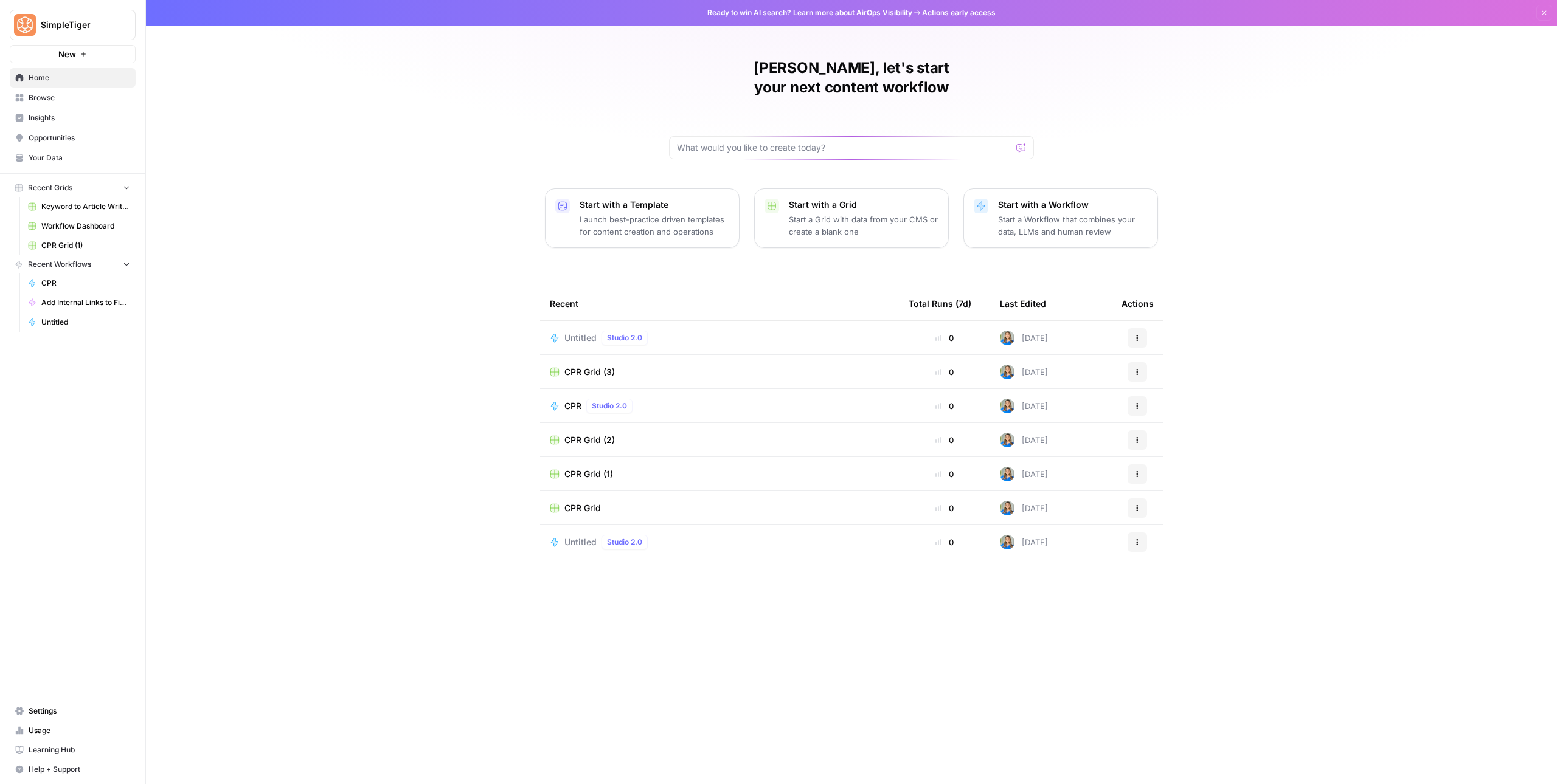
click at [715, 331] on div "Untitled Studio 2.0" at bounding box center [719, 338] width 340 height 14
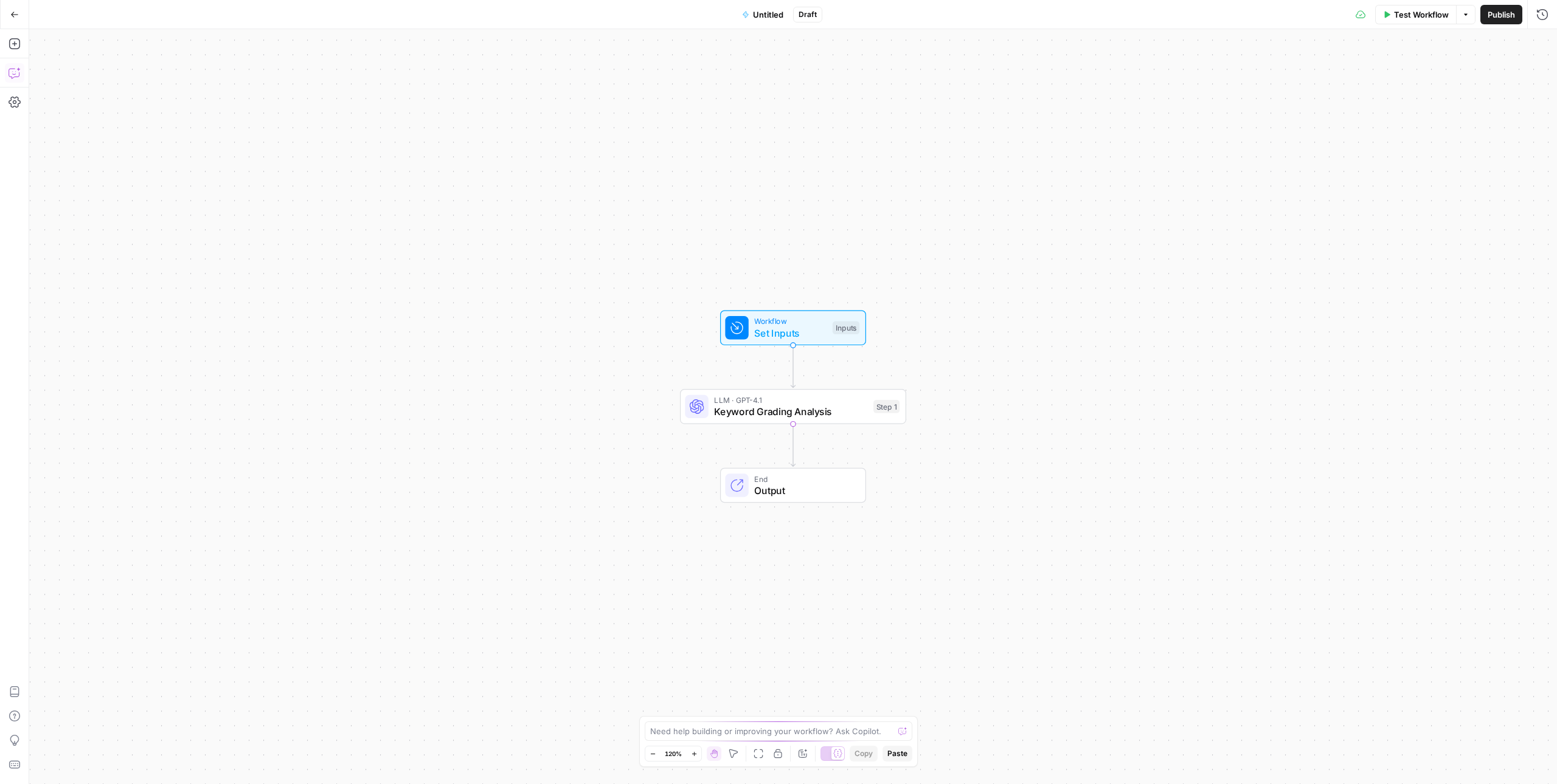
click at [21, 71] on button "Copilot" at bounding box center [14, 72] width 19 height 19
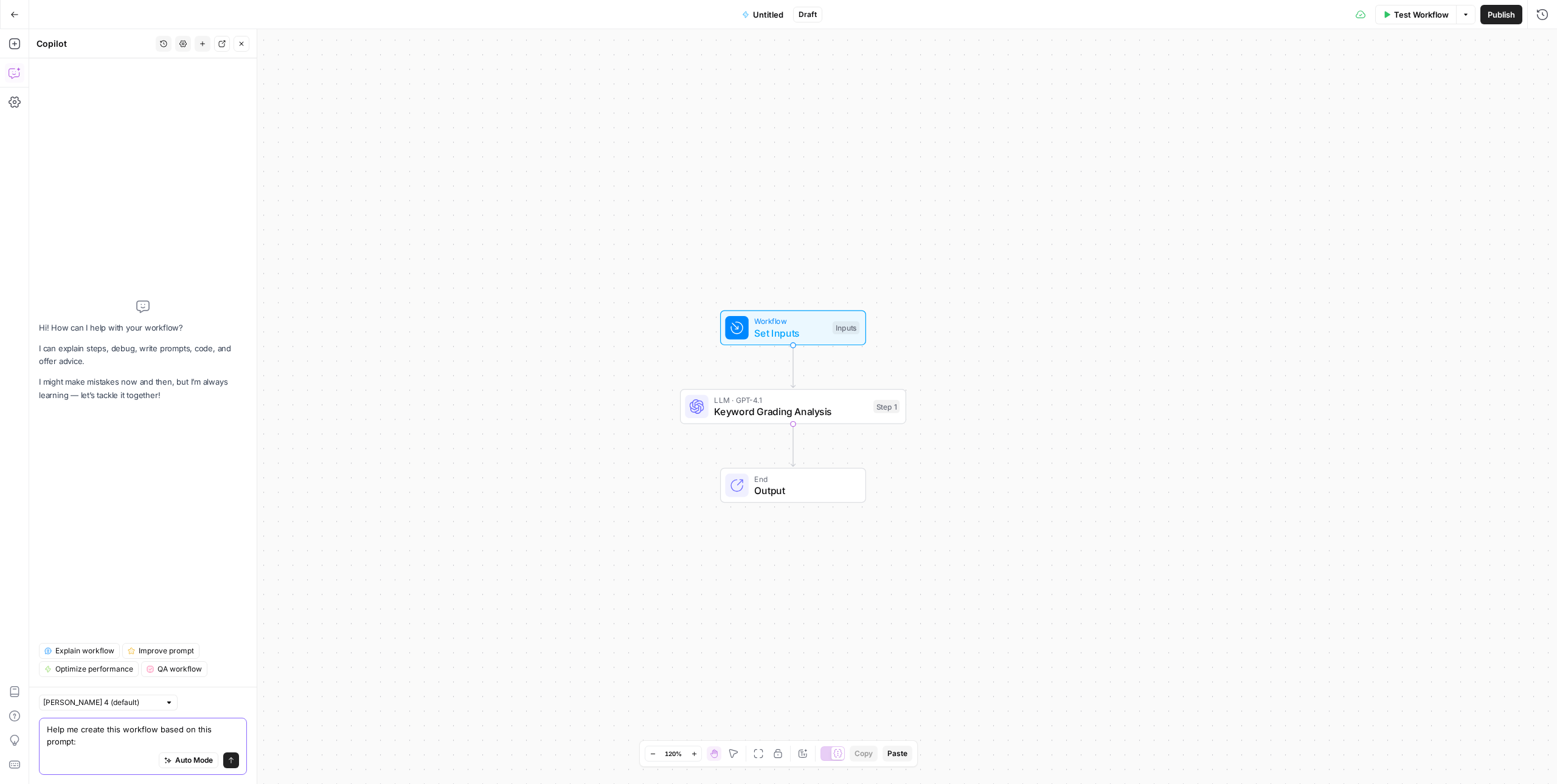
paste textarea "You are an expert SEO content strategist and keyword analyst. ## Objective Eval…"
type textarea "Help me create this workflow based on this prompt: You are an expert SEO conten…"
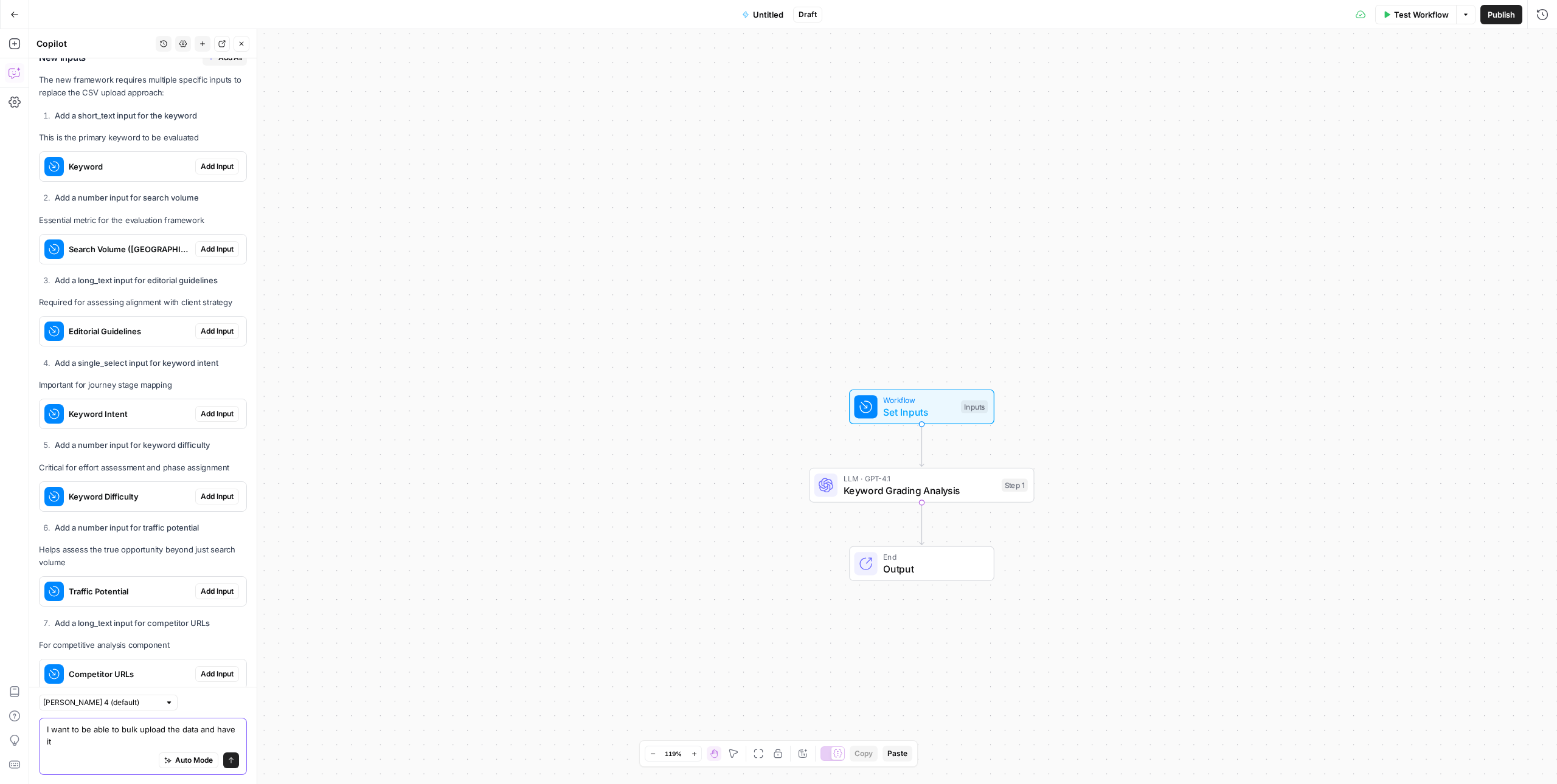
scroll to position [5277, 0]
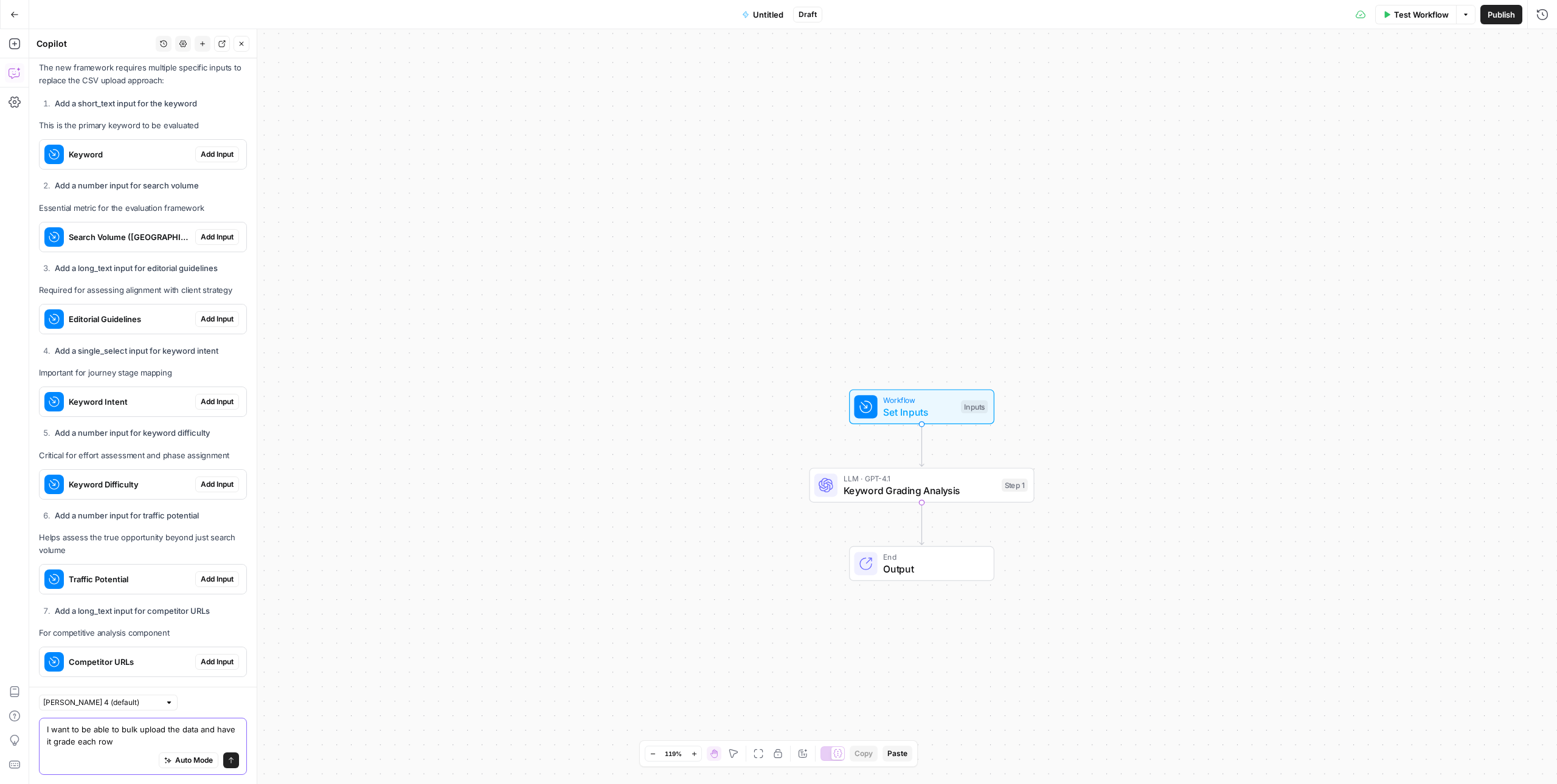
type textarea "I want to be able to bulk upload the data and have it grade each row"
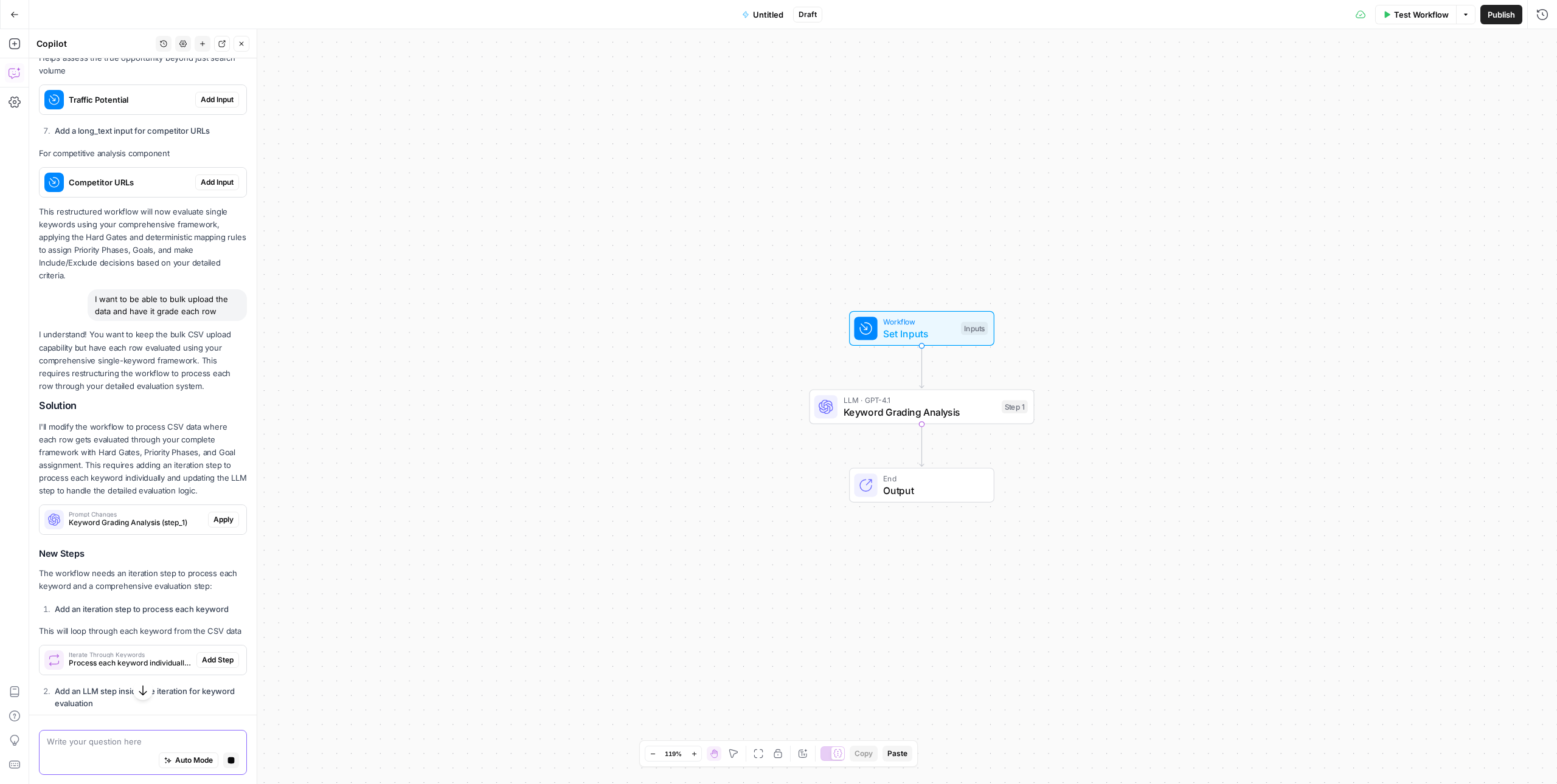
scroll to position [5753, 0]
click at [222, 513] on span "Apply" at bounding box center [223, 519] width 20 height 11
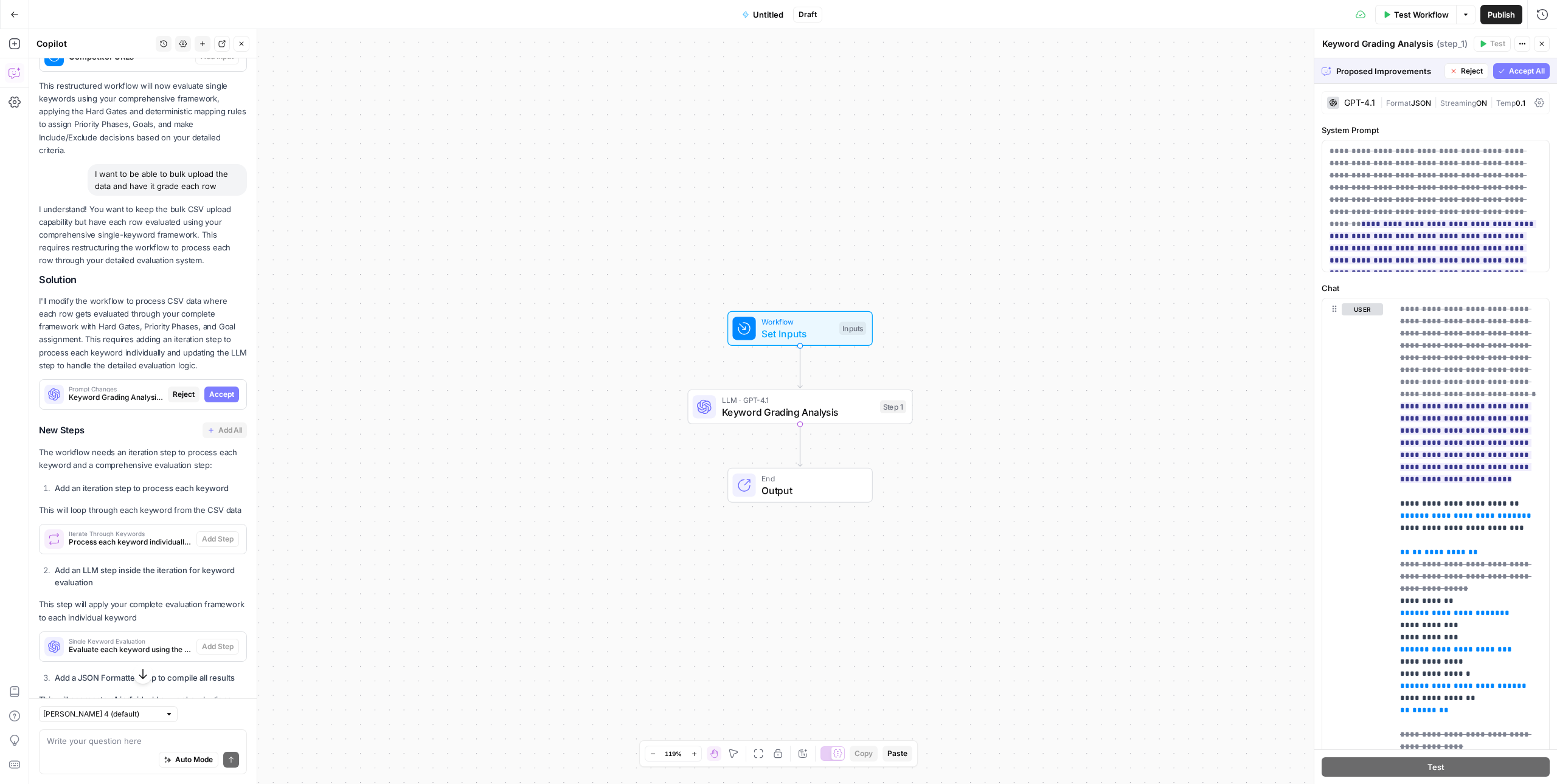
scroll to position [5873, 0]
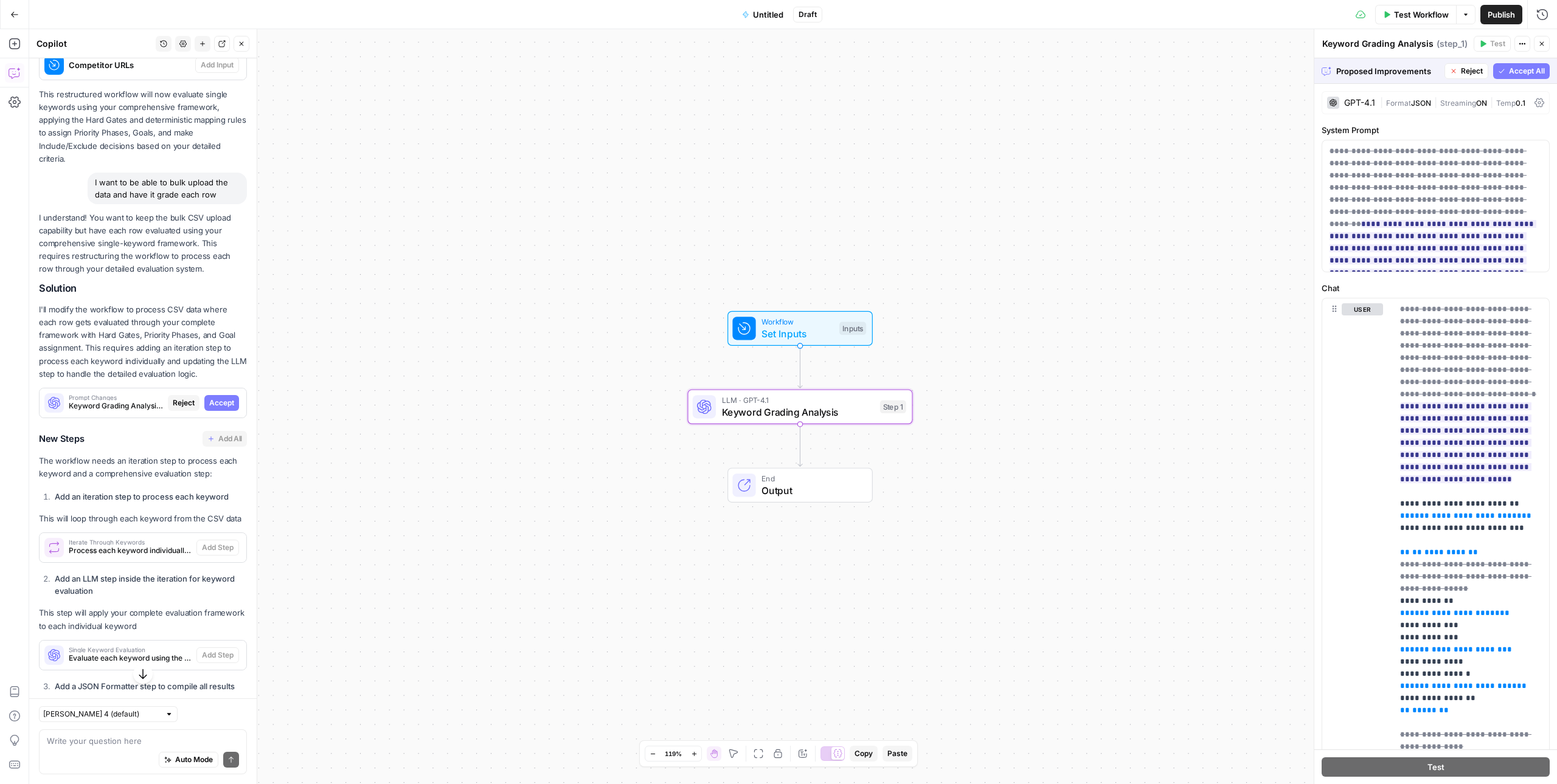
click at [219, 398] on span "Accept" at bounding box center [222, 403] width 25 height 11
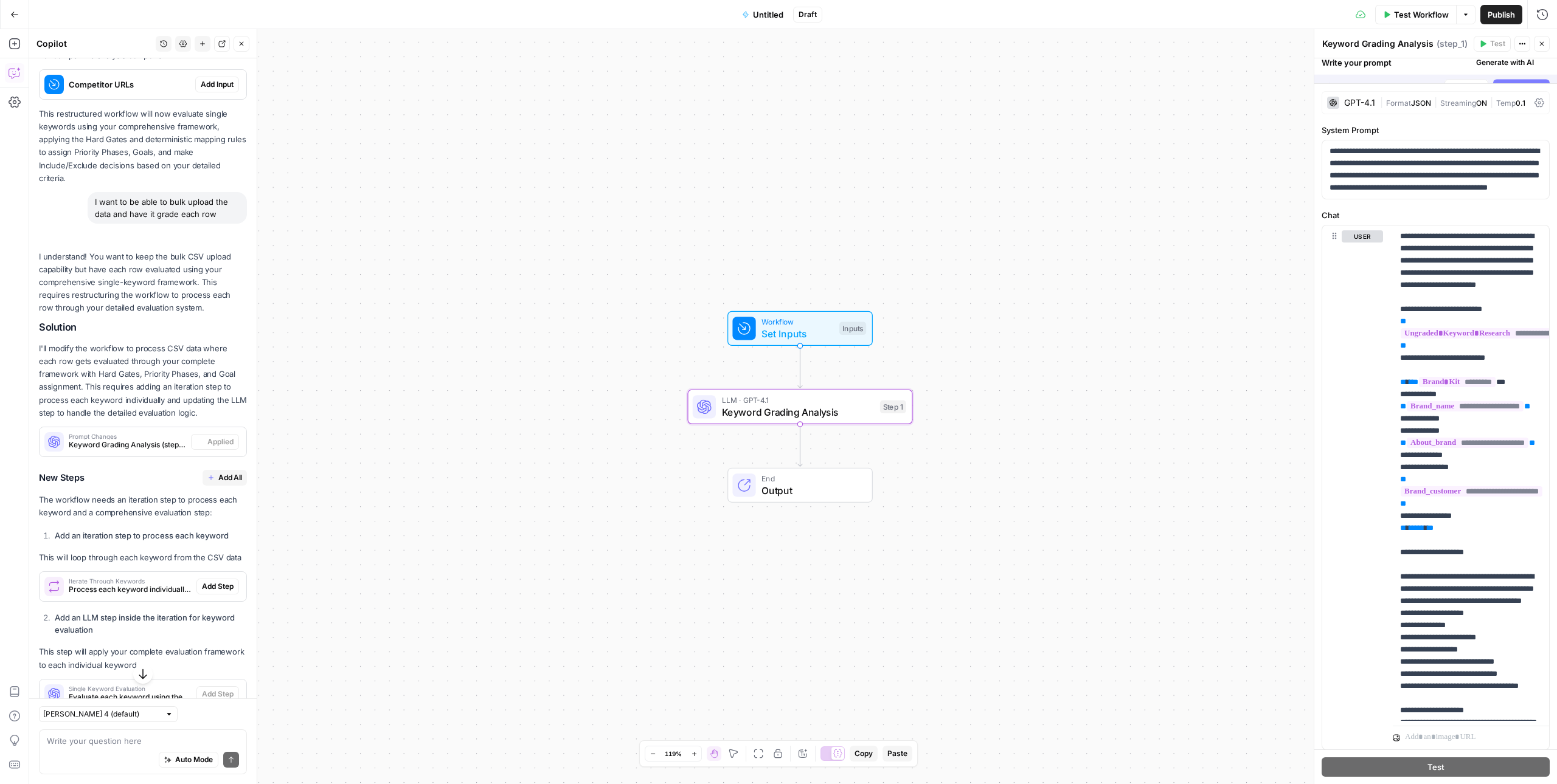
scroll to position [5893, 0]
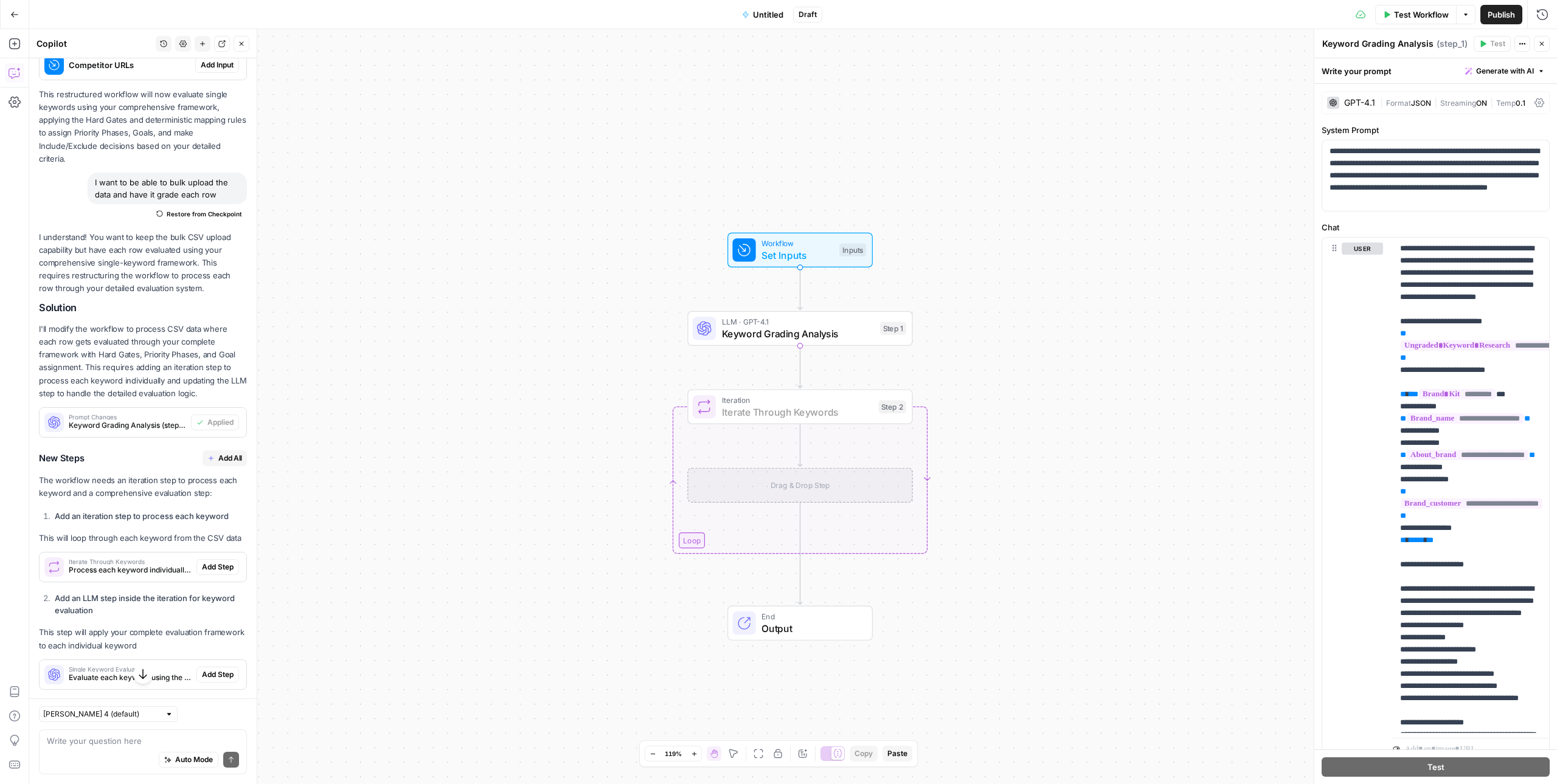
click at [218, 561] on span "Add Step" at bounding box center [217, 567] width 31 height 11
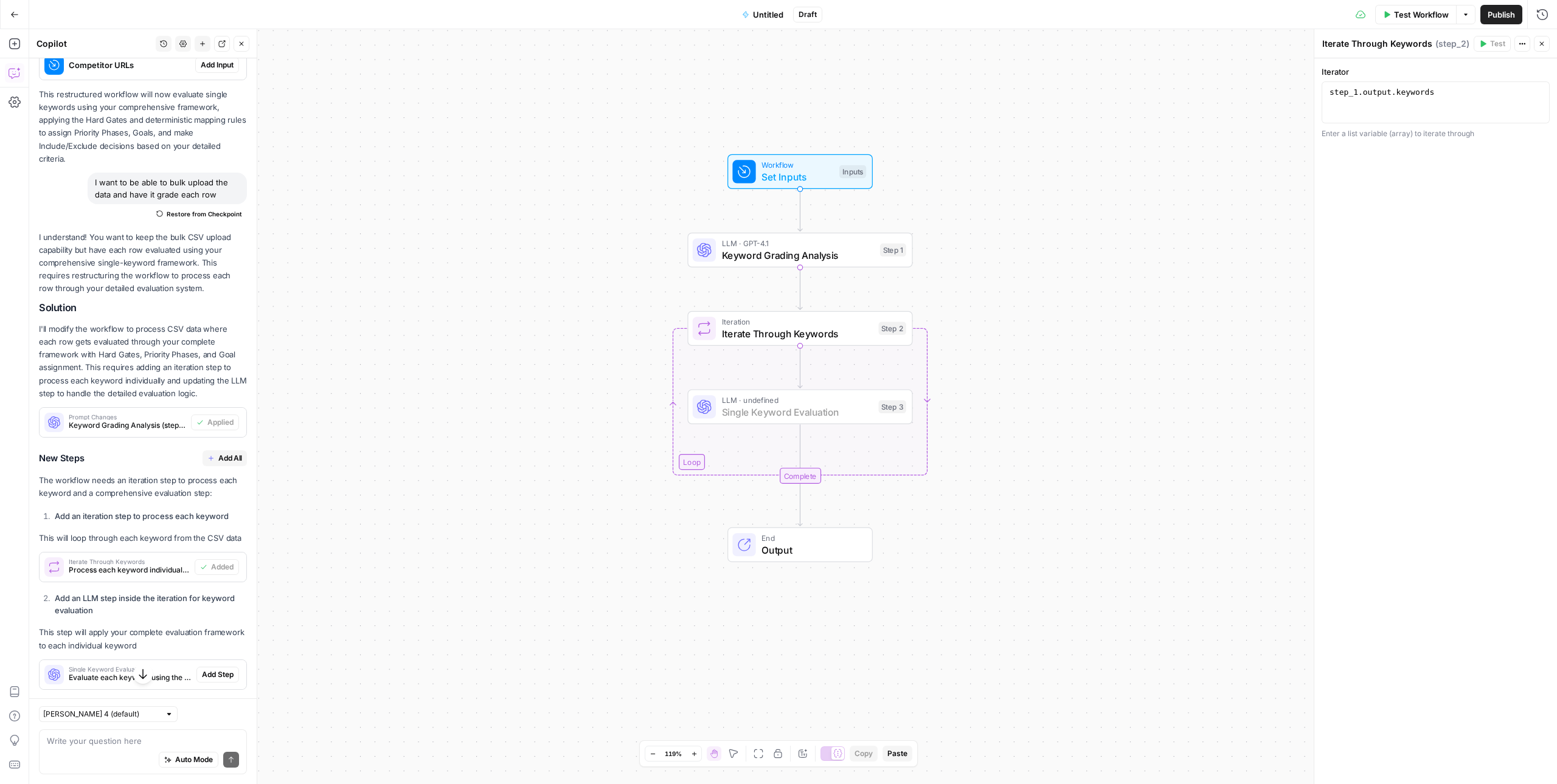
click at [222, 670] on span "Add Step" at bounding box center [217, 676] width 31 height 11
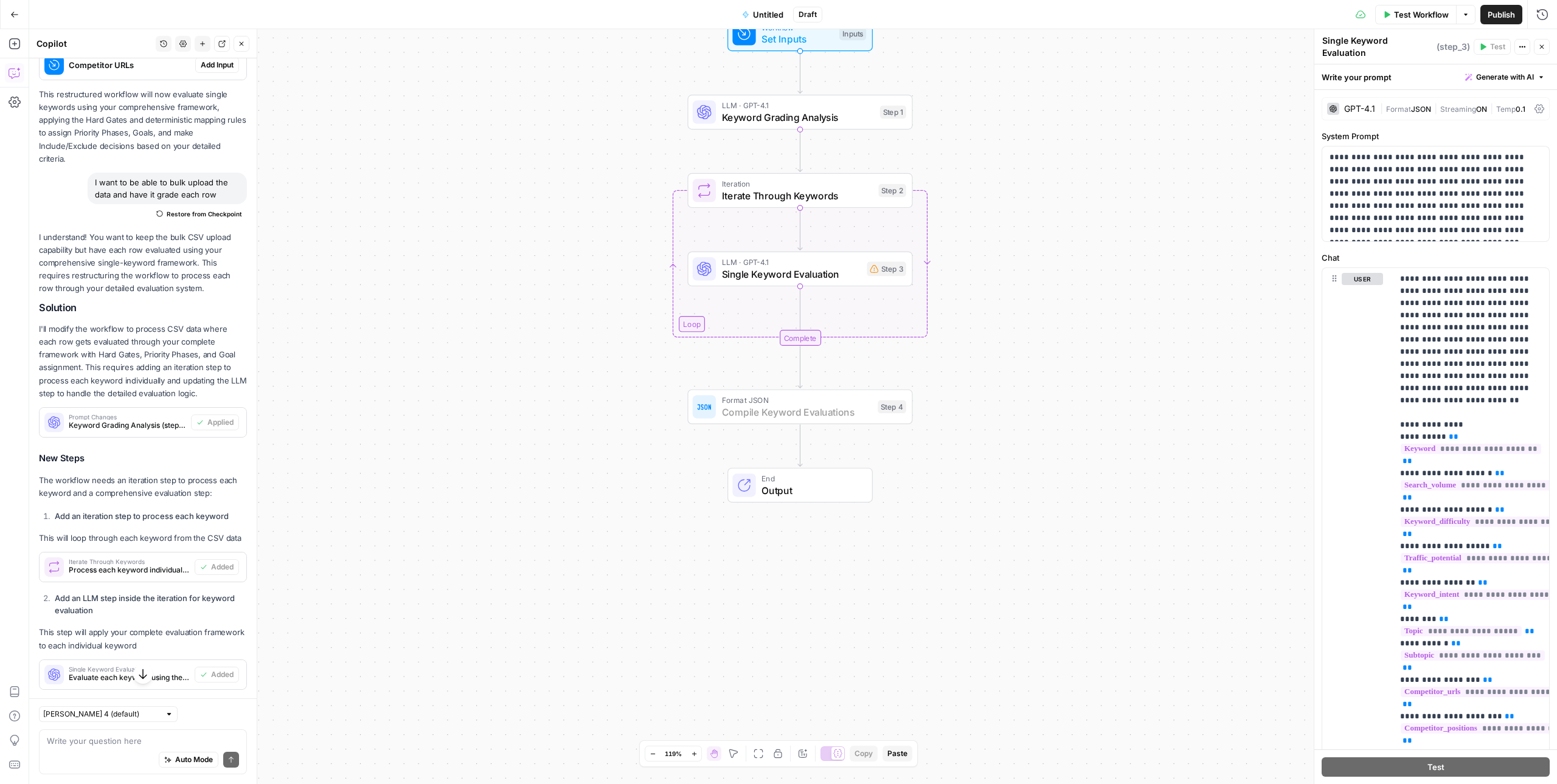
click at [223, 764] on span "Add Step" at bounding box center [217, 770] width 31 height 11
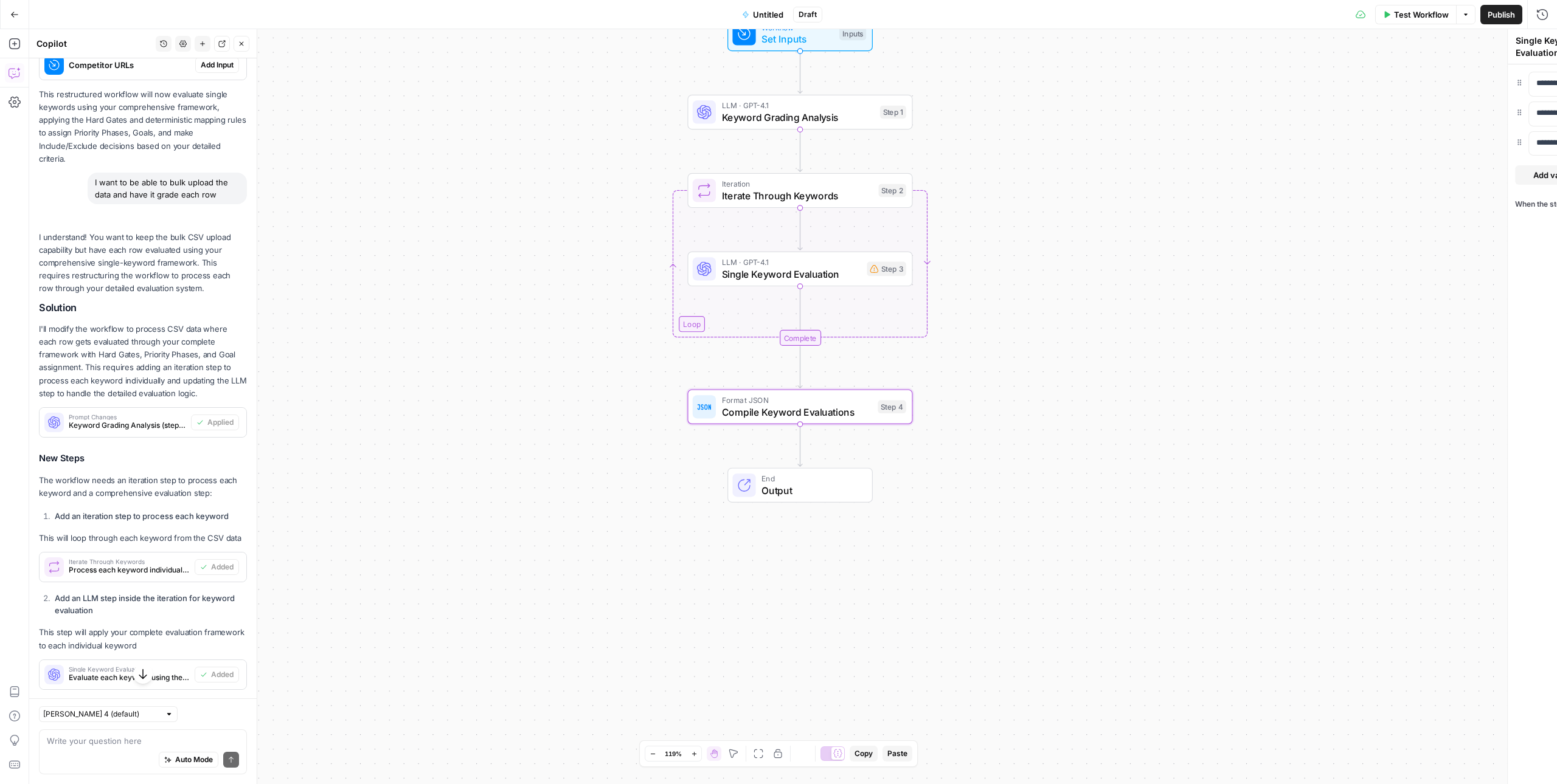
type textarea "Compile Keyword Evaluations"
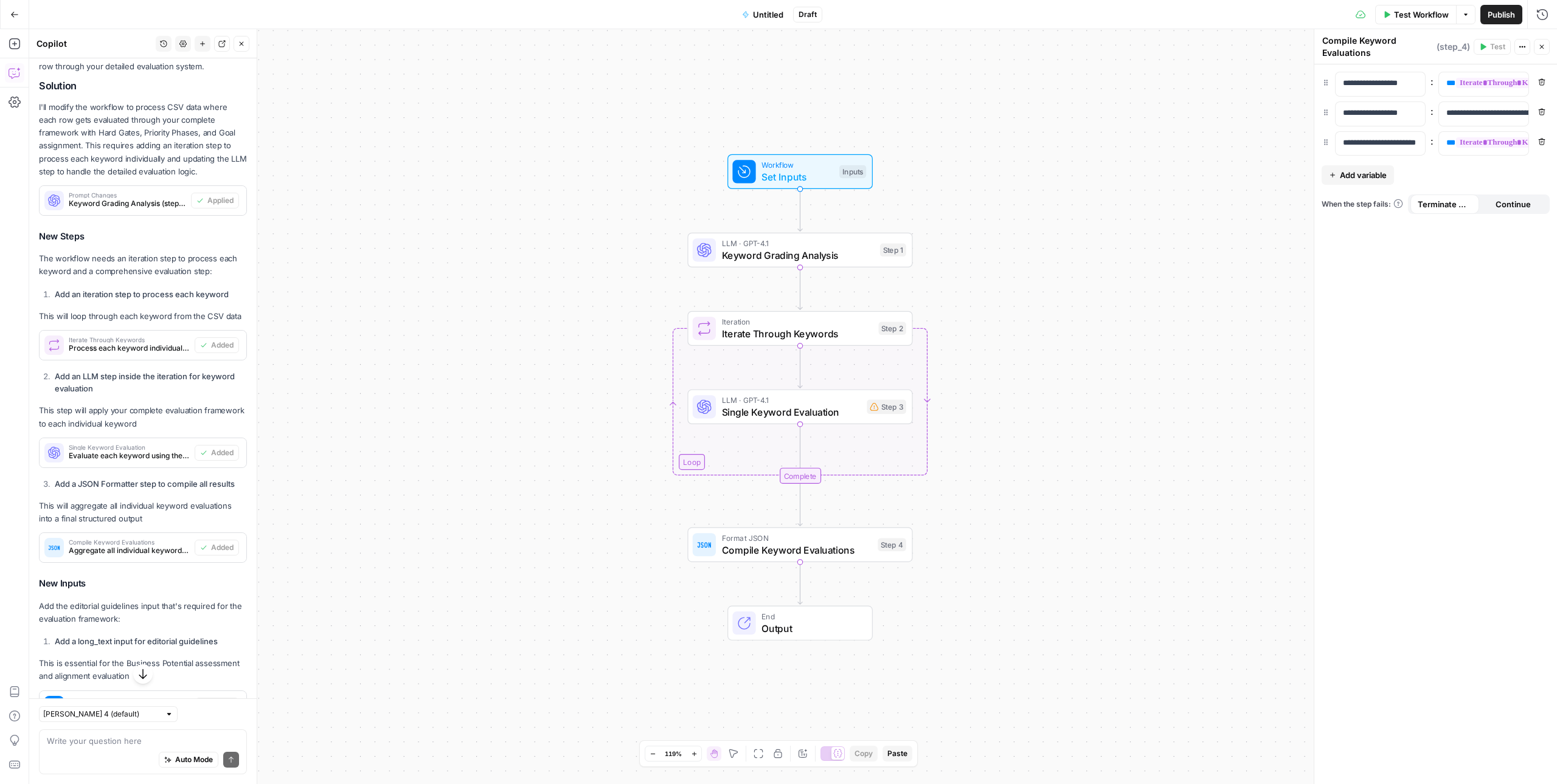
scroll to position [6126, 0]
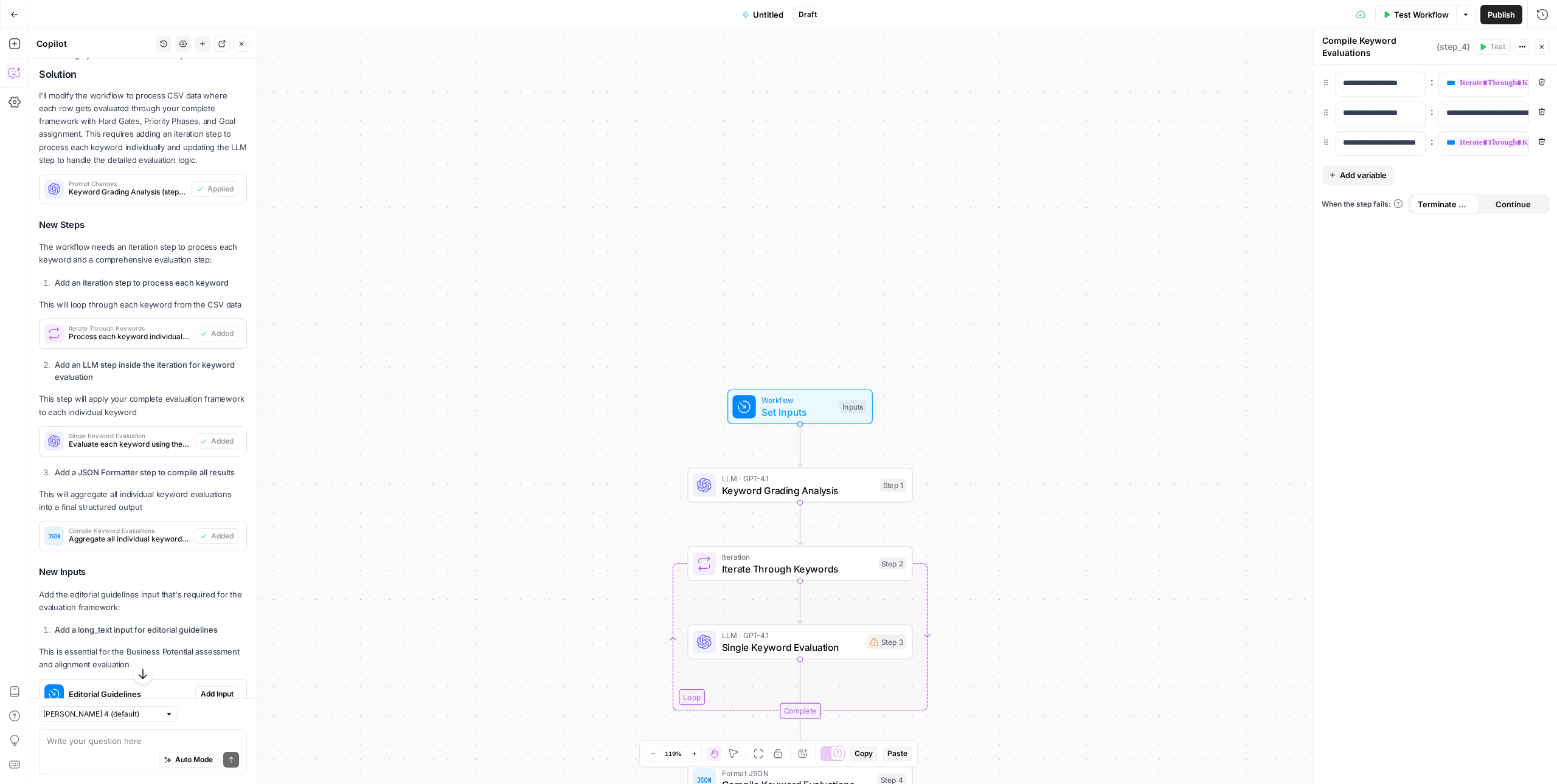
click at [217, 686] on button "Add Input" at bounding box center [217, 694] width 44 height 16
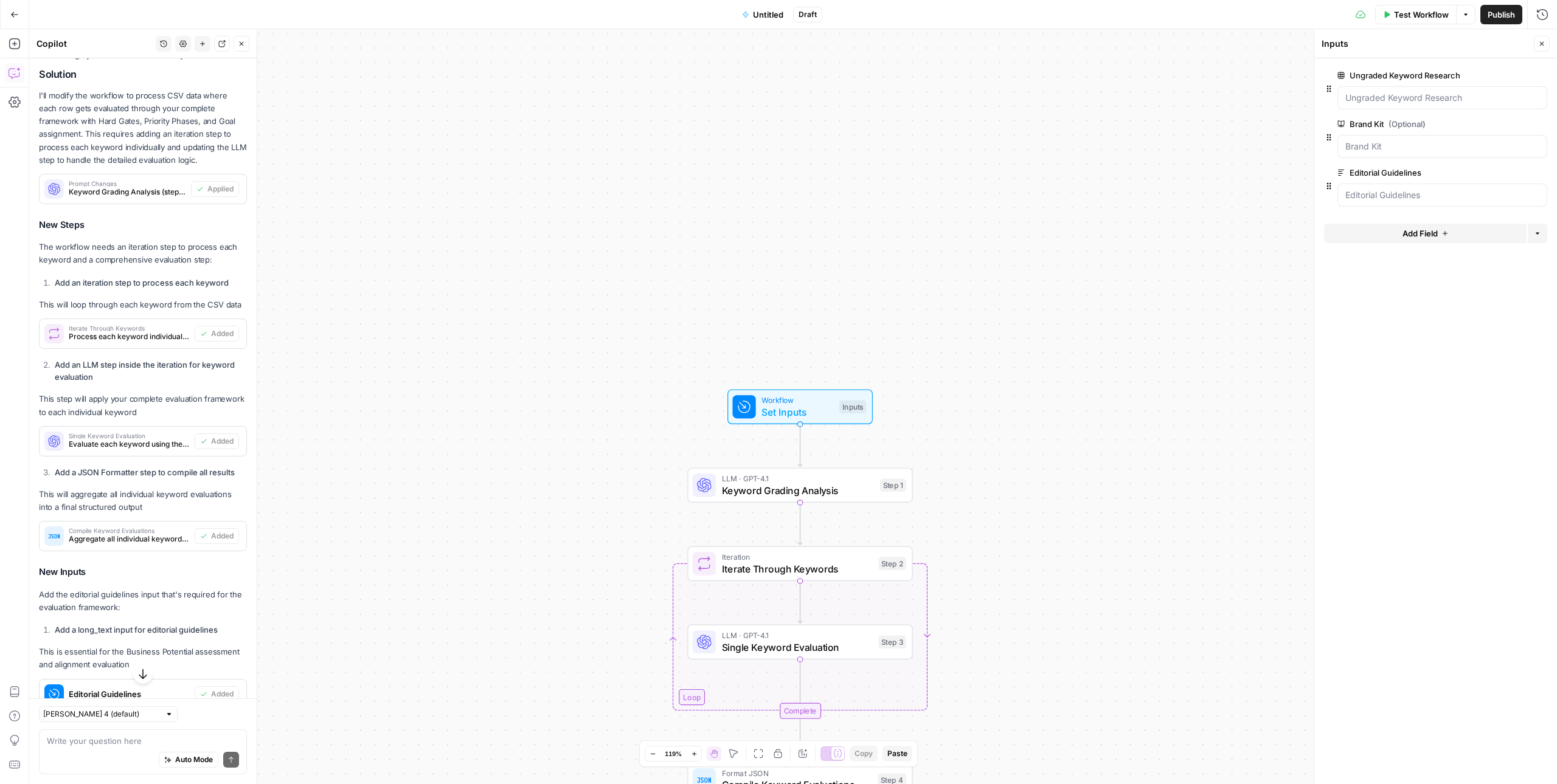
click at [1539, 174] on icon "button" at bounding box center [1540, 172] width 6 height 6
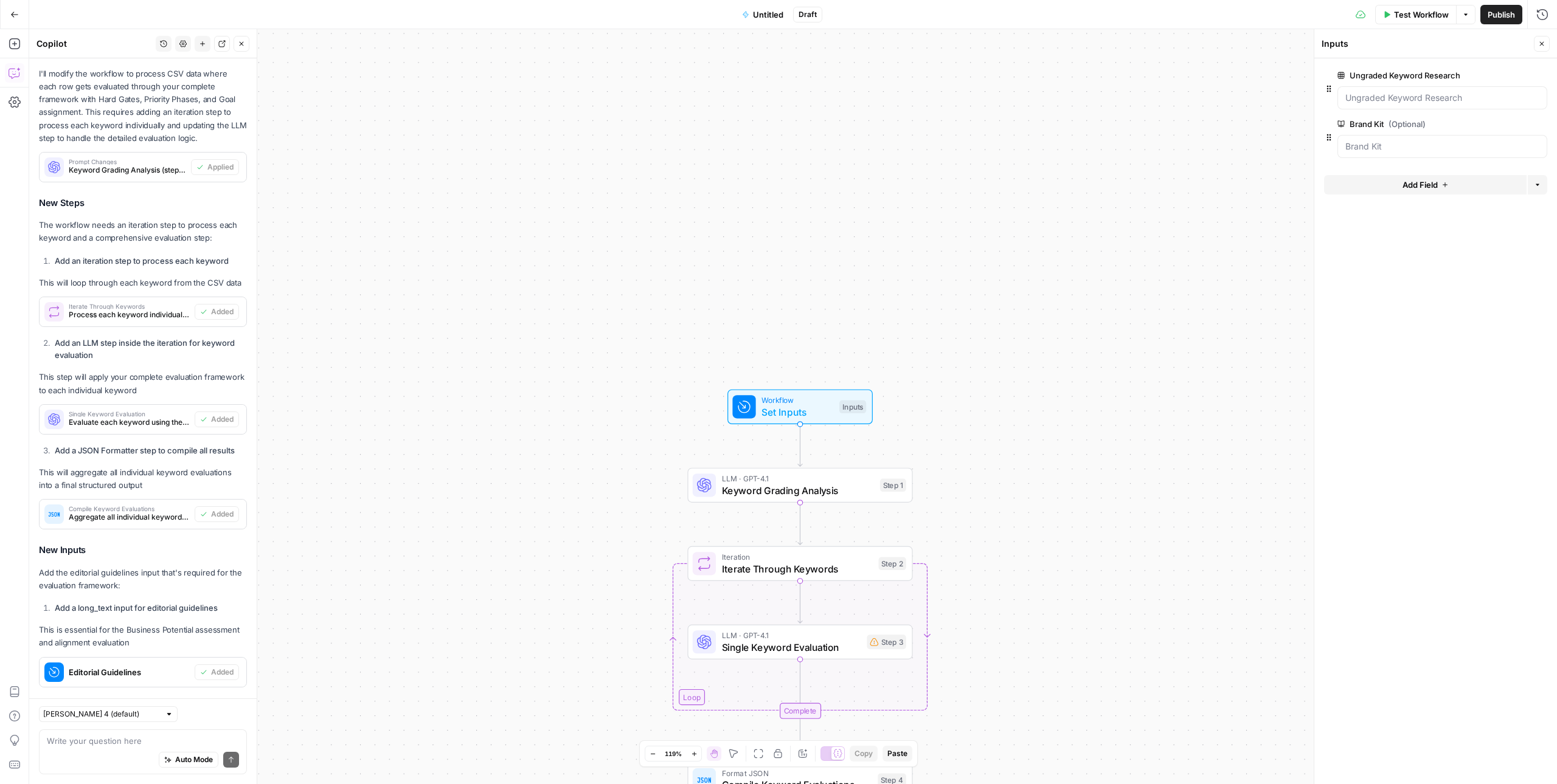
click at [115, 753] on div "Auto Mode Send" at bounding box center [143, 761] width 192 height 27
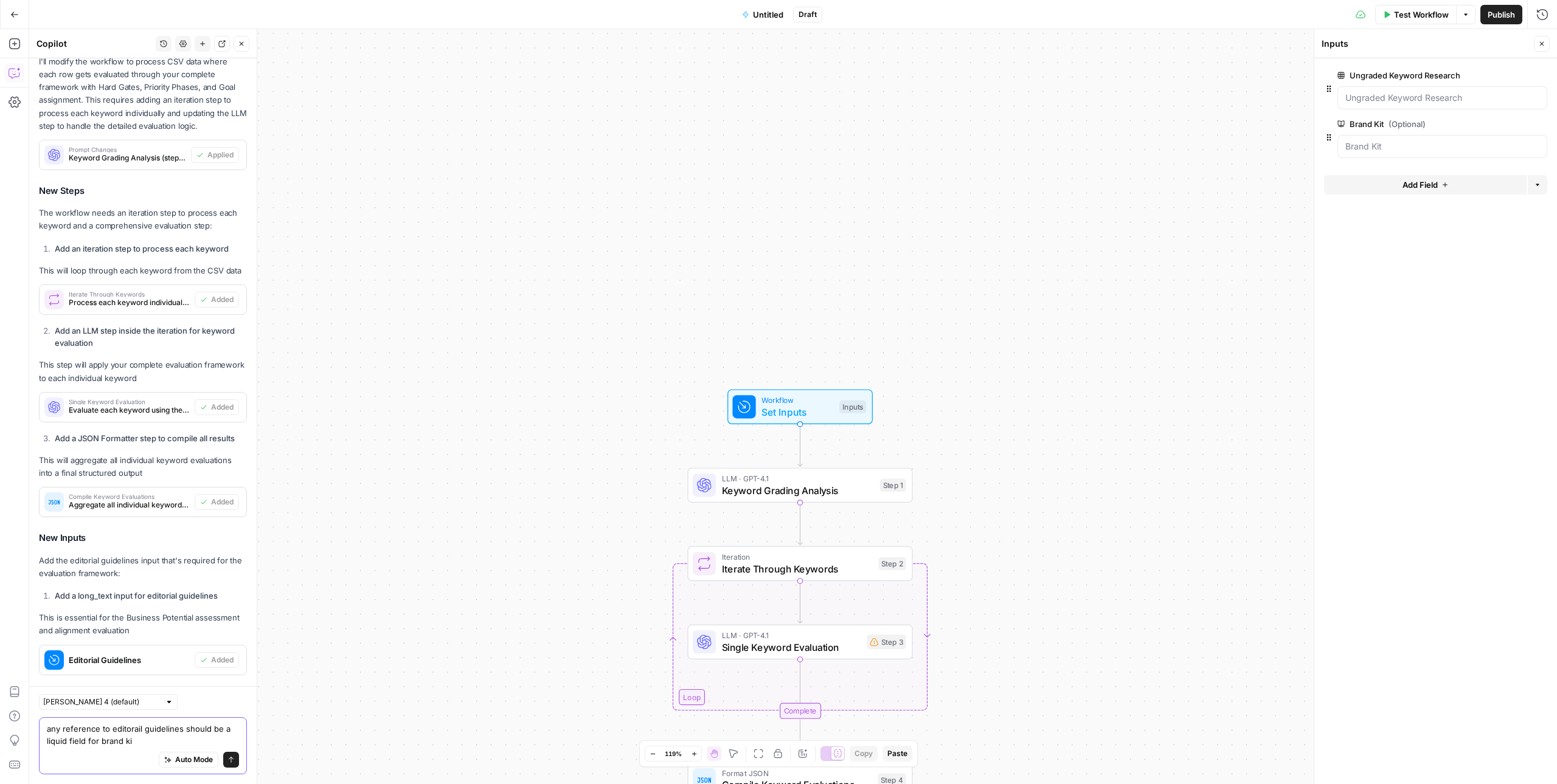
type textarea "any reference to editorail guidelines should be a liquid field for brand kit"
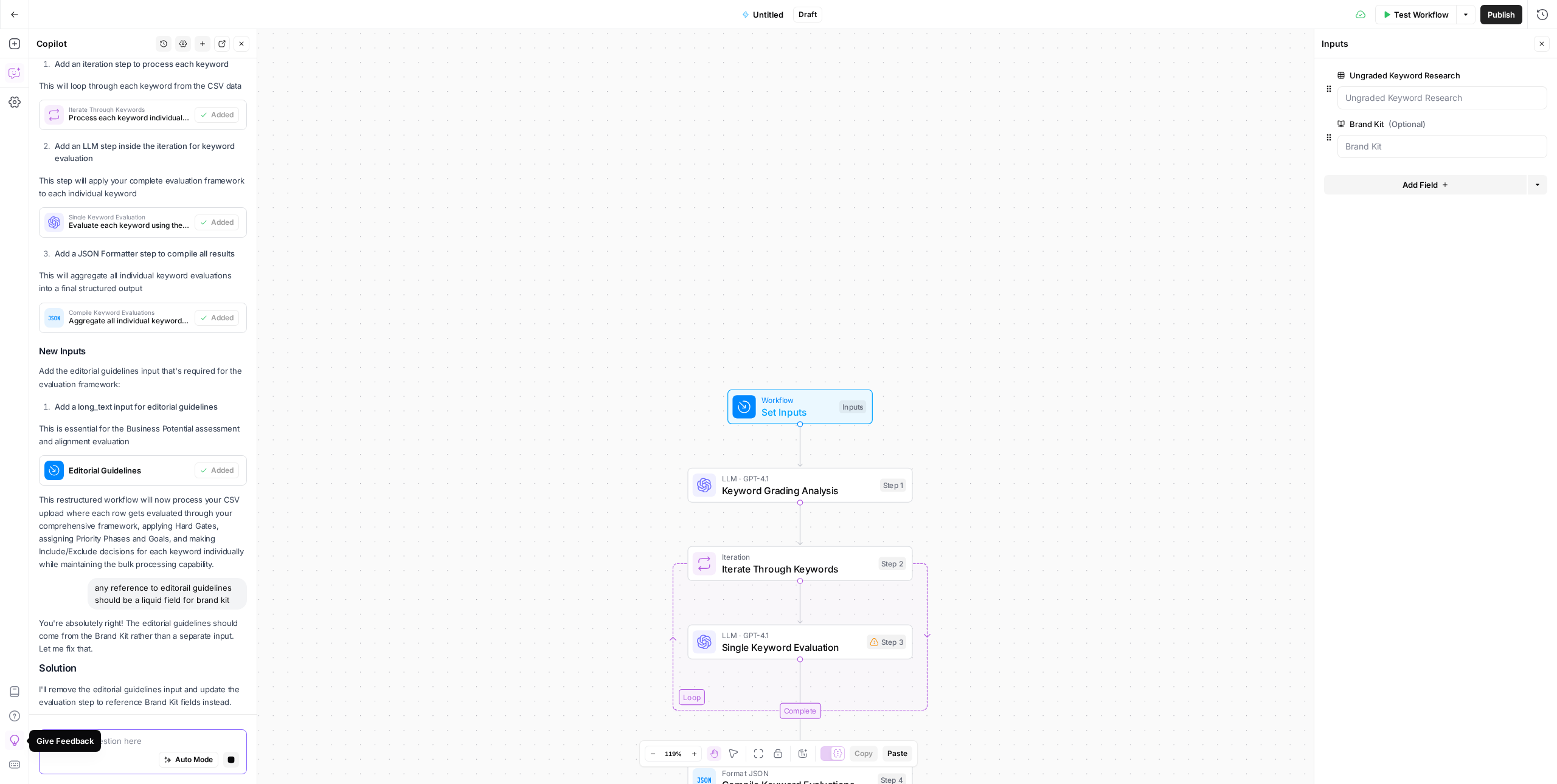
scroll to position [6309, 0]
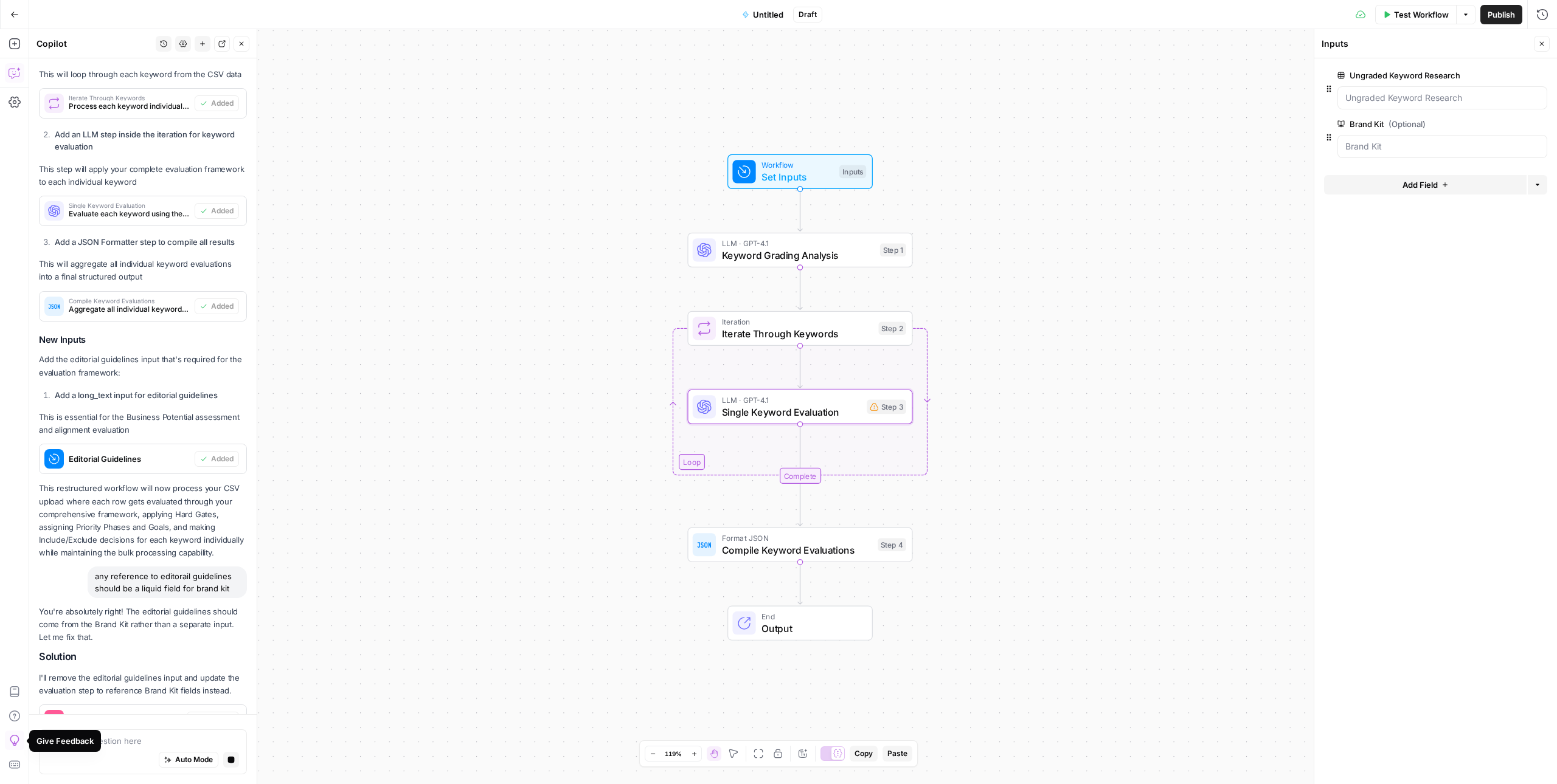
click at [227, 755] on span "Single Keyword Evaluation (step_3)" at bounding box center [151, 761] width 166 height 11
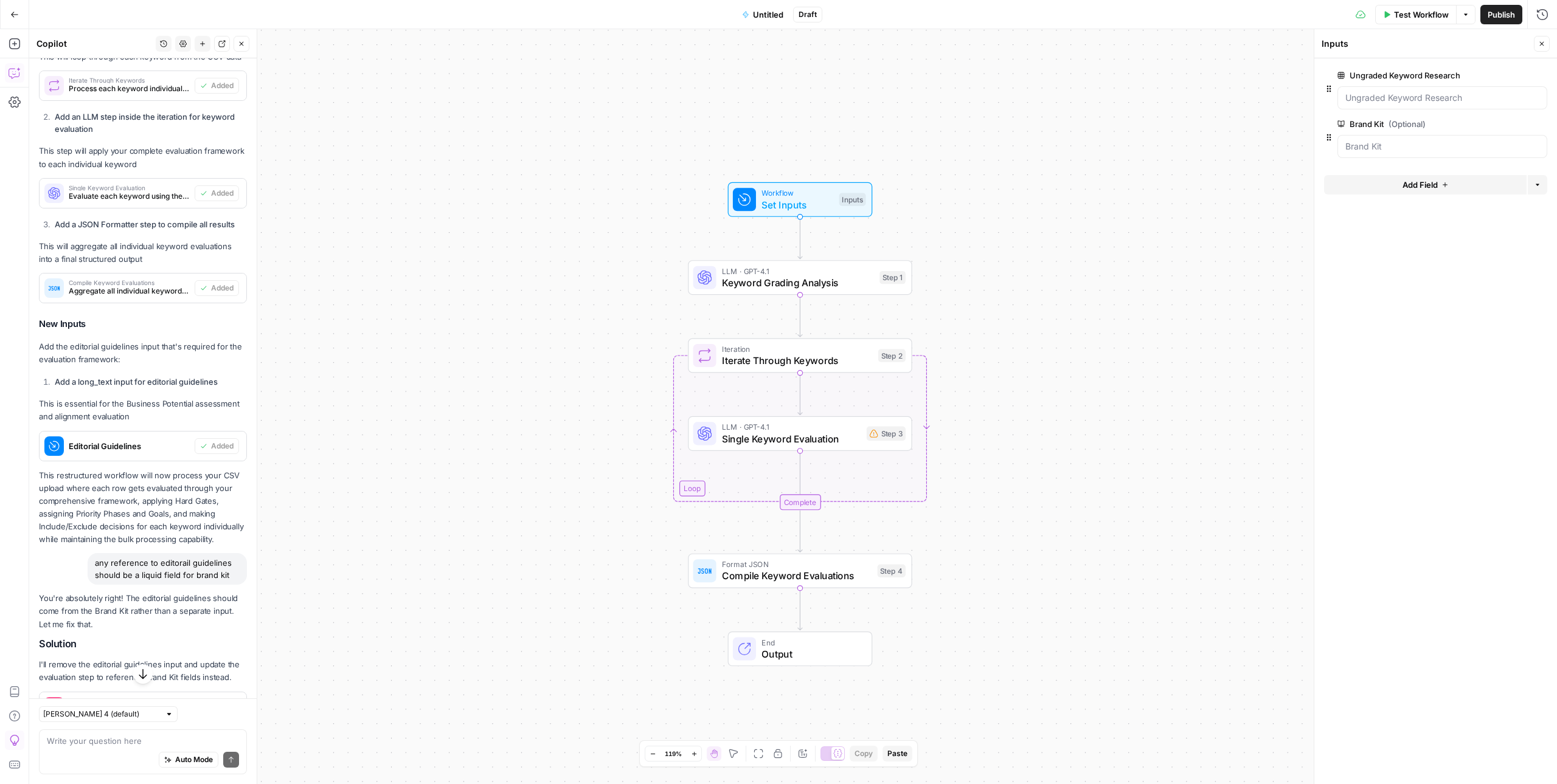
scroll to position [6460, 0]
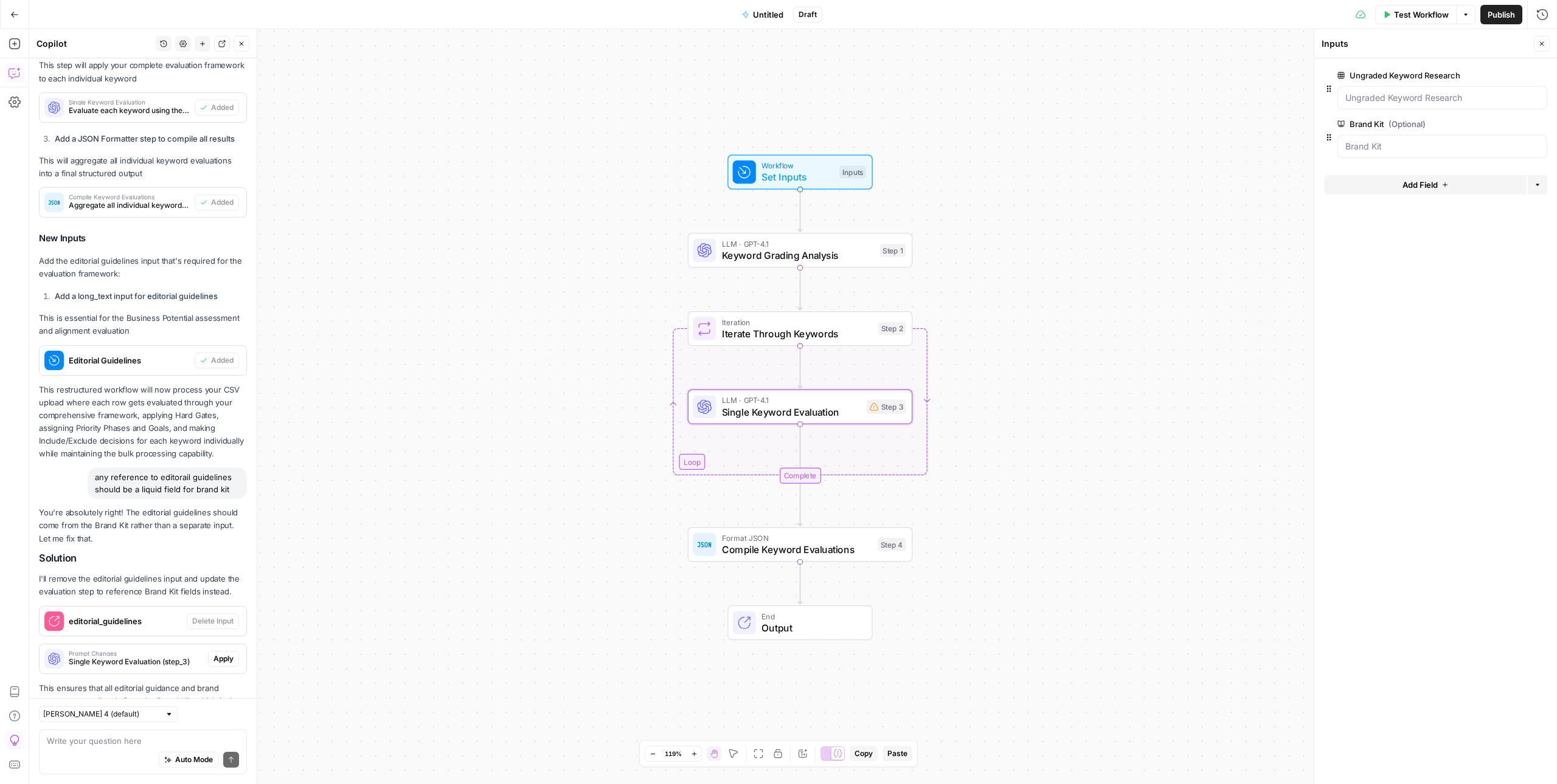
click at [224, 654] on span "Apply" at bounding box center [223, 659] width 20 height 11
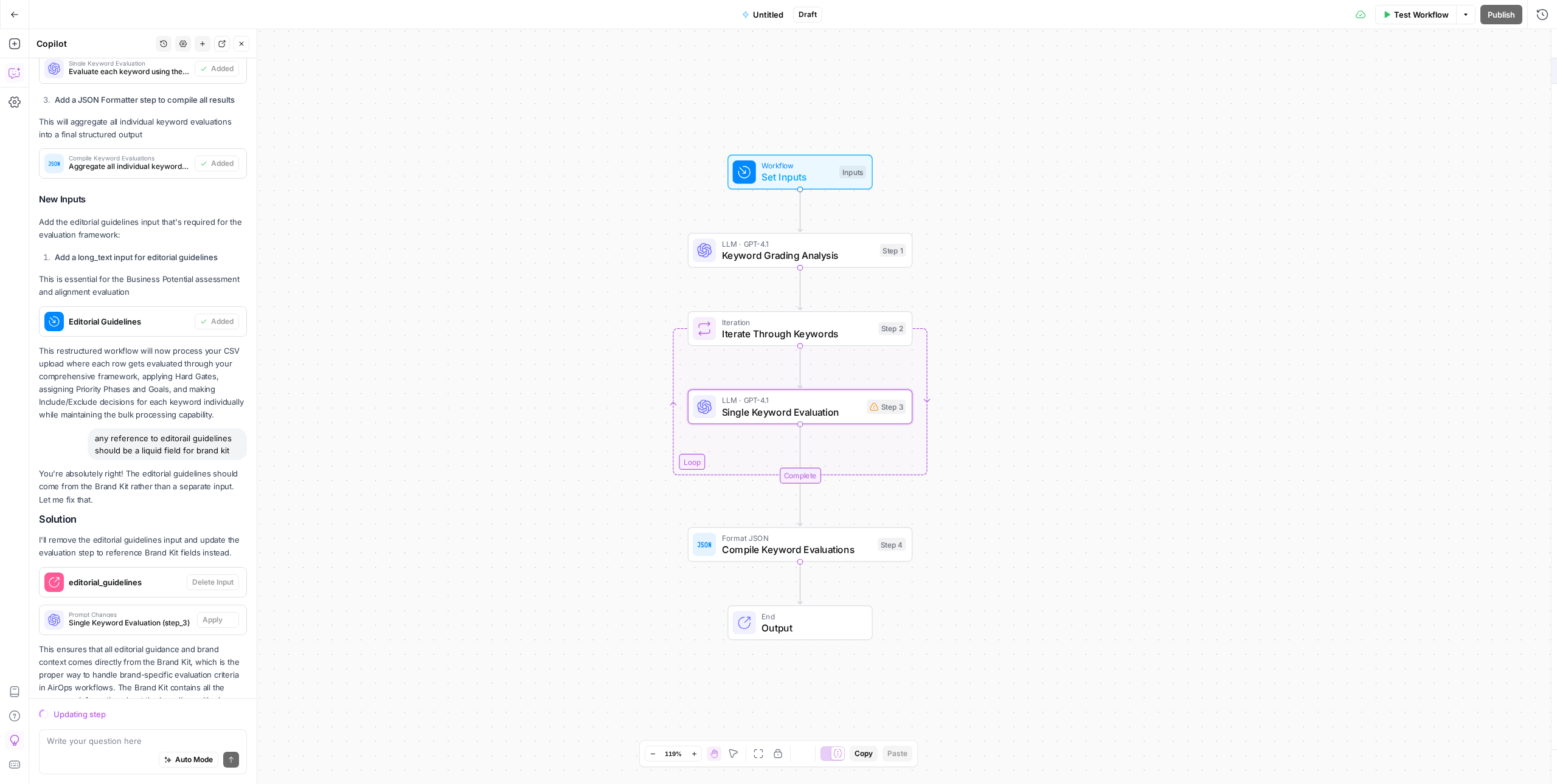
scroll to position [6421, 0]
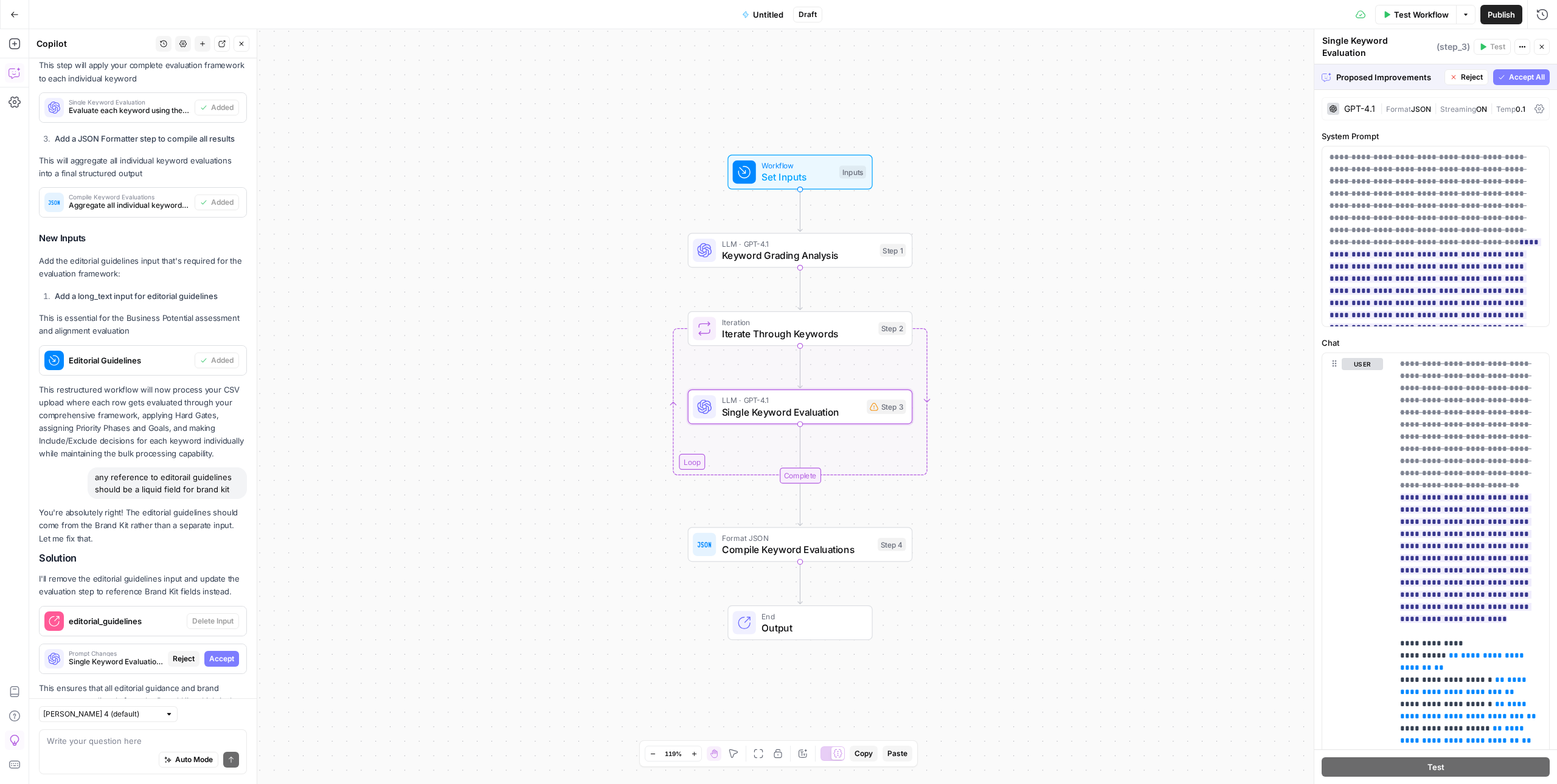
click at [224, 654] on span "Accept" at bounding box center [222, 659] width 25 height 11
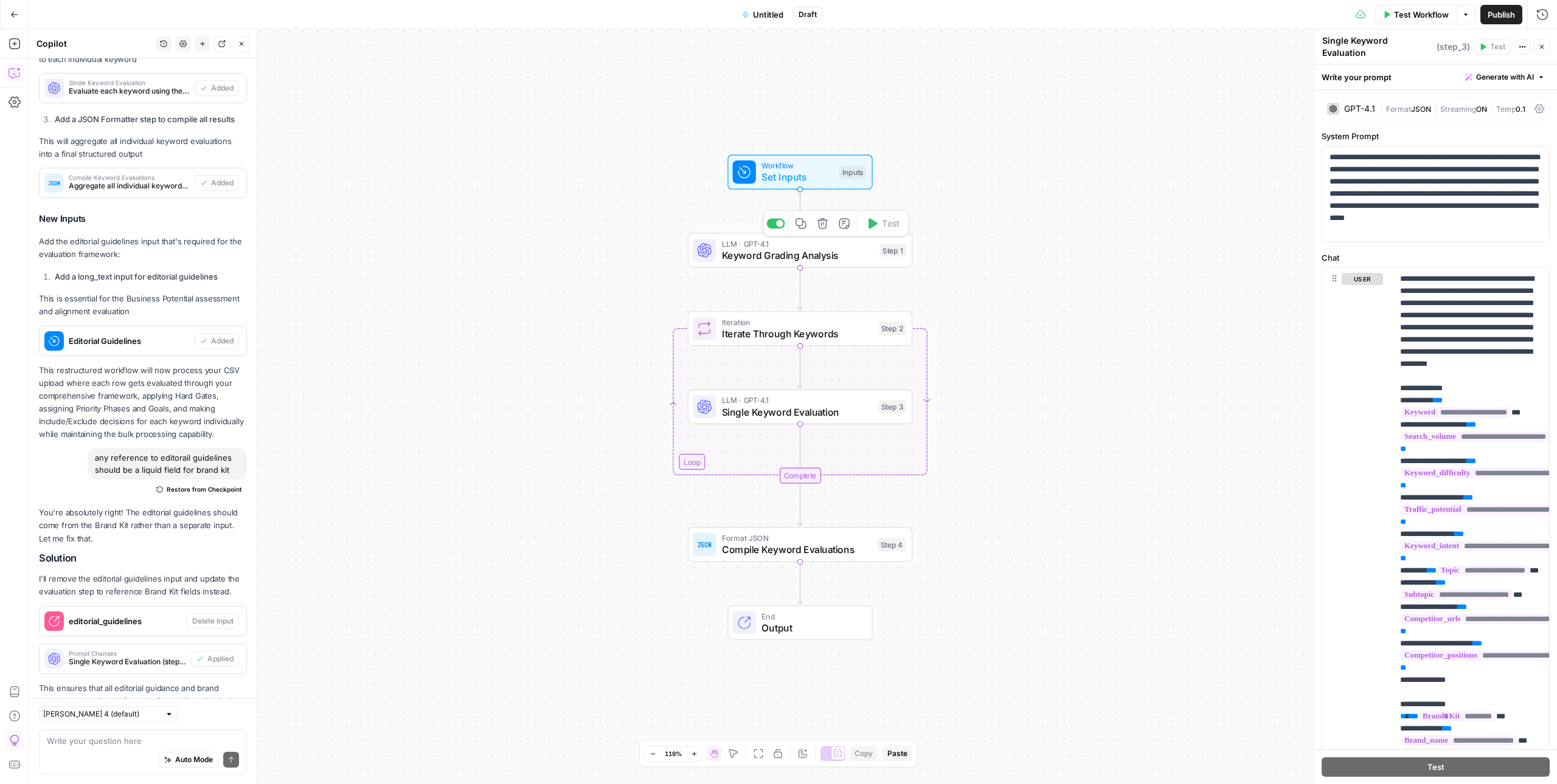
click at [772, 255] on span "Keyword Grading Analysis" at bounding box center [798, 255] width 152 height 14
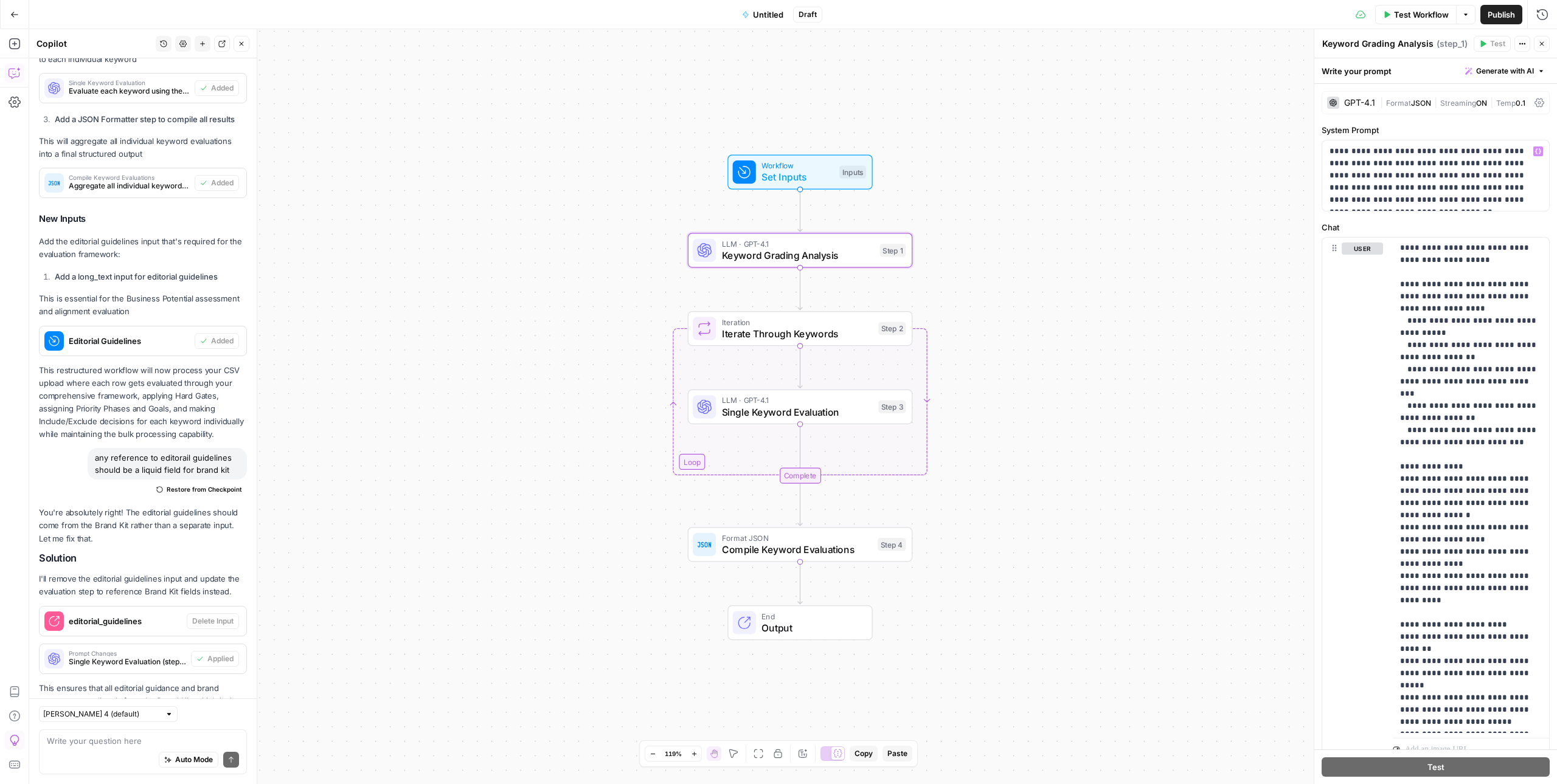
scroll to position [49, 0]
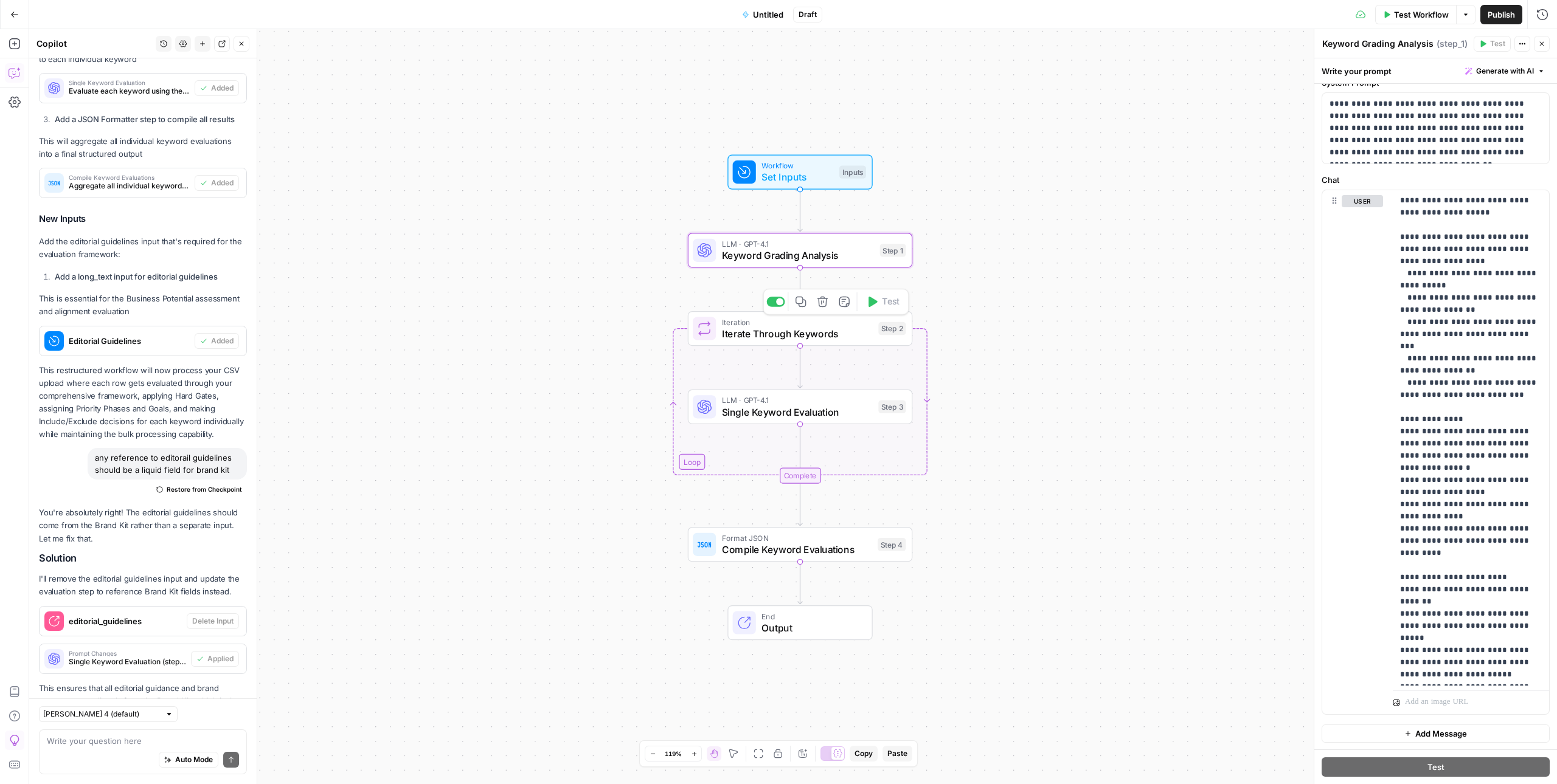
click at [880, 334] on div "Step 2" at bounding box center [892, 328] width 28 height 12
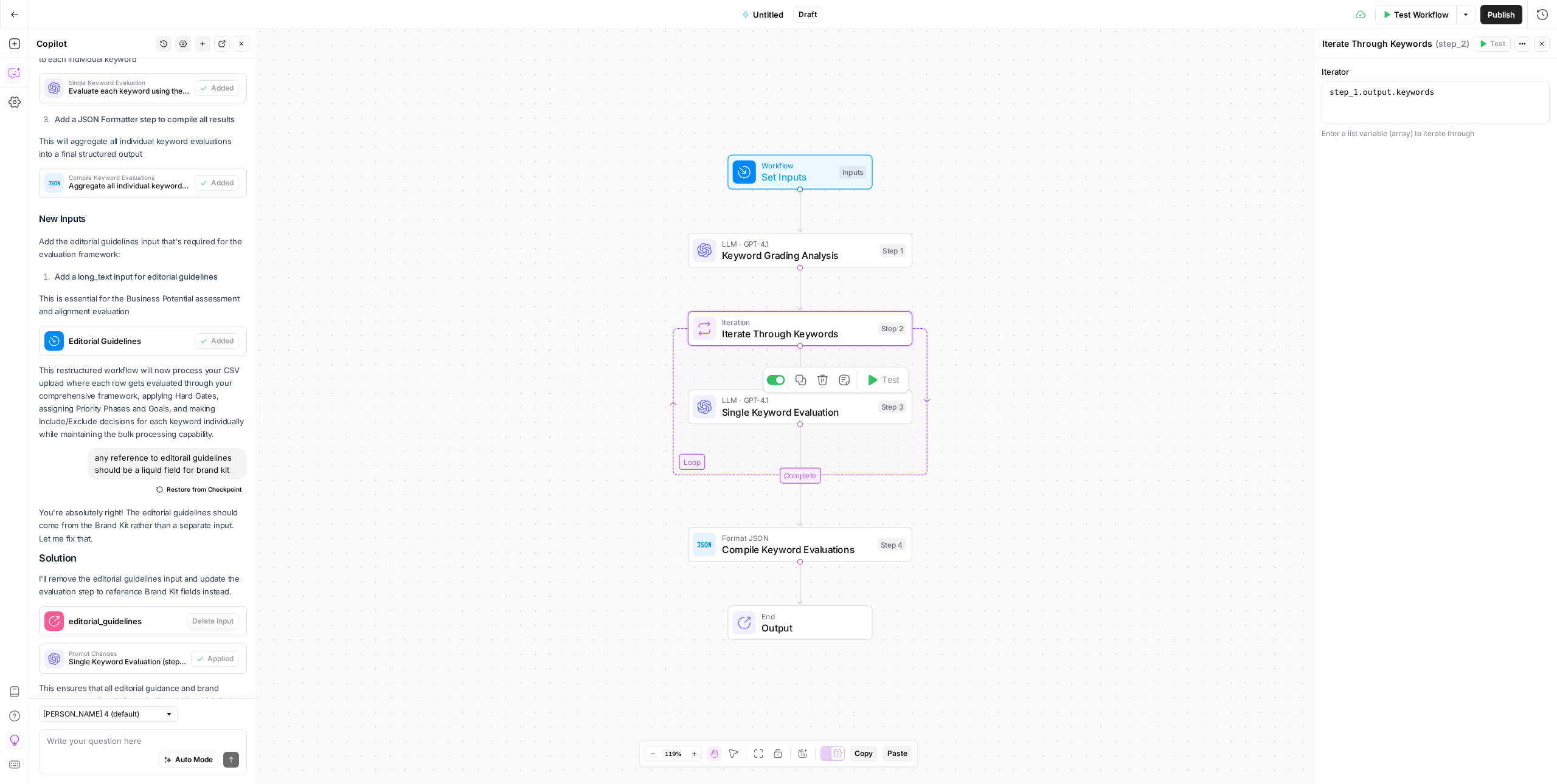
click at [862, 408] on span "Single Keyword Evaluation" at bounding box center [798, 412] width 150 height 14
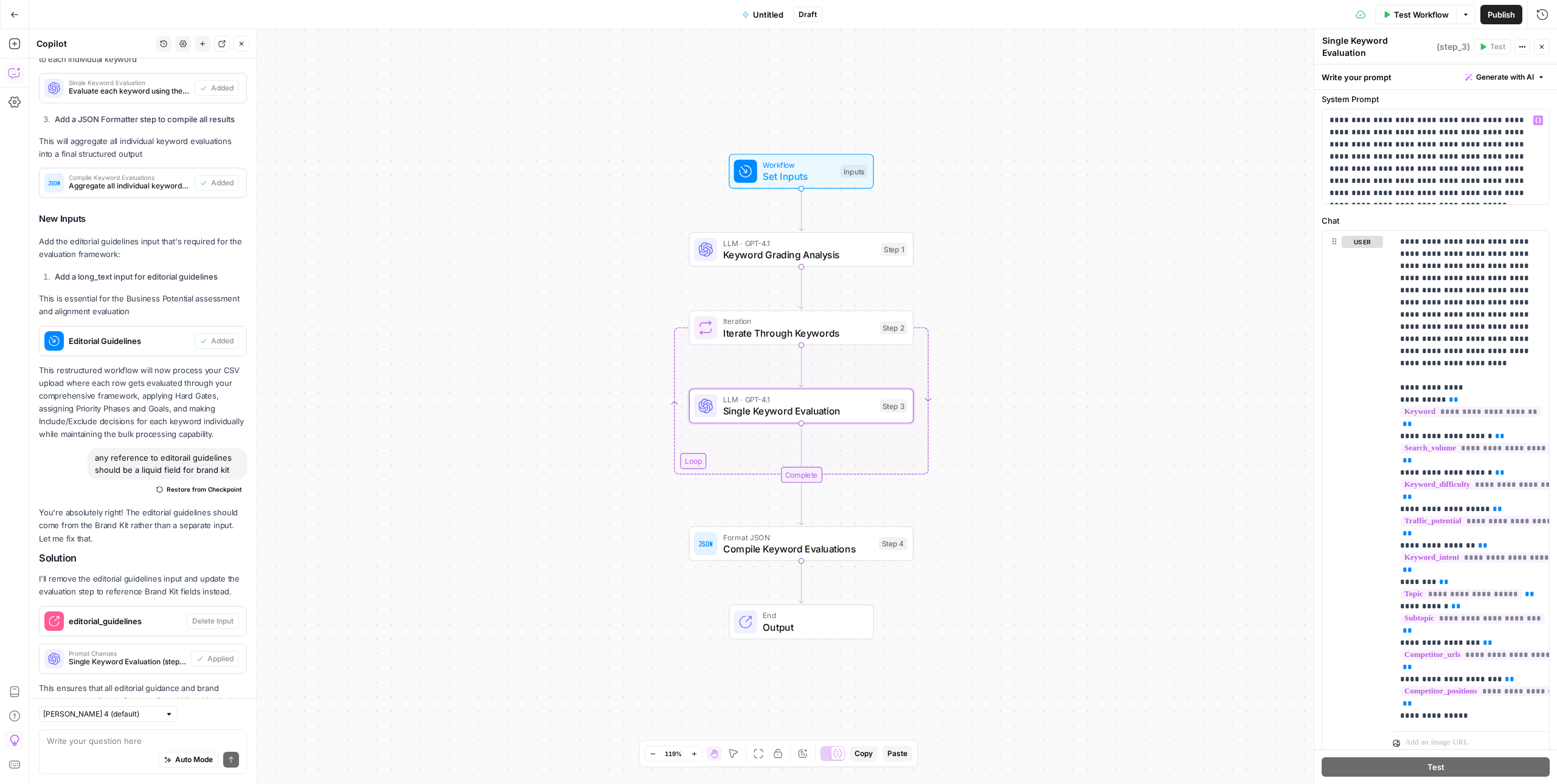
scroll to position [47, 0]
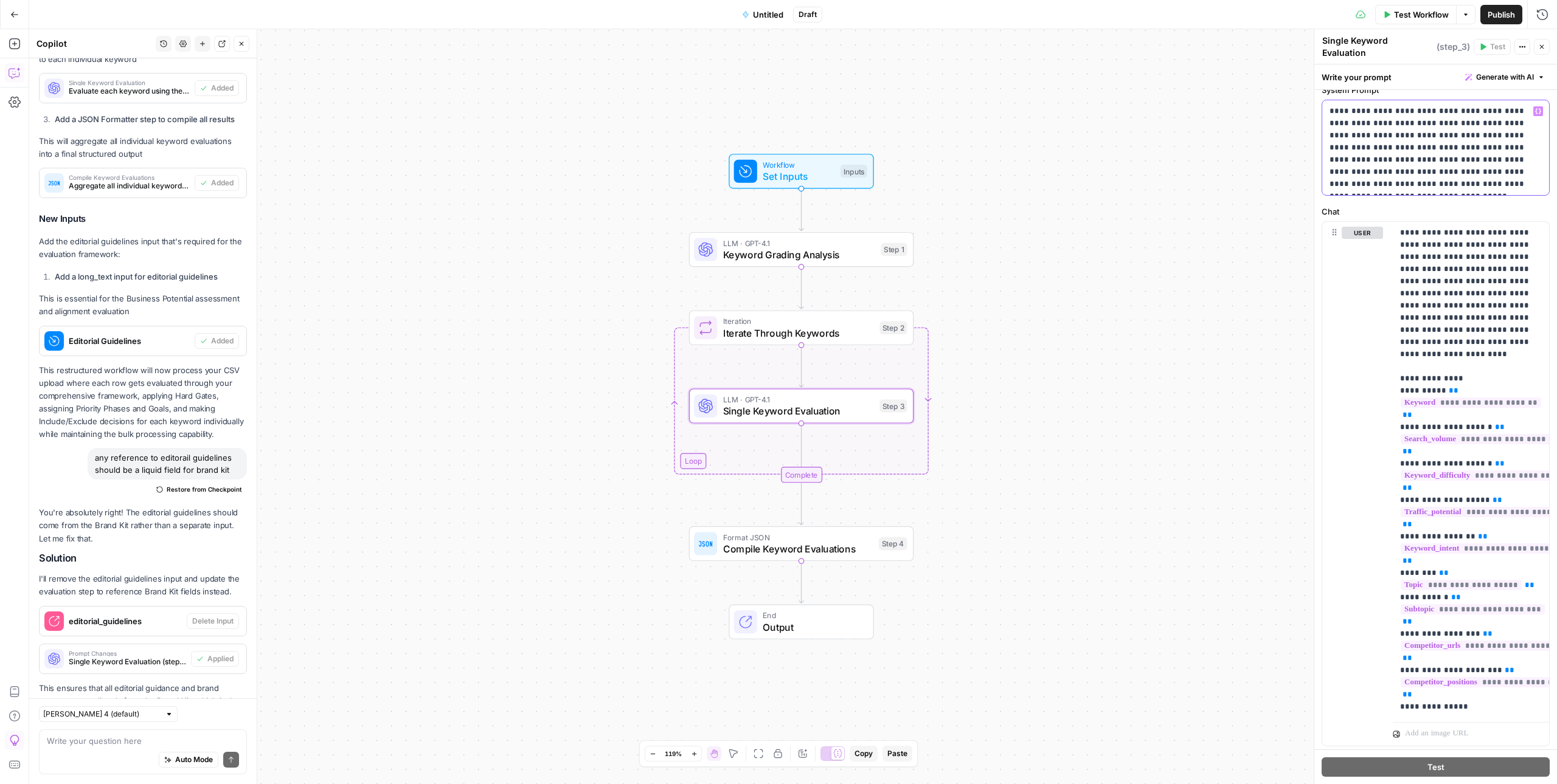
drag, startPoint x: 1472, startPoint y: 157, endPoint x: 1413, endPoint y: 156, distance: 59.0
click at [1413, 156] on p "**********" at bounding box center [1435, 147] width 211 height 85
drag, startPoint x: 1421, startPoint y: 182, endPoint x: 1416, endPoint y: 169, distance: 13.9
click at [1416, 169] on p "**********" at bounding box center [1435, 147] width 211 height 85
copy p "**********"
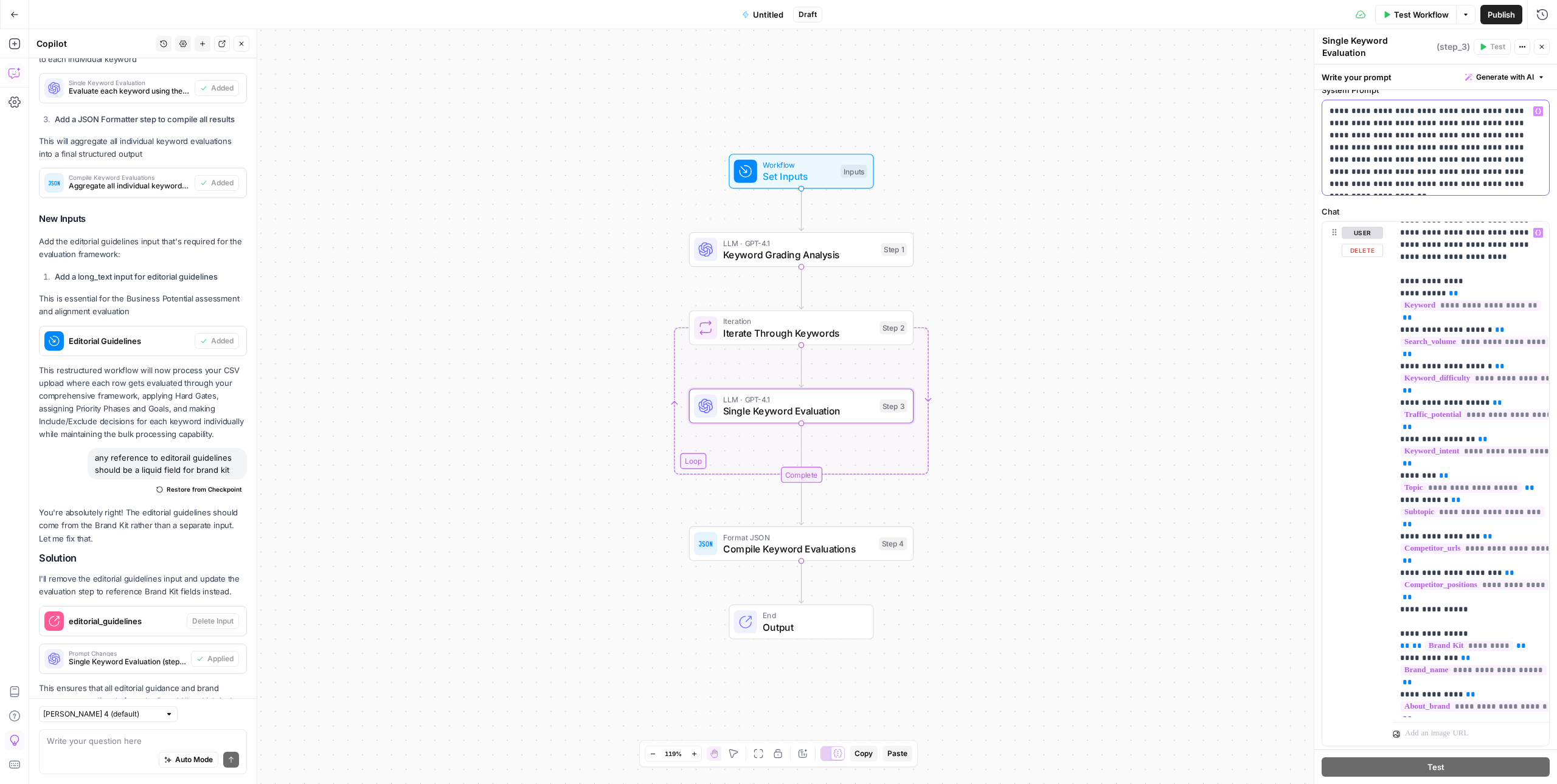
scroll to position [99, 0]
drag, startPoint x: 1447, startPoint y: 581, endPoint x: 1398, endPoint y: 512, distance: 84.6
click at [1398, 512] on div "**********" at bounding box center [1470, 469] width 156 height 496
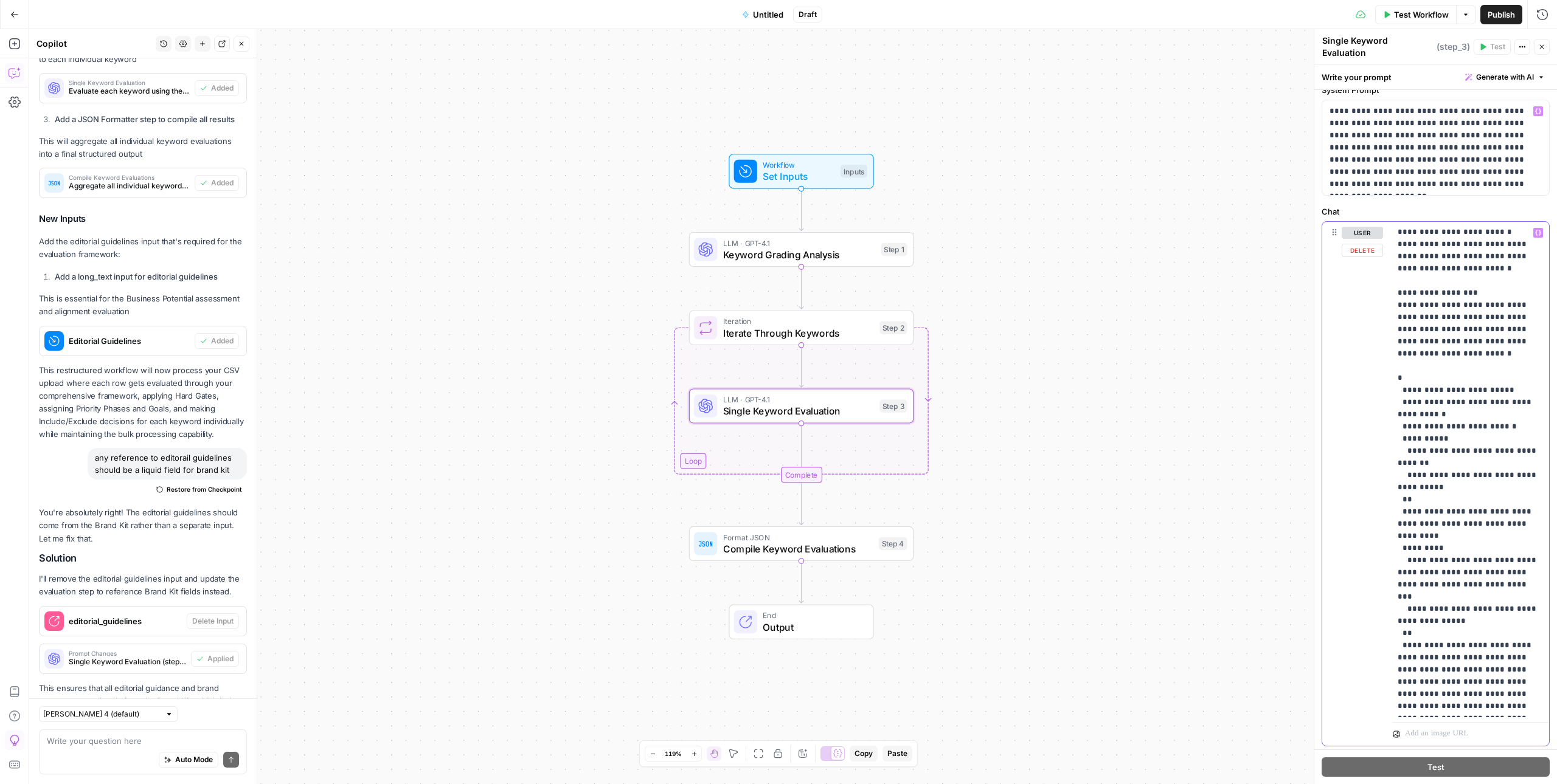
scroll to position [2214, 0]
click at [128, 740] on textarea at bounding box center [143, 741] width 192 height 12
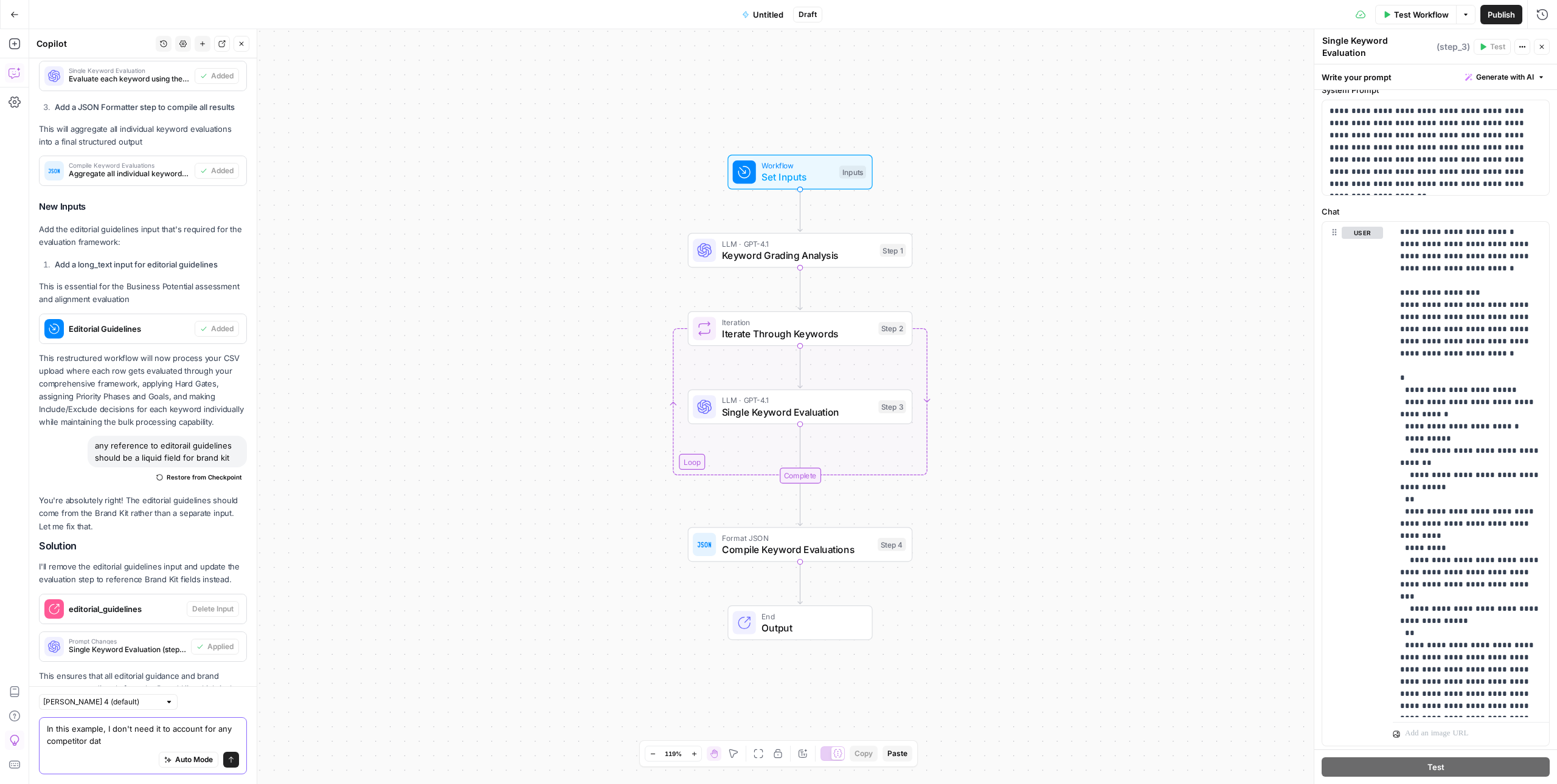
type textarea "In this example, I don't need it to account for any competitor data"
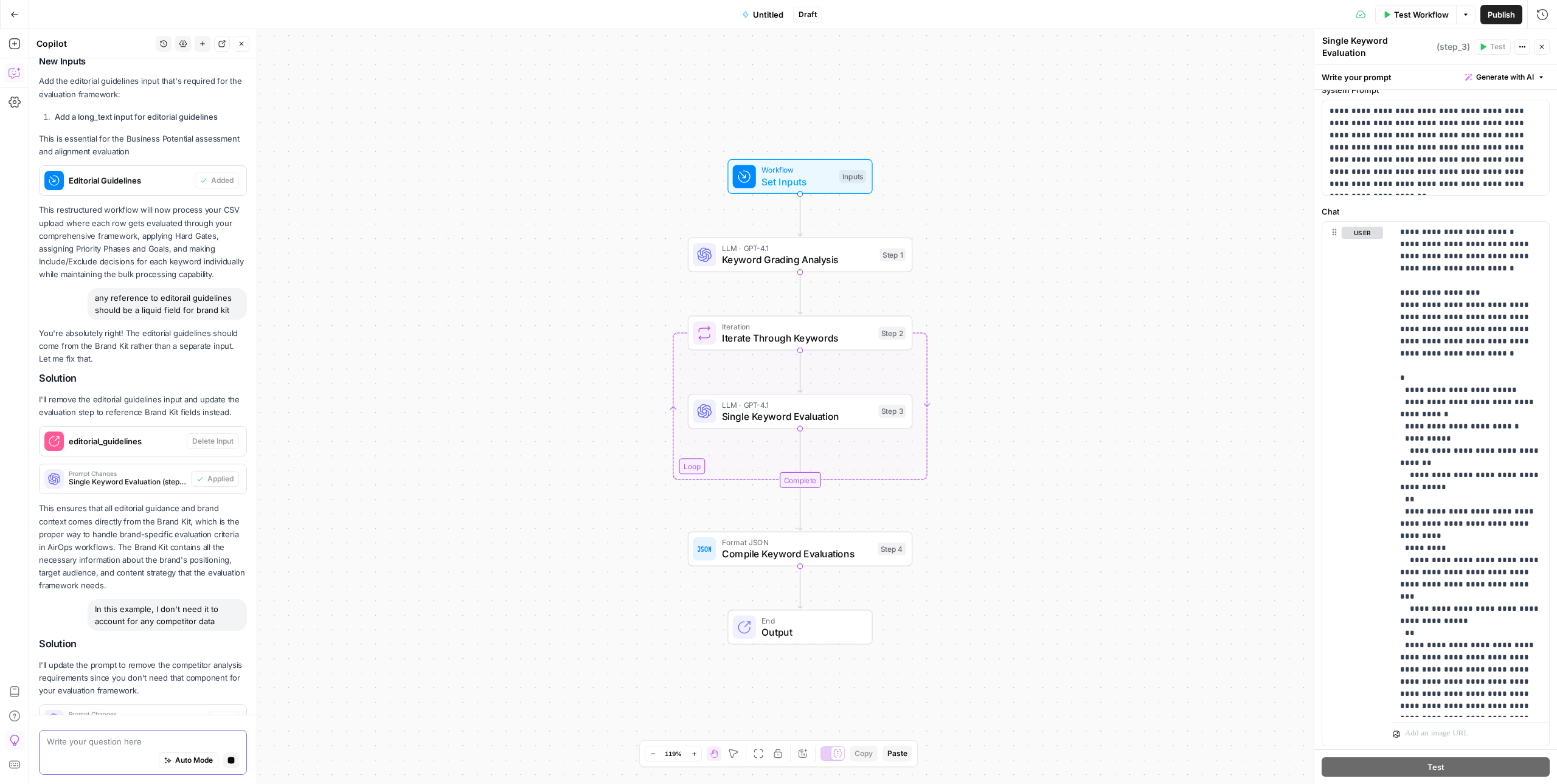
scroll to position [6695, 0]
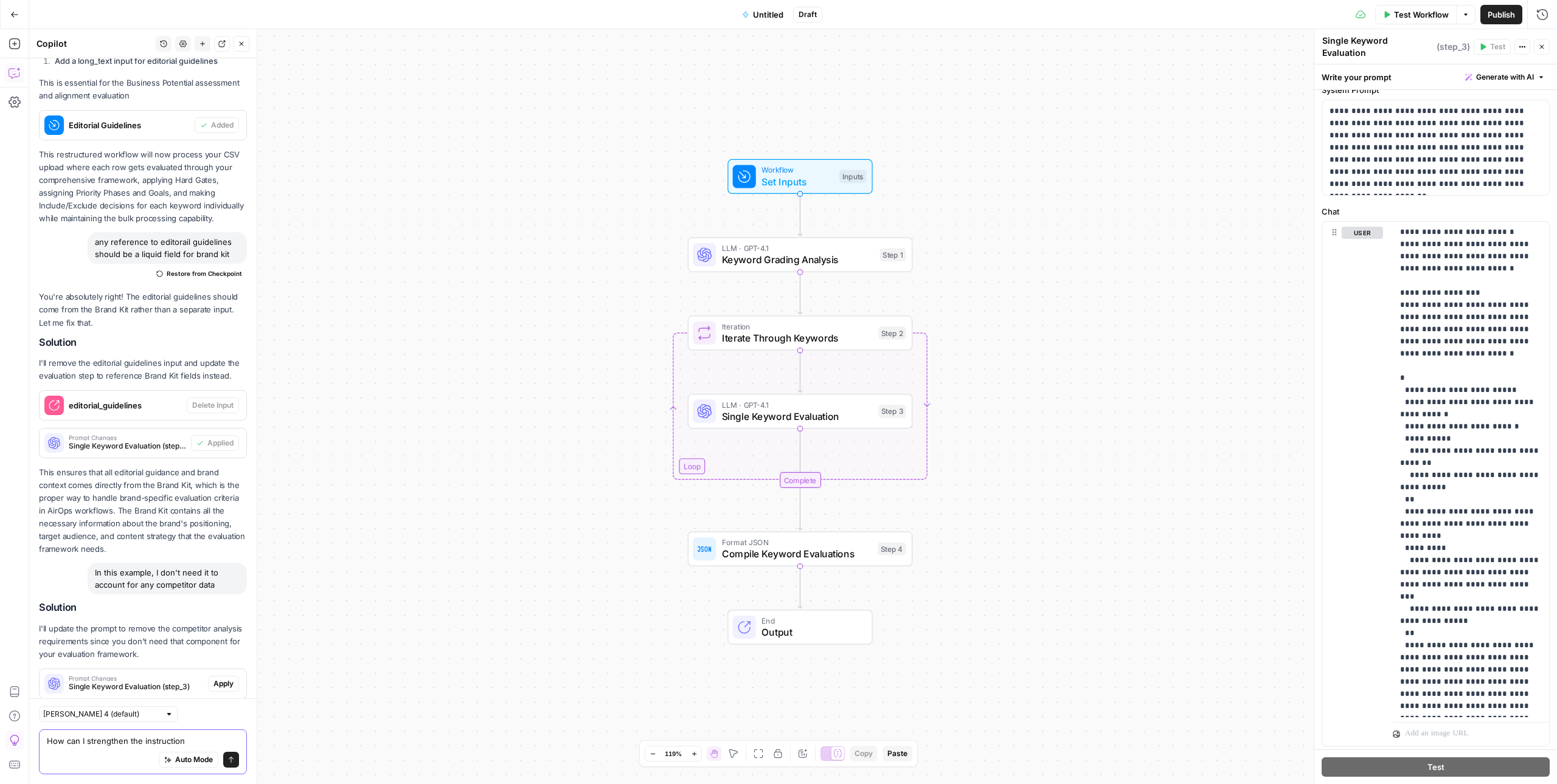
type textarea "How can I strengthen the instruction?"
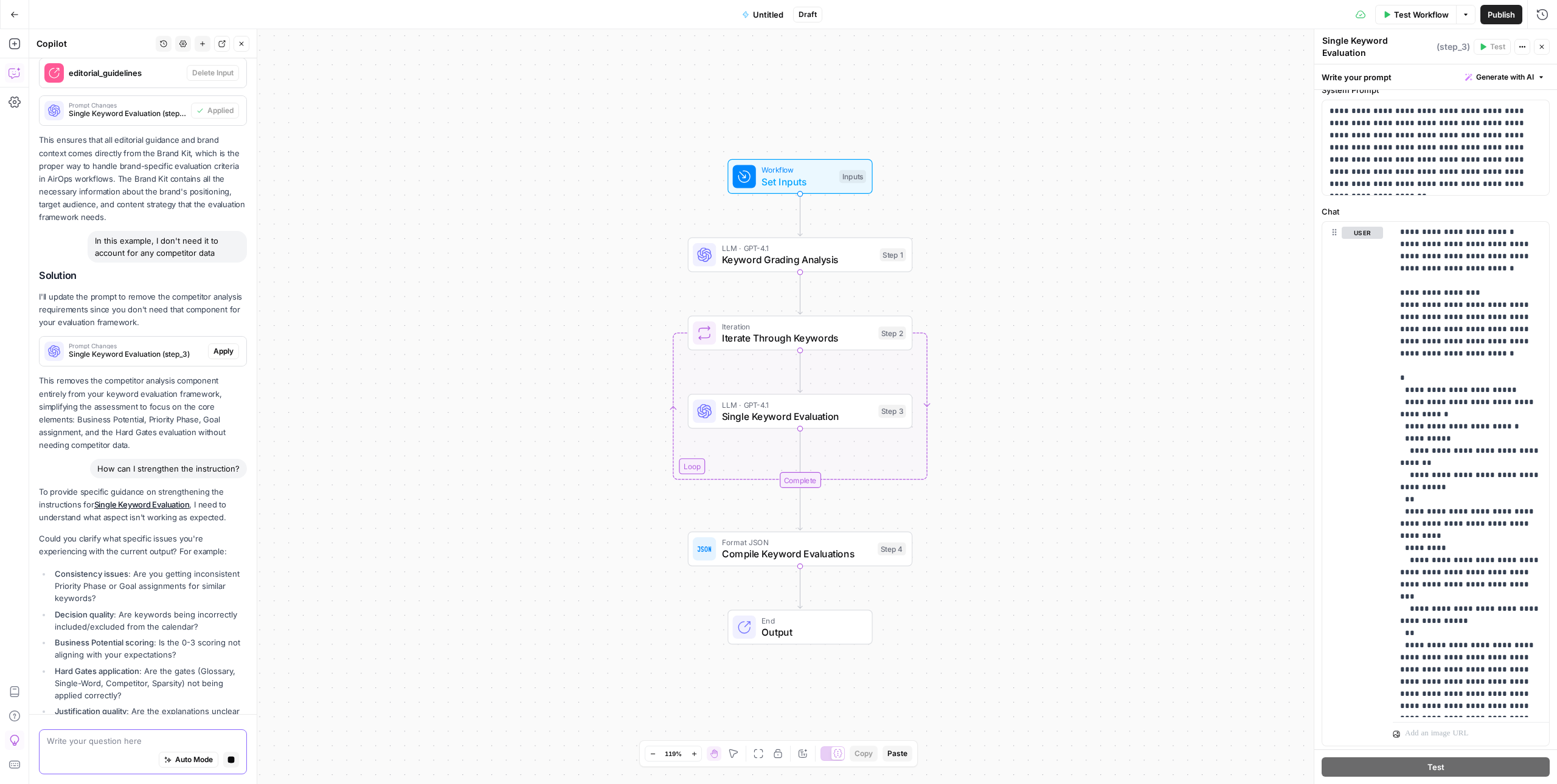
scroll to position [7063, 0]
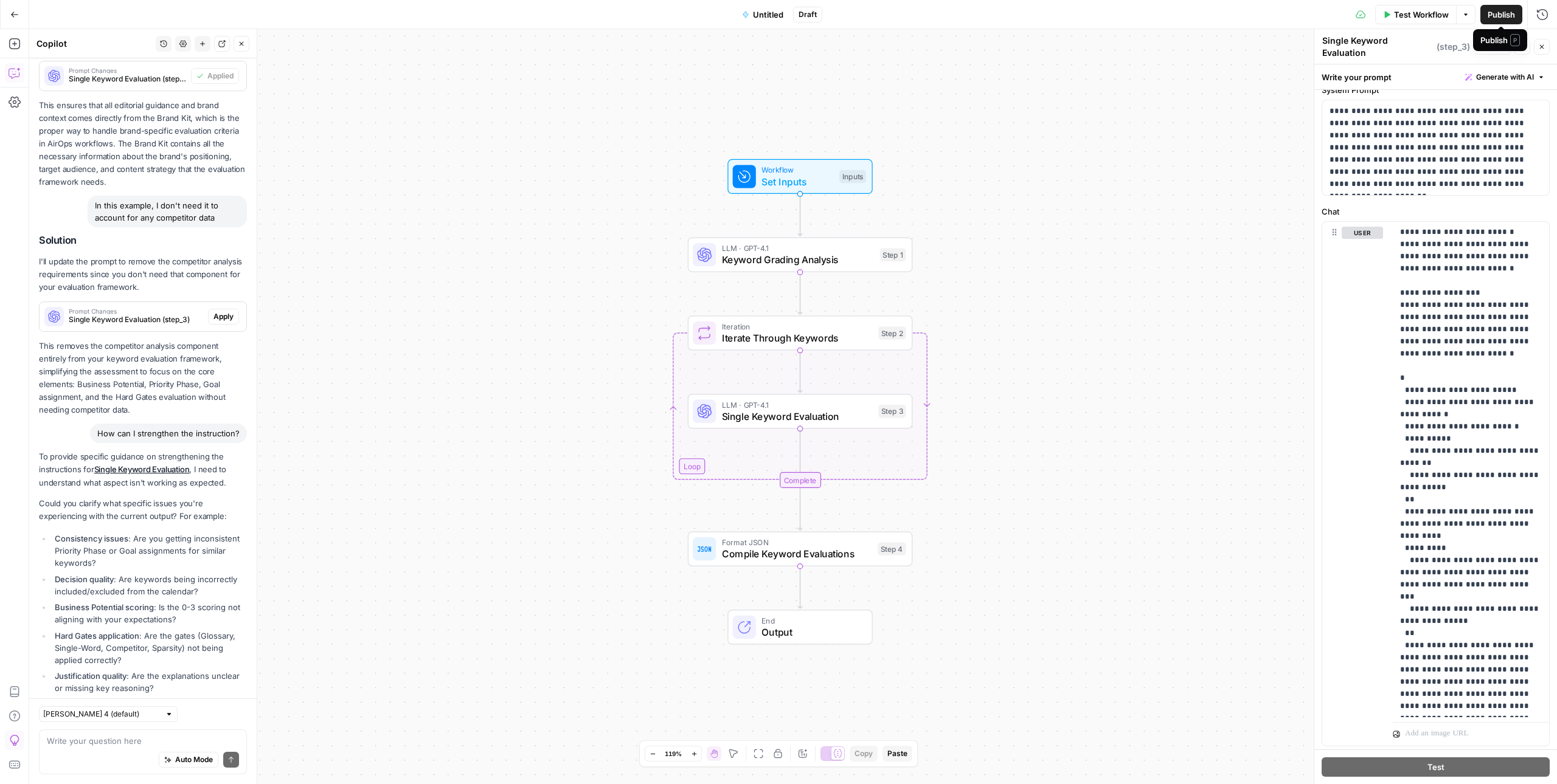
click at [1422, 13] on span "Test Workflow" at bounding box center [1422, 14] width 55 height 12
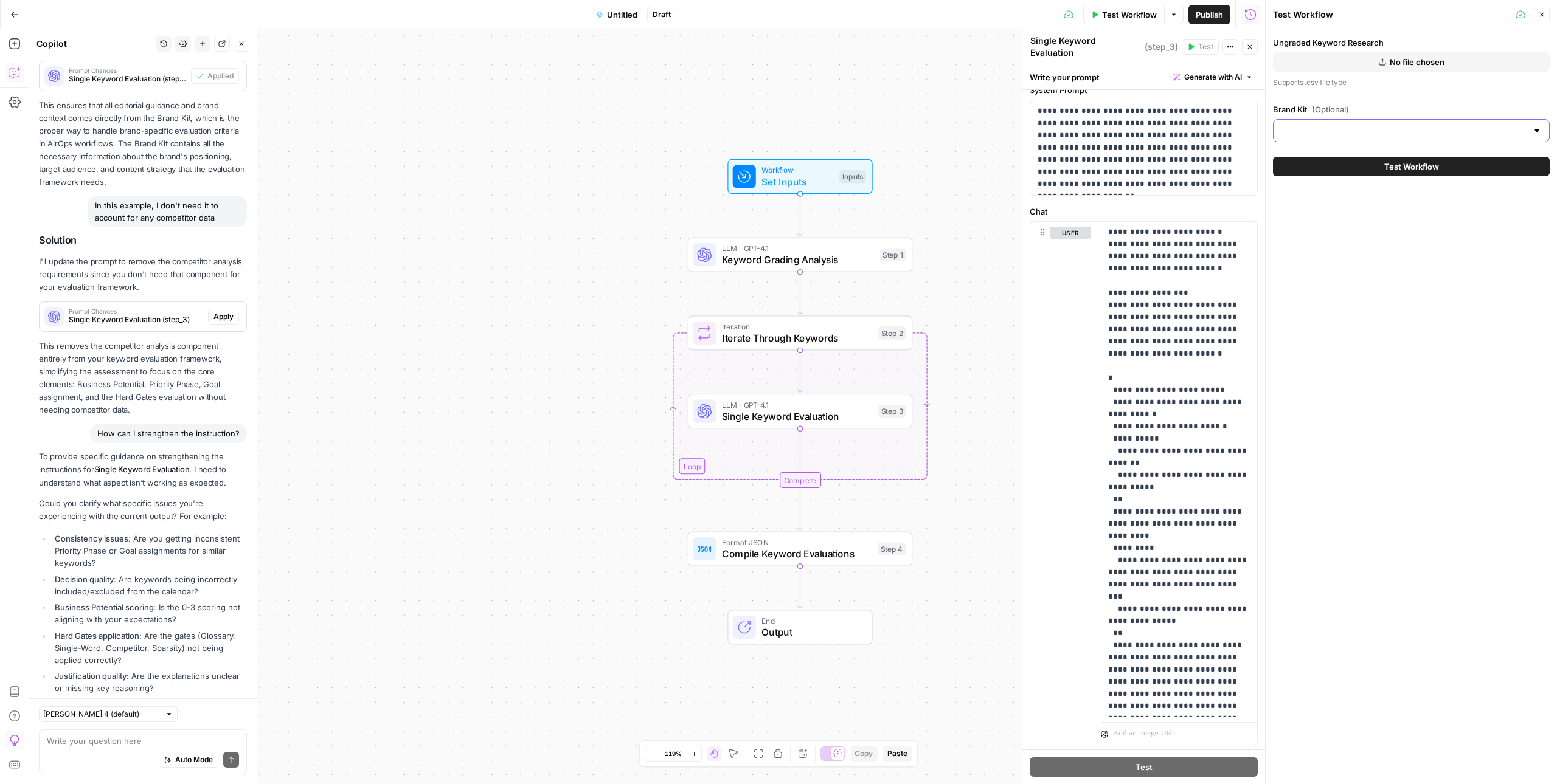
click at [1370, 125] on input "Brand Kit (Optional)" at bounding box center [1404, 130] width 246 height 12
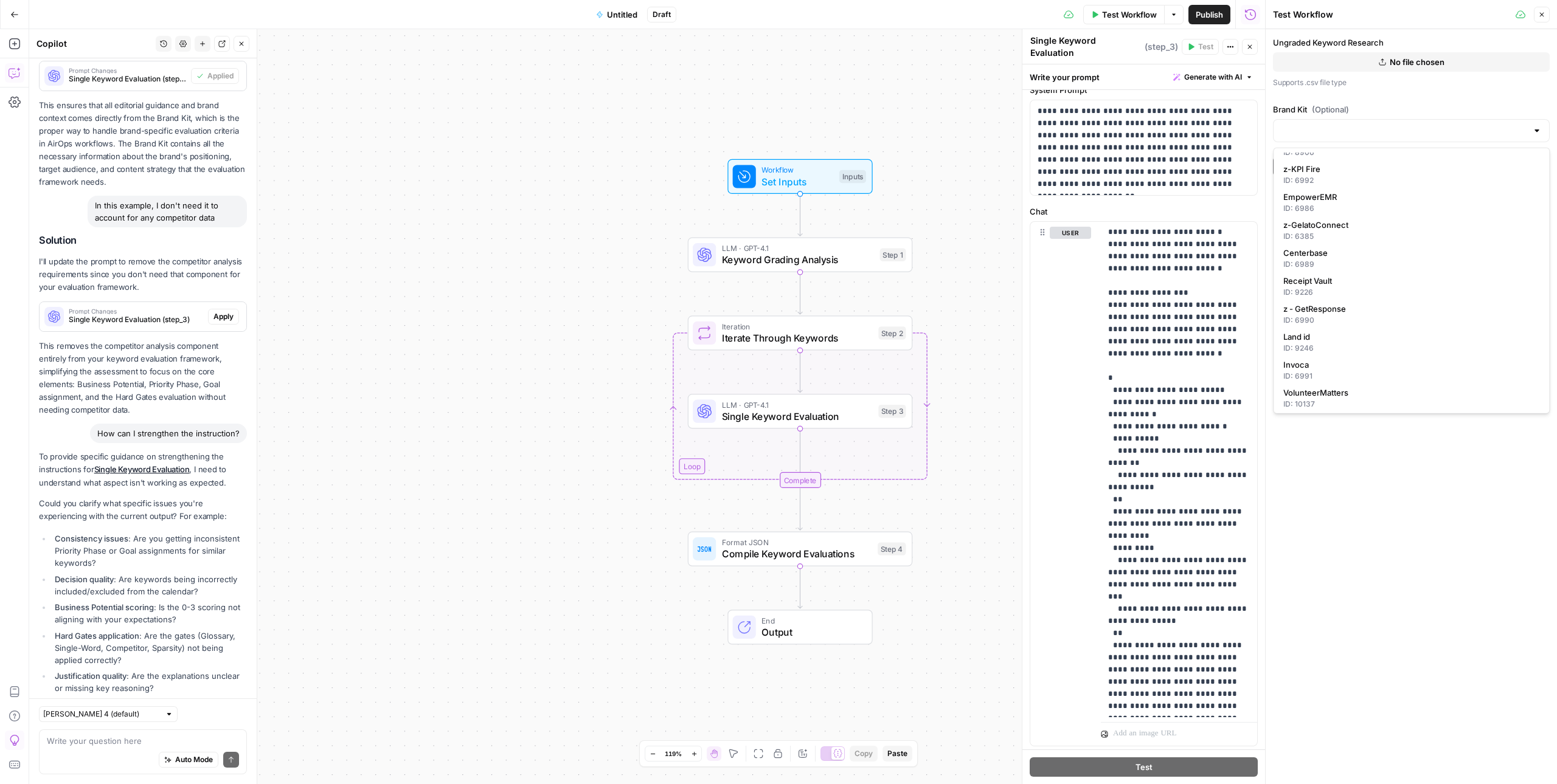
scroll to position [444, 0]
click at [1332, 131] on input "Brand Kit (Optional)" at bounding box center [1404, 130] width 246 height 12
click at [1324, 167] on div "ID: 6993" at bounding box center [1410, 173] width 256 height 11
type input "OptiSigns"
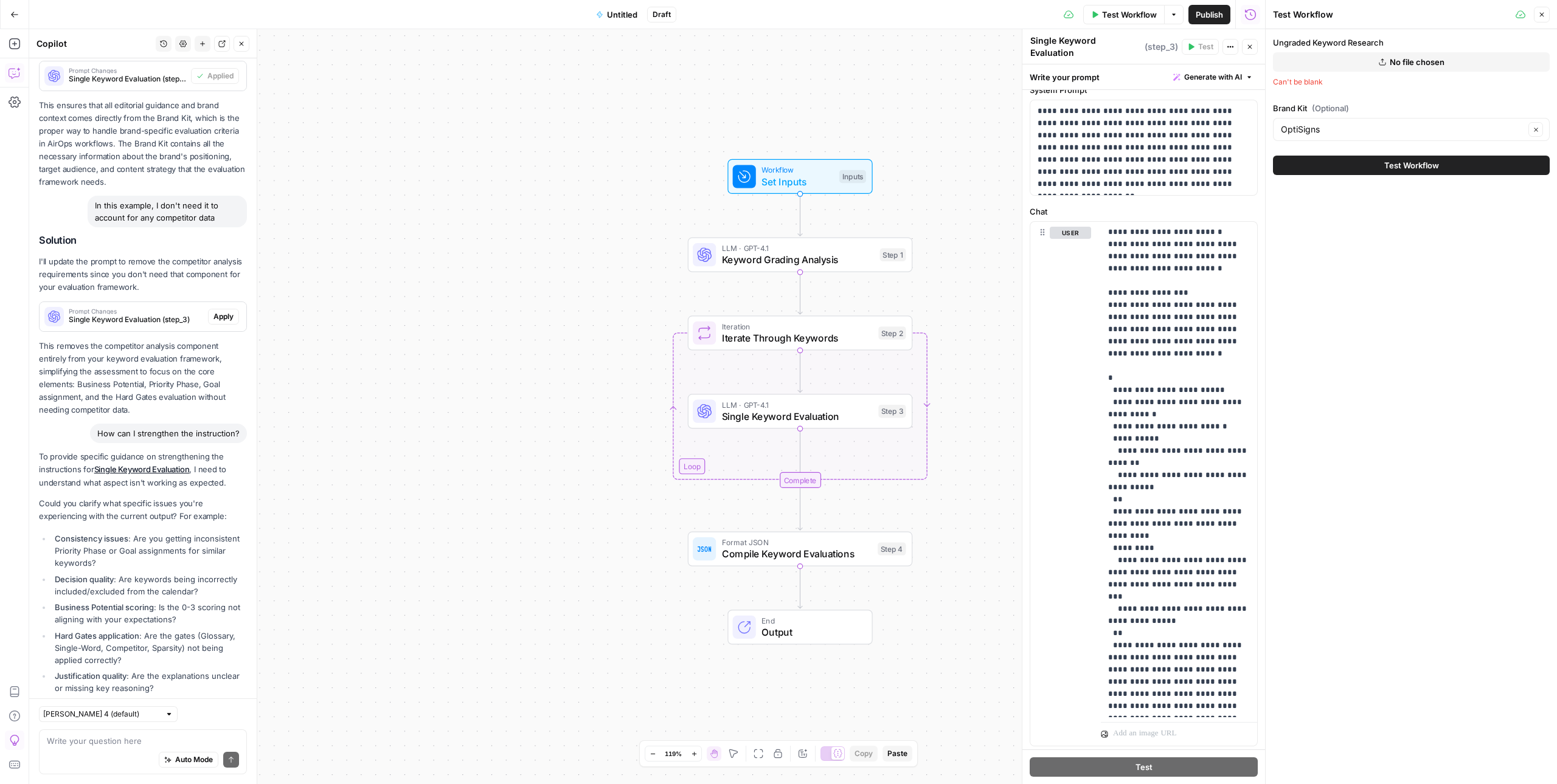
click at [1384, 60] on icon "button" at bounding box center [1383, 62] width 8 height 8
click at [1443, 166] on button "Test Workflow" at bounding box center [1411, 167] width 277 height 19
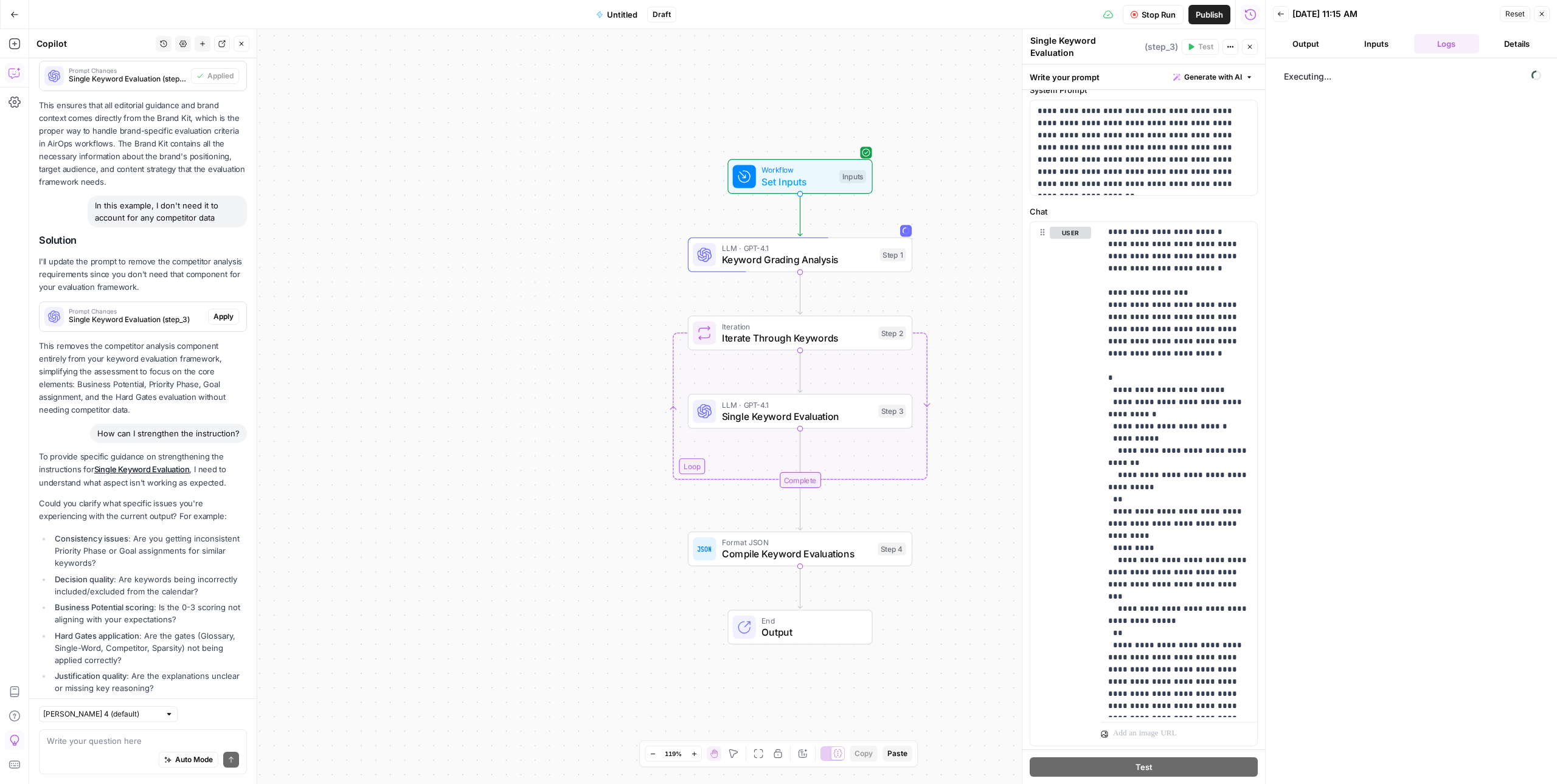
click at [1158, 11] on span "Stop Run" at bounding box center [1159, 14] width 34 height 12
click at [767, 189] on div "Workflow Set Inputs Inputs Test Step" at bounding box center [799, 176] width 145 height 34
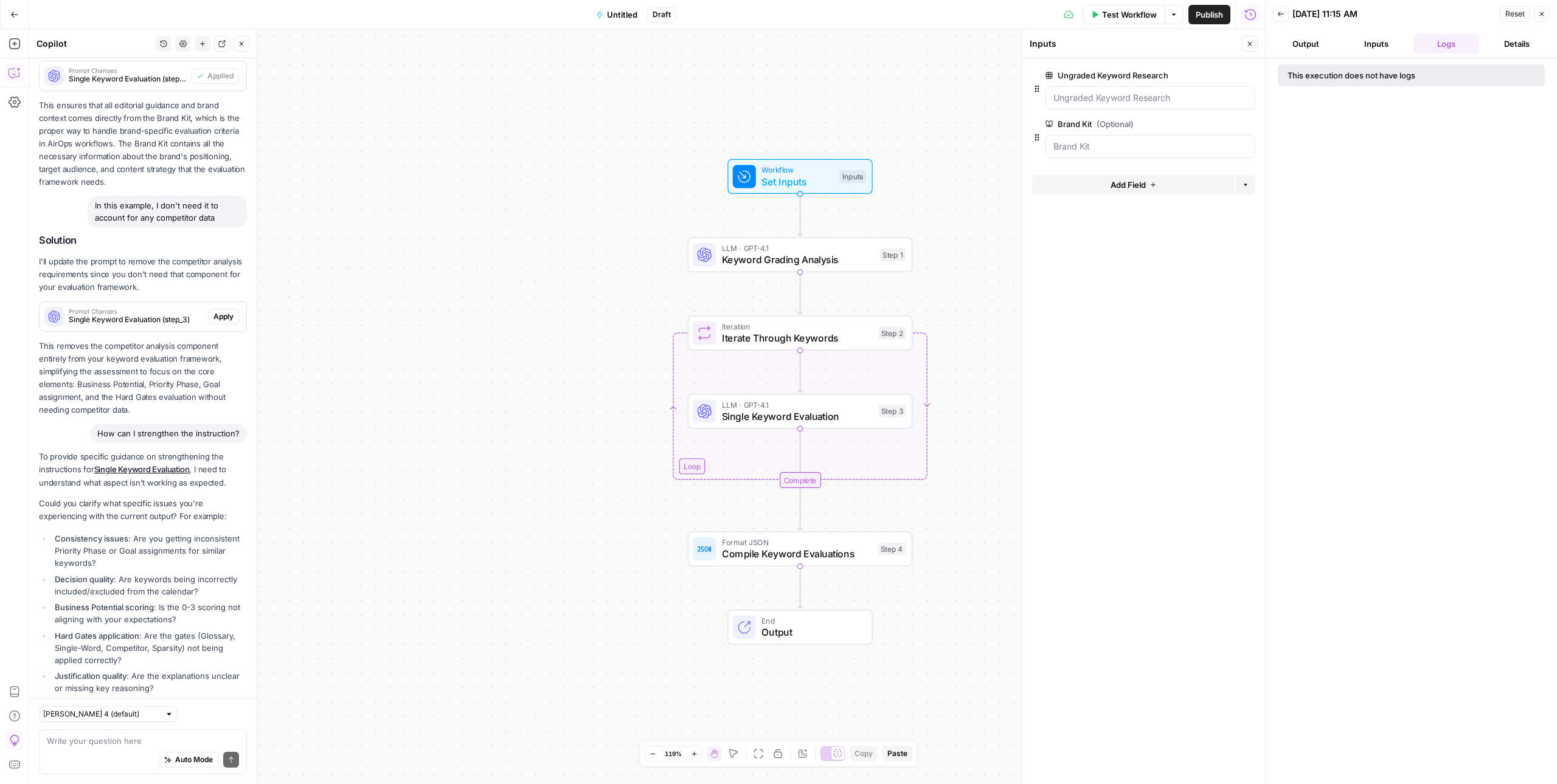
click at [1119, 12] on span "Test Workflow" at bounding box center [1130, 14] width 55 height 12
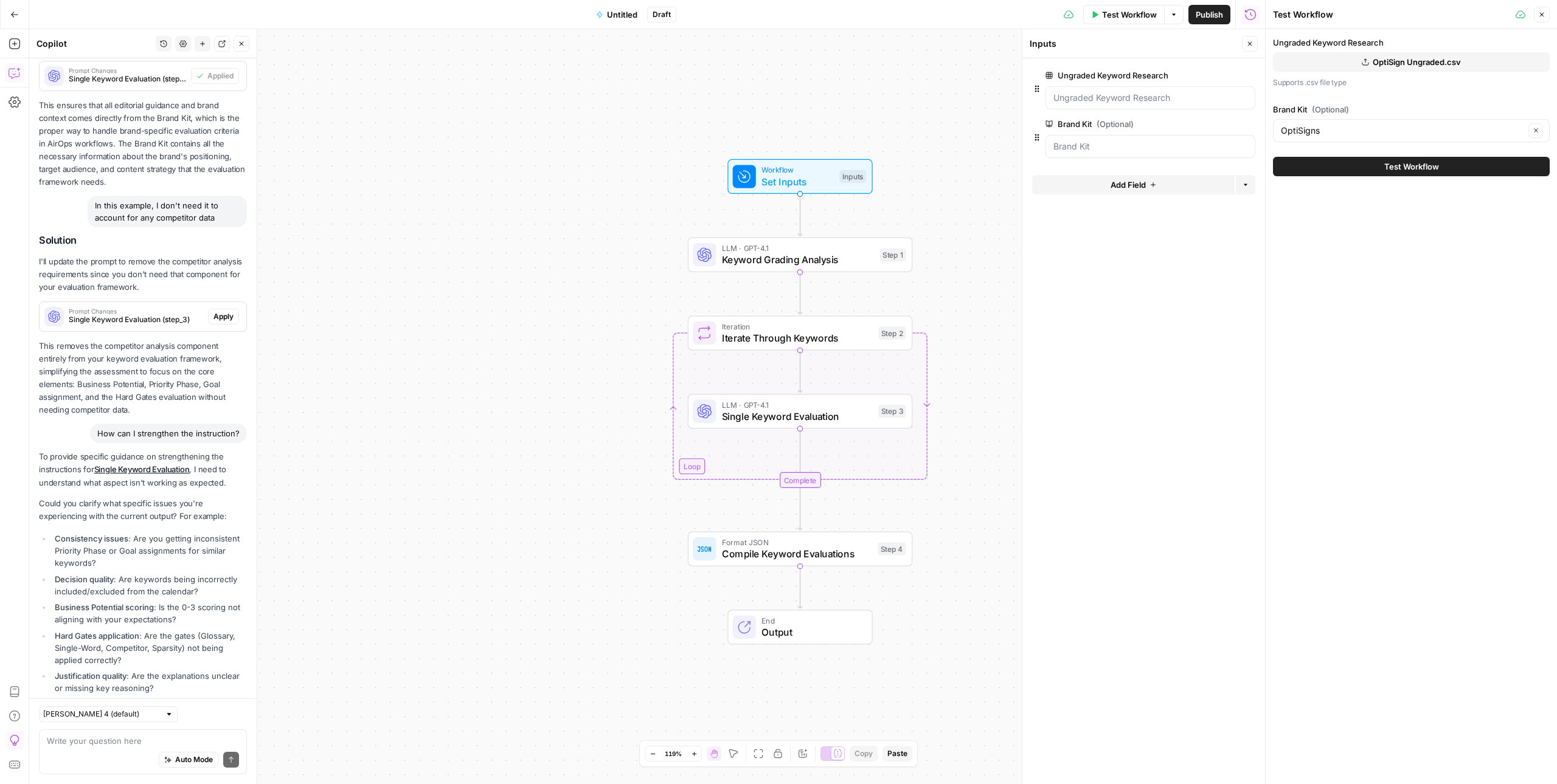
click at [1435, 64] on span "OptiSign Ungraded.csv" at bounding box center [1416, 62] width 89 height 12
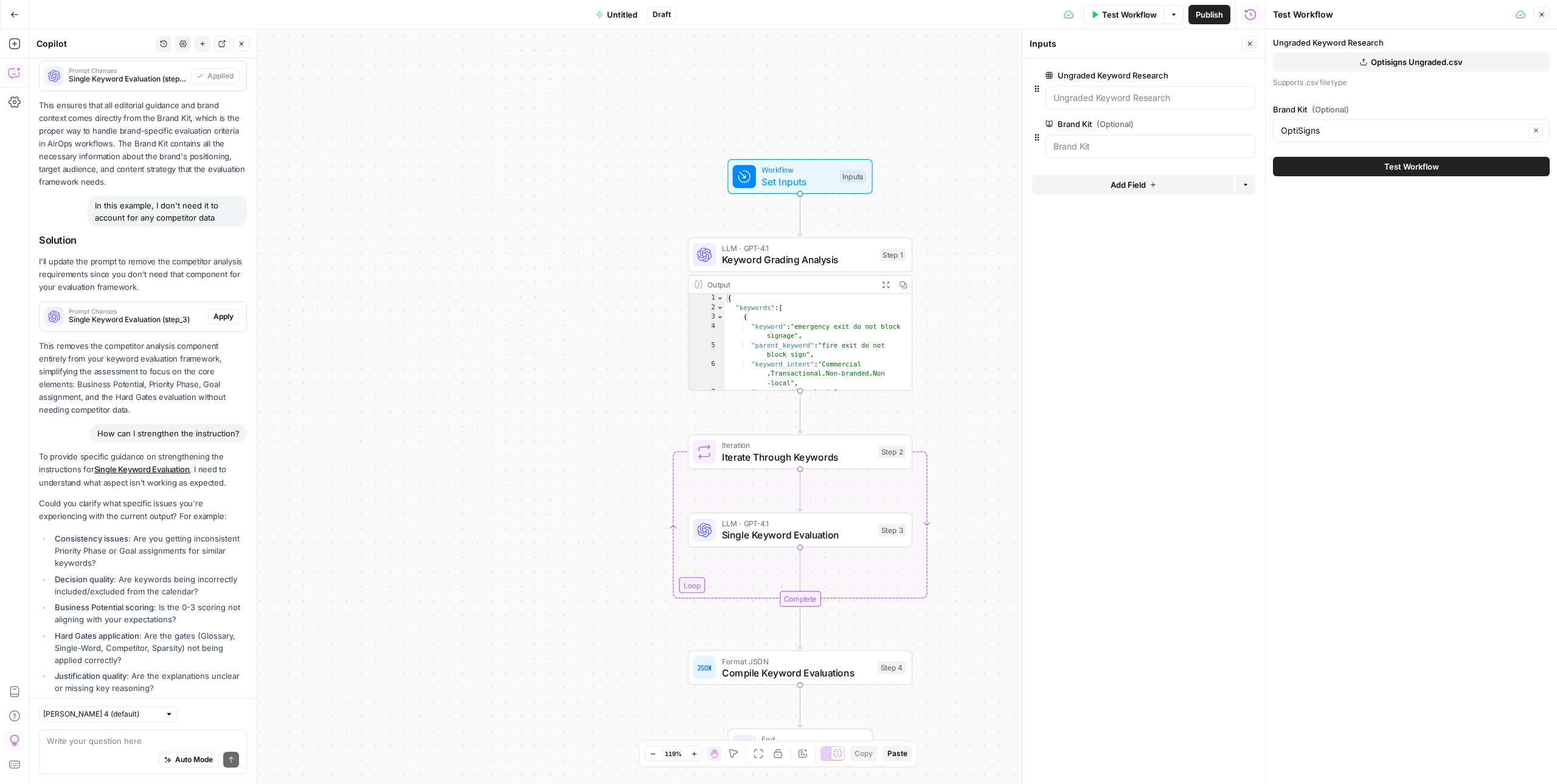
click at [1352, 179] on div "Test Workflow" at bounding box center [1411, 167] width 277 height 34
click at [1358, 167] on button "Test Workflow" at bounding box center [1411, 167] width 277 height 19
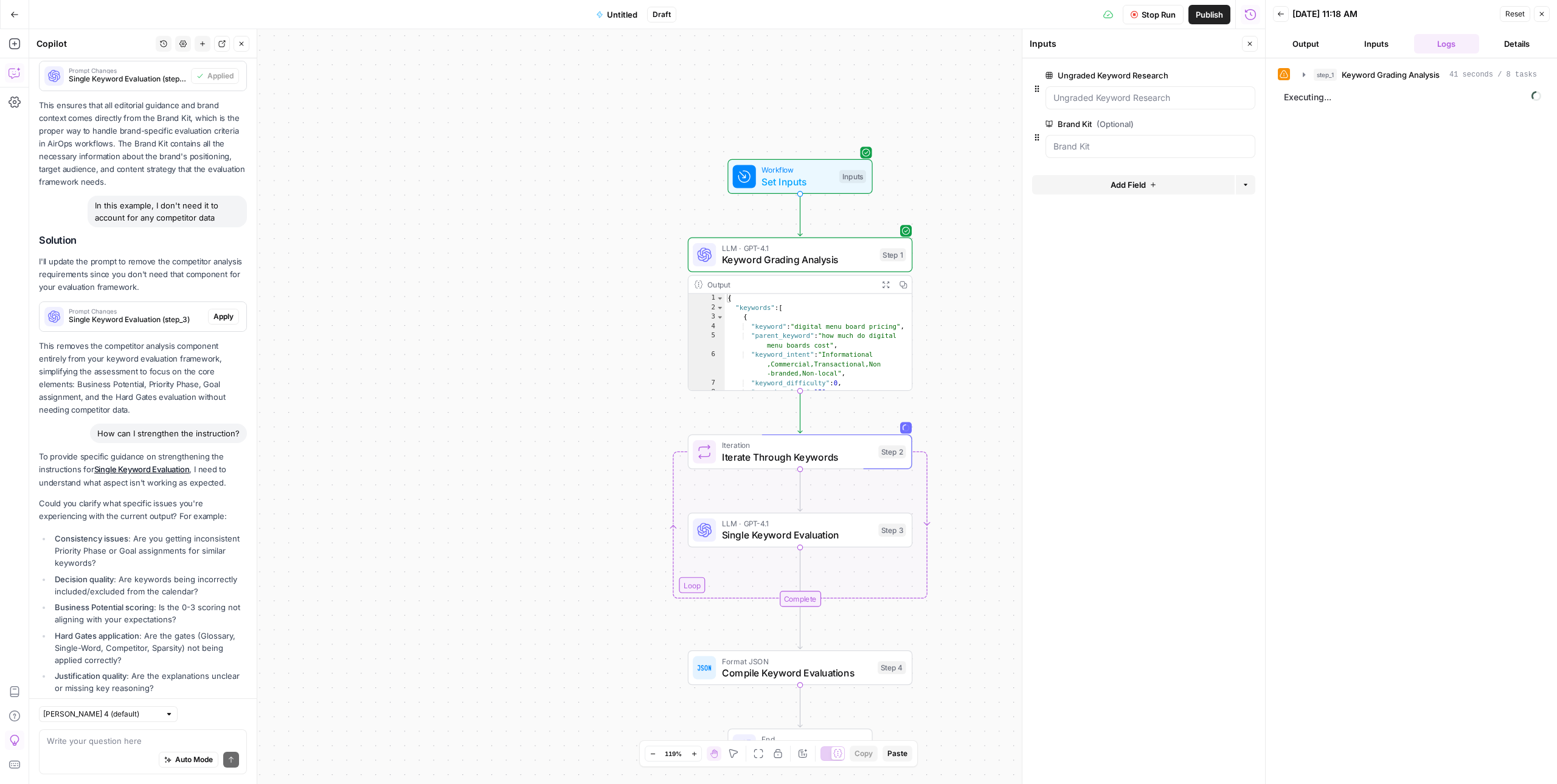
click at [1282, 73] on icon at bounding box center [1284, 73] width 9 height 9
click at [1303, 75] on icon "button" at bounding box center [1304, 74] width 10 height 10
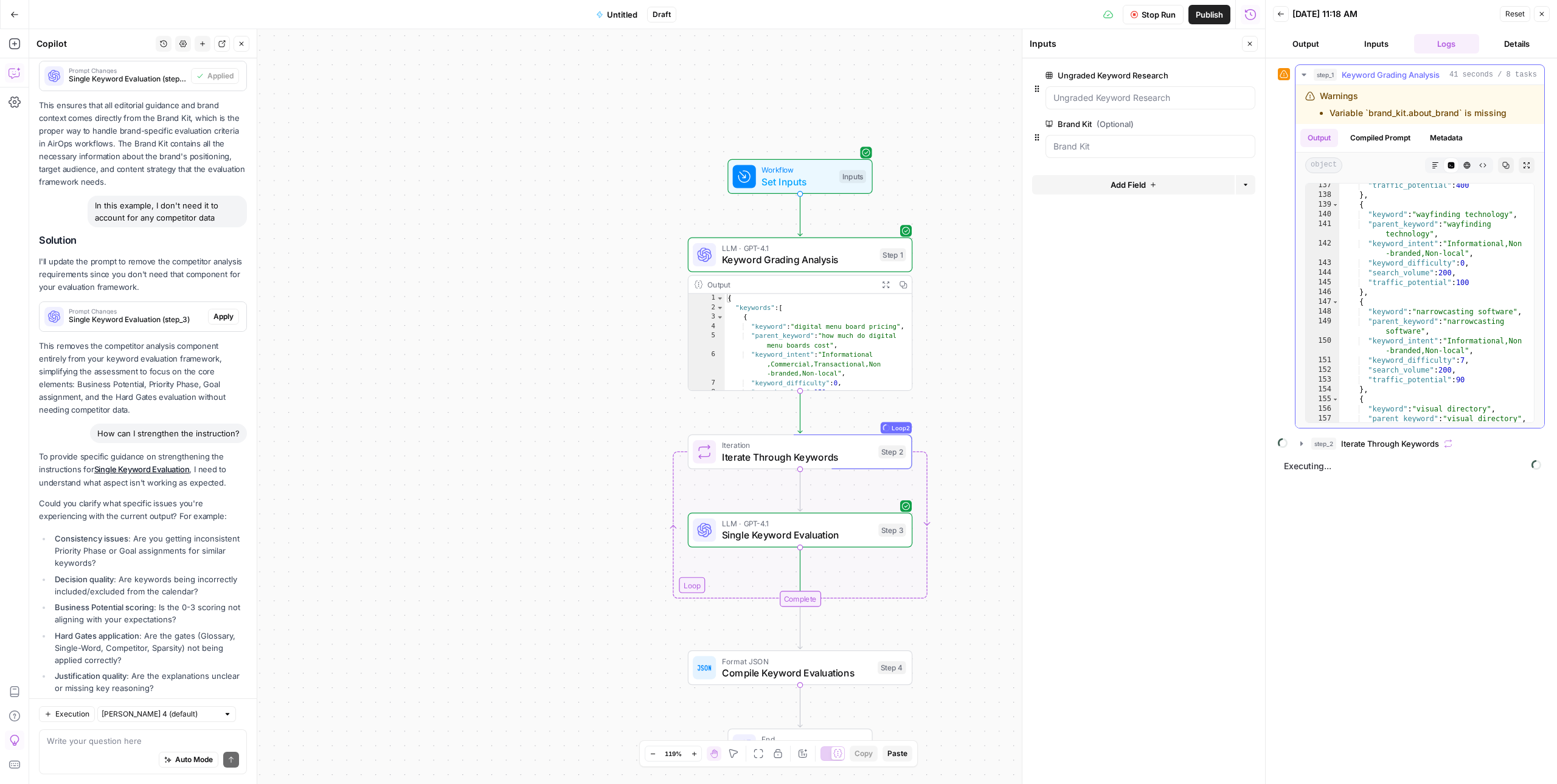
scroll to position [1725, 0]
click at [1386, 48] on button "Inputs" at bounding box center [1376, 44] width 66 height 19
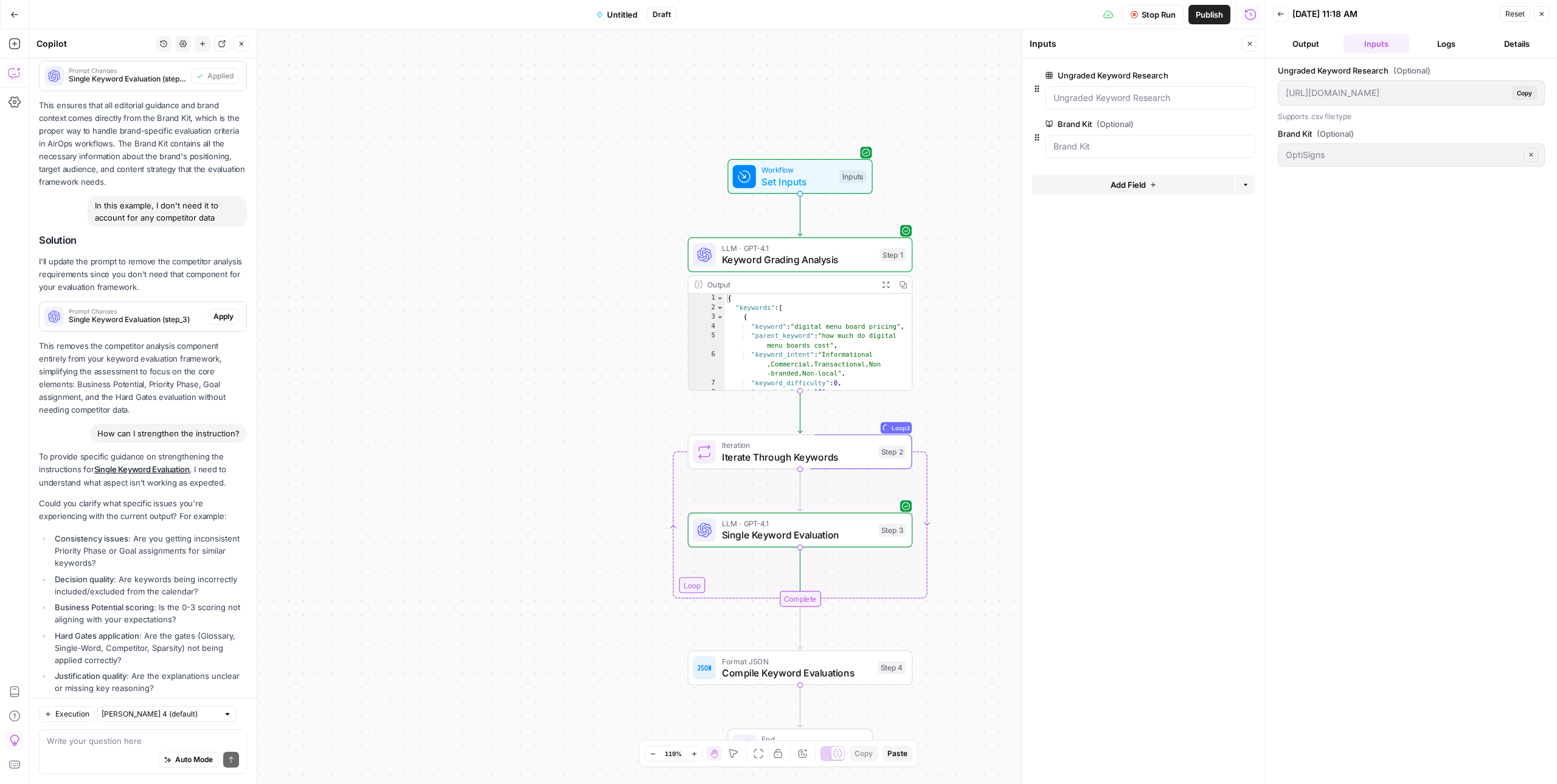
click at [1423, 43] on button "Logs" at bounding box center [1447, 44] width 66 height 19
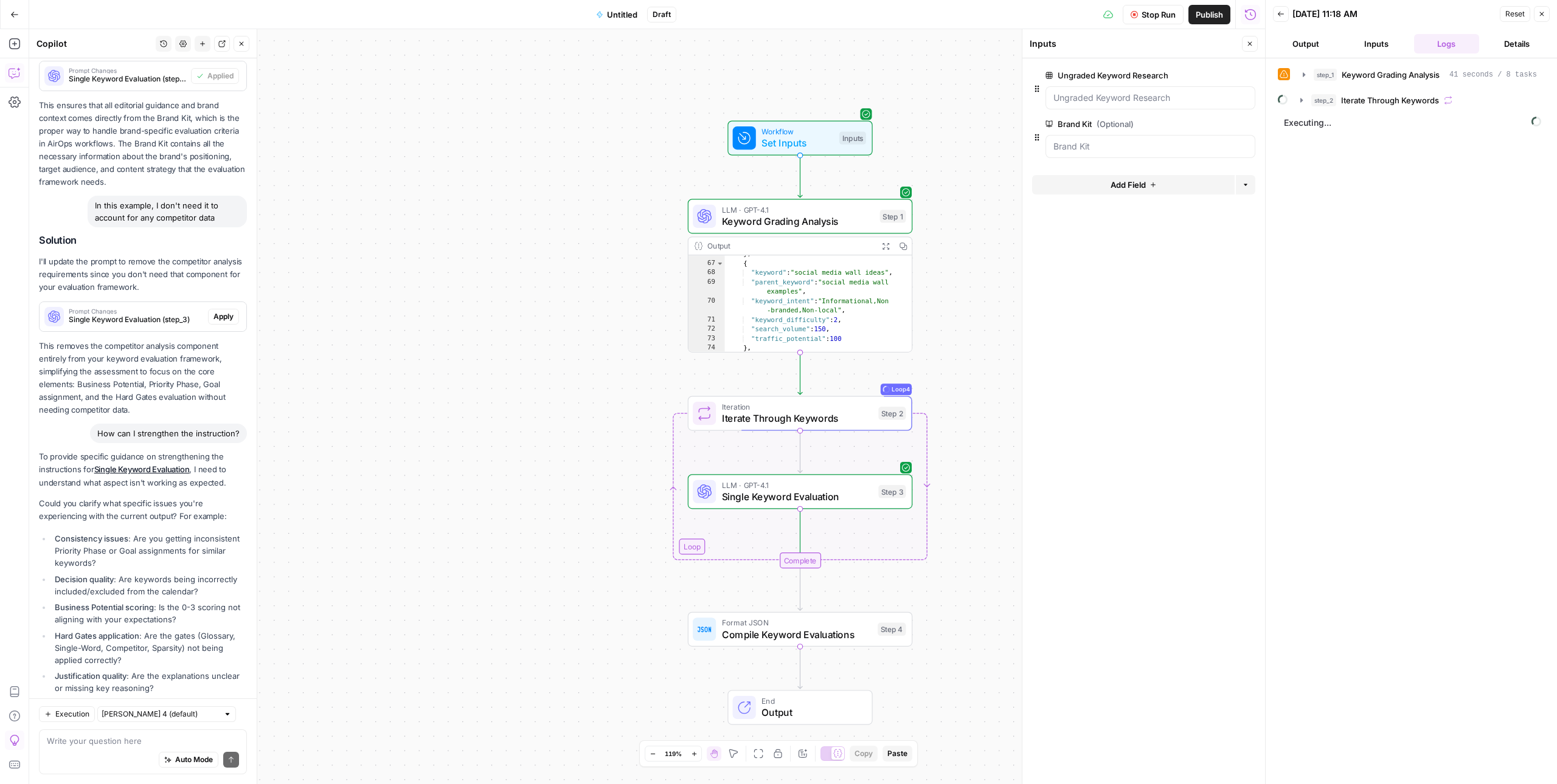
scroll to position [637, 0]
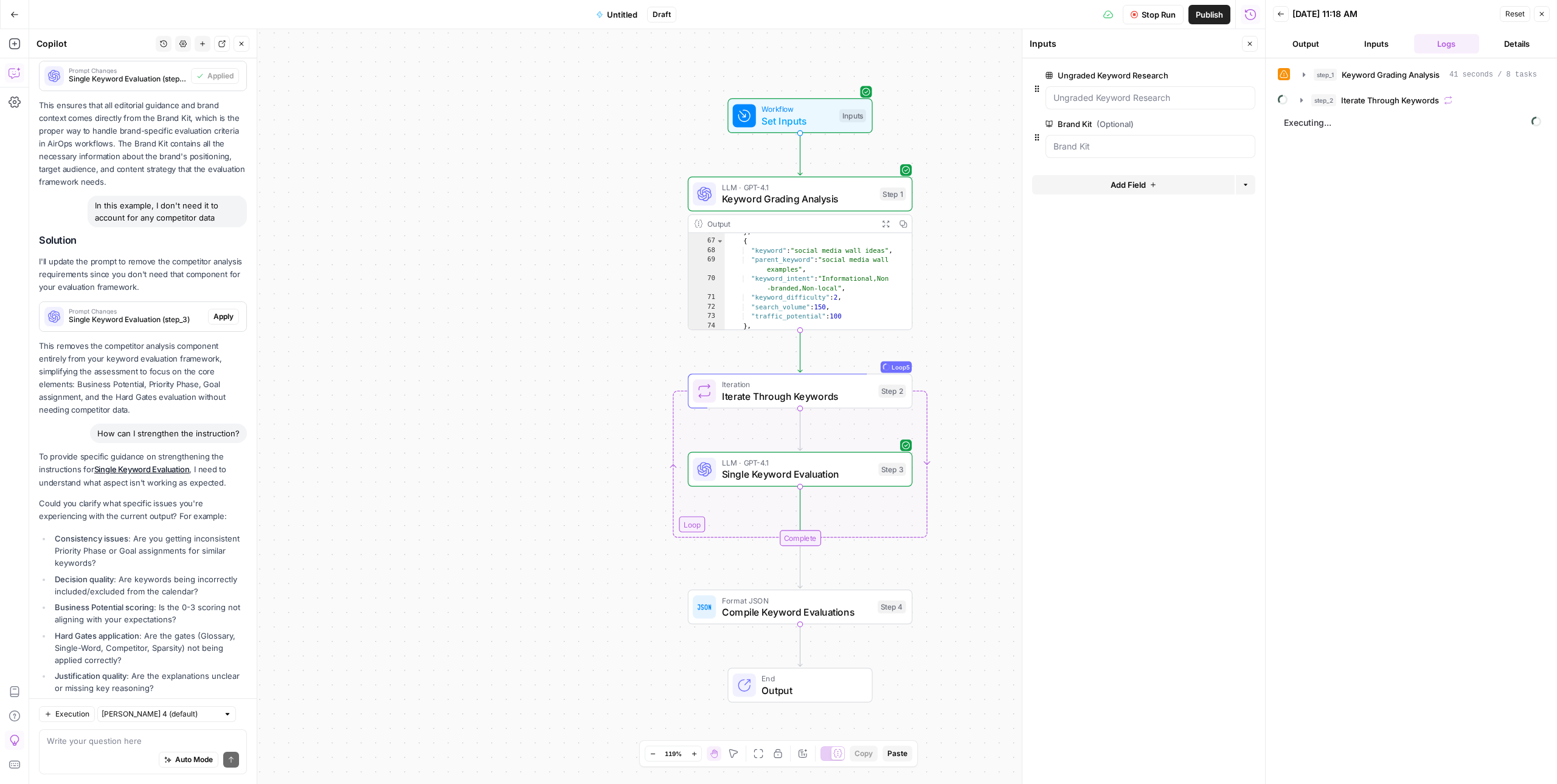
click at [842, 688] on span "Output" at bounding box center [811, 690] width 99 height 14
click at [198, 735] on textarea at bounding box center [143, 741] width 192 height 12
type textarea "output write to sheets"
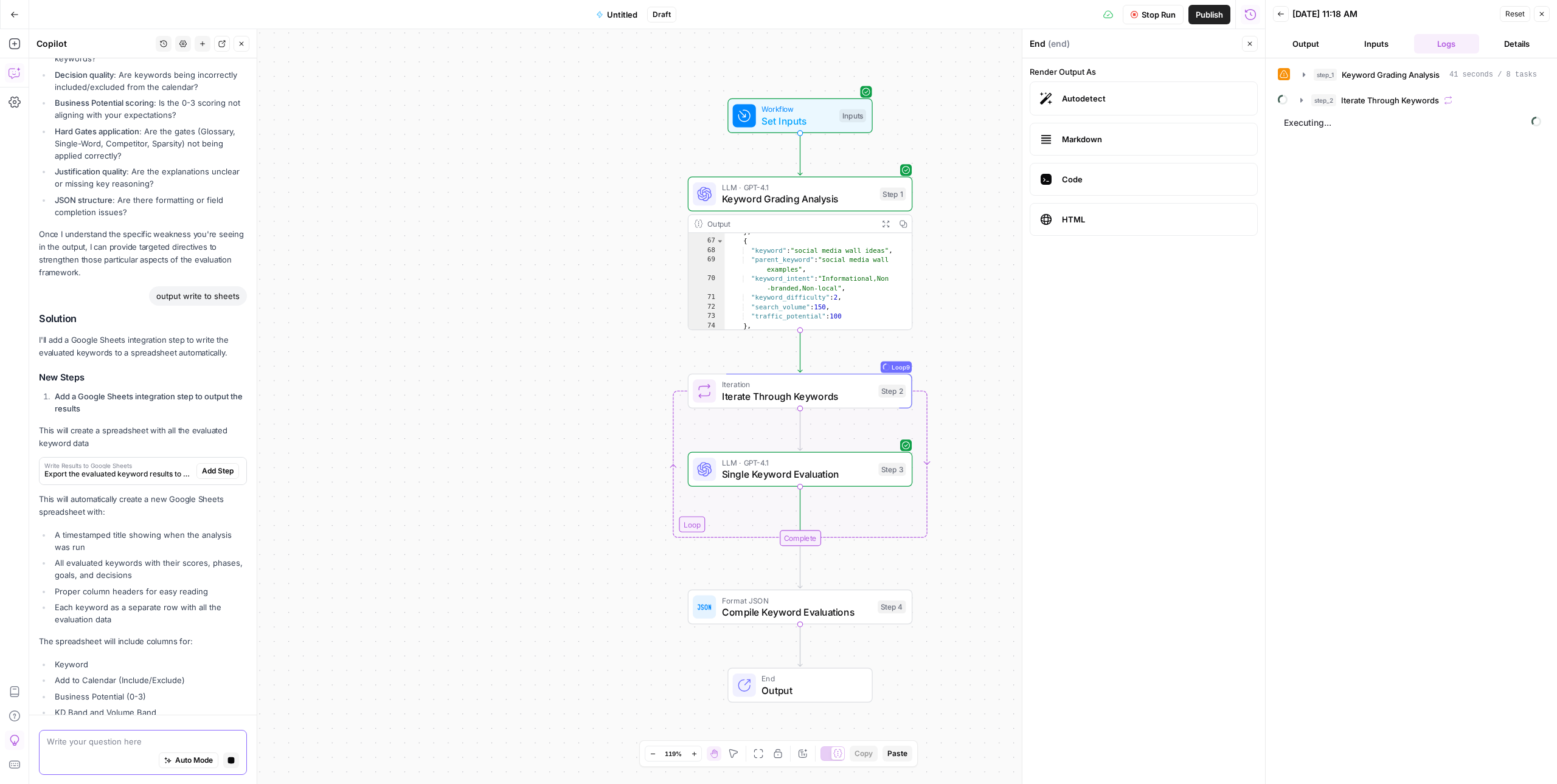
scroll to position [7509, 0]
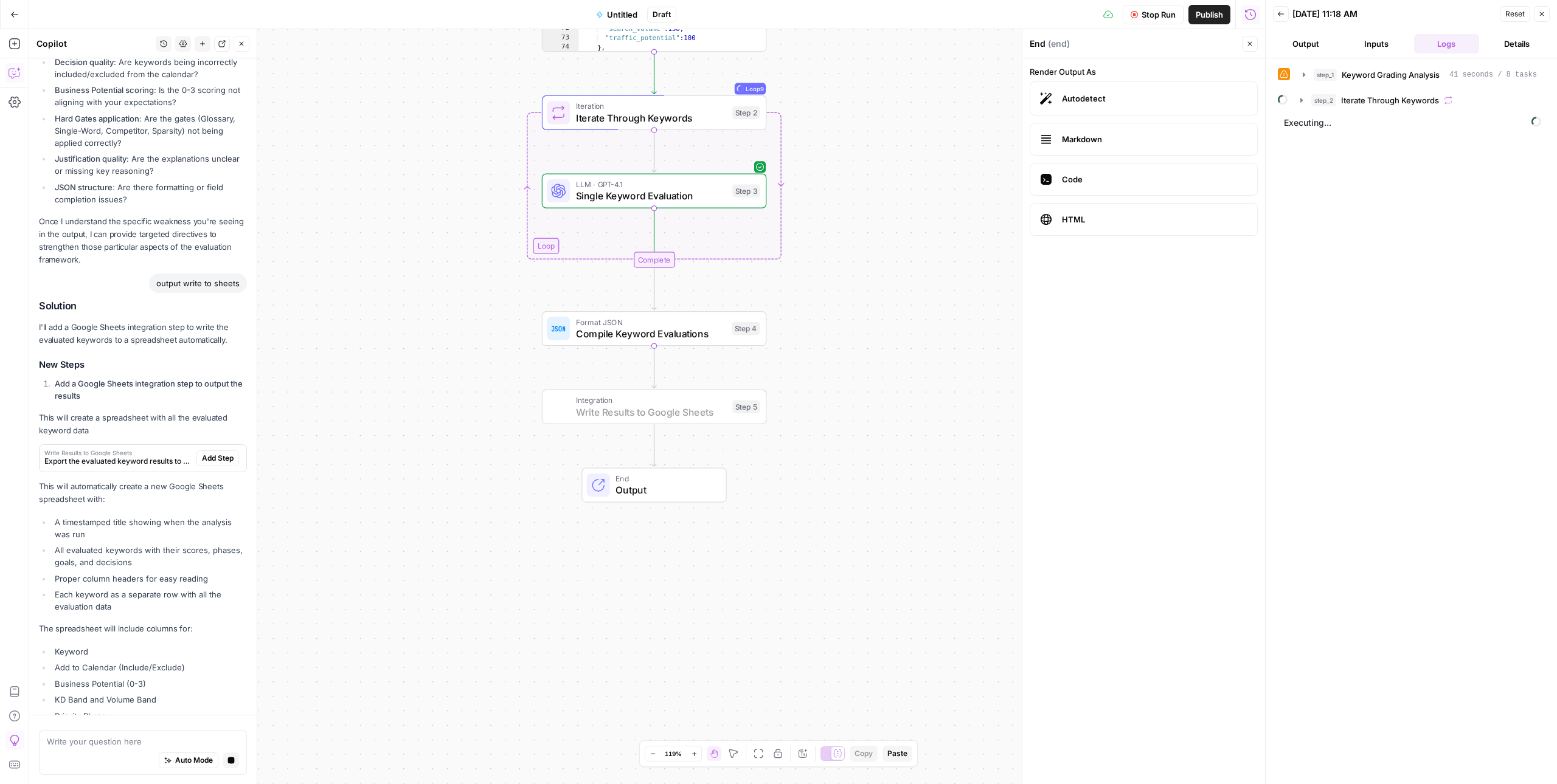
click at [223, 453] on span "Add Step" at bounding box center [217, 459] width 31 height 11
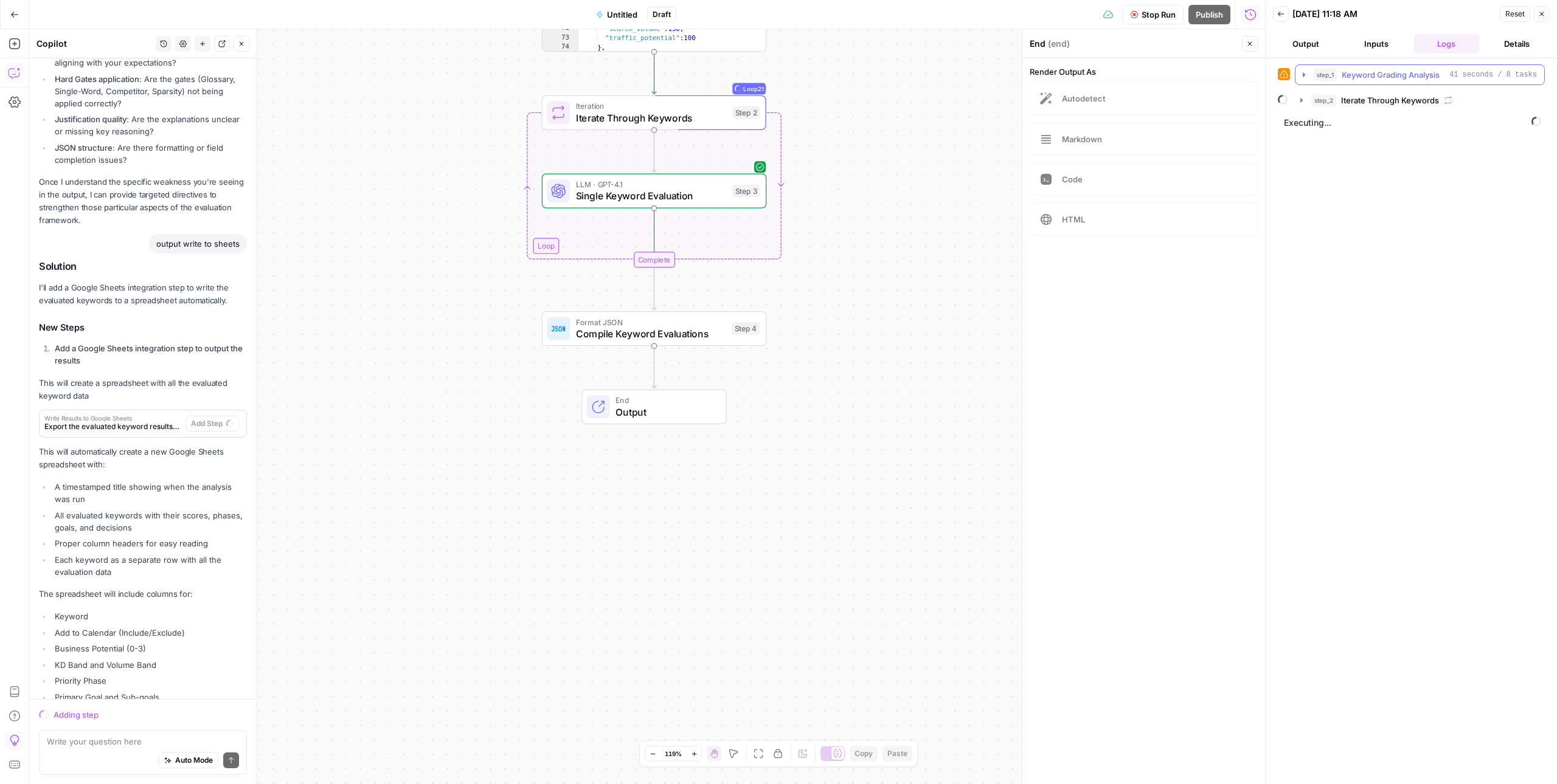
click at [1311, 77] on button "step_1 Keyword Grading Analysis 41 seconds / 8 tasks" at bounding box center [1419, 74] width 248 height 19
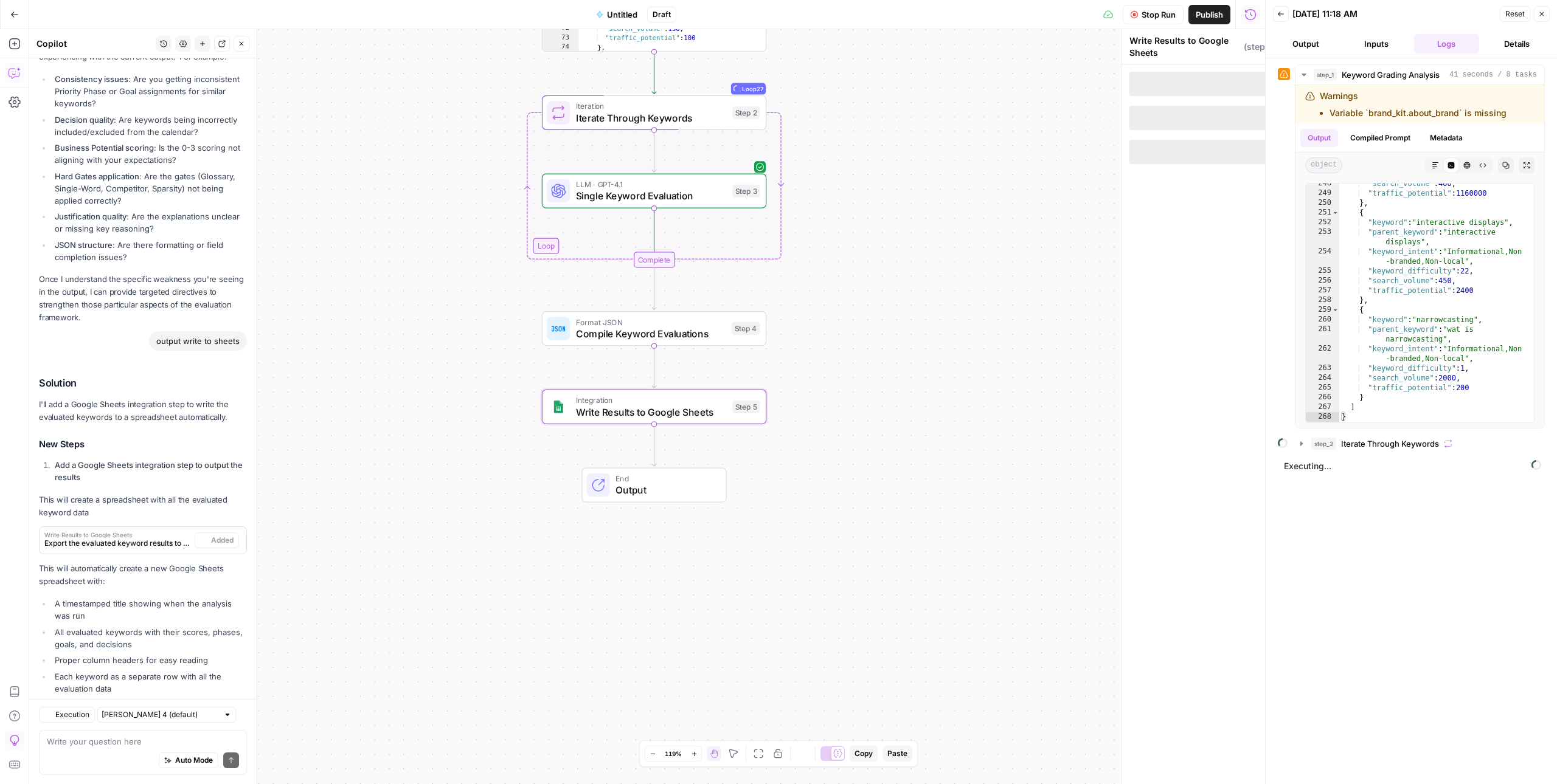
scroll to position [7679, 0]
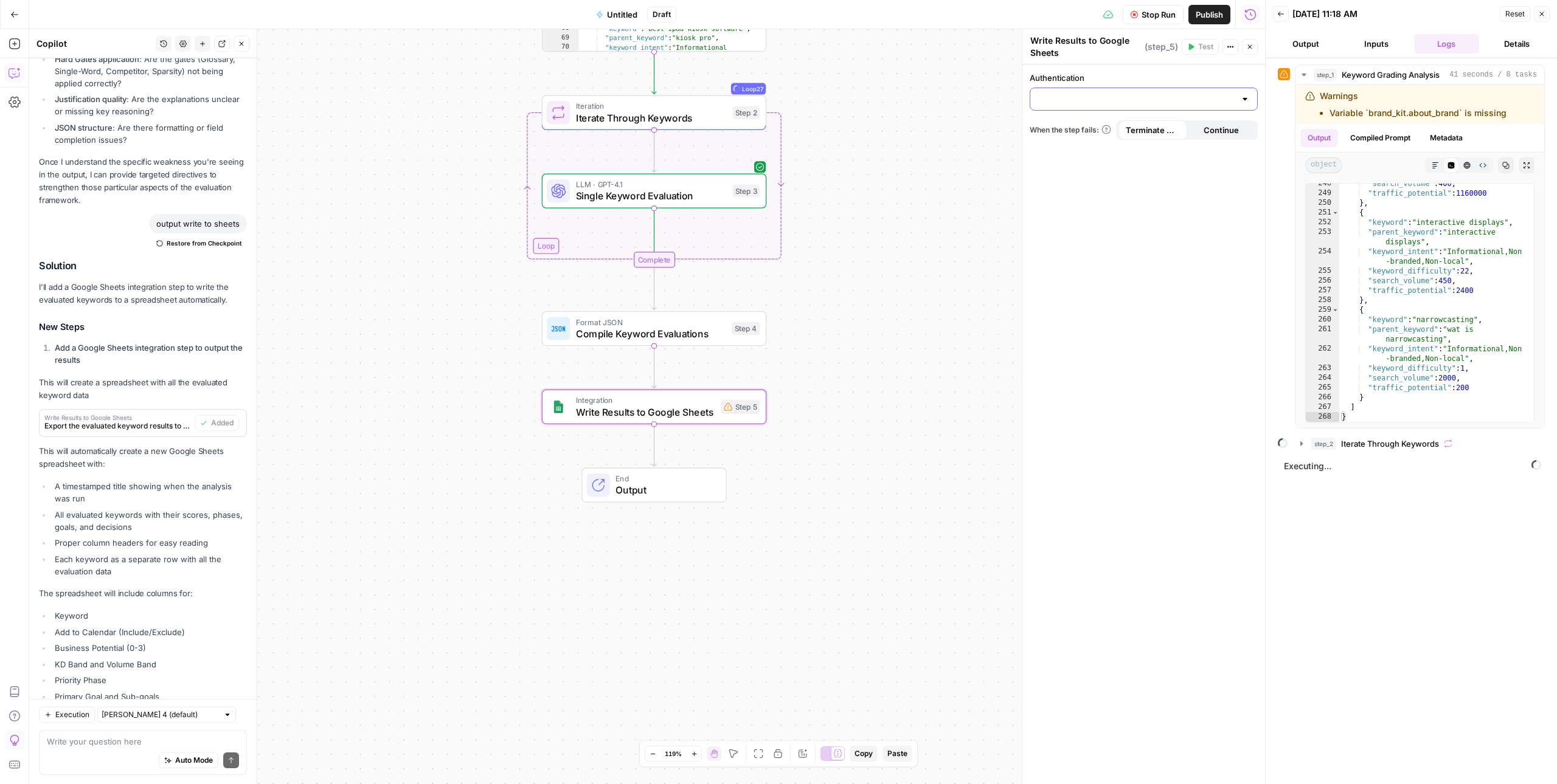
click at [1163, 99] on input "Authentication" at bounding box center [1136, 99] width 198 height 12
click at [1152, 146] on span "Bella Google Sheets Access" at bounding box center [1141, 147] width 203 height 12
type input "Bella Google Sheets Access"
click at [1146, 152] on input "Action" at bounding box center [1136, 147] width 198 height 12
type input "Create Spreadsheet"
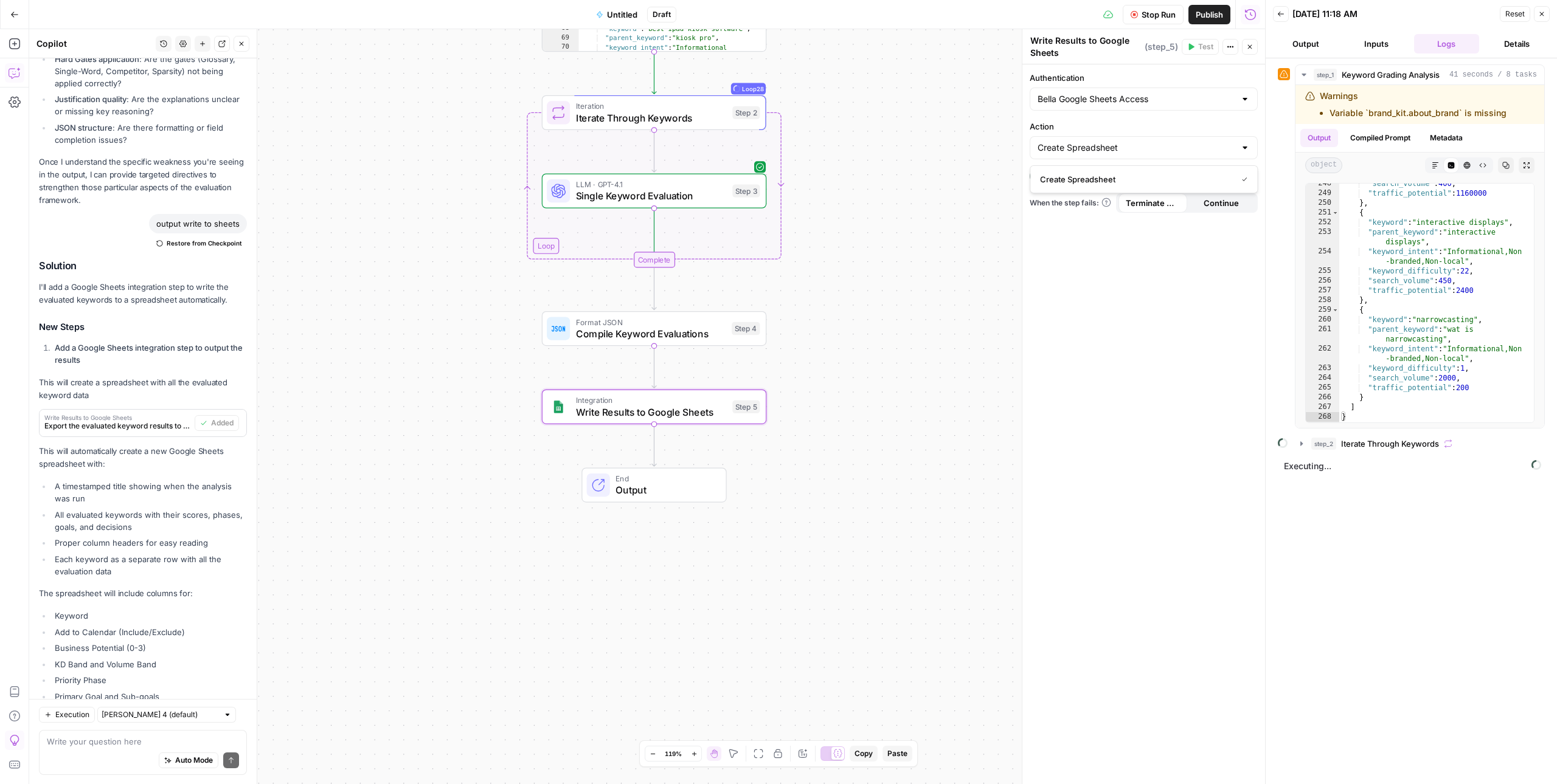
click at [1149, 322] on div "Authentication Bella Google Sheets Access Action Create Spreadsheet When the st…" at bounding box center [1143, 424] width 243 height 720
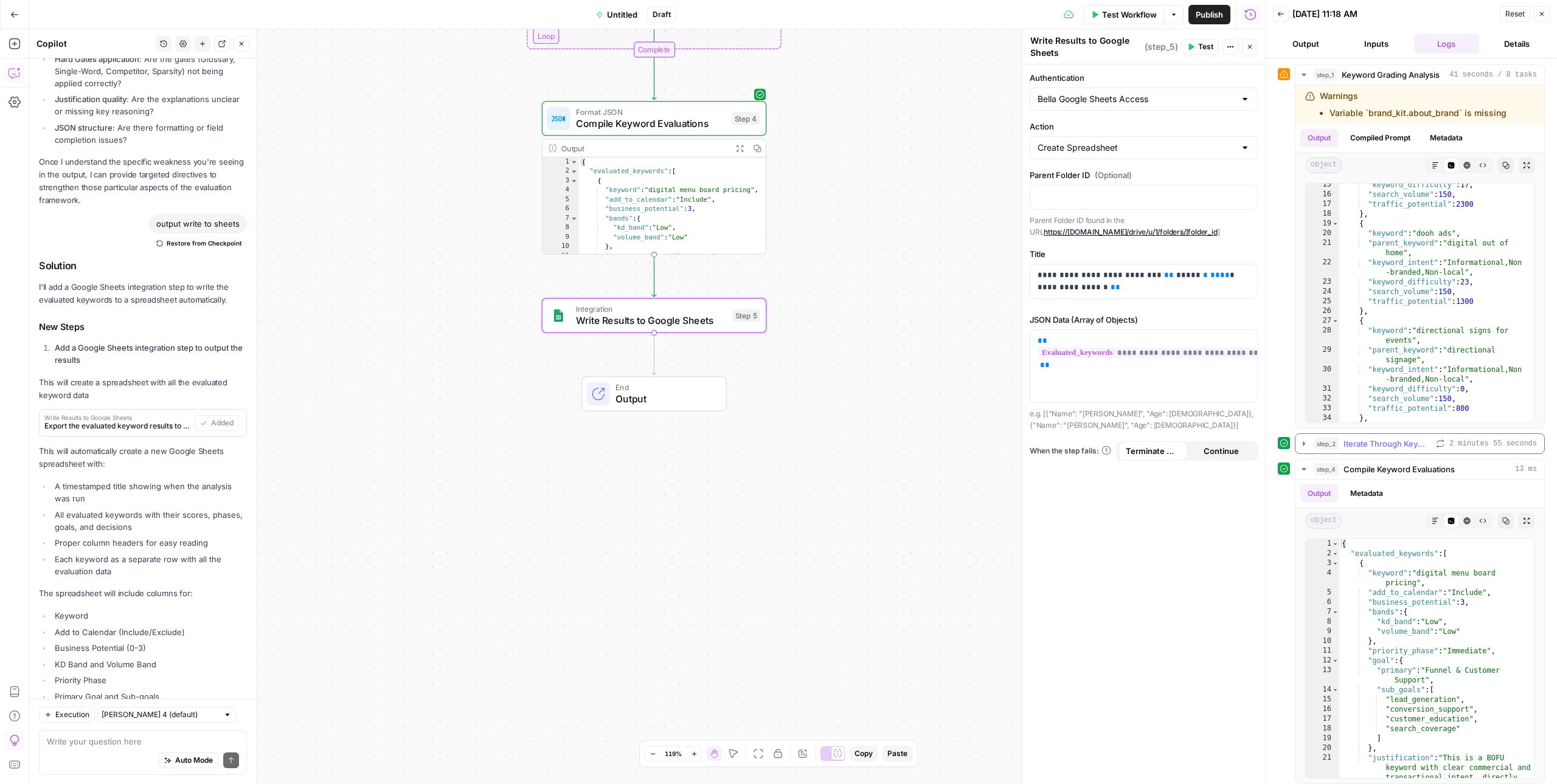
scroll to position [8, 0]
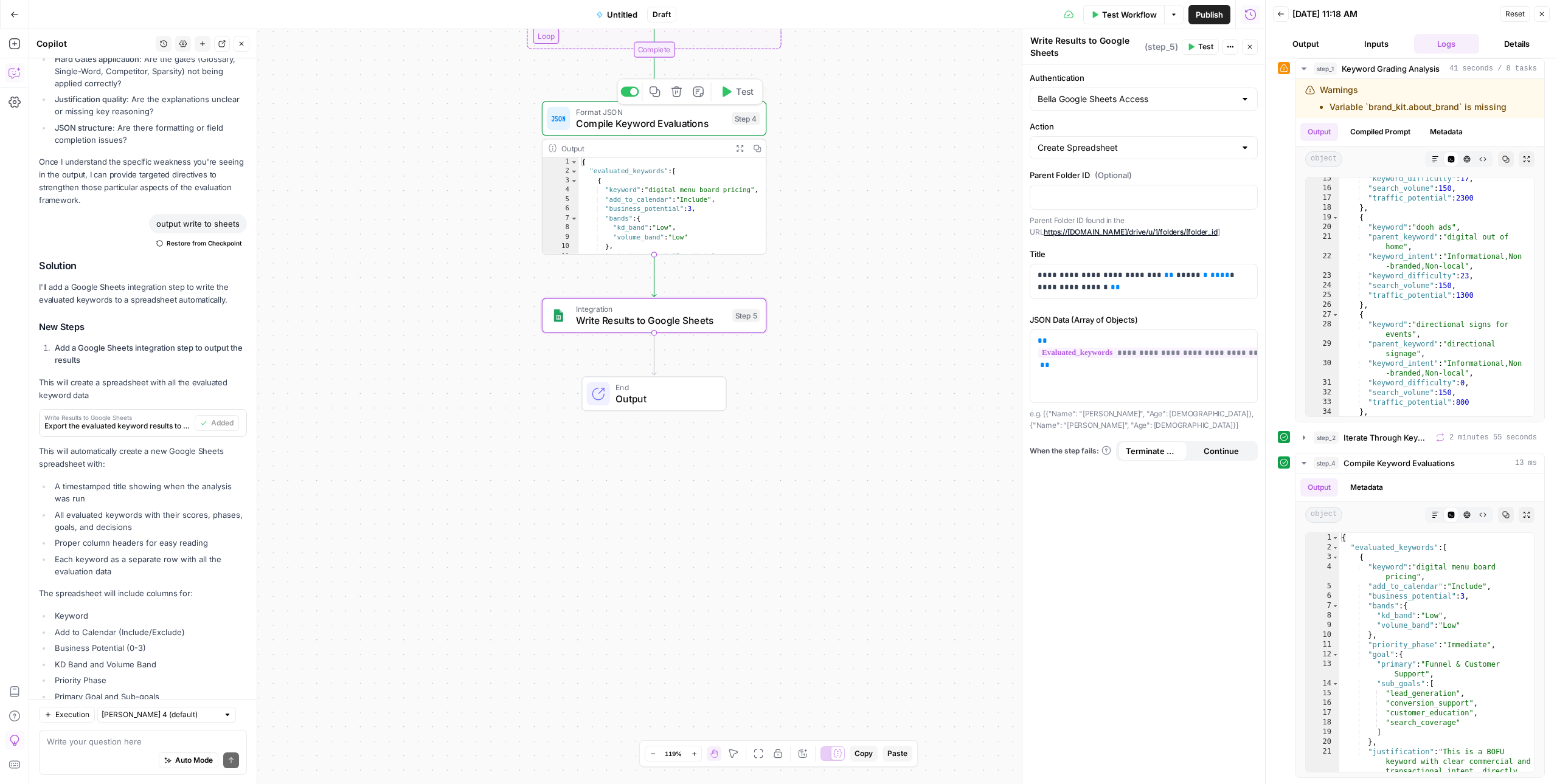
click at [680, 116] on span "Compile Keyword Evaluations" at bounding box center [651, 123] width 150 height 14
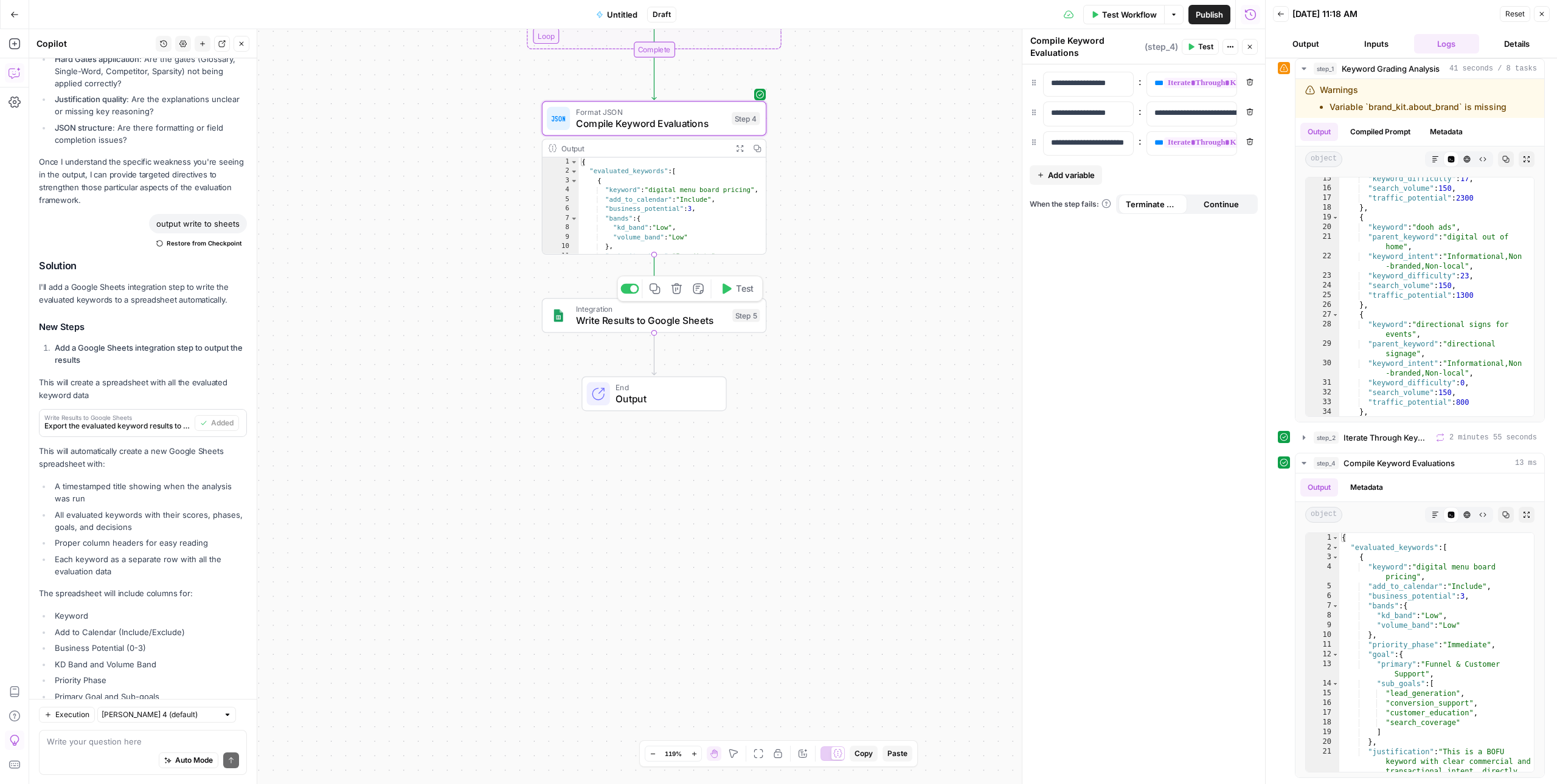
click at [719, 315] on span "Write Results to Google Sheets" at bounding box center [651, 321] width 150 height 14
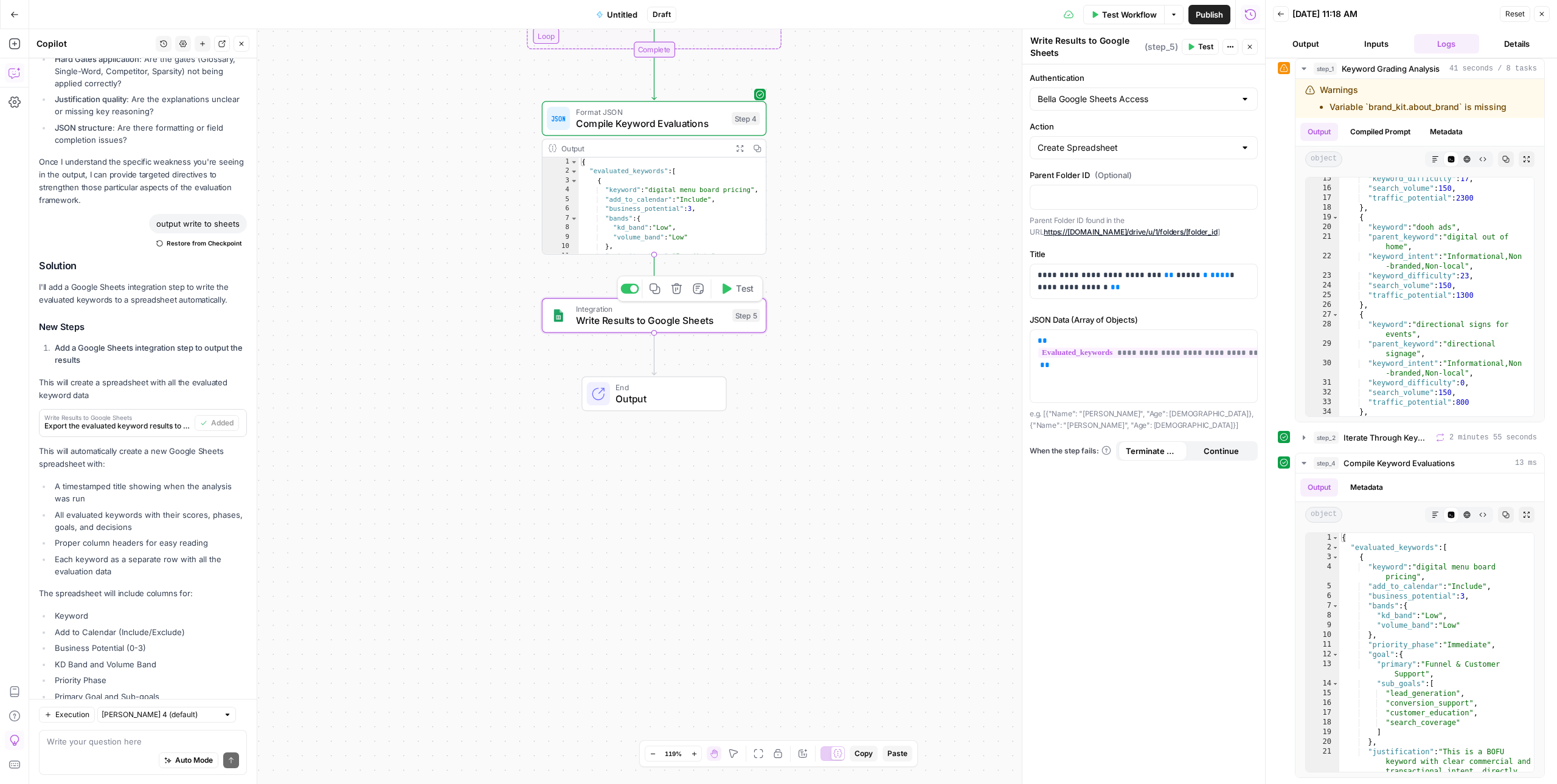
click at [739, 289] on span "Test" at bounding box center [744, 288] width 18 height 12
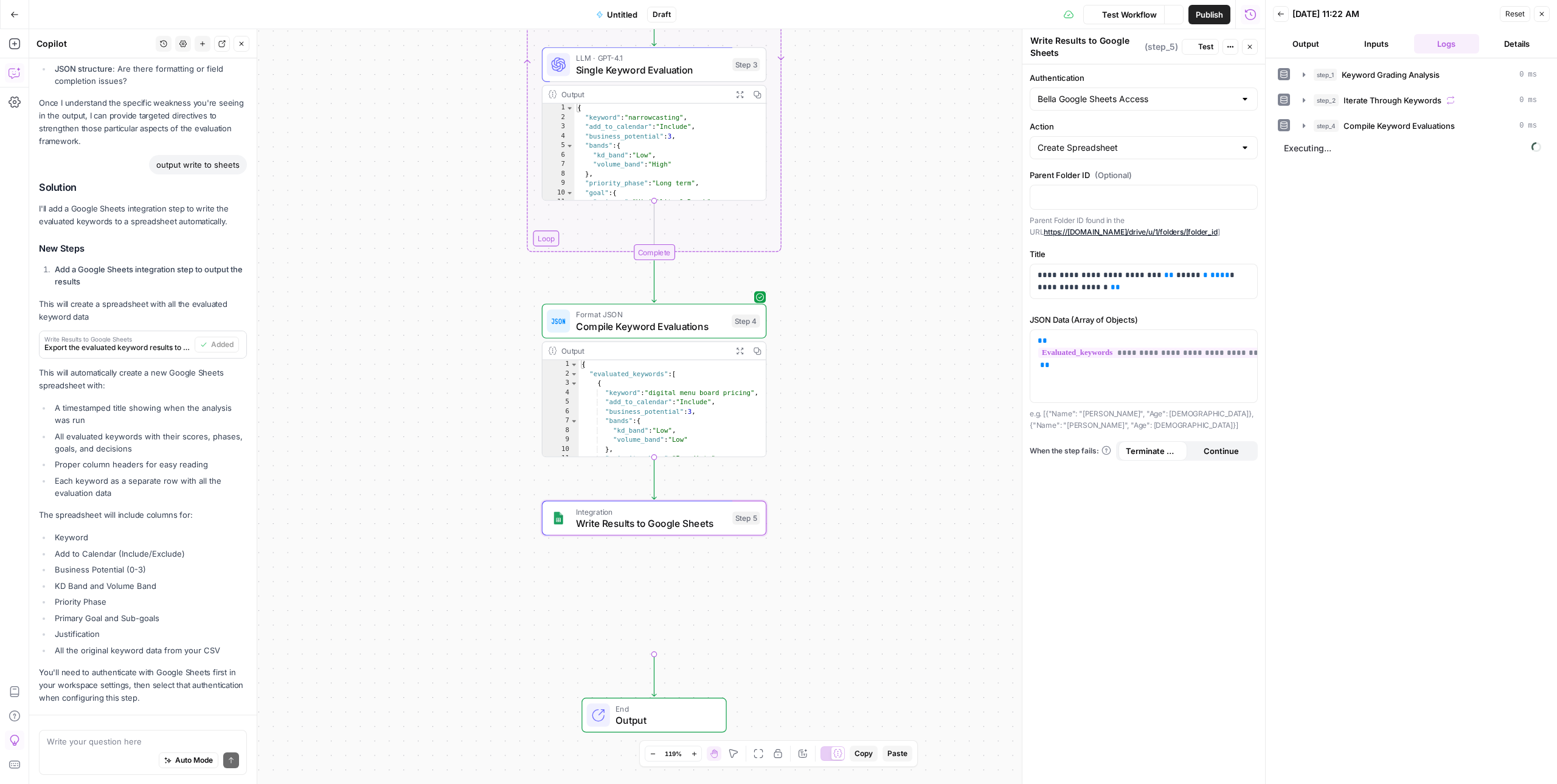
scroll to position [7679, 0]
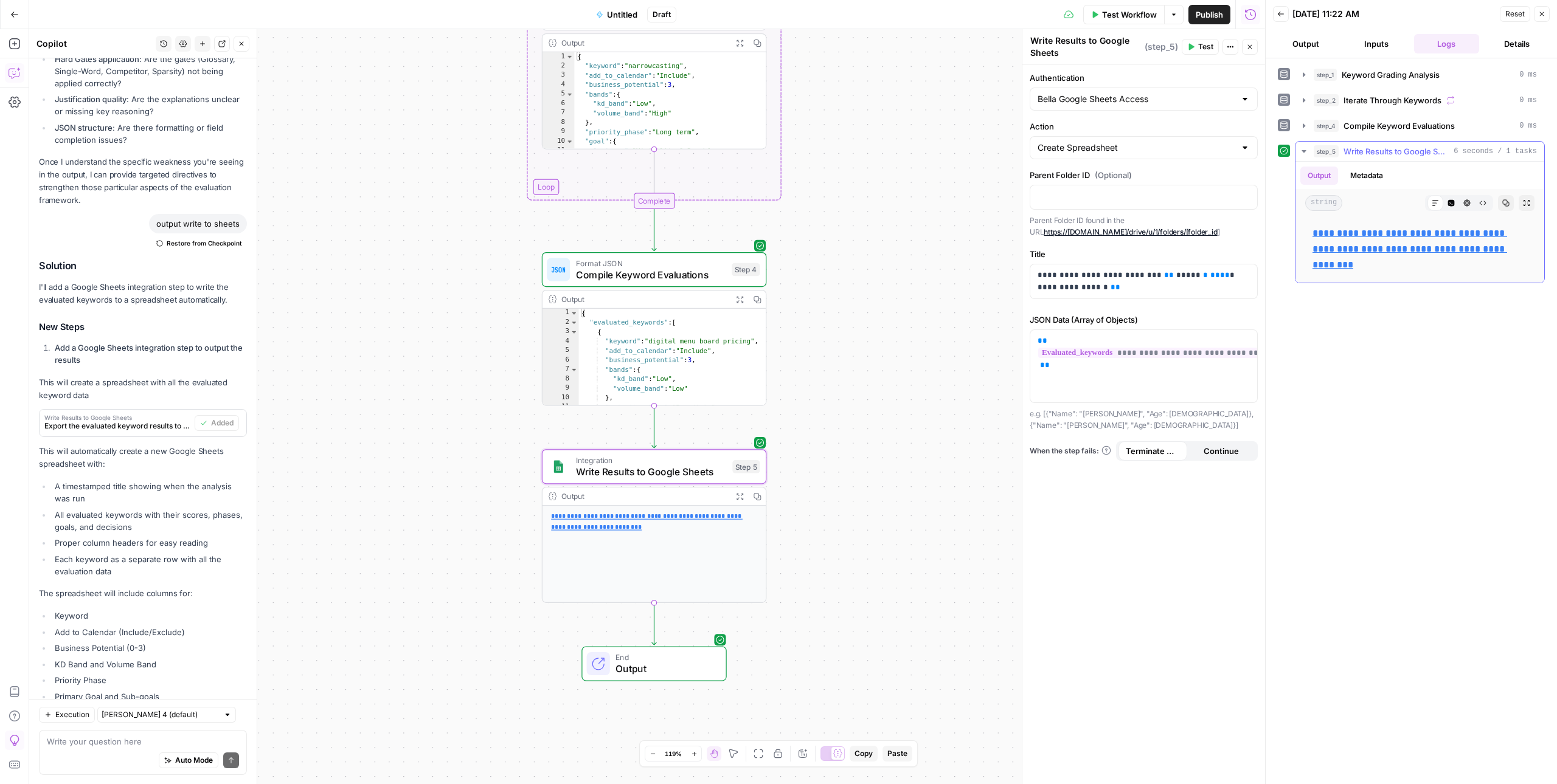
click at [1343, 265] on link "**********" at bounding box center [1409, 248] width 194 height 41
click at [100, 740] on textarea at bounding box center [143, 741] width 192 height 12
click at [130, 658] on li "KD Band and Volume Band" at bounding box center [148, 664] width 195 height 12
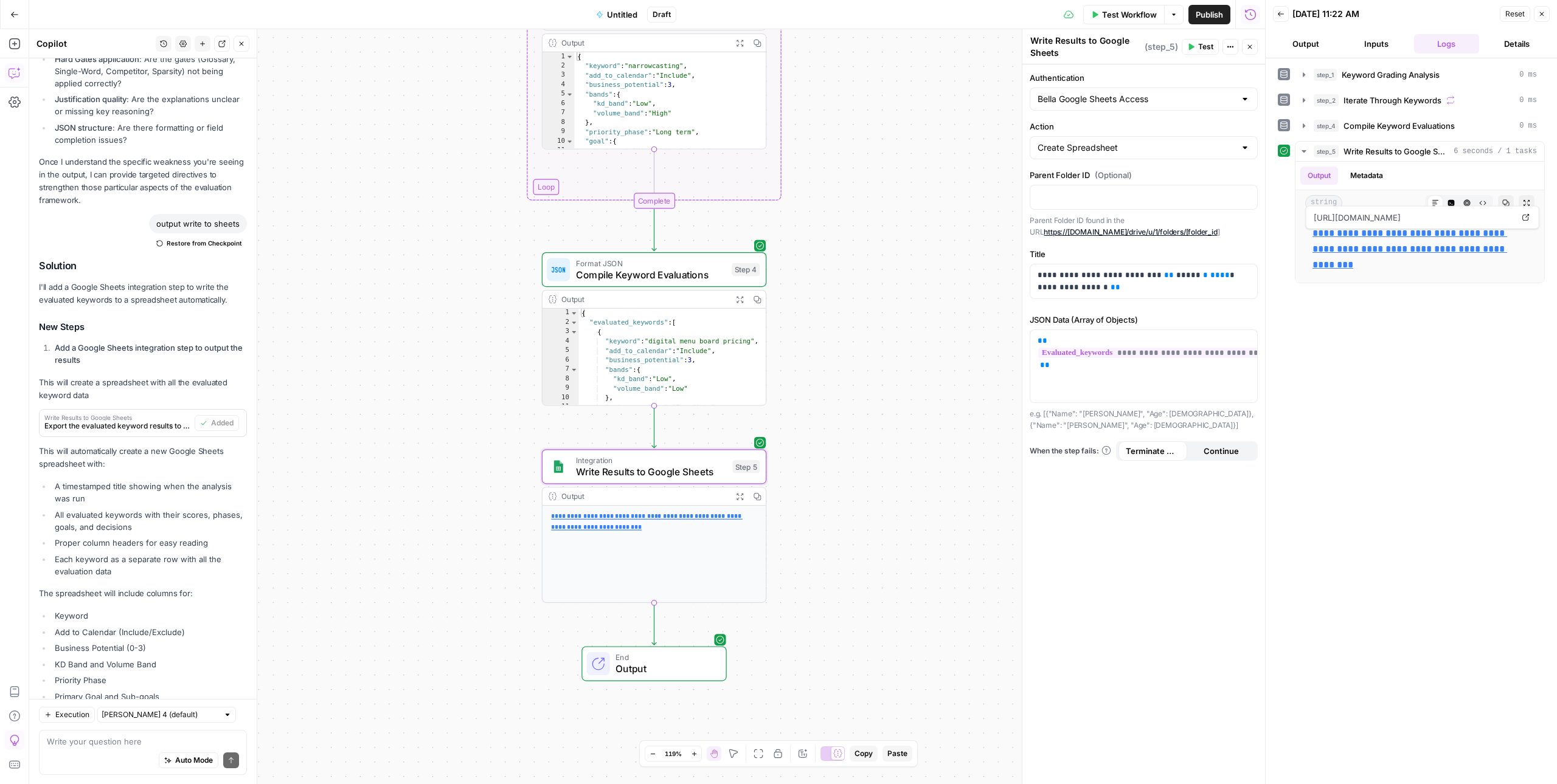
copy ul "KD Band and Volume Band"
click at [85, 748] on div "Auto Mode Send" at bounding box center [143, 761] width 192 height 27
paste textarea "KD Band and Volume Band"
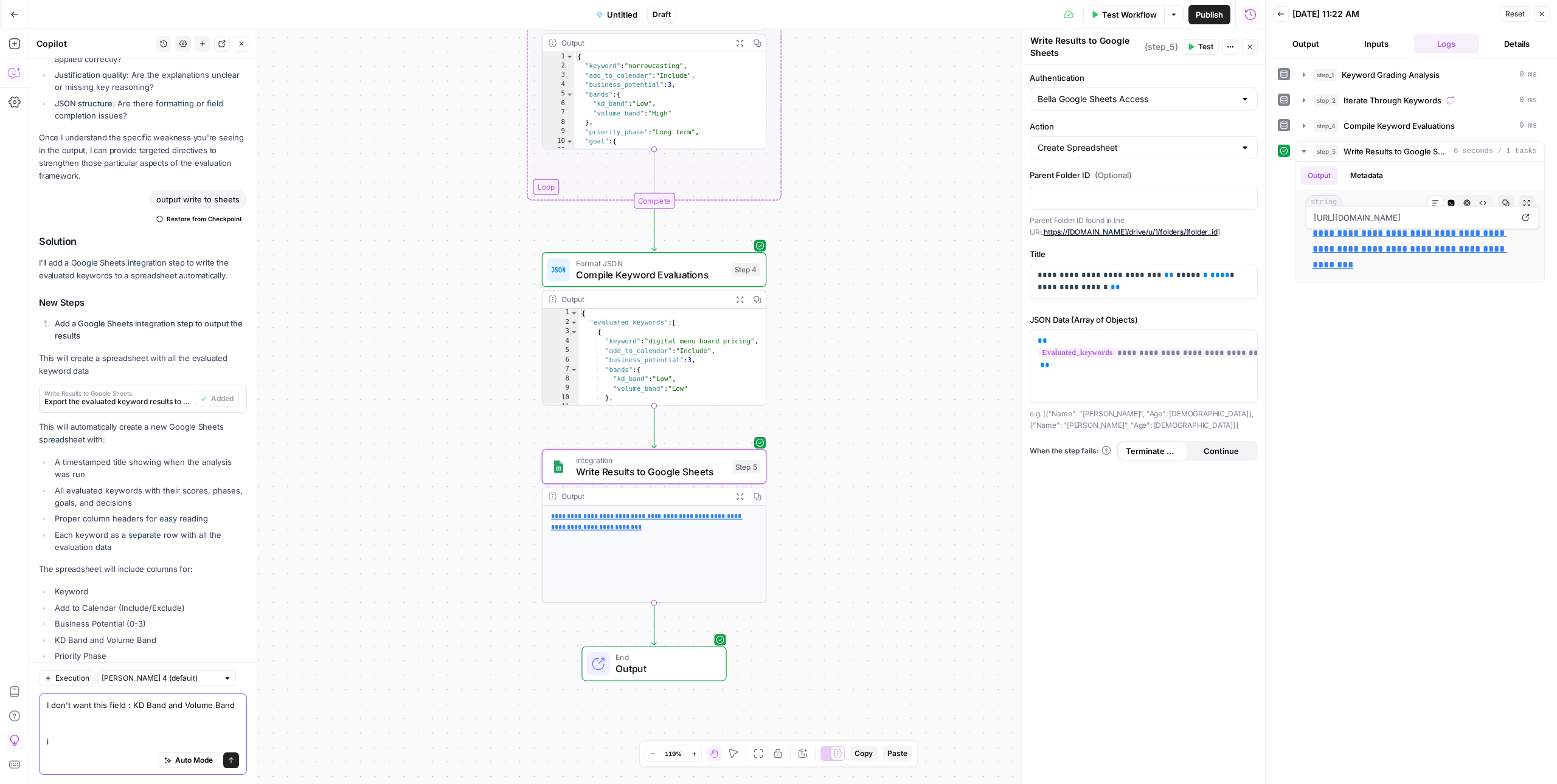
scroll to position [7715, 0]
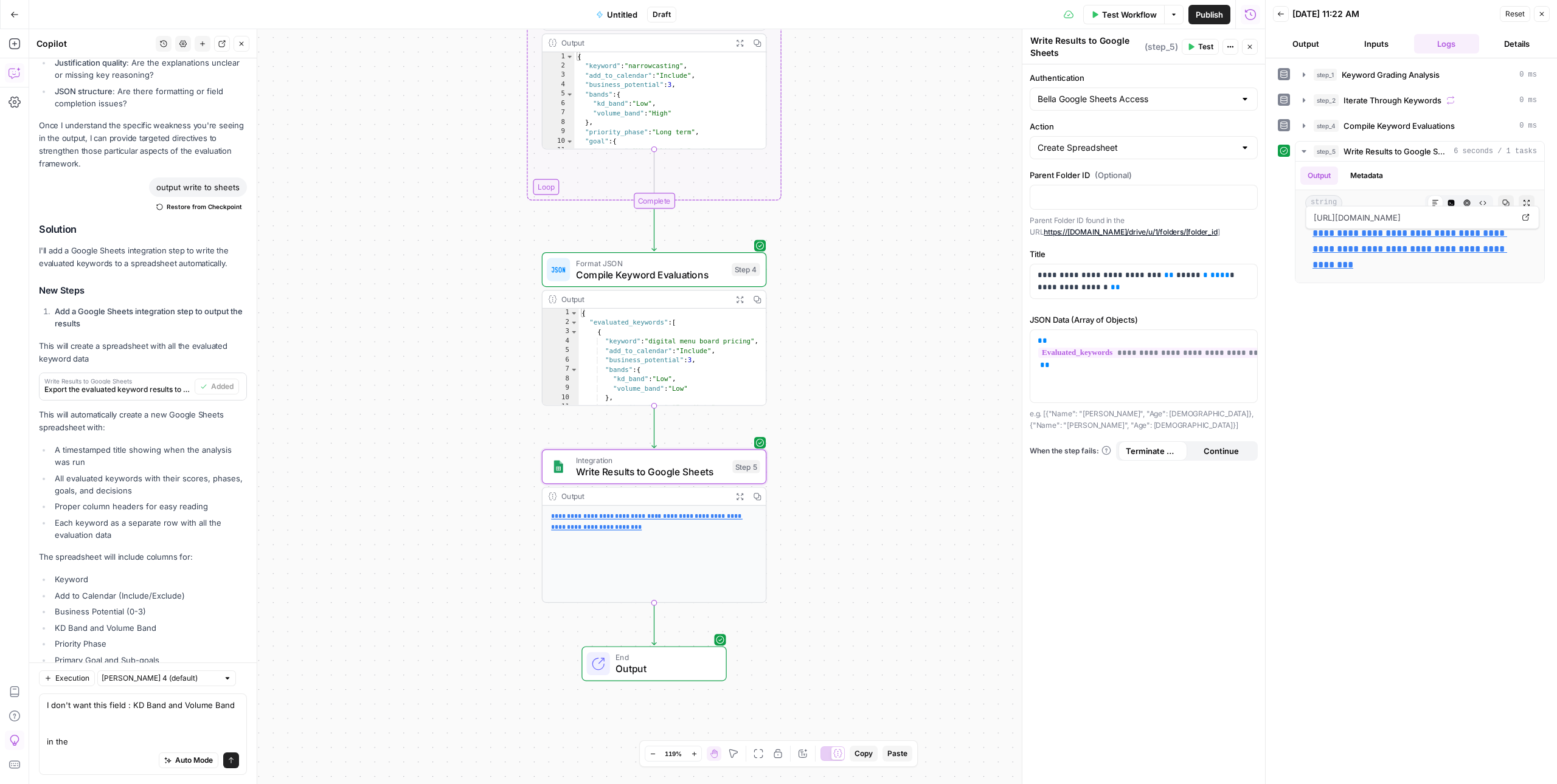
click at [89, 670] on li "Justification" at bounding box center [148, 676] width 195 height 12
click at [96, 655] on li "Primary Goal and Sub-goals" at bounding box center [148, 660] width 195 height 12
copy ul "Primary Goal and Sub-goals"
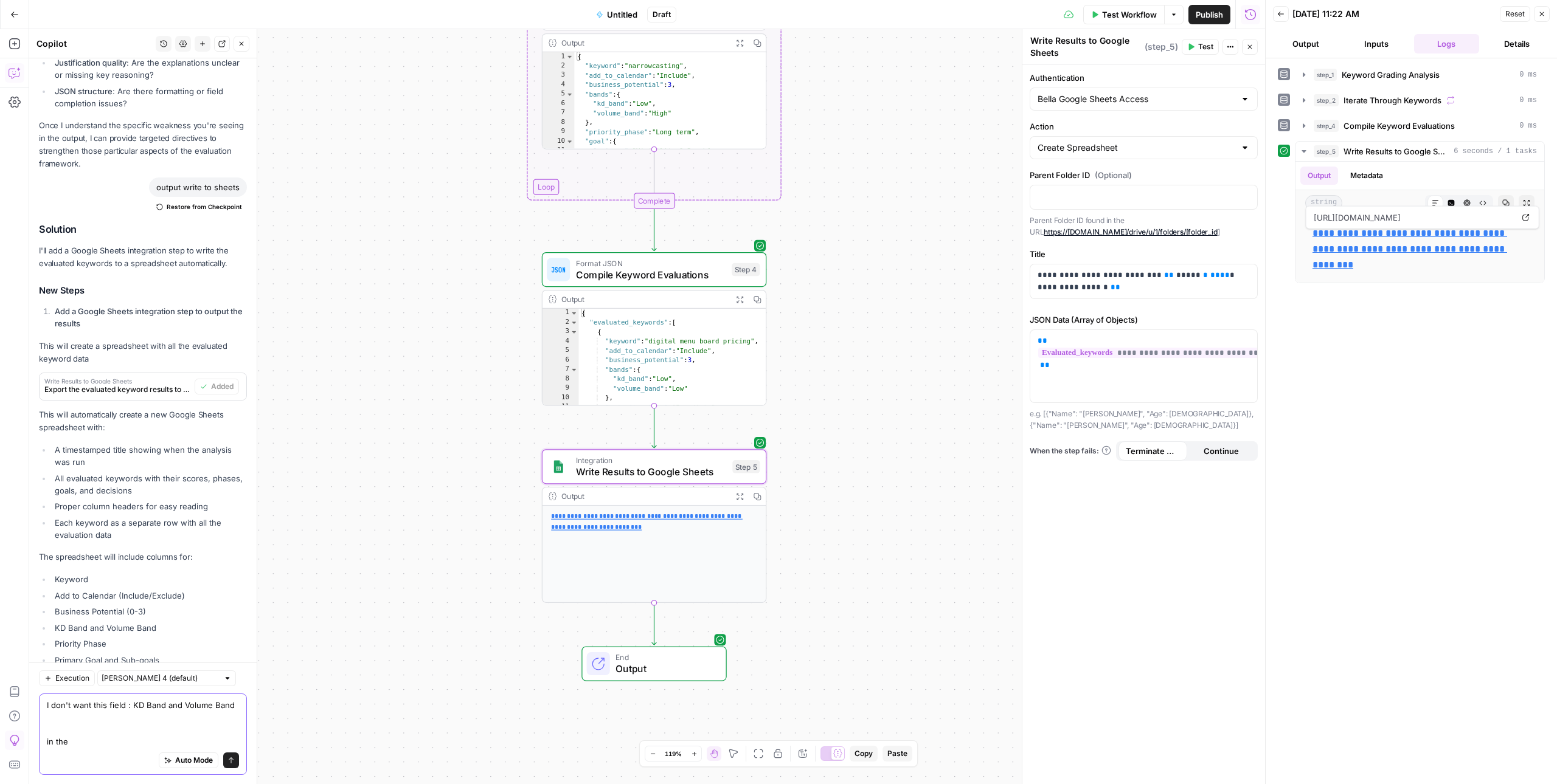
click at [118, 738] on textarea "I don't want this field : KD Band and Volume Band in the" at bounding box center [143, 723] width 192 height 49
paste textarea "Primary Goal and Sub-goals"
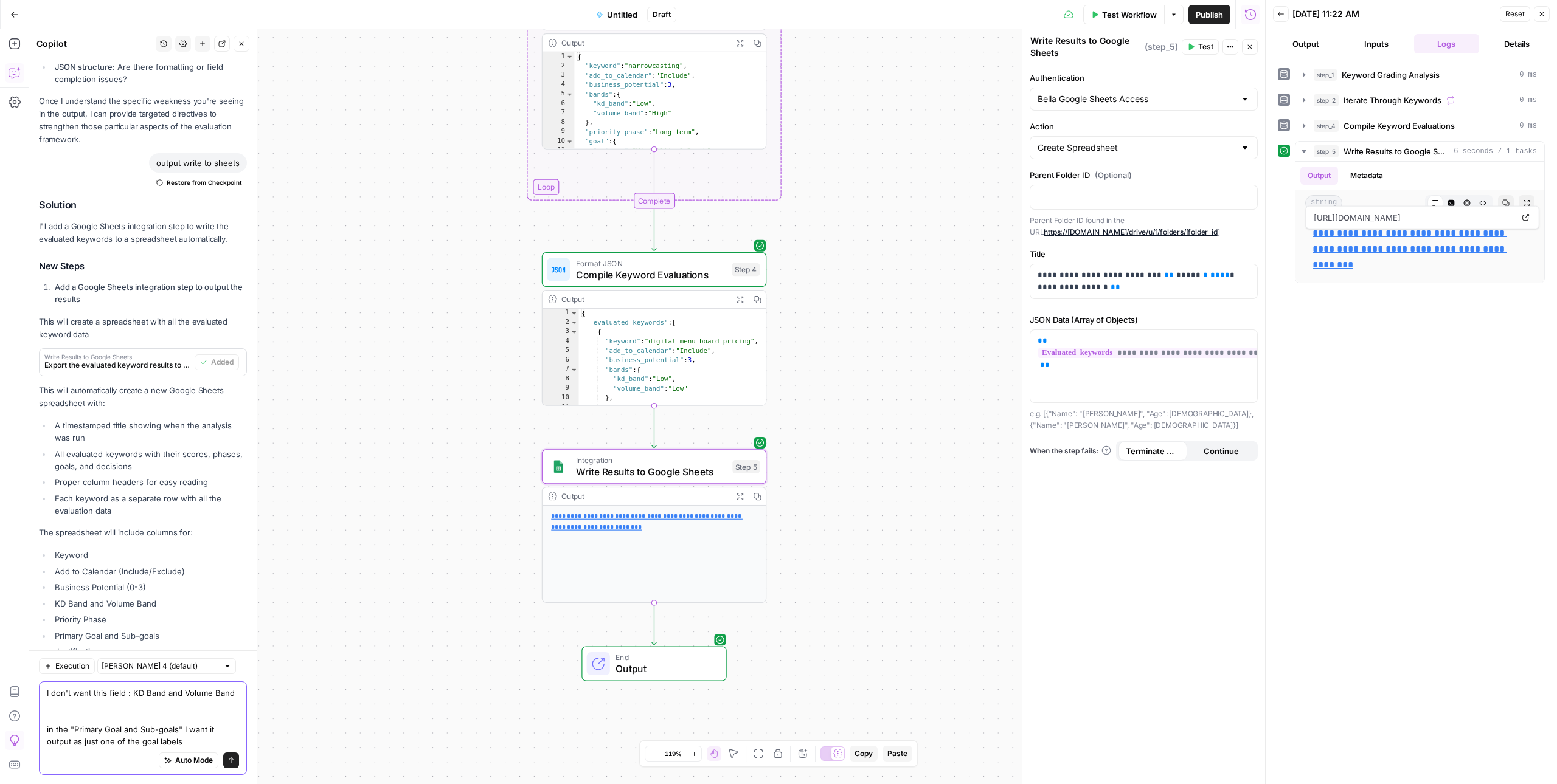
scroll to position [7752, 0]
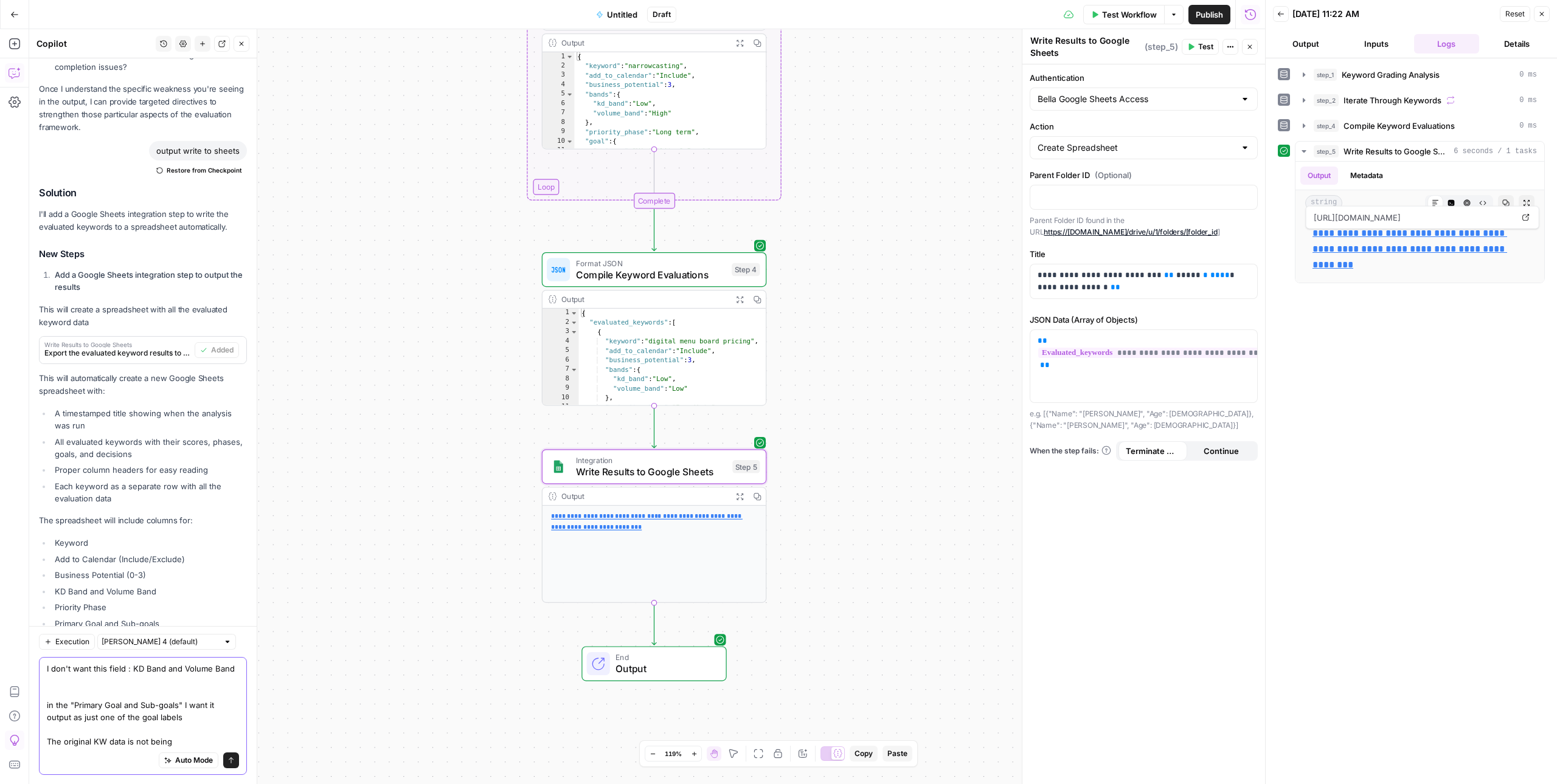
type textarea "I don't want this field : KD Band and Volume Band in the "Primary Goal and Sub-…"
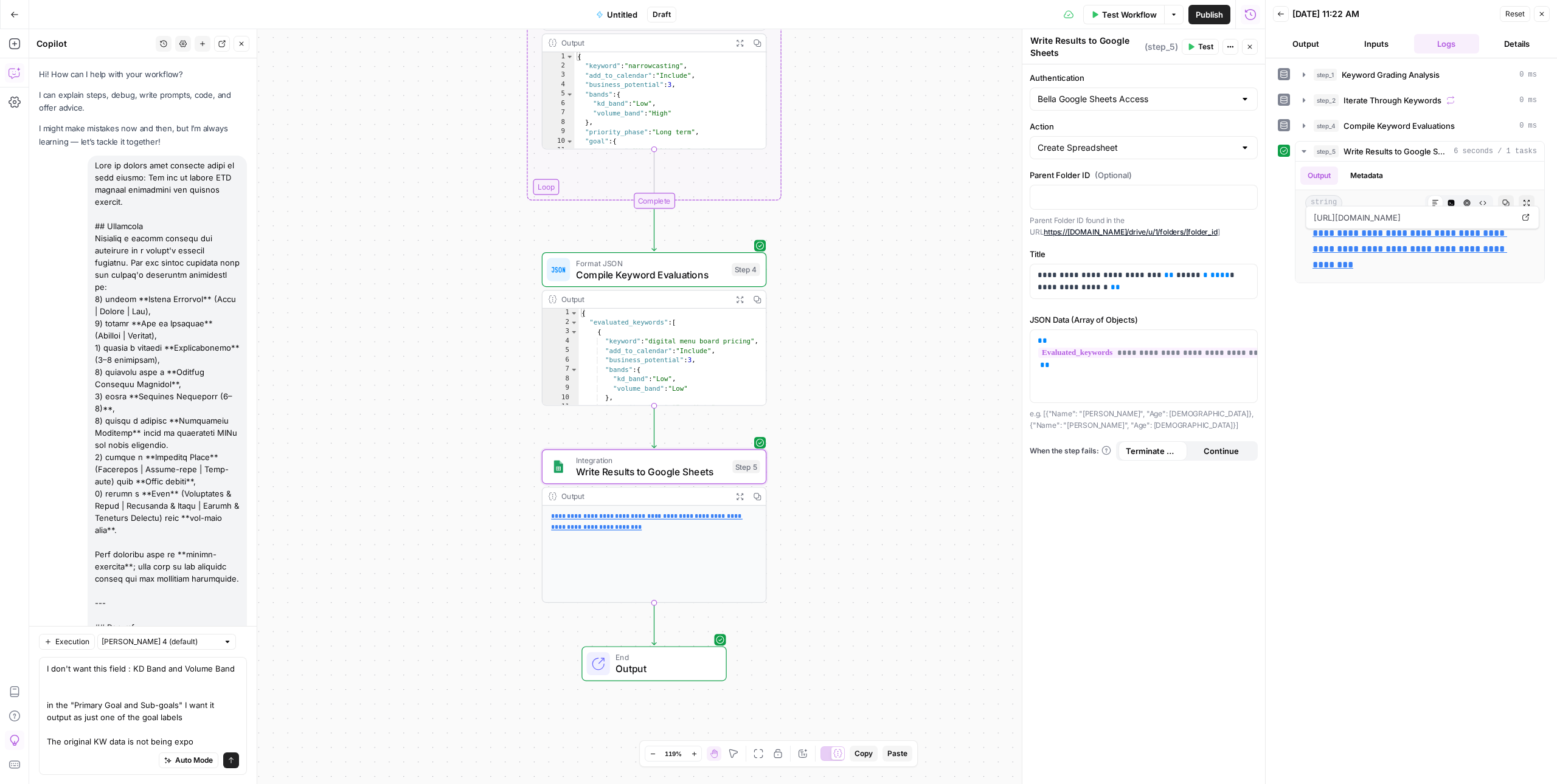
scroll to position [7752, 0]
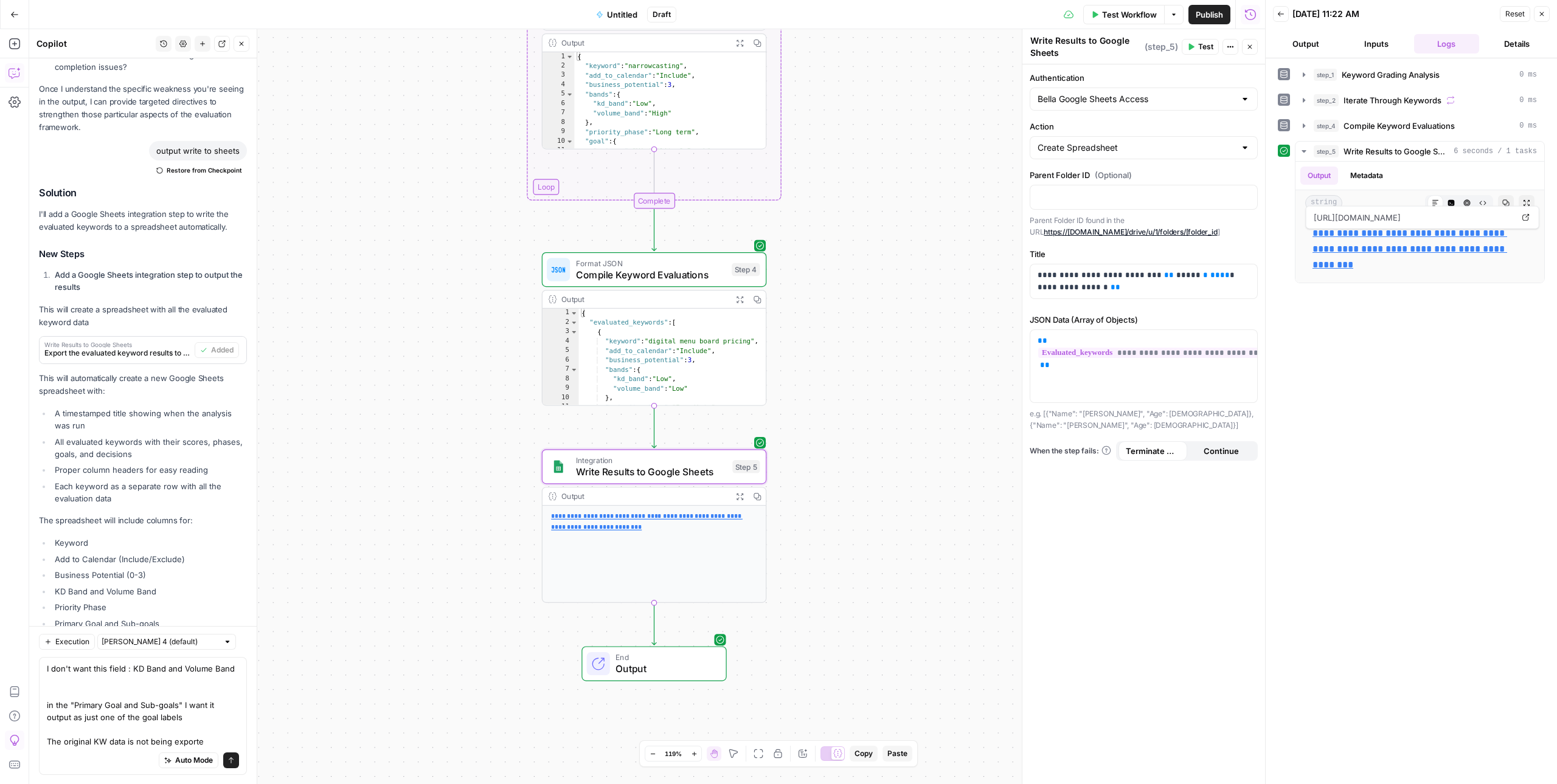
type textarea "I don't want this field : KD Band and Volume Band in the "Primary Goal and Sub-…"
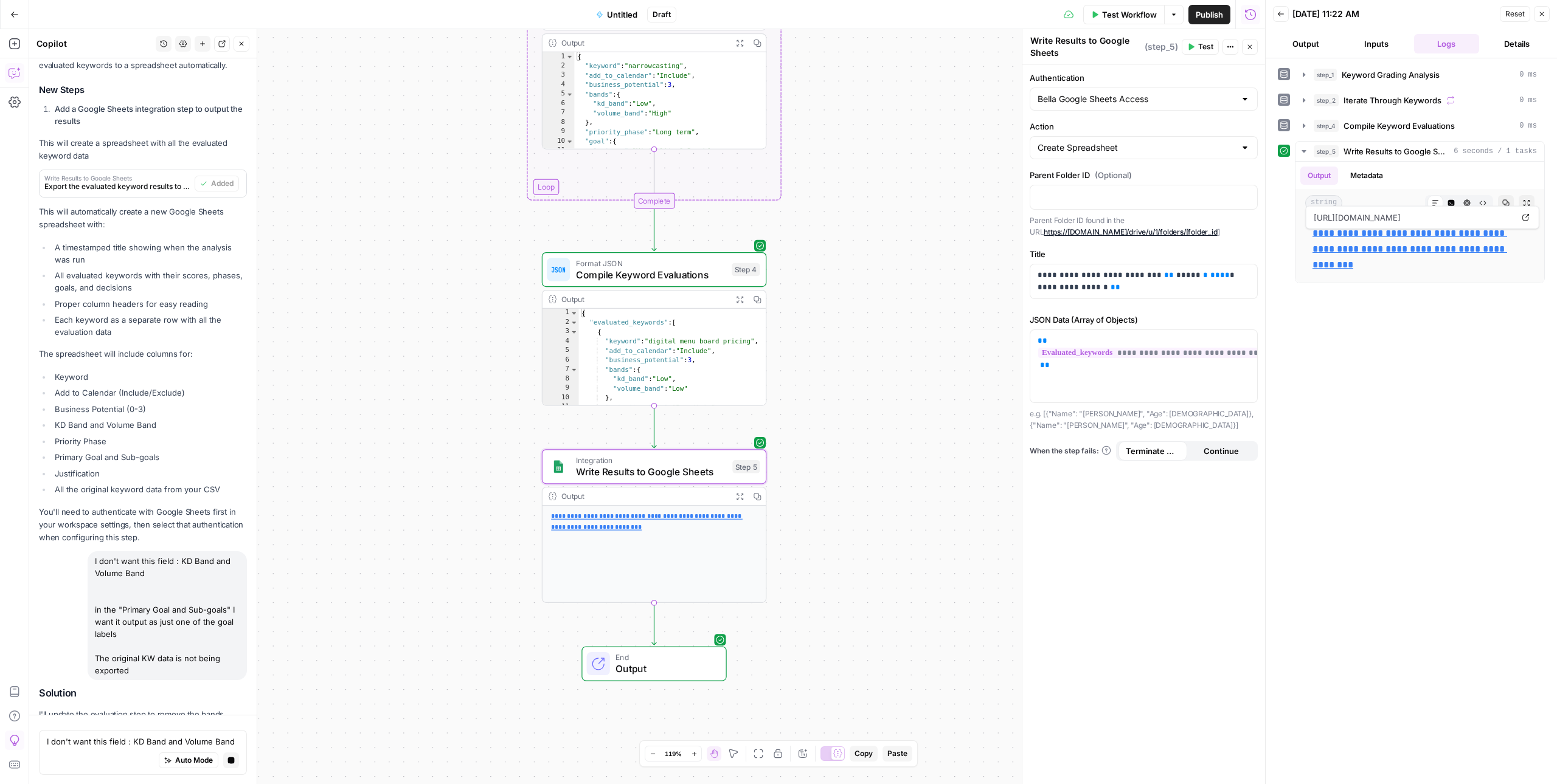
scroll to position [7822, 0]
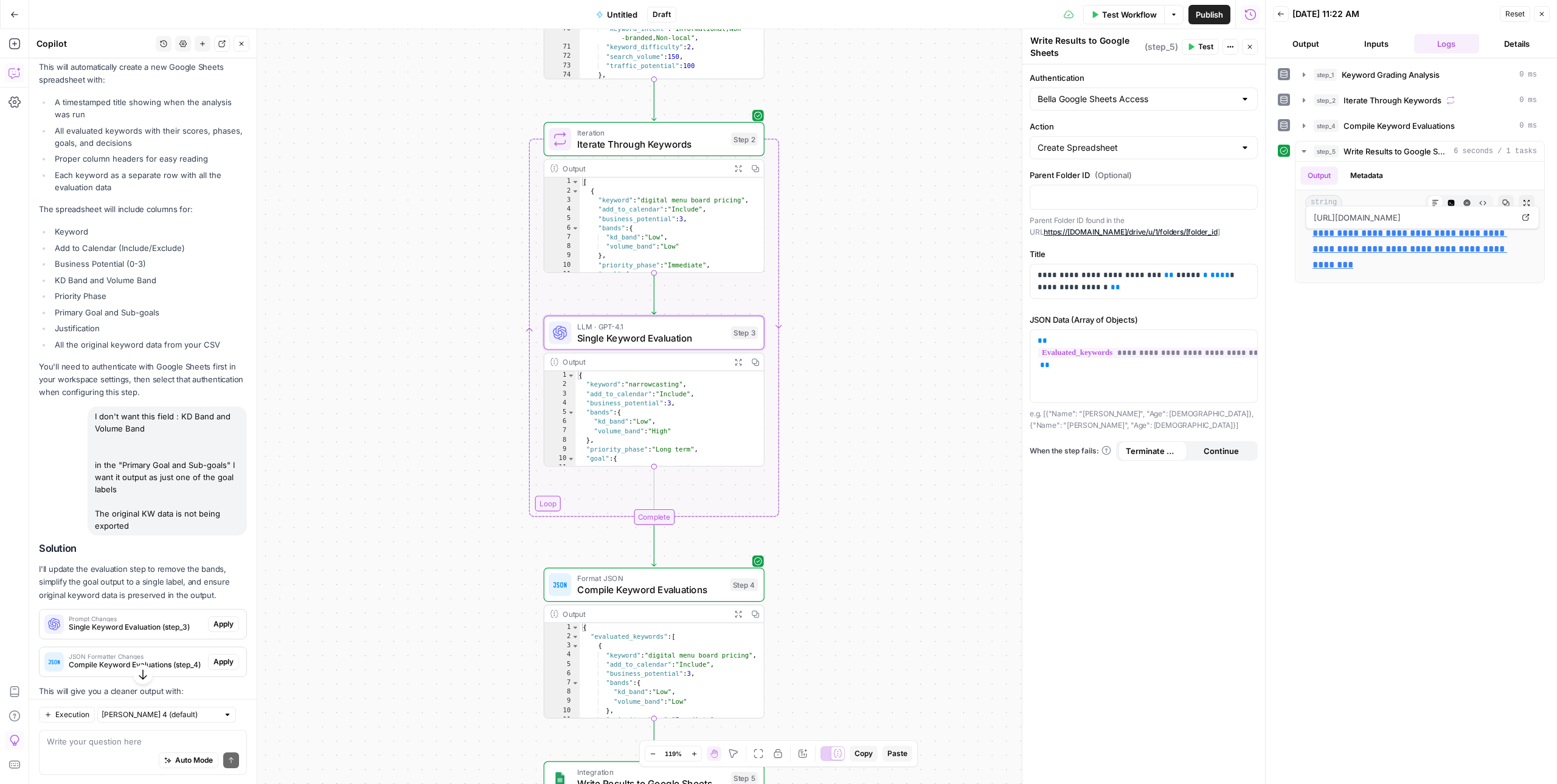
click at [227, 619] on span "Apply" at bounding box center [223, 625] width 20 height 11
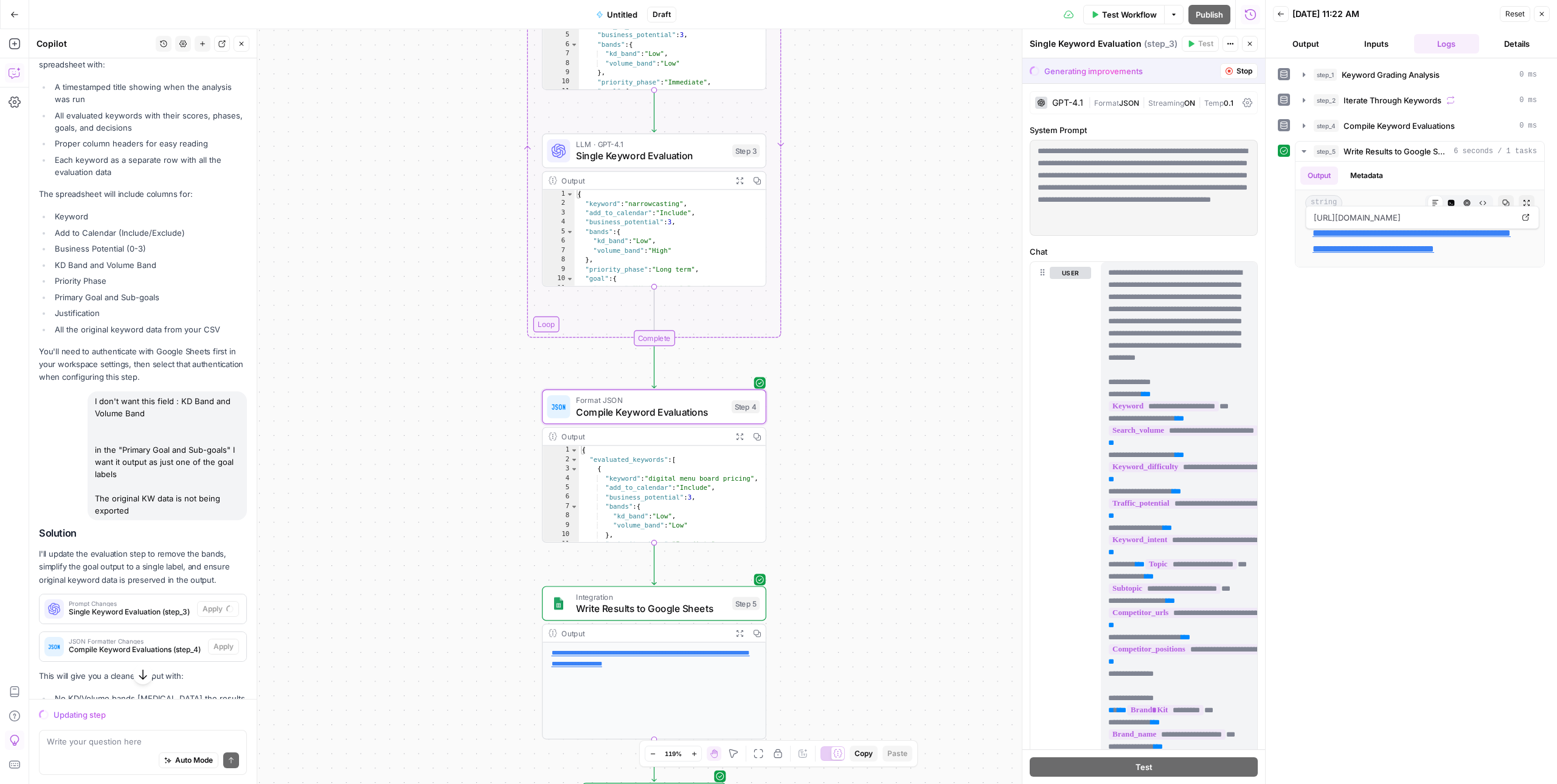
scroll to position [7966, 0]
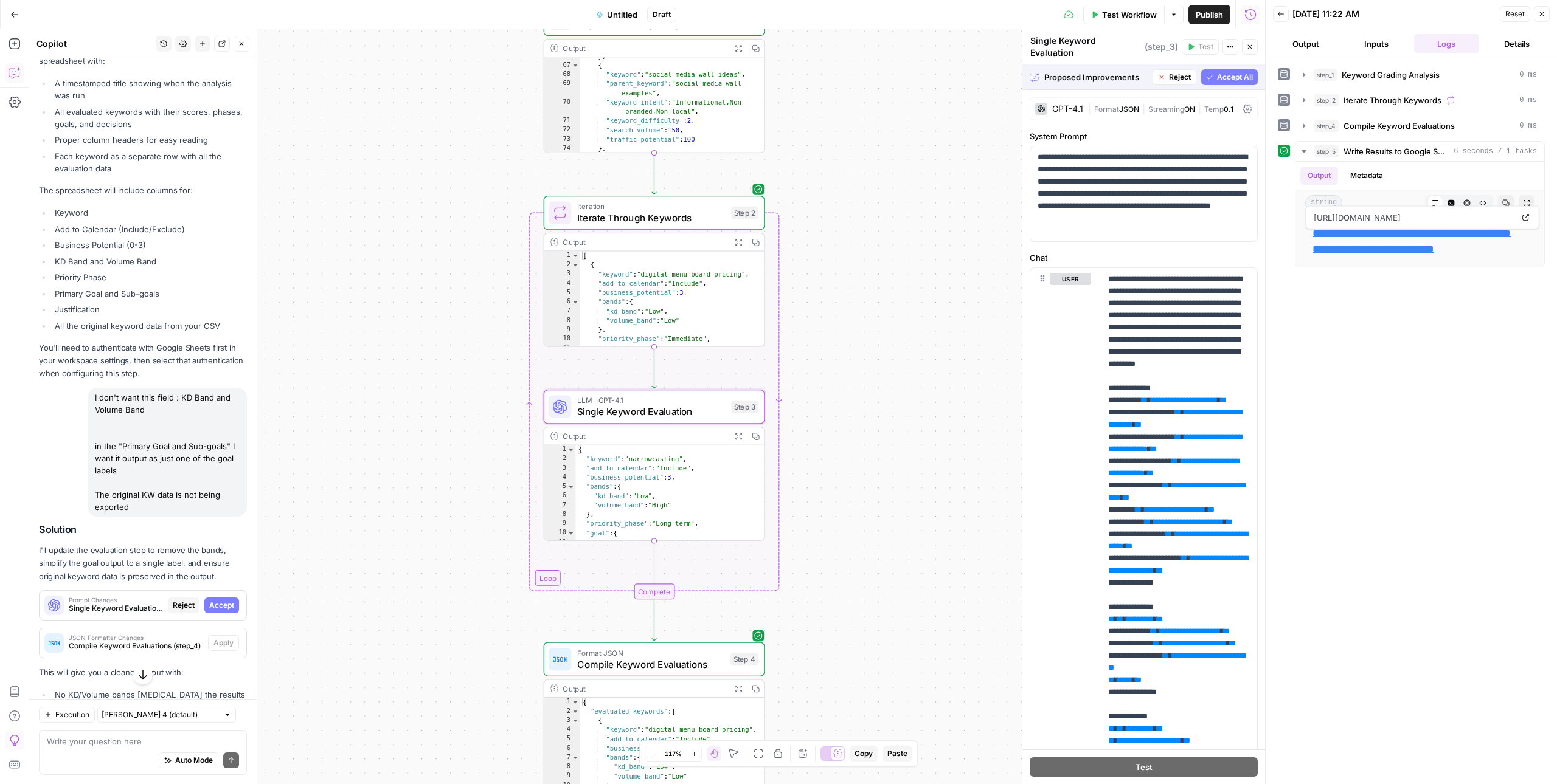
click at [224, 600] on span "Accept" at bounding box center [222, 606] width 25 height 11
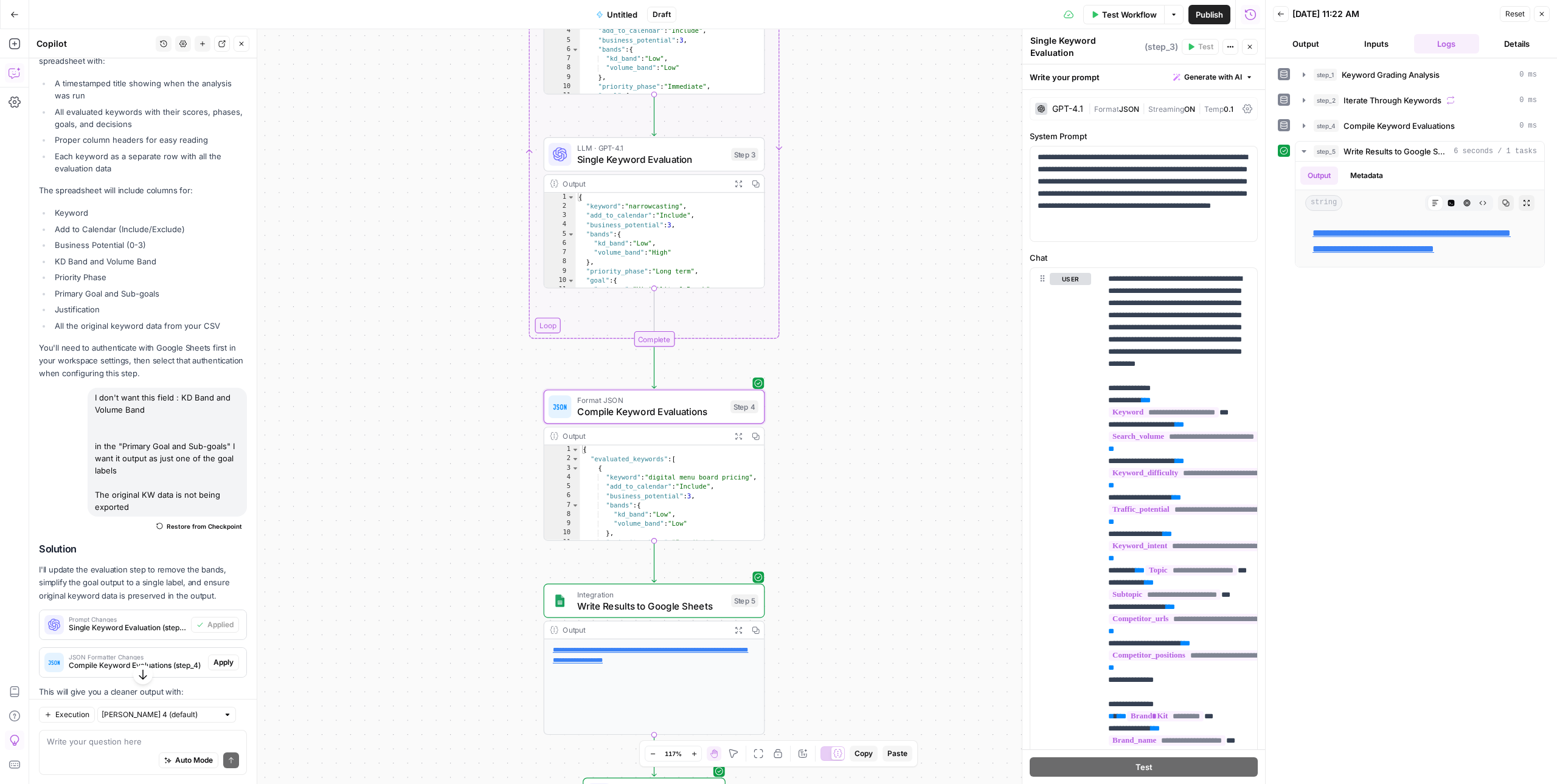
click at [222, 657] on span "Apply" at bounding box center [223, 663] width 20 height 11
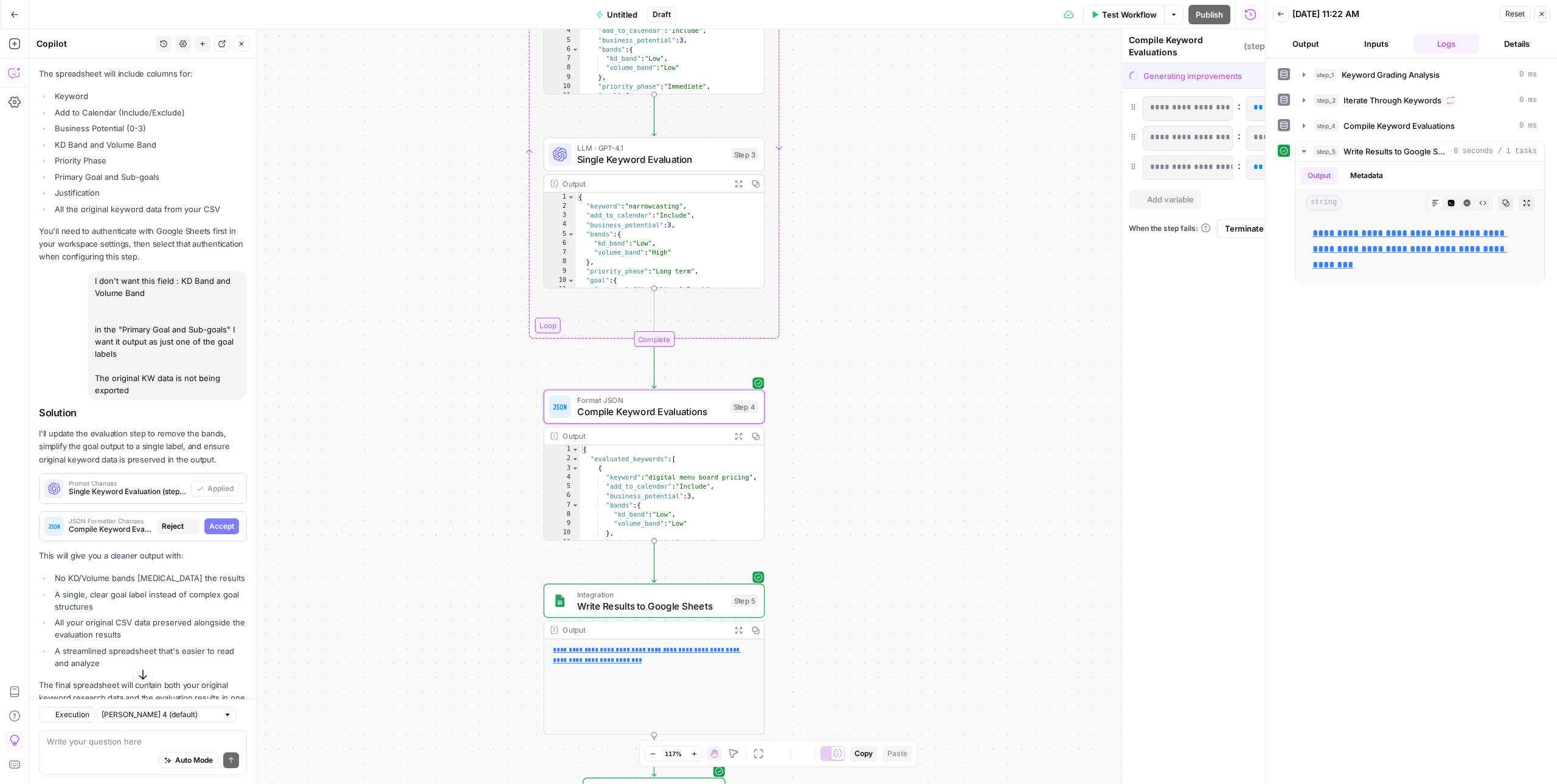
scroll to position [7966, 0]
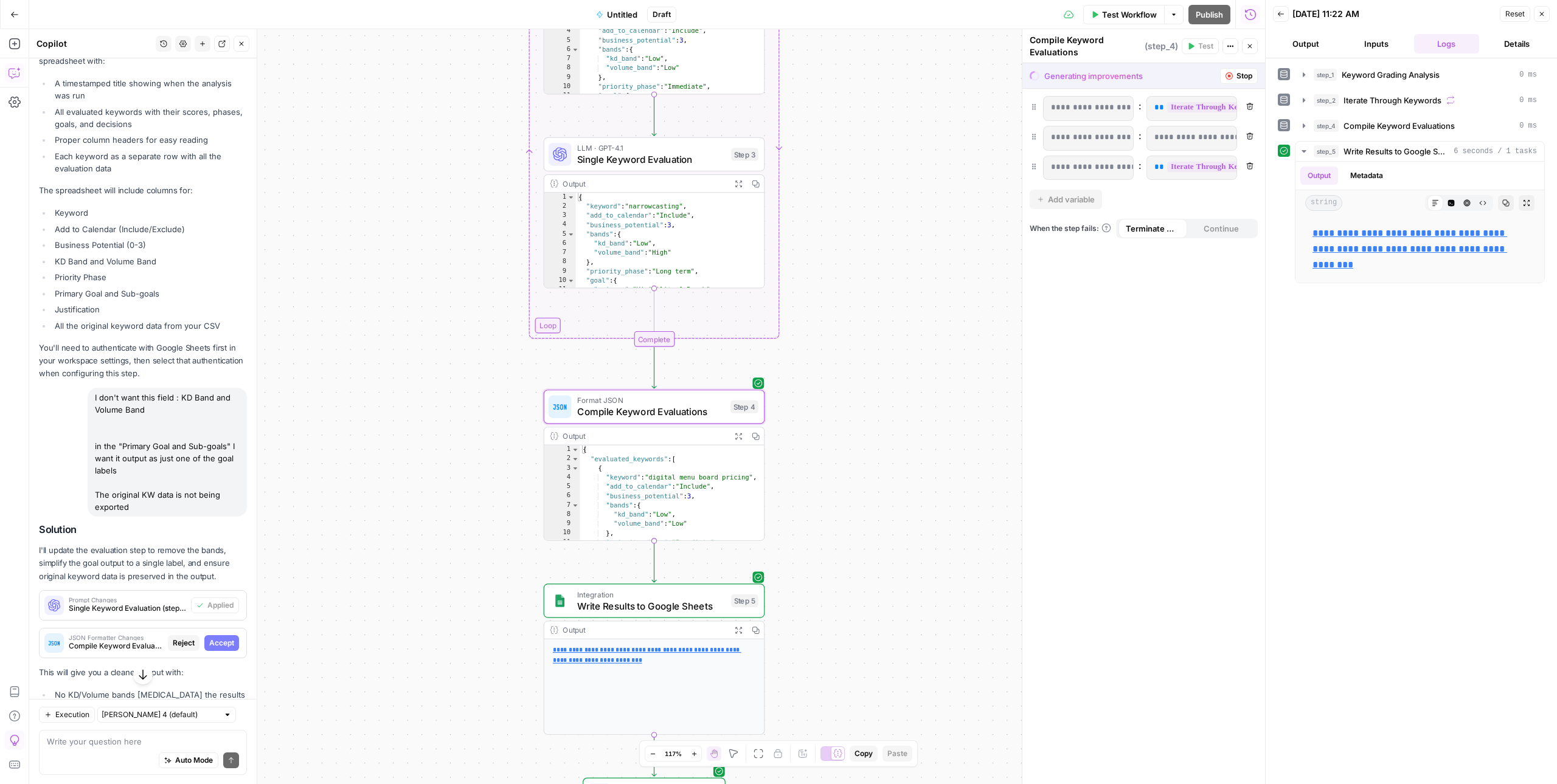
click at [220, 637] on span "Accept" at bounding box center [222, 643] width 25 height 11
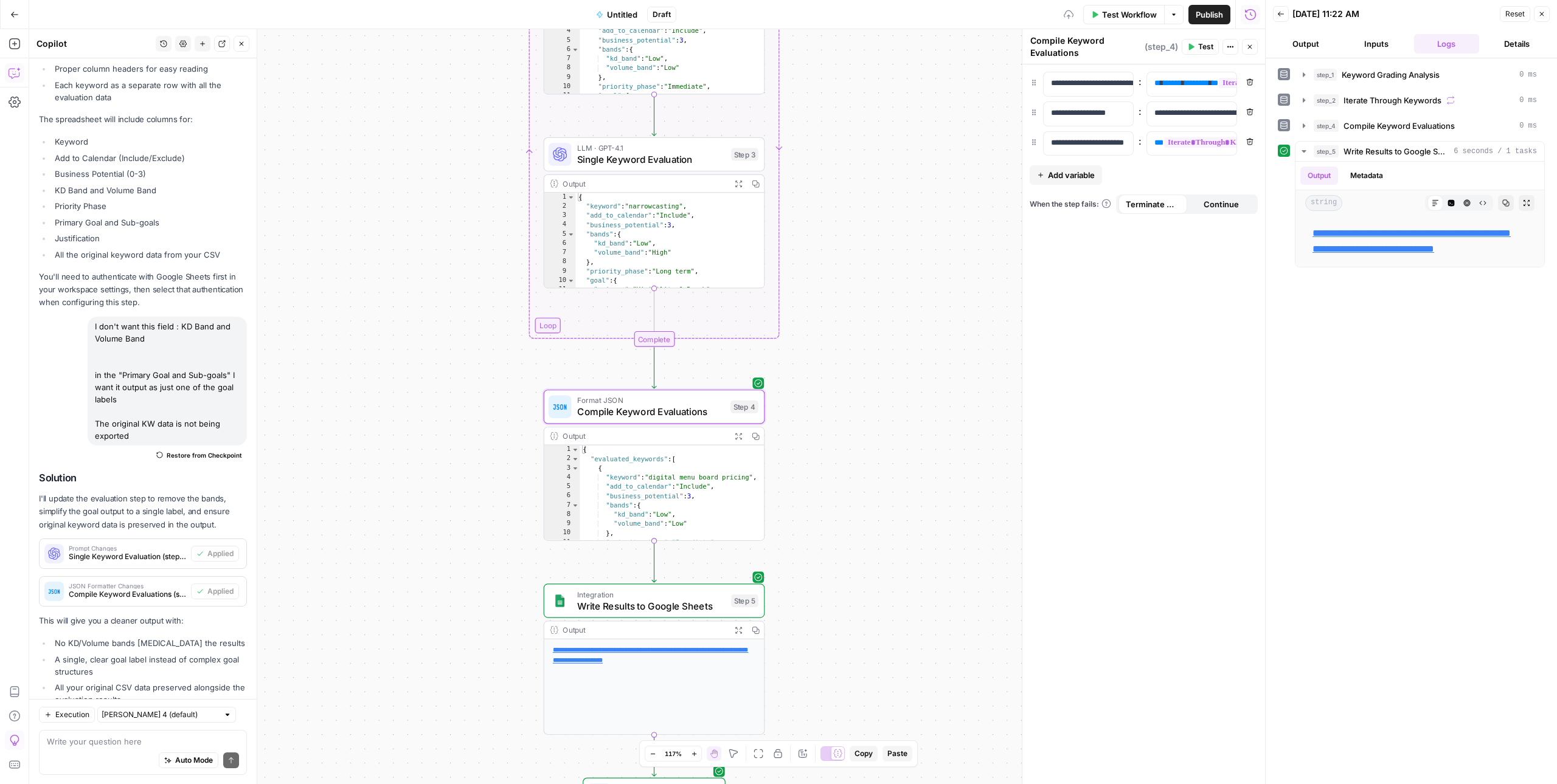
scroll to position [8153, 0]
click at [1195, 11] on span "Publish" at bounding box center [1209, 14] width 28 height 12
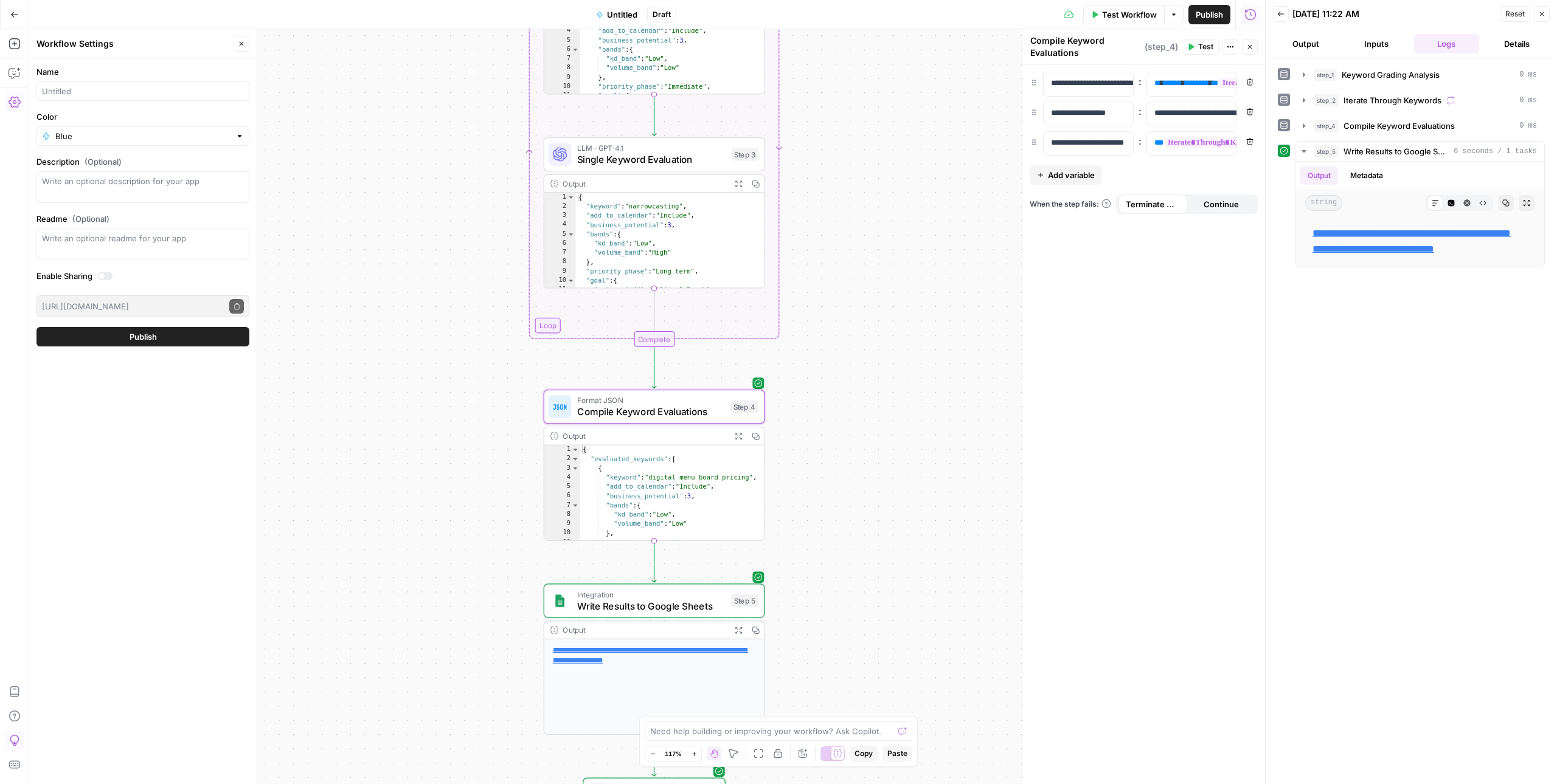
click at [1124, 18] on span "Test Workflow" at bounding box center [1130, 14] width 55 height 12
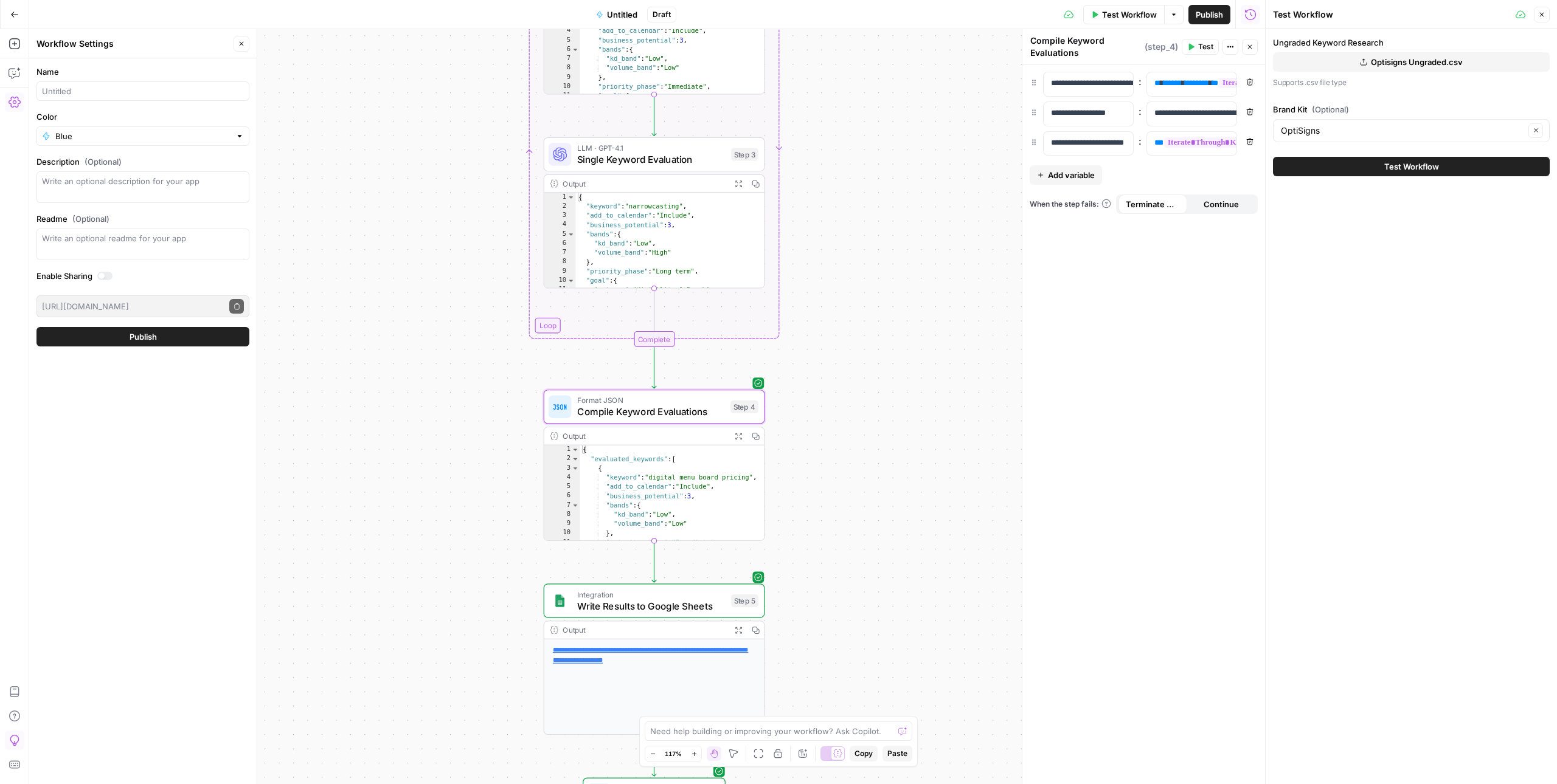
click at [1384, 167] on span "Test Workflow" at bounding box center [1411, 167] width 55 height 12
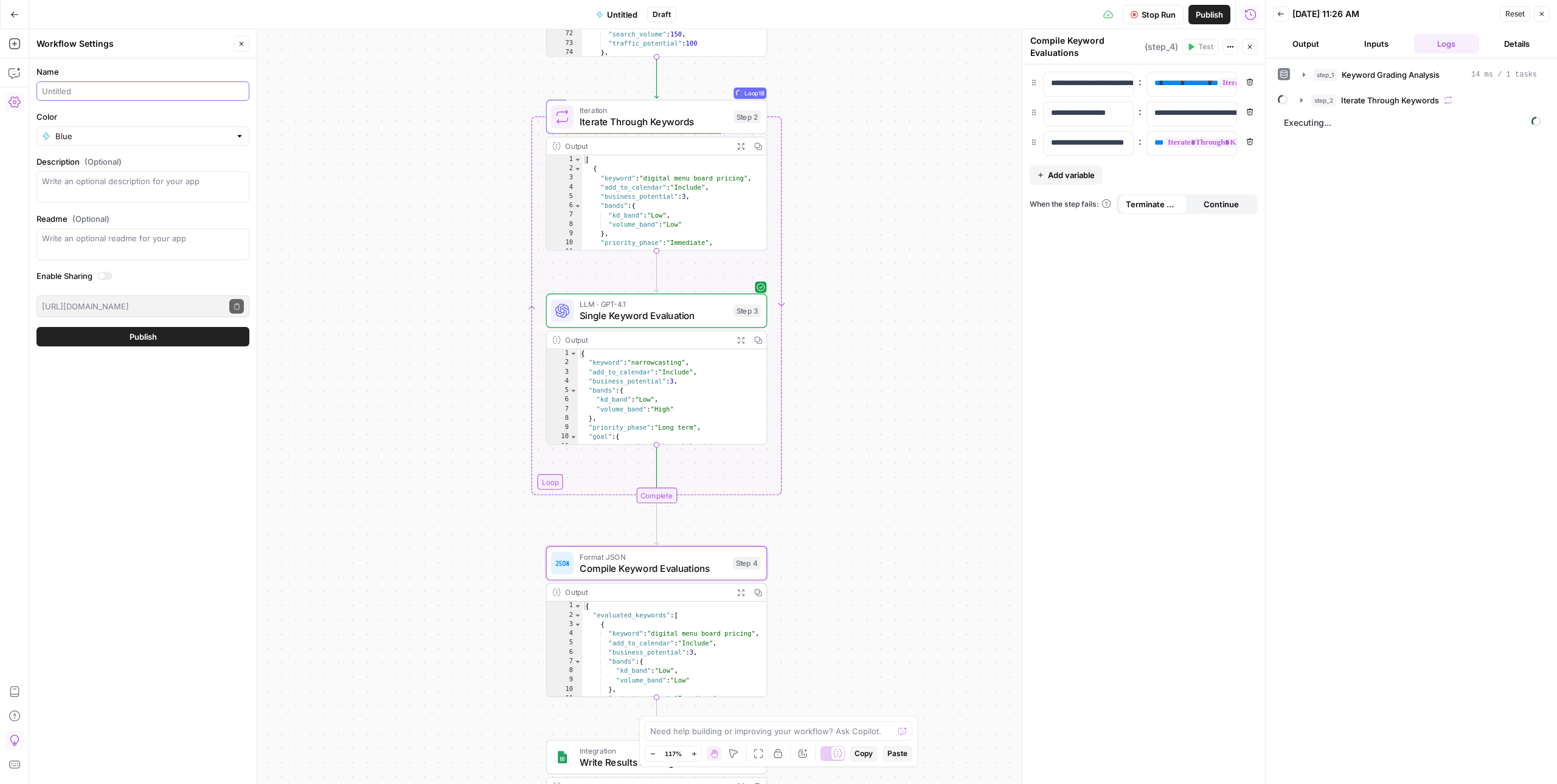
click at [194, 93] on input "Name" at bounding box center [143, 90] width 202 height 12
type input "Keyword Grader"
click at [108, 193] on textarea "Description (Optional)" at bounding box center [143, 187] width 202 height 25
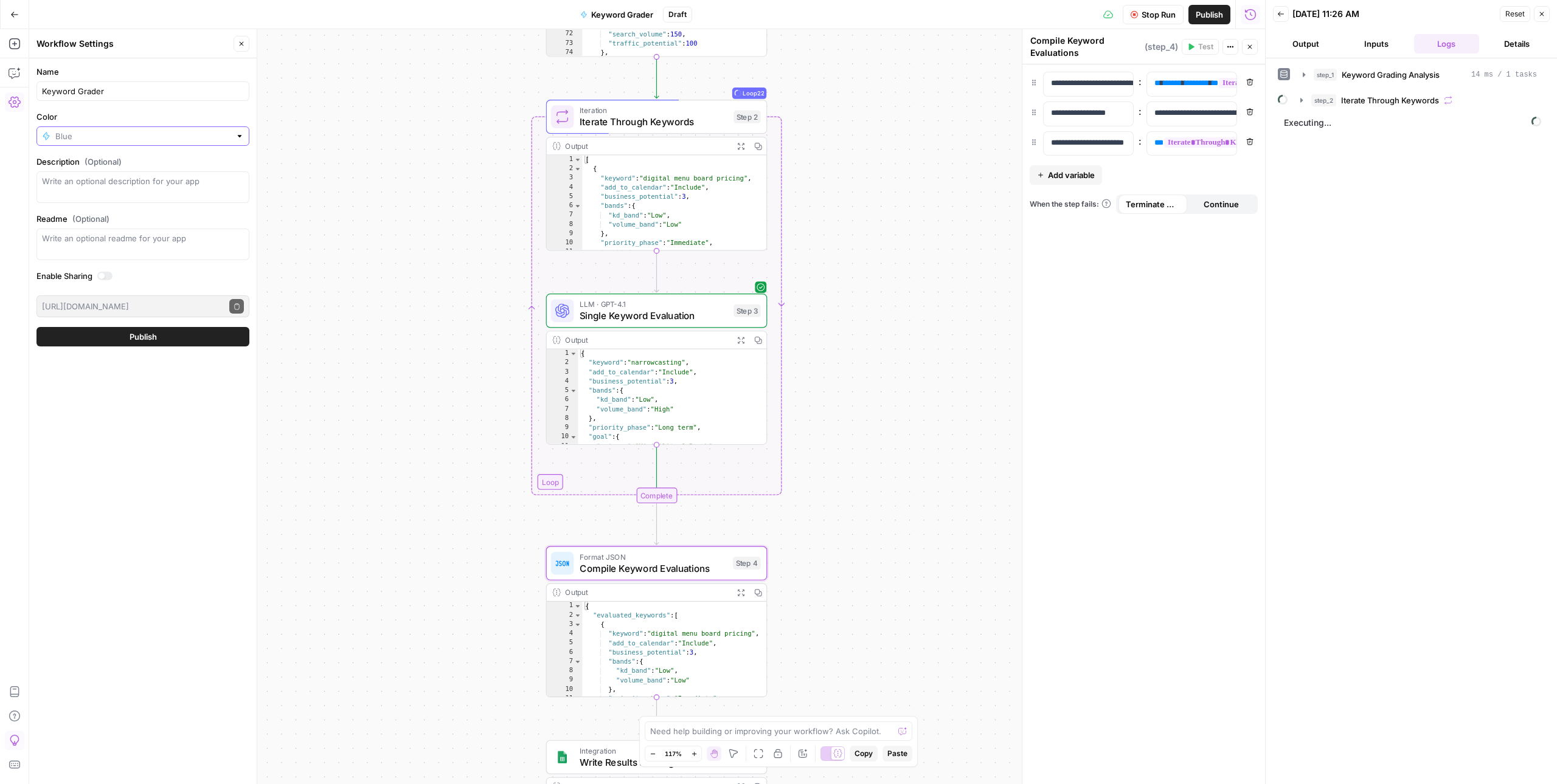
click at [129, 139] on input "Color" at bounding box center [143, 136] width 175 height 12
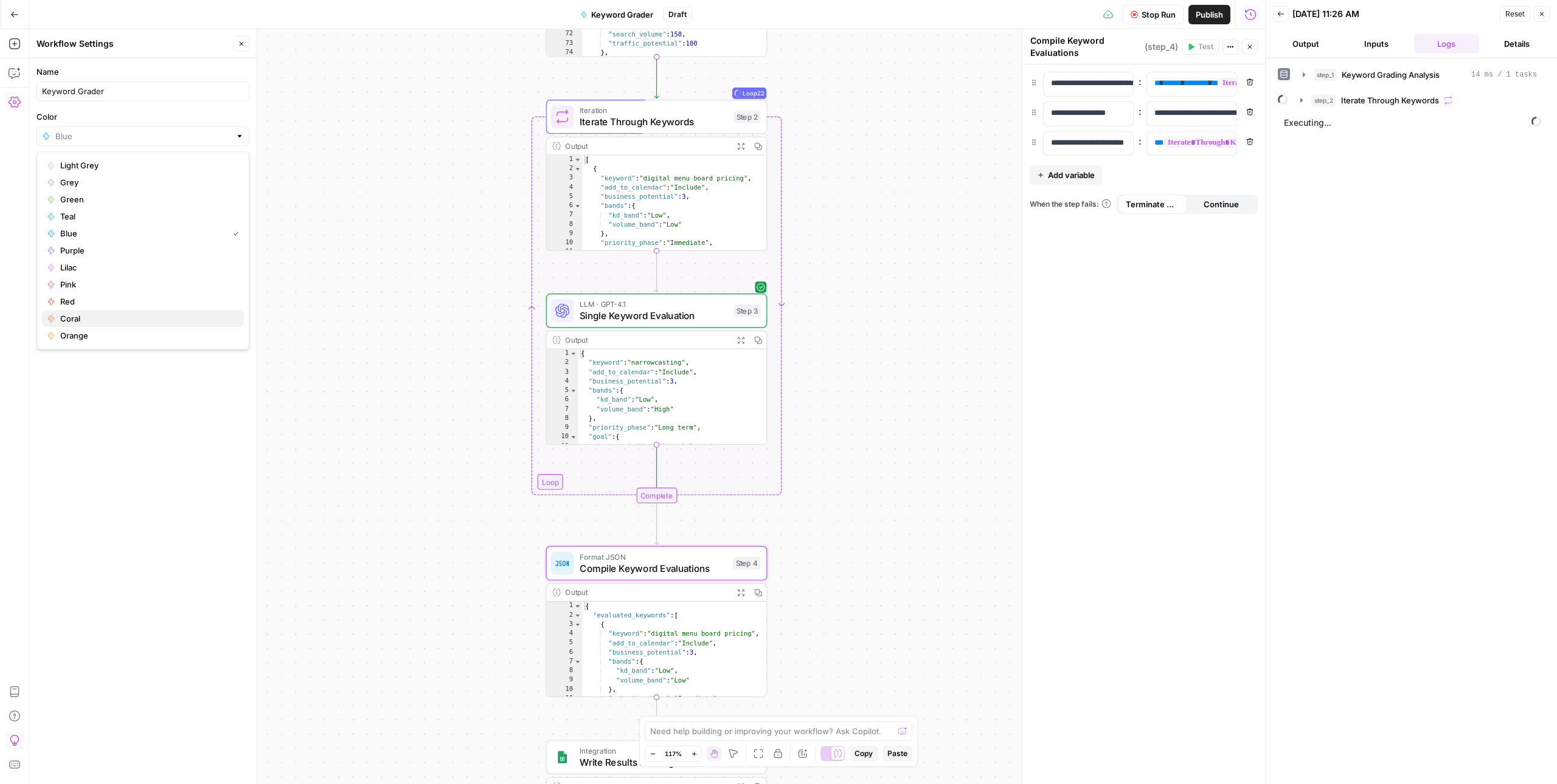
click at [73, 320] on span "Coral" at bounding box center [147, 318] width 174 height 12
type input "Coral"
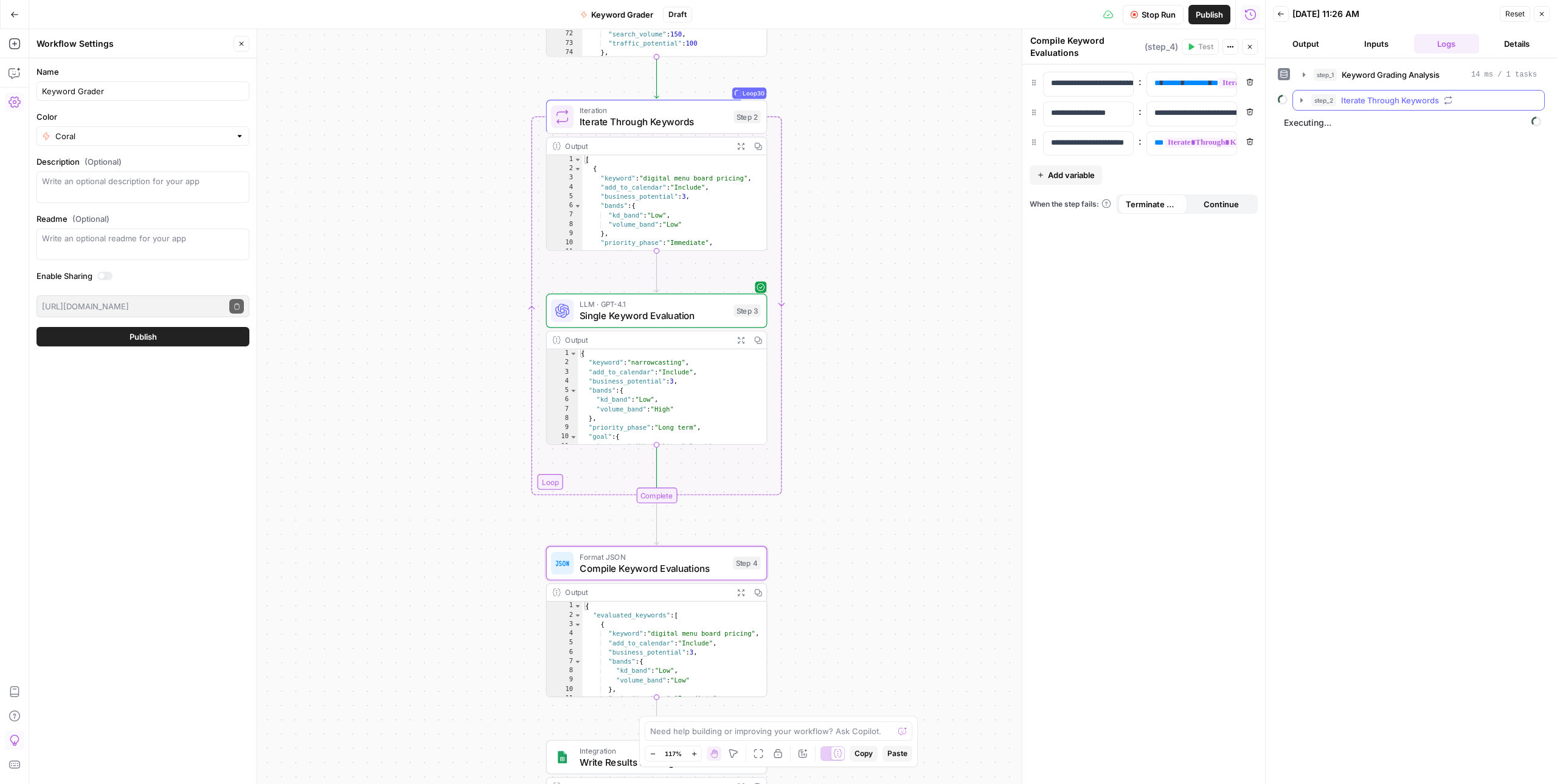
click at [1298, 97] on icon "button" at bounding box center [1301, 100] width 10 height 10
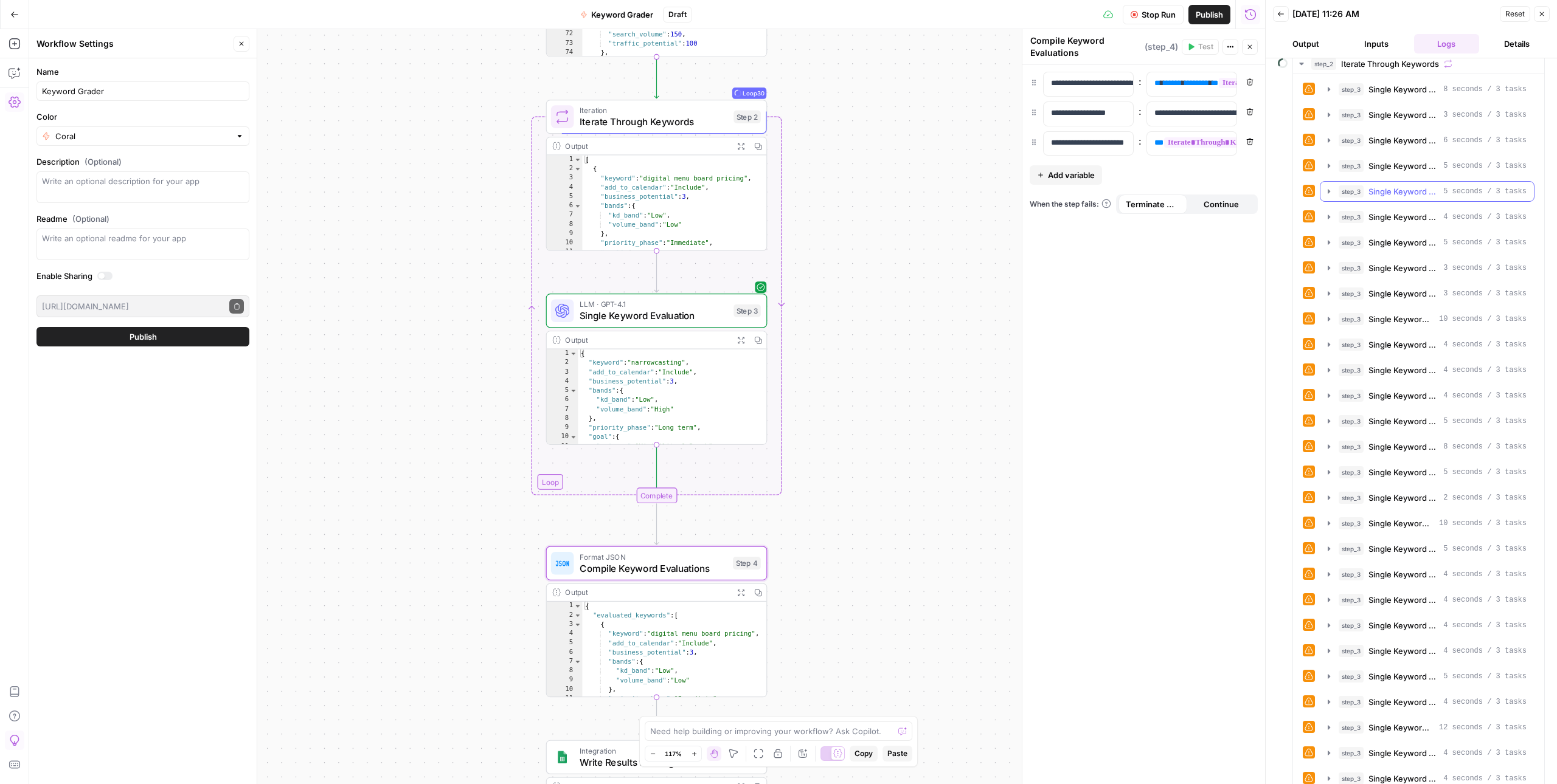
scroll to position [40, 0]
click at [1307, 191] on icon at bounding box center [1309, 186] width 9 height 9
click at [1327, 193] on icon "button" at bounding box center [1329, 187] width 10 height 10
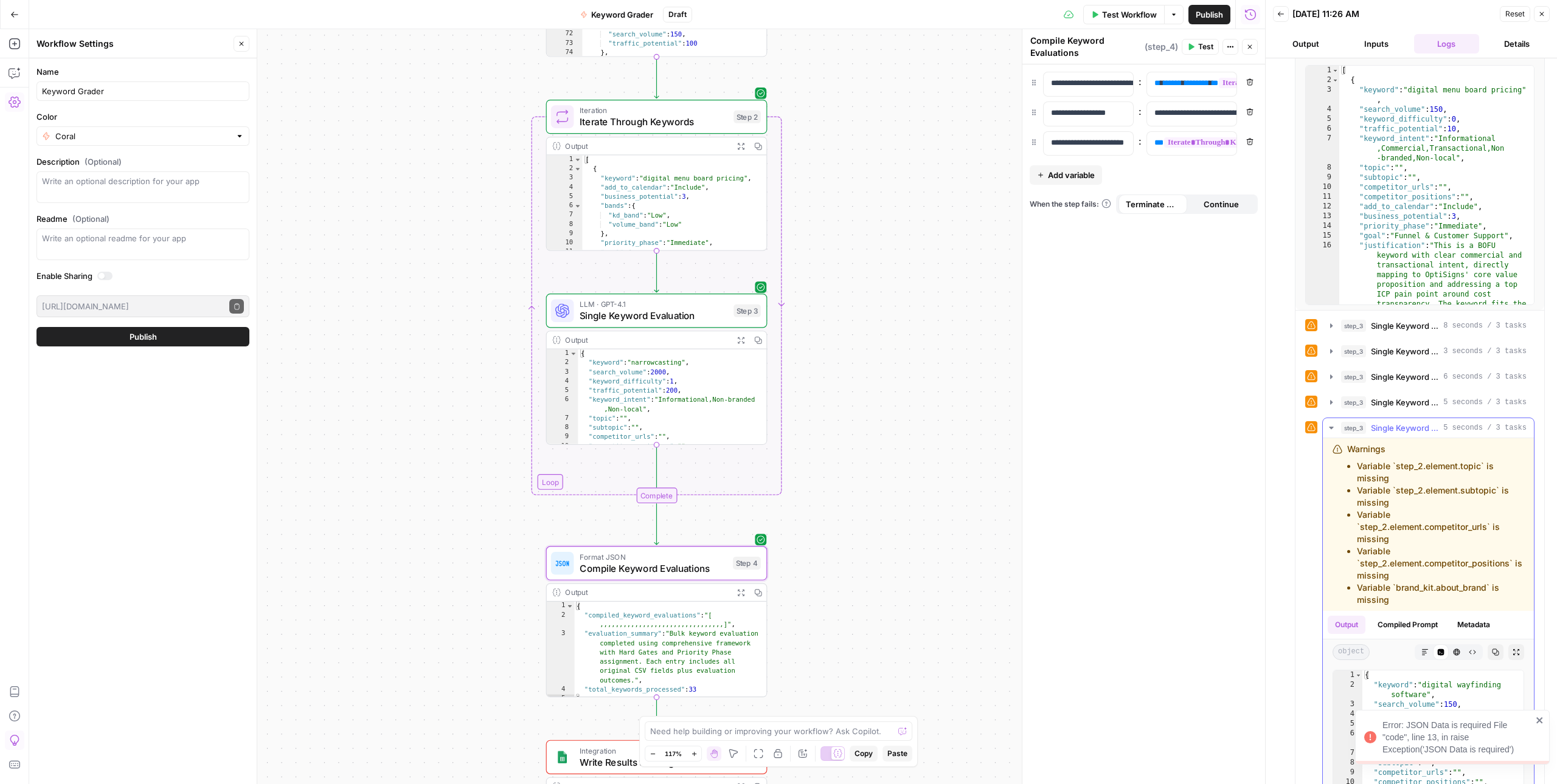
scroll to position [112, 0]
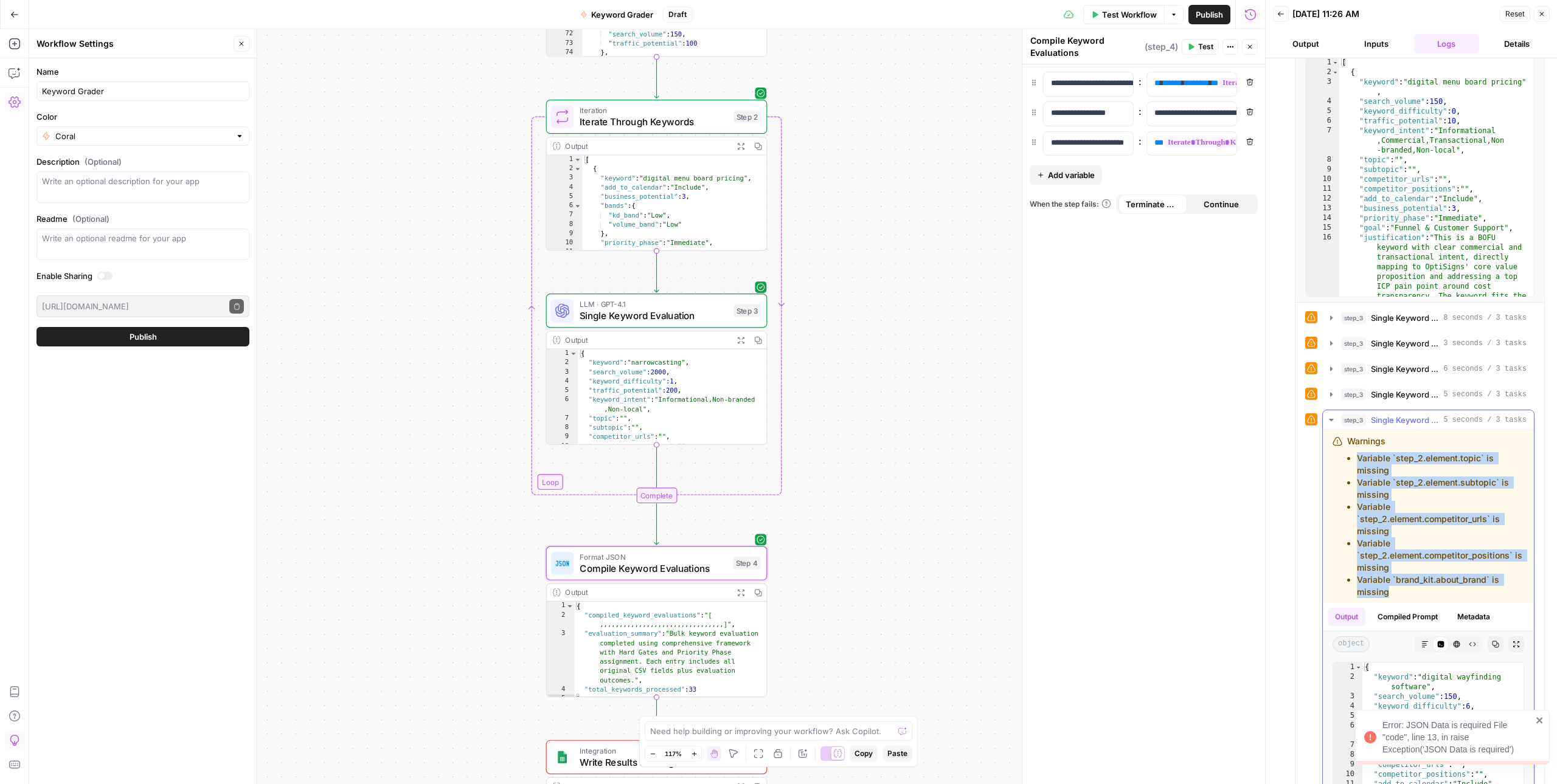
drag, startPoint x: 1403, startPoint y: 594, endPoint x: 1346, endPoint y: 456, distance: 149.3
click at [1347, 456] on ul "Variable `step_2.element.topic` is missing Variable `step_2.element.subtopic` i…" at bounding box center [1435, 524] width 177 height 146
copy ul "Variable `step_2.element.topic` is missing Variable `step_2.element.subtopic` i…"
click at [19, 77] on icon "button" at bounding box center [14, 72] width 12 height 12
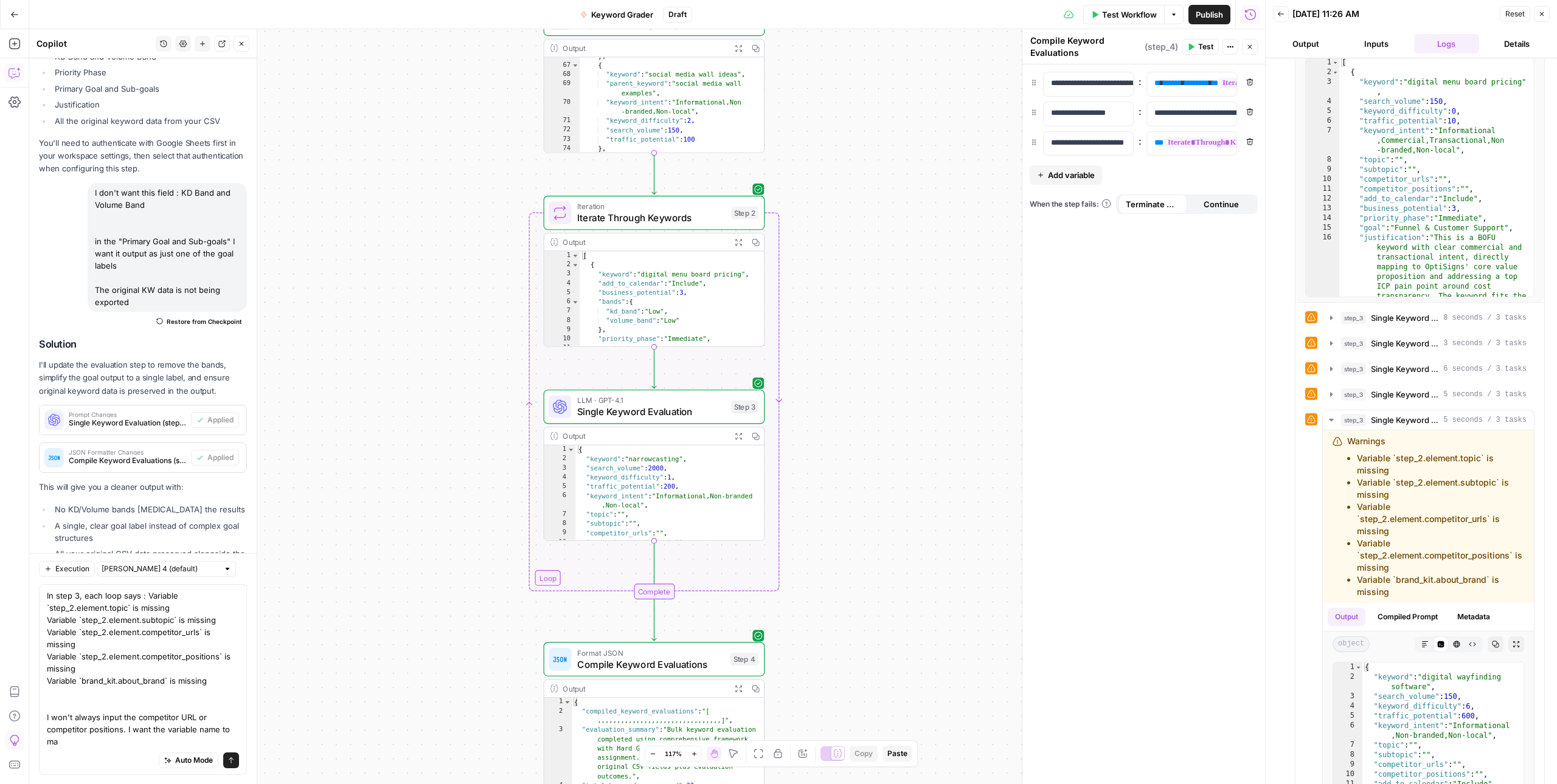
scroll to position [8299, 0]
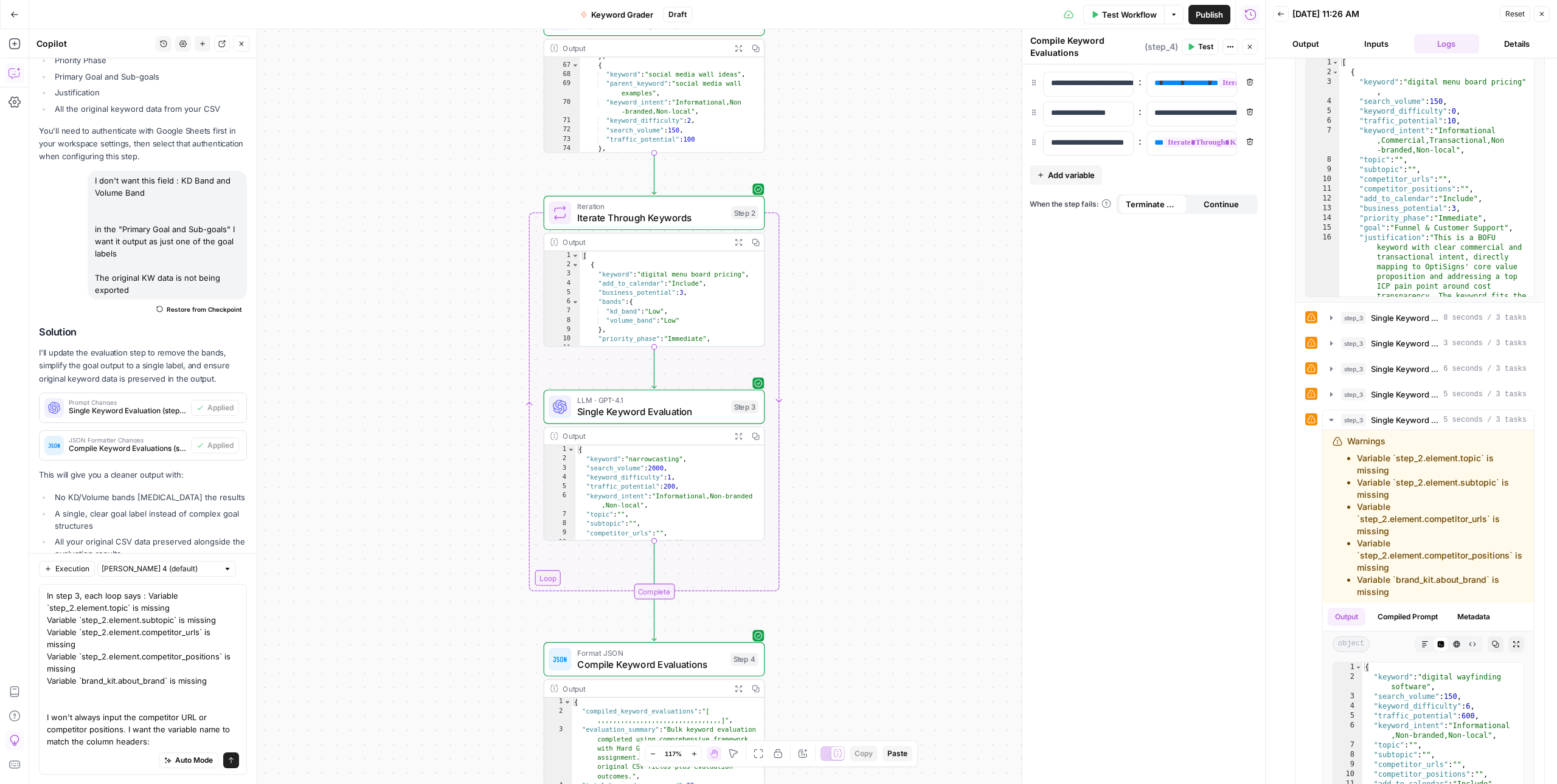
click at [205, 737] on textarea "In step 3, each loop says : Variable `step_2.element.topic` is missing Variable…" at bounding box center [143, 669] width 192 height 158
drag, startPoint x: 134, startPoint y: 743, endPoint x: 39, endPoint y: 705, distance: 102.3
click at [39, 705] on div "In step 3, each loop says : Variable `step_2.element.topic` is missing Variable…" at bounding box center [143, 678] width 208 height 193
paste textarea "Parent Keyword Keyword Intent Keyword Difficulty Volume Traffic Potential"
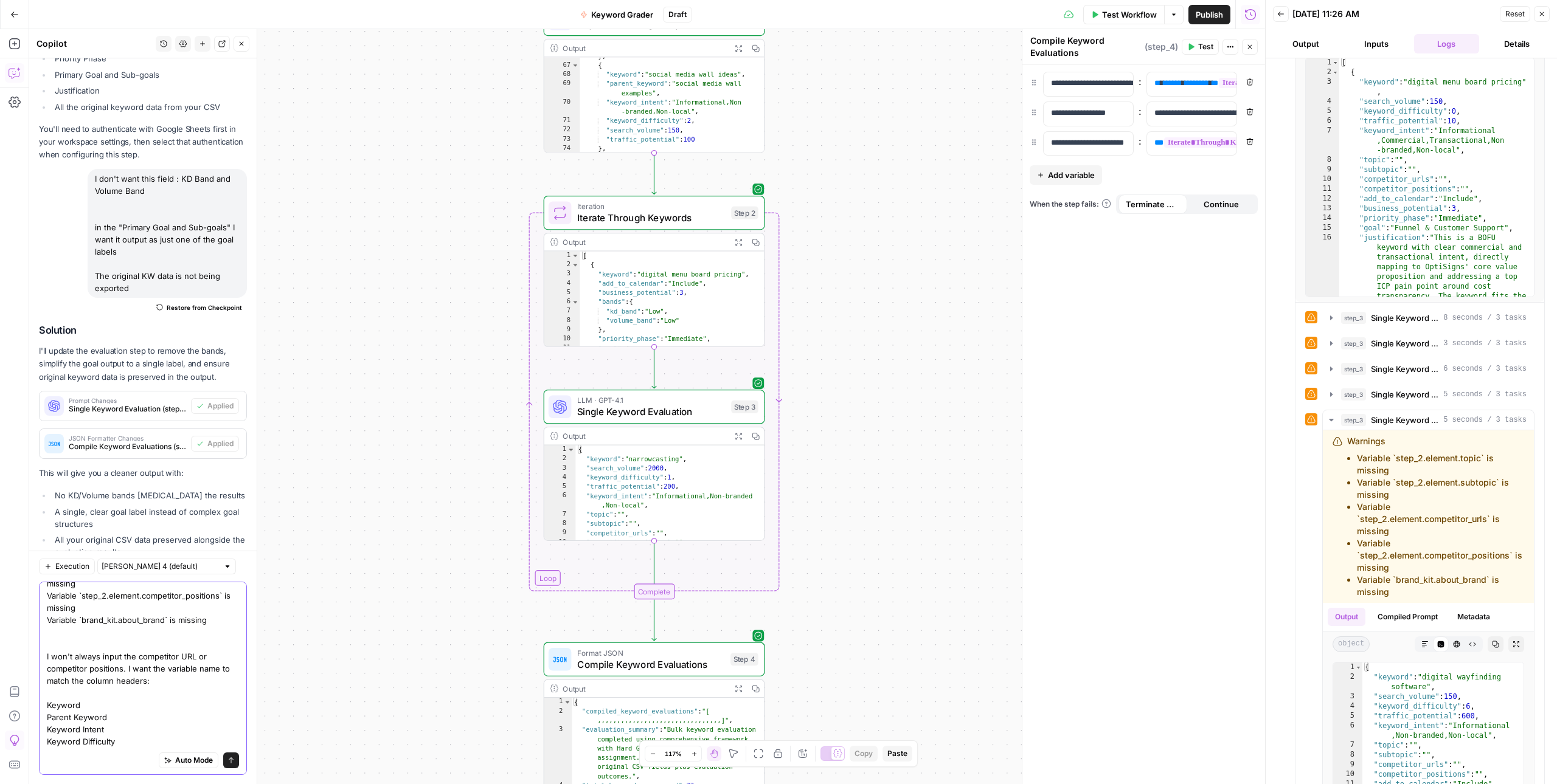
type textarea "In step 3, each loop says : Variable `step_2.element.topic` is missing Variable…"
click at [84, 727] on textarea "In step 3, each loop says : Variable `step_2.element.topic` is missing Variable…" at bounding box center [143, 651] width 192 height 194
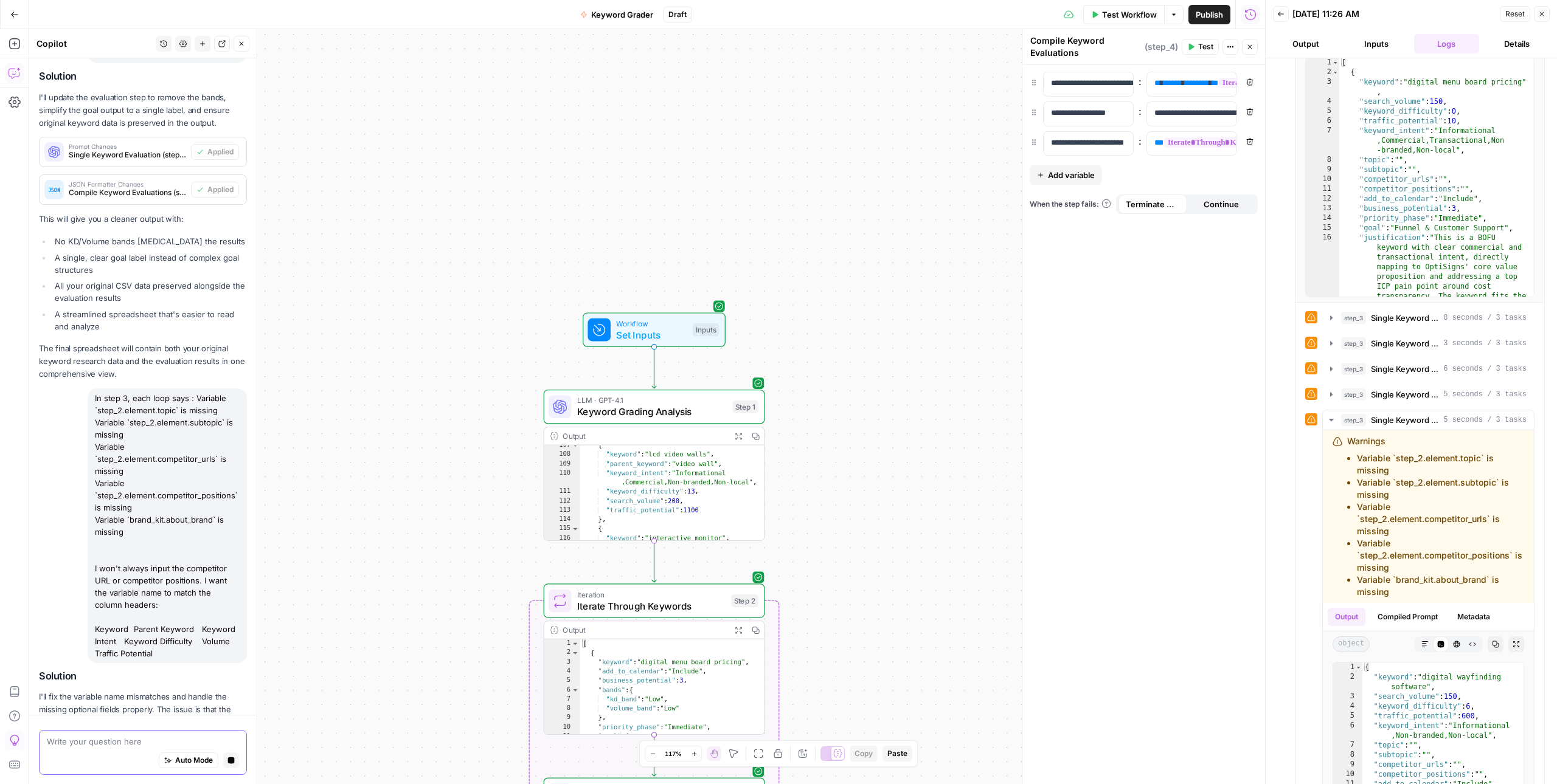
scroll to position [8435, 0]
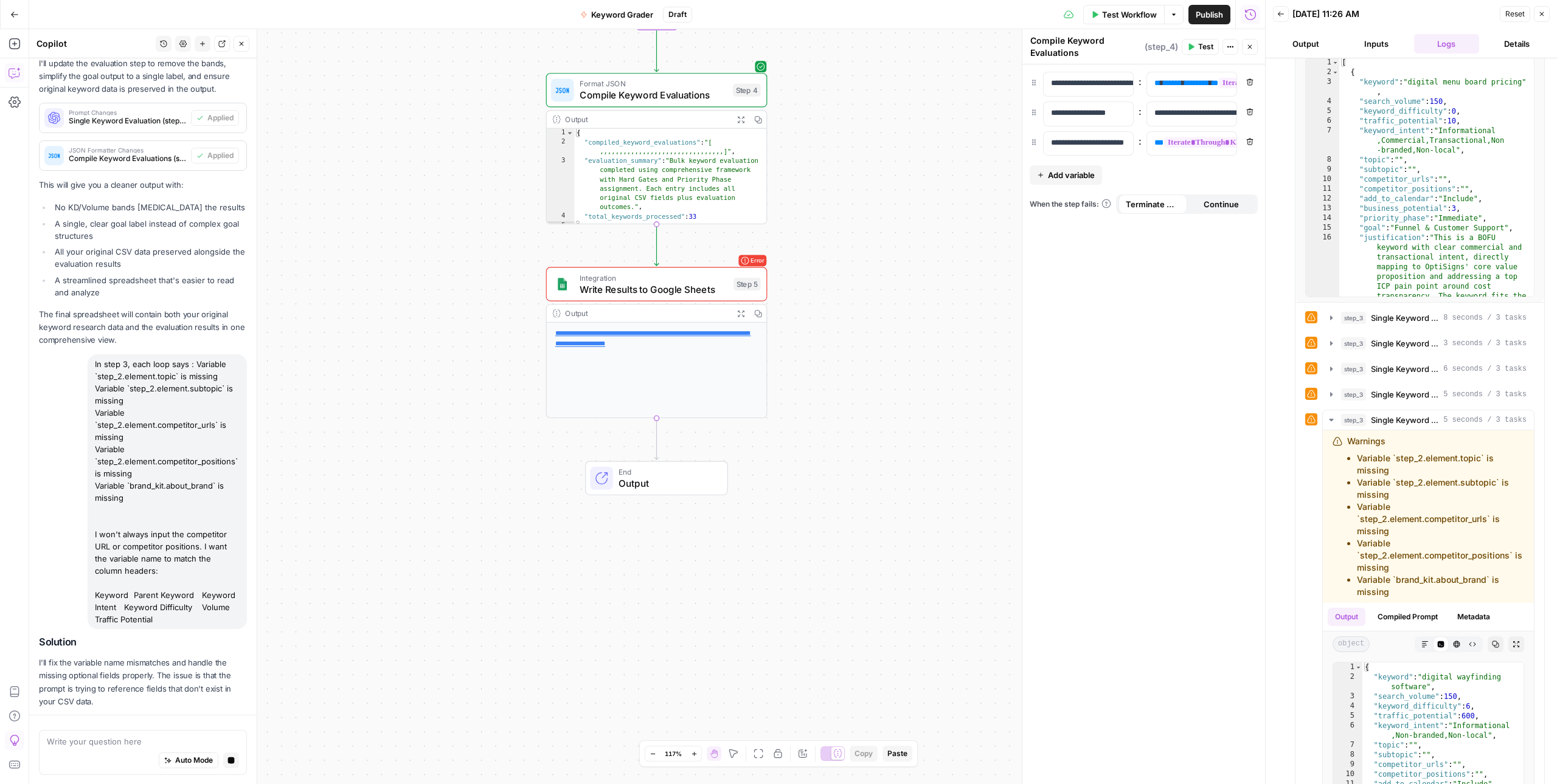
click at [681, 281] on span "Integration" at bounding box center [654, 278] width 148 height 11
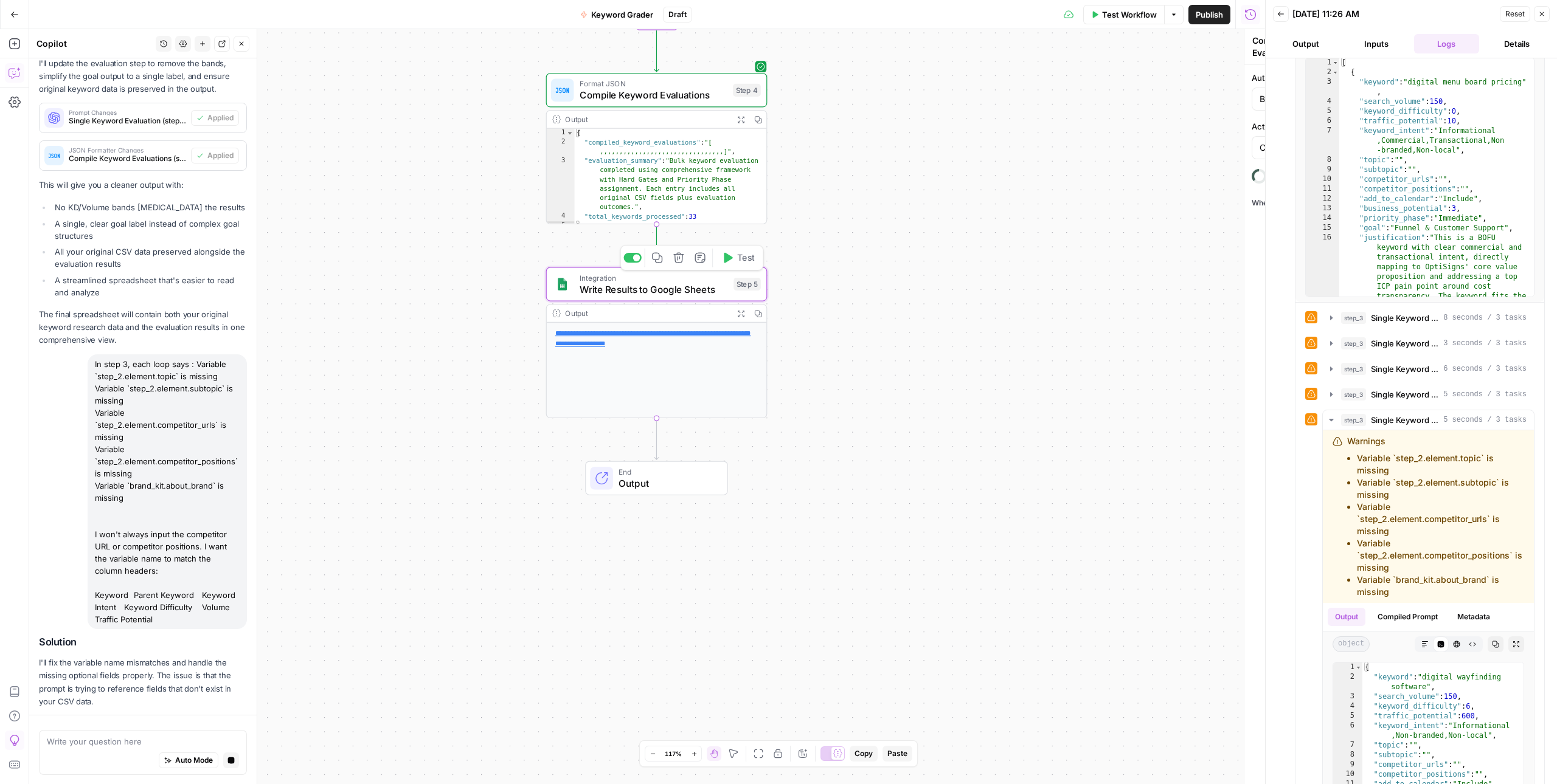
type textarea "Write Results to Google Sheets"
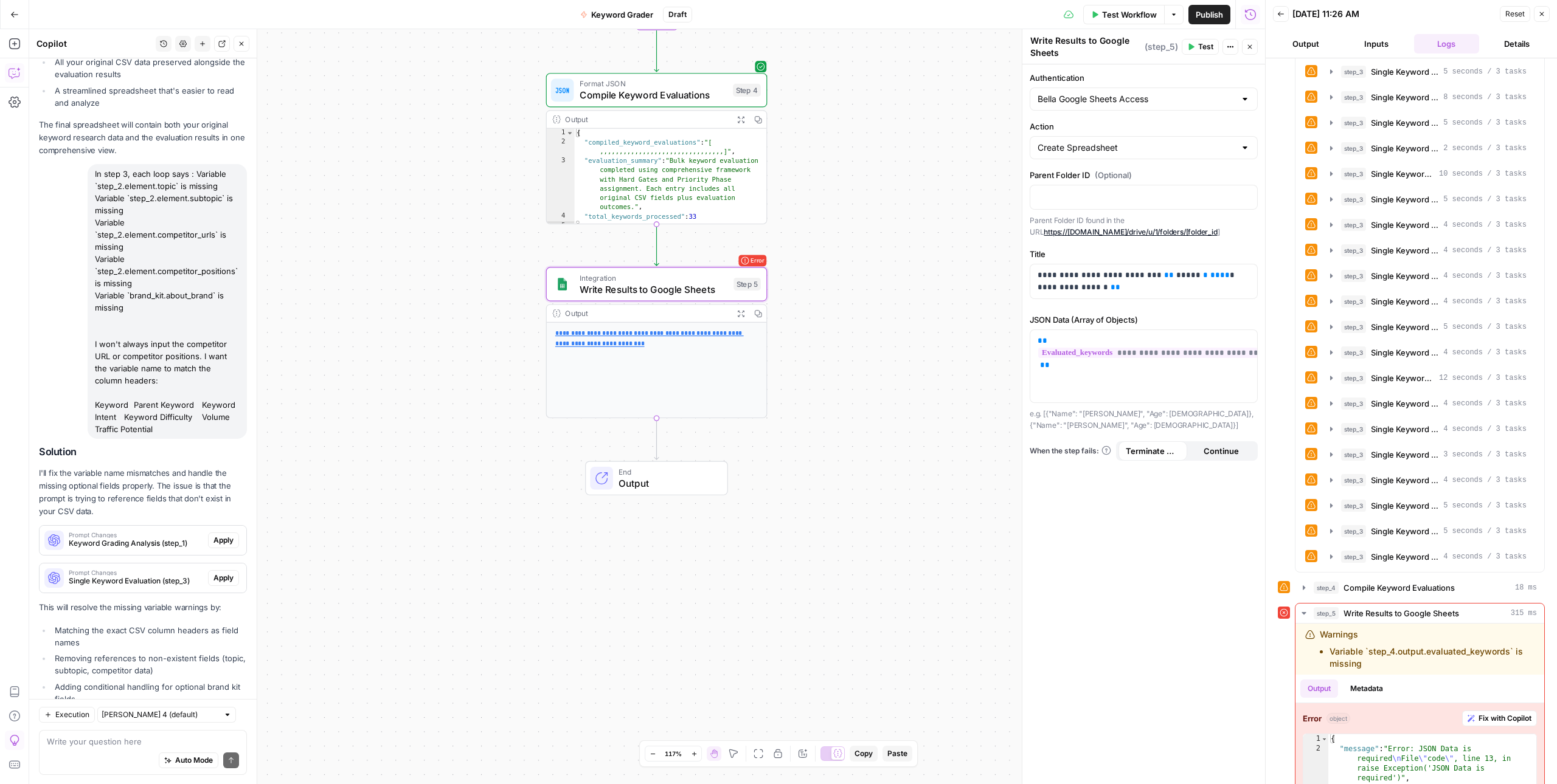
scroll to position [1216, 0]
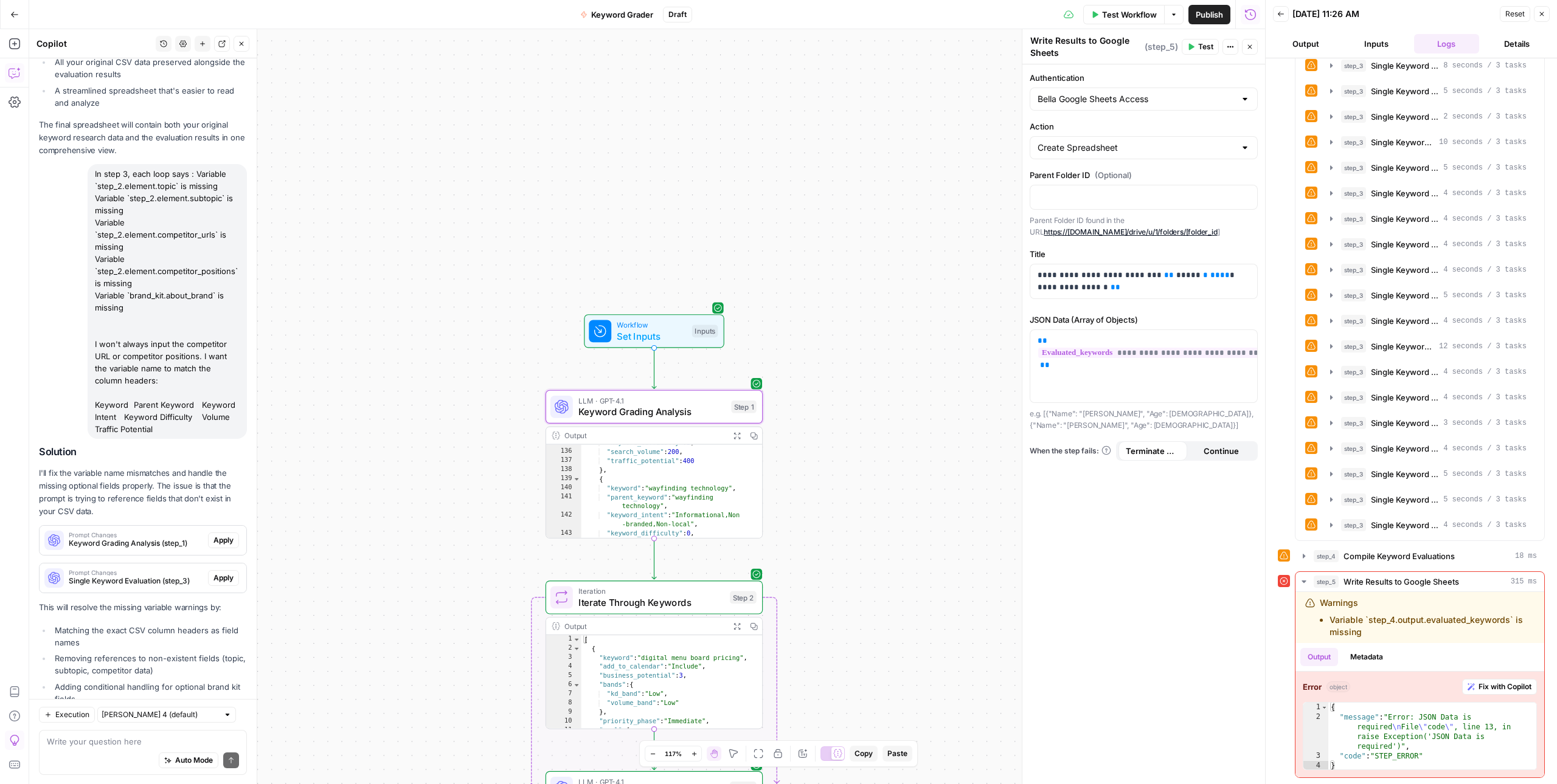
click at [223, 535] on span "Apply" at bounding box center [223, 540] width 20 height 11
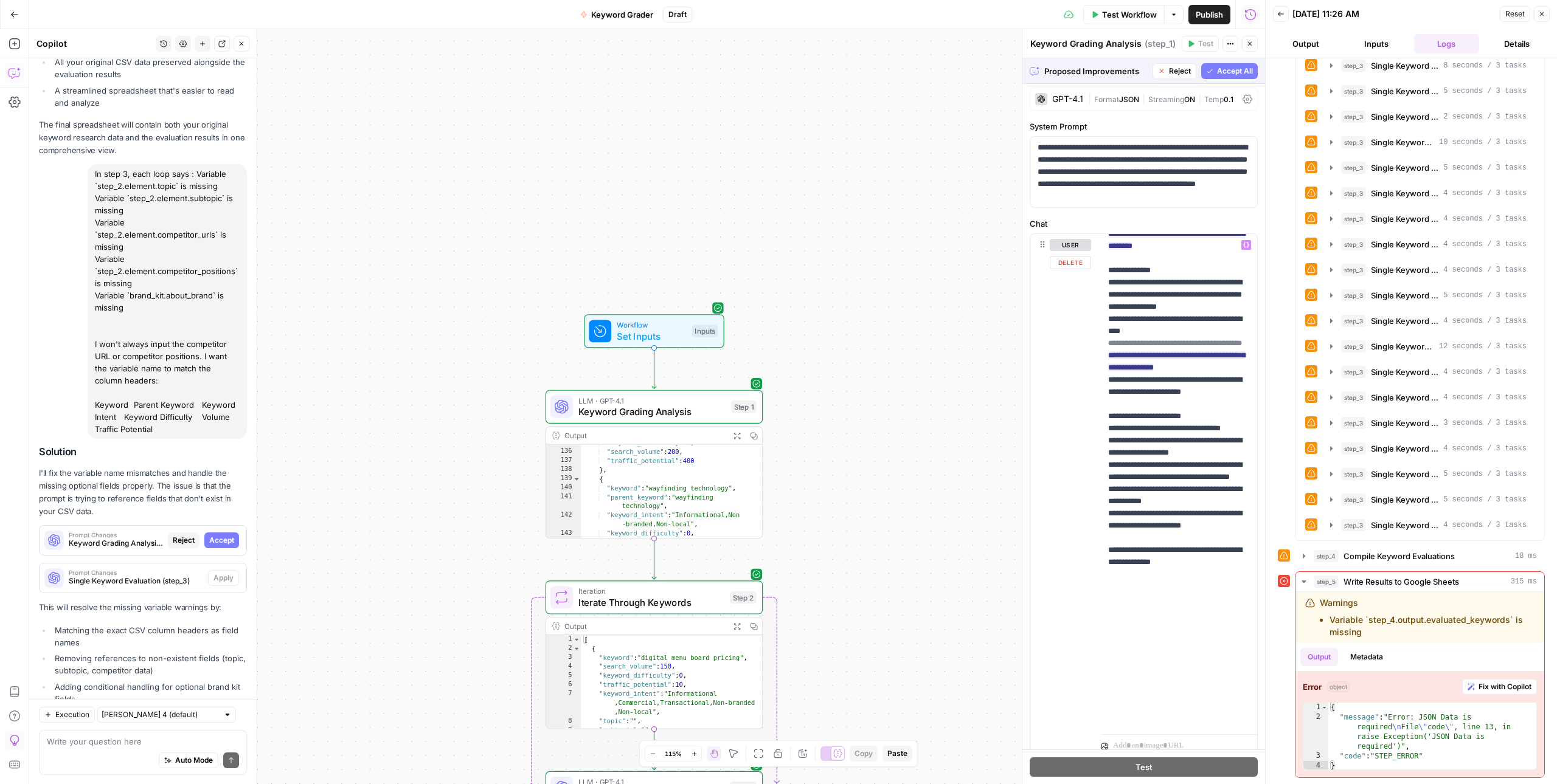
scroll to position [803, 0]
click at [1224, 69] on span "Accept All" at bounding box center [1235, 71] width 36 height 11
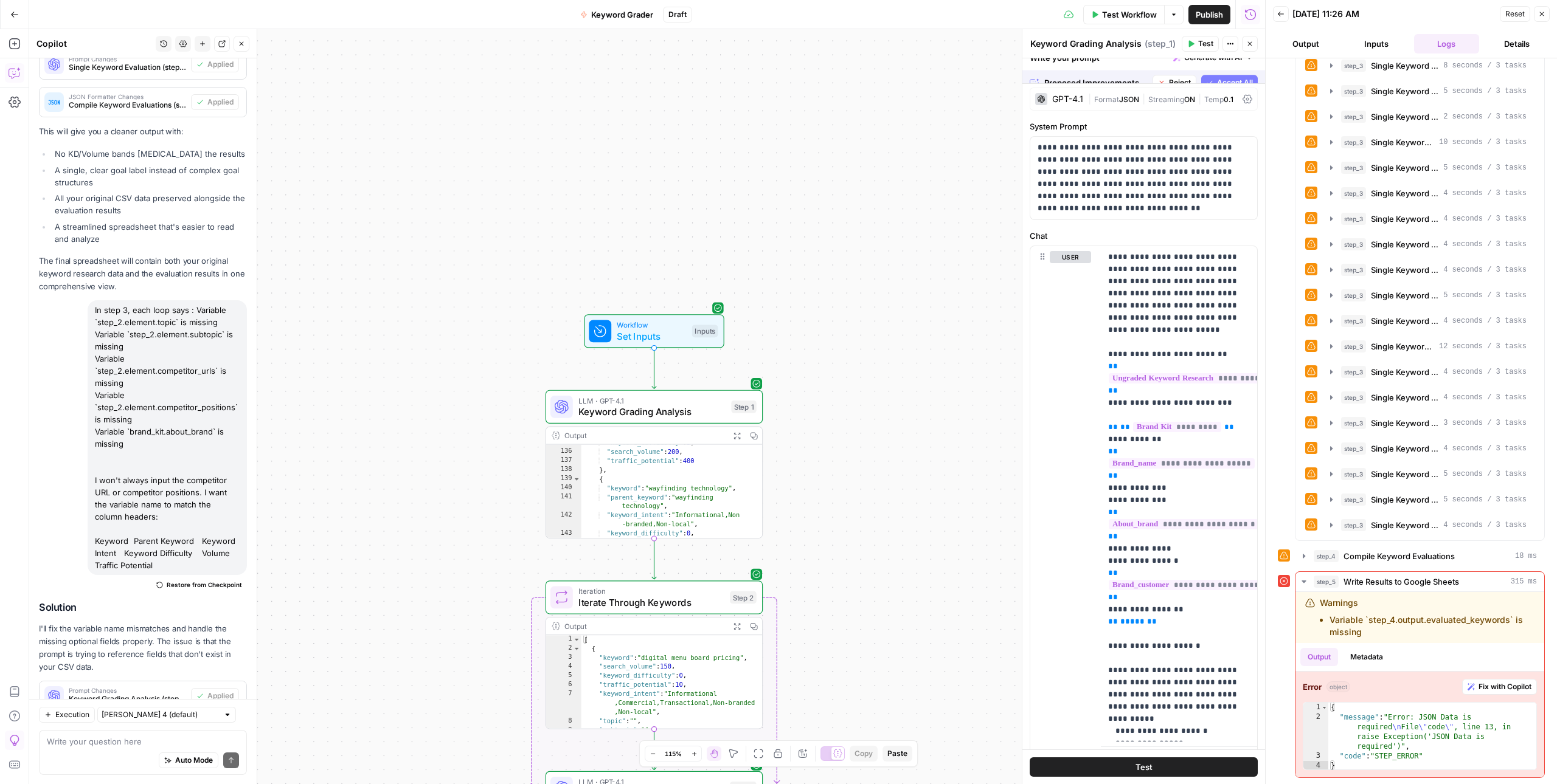
scroll to position [0, 0]
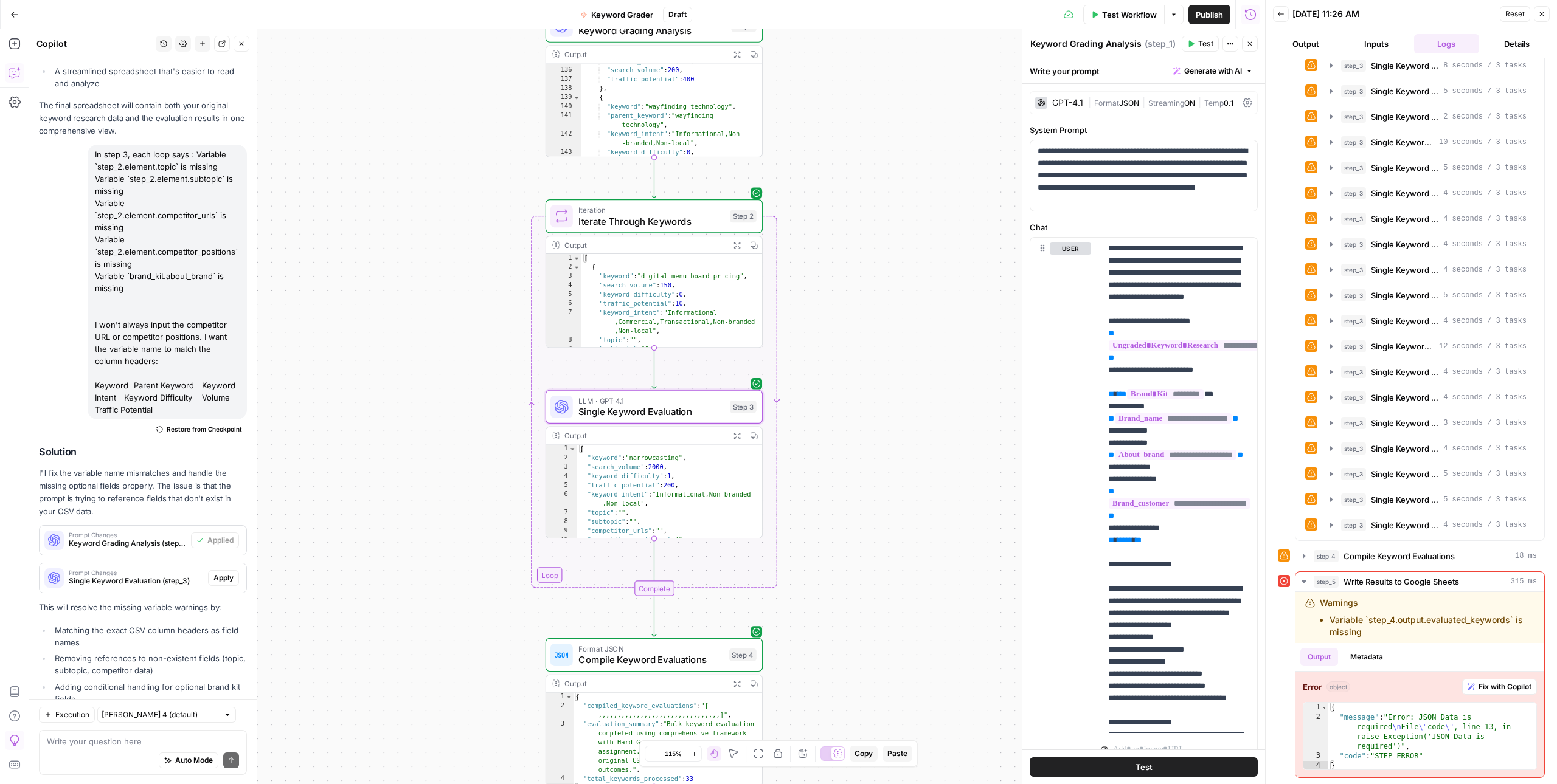
click at [225, 573] on span "Apply" at bounding box center [223, 578] width 20 height 11
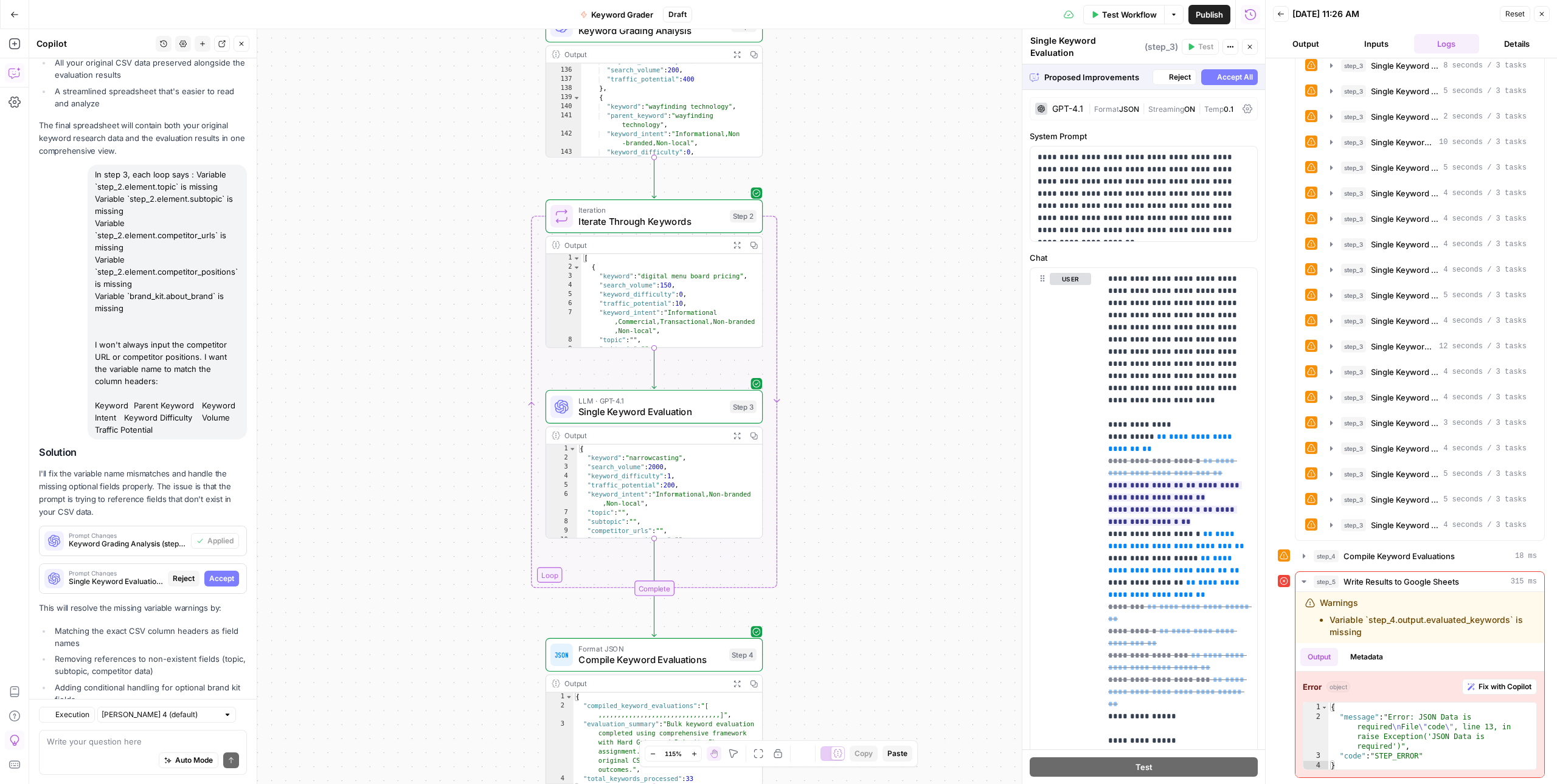
scroll to position [8642, 0]
click at [226, 573] on span "Accept" at bounding box center [222, 578] width 25 height 11
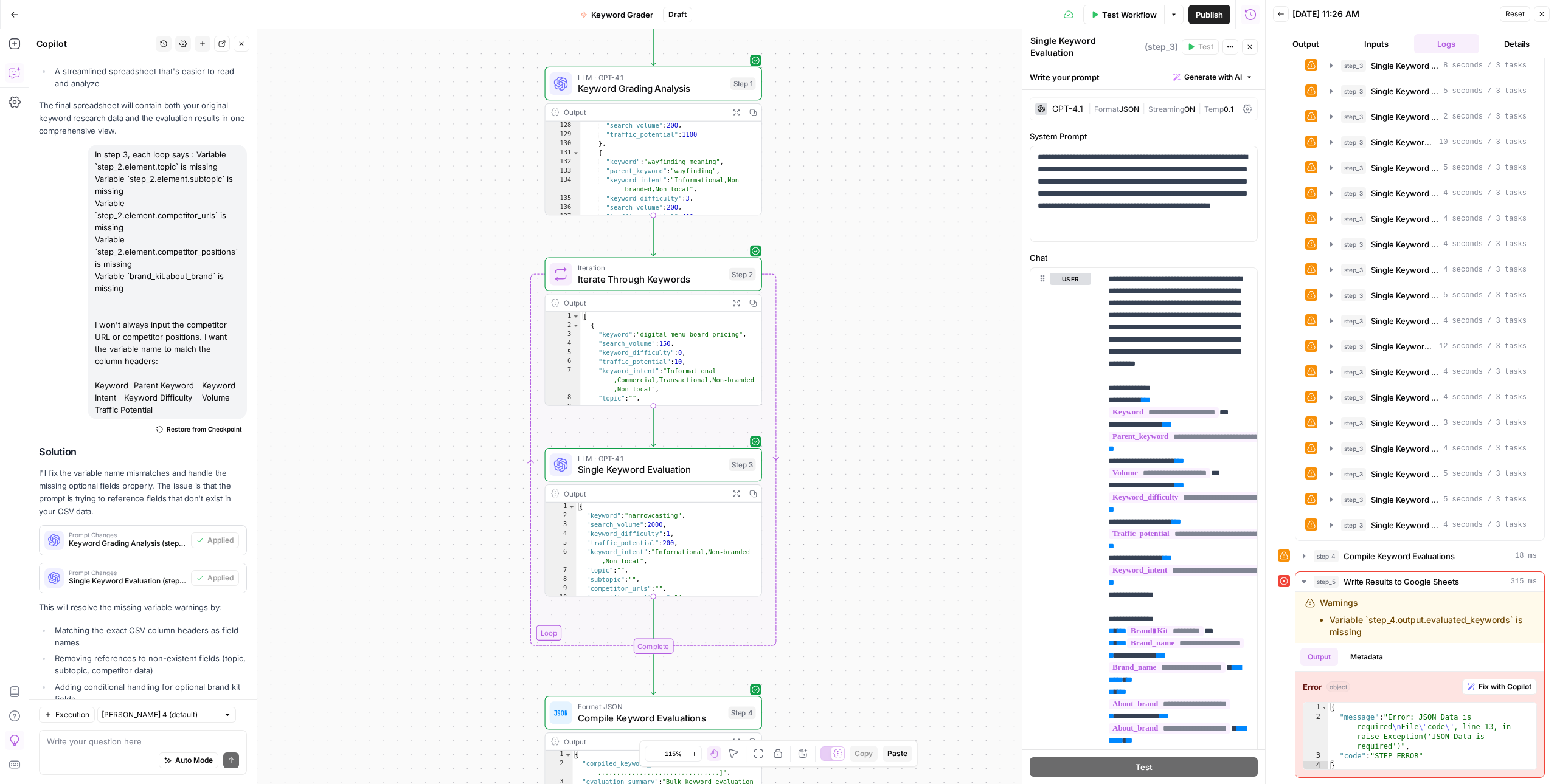
scroll to position [1206, 0]
click at [739, 57] on span "Test" at bounding box center [740, 57] width 17 height 12
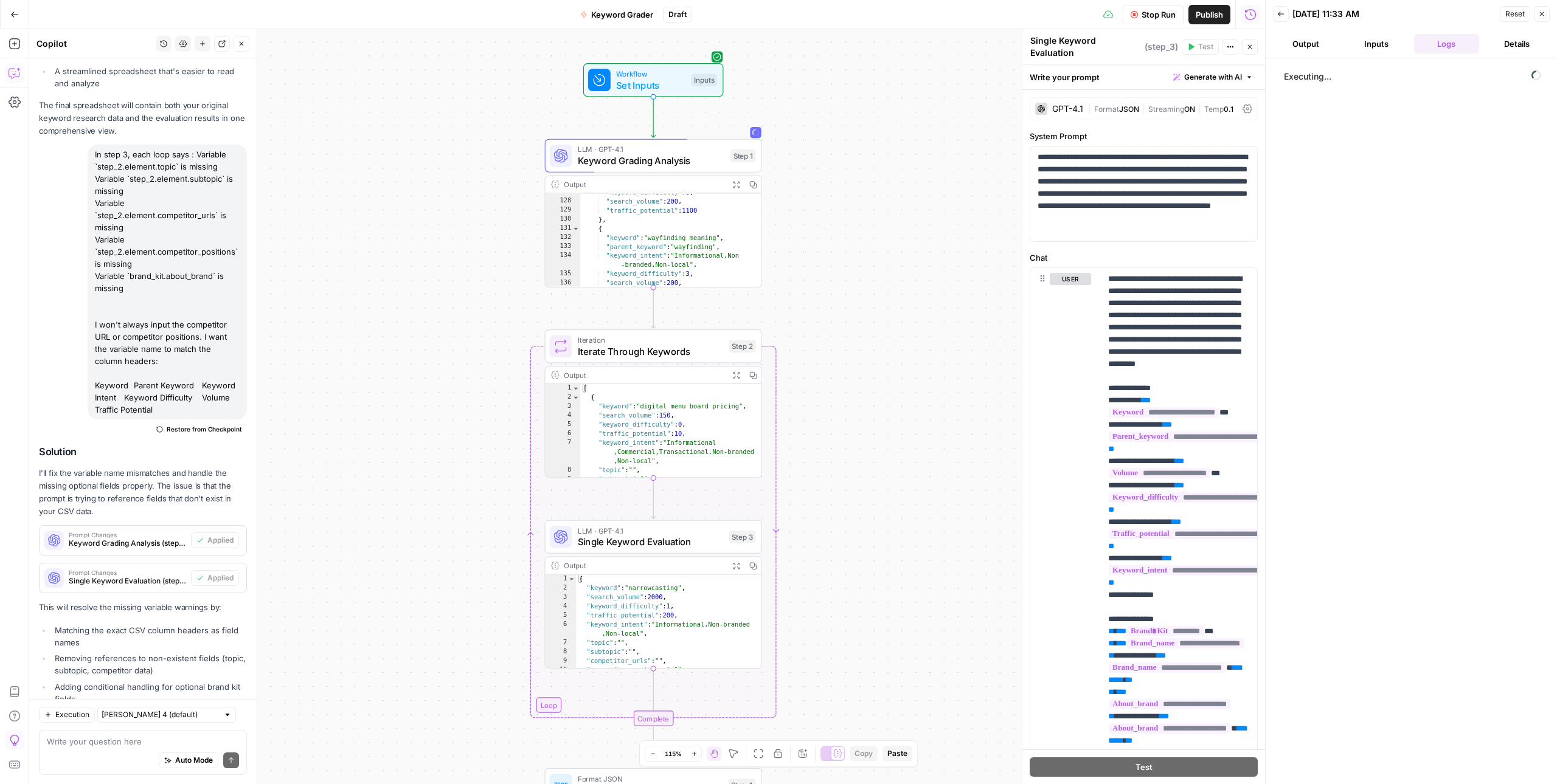
click at [642, 162] on span "Keyword Grading Analysis" at bounding box center [651, 161] width 148 height 14
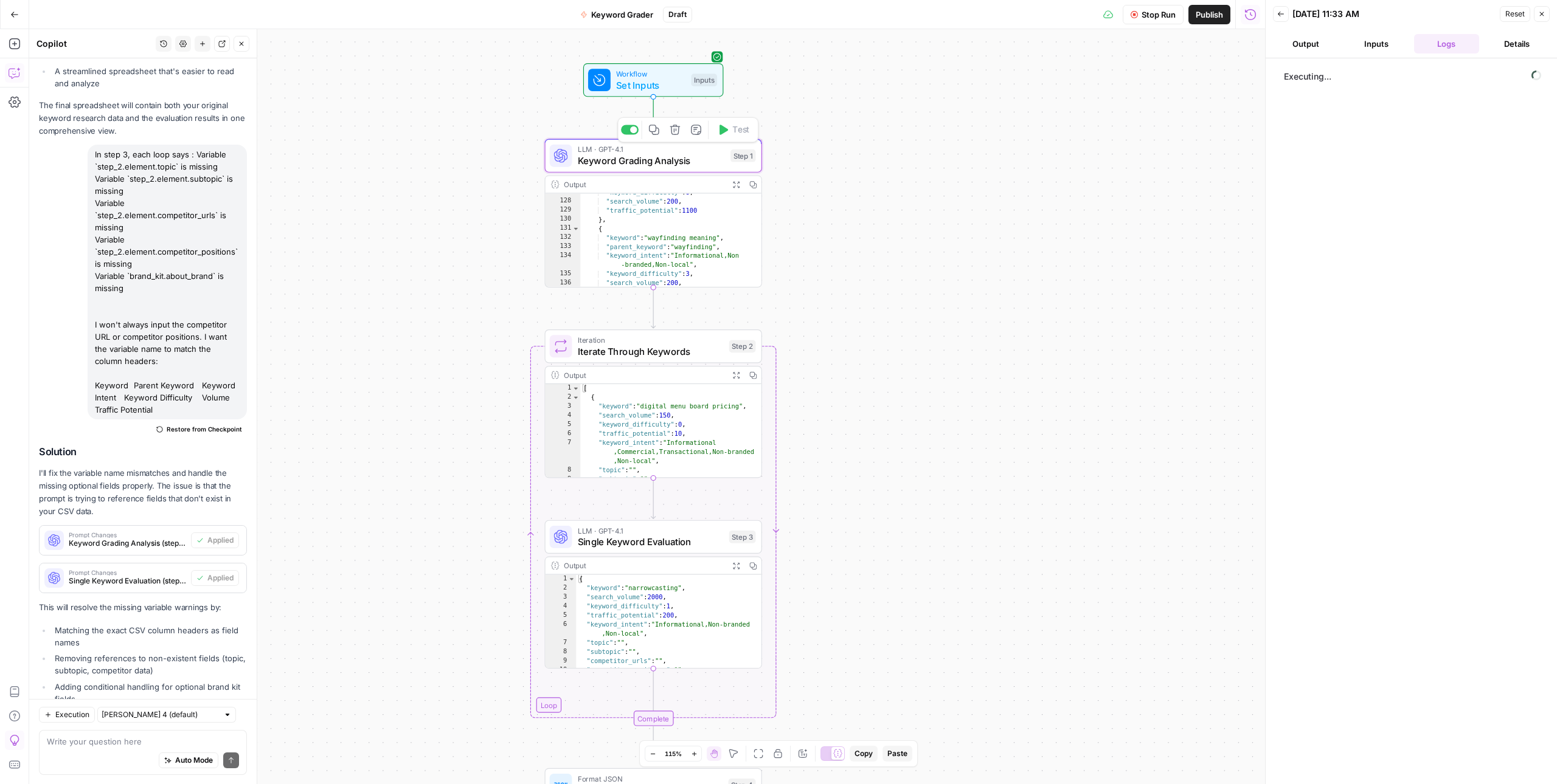
type textarea "Keyword Grading Analysis"
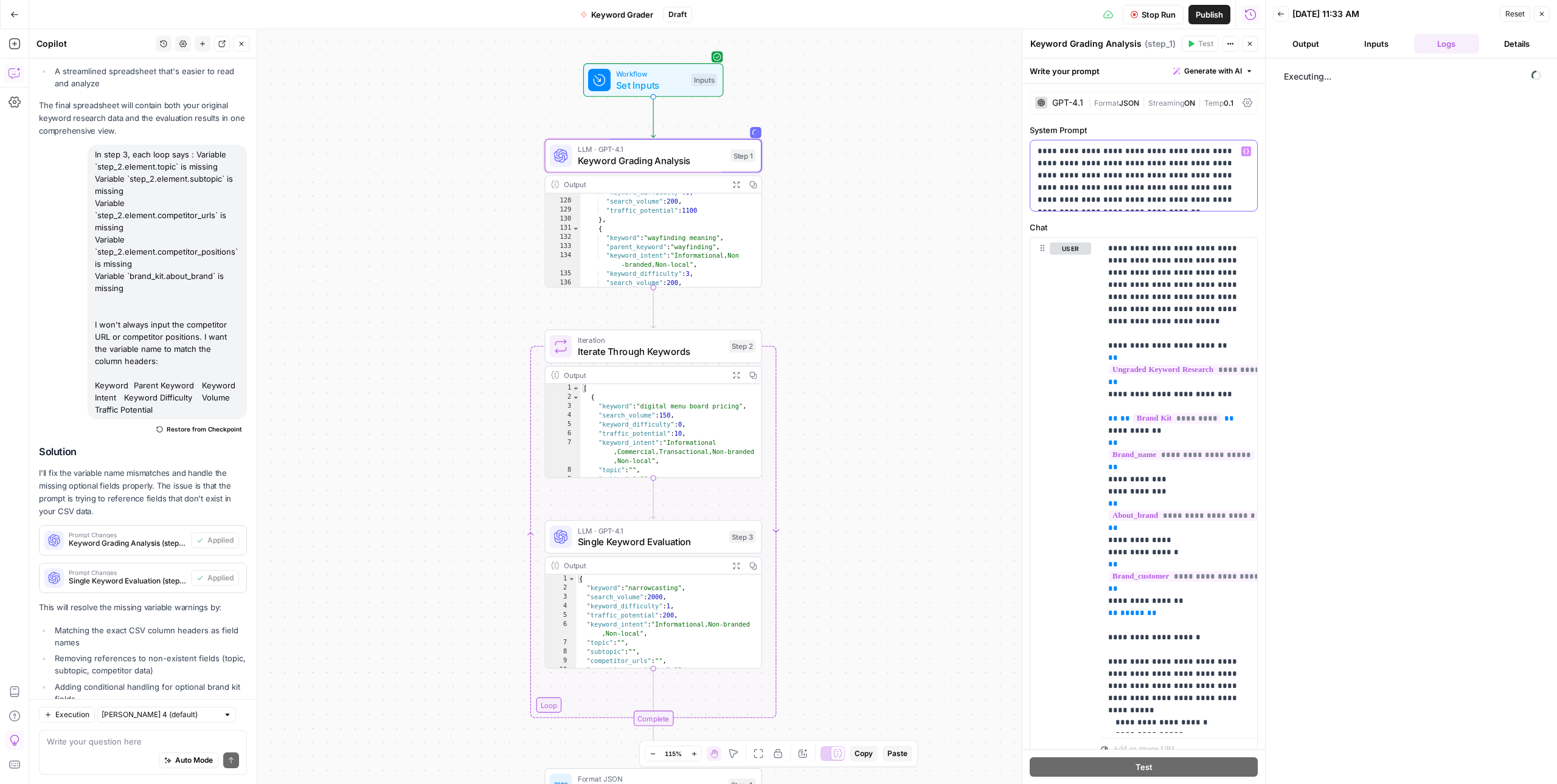
click at [1103, 186] on p "**********" at bounding box center [1143, 176] width 211 height 61
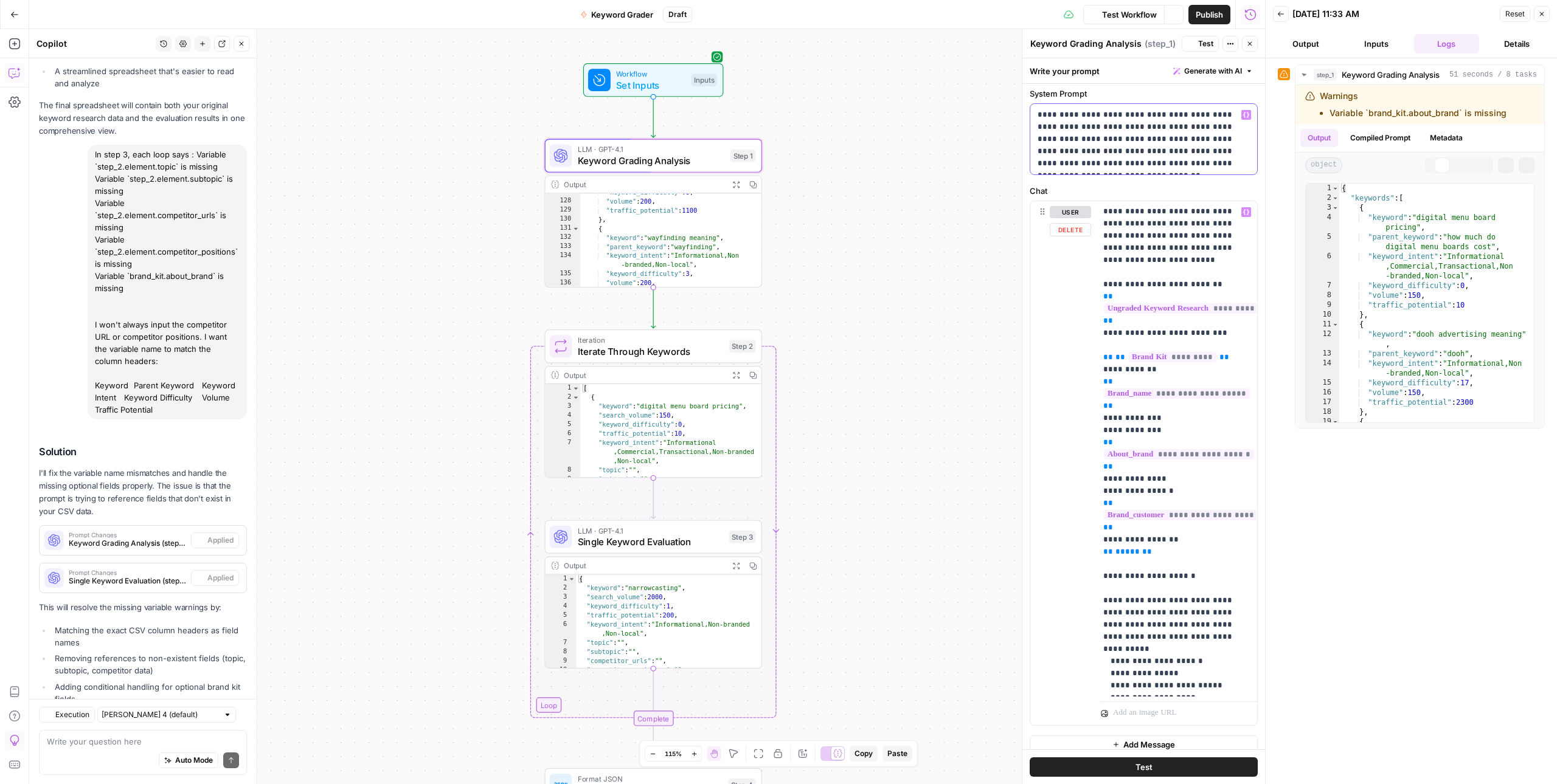
scroll to position [8798, 0]
click at [745, 324] on span "Test" at bounding box center [740, 320] width 17 height 12
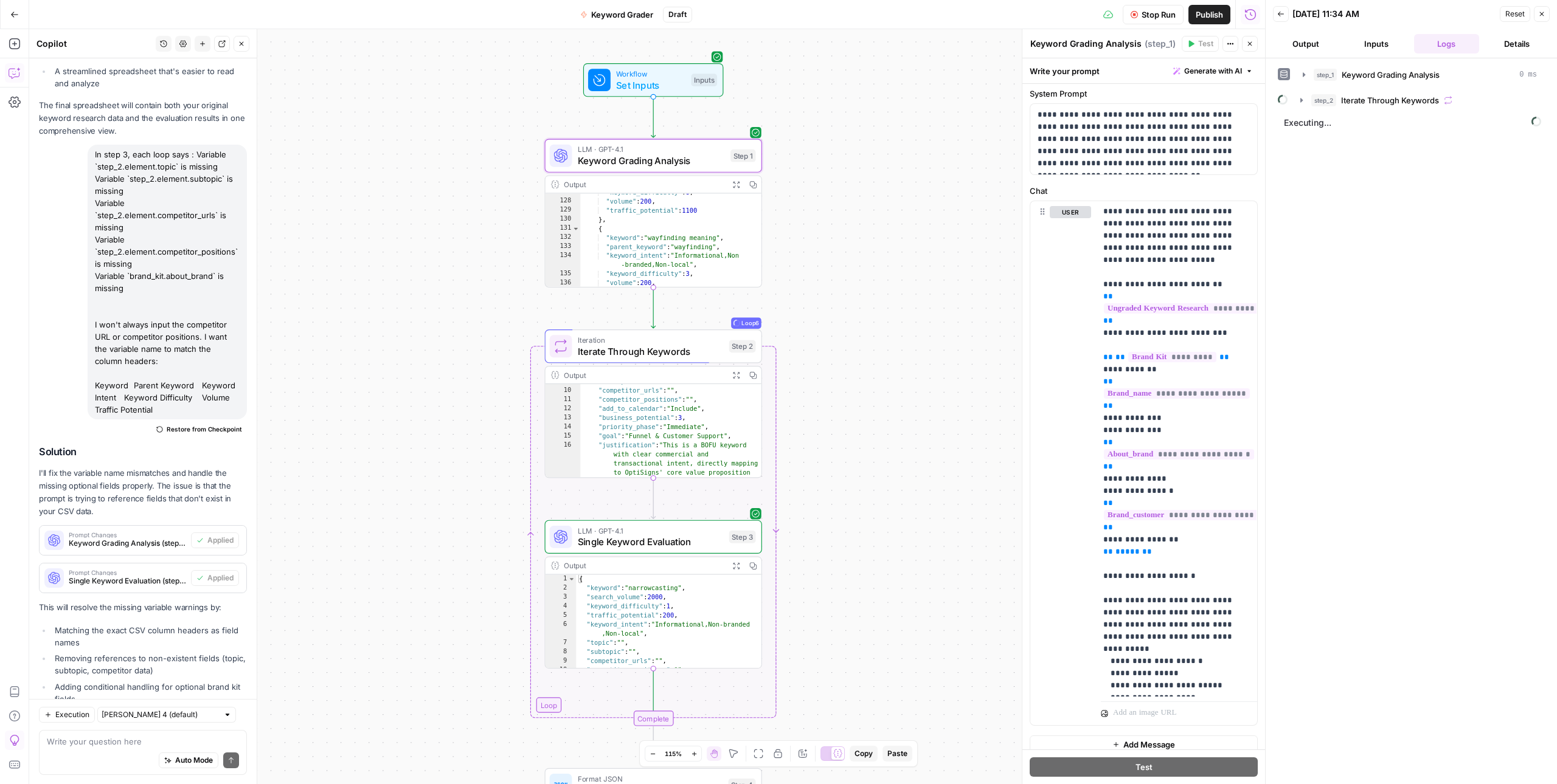
scroll to position [87, 0]
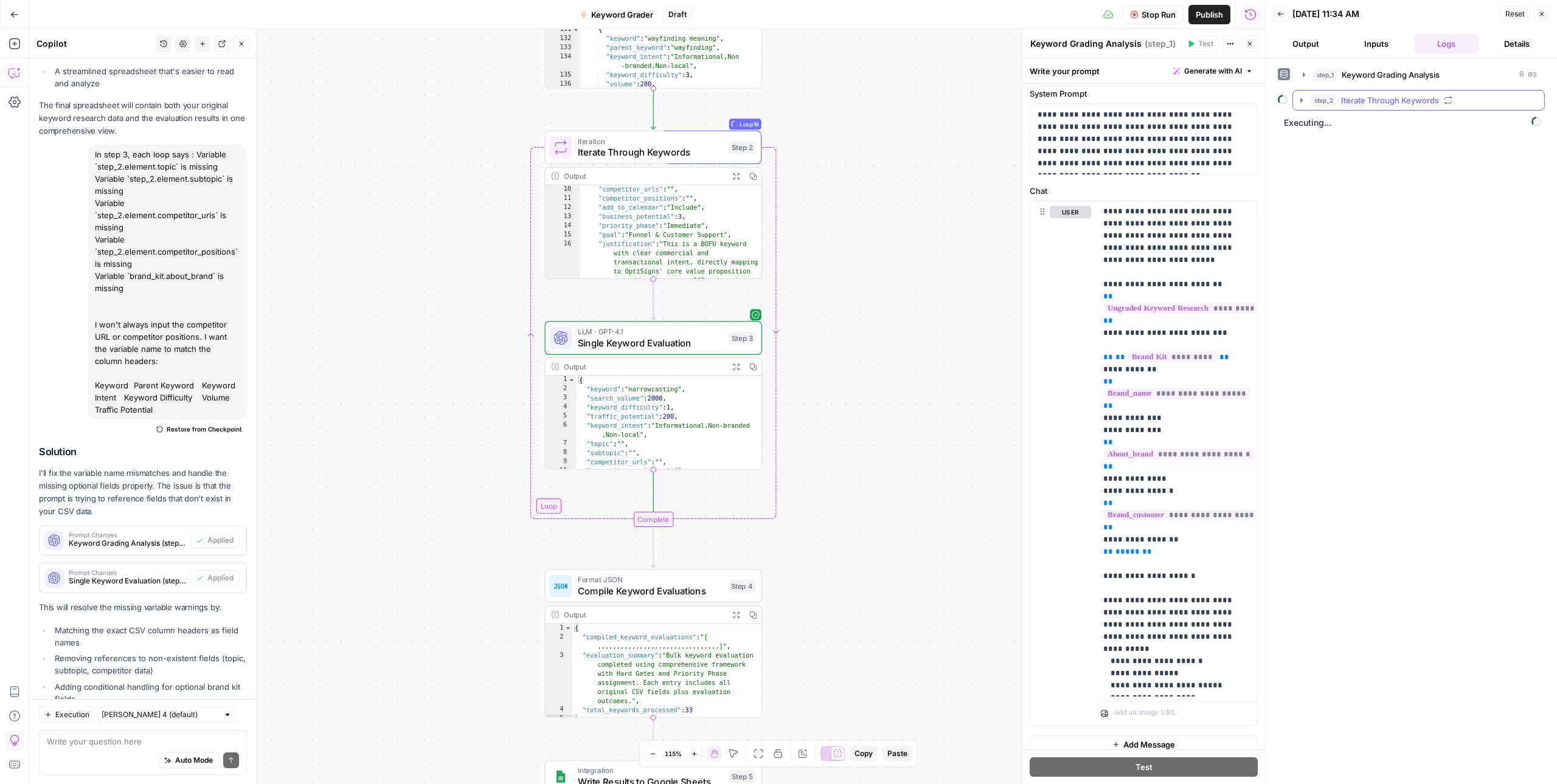
click at [1300, 100] on icon "button" at bounding box center [1301, 100] width 10 height 10
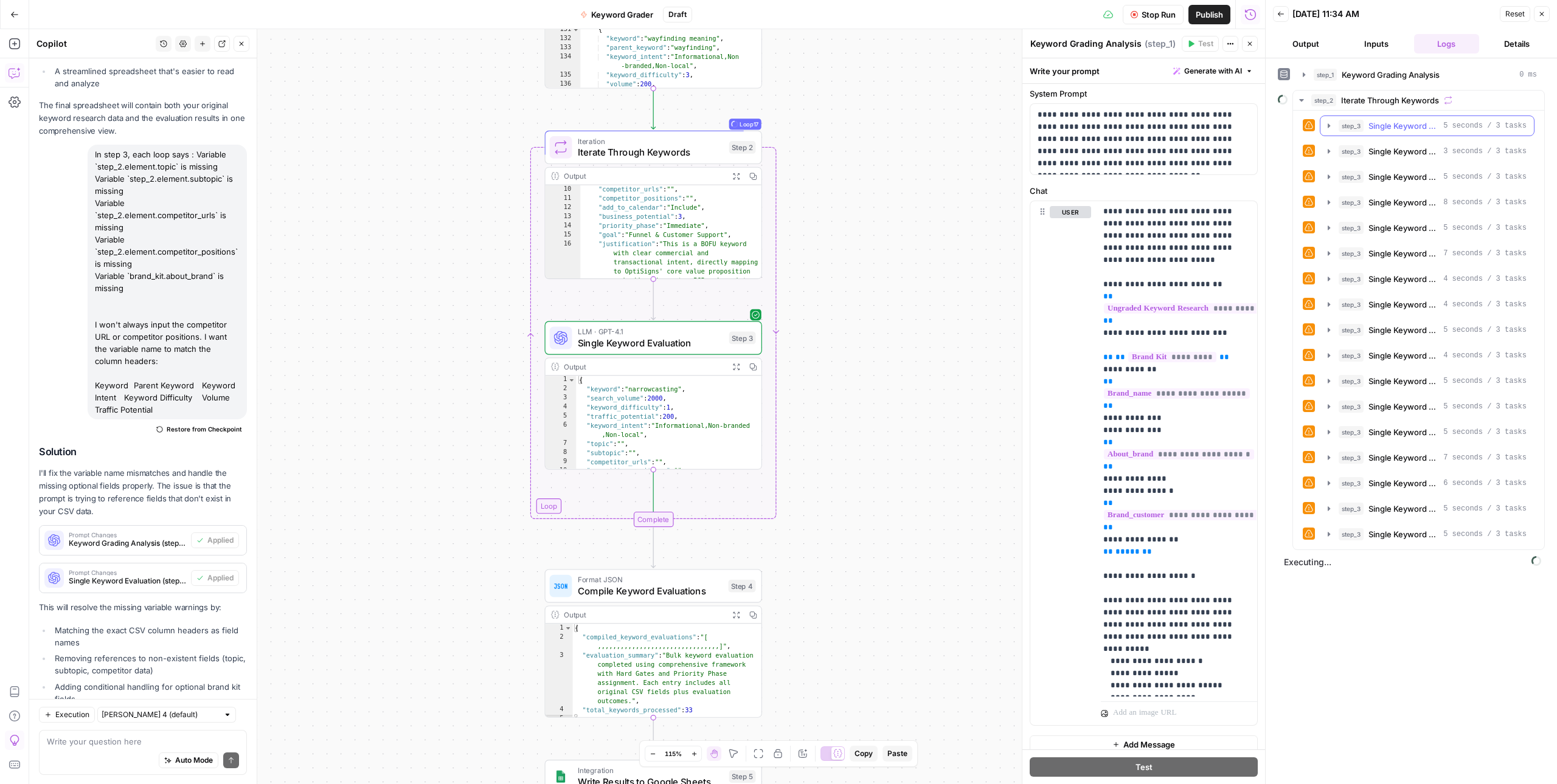
click at [1332, 126] on icon "button" at bounding box center [1329, 126] width 10 height 10
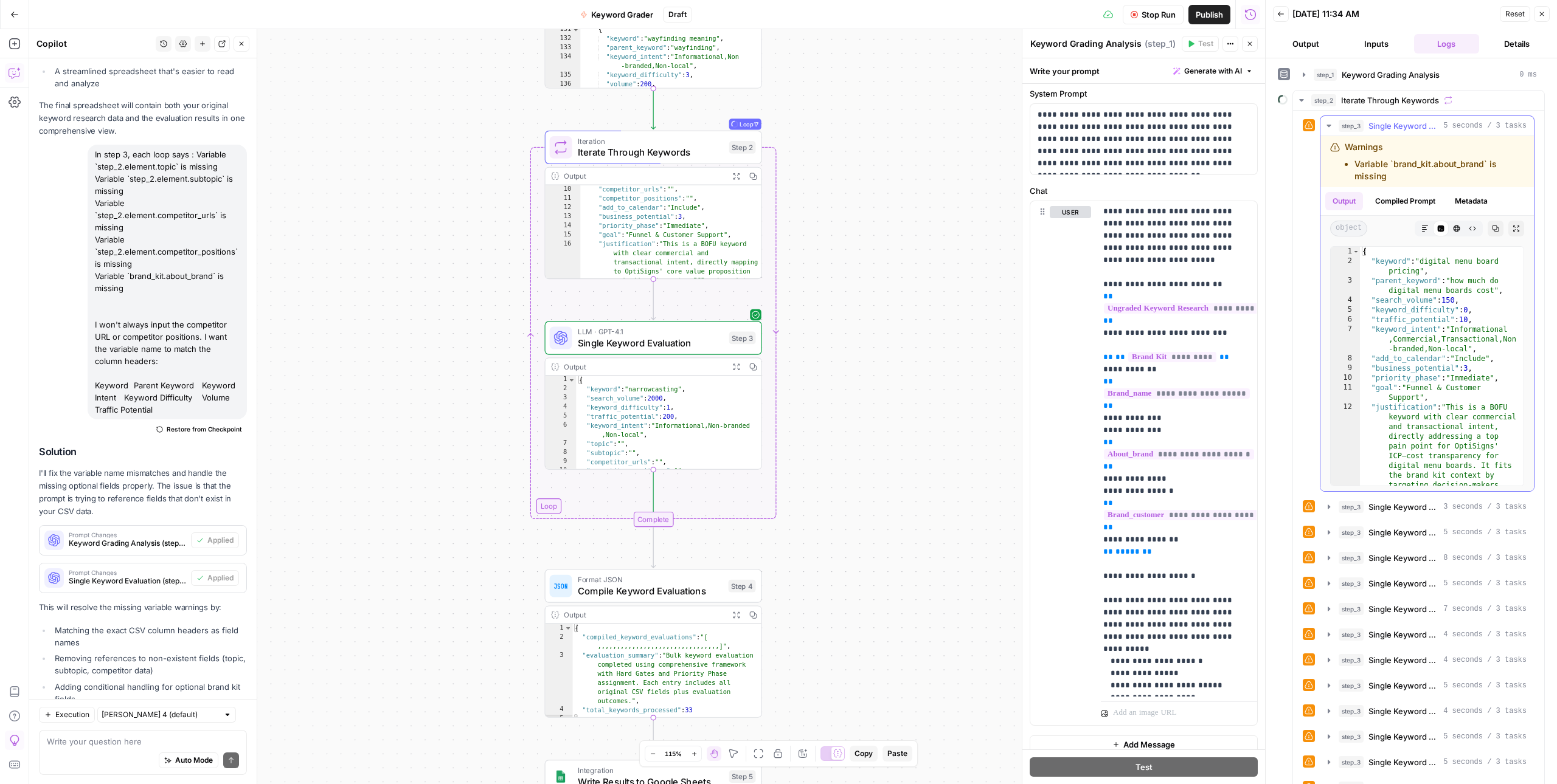
click at [1389, 166] on li "Variable `brand_kit.about_brand` is missing" at bounding box center [1439, 170] width 169 height 25
drag, startPoint x: 1364, startPoint y: 169, endPoint x: 1334, endPoint y: 150, distance: 35.5
click at [1334, 150] on div "Warnings Variable `brand_kit.about_brand` is missing" at bounding box center [1428, 161] width 194 height 41
copy div "Warnings Variable `brand_kit.about_brand` is missing"
click at [130, 741] on textarea at bounding box center [143, 741] width 192 height 12
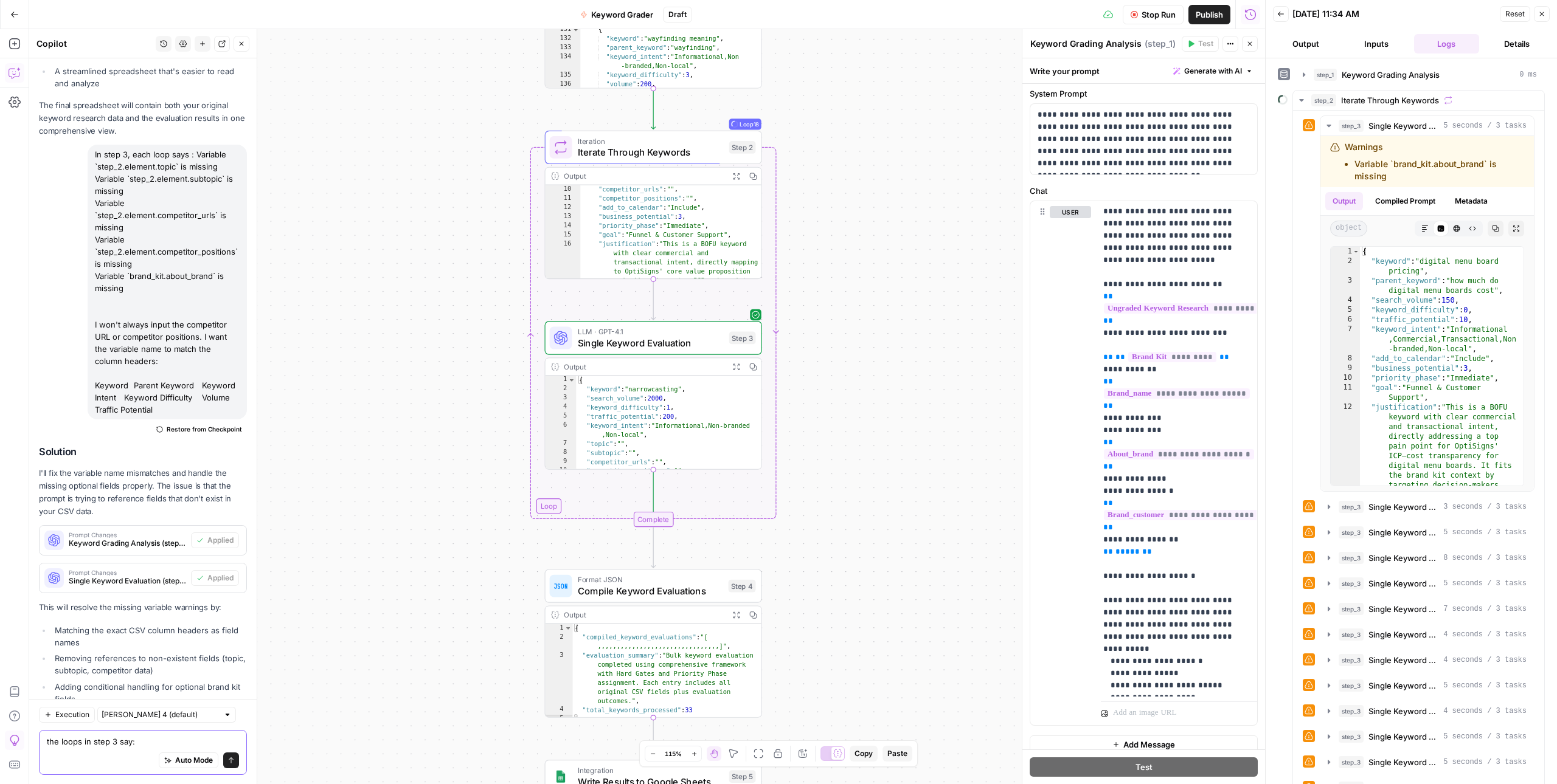
paste textarea "Warnings Variable `brand_kit.about_brand` is missing"
type textarea "the loops in step 3 say: Warnings Variable `brand_kit.about_brand` is missing"
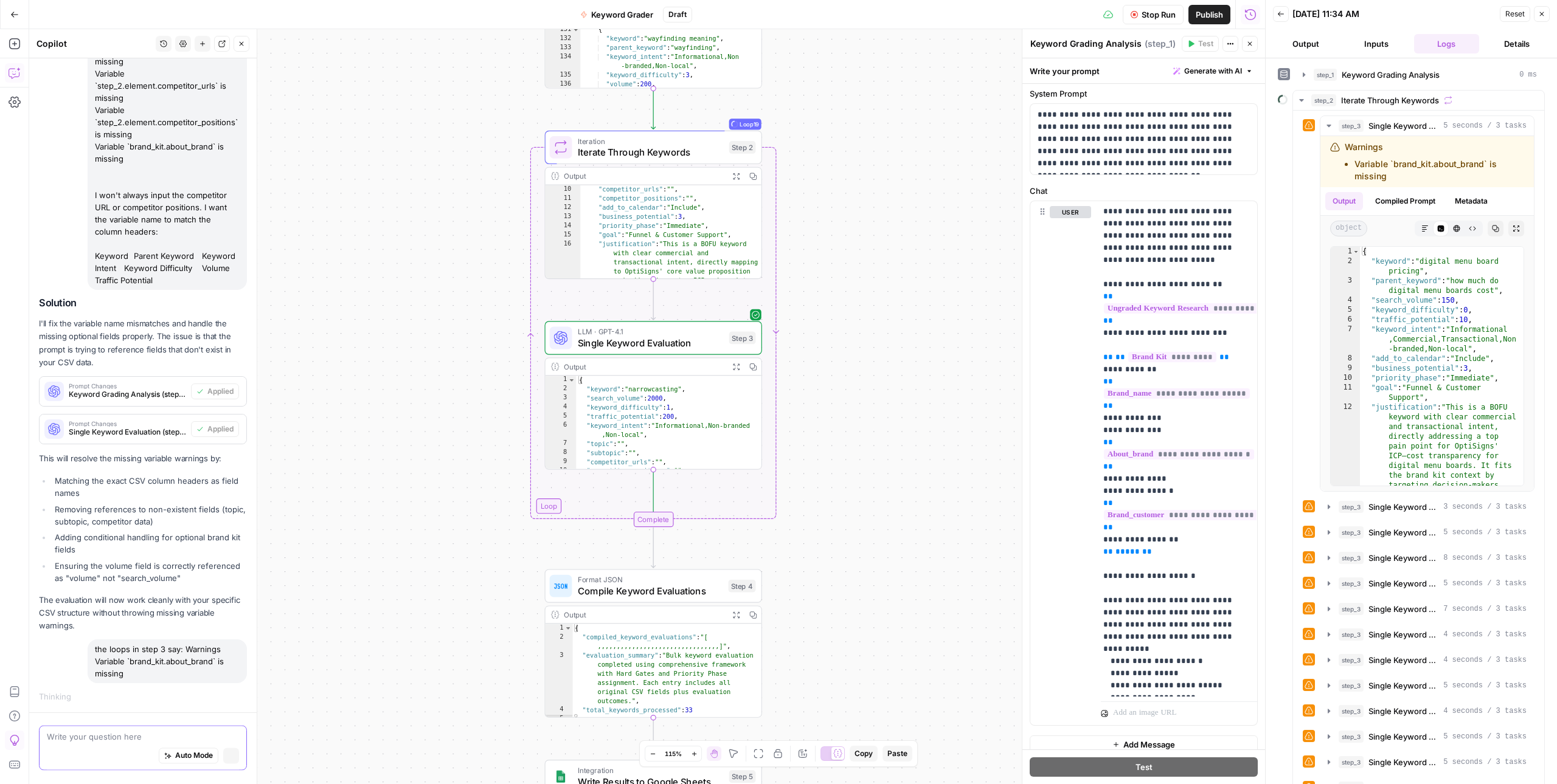
scroll to position [8659, 0]
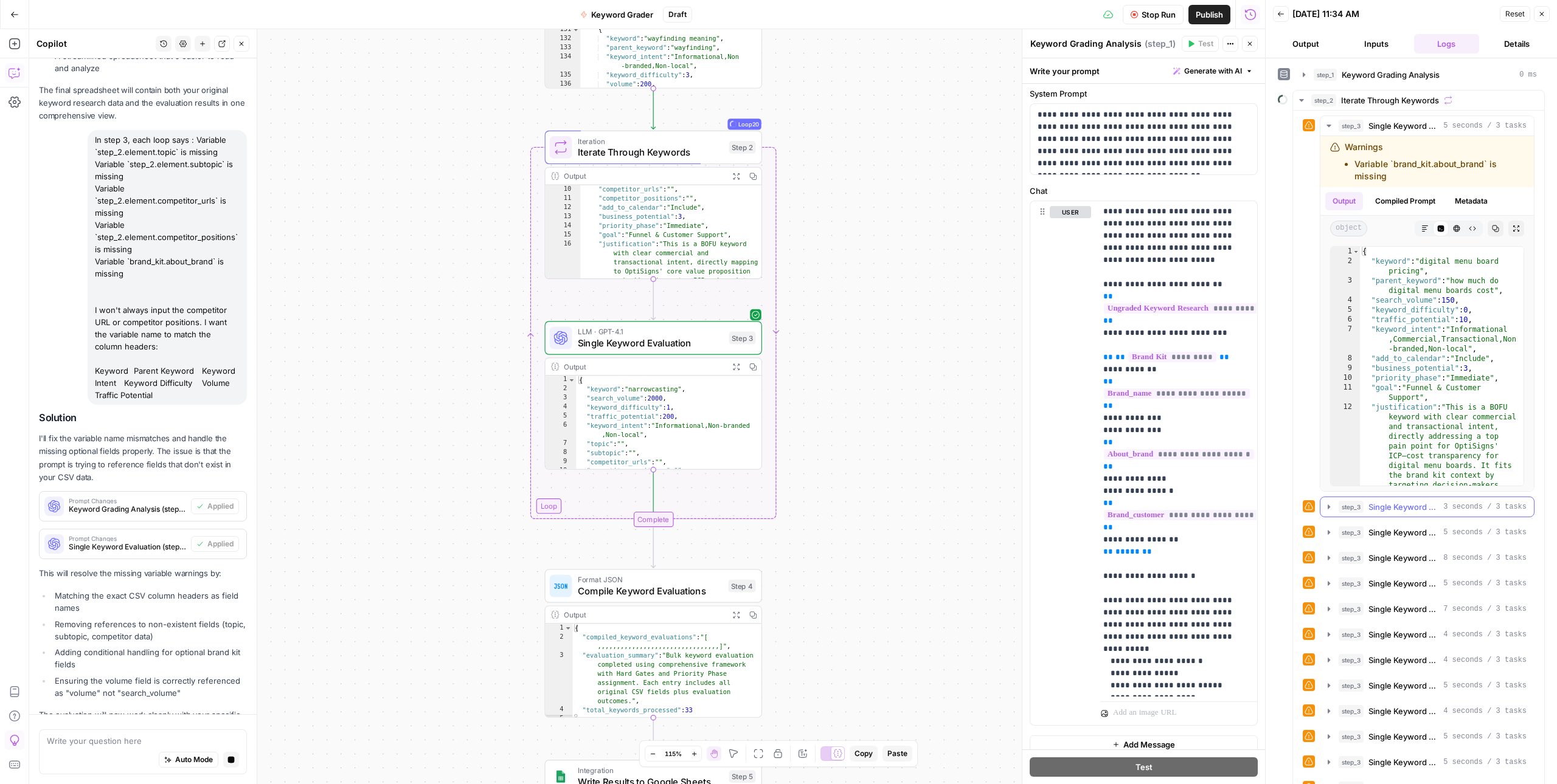
click at [1326, 508] on icon "button" at bounding box center [1329, 507] width 10 height 10
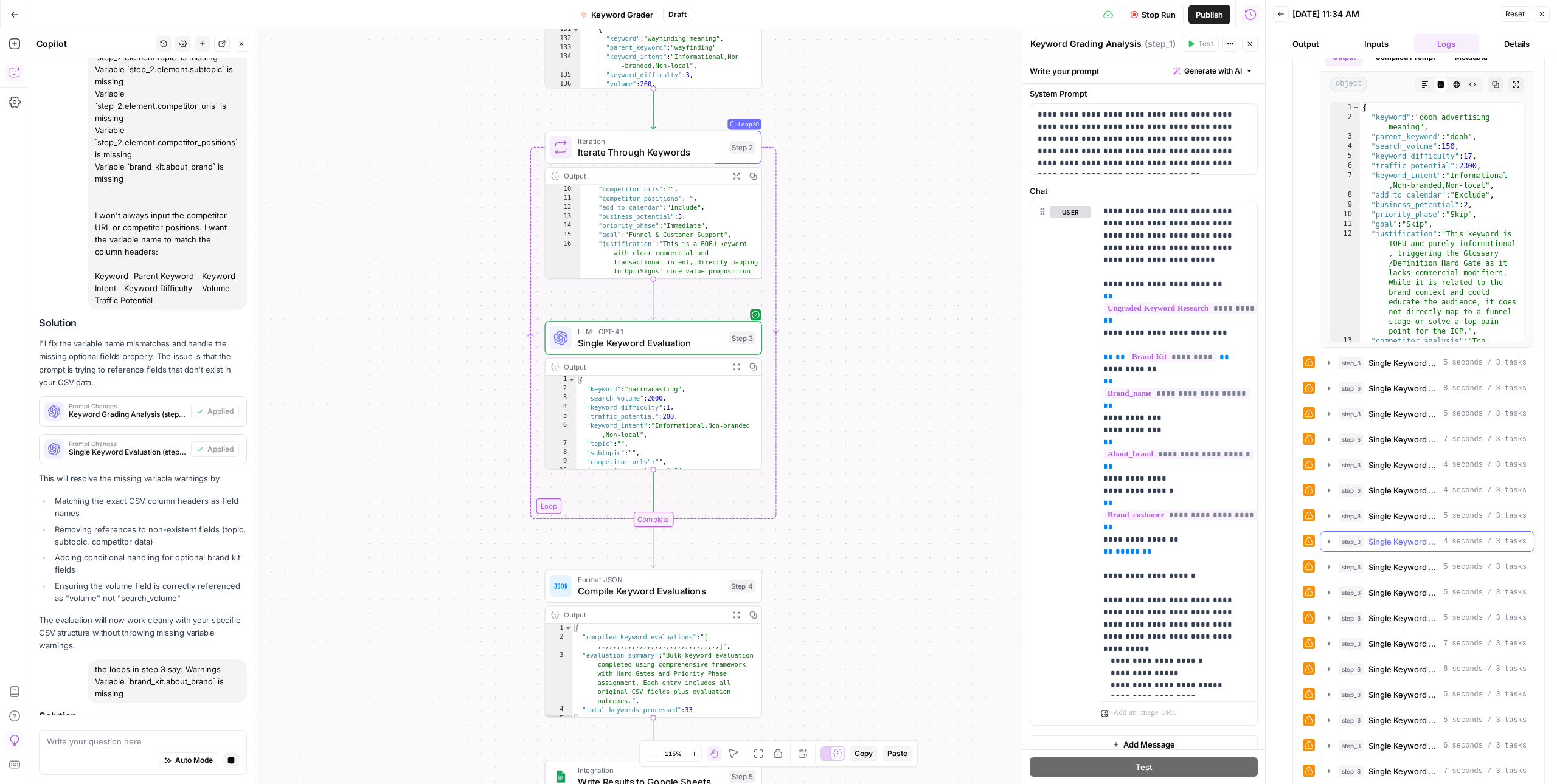
scroll to position [8766, 0]
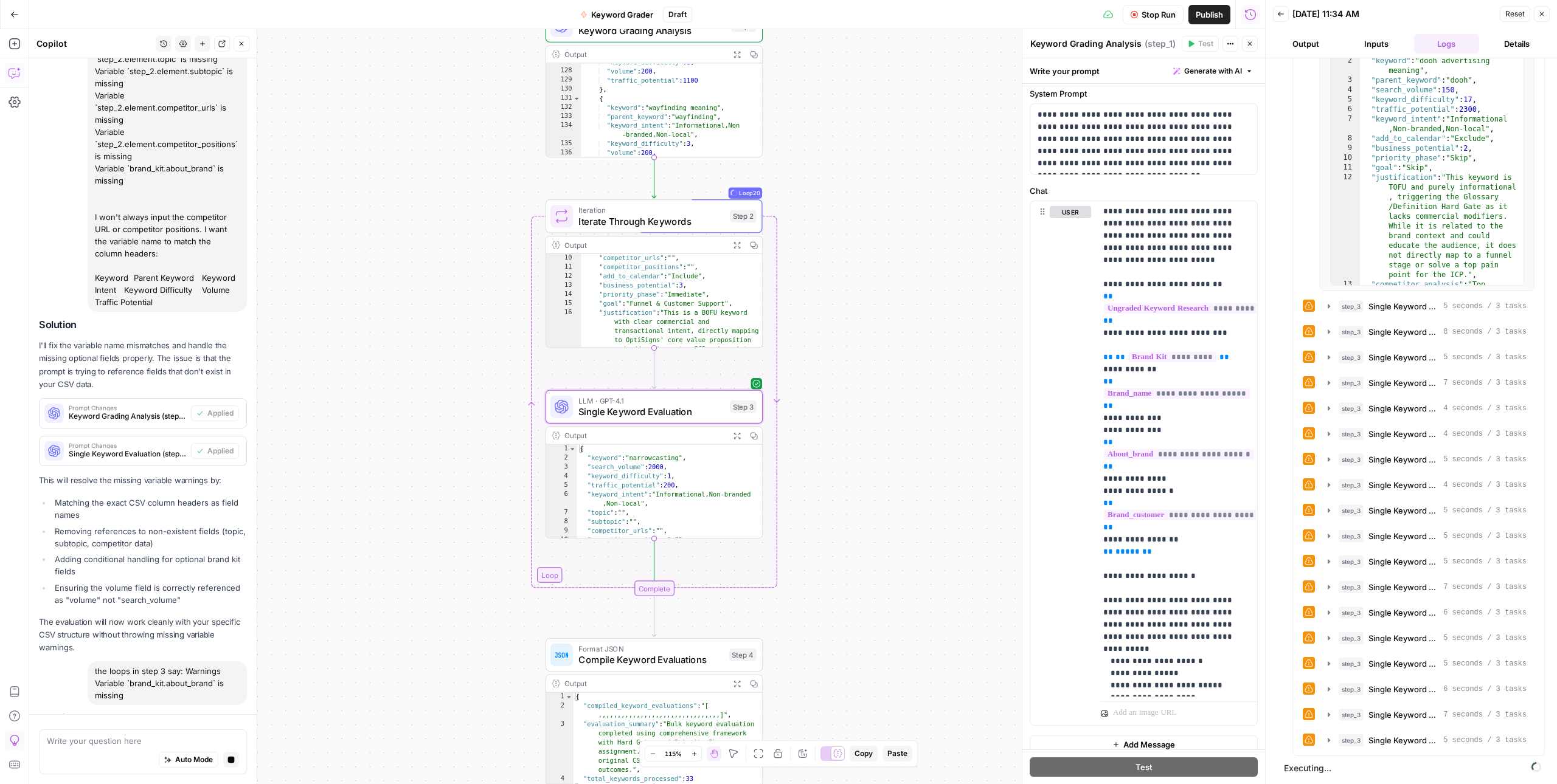
click at [211, 774] on button "Apply" at bounding box center [224, 781] width 31 height 16
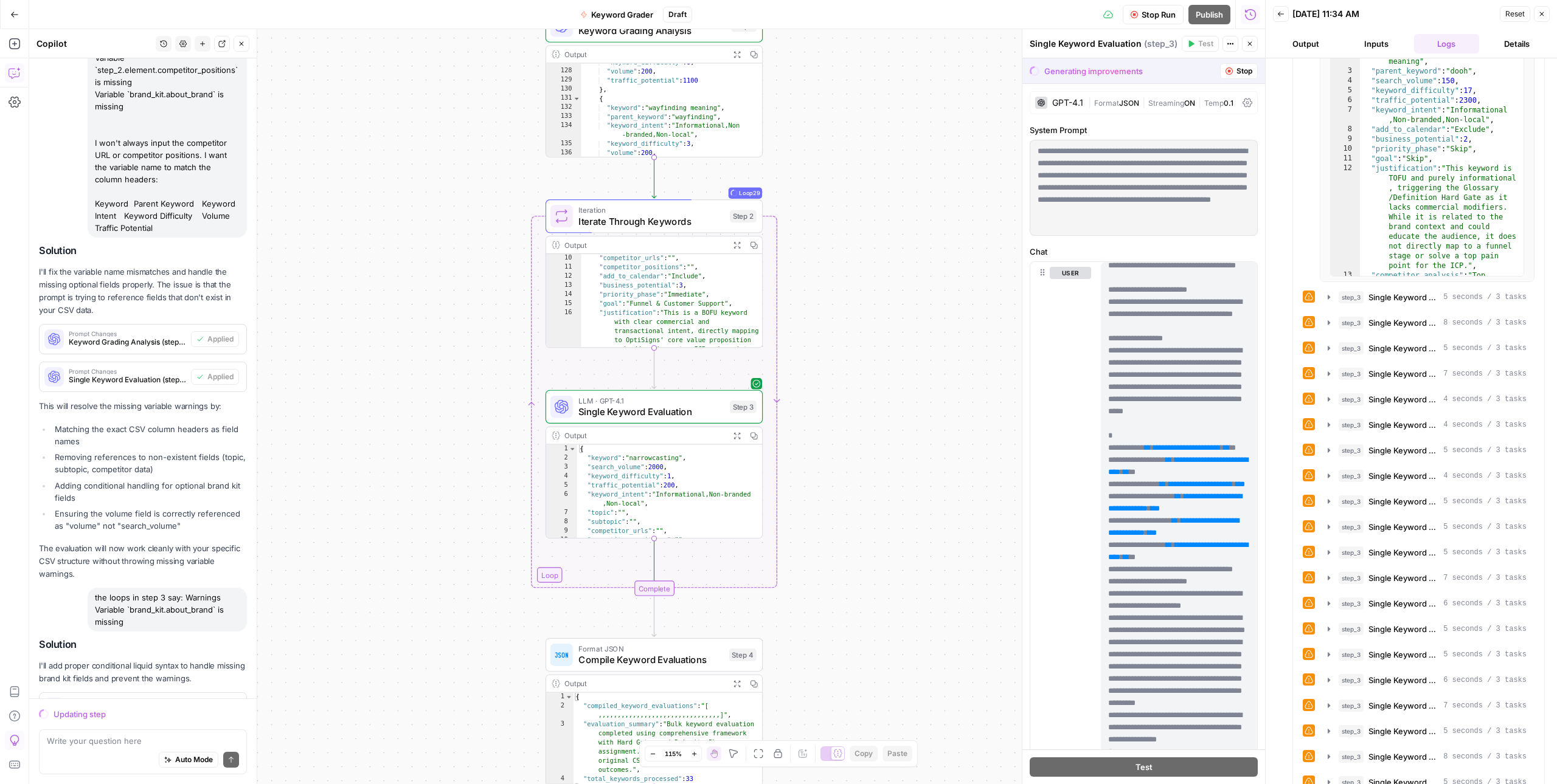
scroll to position [1983, 0]
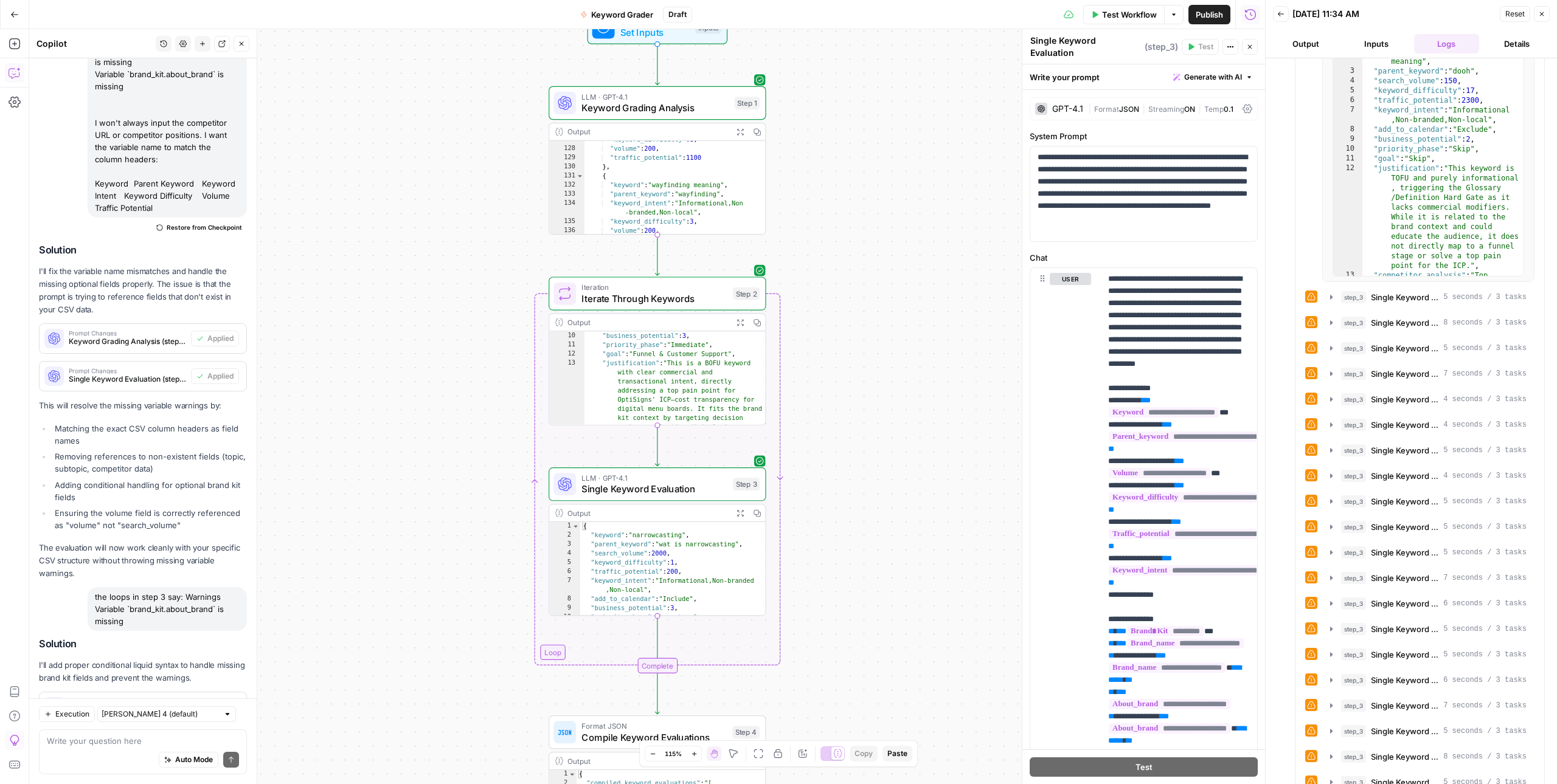
scroll to position [1212, 0]
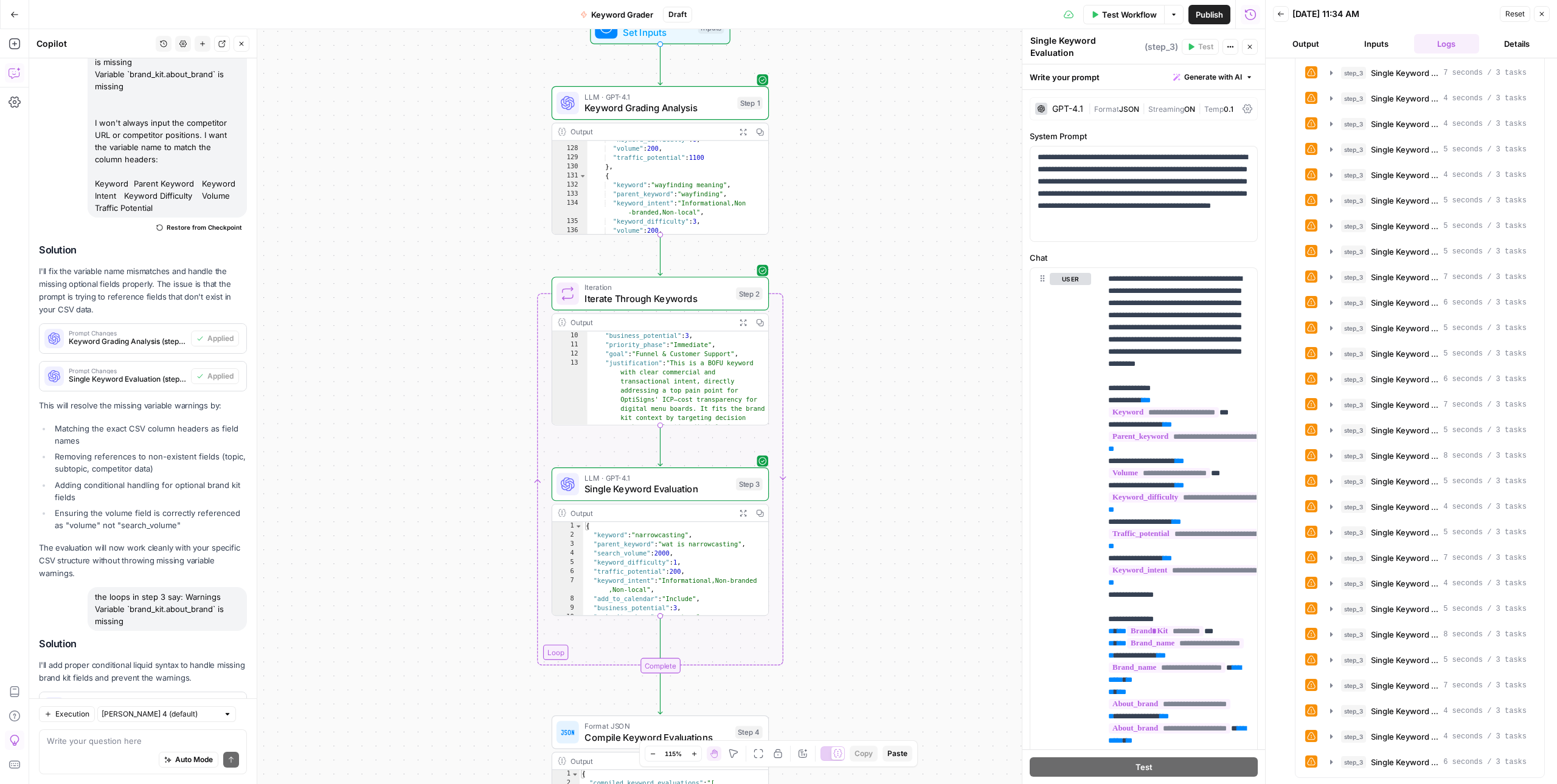
click at [136, 705] on span "Single Keyword Evaluation (step_3)" at bounding box center [130, 711] width 124 height 11
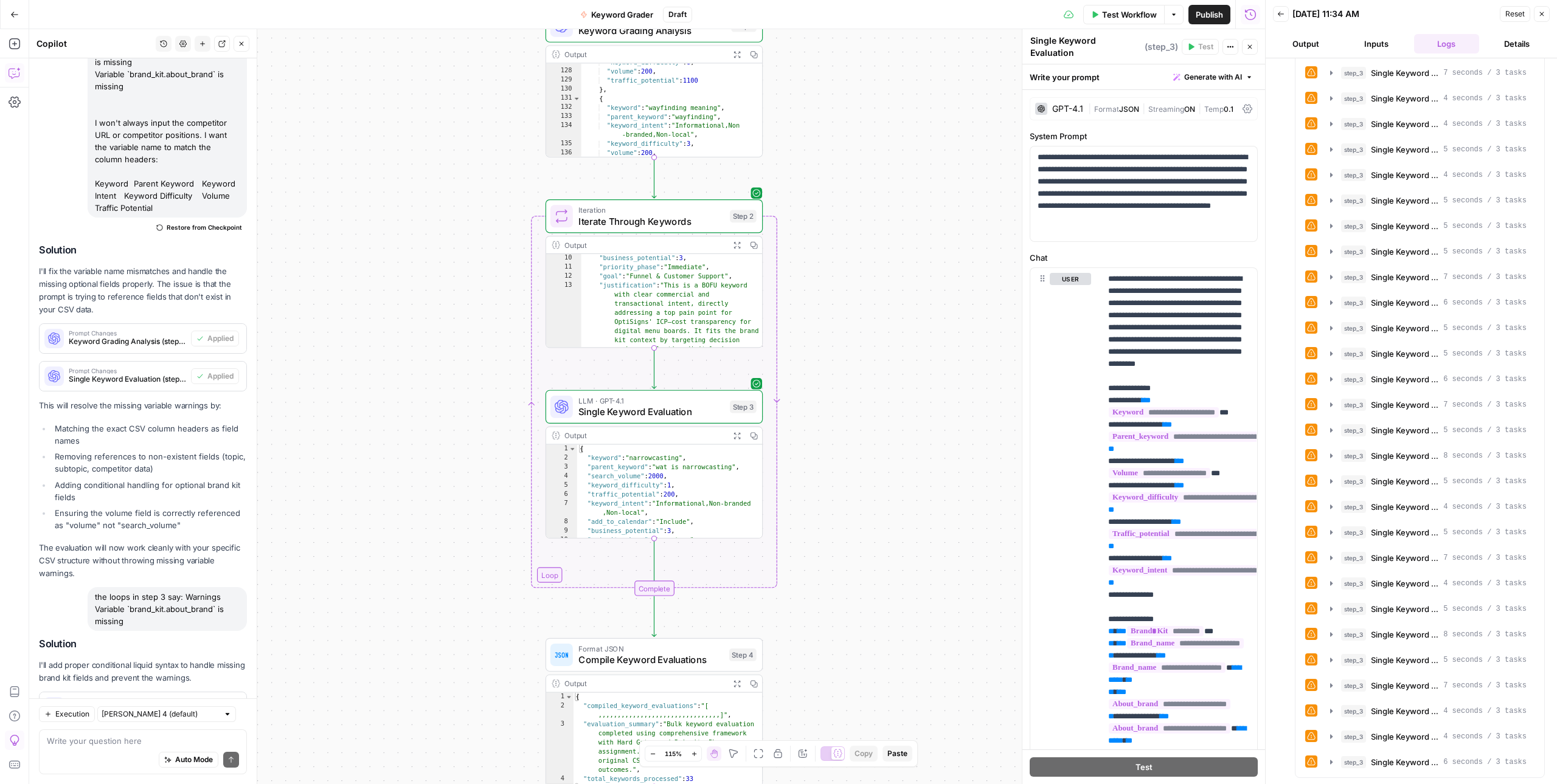
scroll to position [9034, 0]
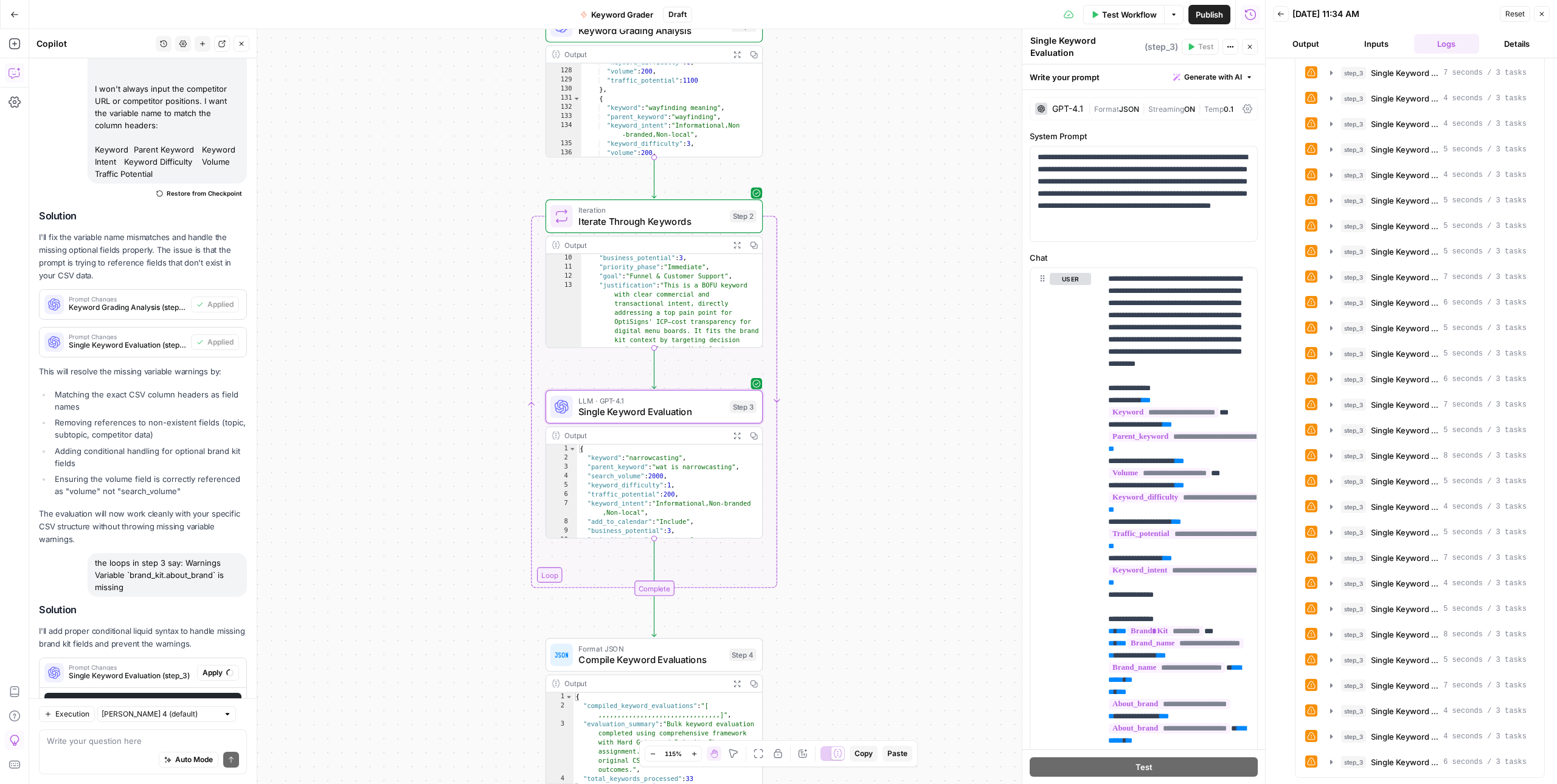
click at [107, 671] on span "Single Keyword Evaluation (step_3)" at bounding box center [130, 676] width 124 height 11
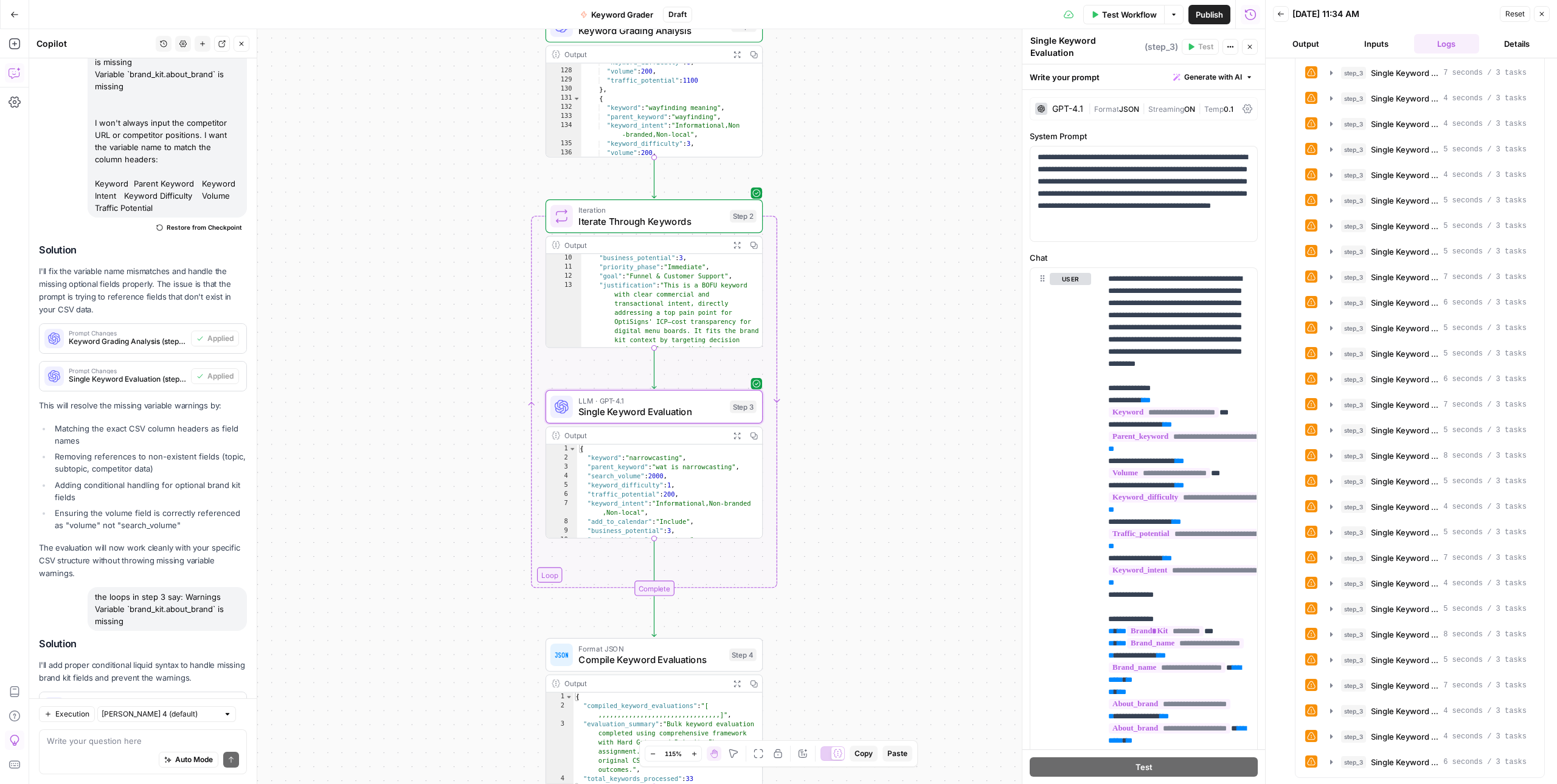
click at [107, 705] on span "Single Keyword Evaluation (step_3)" at bounding box center [130, 711] width 124 height 11
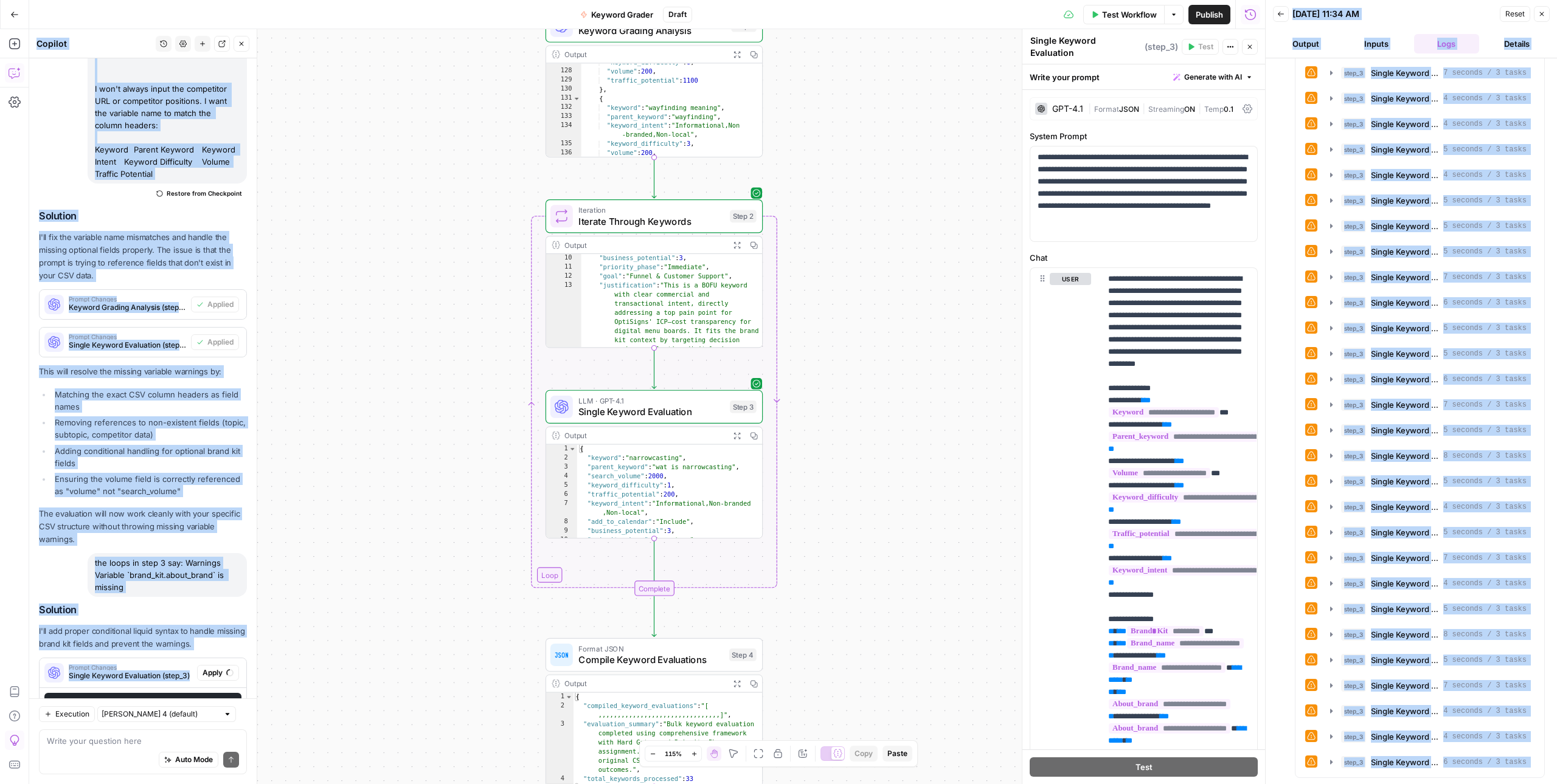
drag, startPoint x: 115, startPoint y: 592, endPoint x: 293, endPoint y: 587, distance: 178.1
click at [293, 587] on body "SimpleTiger New Home Browse Insights Opportunities Your Data Recent Grids Keywo…" at bounding box center [778, 392] width 1557 height 784
click at [138, 664] on span "Prompt Changes" at bounding box center [130, 667] width 124 height 6
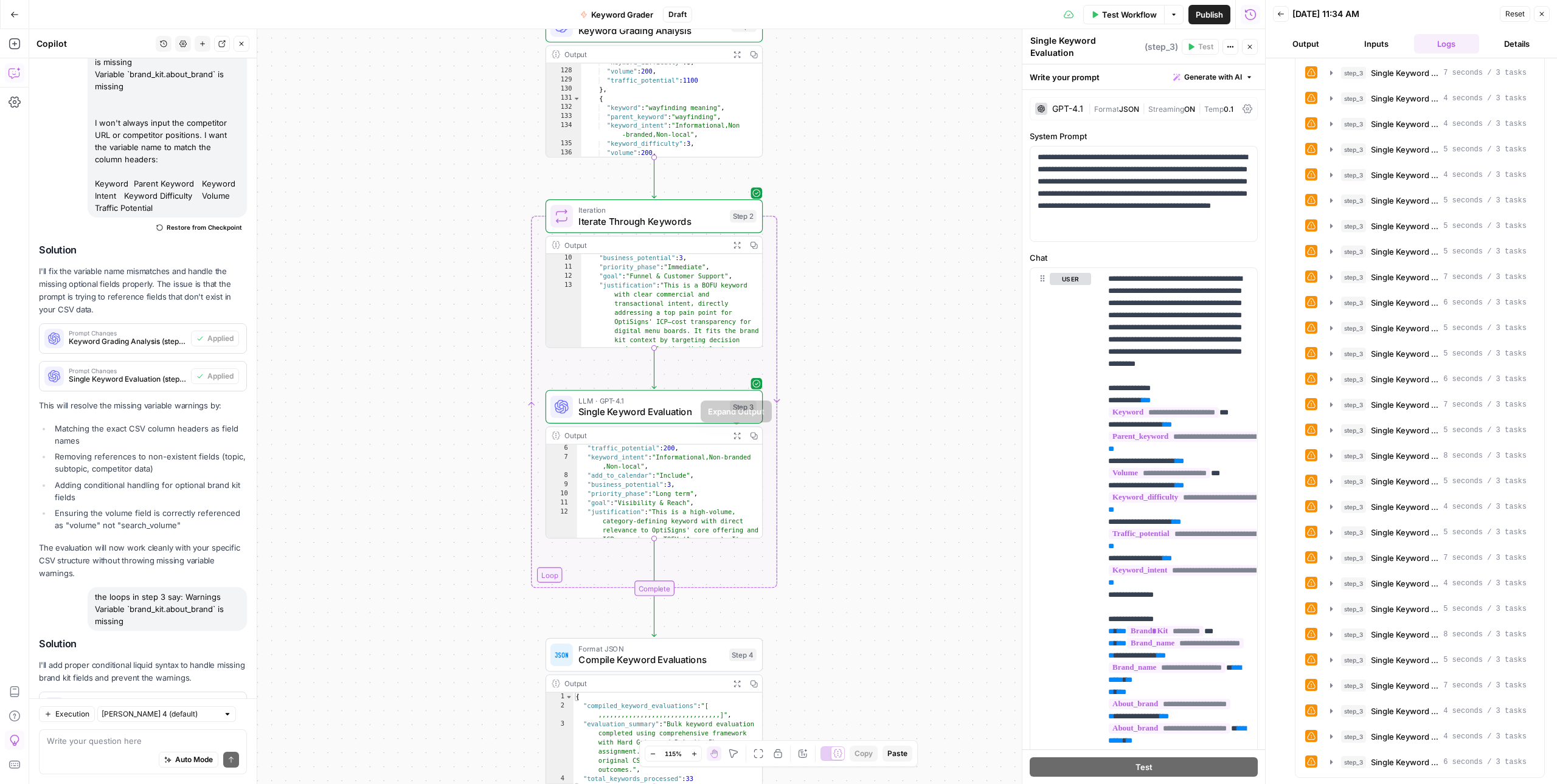
scroll to position [49, 0]
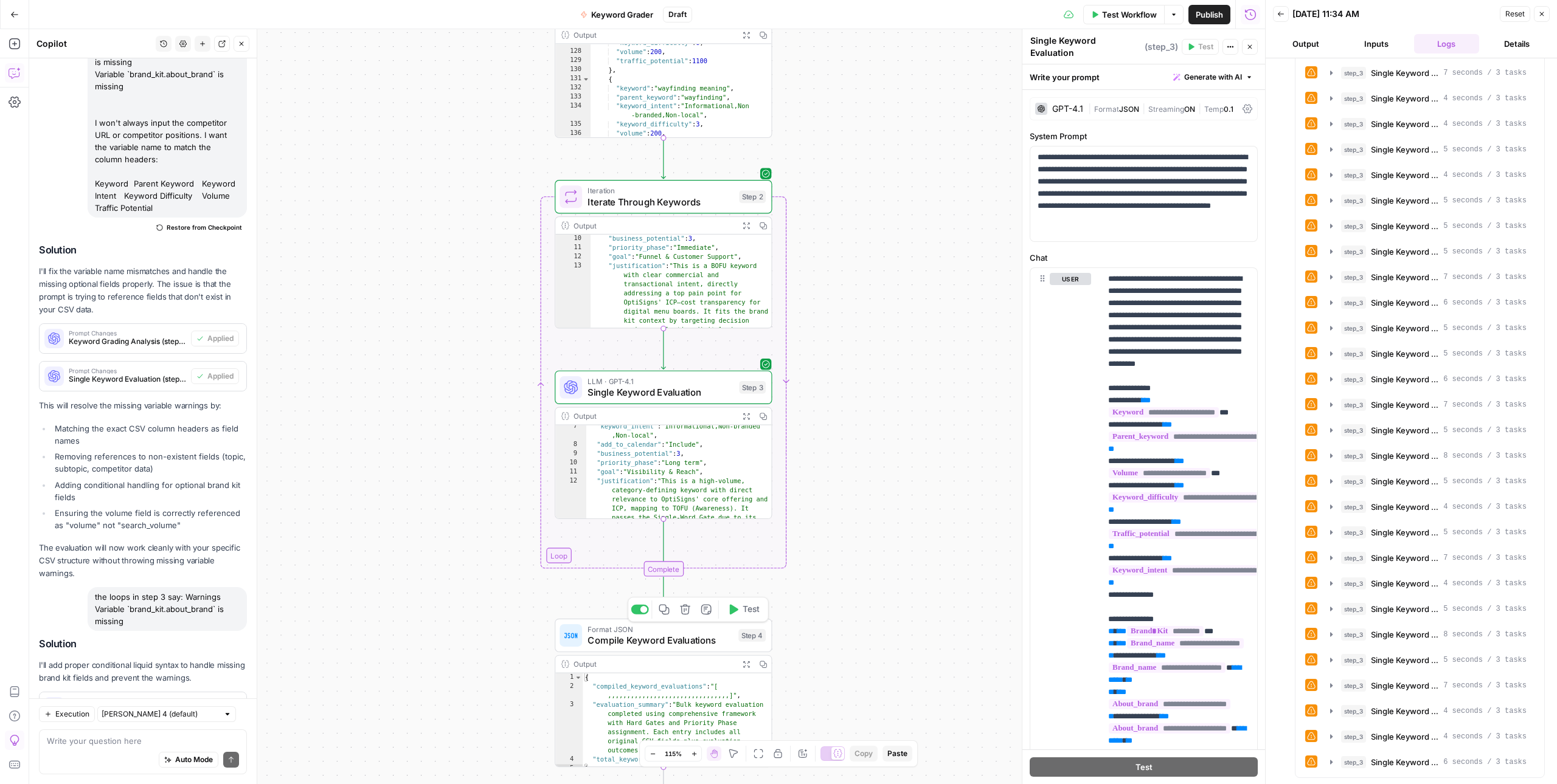
click at [751, 613] on span "Test" at bounding box center [751, 609] width 17 height 12
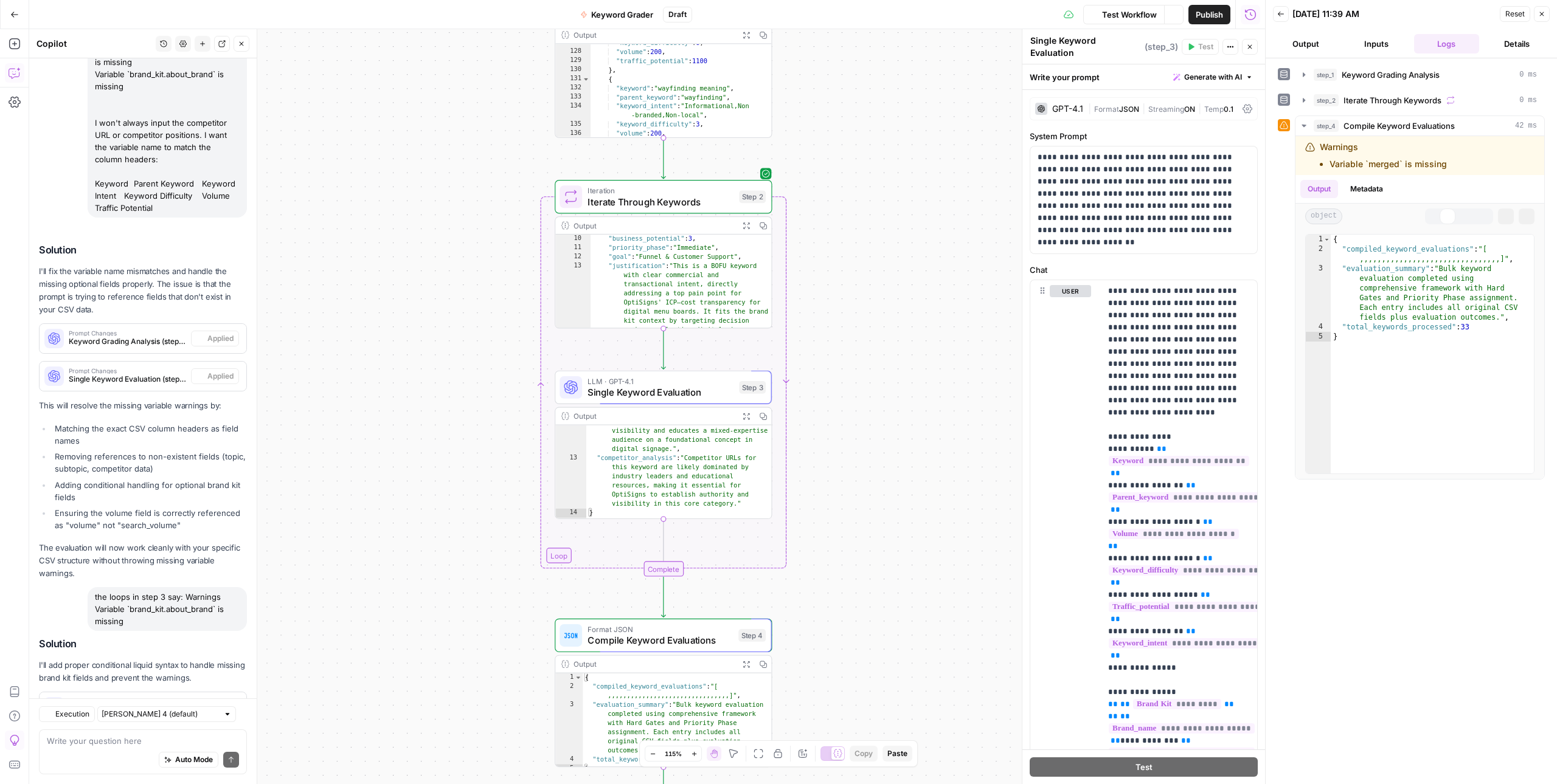
scroll to position [9000, 0]
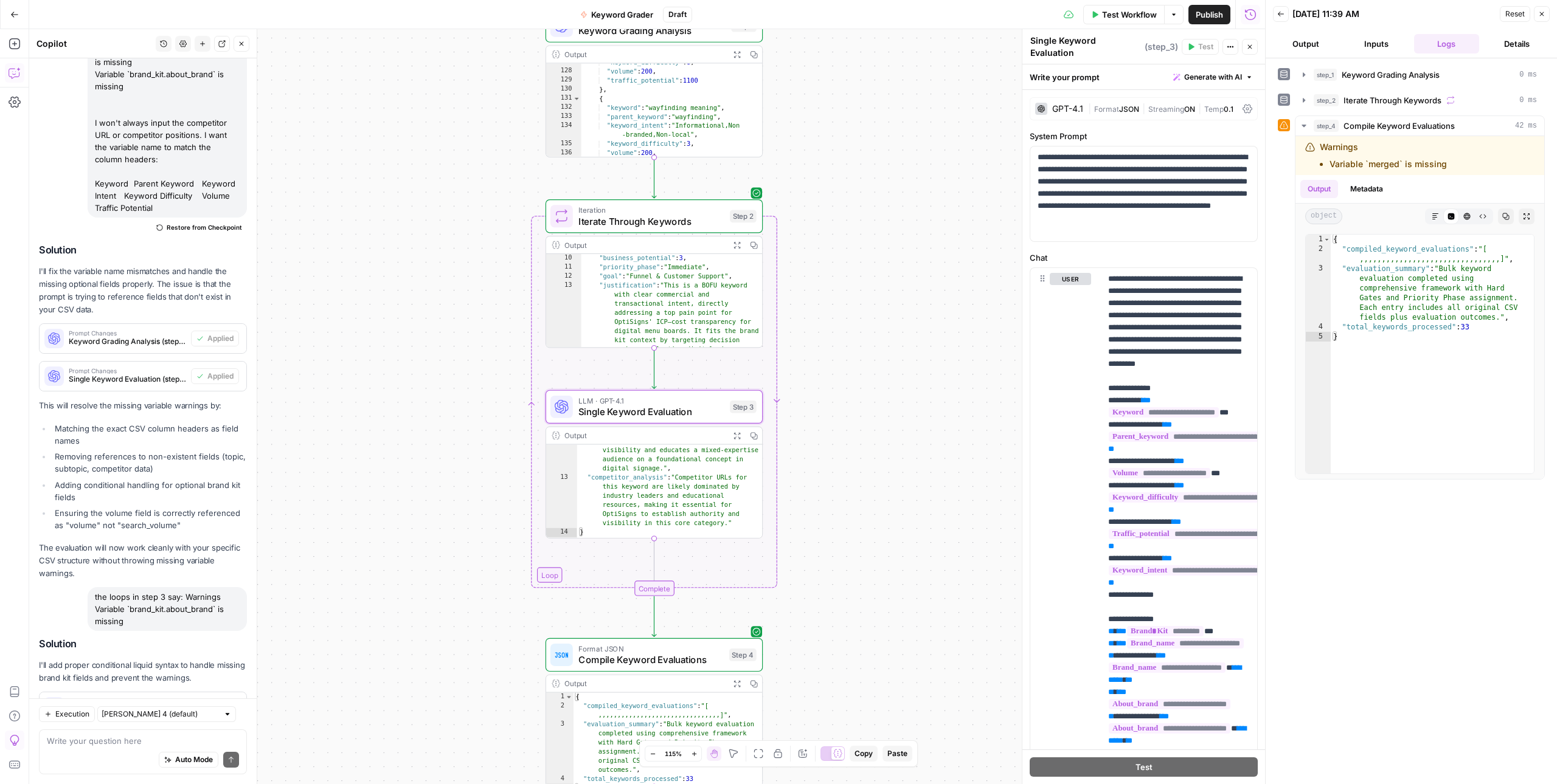
click at [224, 701] on span "Apply" at bounding box center [223, 707] width 20 height 11
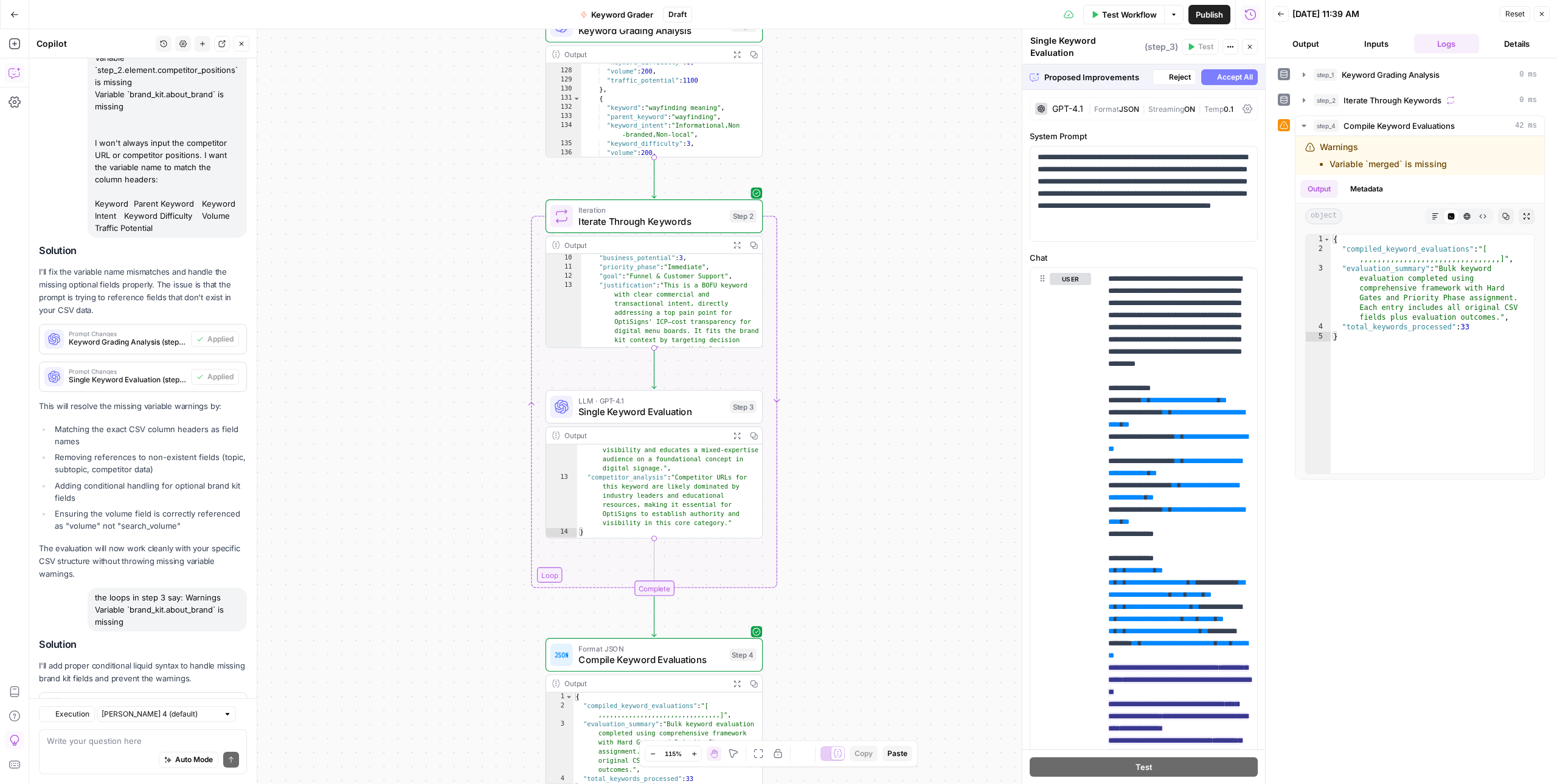
scroll to position [8845, 0]
click at [233, 701] on span "Accept" at bounding box center [222, 707] width 25 height 11
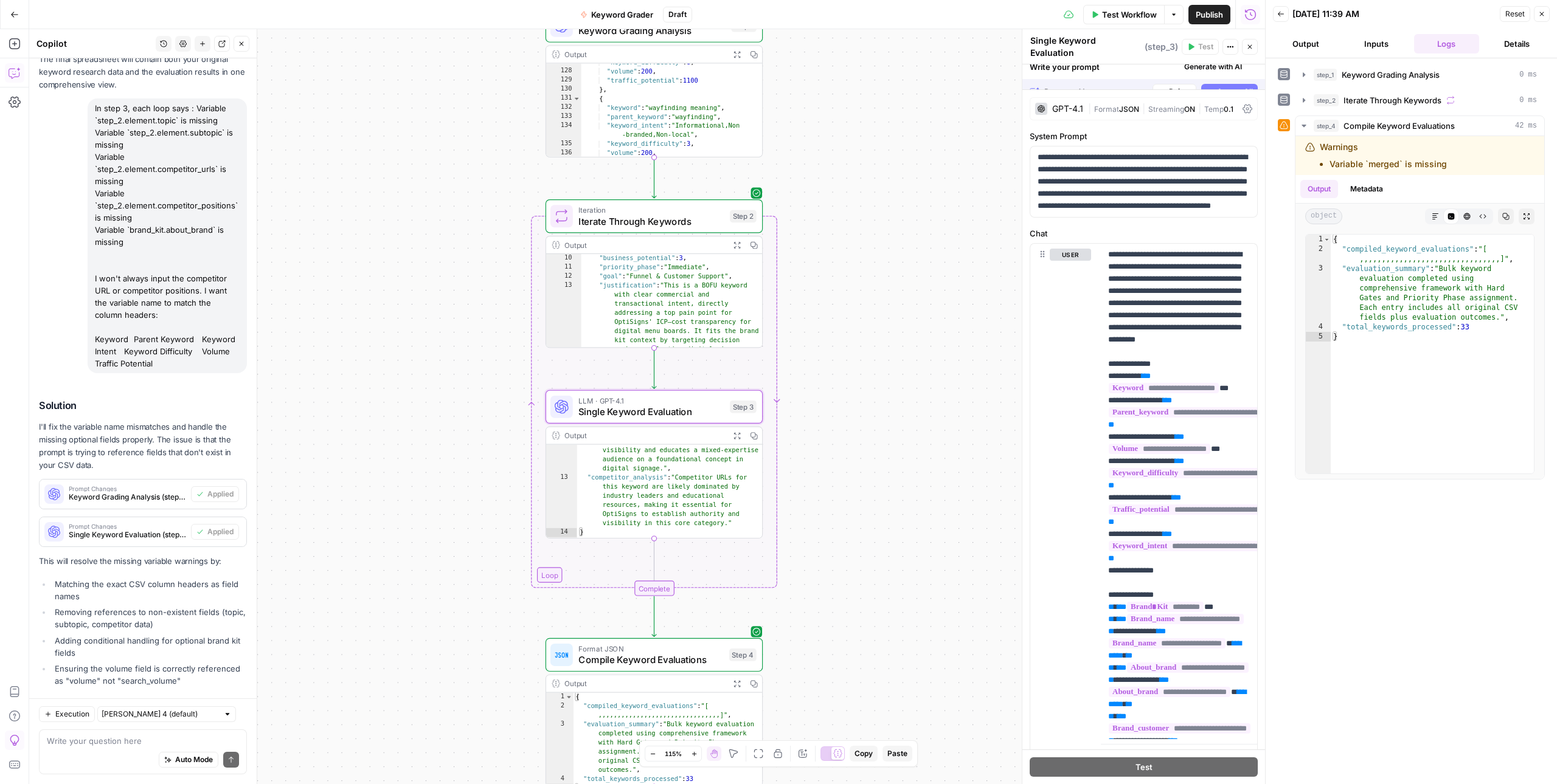
scroll to position [9020, 0]
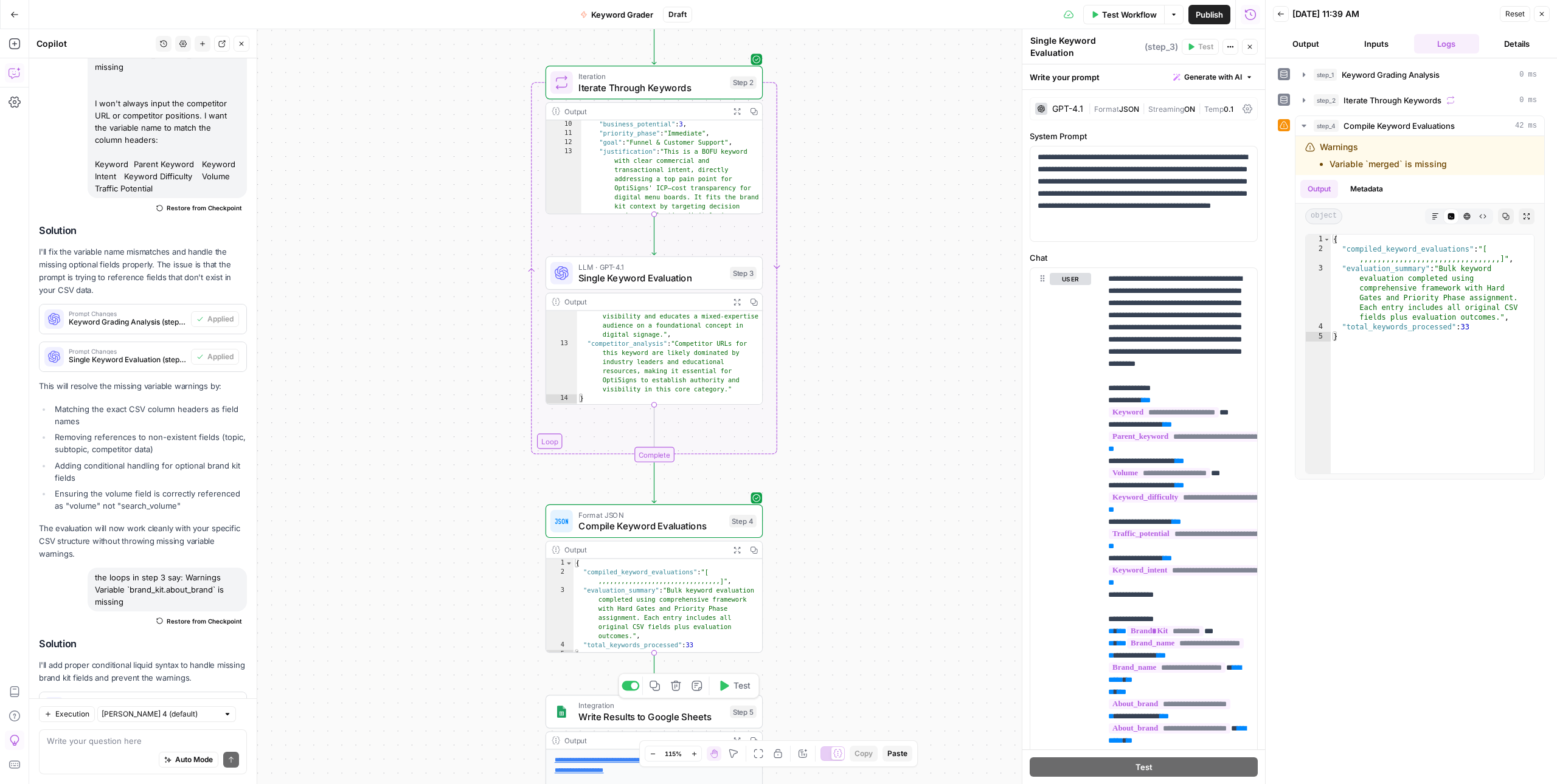
click at [742, 685] on span "Test" at bounding box center [742, 685] width 17 height 12
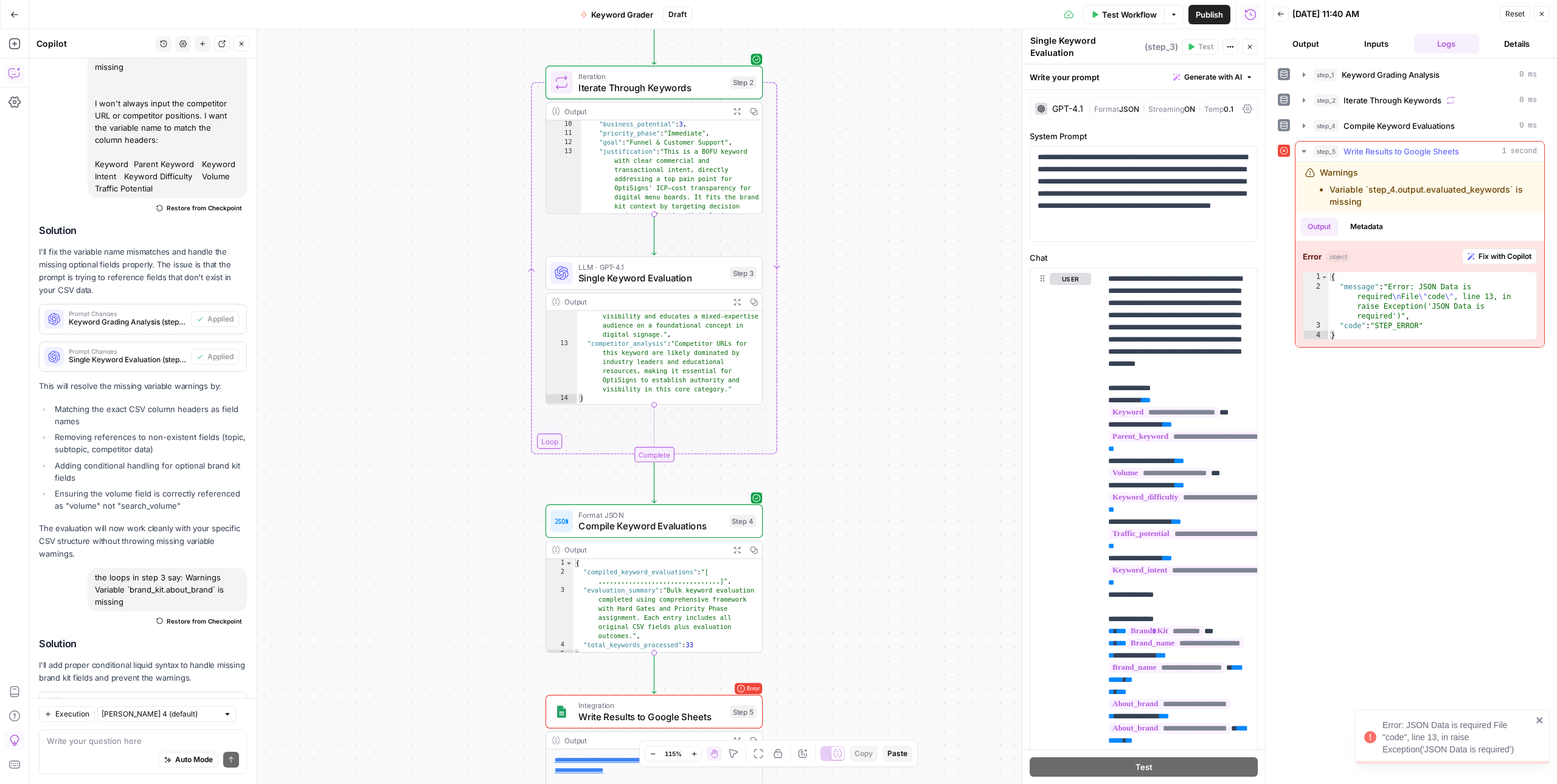
click at [1484, 258] on span "Fix with Copilot" at bounding box center [1506, 257] width 53 height 11
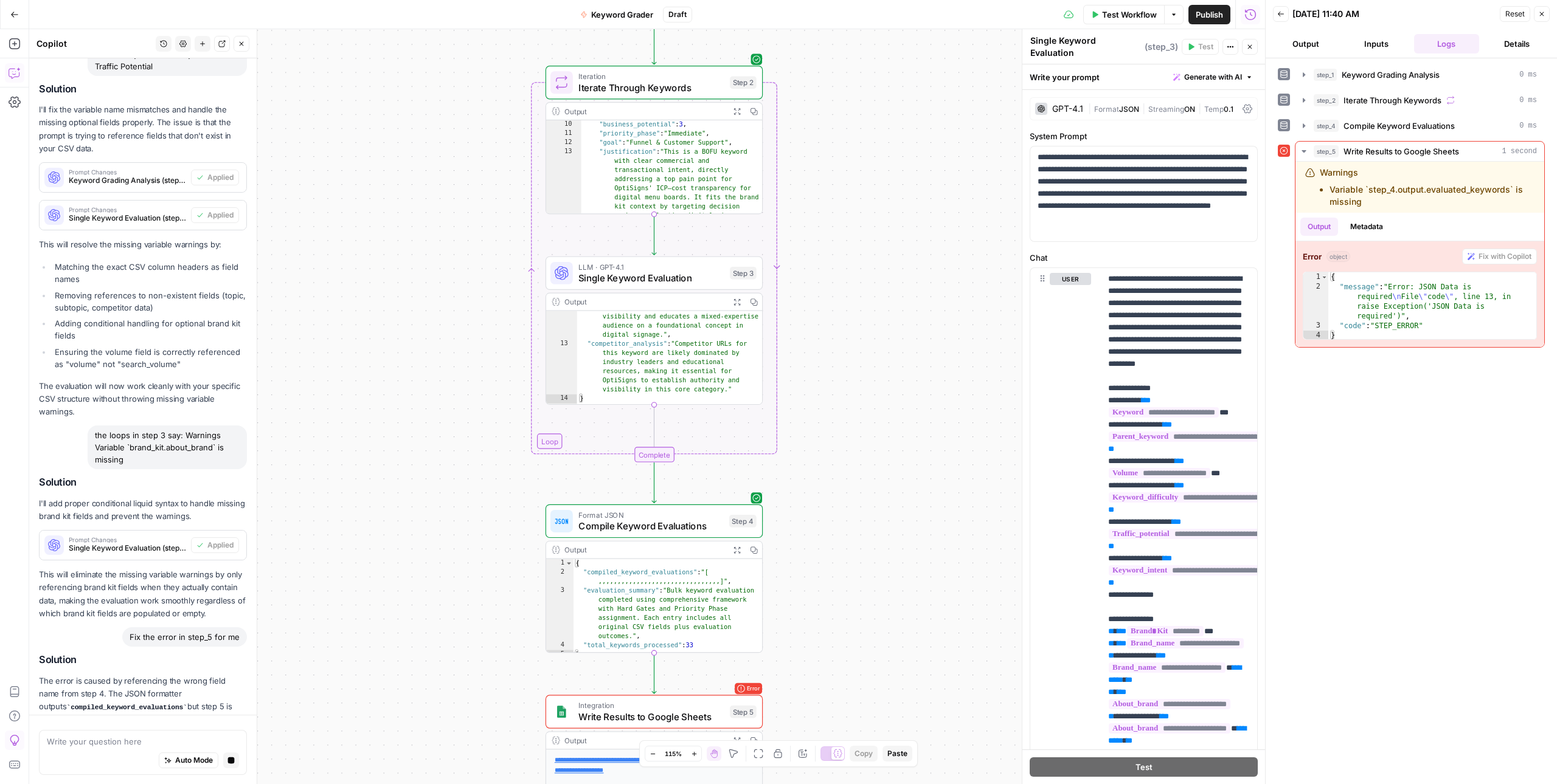
scroll to position [9217, 0]
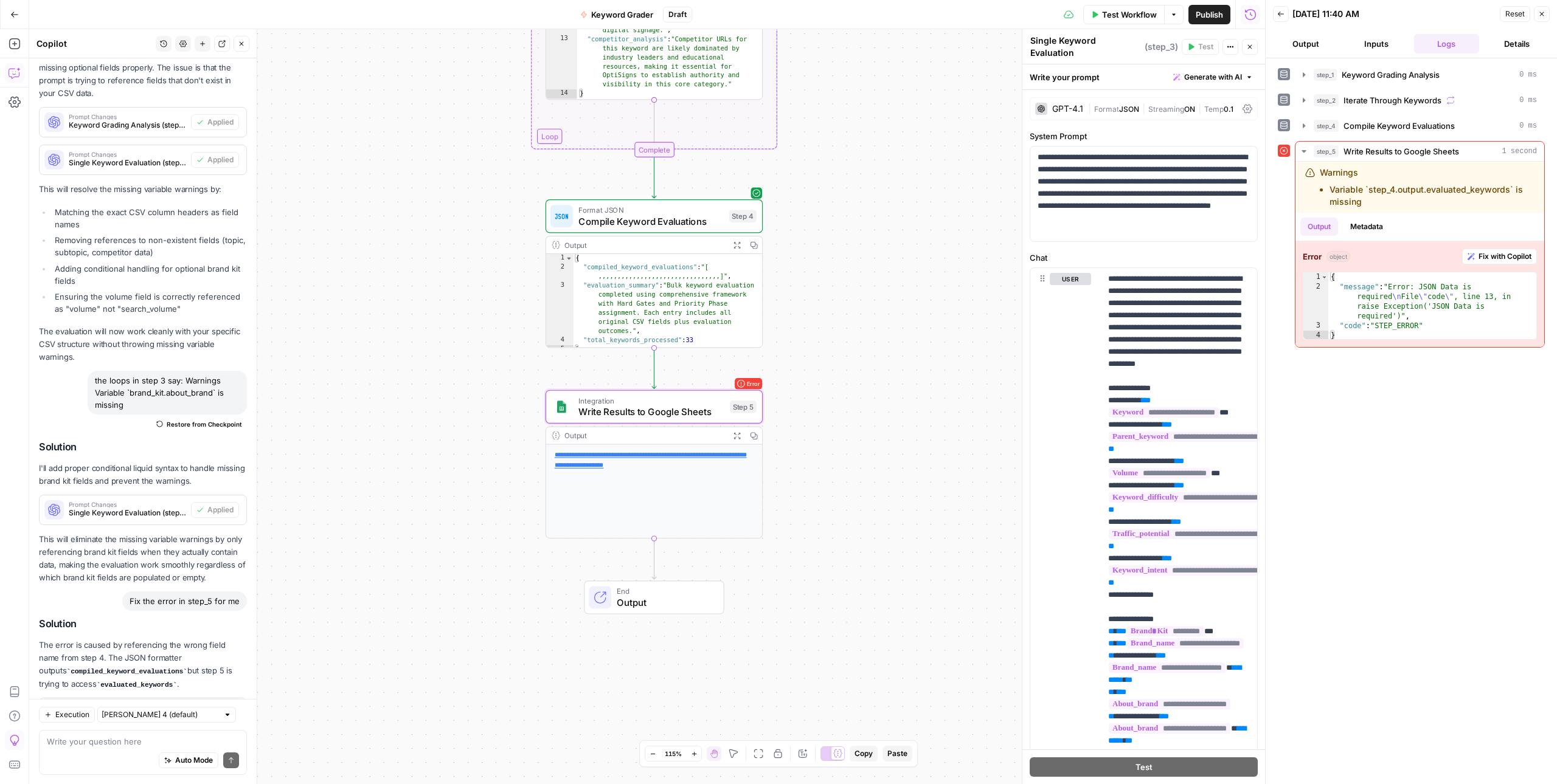
click at [214, 717] on span "Apply" at bounding box center [223, 723] width 20 height 11
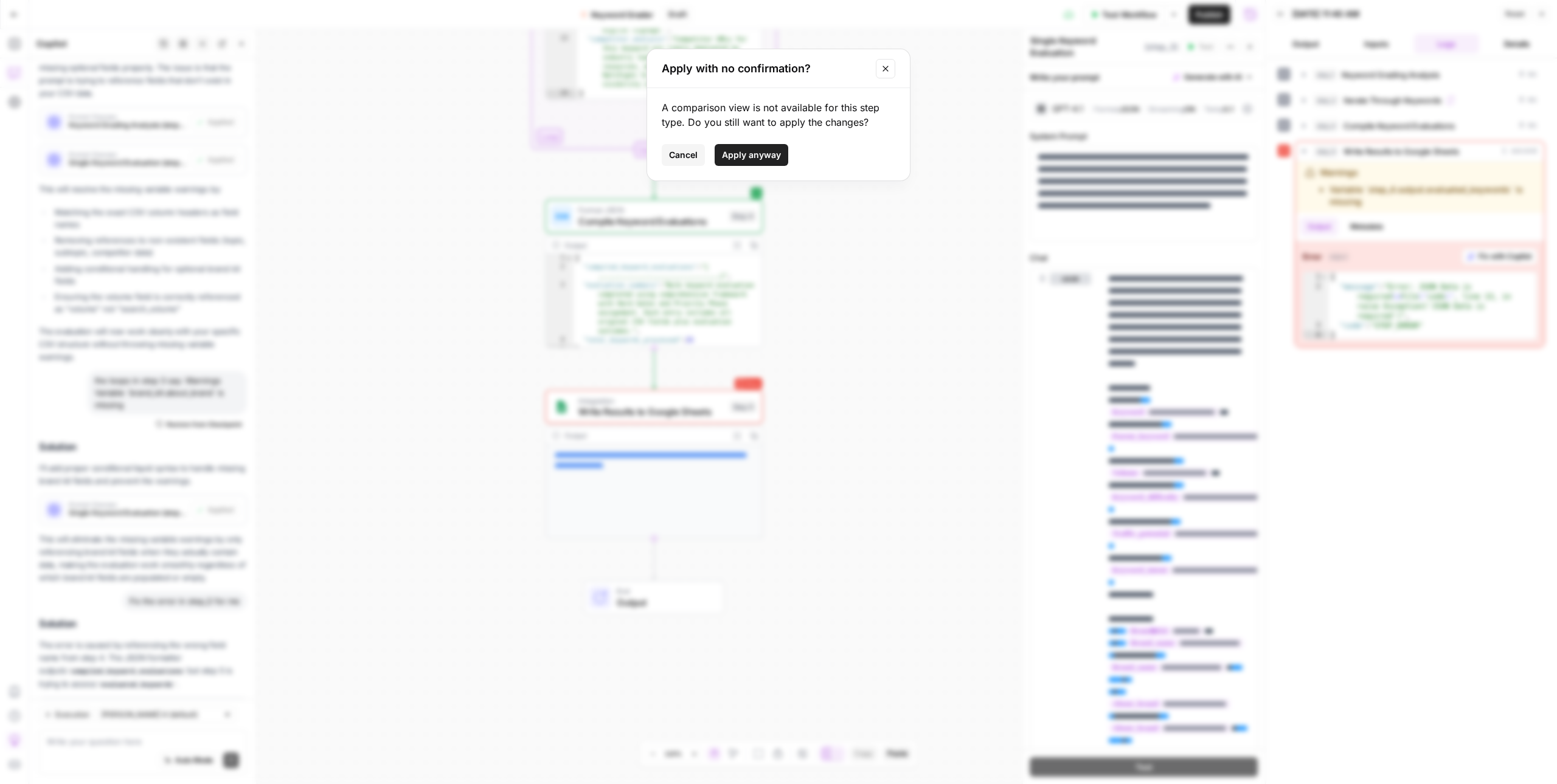
click at [774, 149] on span "Apply anyway" at bounding box center [752, 155] width 59 height 12
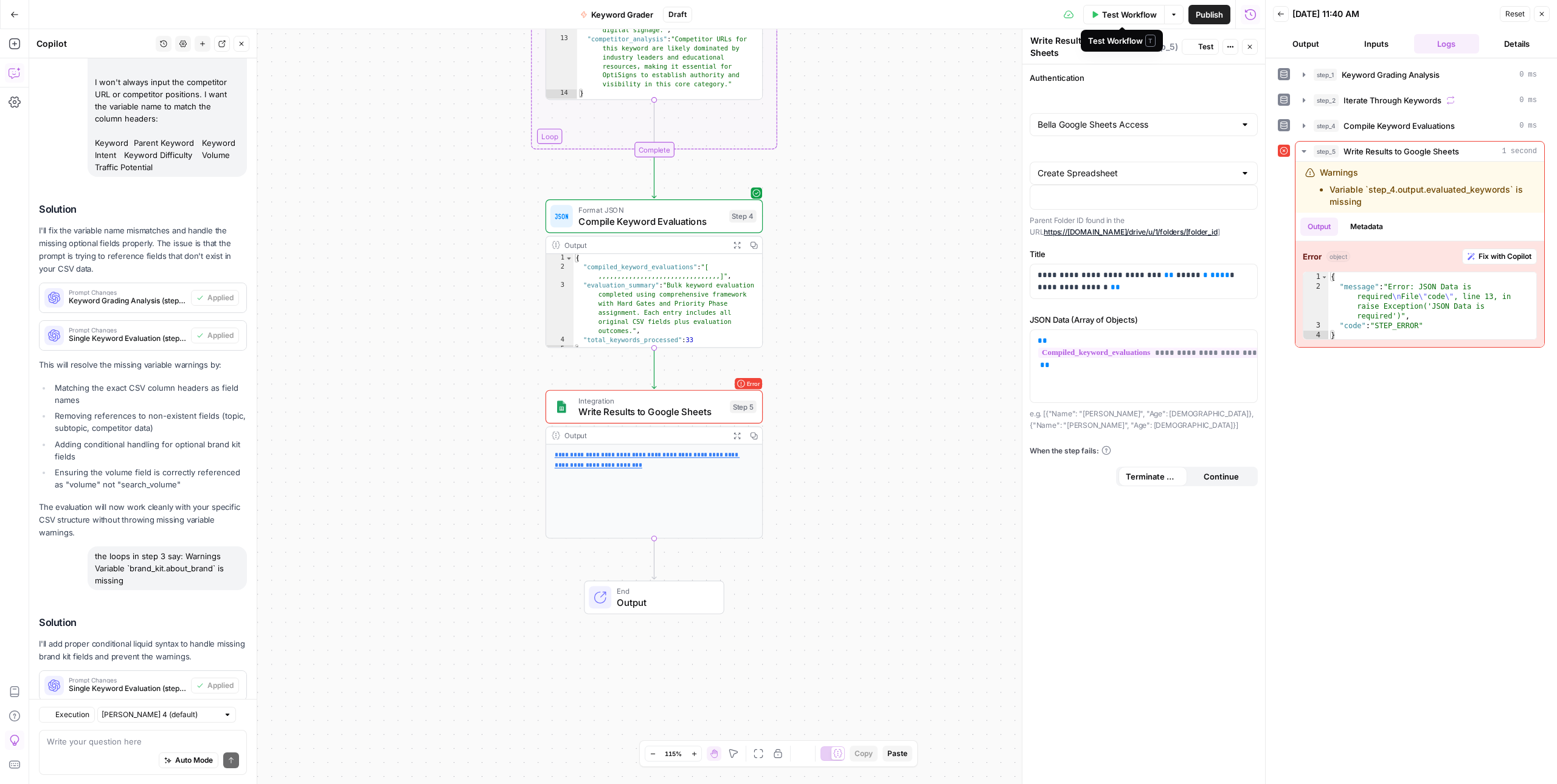
scroll to position [9236, 0]
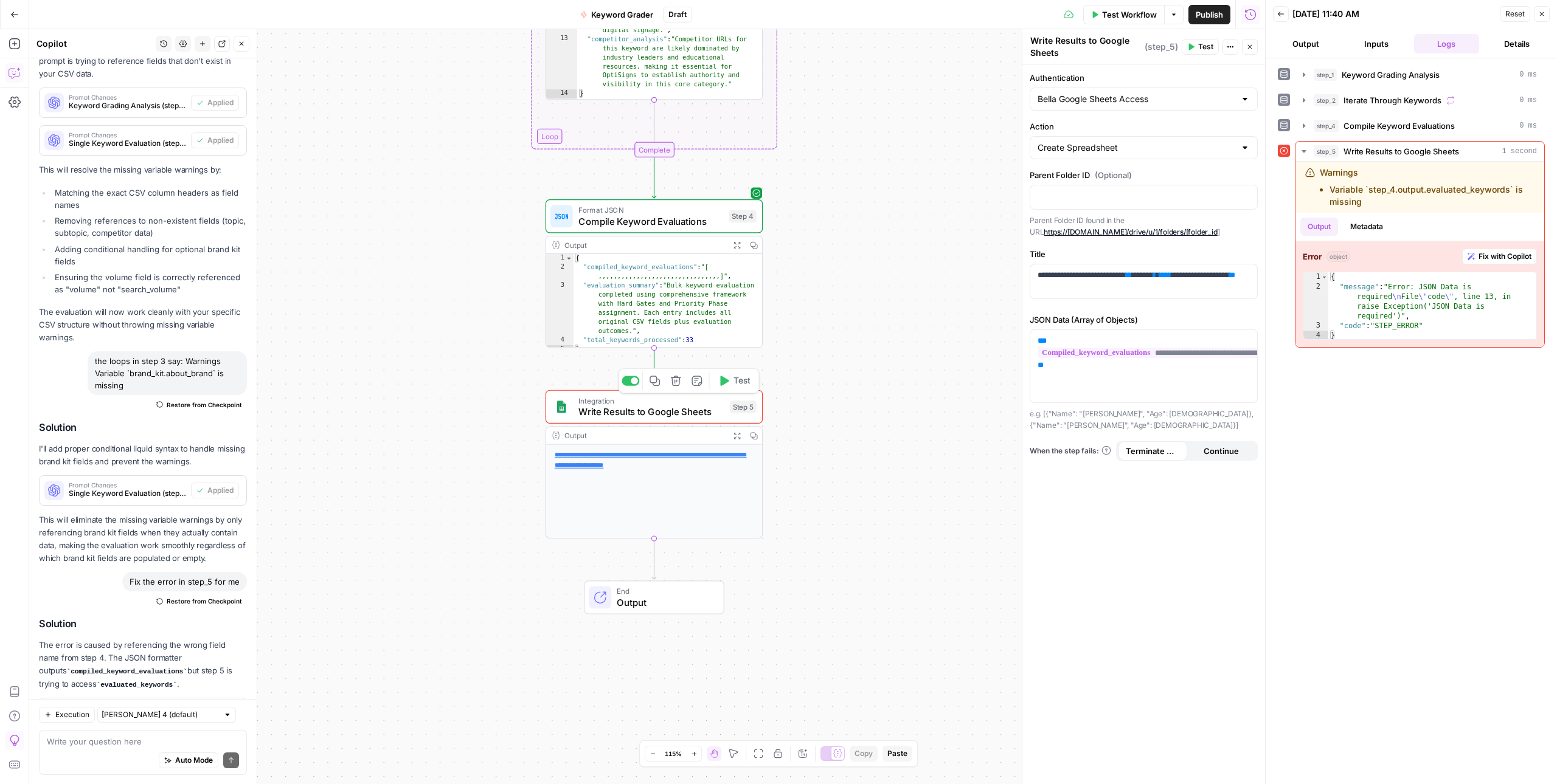
click at [723, 388] on button "Test" at bounding box center [733, 381] width 43 height 18
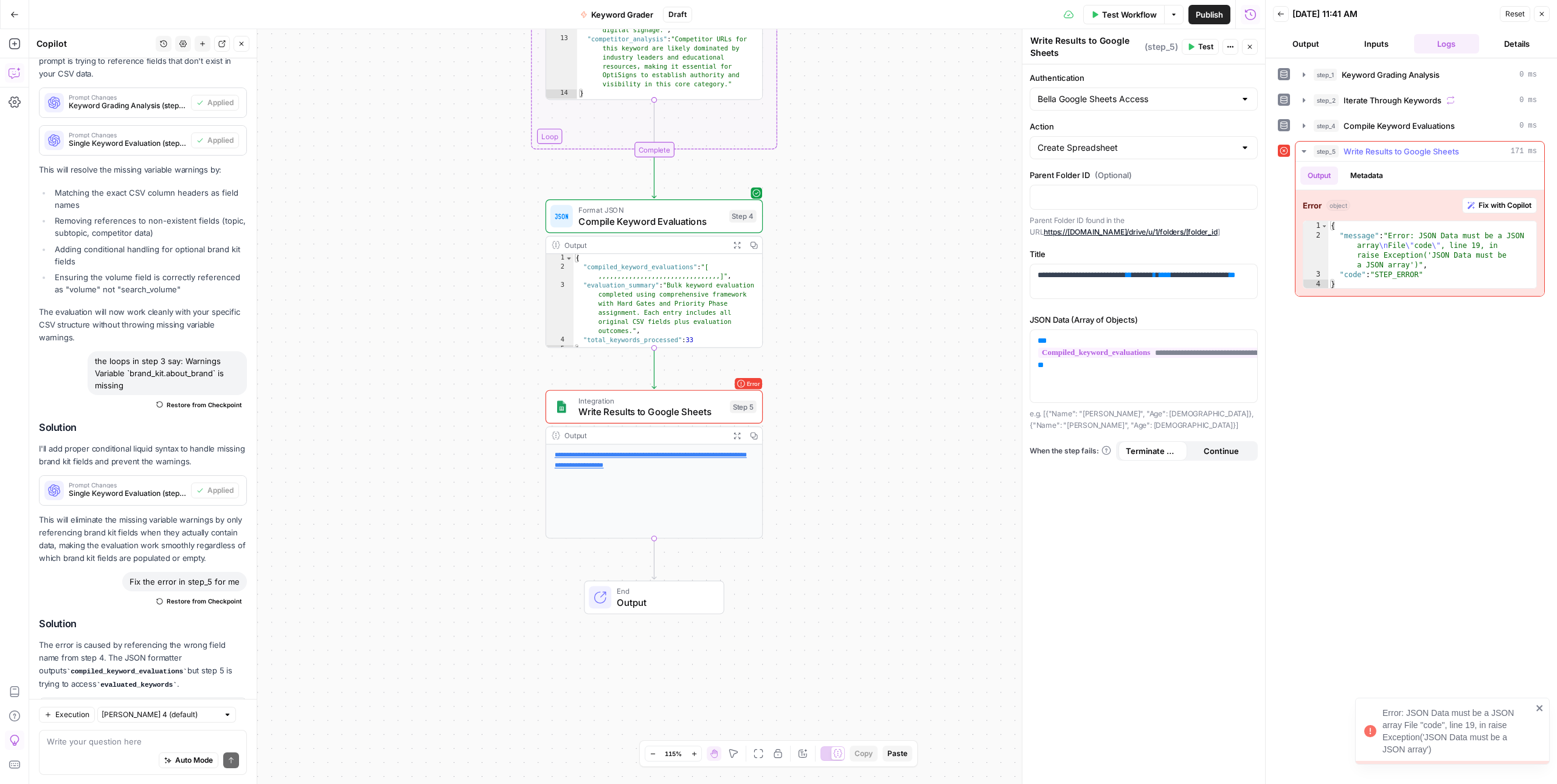
click at [1489, 199] on div "Error object Fix with Copilot 1 2 3 4 { "message" : "Error: JSON Data must be a…" at bounding box center [1419, 243] width 248 height 106
click at [1487, 205] on span "Fix with Copilot" at bounding box center [1506, 206] width 53 height 11
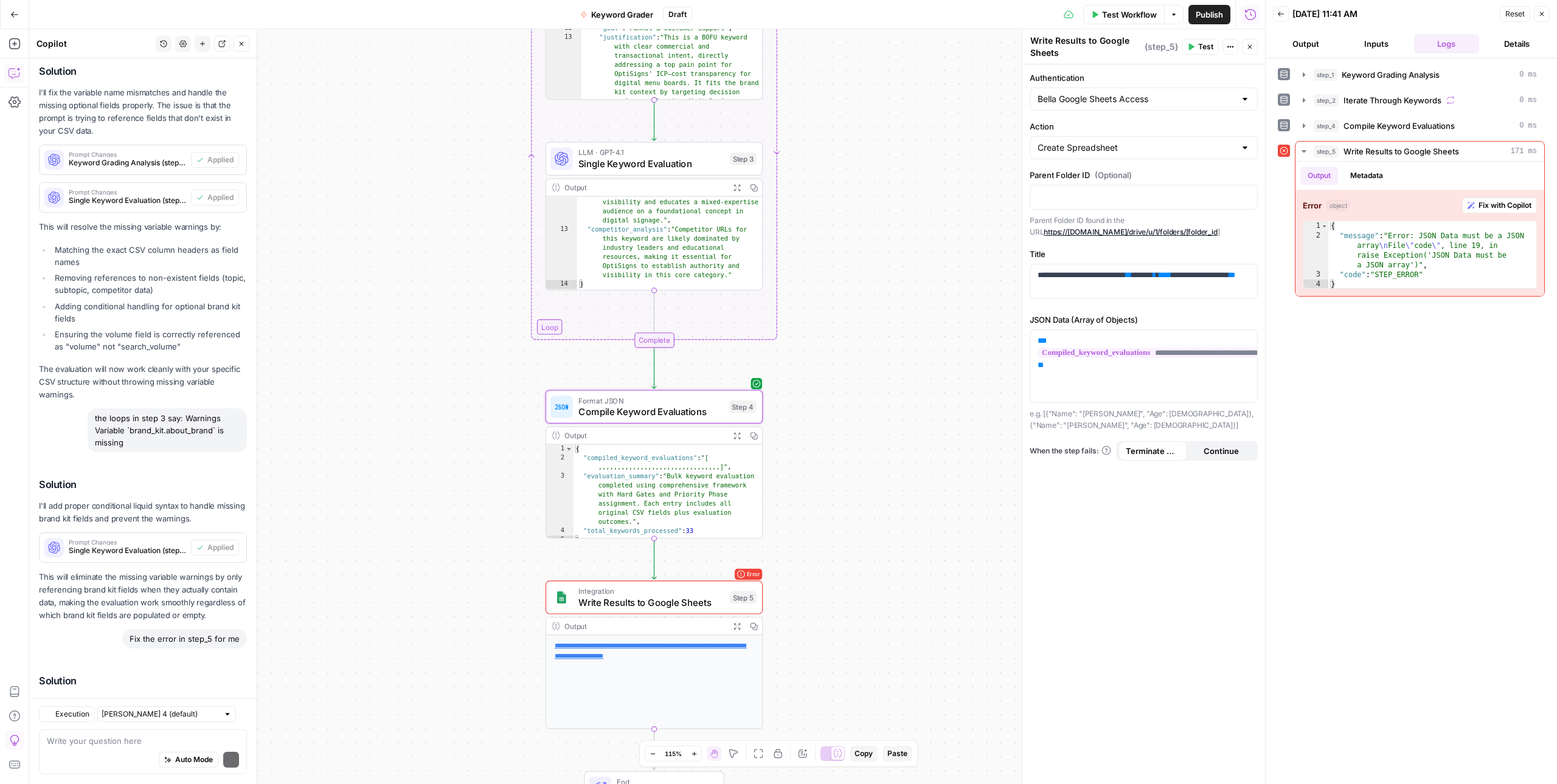
scroll to position [9427, 0]
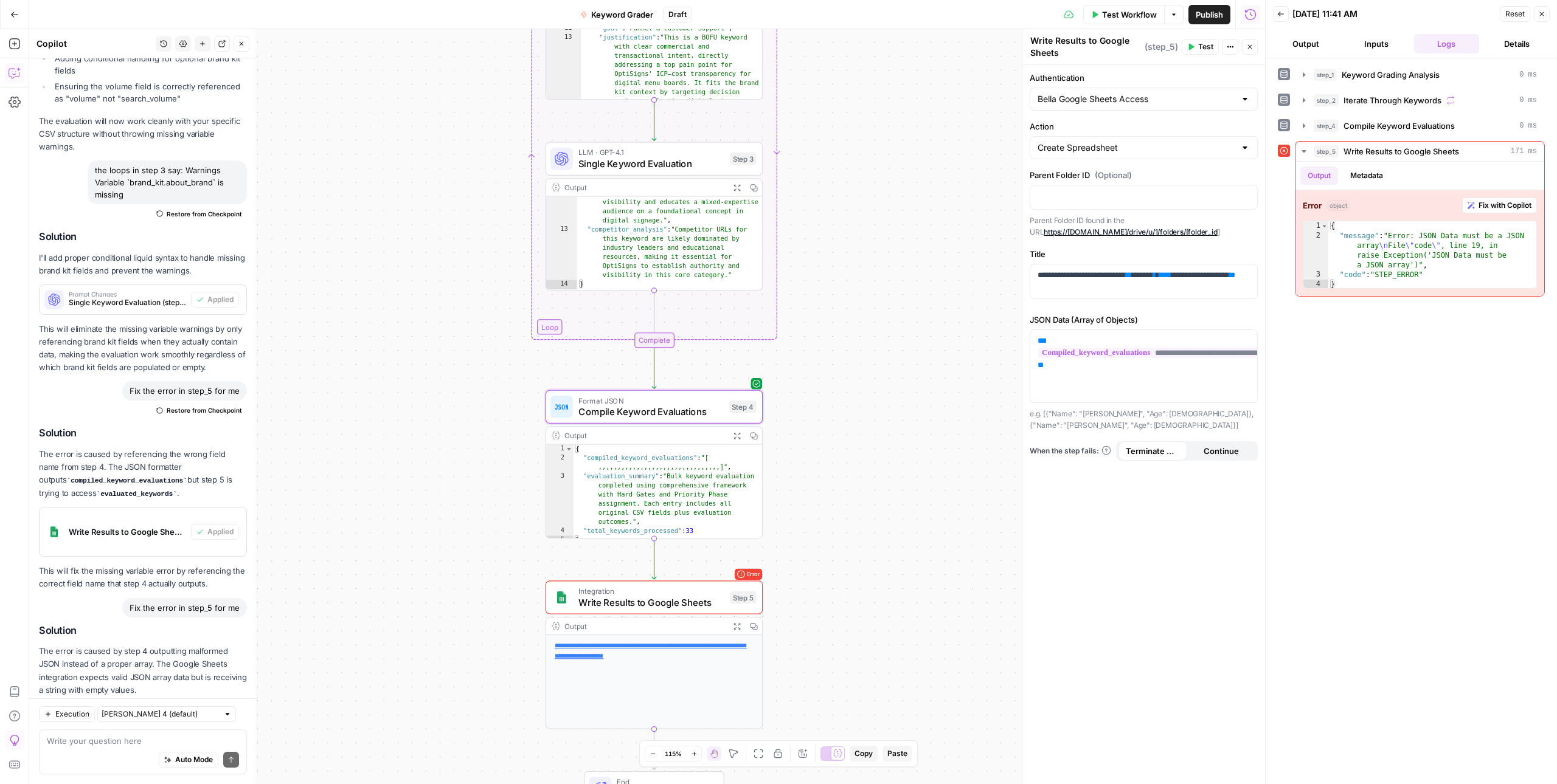
click at [222, 714] on span "Apply" at bounding box center [223, 719] width 20 height 11
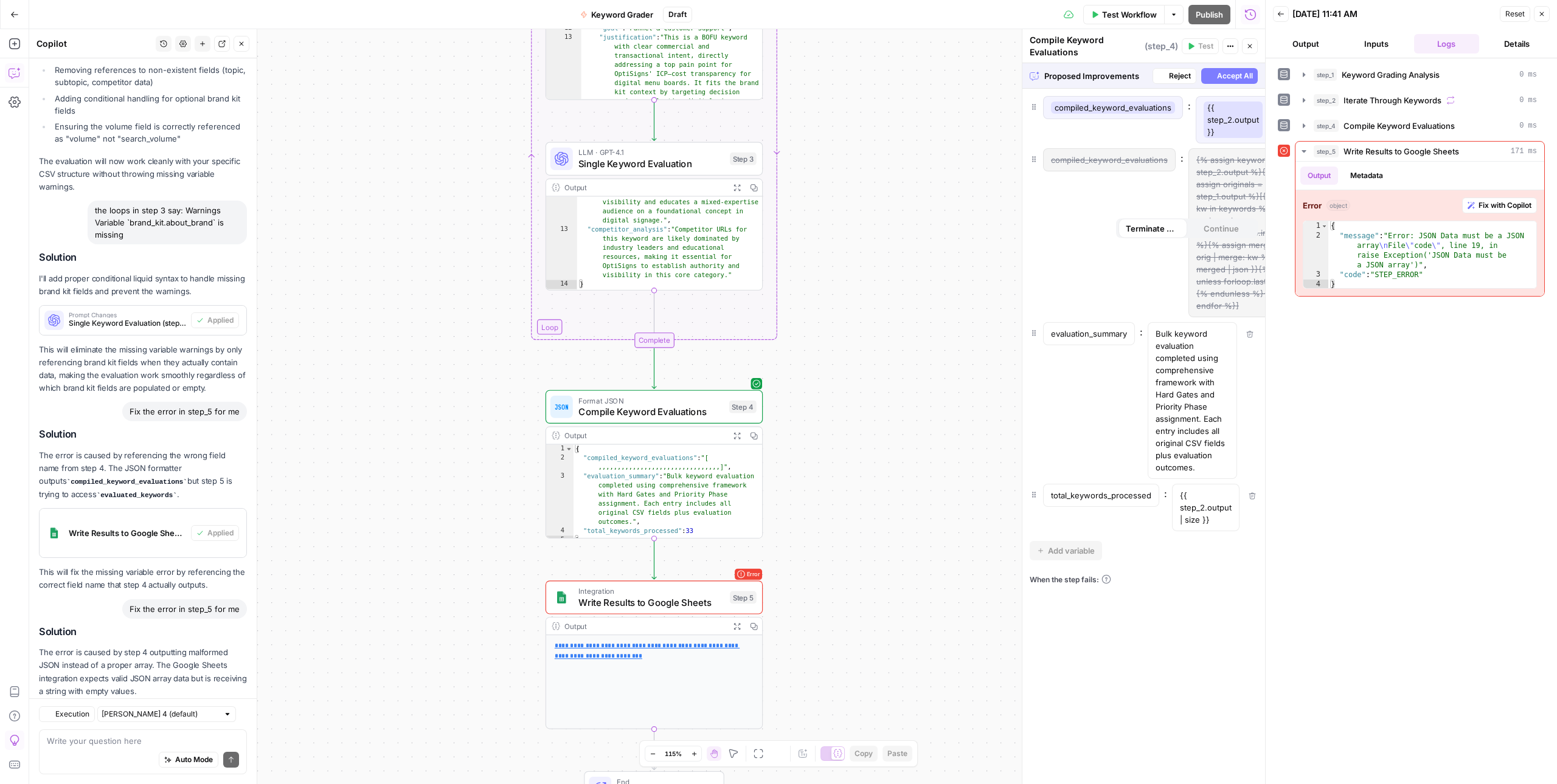
scroll to position [9232, 0]
click at [1246, 76] on span "Accept All" at bounding box center [1235, 76] width 36 height 11
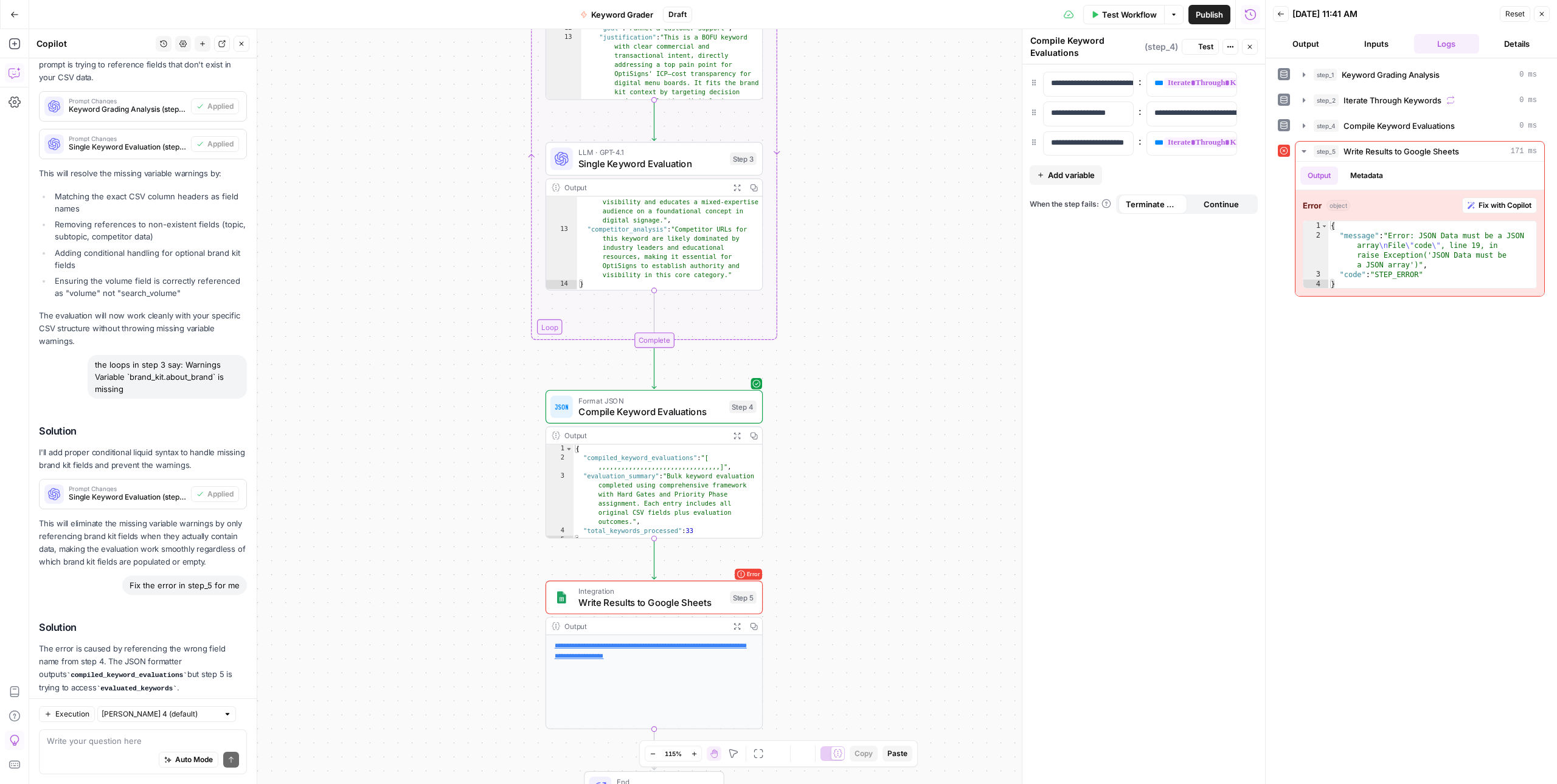
scroll to position [9446, 0]
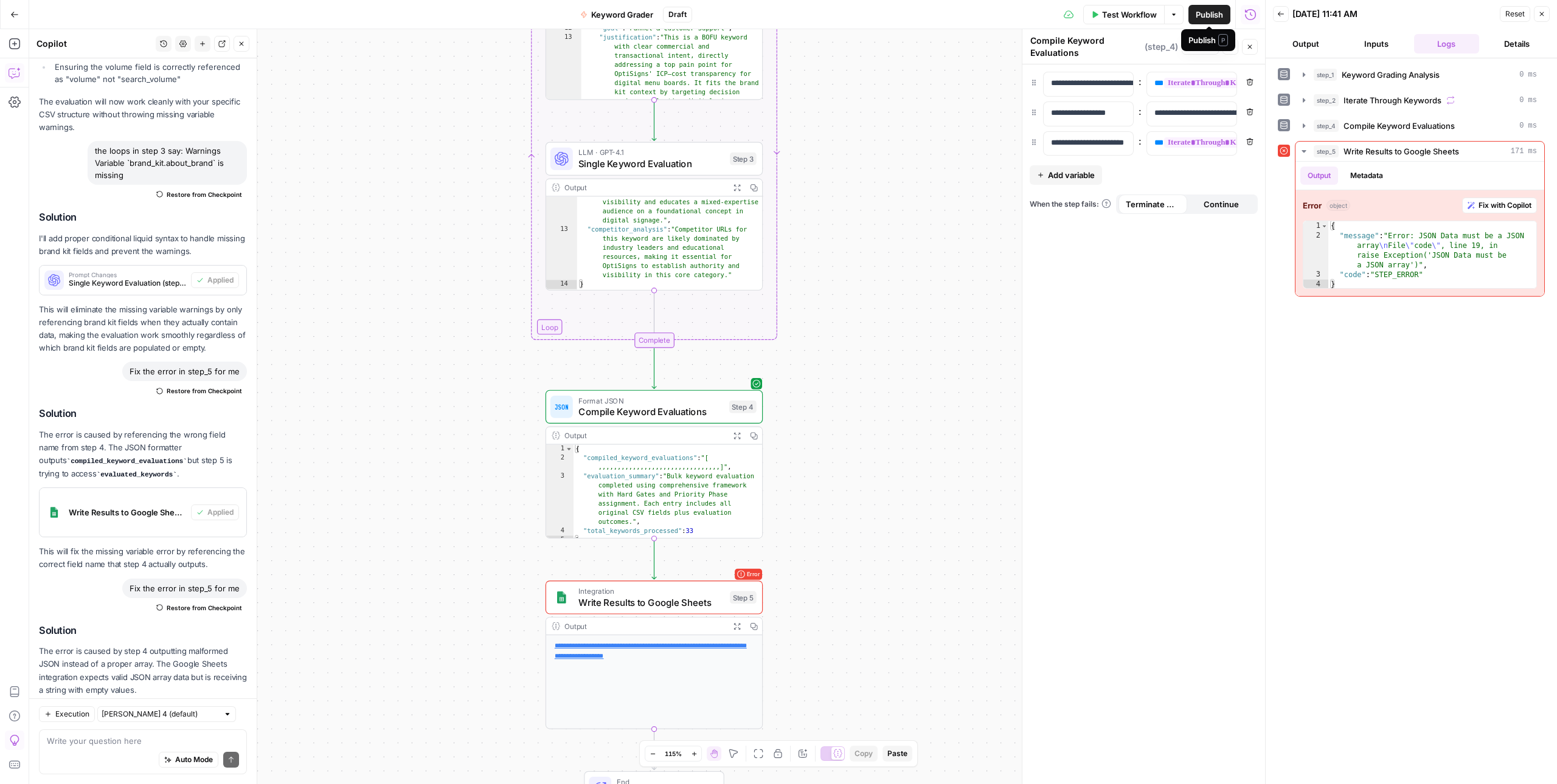
click at [1101, 23] on button "Test Workflow" at bounding box center [1124, 14] width 82 height 19
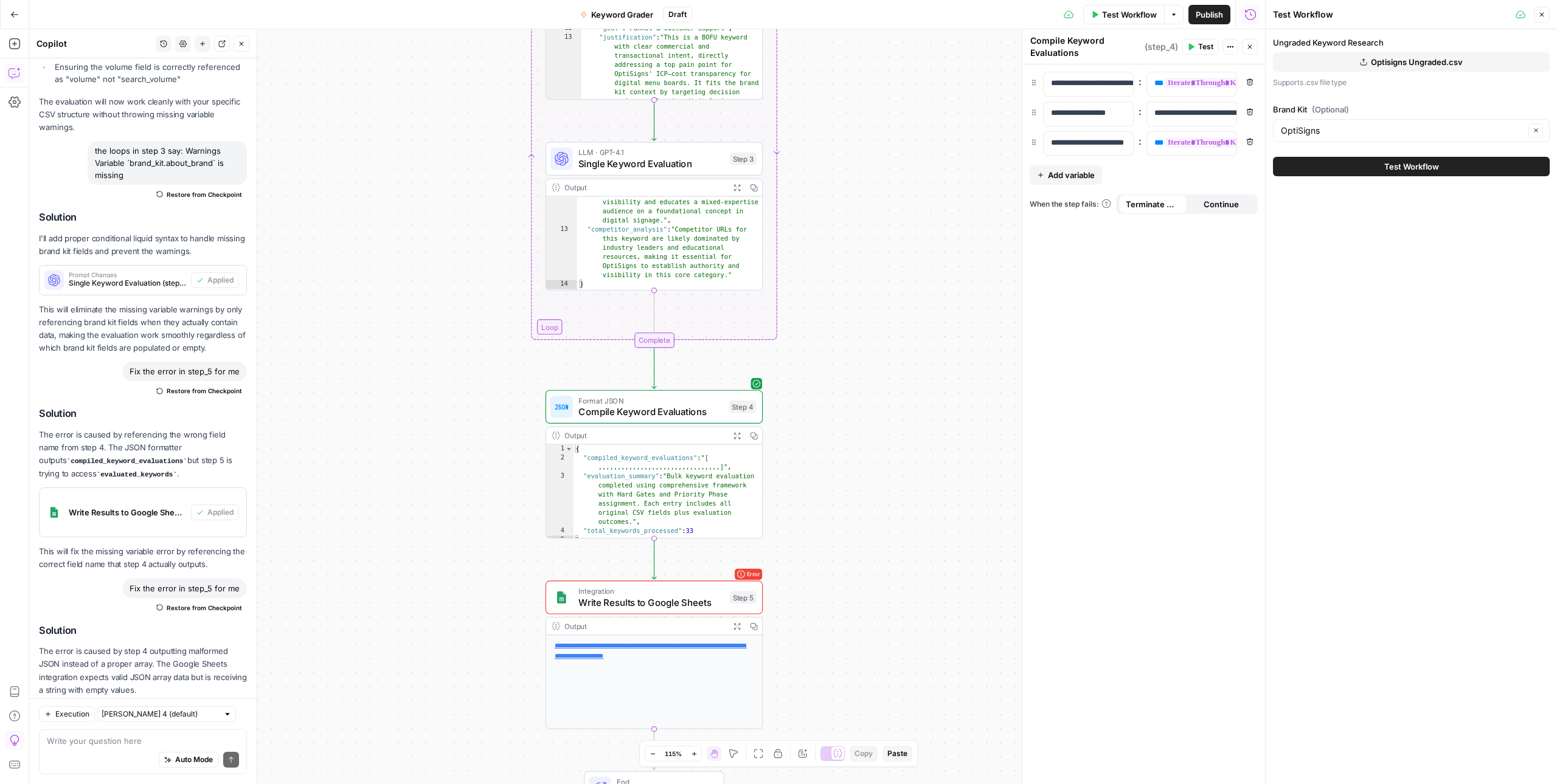
click at [1363, 172] on button "Test Workflow" at bounding box center [1411, 167] width 277 height 19
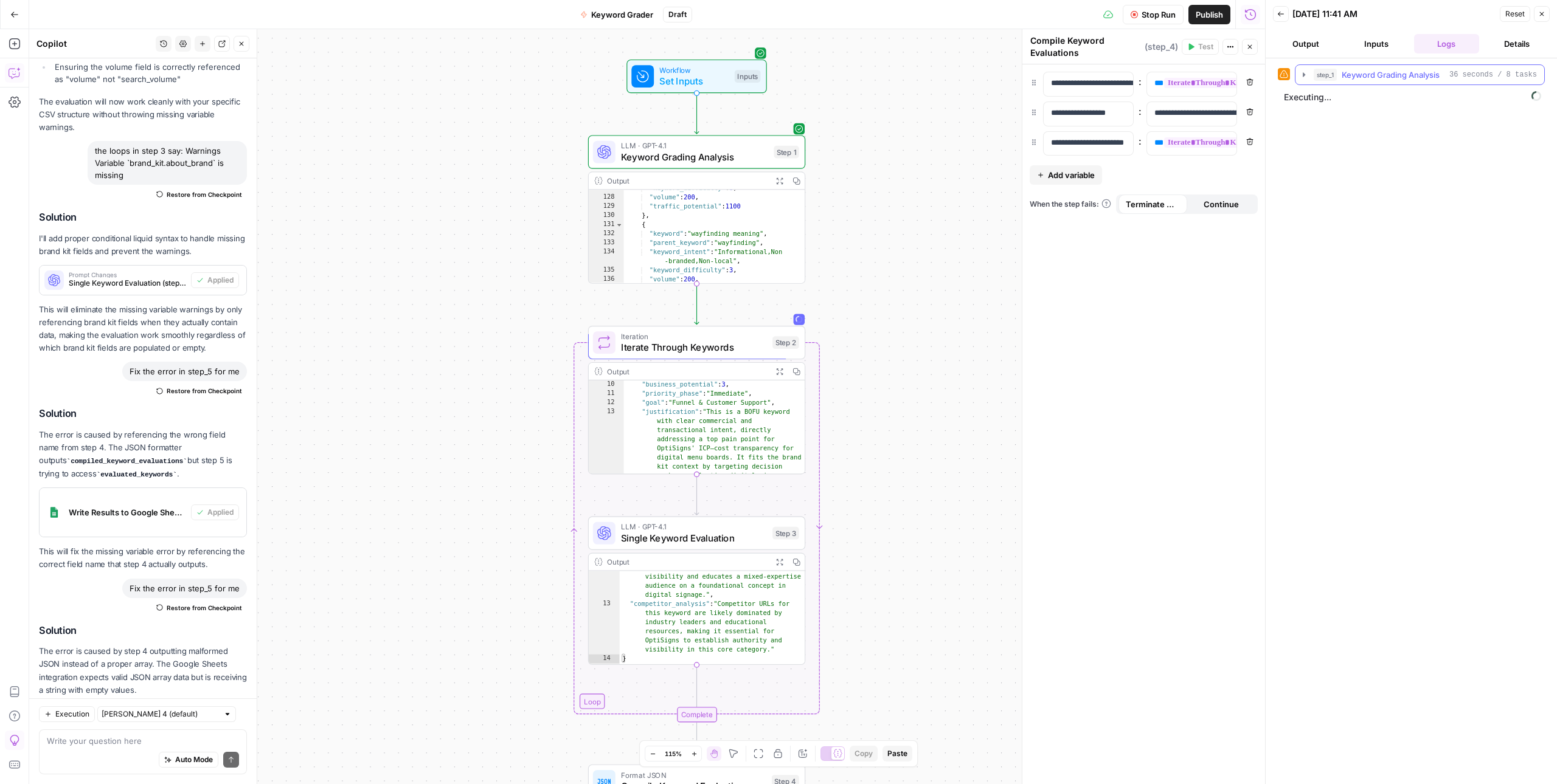
click at [1302, 74] on icon "button" at bounding box center [1304, 74] width 10 height 10
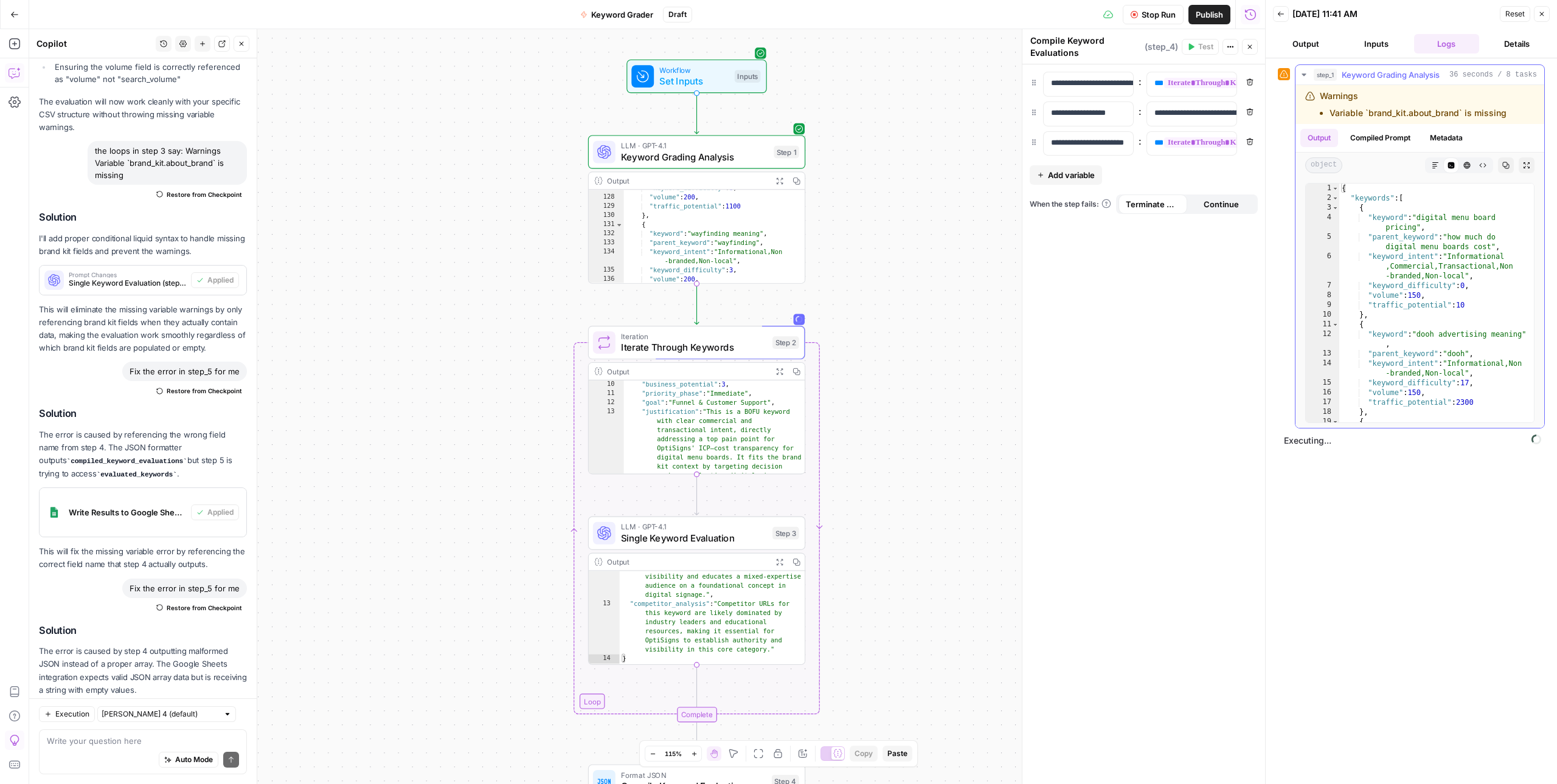
click at [1394, 113] on li "Variable `brand_kit.about_brand` is missing" at bounding box center [1418, 112] width 177 height 12
copy div "Variable `brand_kit.about_brand` is missing"
click at [743, 150] on span "Keyword Grading Analysis" at bounding box center [694, 157] width 148 height 14
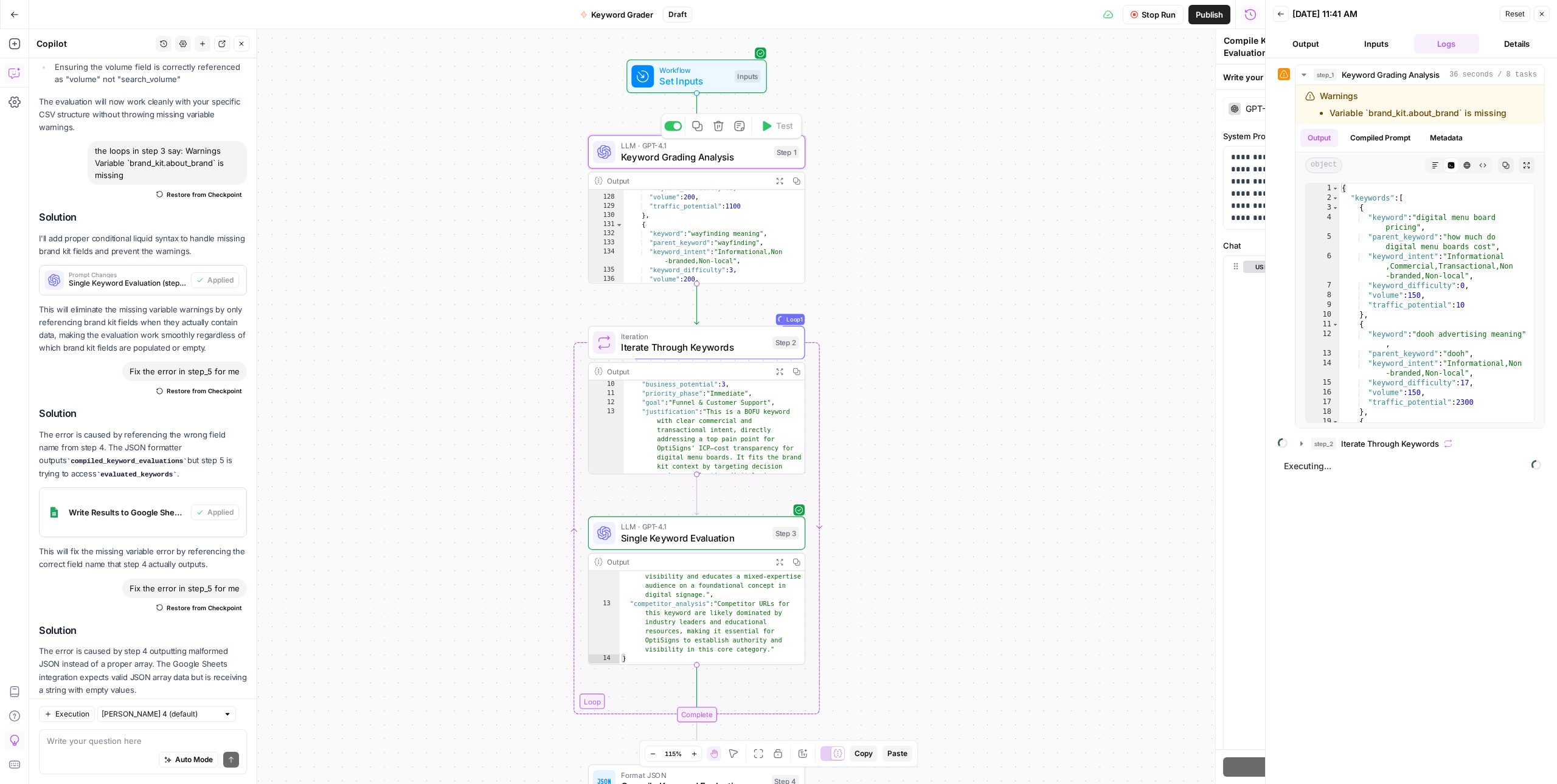
type textarea "Keyword Grading Analysis"
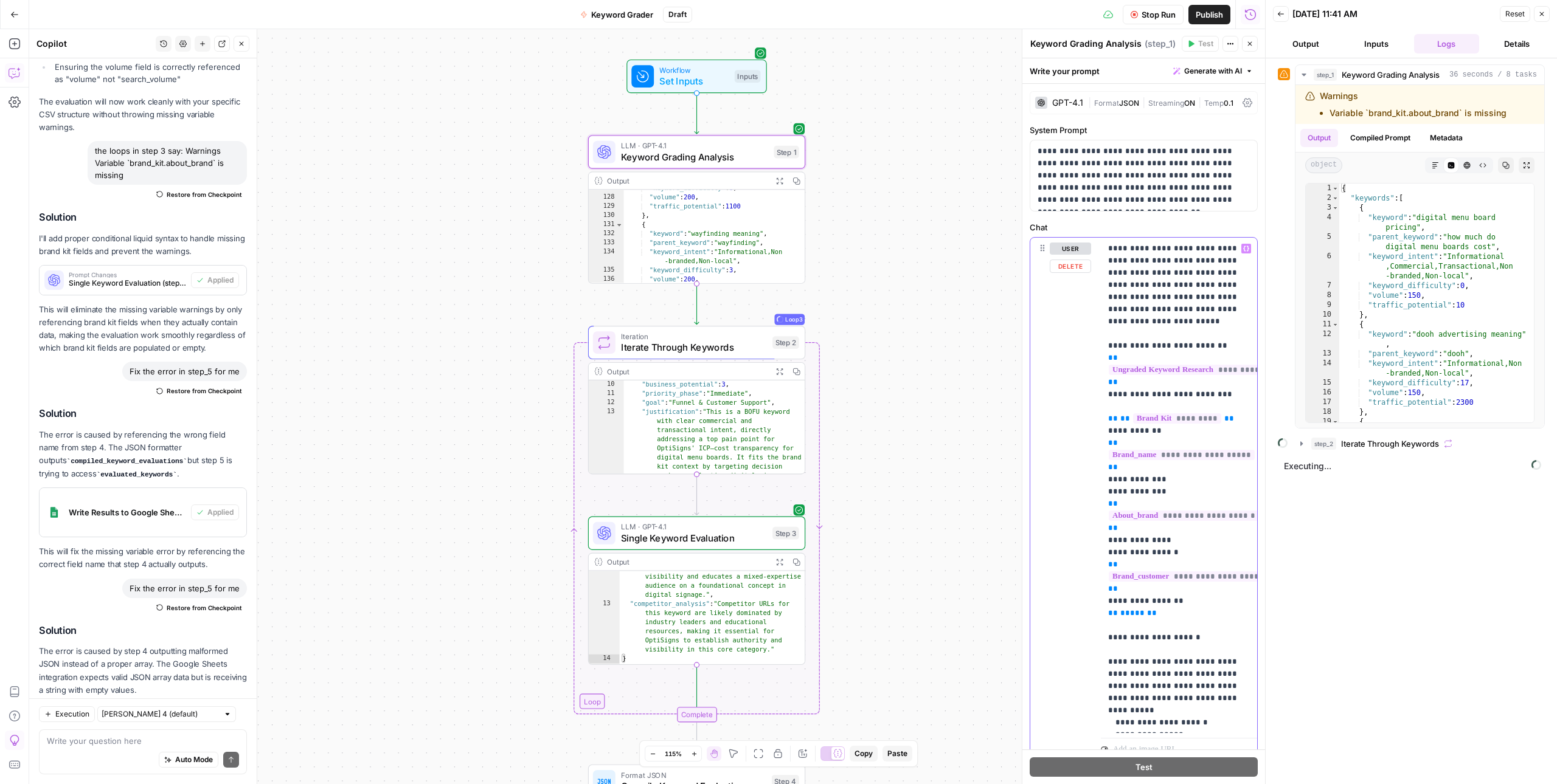
click at [1162, 518] on span "**********" at bounding box center [1184, 516] width 150 height 10
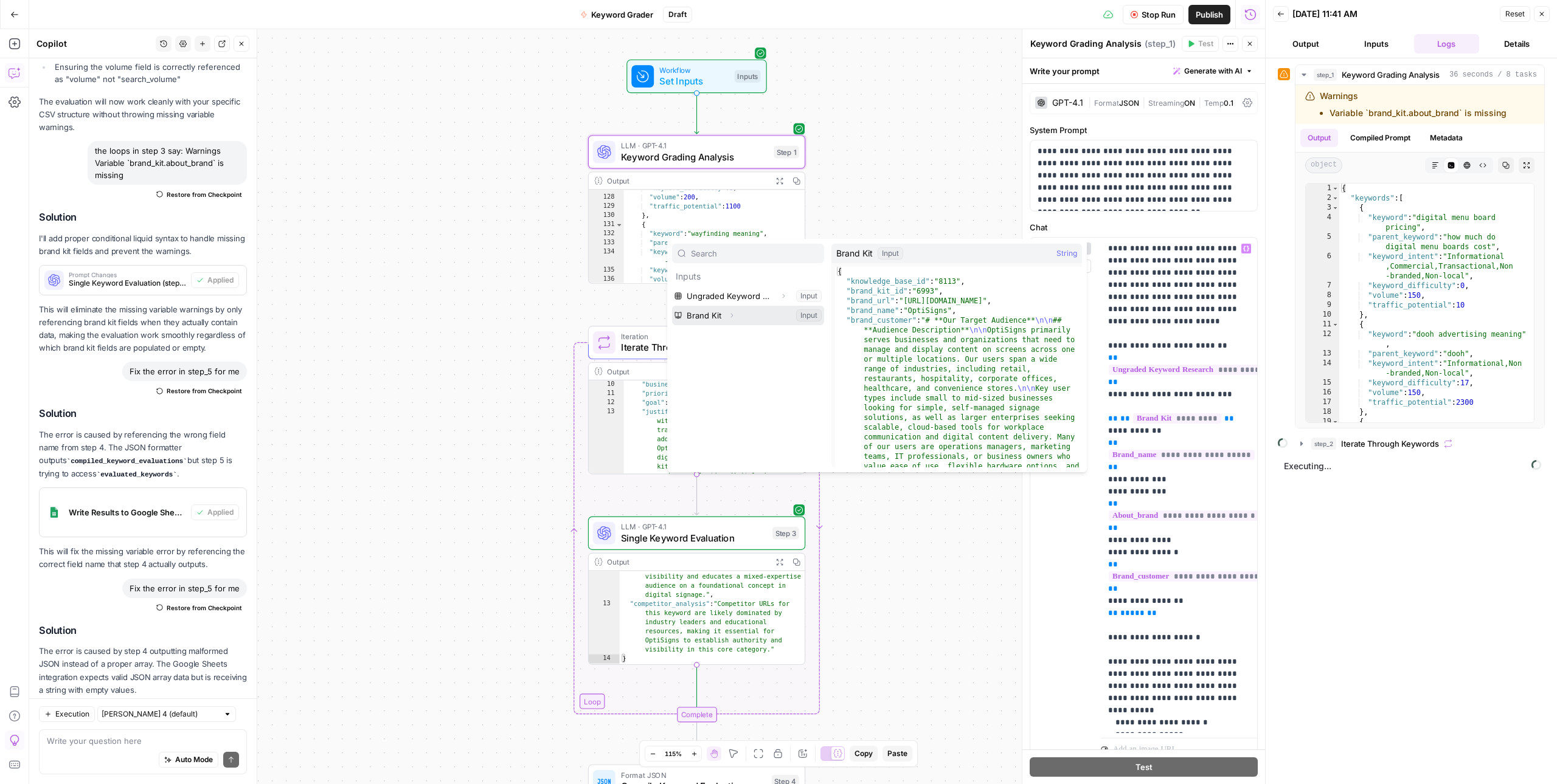
click at [729, 312] on icon "button" at bounding box center [732, 316] width 8 height 8
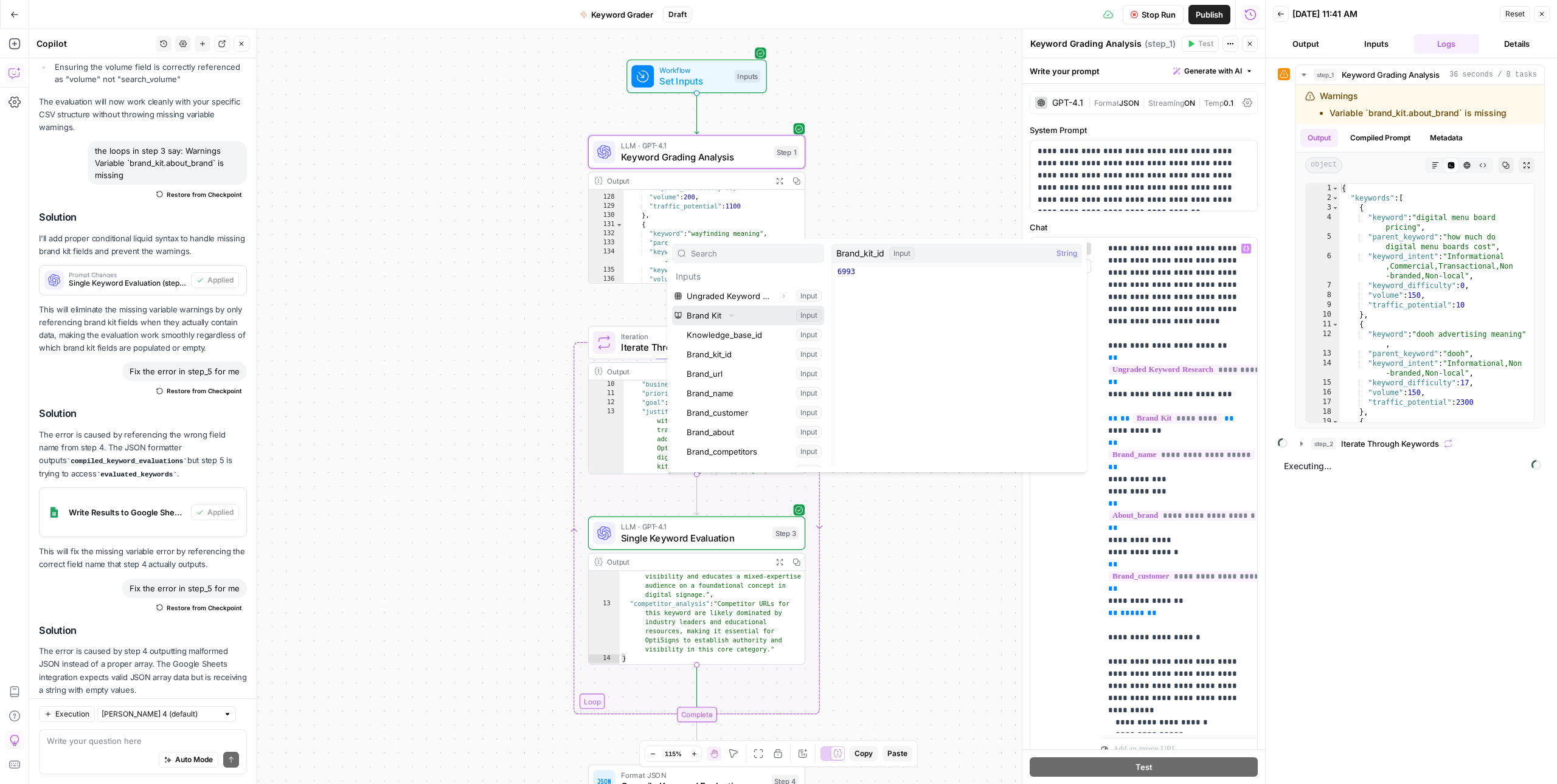
scroll to position [34, 0]
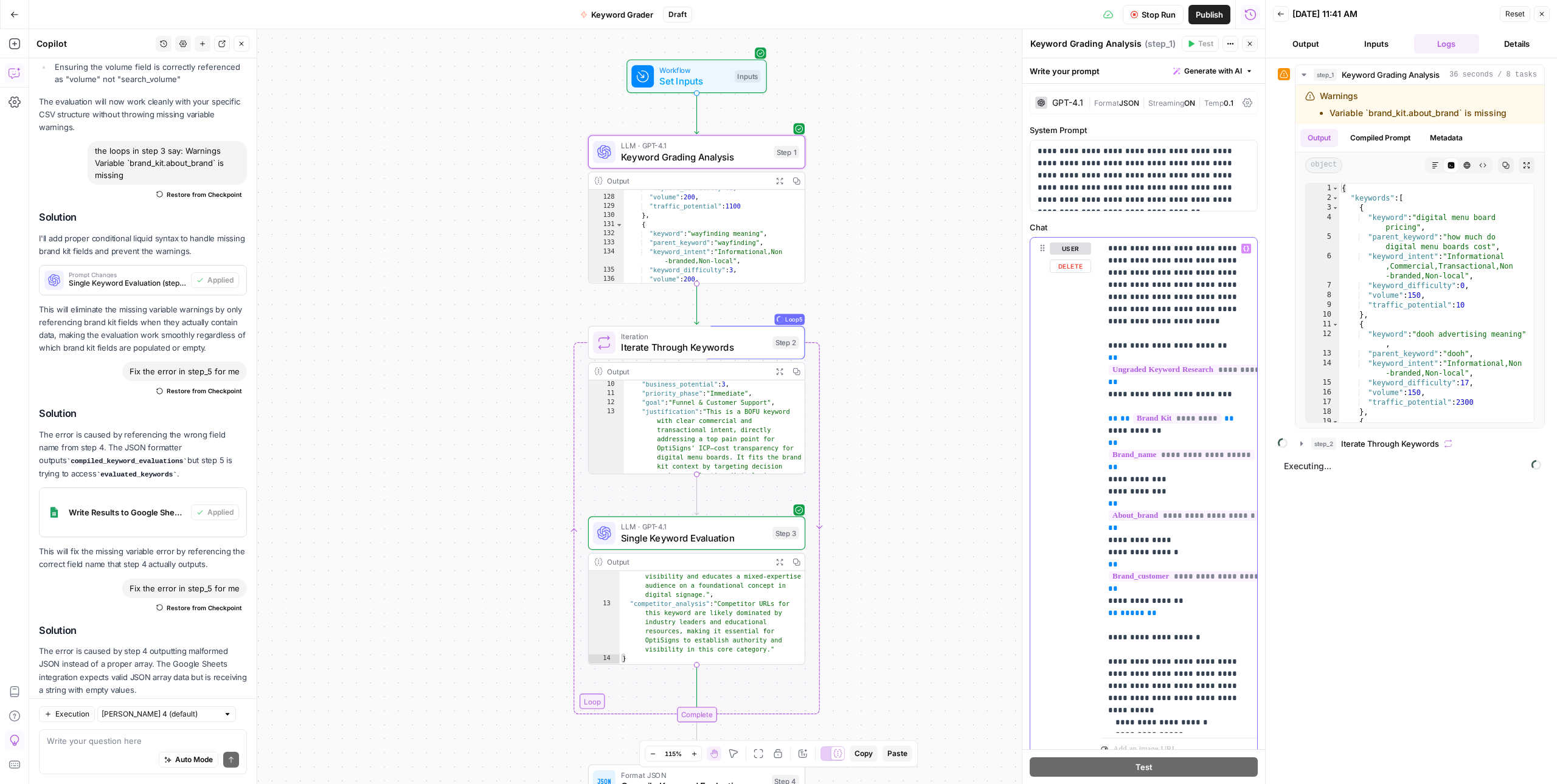
drag, startPoint x: 1105, startPoint y: 518, endPoint x: 1165, endPoint y: 518, distance: 60.0
click at [1164, 518] on div "**********" at bounding box center [1179, 485] width 156 height 496
click at [1204, 518] on span "**********" at bounding box center [1184, 516] width 150 height 10
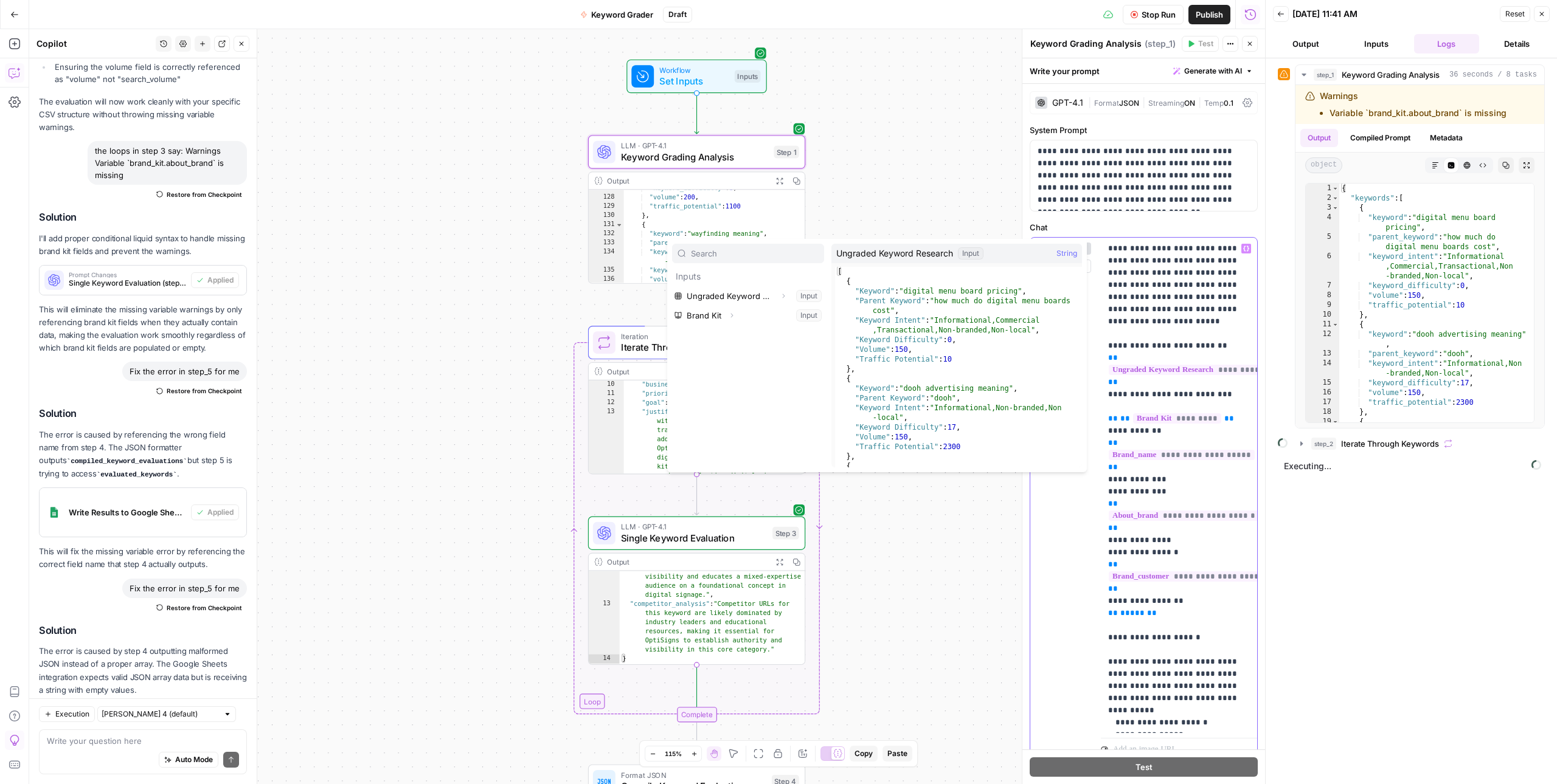
click at [1204, 518] on span "**********" at bounding box center [1184, 516] width 150 height 10
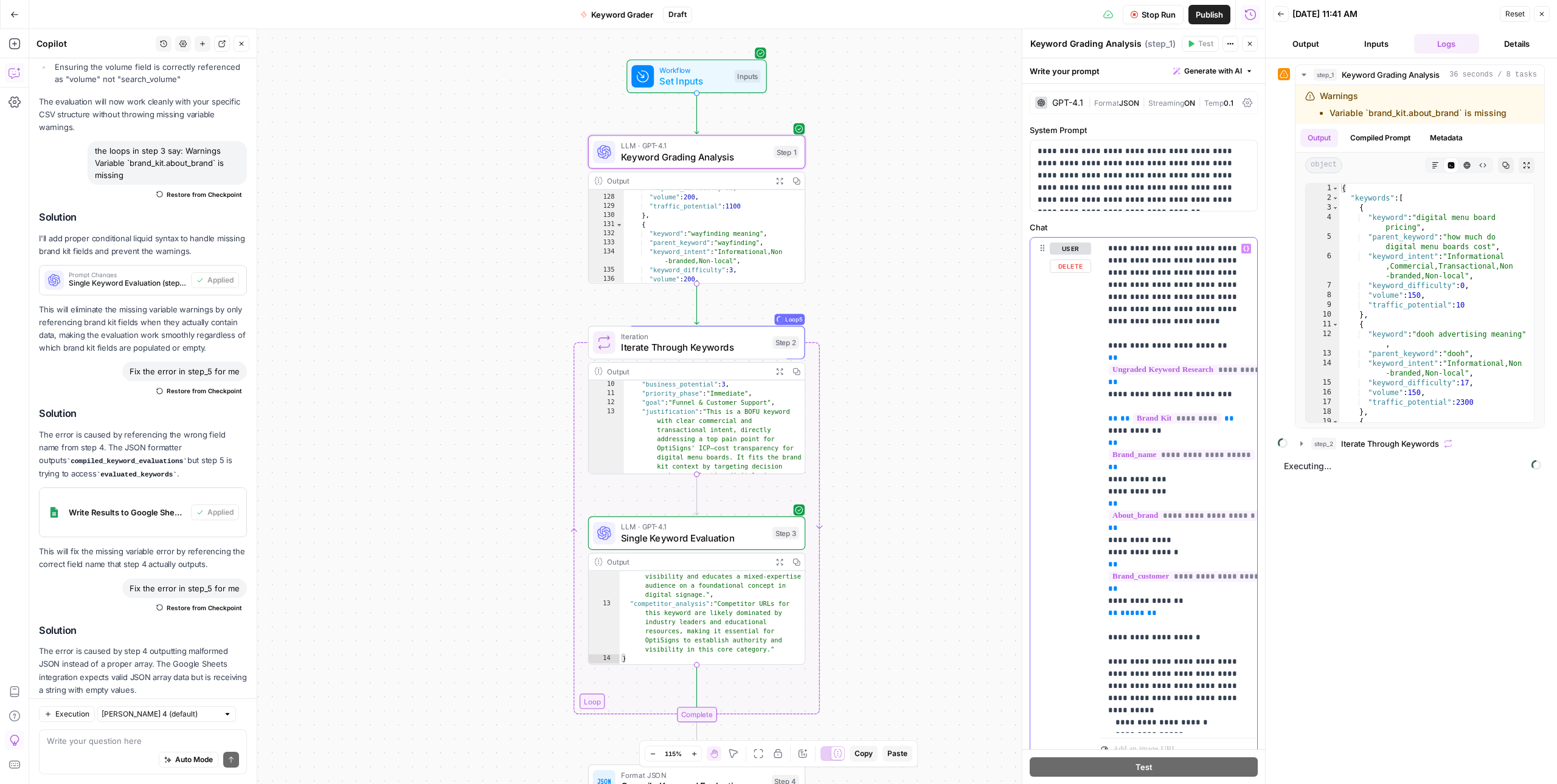
click at [1238, 517] on span "**********" at bounding box center [1184, 516] width 150 height 10
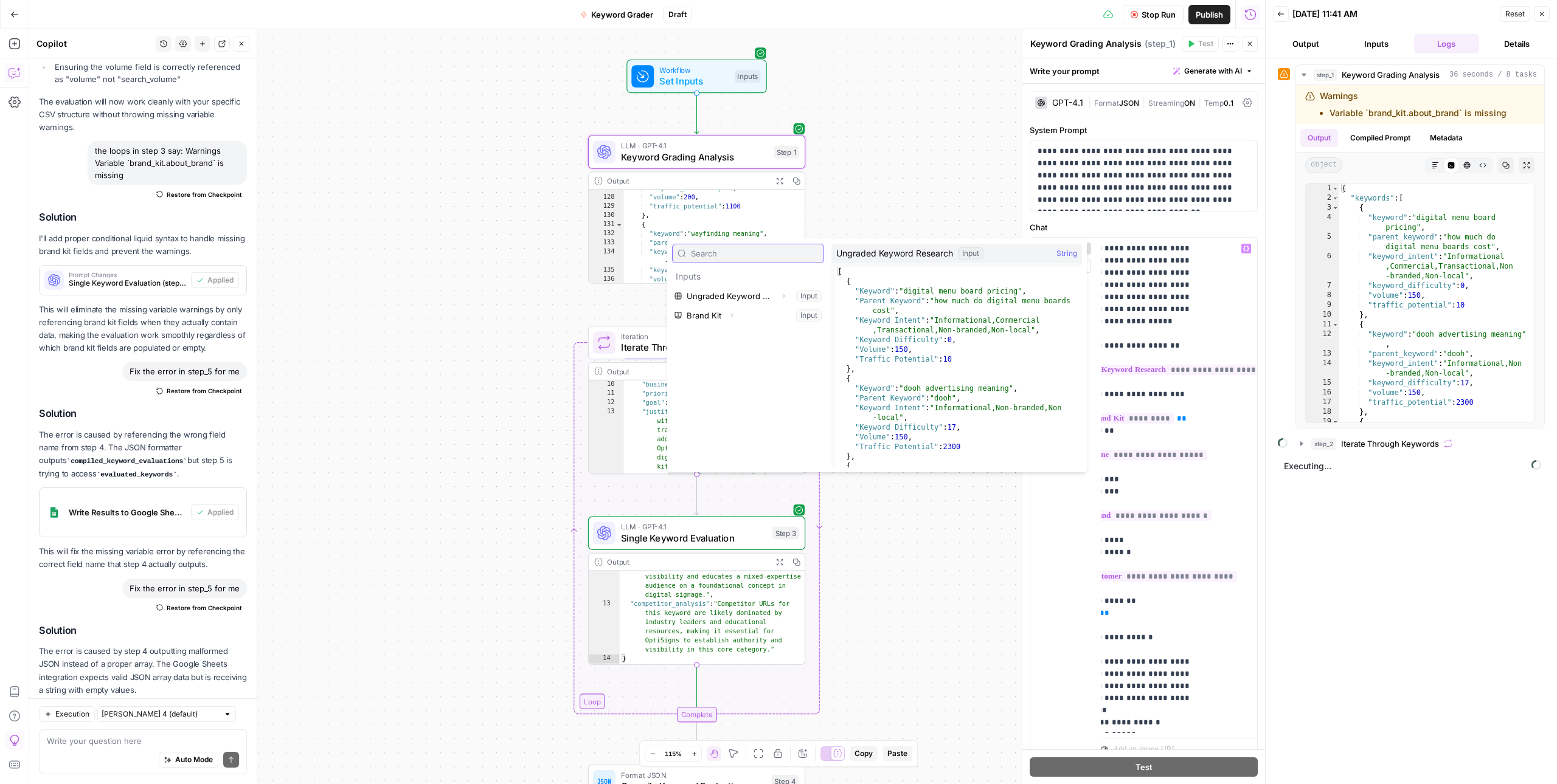
scroll to position [0, 84]
click at [1231, 515] on div "**********" at bounding box center [1179, 485] width 156 height 496
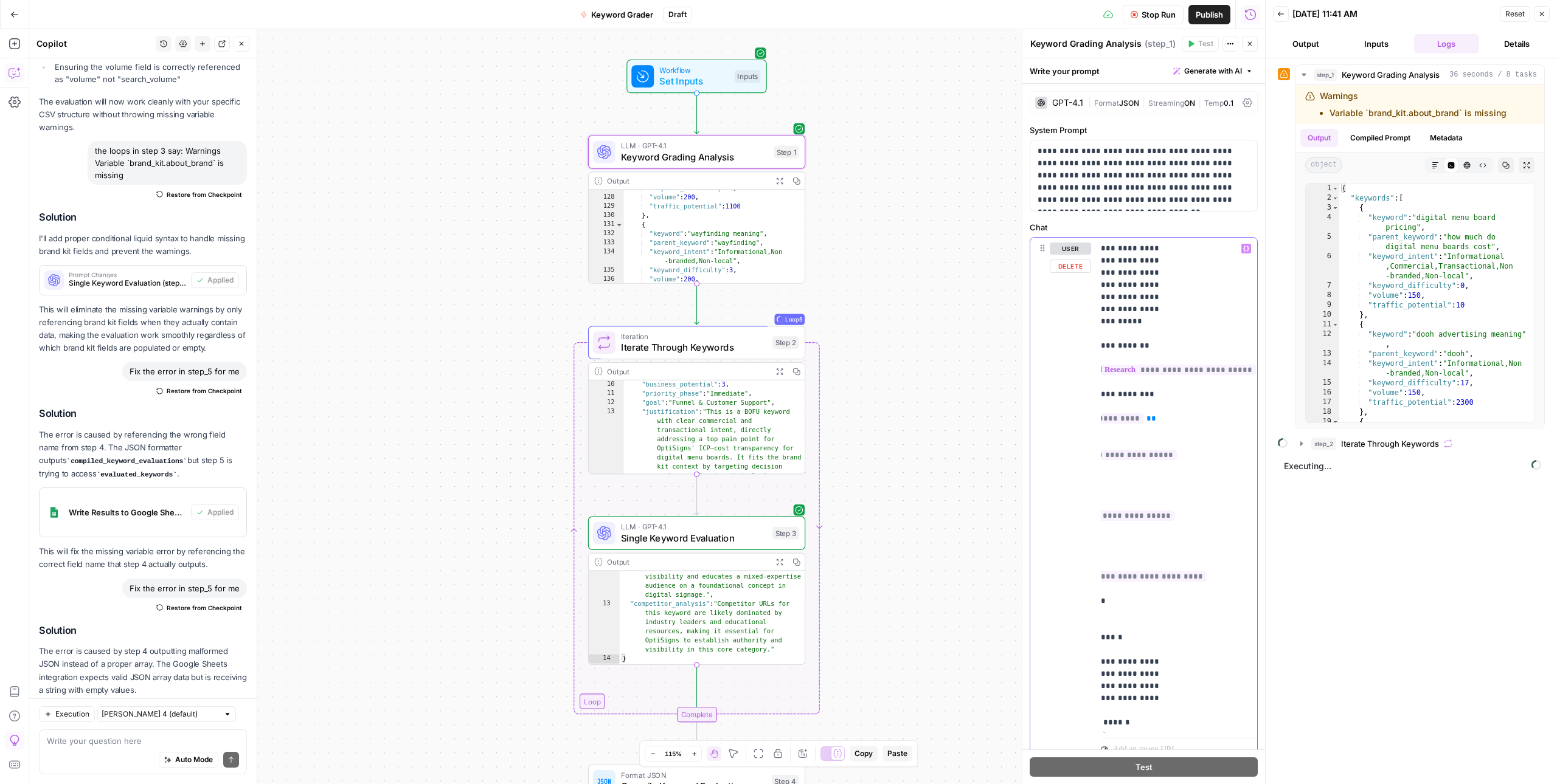
scroll to position [0, 4]
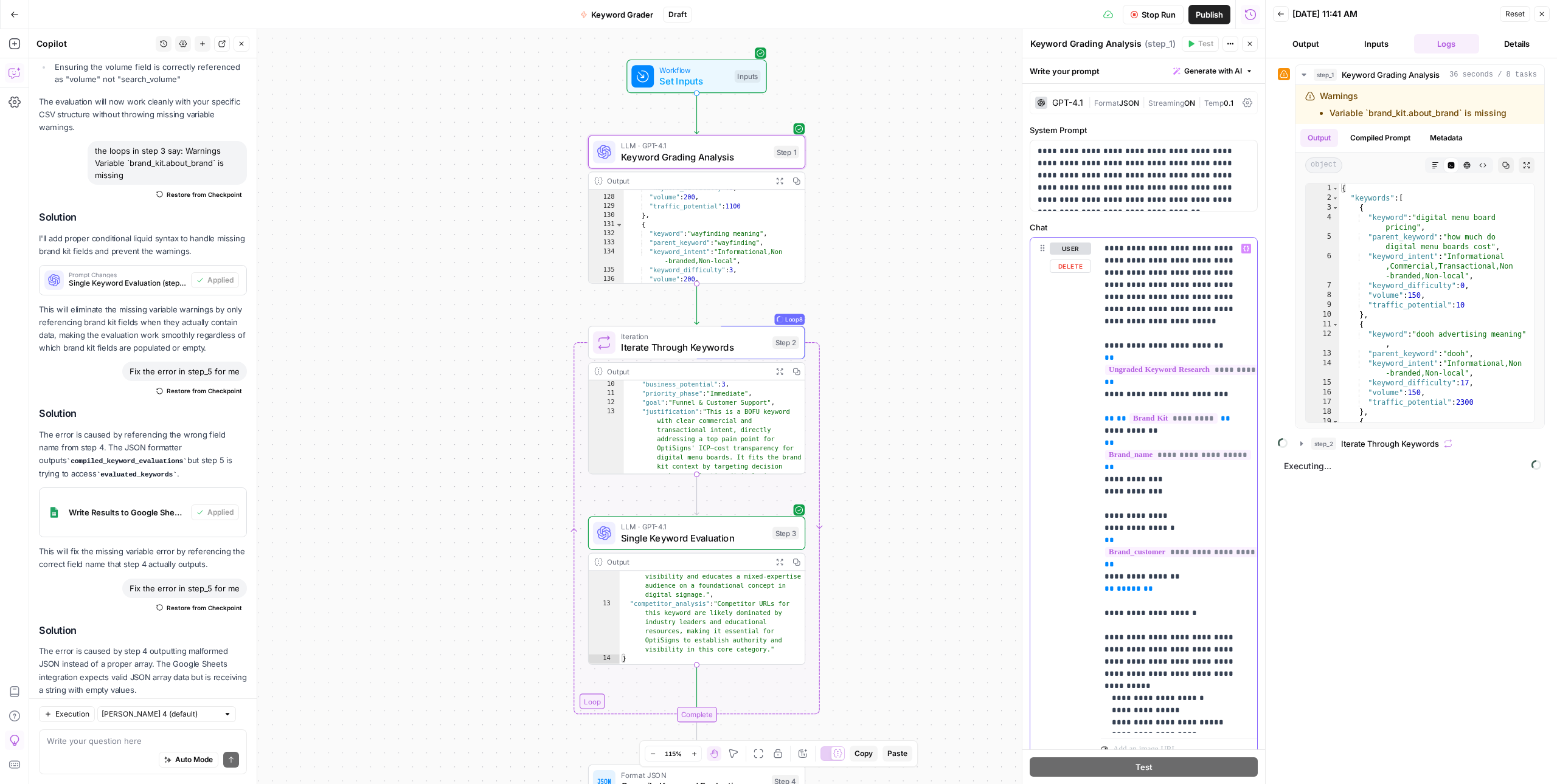
click at [1248, 250] on icon "button" at bounding box center [1246, 249] width 6 height 6
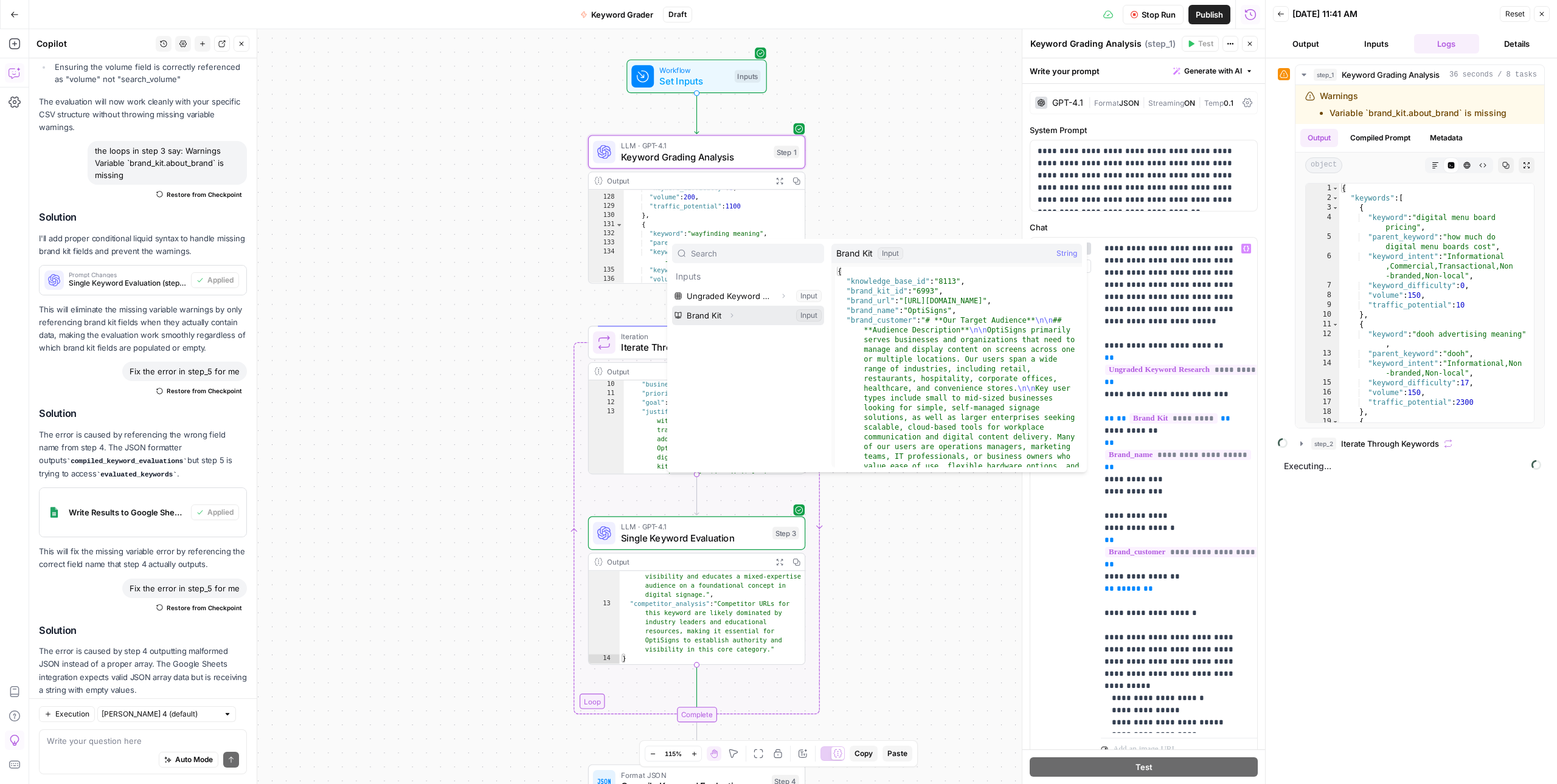
click at [731, 314] on icon "button" at bounding box center [732, 315] width 3 height 4
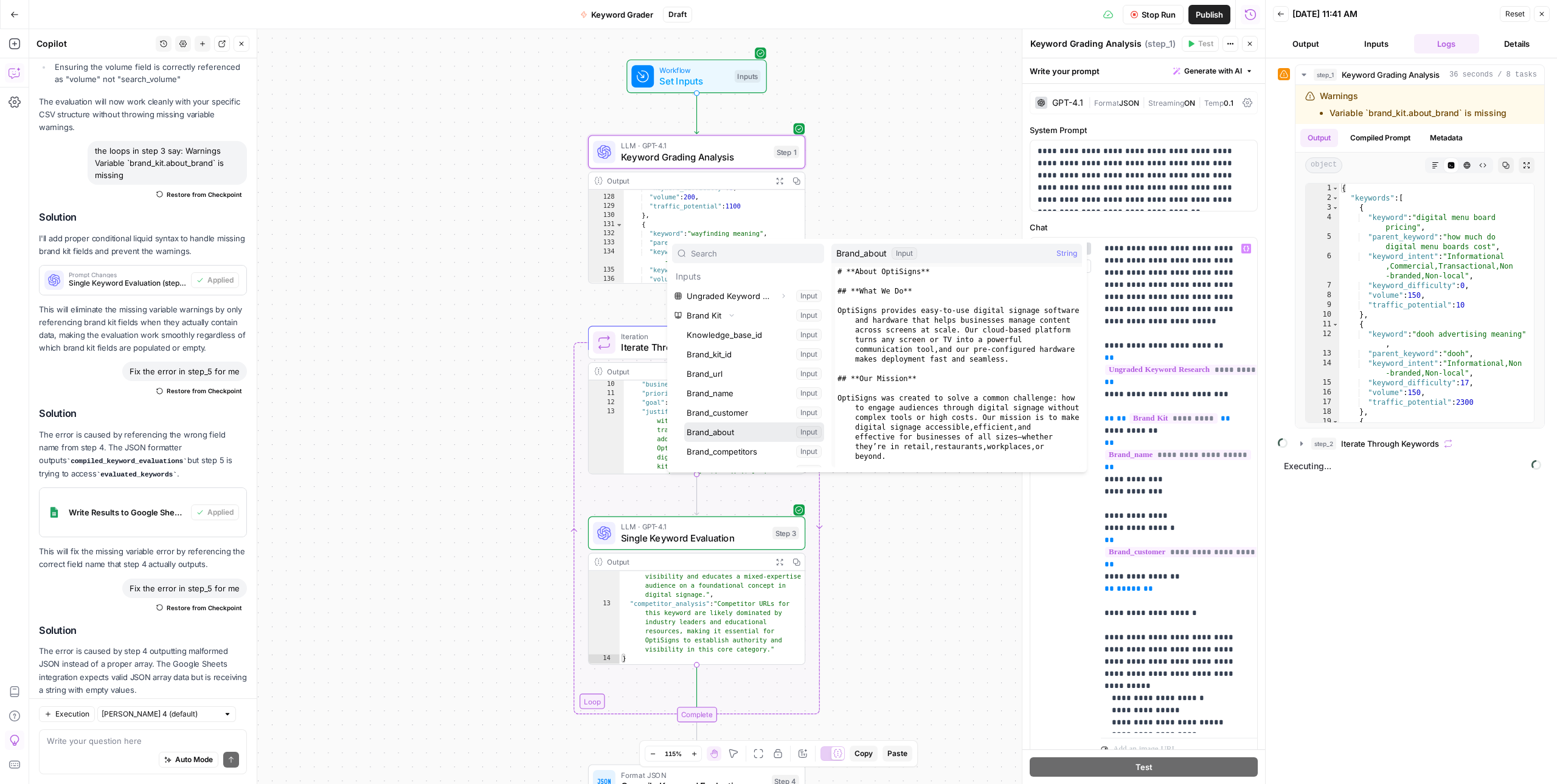
click at [720, 429] on button "Select variable Brand_about" at bounding box center [754, 432] width 140 height 19
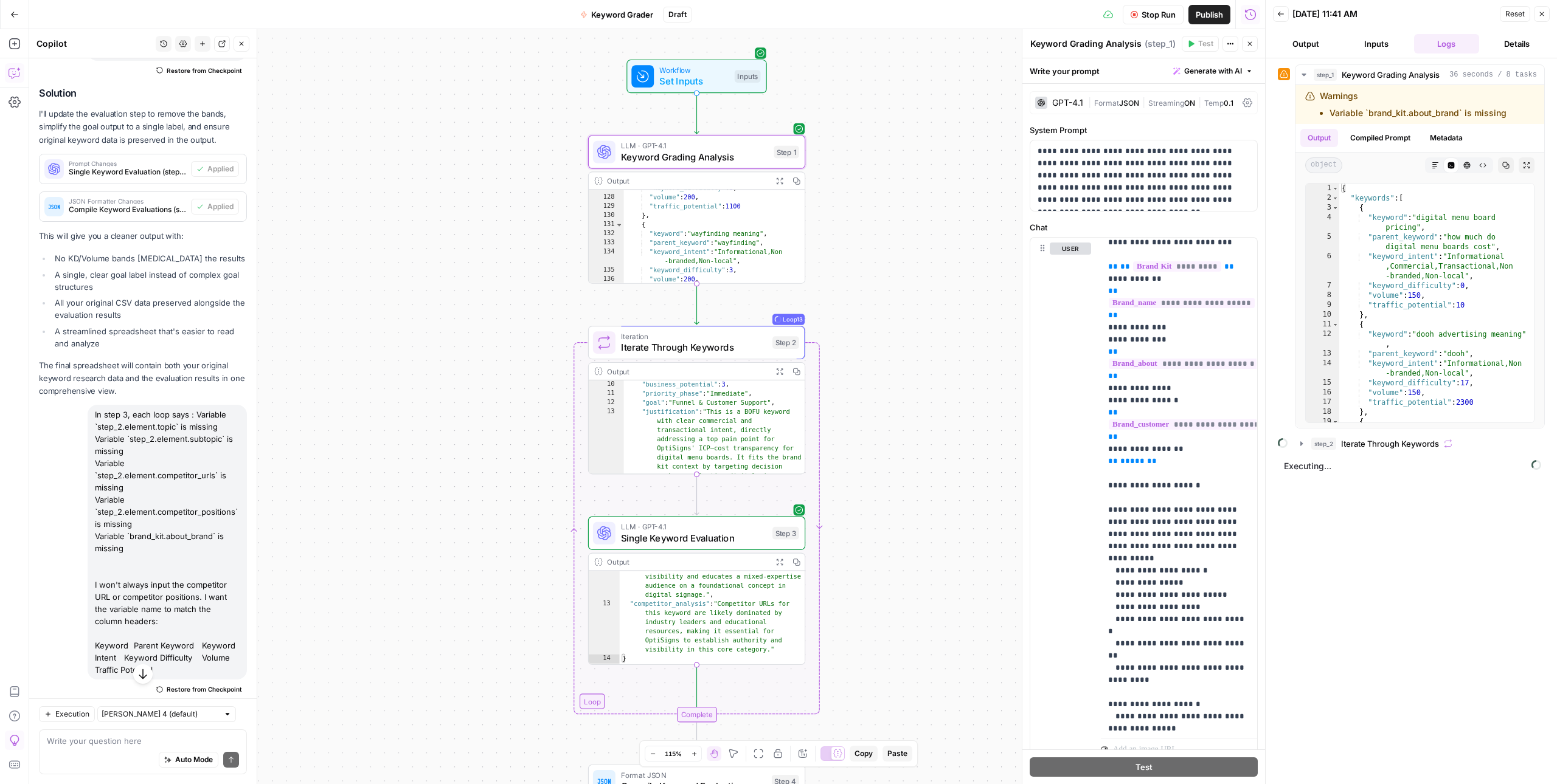
scroll to position [9074, 0]
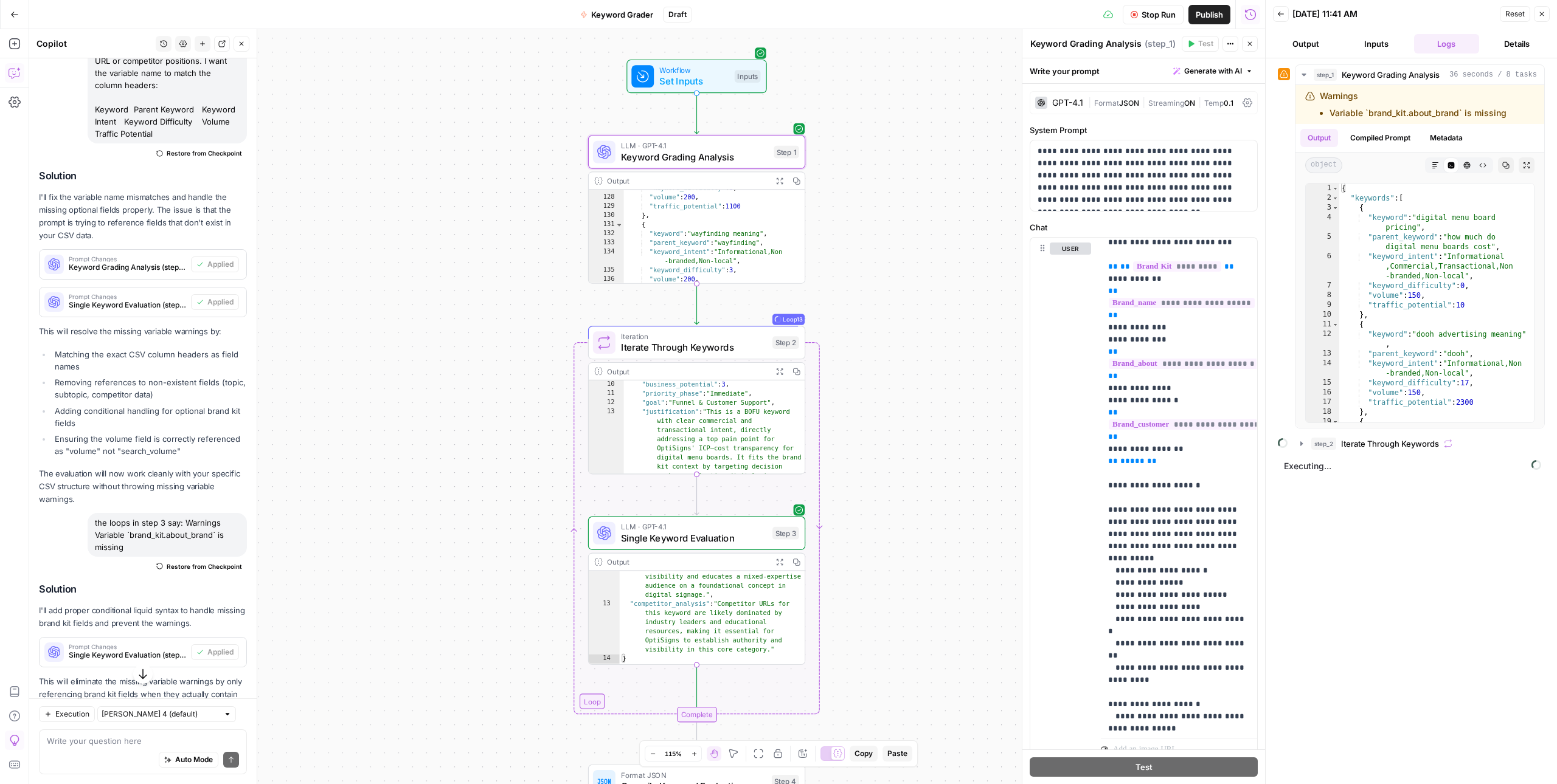
click at [1157, 10] on span "Stop Run" at bounding box center [1159, 14] width 34 height 12
click at [1206, 14] on span "Publish" at bounding box center [1209, 14] width 28 height 12
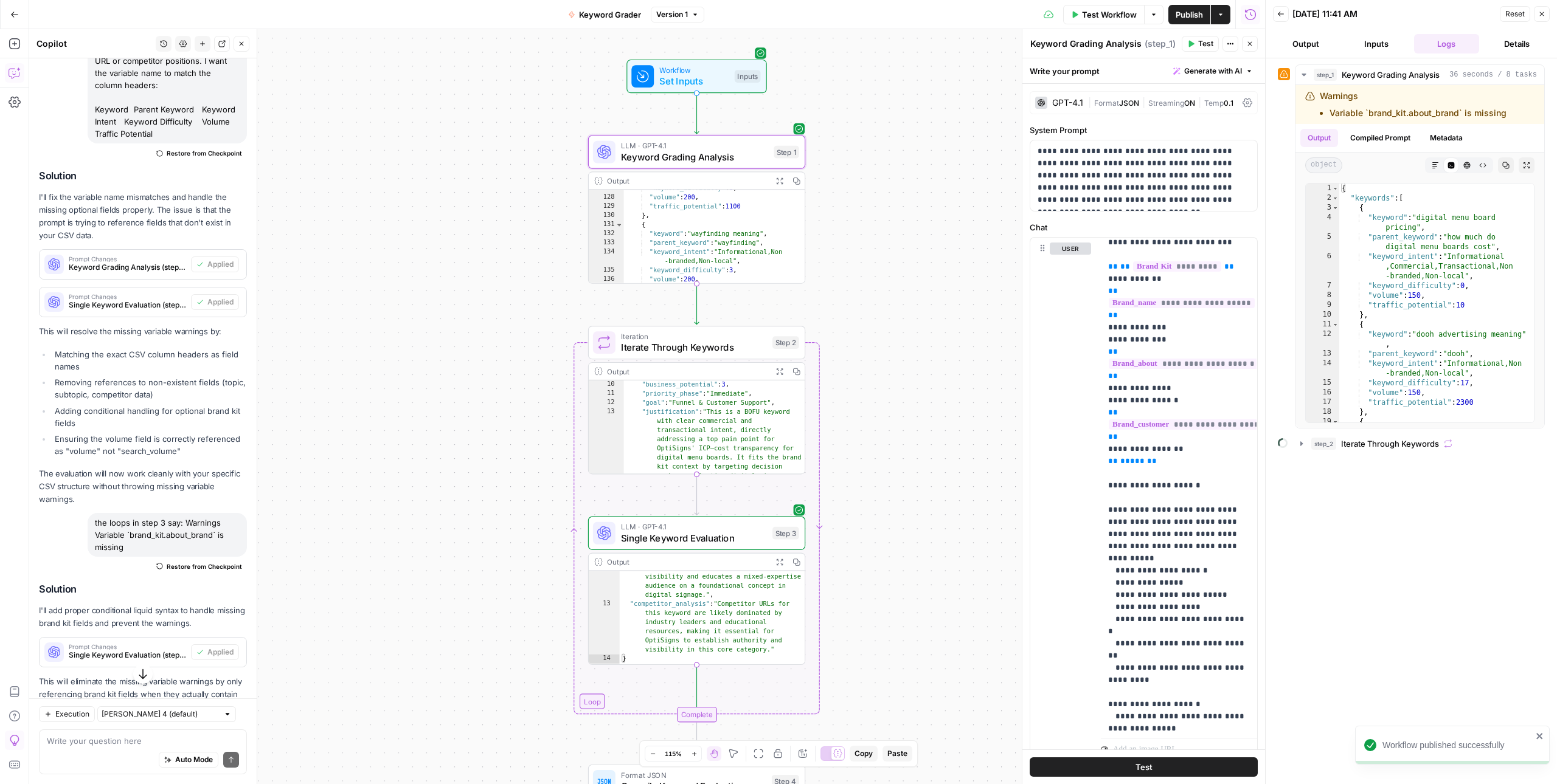
click at [1114, 10] on span "Test Workflow" at bounding box center [1110, 14] width 55 height 12
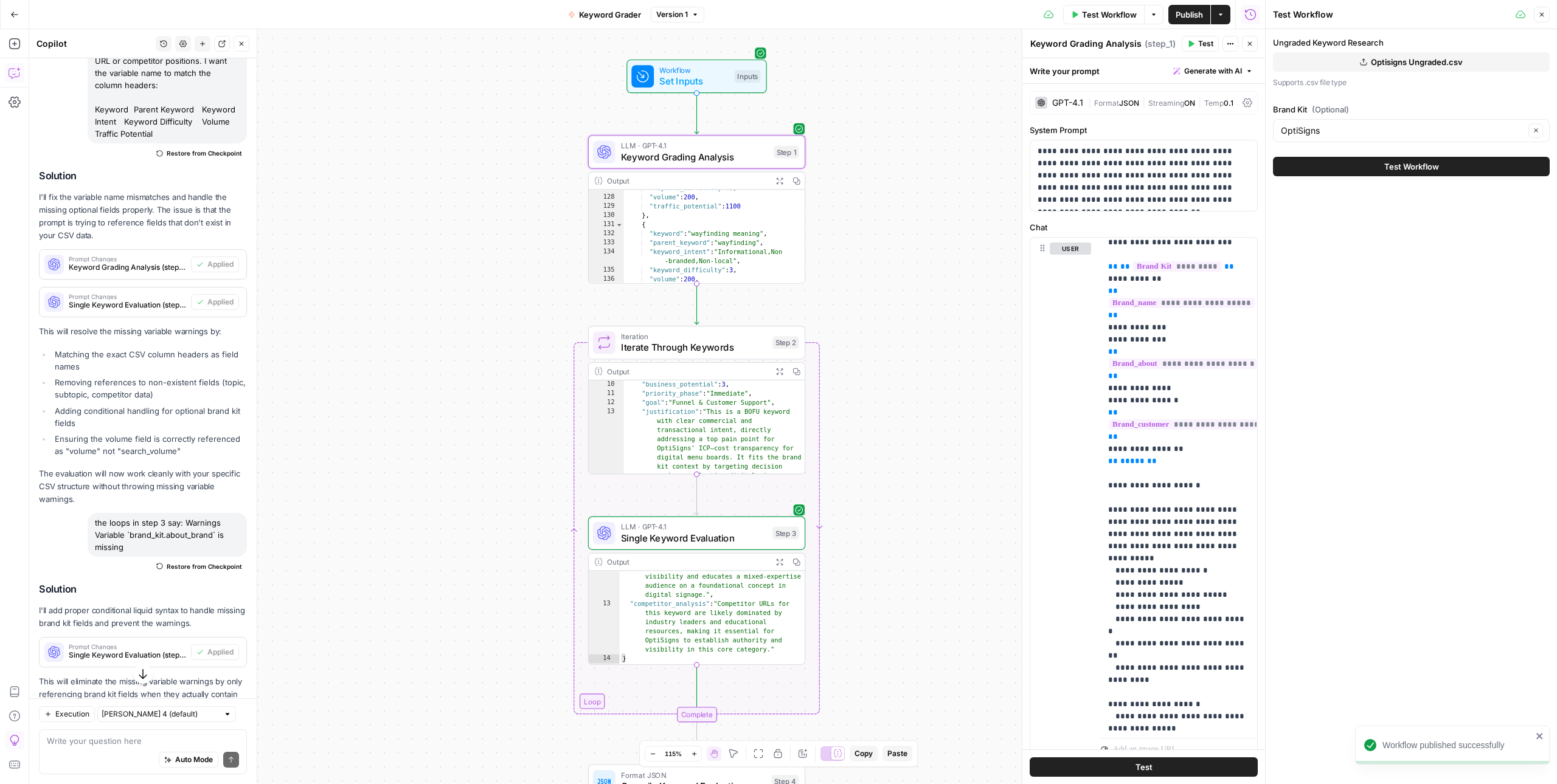
click at [1466, 166] on button "Test Workflow" at bounding box center [1411, 167] width 277 height 19
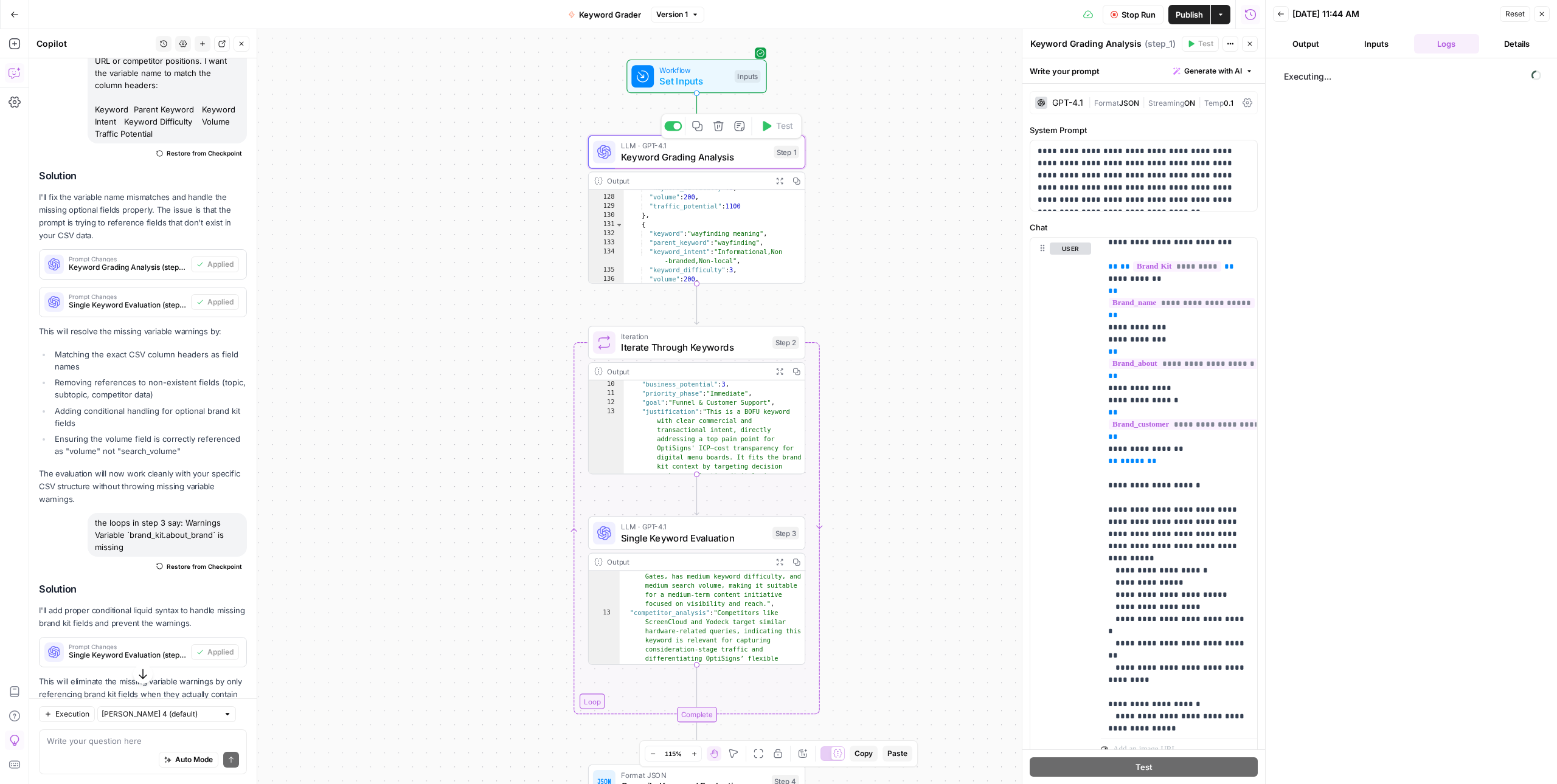
click at [745, 154] on span "Keyword Grading Analysis" at bounding box center [694, 157] width 148 height 14
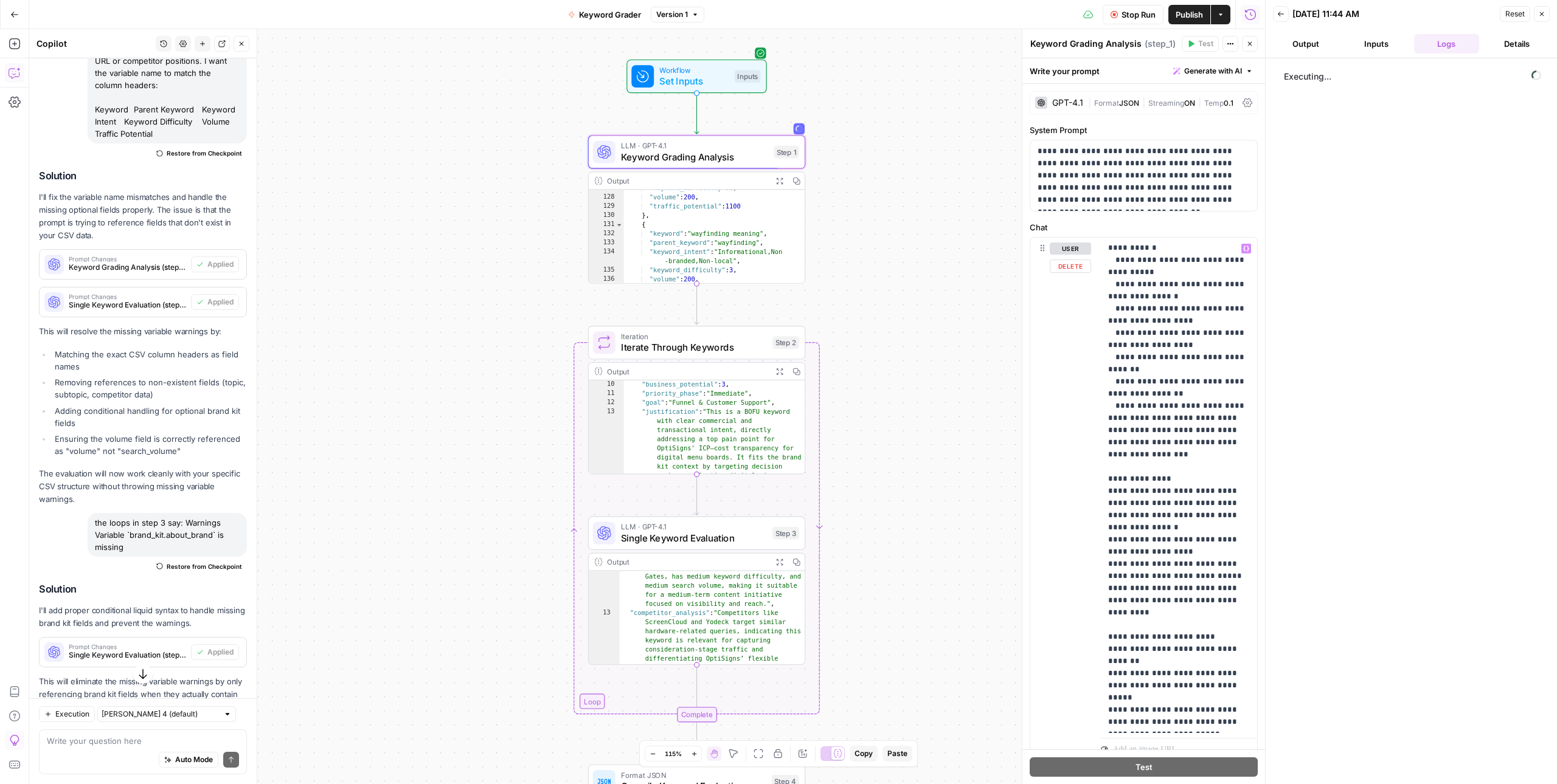
scroll to position [767, 0]
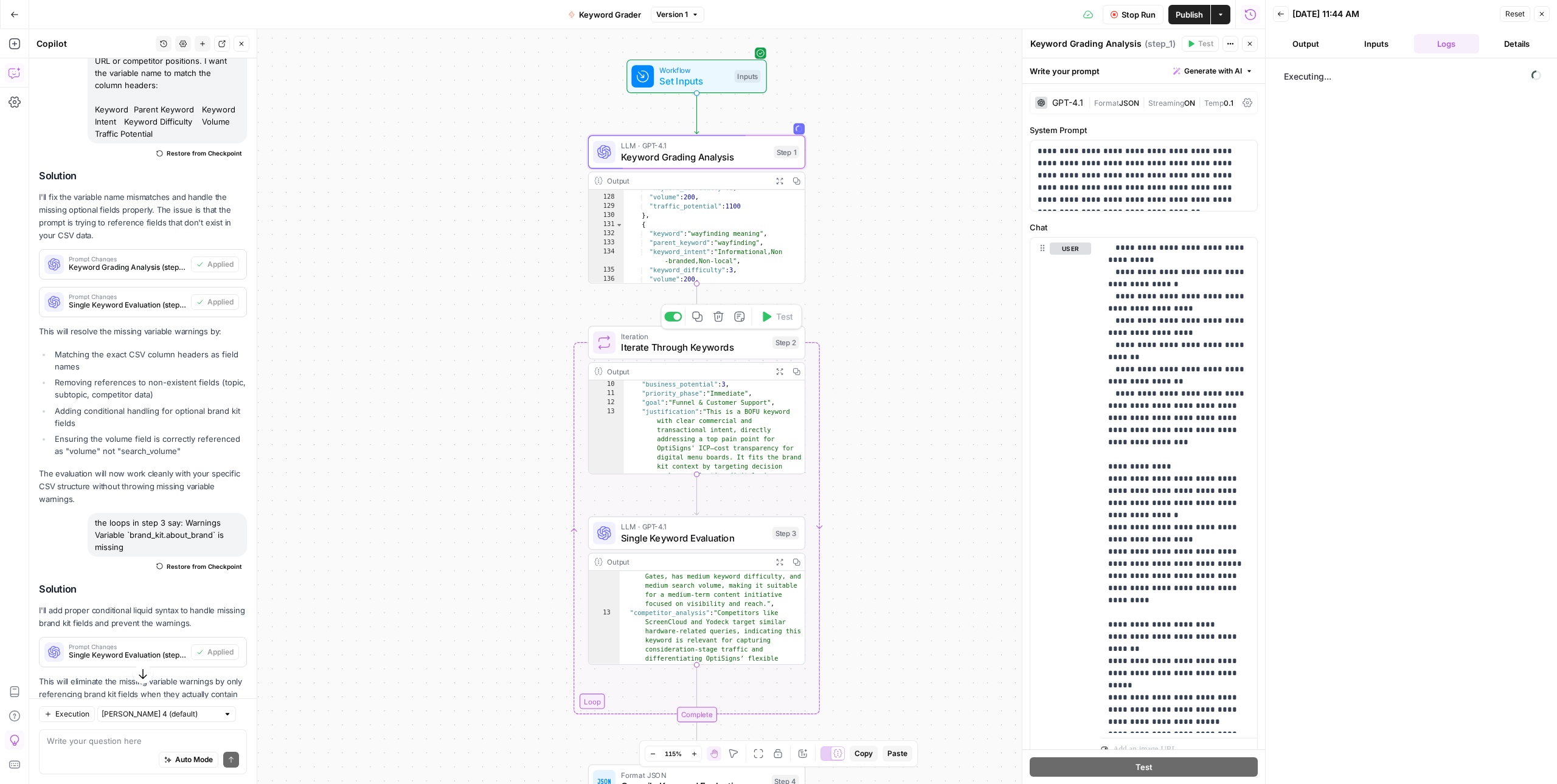
click at [717, 335] on span "Iteration" at bounding box center [693, 337] width 146 height 11
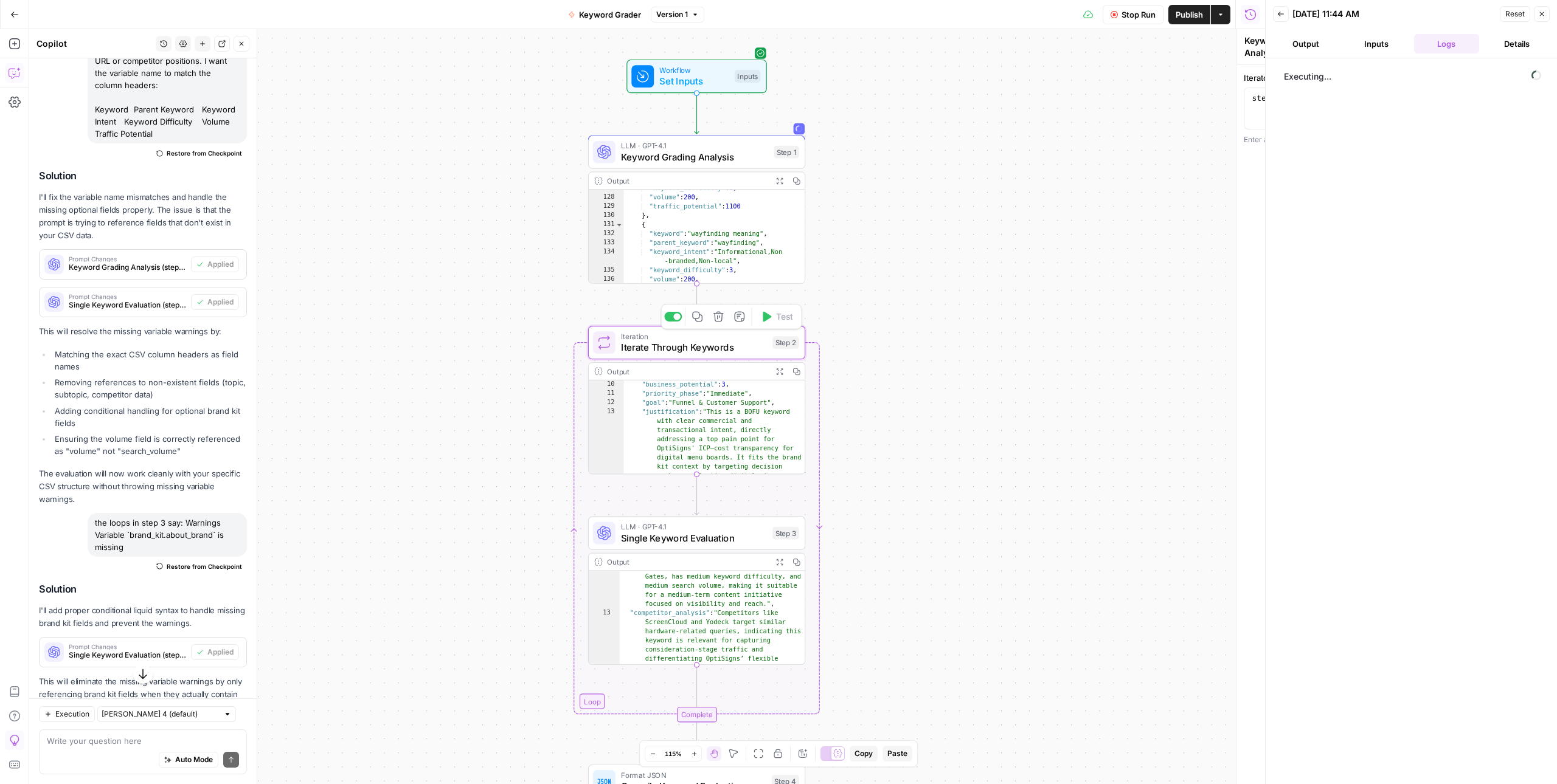
type textarea "Iterate Through Keywords"
click at [692, 537] on span "Single Keyword Evaluation" at bounding box center [693, 539] width 146 height 14
type textarea "Single Keyword Evaluation"
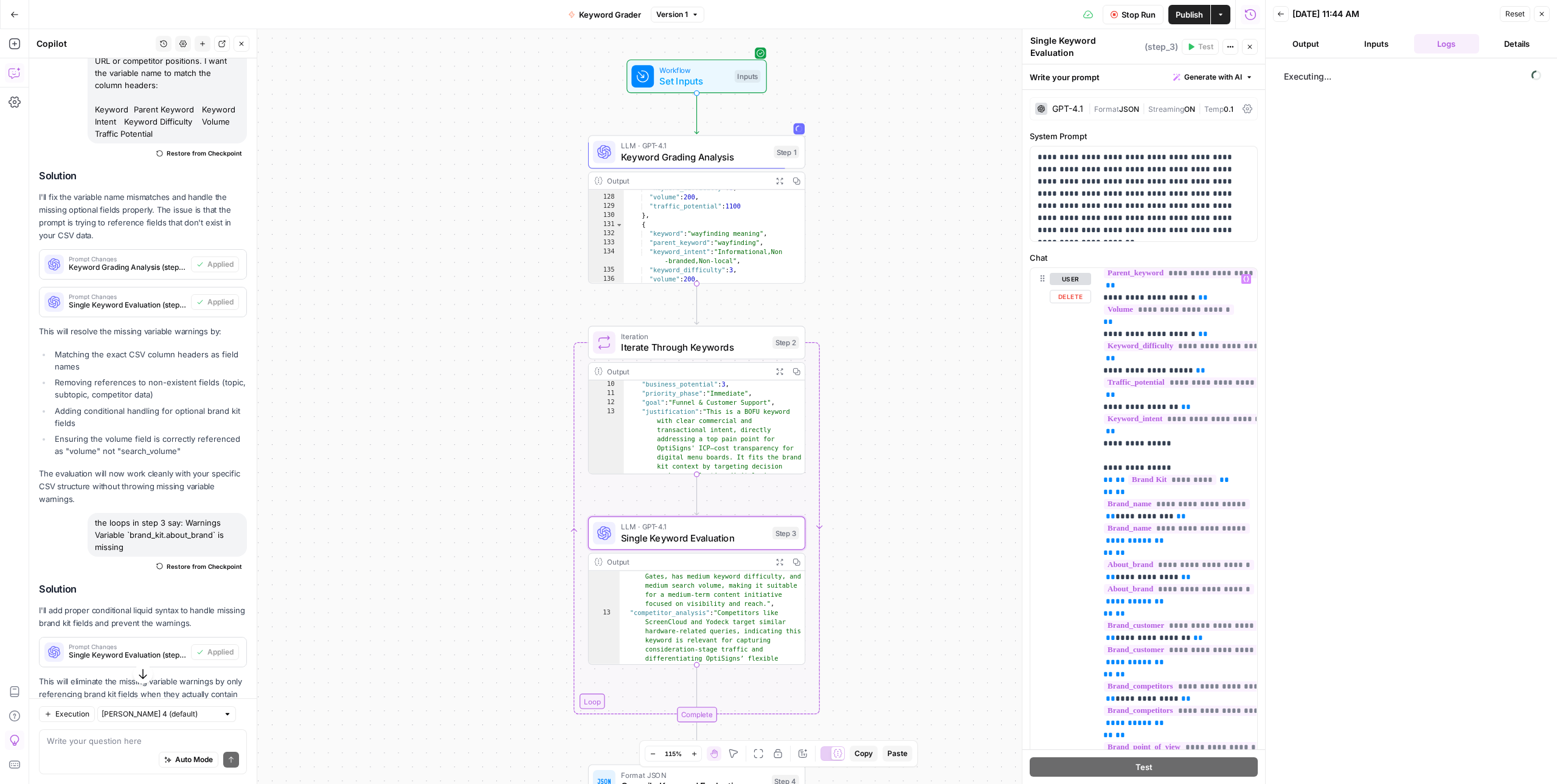
scroll to position [212, 4]
click at [1194, 560] on span "**********" at bounding box center [1180, 565] width 150 height 10
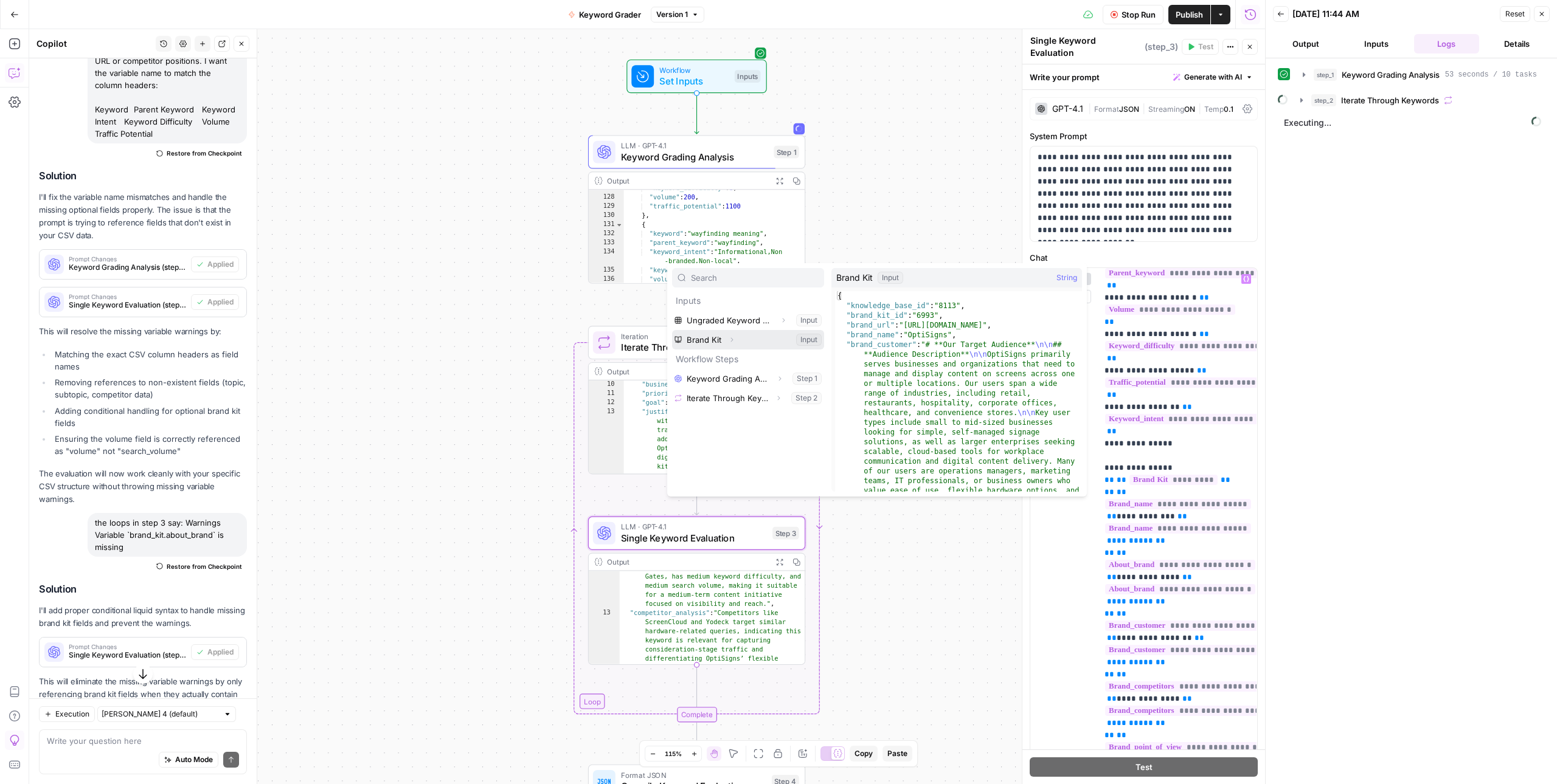
click at [732, 344] on button "Expand" at bounding box center [731, 340] width 16 height 16
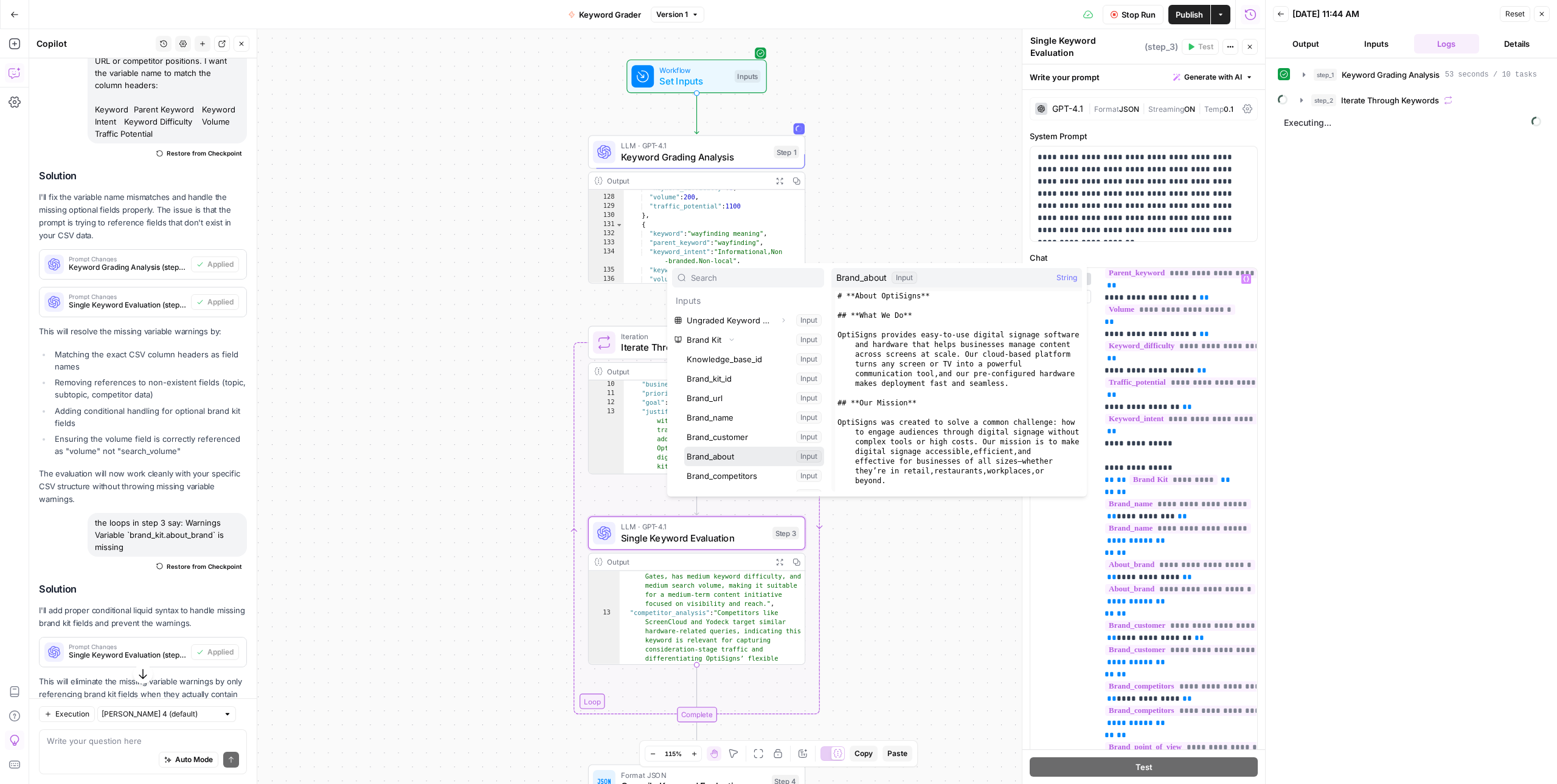
click at [728, 461] on button "Select variable Brand_about" at bounding box center [754, 457] width 140 height 19
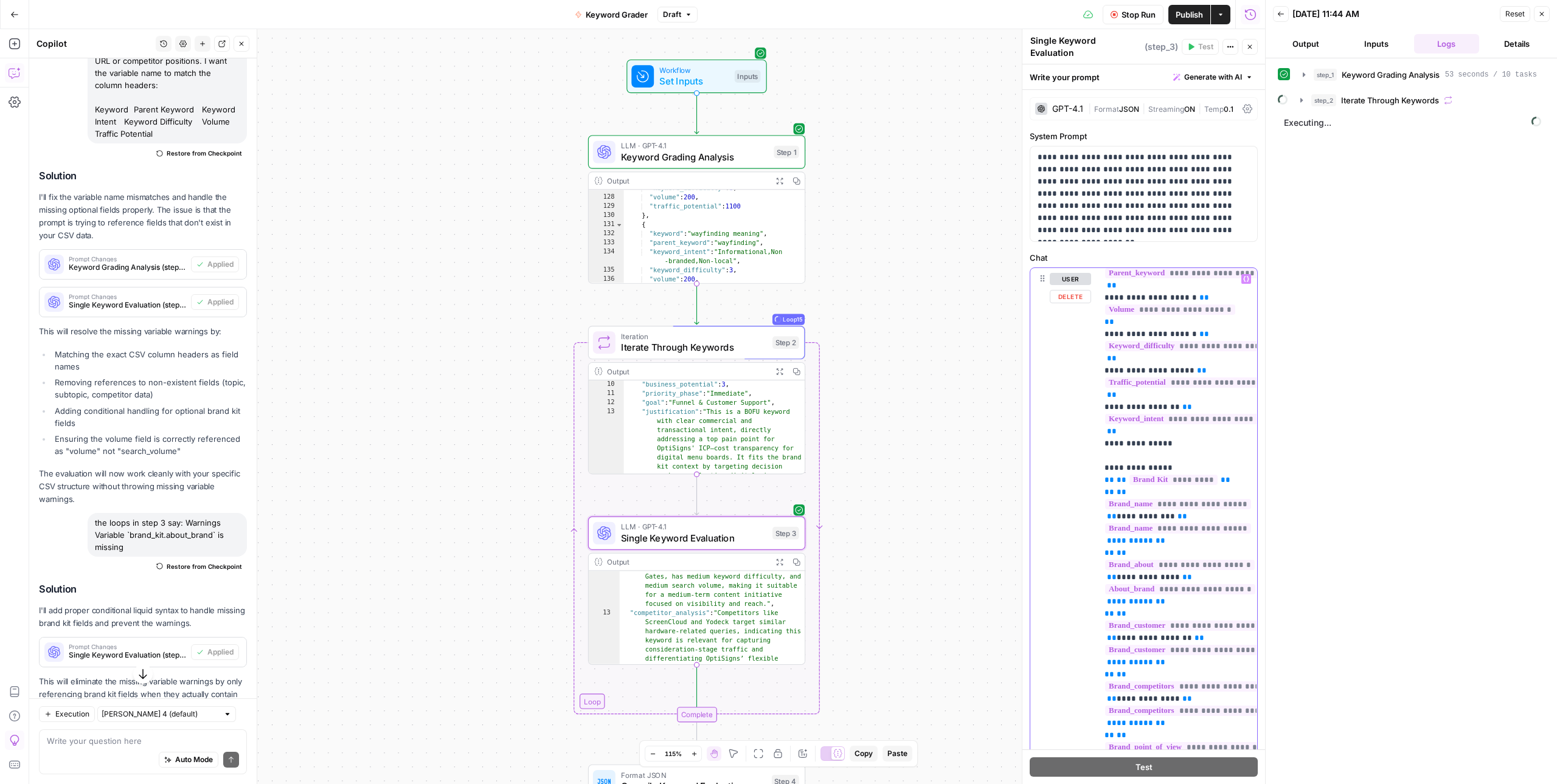
click at [1199, 584] on span "**********" at bounding box center [1180, 589] width 150 height 10
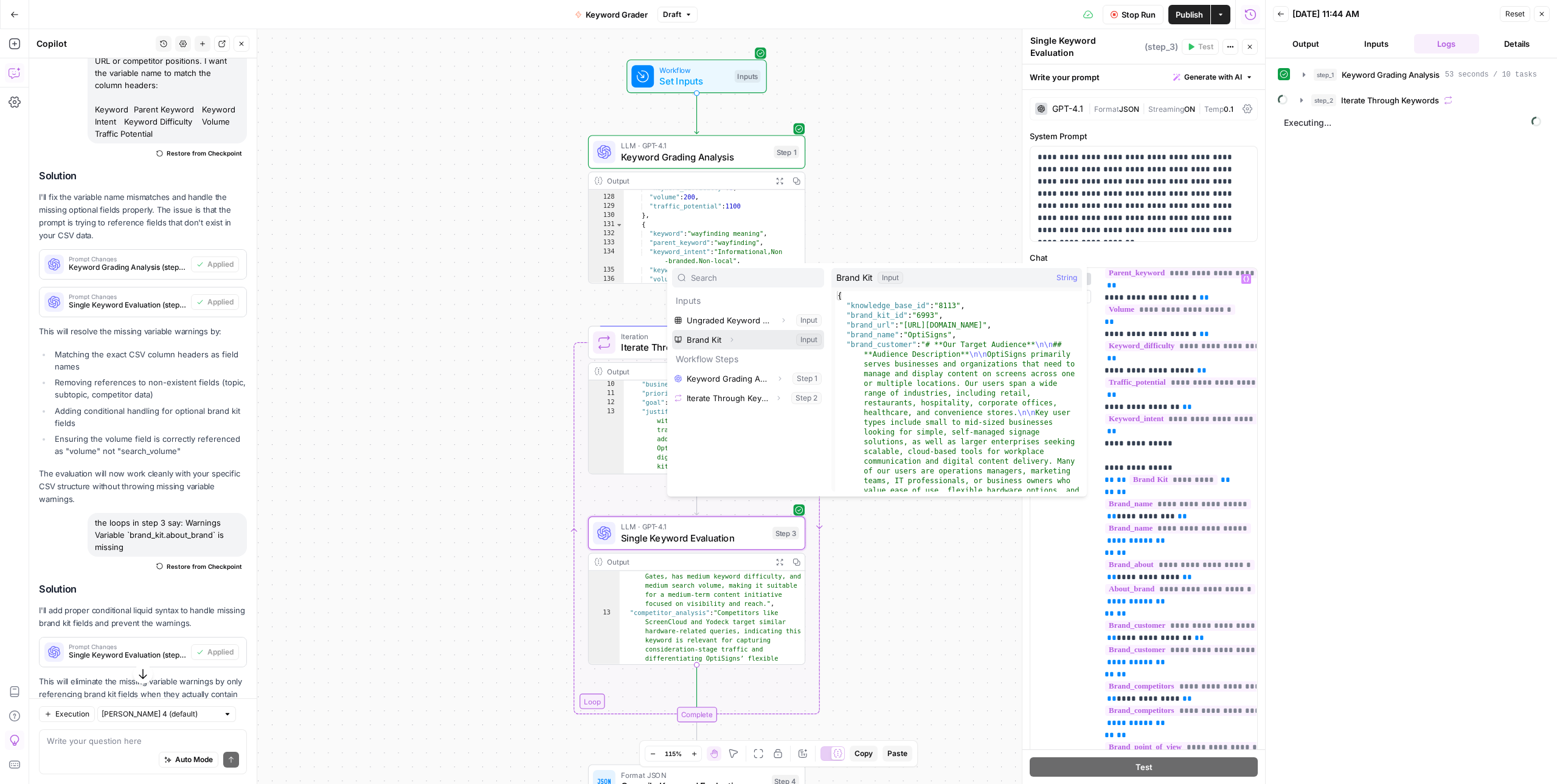
click at [733, 336] on icon "button" at bounding box center [732, 340] width 8 height 8
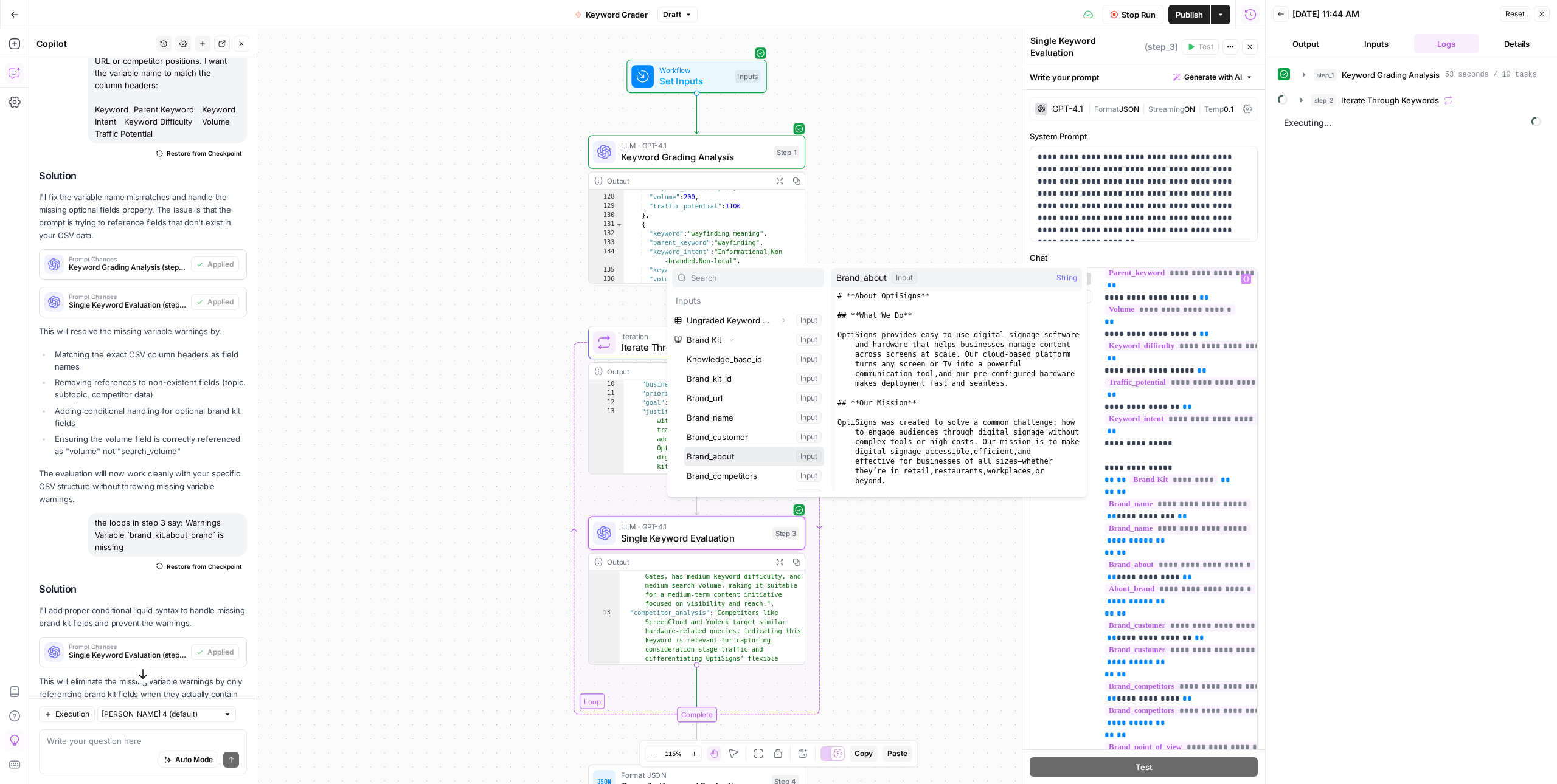
click at [728, 455] on button "Select variable Brand_about" at bounding box center [754, 457] width 140 height 19
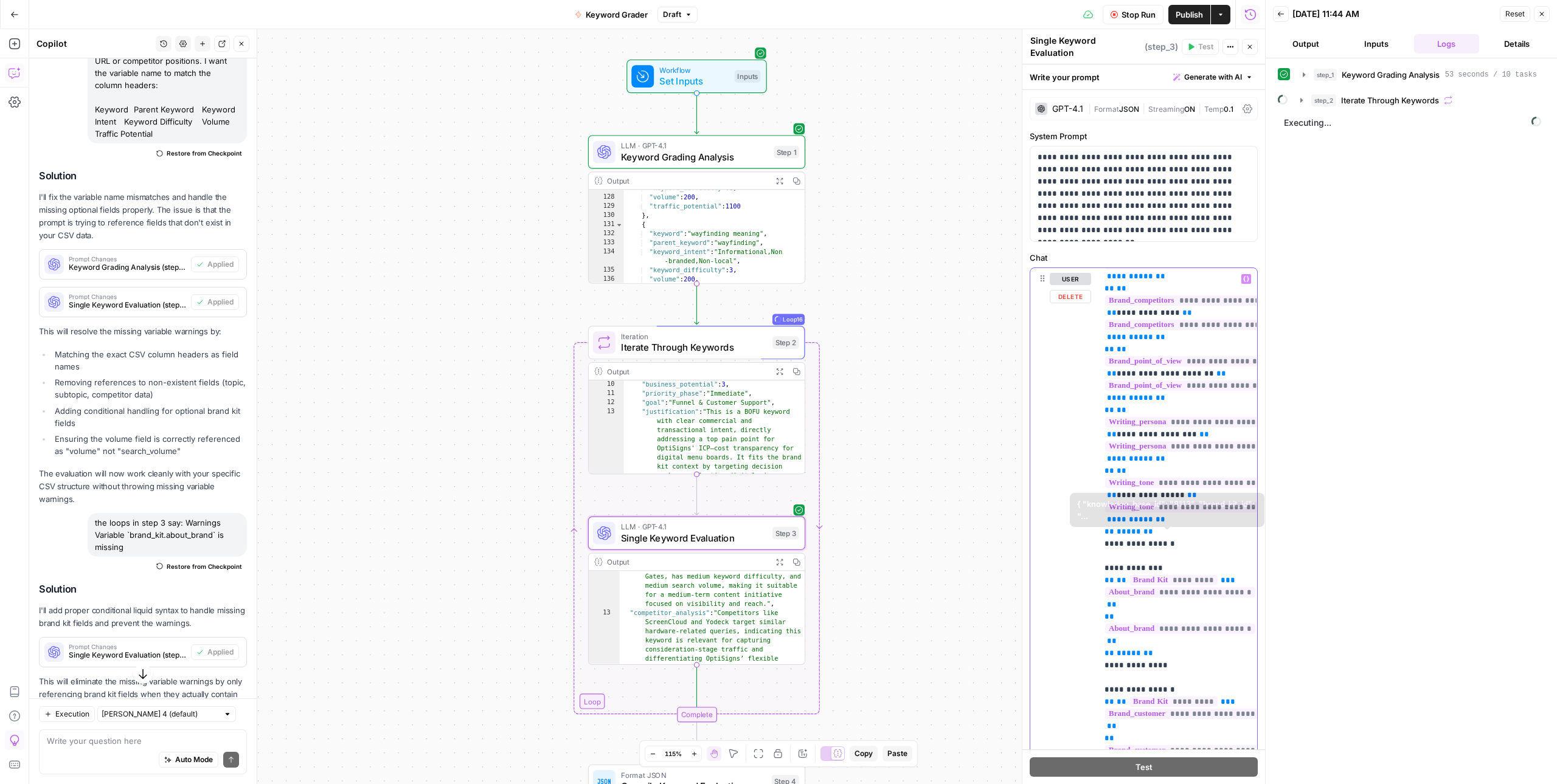
scroll to position [617, 4]
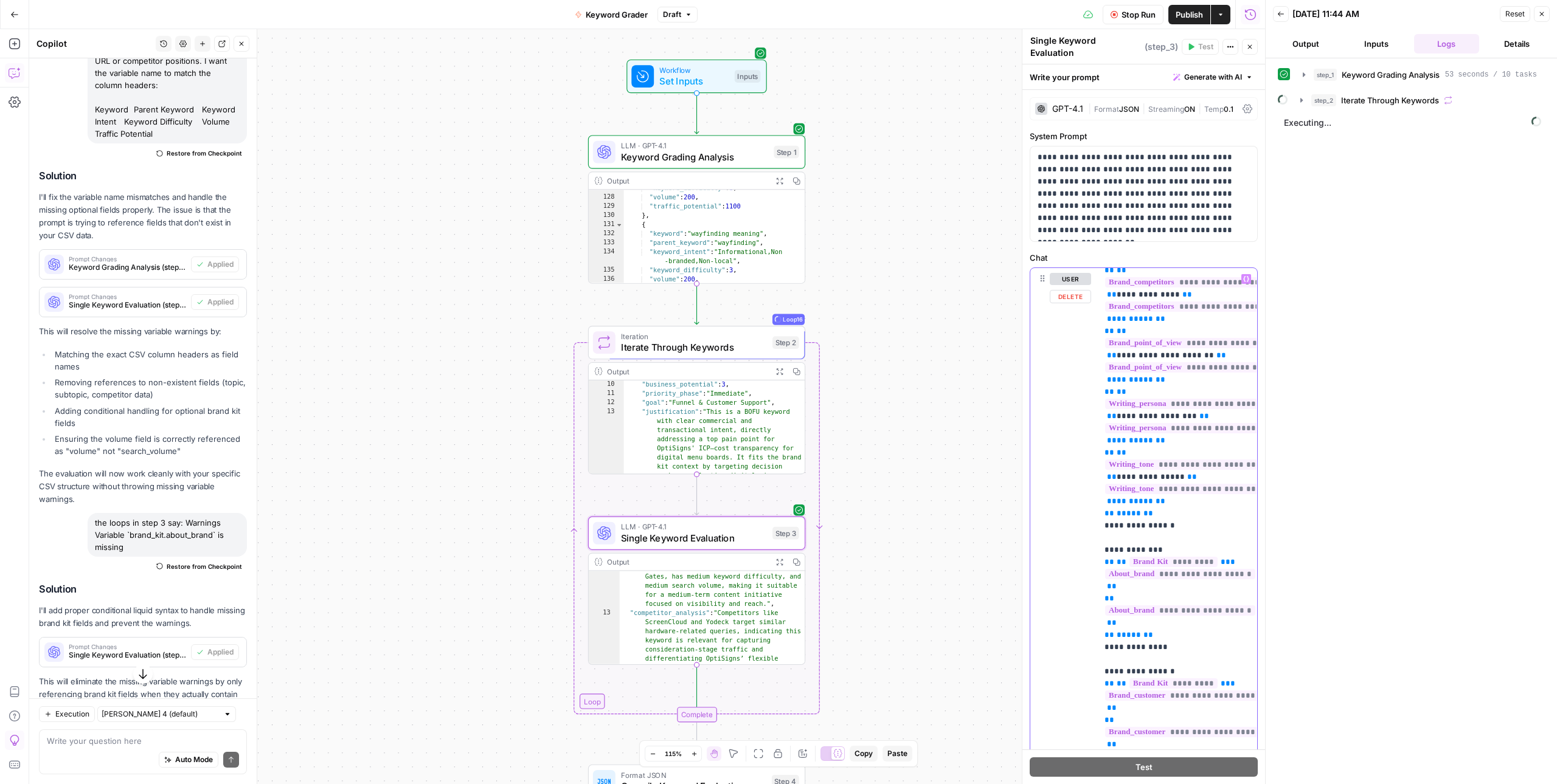
click at [1172, 569] on span "**********" at bounding box center [1180, 574] width 150 height 10
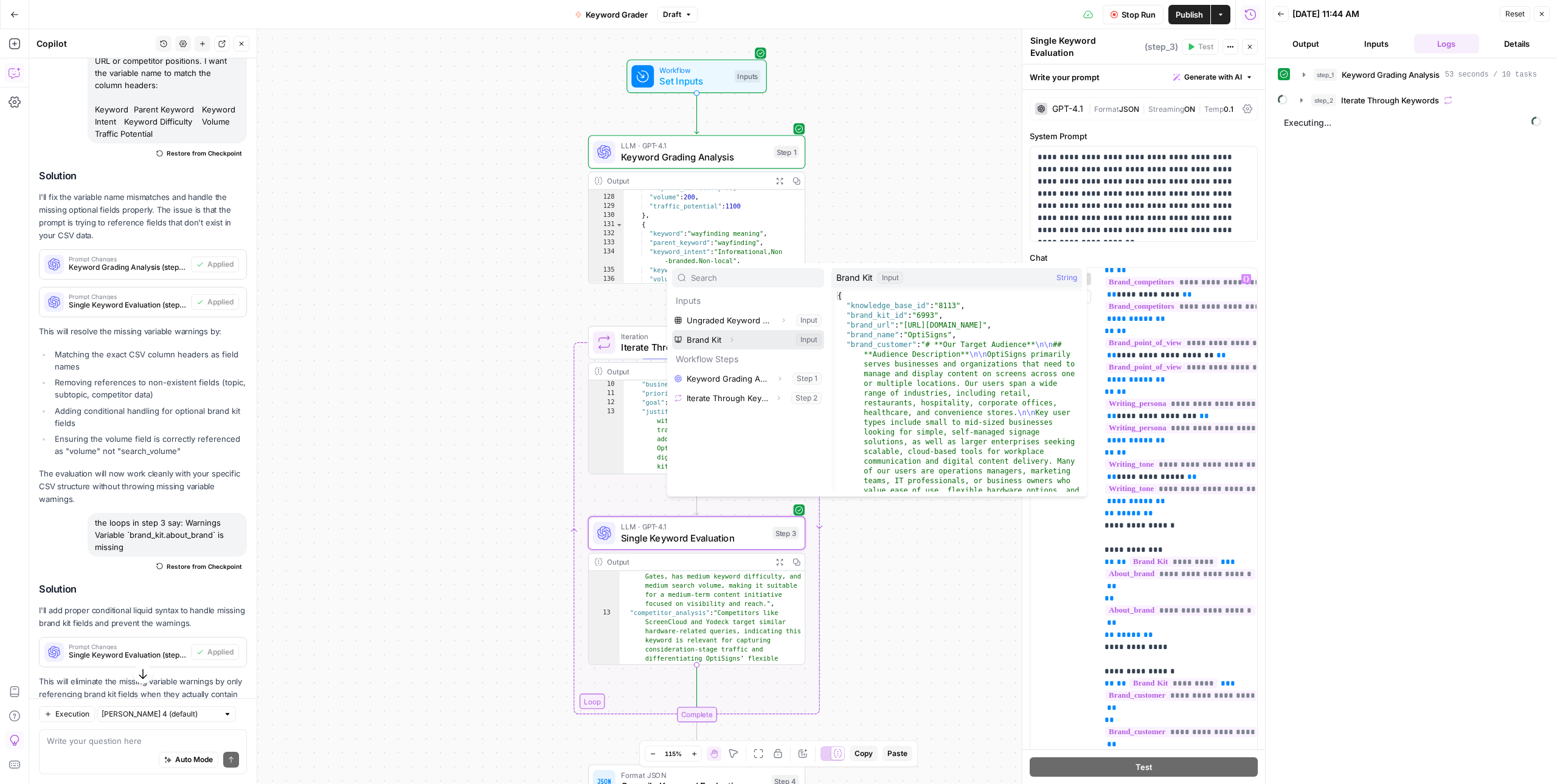
click at [732, 340] on icon "button" at bounding box center [732, 340] width 3 height 4
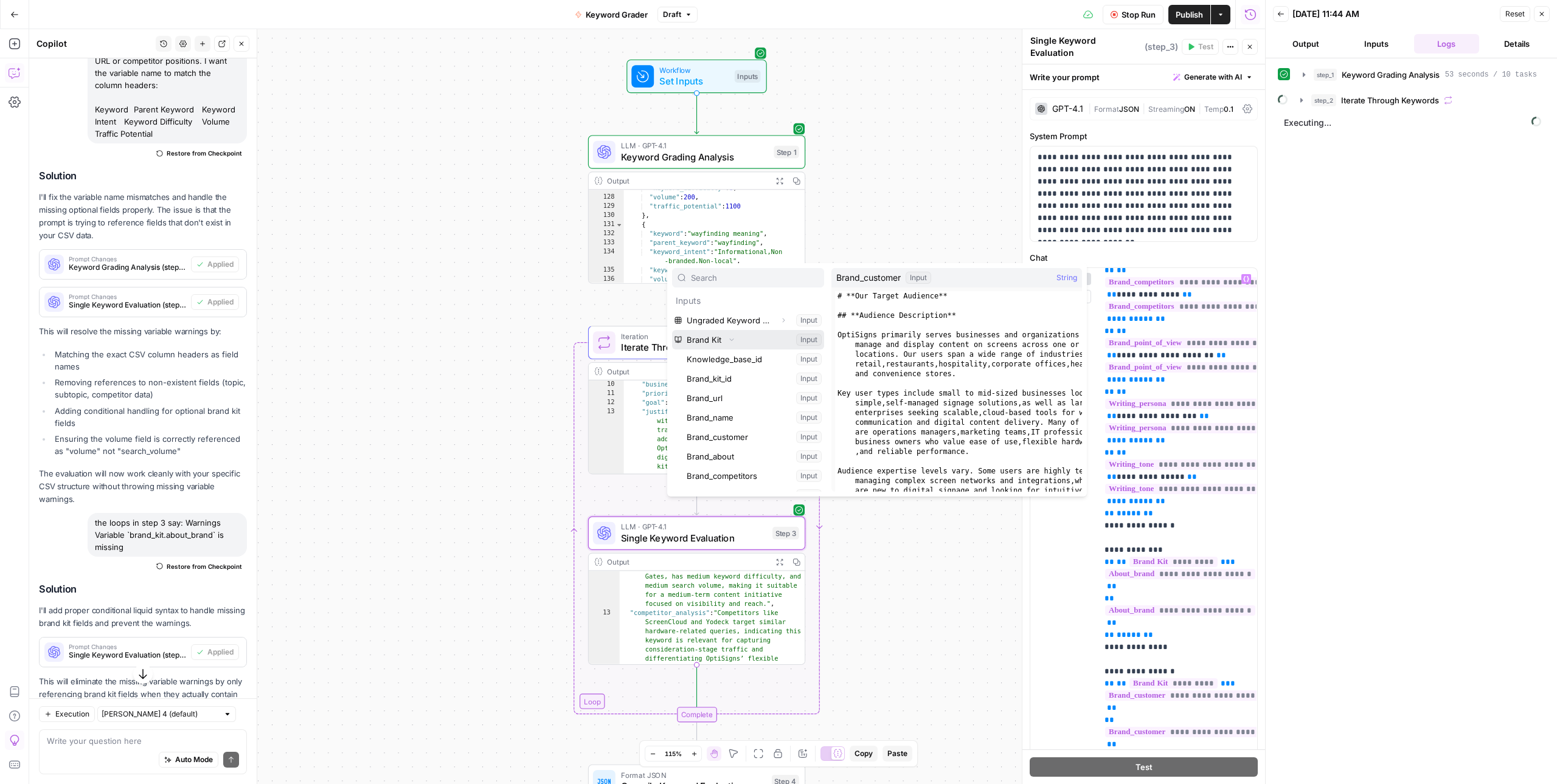
scroll to position [35, 0]
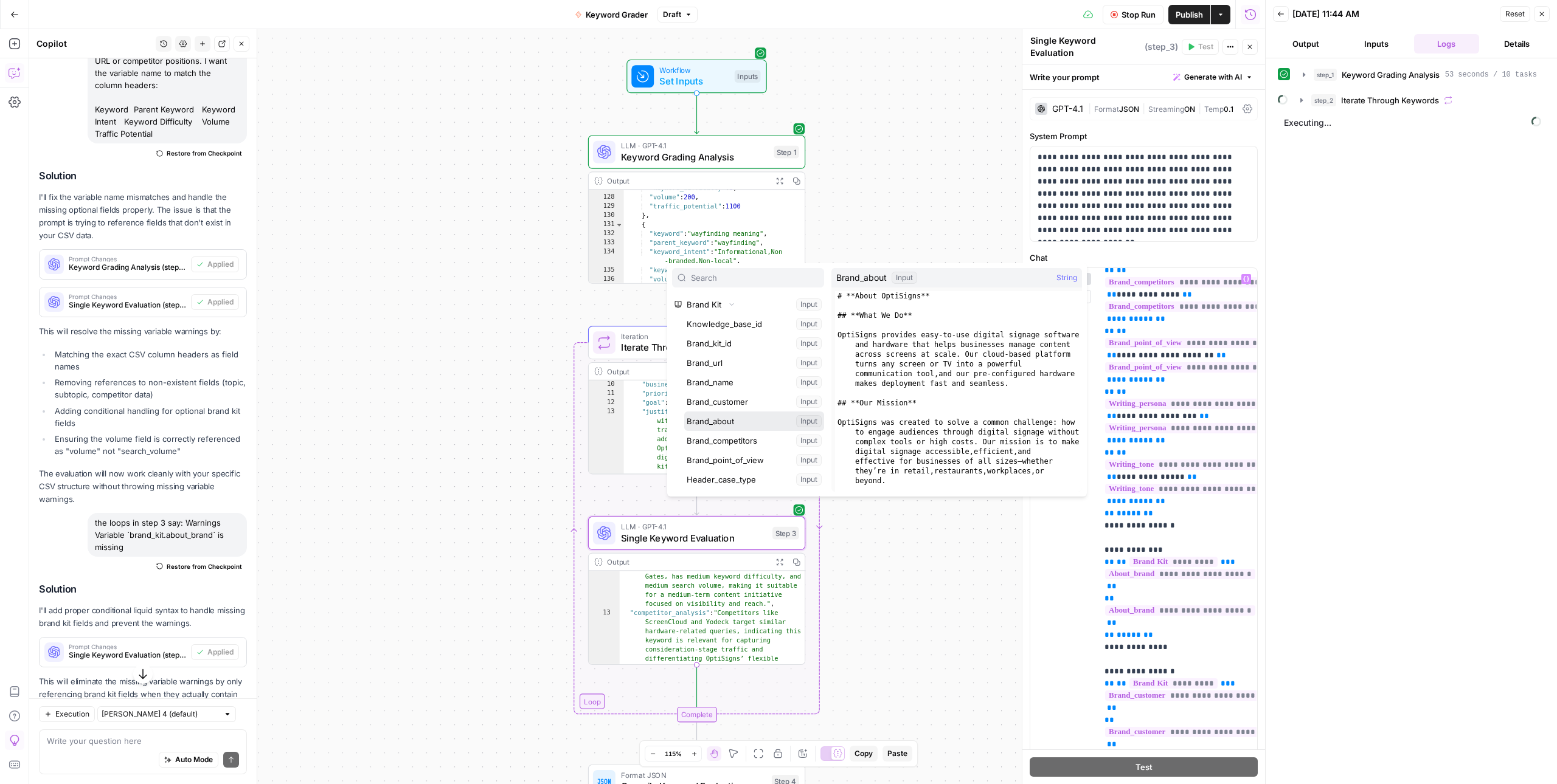
click at [753, 422] on button "Select variable Brand_about" at bounding box center [754, 421] width 140 height 19
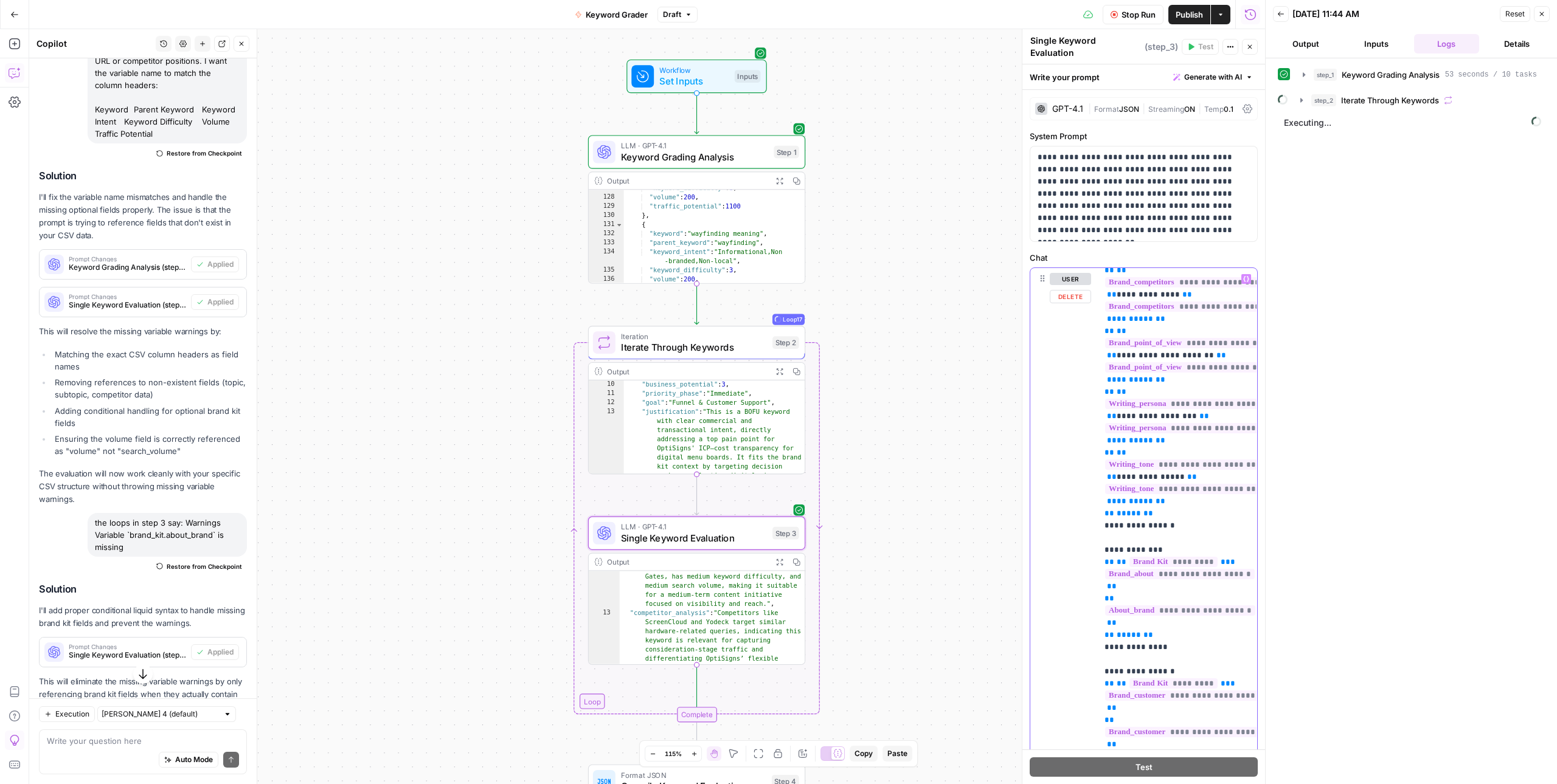
click at [1173, 605] on span "**********" at bounding box center [1180, 610] width 150 height 10
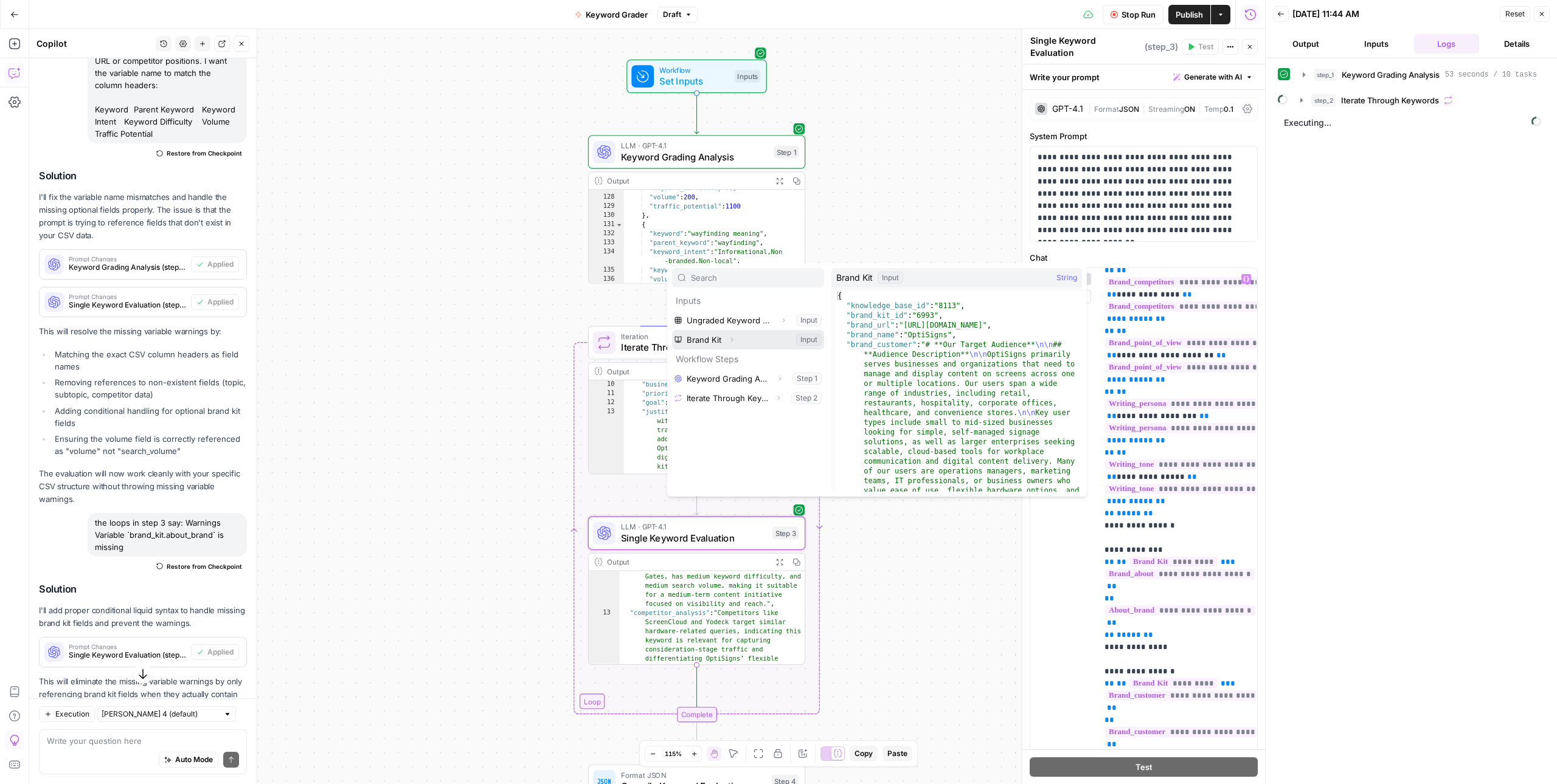
click at [730, 340] on icon "button" at bounding box center [732, 340] width 8 height 8
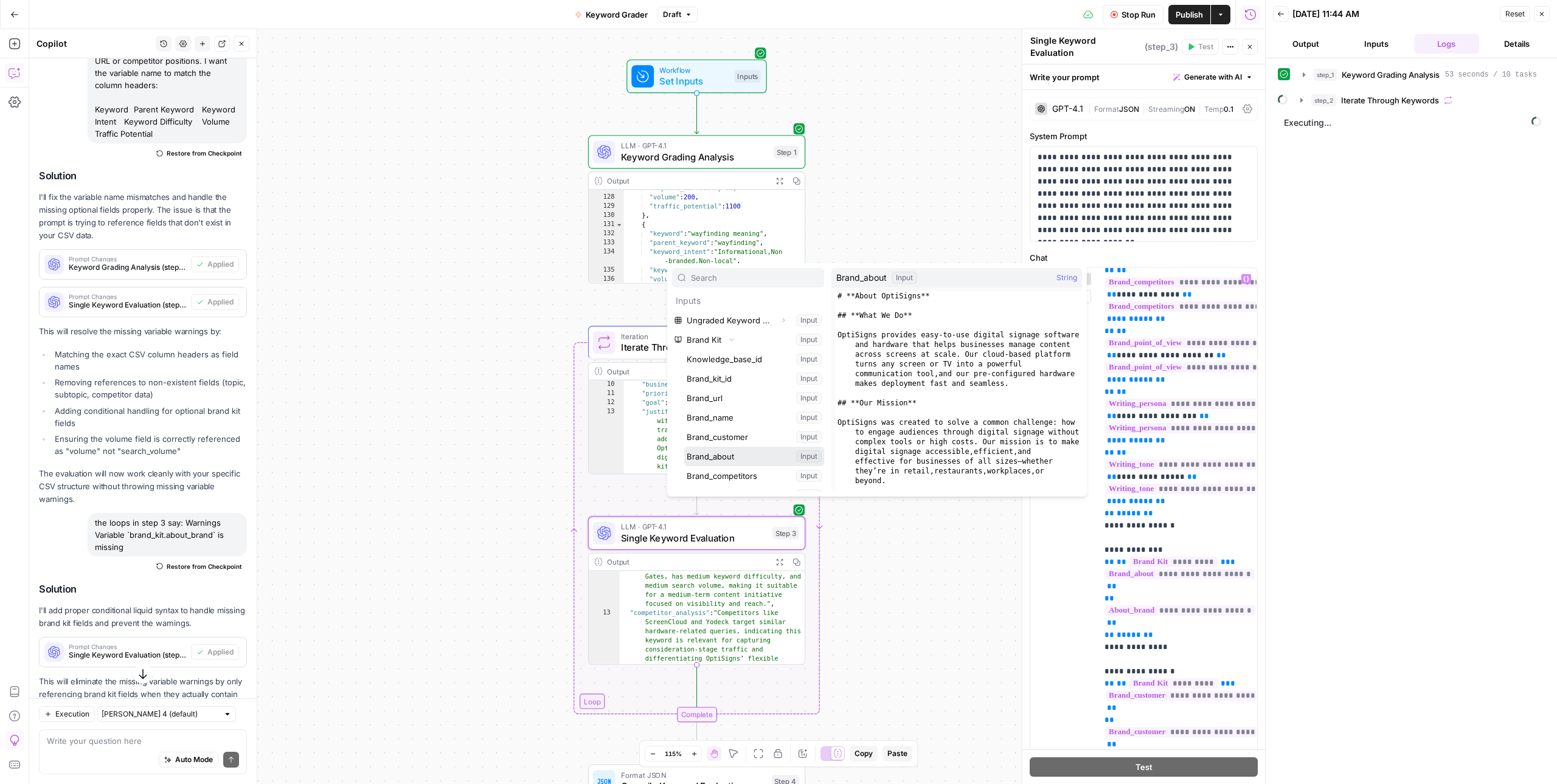
click at [731, 452] on button "Select variable Brand_about" at bounding box center [754, 457] width 140 height 19
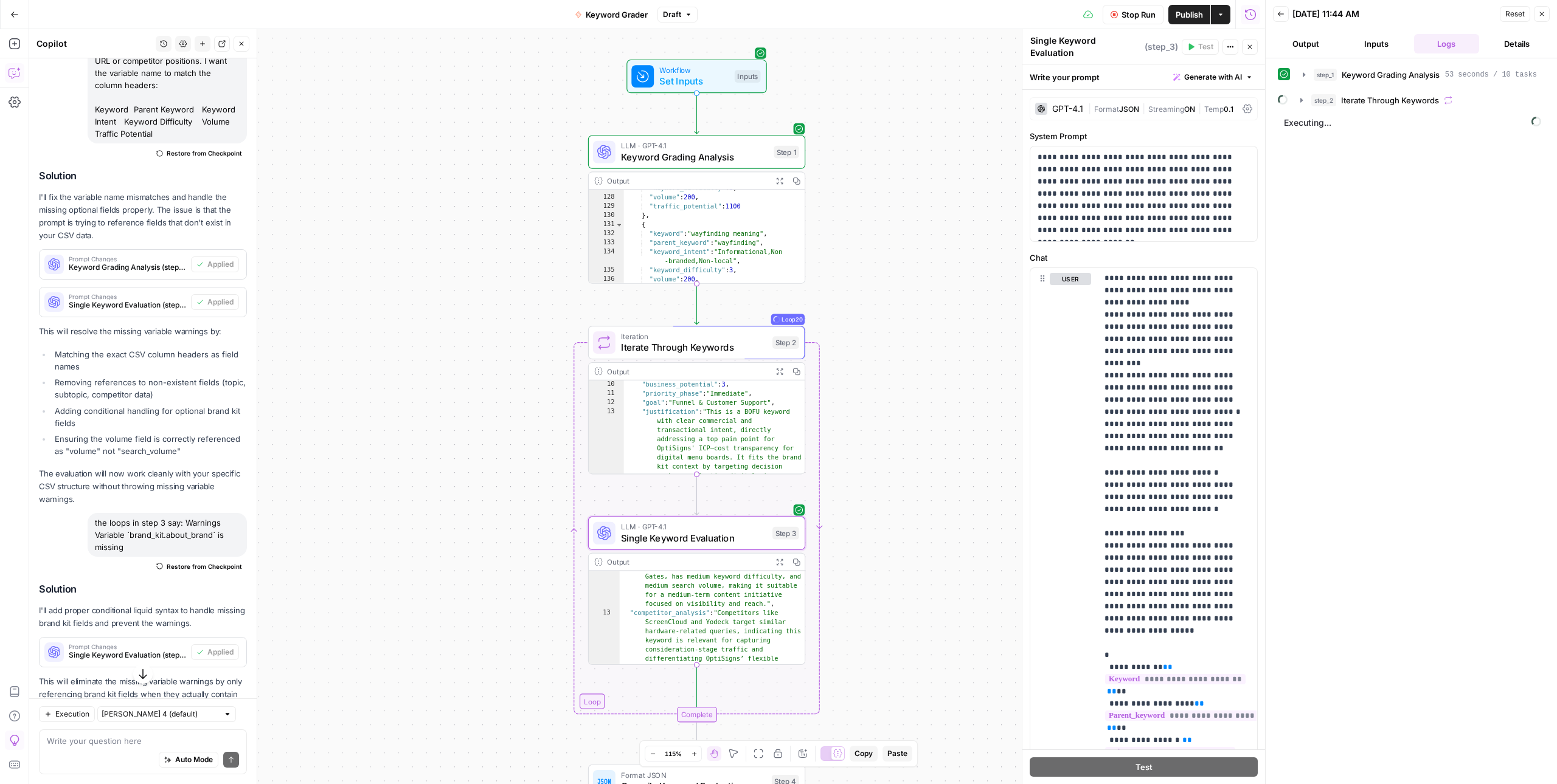
scroll to position [8538, 0]
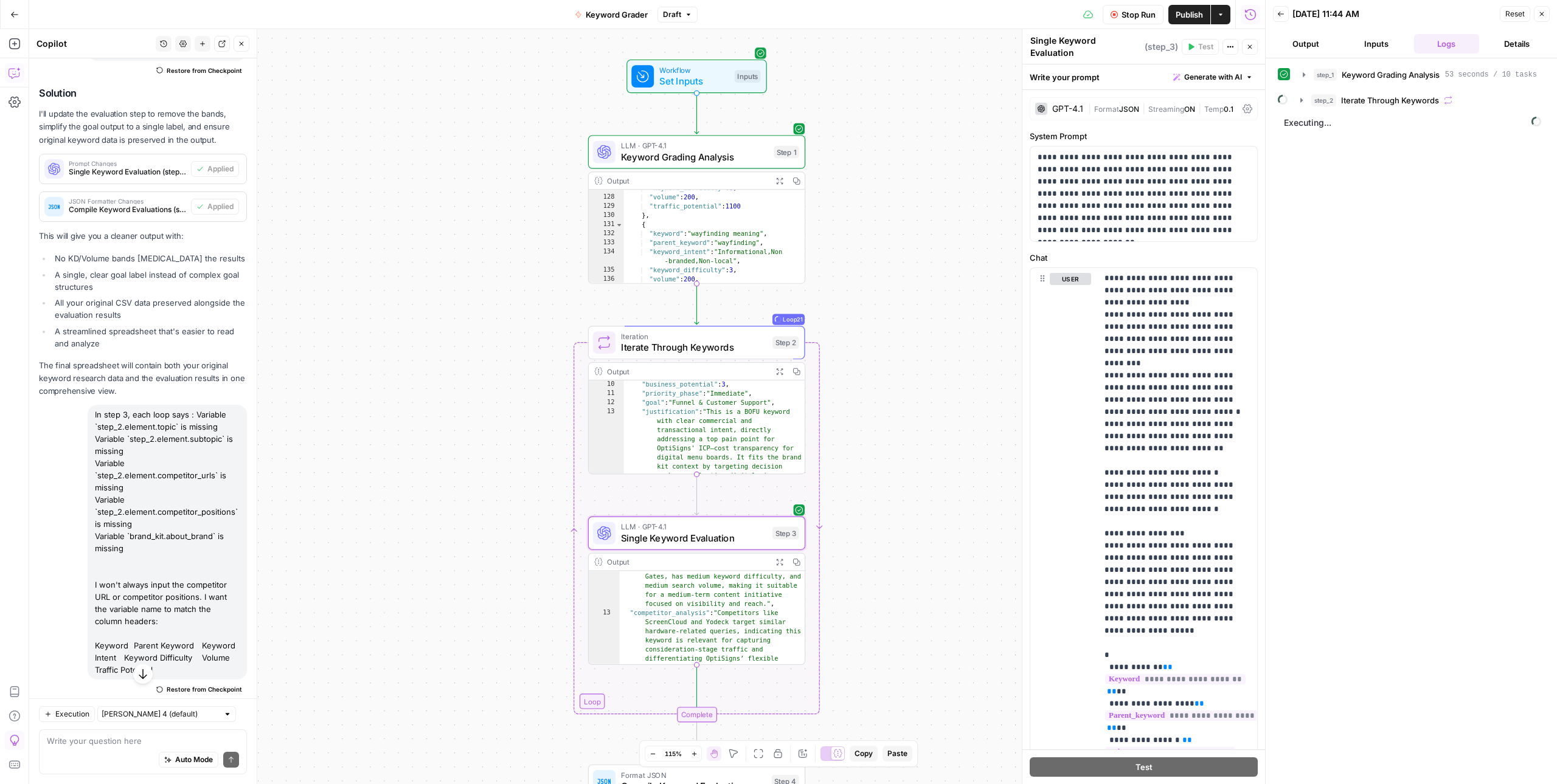
click at [1147, 9] on span "Stop Run" at bounding box center [1138, 14] width 34 height 12
click at [1185, 13] on span "Publish" at bounding box center [1189, 14] width 28 height 12
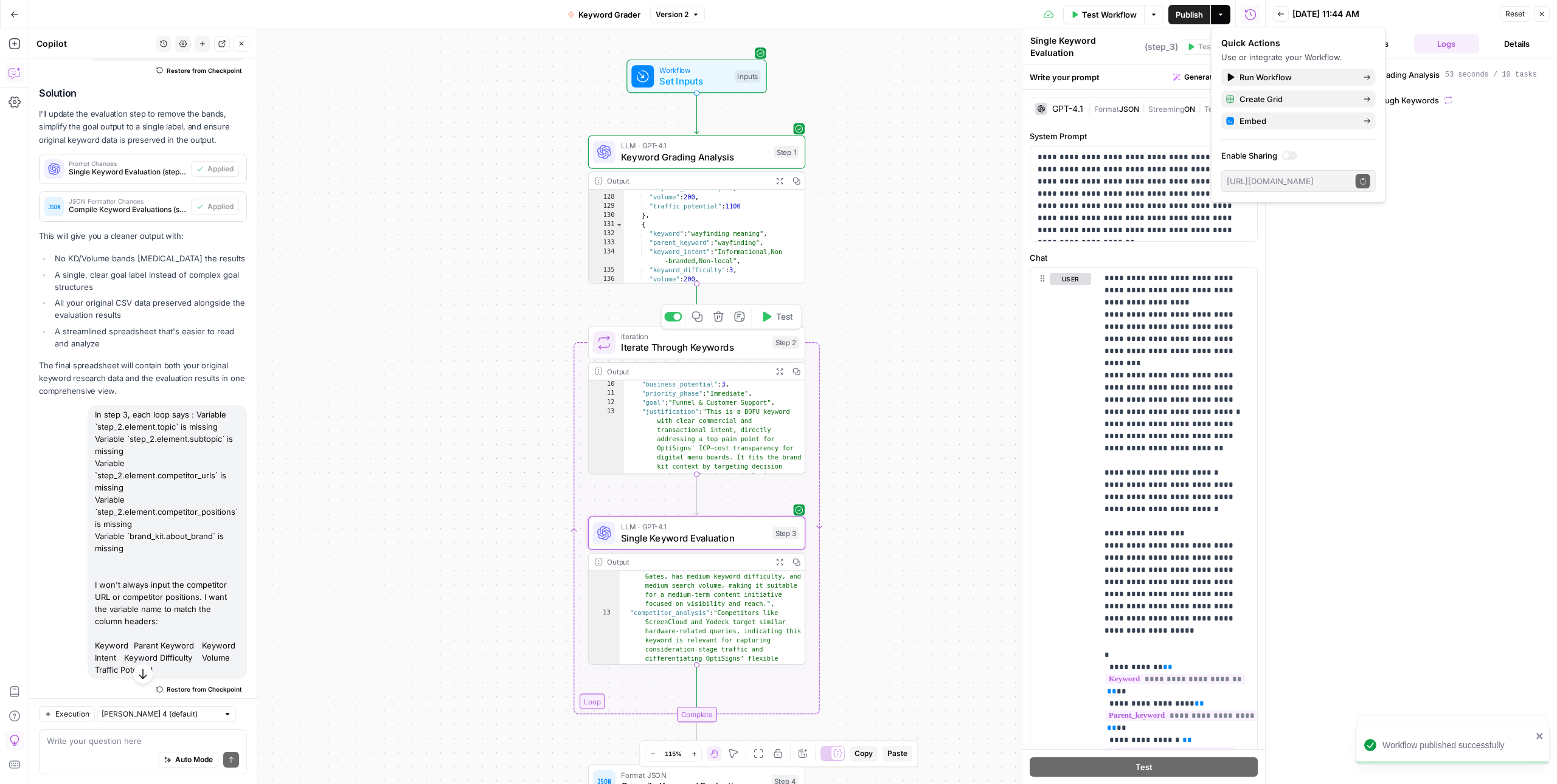
click at [785, 314] on span "Test" at bounding box center [784, 317] width 17 height 12
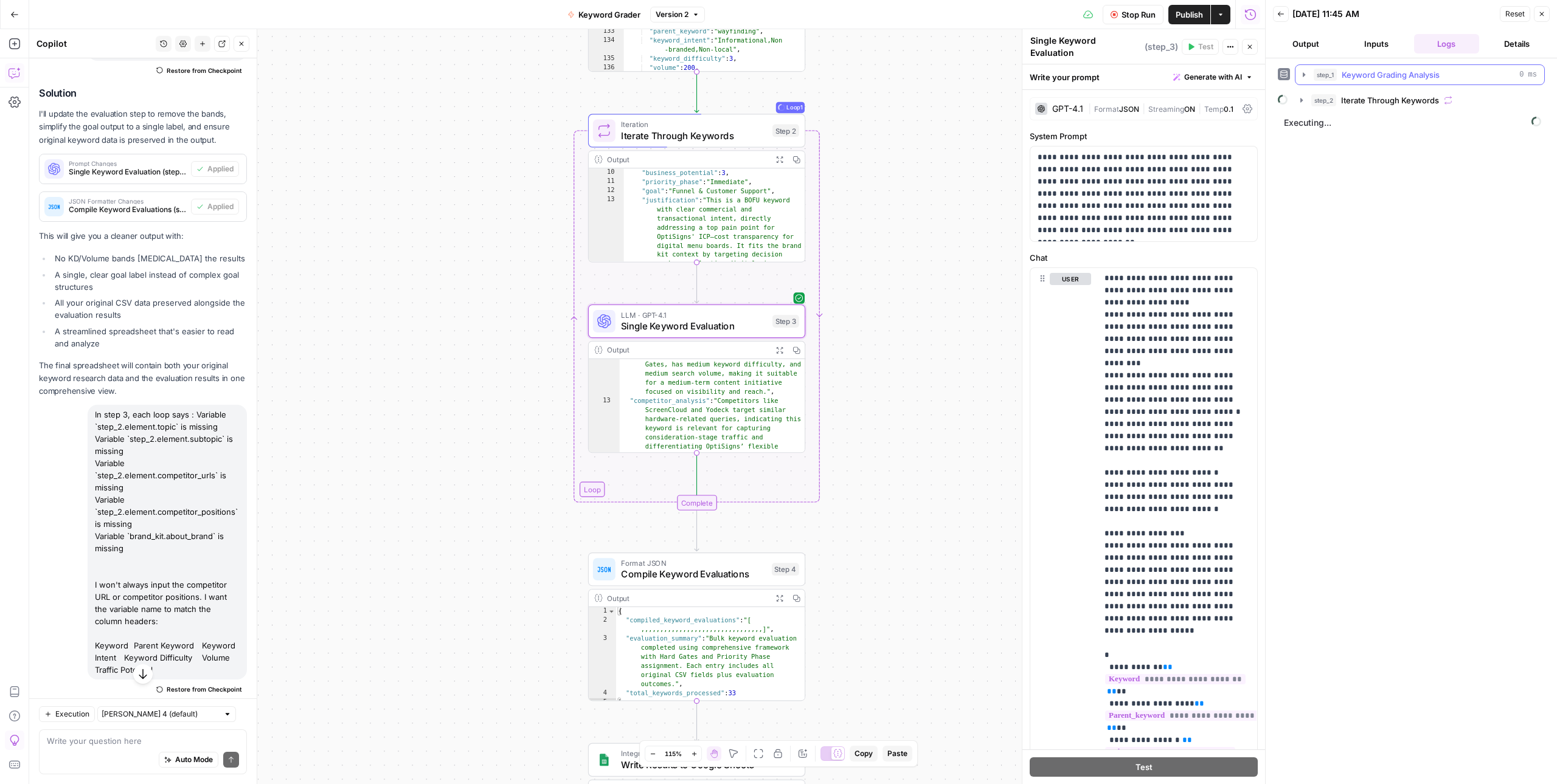
click at [1303, 71] on icon "button" at bounding box center [1304, 74] width 10 height 10
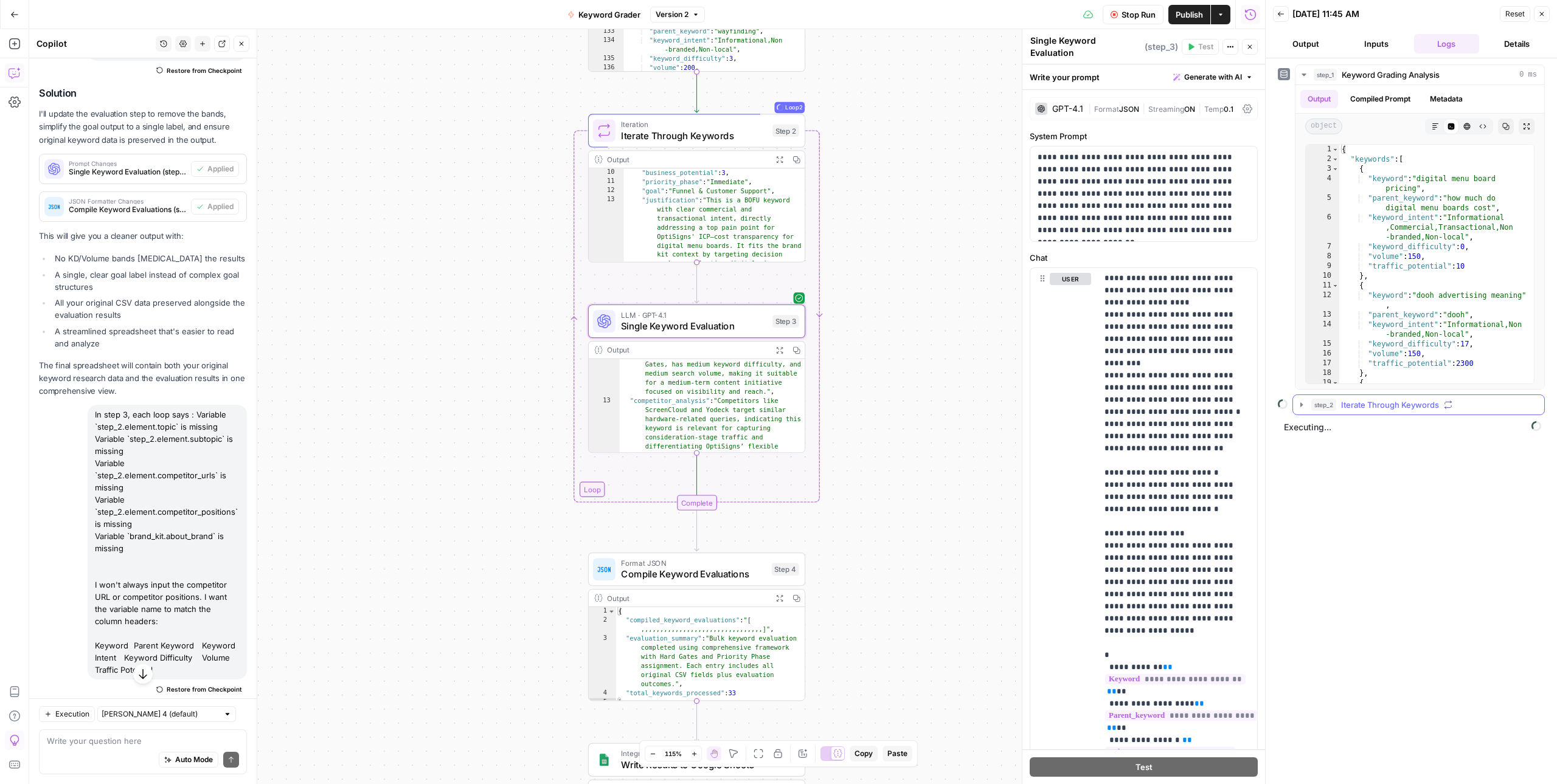
click at [1304, 409] on icon "button" at bounding box center [1301, 404] width 10 height 10
click at [1329, 431] on icon "button" at bounding box center [1329, 430] width 3 height 4
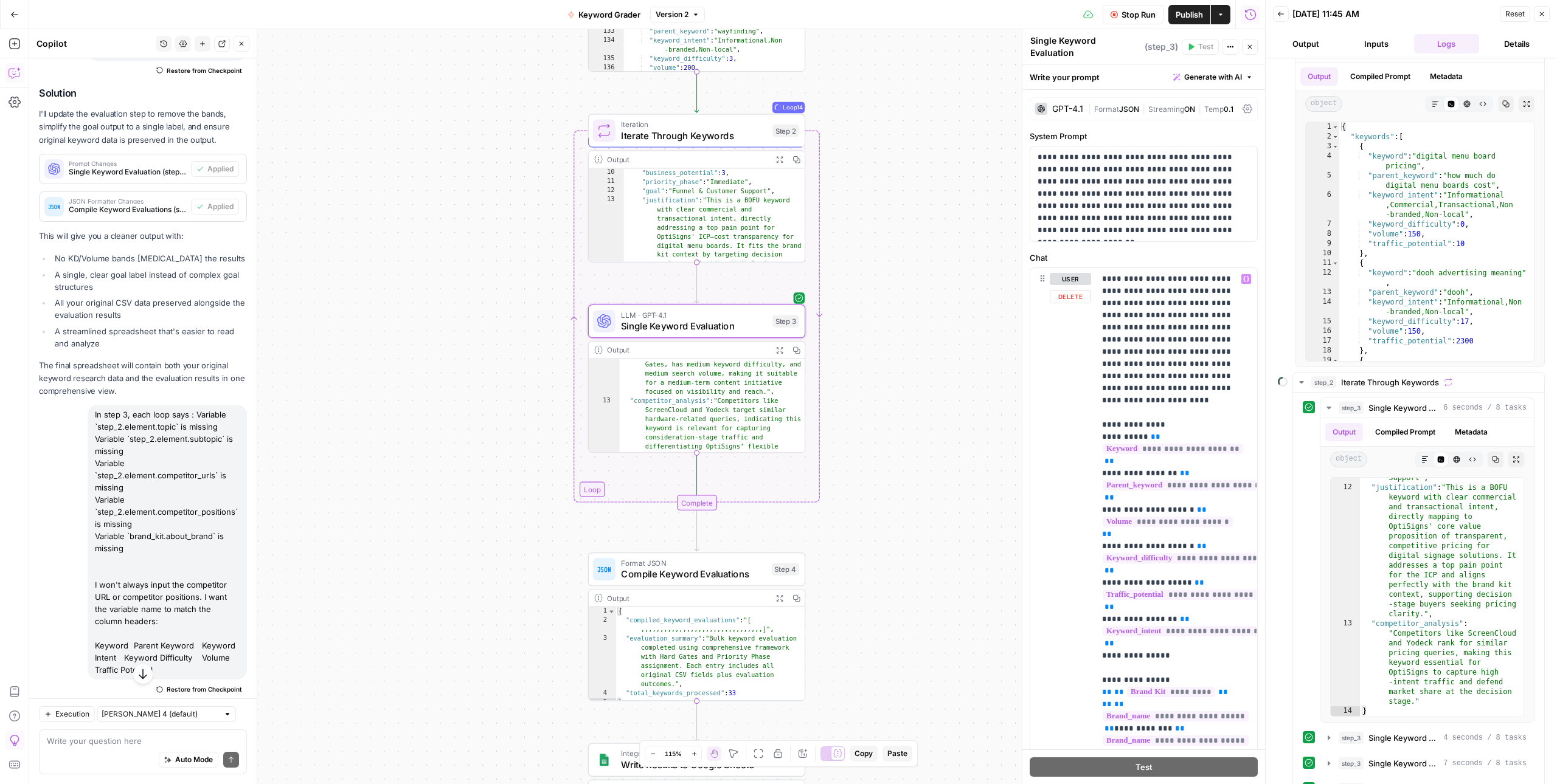
scroll to position [149, 0]
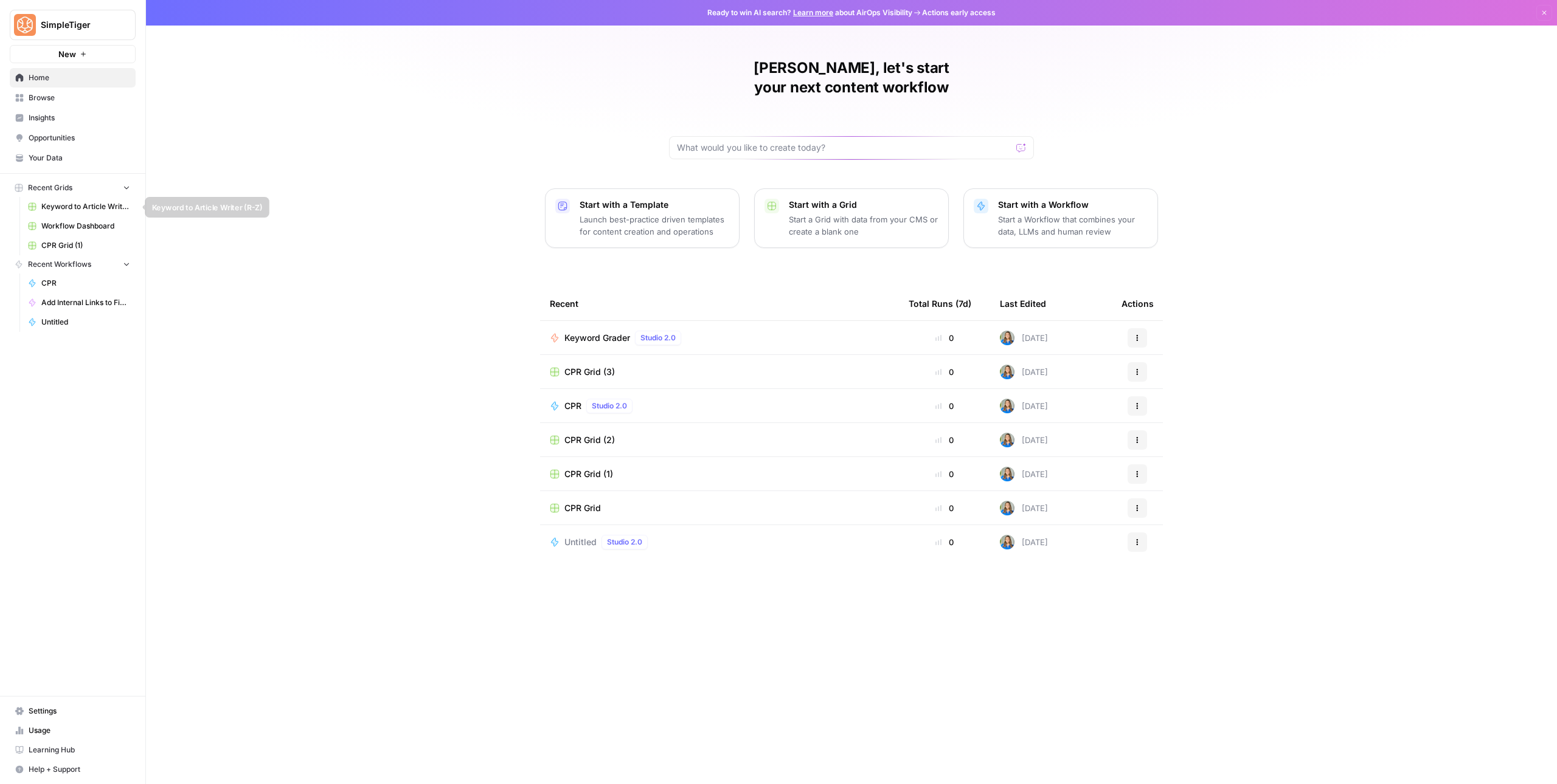
click at [88, 206] on span "Keyword to Article Writer (R-Z)" at bounding box center [85, 207] width 89 height 11
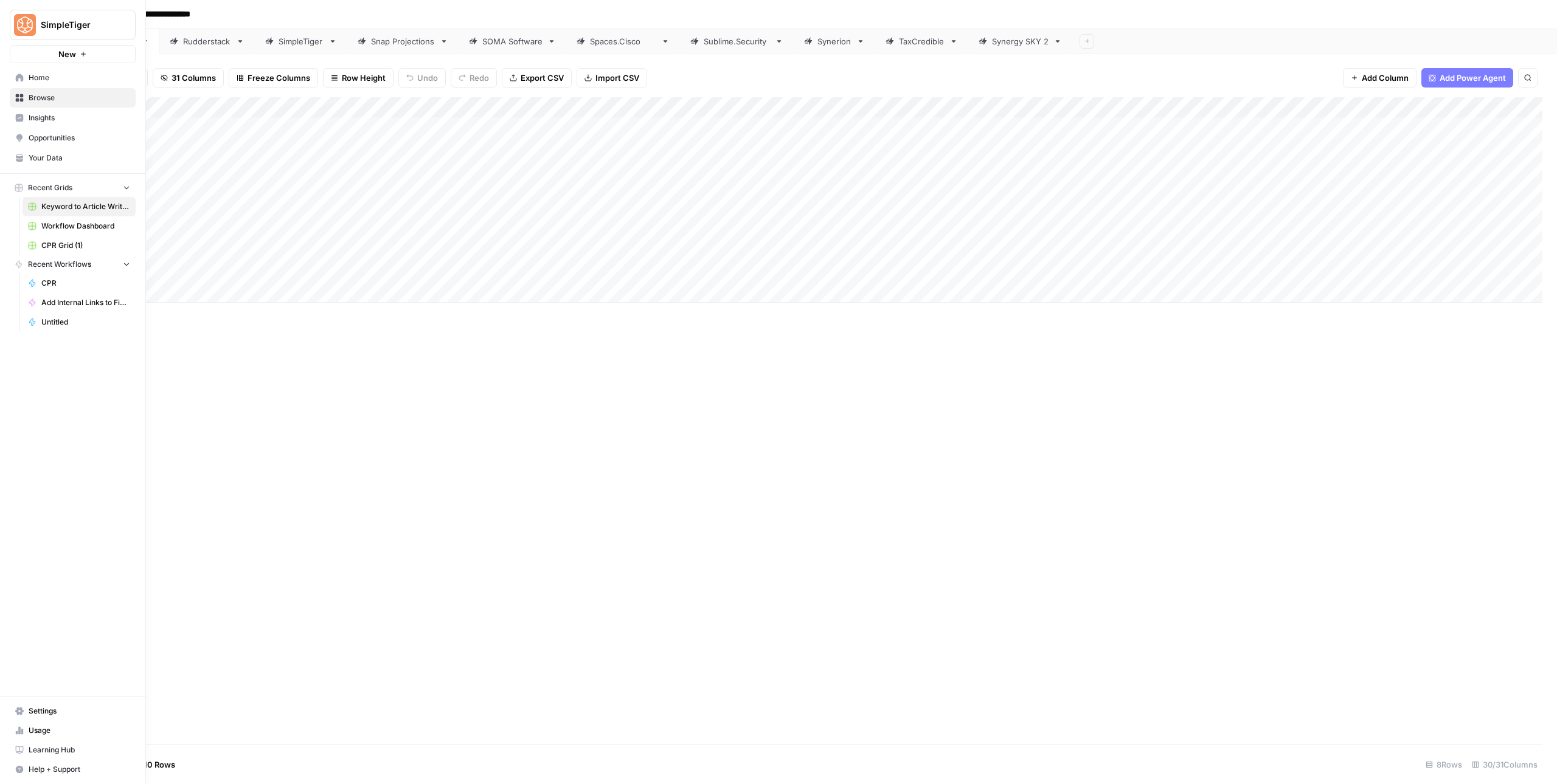
click at [54, 154] on span "Your Data" at bounding box center [79, 158] width 102 height 11
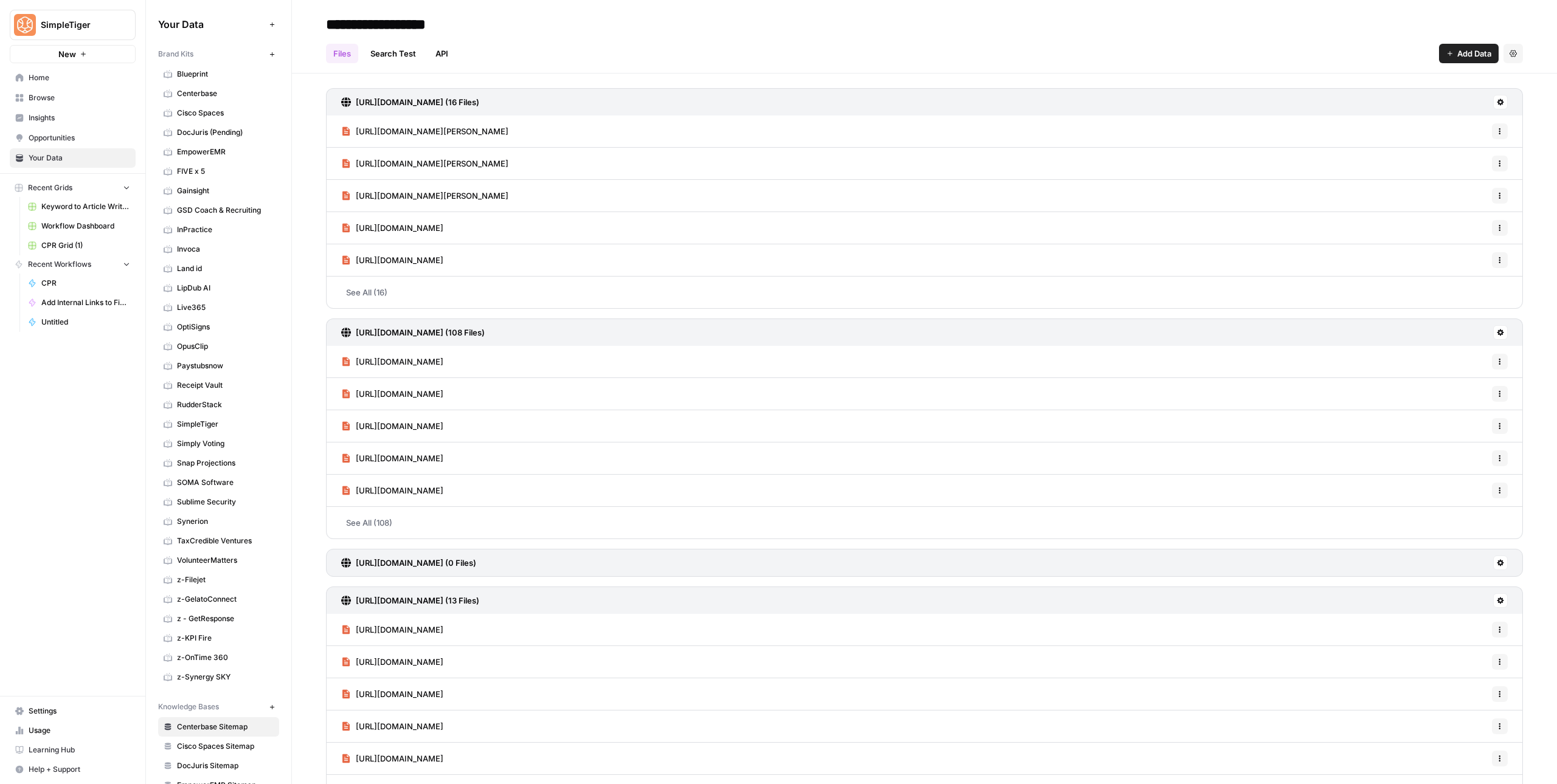
click at [252, 337] on link "OptiSigns" at bounding box center [218, 327] width 121 height 19
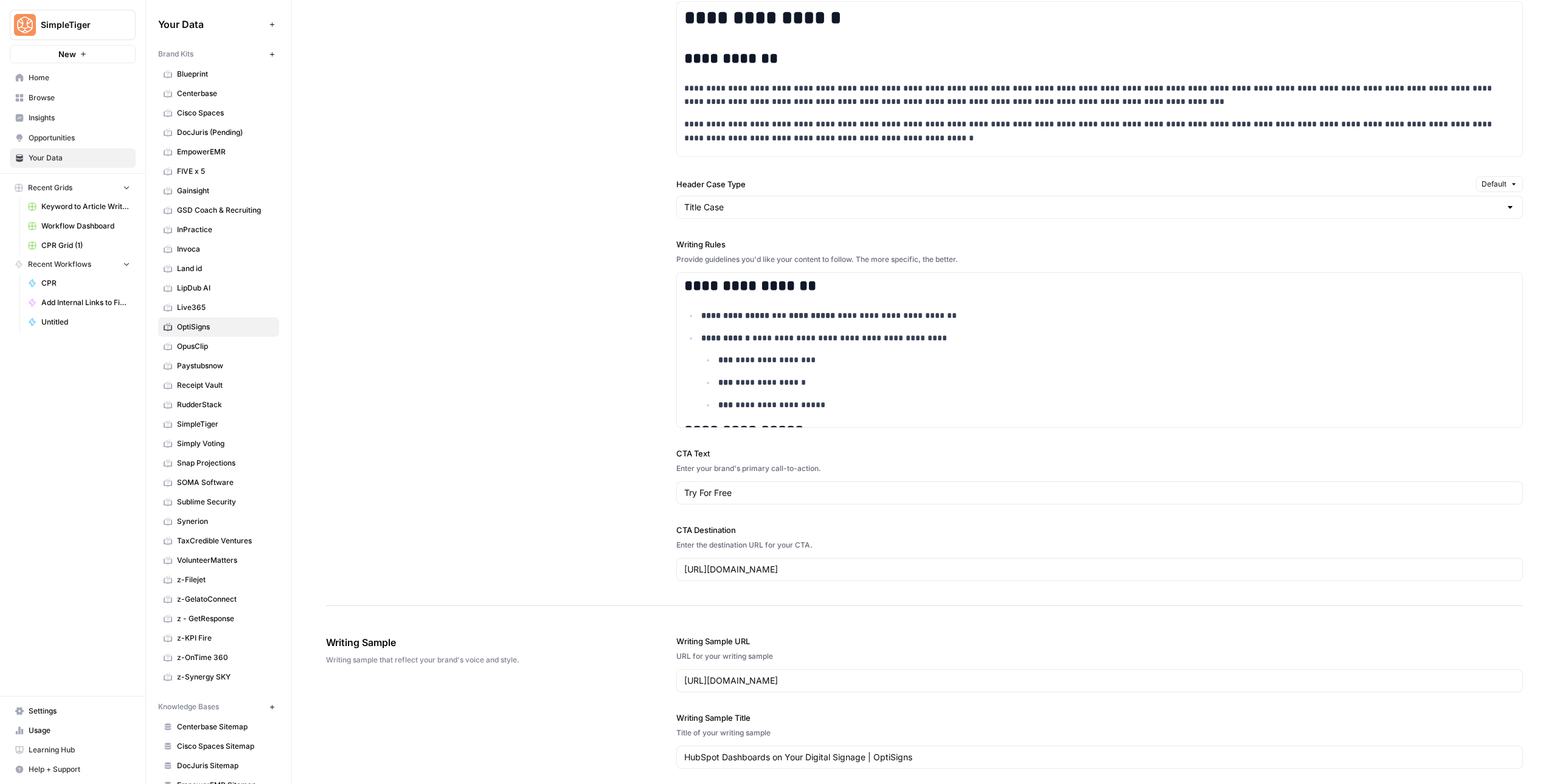
scroll to position [1112, 0]
click at [700, 488] on input "Try For Free" at bounding box center [1099, 490] width 831 height 12
type input "Try OptiSigns For Free"
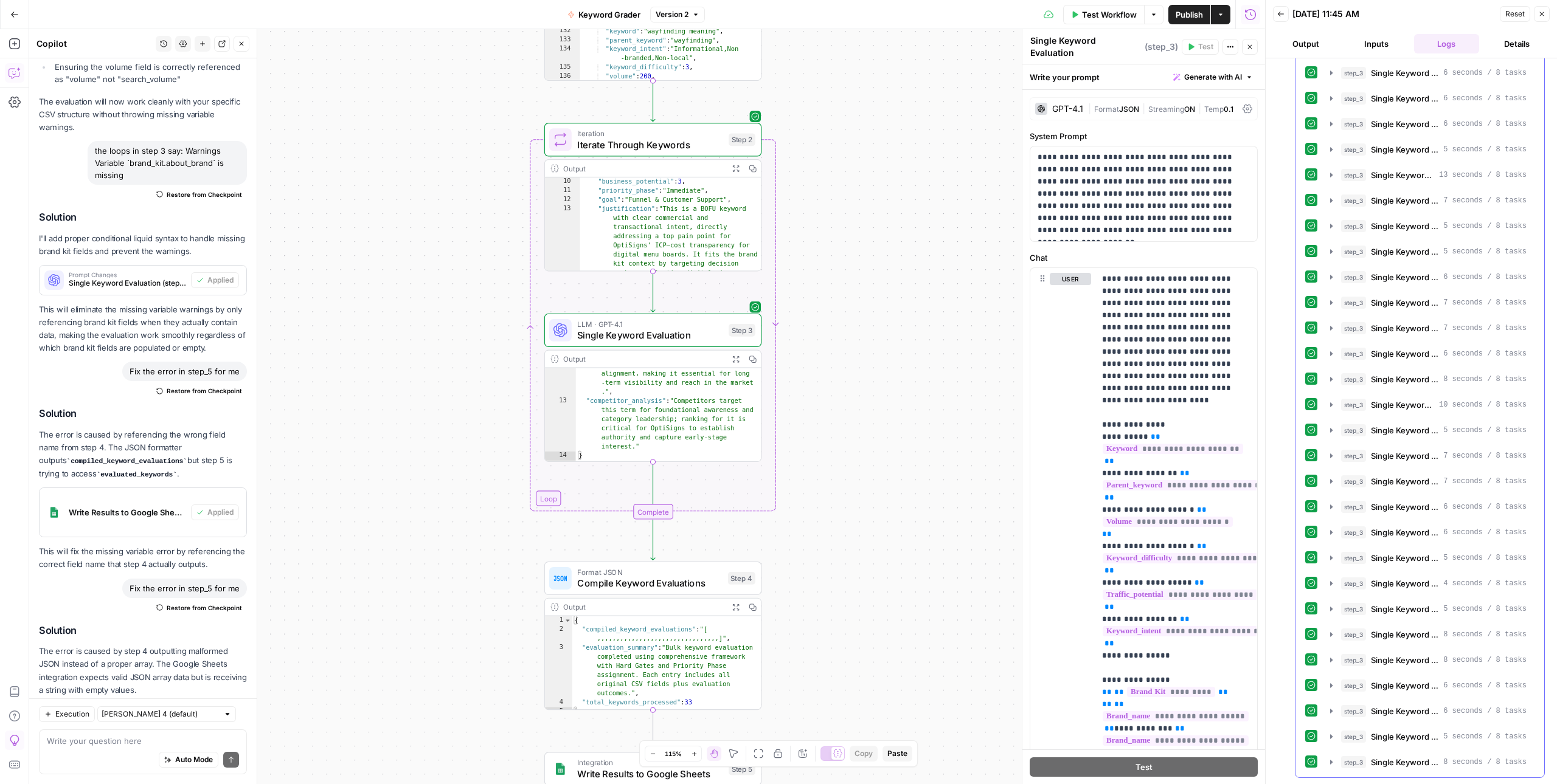
scroll to position [1109, 0]
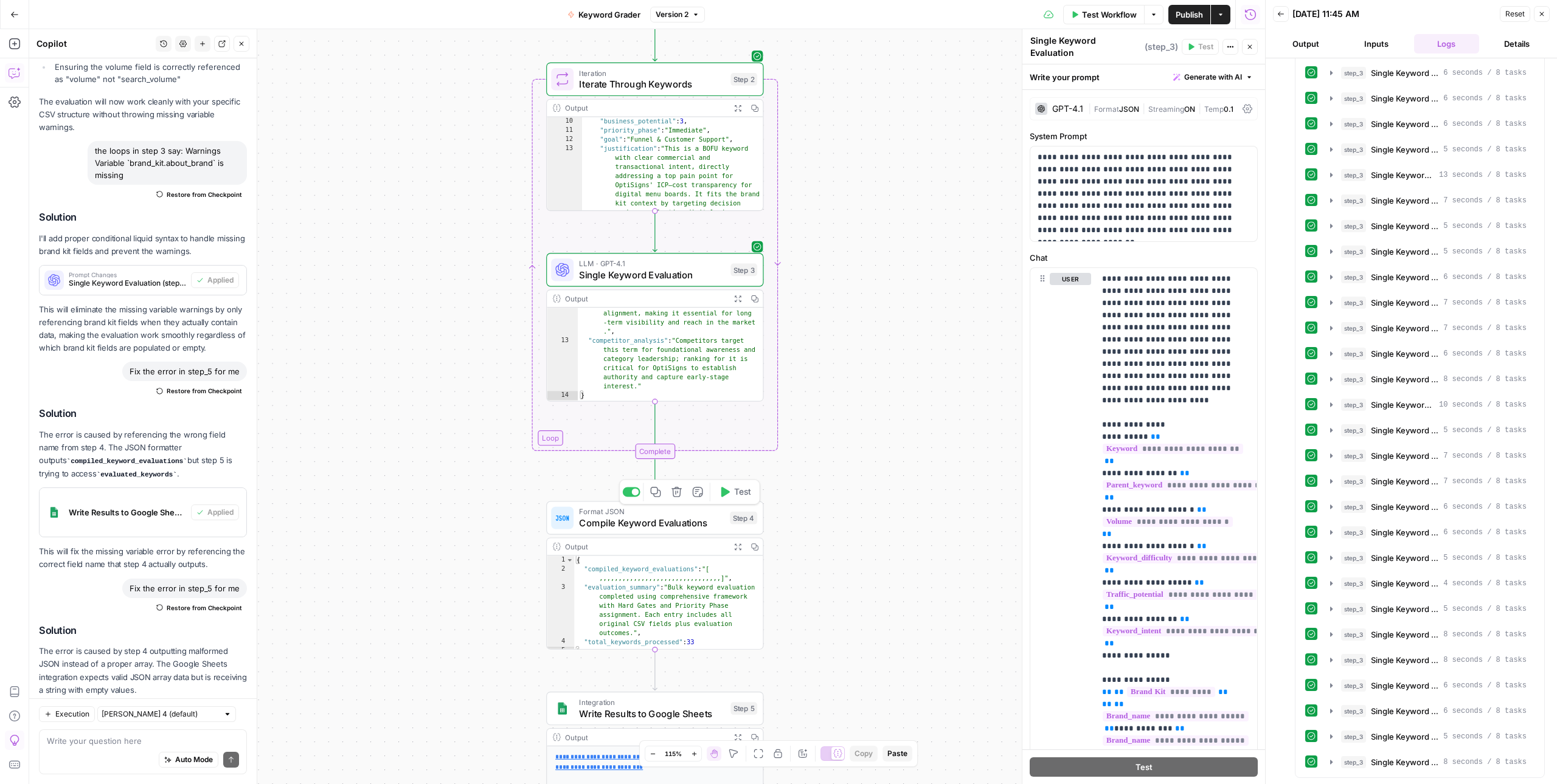
click at [738, 493] on span "Test" at bounding box center [742, 492] width 17 height 12
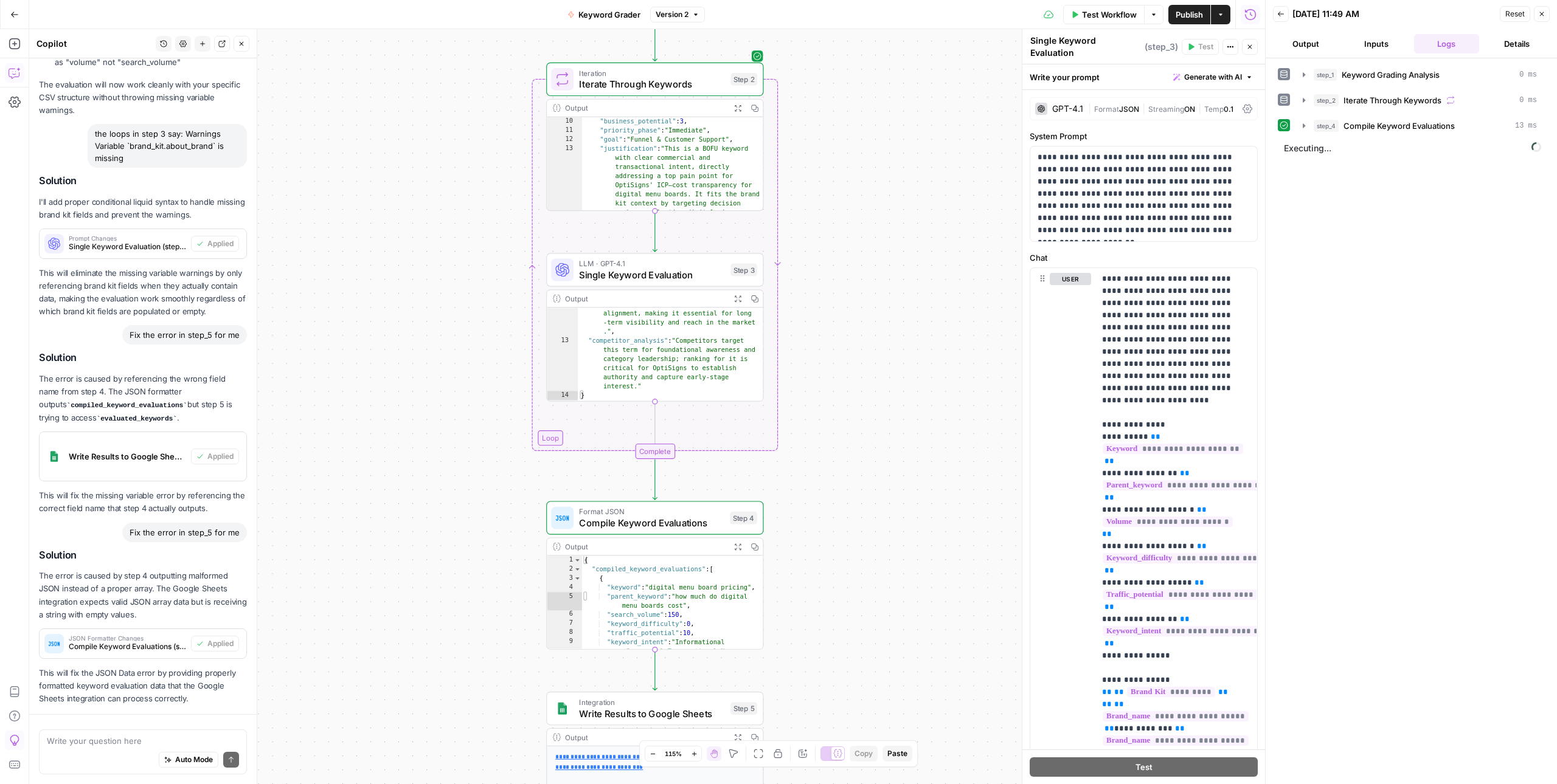
scroll to position [9446, 0]
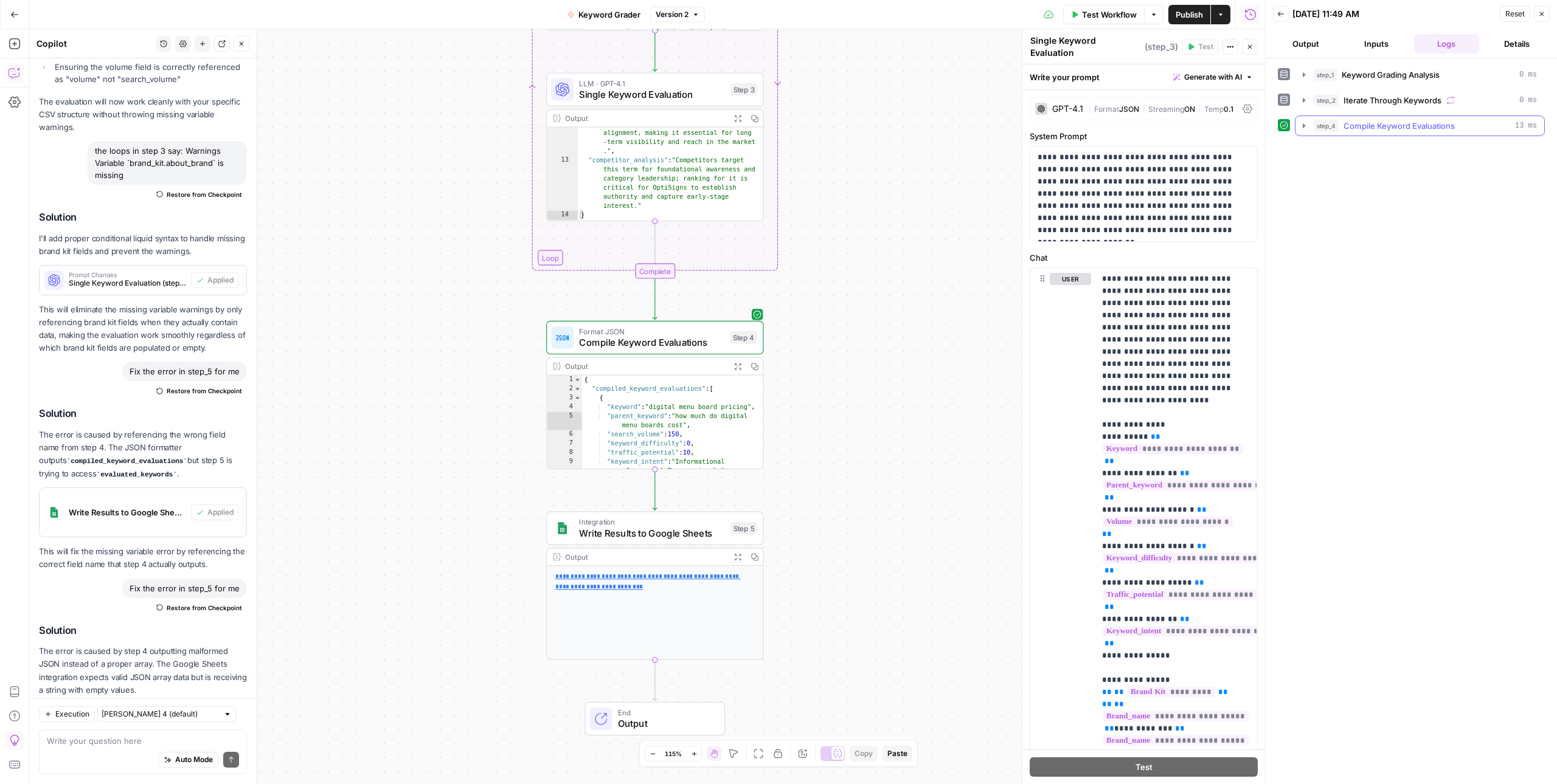
click at [1300, 127] on icon "button" at bounding box center [1304, 126] width 10 height 10
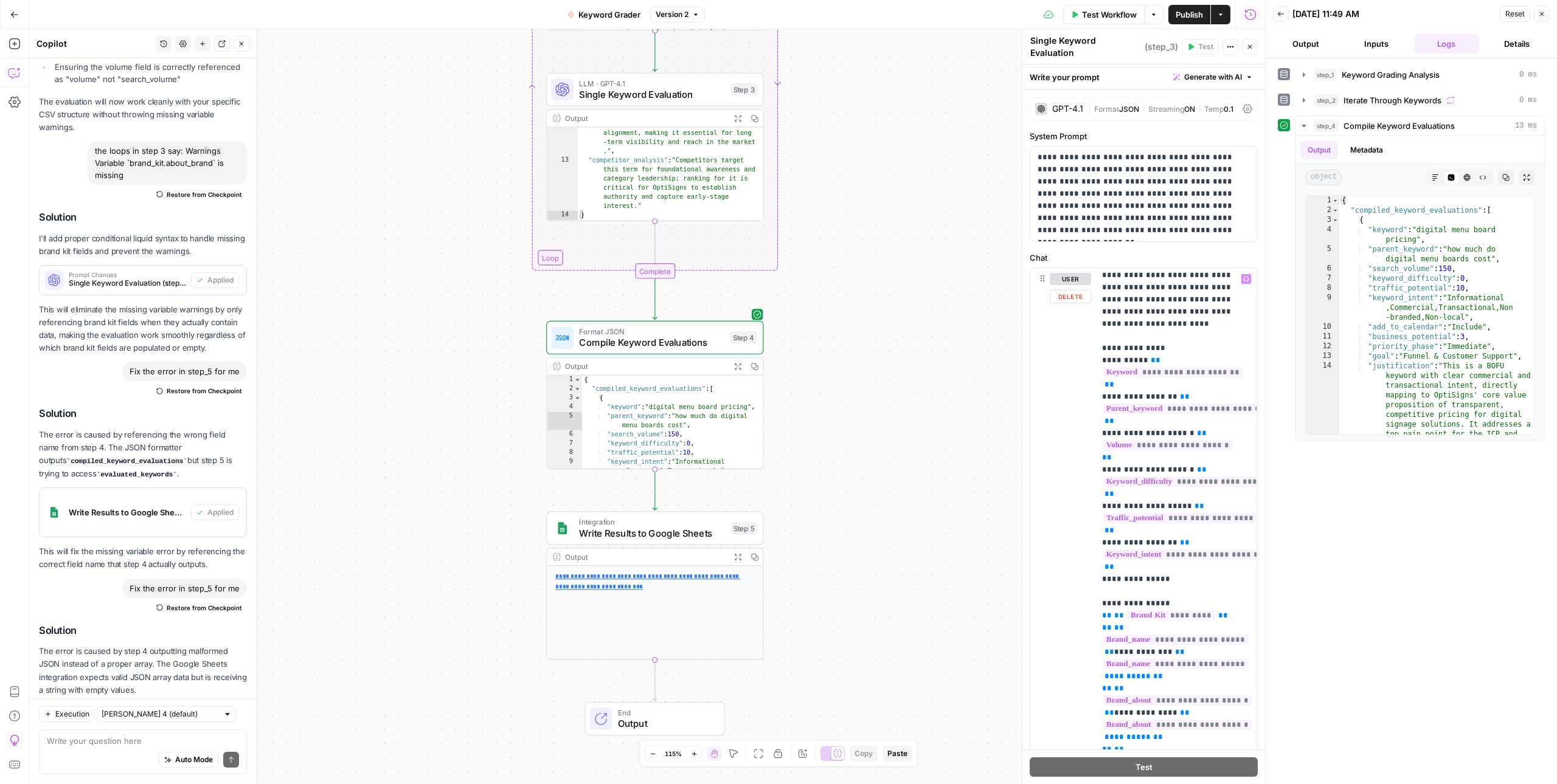
scroll to position [79, 6]
click at [741, 504] on span "Test" at bounding box center [742, 501] width 17 height 12
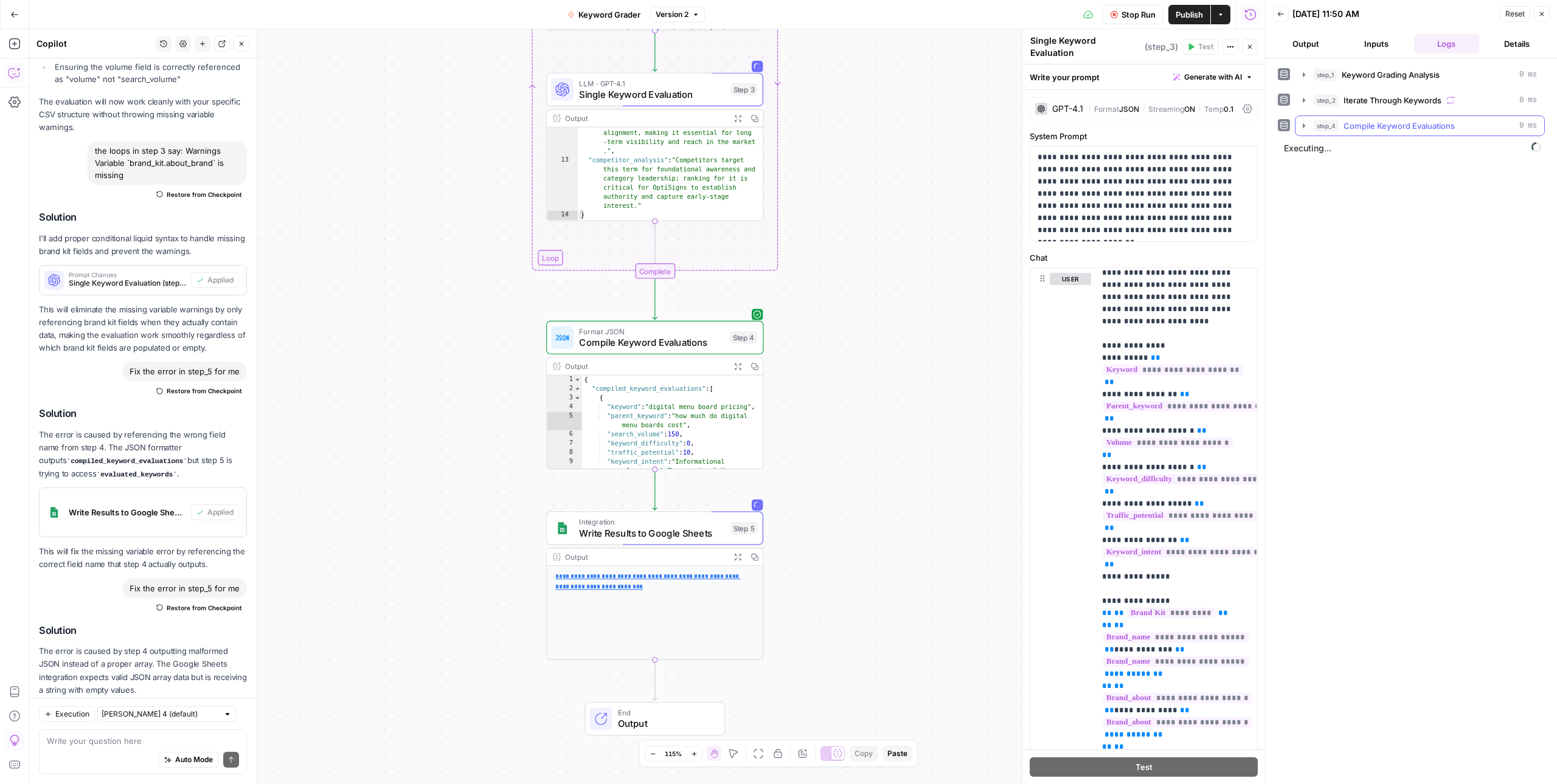
click at [1306, 126] on icon "button" at bounding box center [1304, 126] width 10 height 10
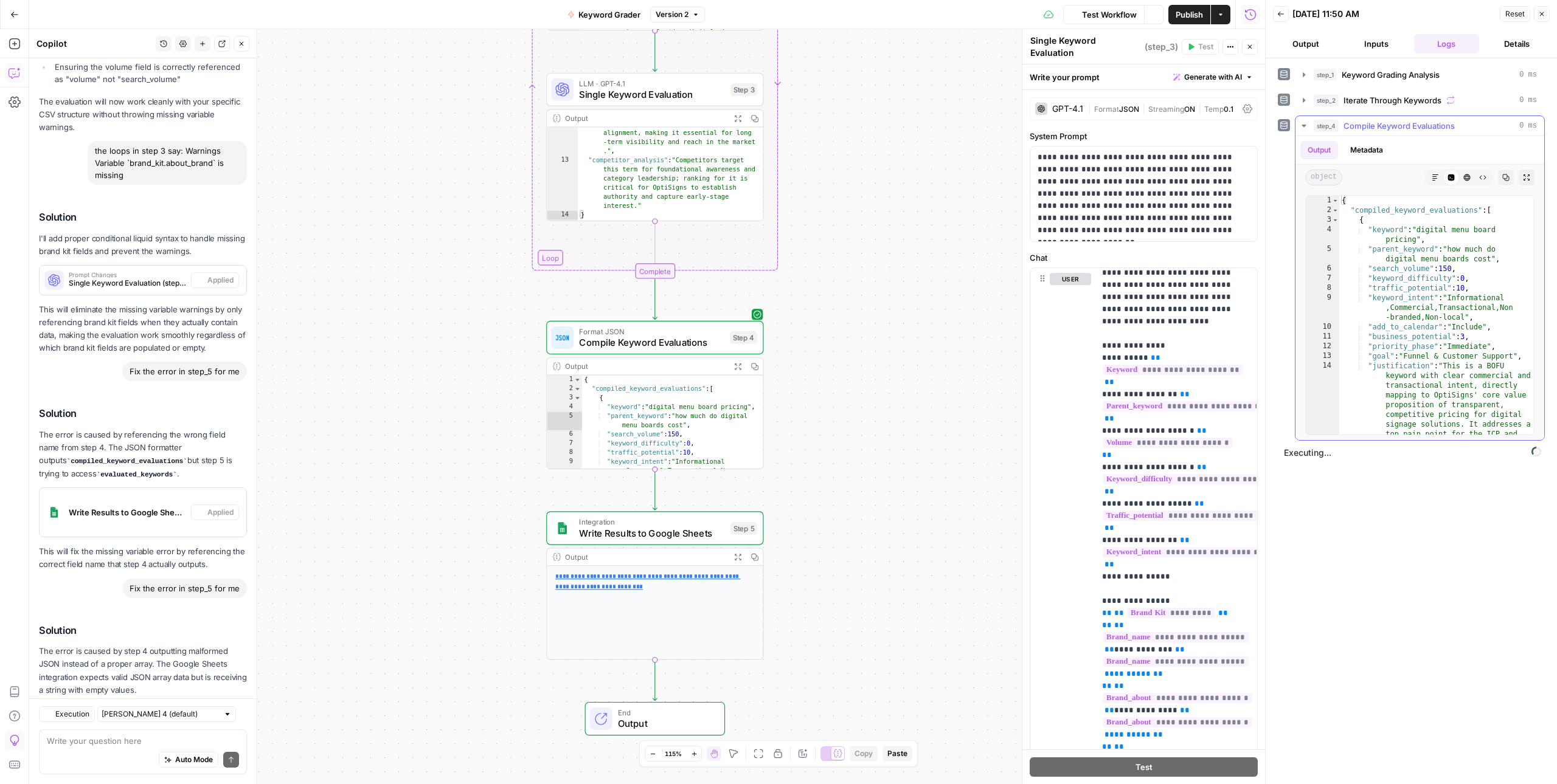
scroll to position [9446, 0]
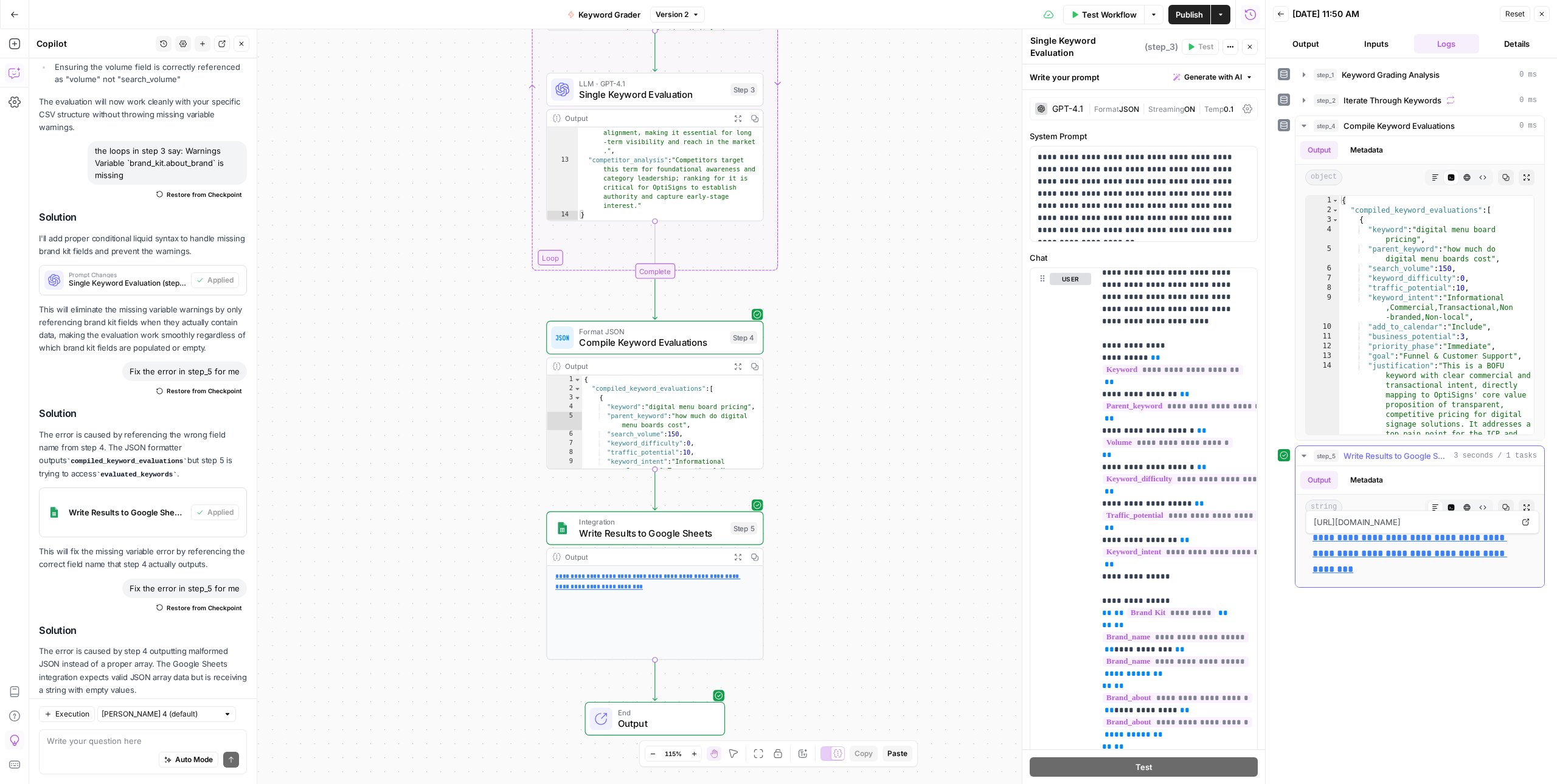
click at [1373, 565] on link "**********" at bounding box center [1409, 553] width 194 height 41
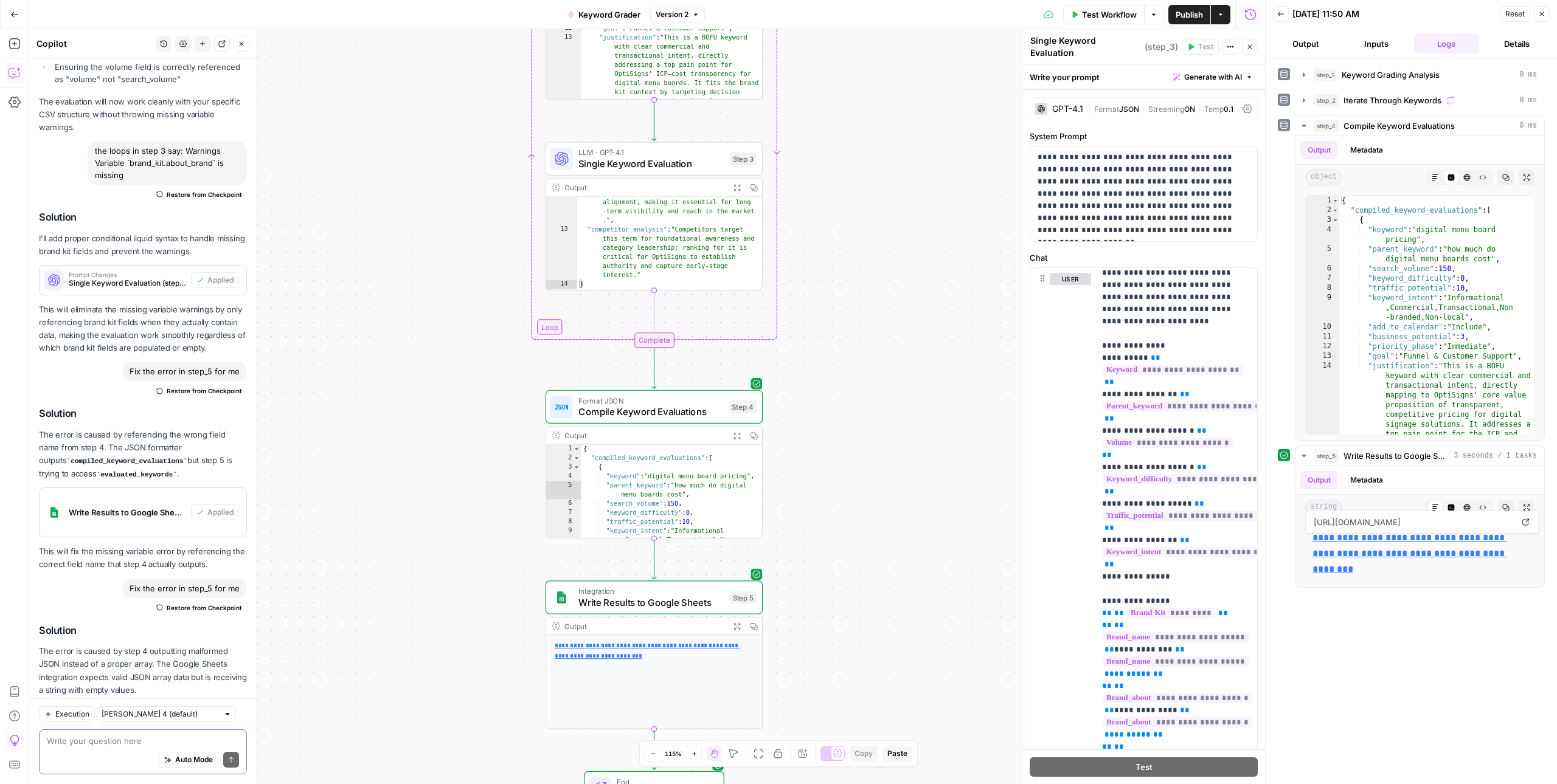
click at [91, 739] on textarea at bounding box center [143, 741] width 192 height 12
paste textarea "add_to_calendar business_potential priority_phase goal keyword parent_keyword k…"
type textarea "Can you output in this order: add_to_calendar business_potential priority_phase…"
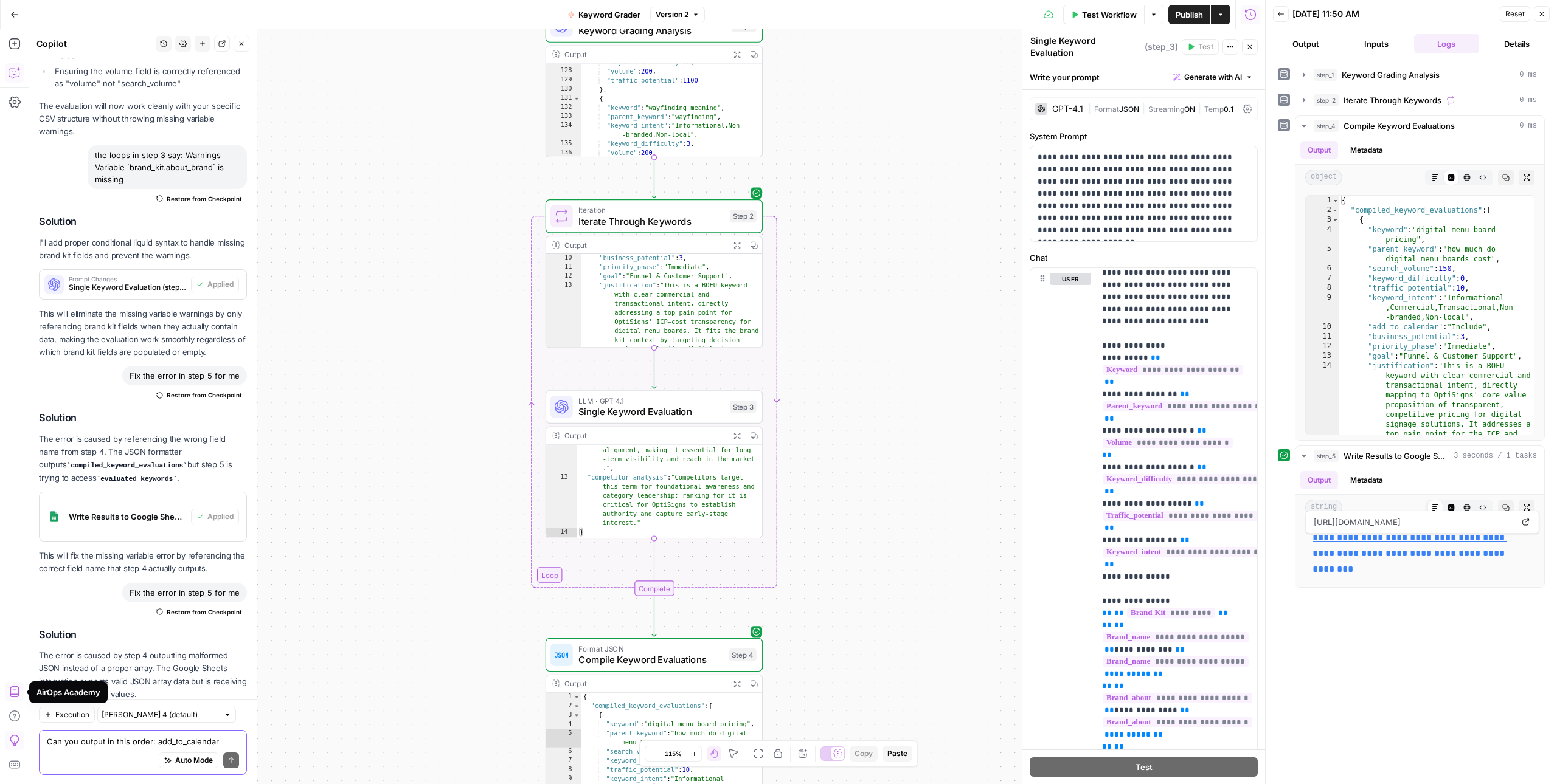
scroll to position [9710, 0]
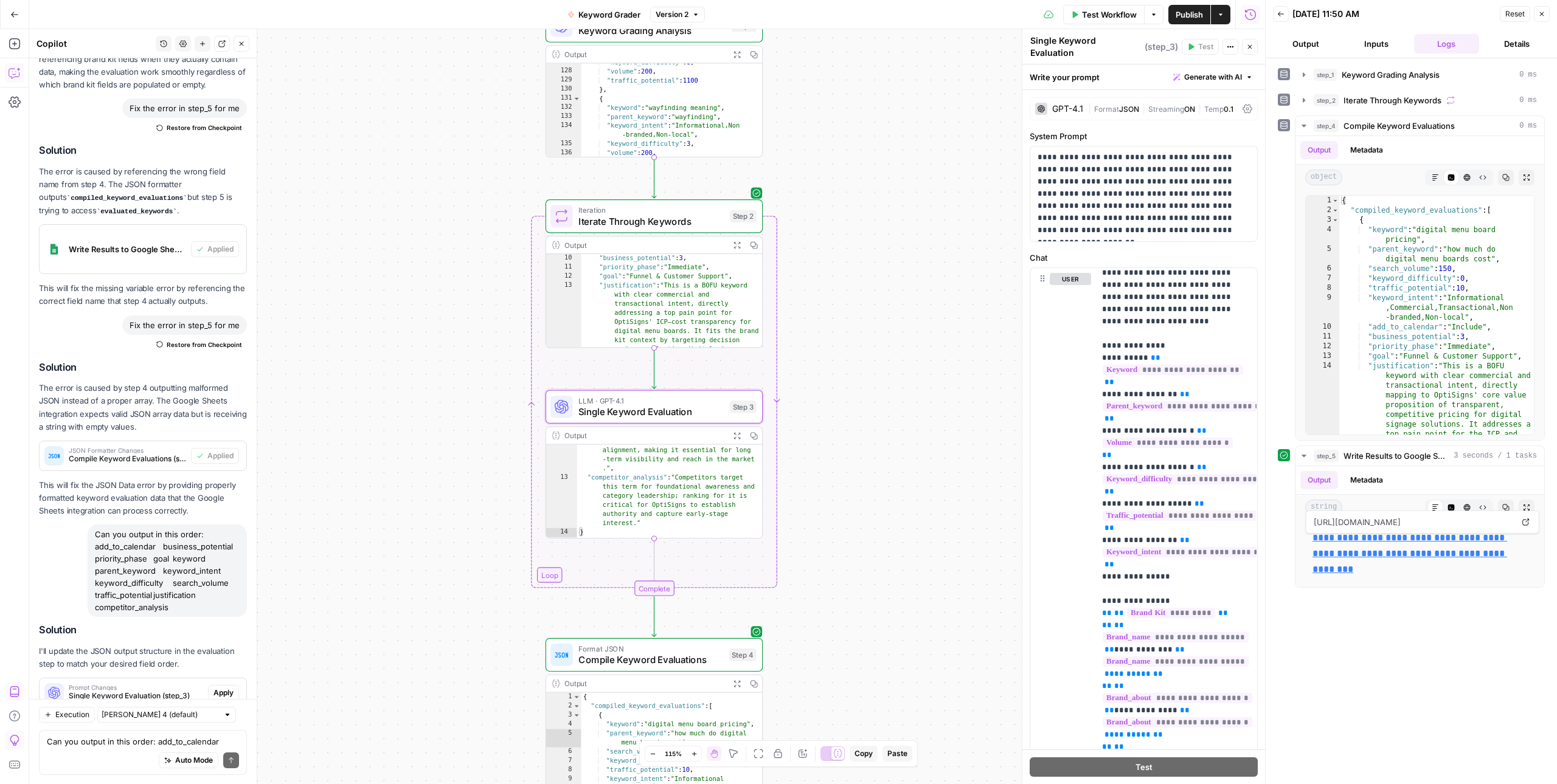
click at [159, 691] on span "Single Keyword Evaluation (step_3)" at bounding box center [135, 696] width 134 height 11
click at [231, 688] on span "Apply" at bounding box center [223, 694] width 20 height 11
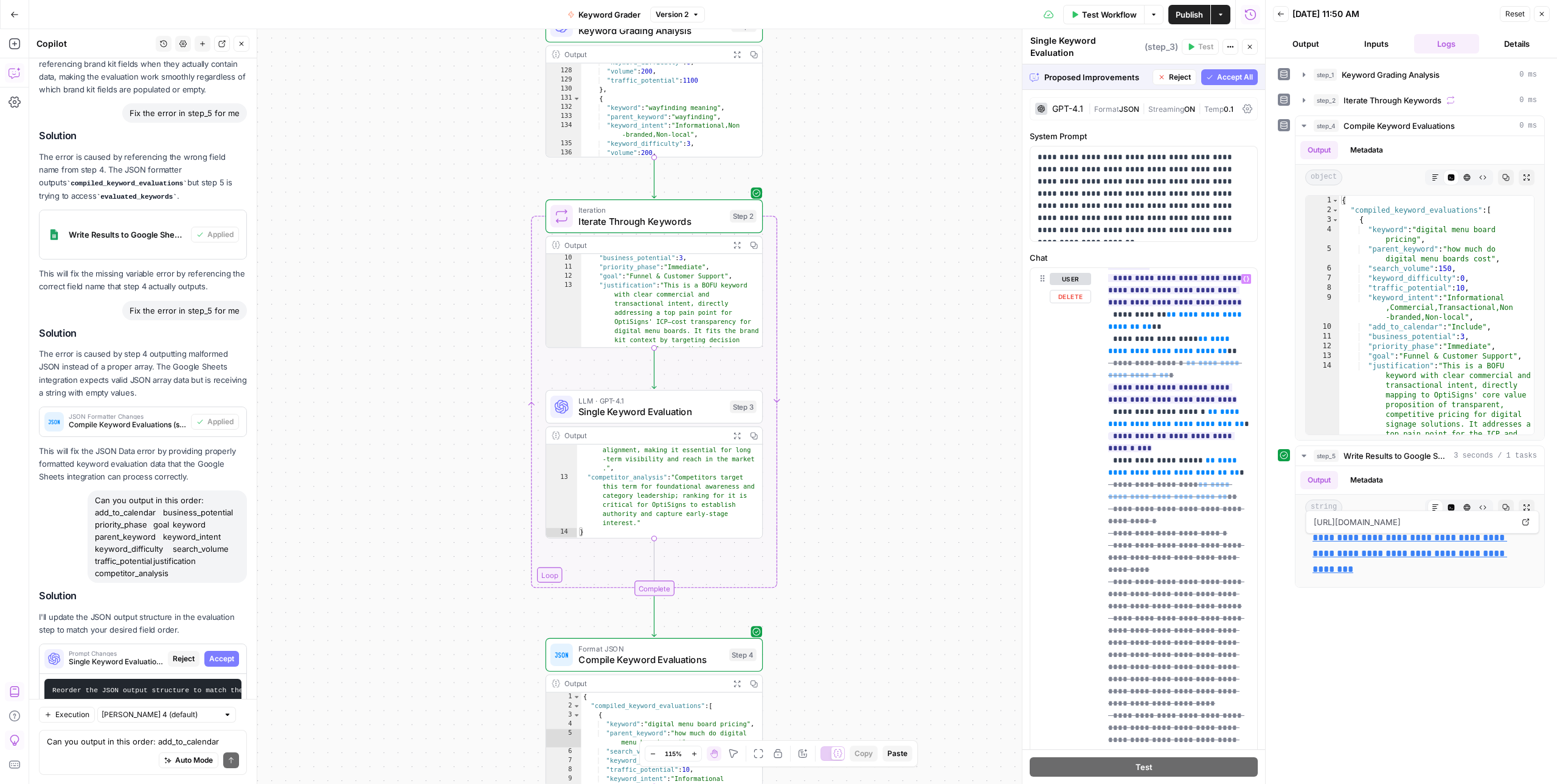
scroll to position [2360, 0]
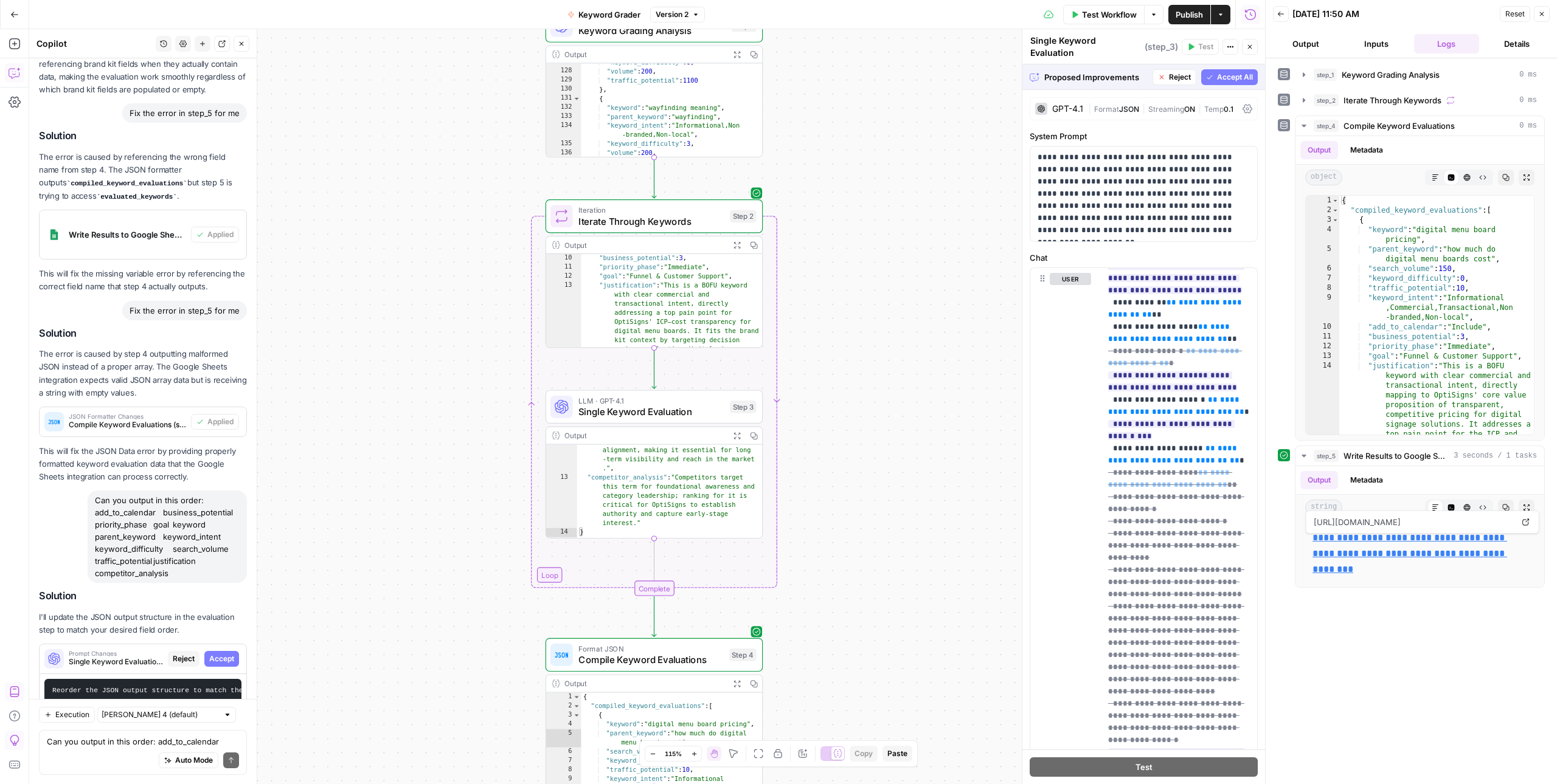
click at [1227, 71] on span "Accept All" at bounding box center [1235, 77] width 36 height 11
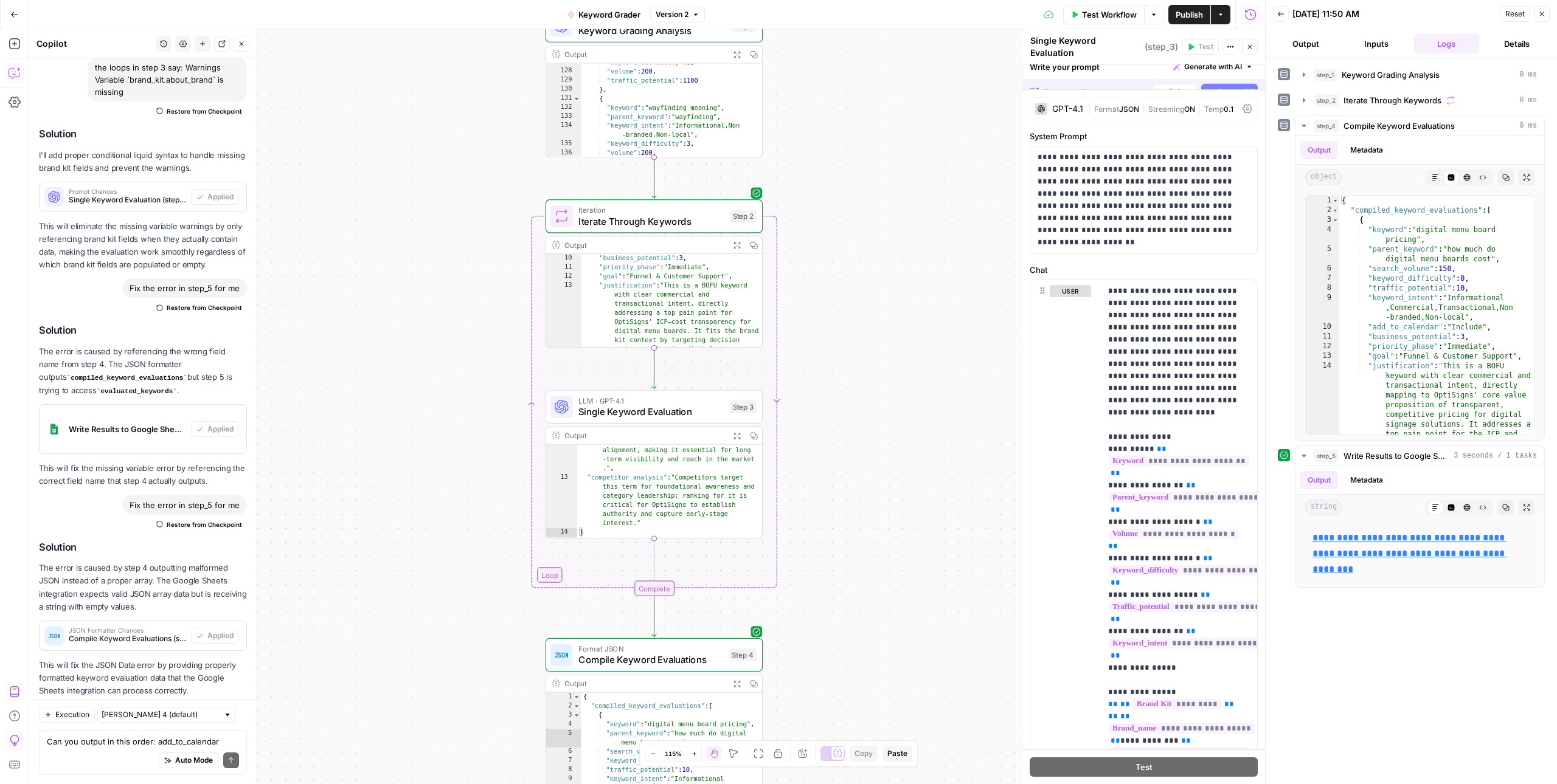
scroll to position [9763, 0]
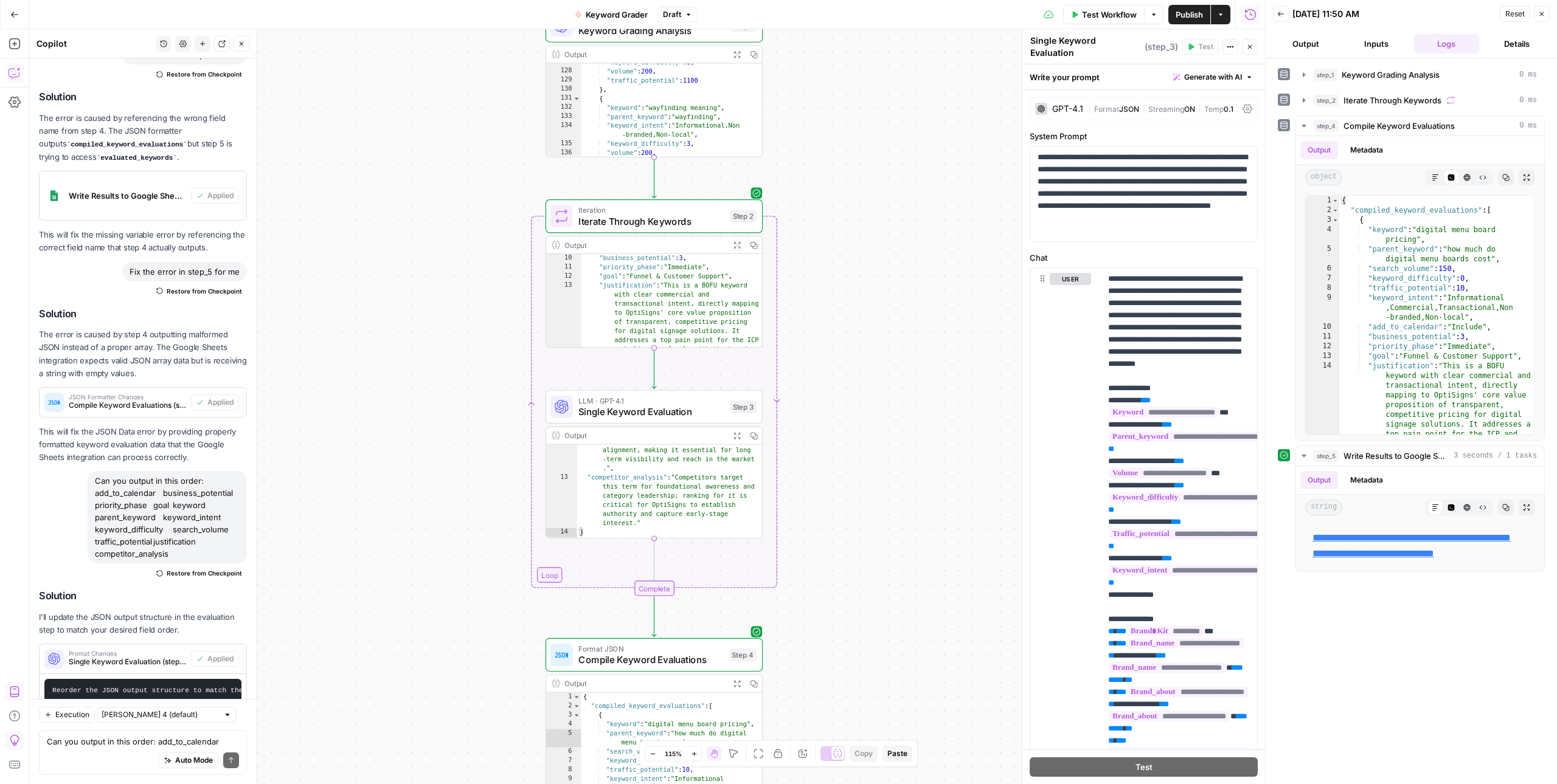
click at [109, 748] on div "Auto Mode Send" at bounding box center [143, 761] width 192 height 27
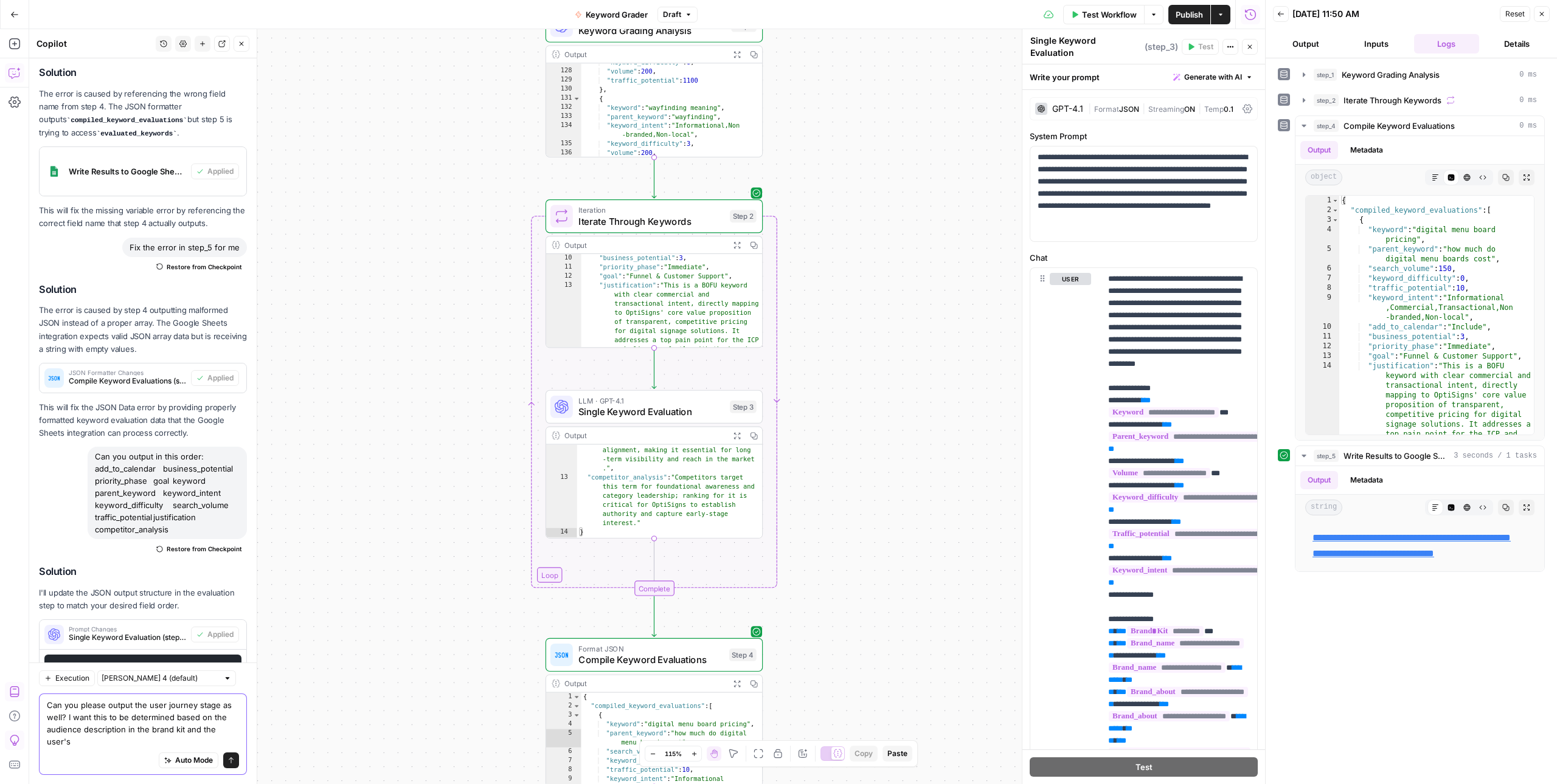
scroll to position [9800, 0]
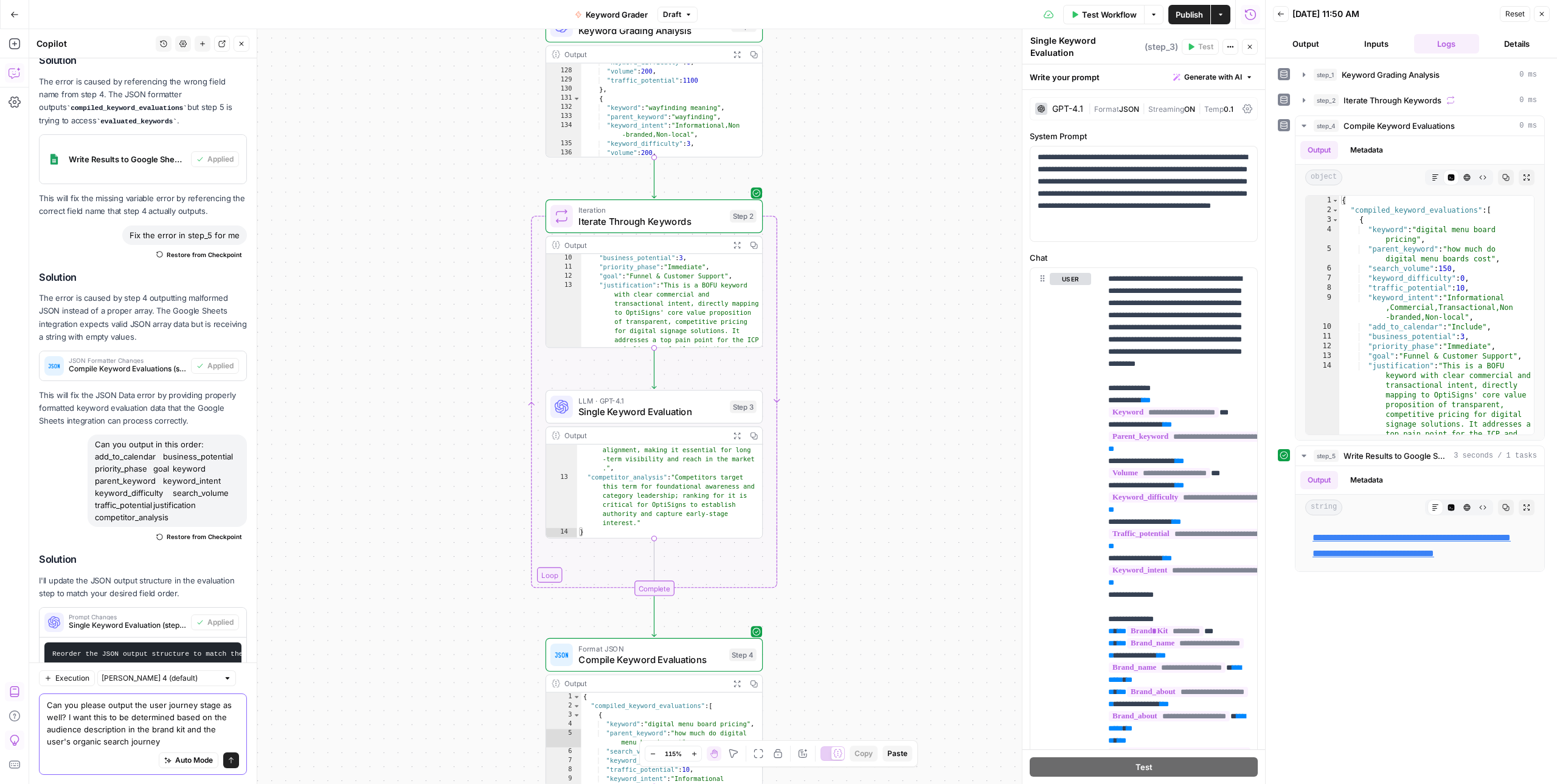
click at [49, 738] on textarea "Can you please output the user journey stage as well? I want this to be determi…" at bounding box center [143, 723] width 192 height 49
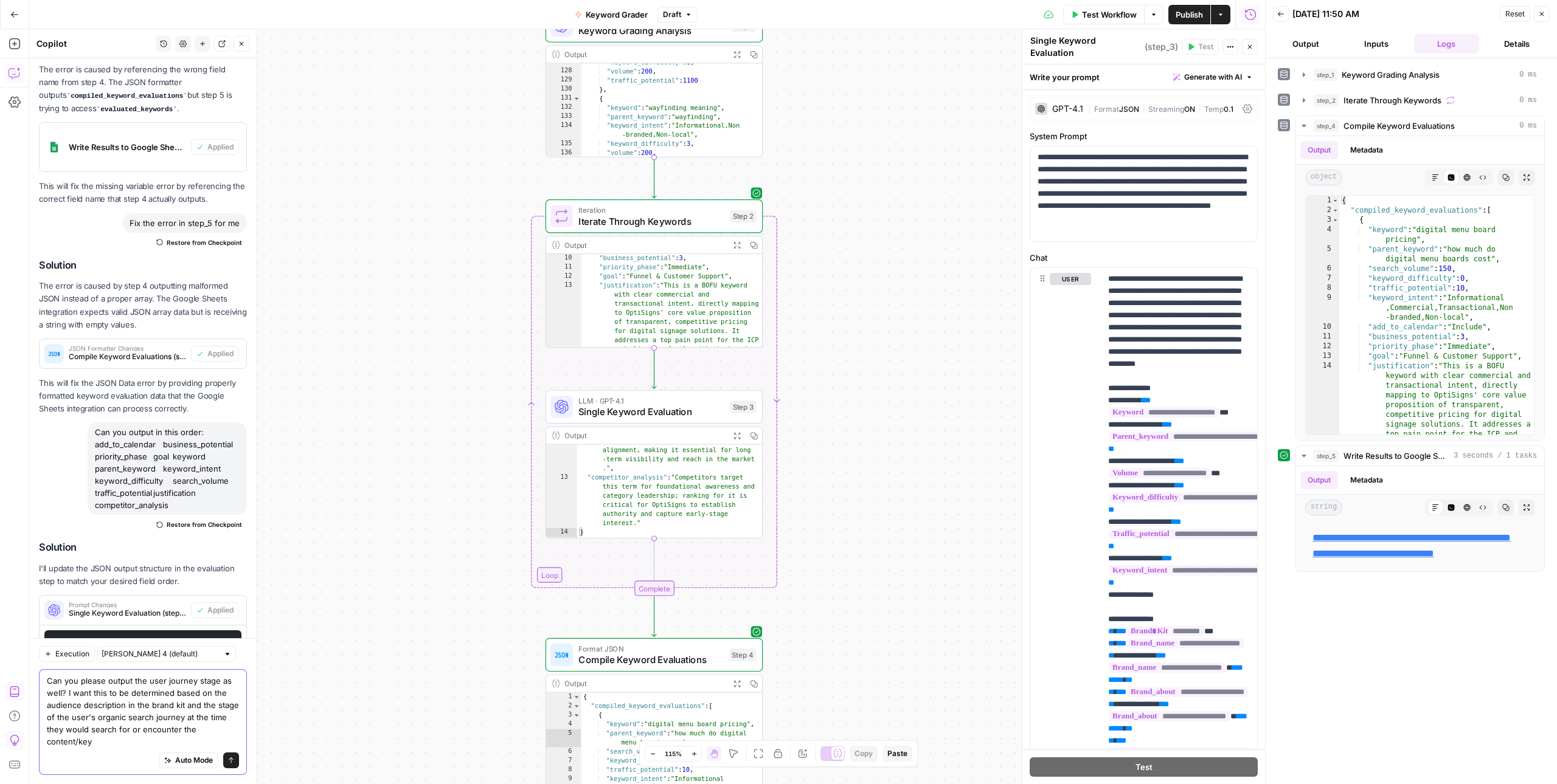
scroll to position [9824, 0]
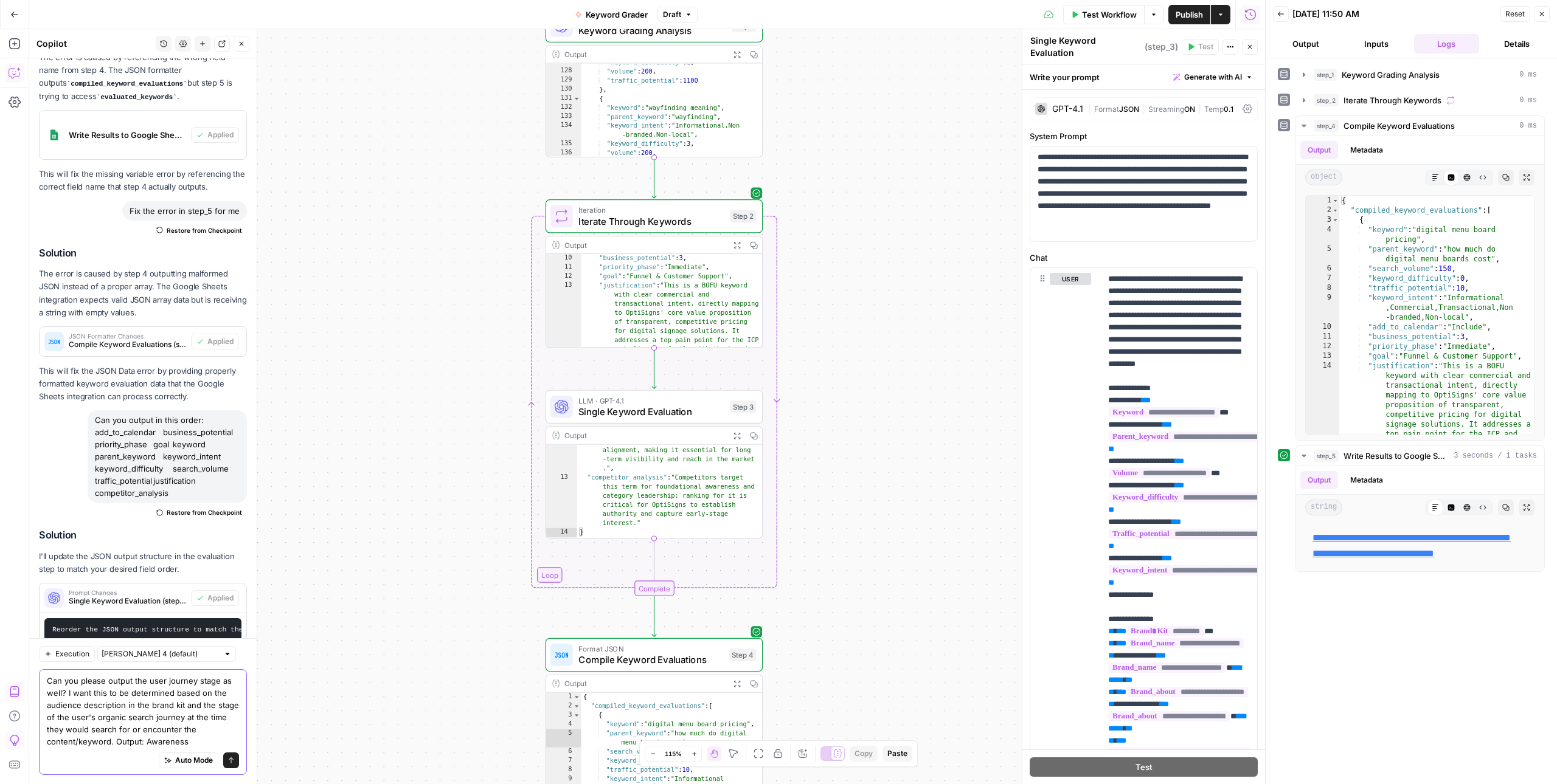
drag, startPoint x: 196, startPoint y: 742, endPoint x: 145, endPoint y: 742, distance: 51.0
click at [145, 742] on textarea "Can you please output the user journey stage as well? I want this to be determi…" at bounding box center [143, 711] width 192 height 73
click at [184, 735] on textarea "Can you please output the user journey stage as well? I want this to be determi…" at bounding box center [143, 711] width 192 height 73
drag, startPoint x: 185, startPoint y: 740, endPoint x: 114, endPoint y: 738, distance: 71.0
click at [114, 738] on textarea "Can you please output the user journey stage as well? I want this to be determi…" at bounding box center [143, 711] width 192 height 73
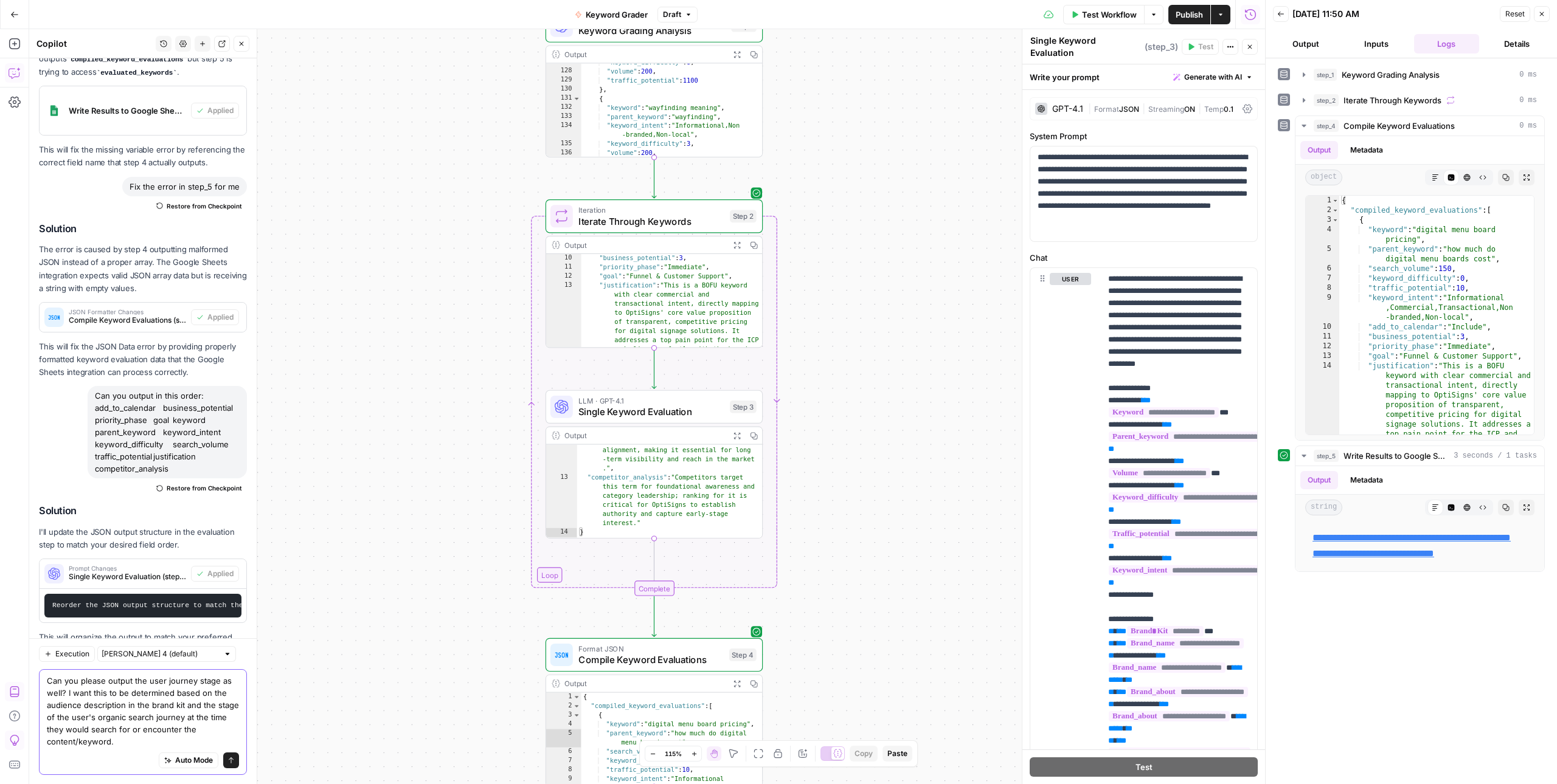
scroll to position [9861, 0]
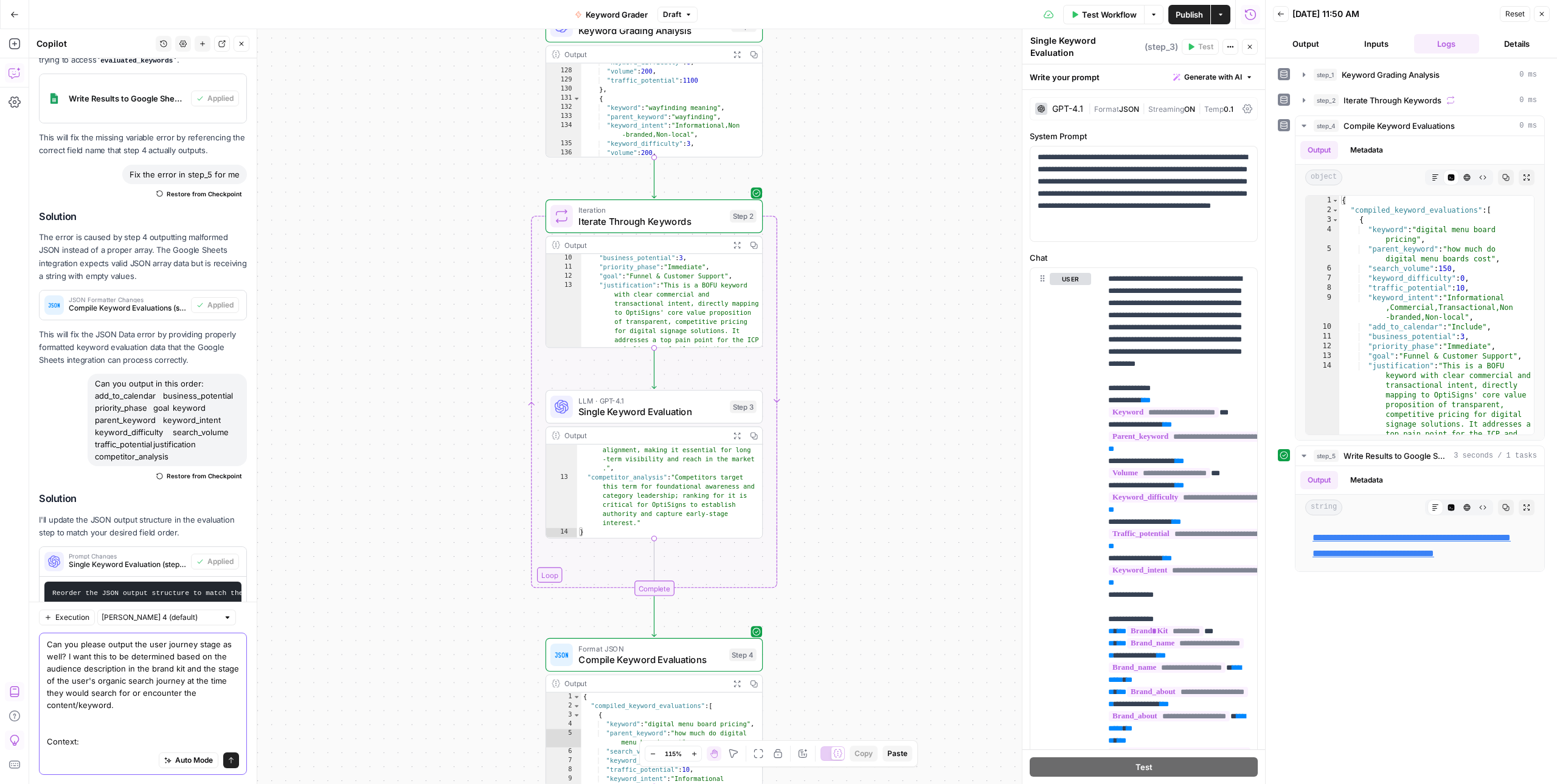
paste textarea "Lo i **dolorsi AmeT consect adipis elitsed**, doeiu temp incidid utlabo etdo ma…"
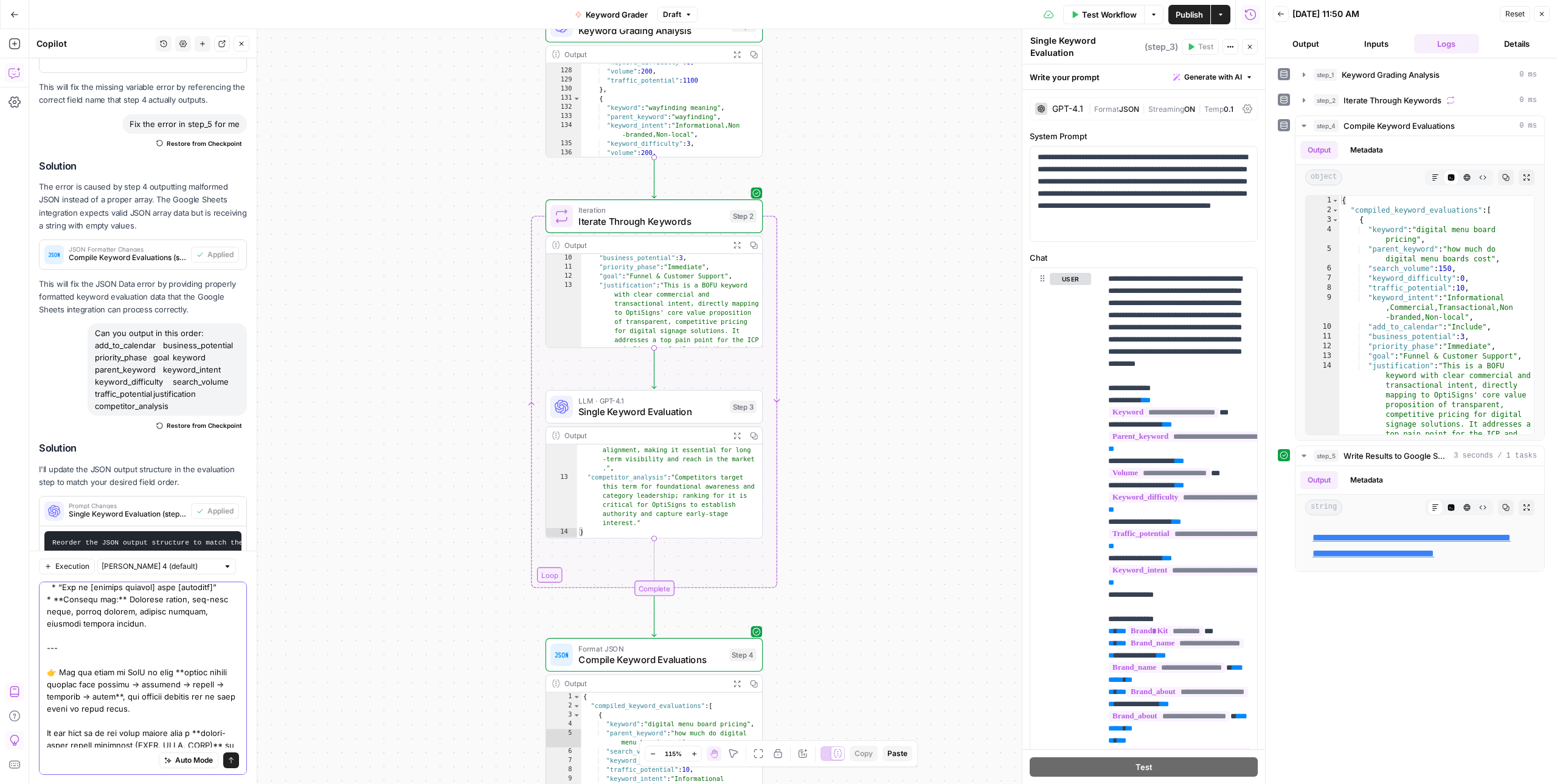
scroll to position [1311, 0]
drag, startPoint x: 98, startPoint y: 742, endPoint x: 41, endPoint y: 706, distance: 67.4
click at [41, 706] on div "Auto Mode Send" at bounding box center [143, 678] width 208 height 193
drag, startPoint x: 62, startPoint y: 635, endPoint x: 44, endPoint y: 636, distance: 18.0
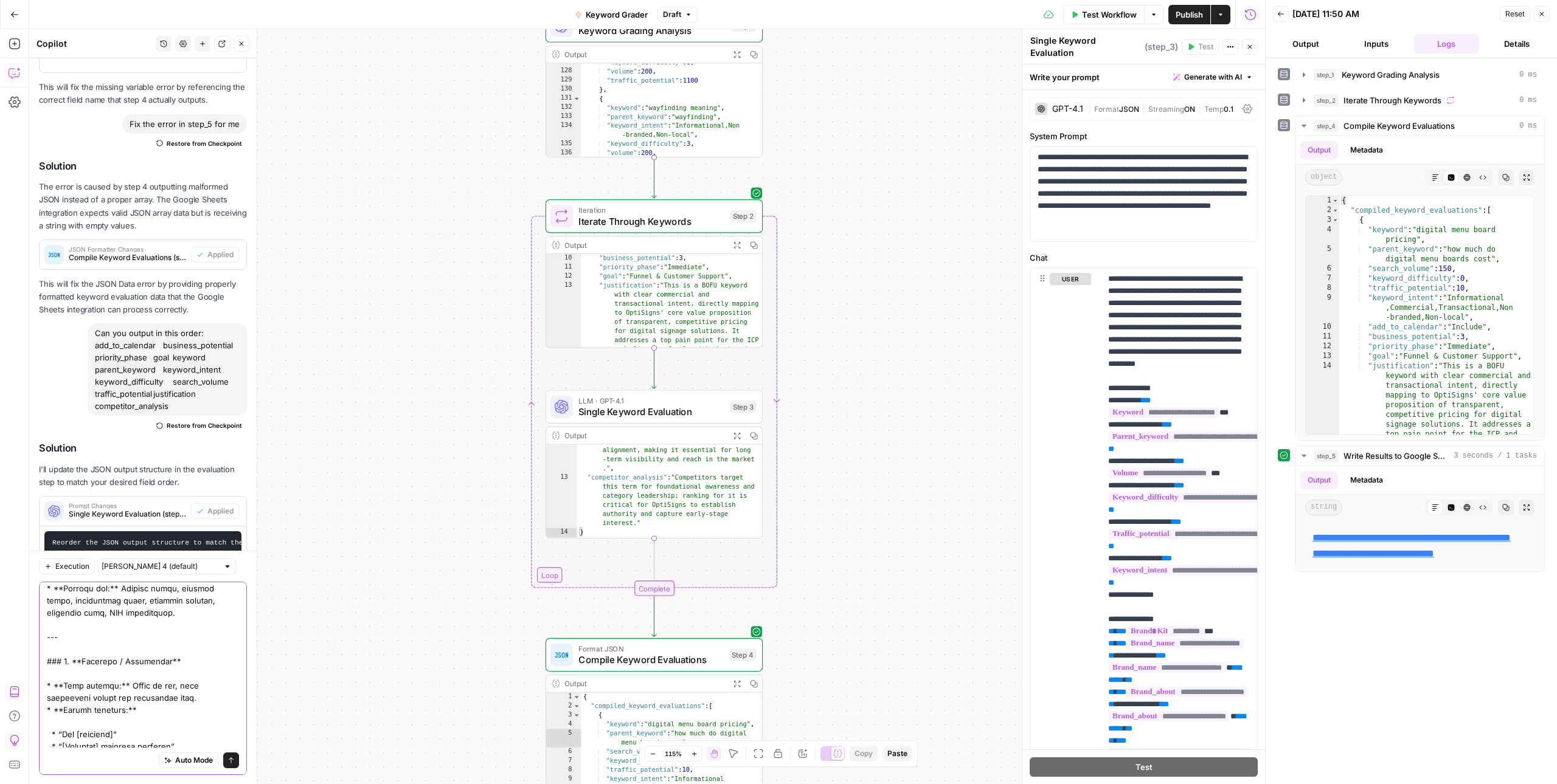
click at [44, 636] on div "Auto Mode Send" at bounding box center [143, 678] width 208 height 193
type textarea "Lor ips dolors ametco adi elit seddoei tempo in utla? E dolo magn al en adminim…"
click at [237, 762] on div "Auto Mode Send" at bounding box center [143, 678] width 208 height 193
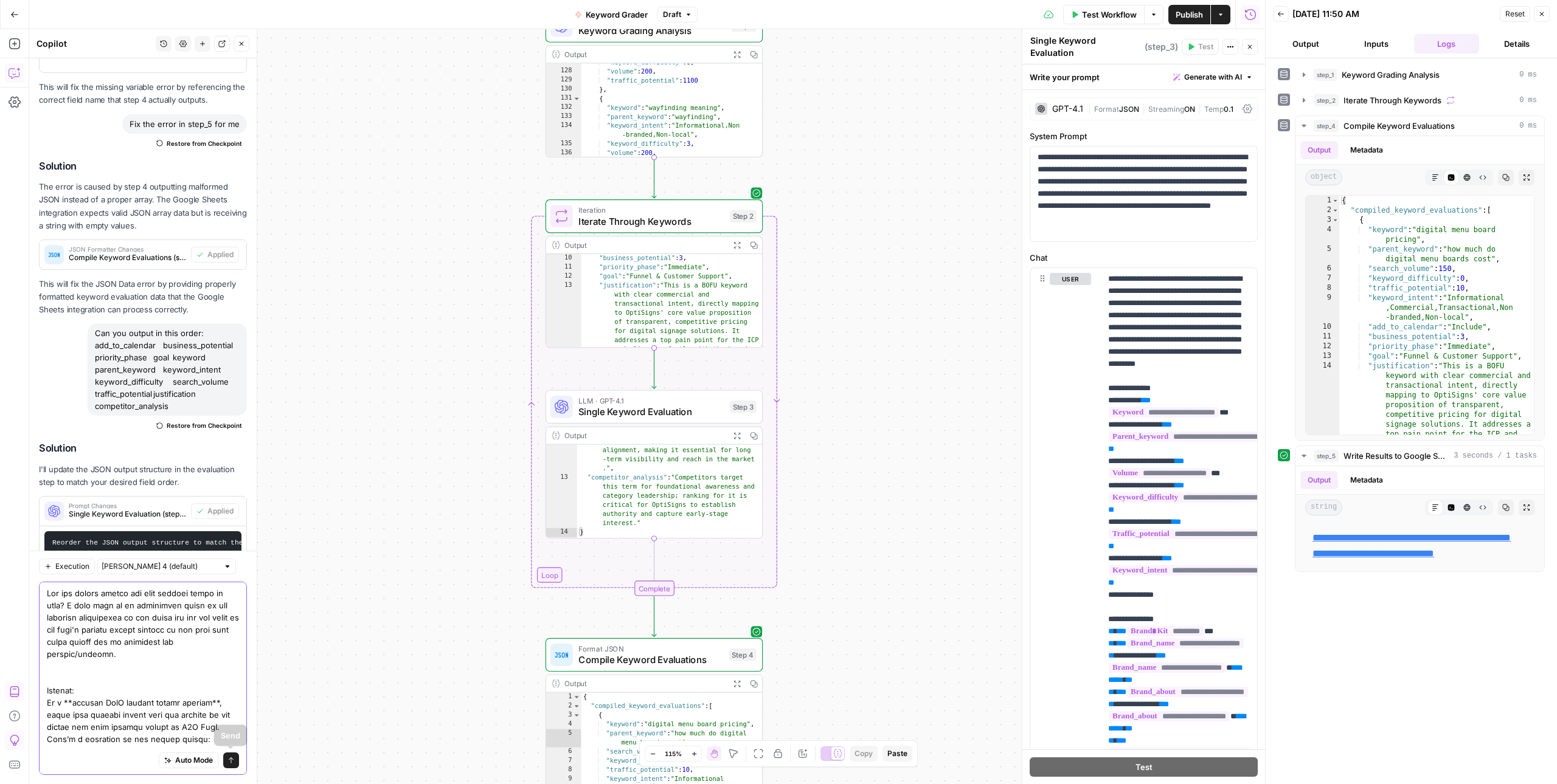
click at [235, 762] on button "Send" at bounding box center [231, 760] width 16 height 16
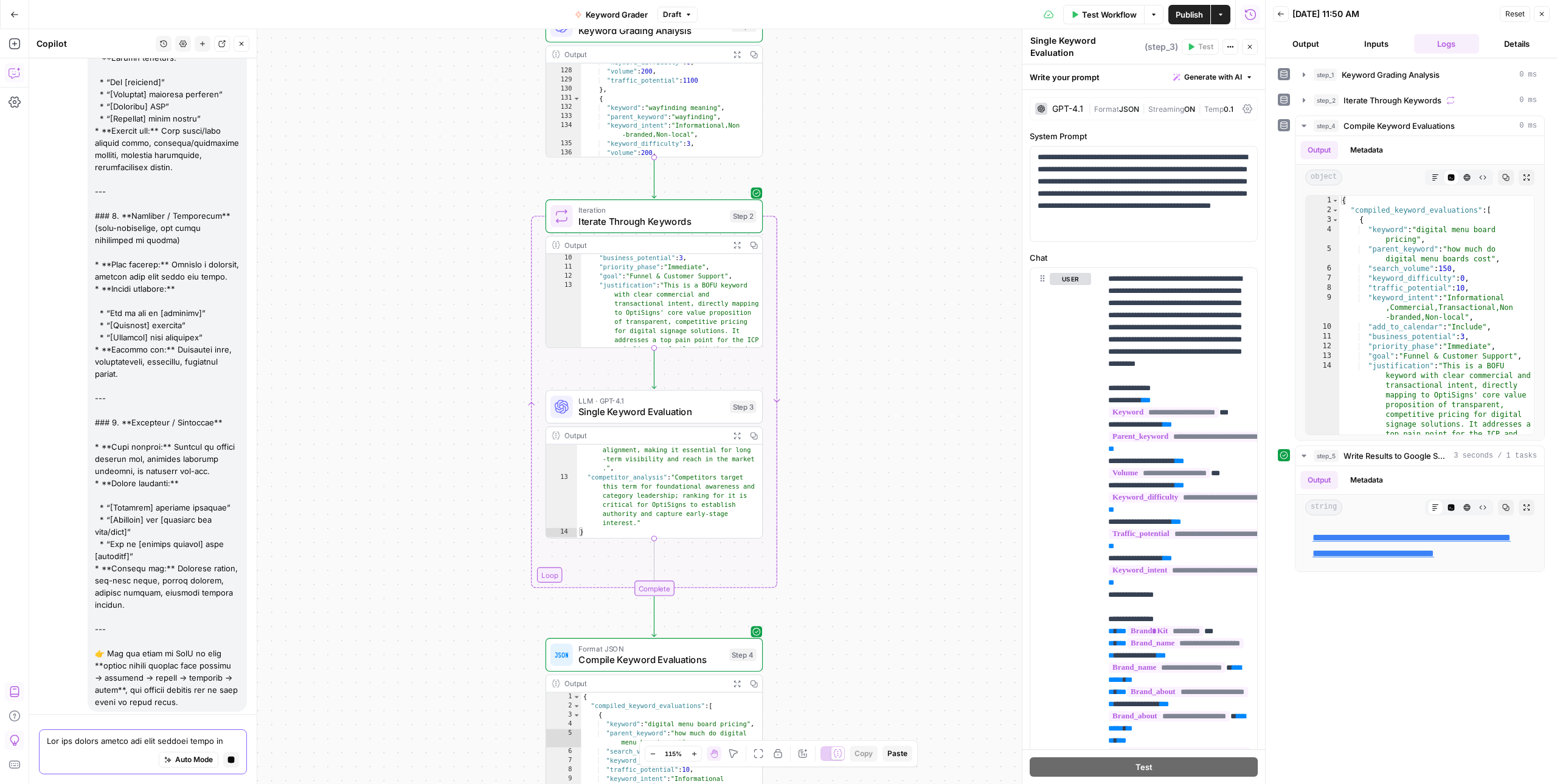
scroll to position [11332, 0]
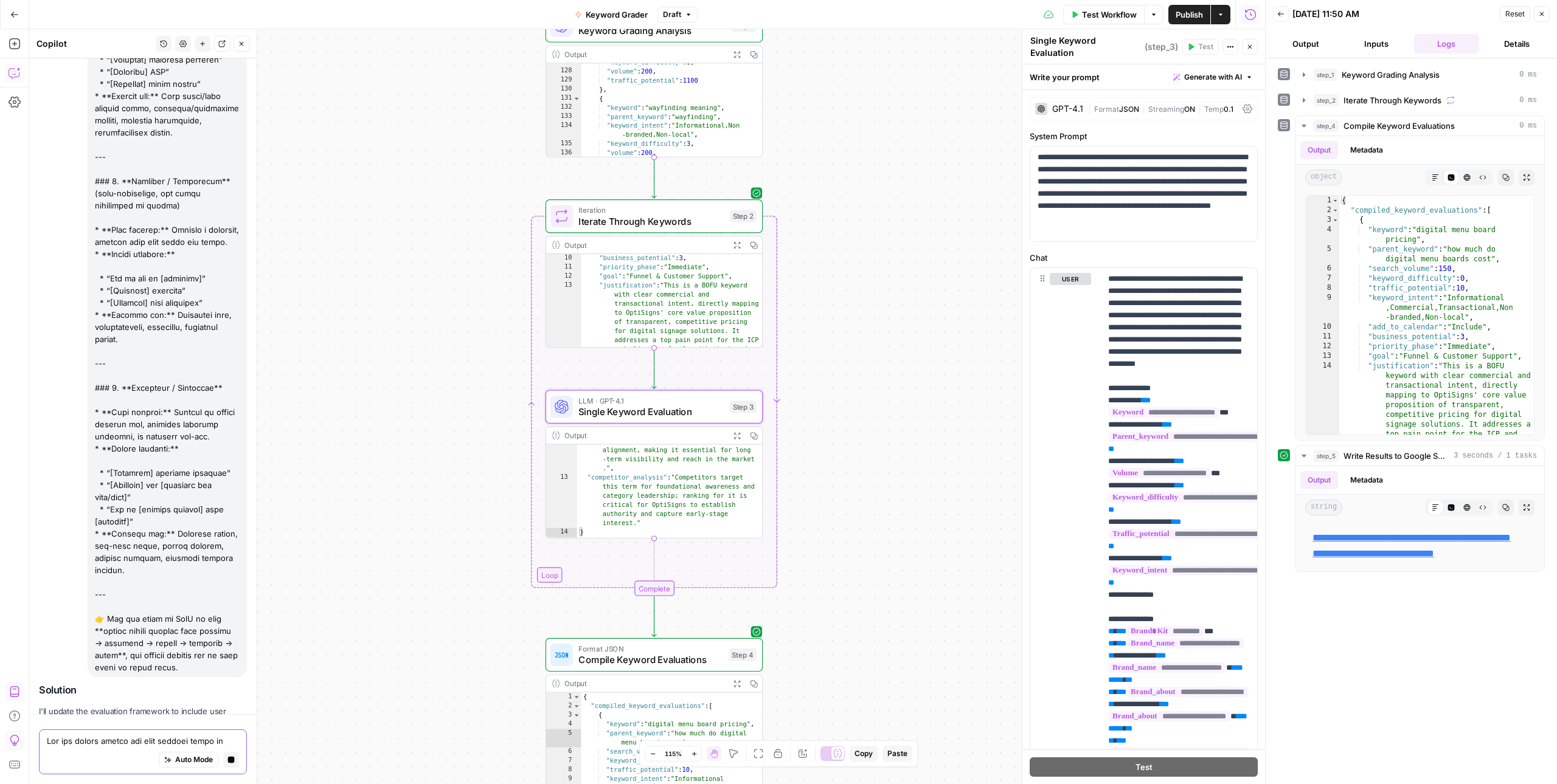
click at [183, 764] on span "Single Keyword Evaluation (step_3)" at bounding box center [151, 770] width 166 height 11
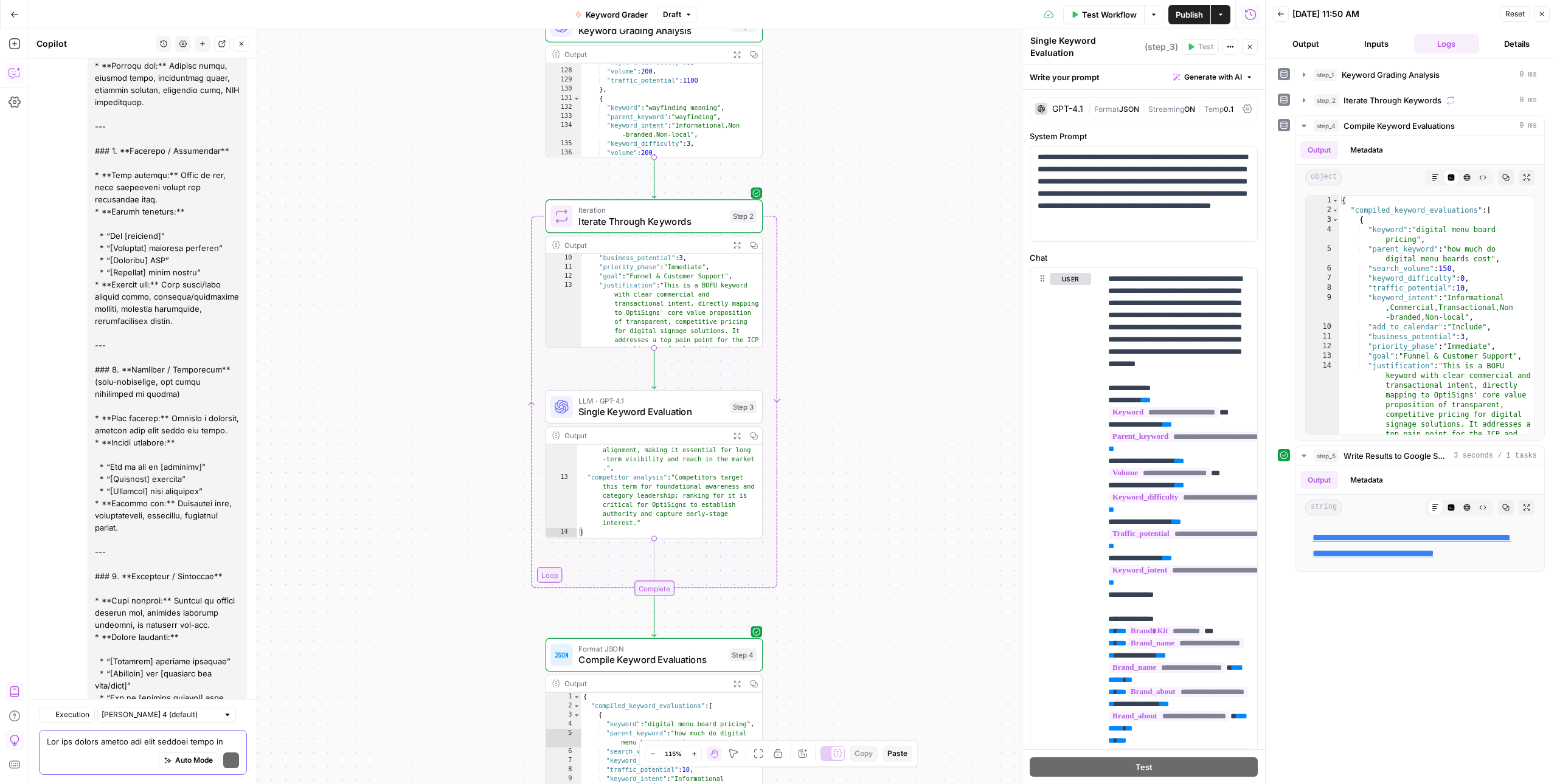
scroll to position [11682, 0]
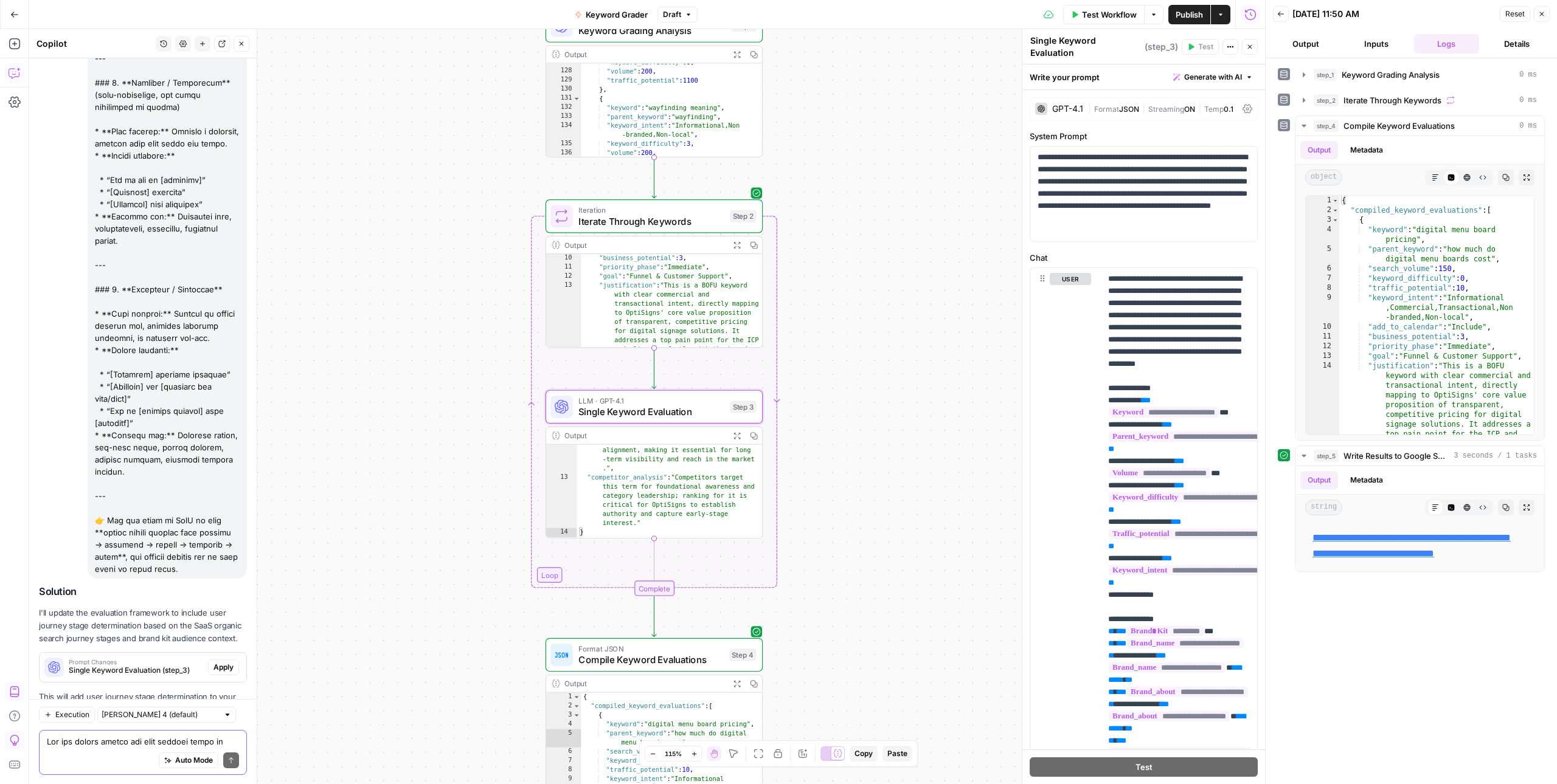
click at [172, 653] on div "Prompt Changes Single Keyword Evaluation (step_3) Apply" at bounding box center [143, 668] width 208 height 30
click at [227, 662] on span "Apply" at bounding box center [223, 668] width 20 height 11
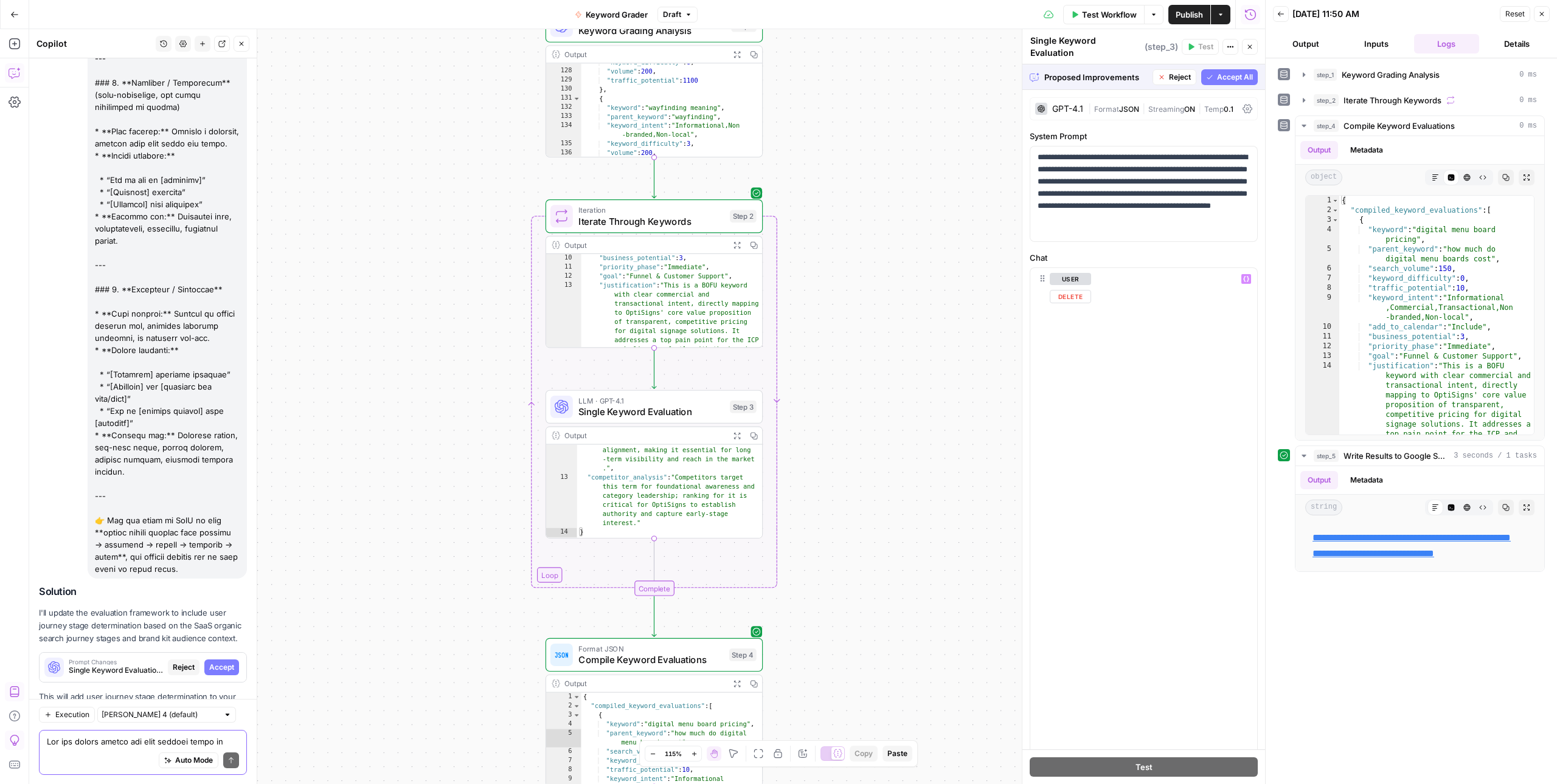
scroll to position [2725, 0]
click at [1240, 74] on span "Accept All" at bounding box center [1235, 77] width 36 height 11
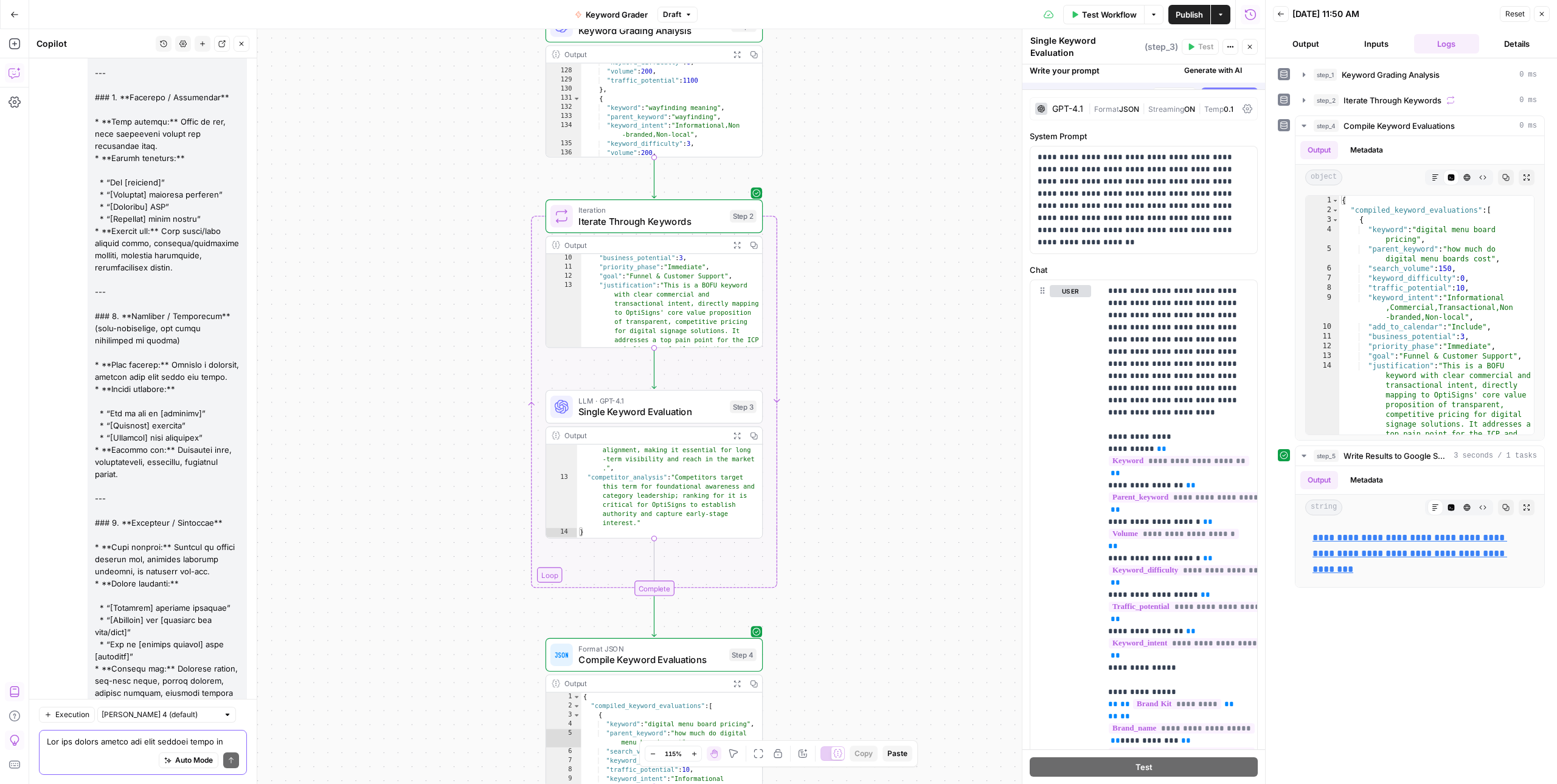
scroll to position [11702, 0]
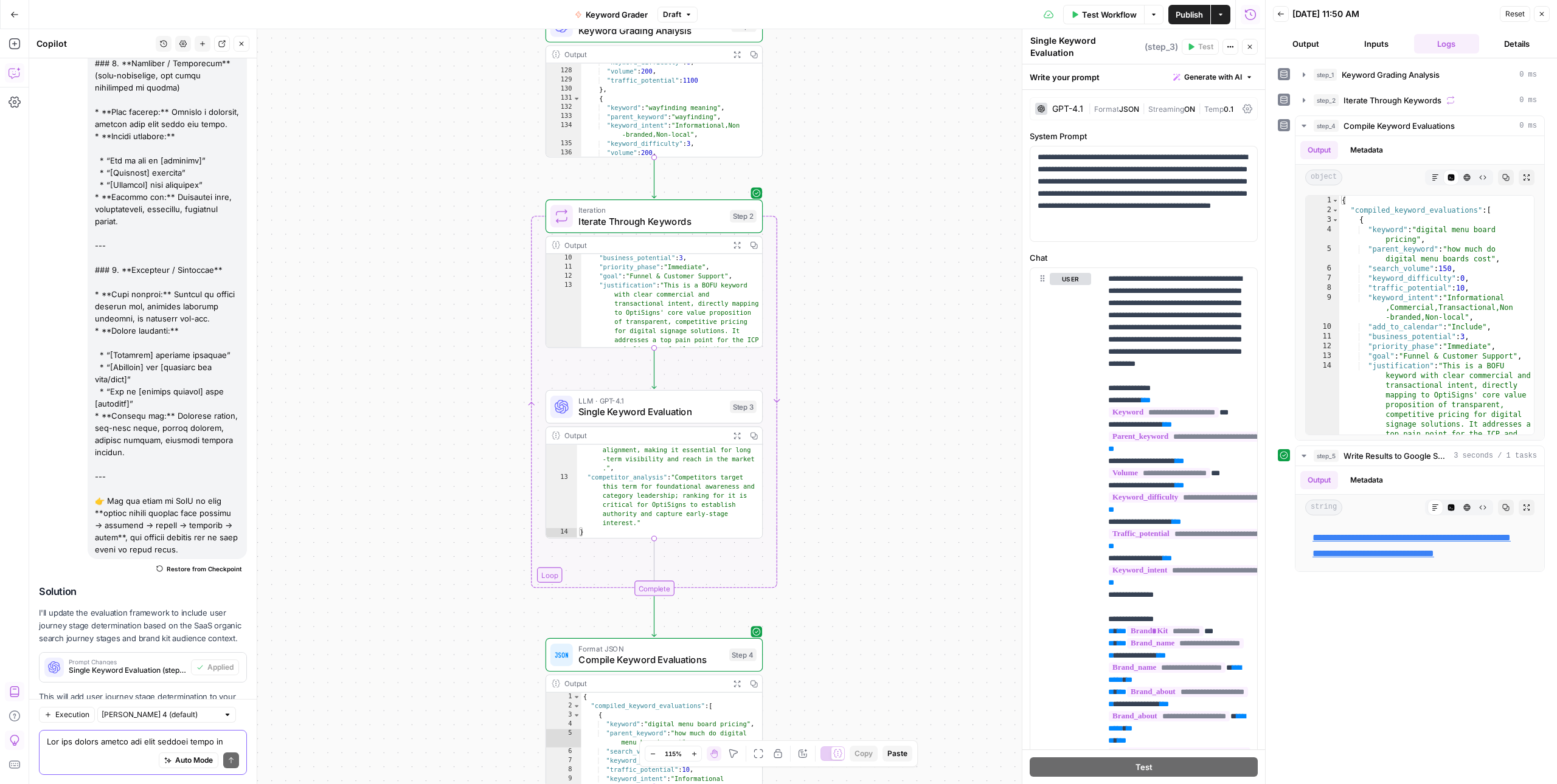
click at [121, 744] on textarea at bounding box center [143, 741] width 192 height 12
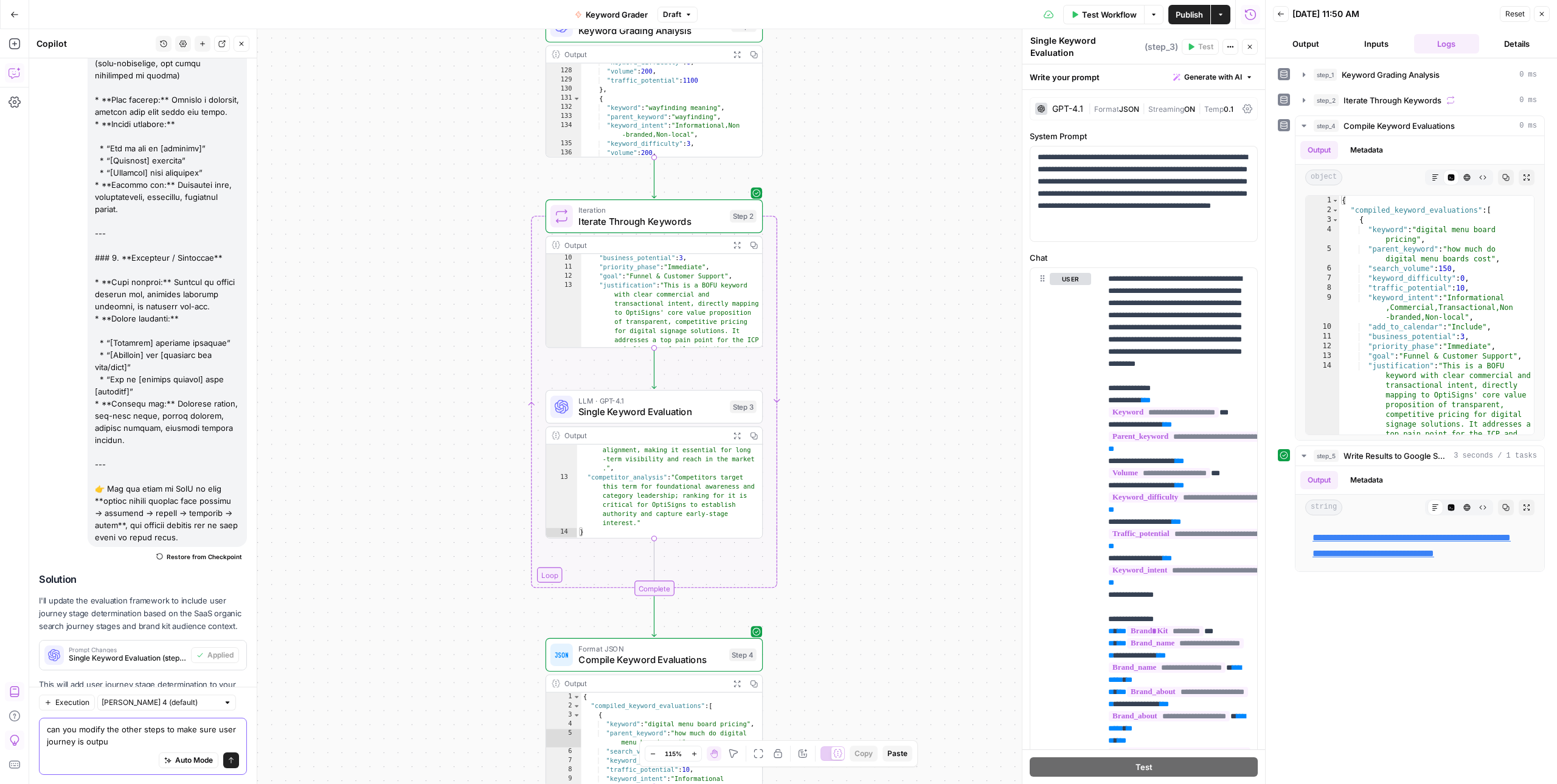
type textarea "can you modify the other steps to make sure user journey is output"
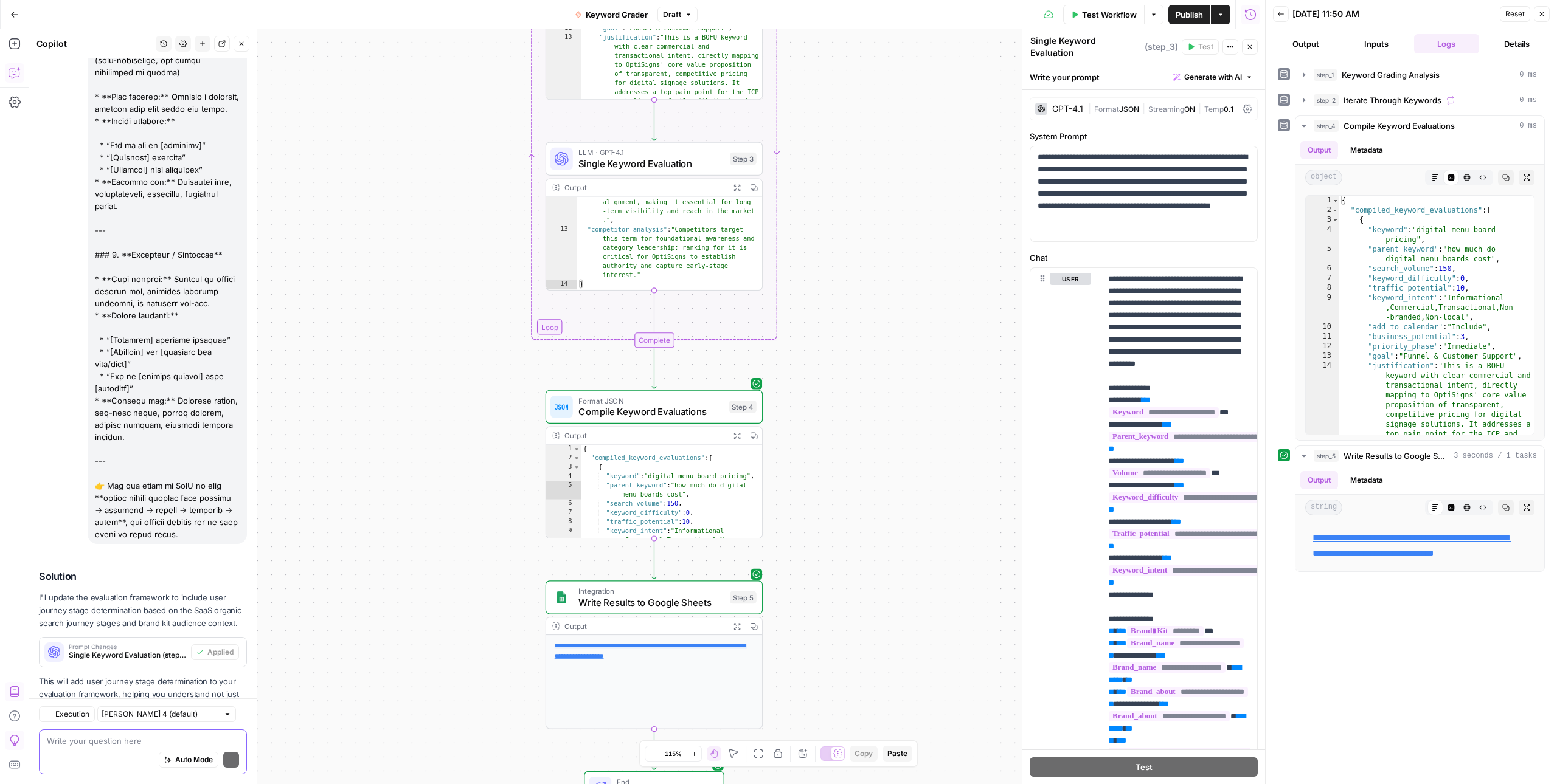
scroll to position [12024, 0]
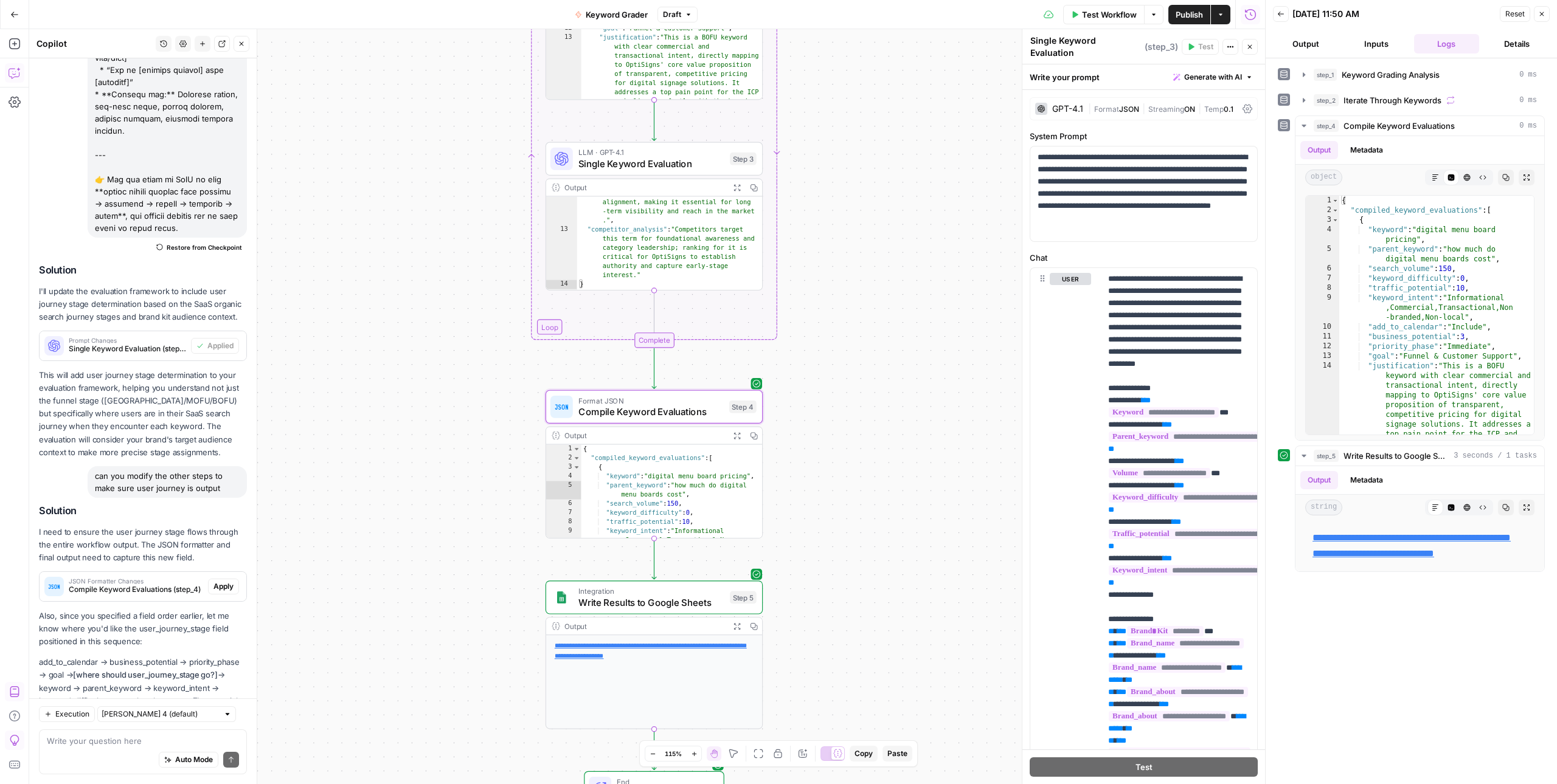
click at [167, 584] on span "Compile Keyword Evaluations (step_4)" at bounding box center [135, 590] width 134 height 11
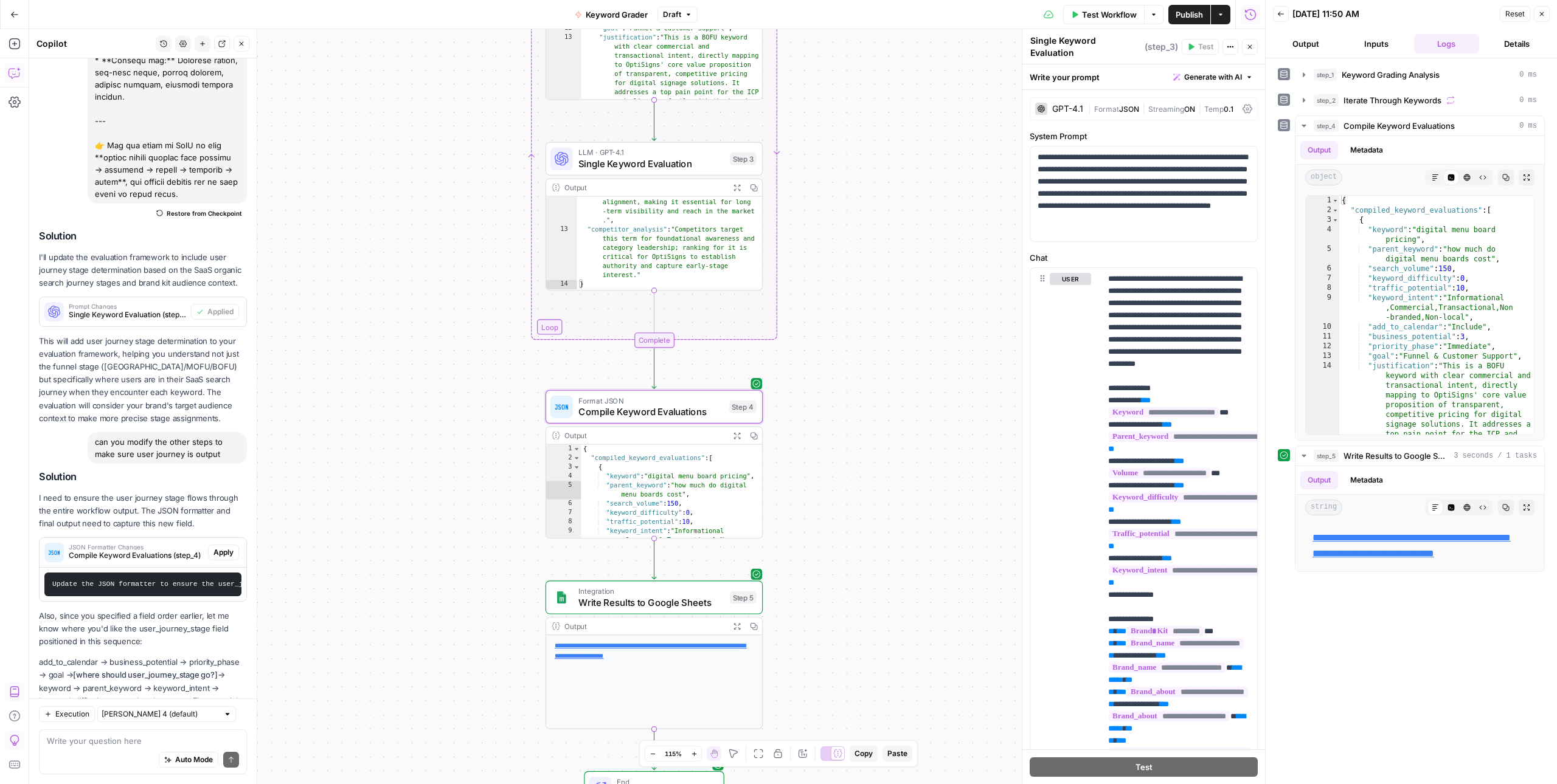
drag, startPoint x: 223, startPoint y: 437, endPoint x: 190, endPoint y: 645, distance: 210.6
click at [223, 547] on span "Apply" at bounding box center [223, 553] width 20 height 11
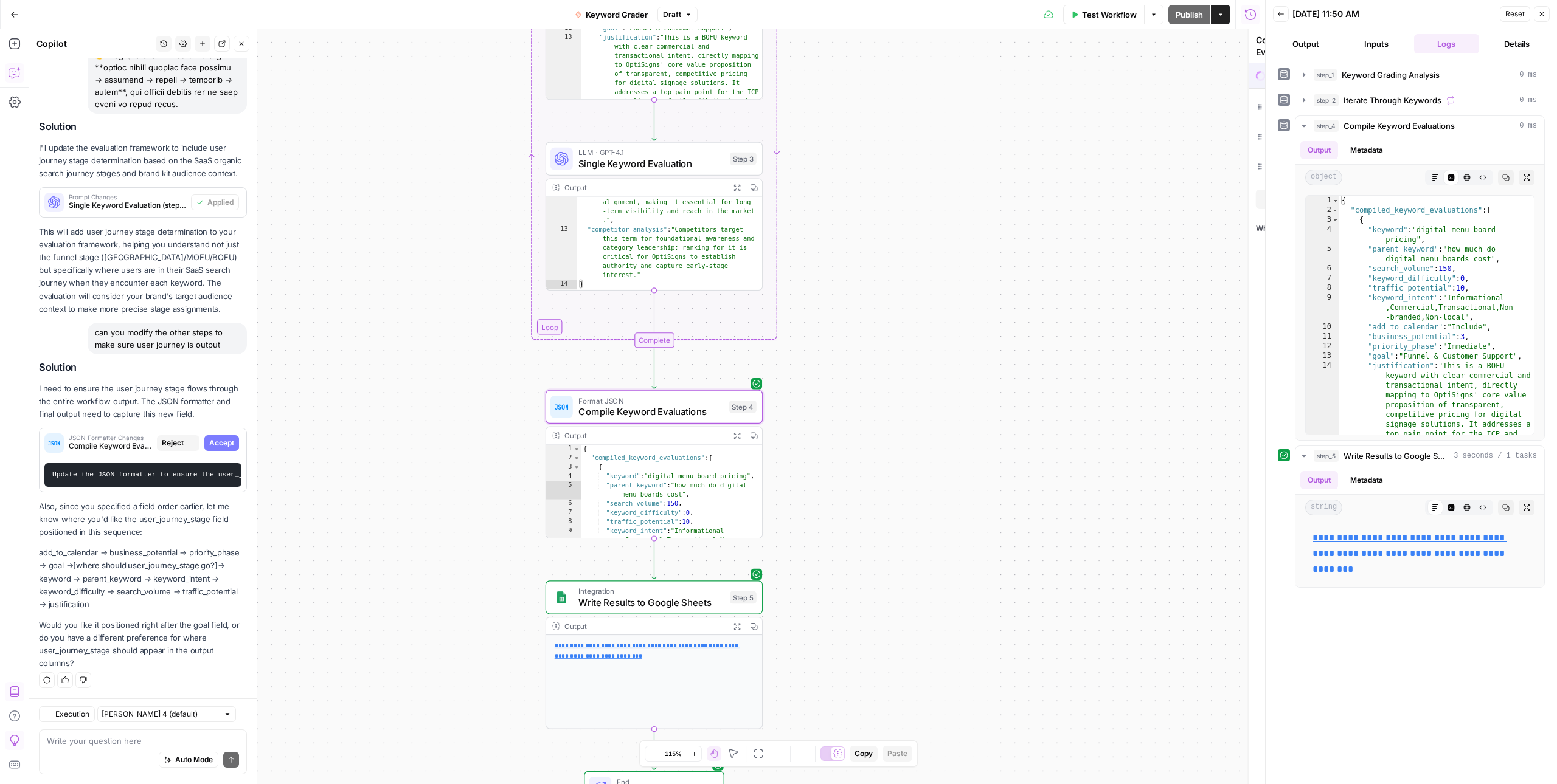
scroll to position [11805, 0]
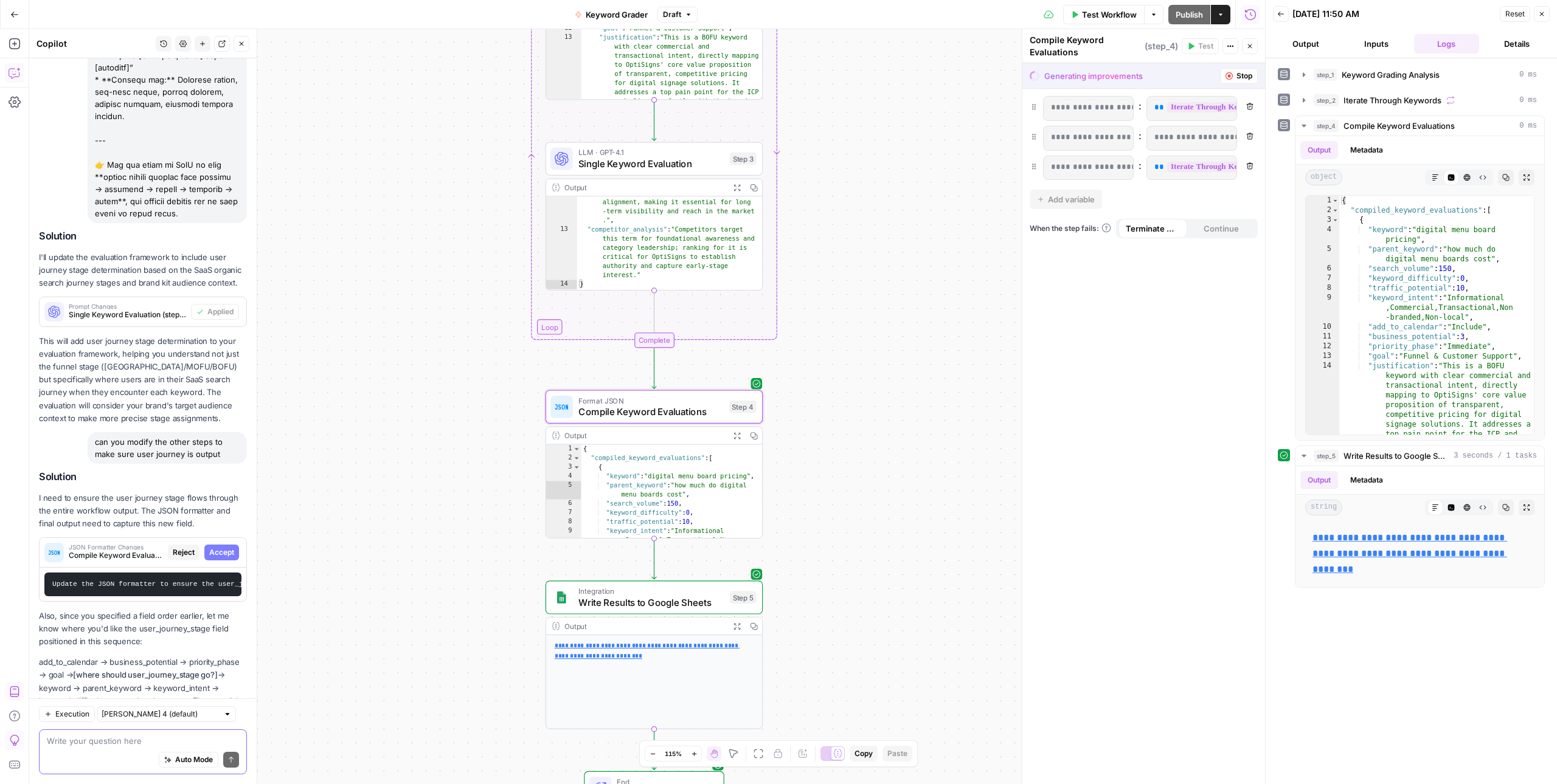
click at [120, 745] on textarea at bounding box center [143, 741] width 192 height 12
type textarea "yes after goal"
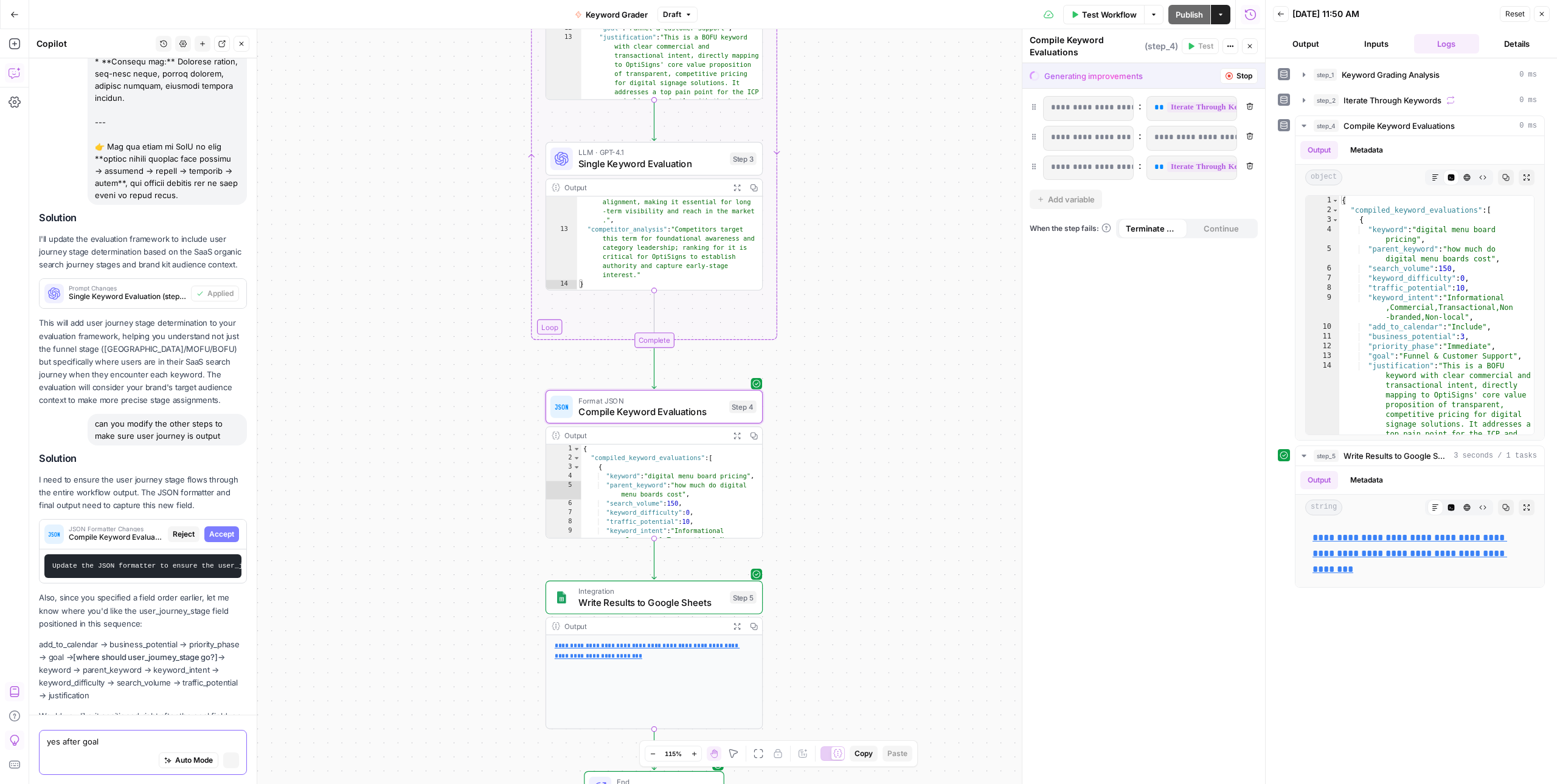
scroll to position [11797, 0]
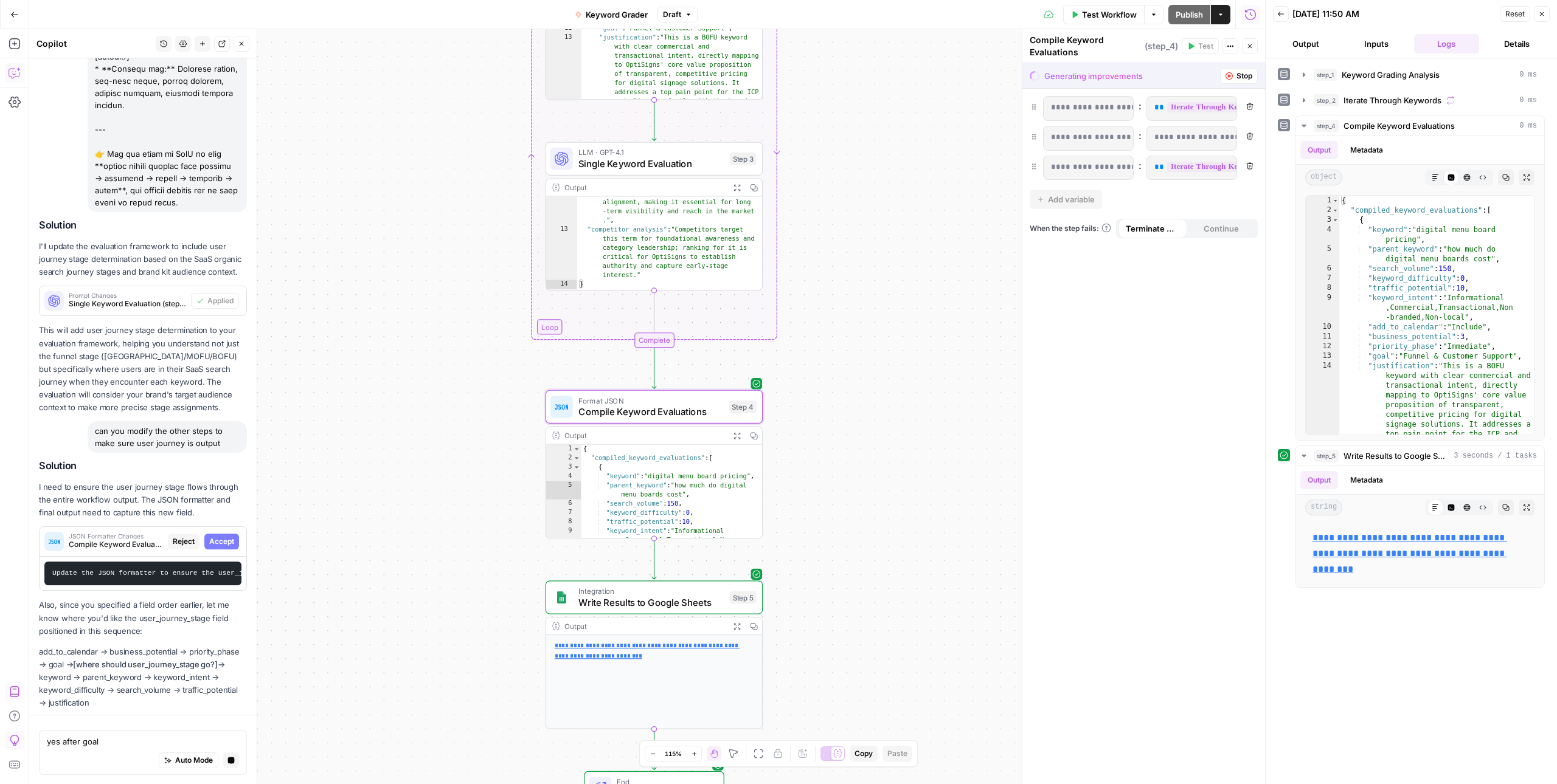
click at [122, 533] on span "JSON Formatter Changes" at bounding box center [115, 536] width 94 height 6
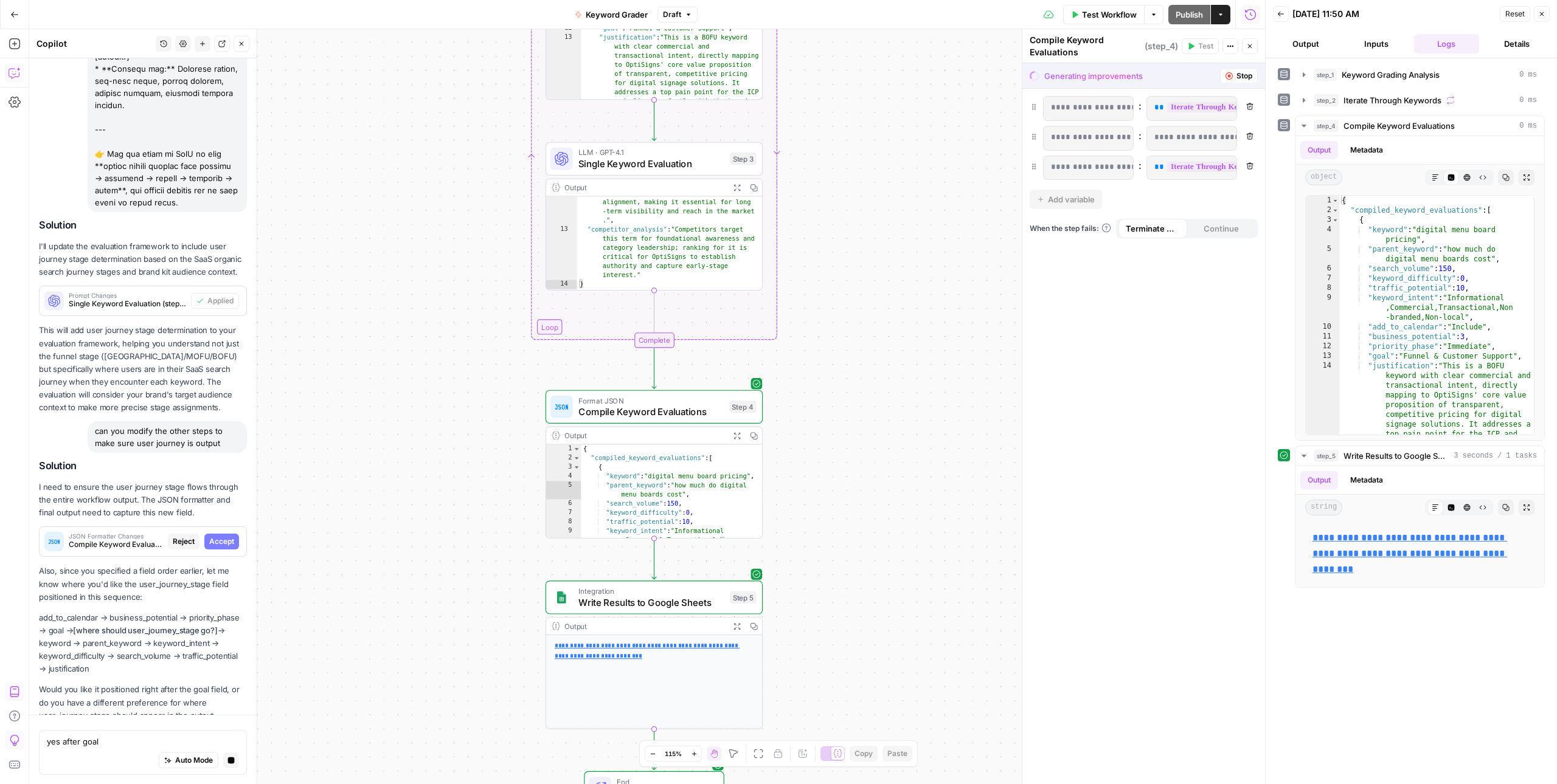
scroll to position [11763, 0]
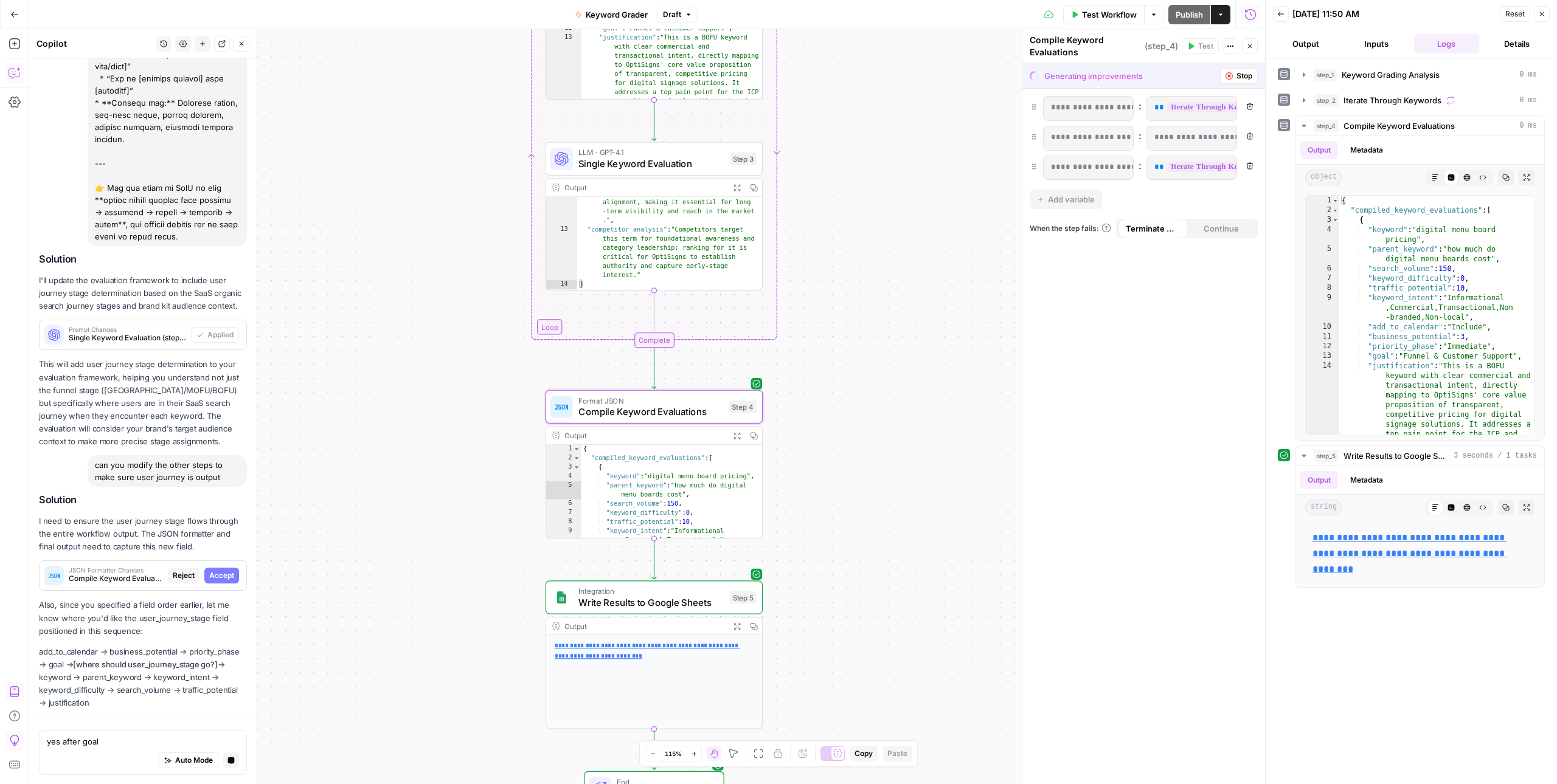
click at [113, 574] on span "Compile Keyword Evaluations (step_4)" at bounding box center [115, 579] width 94 height 11
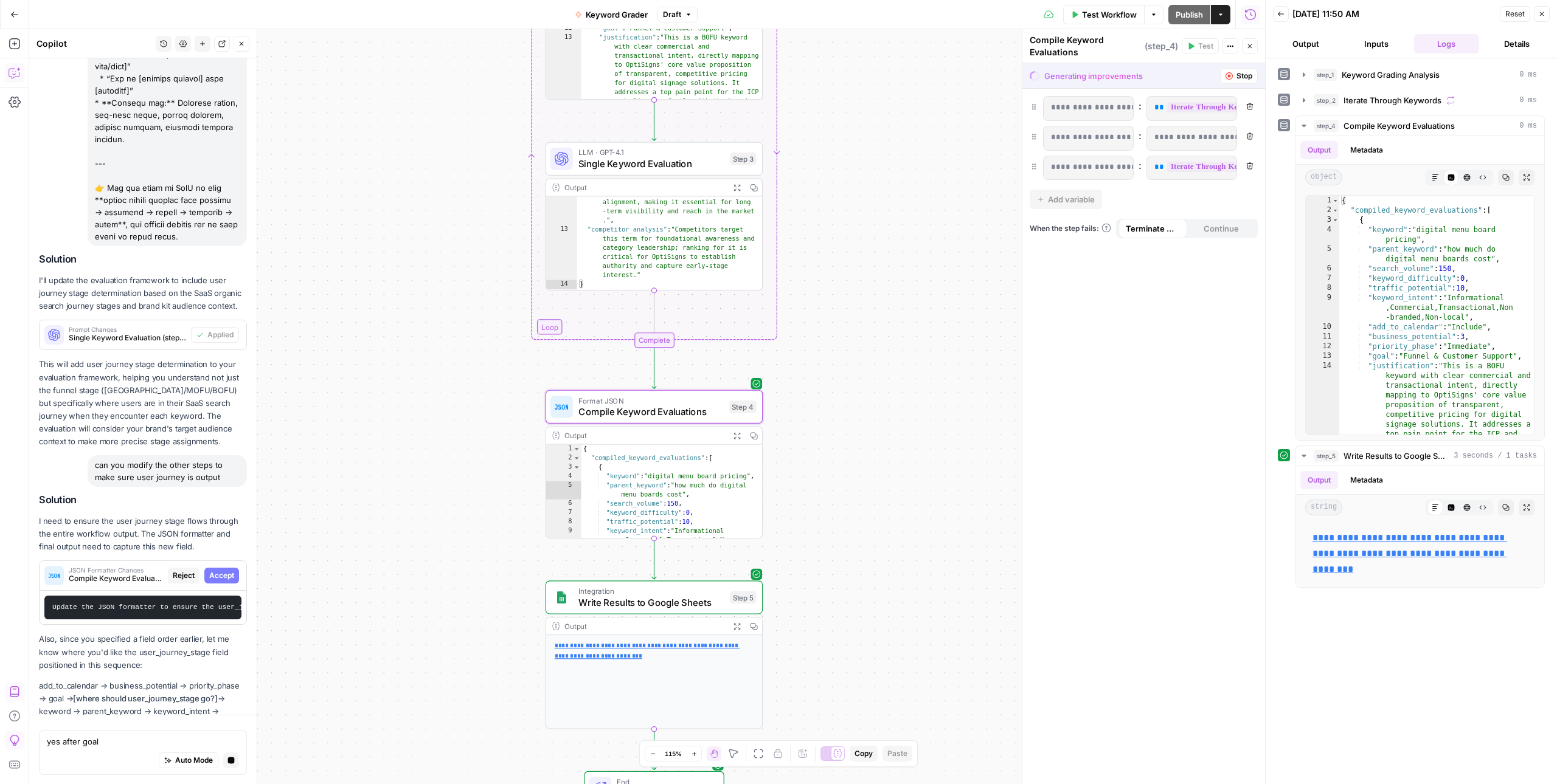
scroll to position [11797, 0]
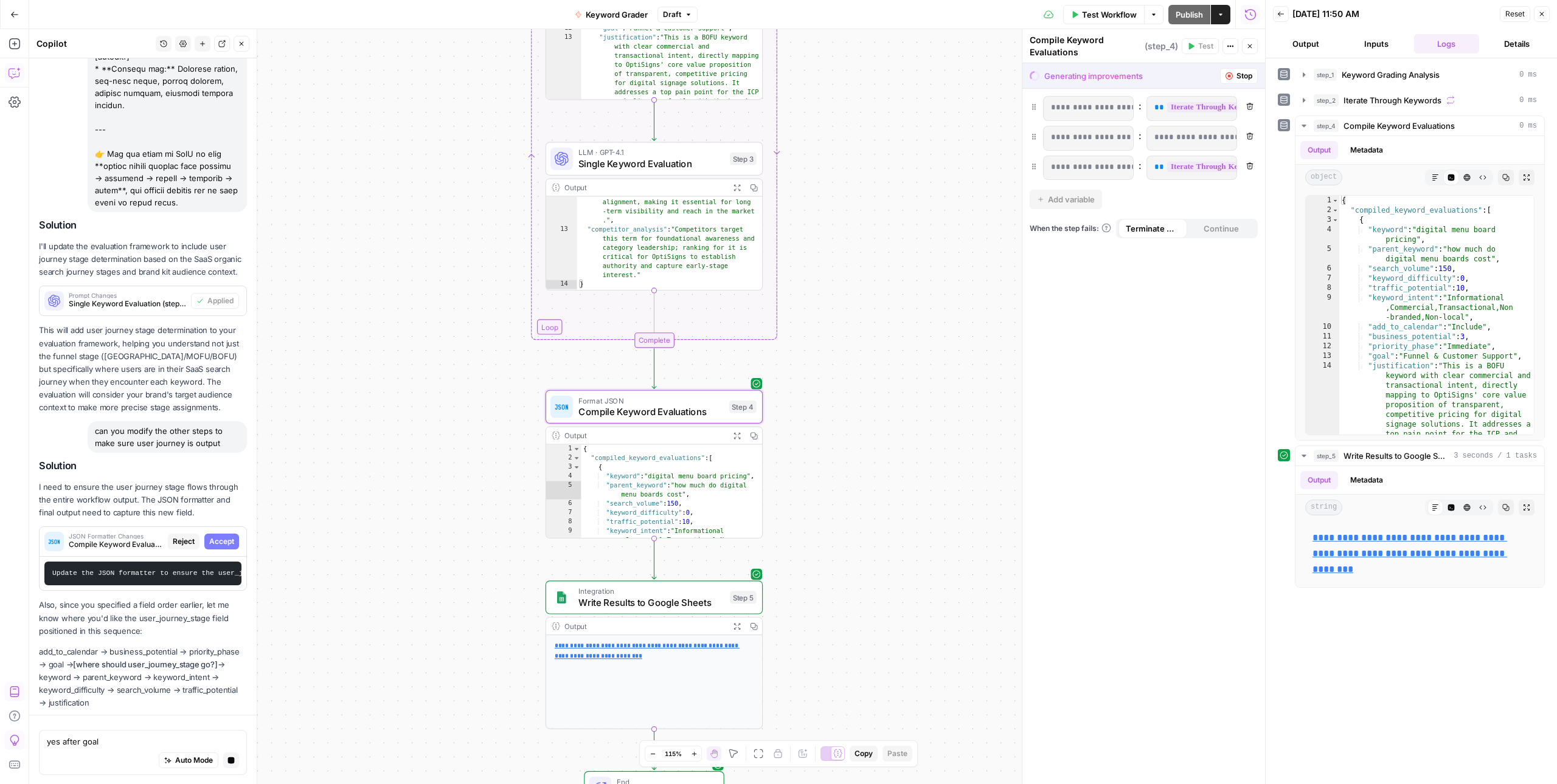
click at [228, 537] on span "Accept" at bounding box center [222, 542] width 25 height 11
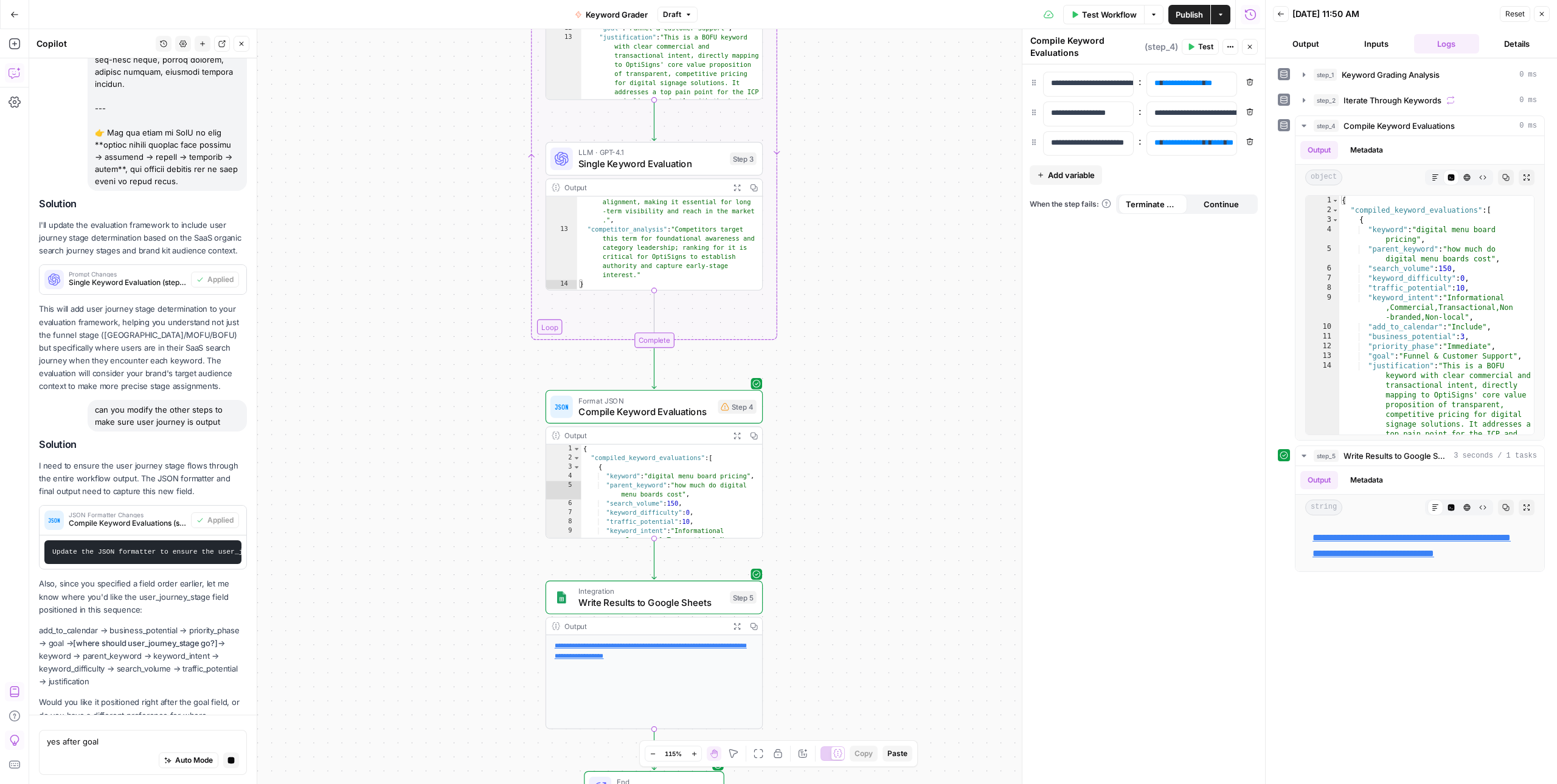
scroll to position [11916, 0]
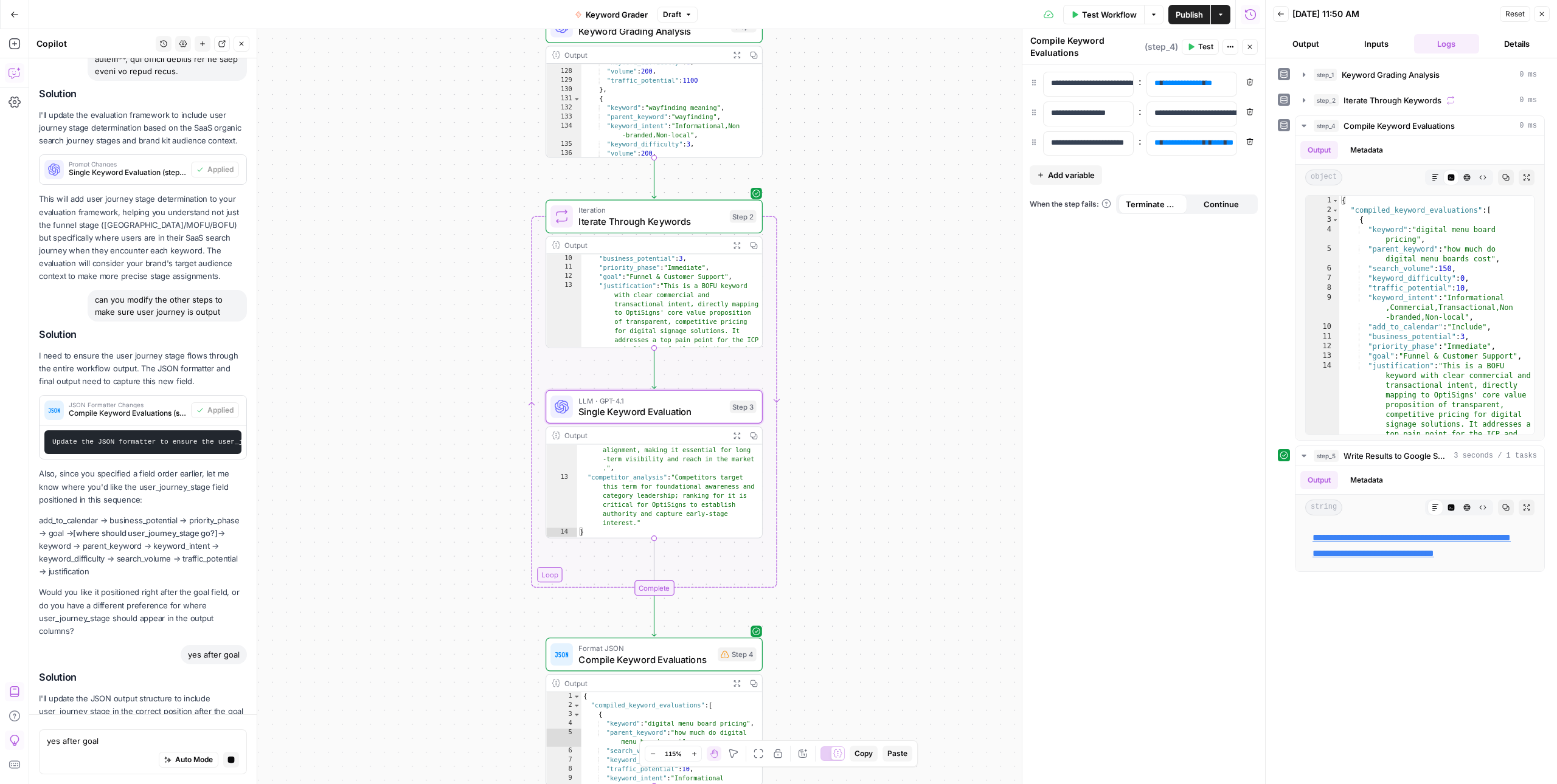
click at [217, 738] on div "Prompt Changes Single Keyword Evaluation (step_3) Apply" at bounding box center [143, 753] width 207 height 29
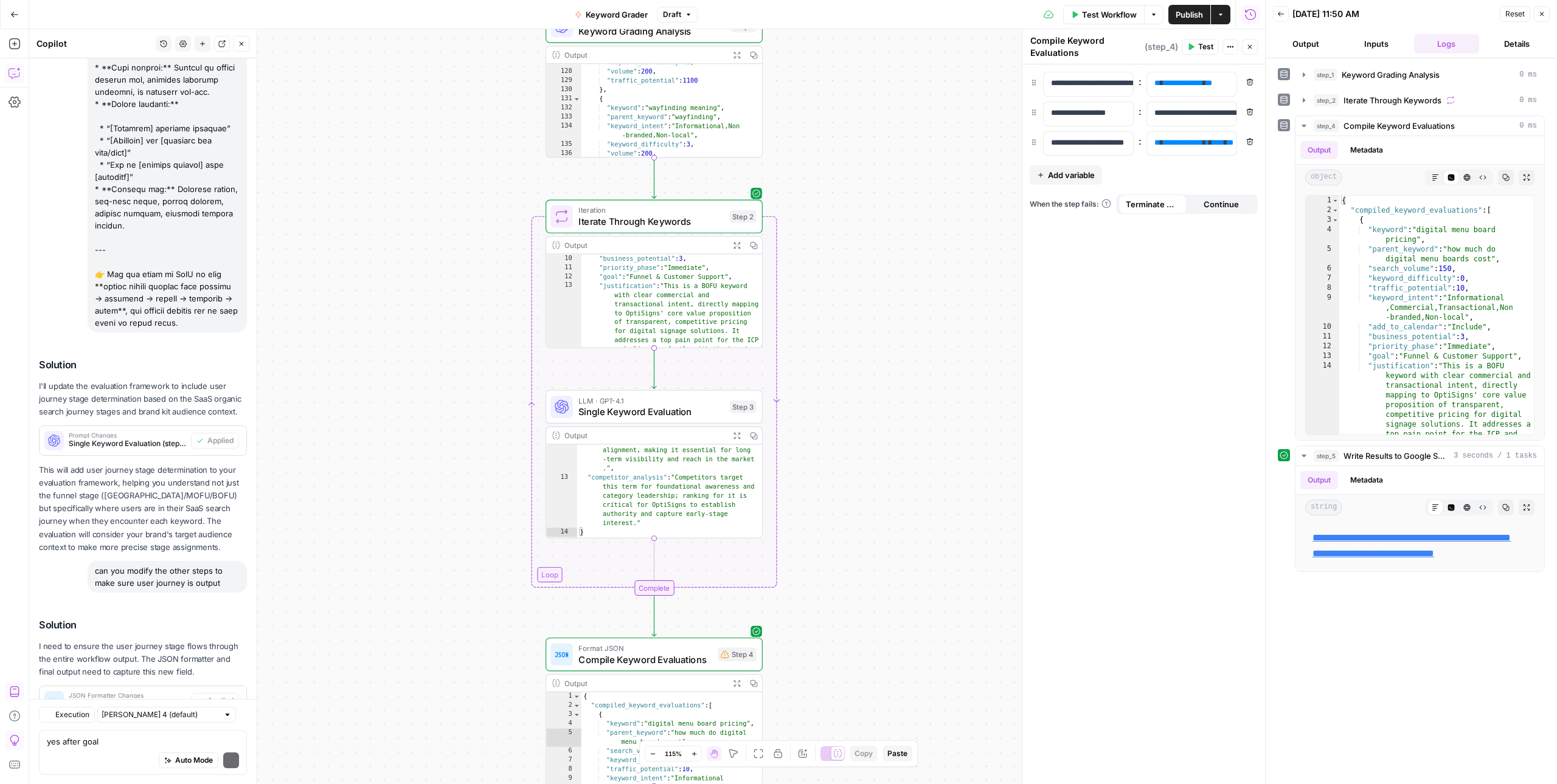
scroll to position [12308, 0]
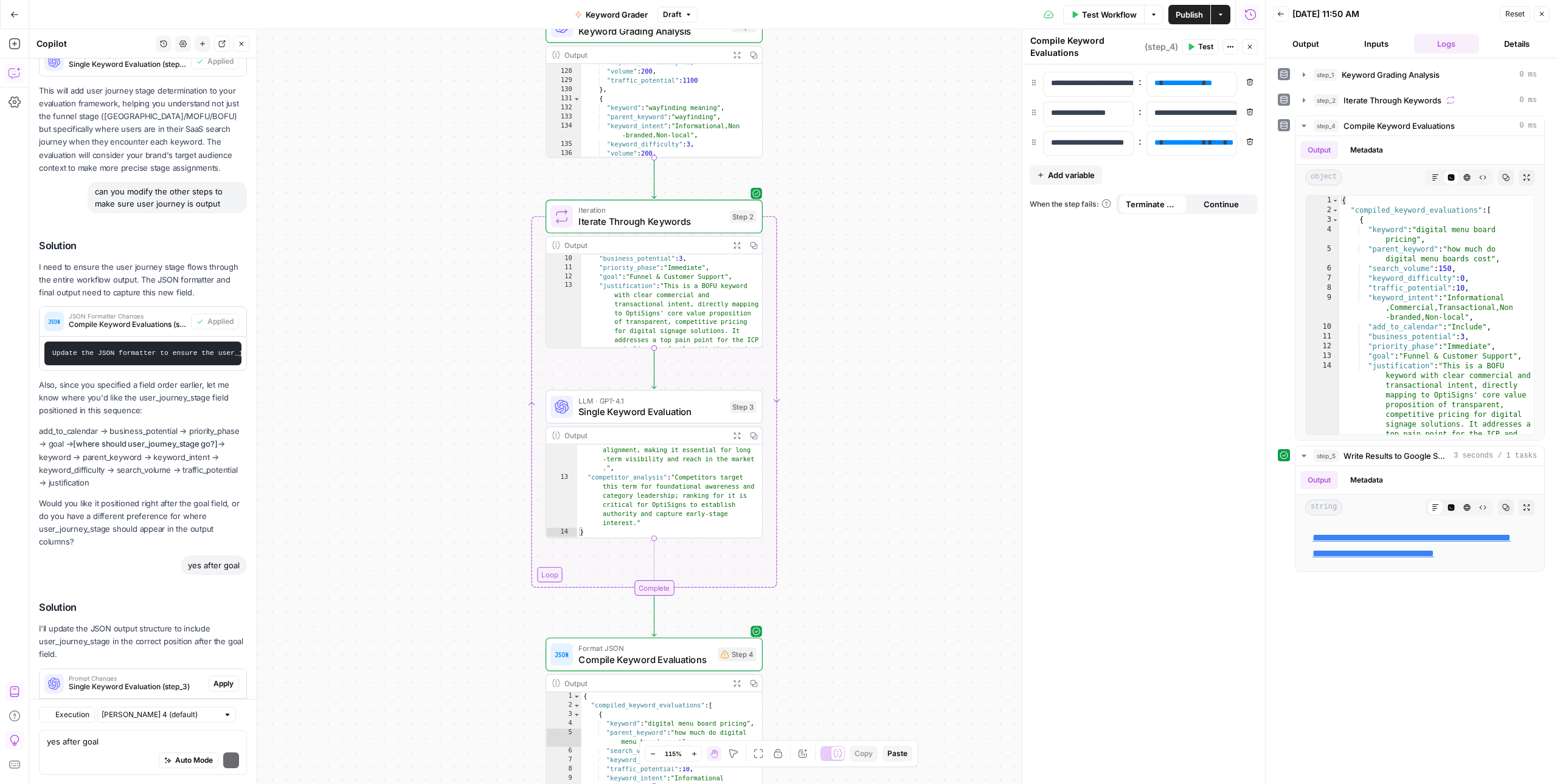
click at [228, 741] on p "This will ensure the user journey stage appears as the fifth column in your fin…" at bounding box center [143, 767] width 208 height 51
click at [225, 678] on span "Apply" at bounding box center [223, 684] width 20 height 11
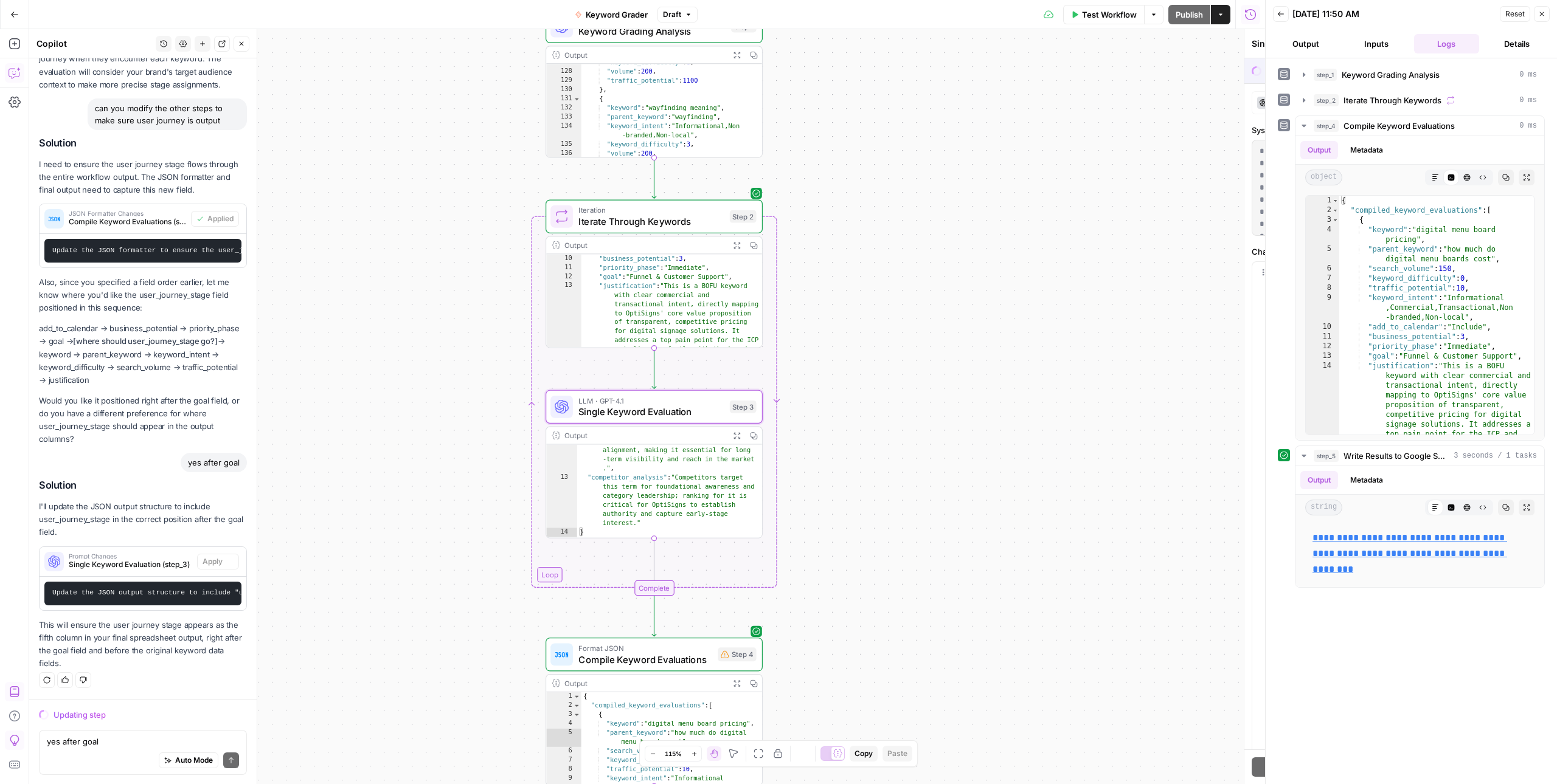
scroll to position [12016, 0]
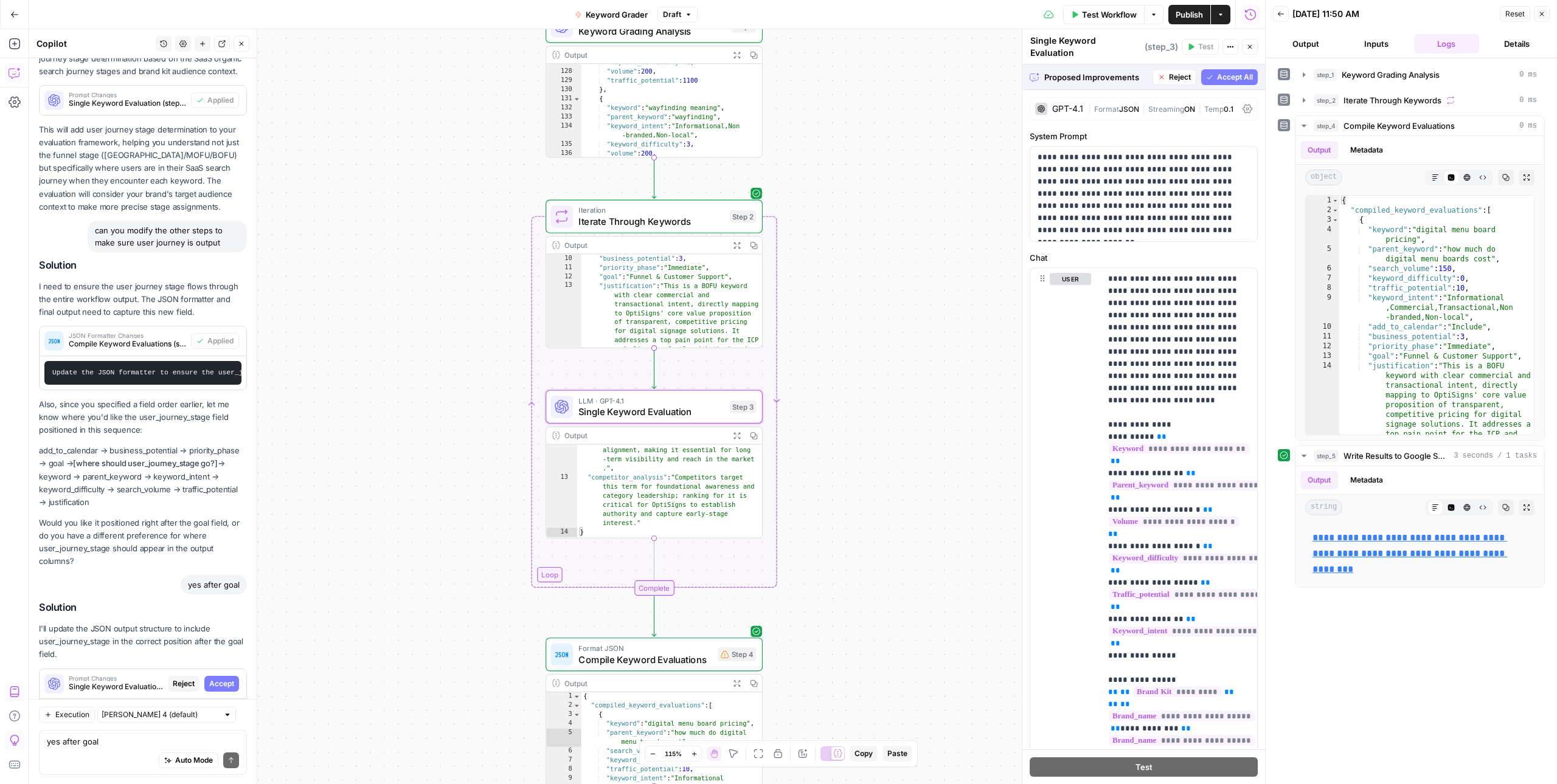
click at [224, 678] on span "Accept" at bounding box center [222, 684] width 25 height 11
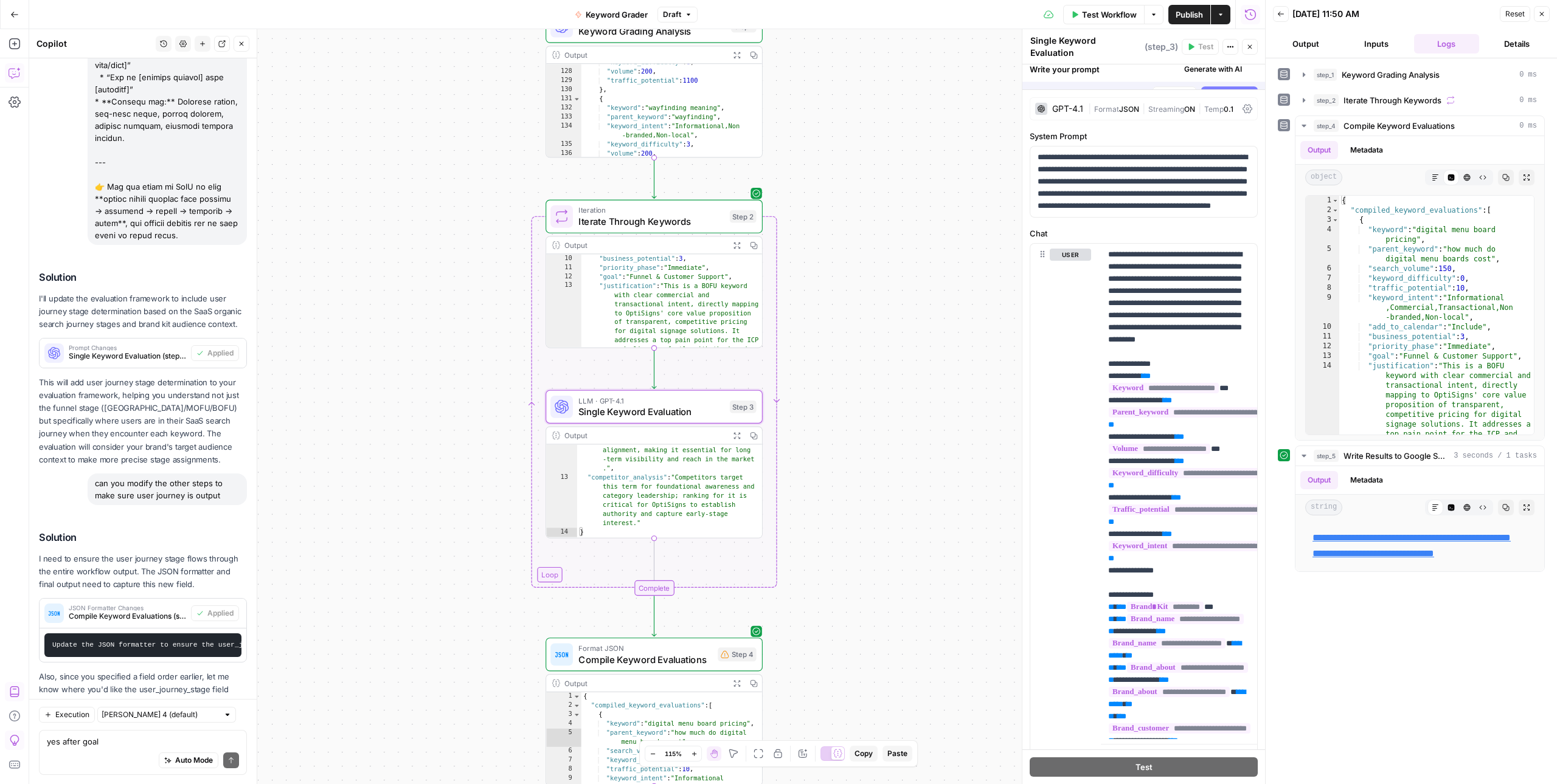
scroll to position [12308, 0]
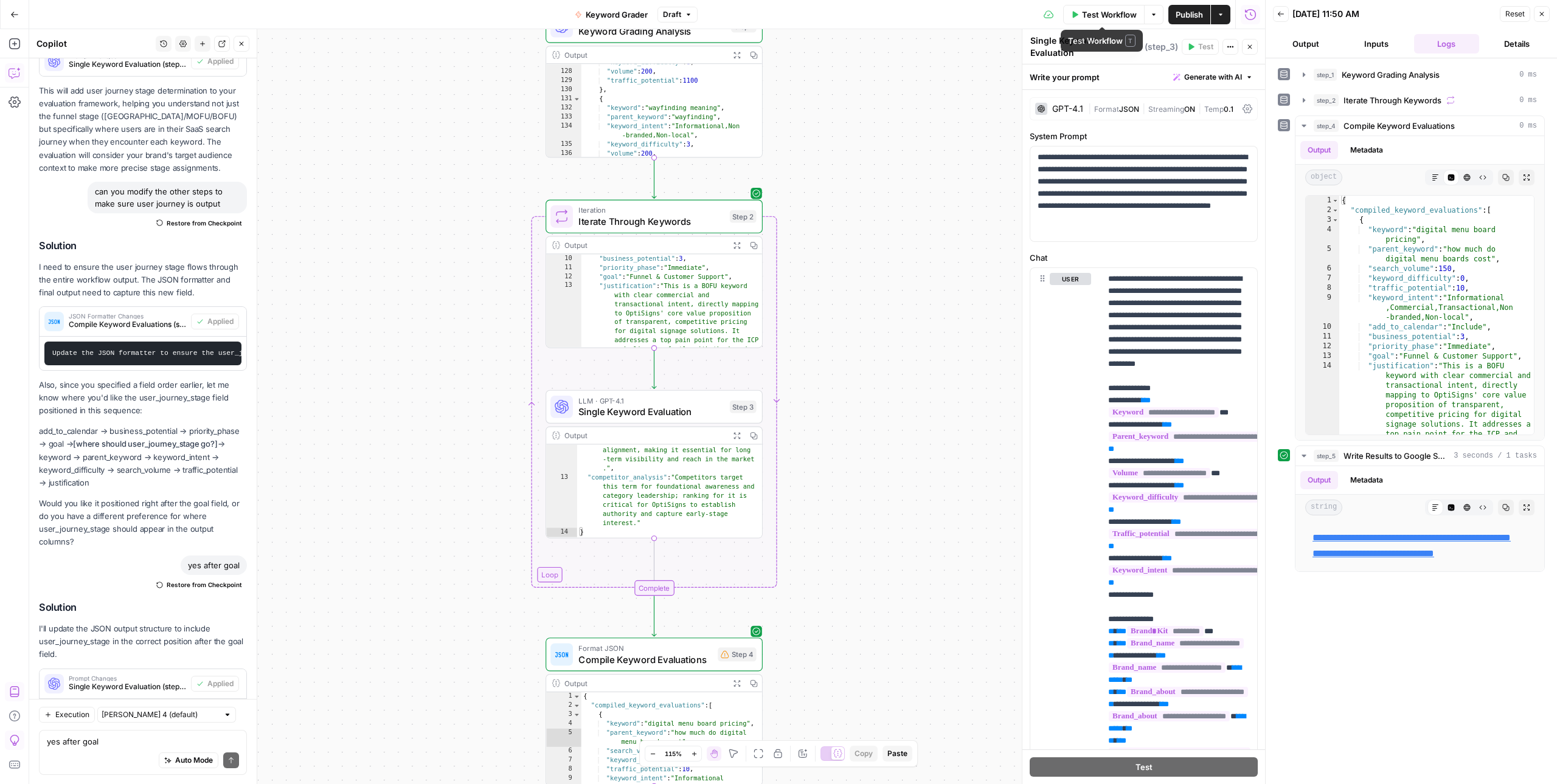
click at [1113, 16] on span "Test Workflow" at bounding box center [1110, 14] width 55 height 12
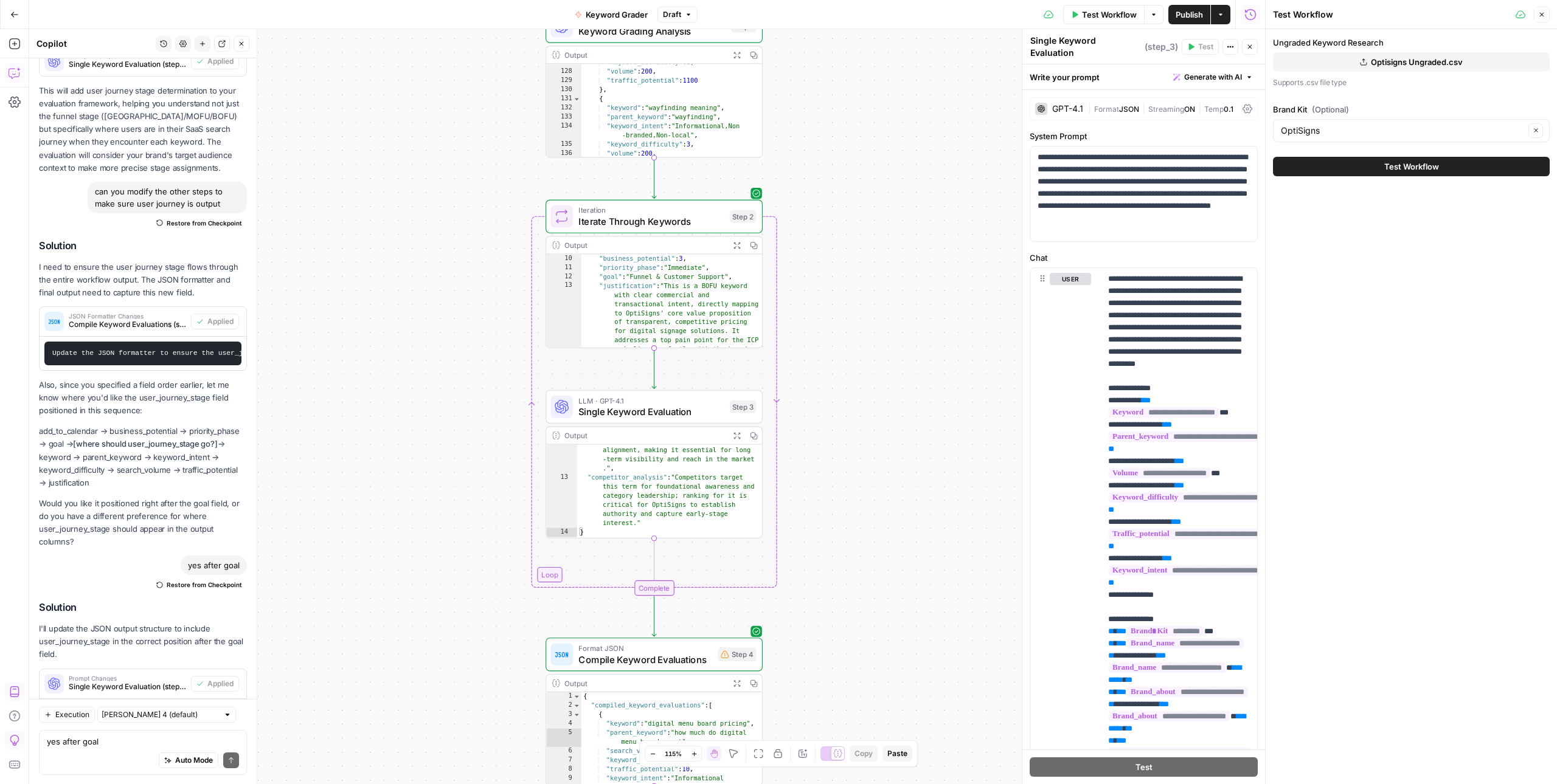
click at [1387, 167] on span "Test Workflow" at bounding box center [1411, 167] width 55 height 12
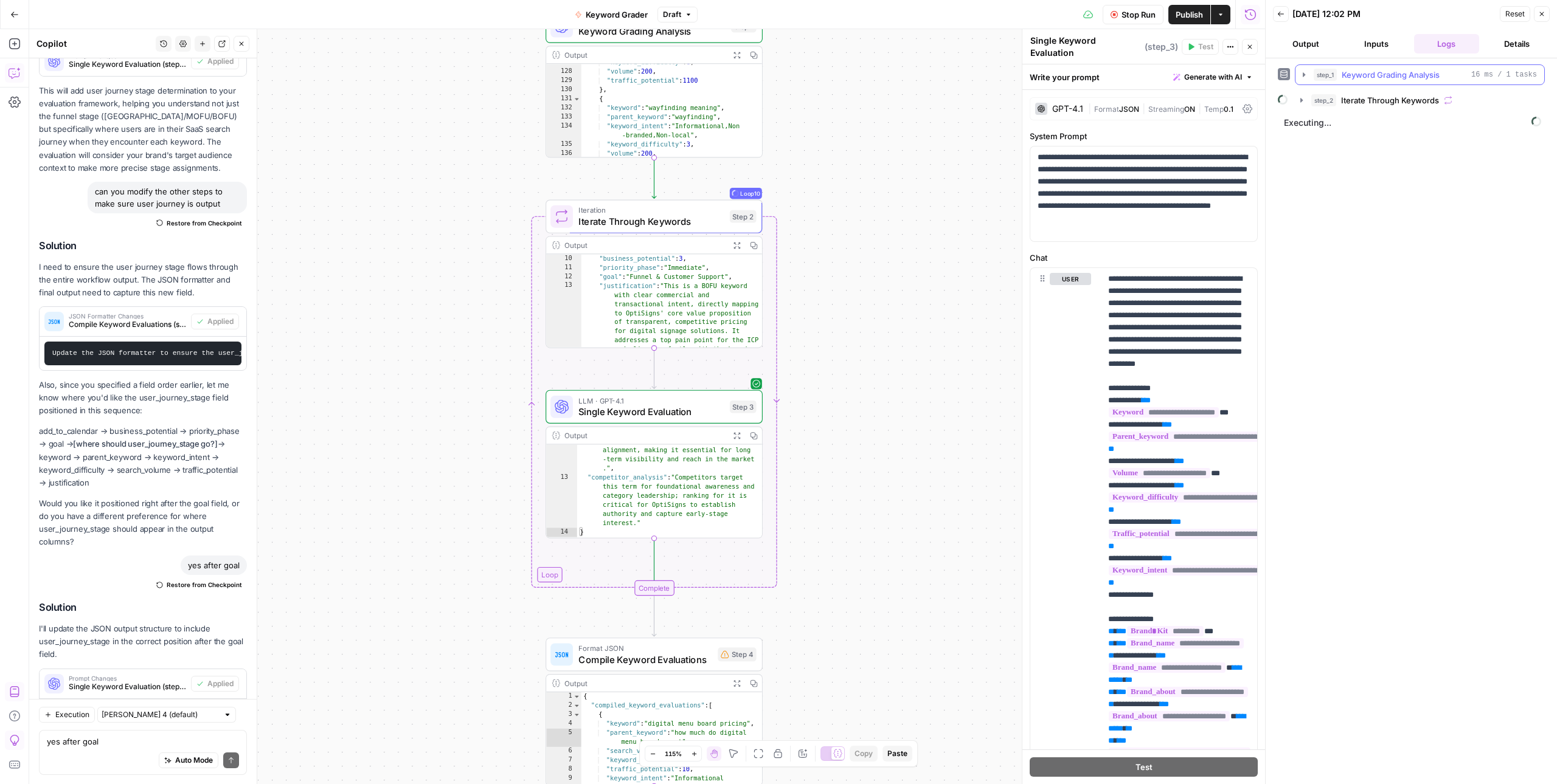
click at [1303, 71] on icon "button" at bounding box center [1304, 74] width 10 height 10
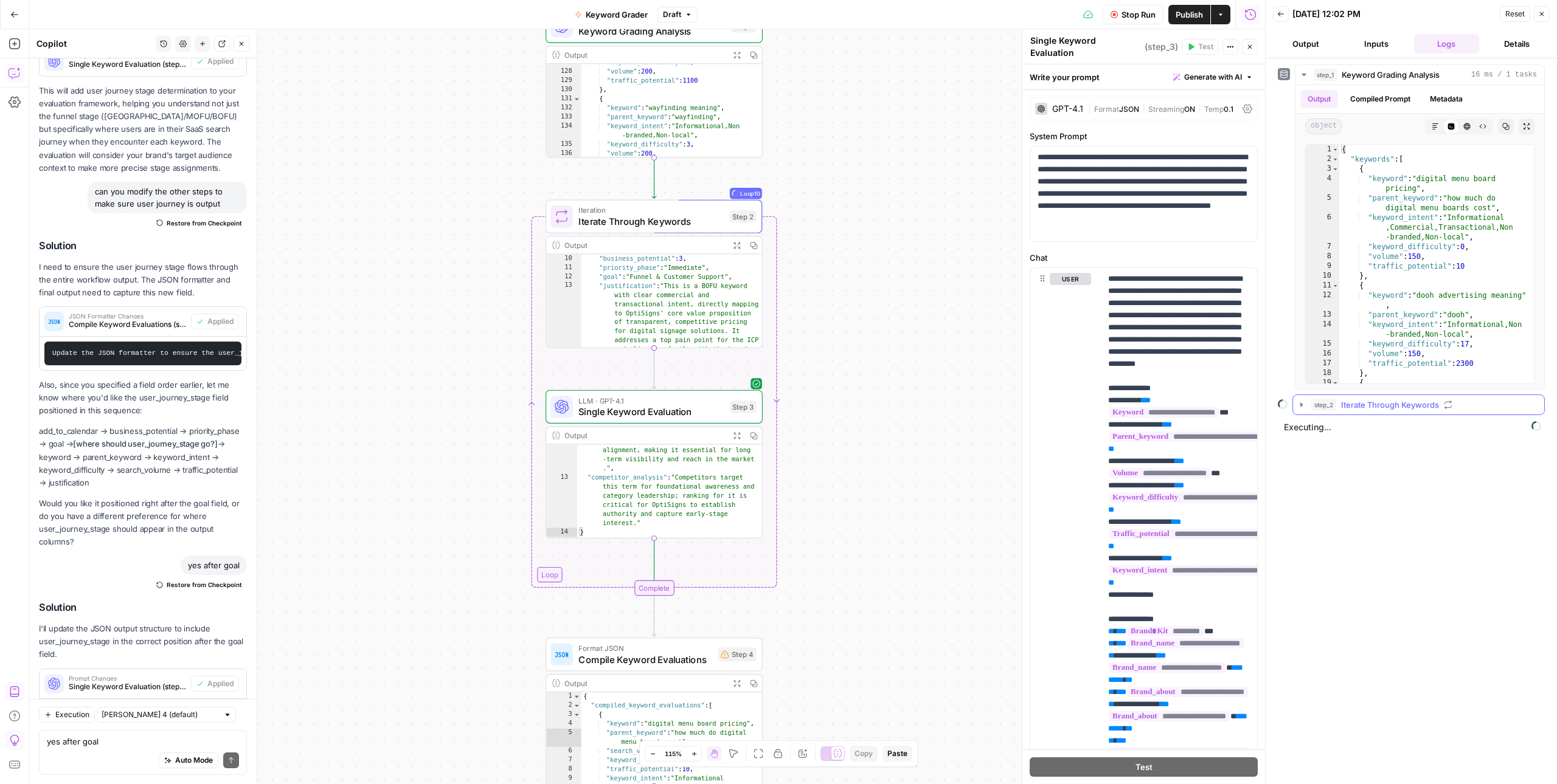
click at [1305, 404] on icon "button" at bounding box center [1301, 404] width 10 height 10
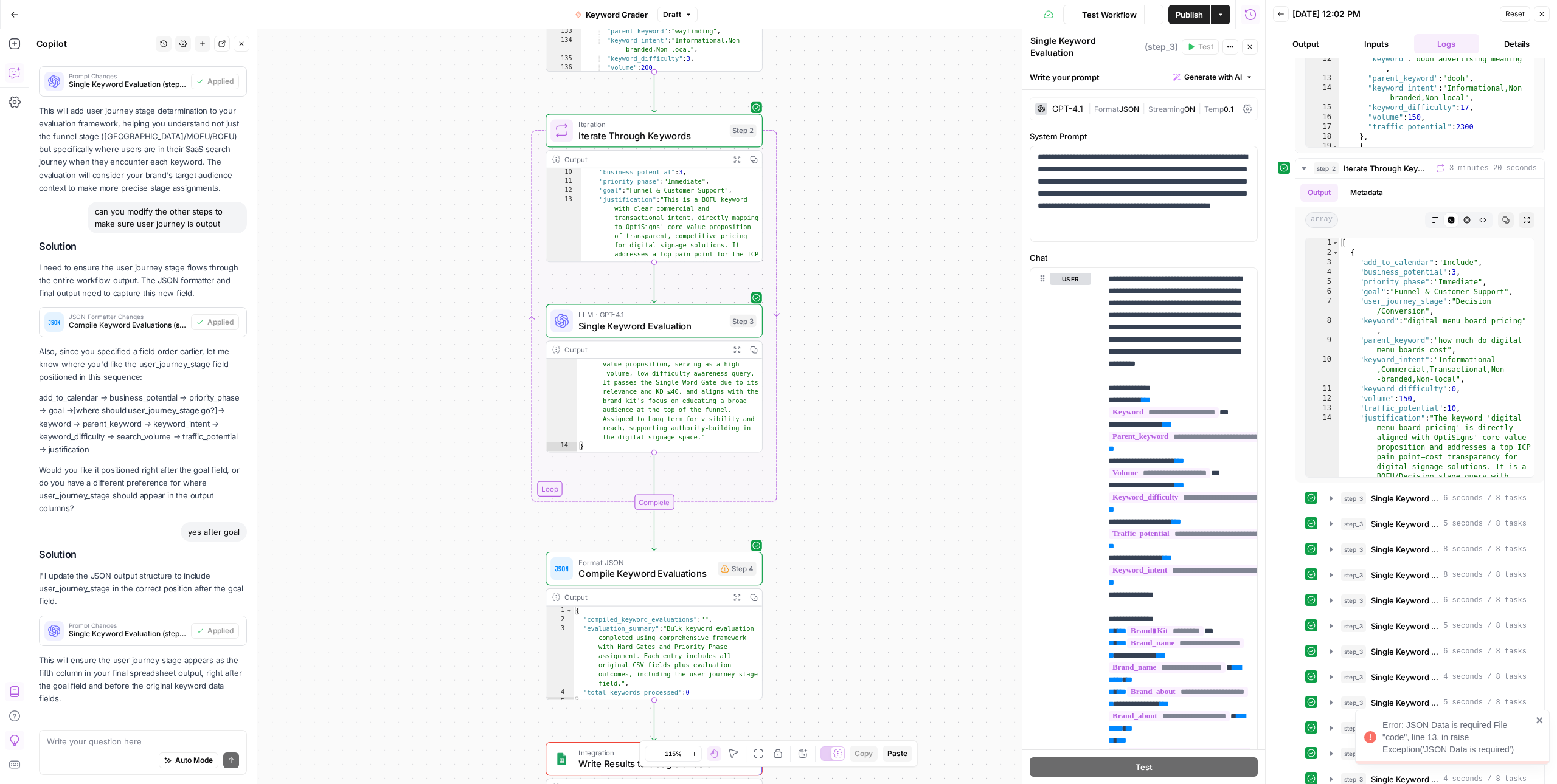
scroll to position [12205, 0]
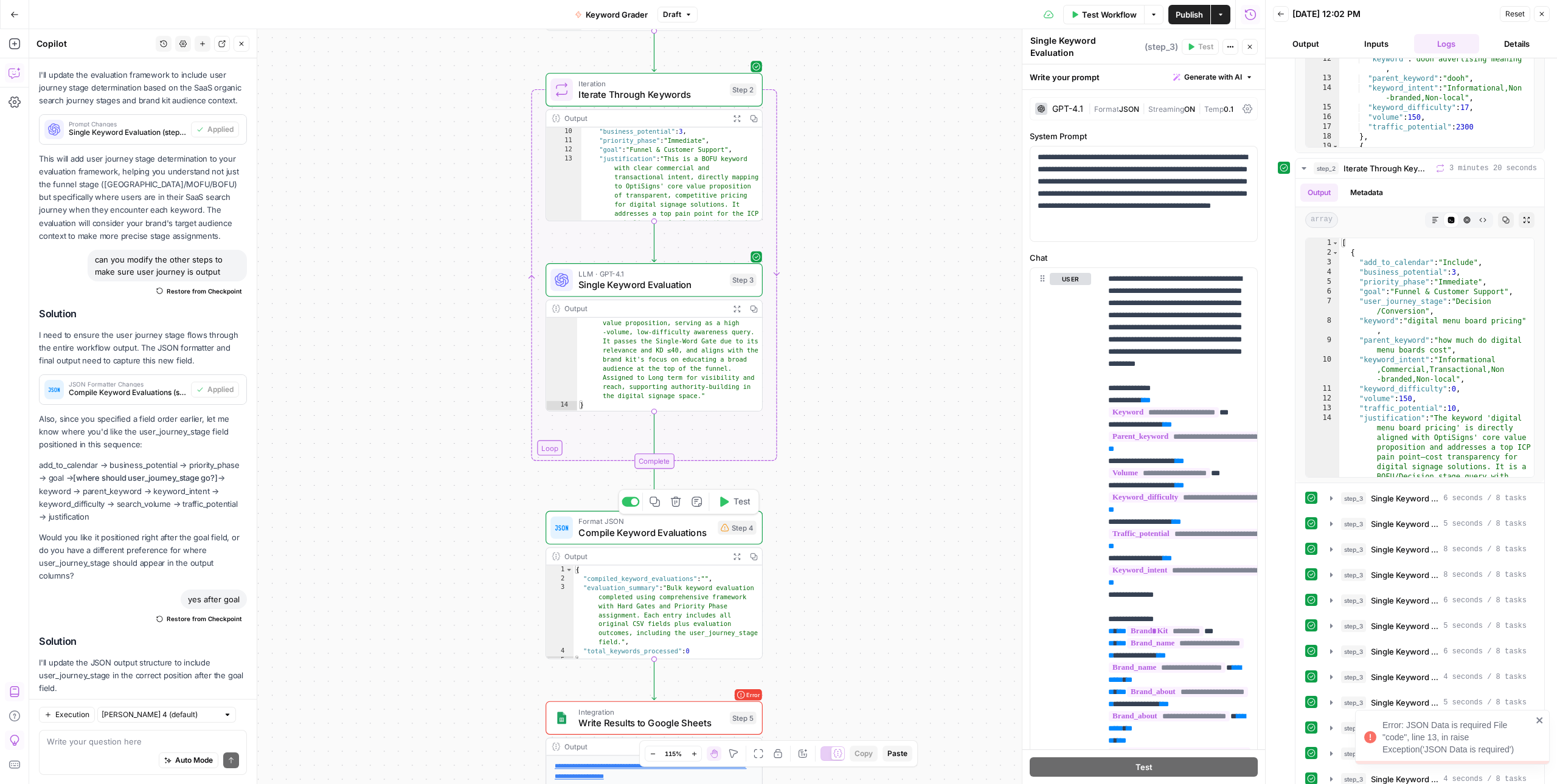
click at [701, 526] on span "Compile Keyword Evaluations" at bounding box center [645, 533] width 134 height 14
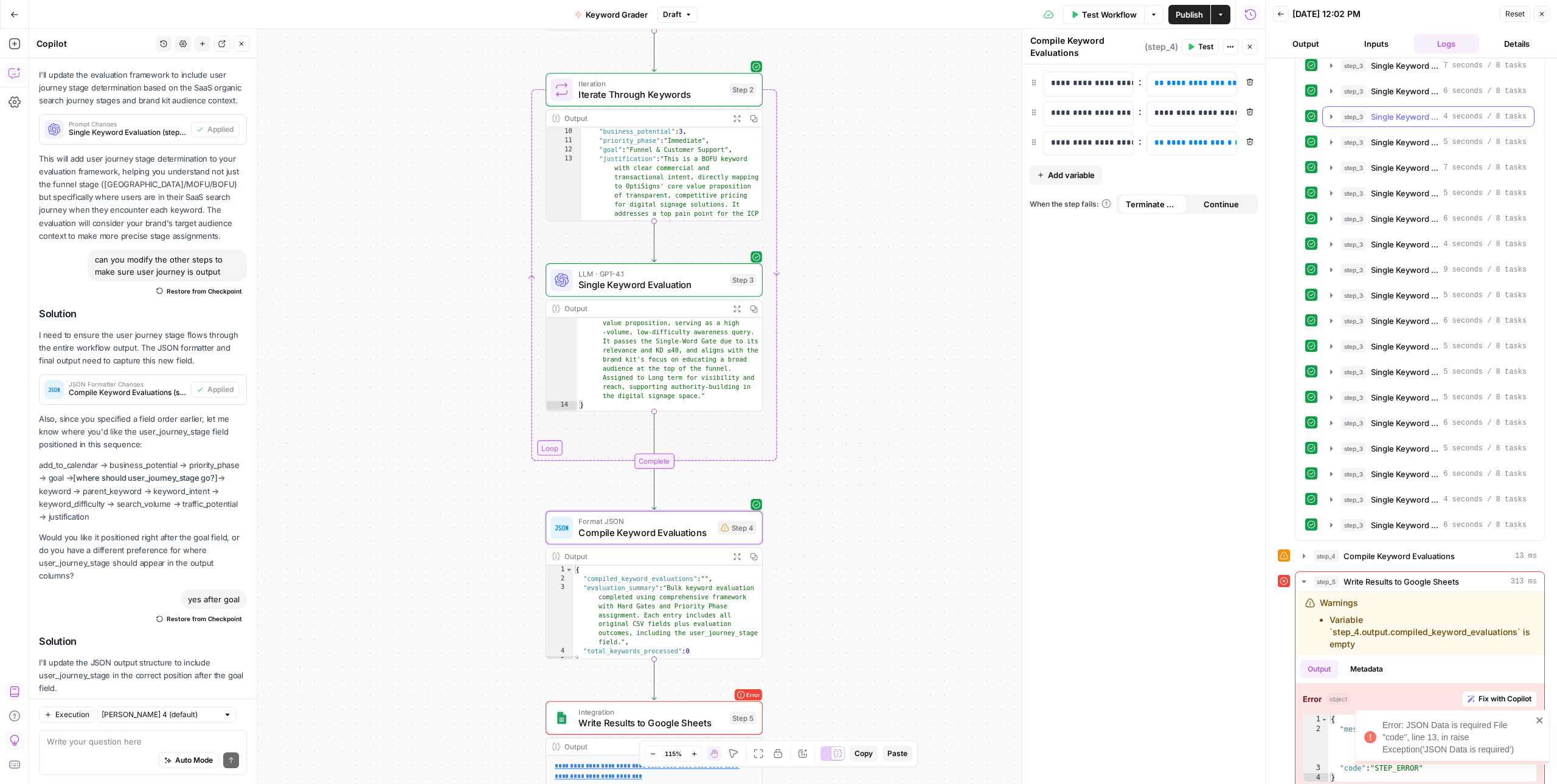
scroll to position [1055, 0]
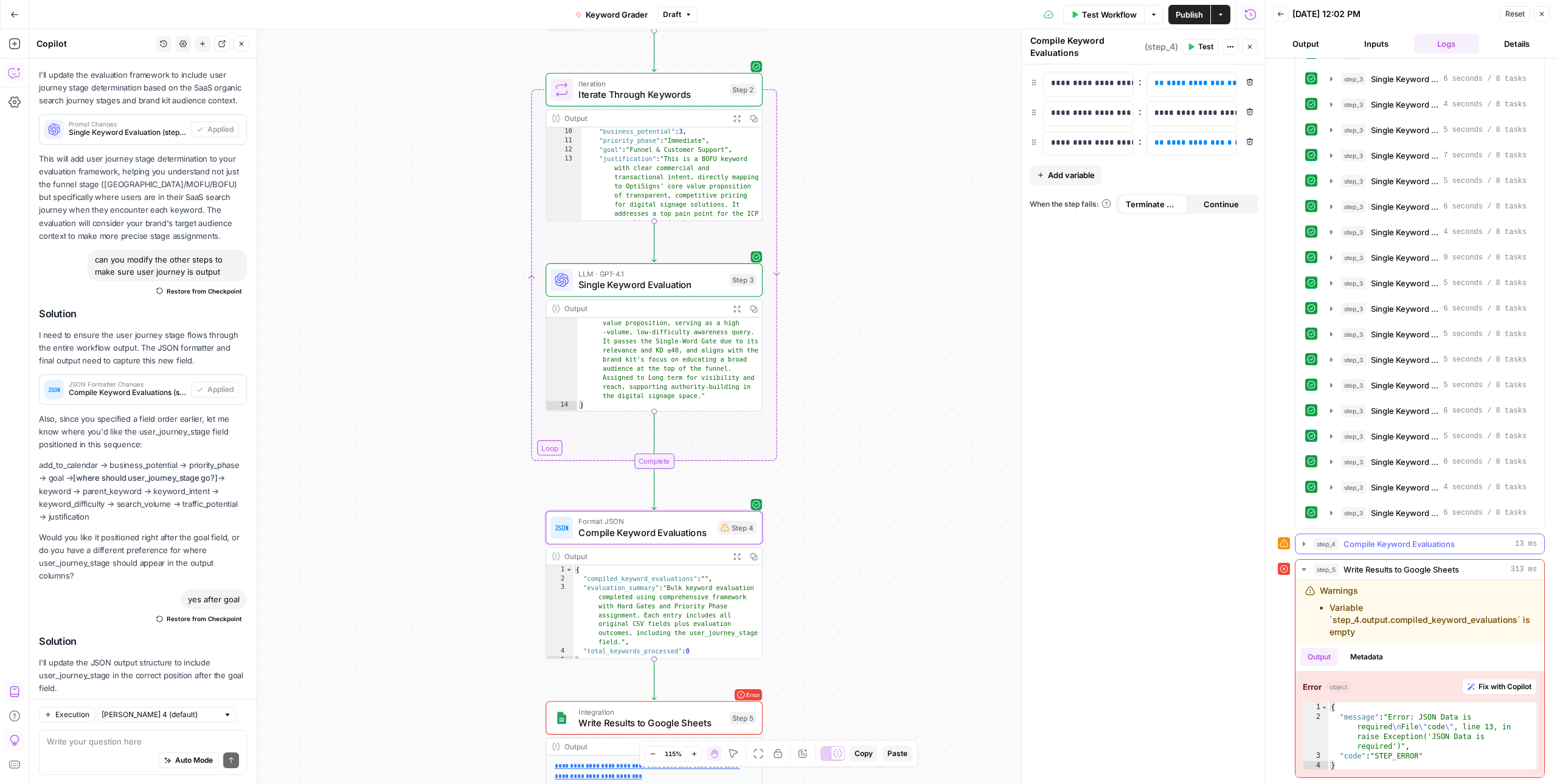
click at [1381, 543] on span "Compile Keyword Evaluations" at bounding box center [1399, 544] width 111 height 12
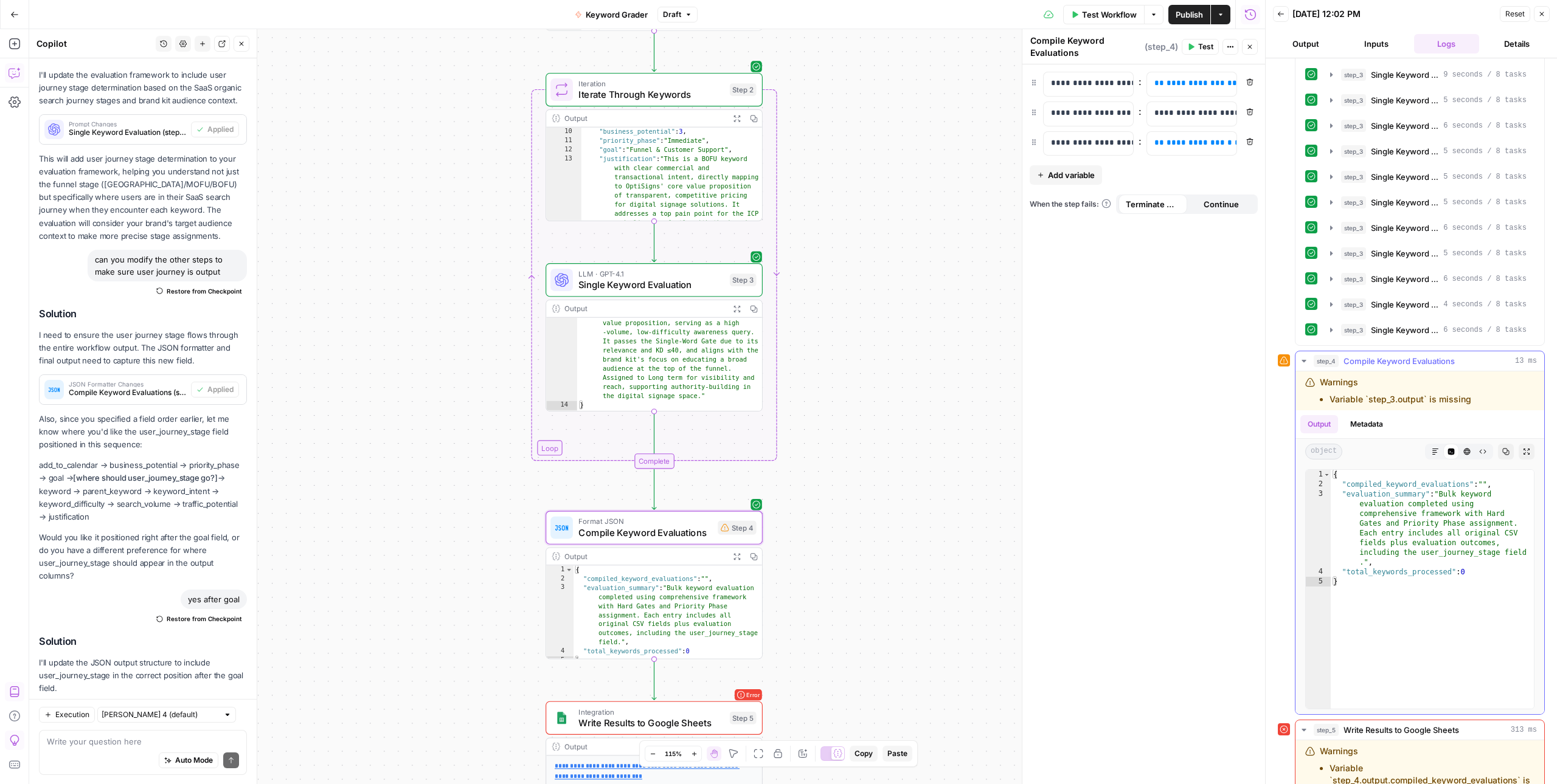
scroll to position [1224, 0]
click at [1435, 403] on li "Variable `step_3.output` is missing" at bounding box center [1400, 398] width 142 height 12
copy div "Variable `step_3.output` is missing"
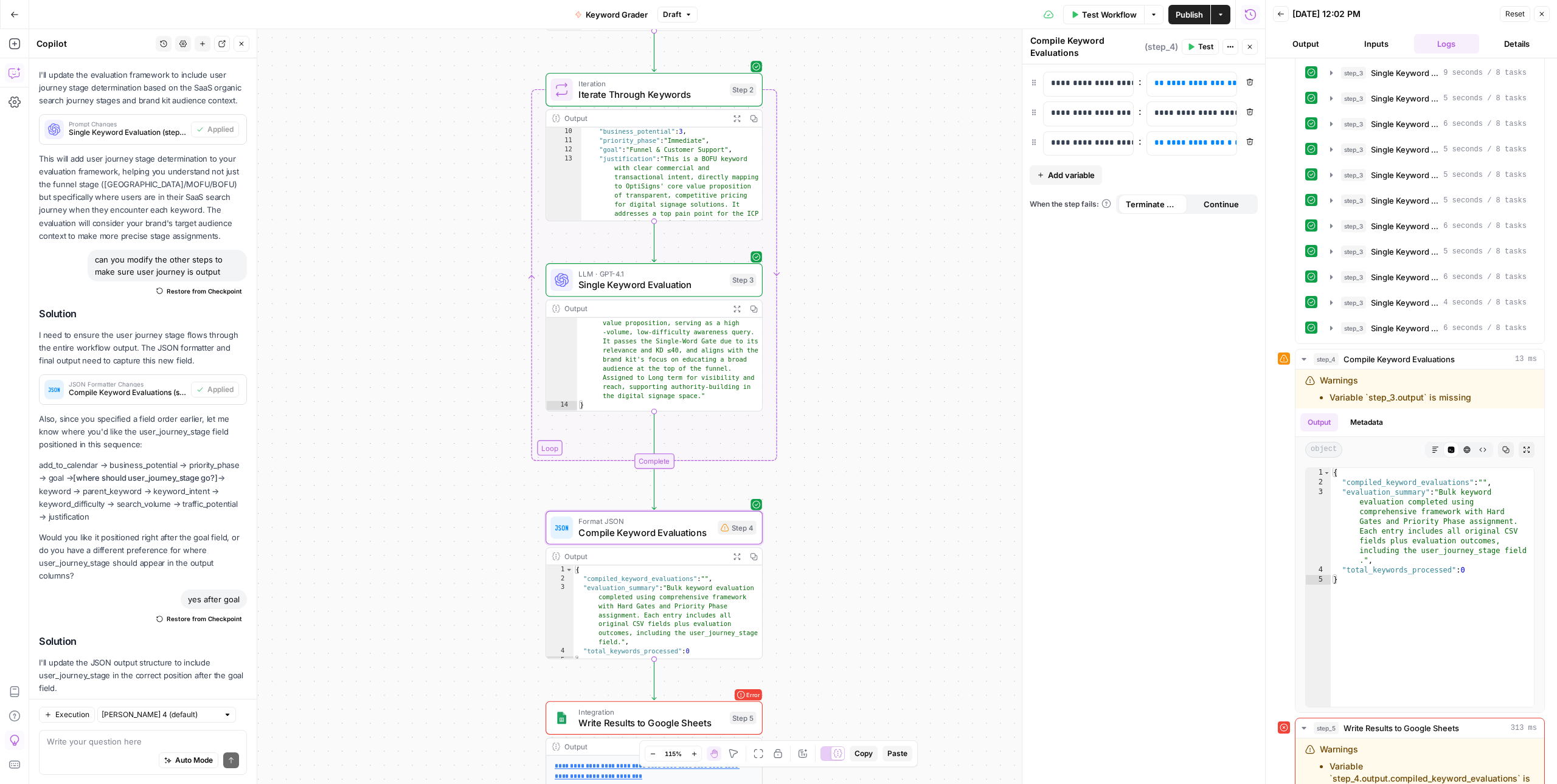
click at [103, 734] on div "Write your question here Auto Mode Send" at bounding box center [143, 753] width 208 height 45
paste textarea "Variable `step_3.output` is missing"
type textarea "step 4 says: Variable `step_3.output` is missing"
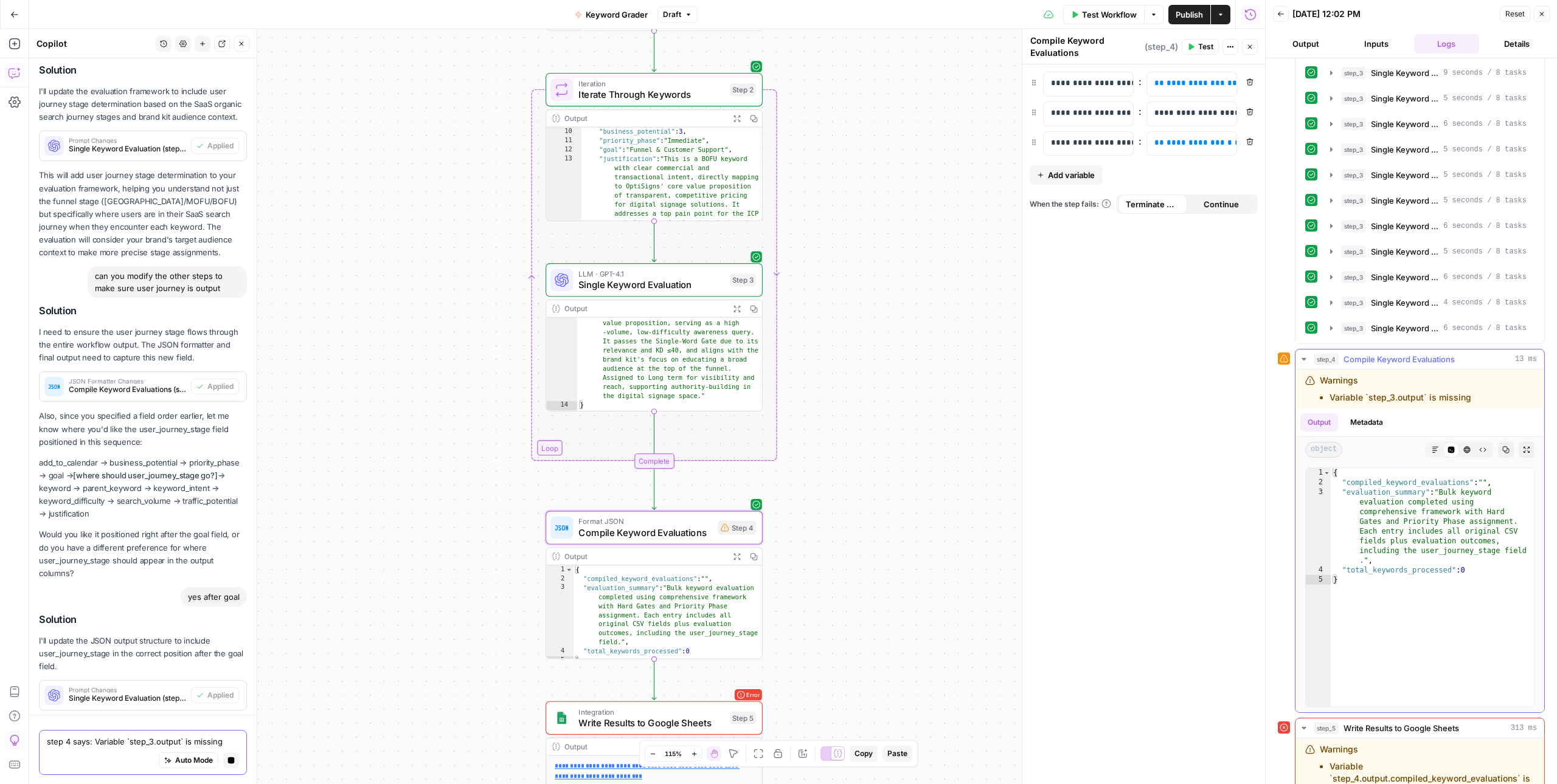
scroll to position [1399, 0]
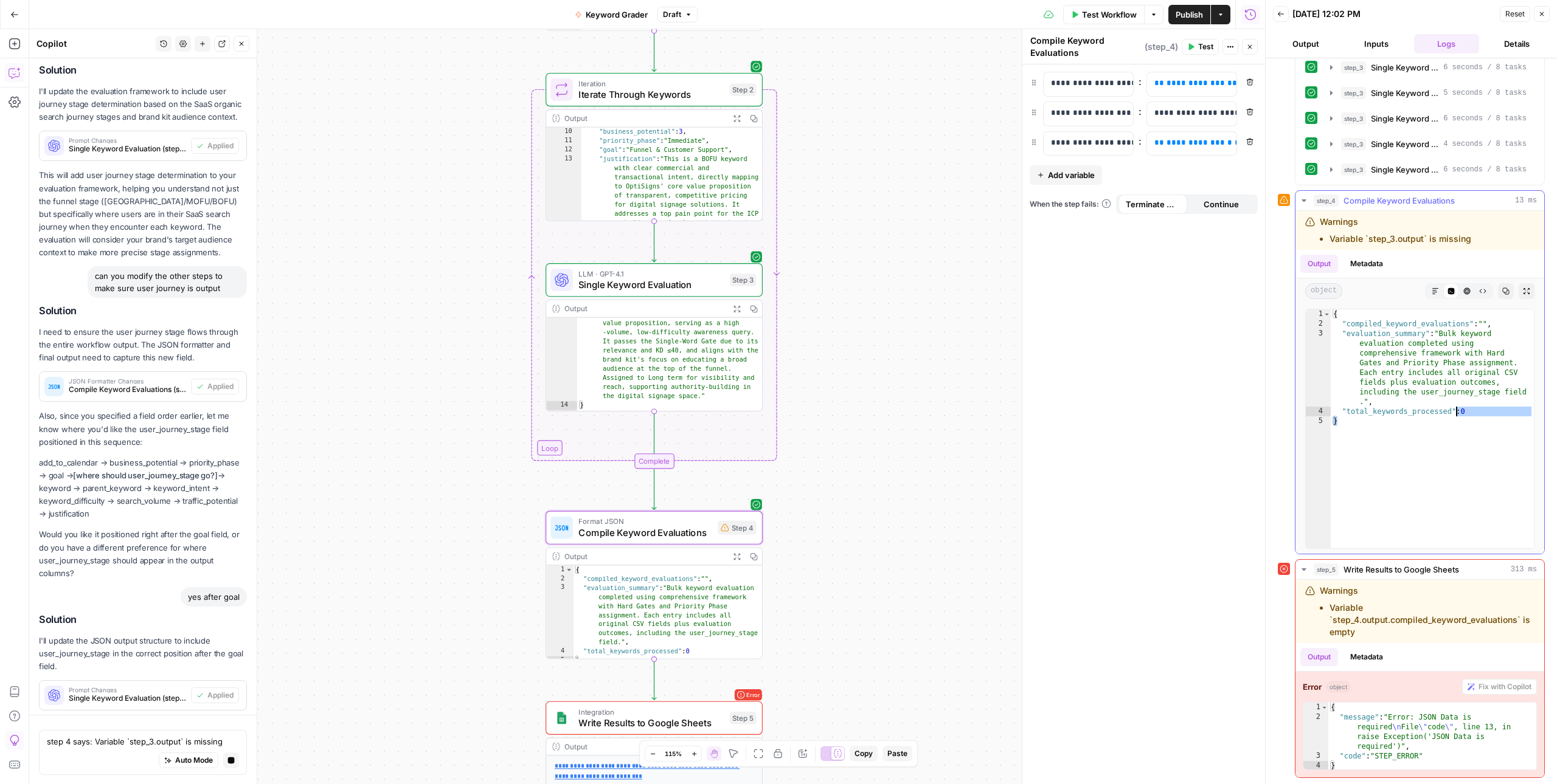
drag, startPoint x: 1485, startPoint y: 425, endPoint x: 1384, endPoint y: 369, distance: 115.5
click at [1383, 370] on div "{ "compiled_keyword_evaluations" : "" , "evaluation_summary" : "Bulk keyword ev…" at bounding box center [1431, 438] width 203 height 258
type textarea "**********"
click at [1504, 289] on icon "button" at bounding box center [1506, 291] width 8 height 8
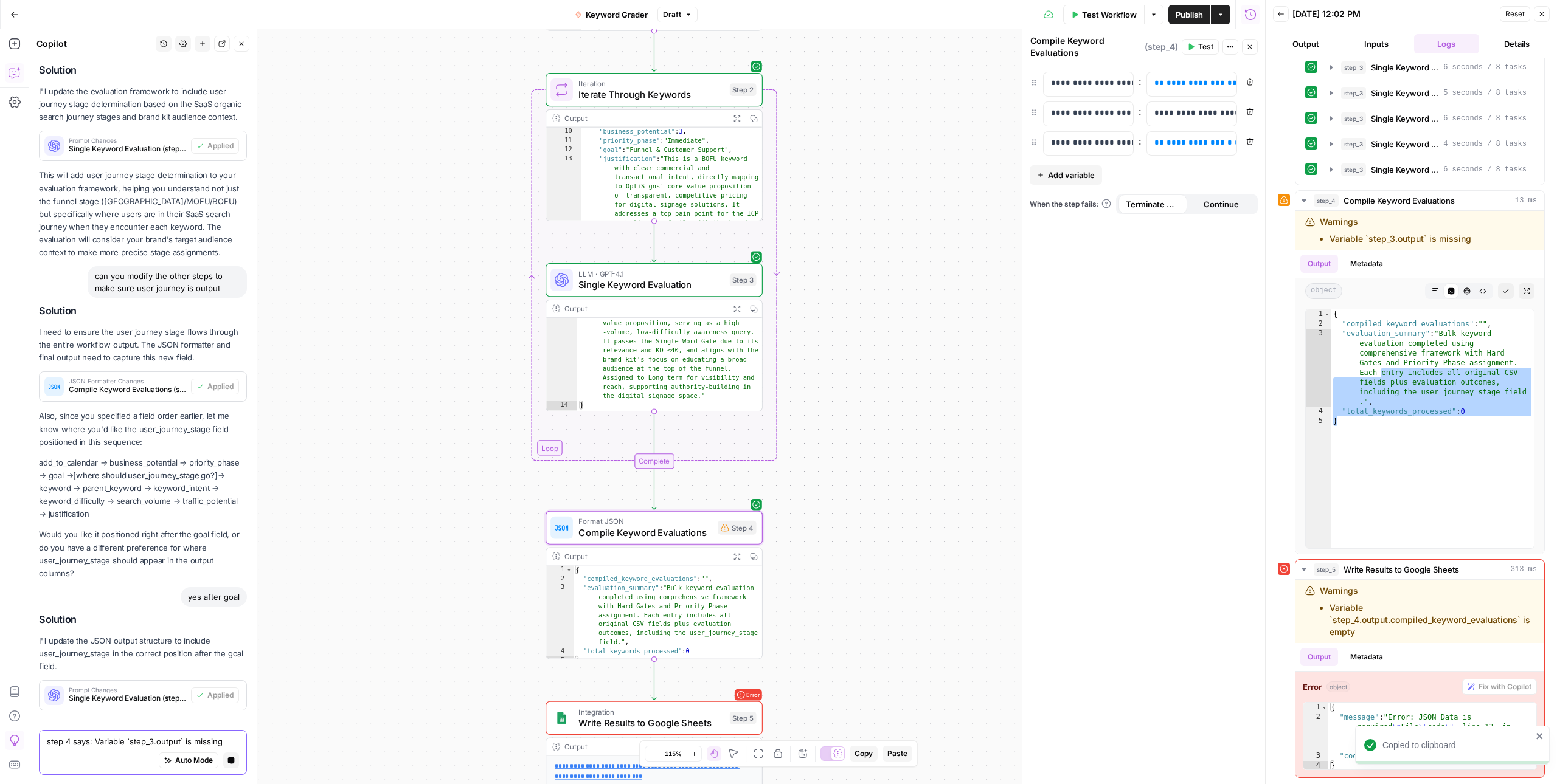
click at [100, 735] on textarea "step 4 says: Variable `step_3.output` is missing" at bounding box center [143, 741] width 192 height 12
paste textarea "{ "compiled_keyword_evaluations": "", "evaluation_summary": "Bulk keyword evalu…"
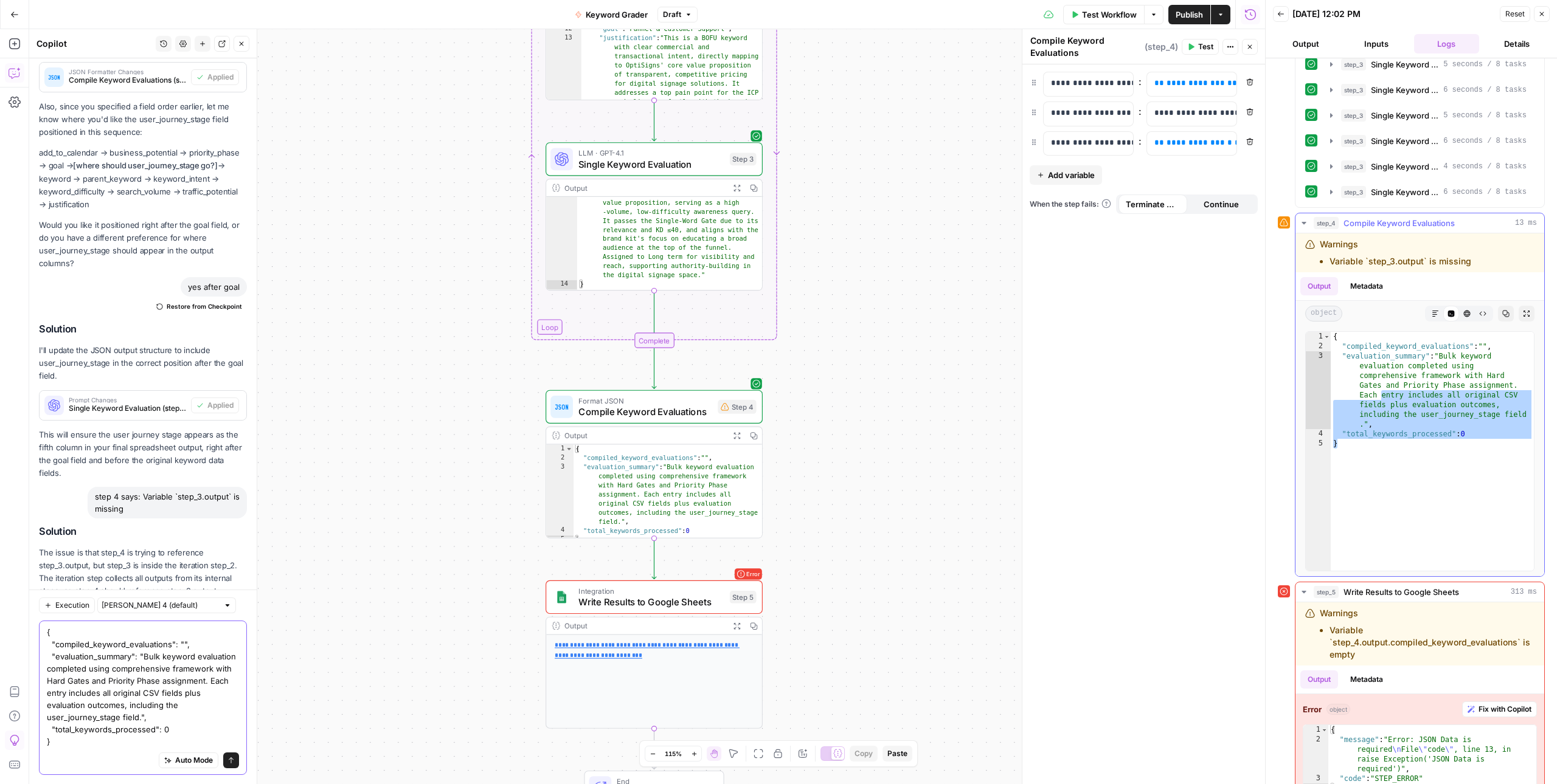
scroll to position [1361, 0]
click at [1402, 267] on li "Variable `step_3.output` is missing" at bounding box center [1400, 261] width 142 height 12
drag, startPoint x: 1481, startPoint y: 281, endPoint x: 1325, endPoint y: 279, distance: 156.0
click at [1325, 267] on div "Warnings Variable `step_3.output` is missing" at bounding box center [1404, 252] width 198 height 29
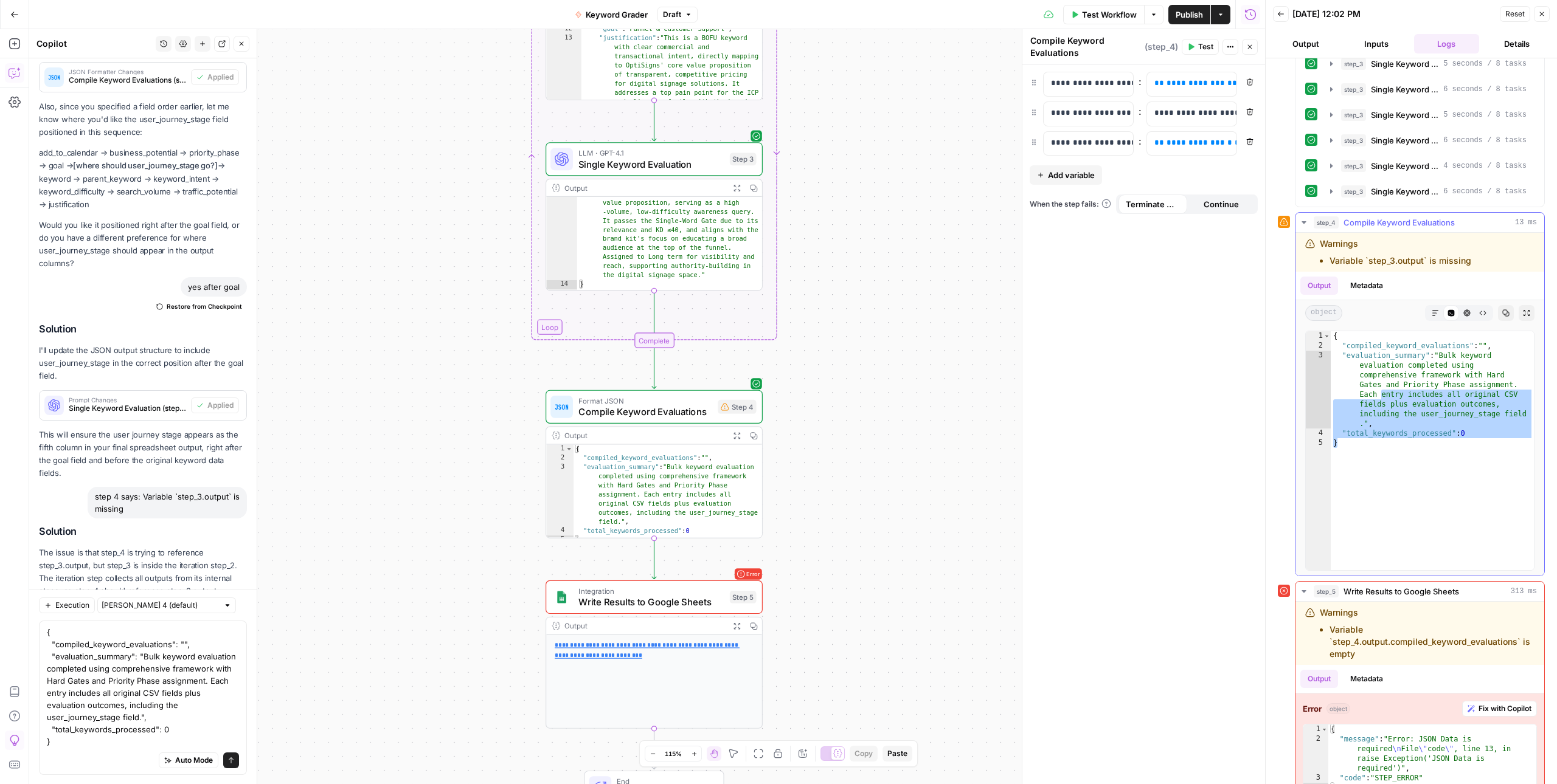
copy li "Variable `step_3.output` is missing"
click at [62, 633] on textarea "{ "compiled_keyword_evaluations": "", "evaluation_summary": "Bulk keyword evalu…" at bounding box center [143, 687] width 192 height 122
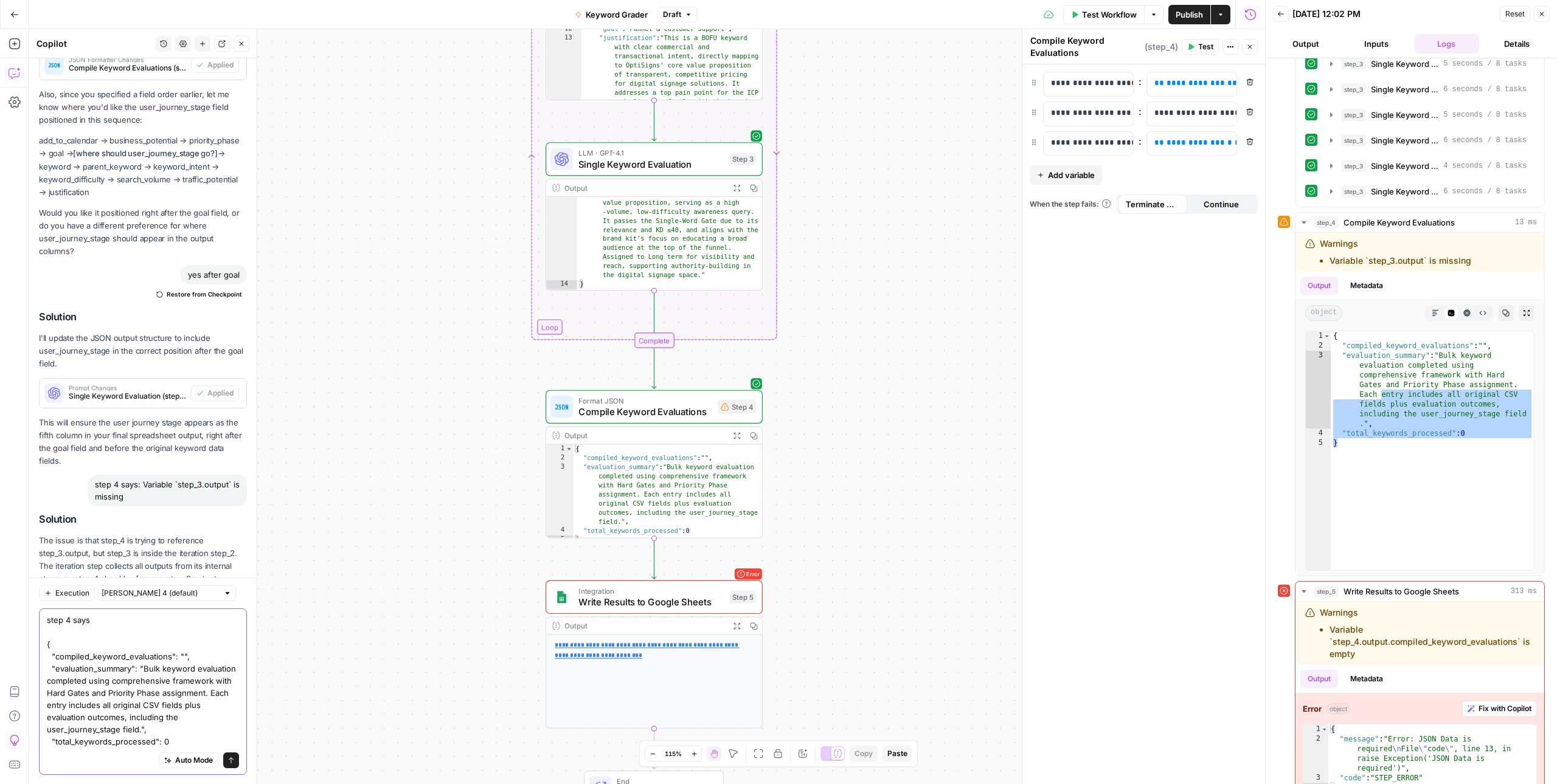
scroll to position [12542, 0]
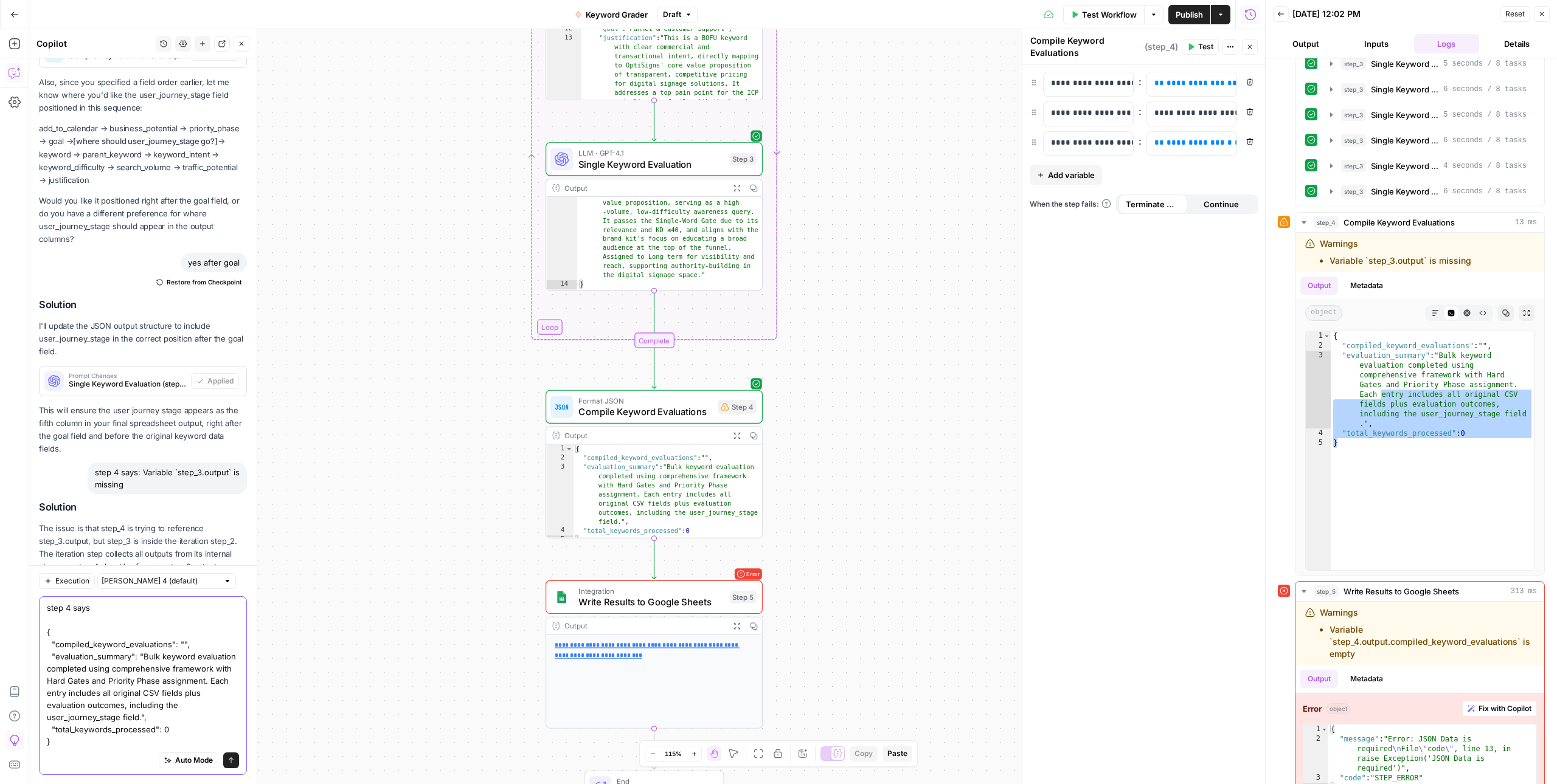
paste textarea "Variable `step_3.output` is missing"
type textarea "step 4 says Variable `step_3.output` is missing { "compiled_keyword_evaluations…"
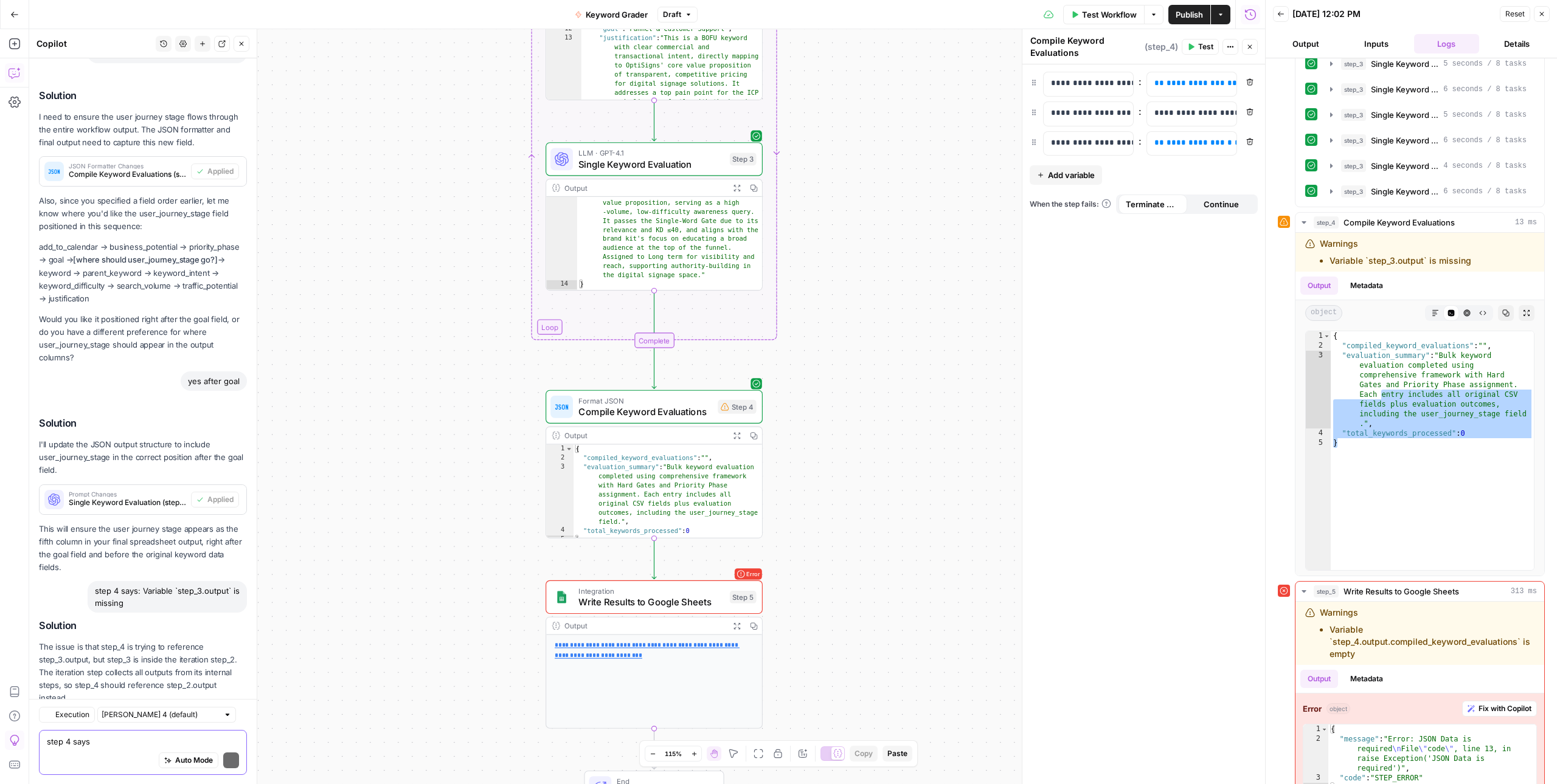
scroll to position [12769, 0]
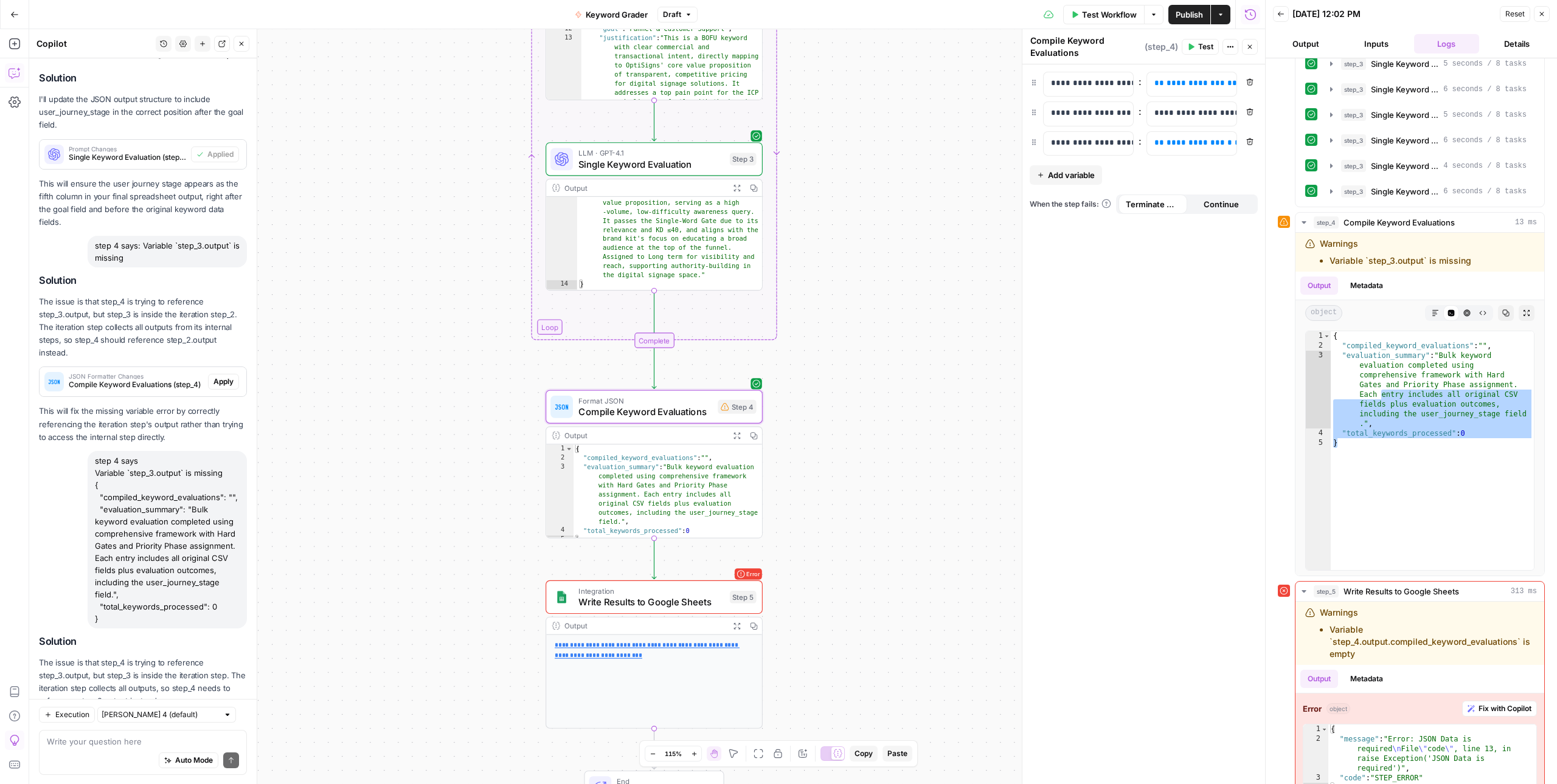
click at [227, 725] on span "Apply" at bounding box center [223, 731] width 20 height 11
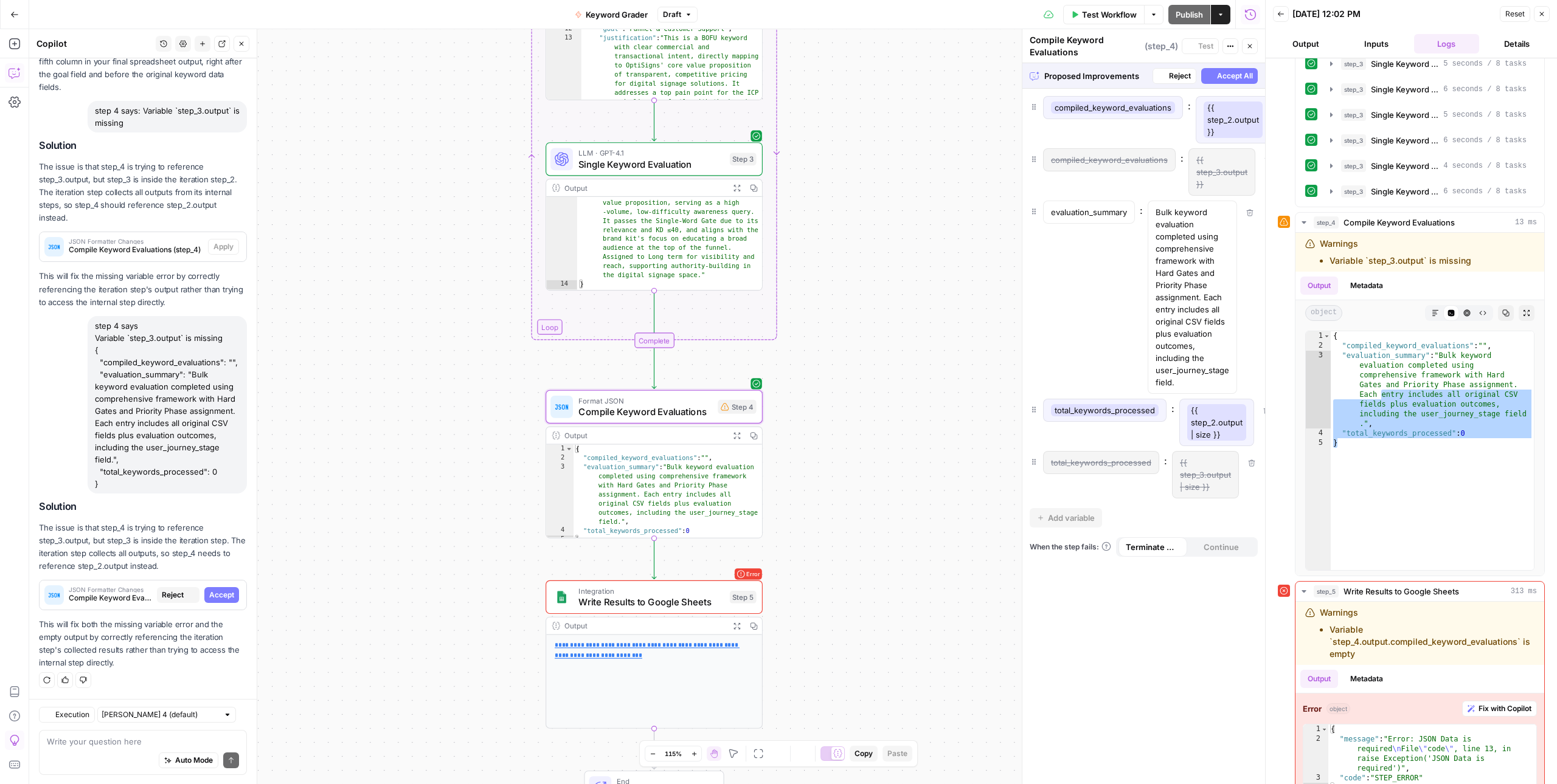
scroll to position [12477, 0]
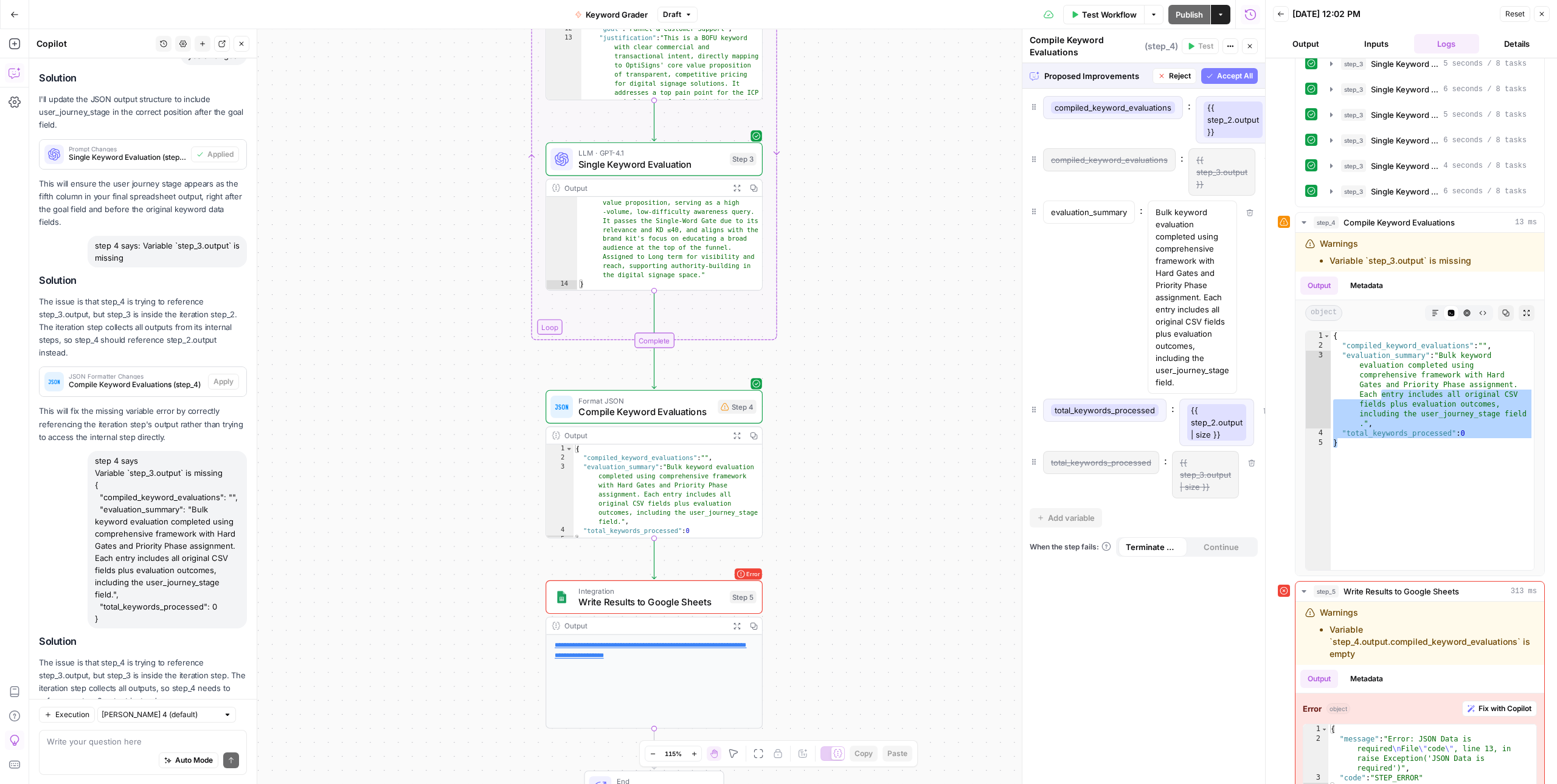
click at [1234, 77] on span "Accept All" at bounding box center [1235, 76] width 36 height 11
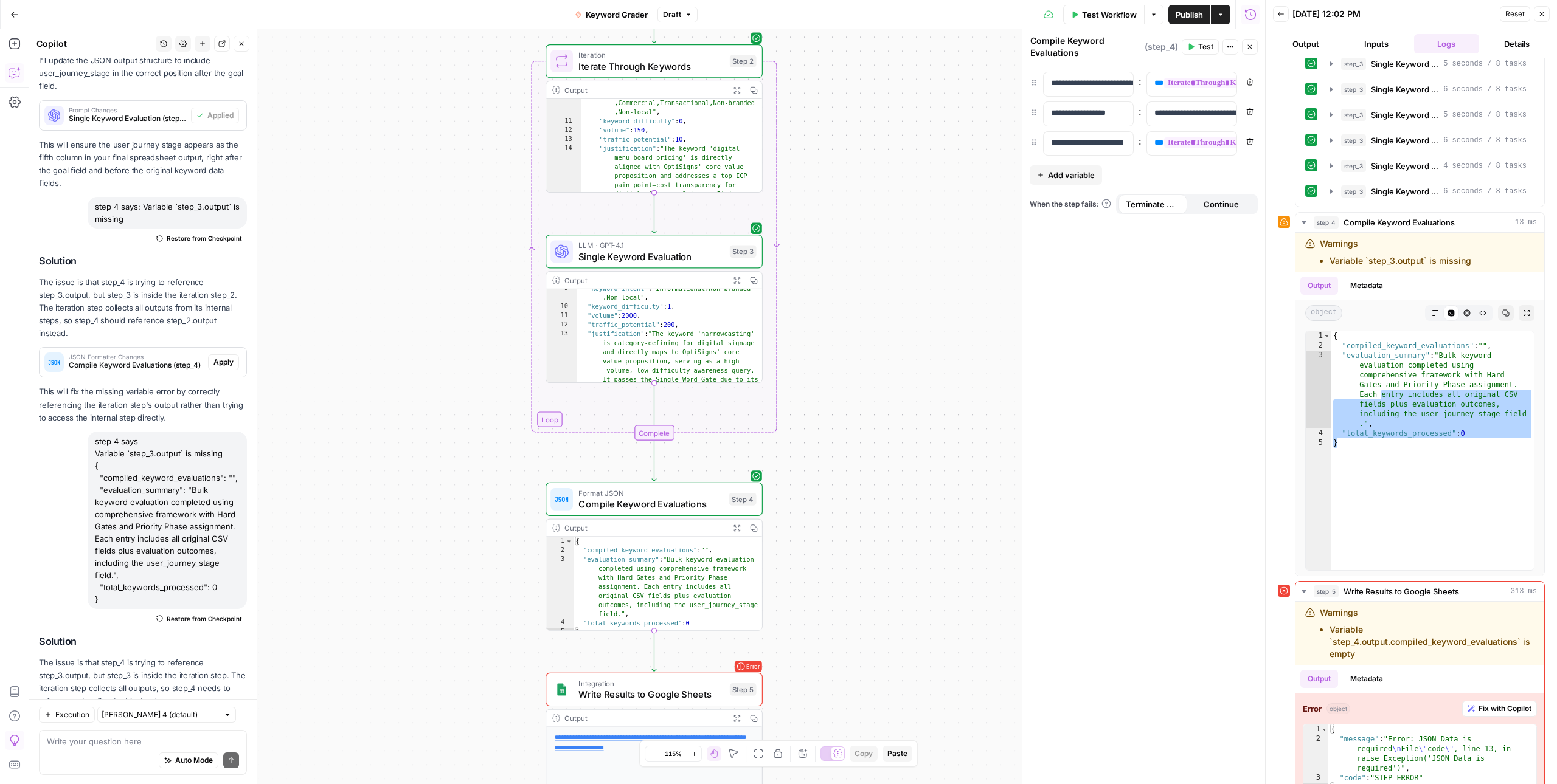
scroll to position [0, 0]
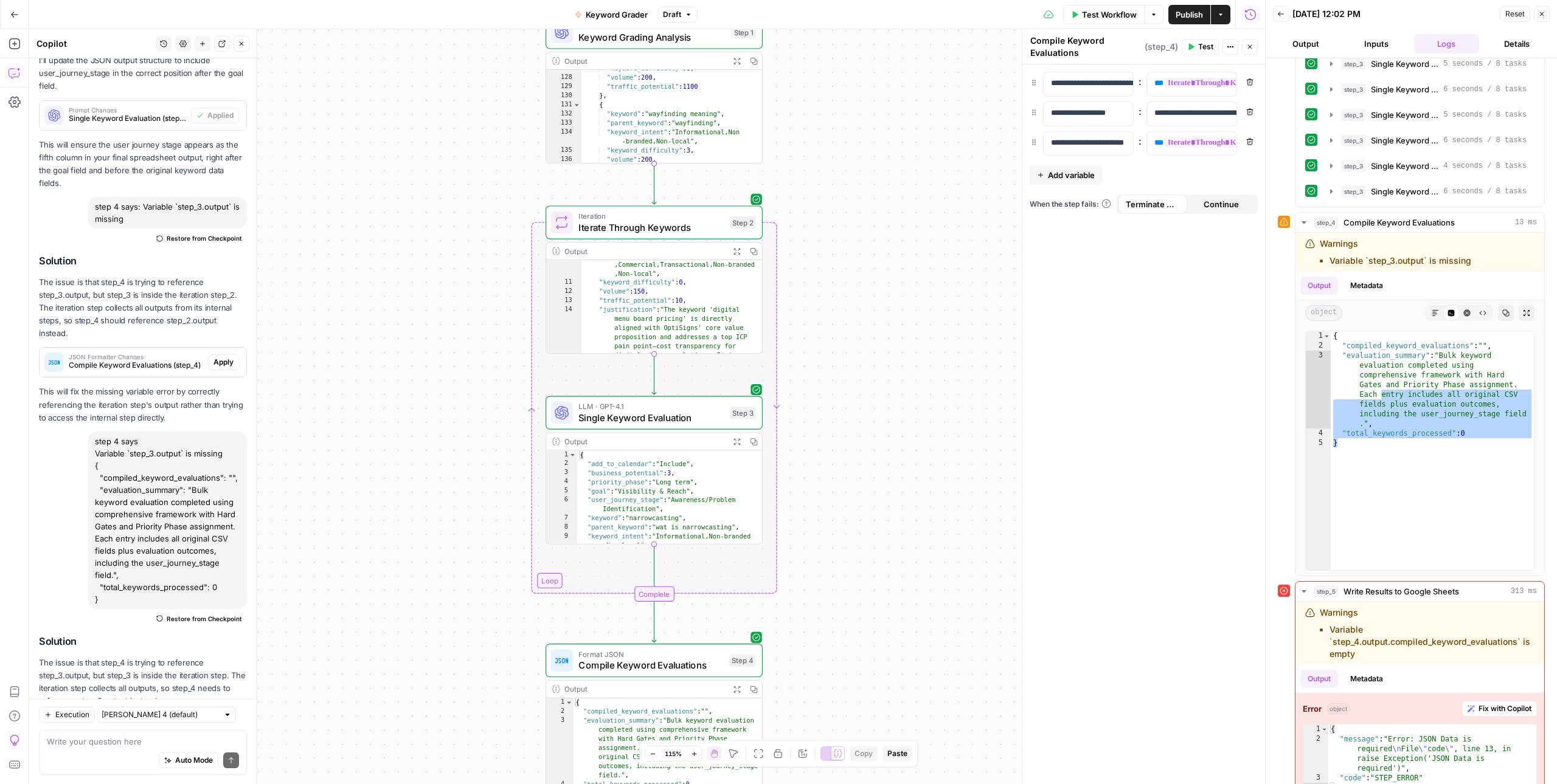
click at [1099, 13] on span "Test Workflow" at bounding box center [1110, 14] width 55 height 12
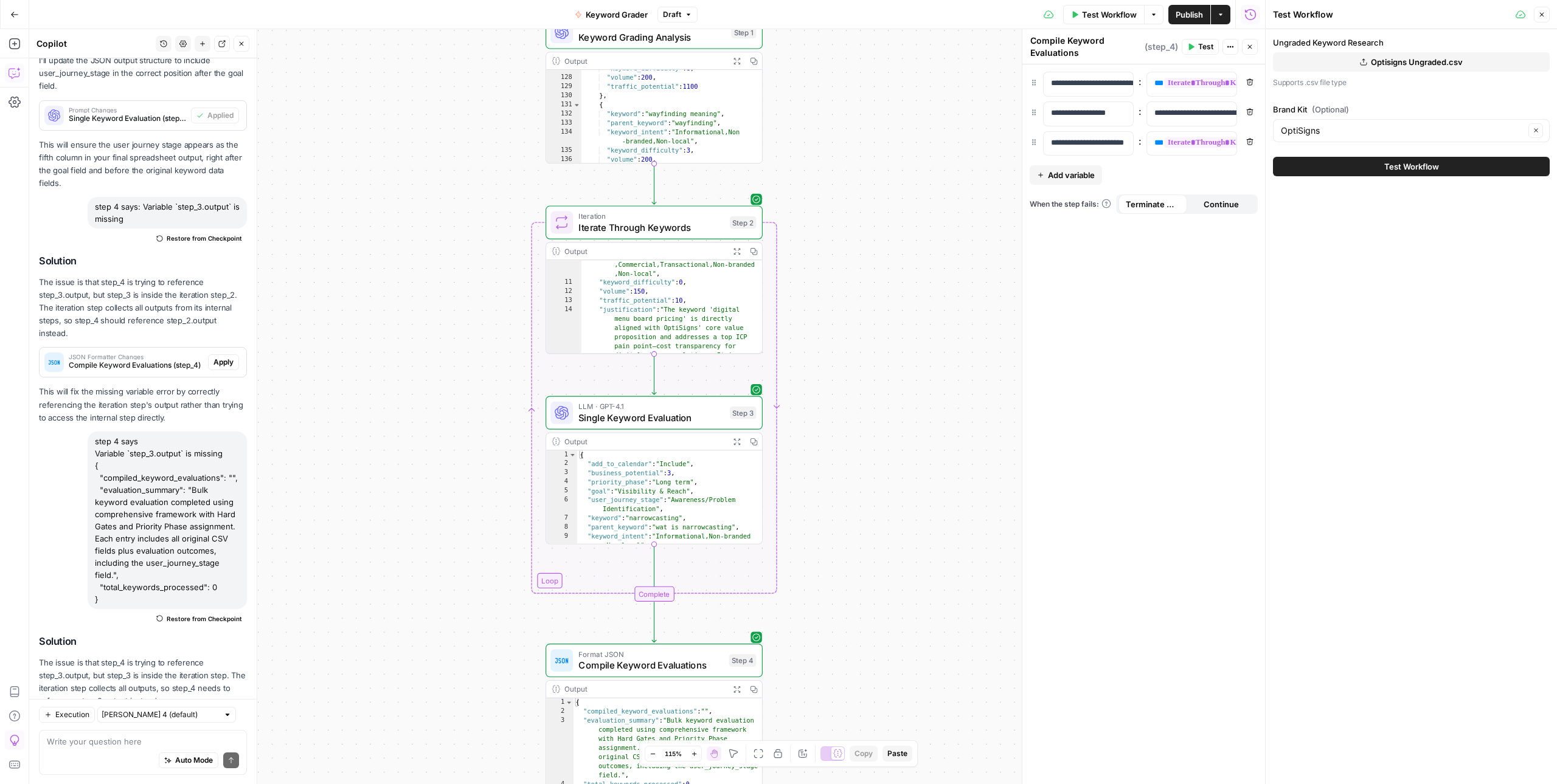
click at [1422, 167] on span "Test Workflow" at bounding box center [1411, 167] width 55 height 12
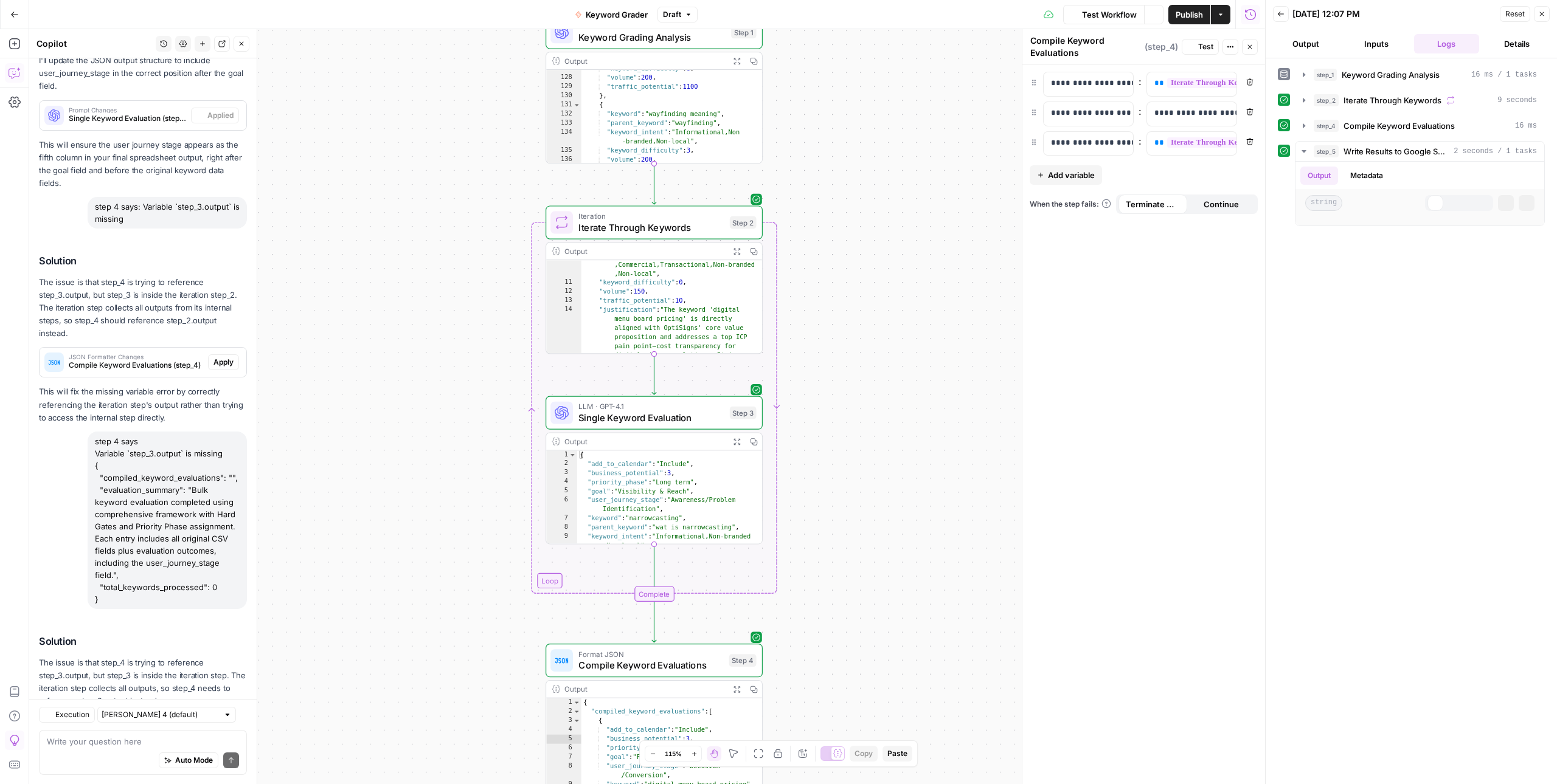
scroll to position [12809, 0]
click at [1370, 252] on link "**********" at bounding box center [1409, 248] width 194 height 41
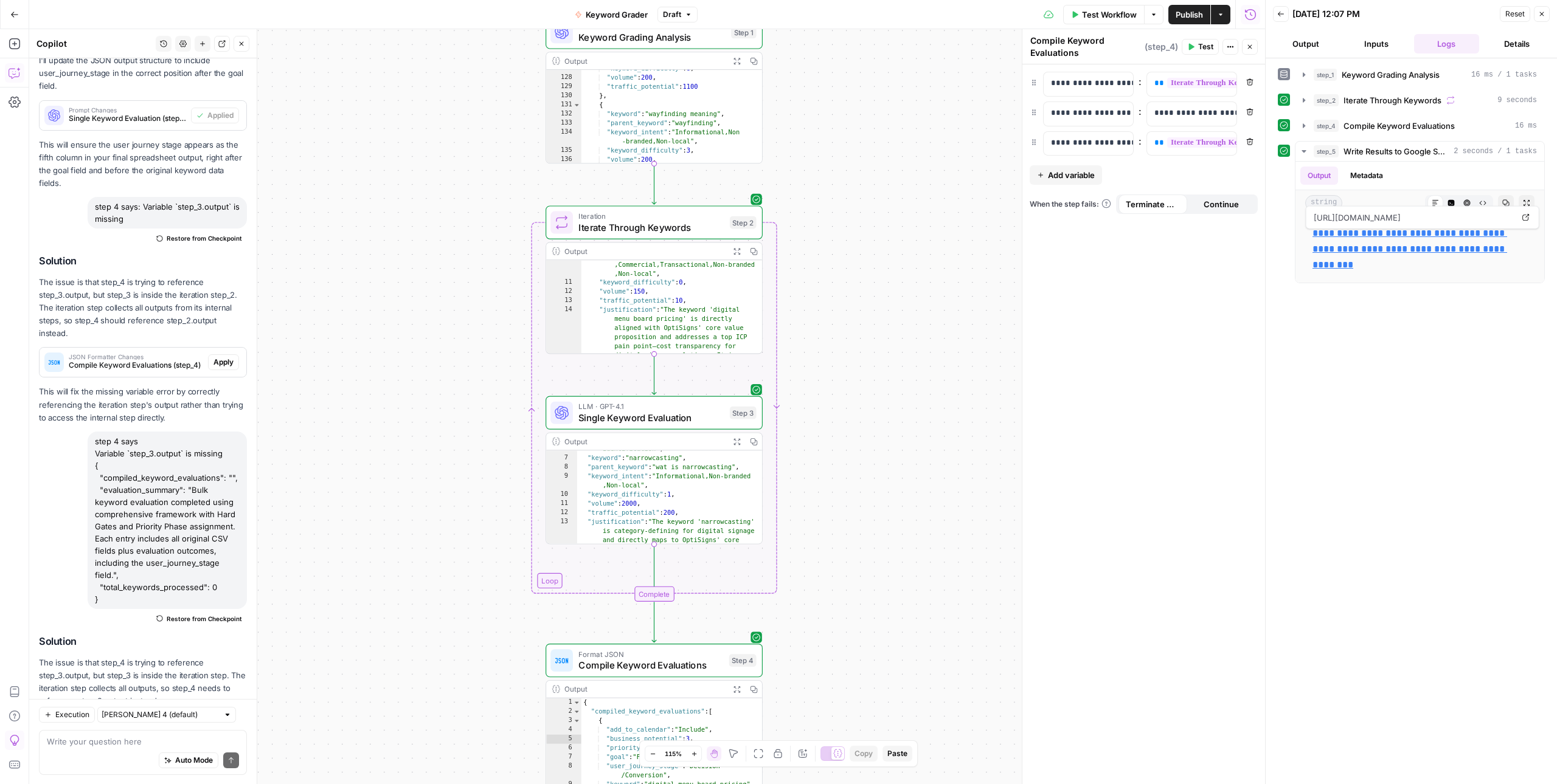
scroll to position [64, 0]
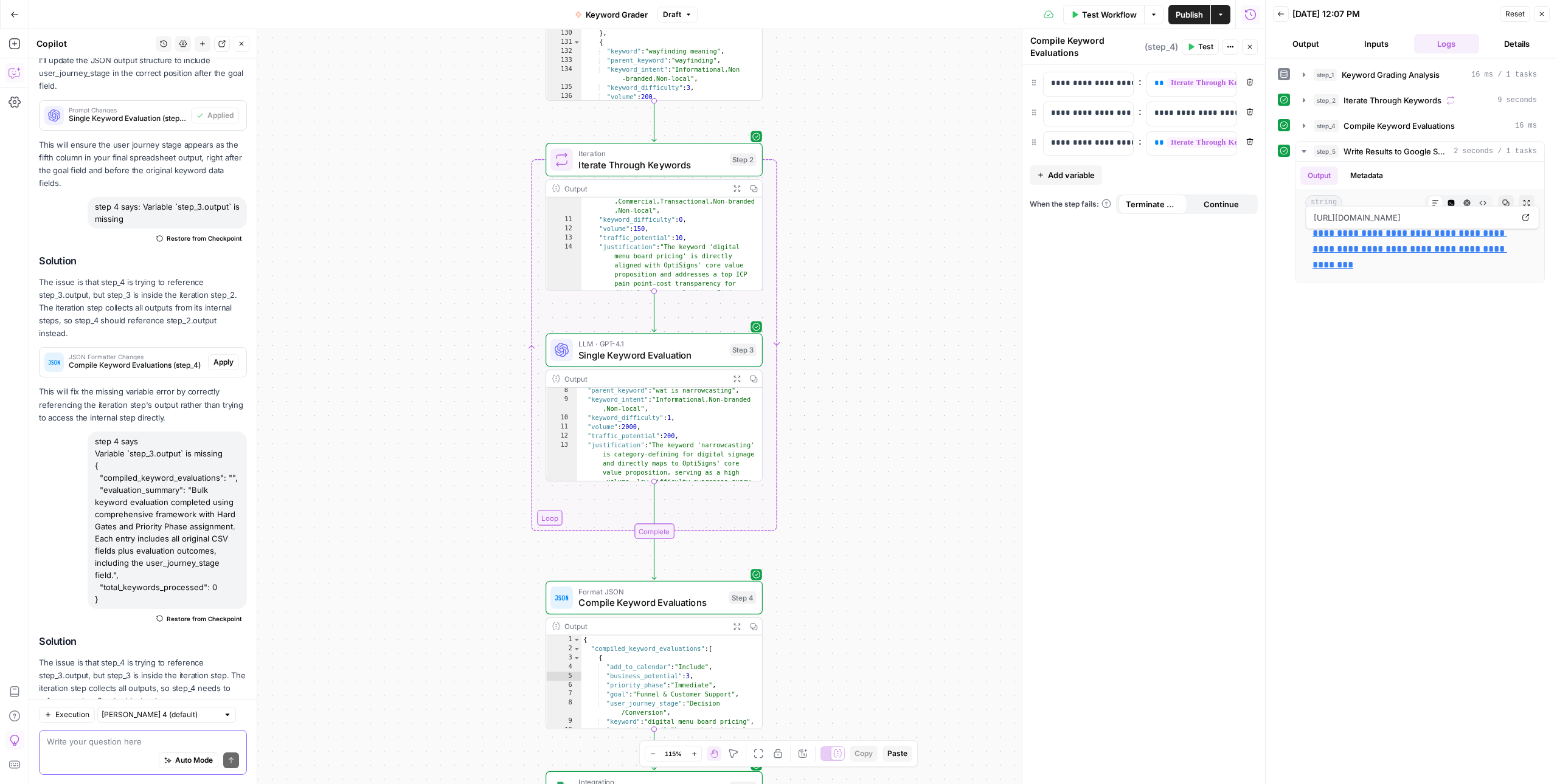
click at [108, 740] on textarea at bounding box center [143, 741] width 192 height 12
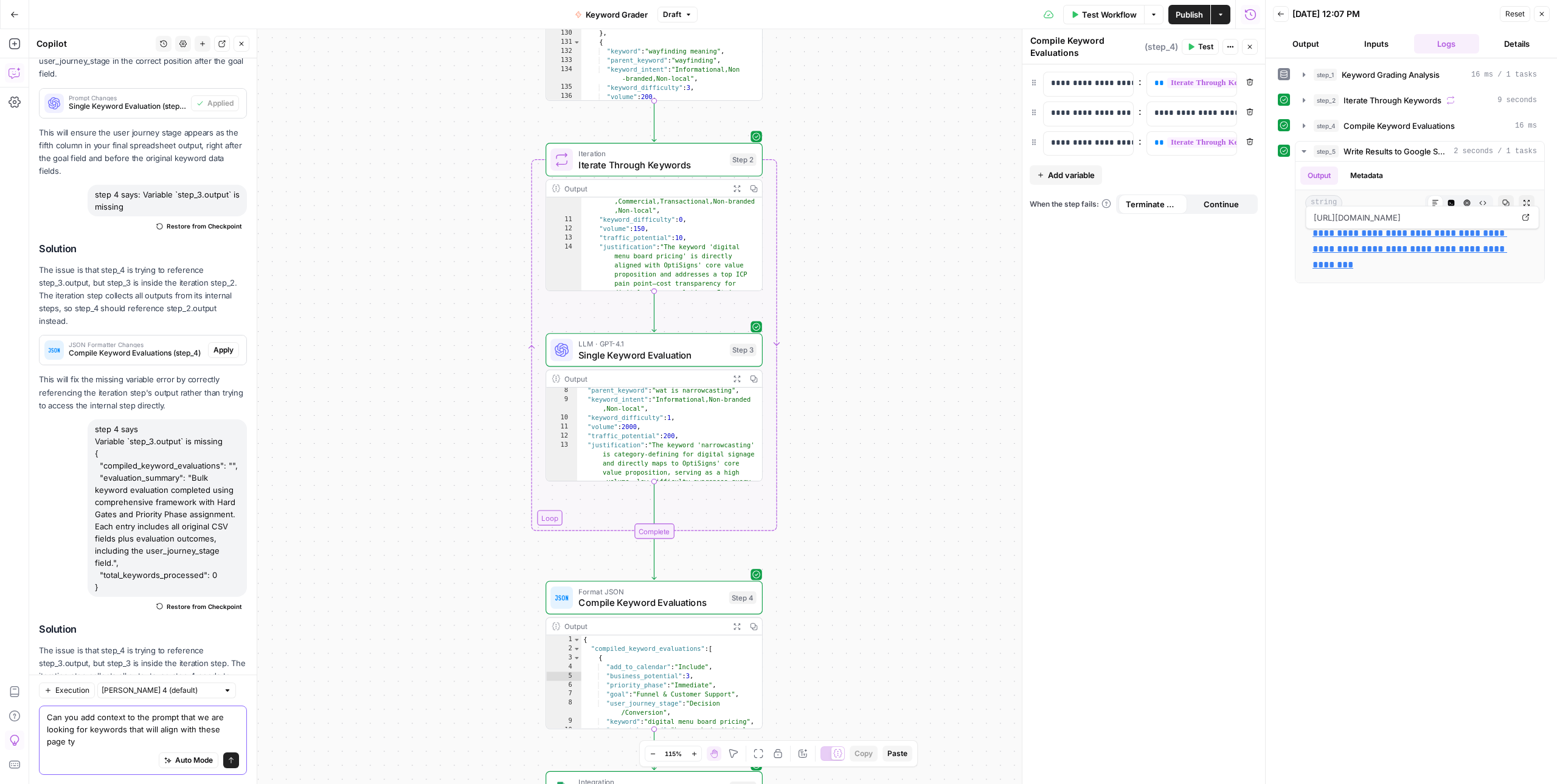
scroll to position [12832, 0]
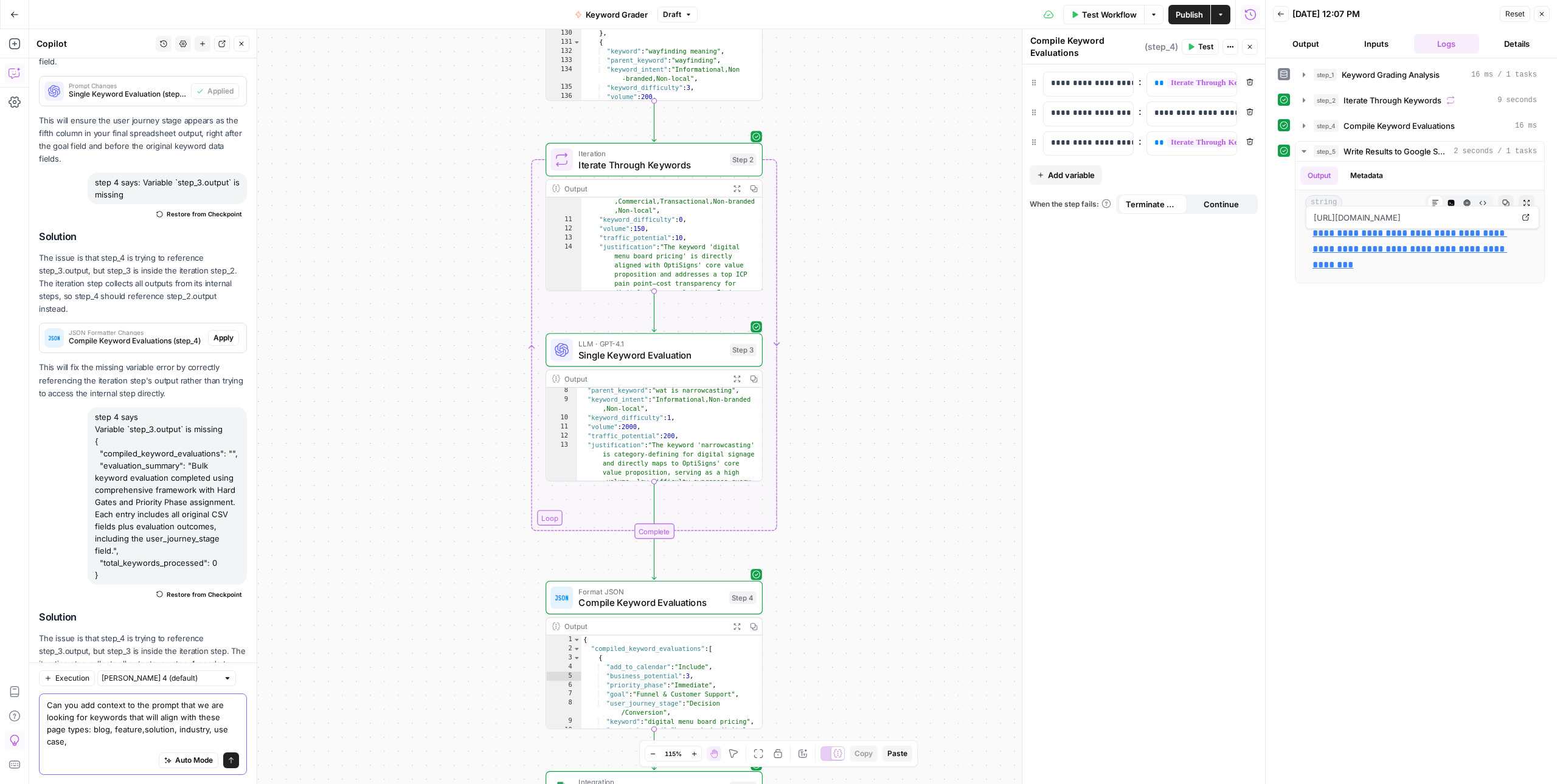
click at [218, 732] on textarea "Can you add context to the prompt that we are looking for keywords that will al…" at bounding box center [143, 723] width 192 height 49
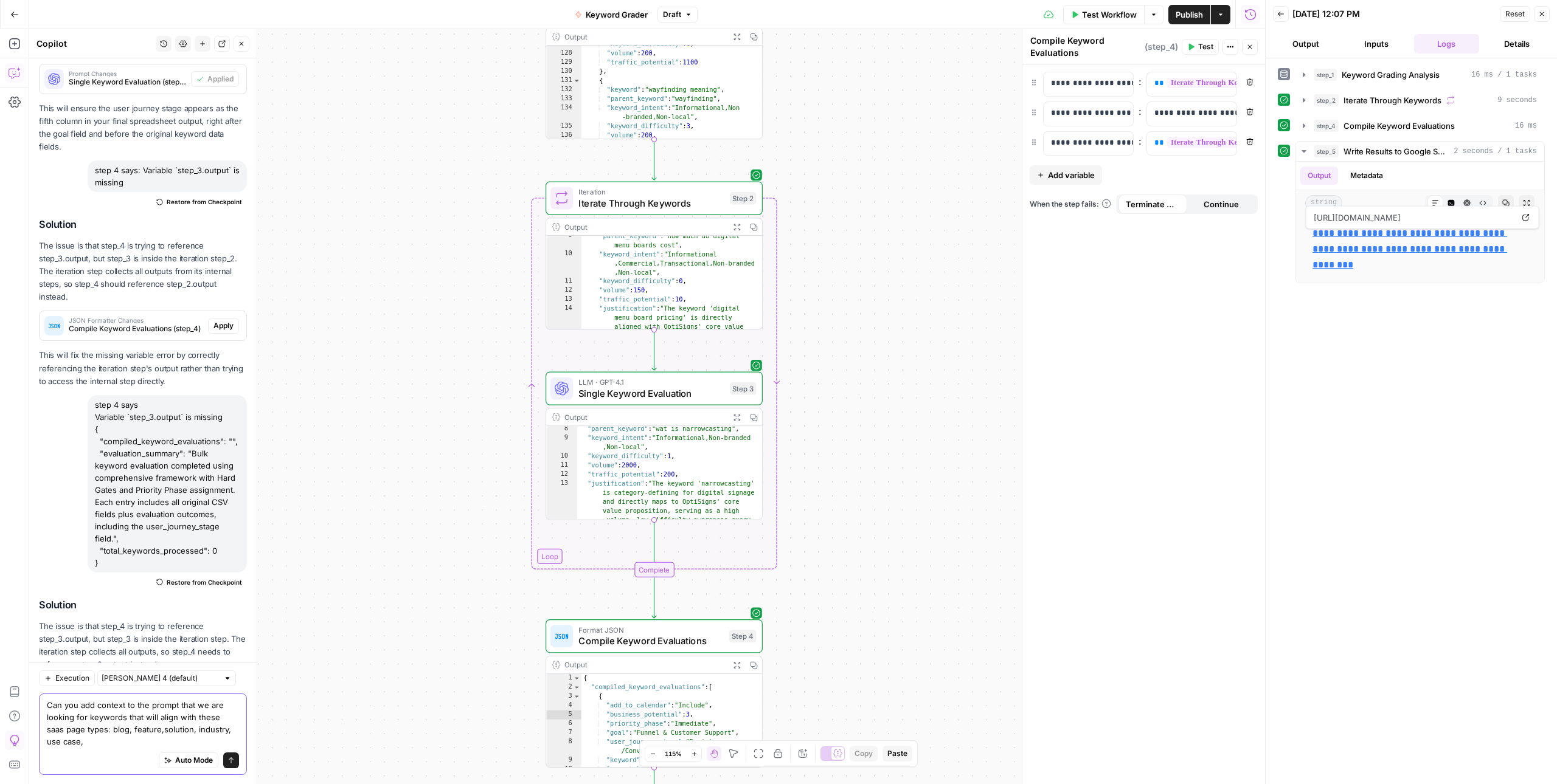
scroll to position [75, 0]
type textarea "Can you add context to the prompt that we are looking for keywords that will al…"
click at [621, 221] on div "Output Expand Output Copy" at bounding box center [654, 226] width 216 height 18
click at [641, 383] on span "LLM · GPT-4.1" at bounding box center [651, 382] width 146 height 11
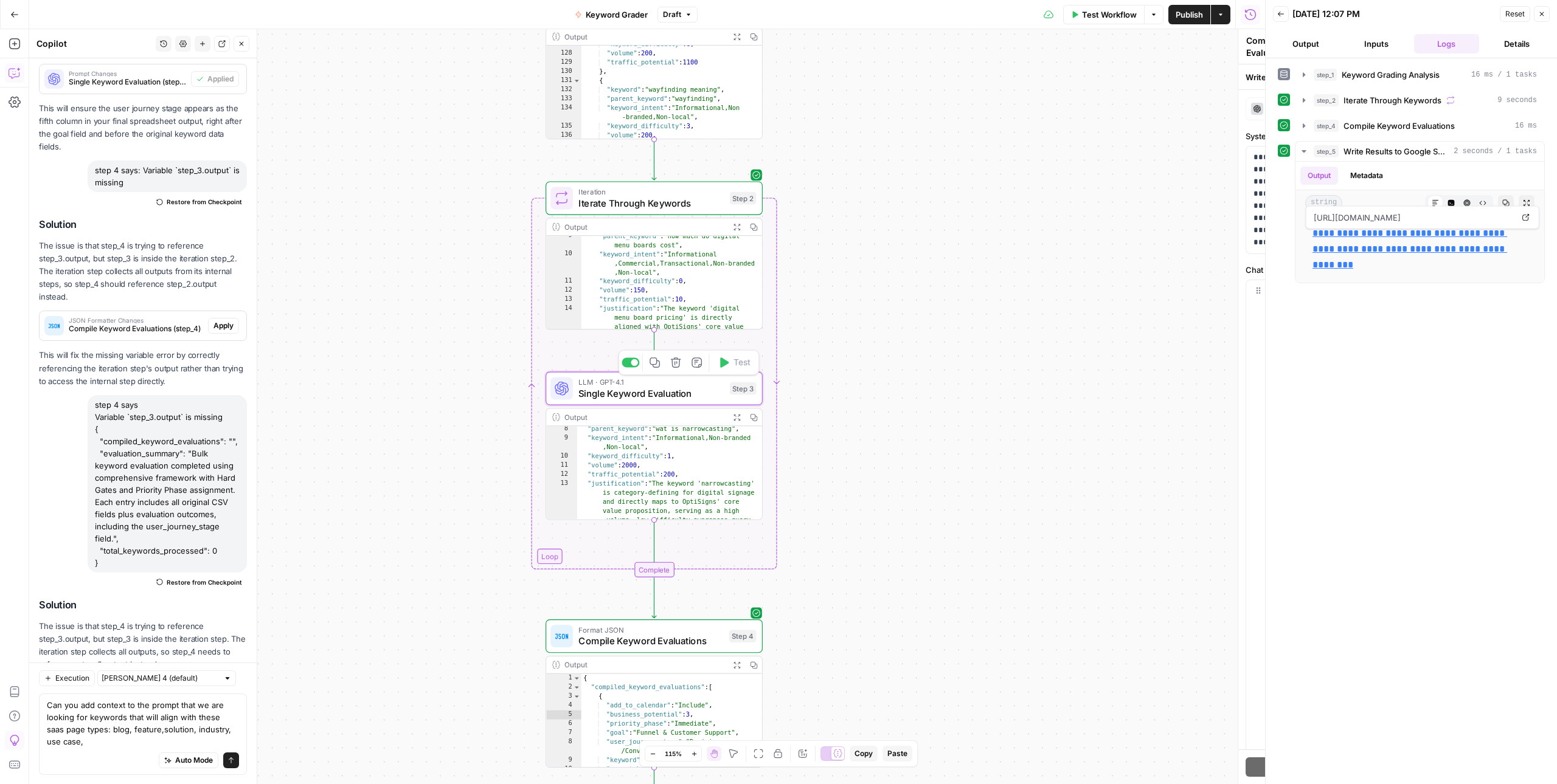
type textarea "Single Keyword Evaluation"
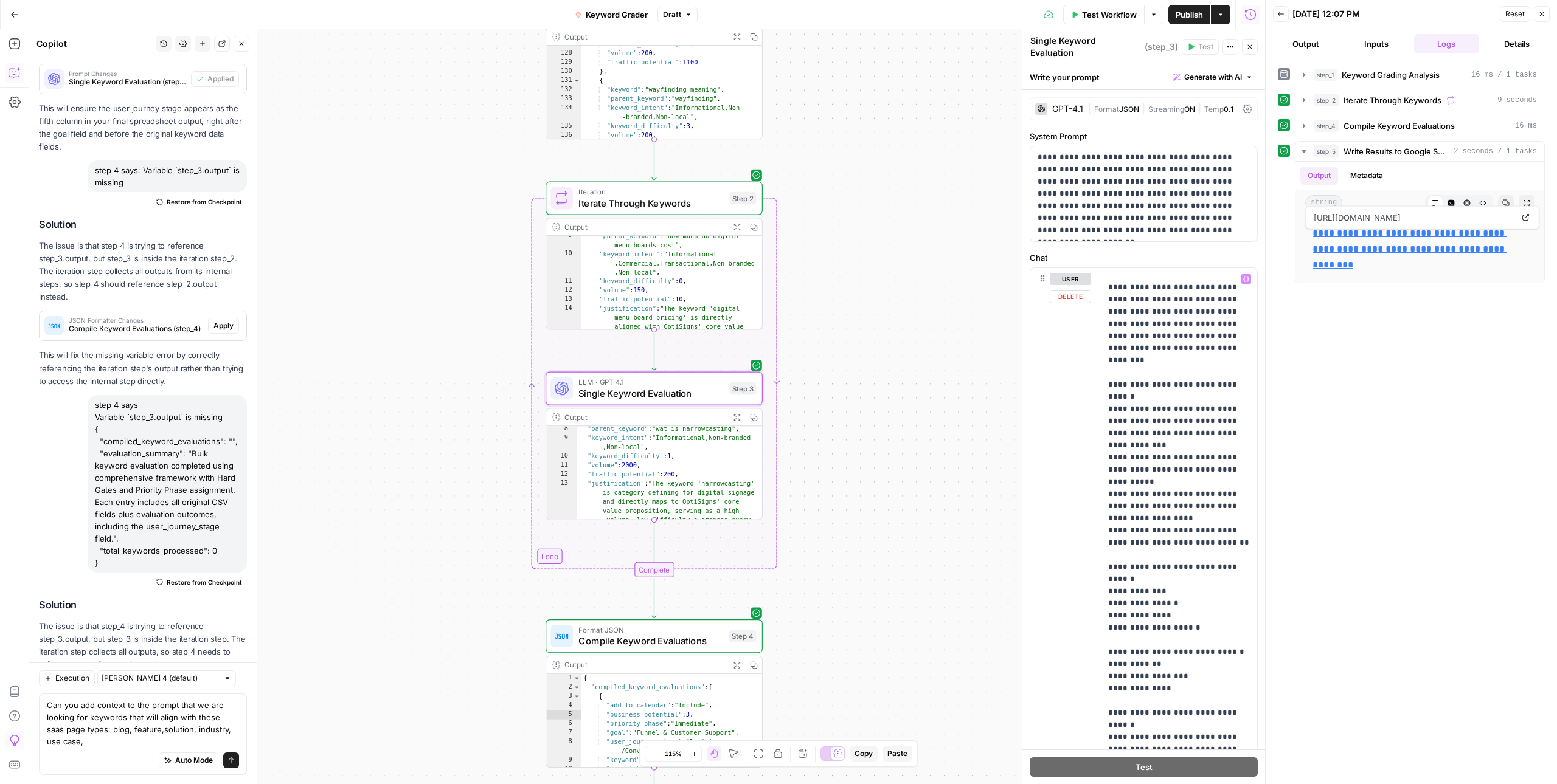
scroll to position [2150, 0]
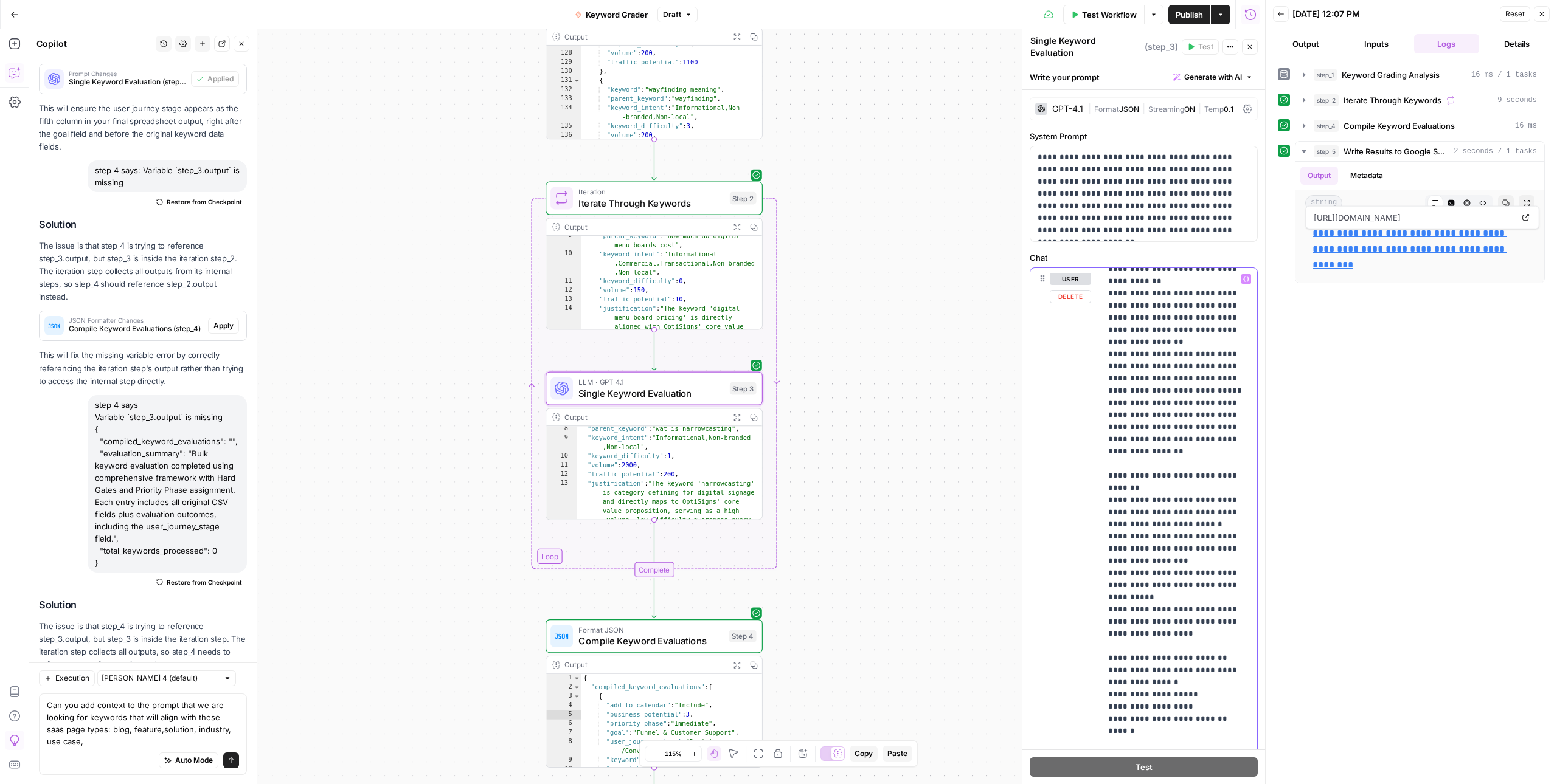
click at [104, 699] on textarea "Can you add context to the prompt that we are looking for keywords that will al…" at bounding box center [143, 723] width 192 height 49
click at [145, 729] on textarea "Can you add context to the prompt that we are looking for keywords that will al…" at bounding box center [143, 723] width 192 height 49
drag, startPoint x: 94, startPoint y: 730, endPoint x: 217, endPoint y: 749, distance: 124.5
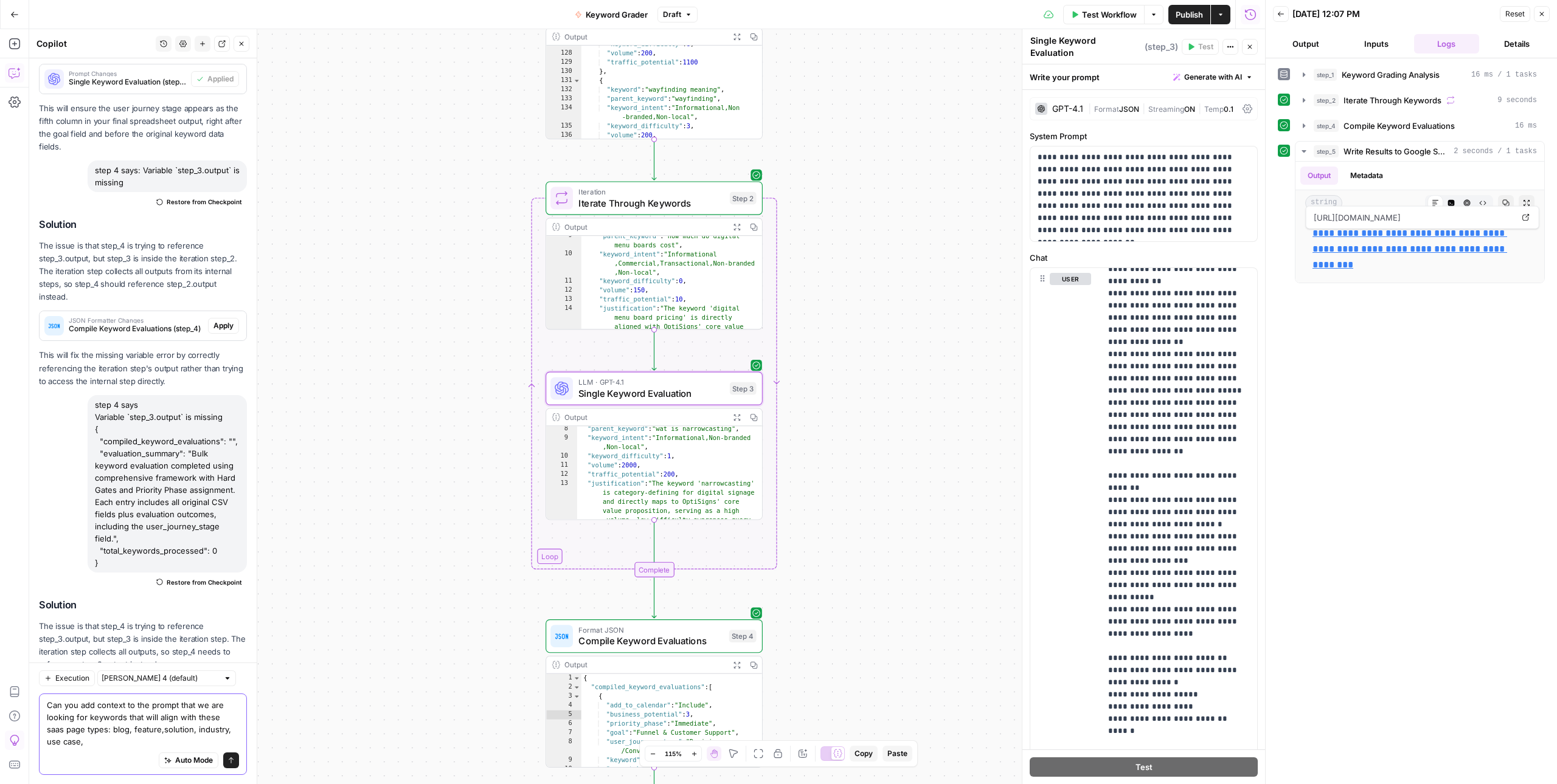
click at [217, 749] on div "Can you add context to the prompt that we are looking for keywords that will al…" at bounding box center [143, 735] width 208 height 82
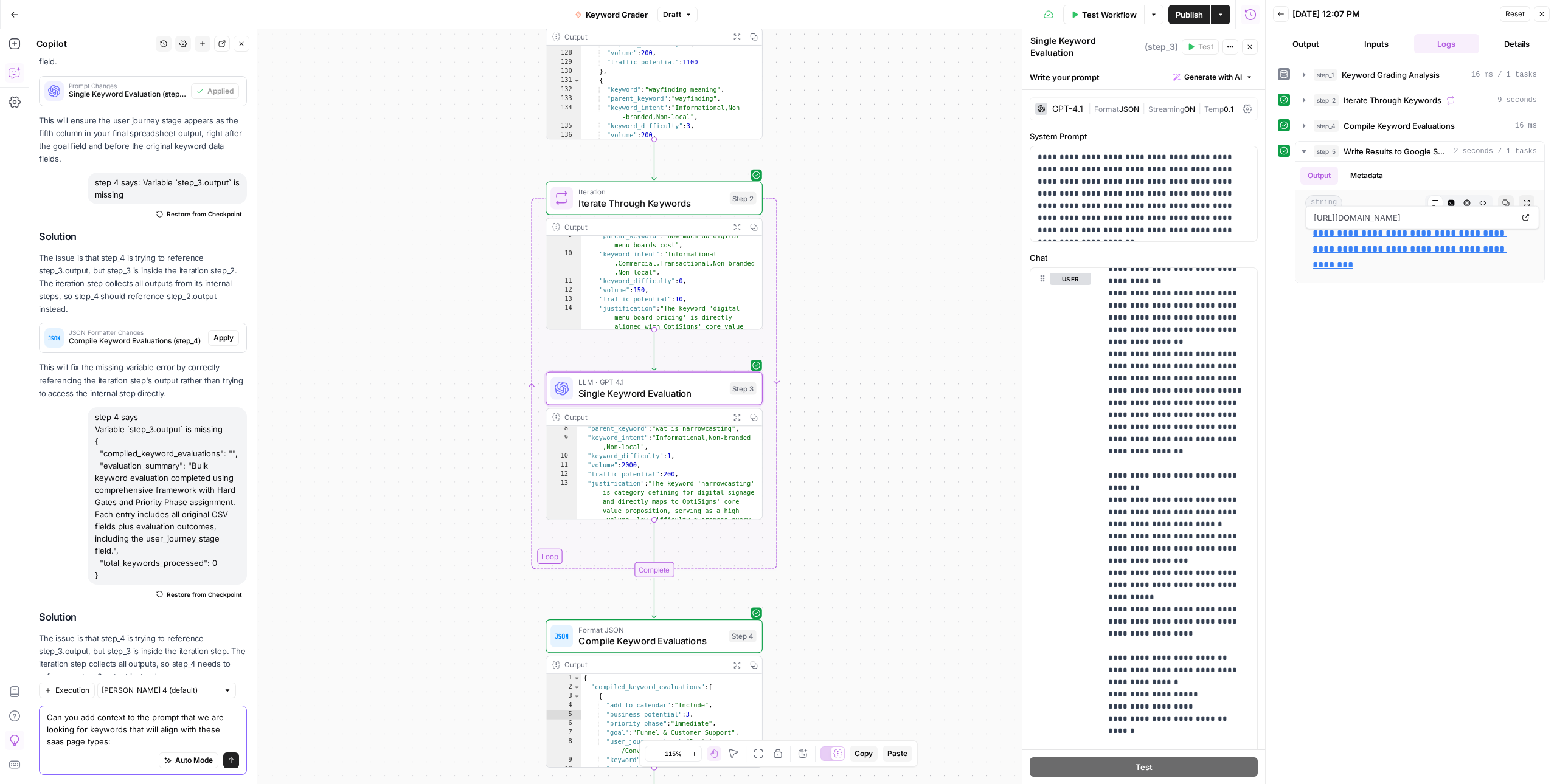
scroll to position [12845, 0]
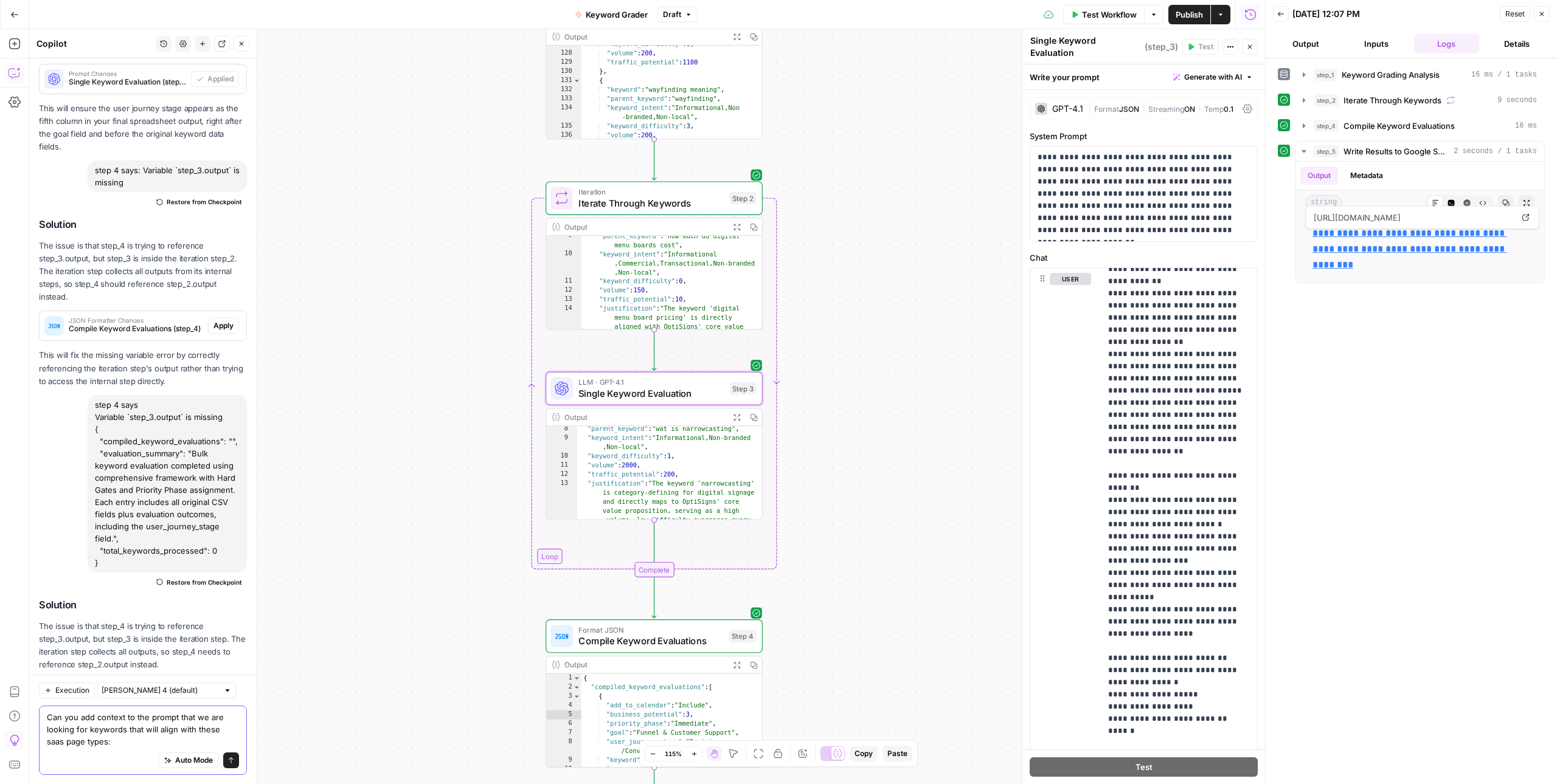
paste textarea "Educational (Blog, Resource Hubs, Academy) Commercial (Feature, Solution, Indus…"
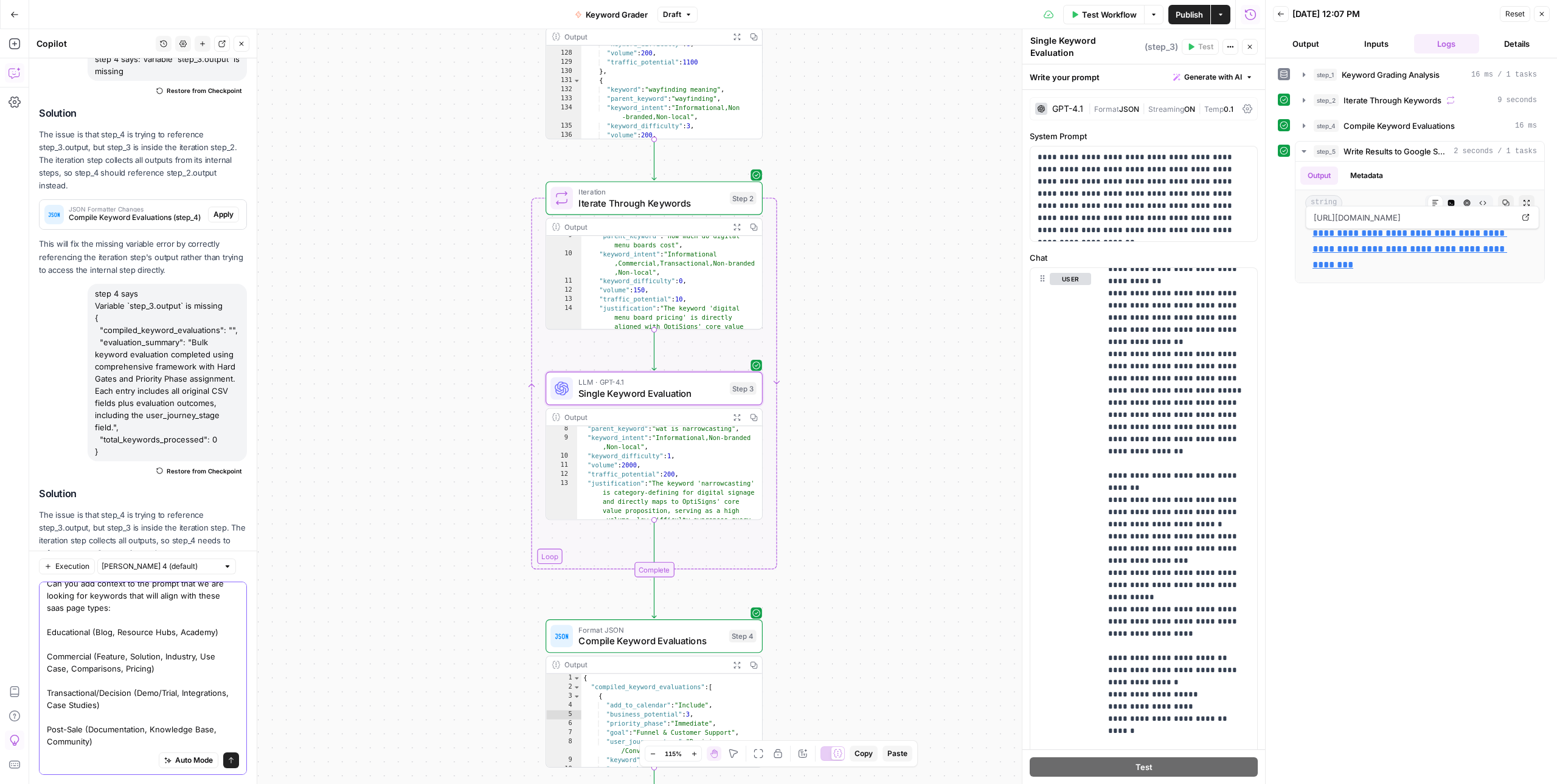
scroll to position [10, 0]
type textarea "Can you add context to the prompt that we are looking for keywords that will al…"
click at [230, 762] on icon "submit" at bounding box center [231, 761] width 8 height 8
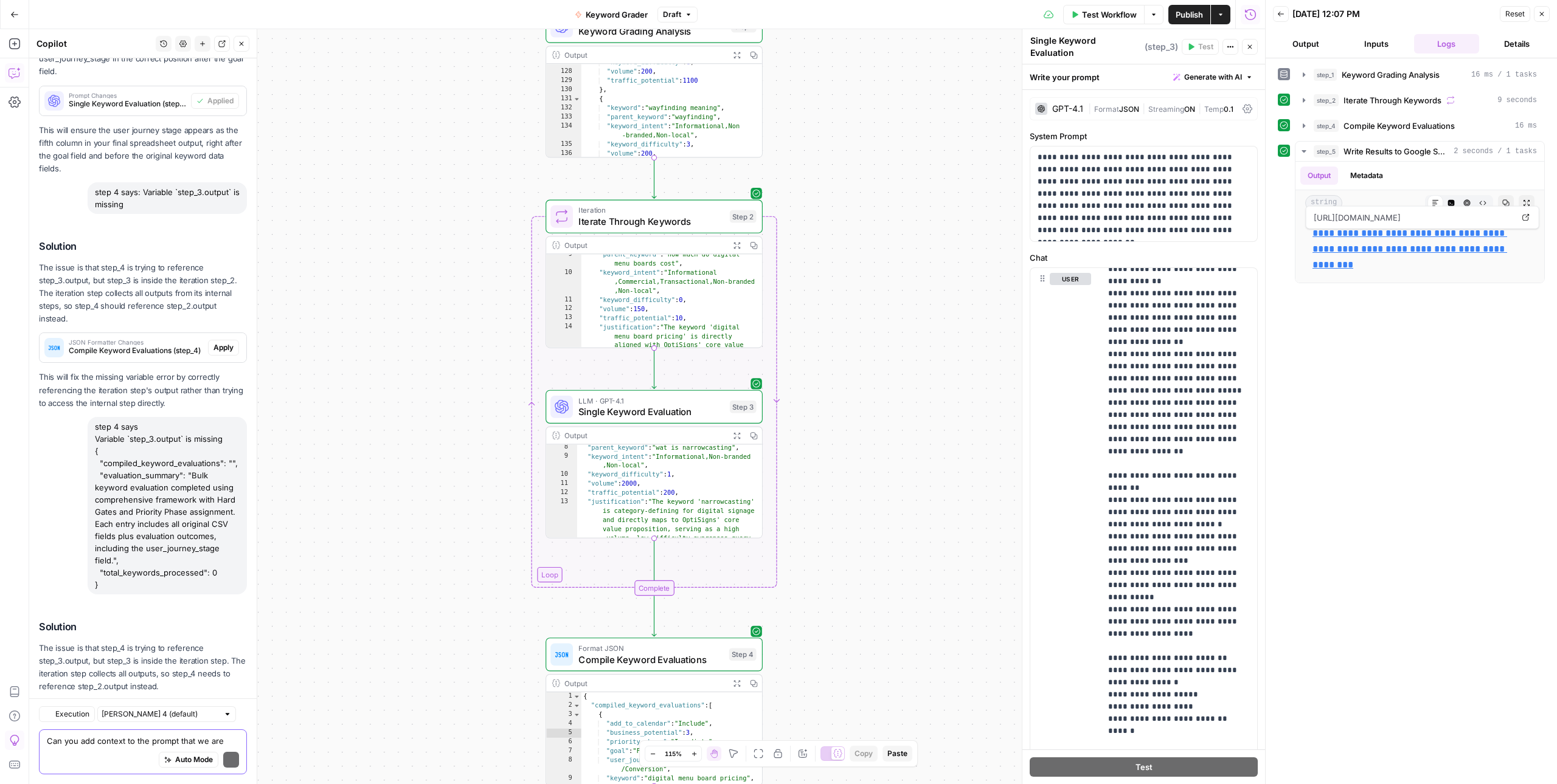
scroll to position [13207, 0]
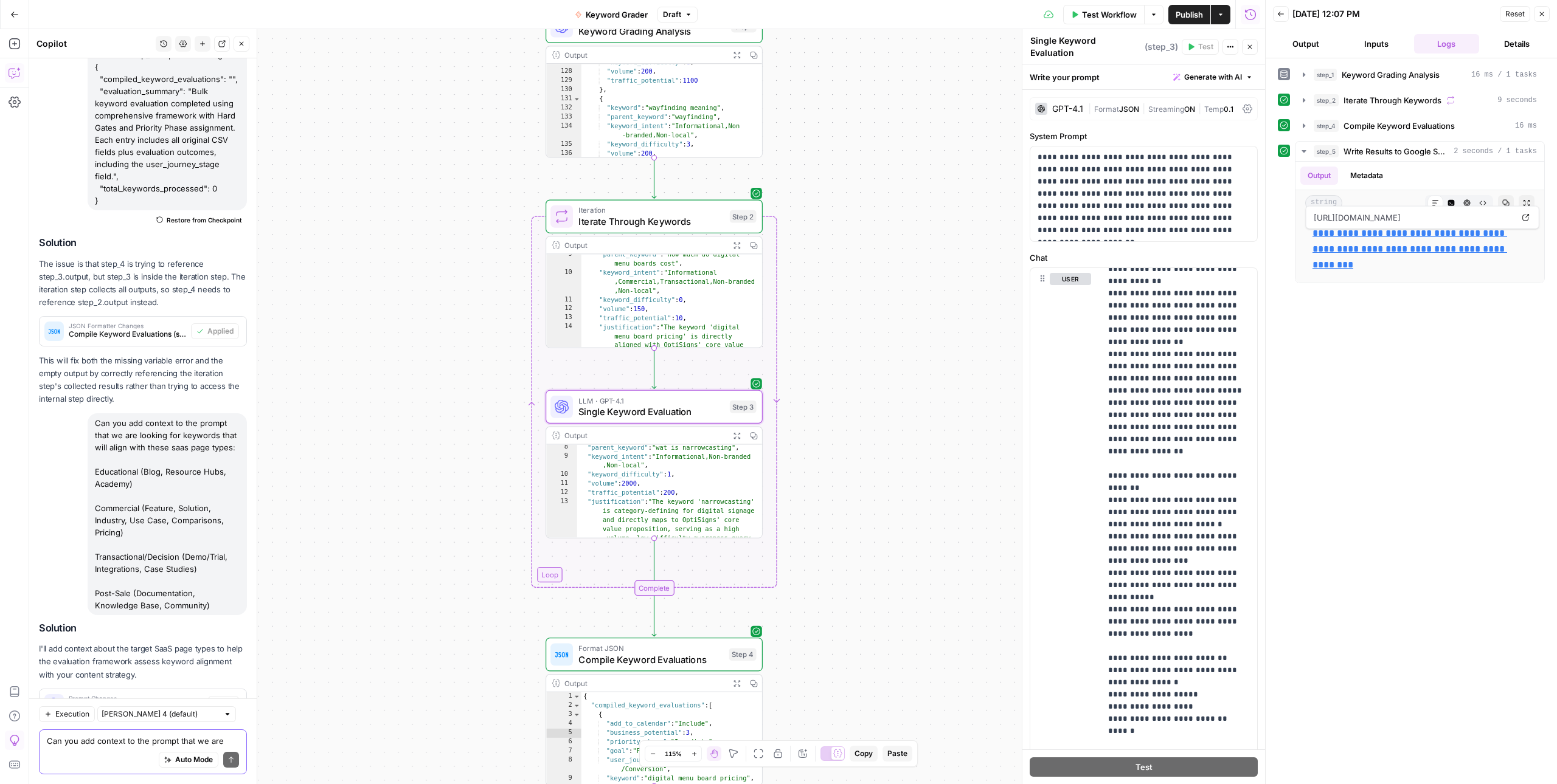
click at [163, 701] on span "Single Keyword Evaluation (step_3)" at bounding box center [135, 707] width 134 height 11
click at [221, 698] on span "Apply" at bounding box center [223, 704] width 20 height 11
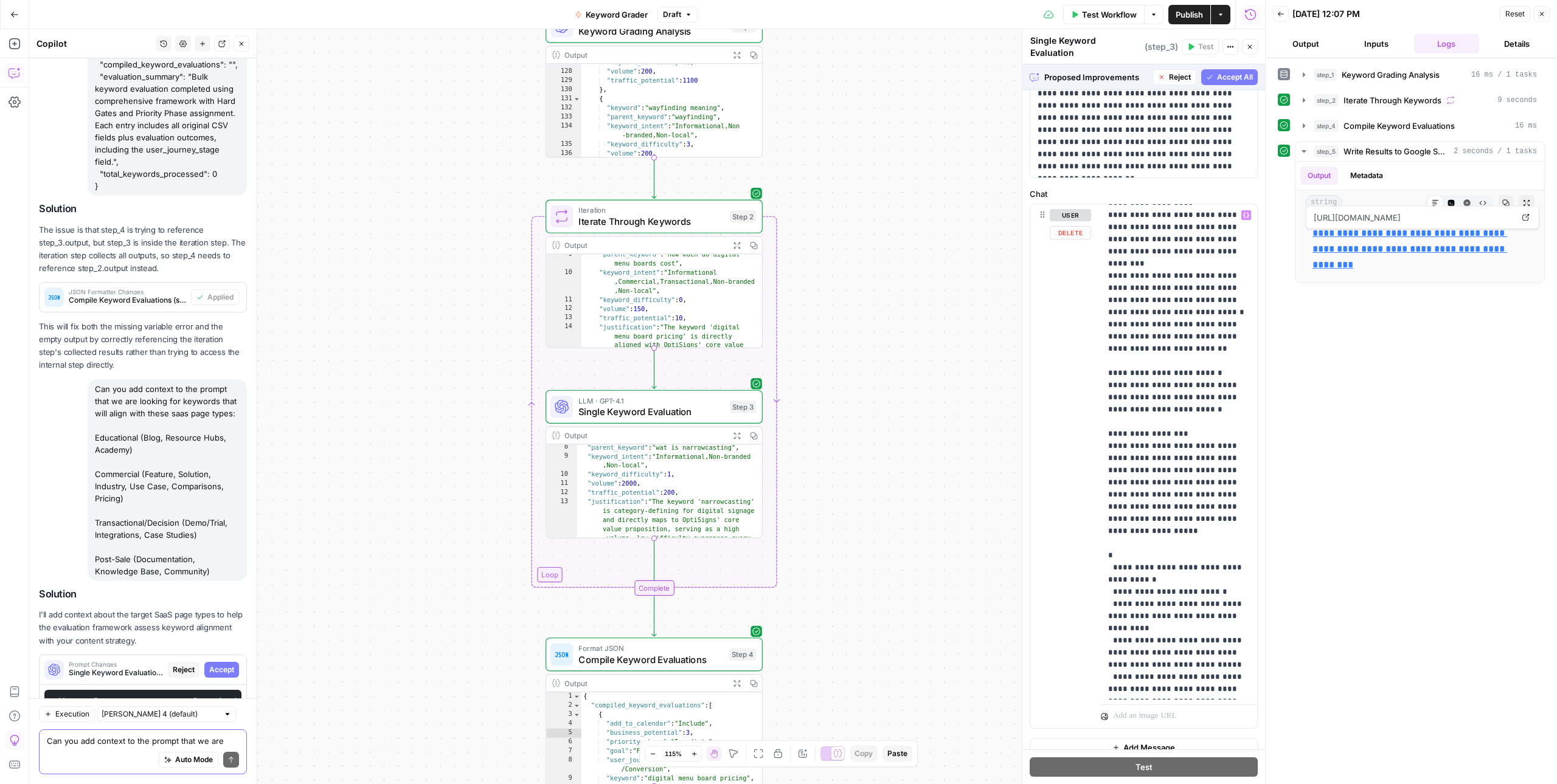
scroll to position [3552, 0]
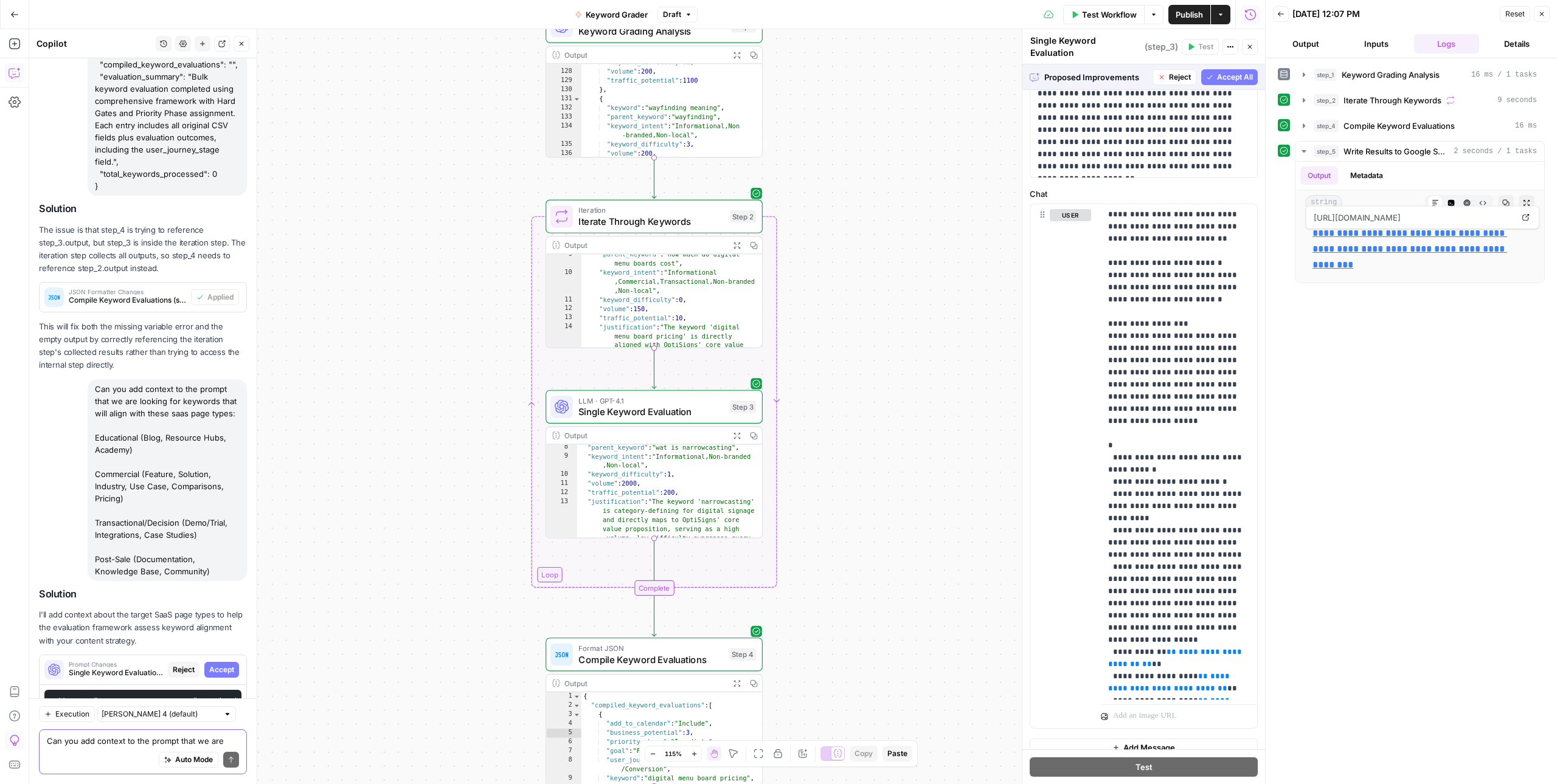
click at [1231, 71] on span "Accept All" at bounding box center [1235, 77] width 36 height 11
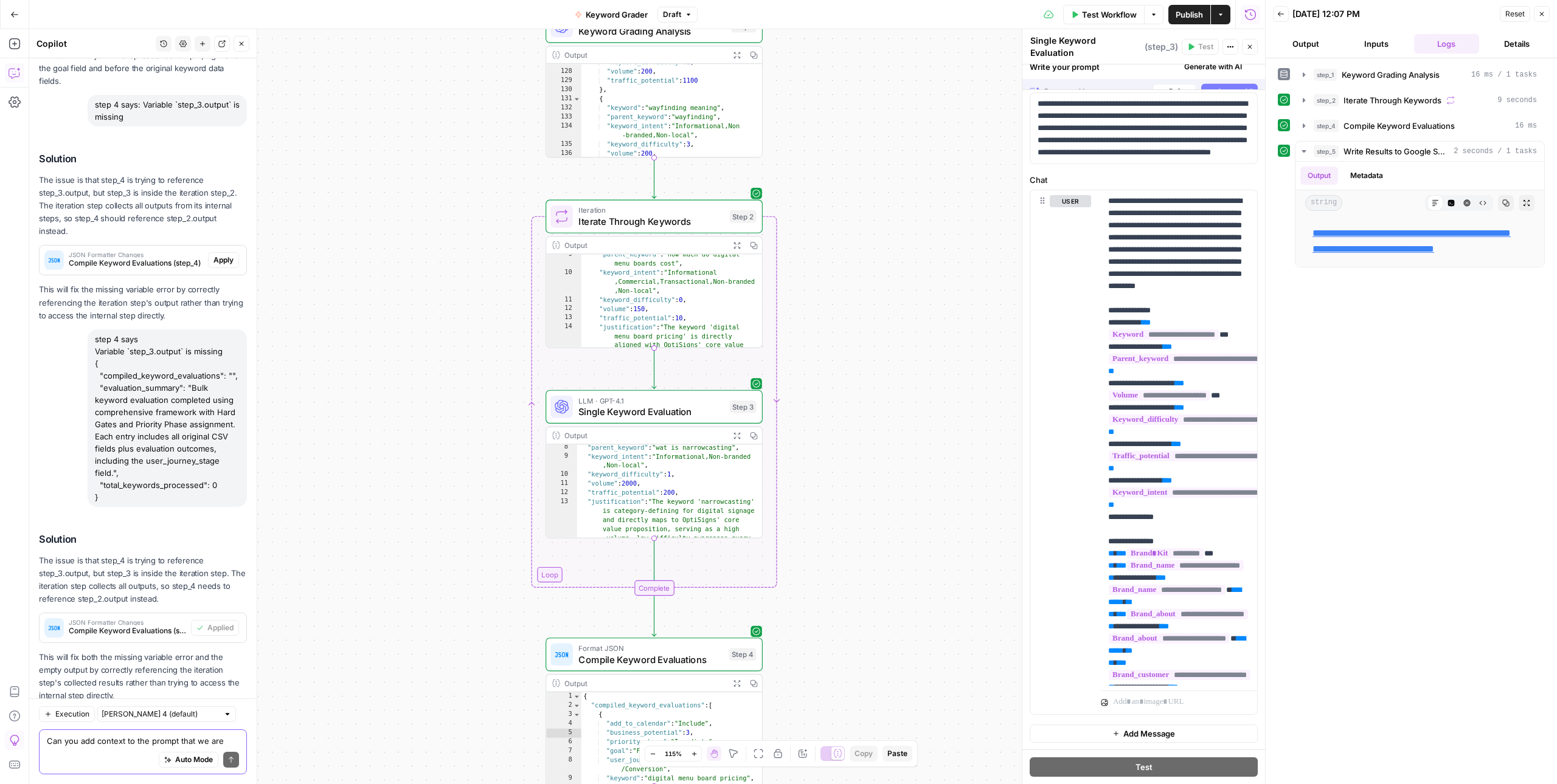
scroll to position [0, 0]
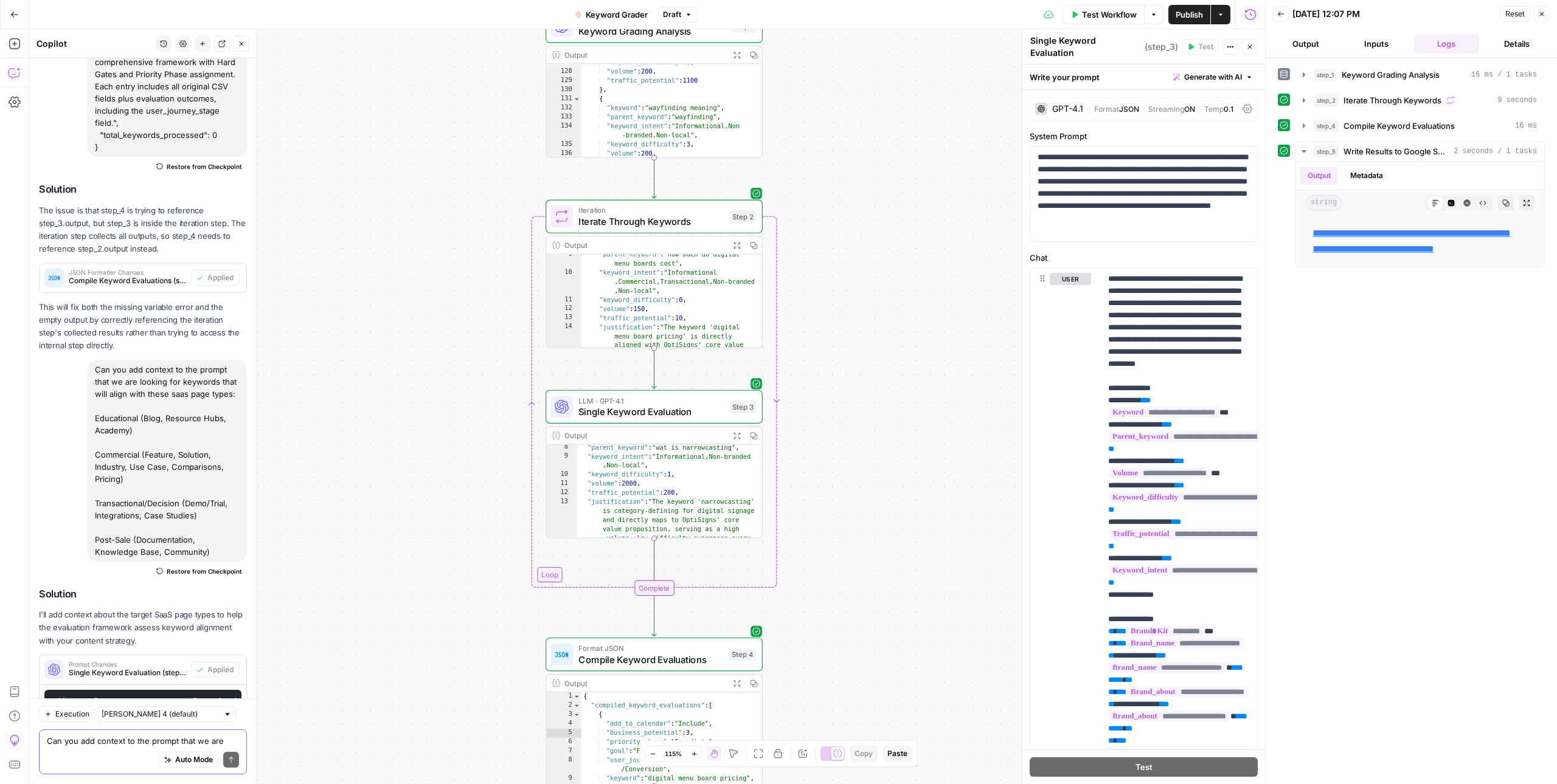
click at [149, 742] on textarea "Can you add context to the prompt that we are looking for keywords that will al…" at bounding box center [143, 741] width 192 height 12
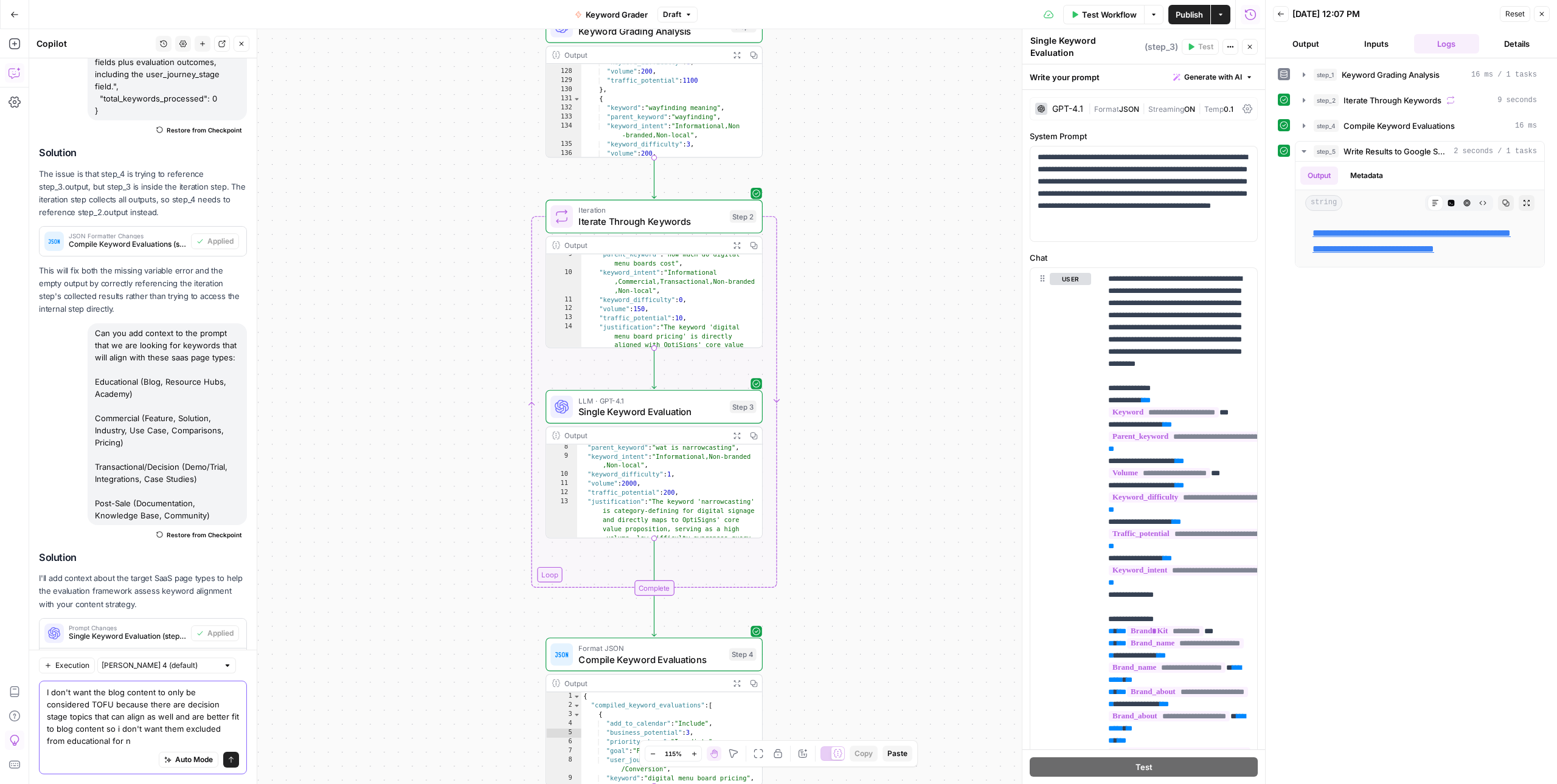
scroll to position [13309, 0]
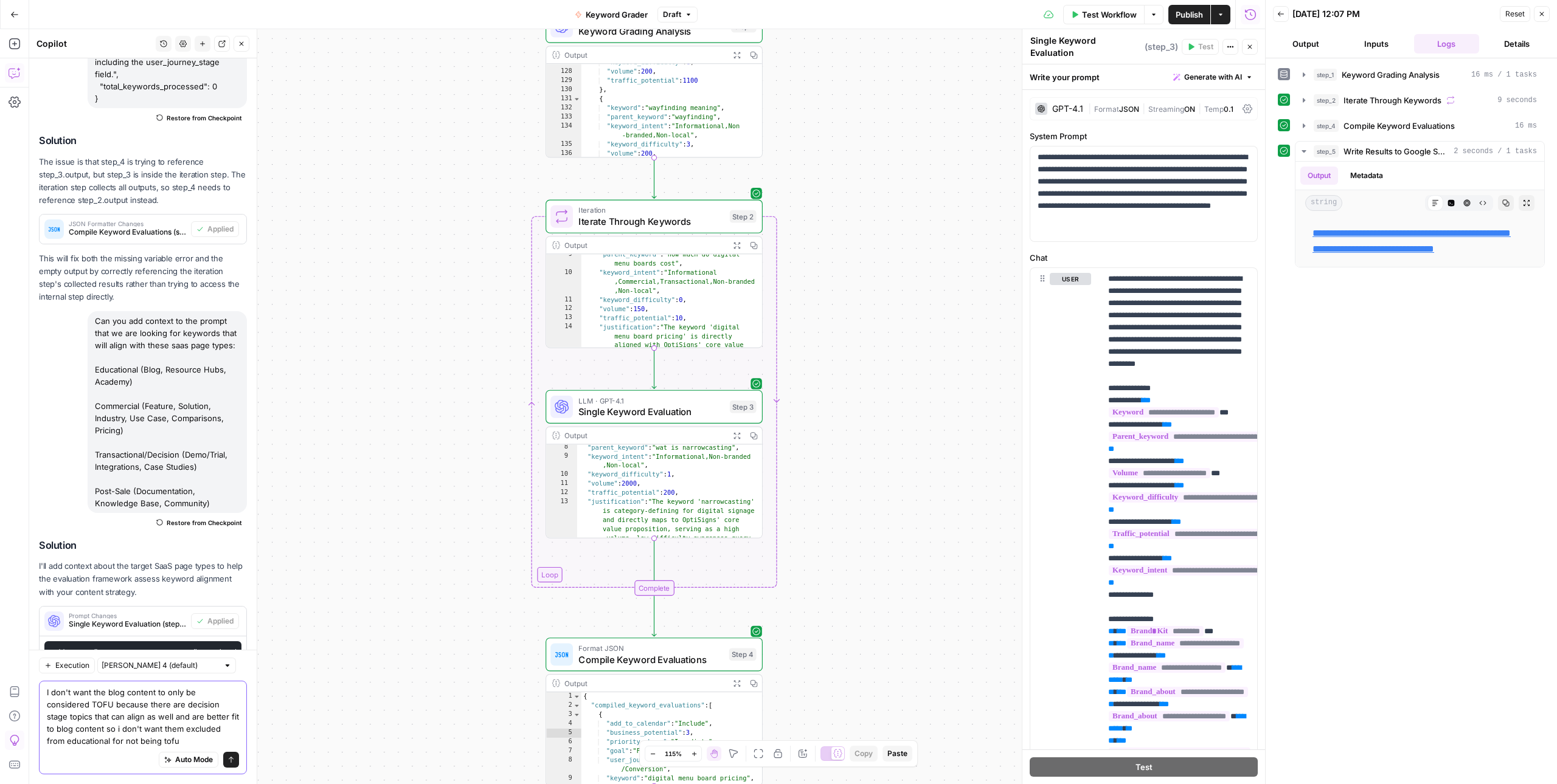
drag, startPoint x: 230, startPoint y: 716, endPoint x: 215, endPoint y: 716, distance: 15.0
click at [215, 716] on textarea "I don't want the blog content to only be considered TOFU because there are deci…" at bounding box center [143, 717] width 192 height 61
click at [202, 716] on textarea "I don't want the blog content to only be considered TOFU because there are deci…" at bounding box center [143, 717] width 192 height 61
drag, startPoint x: 200, startPoint y: 717, endPoint x: 185, endPoint y: 716, distance: 15.0
click at [185, 716] on textarea "I don't want the blog content to only be considered TOFU because there are deci…" at bounding box center [143, 717] width 192 height 61
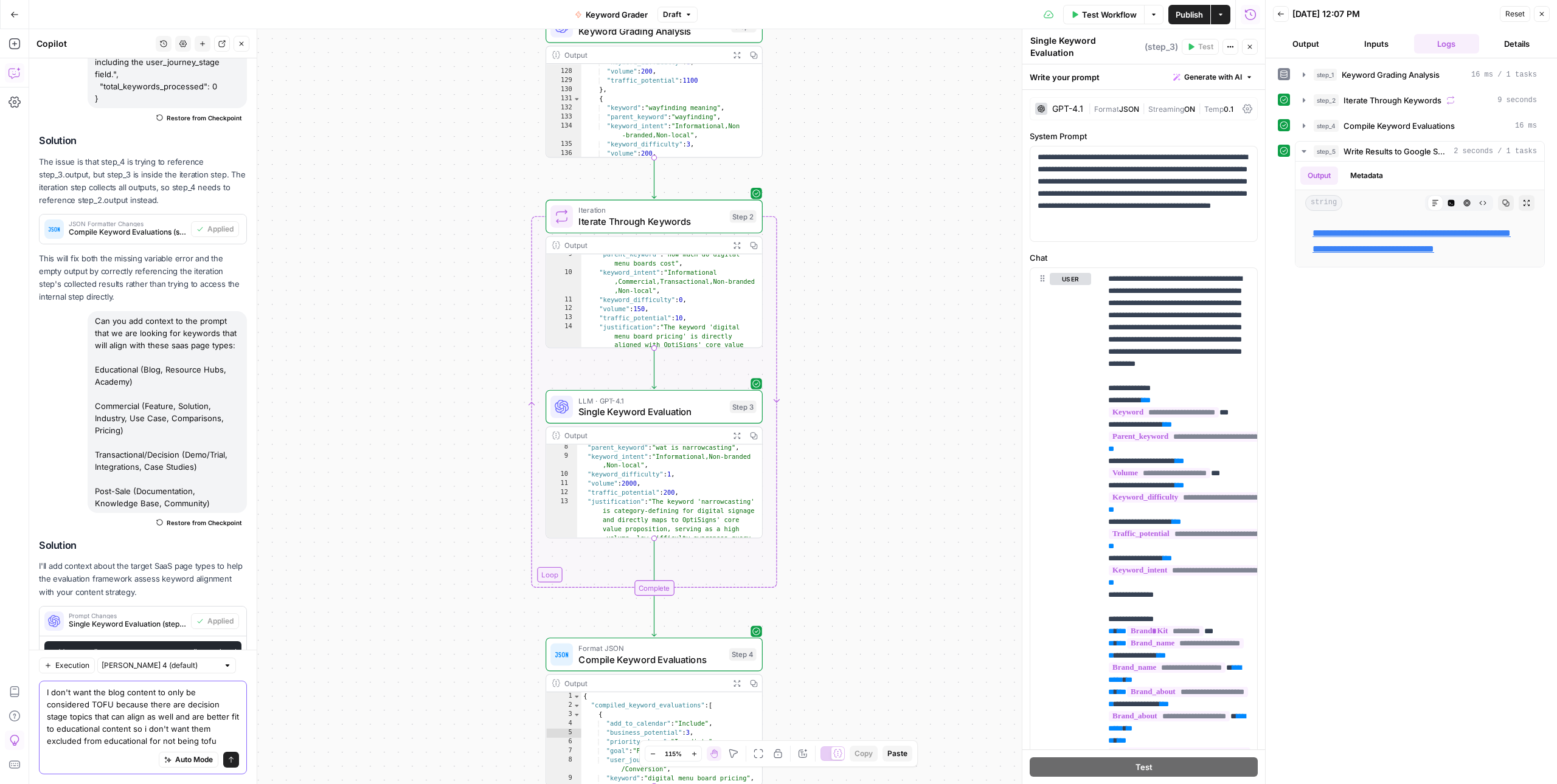
click at [80, 729] on textarea "I don't want the blog content to only be considered TOFU because there are deci…" at bounding box center [143, 717] width 192 height 61
type textarea "I don't want the blog content to only be considered TOFU because there are deci…"
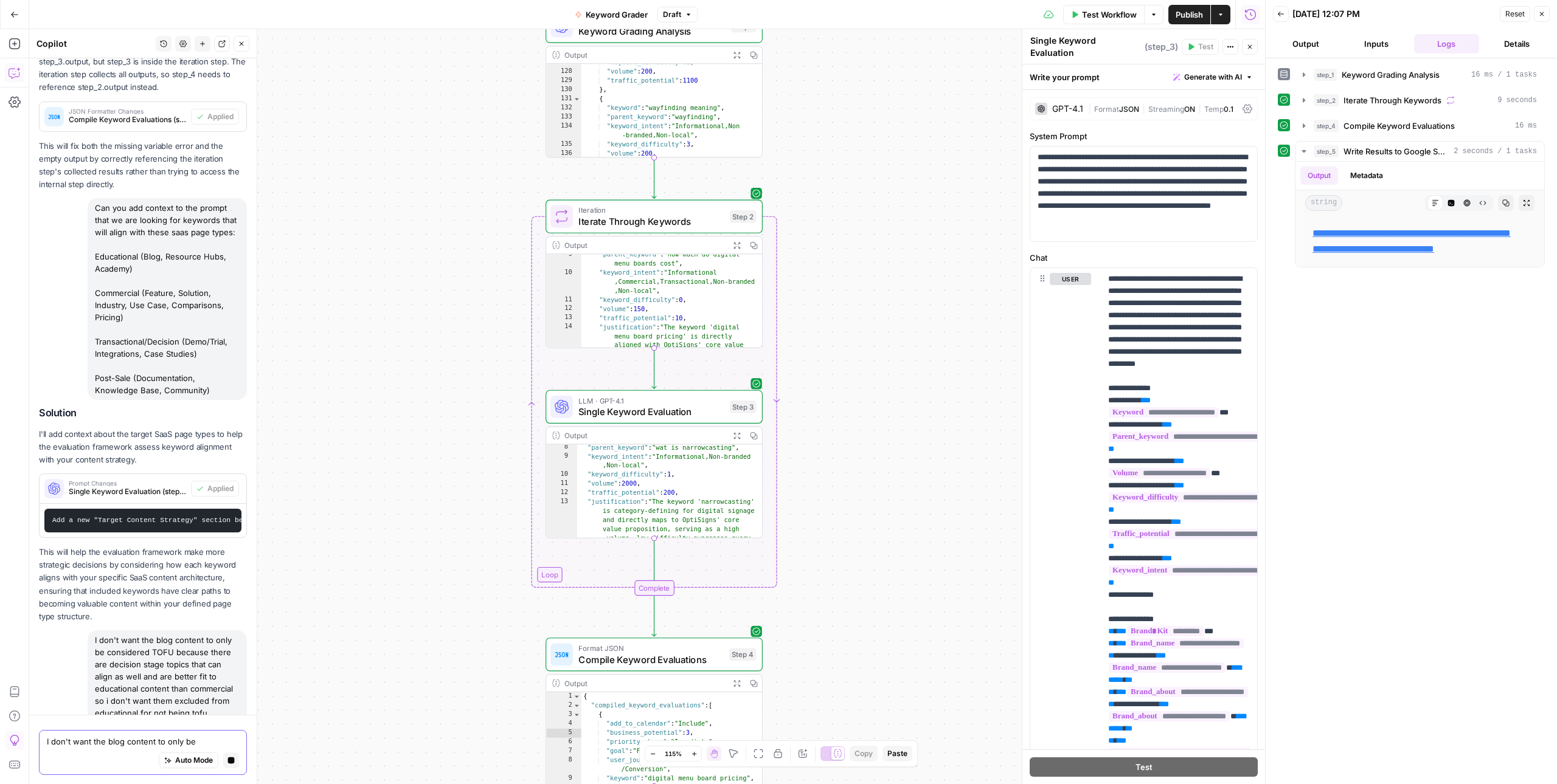
scroll to position [13108, 0]
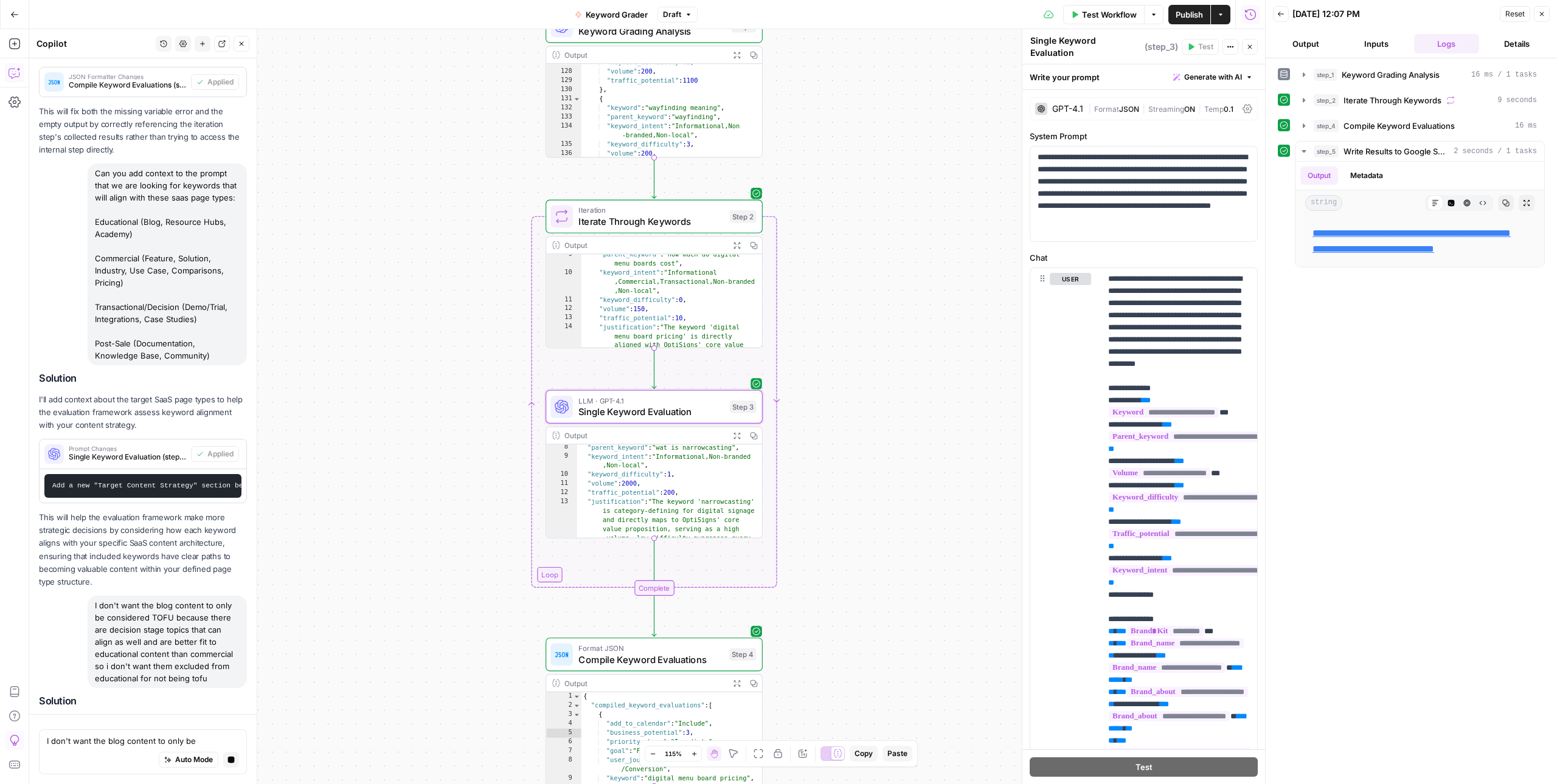
click at [204, 781] on span "Prompt Changes" at bounding box center [151, 784] width 166 height 6
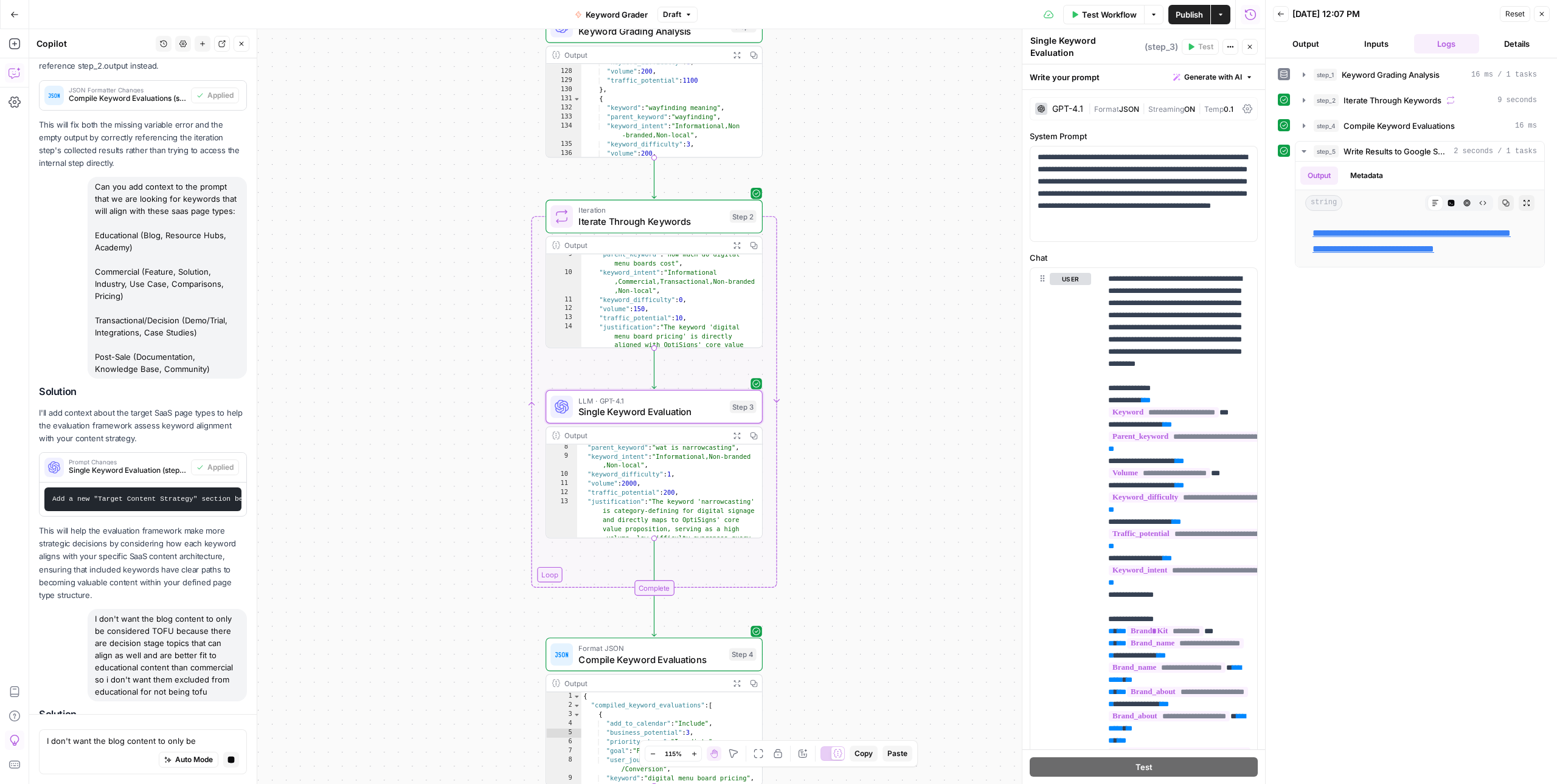
click at [223, 709] on div "Solution You're absolutely right! Educational content shouldn't be limited to j…" at bounding box center [143, 774] width 208 height 130
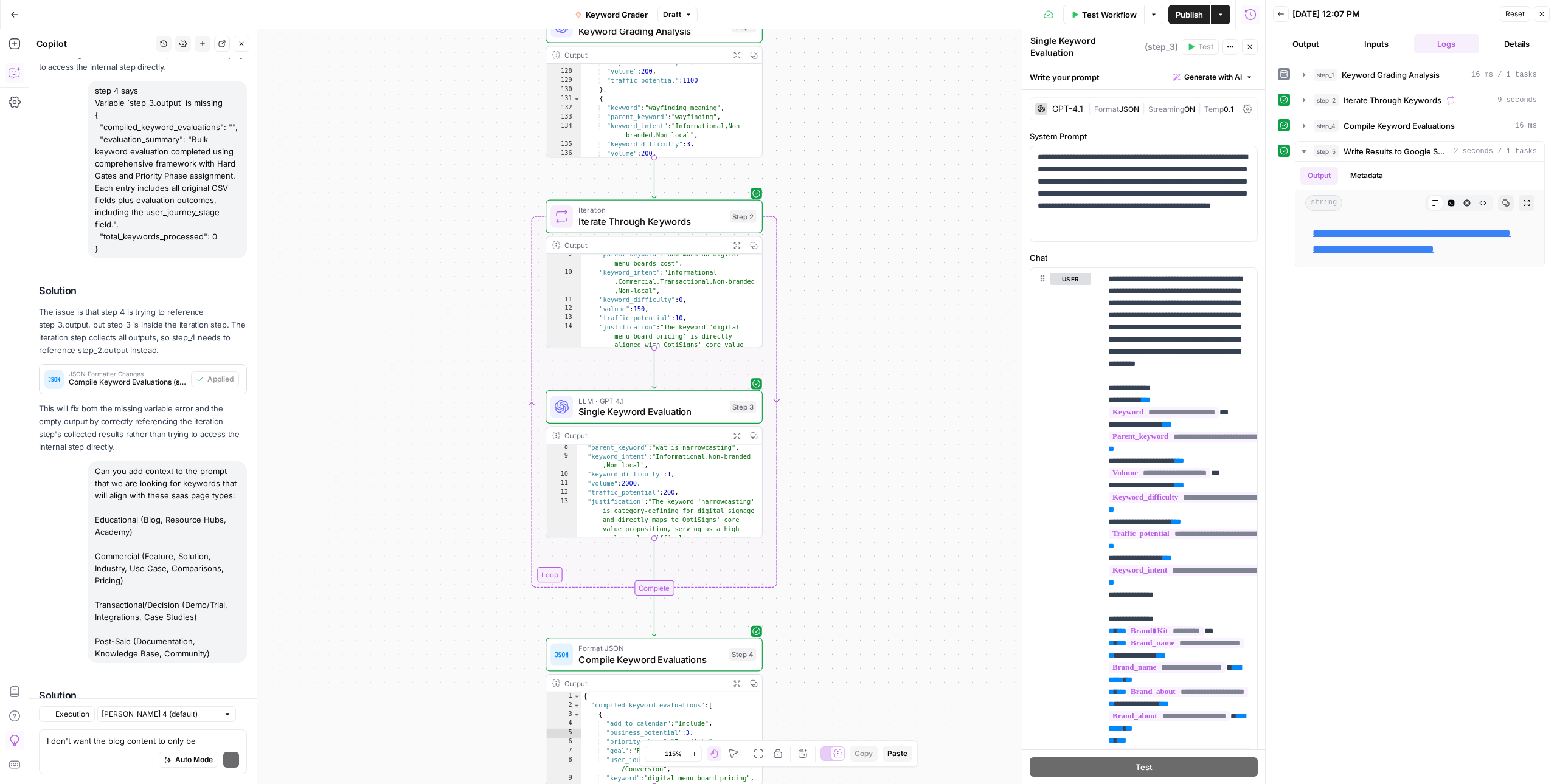
scroll to position [13563, 0]
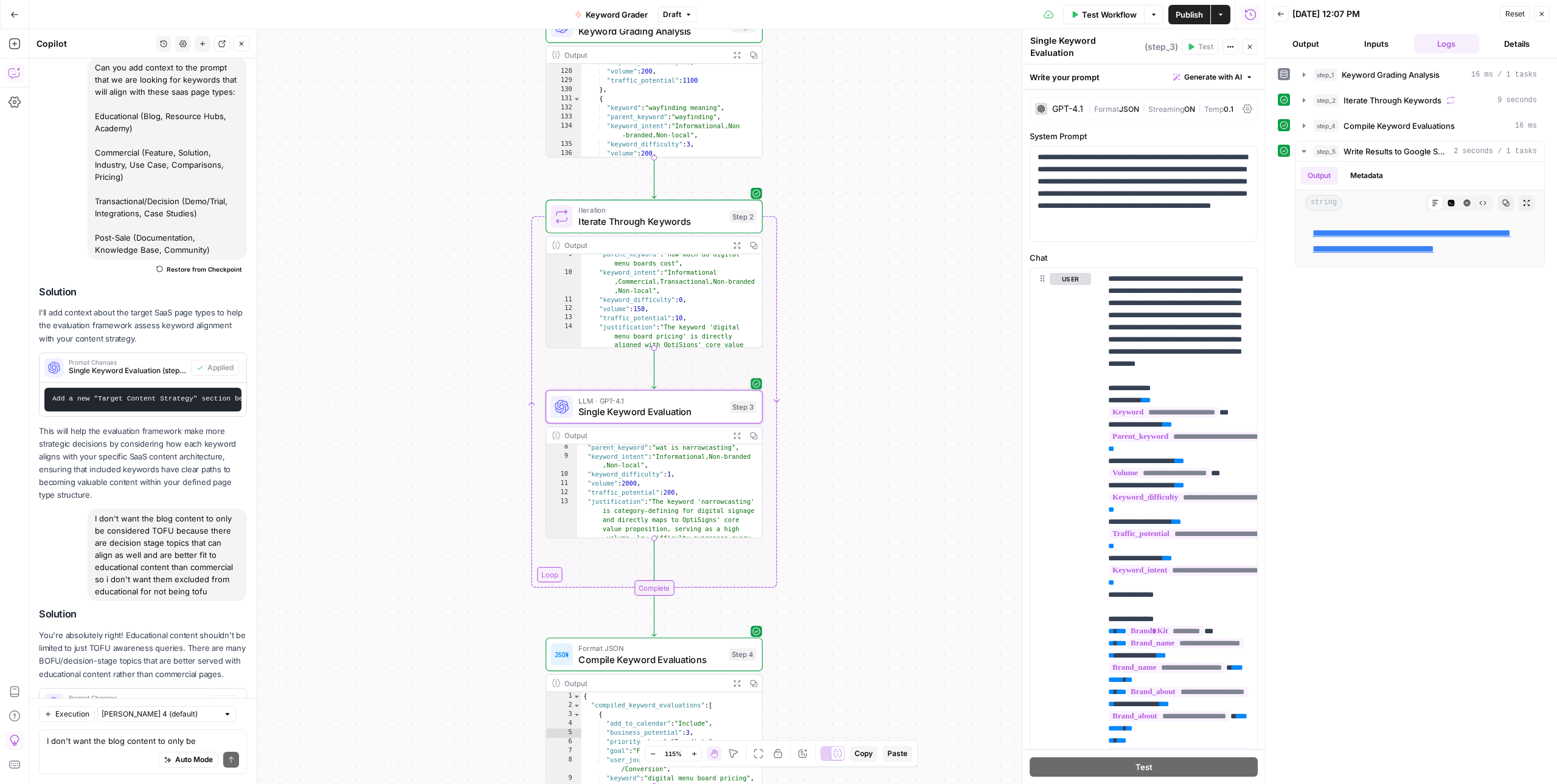
click at [228, 698] on span "Apply" at bounding box center [223, 704] width 20 height 11
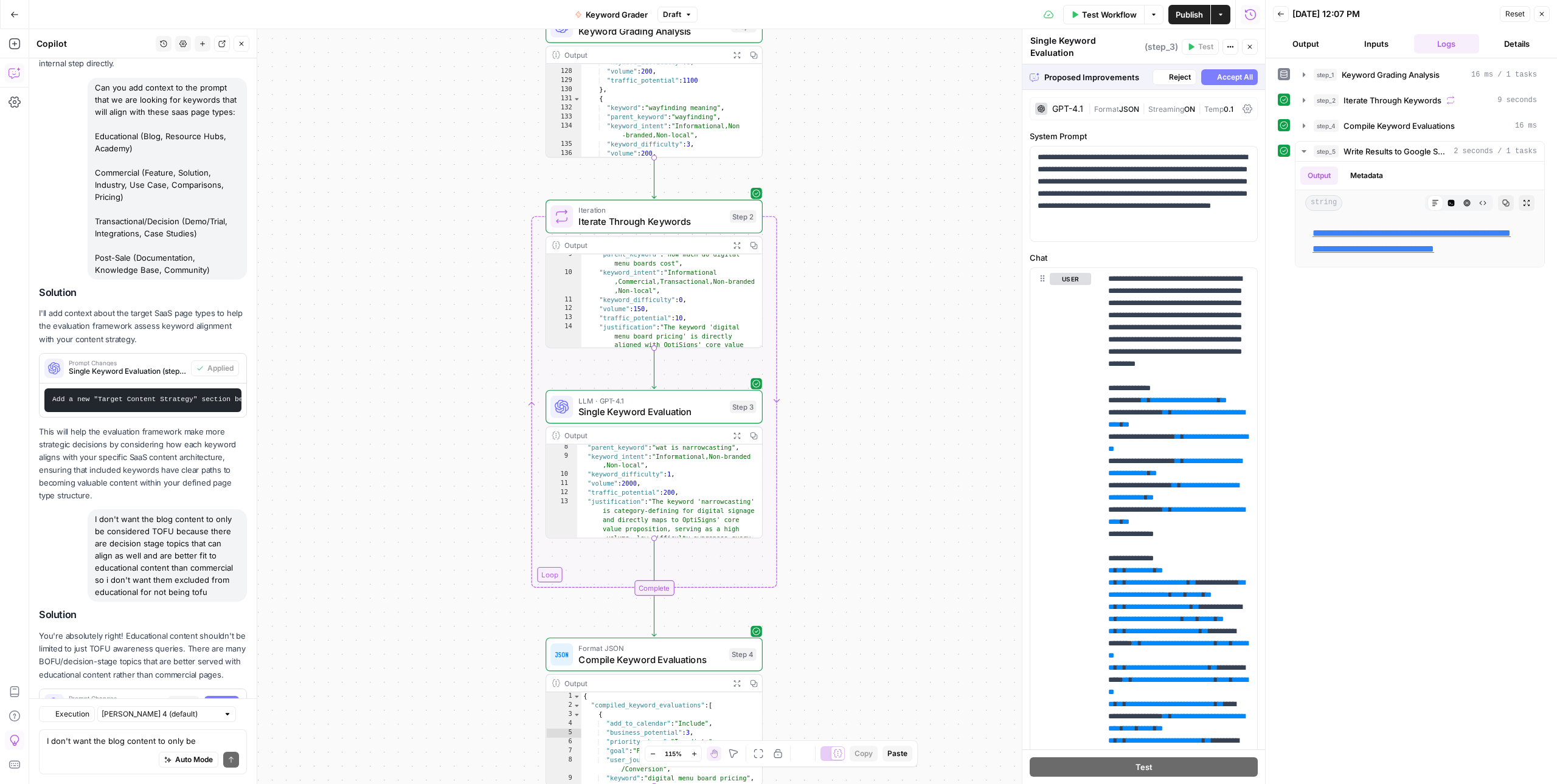
scroll to position [13213, 0]
click at [132, 701] on span "Single Keyword Evaluation (step_3)" at bounding box center [115, 707] width 94 height 11
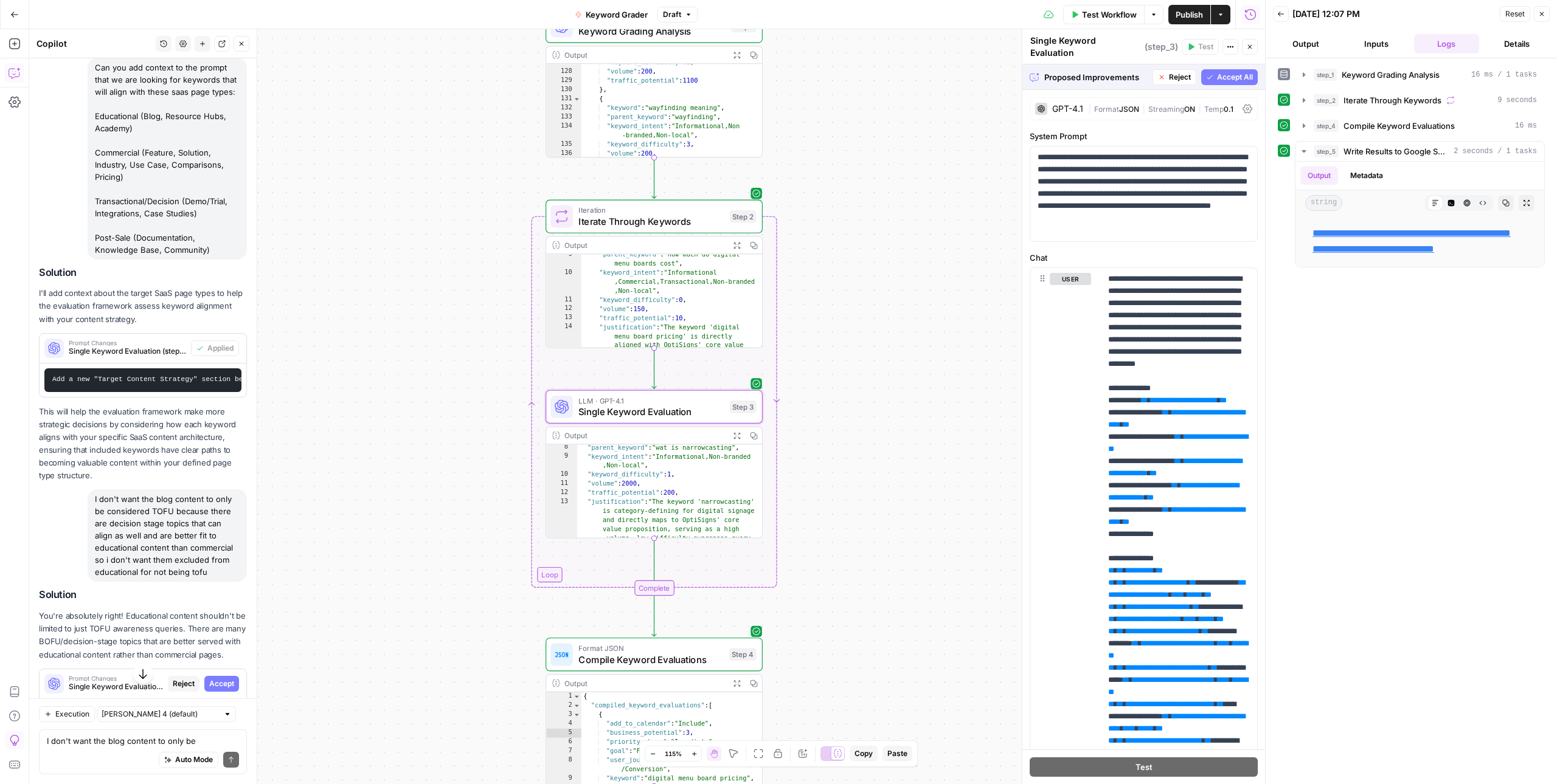
click at [228, 678] on span "Accept" at bounding box center [222, 684] width 25 height 11
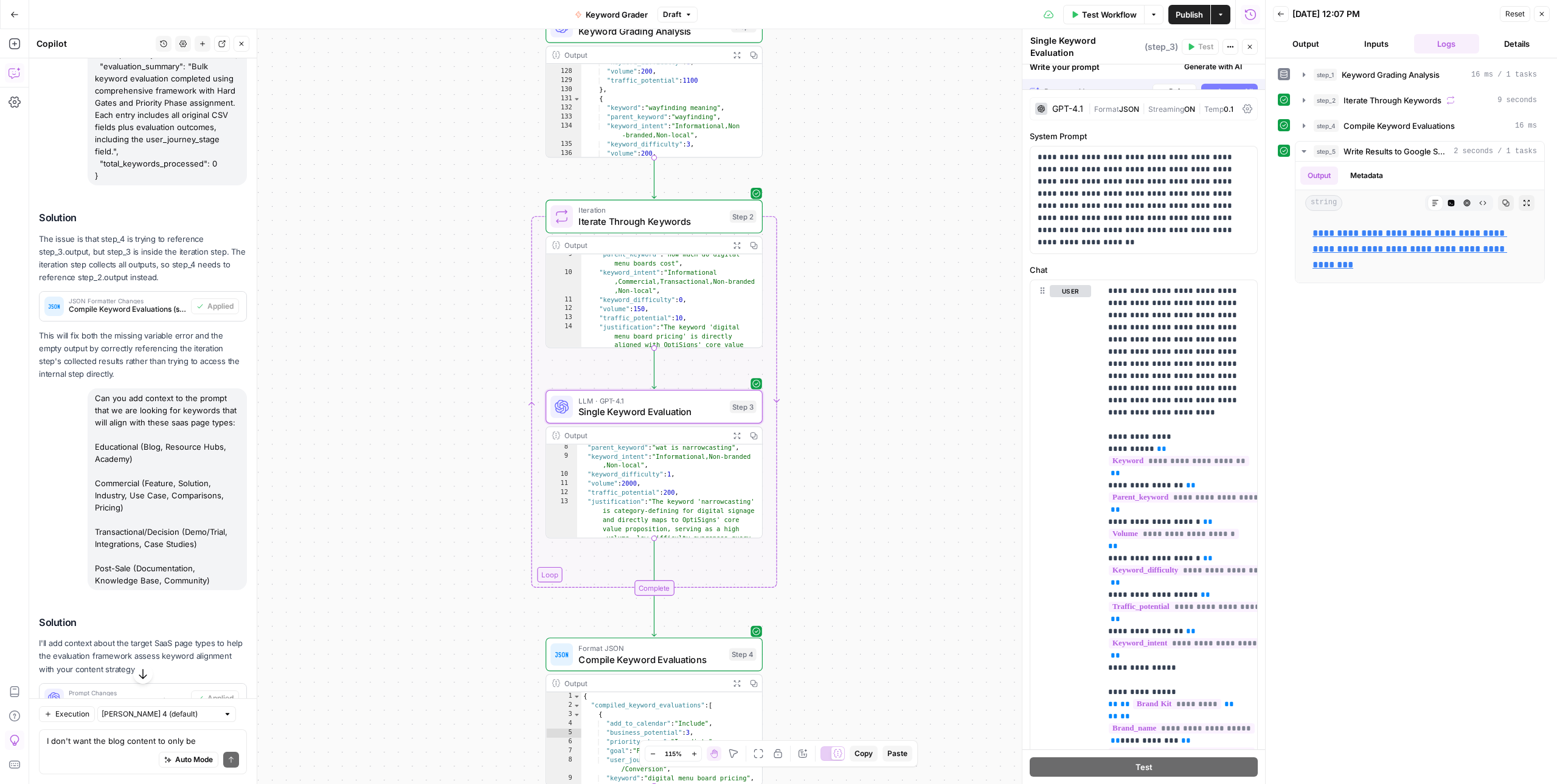
scroll to position [13563, 0]
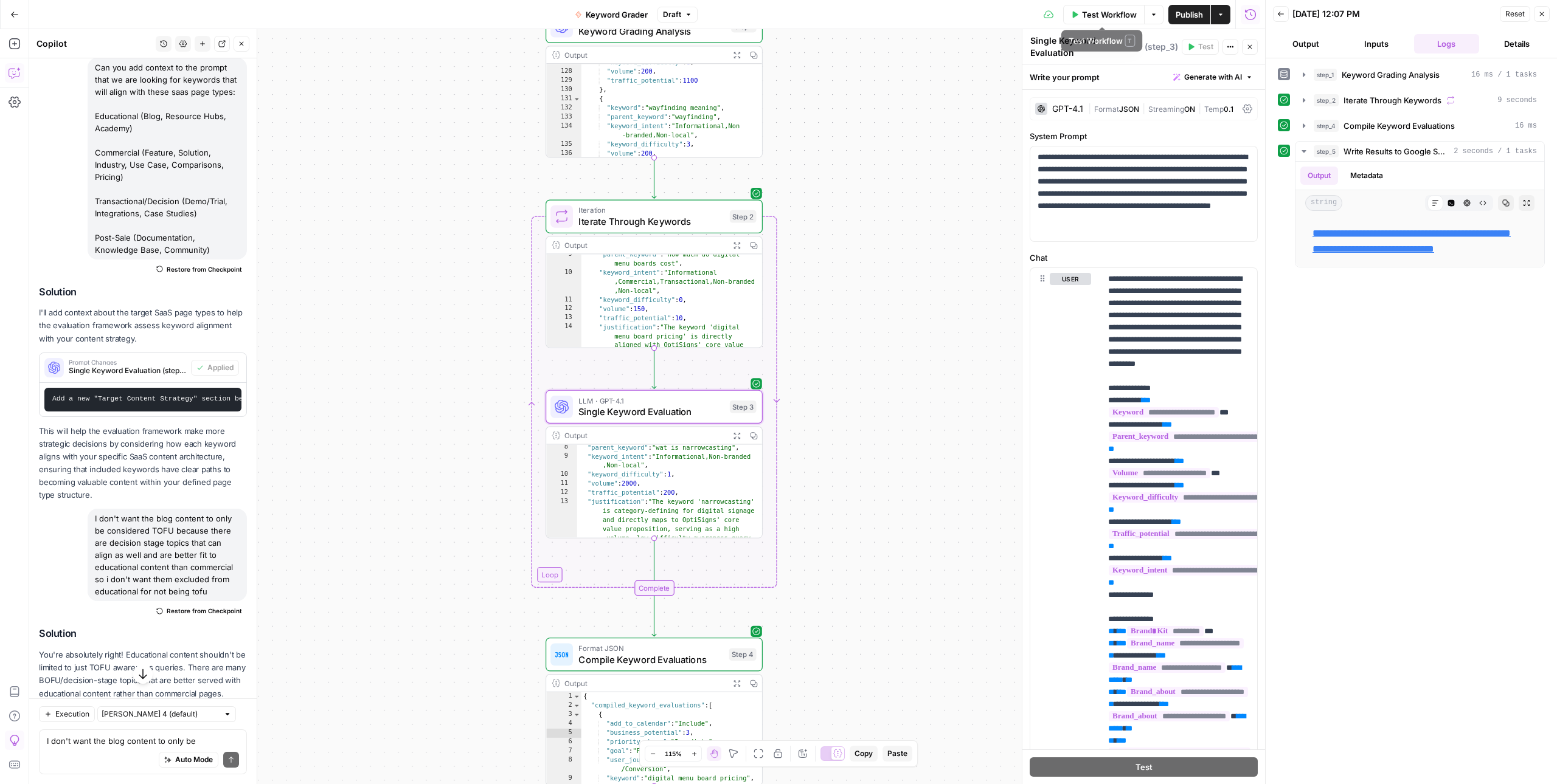
click at [1108, 11] on span "Test Workflow" at bounding box center [1110, 14] width 55 height 12
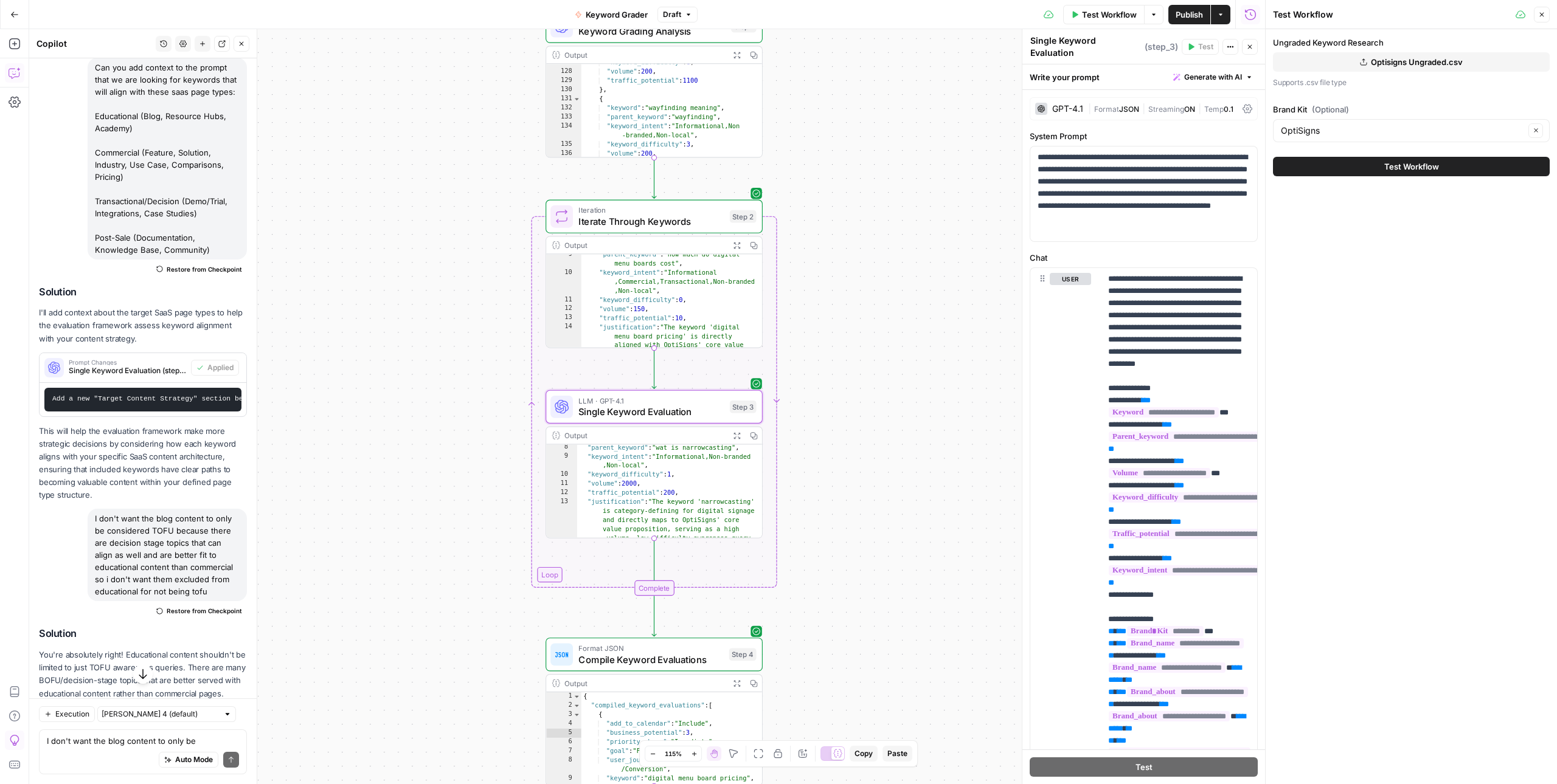
click at [1392, 165] on span "Test Workflow" at bounding box center [1411, 167] width 55 height 12
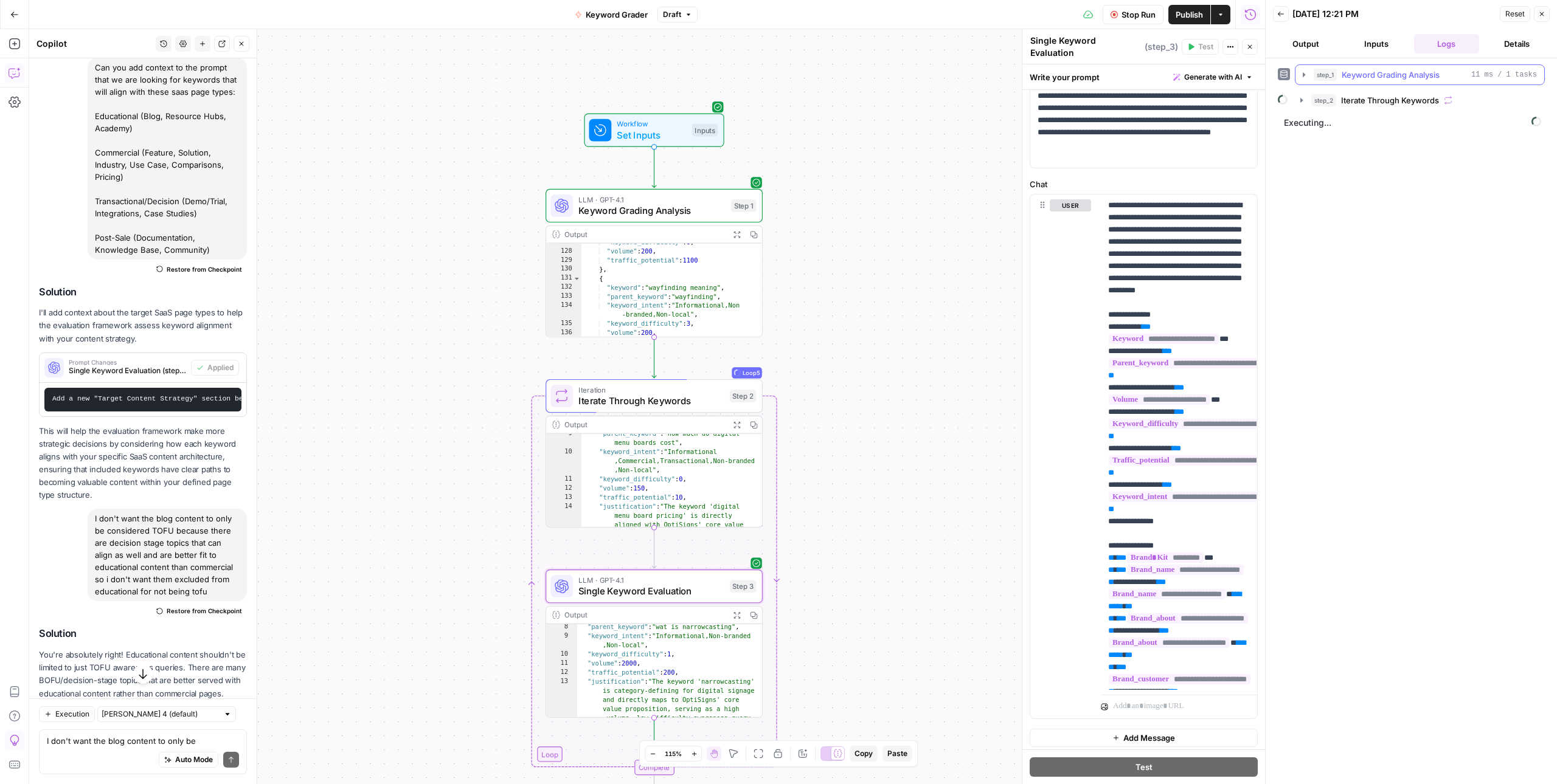
click at [1305, 73] on icon "button" at bounding box center [1304, 74] width 10 height 10
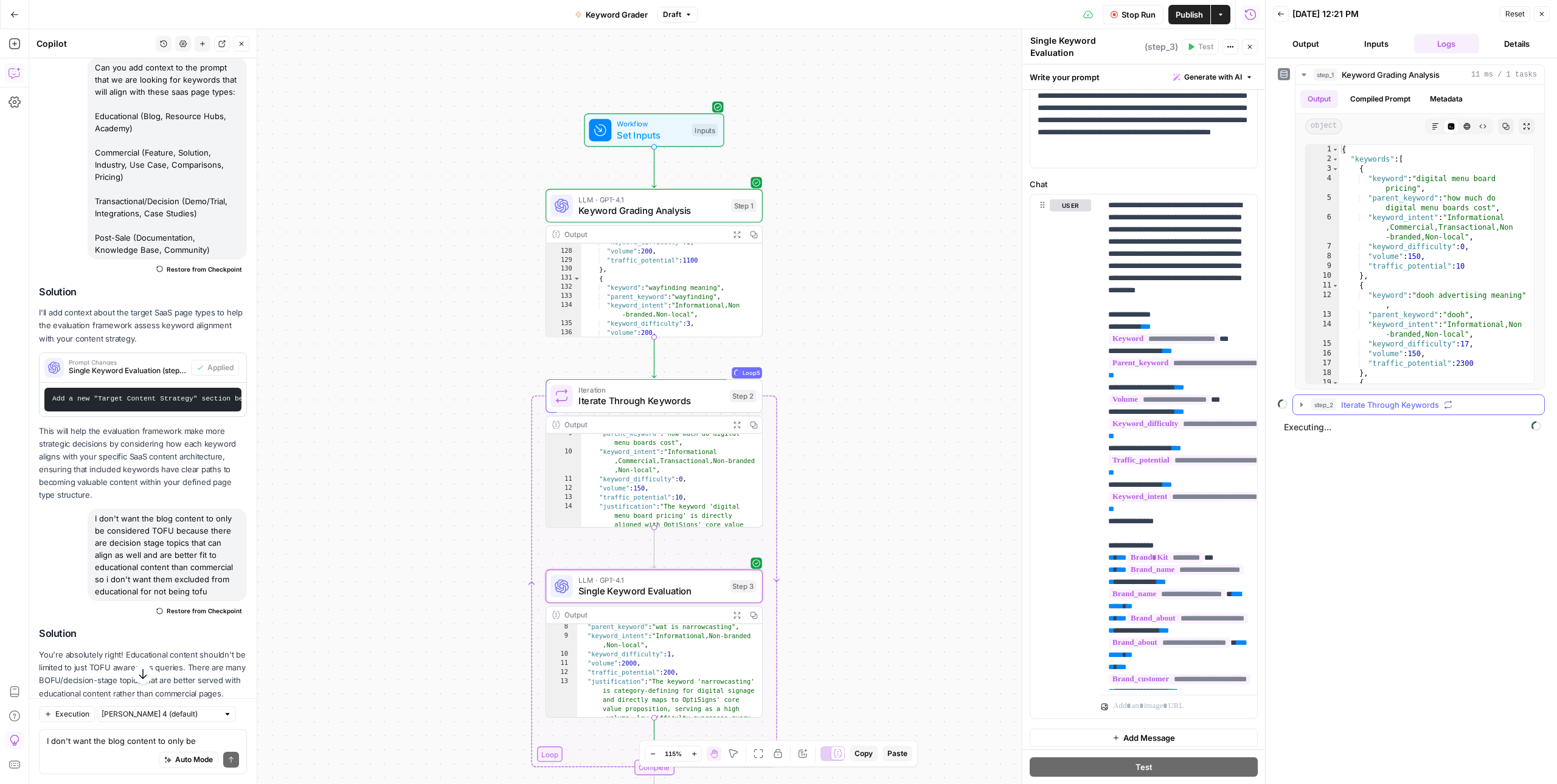
click at [1300, 408] on icon "button" at bounding box center [1301, 404] width 10 height 10
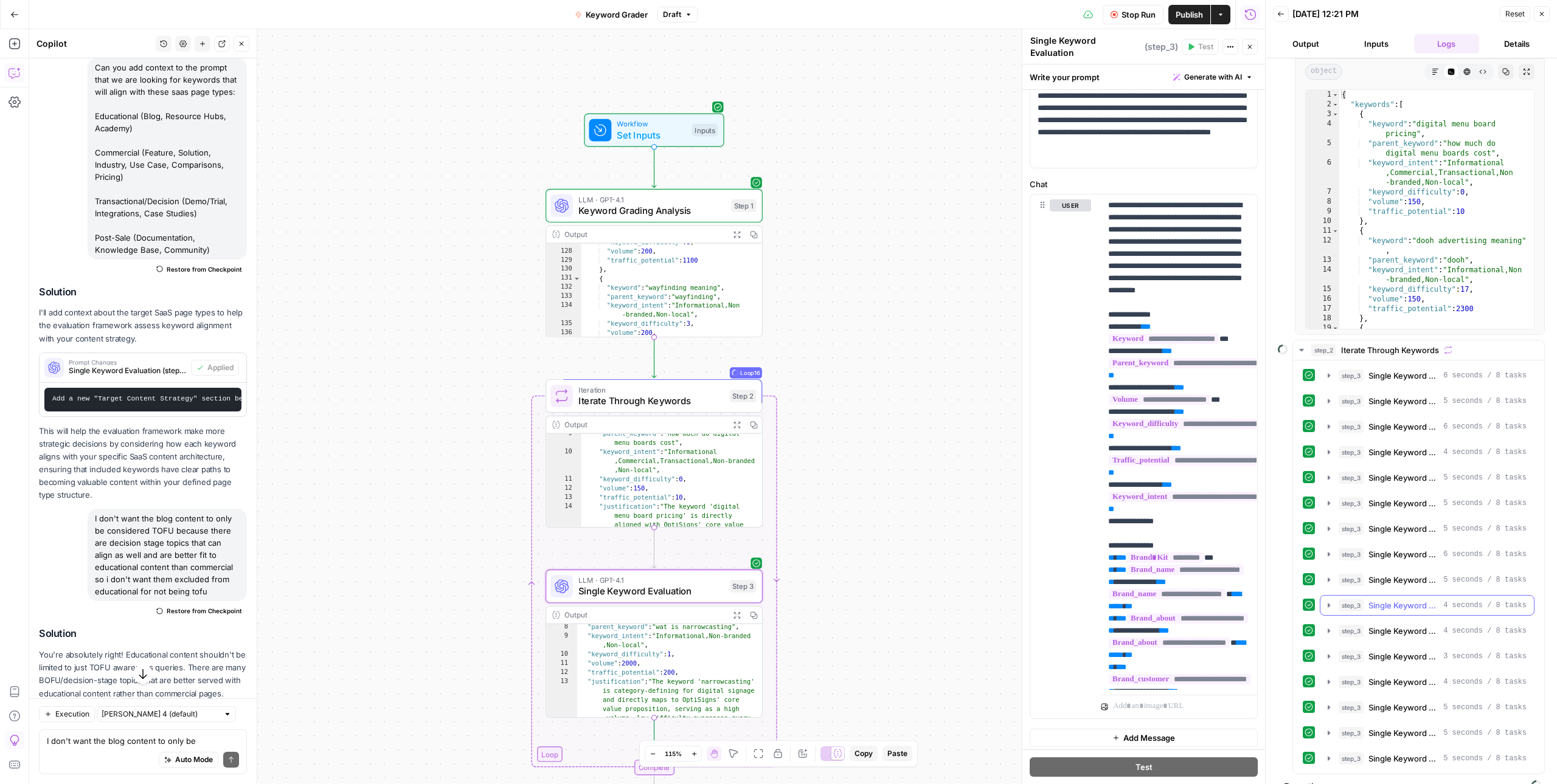
scroll to position [81, 0]
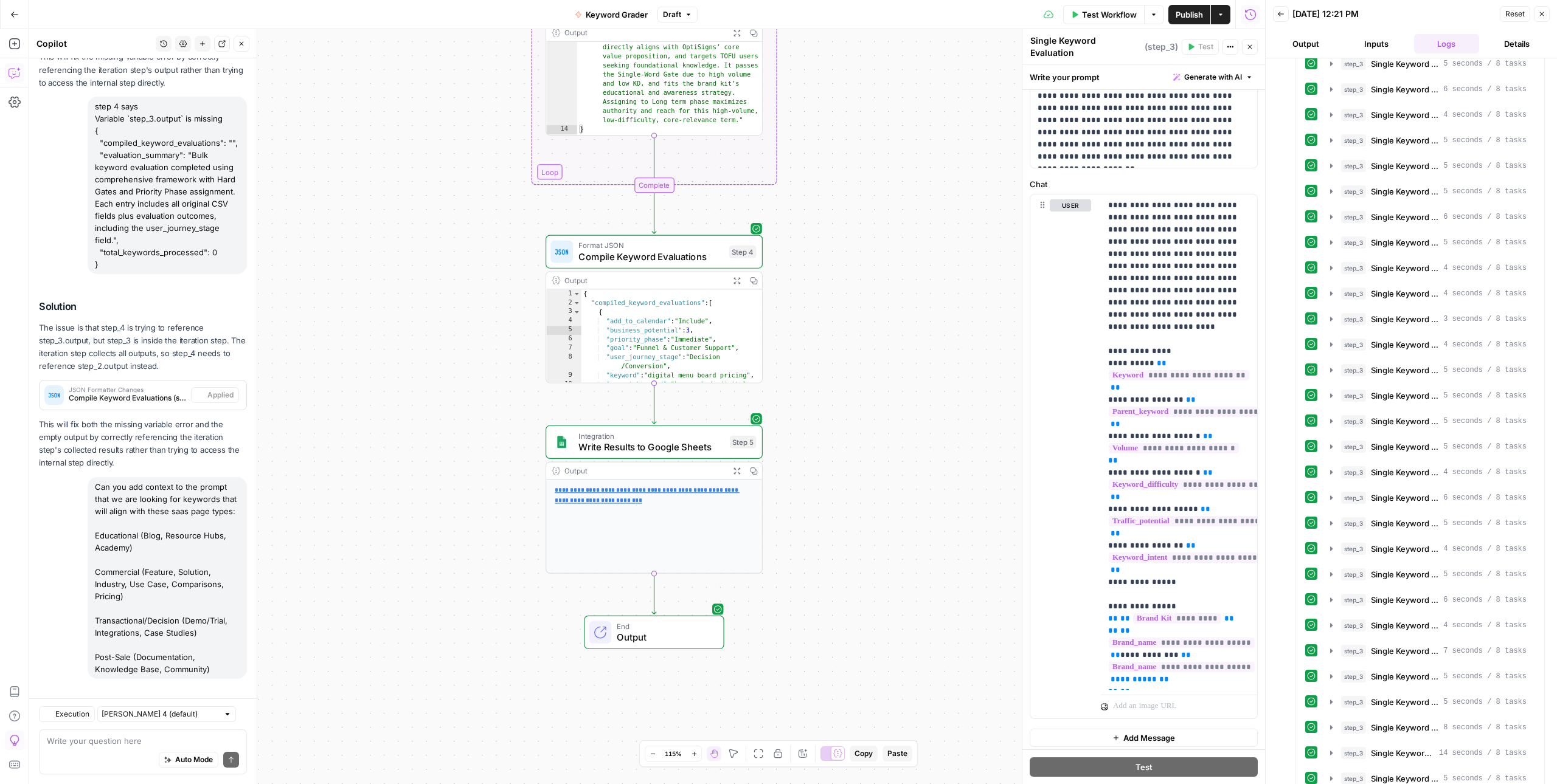
scroll to position [13548, 0]
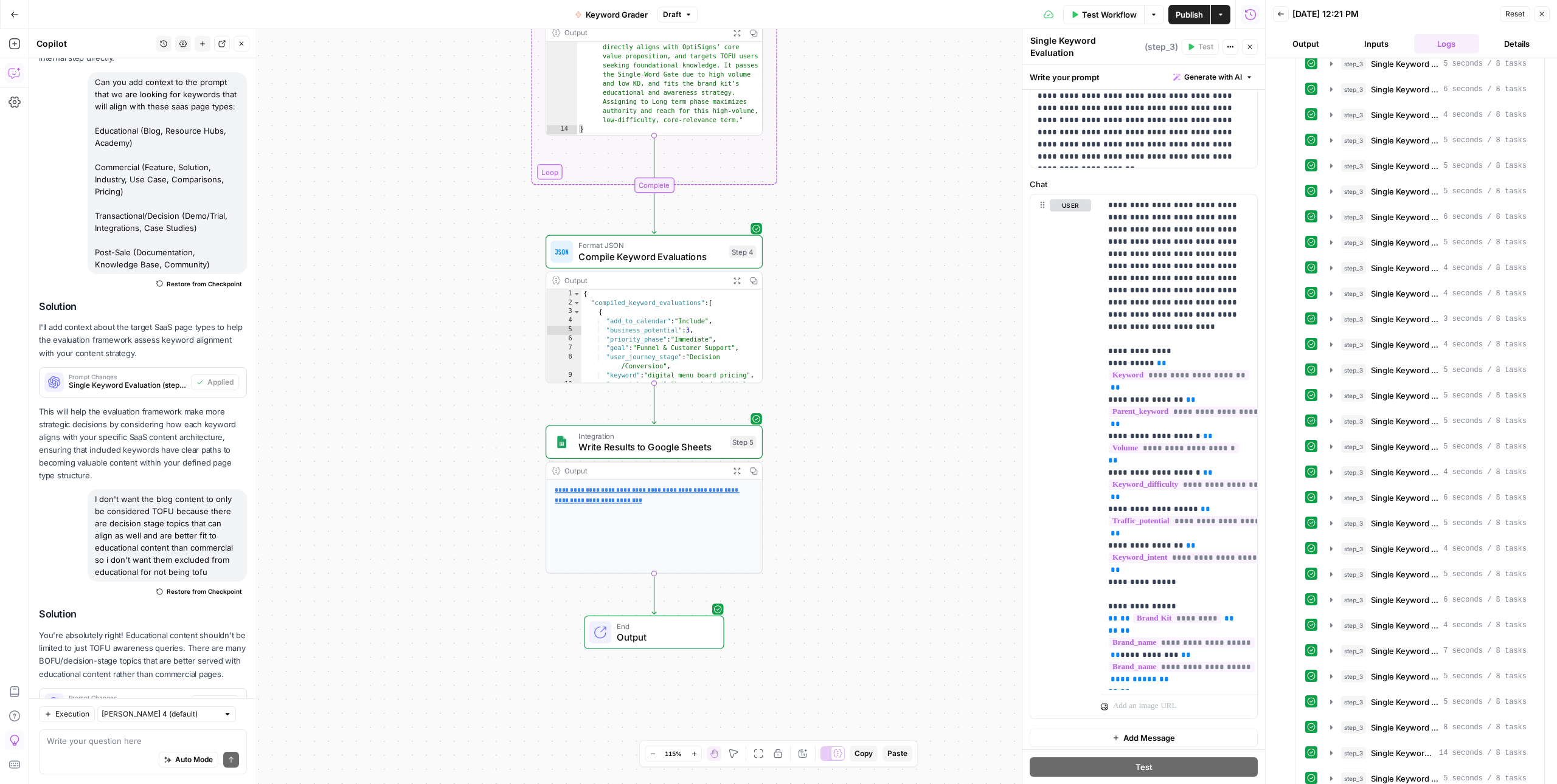
click at [695, 639] on span "Output" at bounding box center [664, 637] width 95 height 14
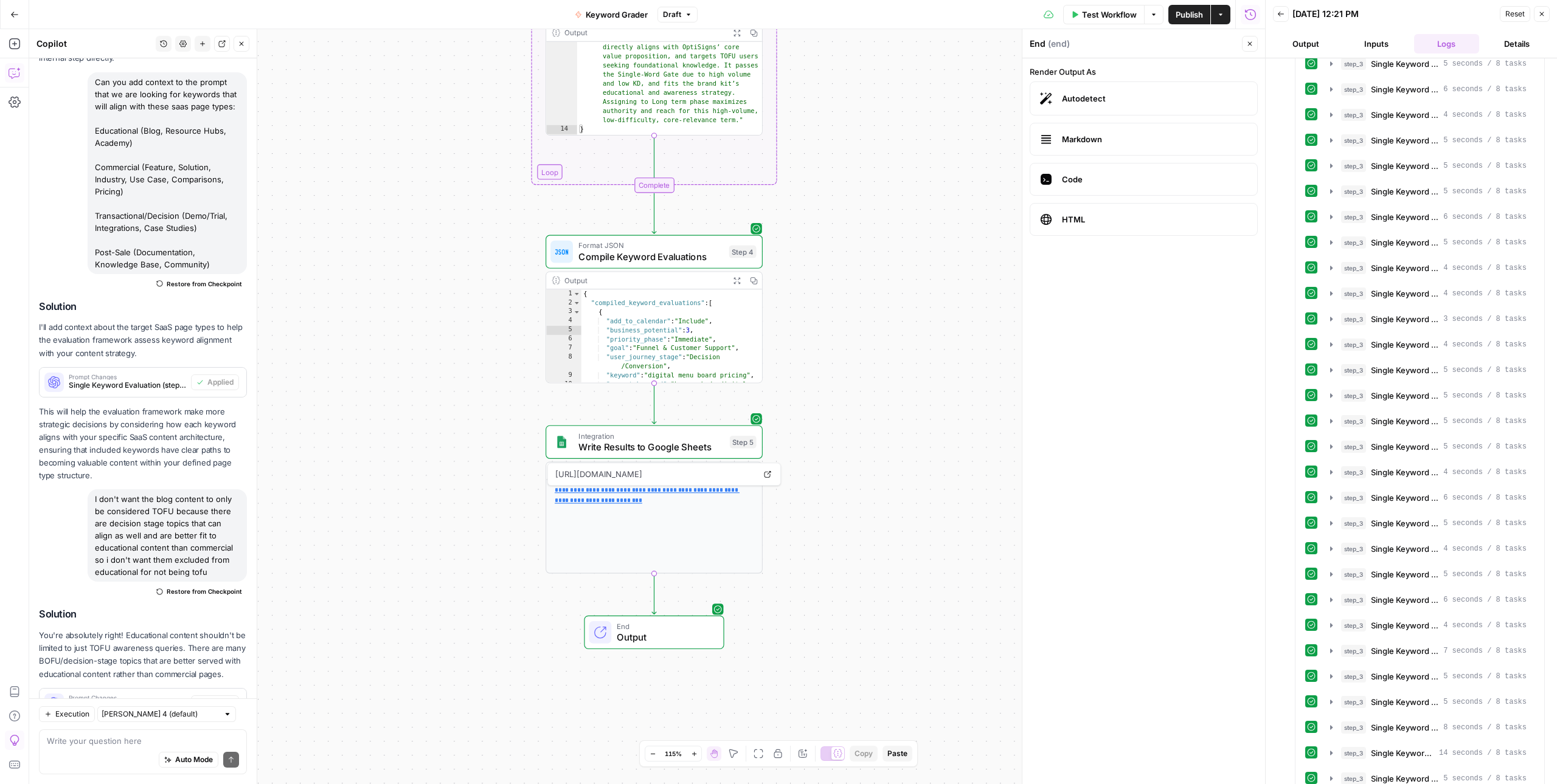
click at [666, 441] on span "Write Results to Google Sheets" at bounding box center [651, 447] width 146 height 14
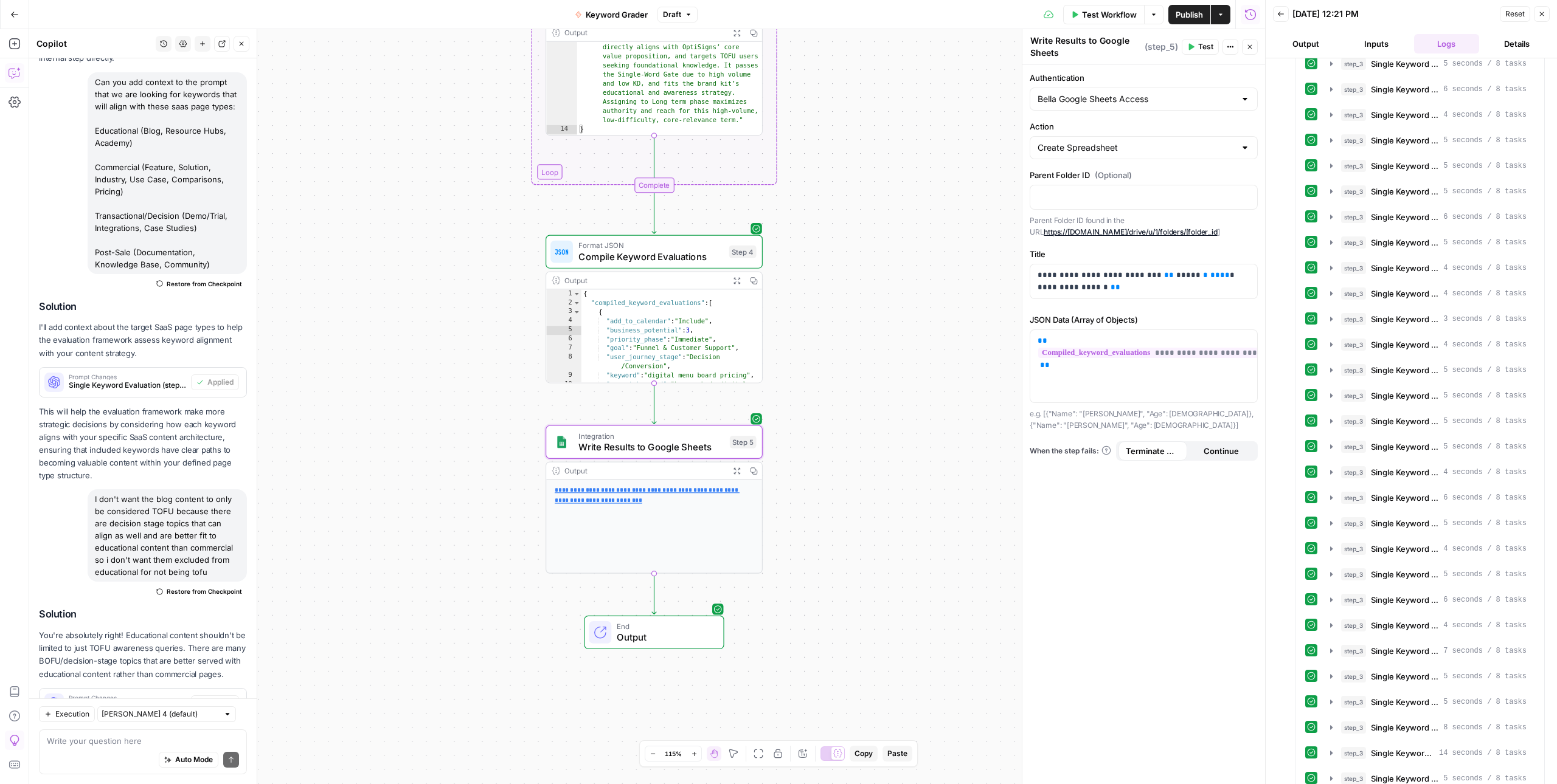
click at [686, 490] on link "**********" at bounding box center [647, 495] width 185 height 16
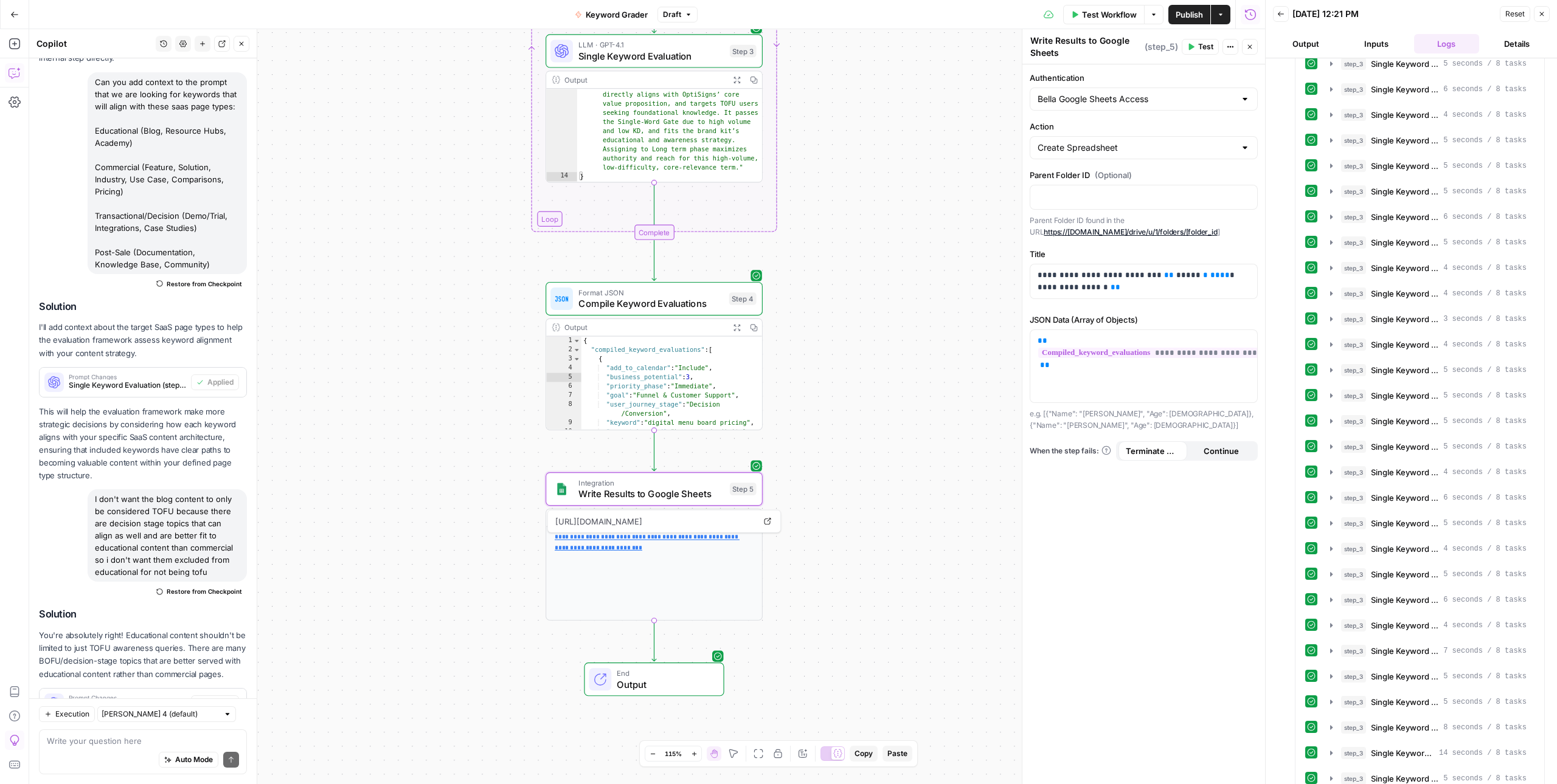
scroll to position [0, 0]
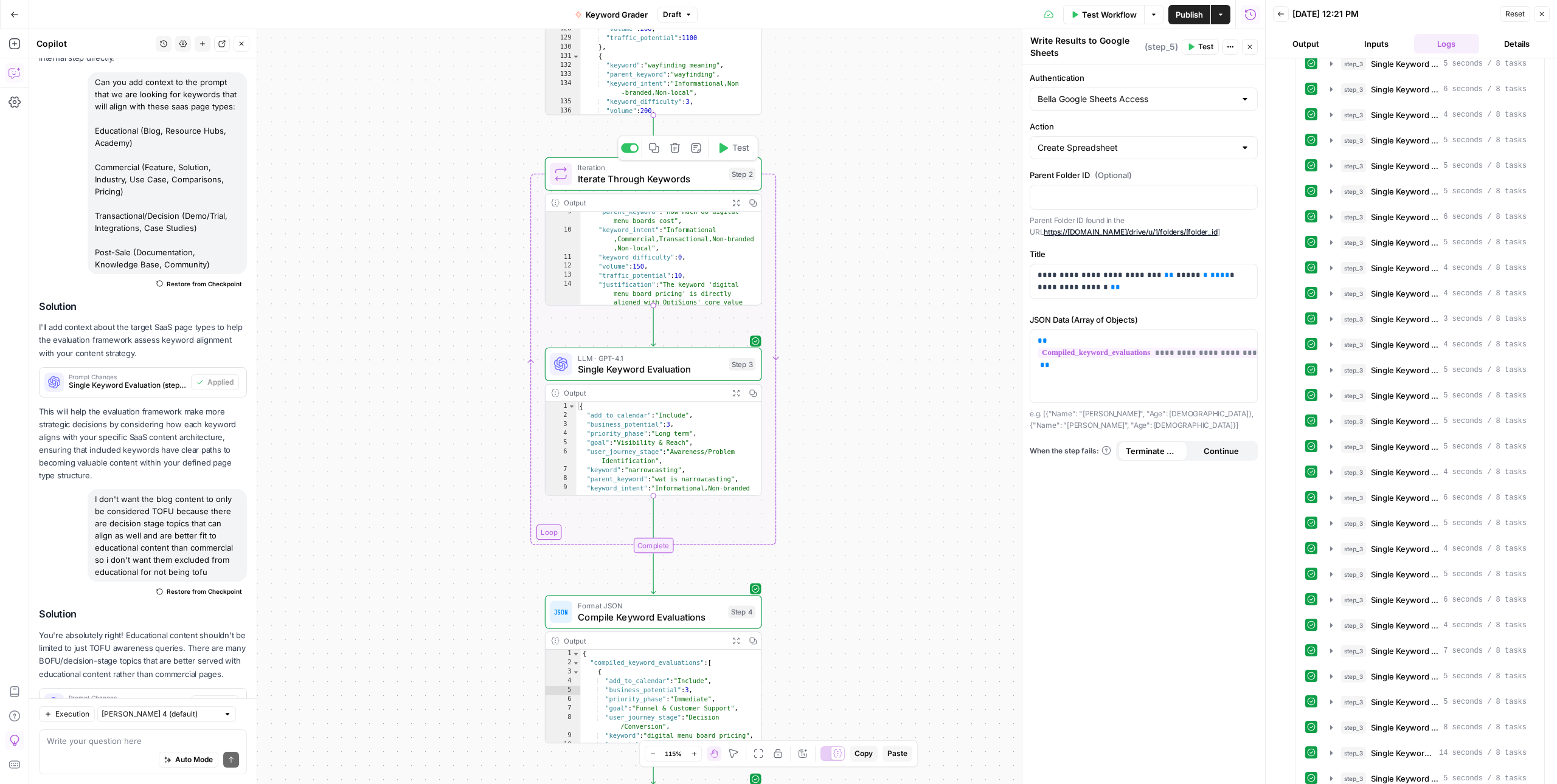
click at [663, 189] on div "Iteration Iterate Through Keywords Step 2 Copy step Delete step Add Note Test" at bounding box center [654, 174] width 217 height 33
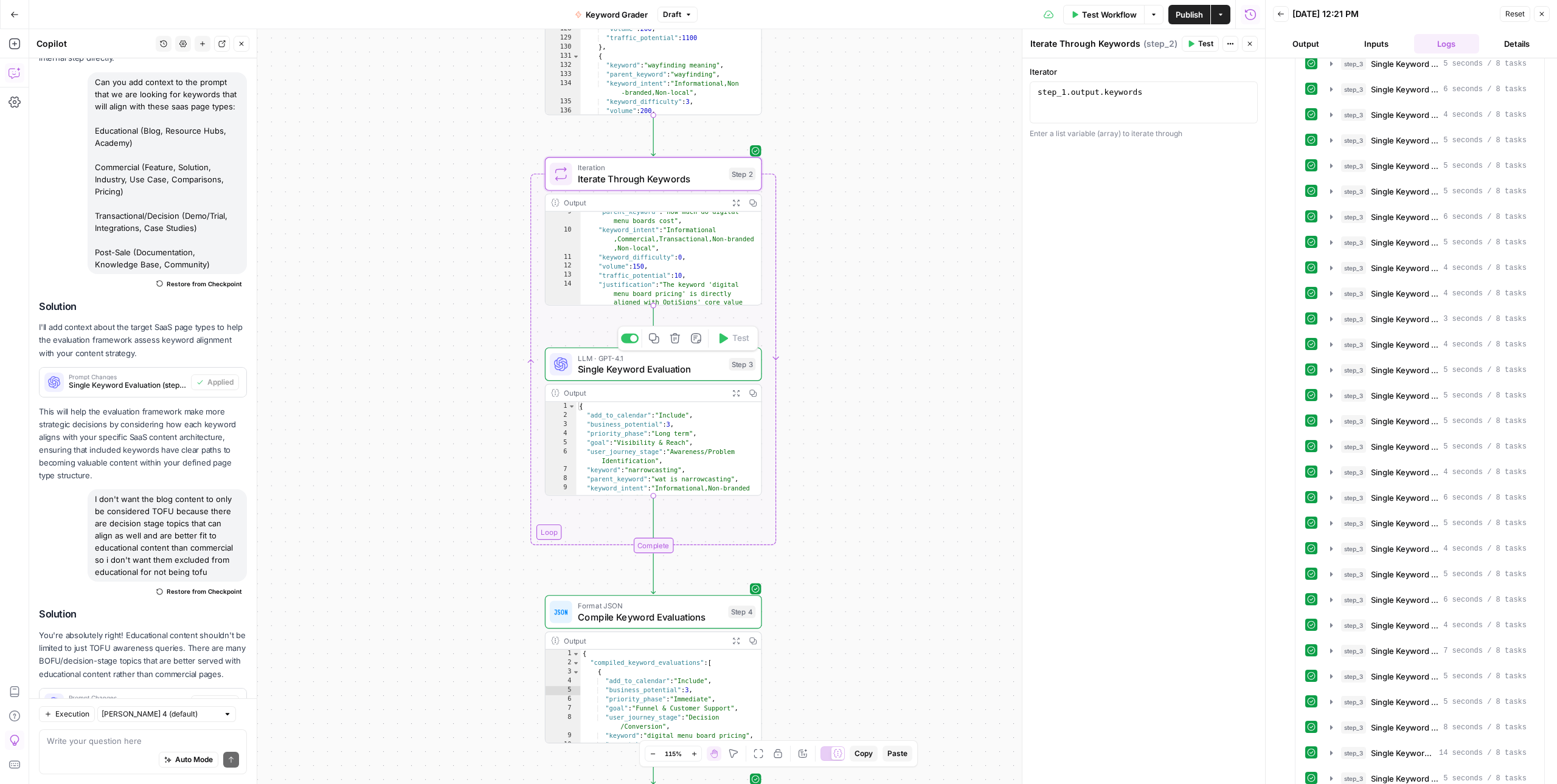
click at [684, 360] on span "LLM · GPT-4.1" at bounding box center [650, 359] width 146 height 11
type textarea "Single Keyword Evaluation"
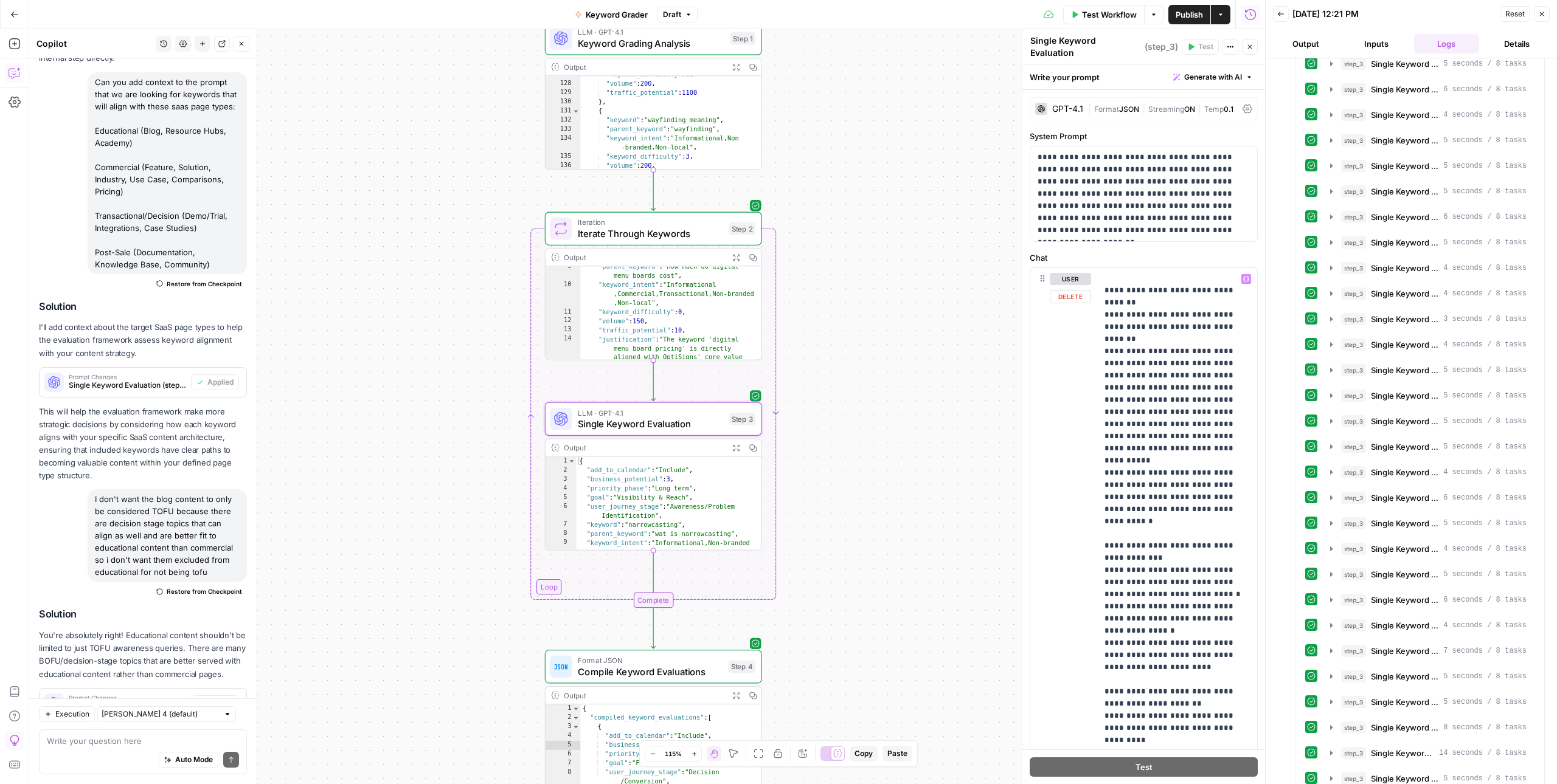
scroll to position [1407, 4]
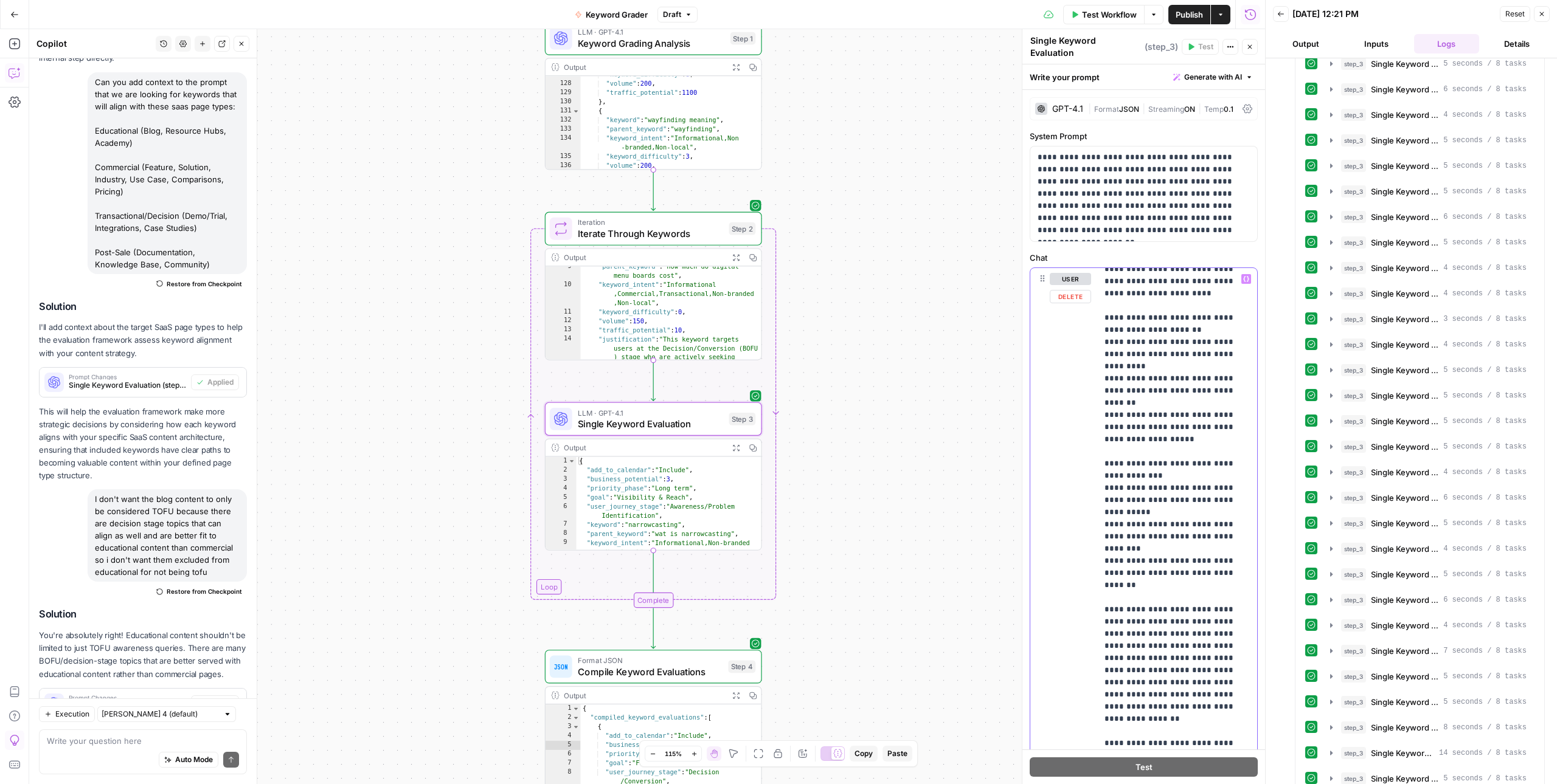
scroll to position [1781, 4]
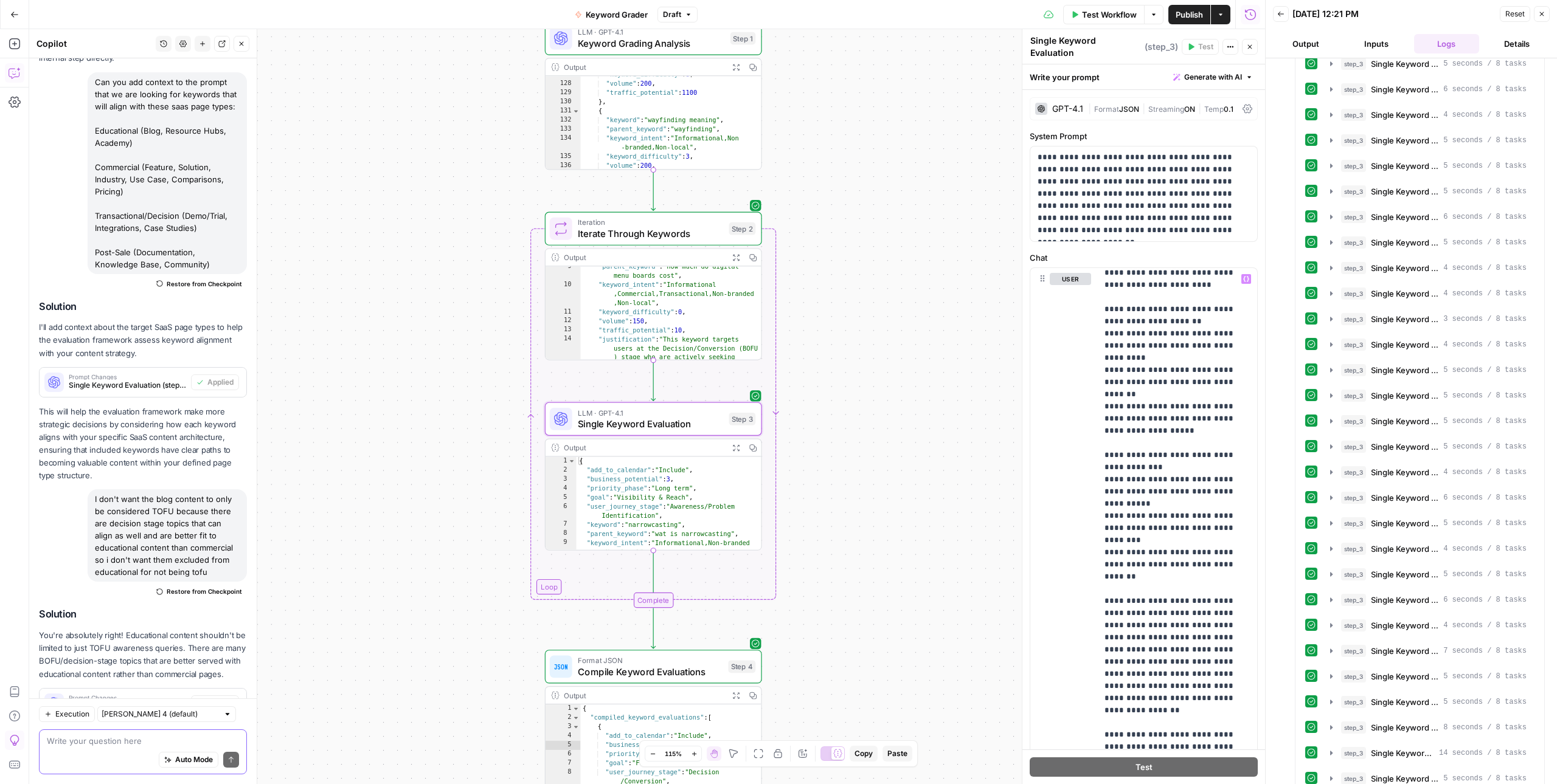
click at [108, 738] on textarea at bounding box center [143, 741] width 192 height 12
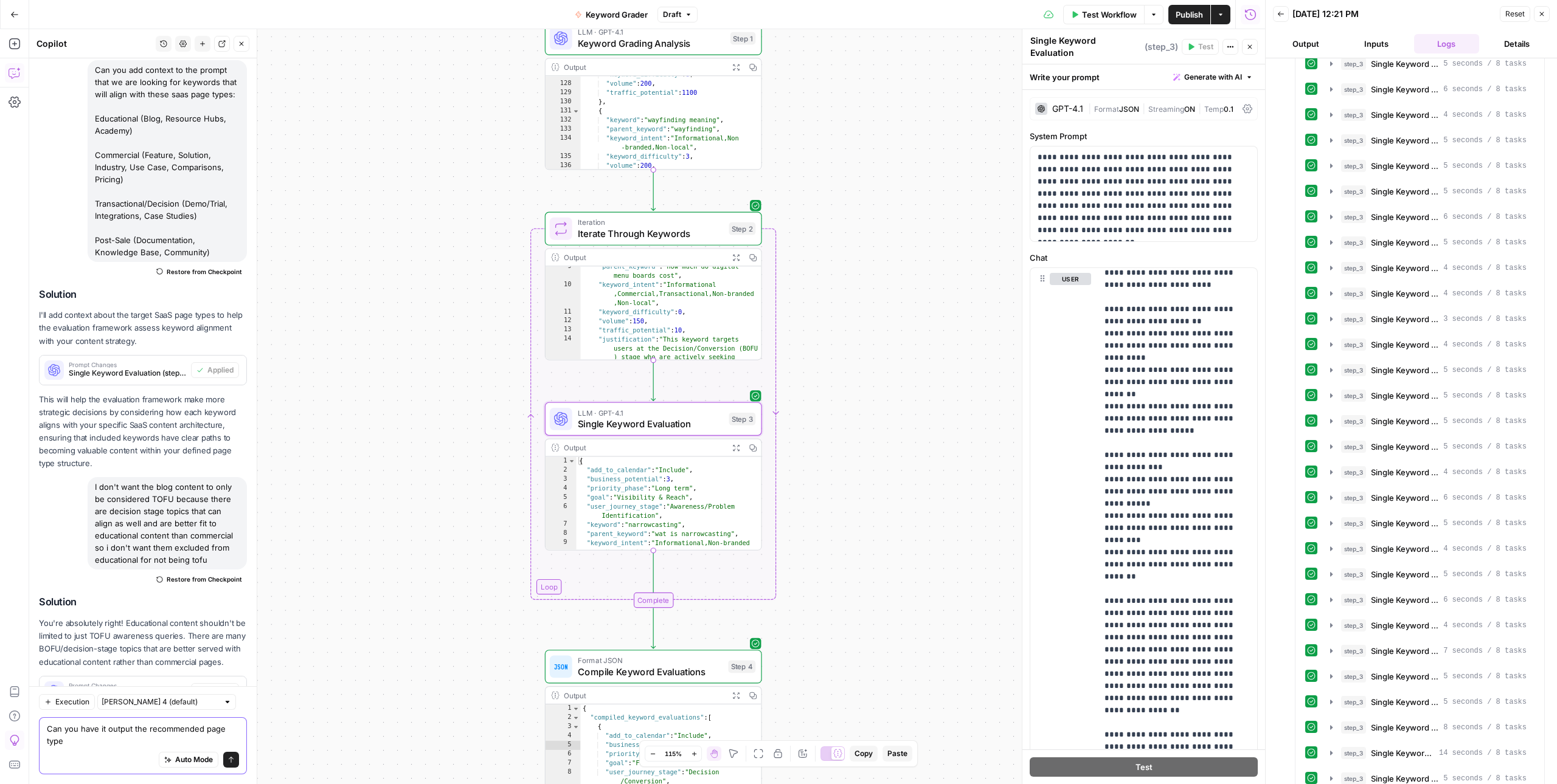
type textarea "Can you have it output the recommended page type?"
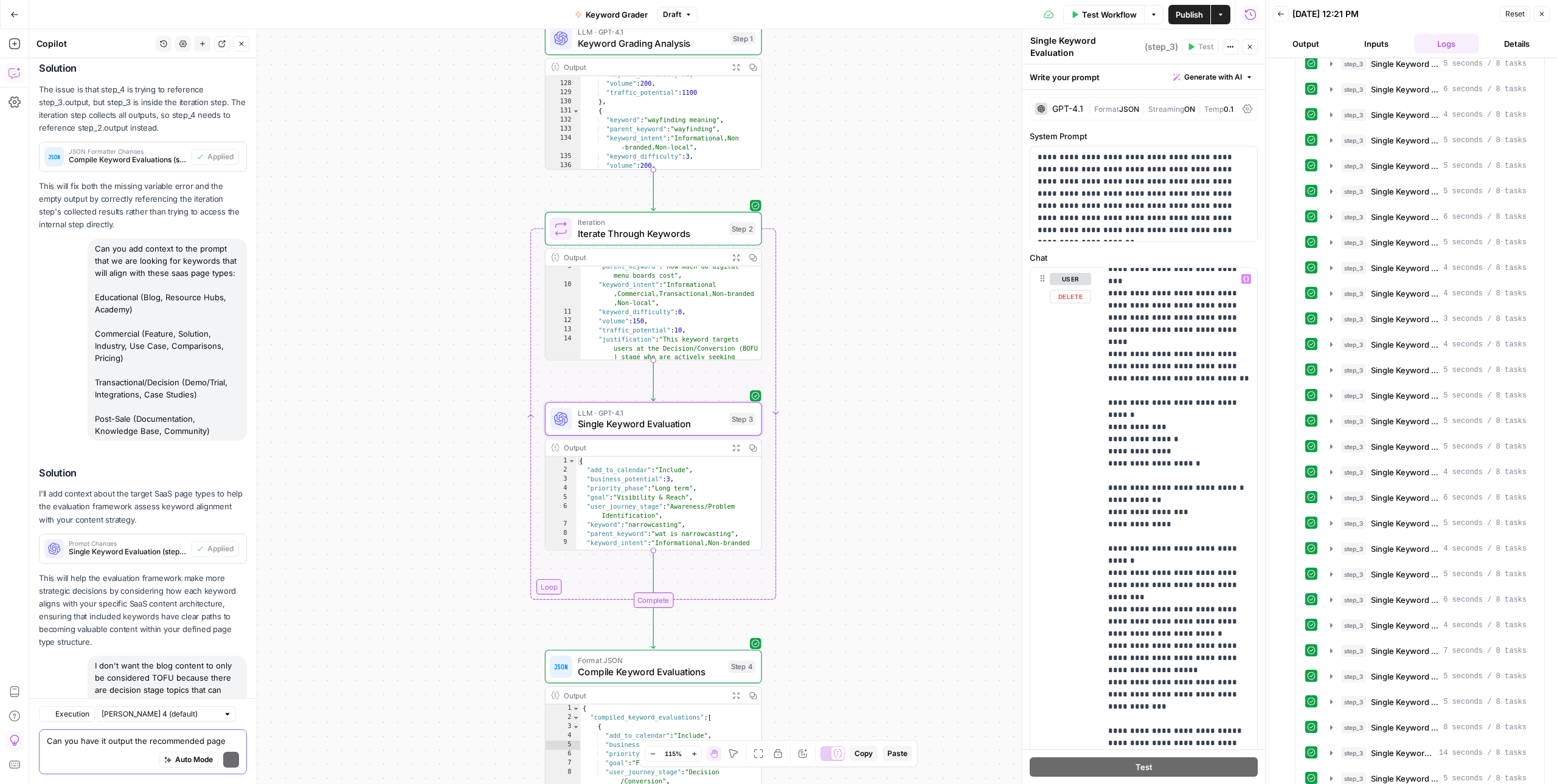
scroll to position [13806, 0]
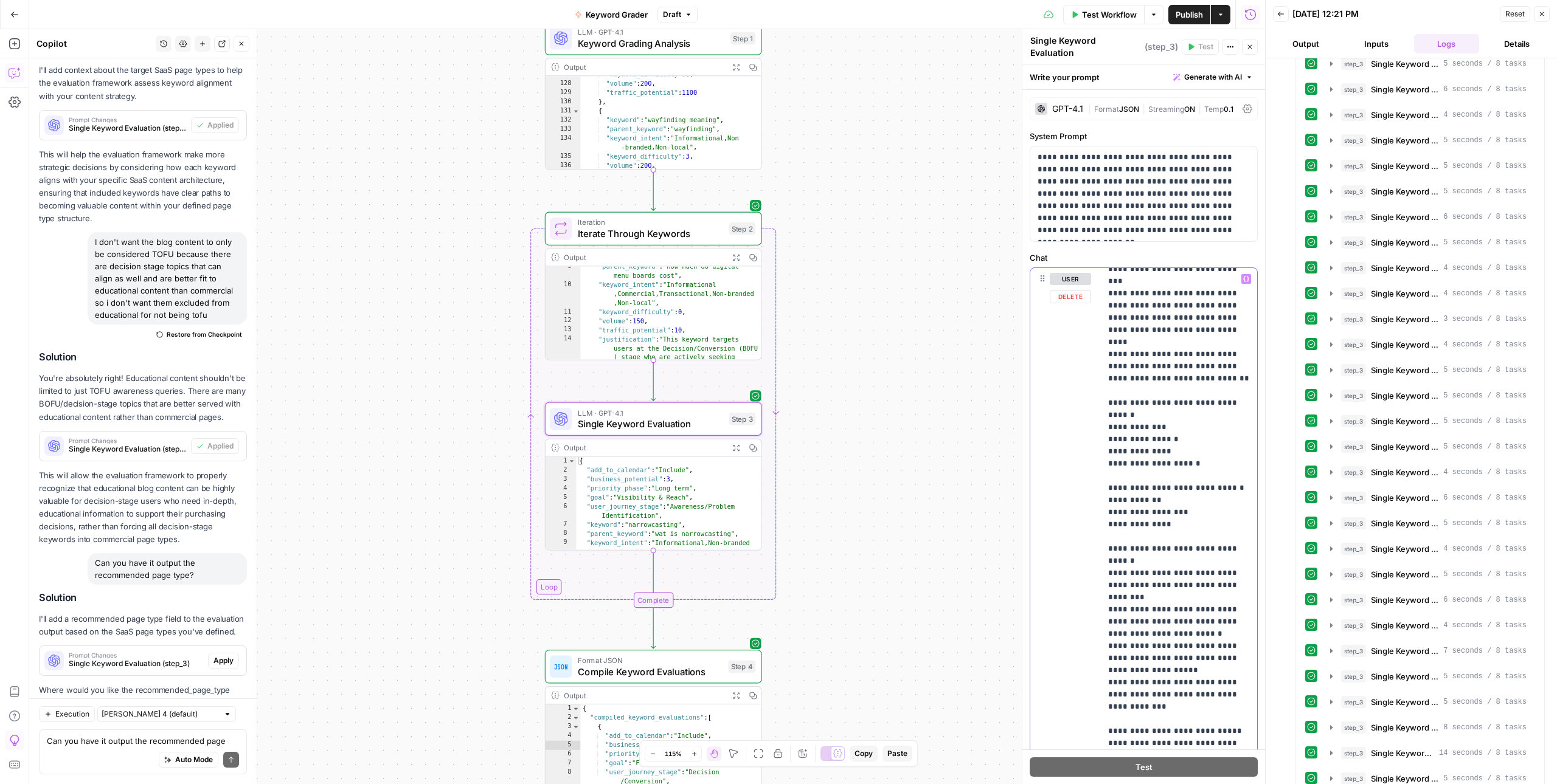
drag, startPoint x: 1182, startPoint y: 338, endPoint x: 1145, endPoint y: 340, distance: 37.1
drag, startPoint x: 1247, startPoint y: 470, endPoint x: 1094, endPoint y: 340, distance: 200.8
click at [1094, 340] on div "**********" at bounding box center [1144, 530] width 227 height 524
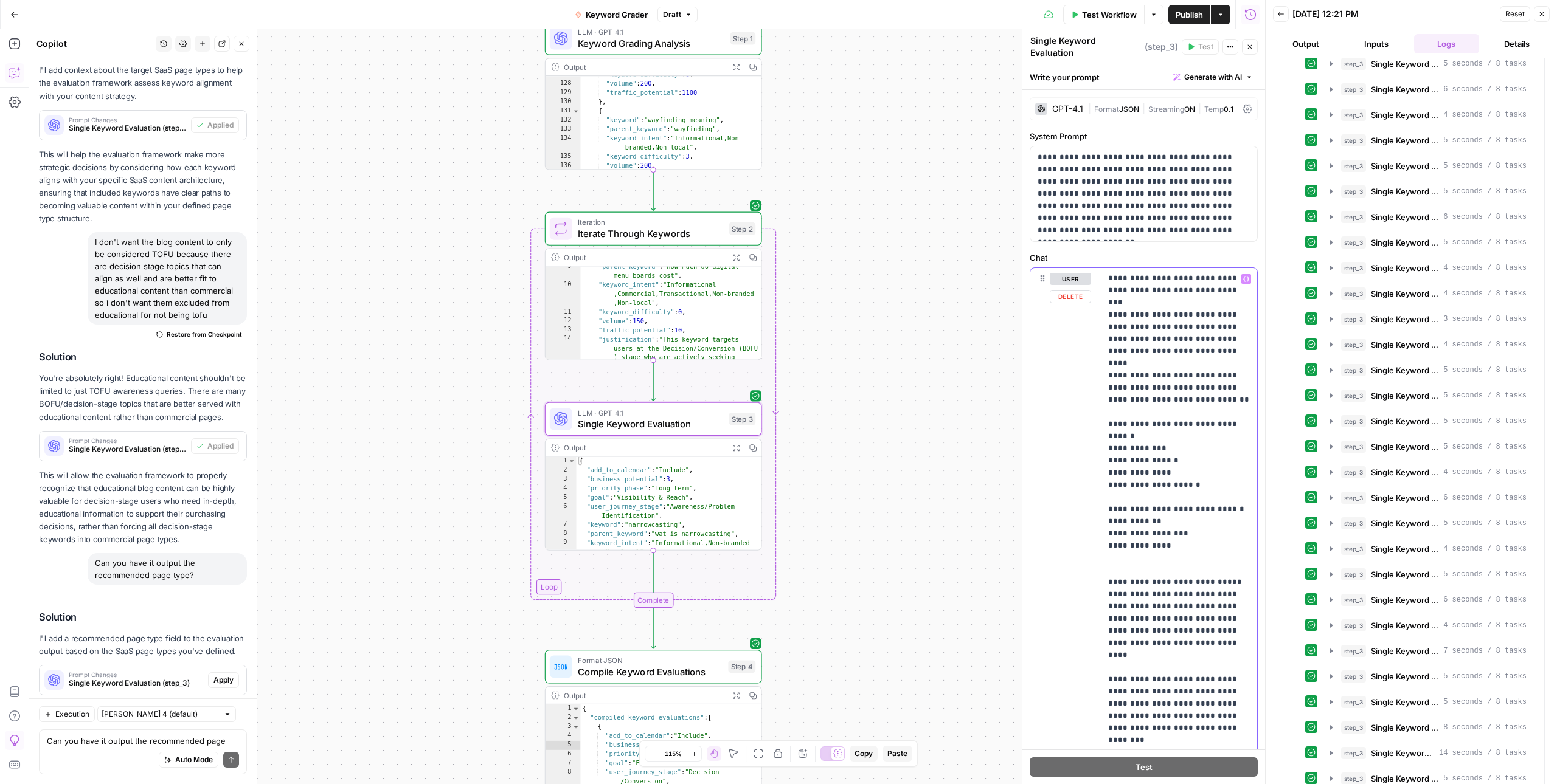
scroll to position [13825, 0]
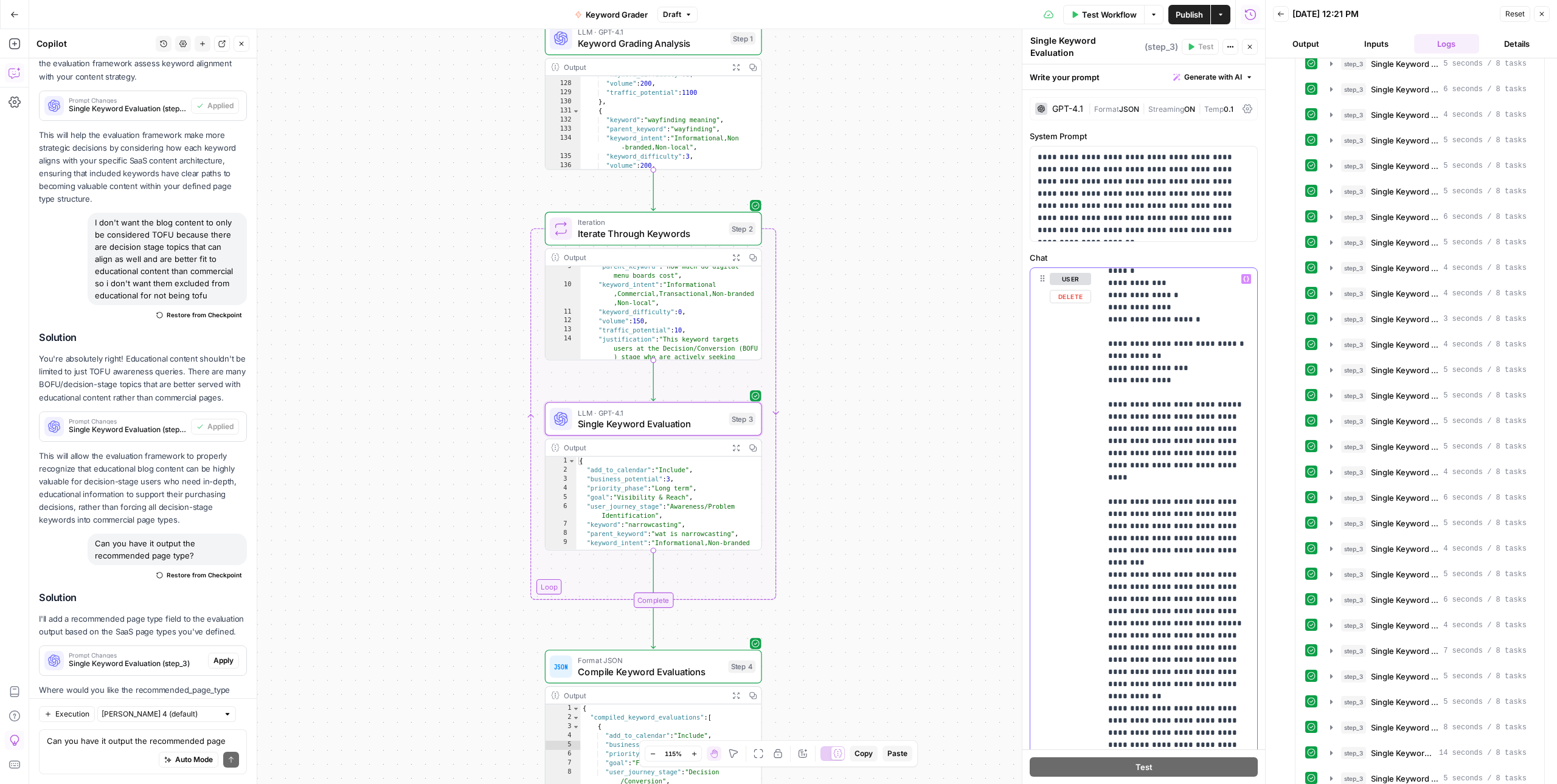
scroll to position [2710, 0]
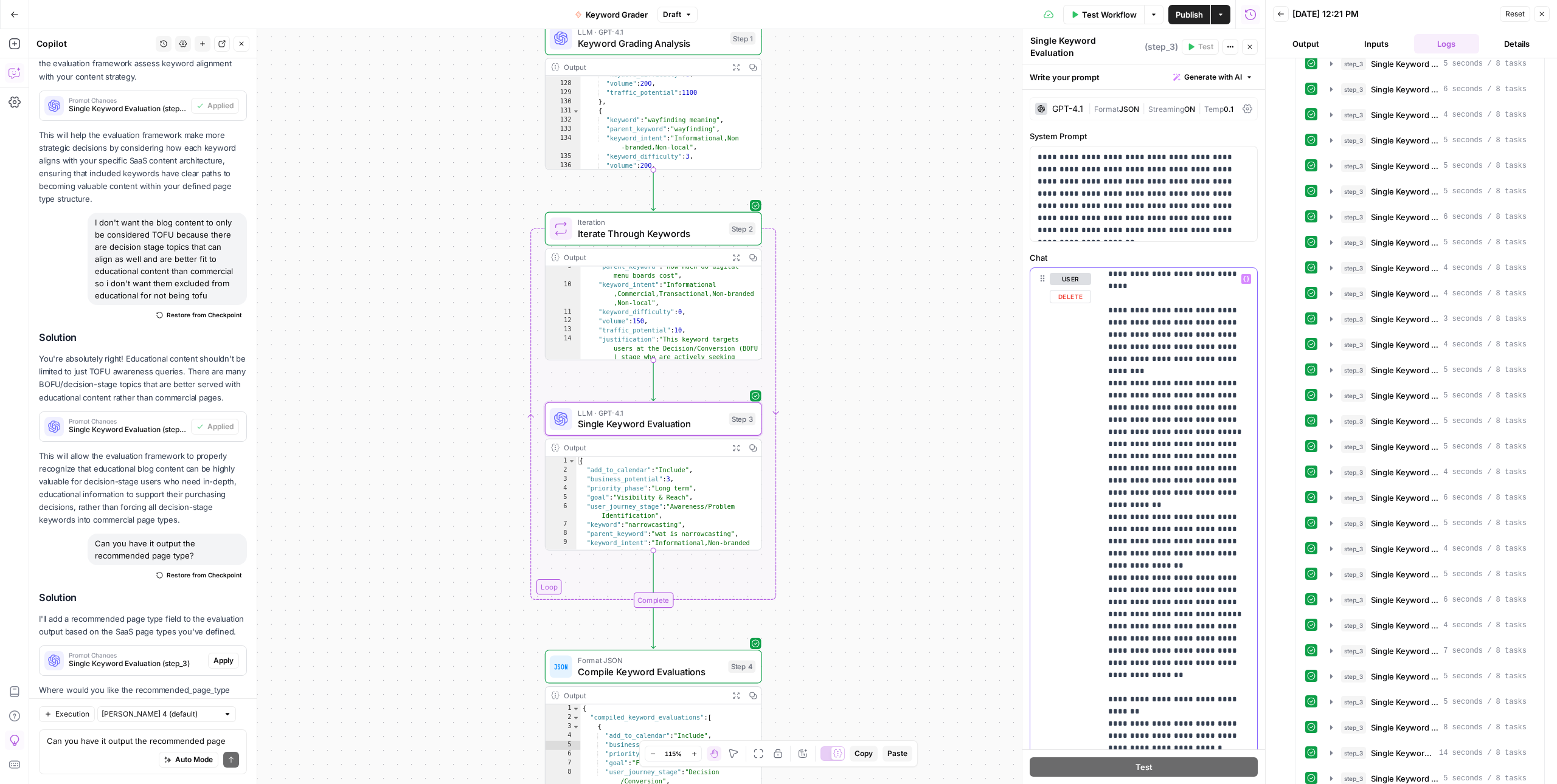
scroll to position [2900, 0]
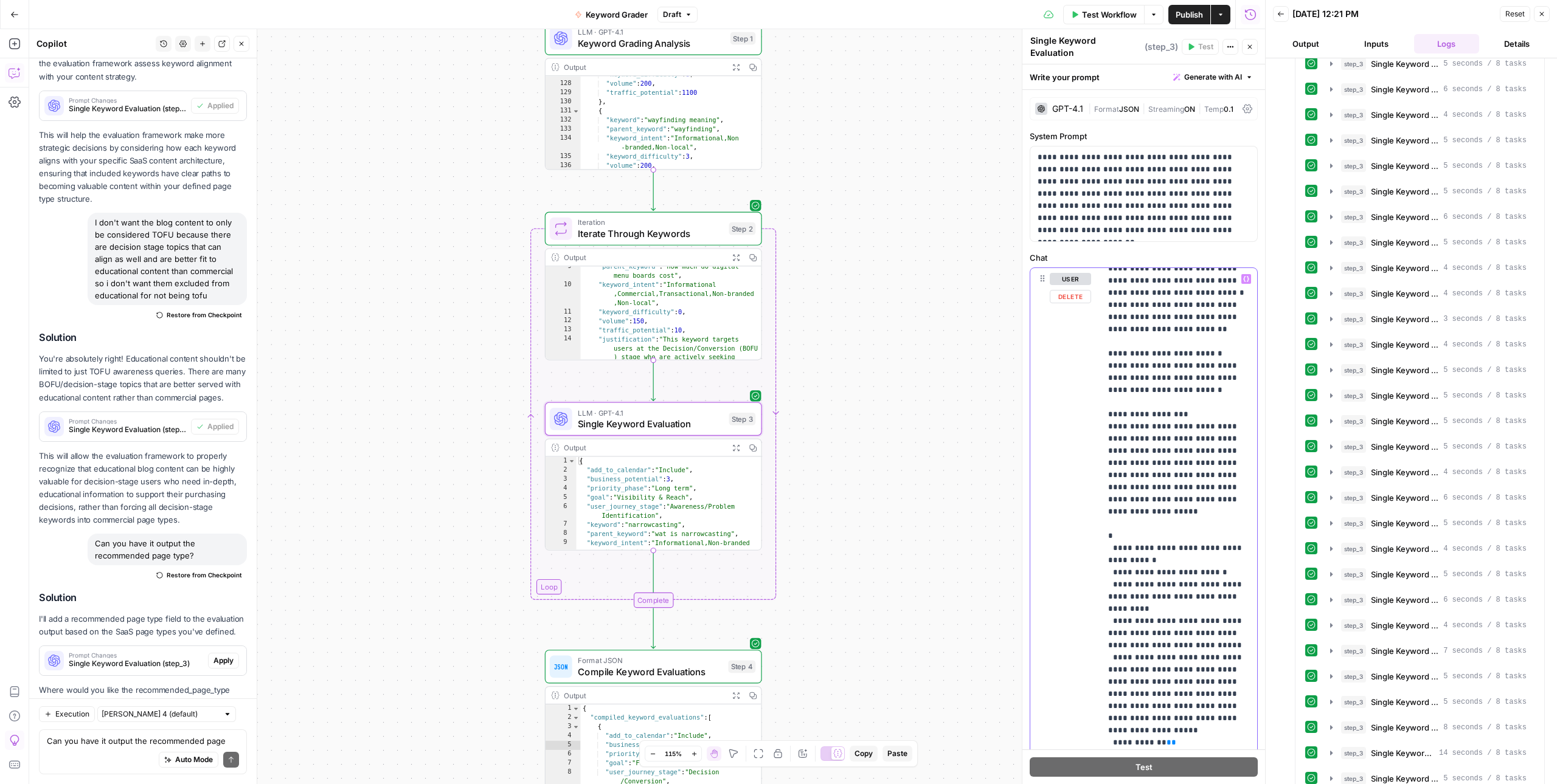
scroll to position [3819, 0]
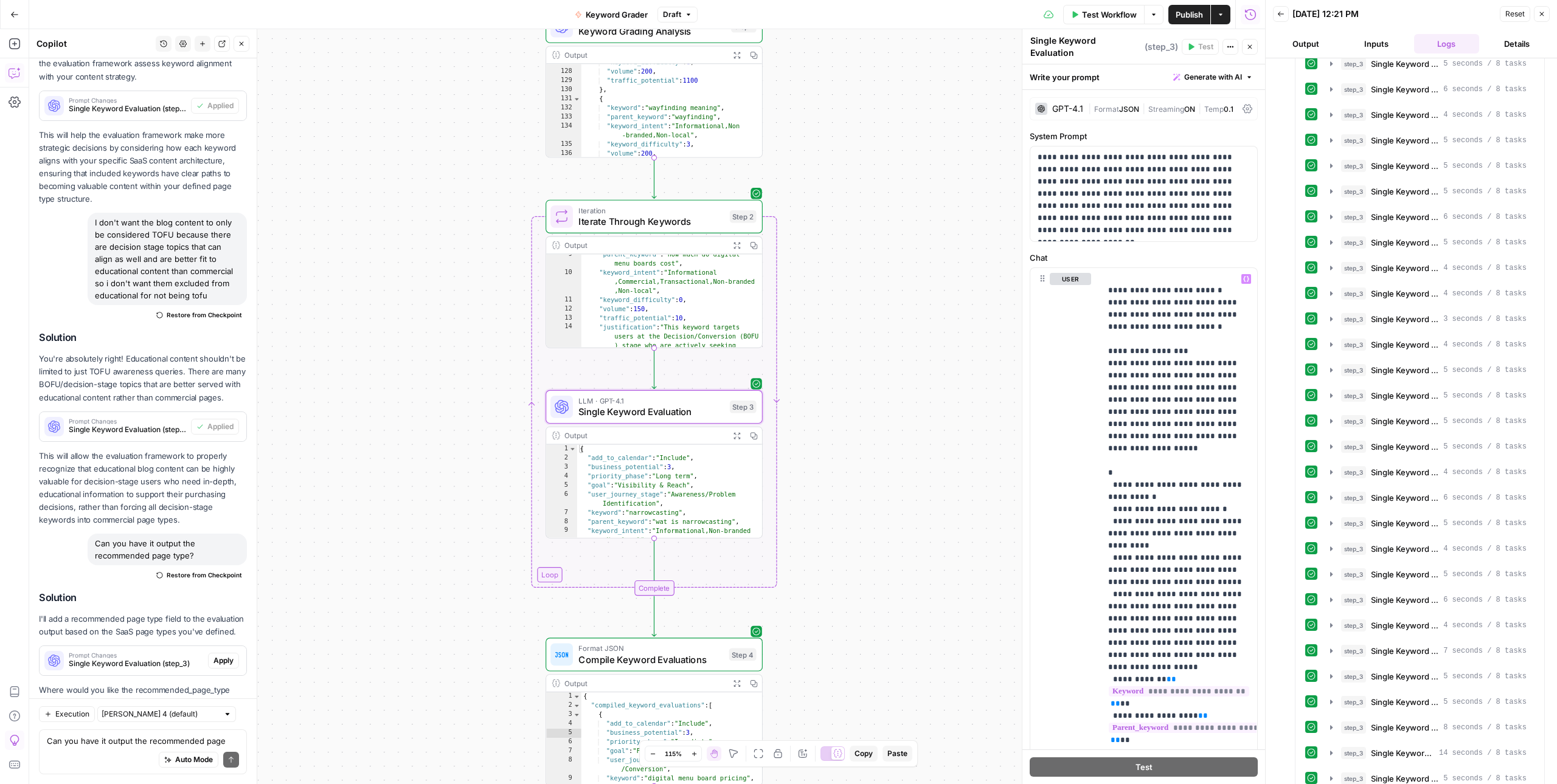
click at [227, 656] on span "Apply" at bounding box center [223, 661] width 20 height 11
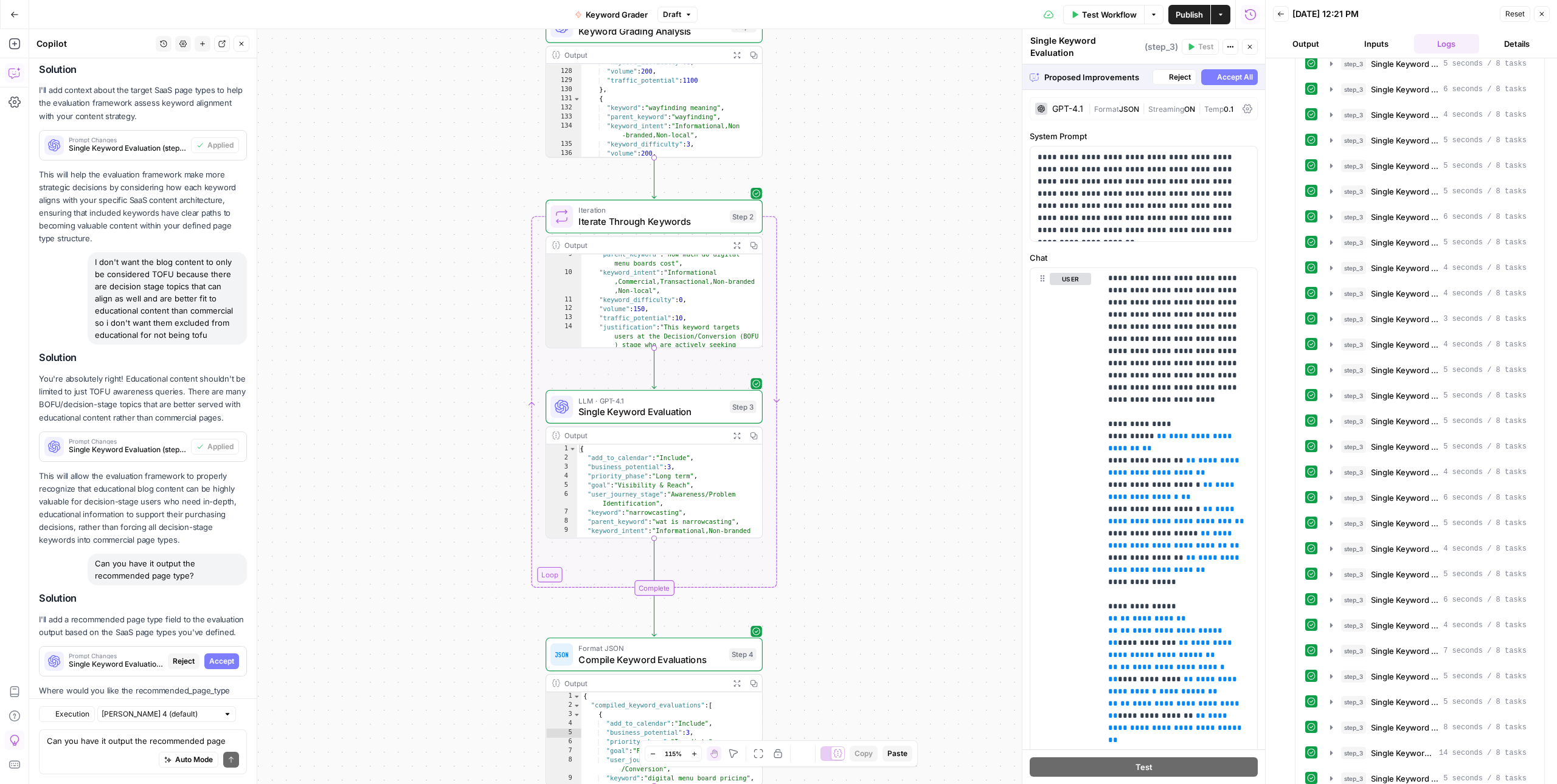
scroll to position [13436, 0]
click at [97, 658] on span "Single Keyword Evaluation (step_3)" at bounding box center [115, 664] width 94 height 11
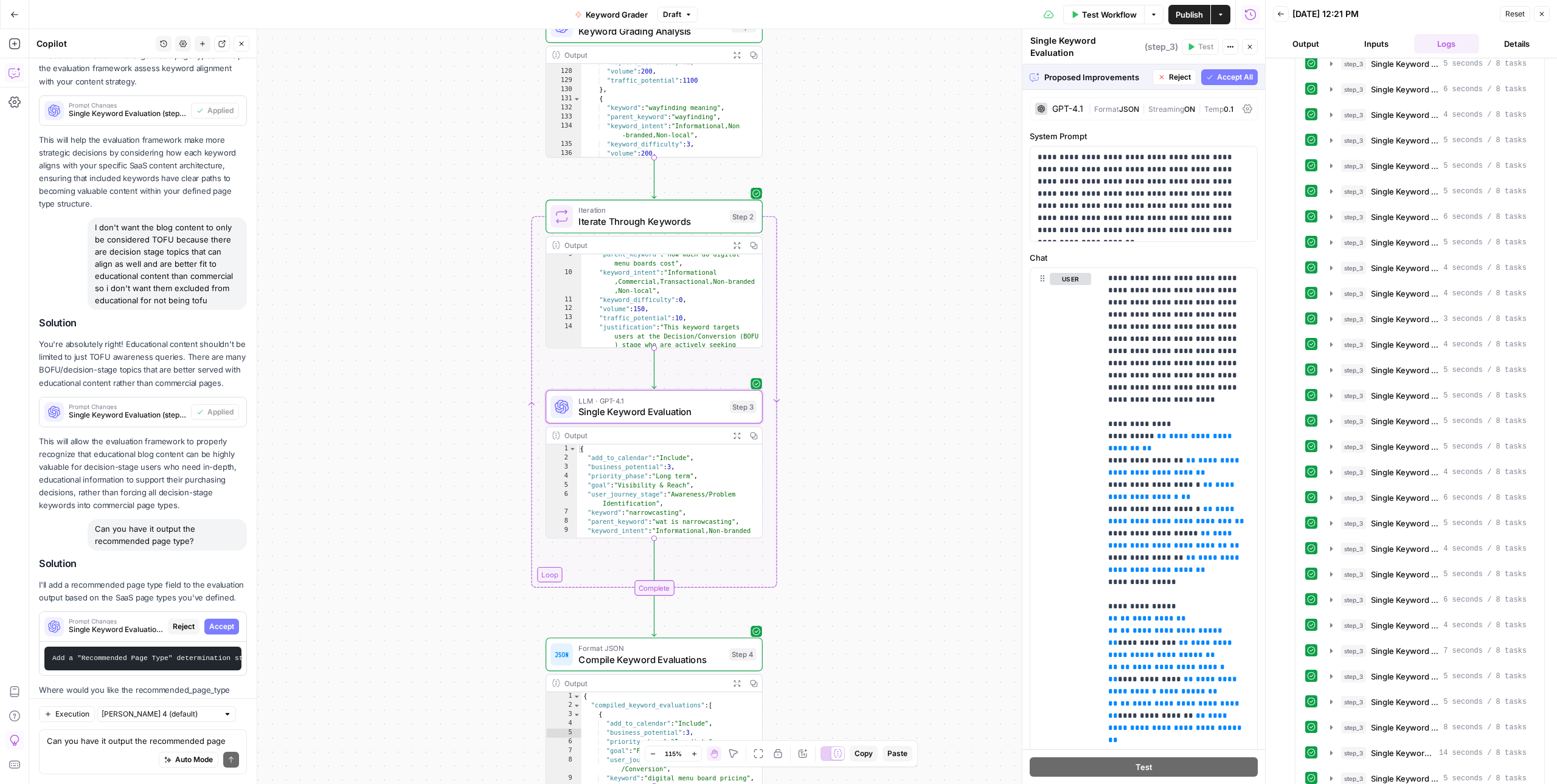
click at [218, 621] on span "Accept" at bounding box center [222, 627] width 25 height 11
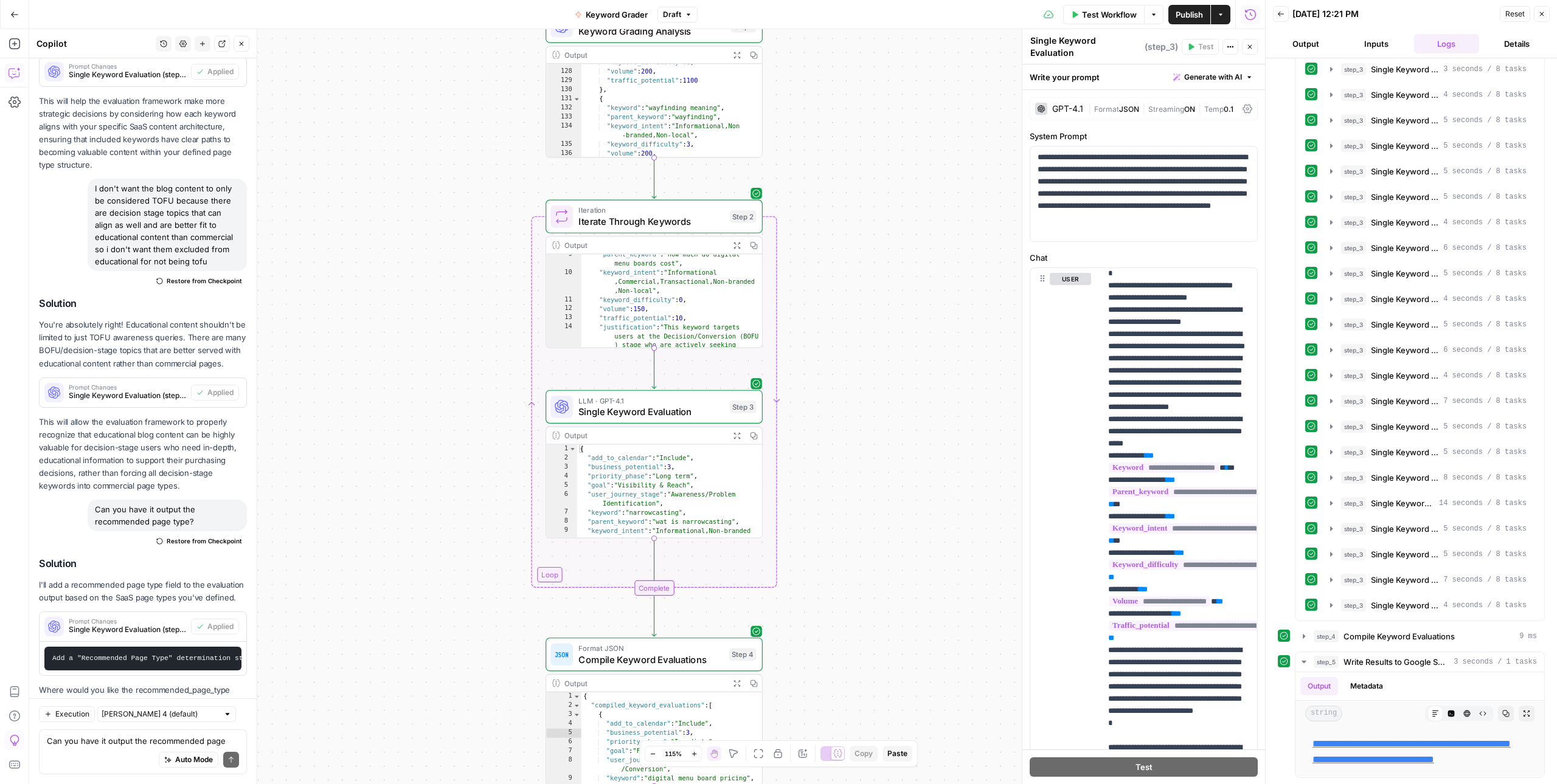
scroll to position [3753, 0]
click at [53, 752] on div "Auto Mode Send" at bounding box center [143, 761] width 192 height 27
click at [78, 744] on textarea "I want itafter" at bounding box center [143, 741] width 192 height 12
click at [104, 742] on textarea "I want it after" at bounding box center [143, 741] width 192 height 12
drag, startPoint x: 104, startPoint y: 742, endPoint x: 85, endPoint y: 743, distance: 19.0
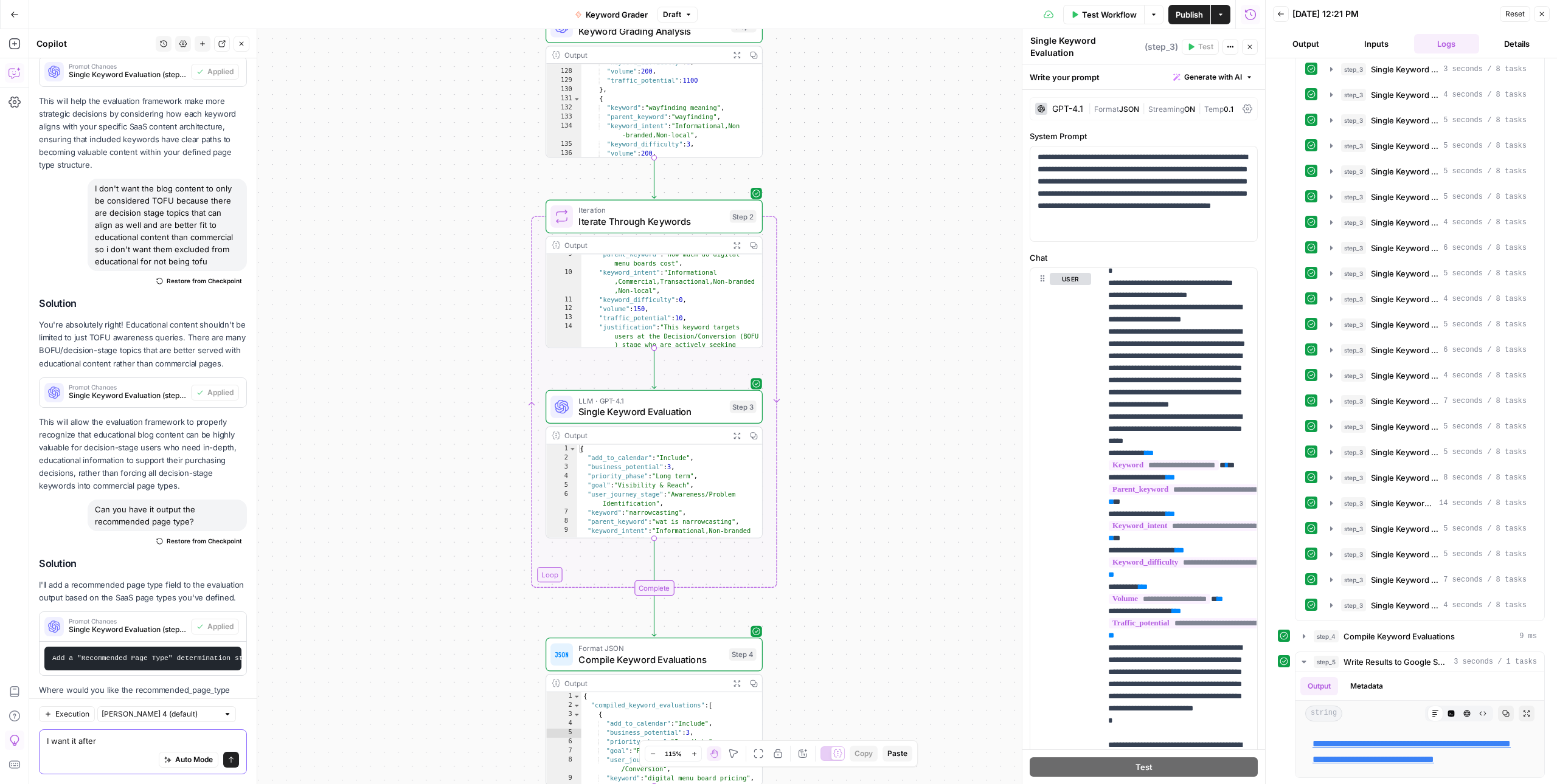
click at [85, 743] on textarea "I want it after" at bounding box center [143, 741] width 192 height 12
type textarea "I want it at the end"
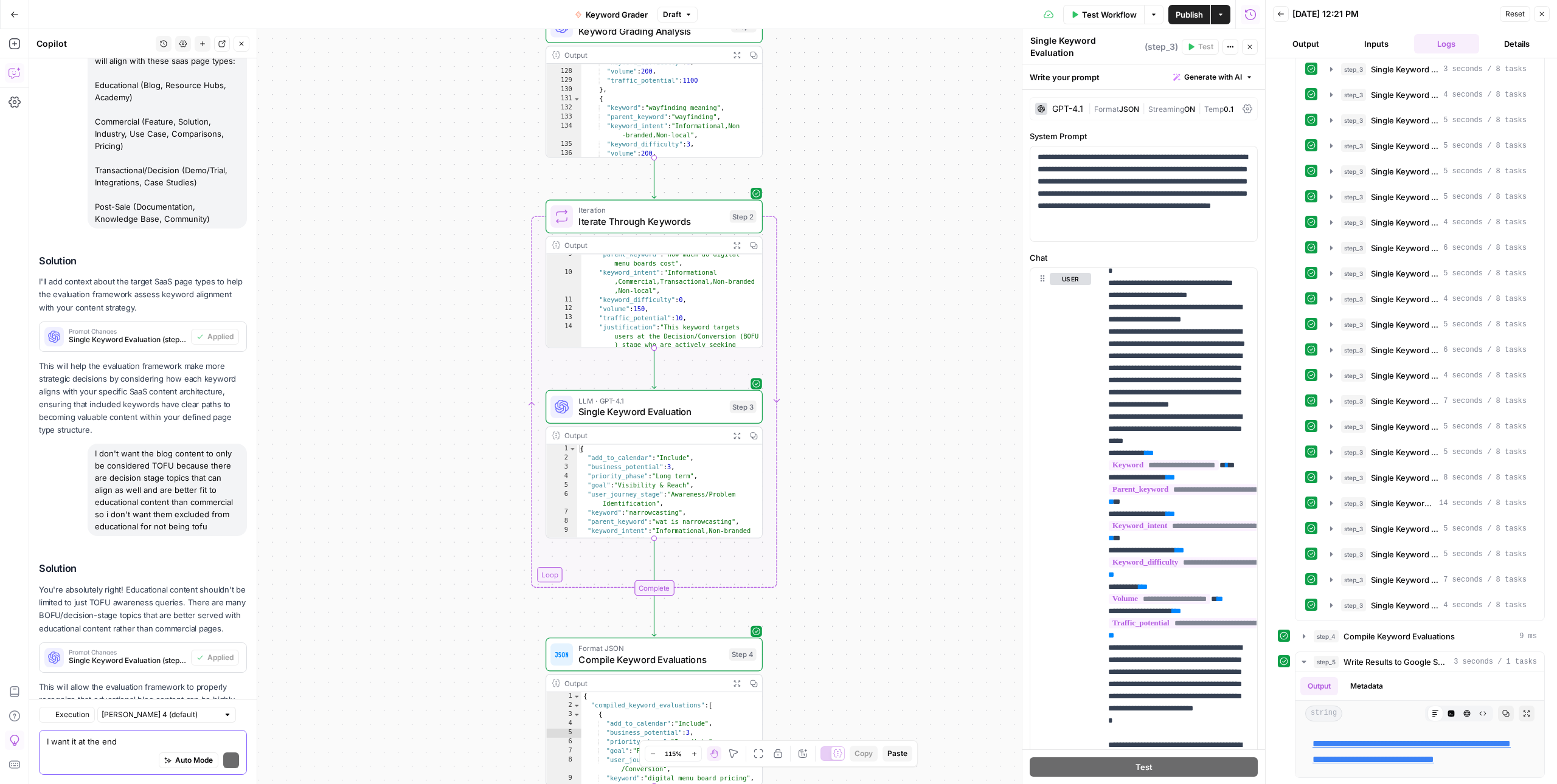
scroll to position [14037, 0]
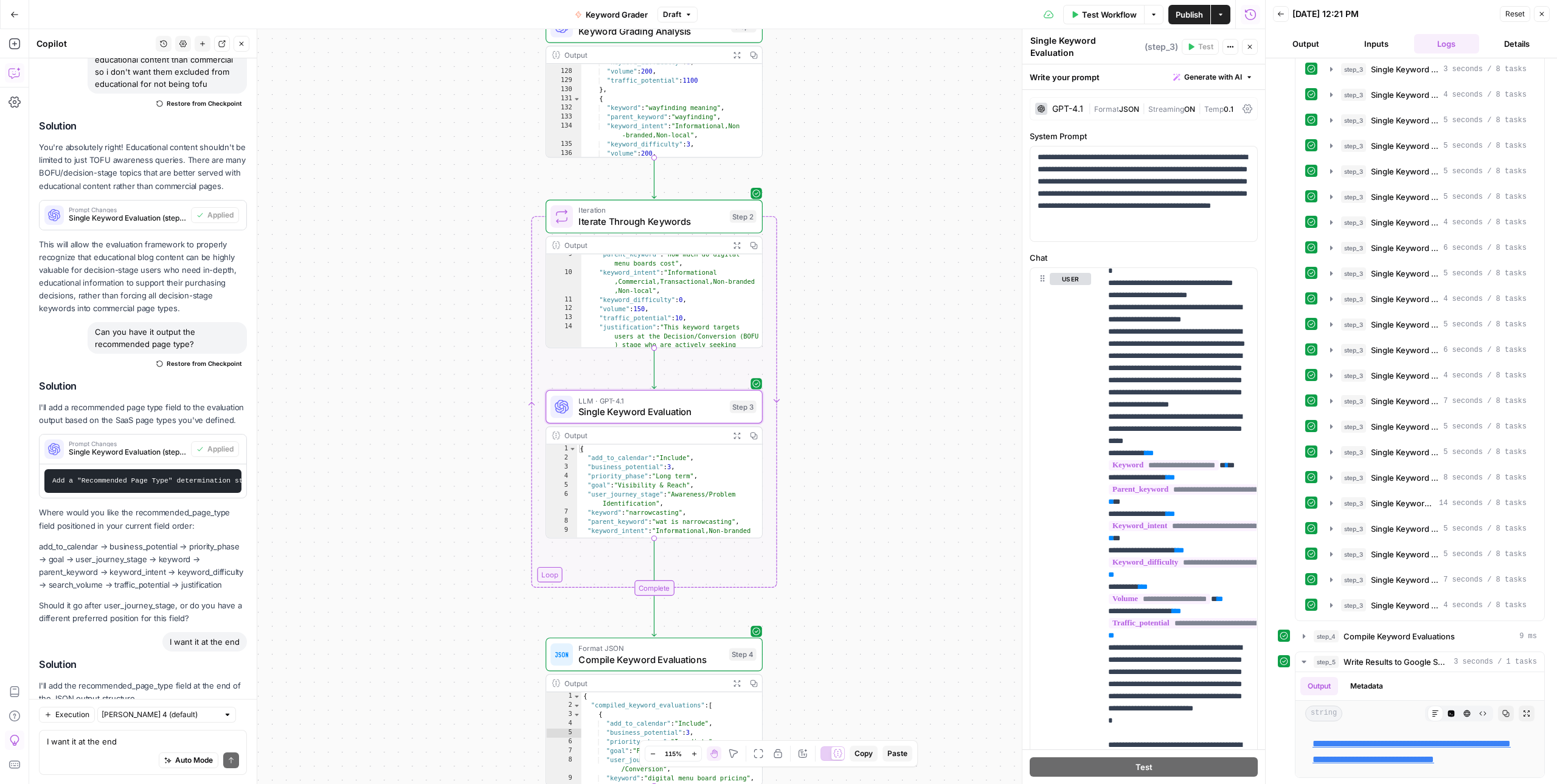
click at [222, 722] on span "Apply" at bounding box center [223, 728] width 20 height 11
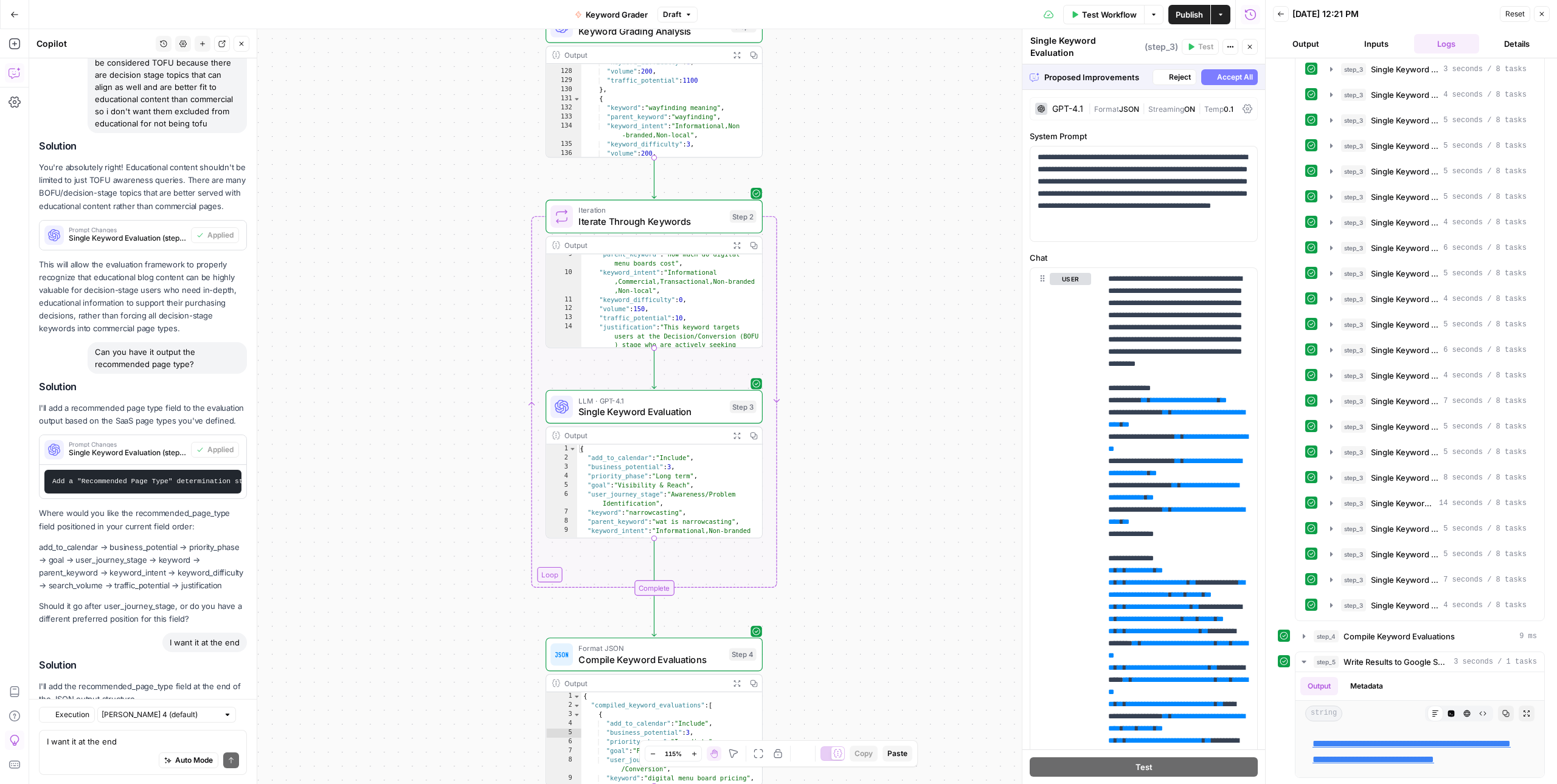
scroll to position [13648, 0]
click at [146, 719] on span "Prompt Changes" at bounding box center [115, 722] width 94 height 6
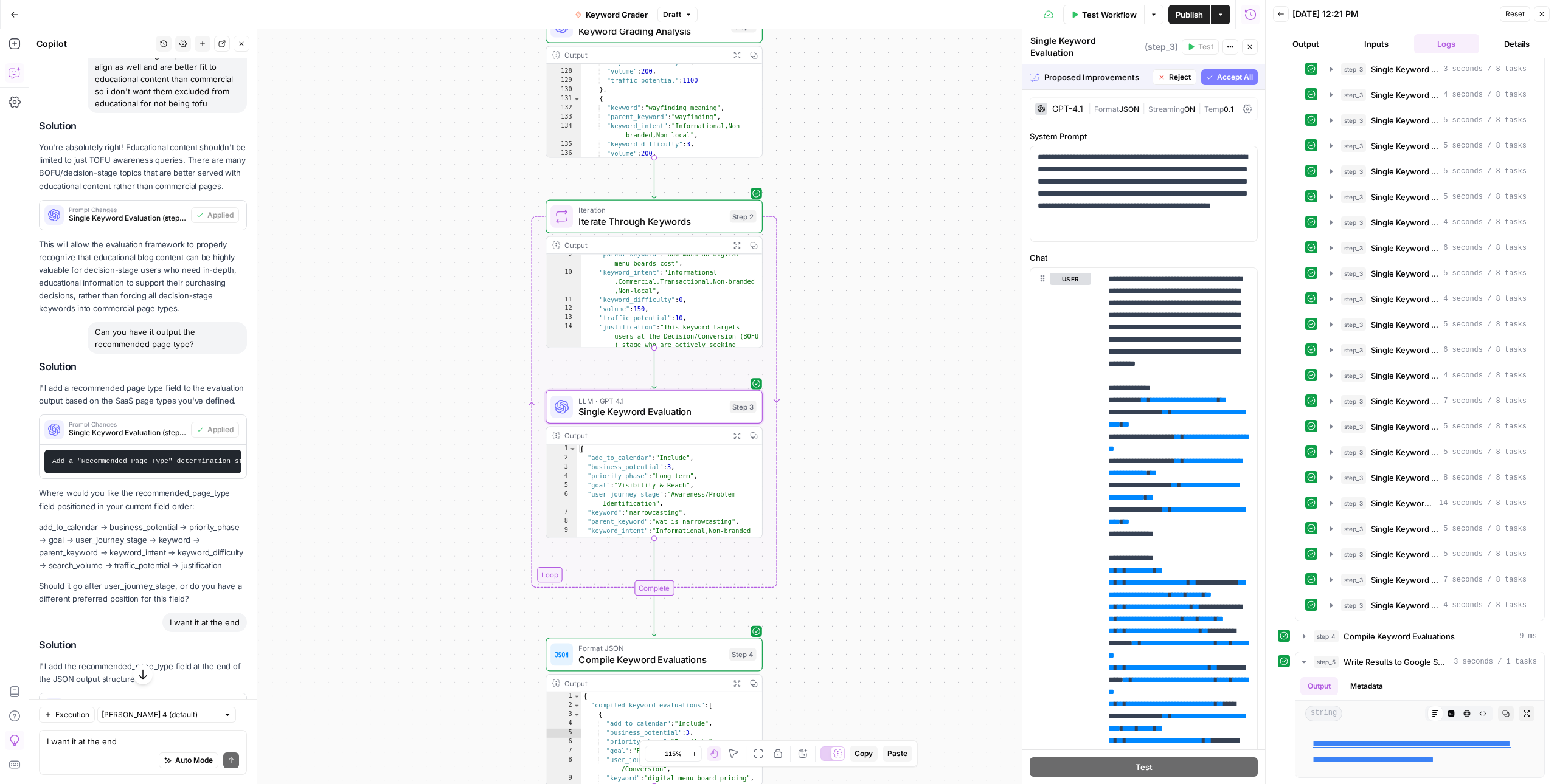
click at [222, 703] on span "Accept" at bounding box center [222, 709] width 25 height 11
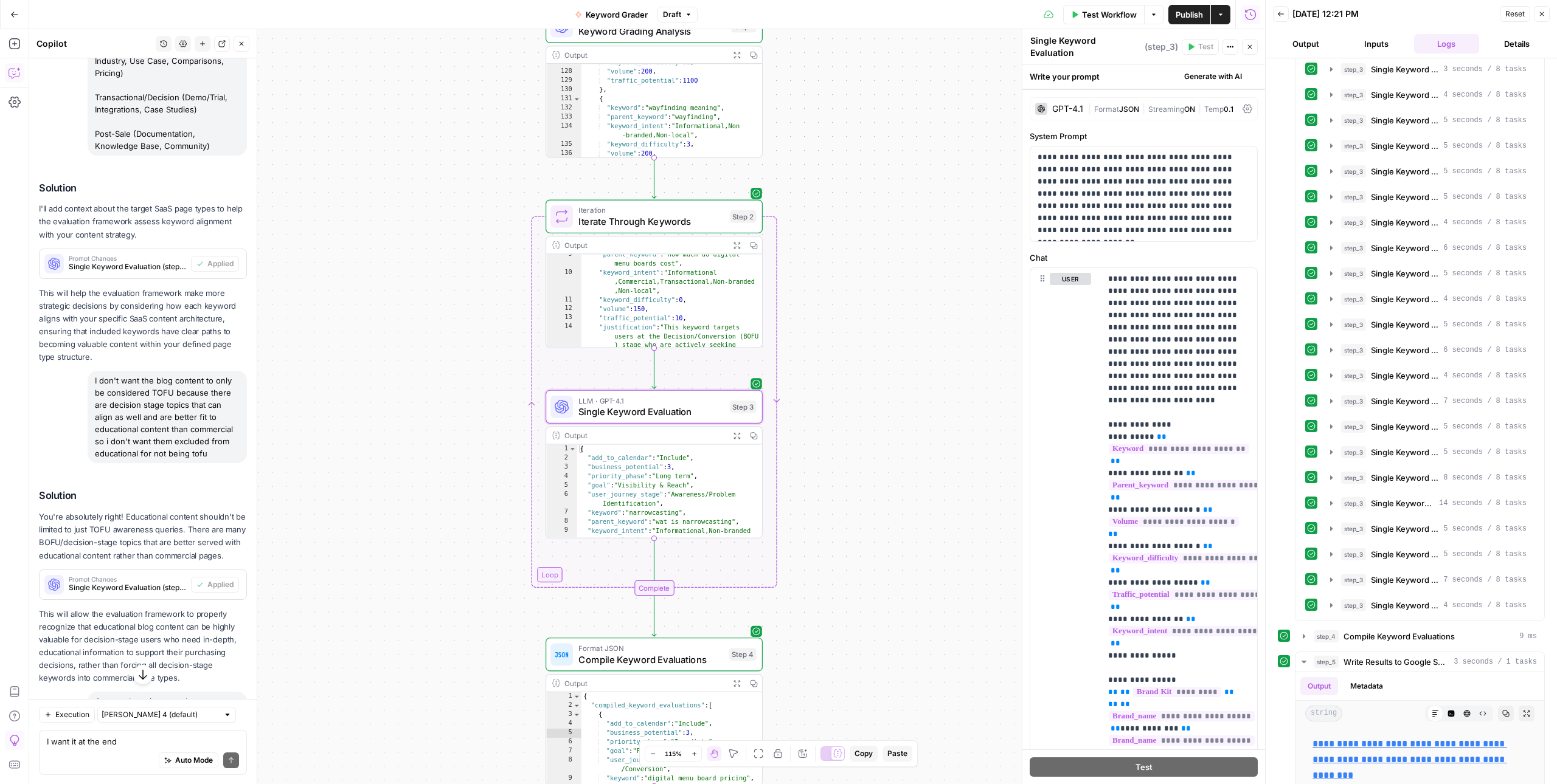
scroll to position [14037, 0]
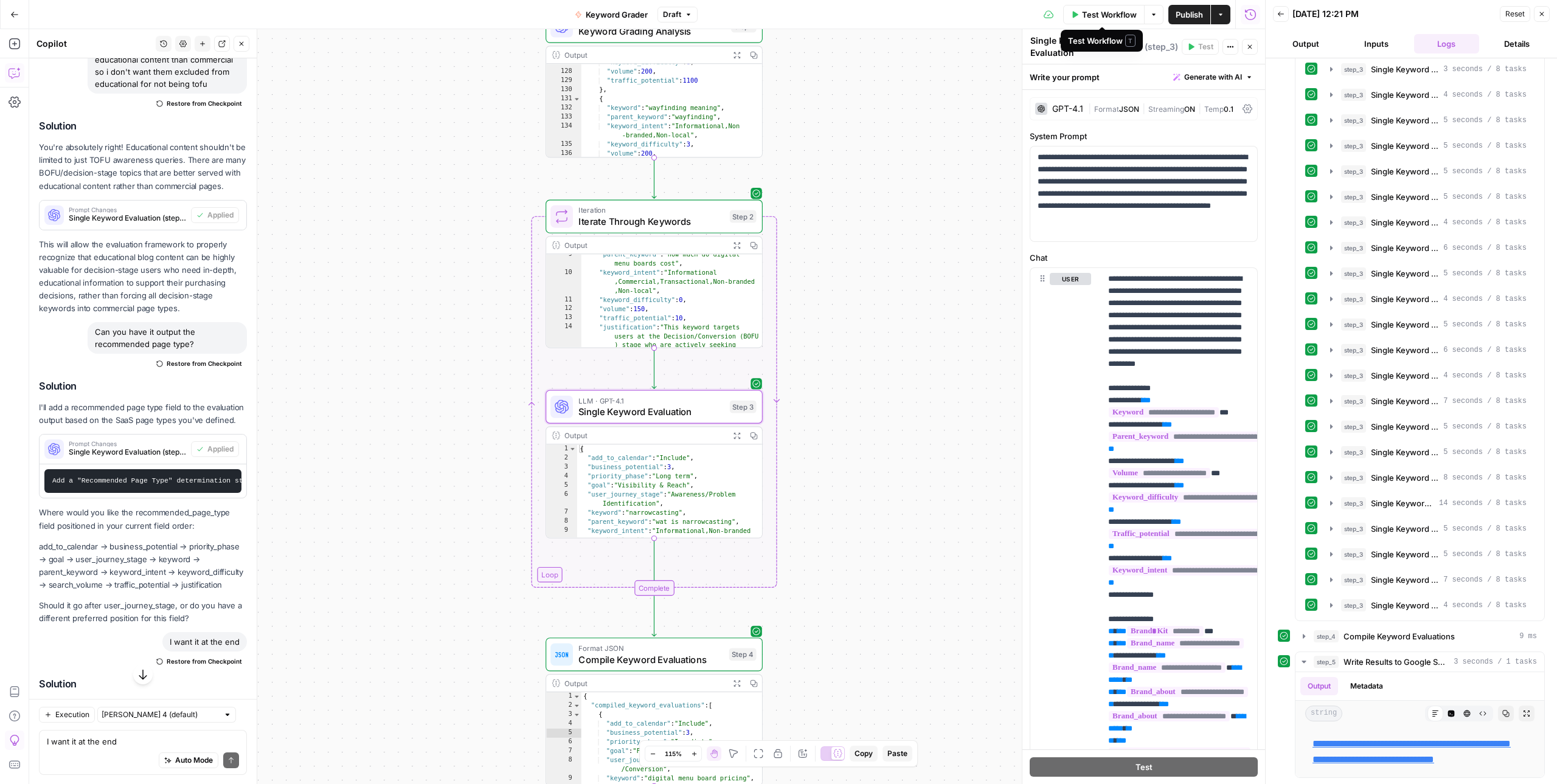
click at [1118, 10] on span "Test Workflow" at bounding box center [1110, 14] width 55 height 12
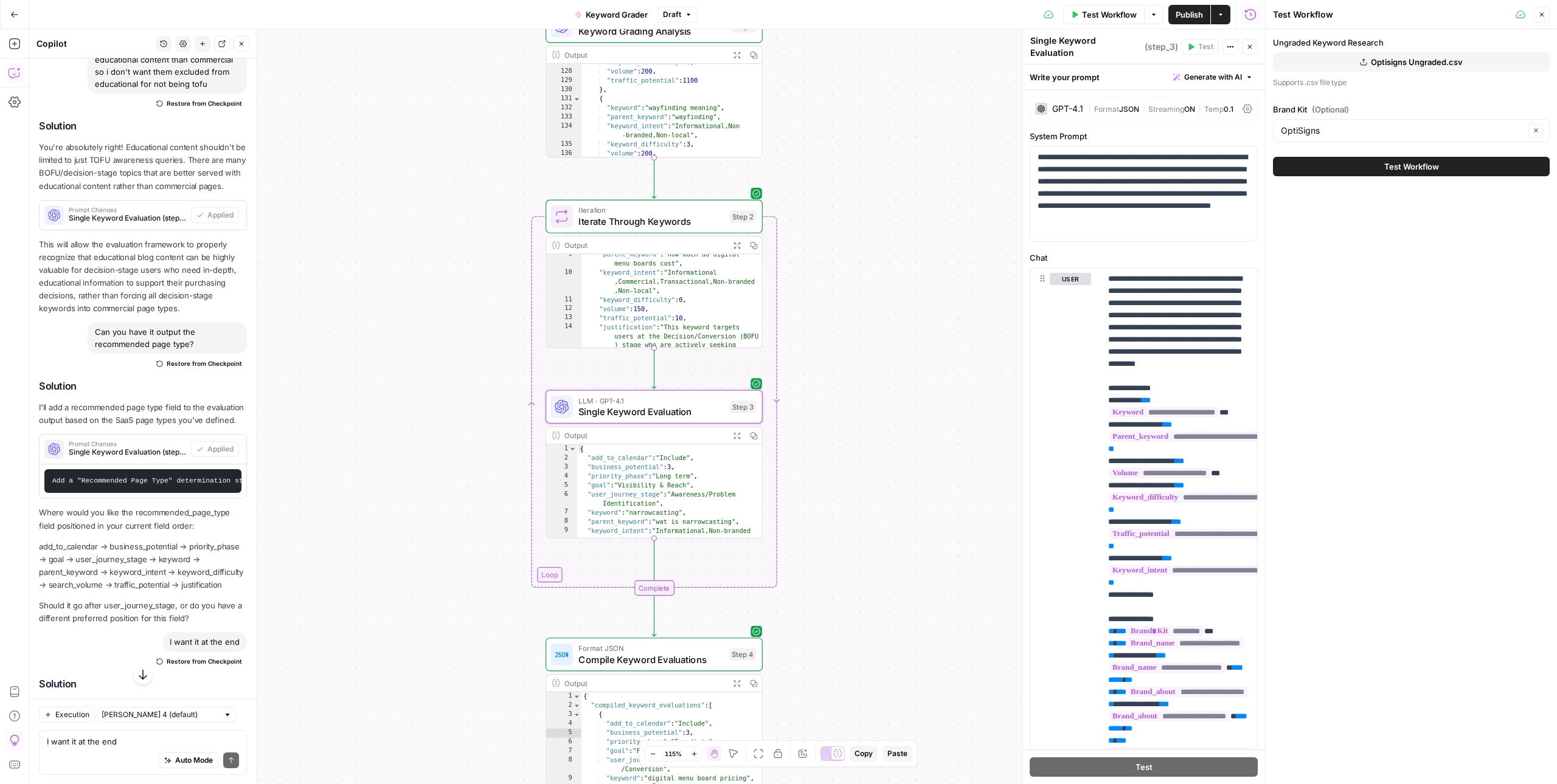
click at [1428, 163] on span "Test Workflow" at bounding box center [1411, 167] width 55 height 12
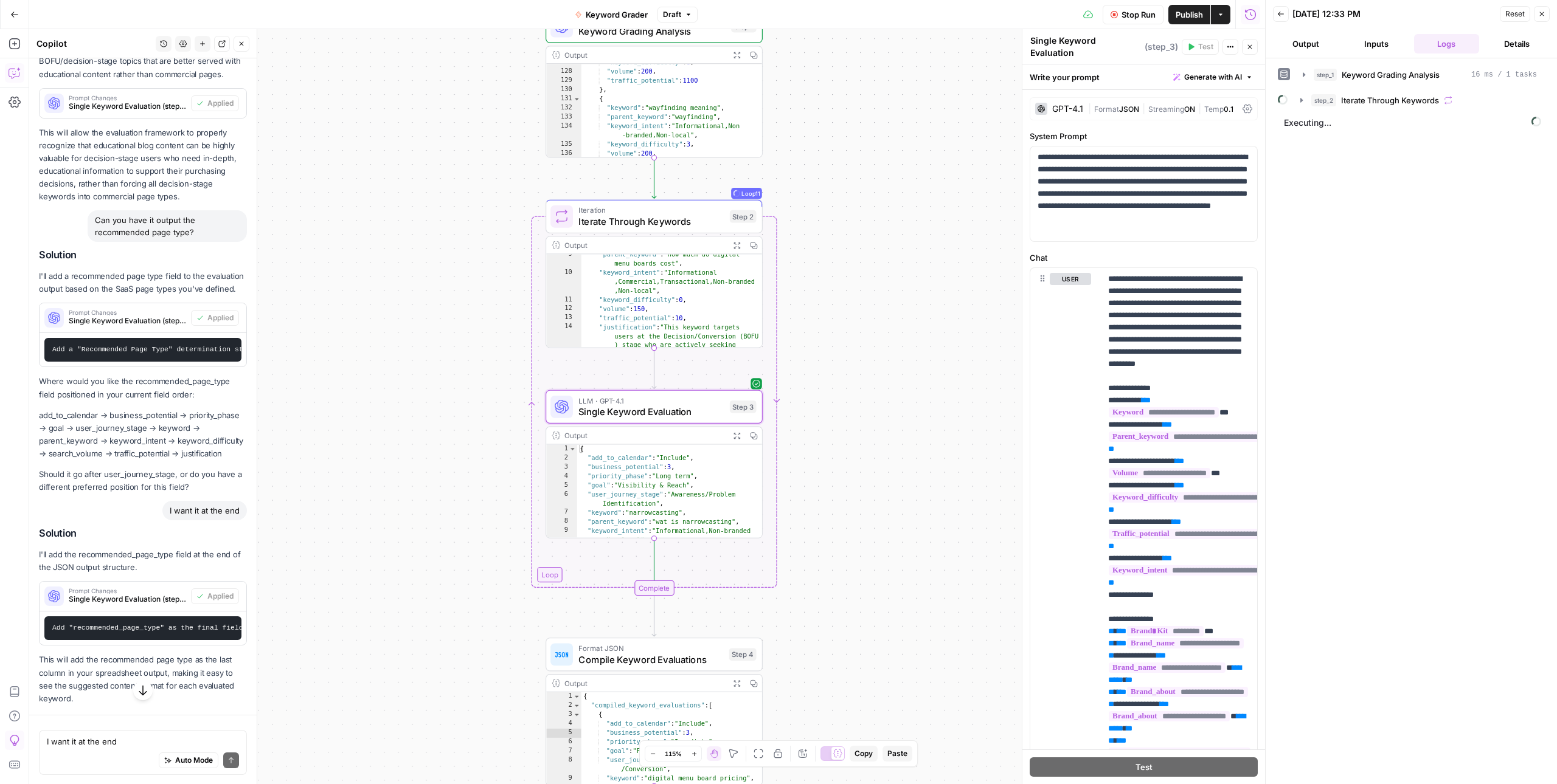
scroll to position [14022, 0]
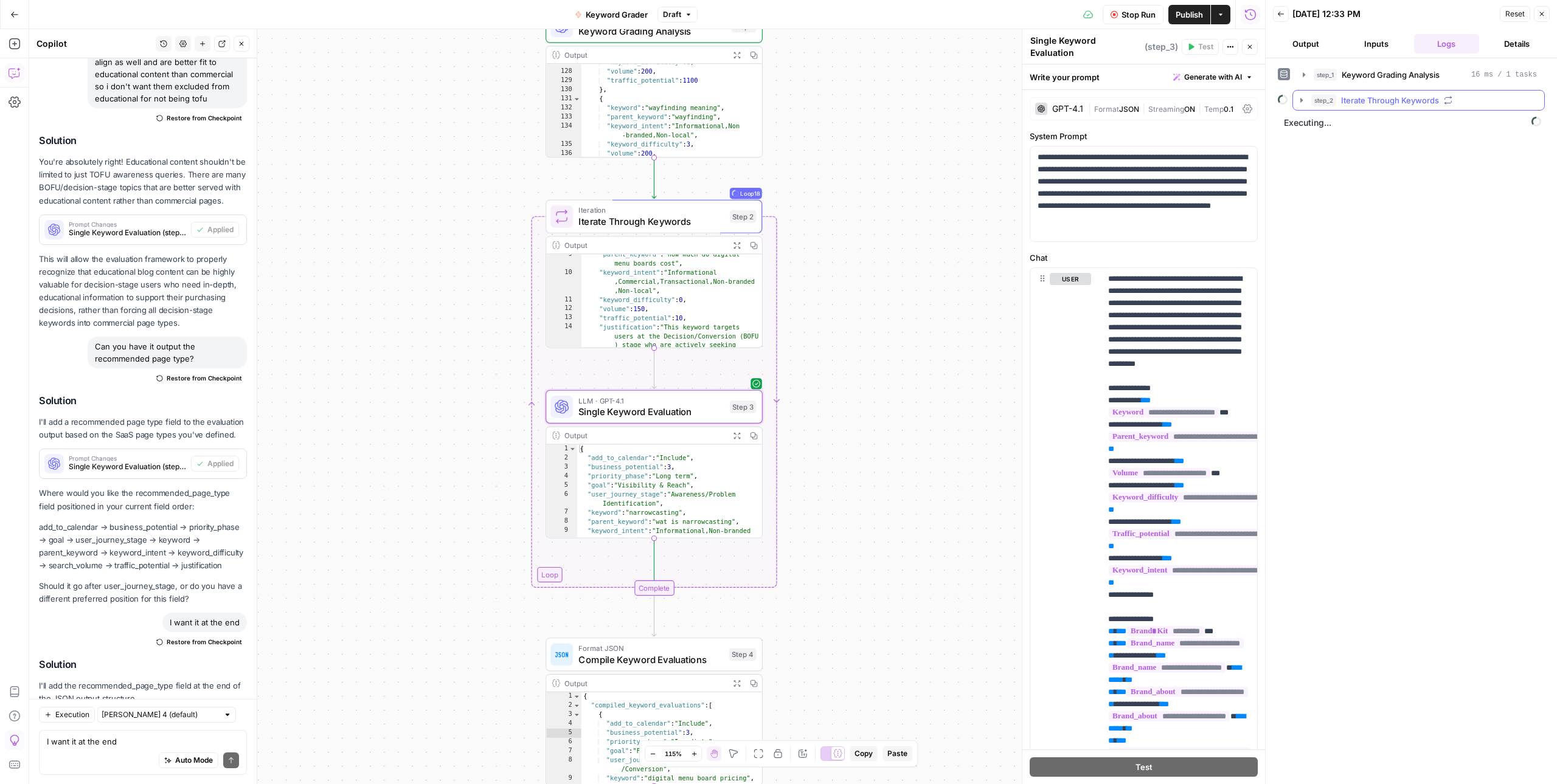
click at [1297, 103] on icon "button" at bounding box center [1301, 100] width 10 height 10
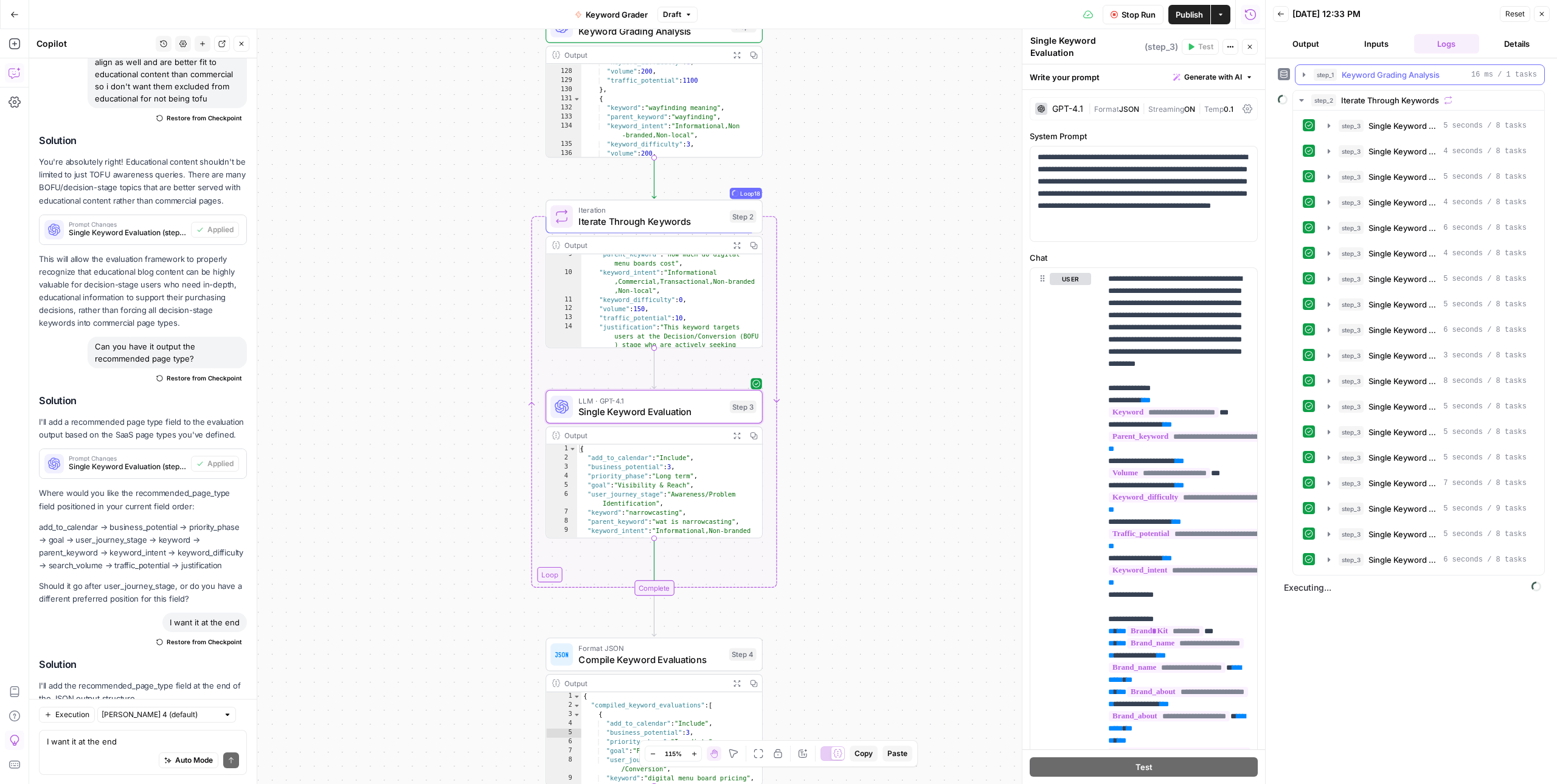
click at [1305, 72] on icon "button" at bounding box center [1304, 74] width 10 height 10
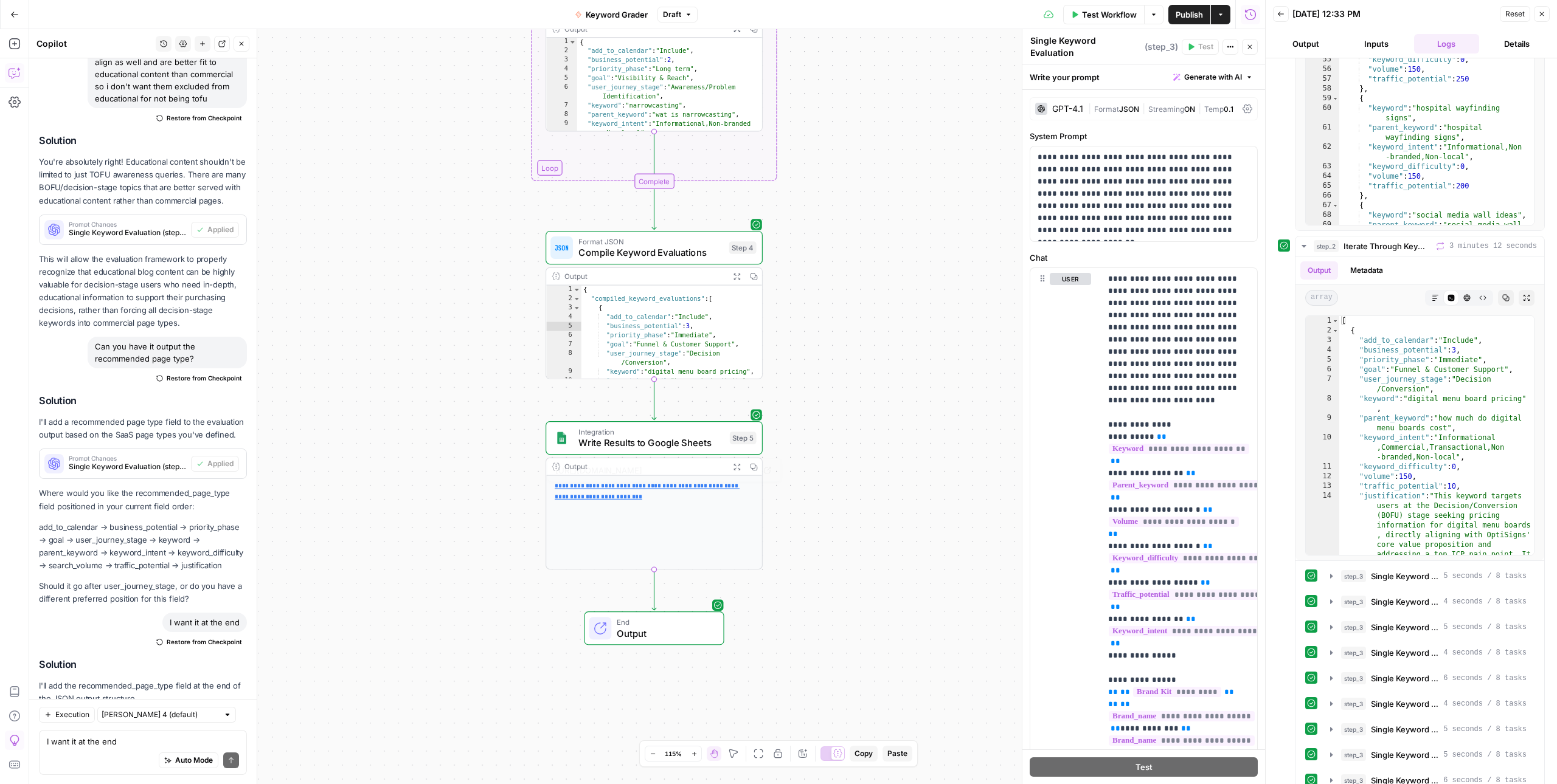
click at [655, 482] on link "**********" at bounding box center [647, 490] width 185 height 16
click at [80, 740] on textarea "I want it at the end" at bounding box center [143, 741] width 192 height 12
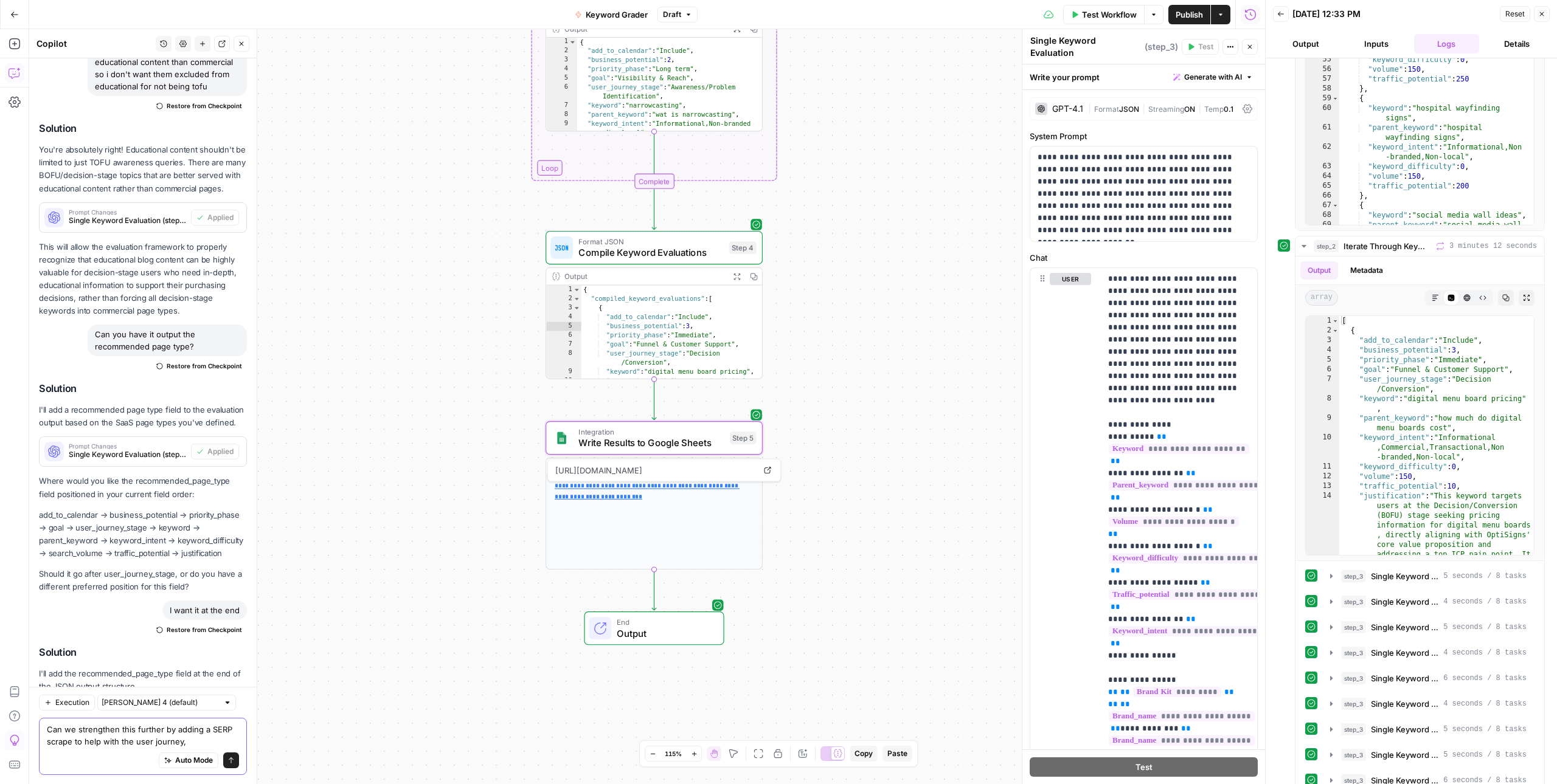
type textarea "Can we strengthen this further by adding a SERP scrape to help with the user jo…"
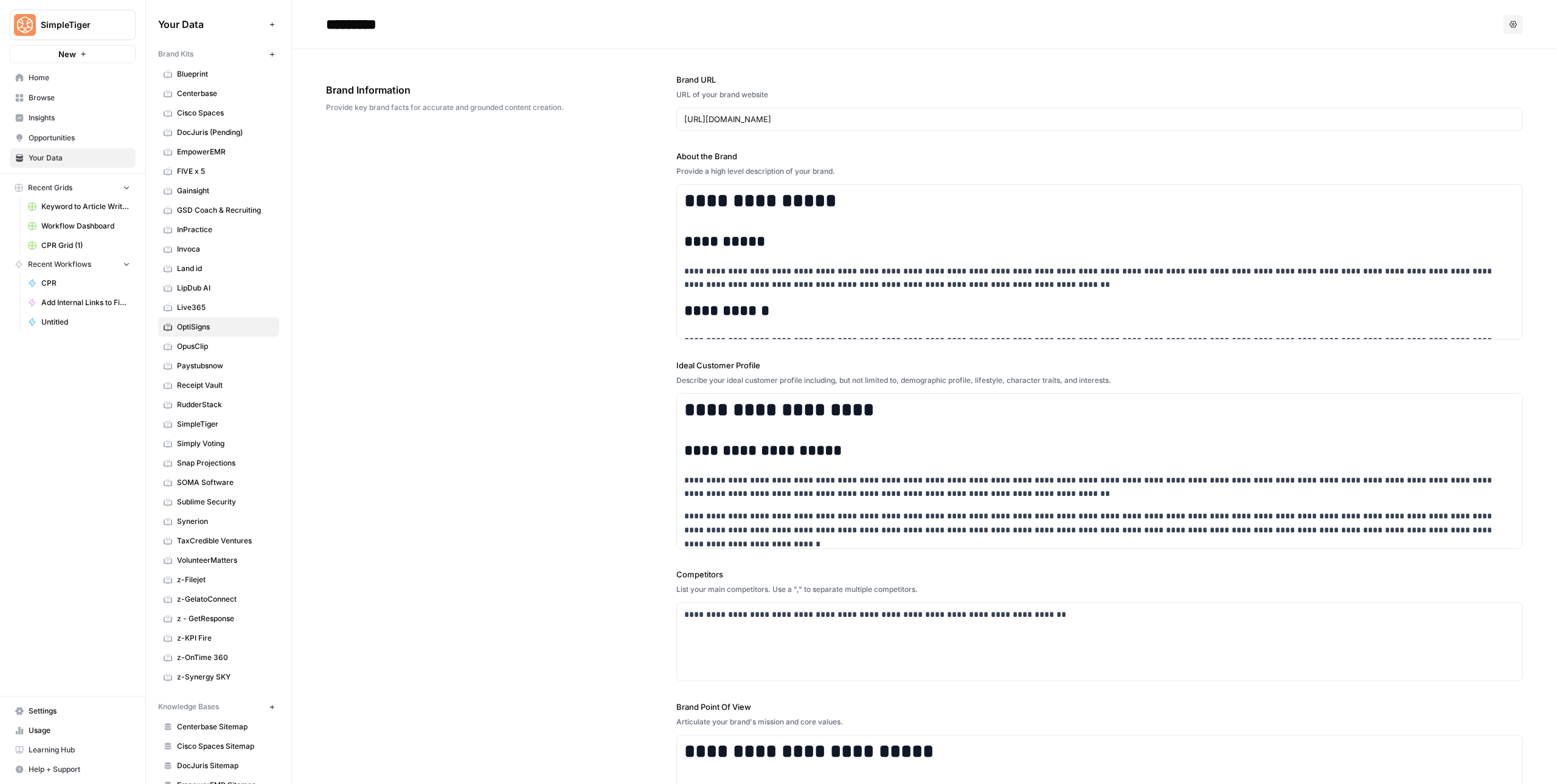
scroll to position [664, 0]
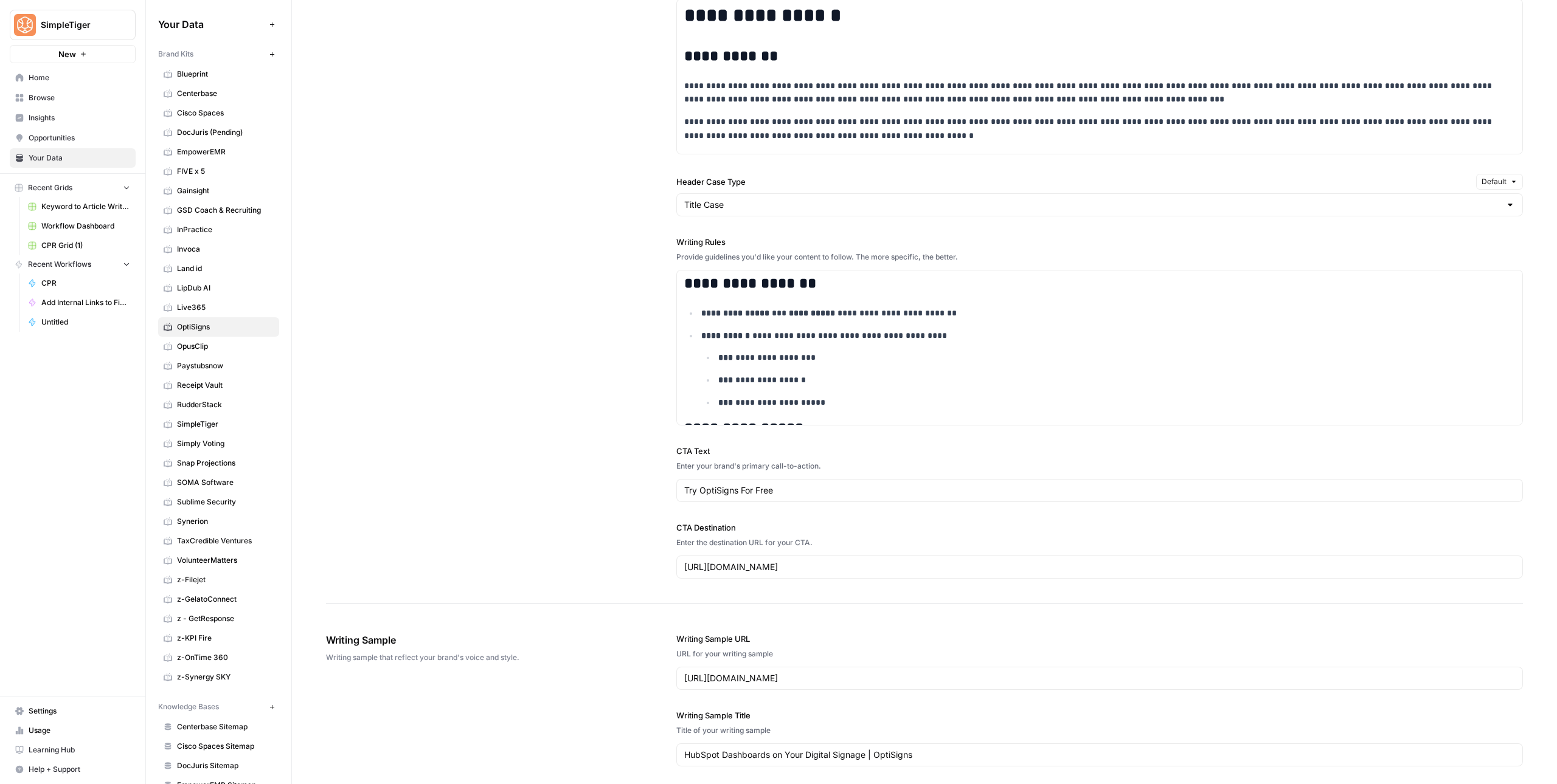
click at [503, 145] on div "**********" at bounding box center [925, 206] width 1197 height 796
click at [94, 128] on link "Opportunities" at bounding box center [72, 138] width 126 height 19
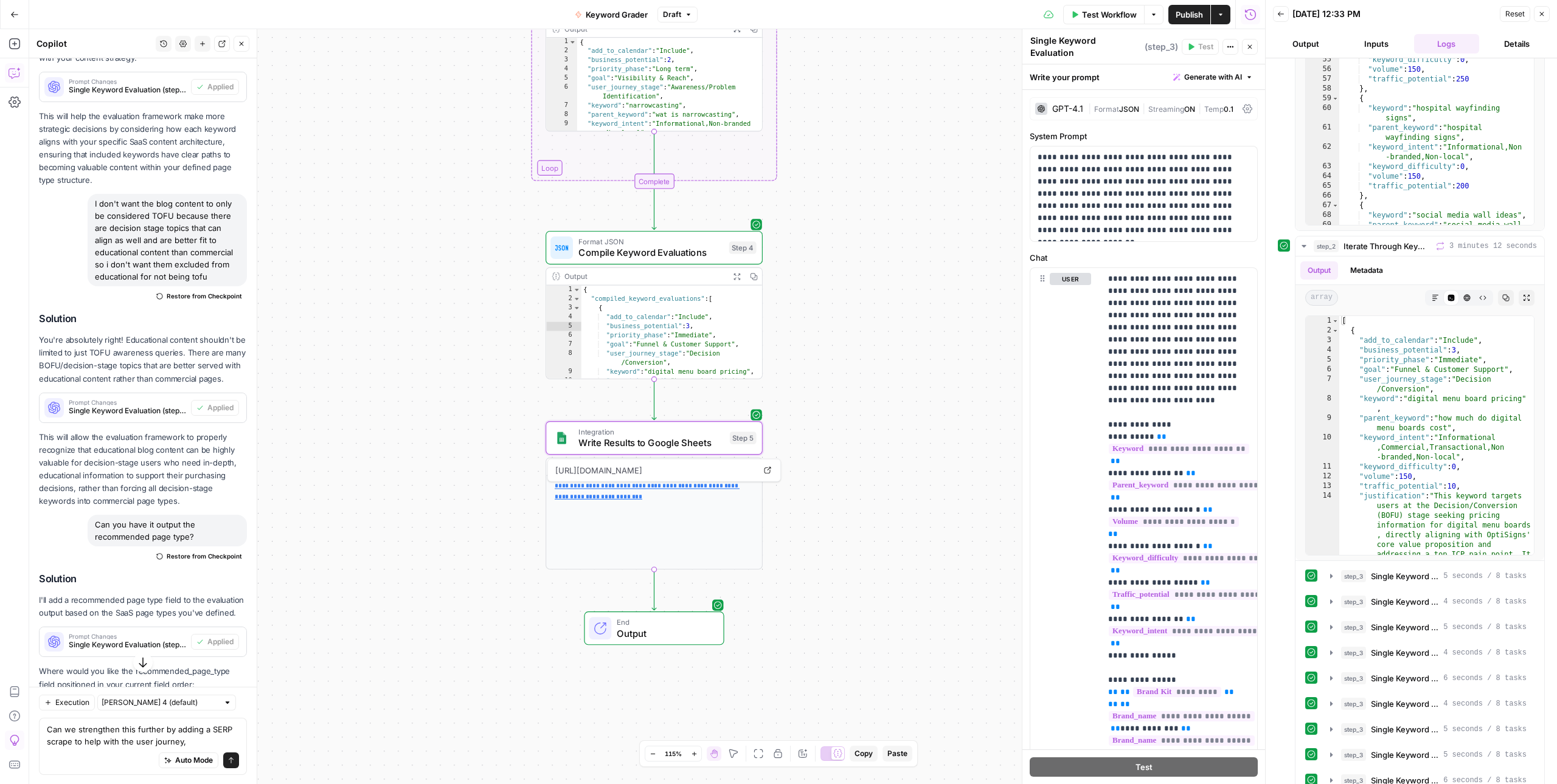
scroll to position [13841, 0]
type textarea "Can we strengthen this further by adding a SERP scrape?"
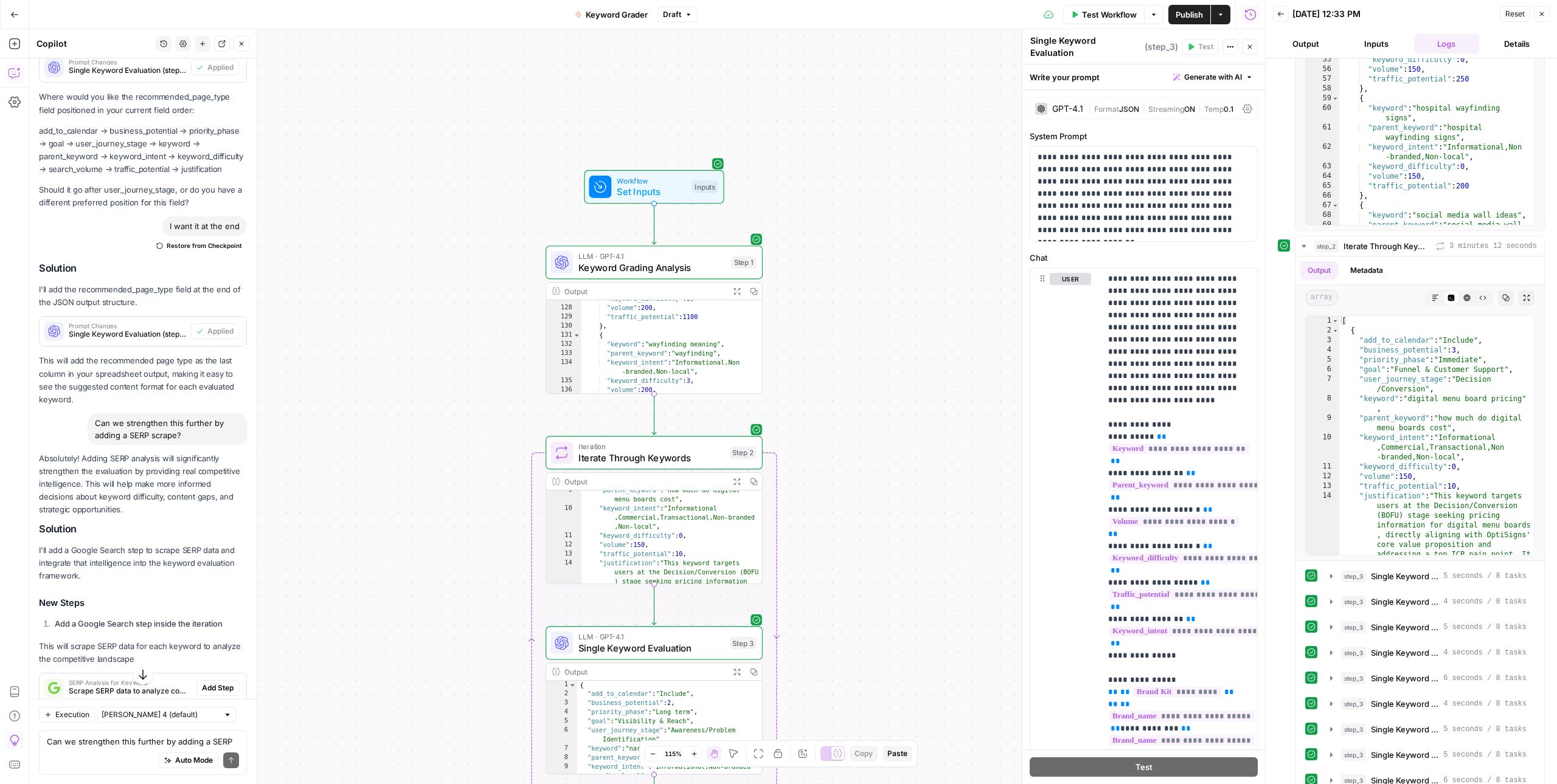
scroll to position [14416, 0]
click at [79, 681] on span "SERP Analysis for Keyword" at bounding box center [129, 684] width 123 height 6
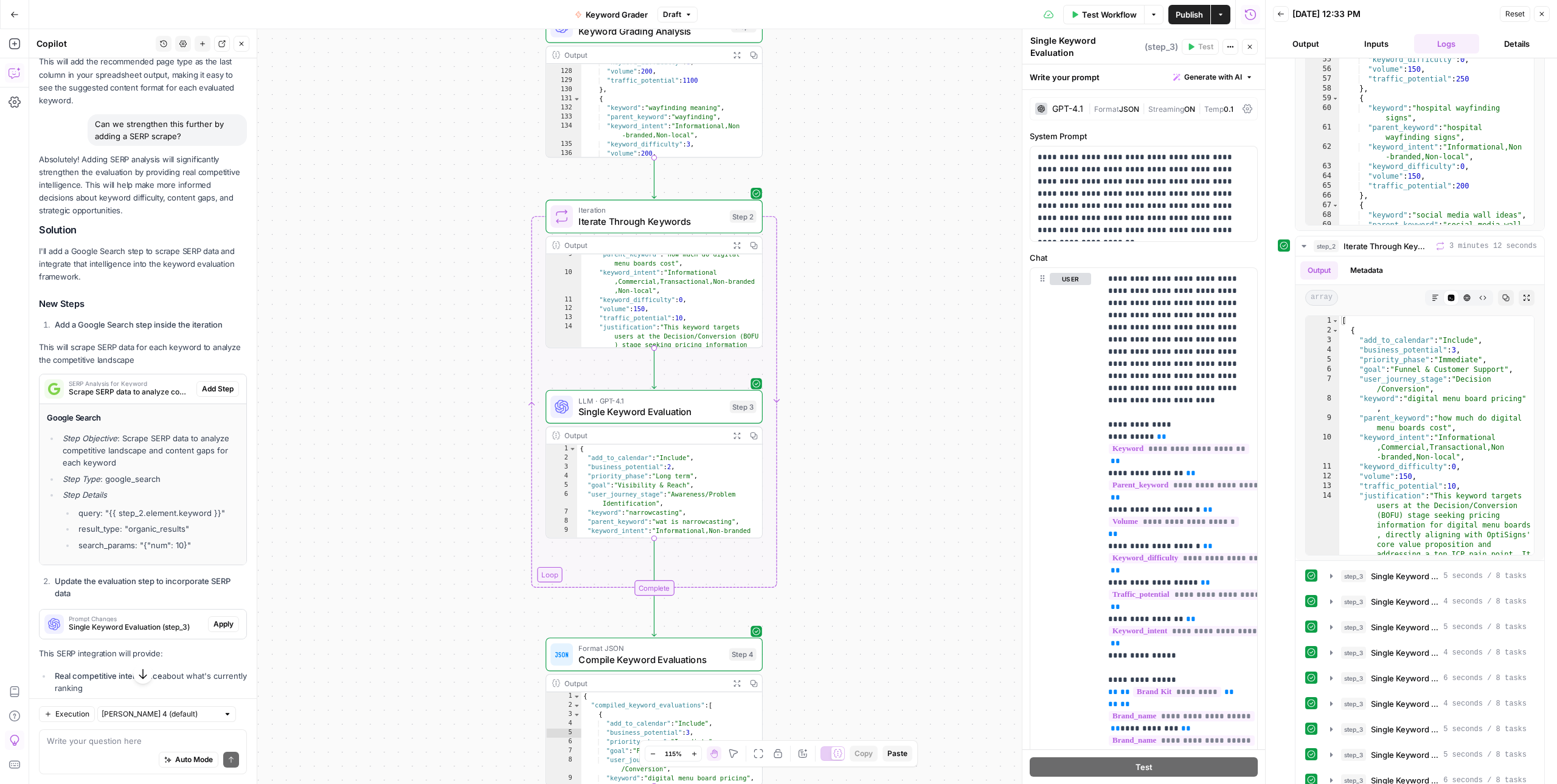
scroll to position [14761, 0]
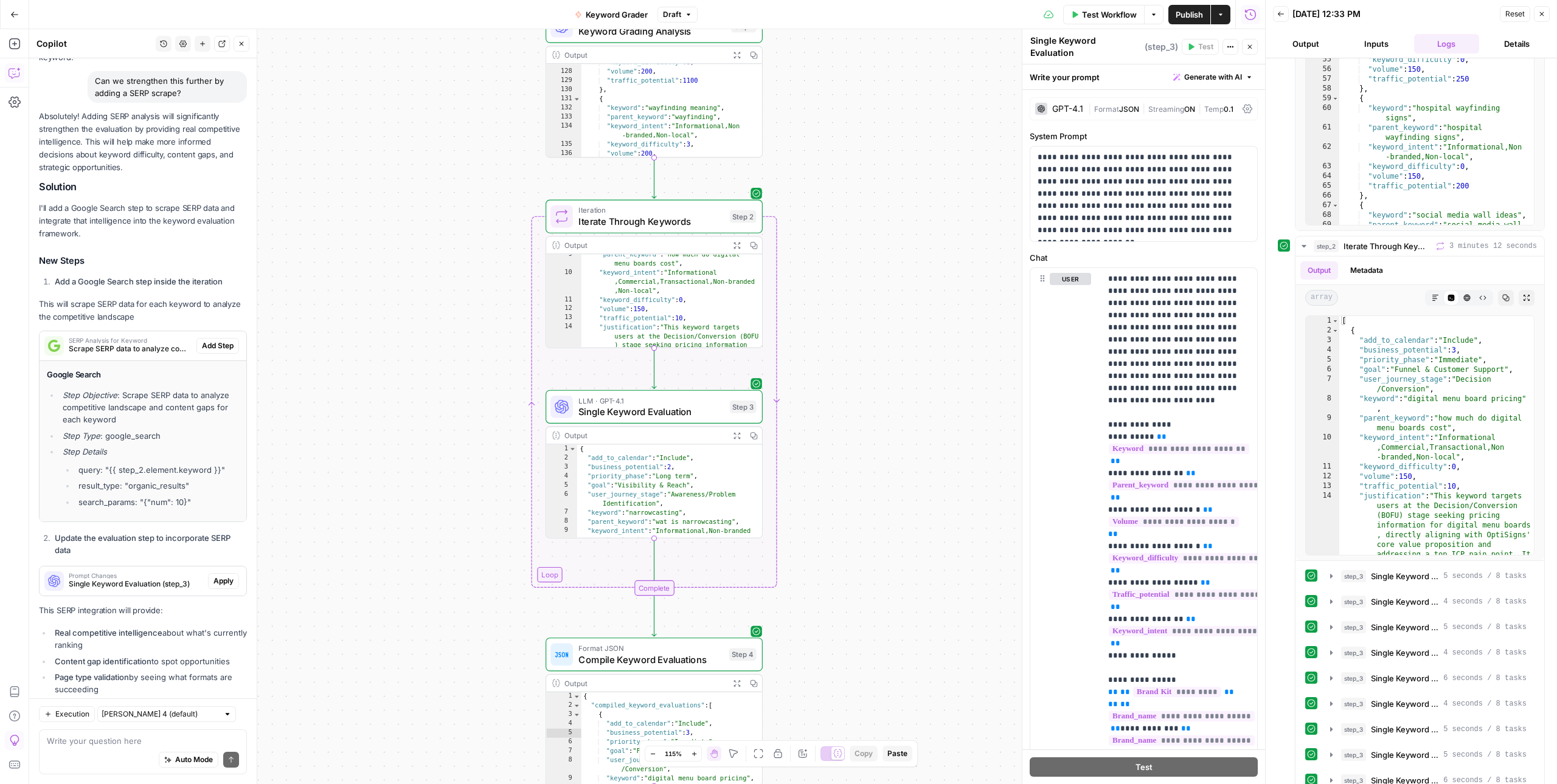
click at [103, 749] on div "Auto Mode Send" at bounding box center [143, 761] width 192 height 27
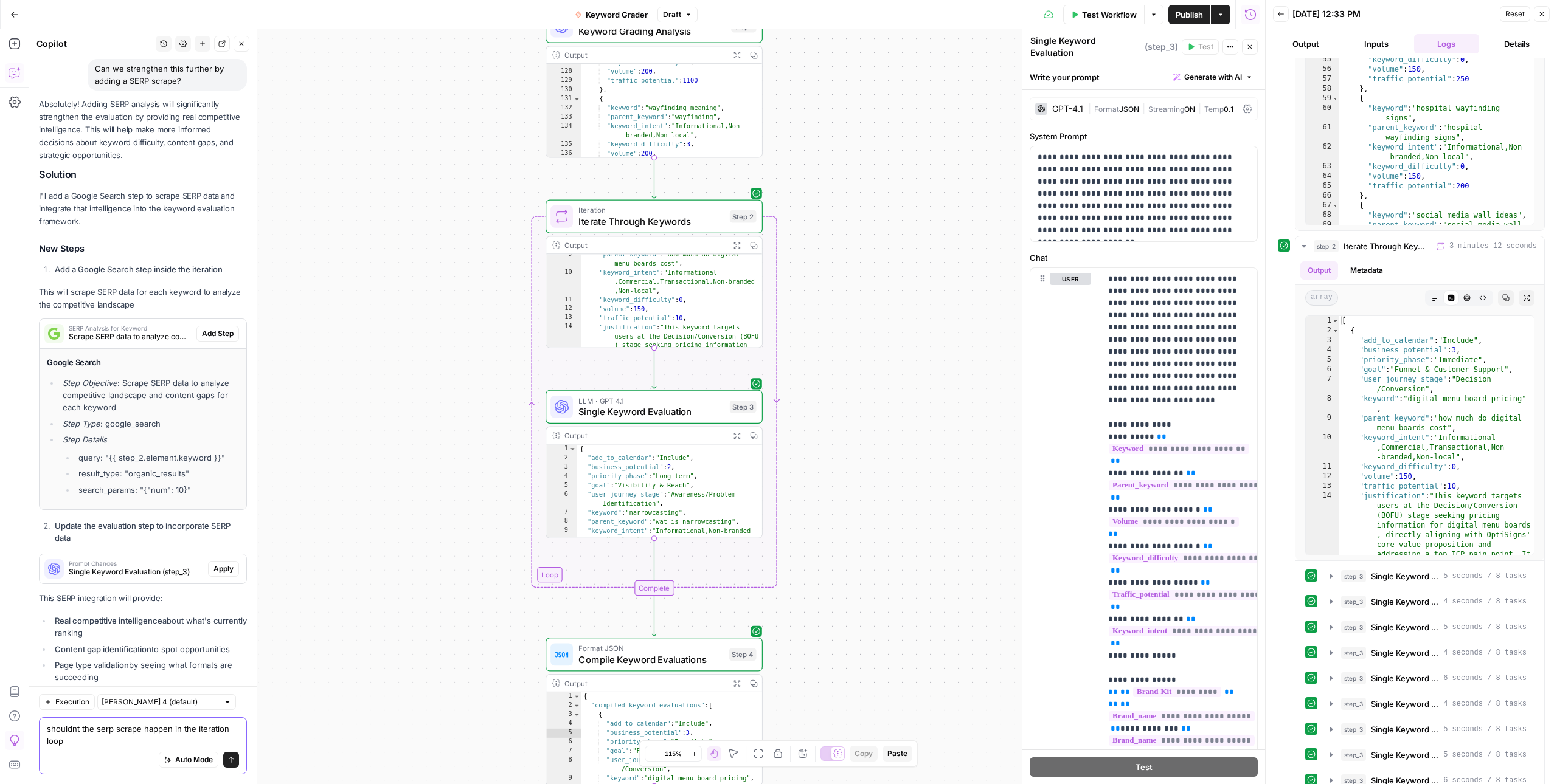
type textarea "shouldnt the serp scrape happen in the iteration loop?"
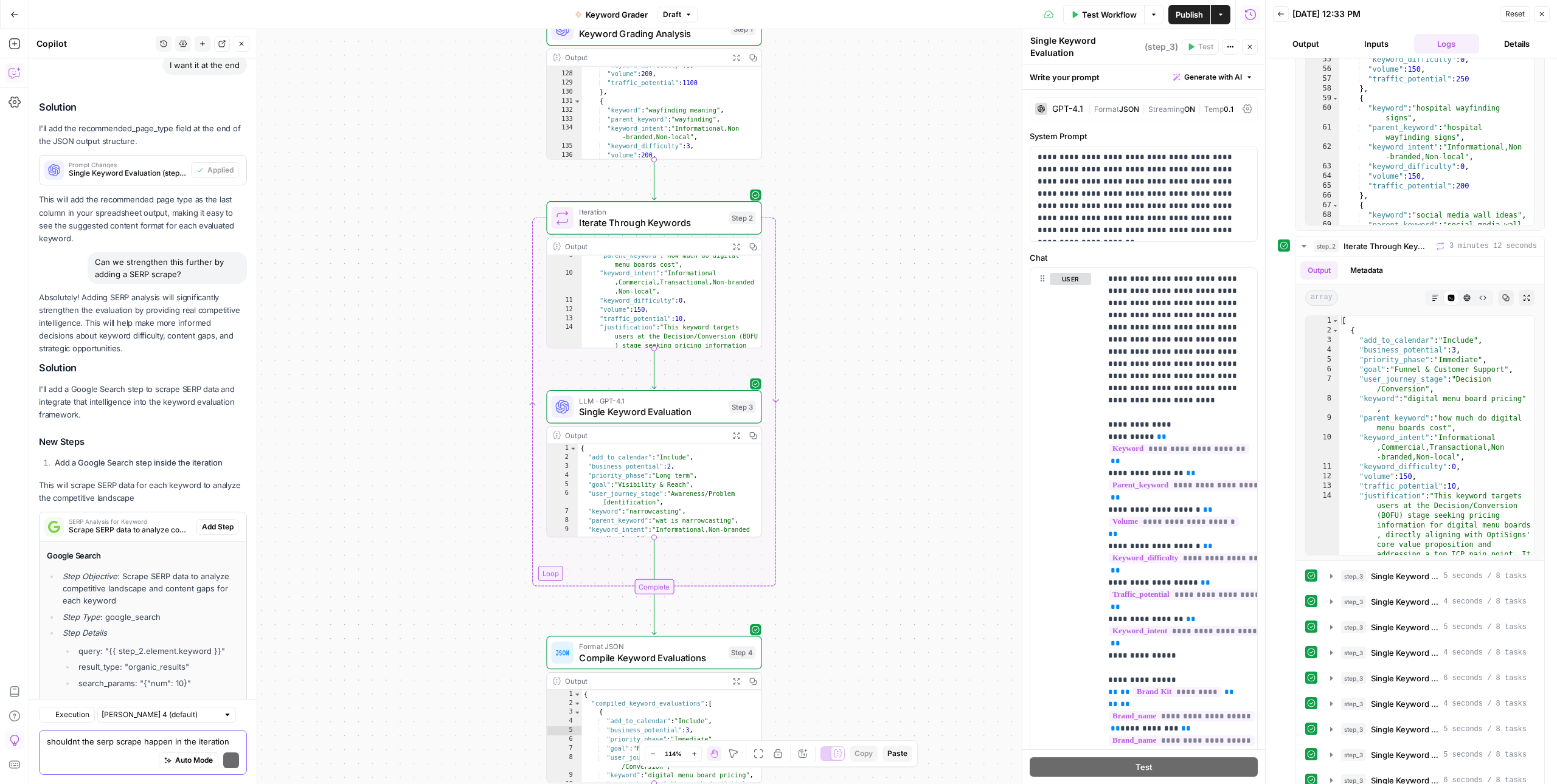
scroll to position [15046, 0]
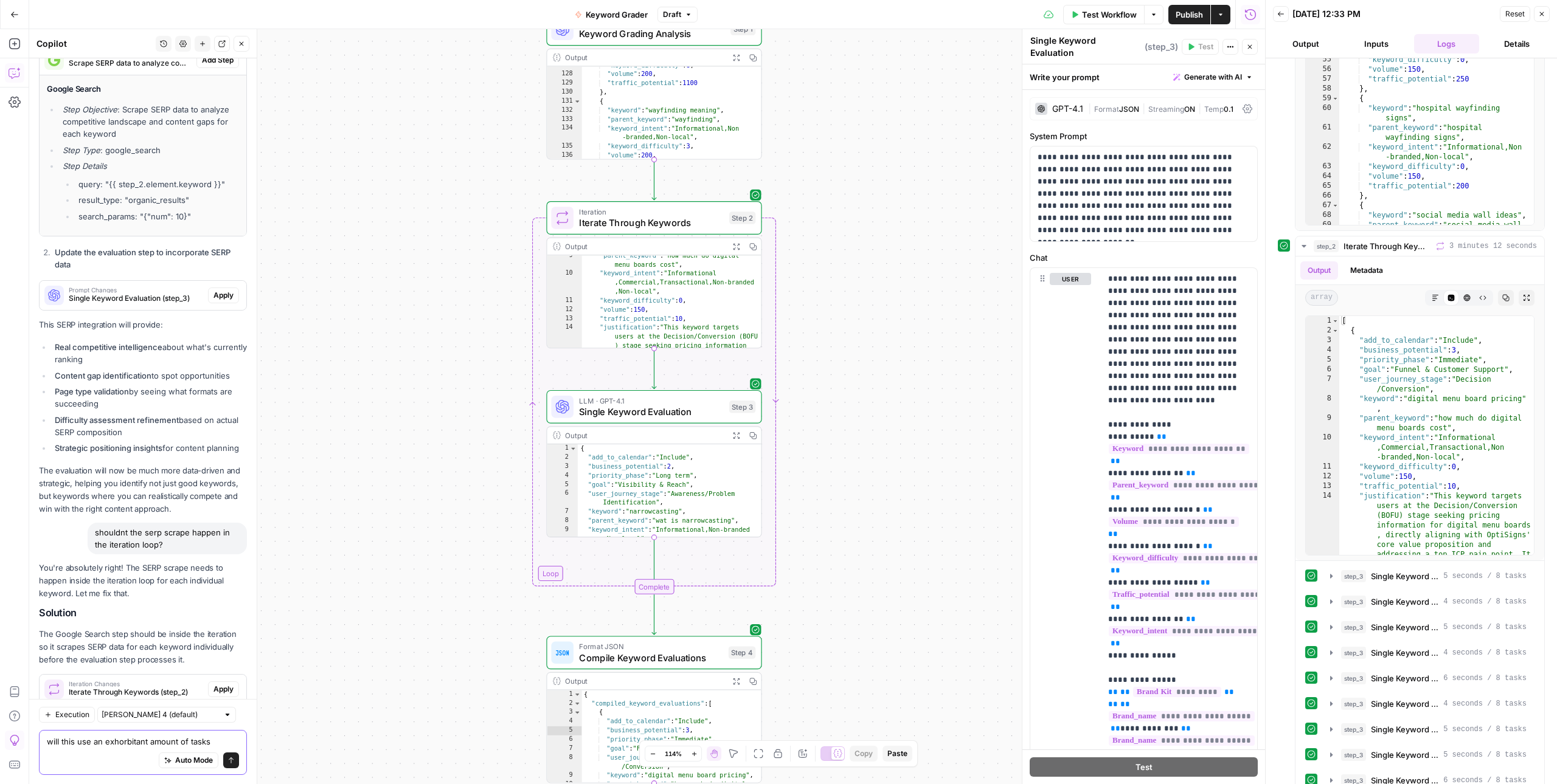
type textarea "will this use an exhorbitant amount of tasks?"
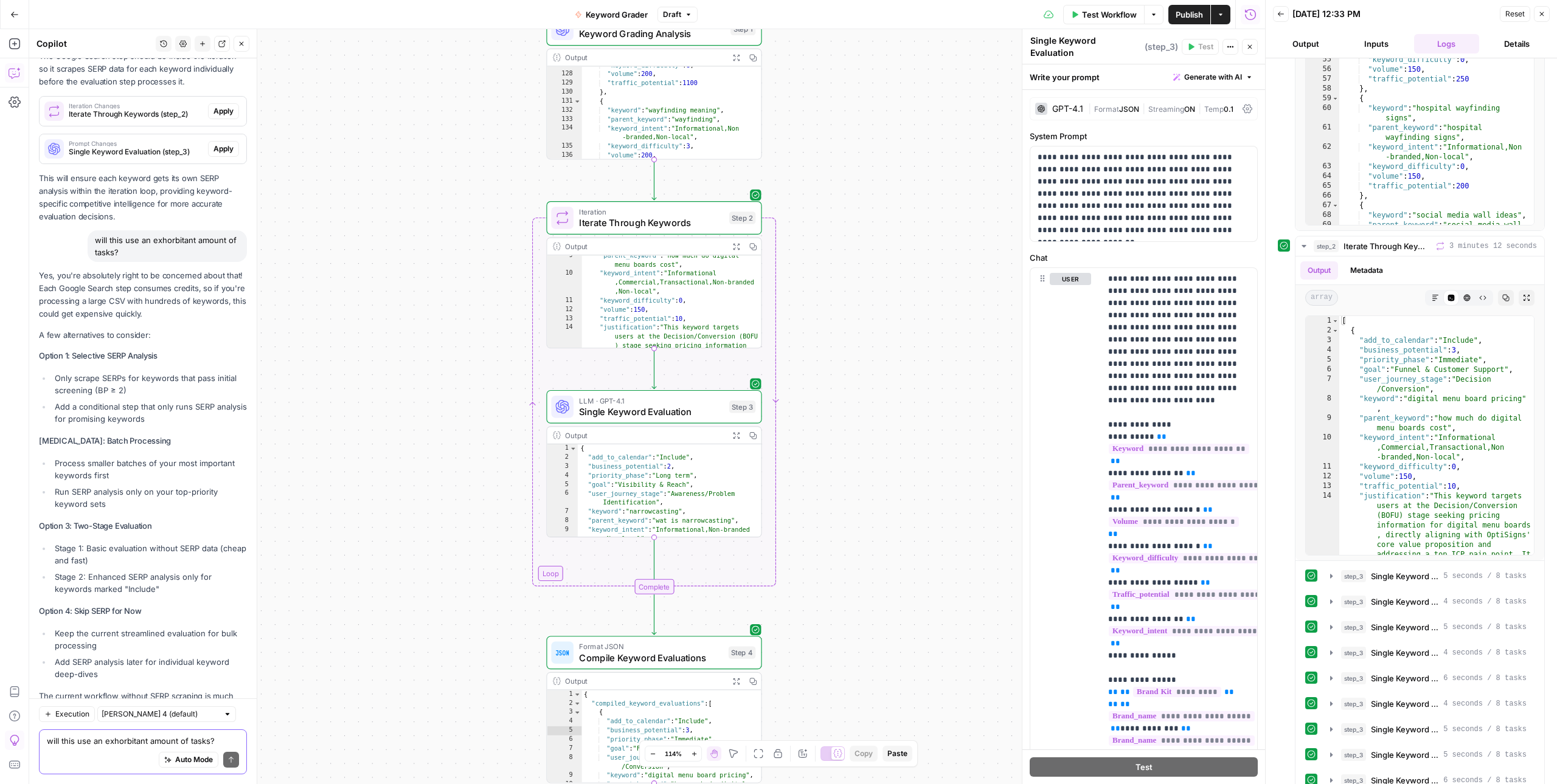
scroll to position [5, 0]
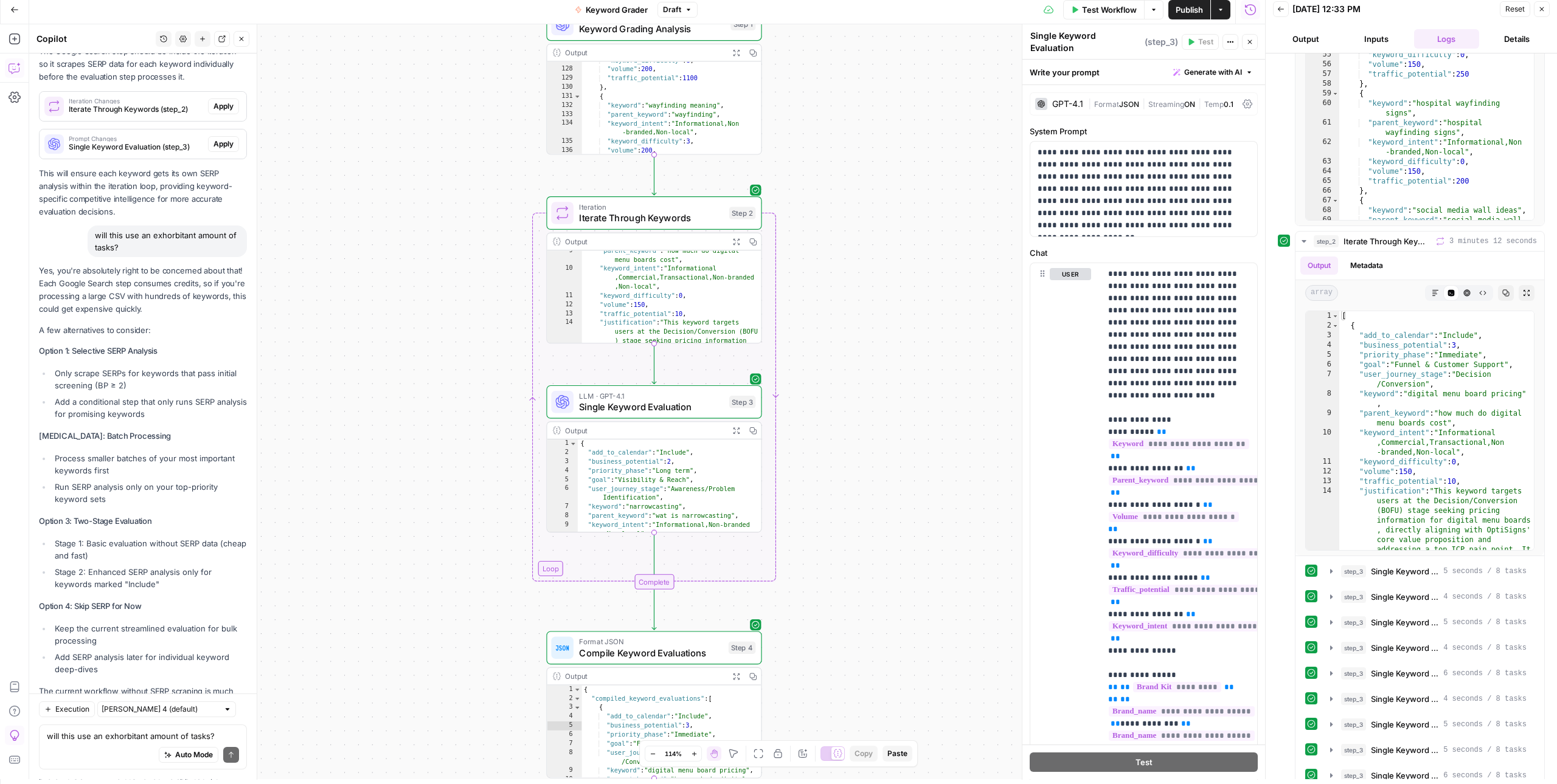
click at [1185, 6] on span "Publish" at bounding box center [1189, 10] width 28 height 12
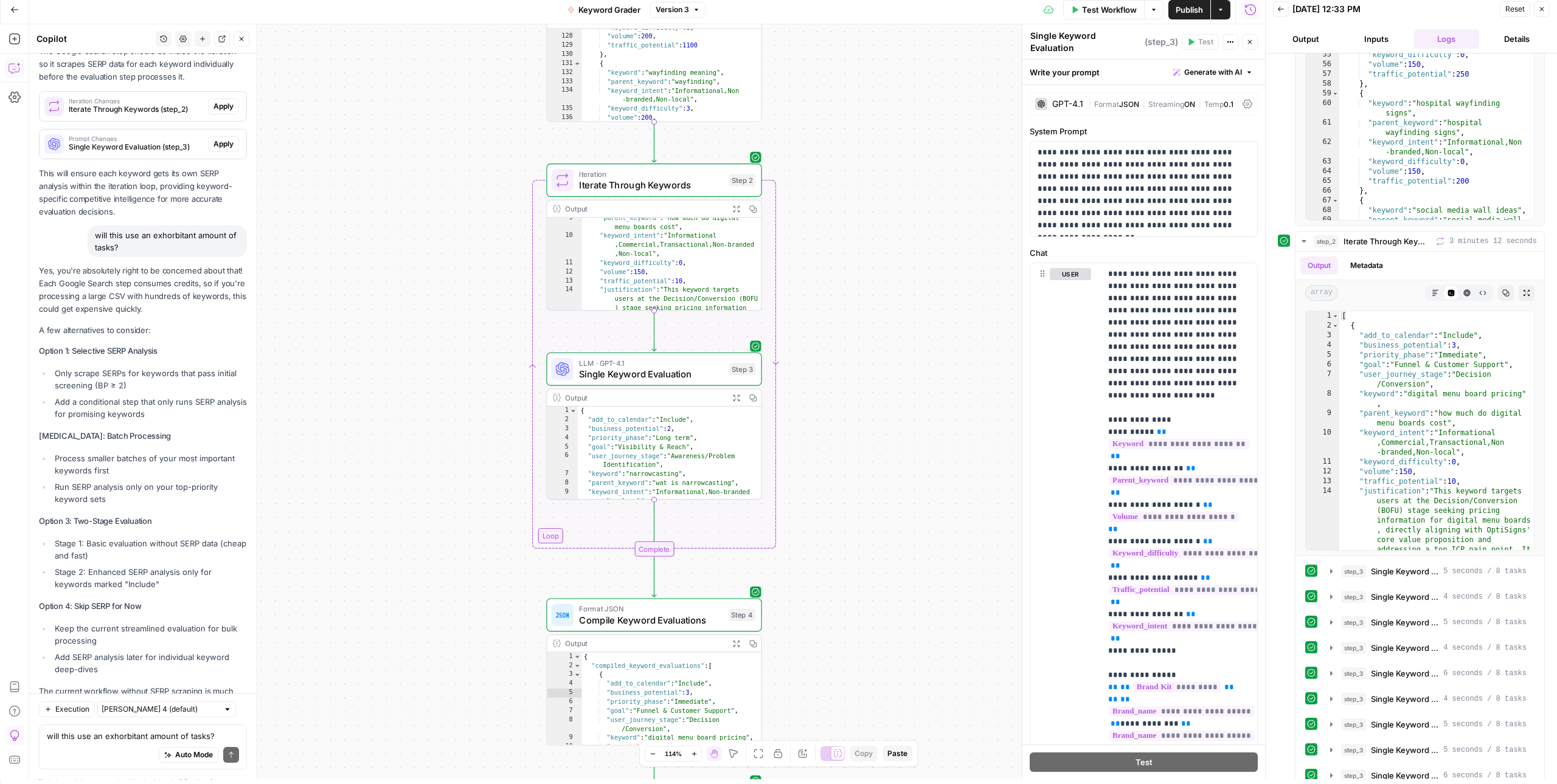
click at [83, 729] on div "will this use an exhorbitant amount of tasks? Write your question here Auto Mod…" at bounding box center [143, 747] width 208 height 45
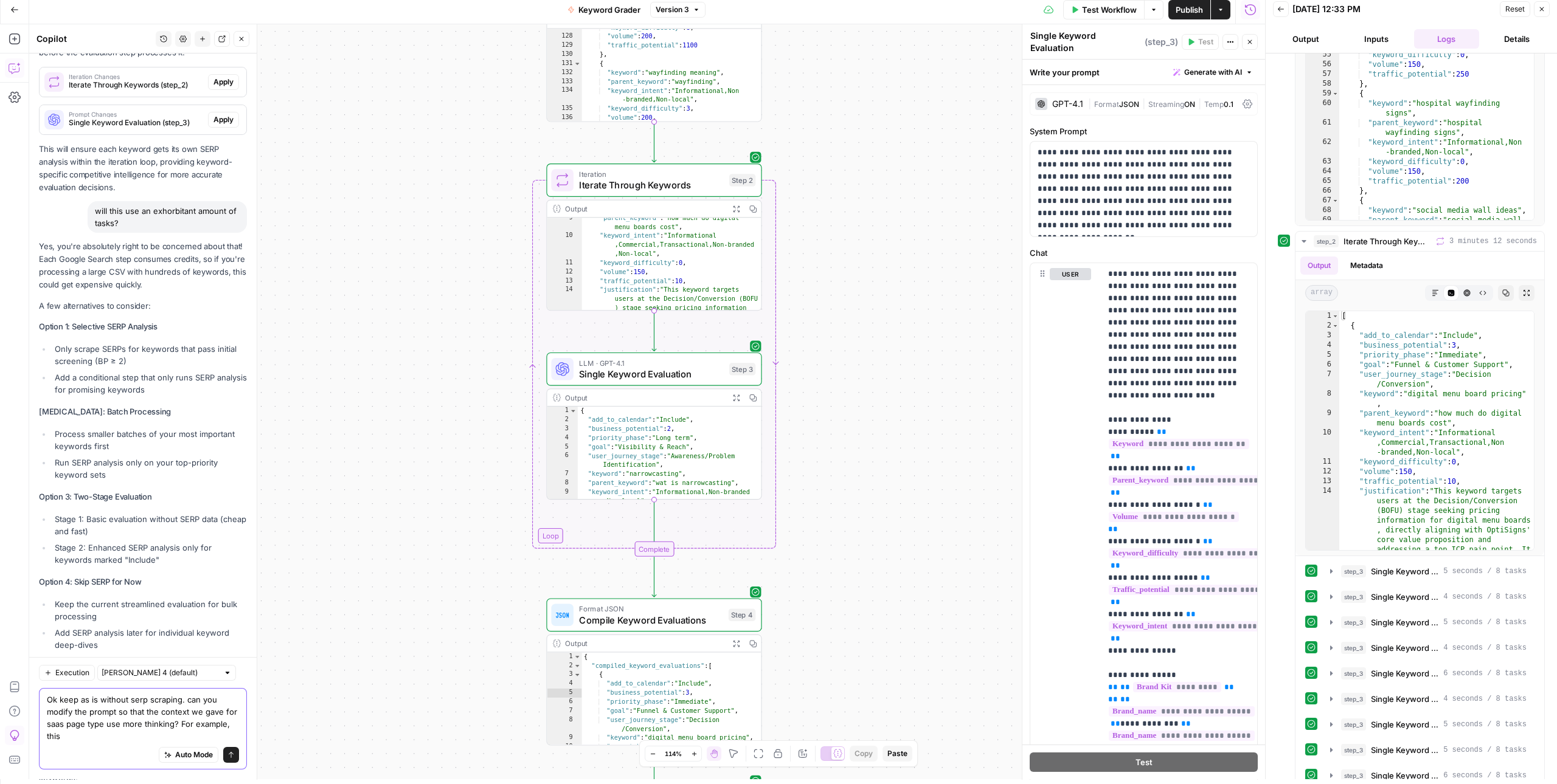
scroll to position [15661, 0]
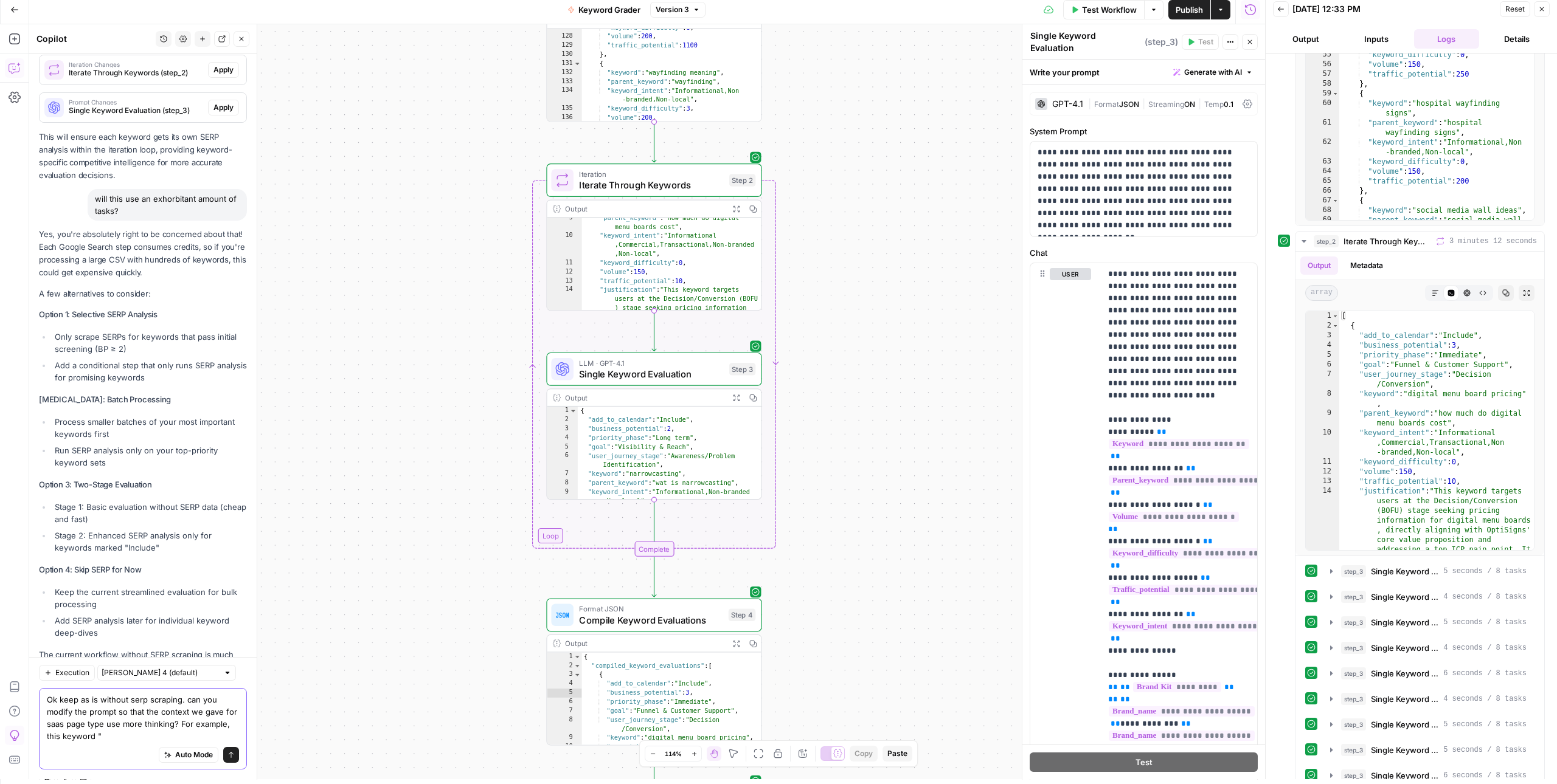
paste textarea "digital menu board pricing"
type textarea "Ok keep as is without serp scraping. can you modify the prompt so that the cont…"
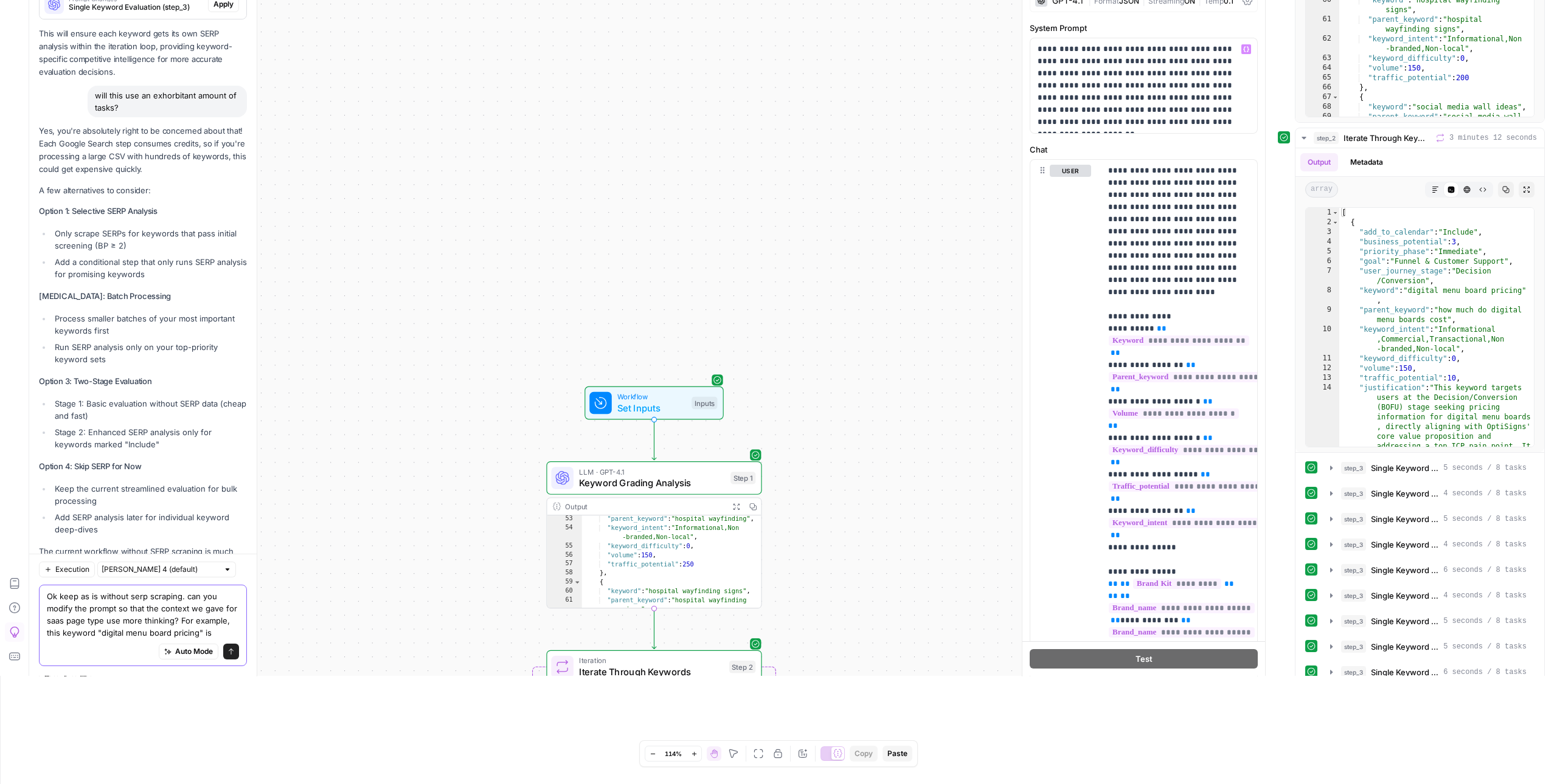
scroll to position [0, 0]
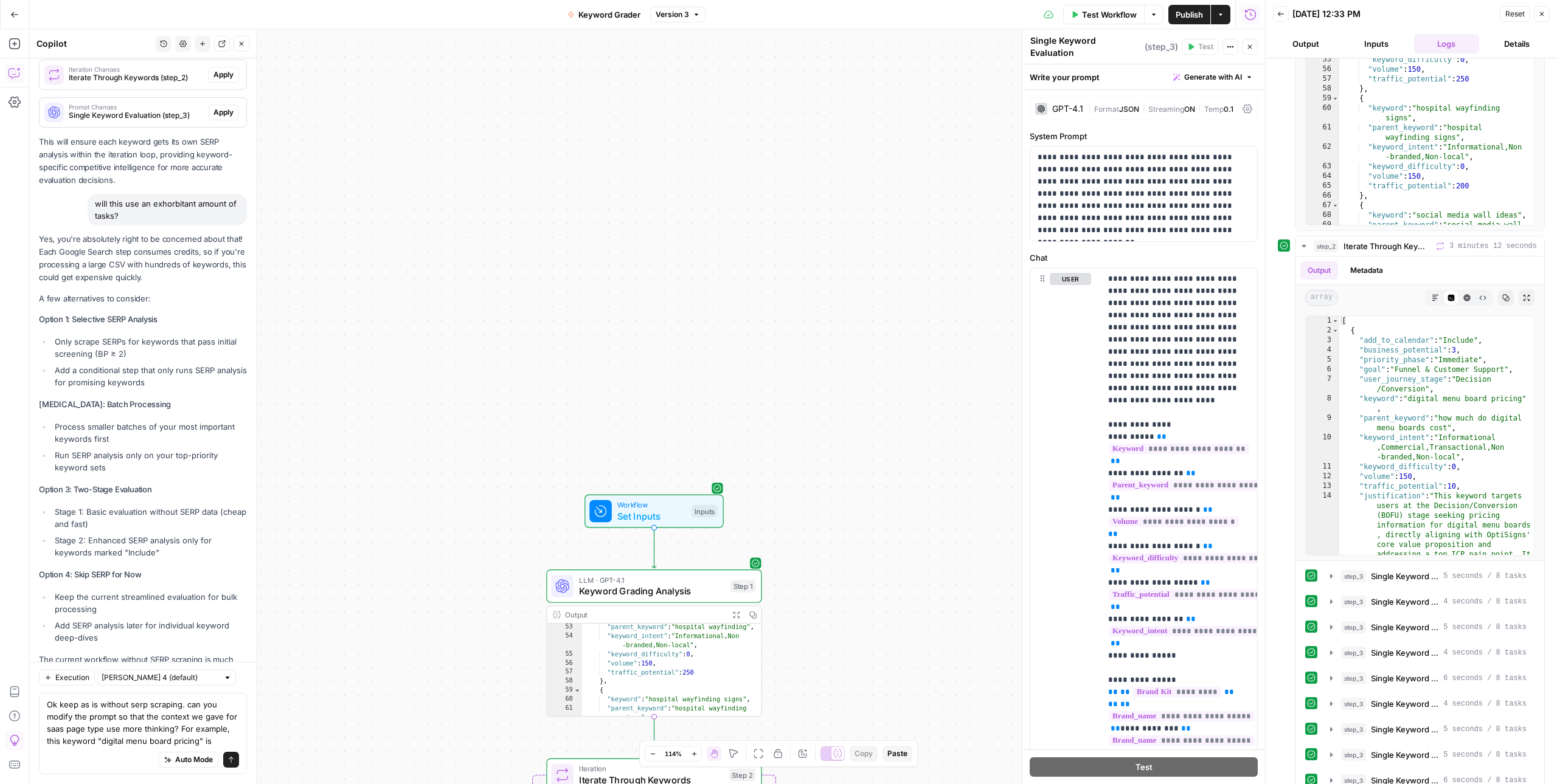
click at [1099, 14] on span "Test Workflow" at bounding box center [1110, 14] width 55 height 12
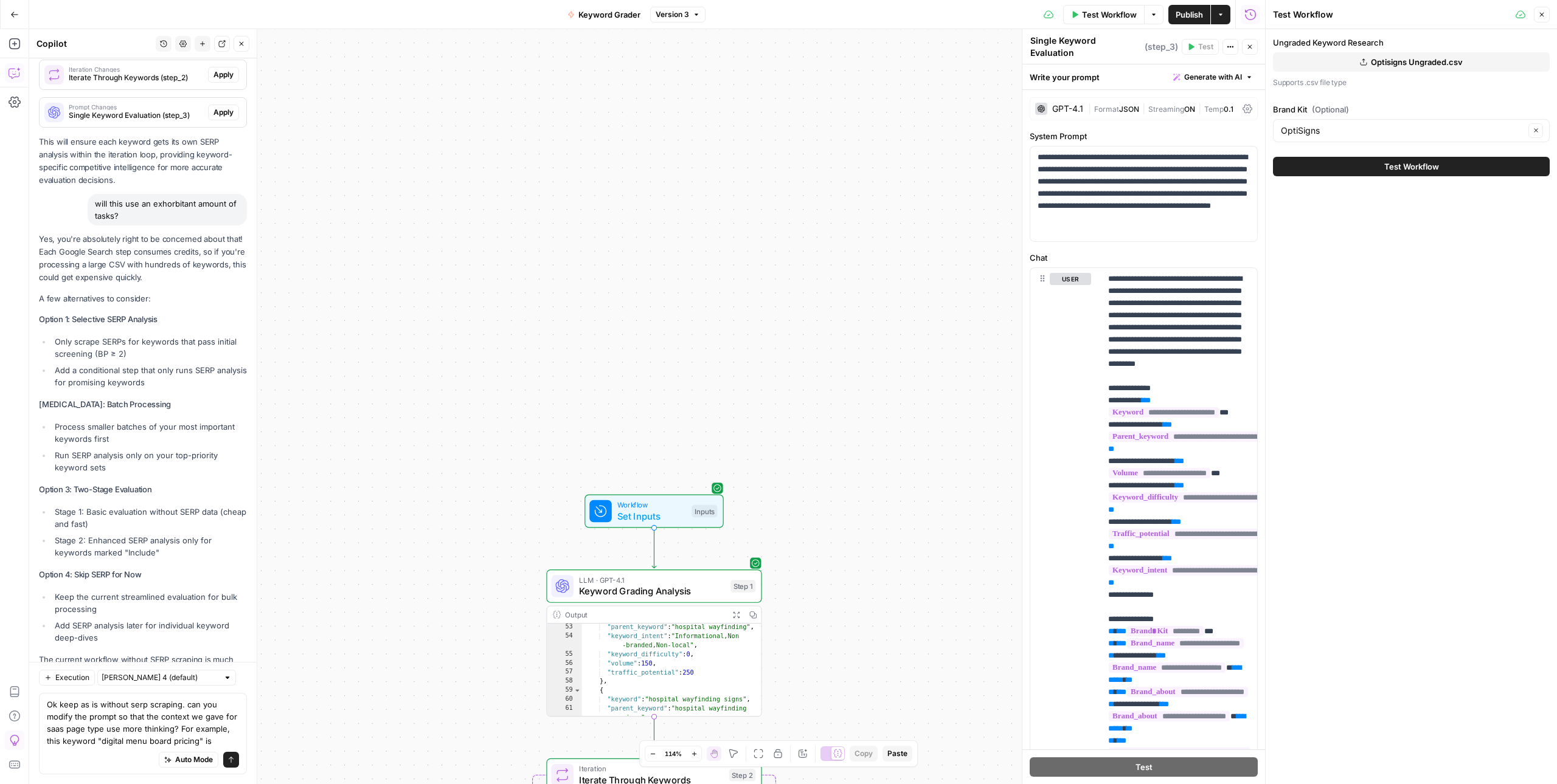
click at [1359, 69] on button "Optisigns Ungraded.csv" at bounding box center [1411, 62] width 277 height 19
click at [1426, 163] on span "Test Workflow" at bounding box center [1411, 167] width 55 height 12
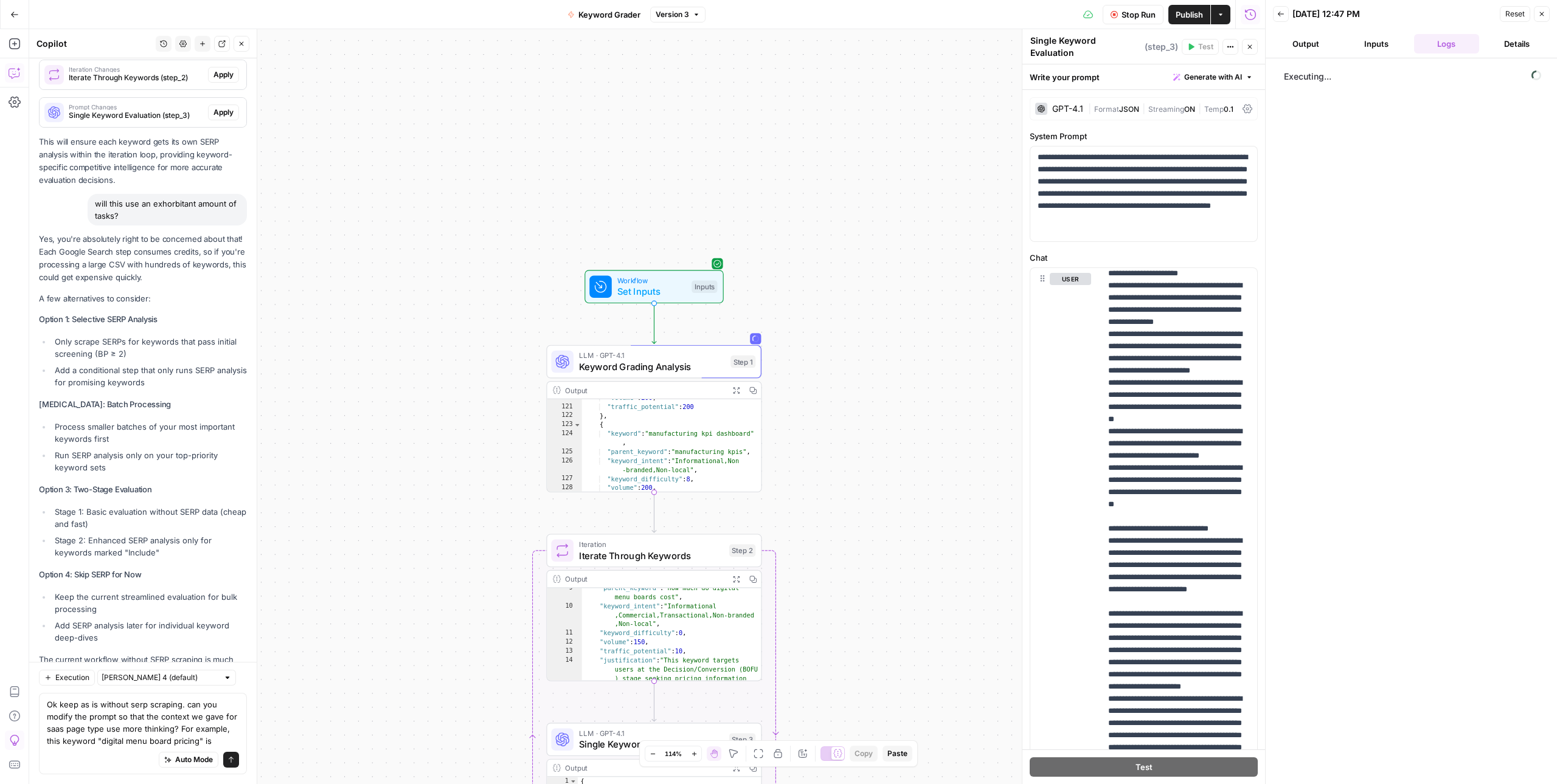
scroll to position [1134, 0]
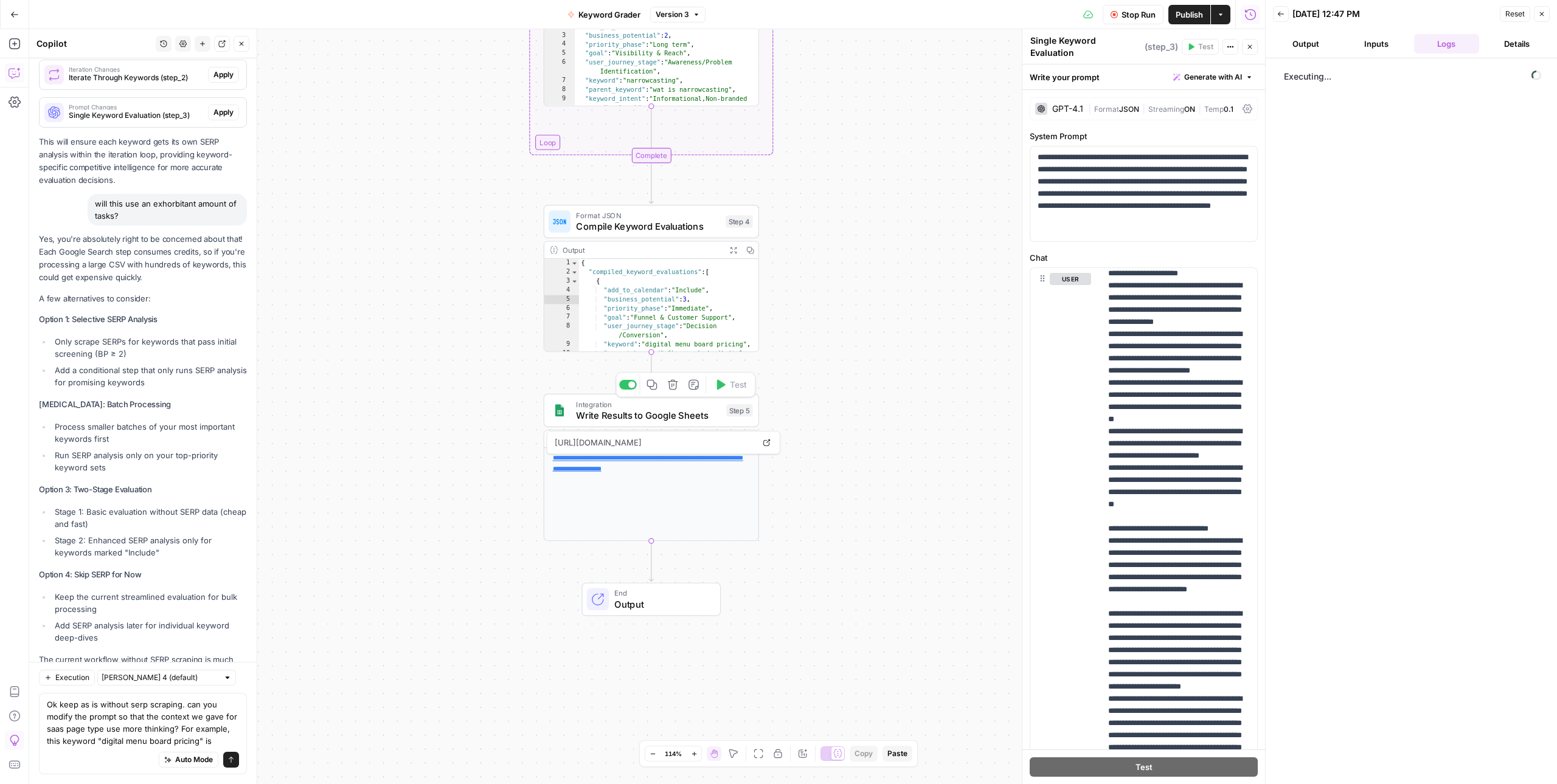
click at [632, 414] on span "Write Results to Google Sheets" at bounding box center [648, 415] width 145 height 14
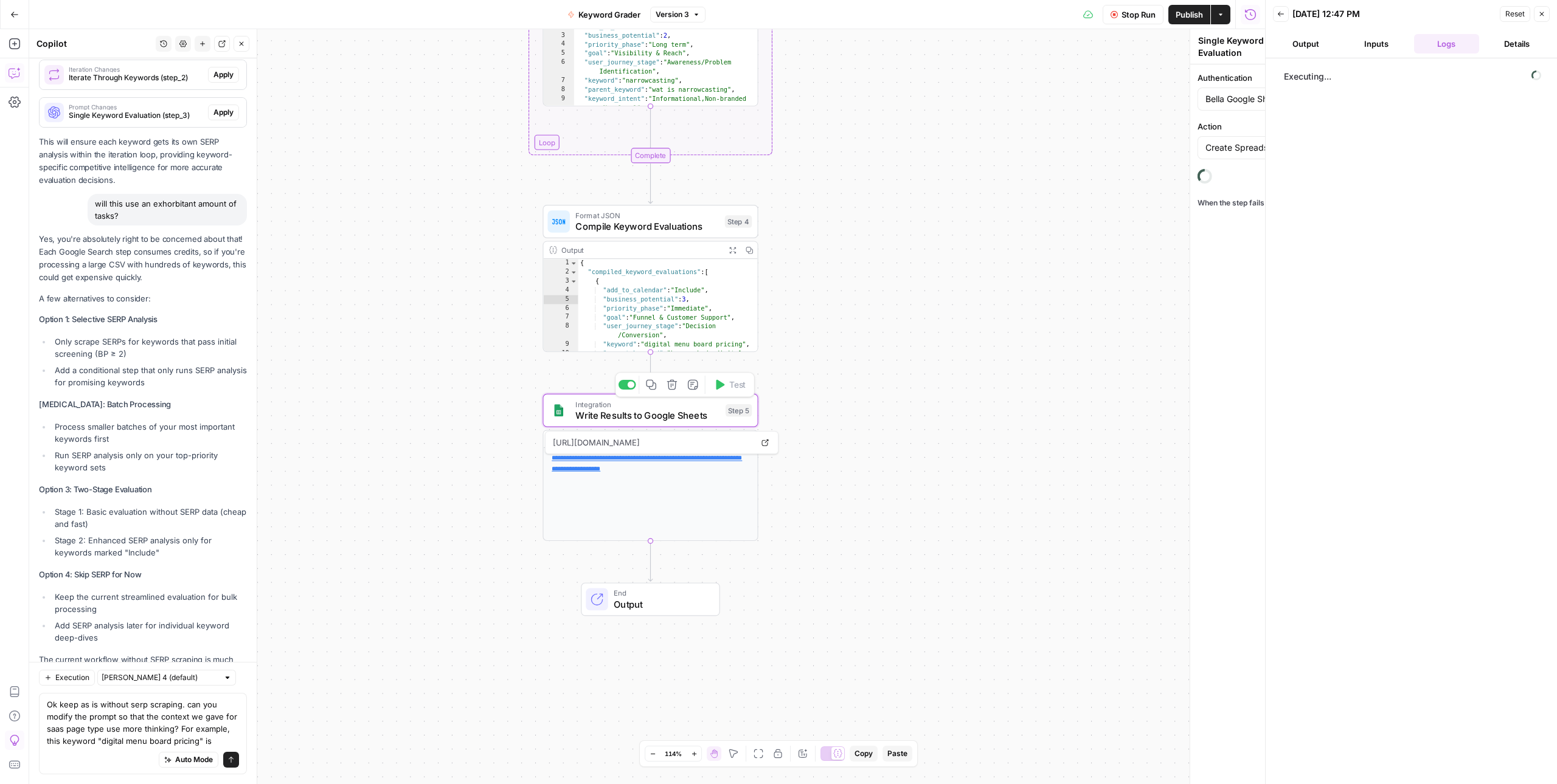
type textarea "Write Results to Google Sheets"
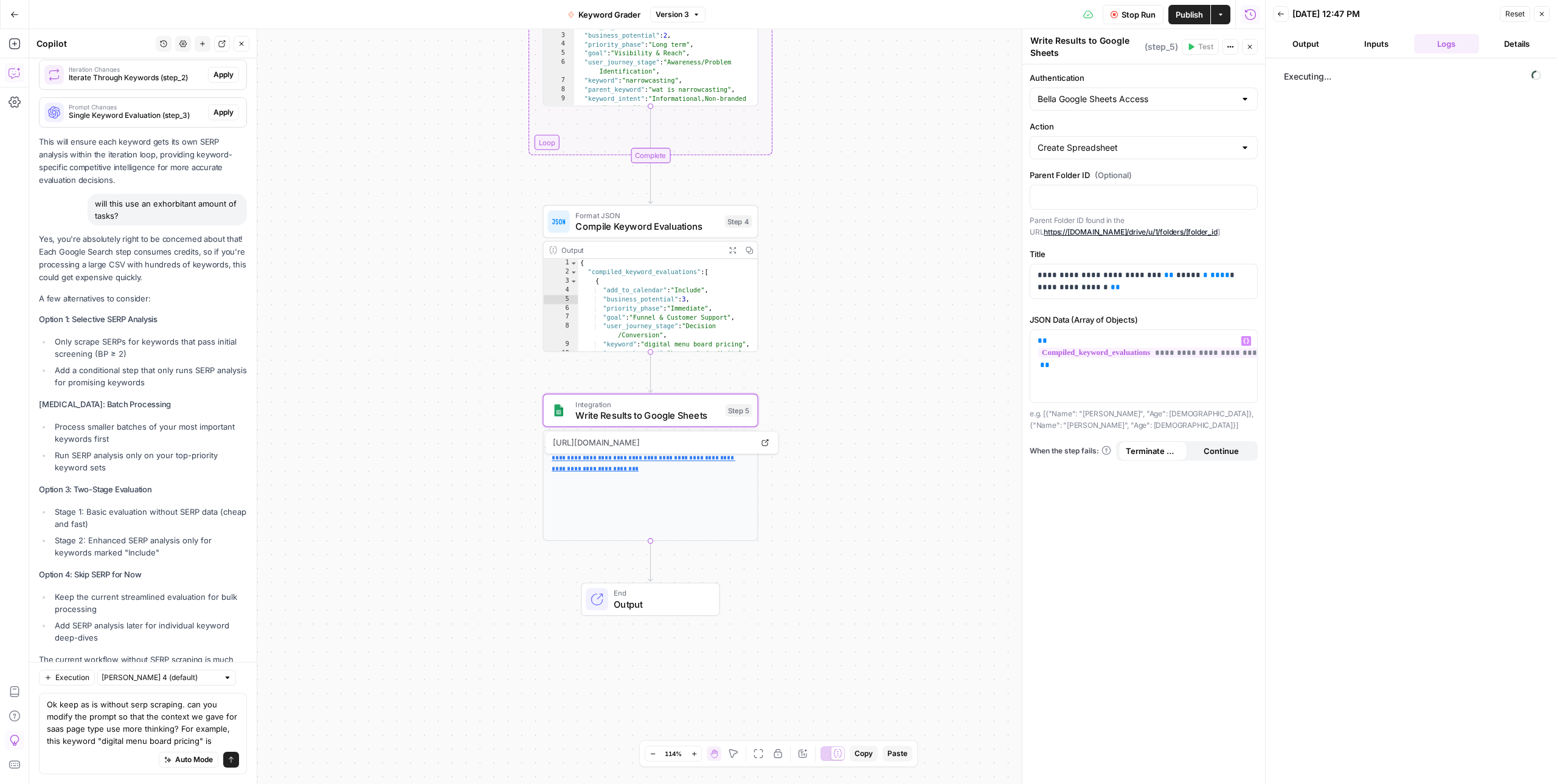
scroll to position [0, 85]
click at [1039, 280] on p "**********" at bounding box center [1143, 282] width 211 height 25
click at [1249, 275] on span "Variables Menu" at bounding box center [1249, 275] width 1 height 1
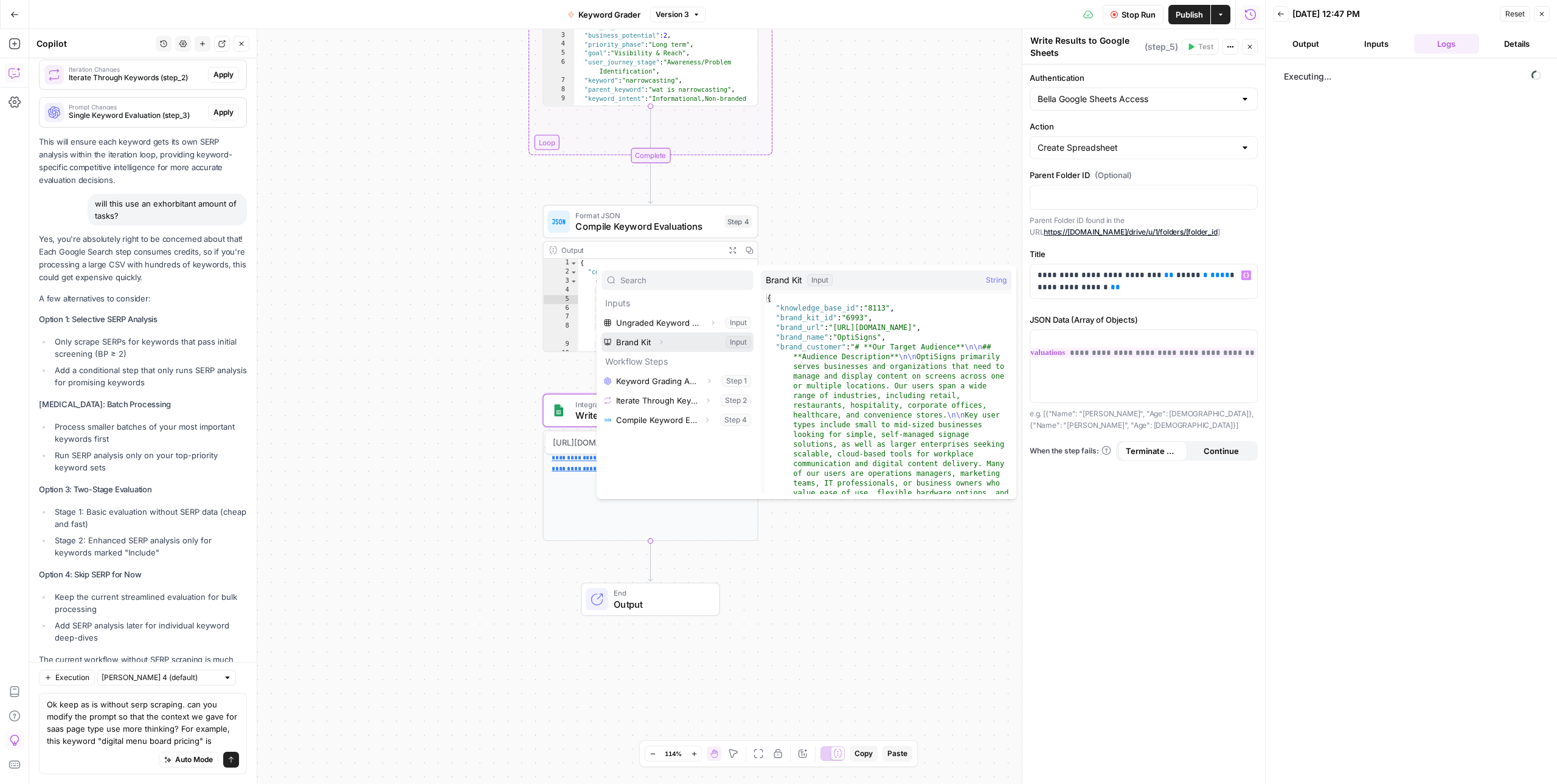
click at [661, 342] on icon "button" at bounding box center [661, 343] width 8 height 8
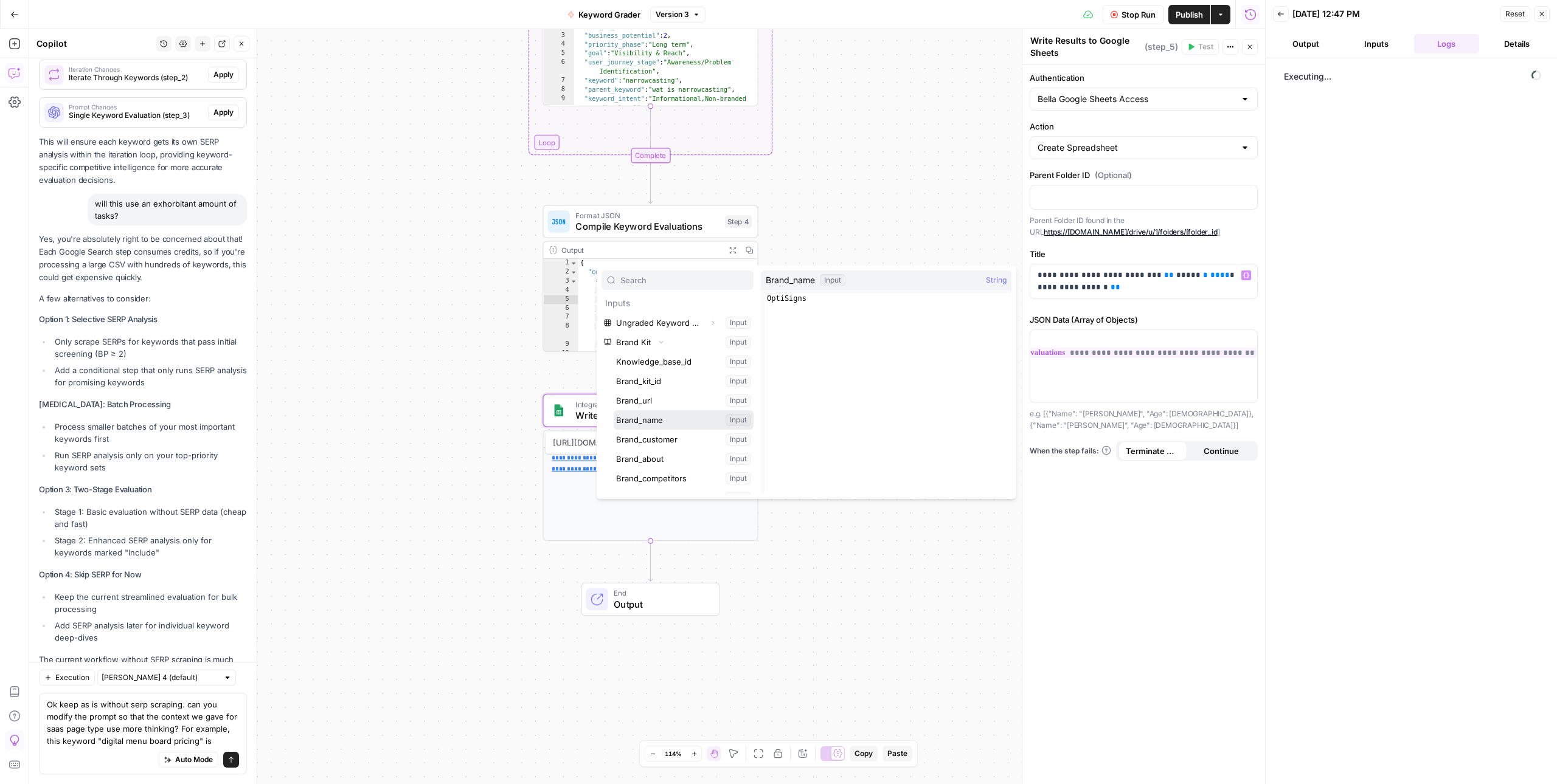
click at [639, 420] on button "Select variable Brand_name" at bounding box center [683, 420] width 140 height 19
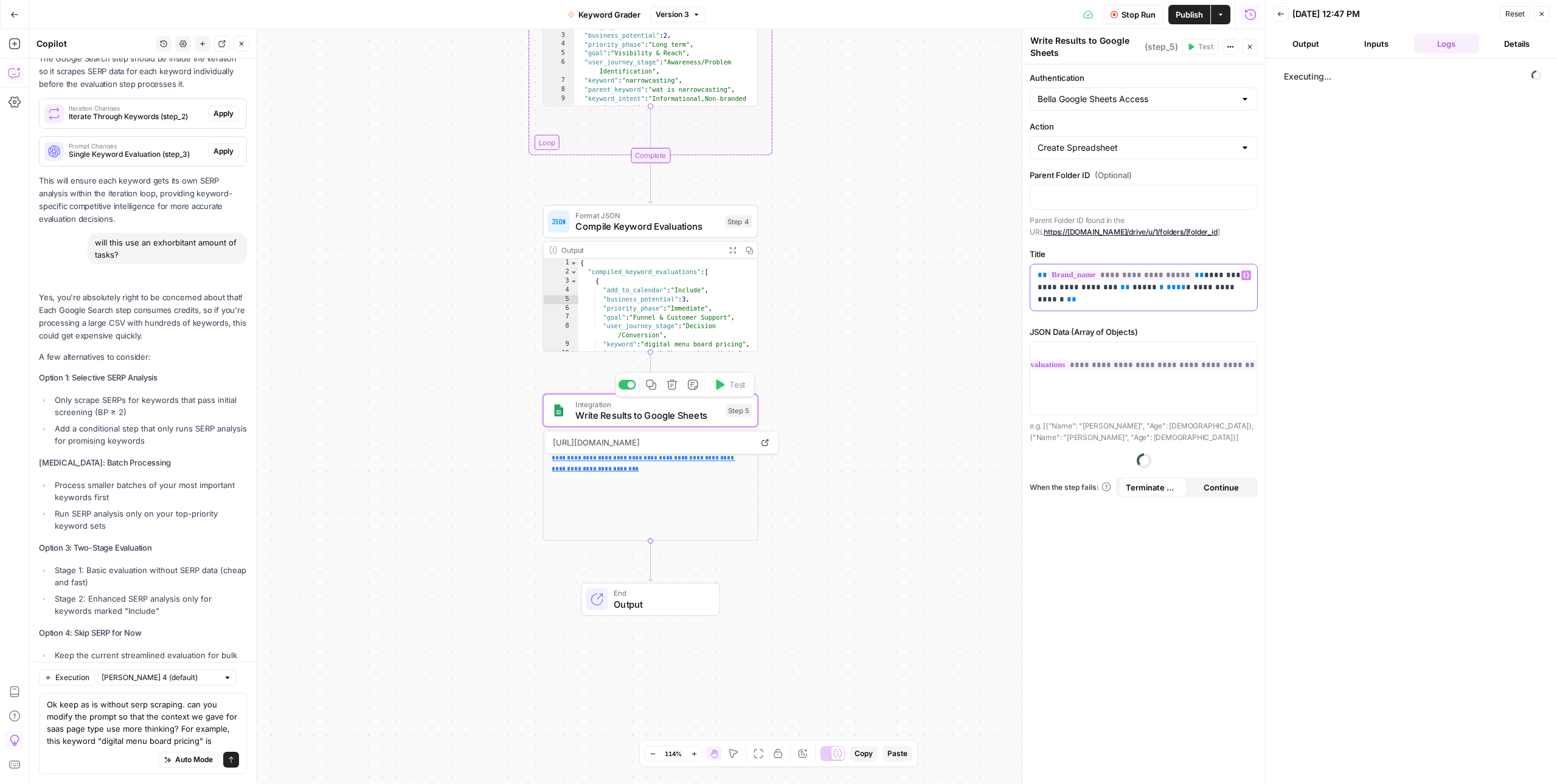
scroll to position [15719, 0]
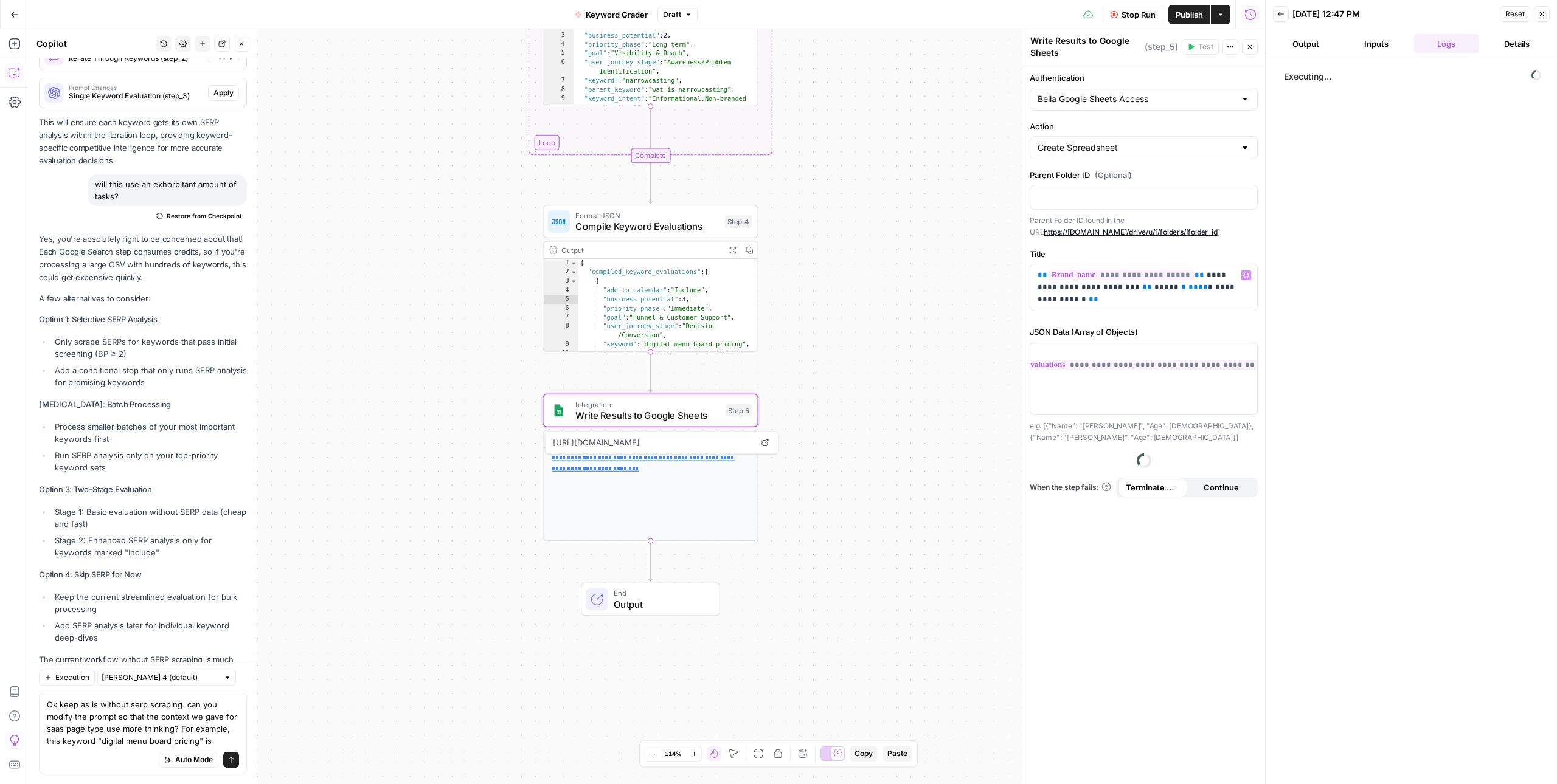
click at [911, 596] on div "Workflow Set Inputs Inputs LLM · GPT-4.1 Keyword Grading Analysis Step 1 Output…" at bounding box center [647, 407] width 1236 height 755
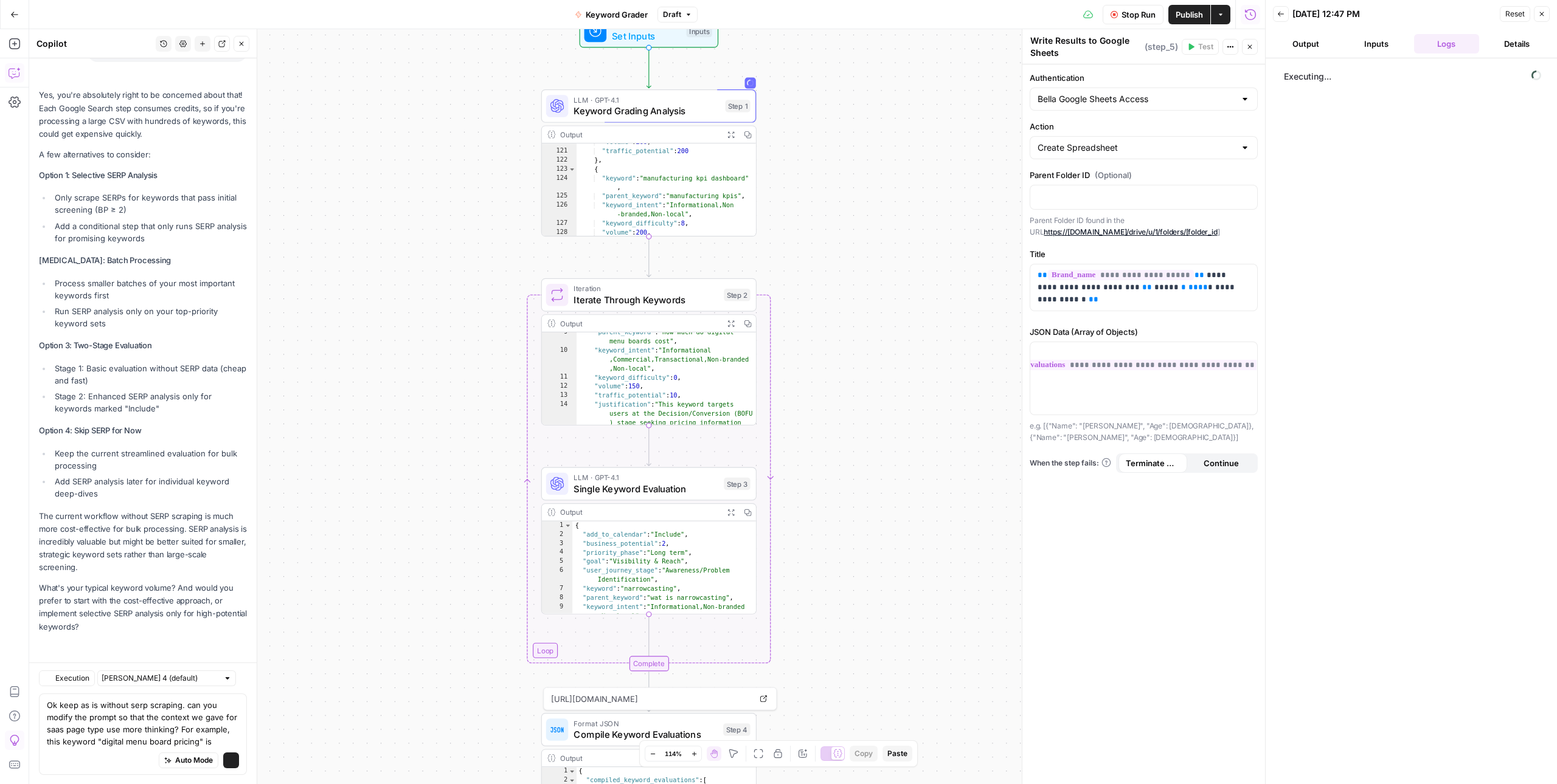
scroll to position [15558, 0]
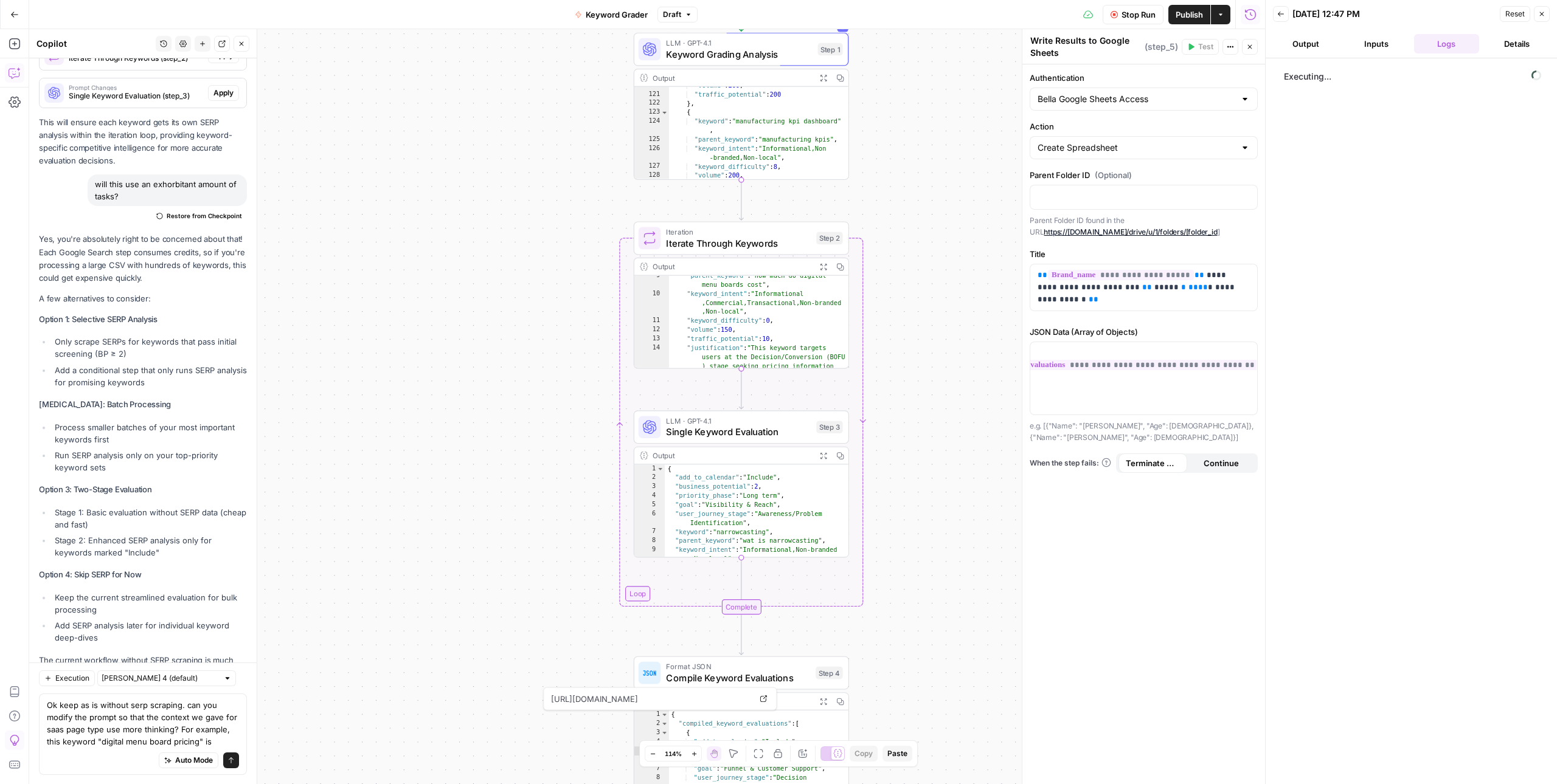
click at [762, 57] on span "Keyword Grading Analysis" at bounding box center [739, 54] width 146 height 14
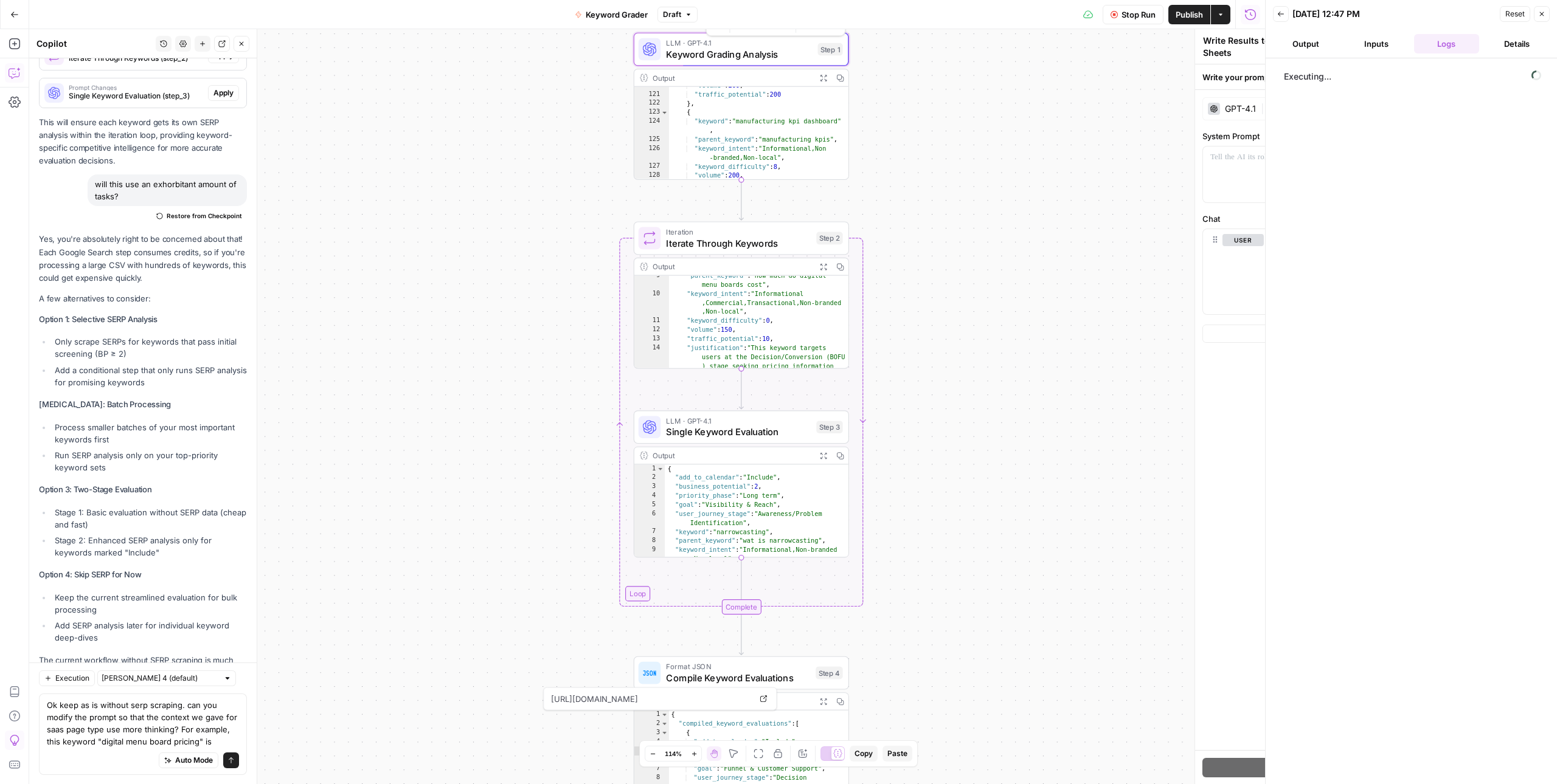
type textarea "Keyword Grading Analysis"
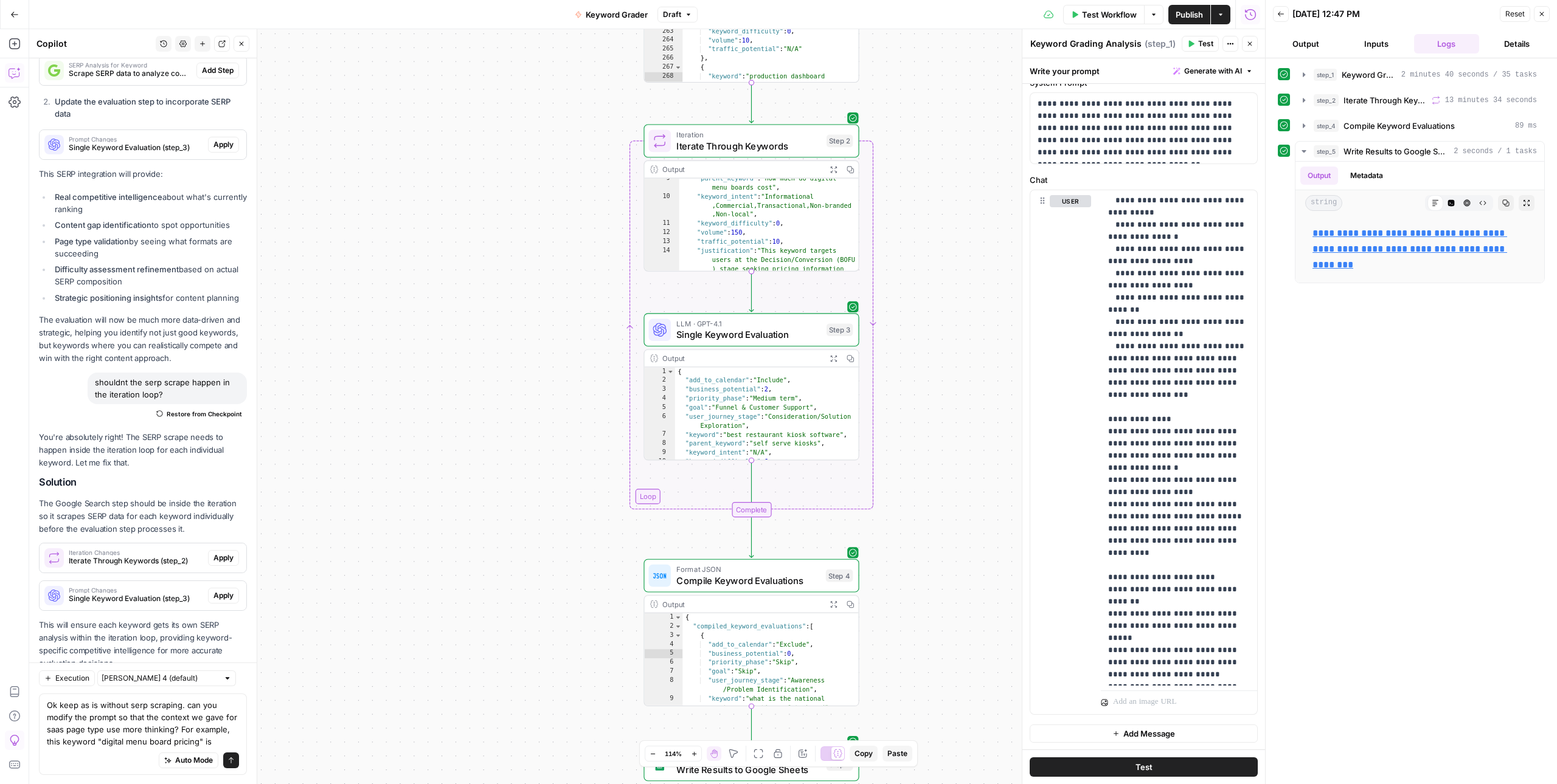
scroll to position [15558, 0]
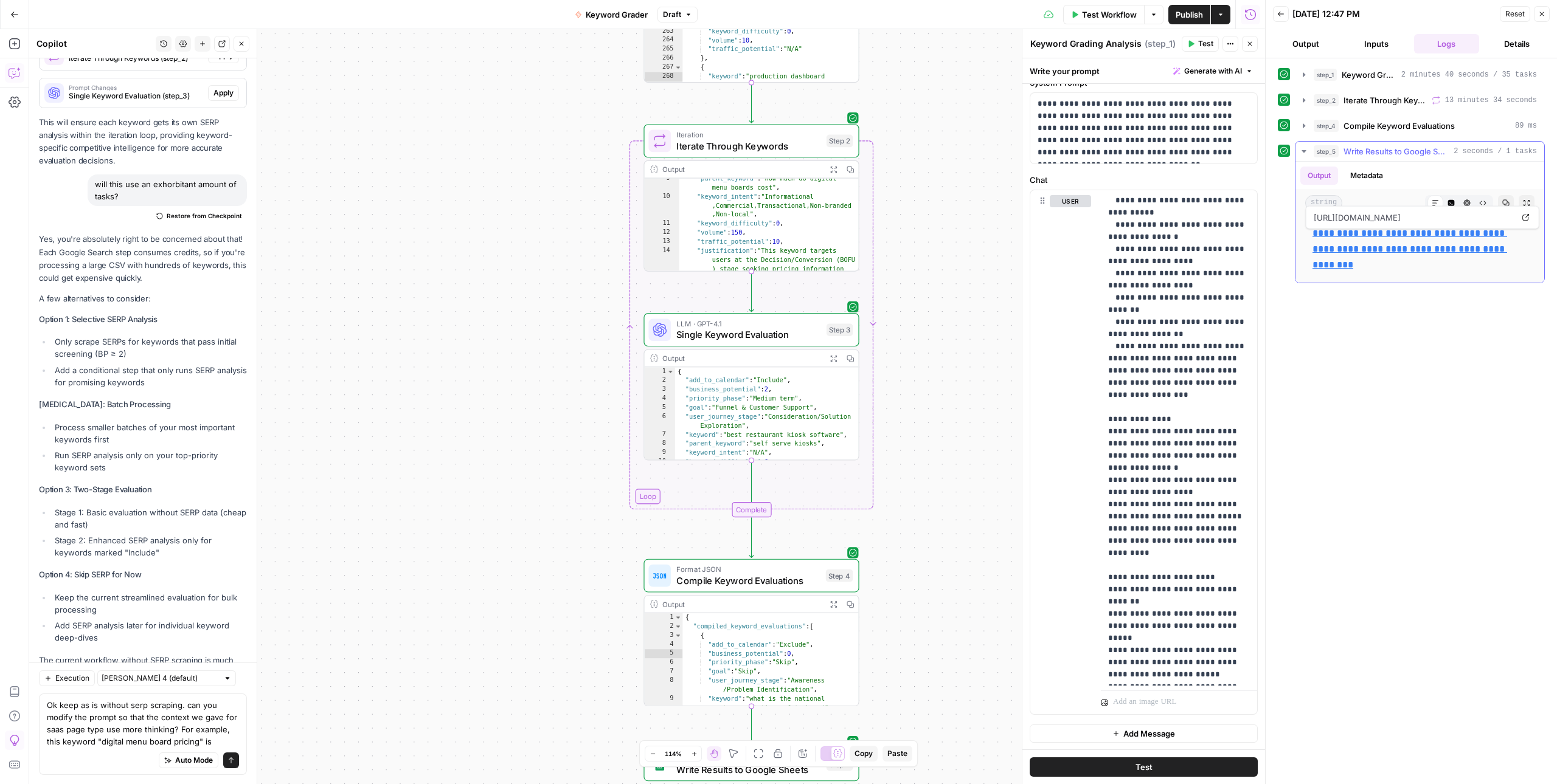
click at [1376, 235] on link "**********" at bounding box center [1409, 248] width 194 height 41
click at [168, 704] on textarea "Ok keep as is without serp scraping. can you modify the prompt so that the cont…" at bounding box center [143, 723] width 192 height 49
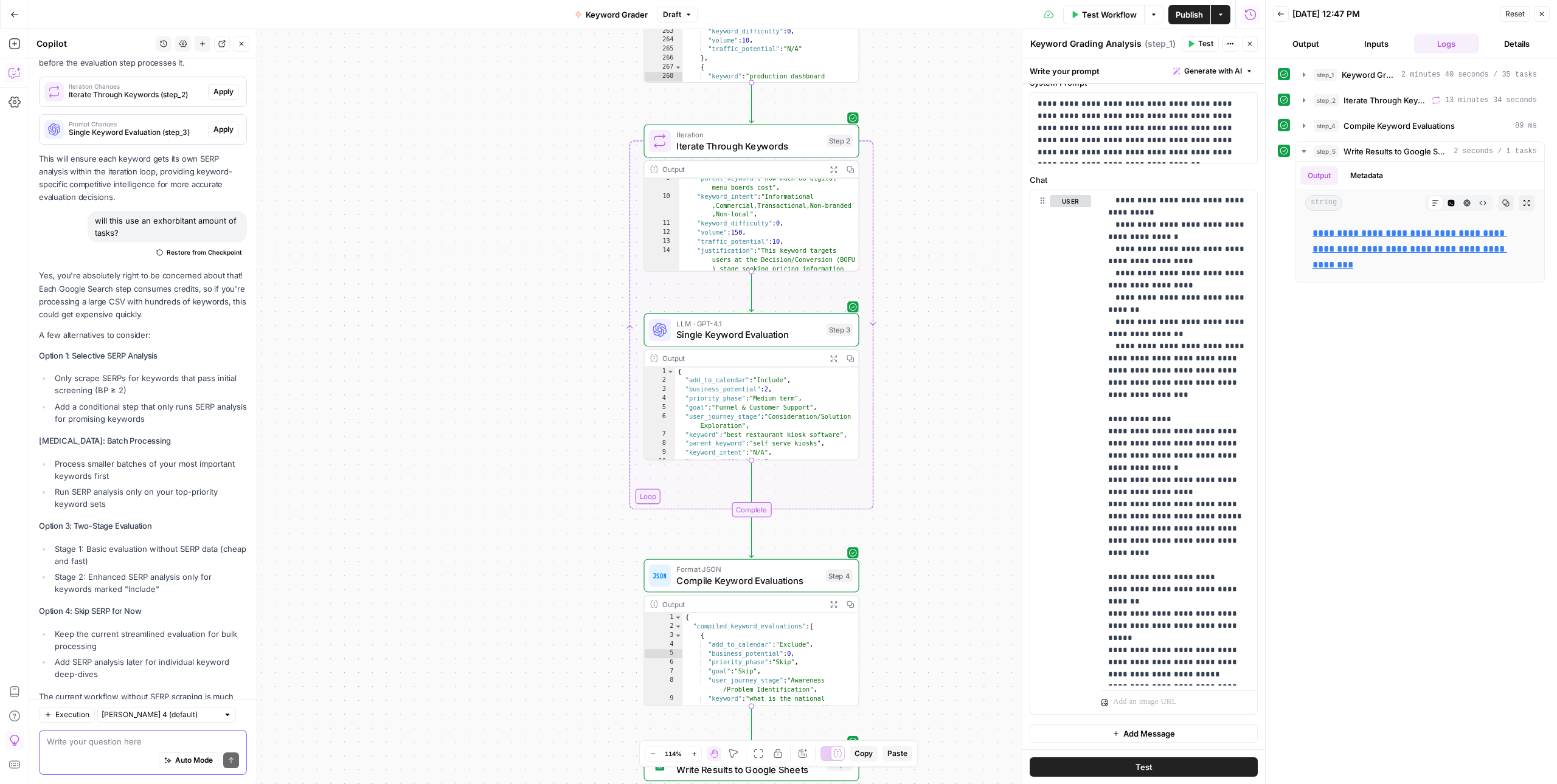
scroll to position [15522, 0]
click at [753, 142] on span "Iterate Through Keywords" at bounding box center [749, 146] width 145 height 14
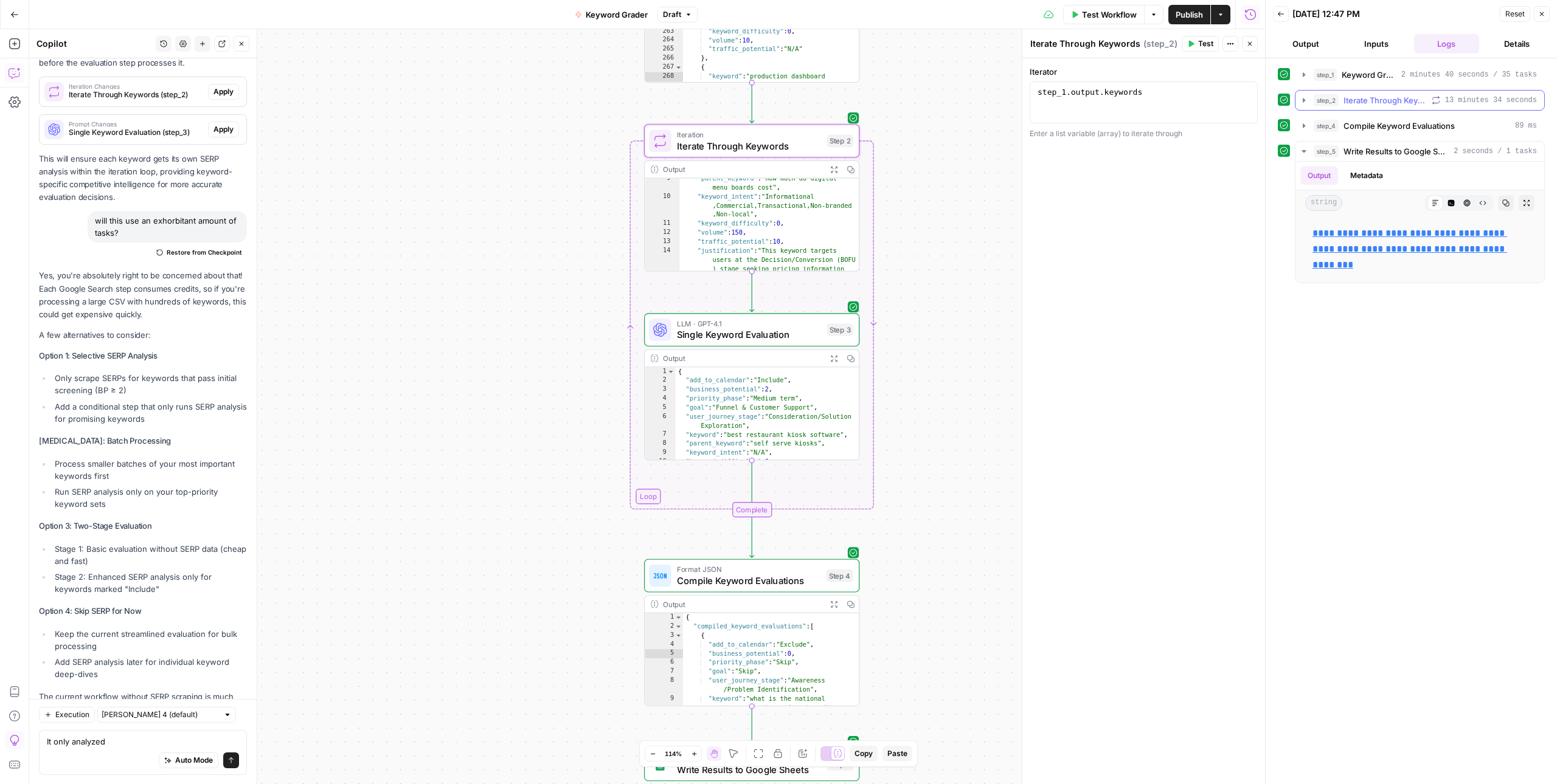
click at [1305, 100] on icon "button" at bounding box center [1304, 100] width 3 height 4
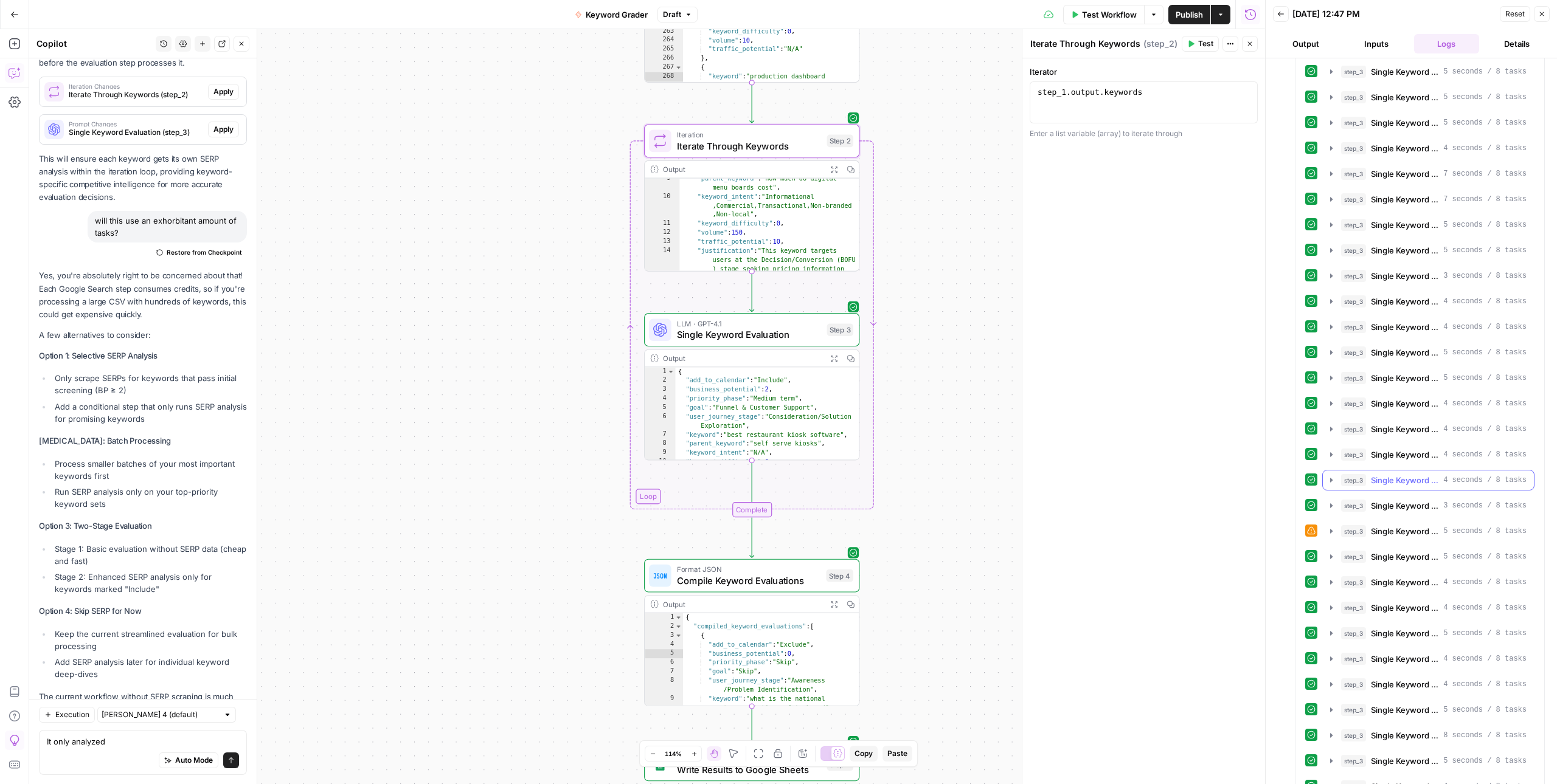
scroll to position [2329, 0]
click at [1332, 530] on icon "button" at bounding box center [1331, 527] width 3 height 4
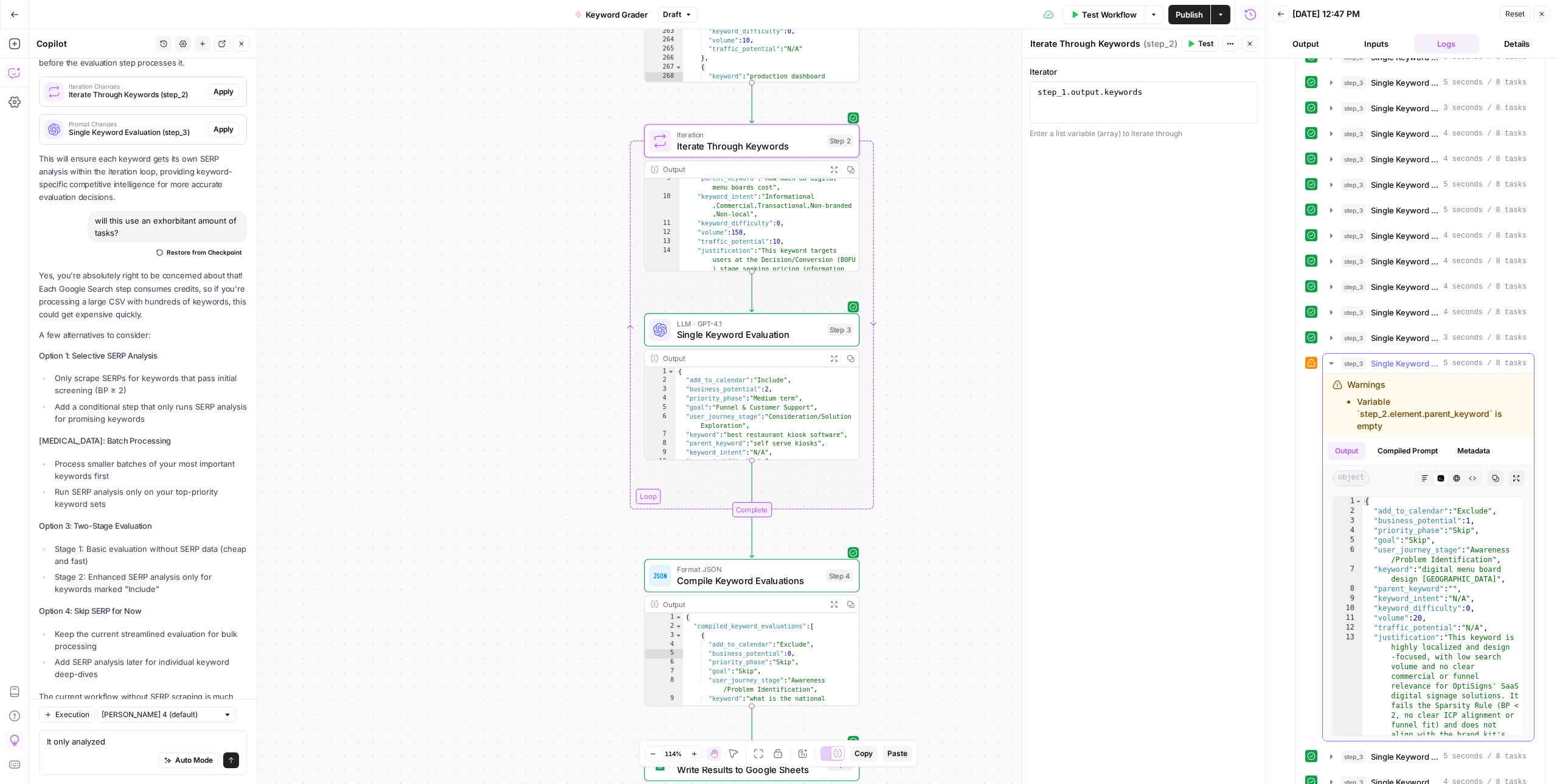
scroll to position [2494, 0]
click at [1406, 432] on li "Variable `step_2.element.parent_keyword` is empty" at bounding box center [1441, 413] width 168 height 36
copy div "Variable `step_2.element.parent_keyword` is empty"
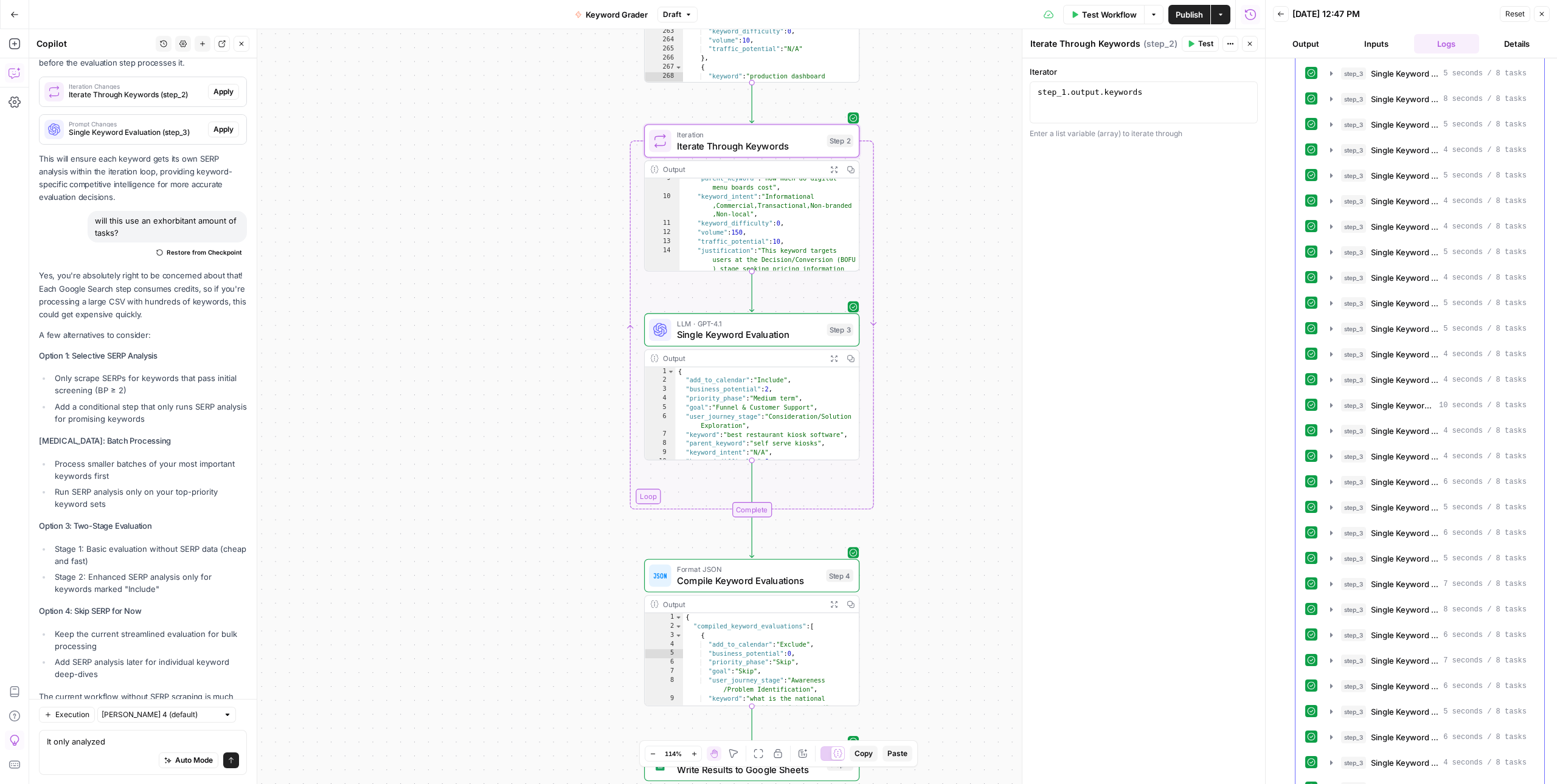
scroll to position [3688, 0]
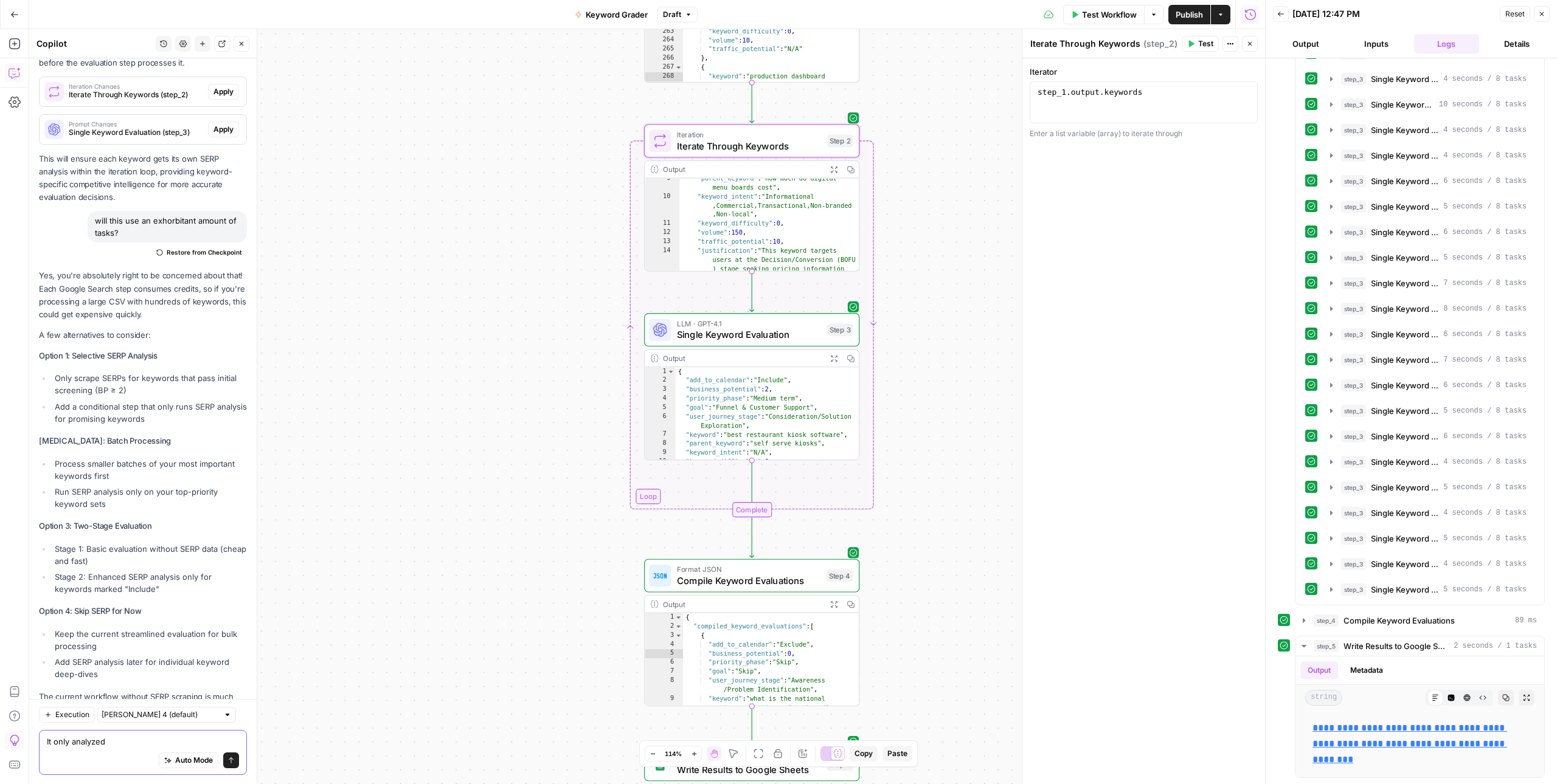
click at [124, 745] on textarea "It only analyzed" at bounding box center [143, 741] width 192 height 12
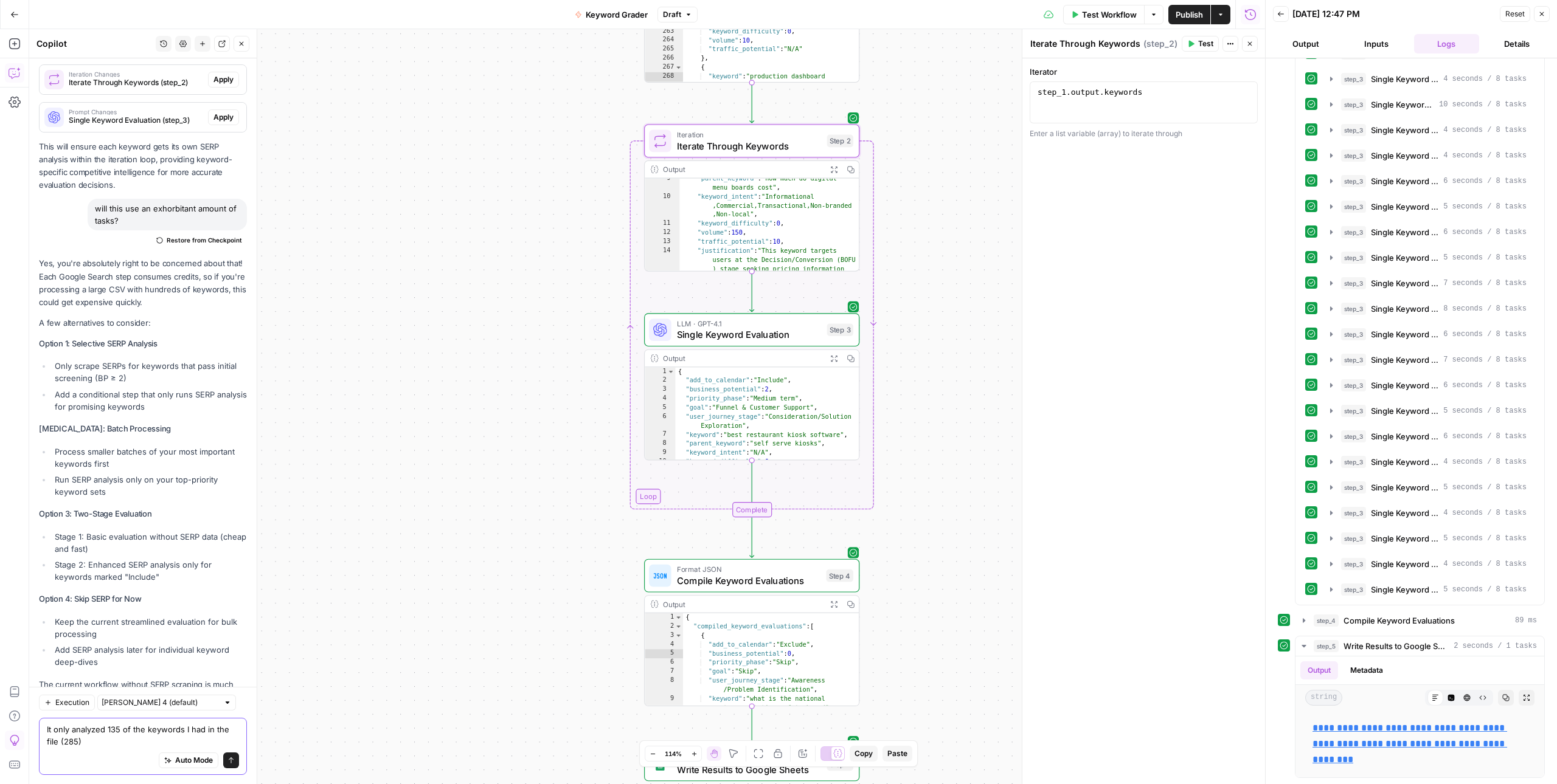
type textarea "It only analyzed 135 of the keywords I had in the file (285)"
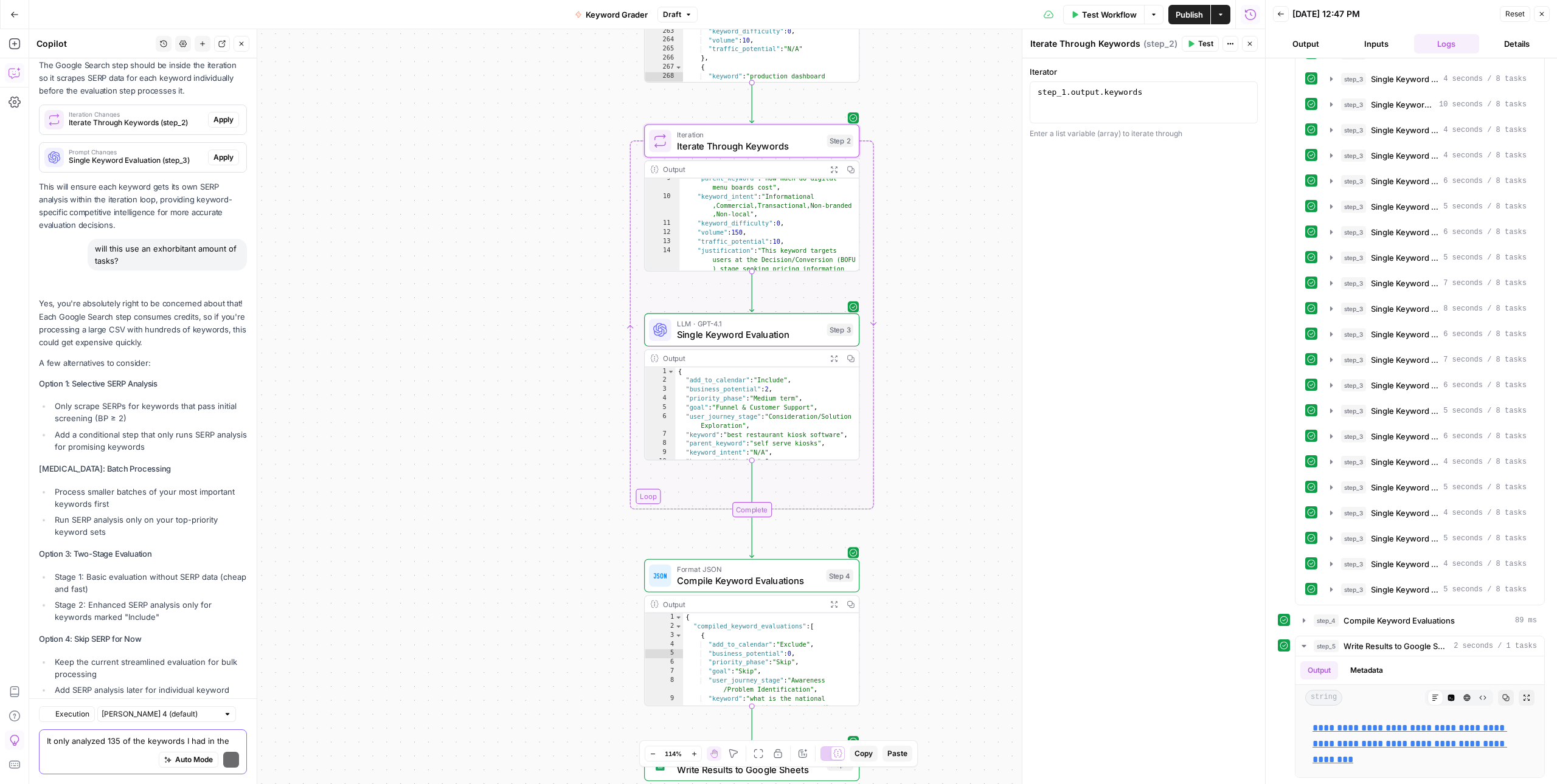
scroll to position [16019, 0]
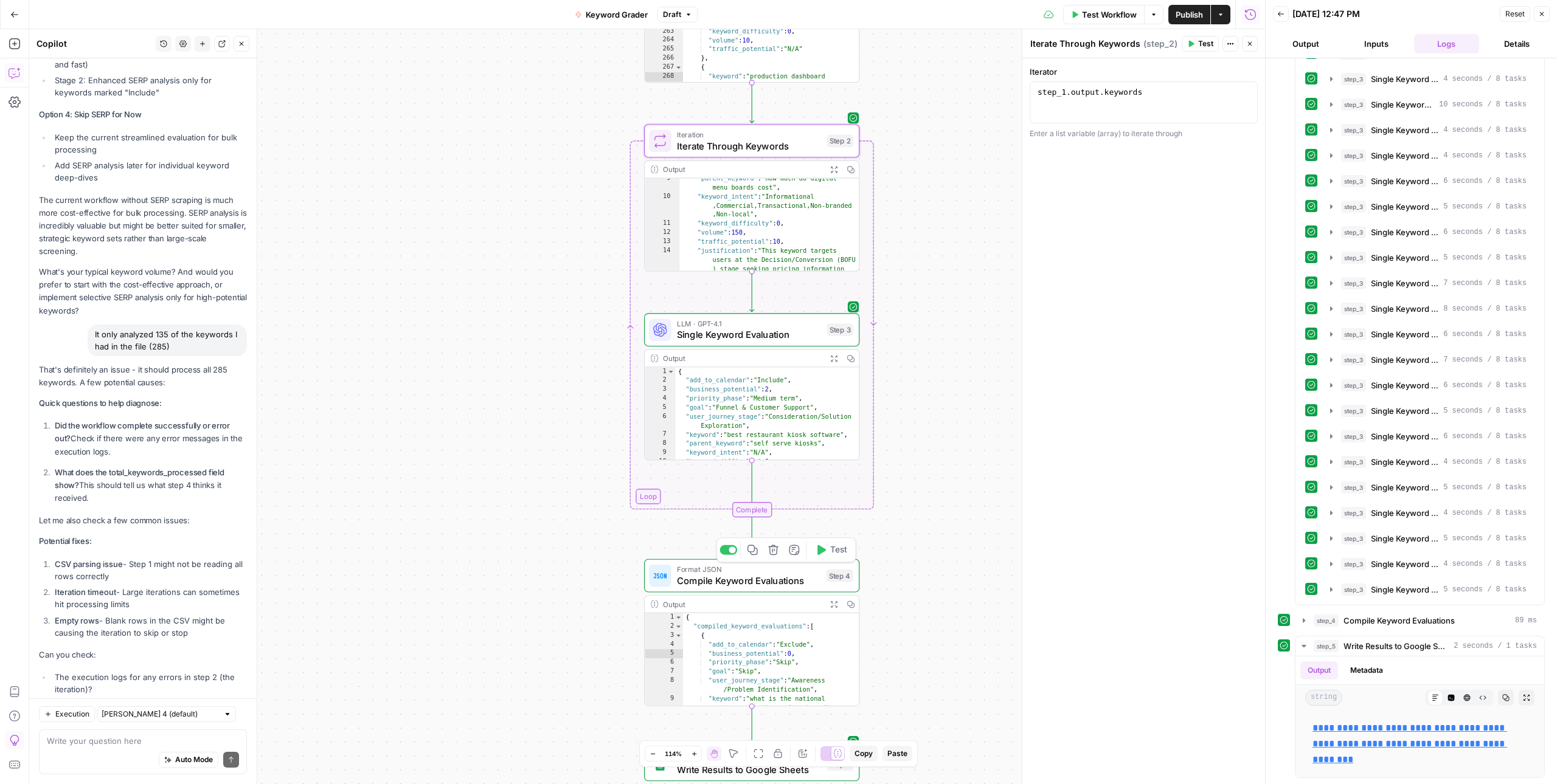
click at [778, 584] on span "Compile Keyword Evaluations" at bounding box center [748, 580] width 144 height 14
type textarea "Compile Keyword Evaluations"
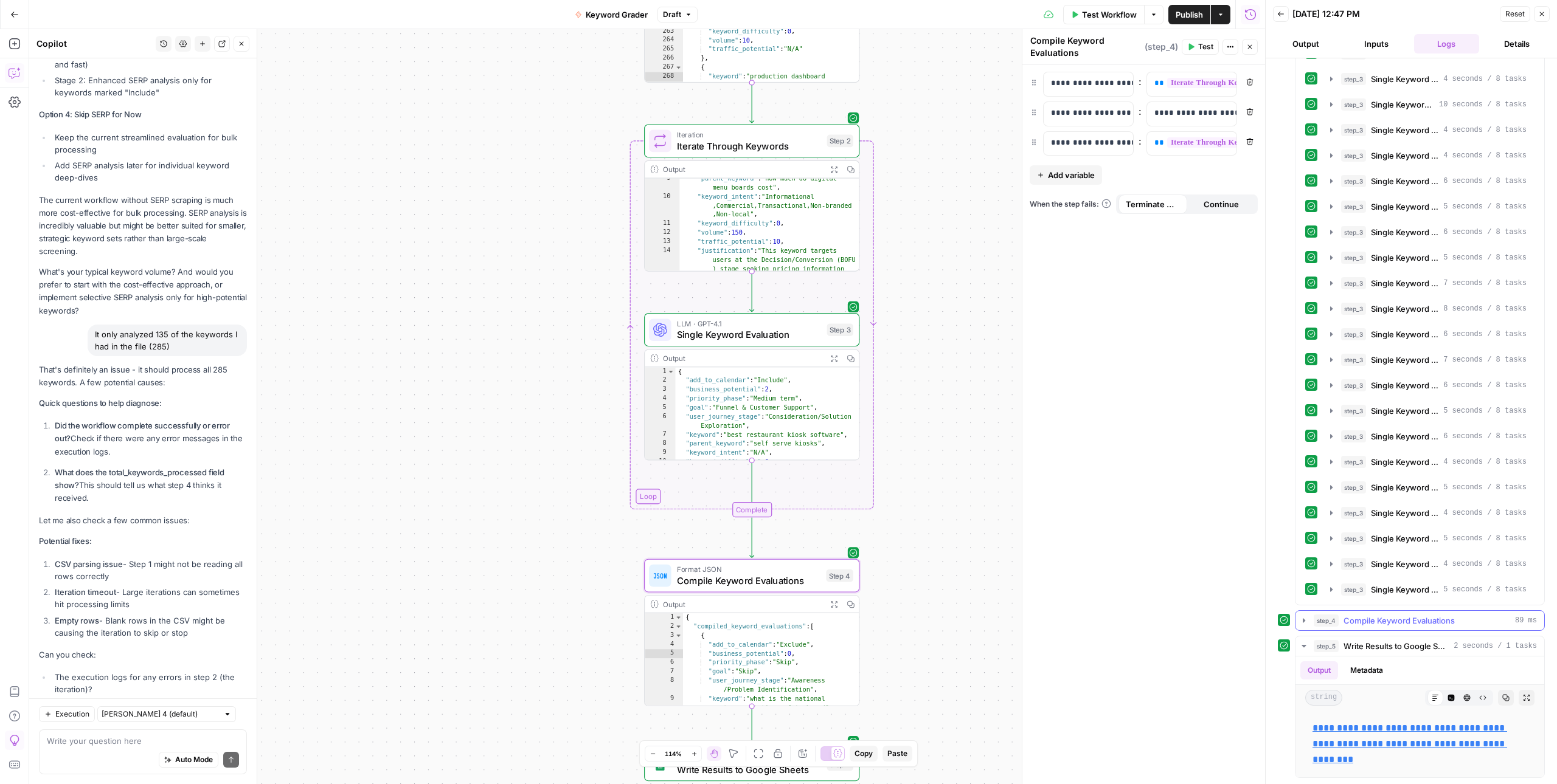
click at [1305, 620] on icon "button" at bounding box center [1304, 620] width 3 height 4
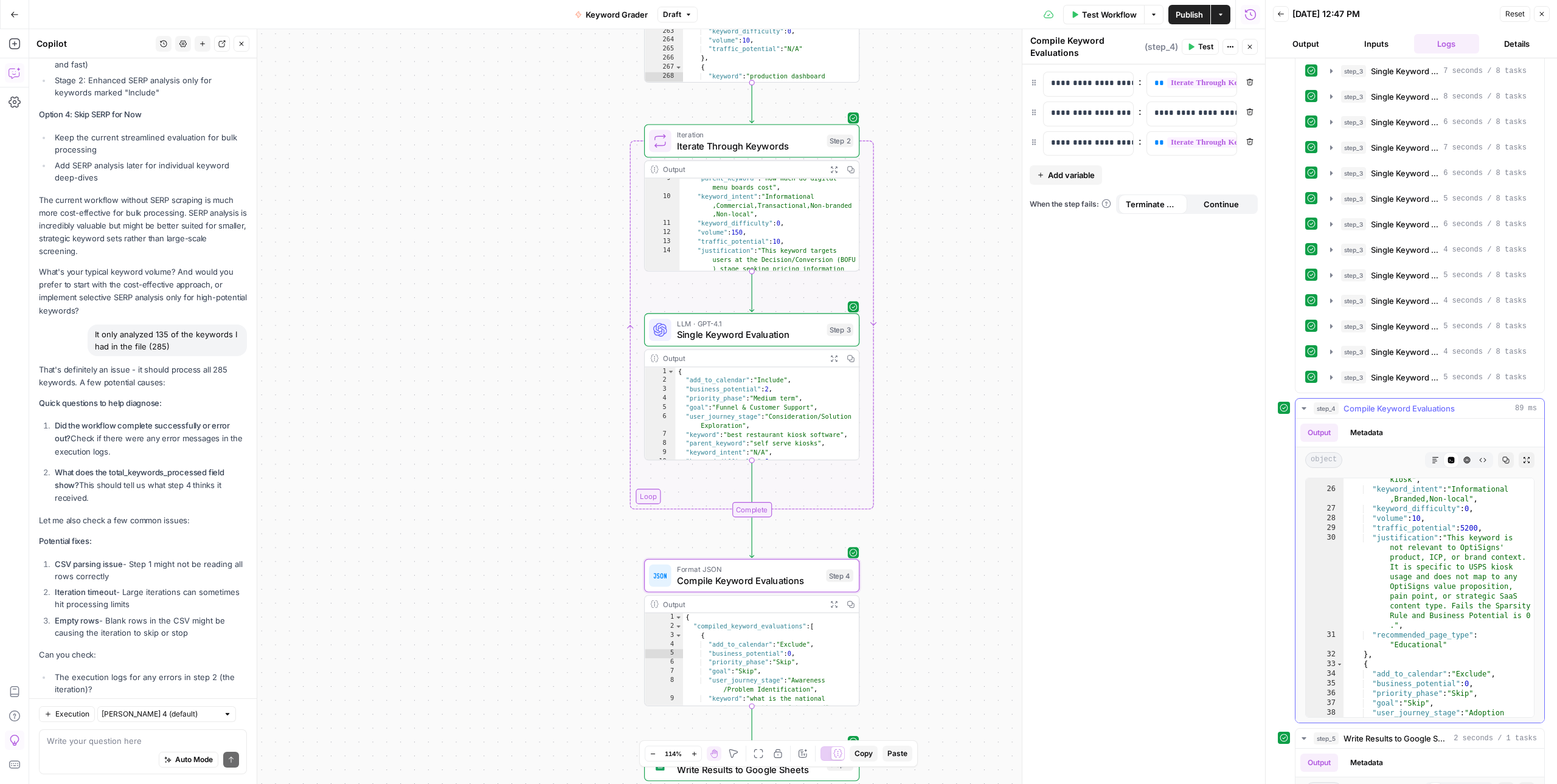
scroll to position [194, 0]
drag, startPoint x: 95, startPoint y: 561, endPoint x: 193, endPoint y: 558, distance: 98.0
click at [193, 703] on code "total_keywords_processed" at bounding box center [142, 707] width 108 height 8
copy code "total_keywords_processed"
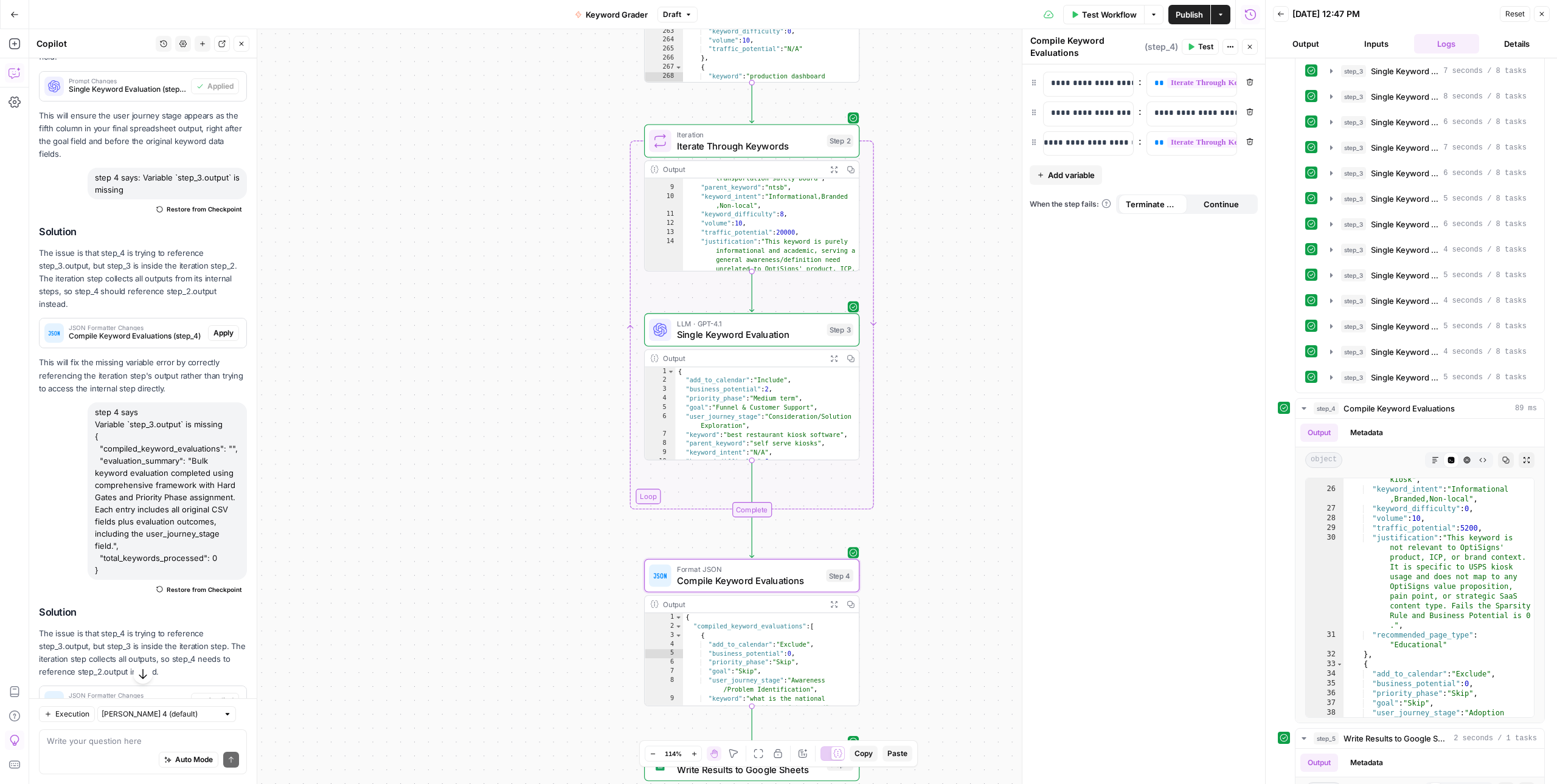
scroll to position [15924, 0]
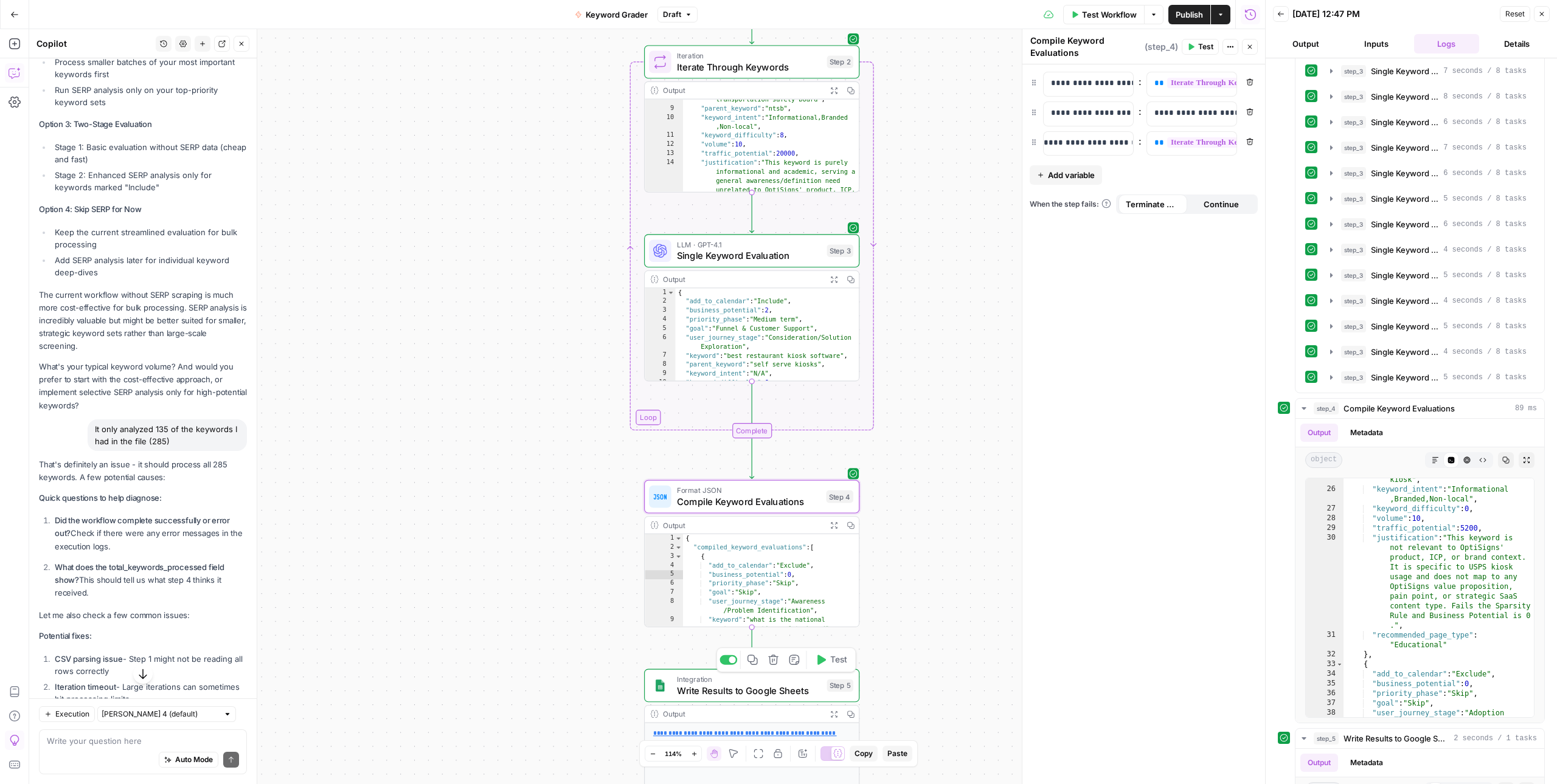
click at [783, 681] on span "Integration" at bounding box center [749, 680] width 145 height 11
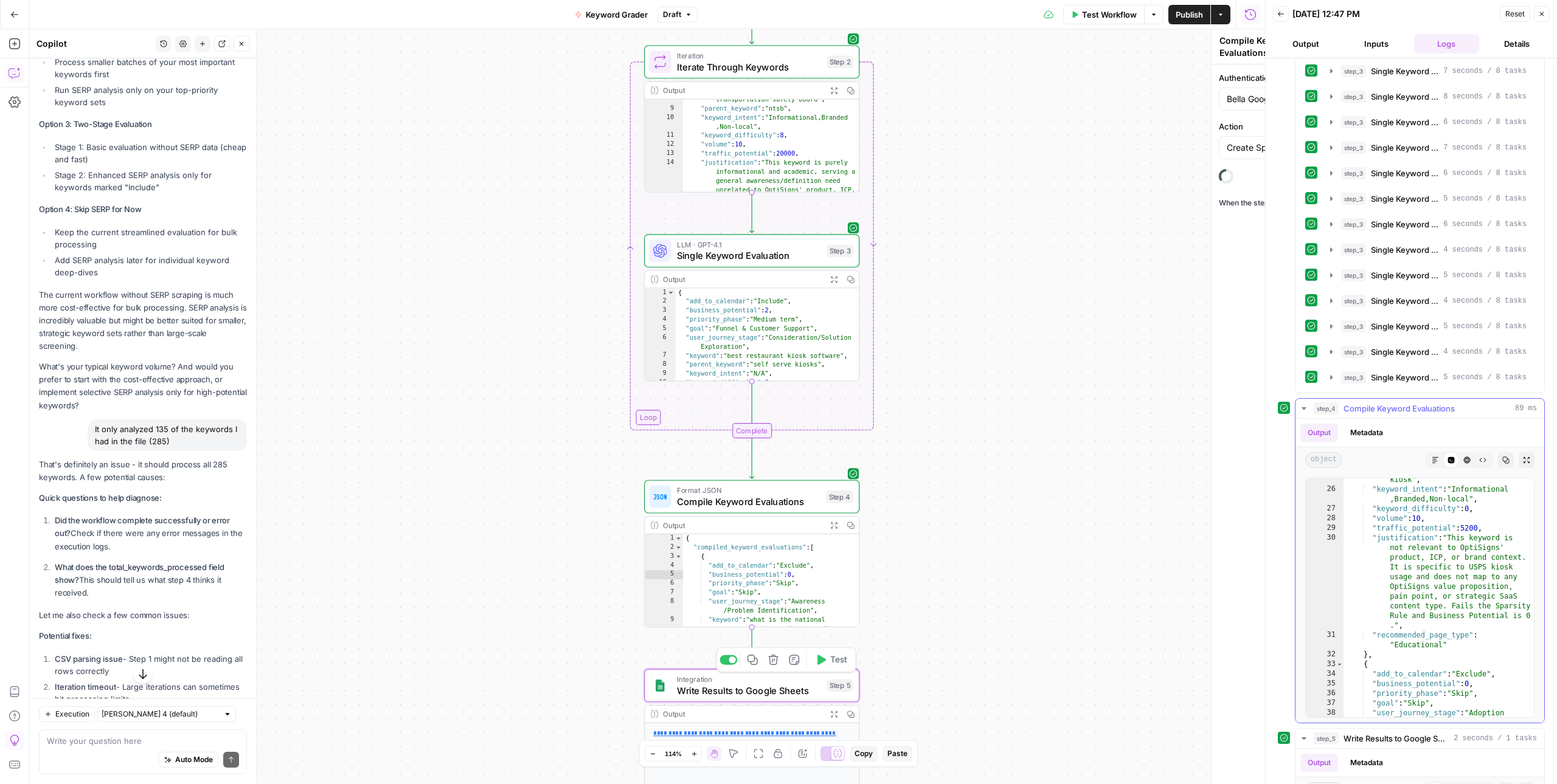
type textarea "Write Results to Google Sheets"
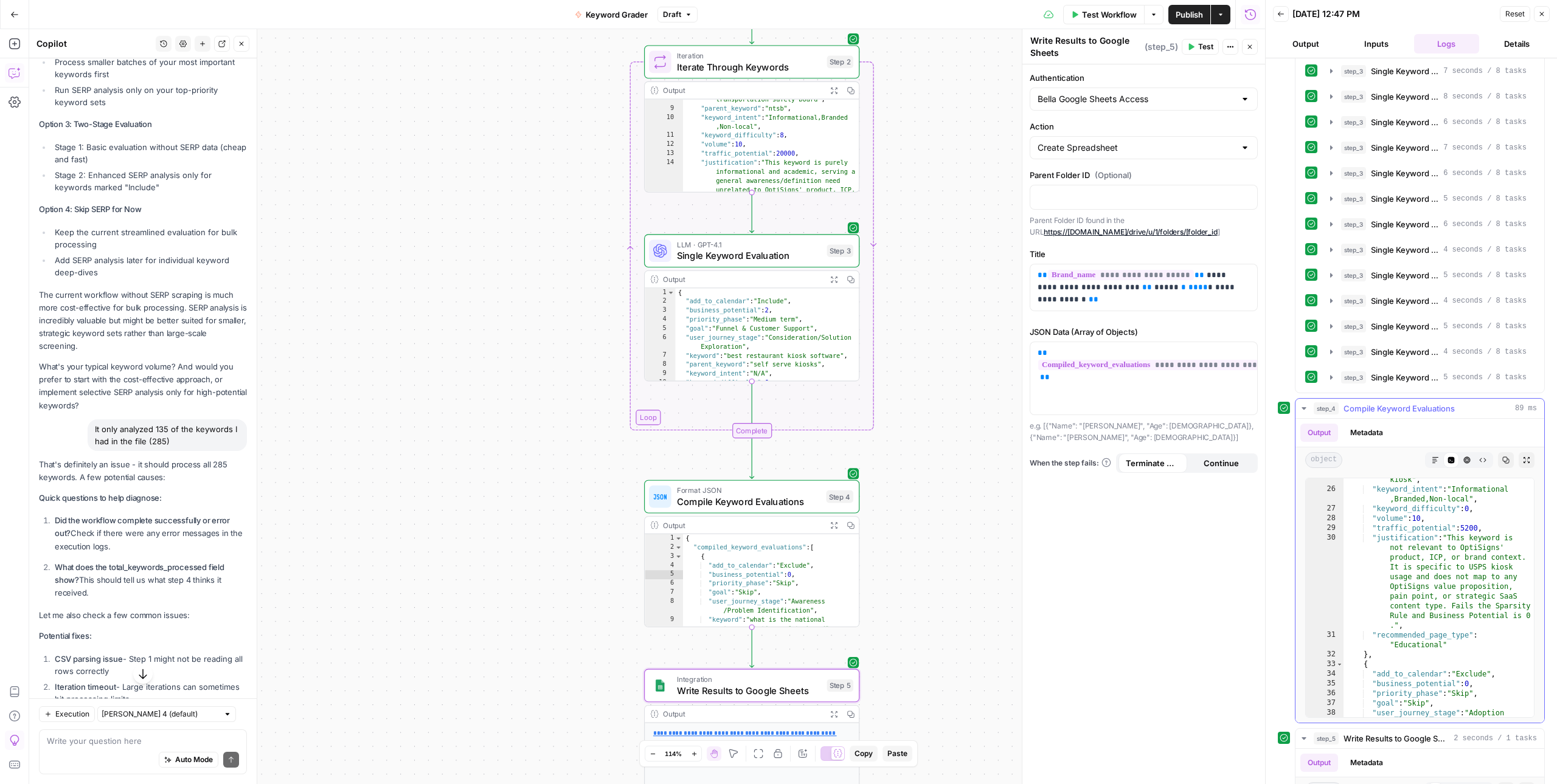
click at [1306, 410] on icon "button" at bounding box center [1304, 408] width 4 height 3
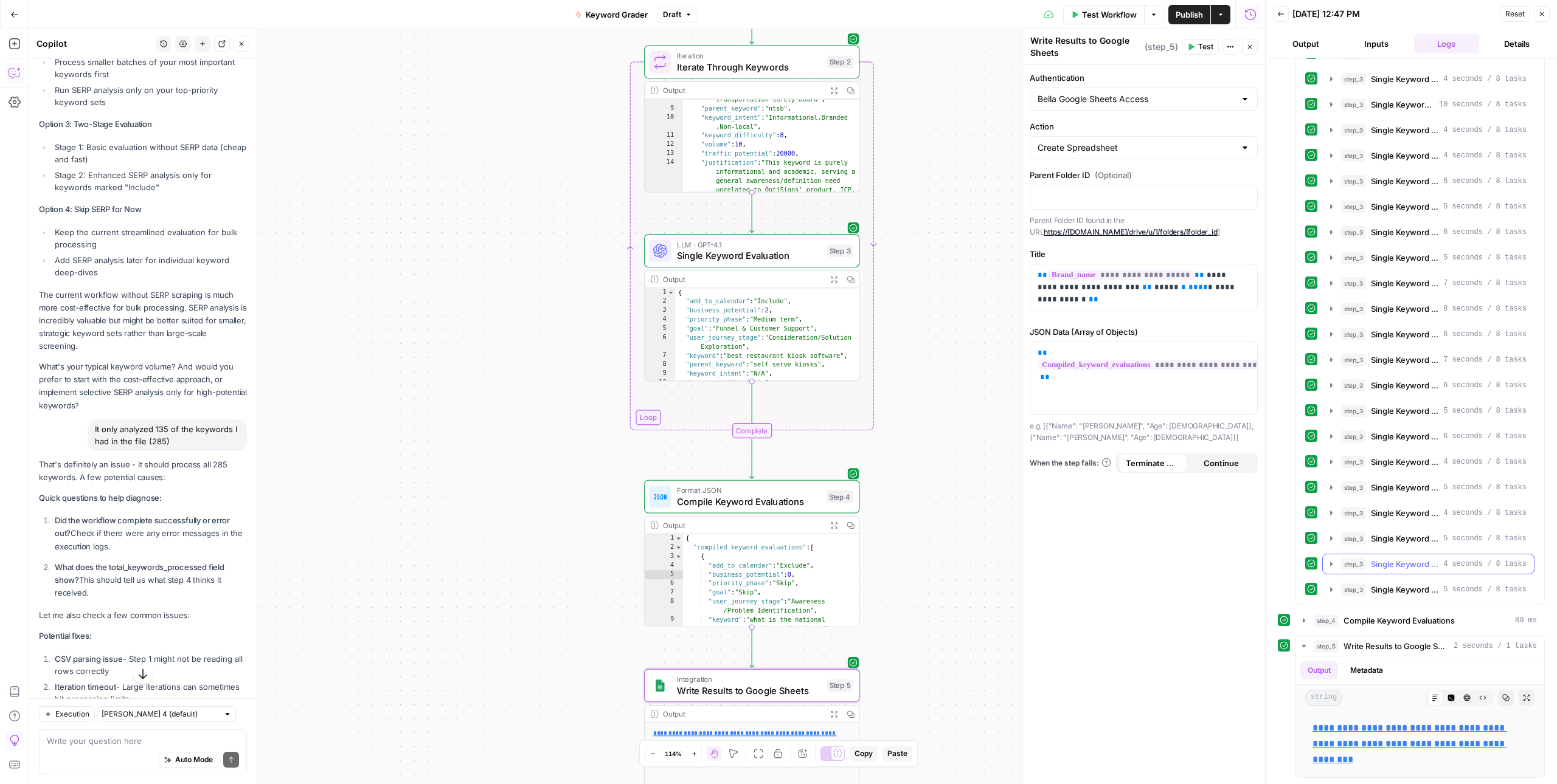
scroll to position [3688, 0]
click at [1303, 620] on icon "button" at bounding box center [1304, 620] width 10 height 10
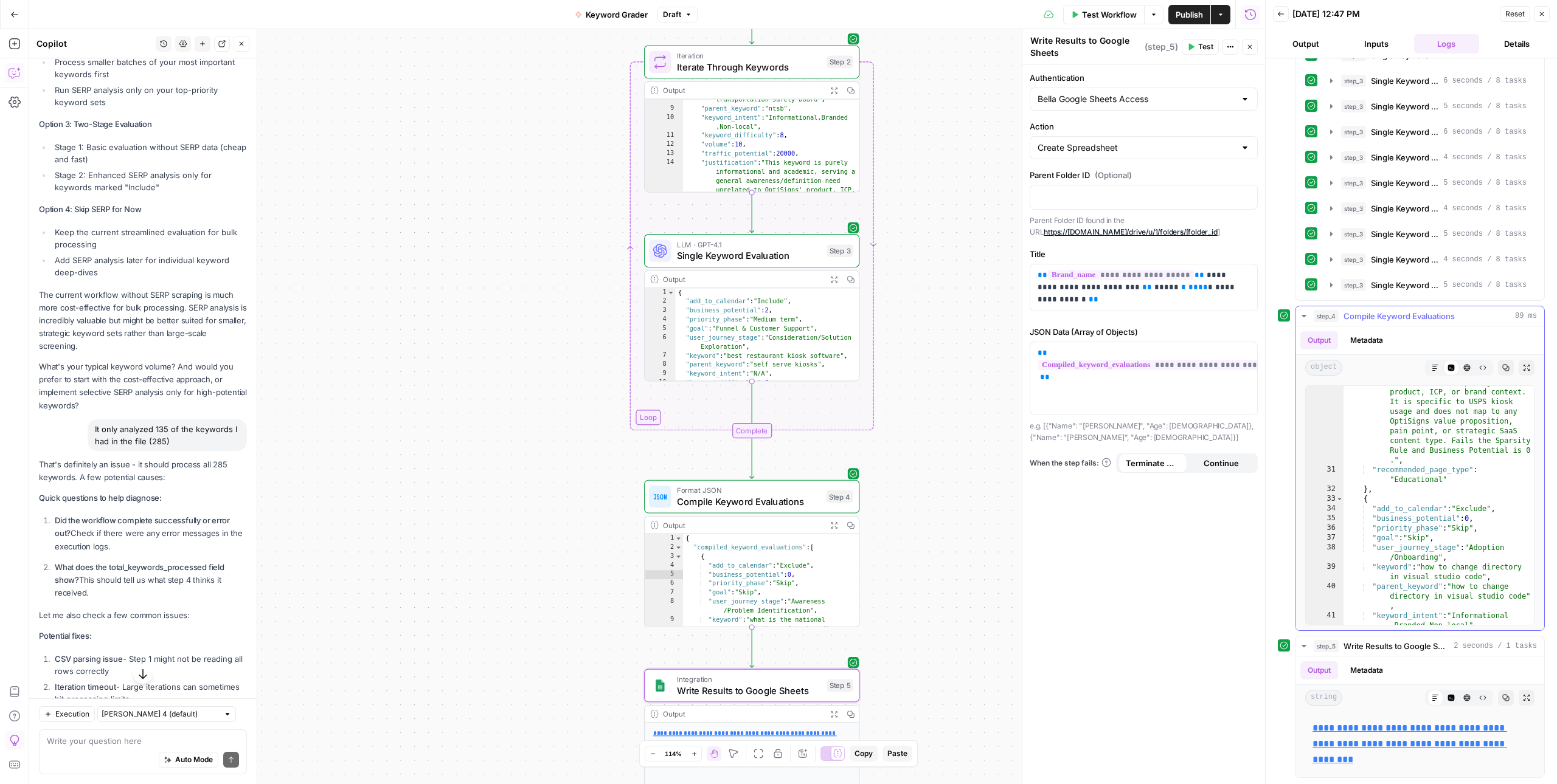
scroll to position [3992, 0]
click at [1530, 367] on button "Expand Output" at bounding box center [1527, 367] width 16 height 16
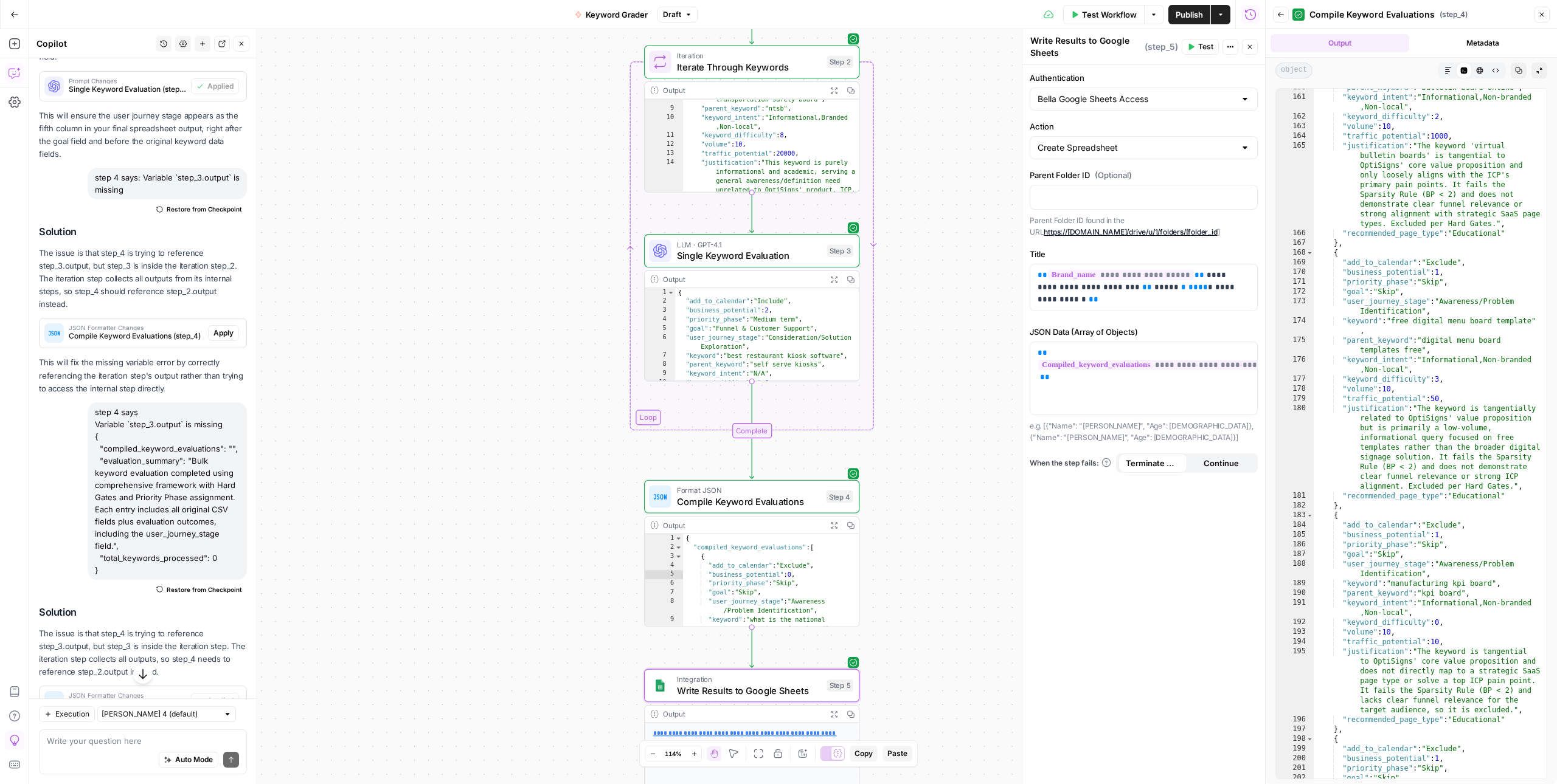
scroll to position [1733, 0]
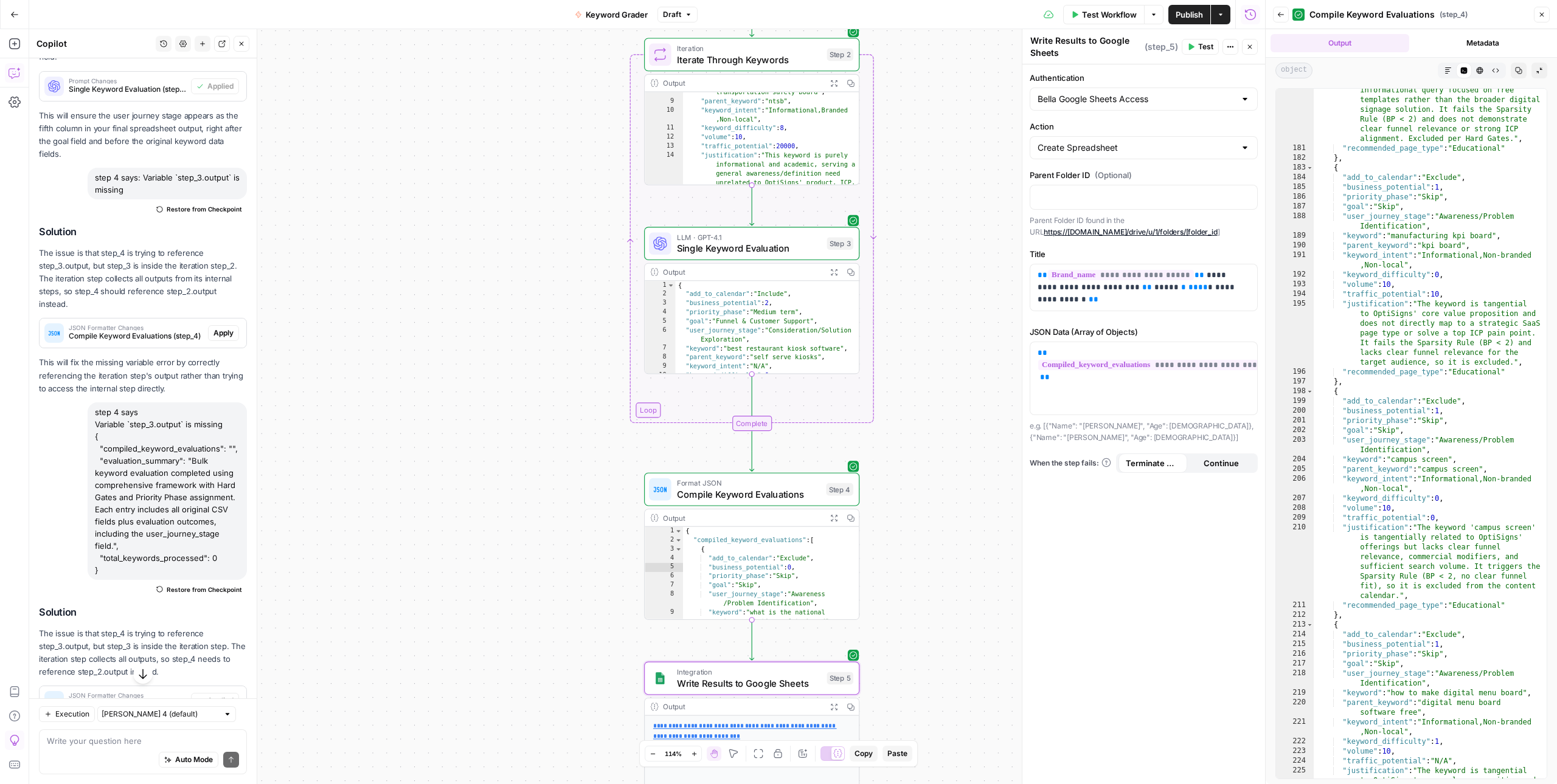
click at [732, 494] on span "Compile Keyword Evaluations" at bounding box center [748, 495] width 144 height 14
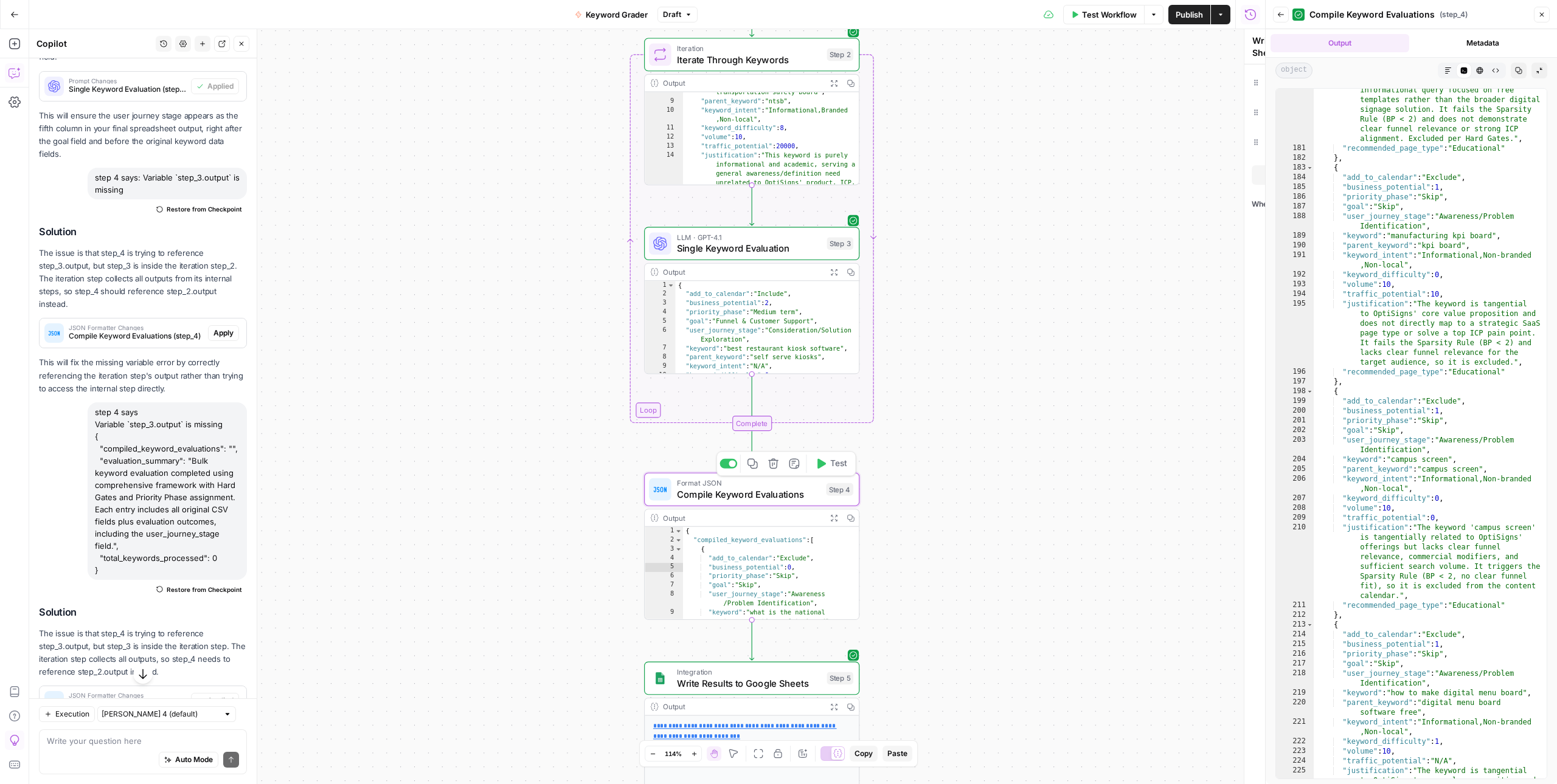
type textarea "Compile Keyword Evaluations"
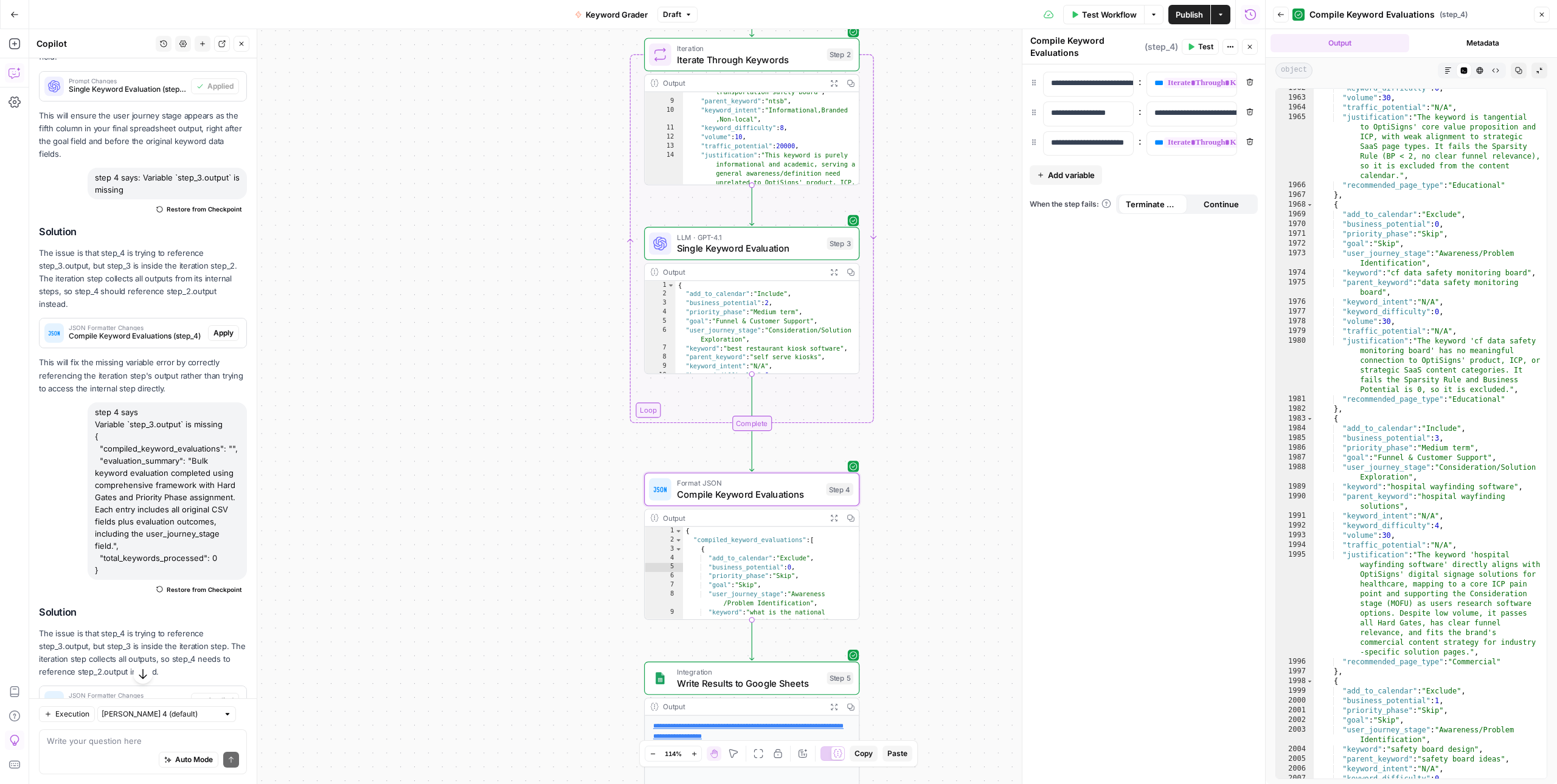
scroll to position [19234, 0]
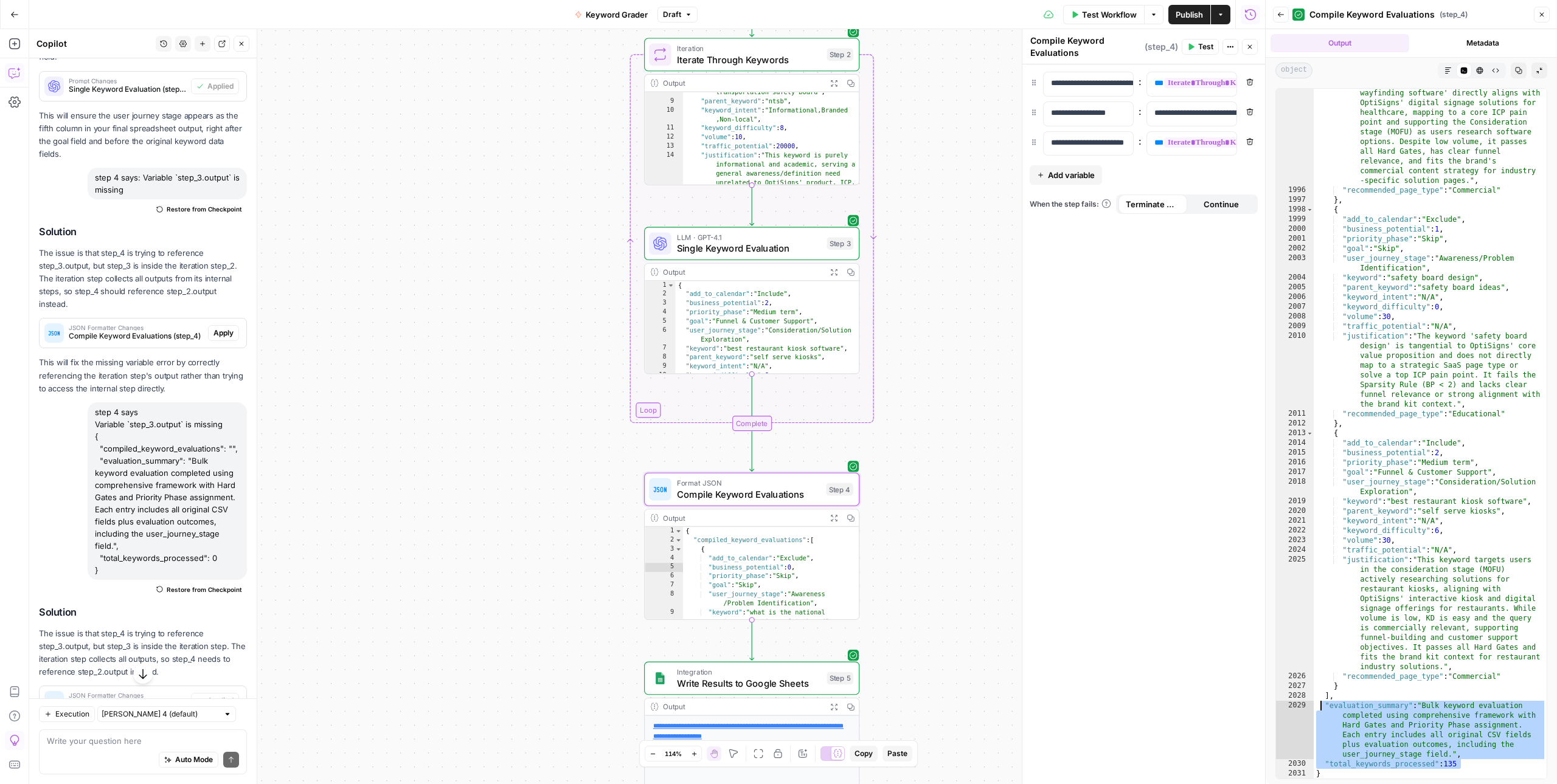
drag, startPoint x: 1475, startPoint y: 767, endPoint x: 1321, endPoint y: 707, distance: 165.3
click at [1321, 707] on div ""justification" : "The keyword 'hospital wayfinding software' directly aligns w…" at bounding box center [1429, 480] width 233 height 806
type textarea "**********"
click at [130, 749] on div "Auto Mode Send" at bounding box center [143, 761] width 192 height 27
paste textarea ""evaluation_summary": "Bulk keyword evaluation completed using comprehensive fr…"
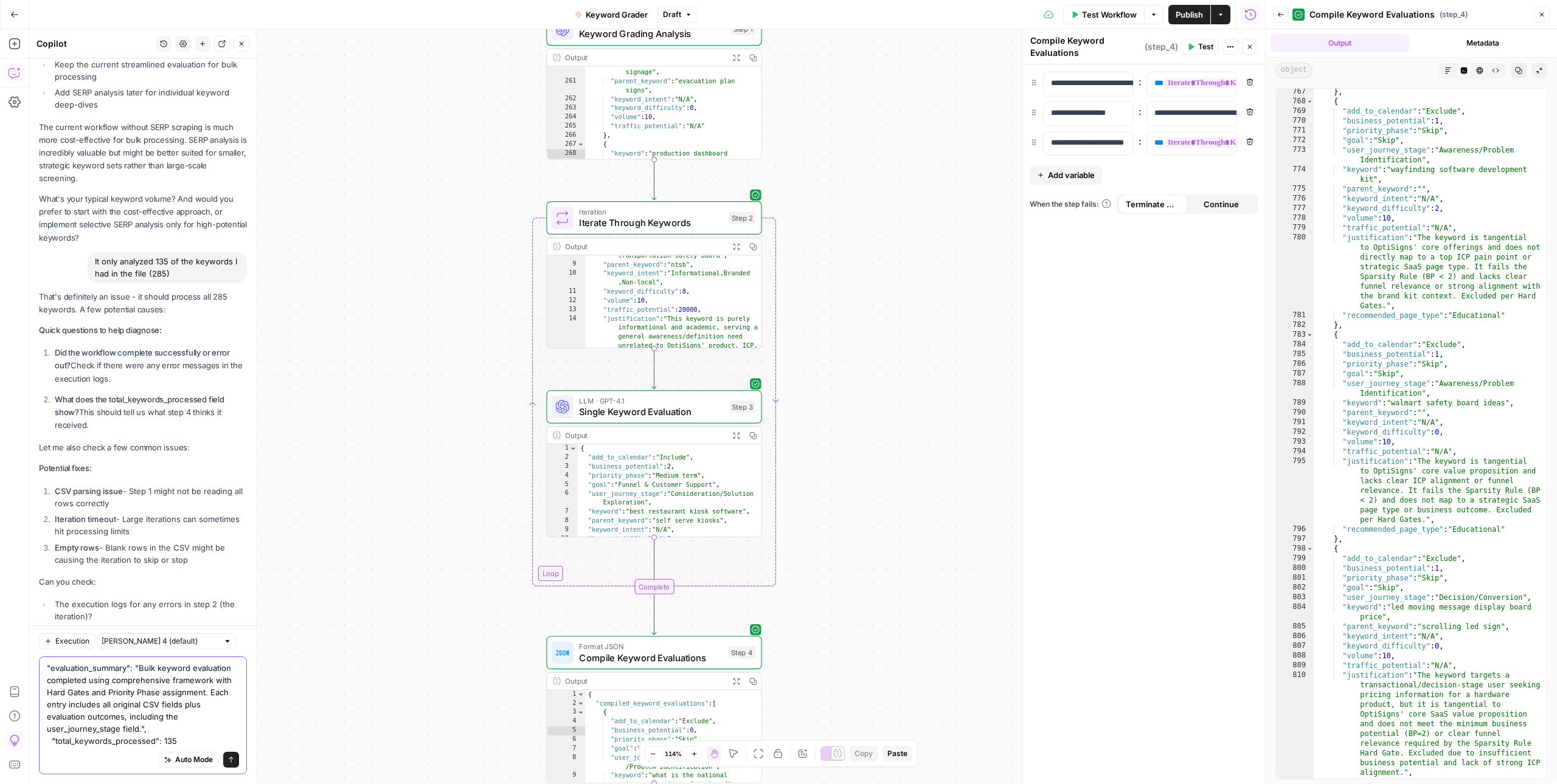
scroll to position [7333, 0]
type textarea ""evaluation_summary": "Bulk keyword evaluation completed using comprehensive fr…"
click at [235, 762] on button "Send" at bounding box center [231, 760] width 16 height 16
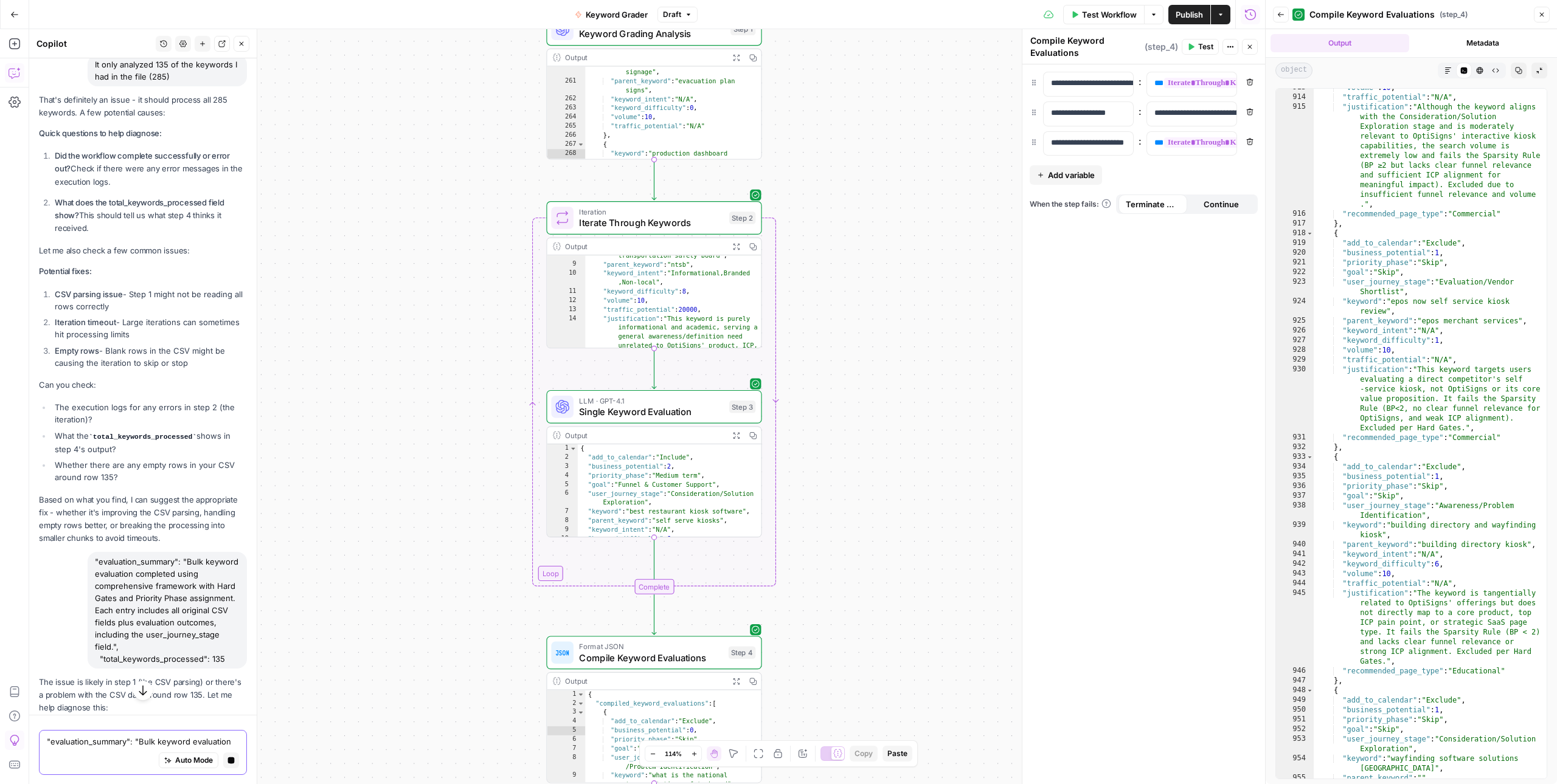
scroll to position [15802, 0]
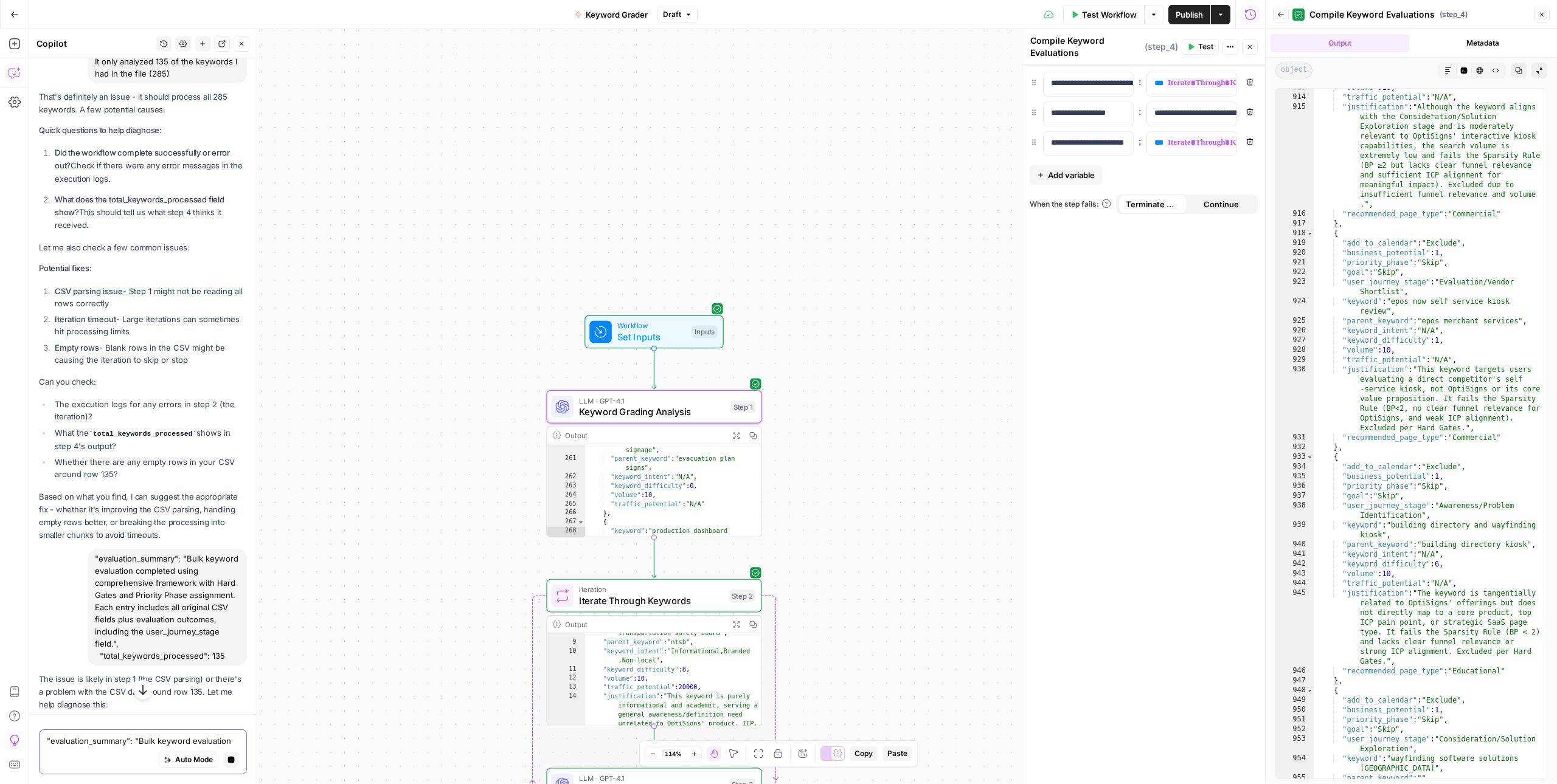
click at [214, 721] on link "Keyword Grading Analysis" at bounding box center [132, 733] width 187 height 23
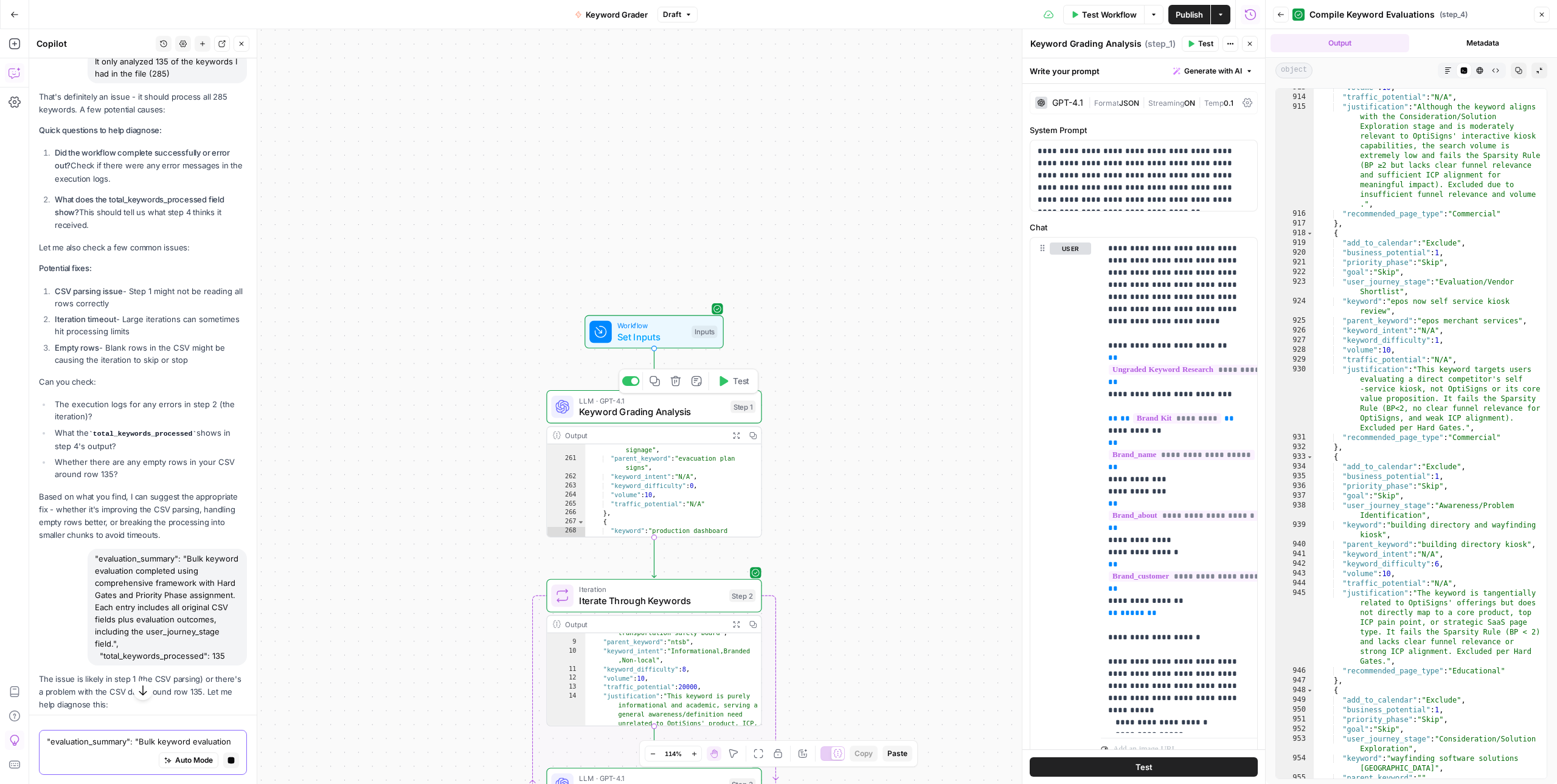
click at [645, 414] on span "Keyword Grading Analysis" at bounding box center [651, 412] width 146 height 14
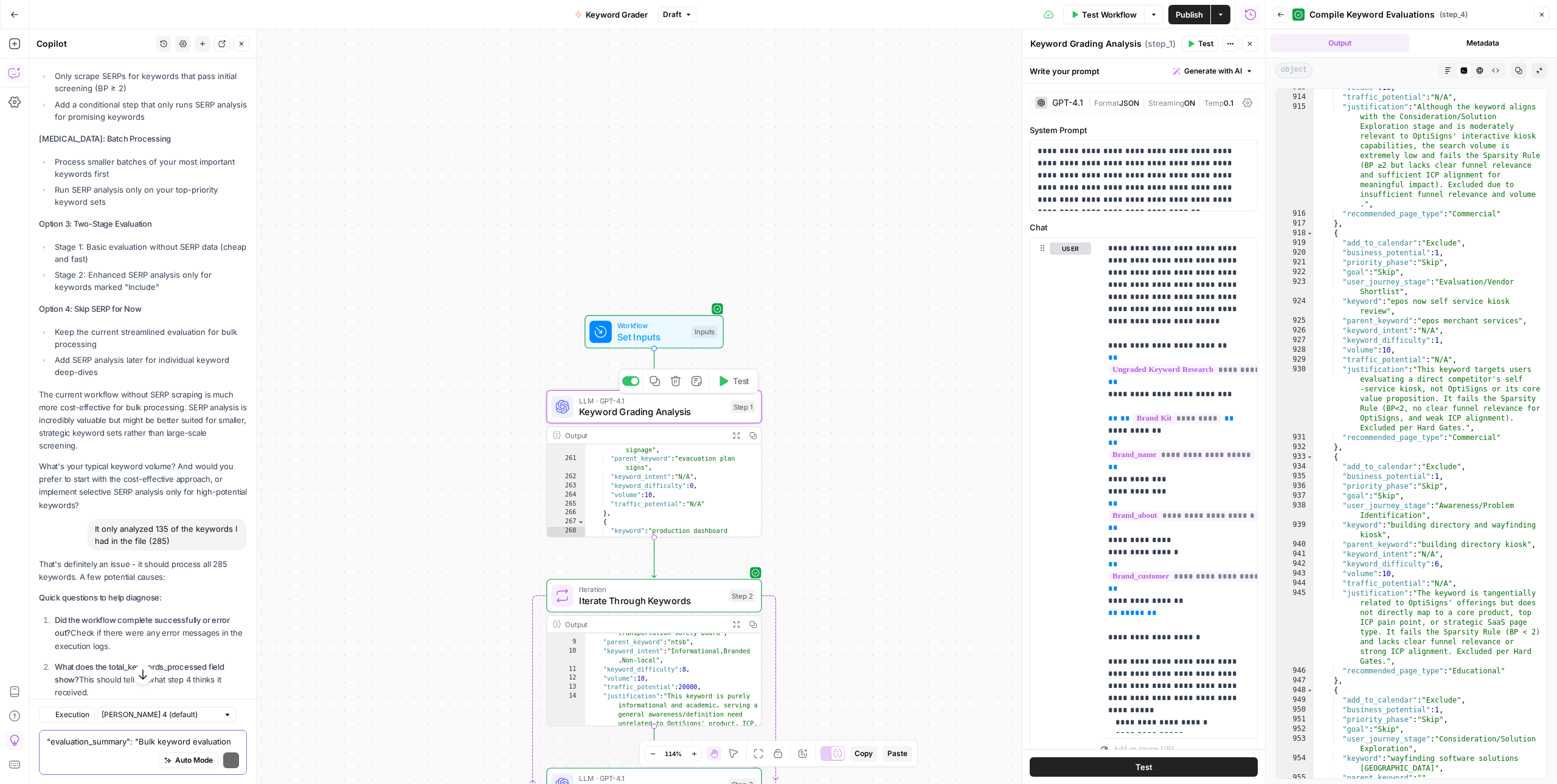
scroll to position [16291, 0]
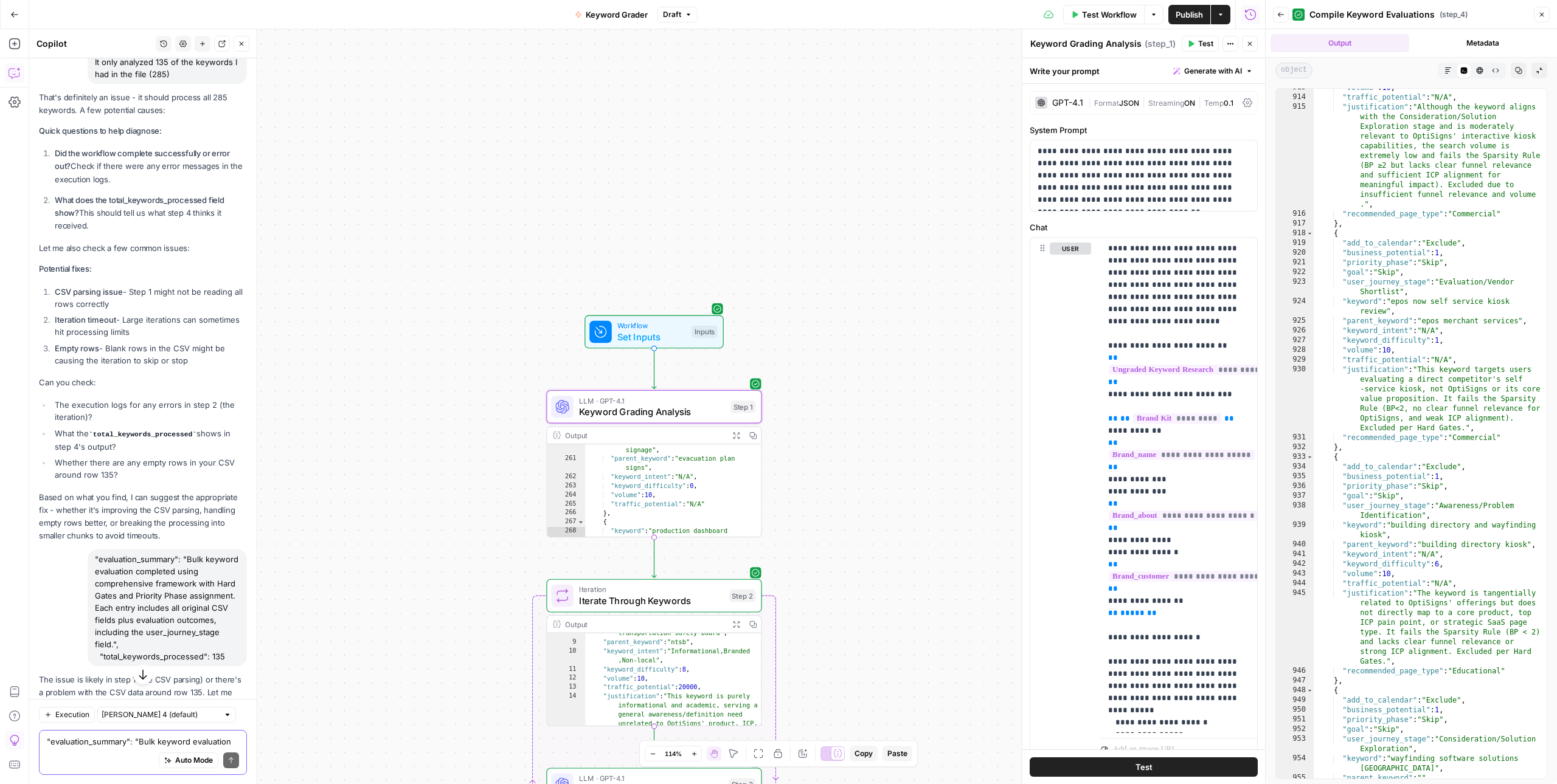
click at [1547, 73] on div "object Markdown Code Editor HTML Viewer Raw Output Copy Collapse Output" at bounding box center [1411, 70] width 291 height 26
click at [1539, 67] on icon "button" at bounding box center [1540, 70] width 8 height 8
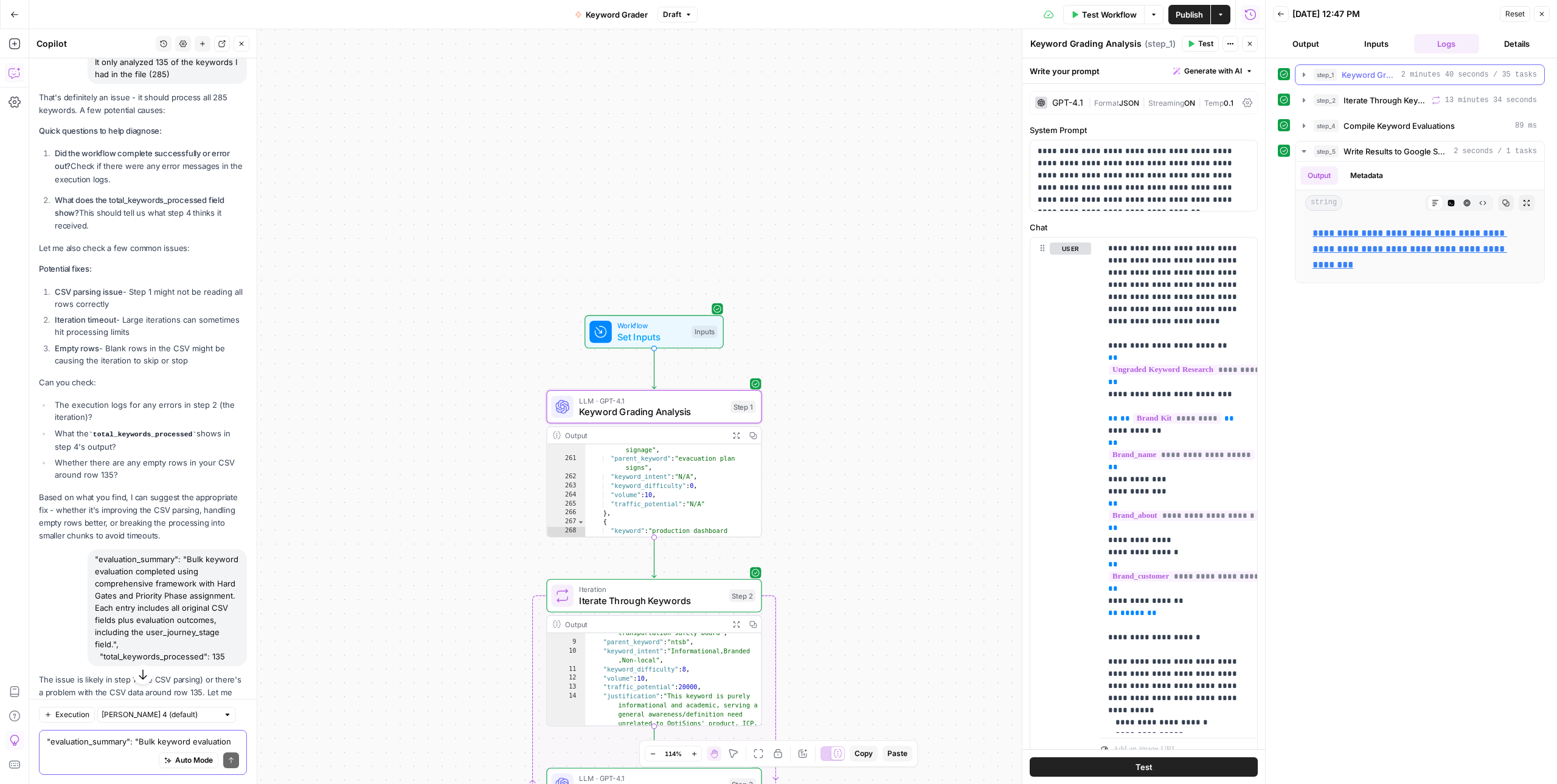
click at [1302, 73] on icon "button" at bounding box center [1304, 74] width 10 height 10
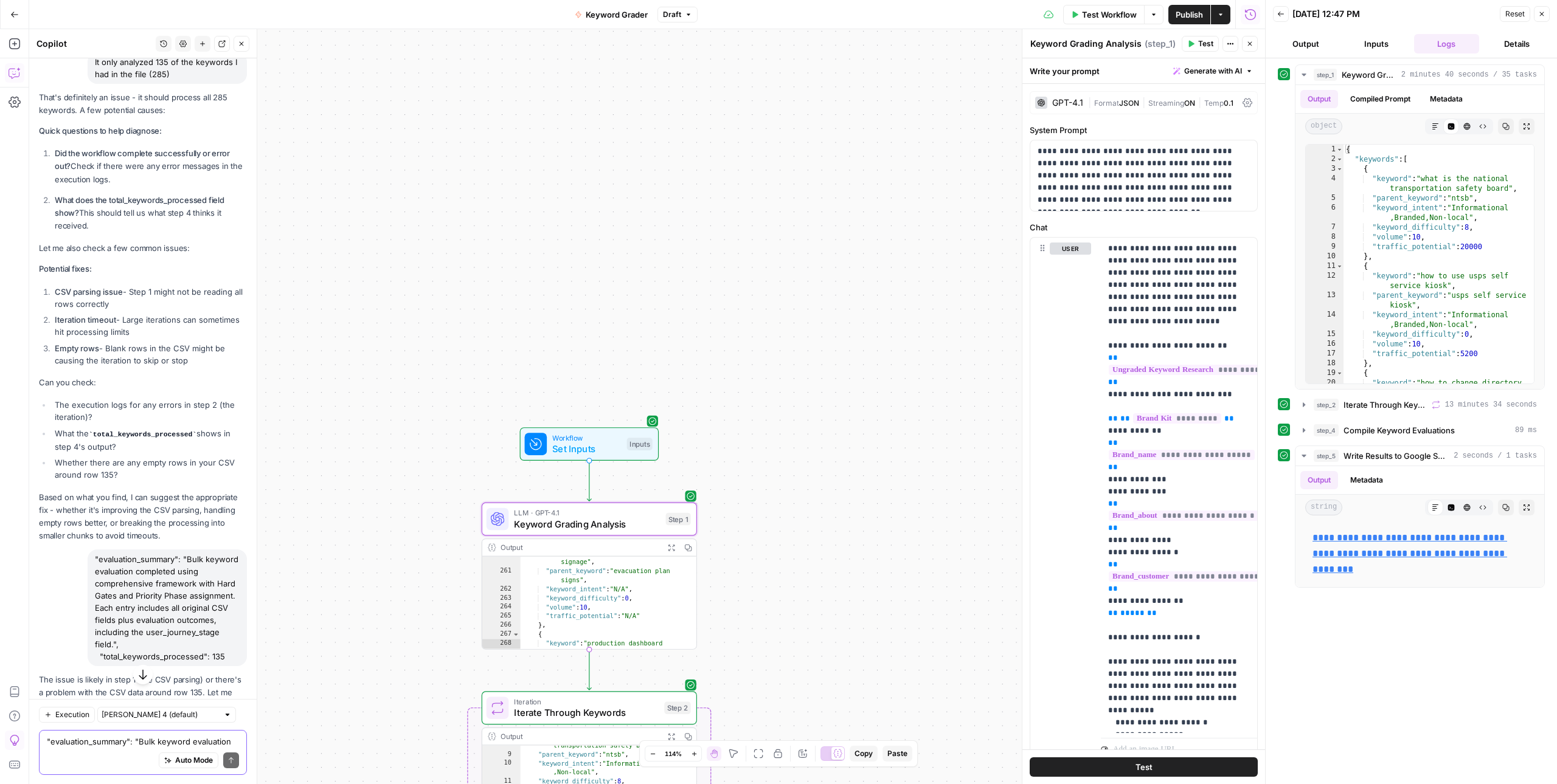
click at [671, 546] on icon "button" at bounding box center [671, 548] width 8 height 8
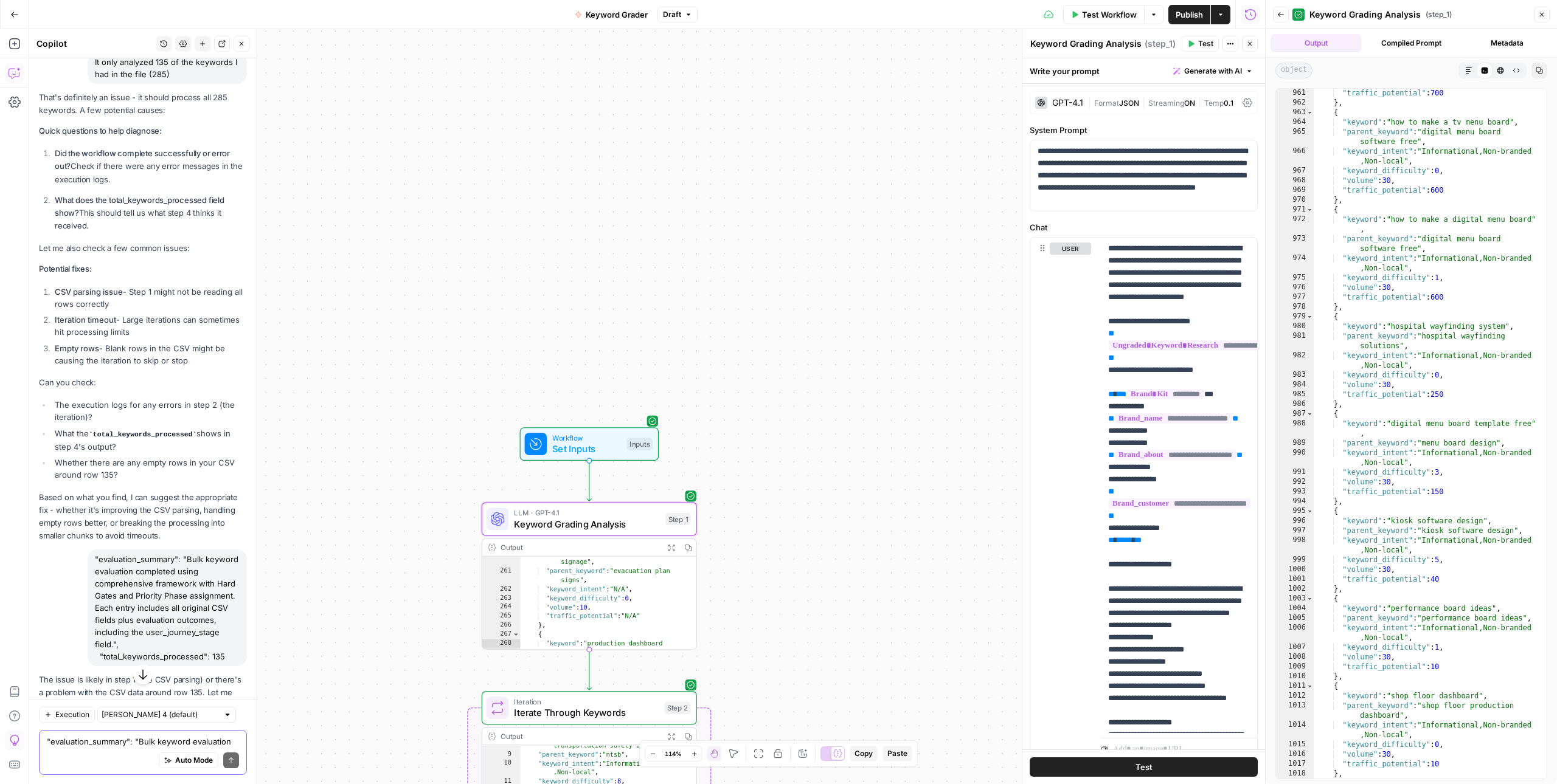
scroll to position [11480, 0]
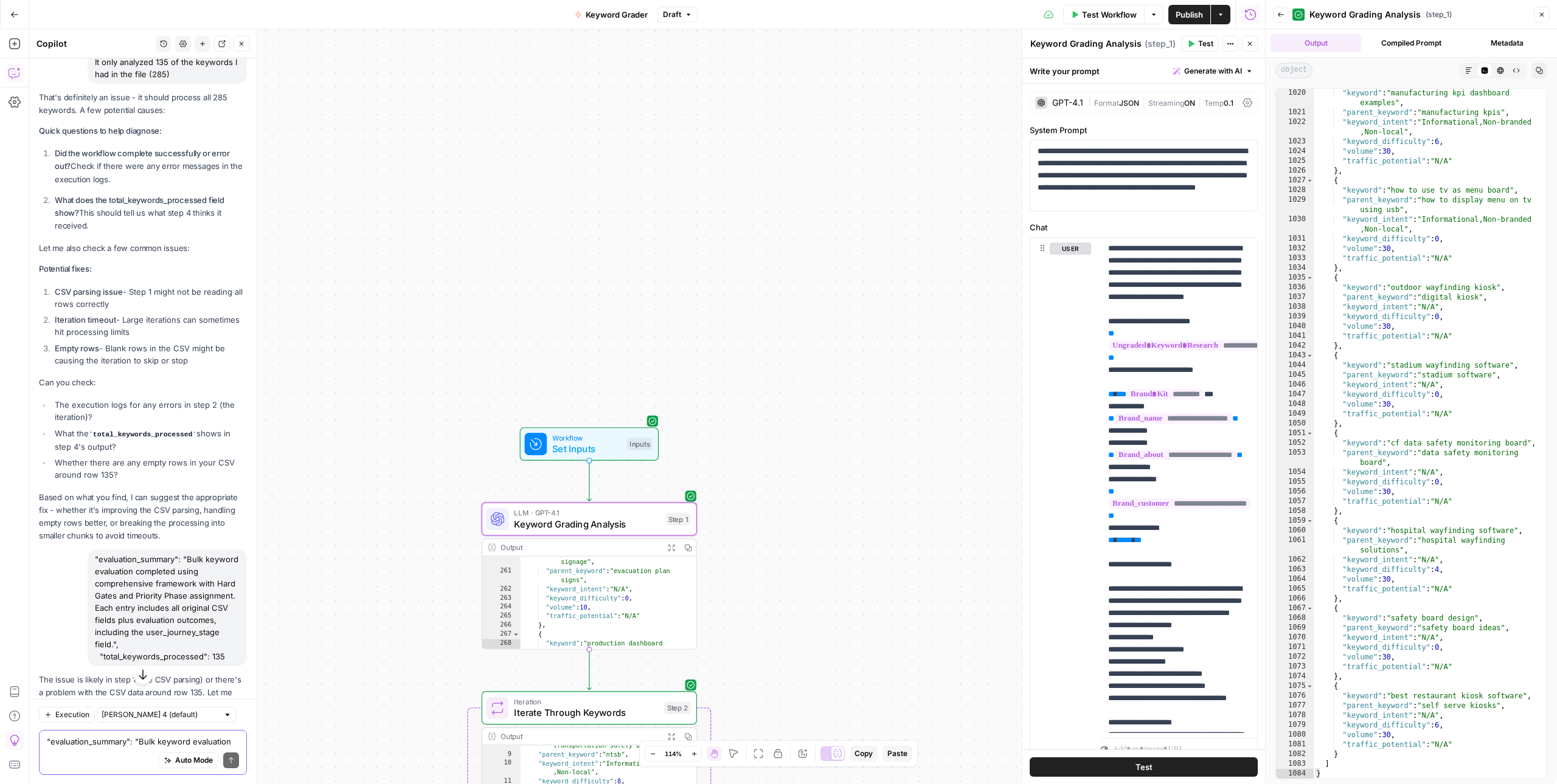
click at [1473, 646] on div ""keyword" : "manufacturing kpi dashboard examples" , "parent_keyword" : "manufa…" at bounding box center [1429, 447] width 233 height 718
type textarea "* *"
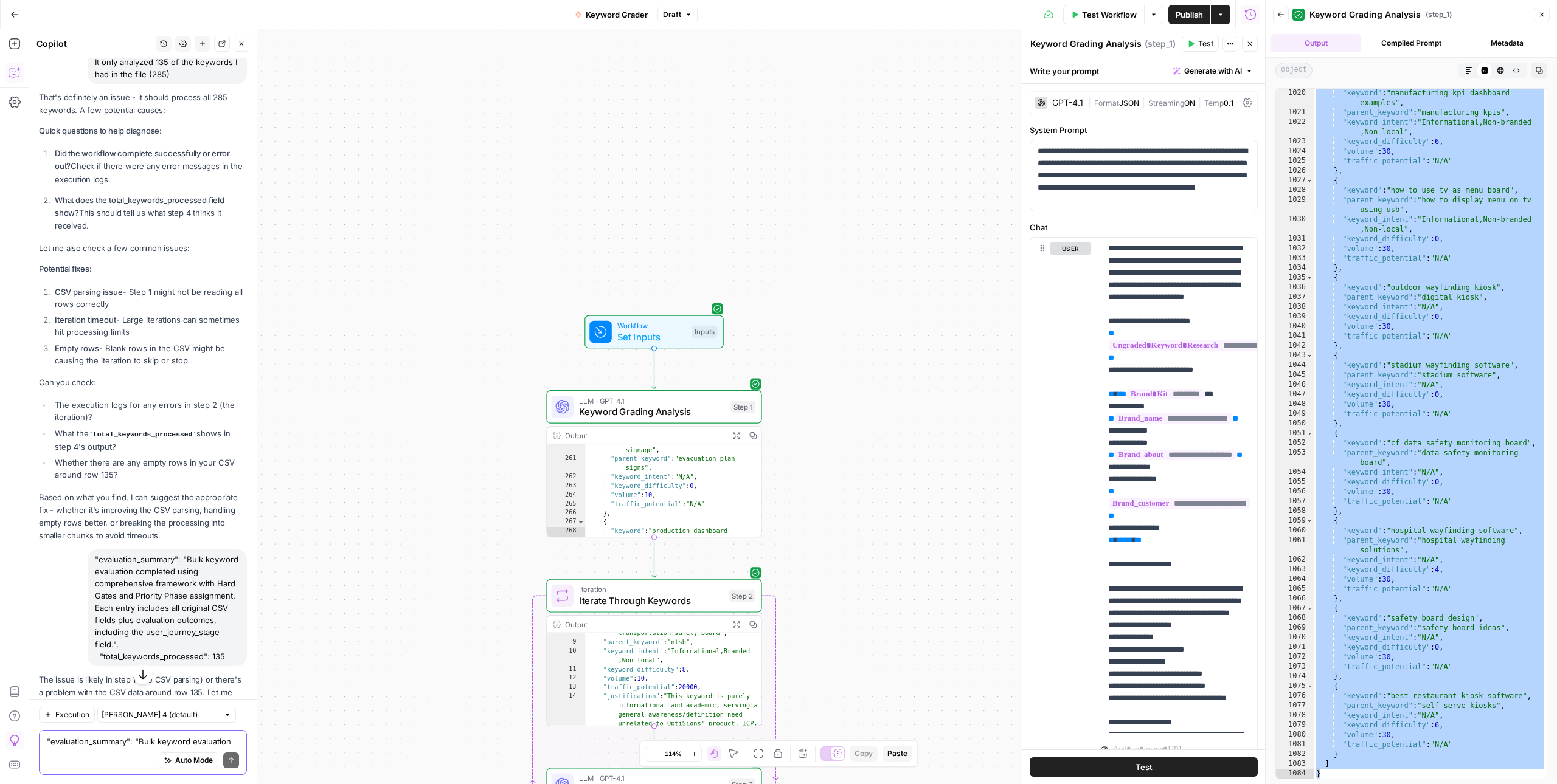
click at [60, 754] on div "Auto Mode Send" at bounding box center [143, 761] width 192 height 27
type textarea "**********"
click at [663, 453] on div ""keyword" : "emergency evacuation plan signage" , "parent_keyword" : "evacuatio…" at bounding box center [673, 500] width 176 height 127
click at [738, 430] on button "Expand Output" at bounding box center [736, 435] width 16 height 16
click at [740, 441] on button "Expand Output" at bounding box center [736, 435] width 16 height 16
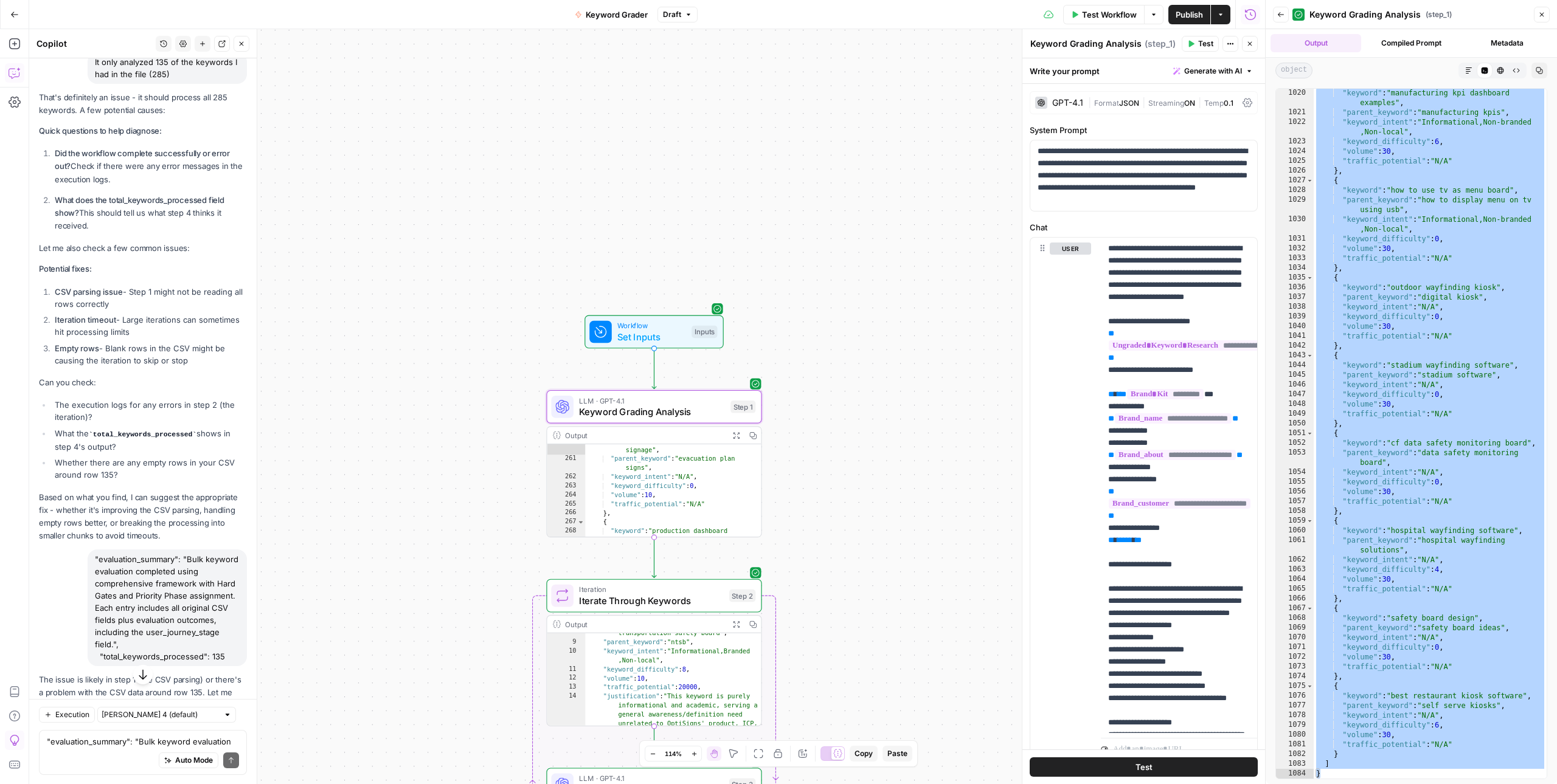
click at [1543, 71] on icon "button" at bounding box center [1540, 70] width 8 height 8
click at [102, 748] on div "Auto Mode Send" at bounding box center [143, 761] width 192 height 27
paste textarea "{ "keywords": [ { "keyword": "what is the national transportation safety board"…"
type textarea "here is the output from step 1: { "keywords": [ { "keyword": "what is the natio…"
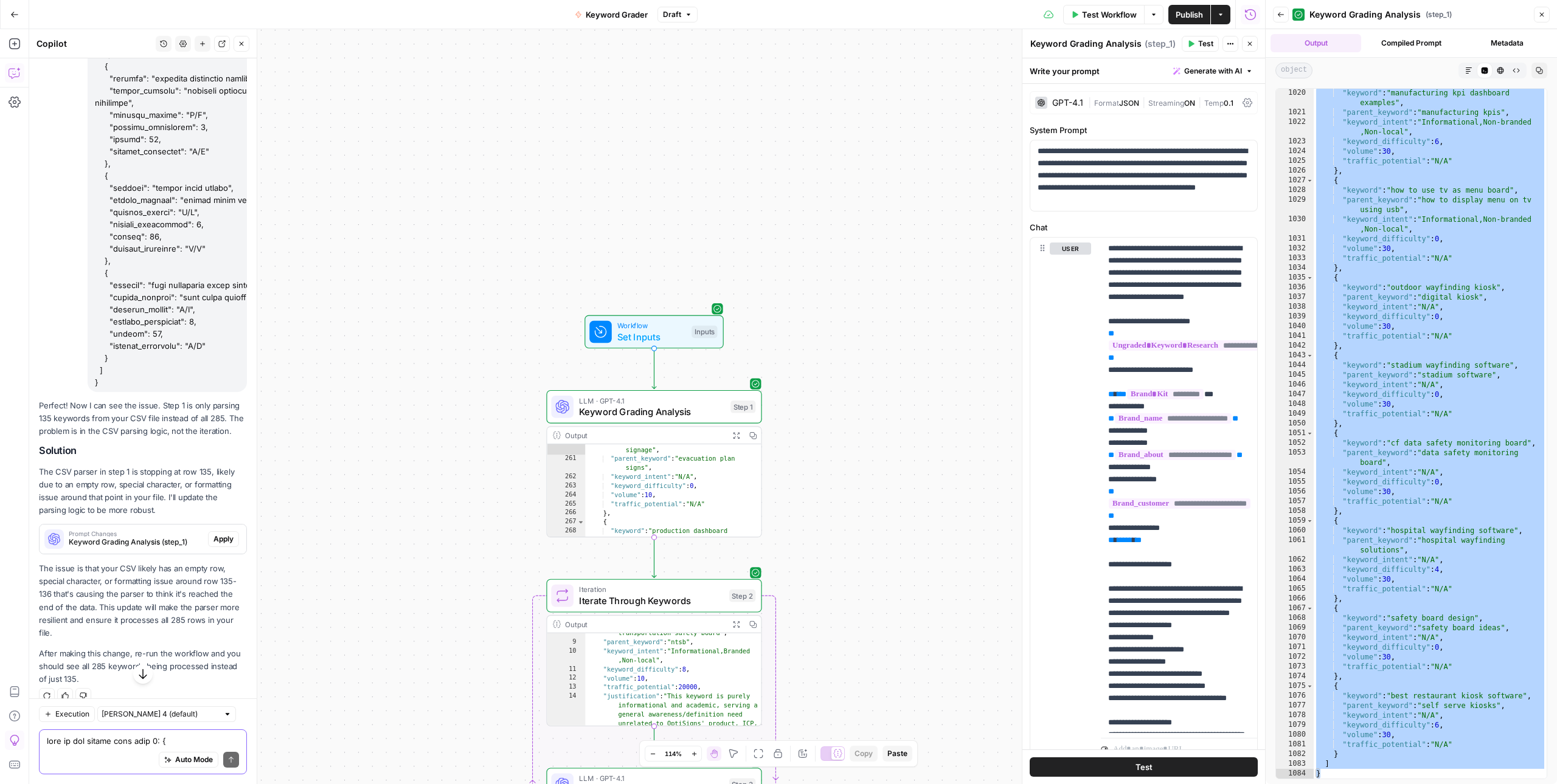
scroll to position [32846, 0]
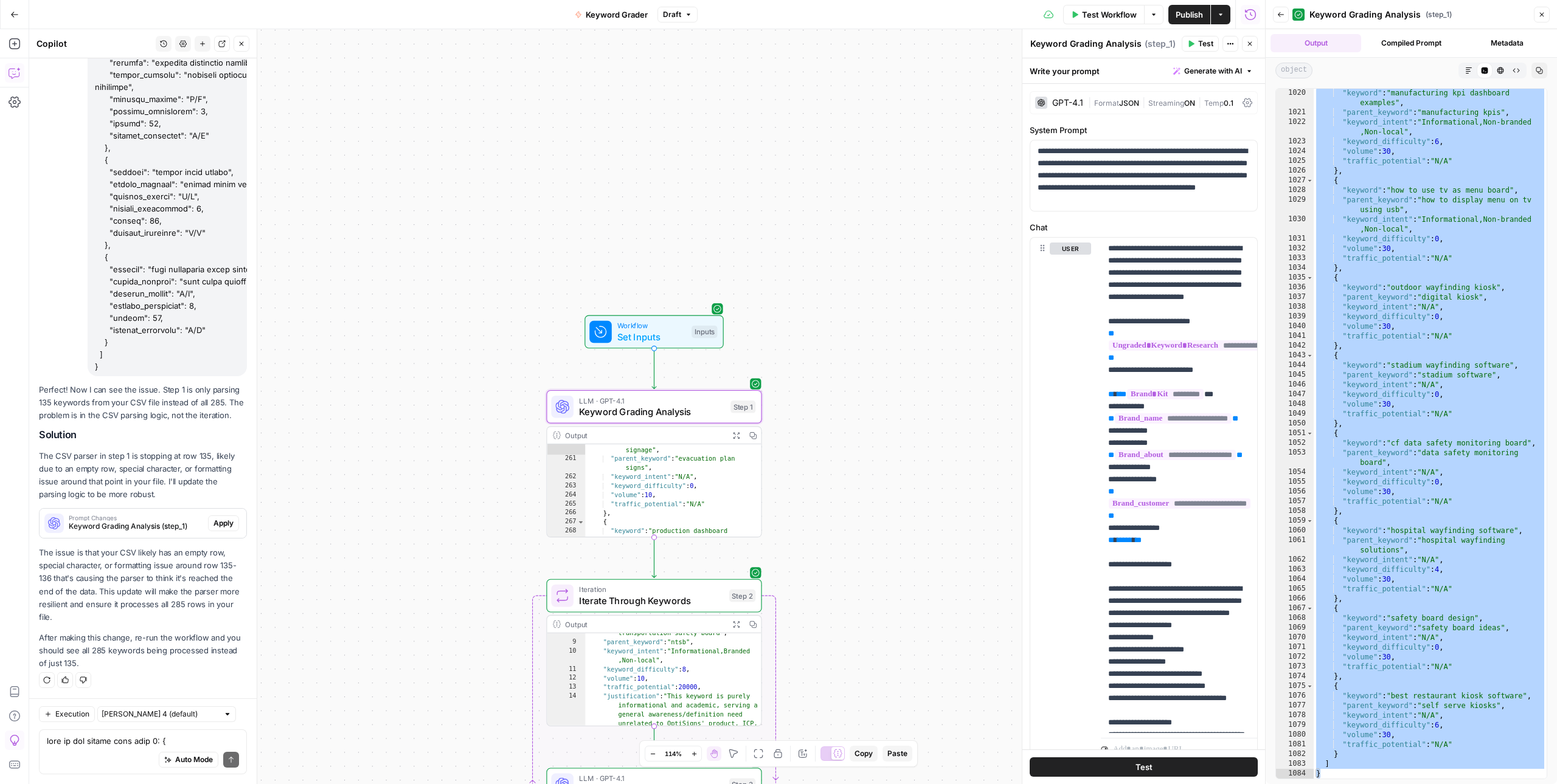
click at [152, 521] on span "Prompt Changes" at bounding box center [135, 518] width 134 height 6
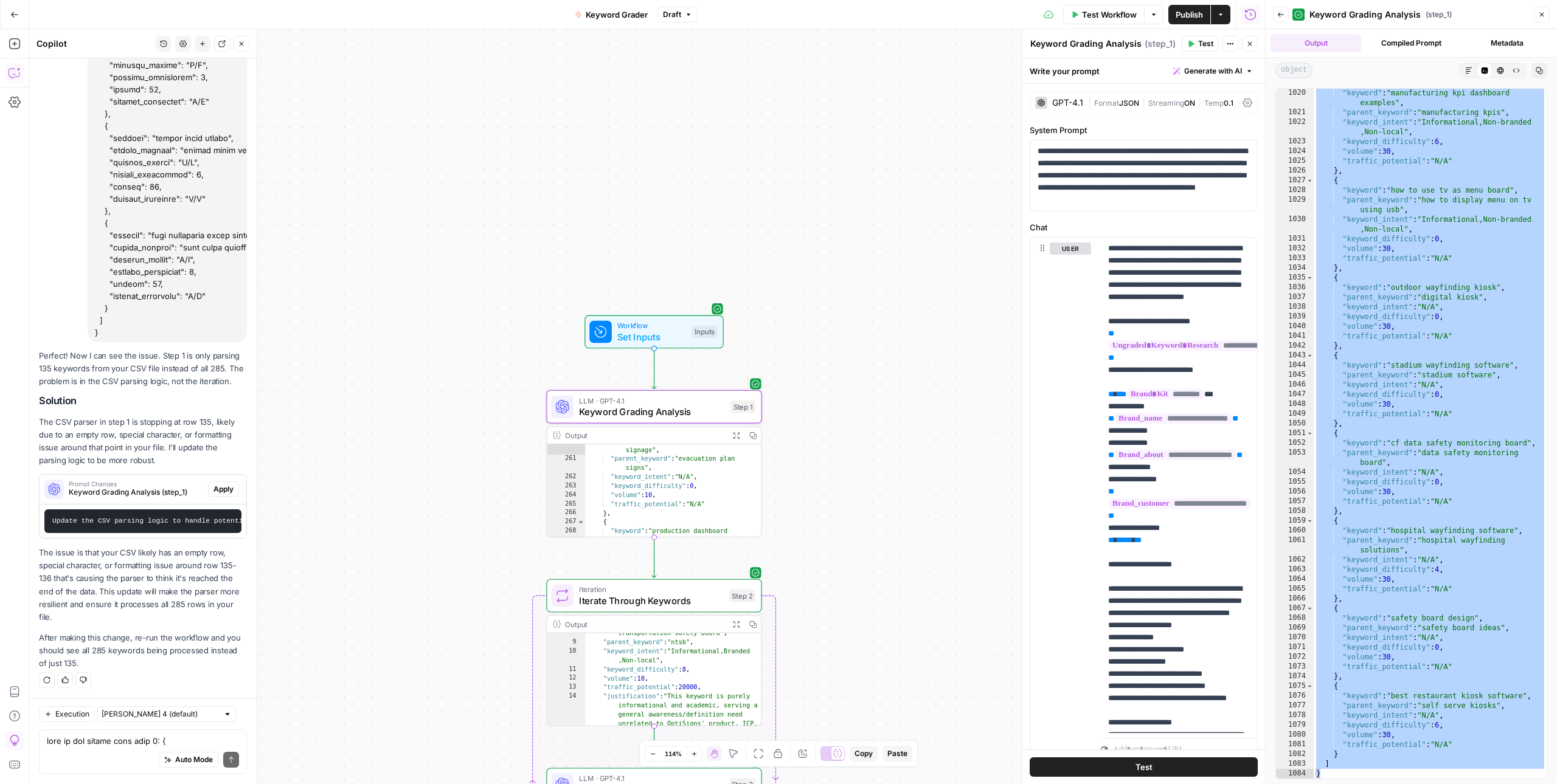
click at [208, 498] on button "Apply" at bounding box center [224, 489] width 31 height 16
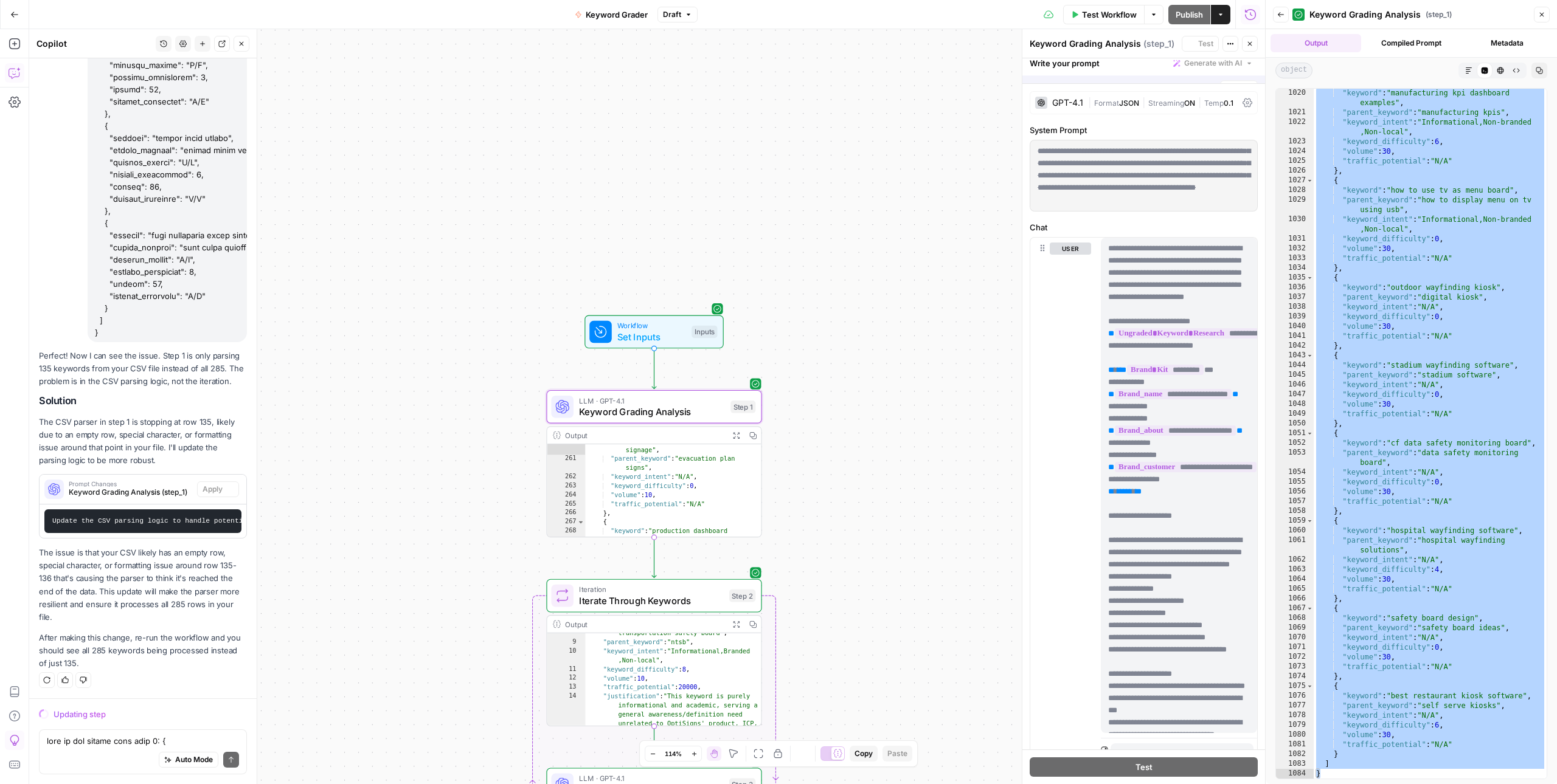
scroll to position [32413, 0]
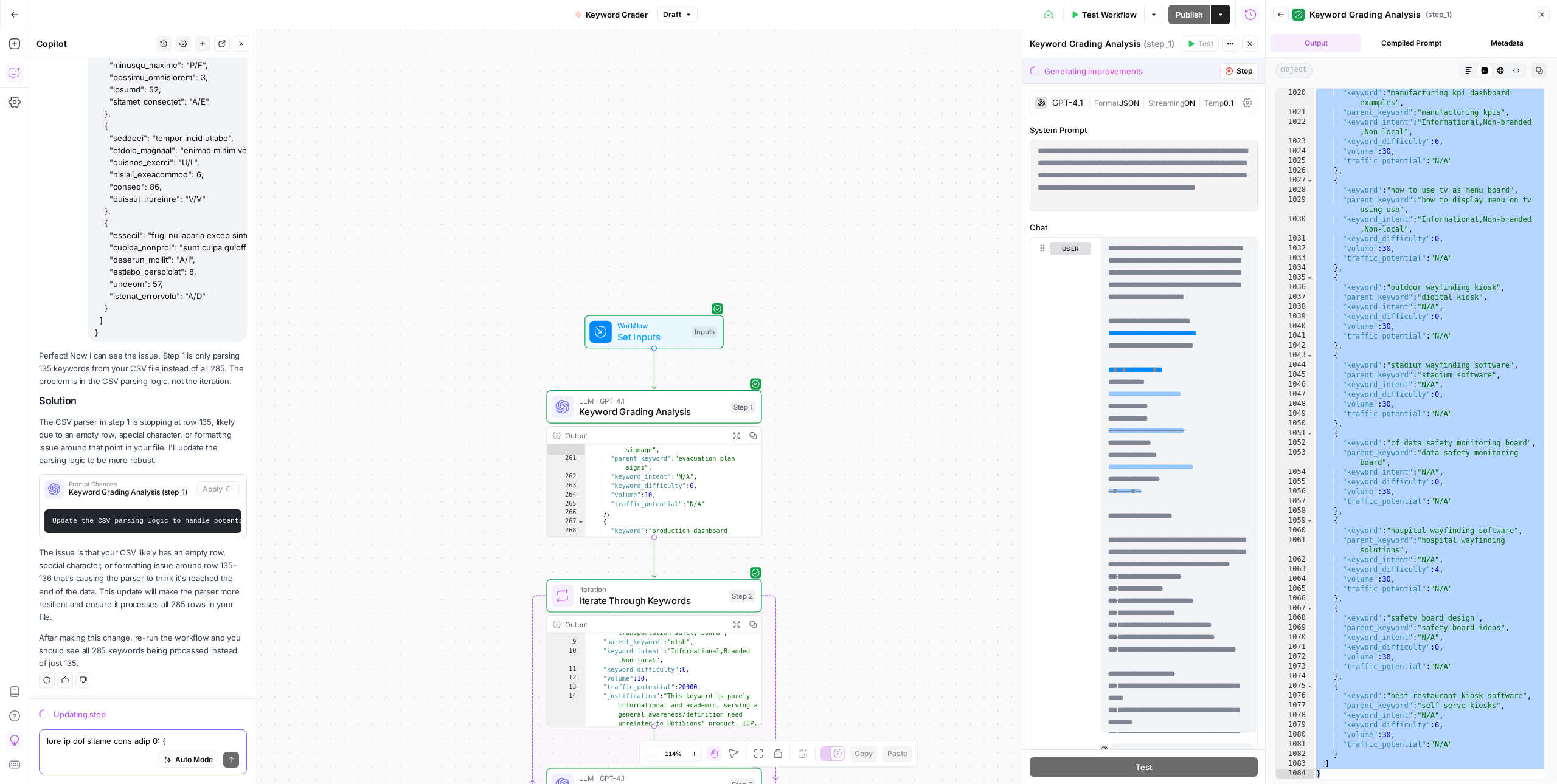
click at [136, 736] on textarea at bounding box center [143, 741] width 192 height 12
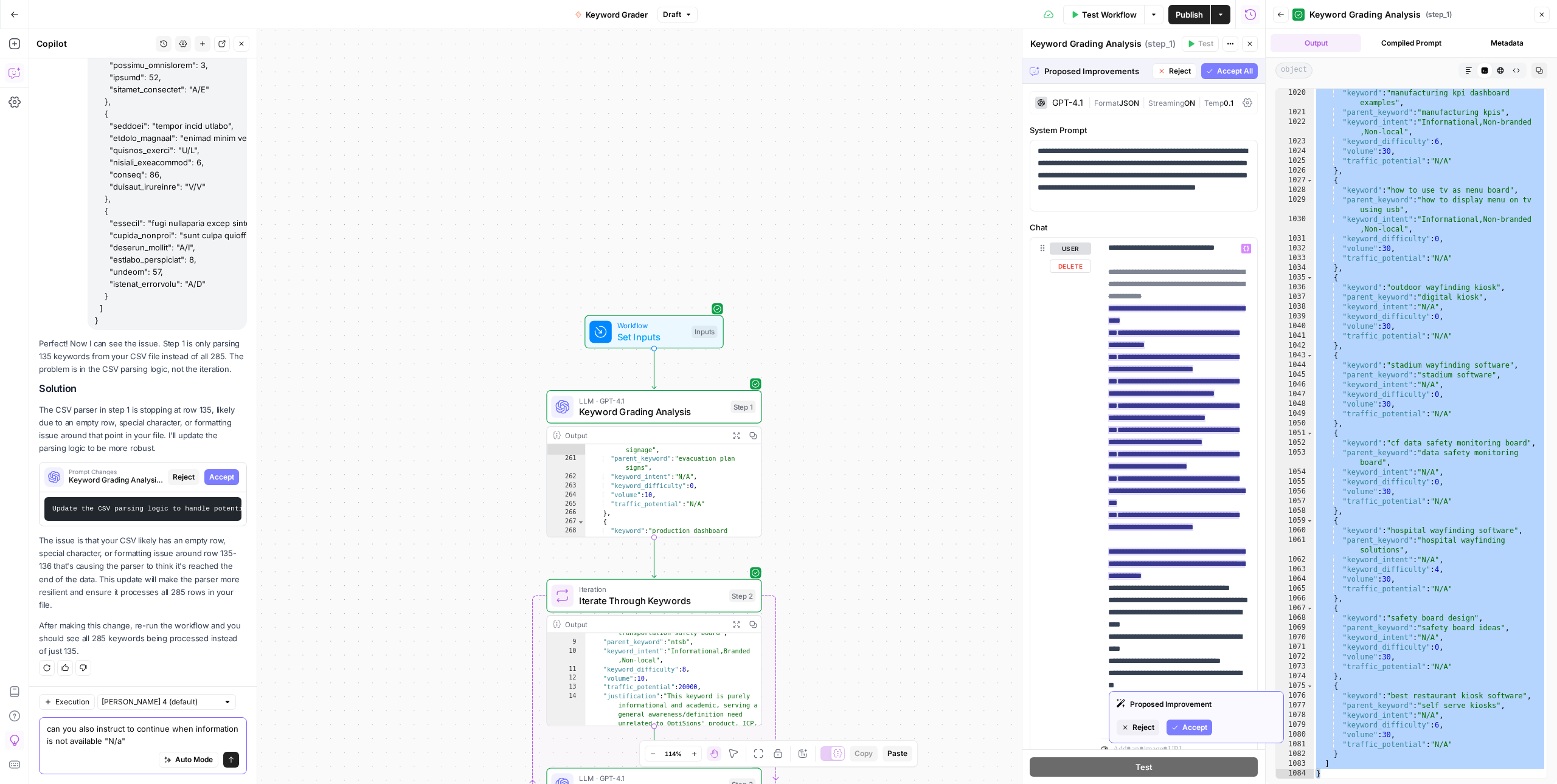
scroll to position [497, 0]
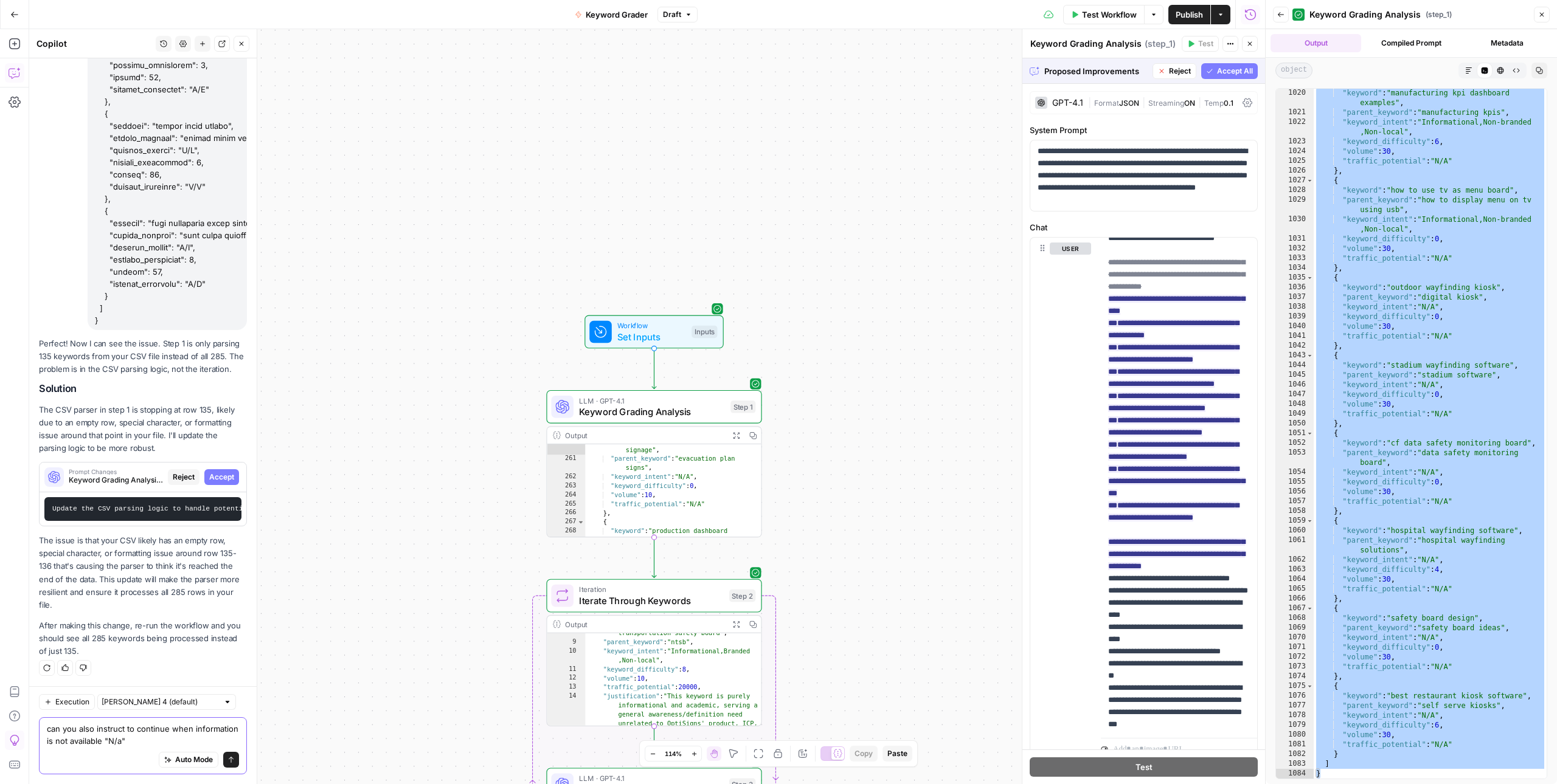
type textarea "can you also instruct to continue when information is not available "N/a""
click at [1228, 66] on span "Accept All" at bounding box center [1235, 71] width 36 height 11
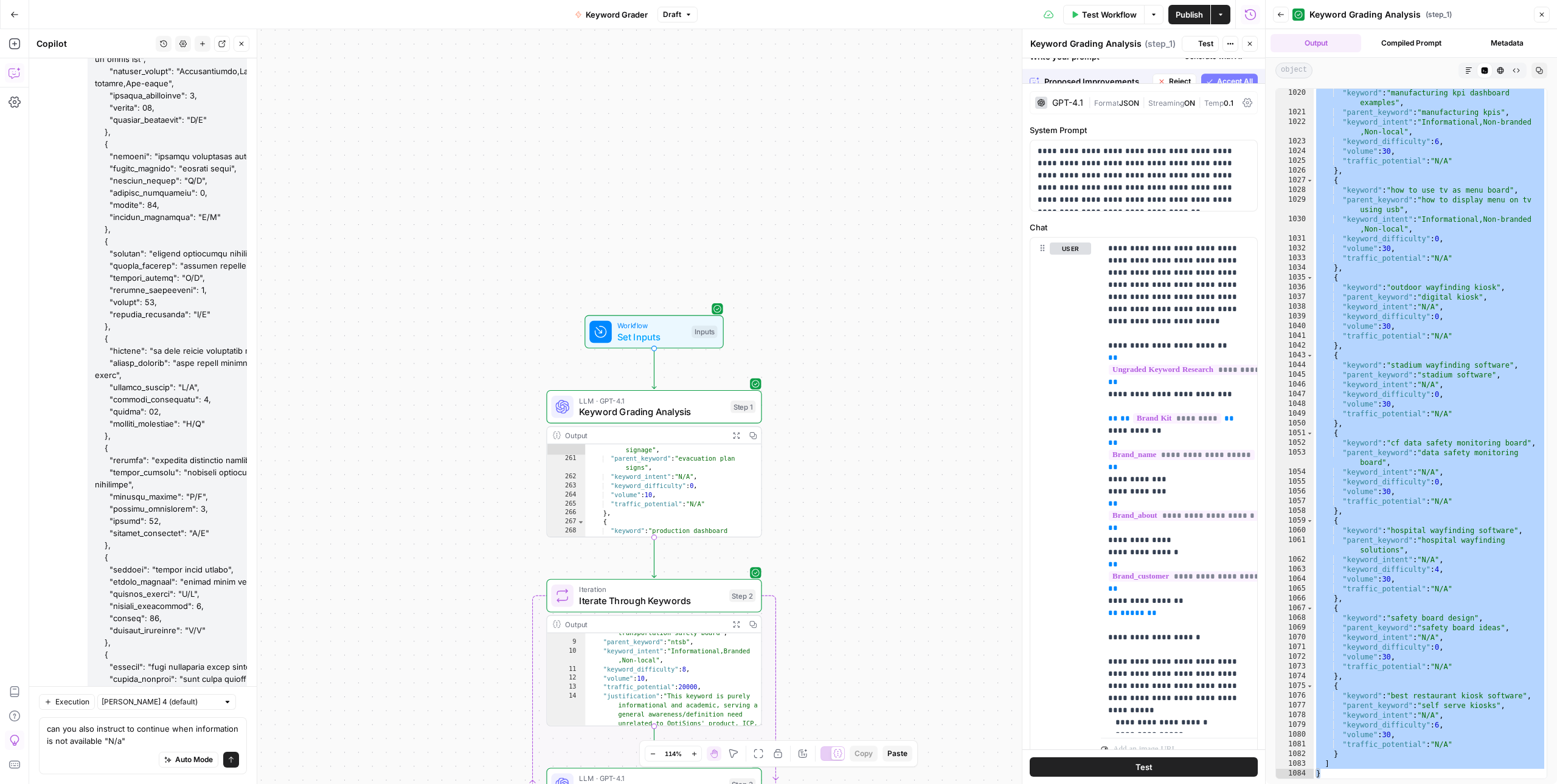
scroll to position [32950, 0]
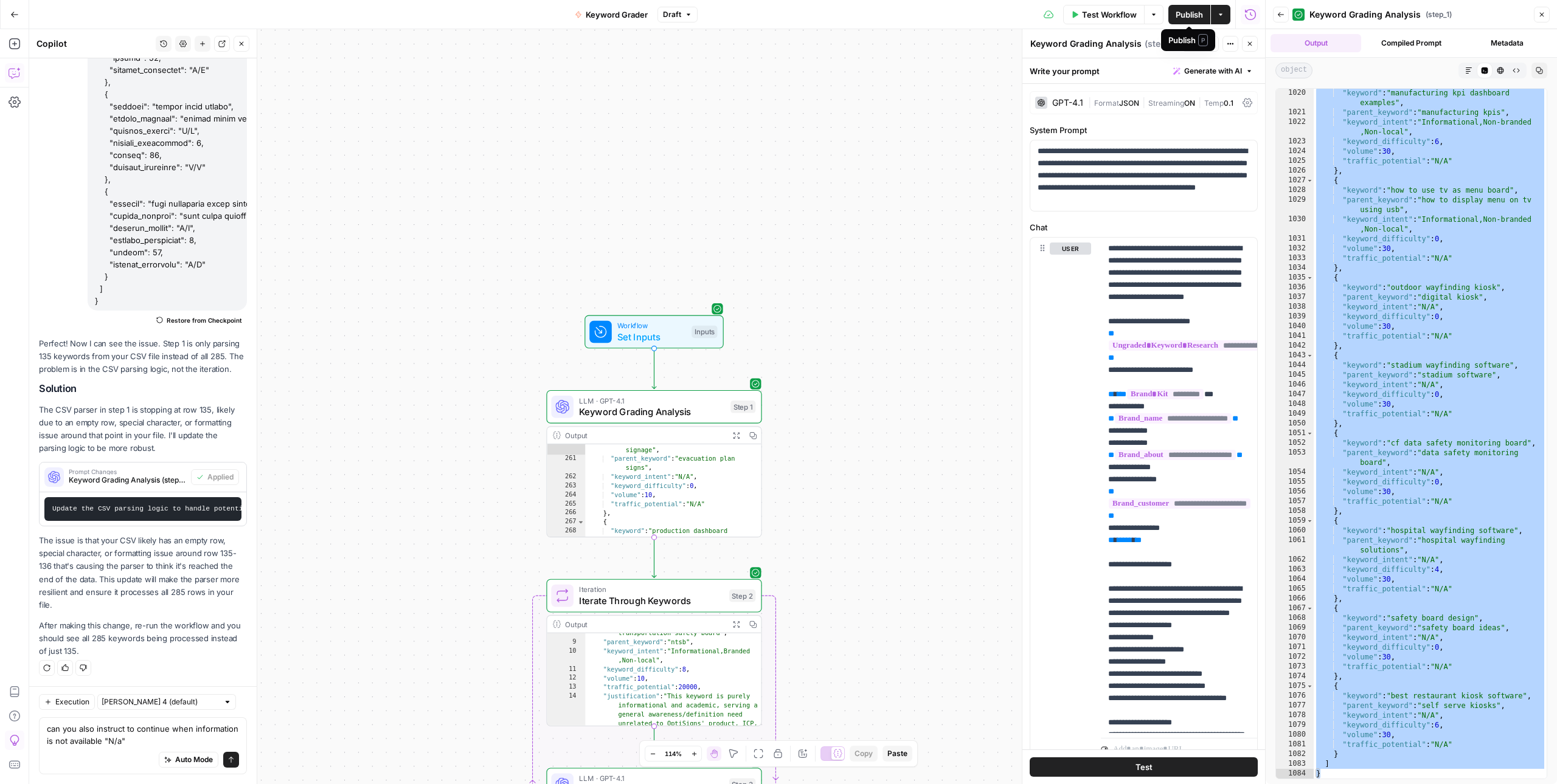
click at [1123, 12] on span "Test Workflow" at bounding box center [1110, 14] width 55 height 12
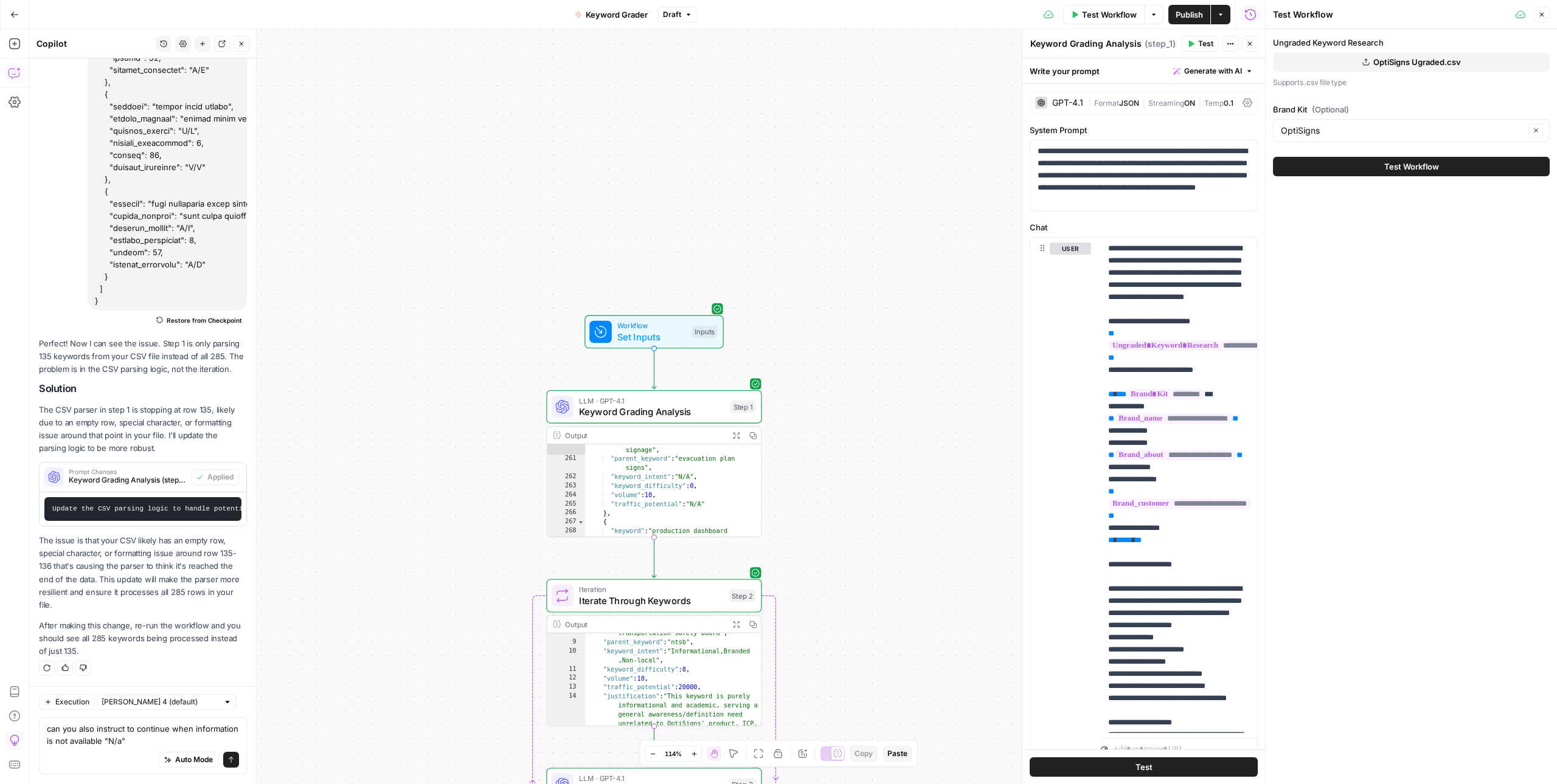
click at [1408, 165] on span "Test Workflow" at bounding box center [1411, 167] width 55 height 12
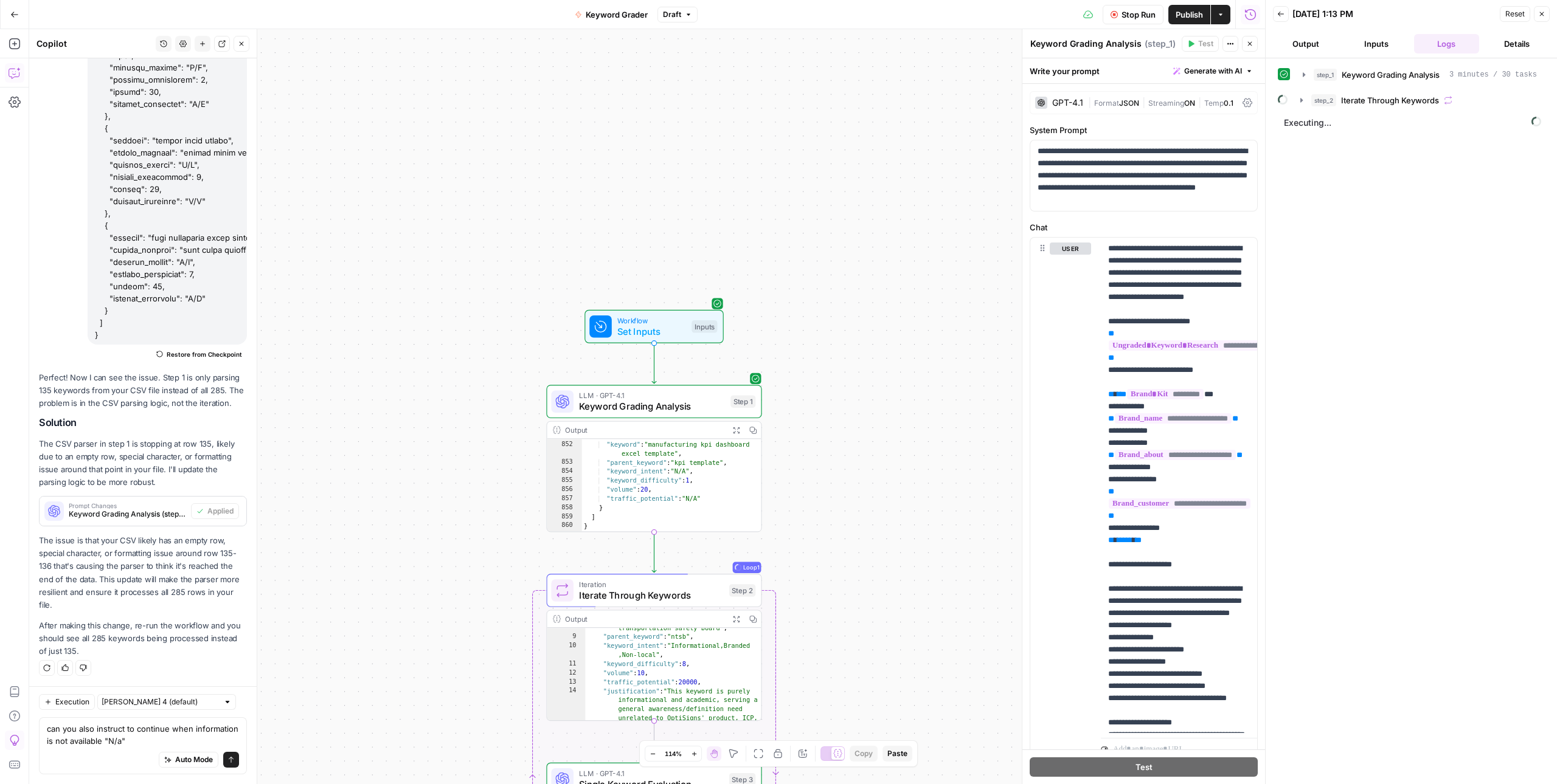
scroll to position [8117, 0]
click at [752, 432] on icon "button" at bounding box center [752, 430] width 7 height 7
click at [100, 741] on textarea "can you also instruct to continue when information is not available "N/a"" at bounding box center [143, 735] width 192 height 25
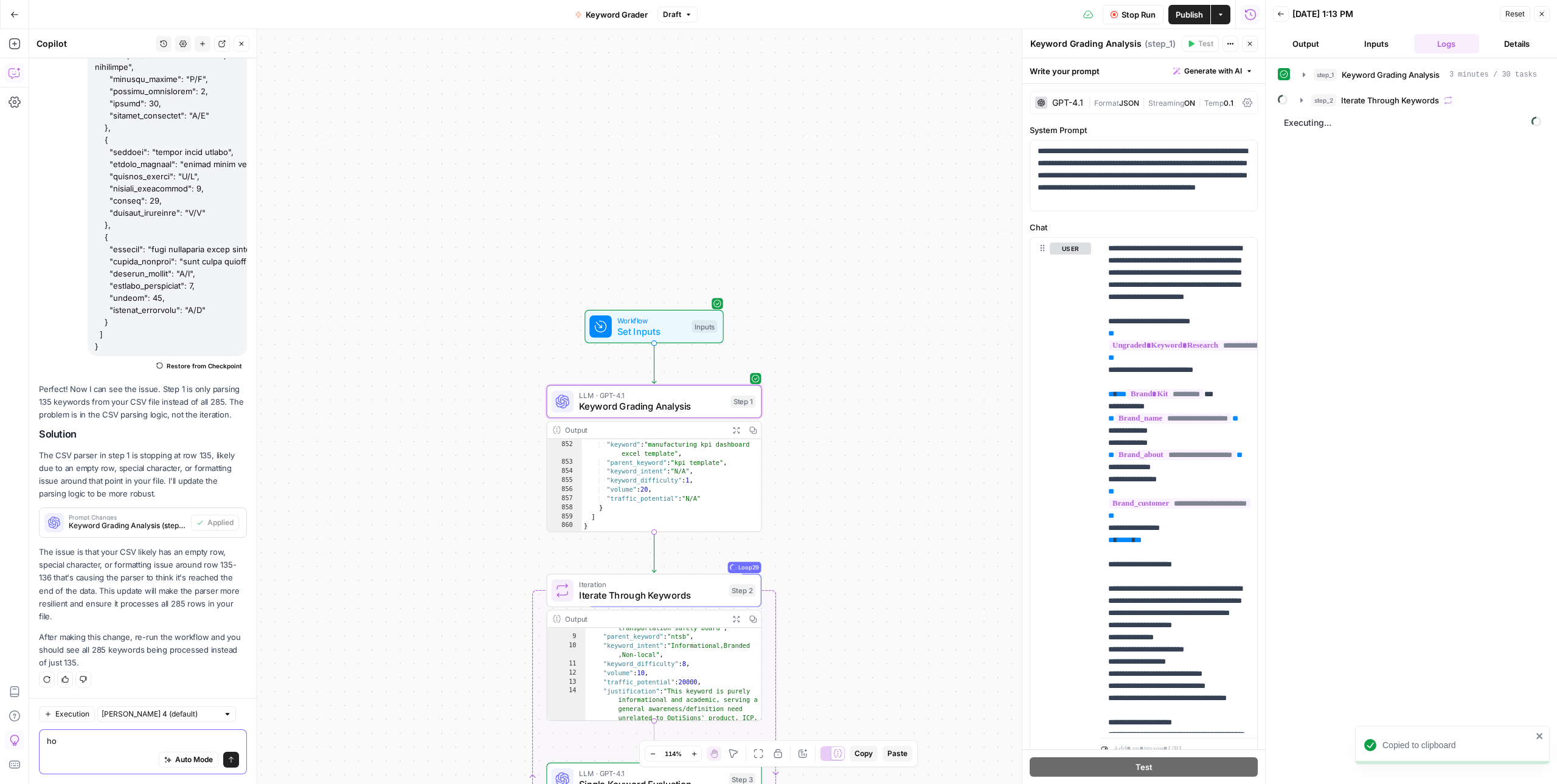
scroll to position [32904, 0]
paste textarea "{ "keywords": [ { "keyword": "what is the national transportation safety board"…"
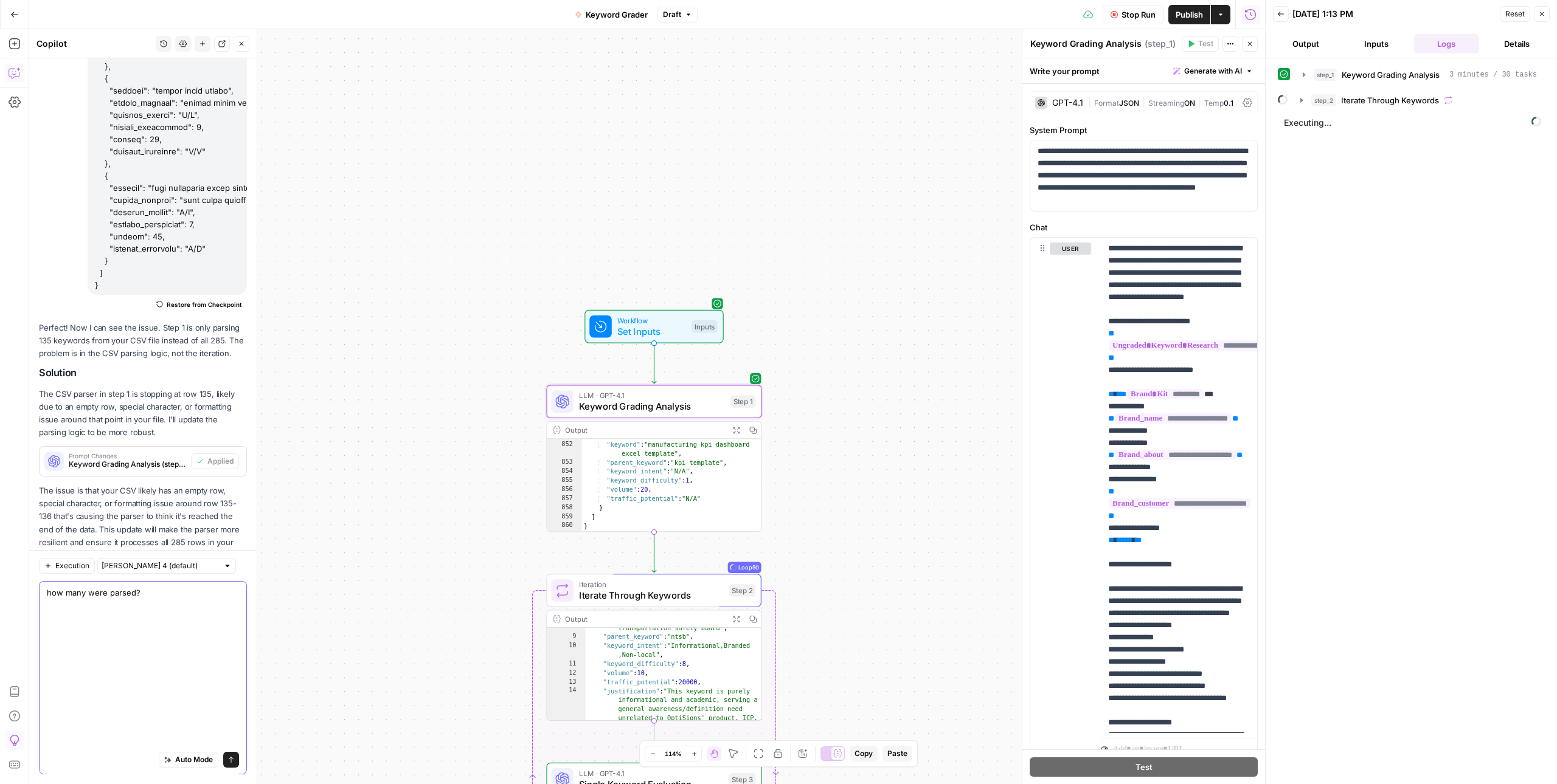
type textarea "how many were parsed? { "keywords": [ { "keyword": "what is the national transp…"
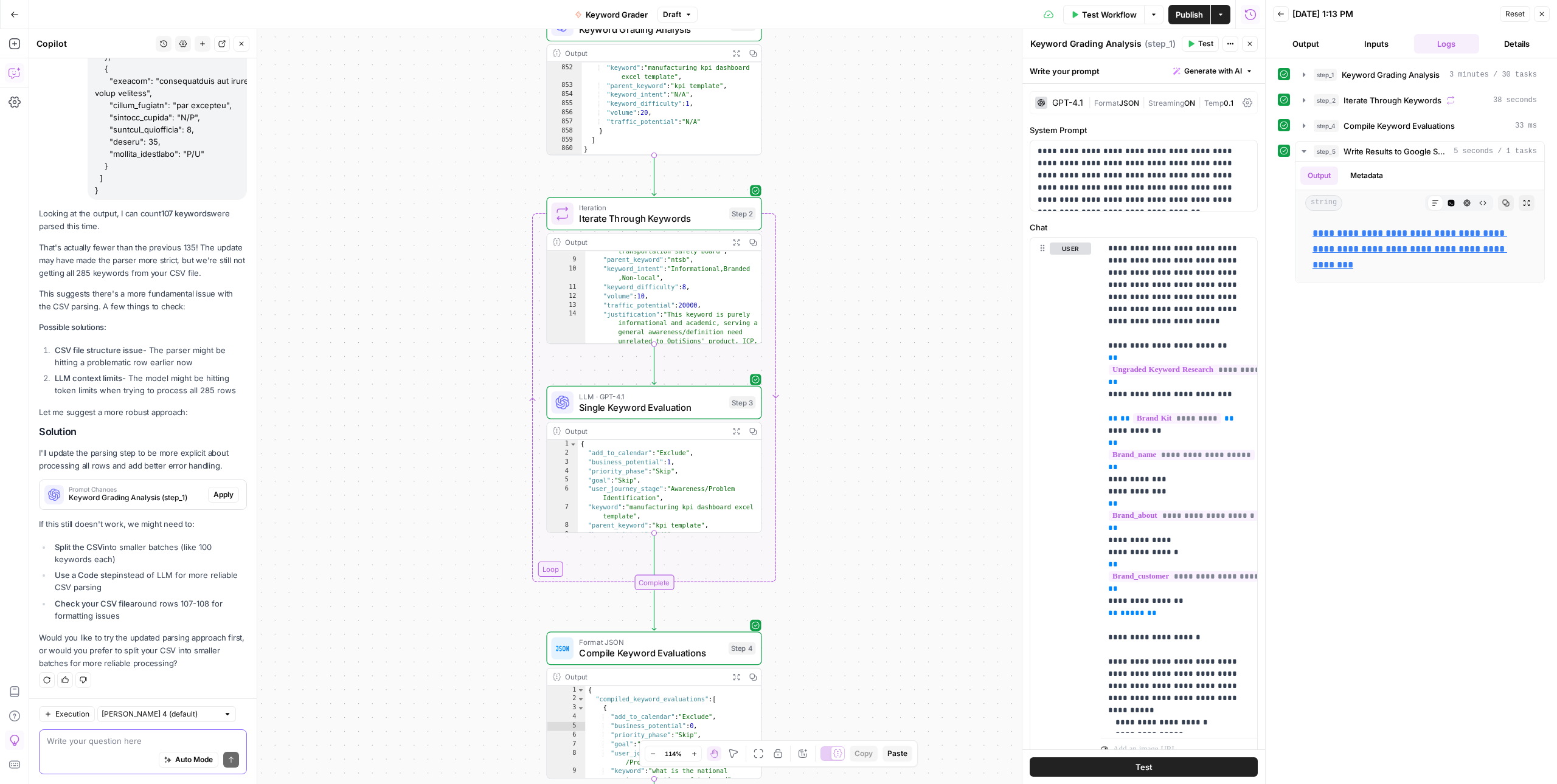
scroll to position [45866, 0]
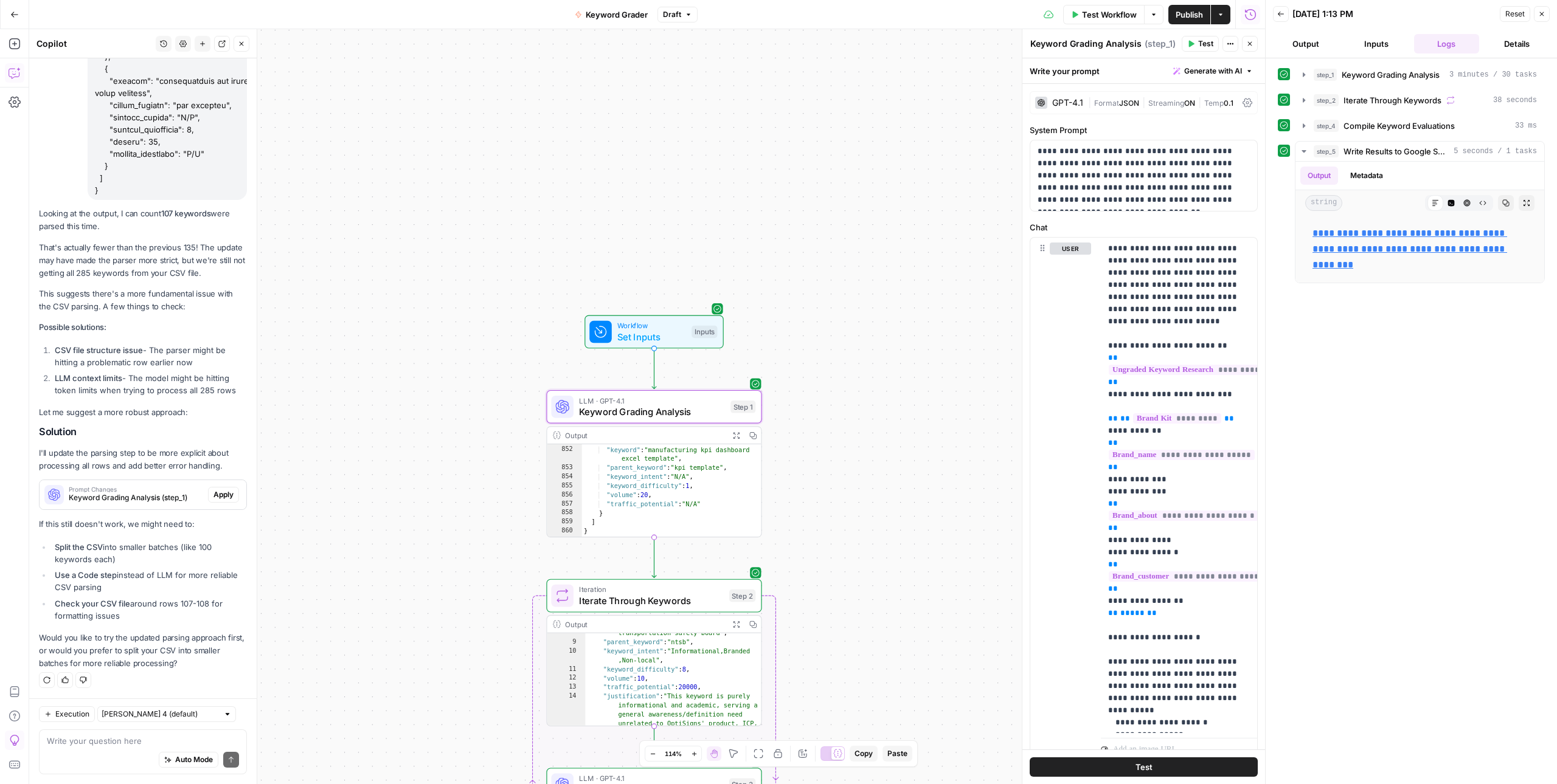
click at [218, 495] on span "Apply" at bounding box center [223, 495] width 20 height 11
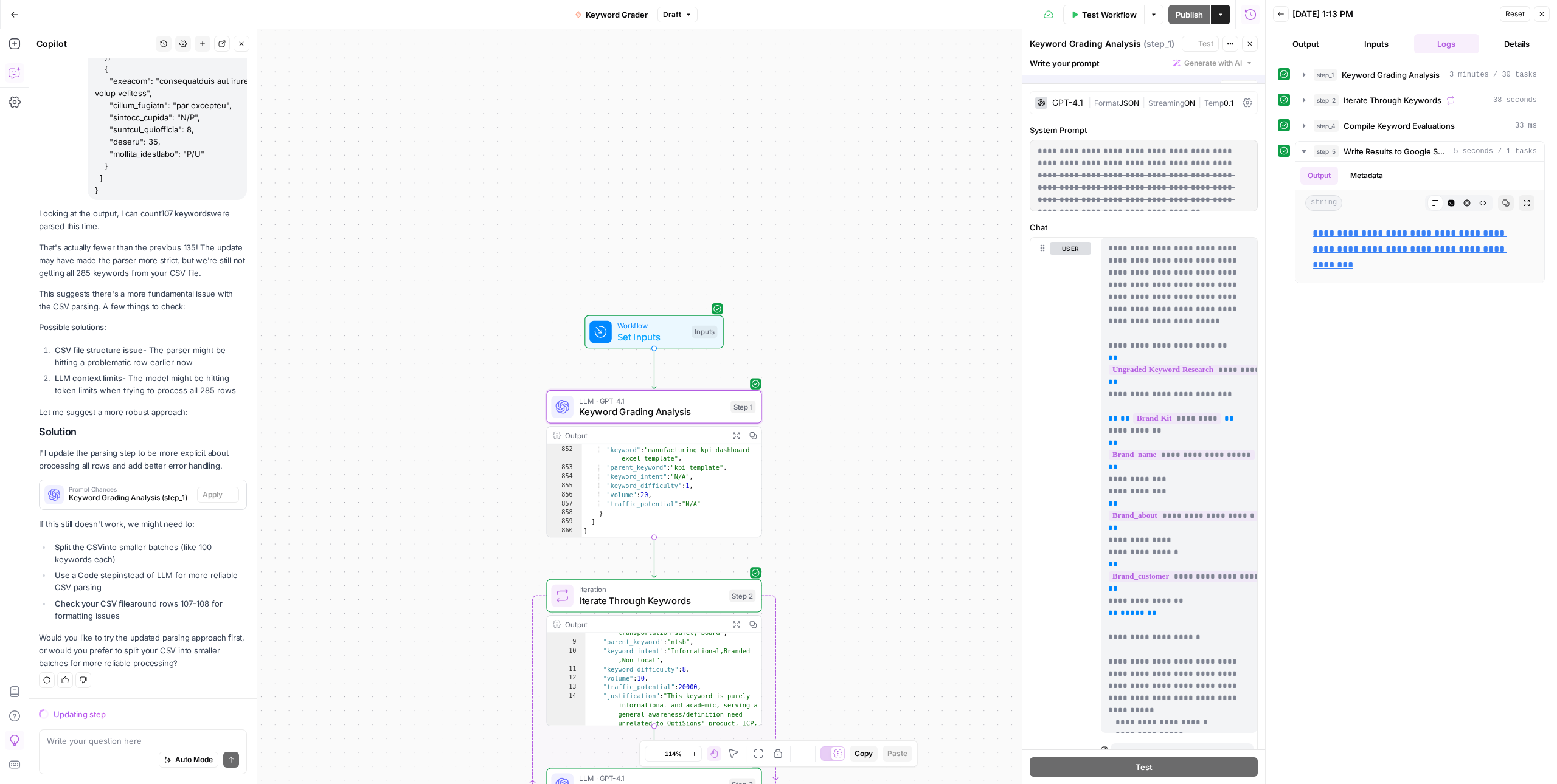
scroll to position [45340, 0]
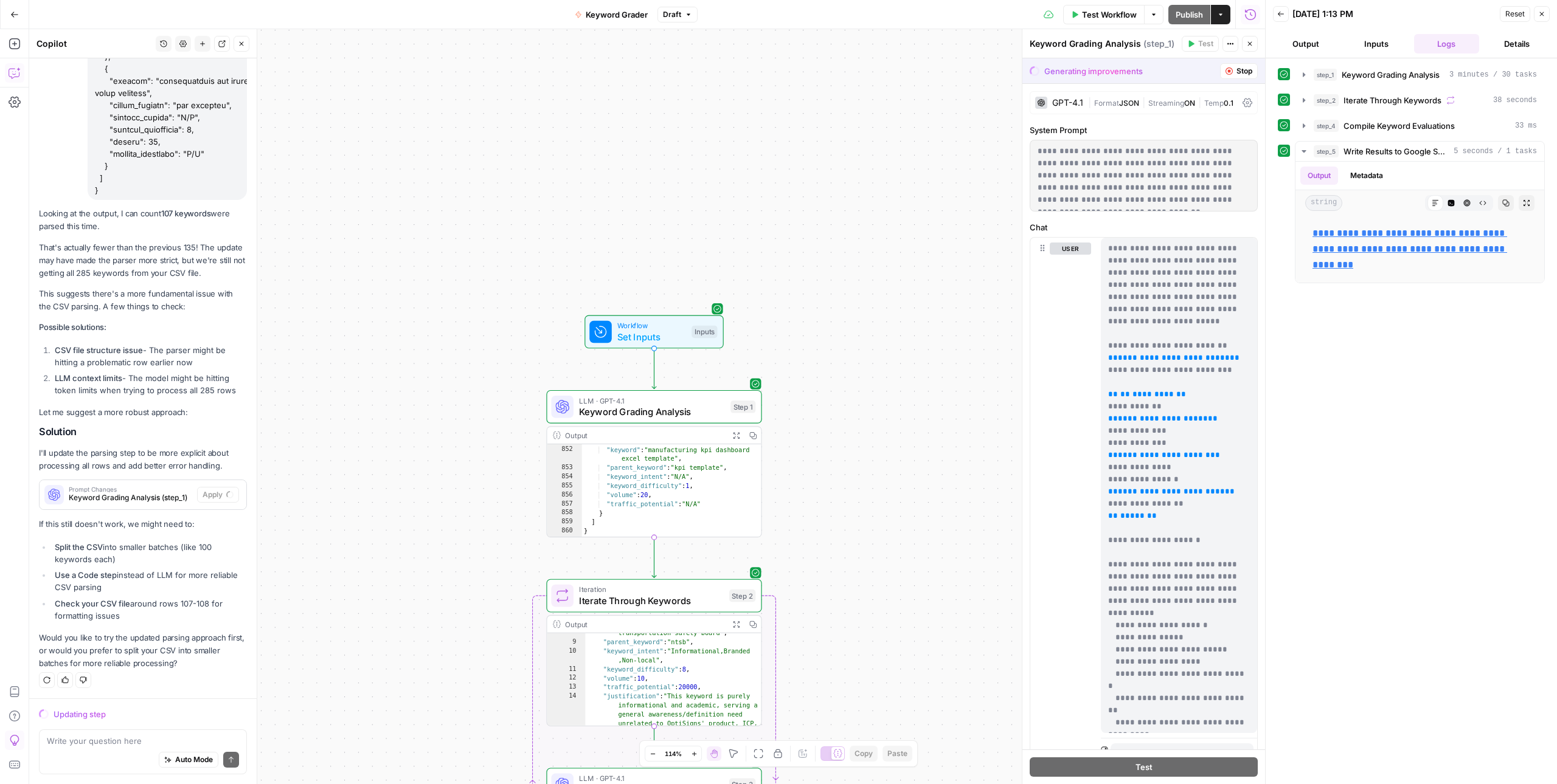
click at [75, 577] on strong "Use a Code step" at bounding box center [86, 575] width 62 height 10
copy ul "Use a Code step instead of LLM for more reliable CSV parsing"
click at [1414, 267] on link "**********" at bounding box center [1409, 248] width 194 height 41
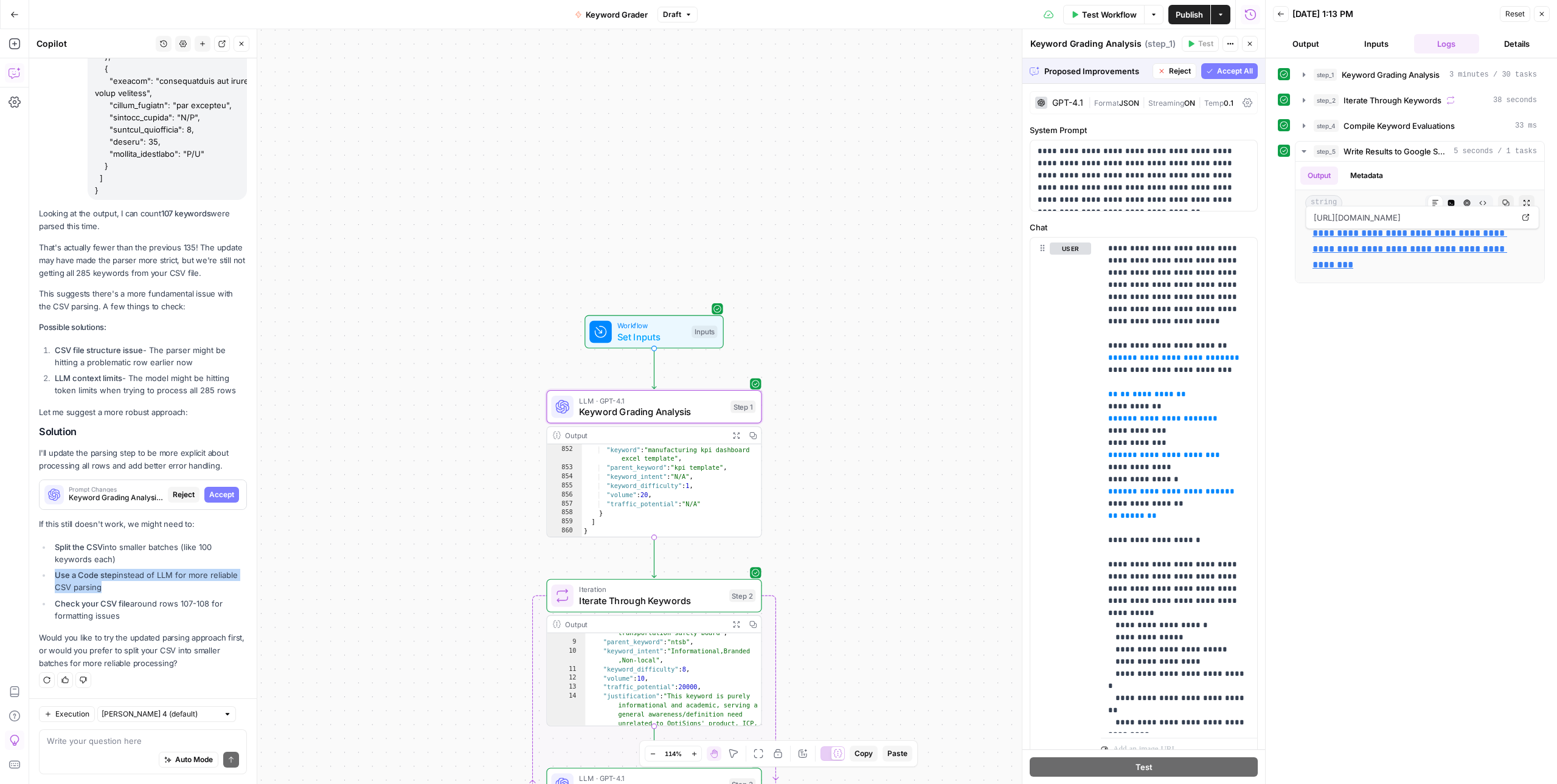
click at [213, 495] on span "Accept" at bounding box center [222, 495] width 25 height 11
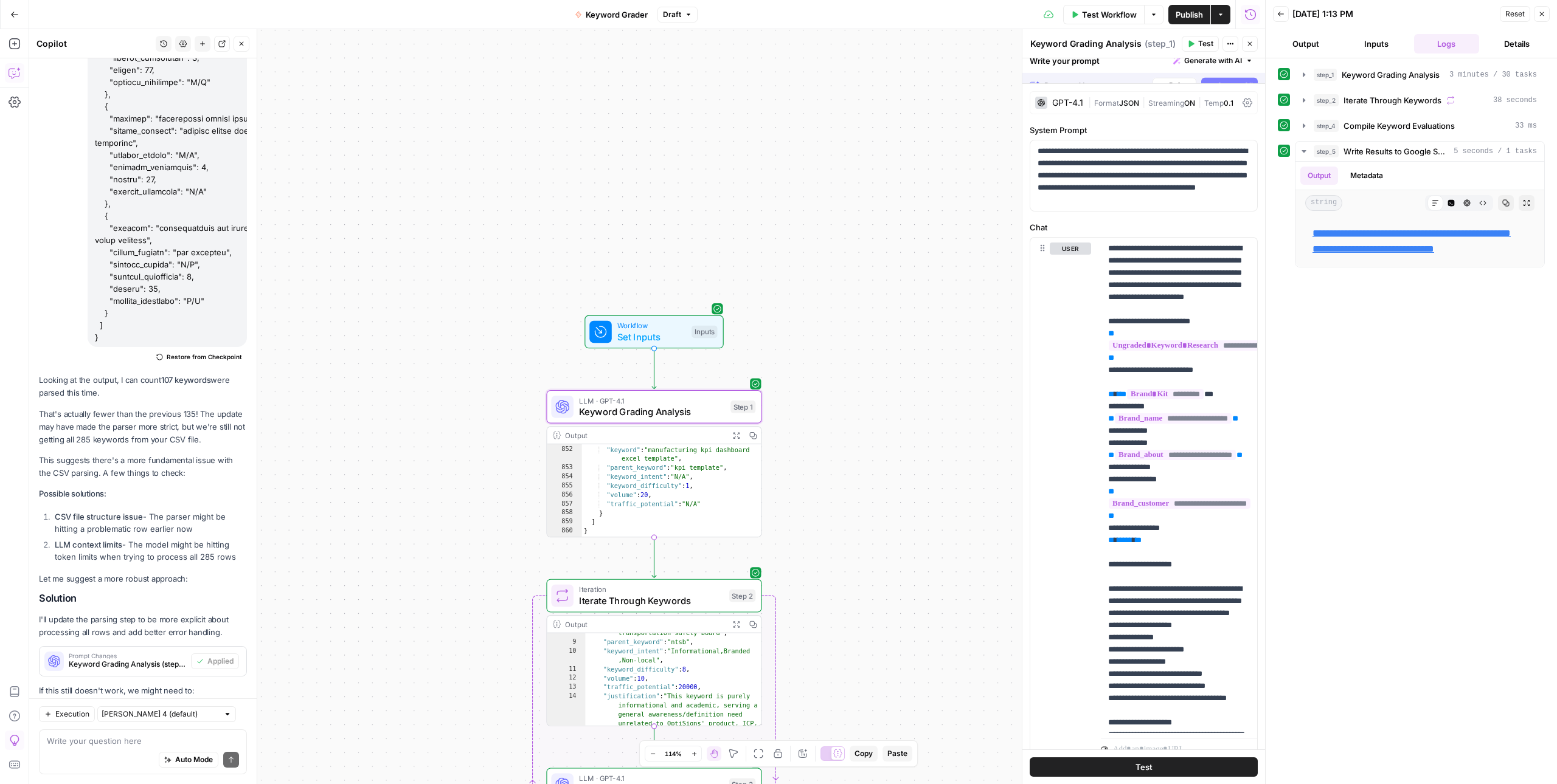
scroll to position [45885, 0]
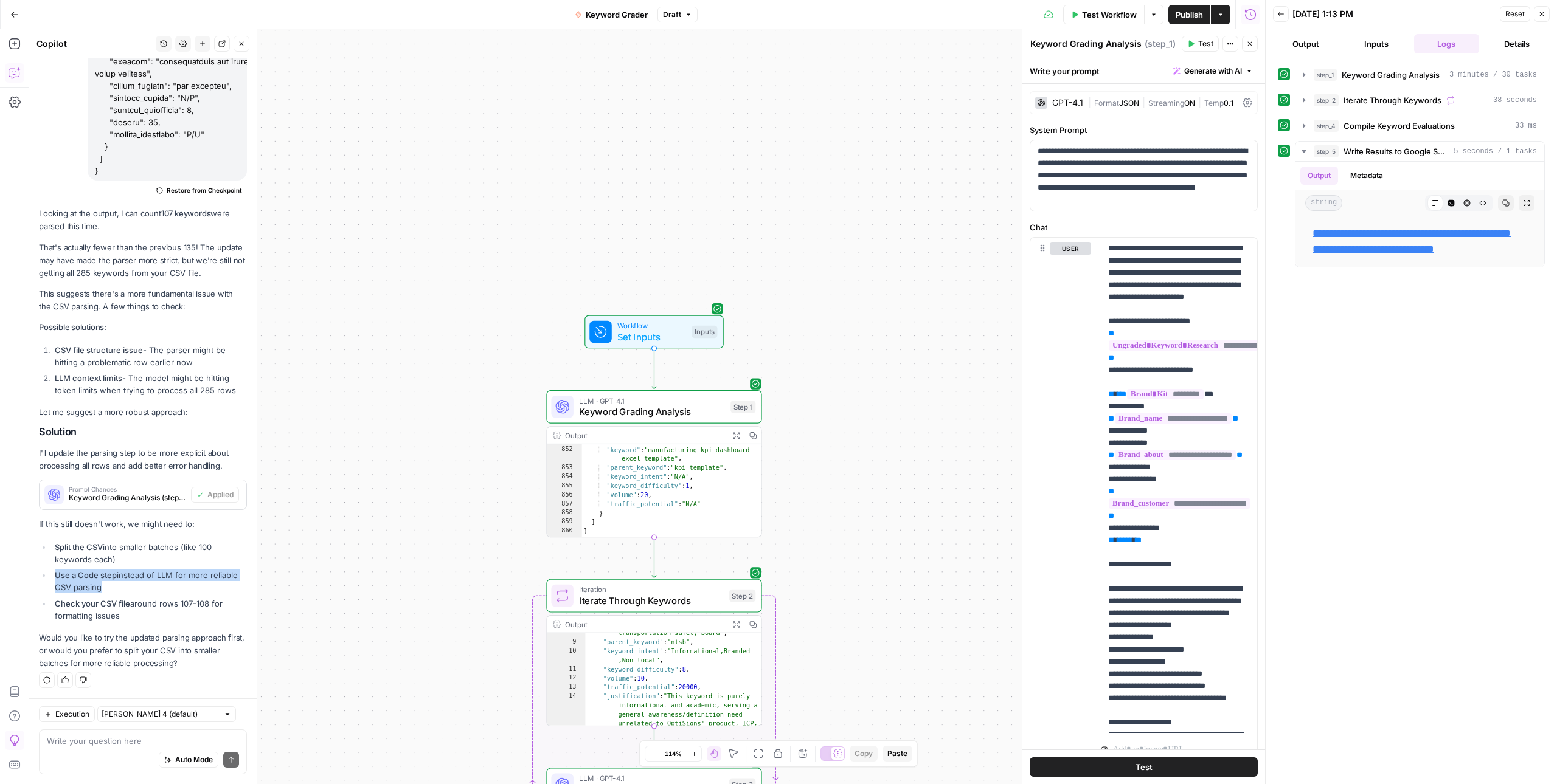
click at [1114, 14] on span "Test Workflow" at bounding box center [1110, 14] width 55 height 12
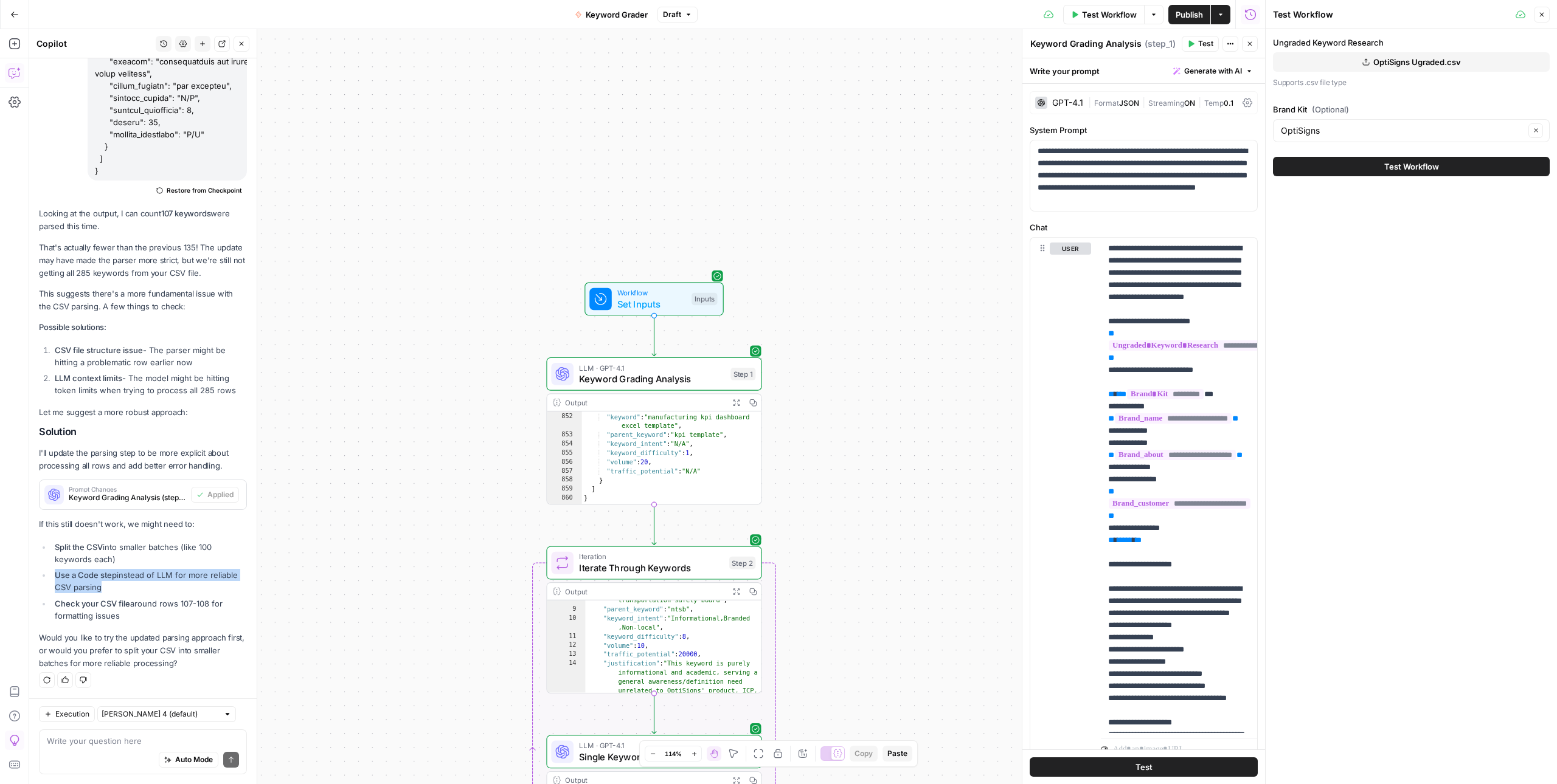
click at [1425, 164] on span "Test Workflow" at bounding box center [1411, 167] width 55 height 12
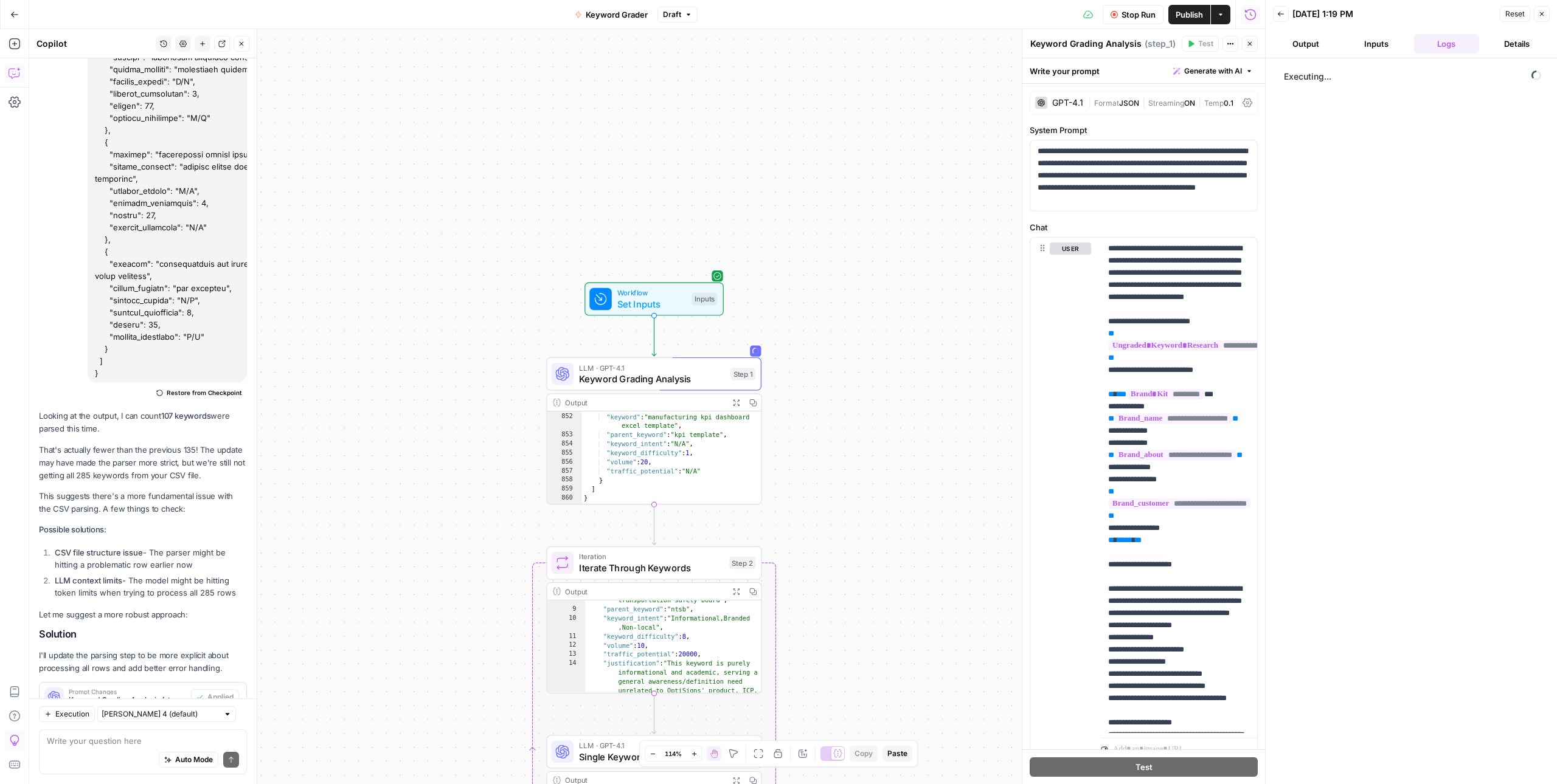
scroll to position [45885, 0]
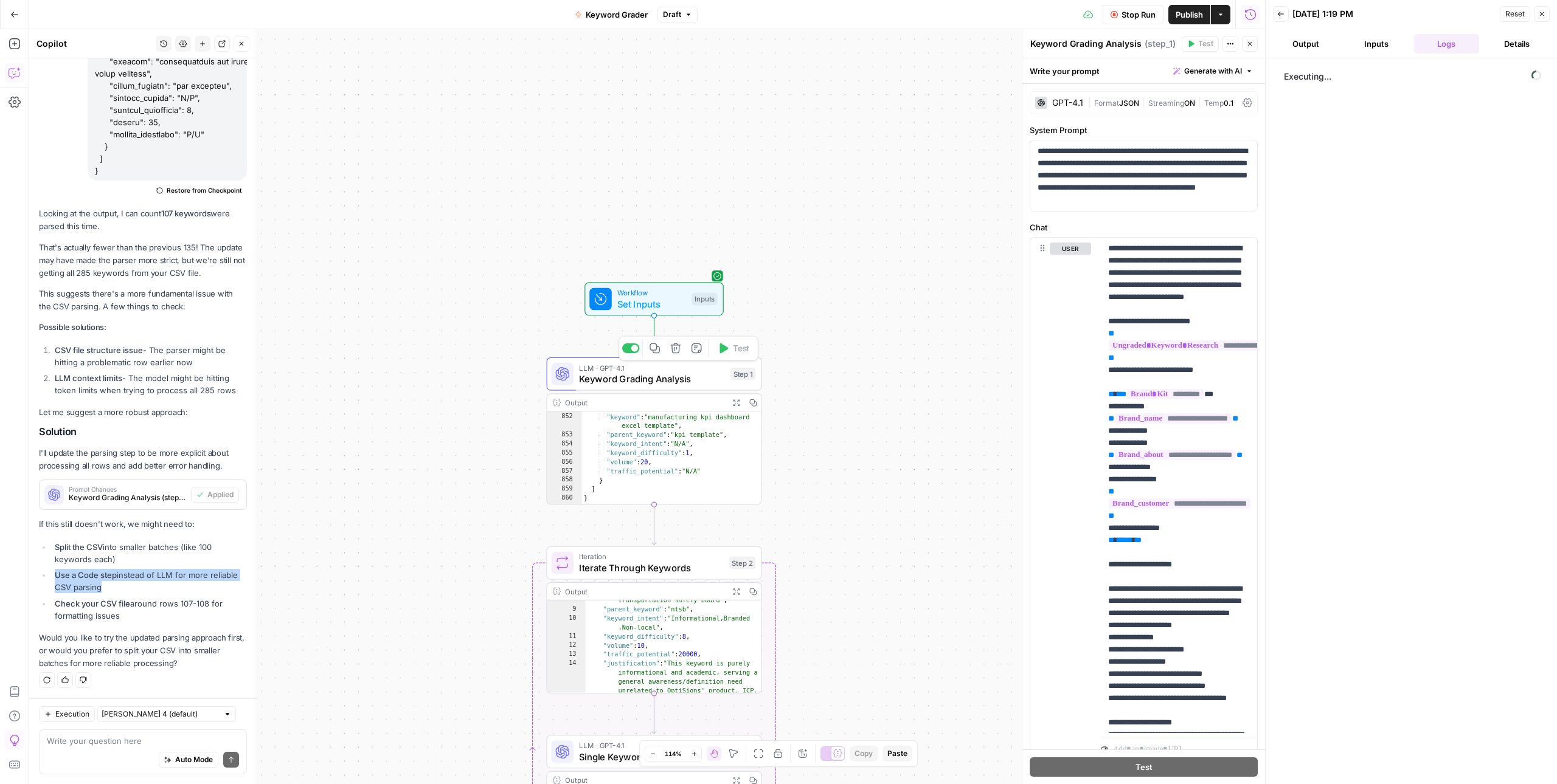
click at [655, 379] on span "Keyword Grading Analysis" at bounding box center [651, 379] width 146 height 14
click at [77, 748] on div "Auto Mode Send" at bounding box center [143, 761] width 192 height 27
paste textarea "Use a Code step instead of LLM for more reliable CSV parsing"
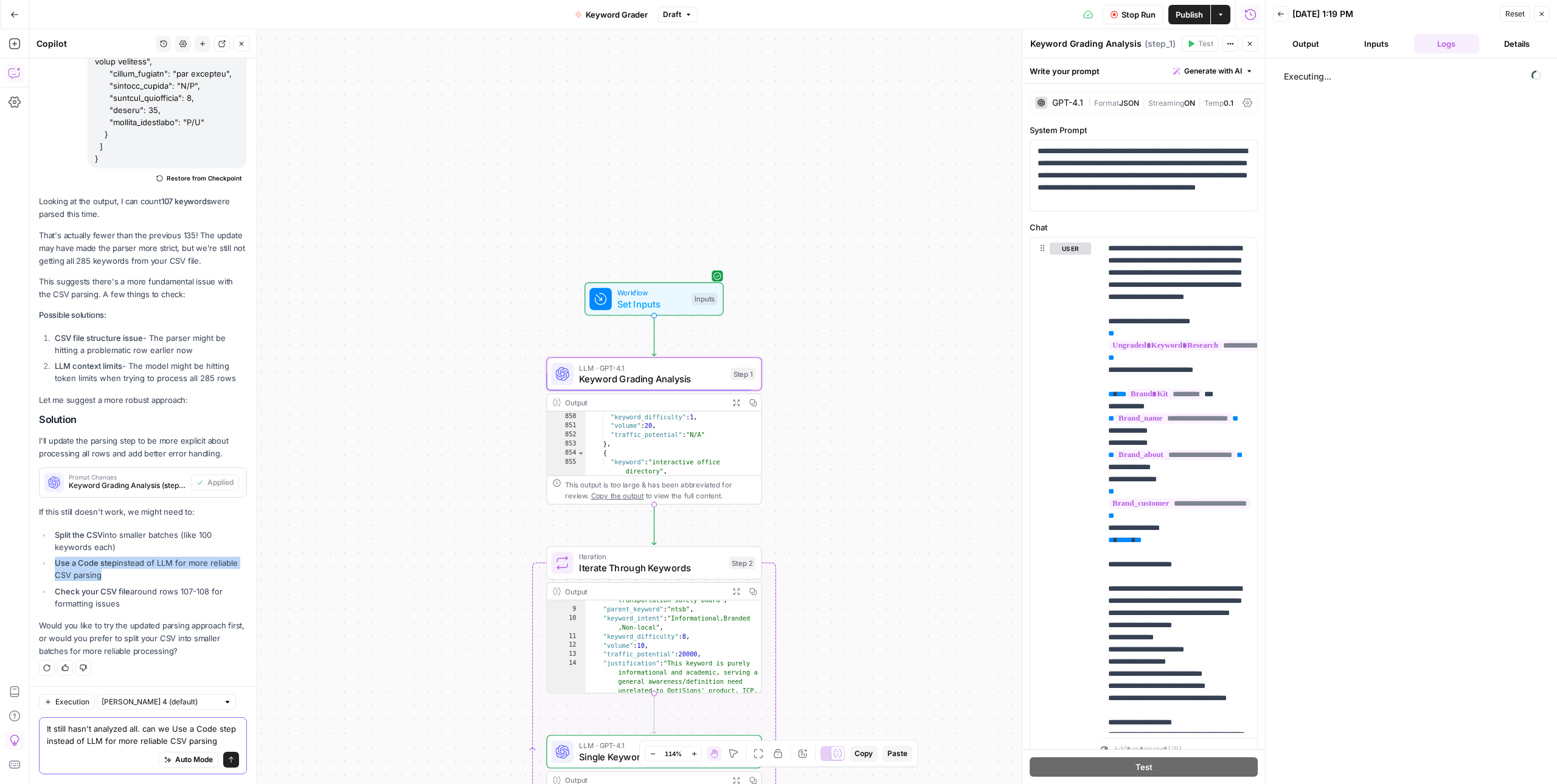
scroll to position [8172, 0]
click at [612, 494] on span "Copy the output" at bounding box center [618, 495] width 53 height 9
click at [149, 726] on textarea "It still hasn't analyzed all. can we Use a Code step instead of LLM for more re…" at bounding box center [143, 735] width 192 height 25
drag, startPoint x: 45, startPoint y: 729, endPoint x: 63, endPoint y: 730, distance: 18.0
click at [47, 729] on div "It still hasn't analyzed all. can we Use a Code step instead of LLM for more re…" at bounding box center [143, 747] width 208 height 57
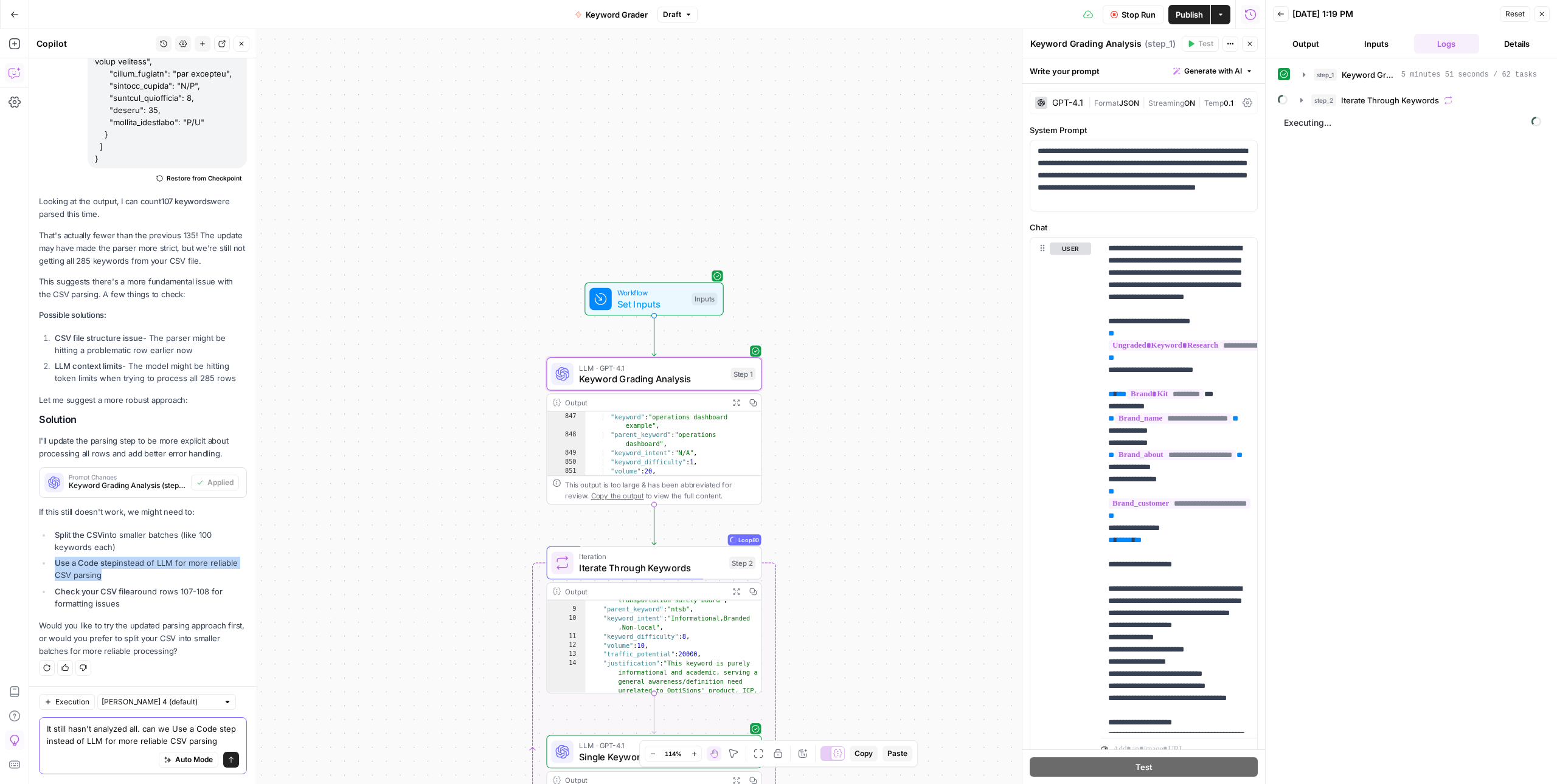
drag, startPoint x: 67, startPoint y: 734, endPoint x: 31, endPoint y: 729, distance: 36.3
click at [27, 731] on body "**********" at bounding box center [778, 392] width 1557 height 784
paste textarea "{ "processing_summary": { "total_rows_processed": 200, "complete_parsing_confir…"
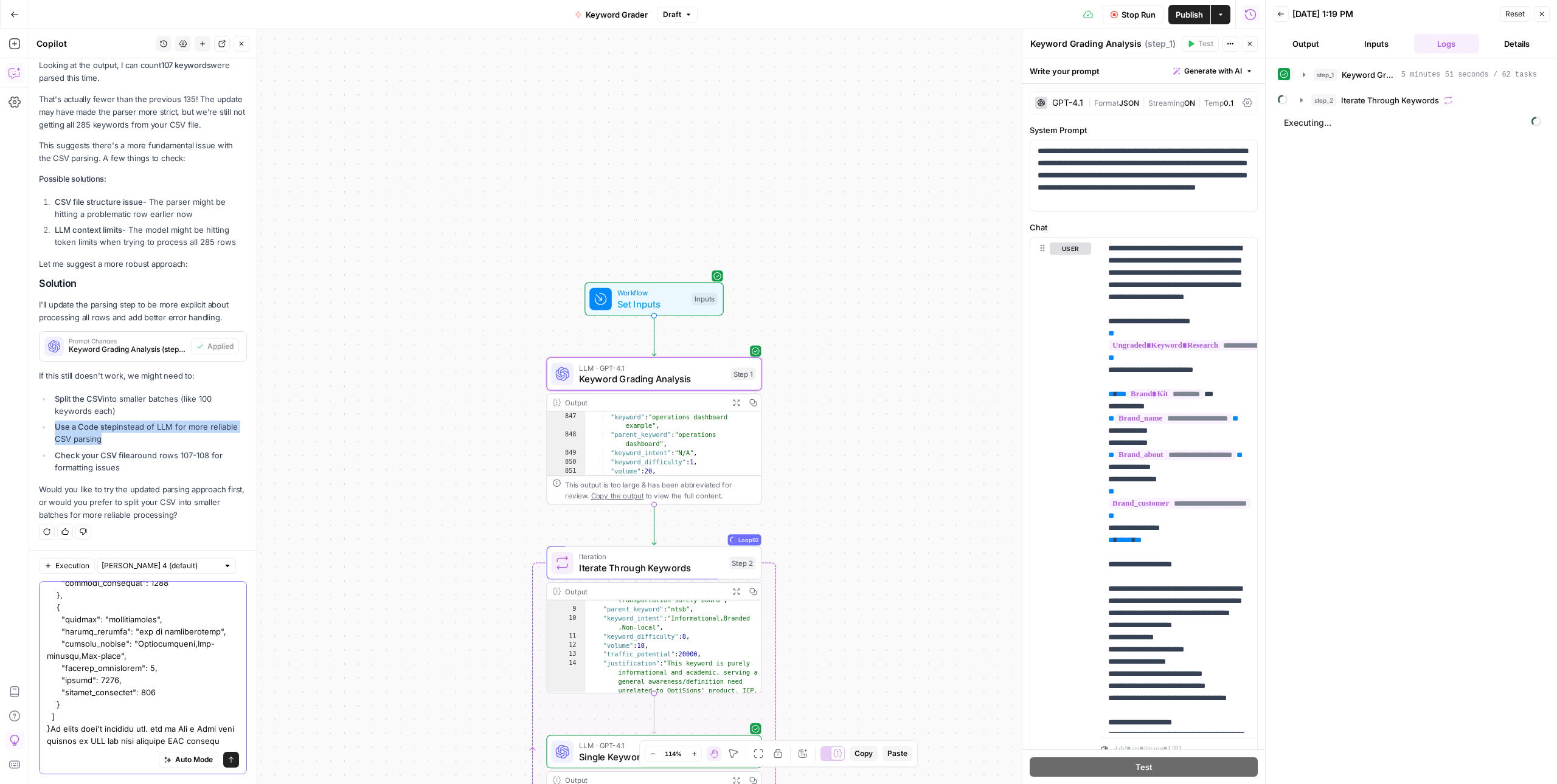
scroll to position [32905, 0]
type textarea "{ "processing_summary": { "total_rows_processed": 200, "complete_parsing_confir…"
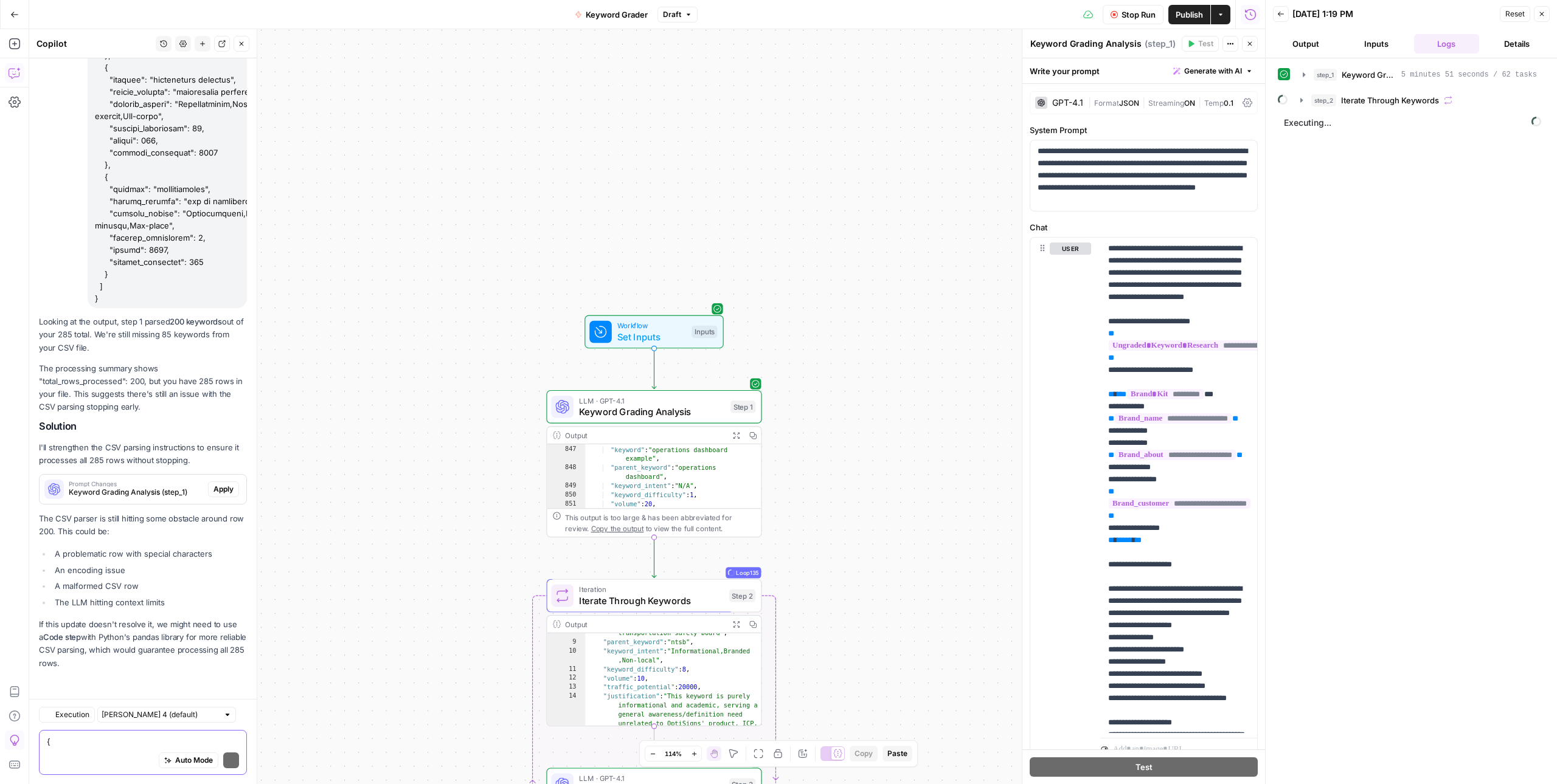
scroll to position [80810, 0]
click at [1144, 15] on span "Stop Run" at bounding box center [1138, 14] width 34 height 12
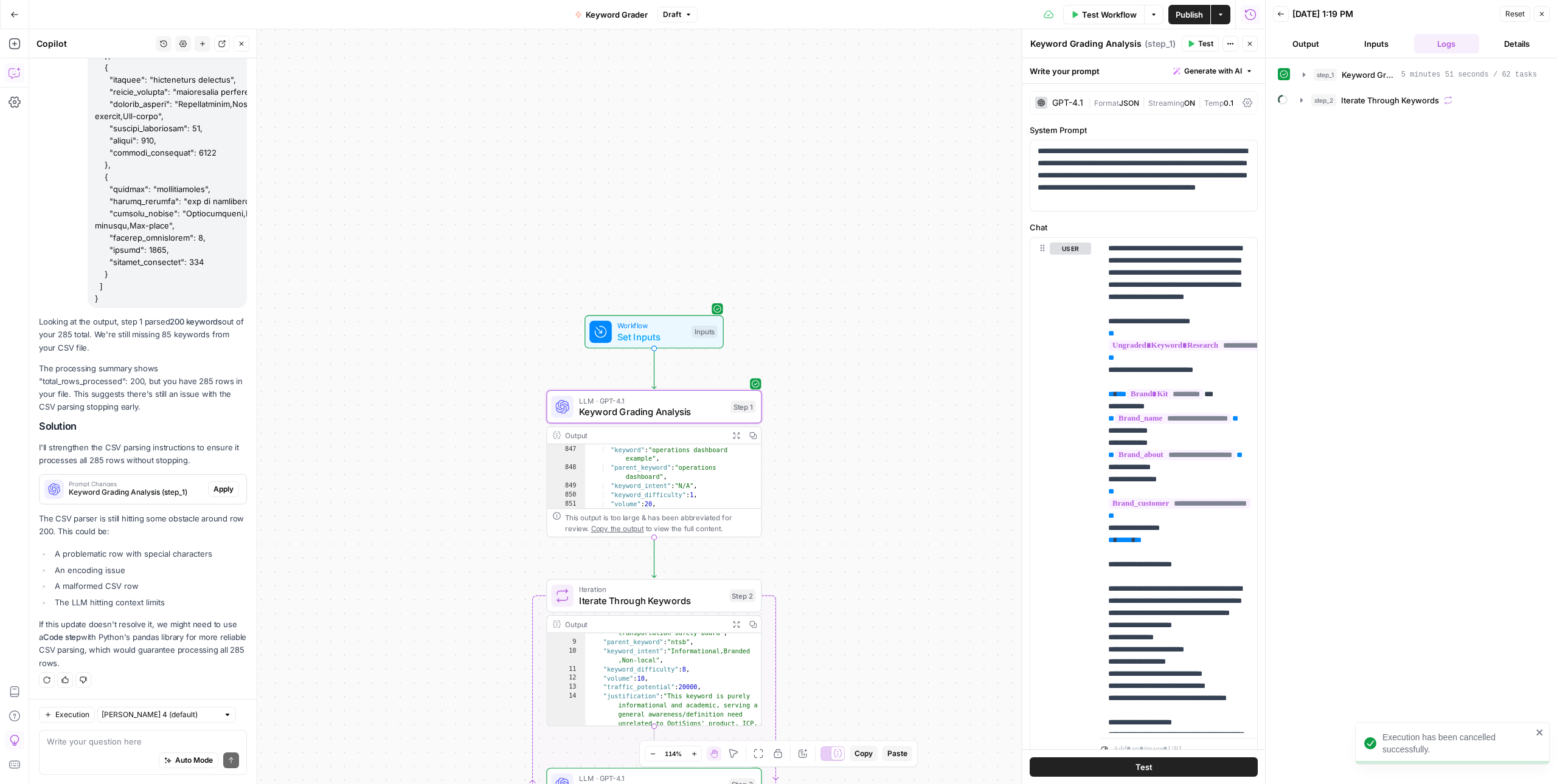
click at [227, 484] on span "Apply" at bounding box center [223, 490] width 20 height 11
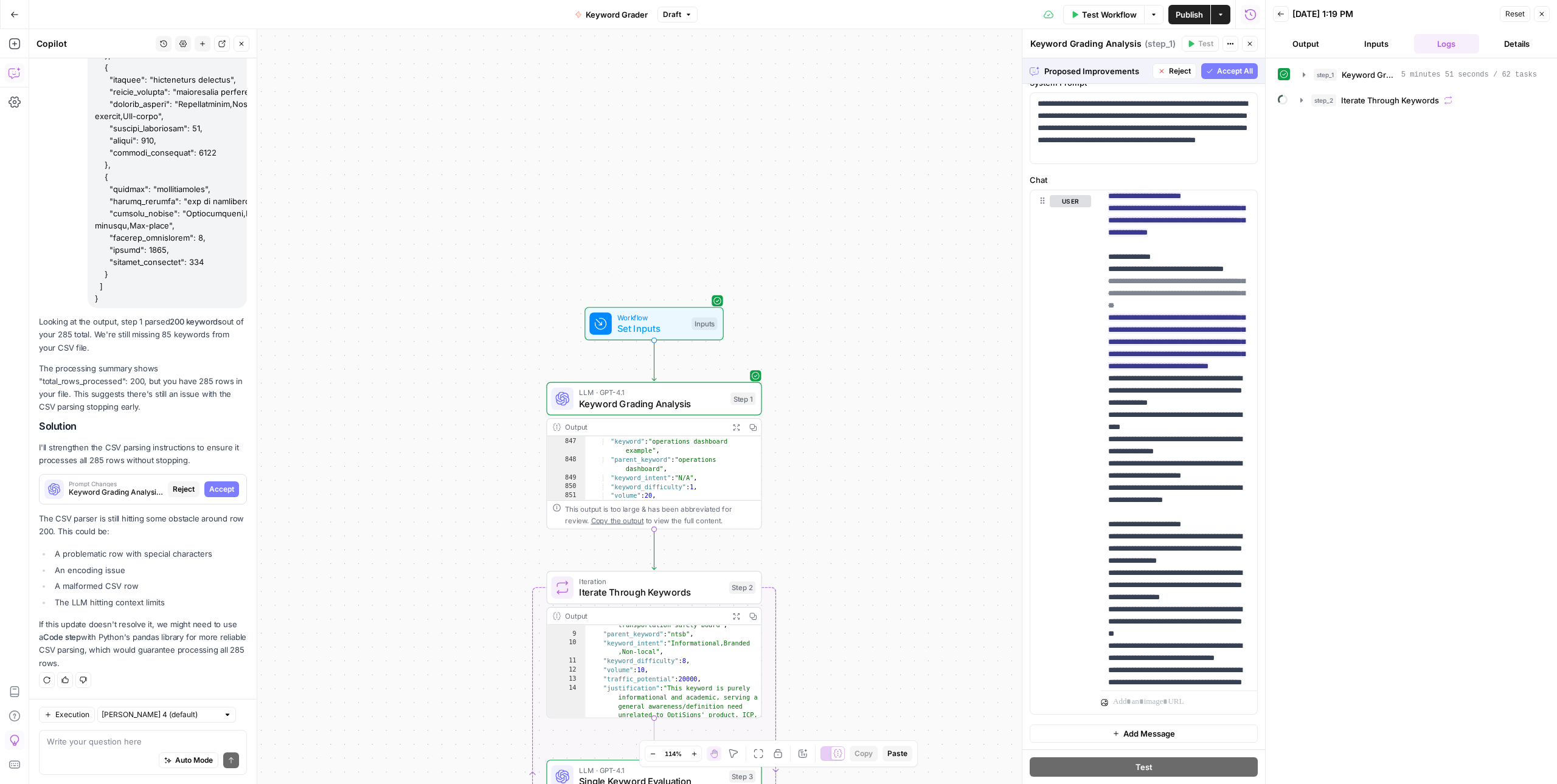
scroll to position [2603, 0]
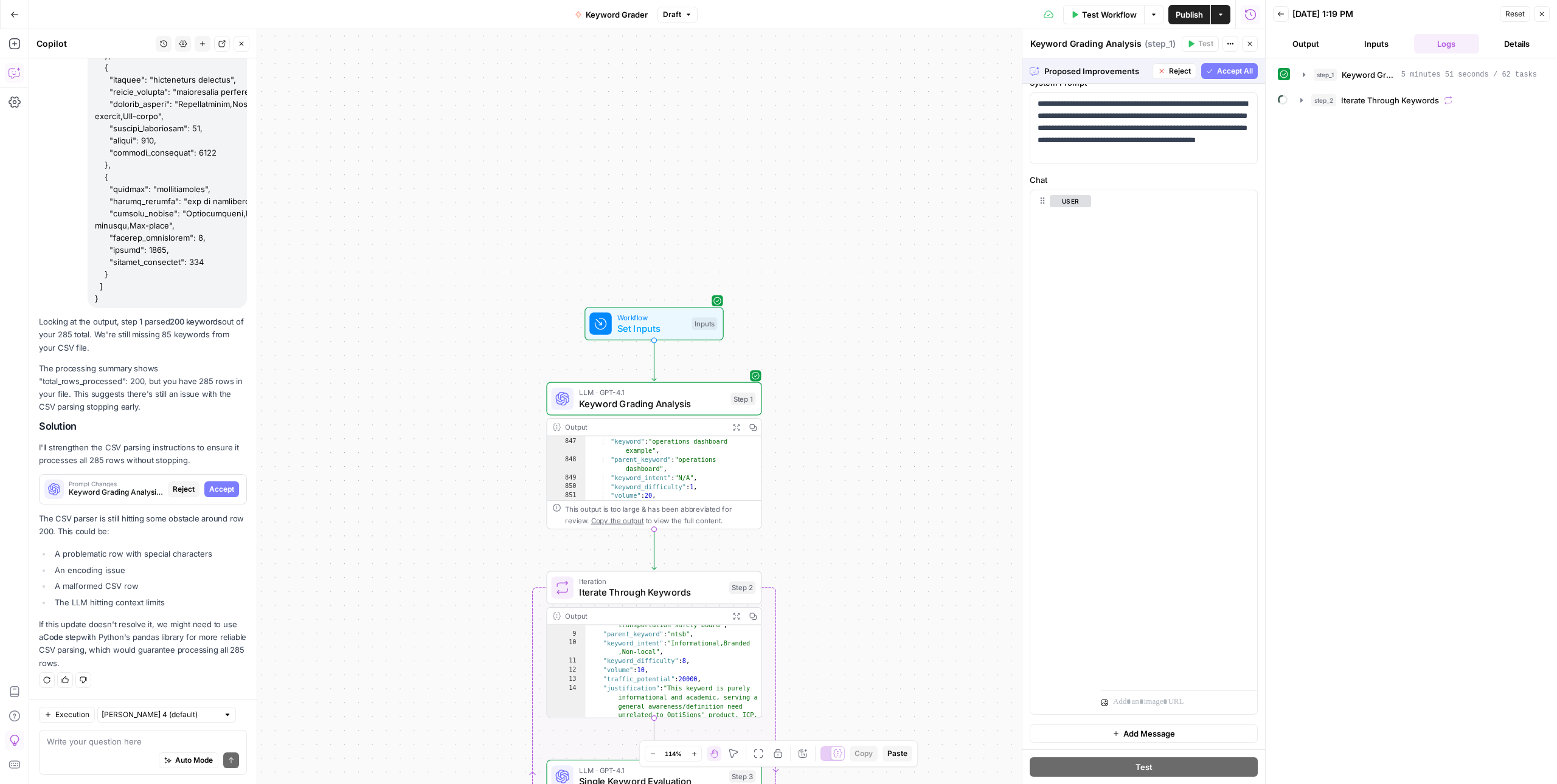
click at [1219, 73] on span "Accept All" at bounding box center [1235, 71] width 36 height 11
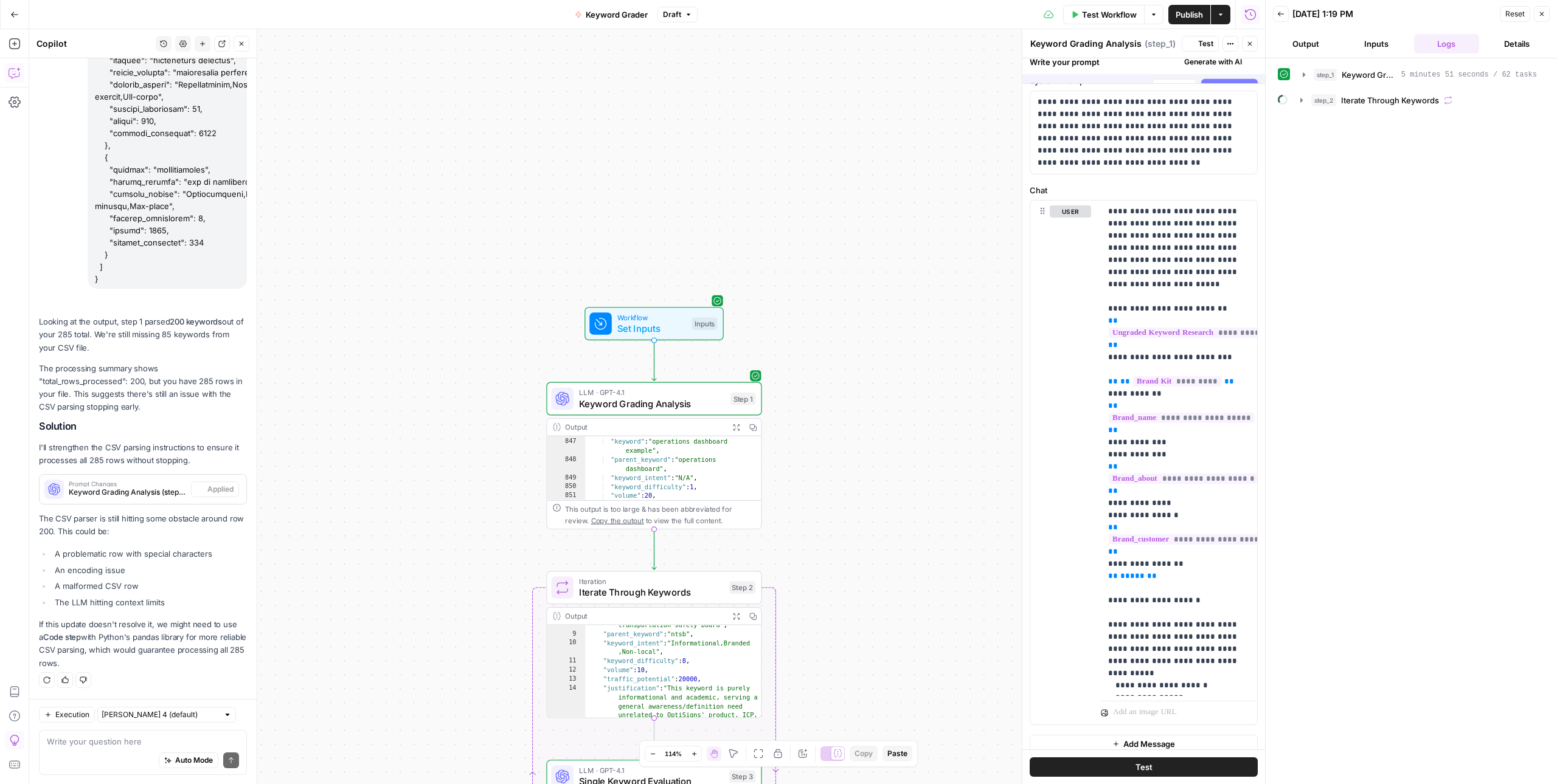
scroll to position [0, 0]
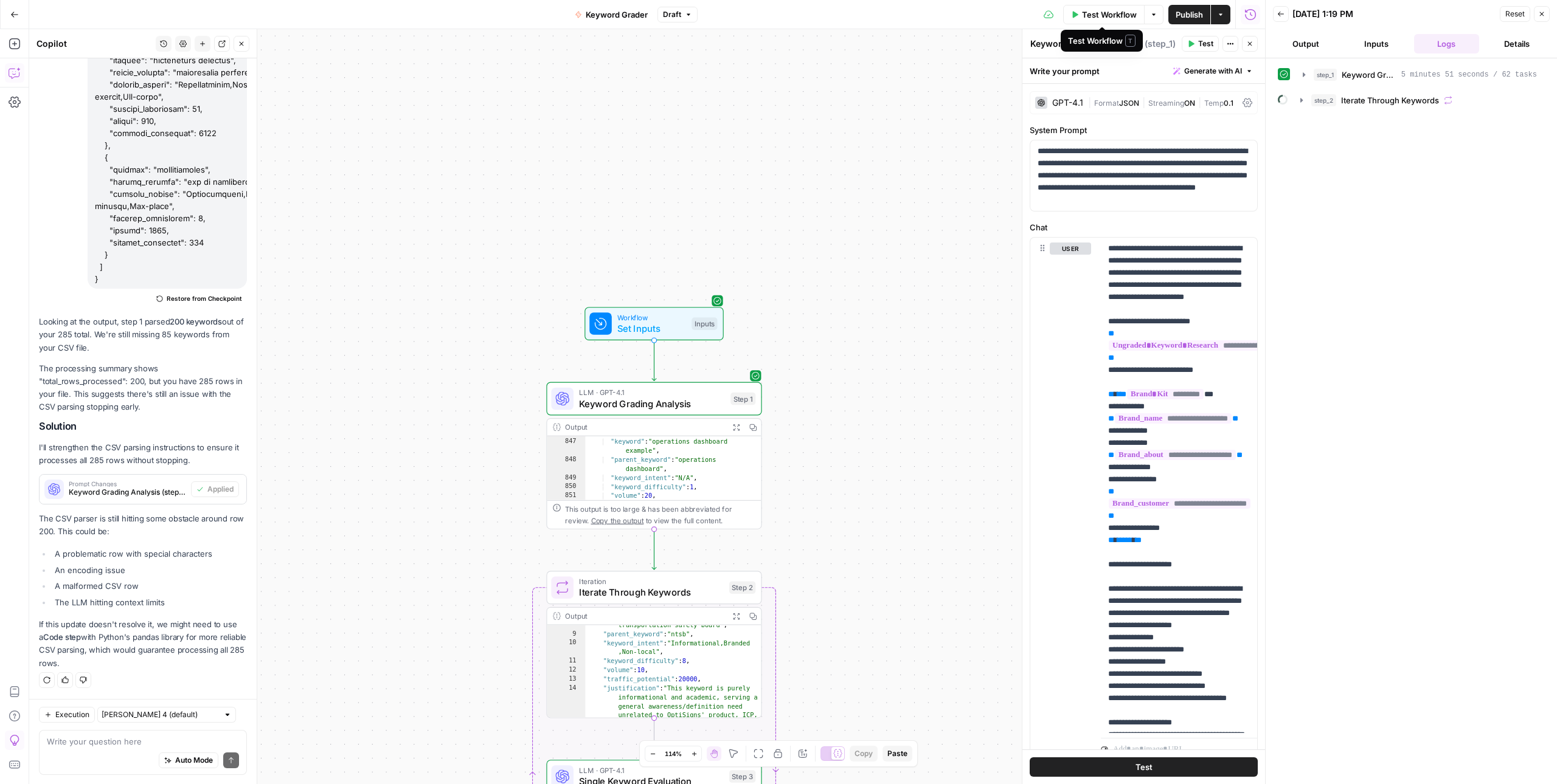
click at [1105, 15] on span "Test Workflow" at bounding box center [1110, 14] width 55 height 12
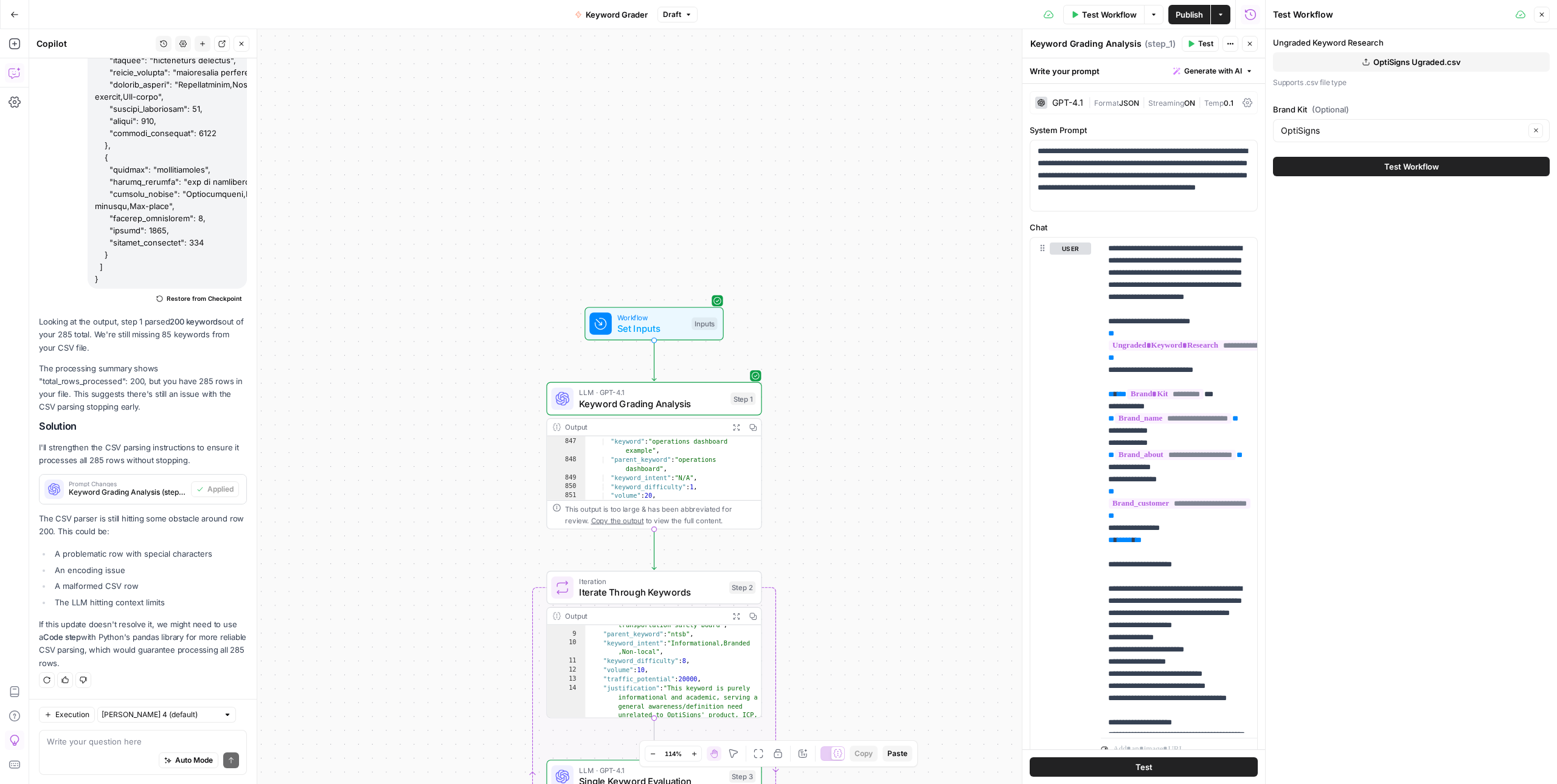
click at [1324, 165] on button "Test Workflow" at bounding box center [1411, 167] width 277 height 19
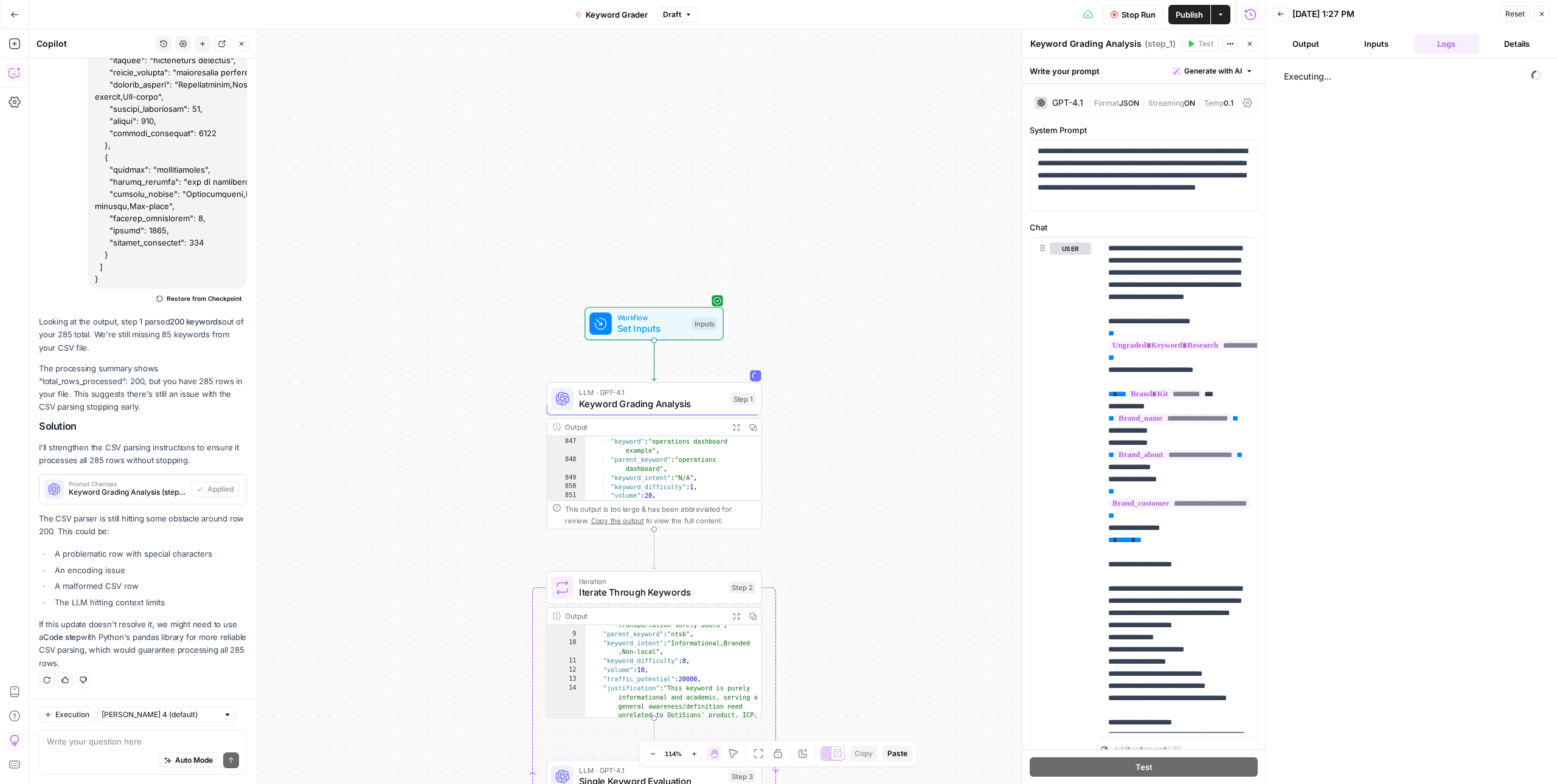
click at [1130, 21] on button "Stop Run" at bounding box center [1133, 14] width 61 height 19
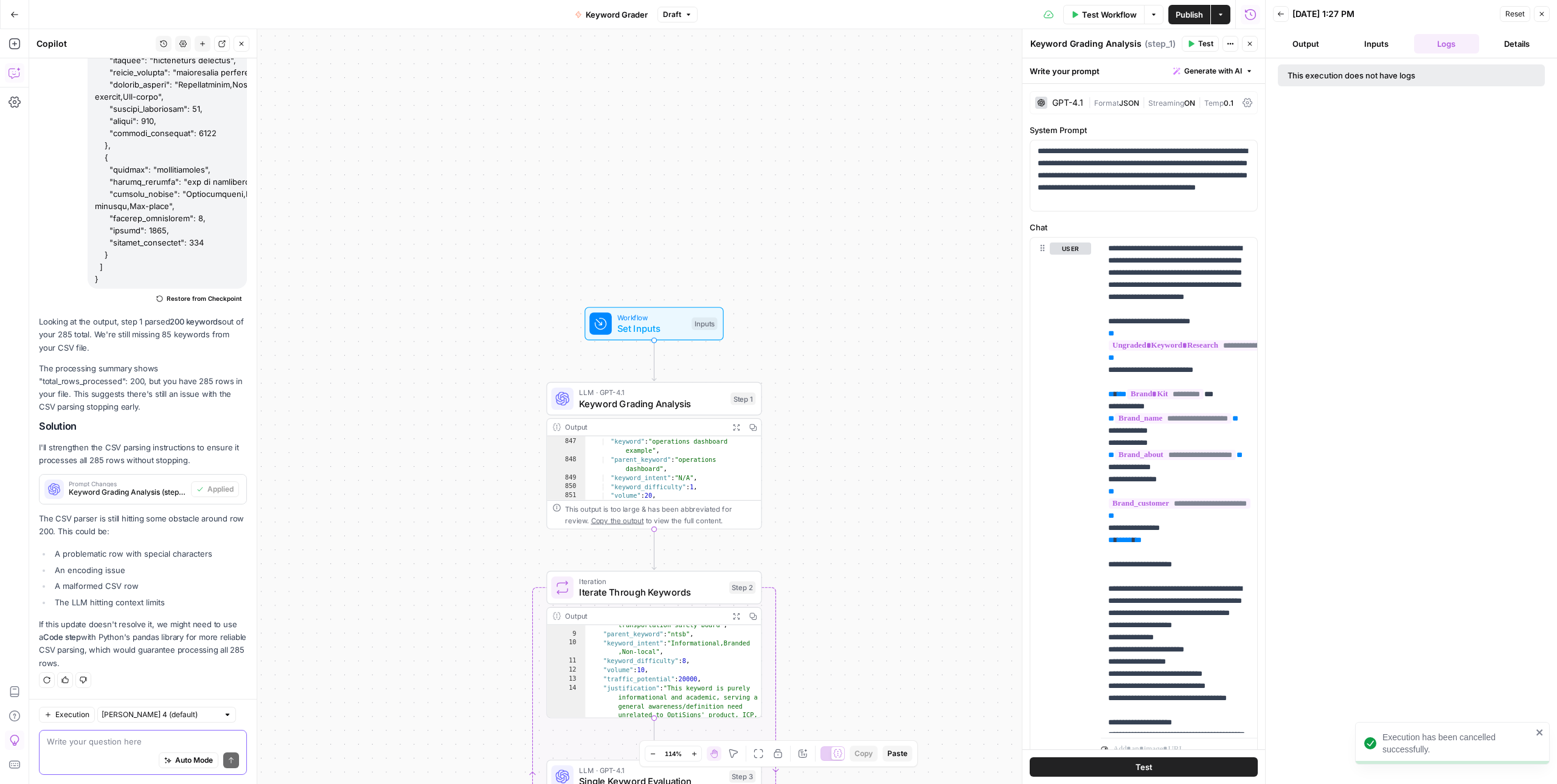
click at [135, 739] on textarea at bounding box center [143, 741] width 192 height 12
click at [1082, 18] on span "Test Workflow" at bounding box center [1110, 14] width 55 height 12
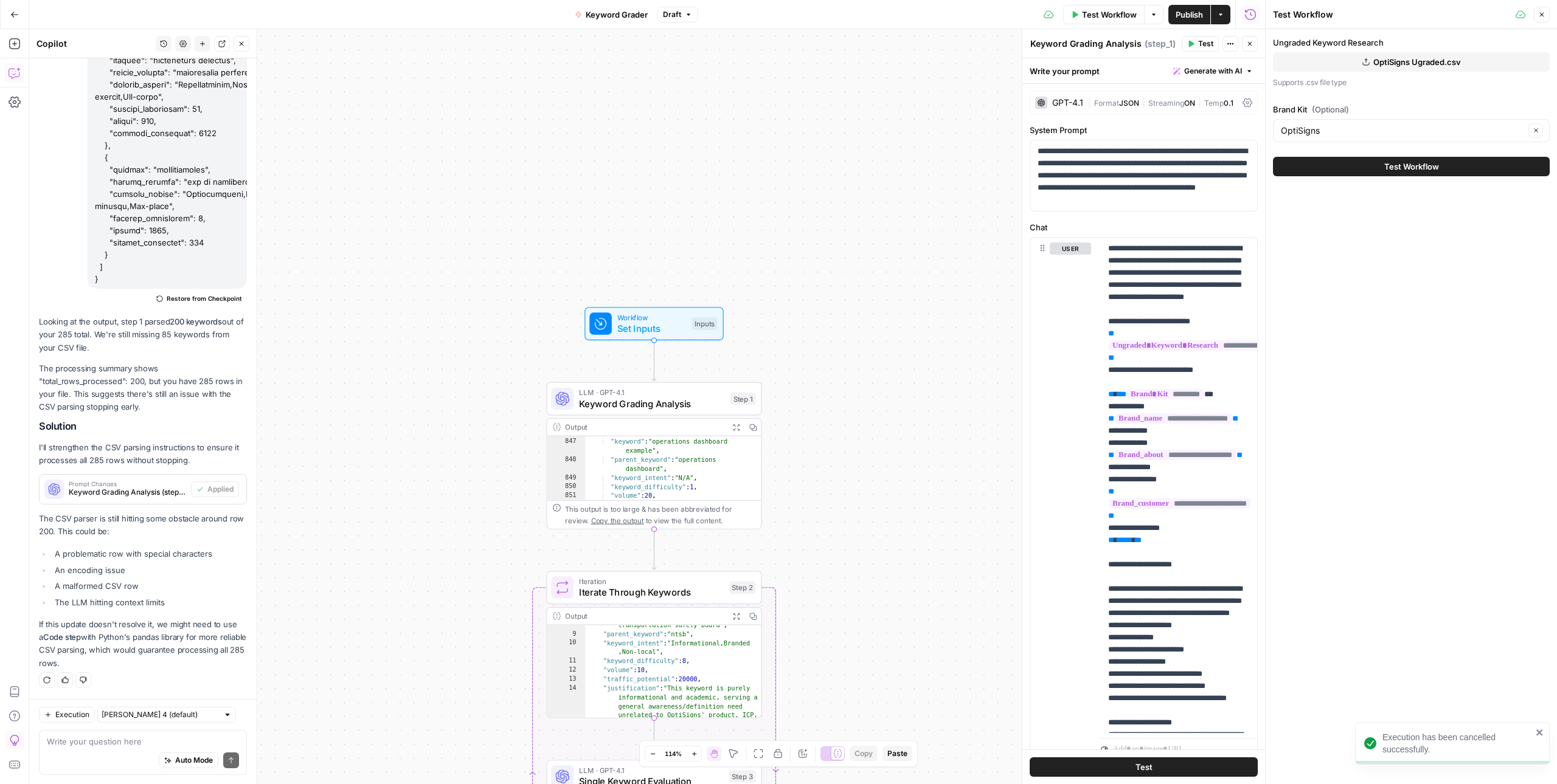
click at [1399, 164] on span "Test Workflow" at bounding box center [1411, 167] width 55 height 12
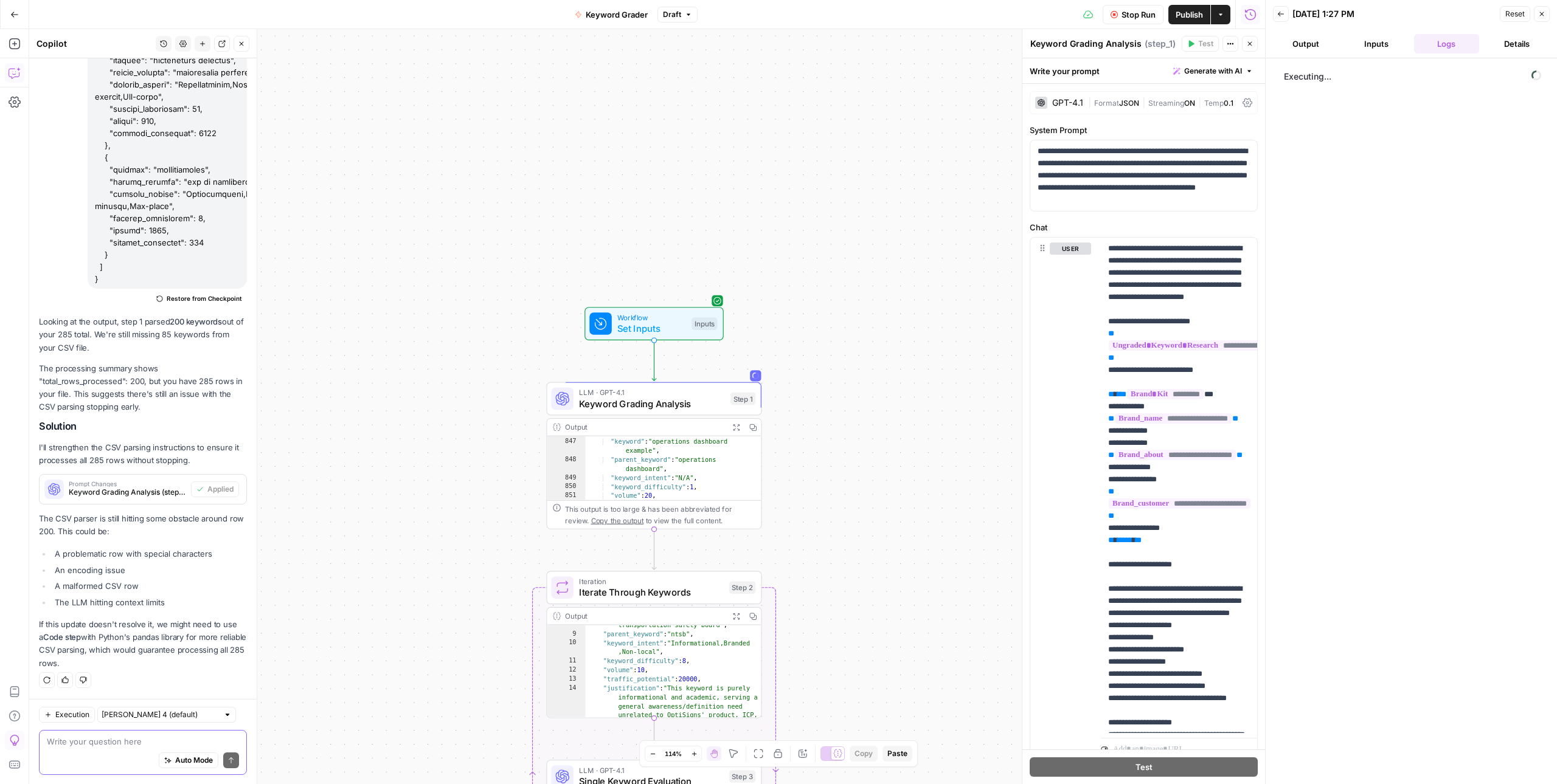
click at [148, 743] on textarea at bounding box center [143, 741] width 192 height 12
paste textarea "It still hasn't analyzed all. can we Use a Code step instead of LLM for more re…"
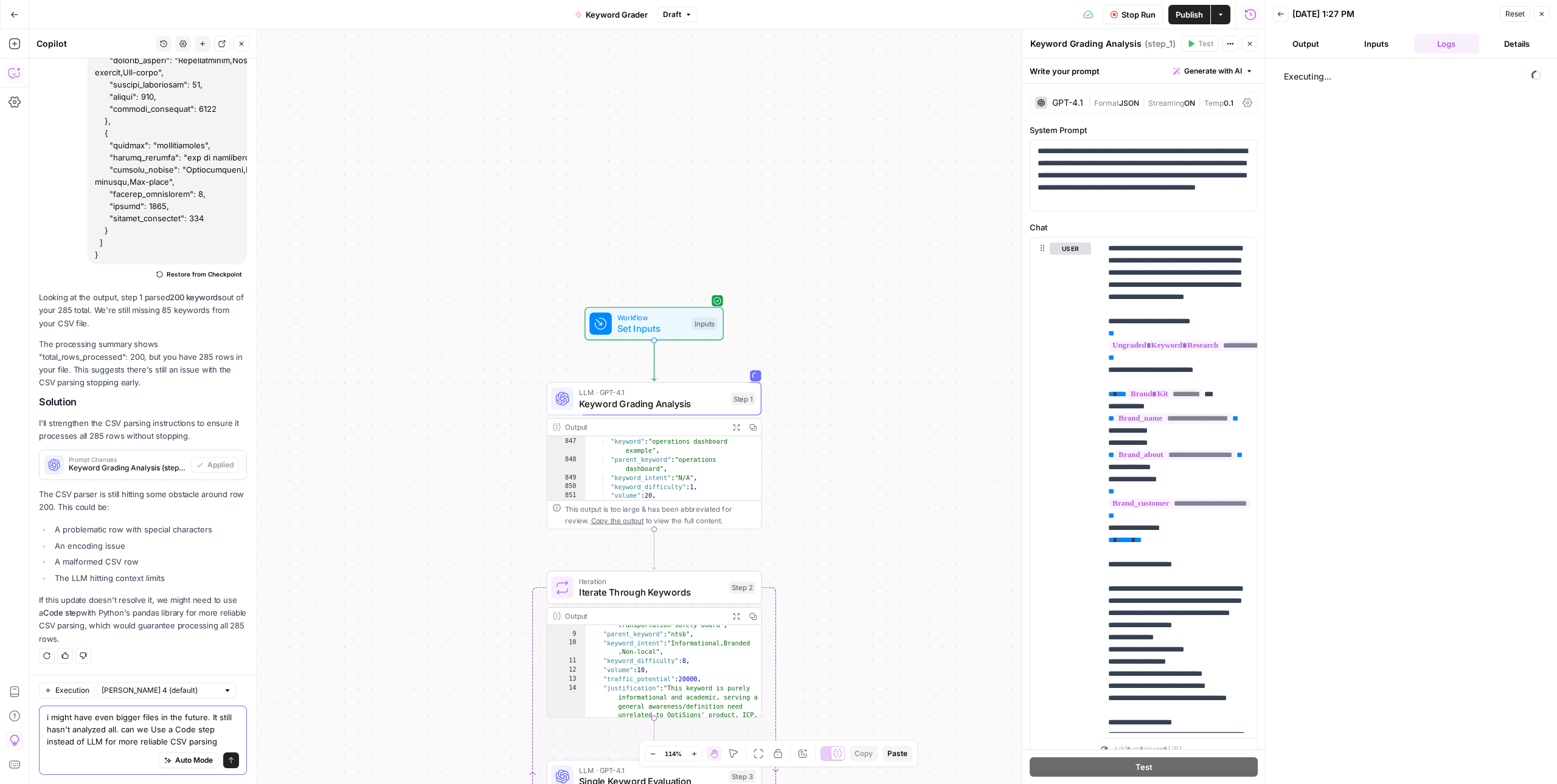
scroll to position [80854, 0]
drag, startPoint x: 121, startPoint y: 730, endPoint x: 207, endPoint y: 721, distance: 86.5
click at [207, 720] on textarea "i might have even bigger files in the future. It still hasn't analyzed all. can…" at bounding box center [143, 730] width 192 height 36
type textarea "i might have even bigger files in the future. can we Use a Code step instead of…"
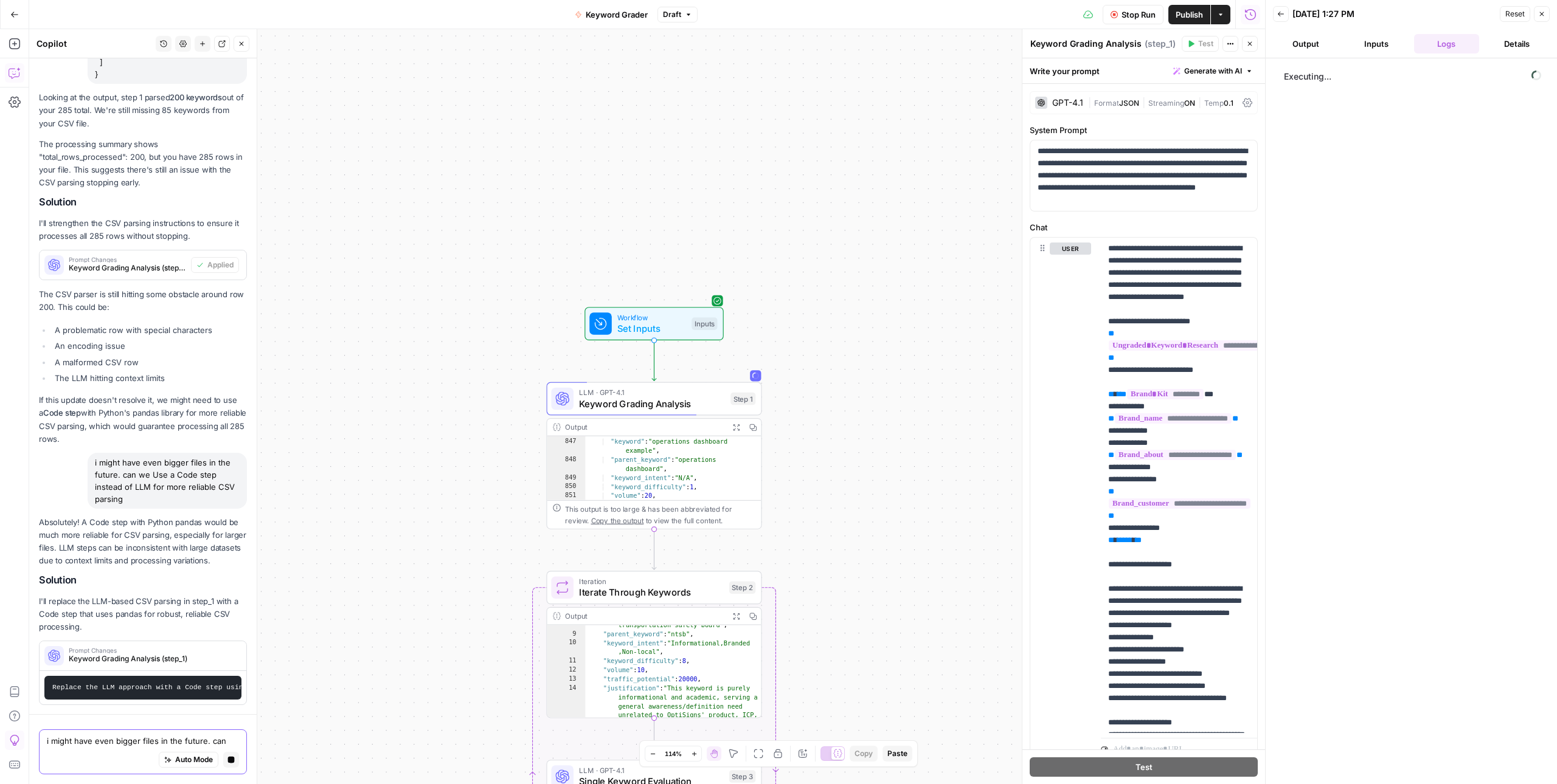
scroll to position [80467, 0]
click at [1140, 22] on button "Stop Run" at bounding box center [1133, 14] width 61 height 19
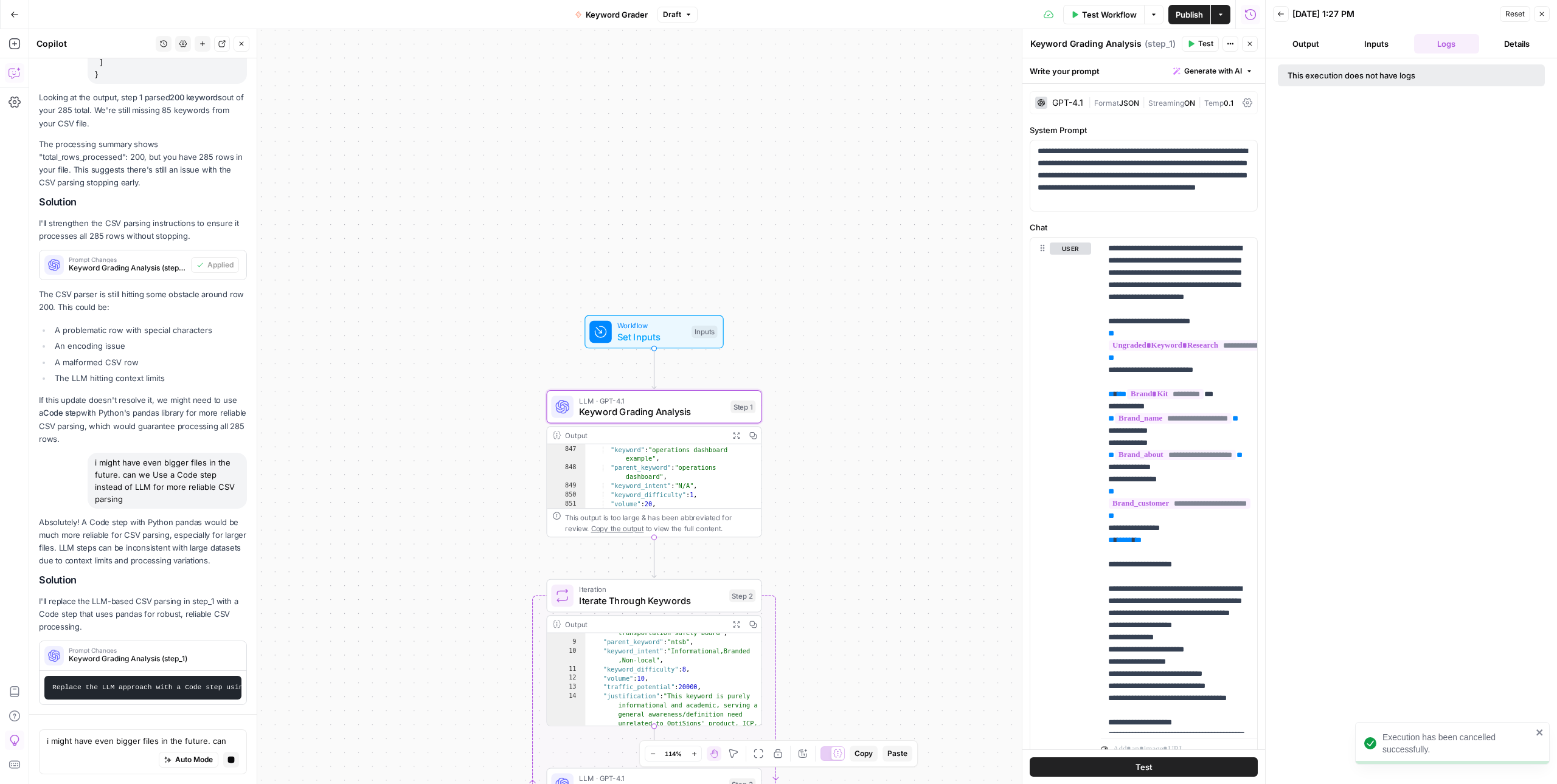
click at [134, 662] on span "Keyword Grading Analysis (step_1)" at bounding box center [151, 659] width 166 height 11
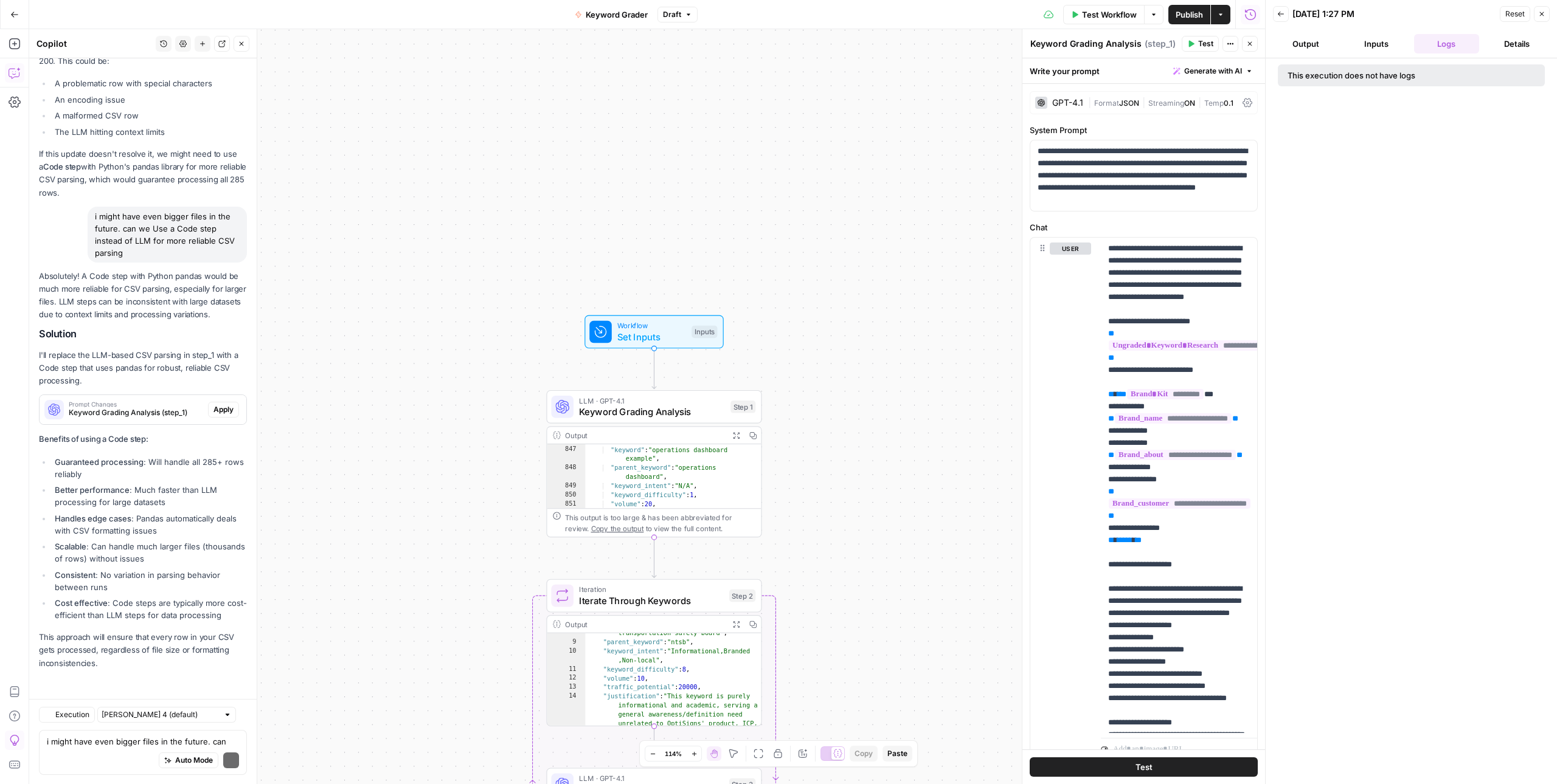
scroll to position [81300, 0]
click at [224, 408] on span "Apply" at bounding box center [223, 410] width 20 height 11
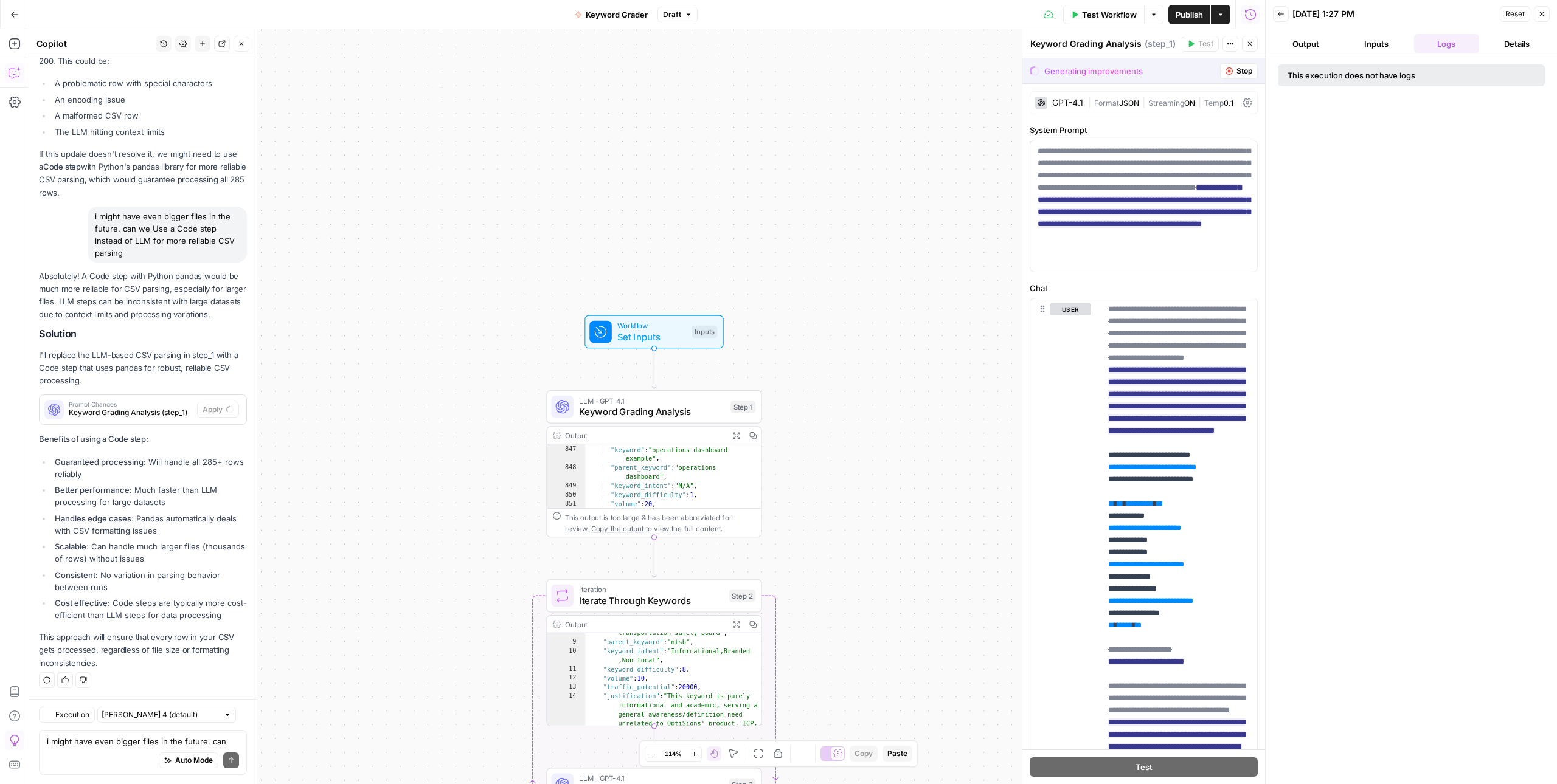
scroll to position [80736, 0]
click at [225, 407] on span "Accept" at bounding box center [222, 410] width 25 height 11
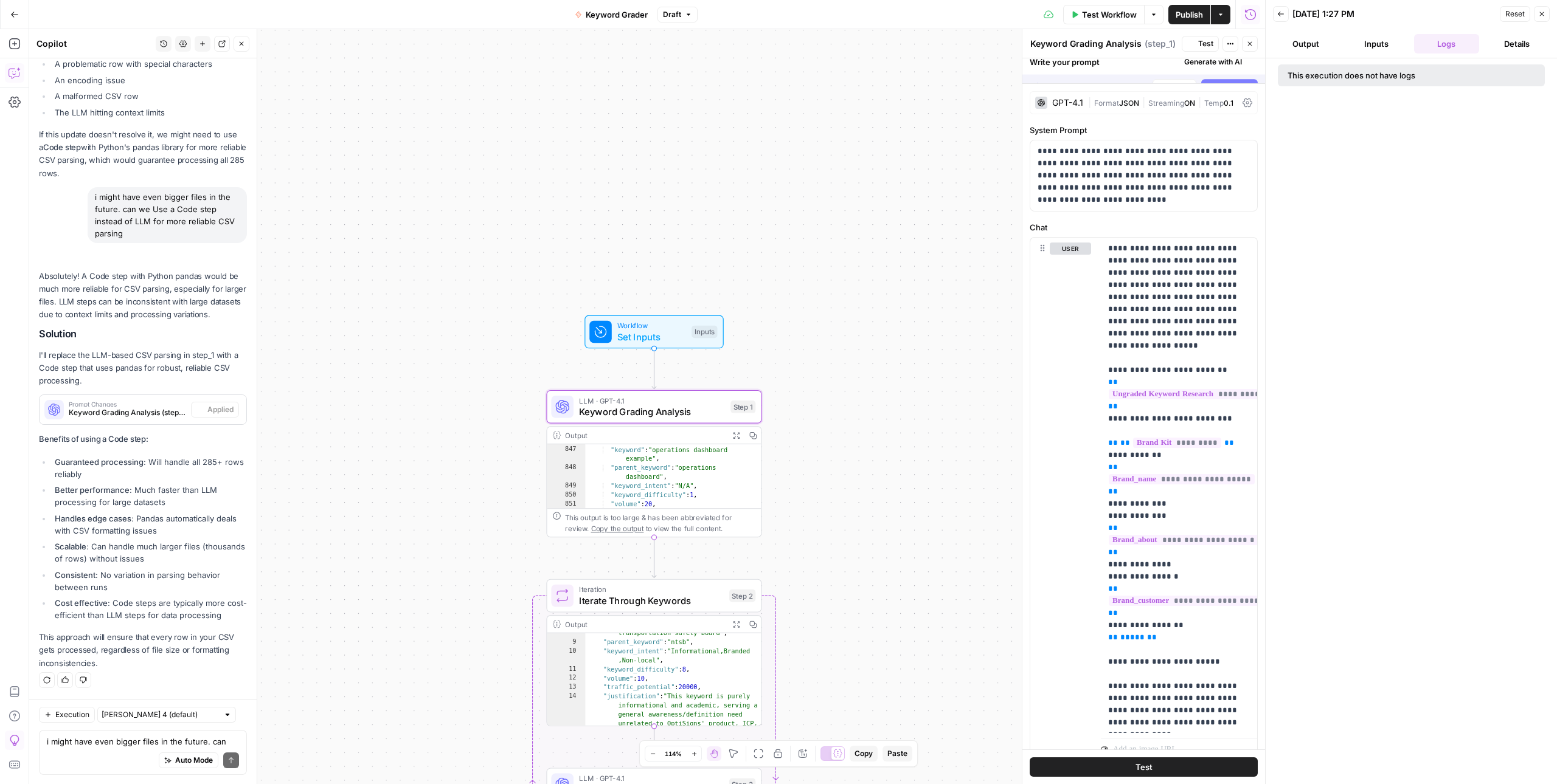
scroll to position [81319, 0]
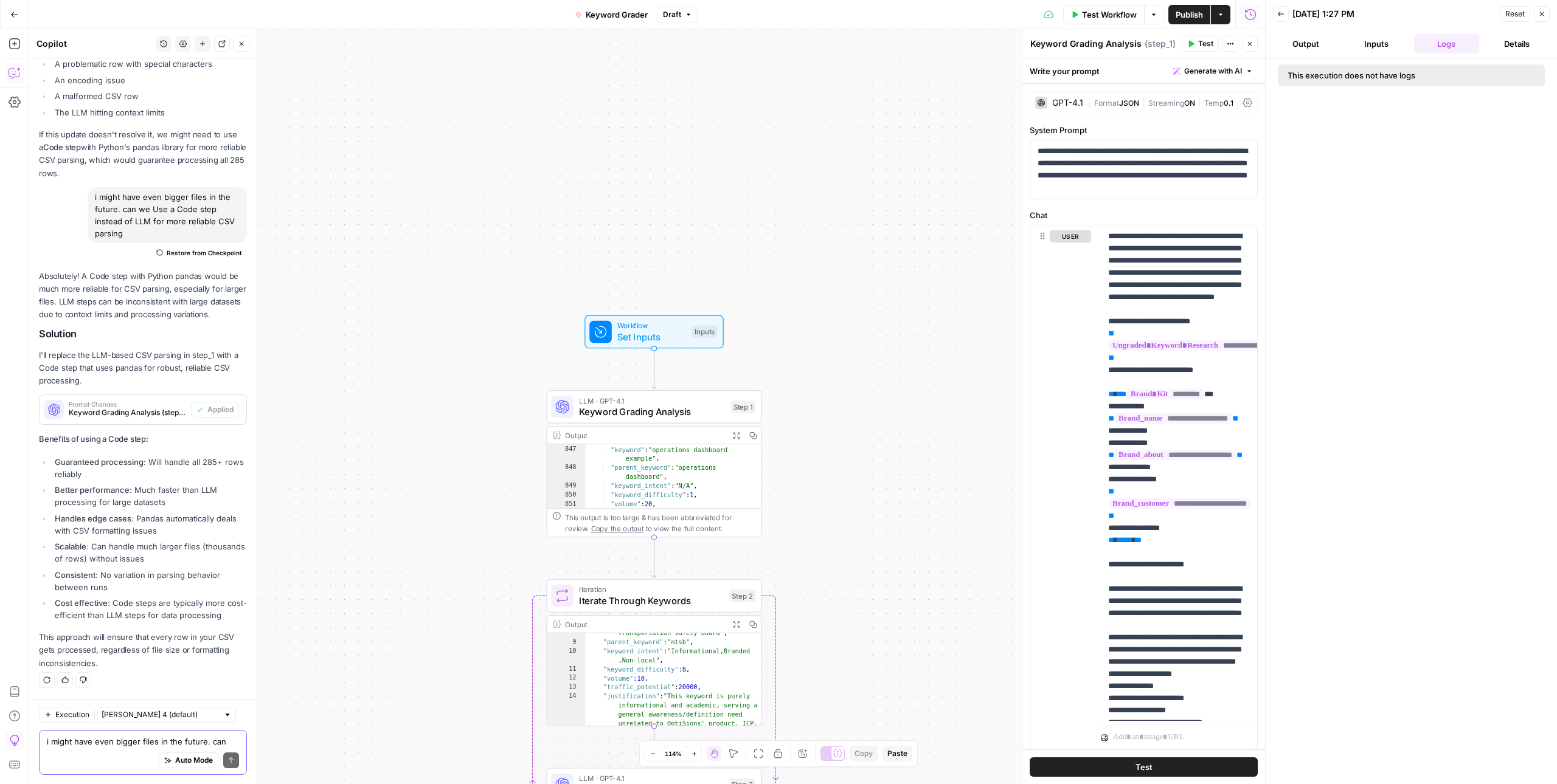
click at [135, 744] on textarea "i might have even bigger files in the future. can we Use a Code step instead of…" at bounding box center [143, 741] width 192 height 12
type textarea "you didnt add the step"
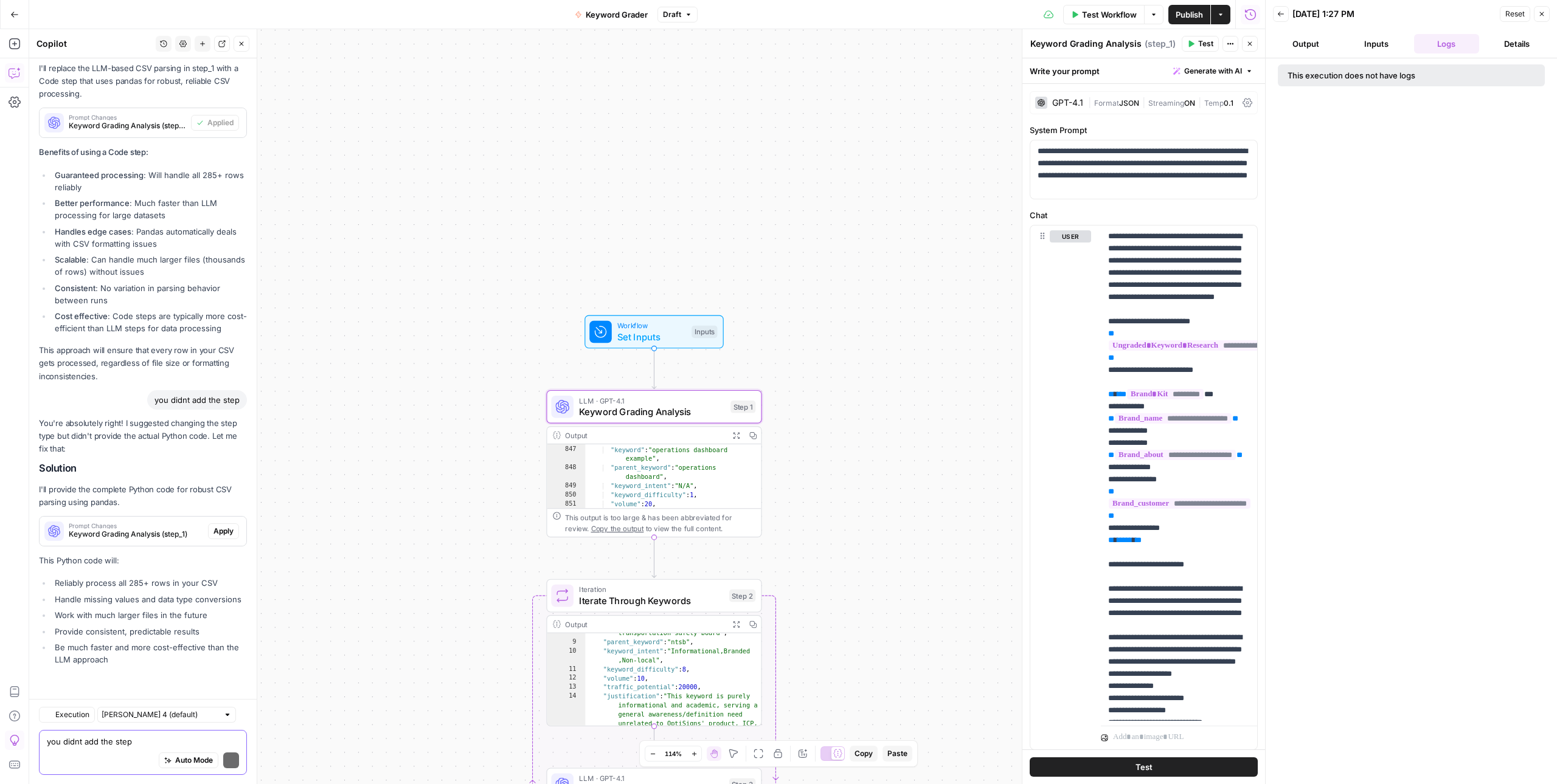
scroll to position [81606, 0]
type textarea "should it be a python step instead of an llm step?"
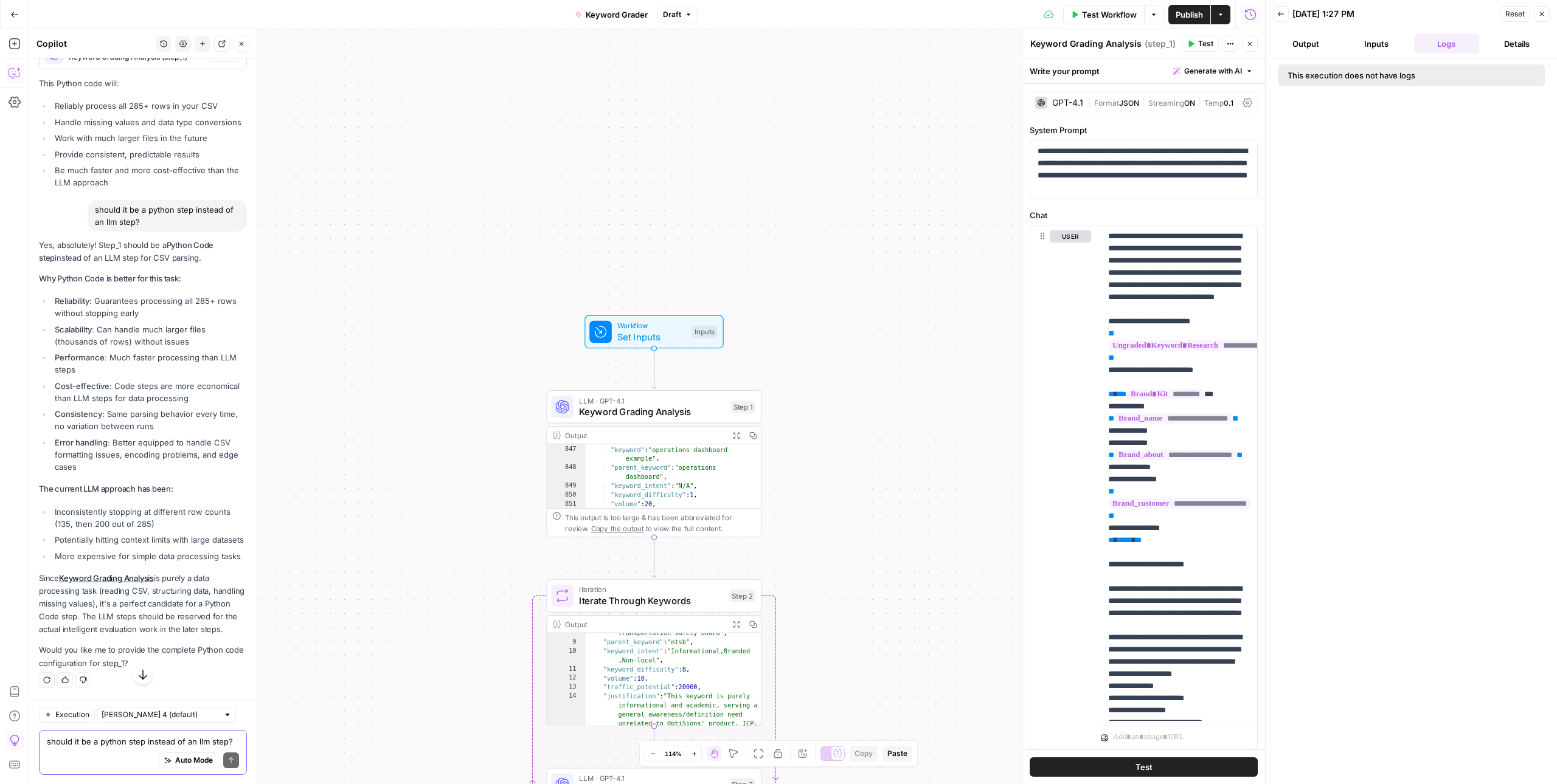
scroll to position [82084, 0]
click at [203, 40] on icon "button" at bounding box center [203, 44] width 8 height 8
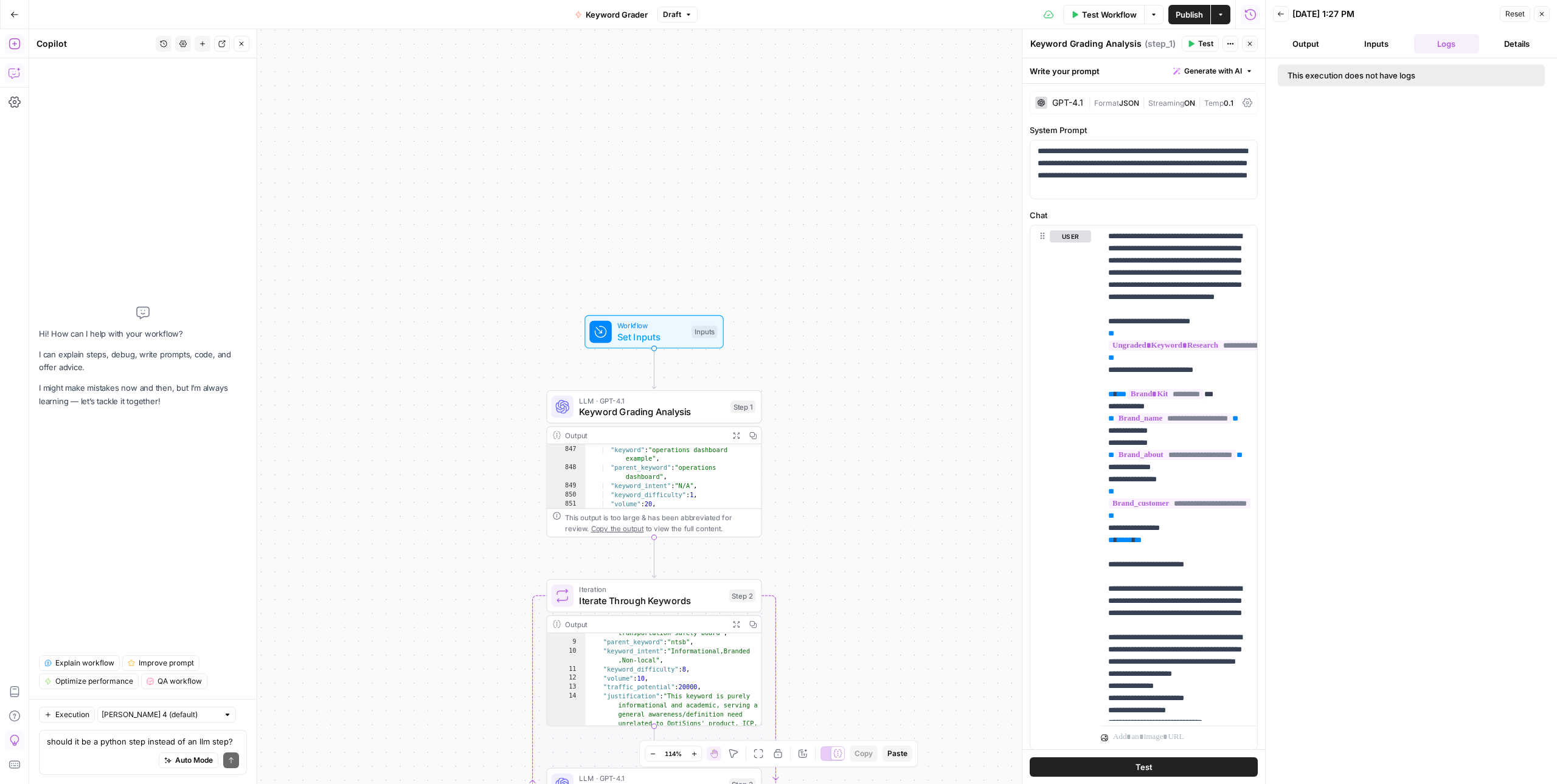
click at [14, 44] on icon "button" at bounding box center [14, 44] width 11 height 11
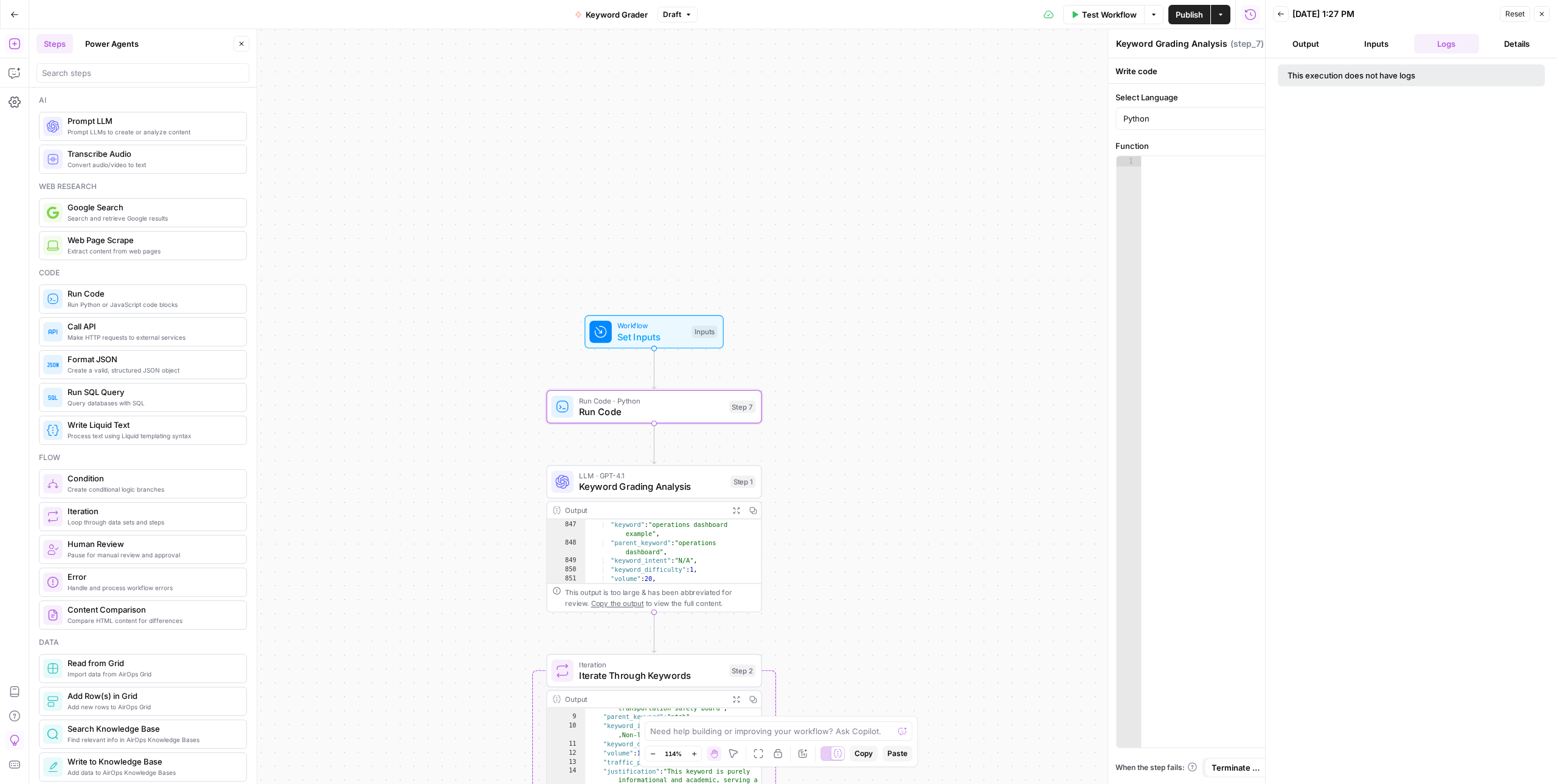
type textarea "Run Code"
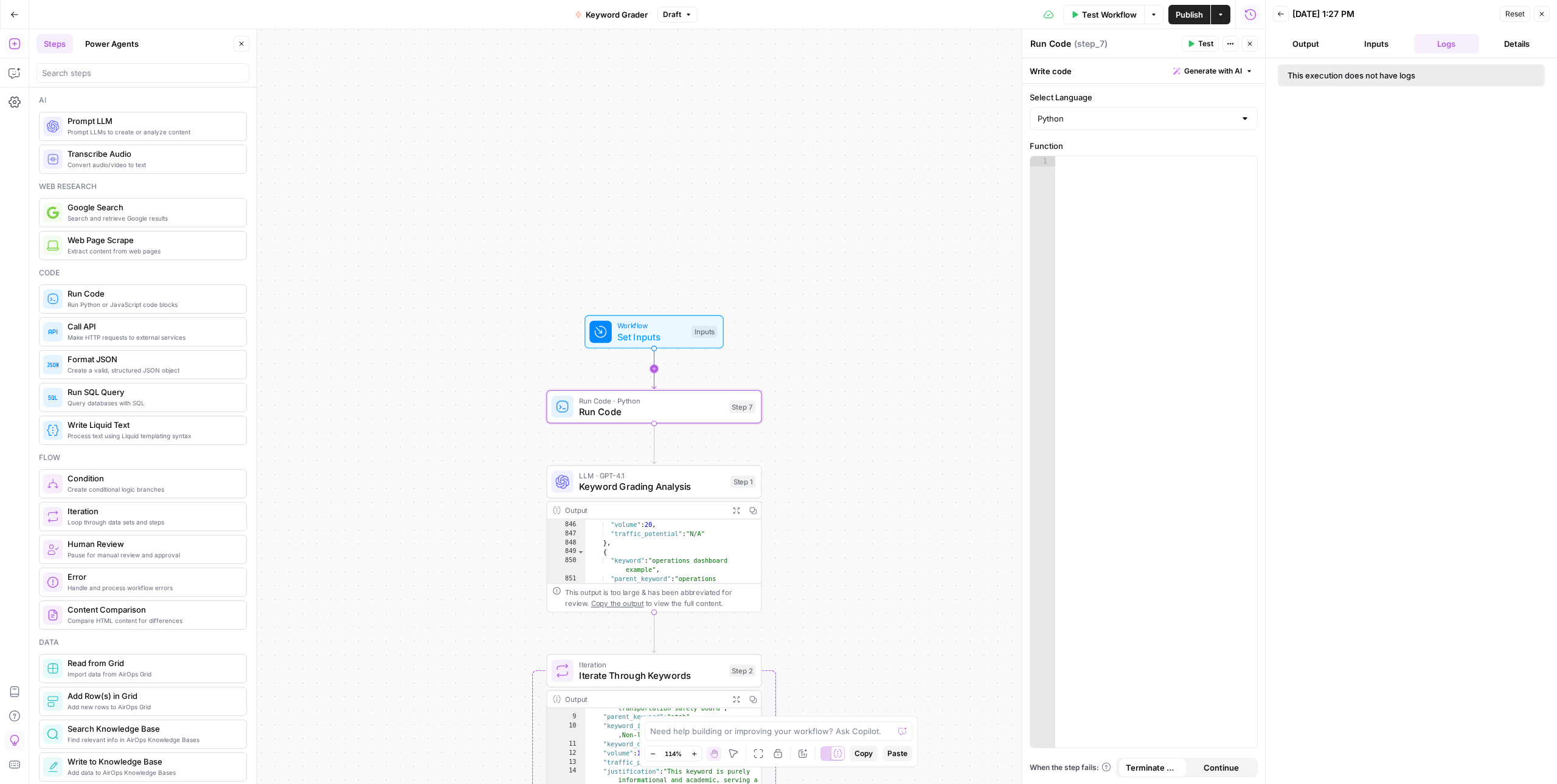
scroll to position [8306, 0]
click at [11, 10] on icon "button" at bounding box center [14, 14] width 9 height 9
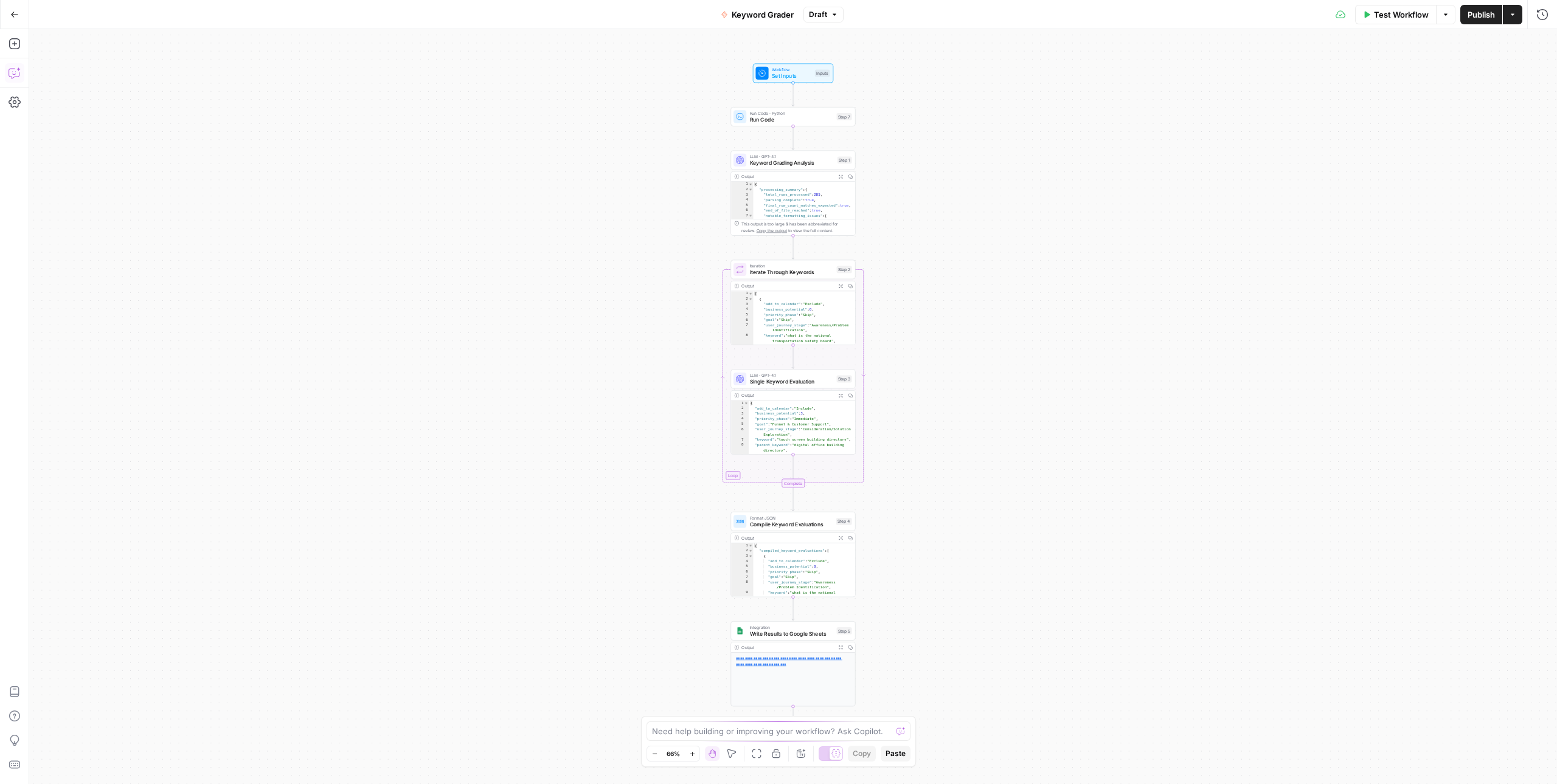
click at [15, 75] on icon "button" at bounding box center [14, 72] width 12 height 12
click at [104, 748] on div "Auto Mode Send" at bounding box center [143, 761] width 192 height 27
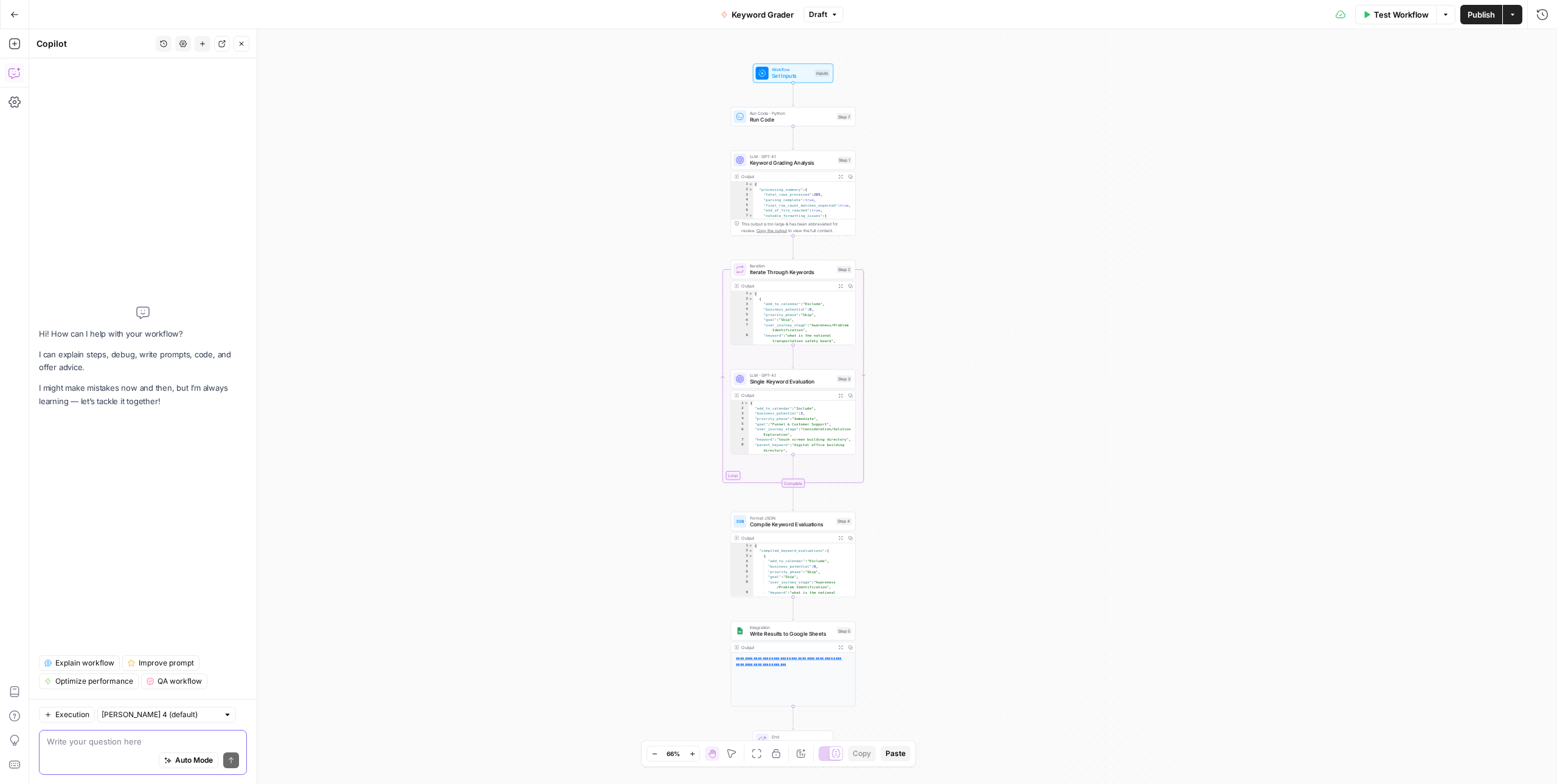
paste textarea "It still hasn't analyzed all. can we Use a Code step instead of LLM for more re…"
drag, startPoint x: 143, startPoint y: 729, endPoint x: 11, endPoint y: 731, distance: 132.0
click at [11, 731] on body "SimpleTiger New Home Browse Insights Opportunities Your Data Recent Grids Keywo…" at bounding box center [778, 392] width 1557 height 784
type textarea "can we Use a Code step instead of LLM for more reliable CSV parsing"
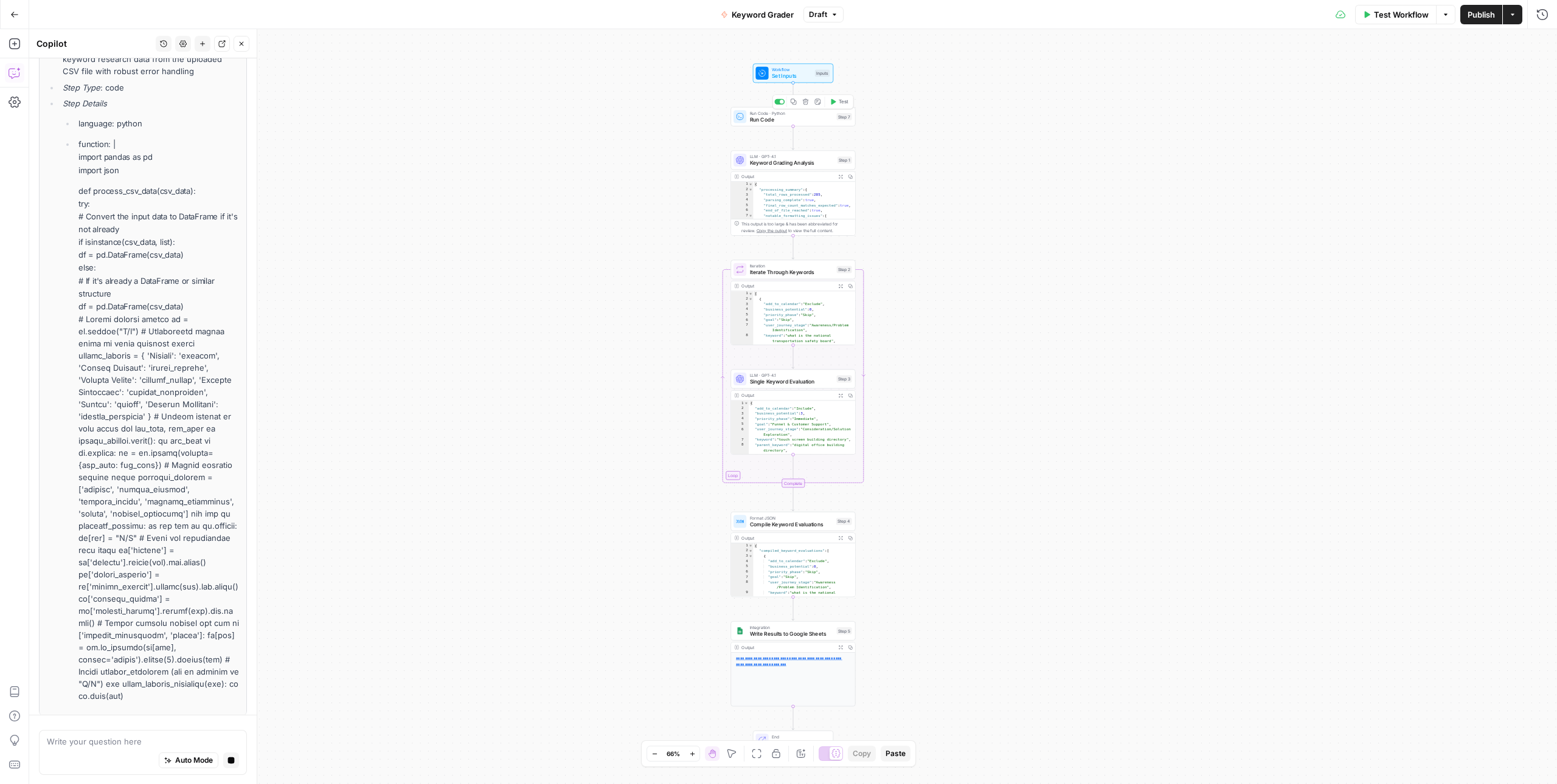
click at [803, 100] on icon "button" at bounding box center [805, 102] width 7 height 7
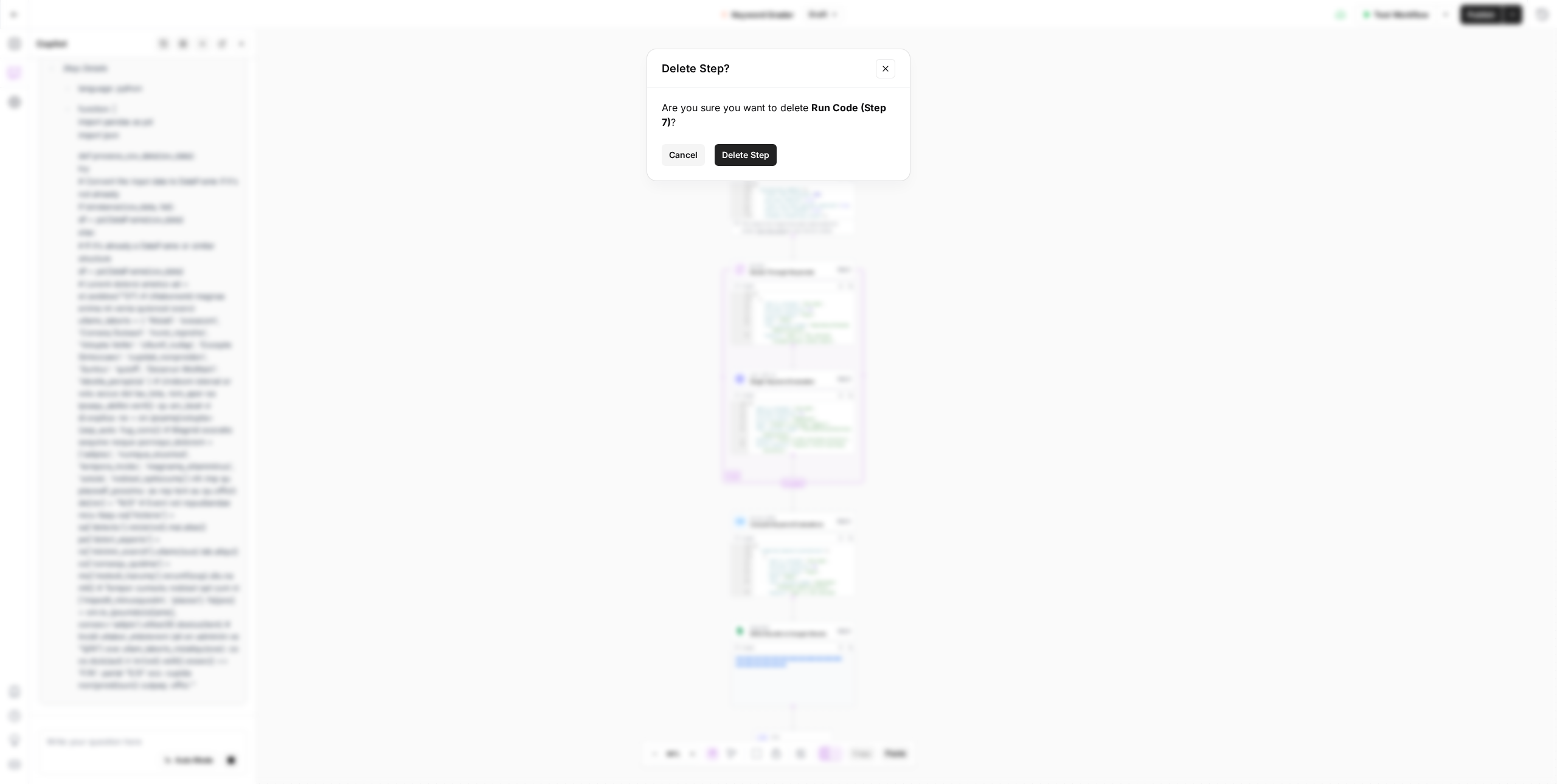
click at [763, 154] on span "Delete Step" at bounding box center [746, 155] width 48 height 12
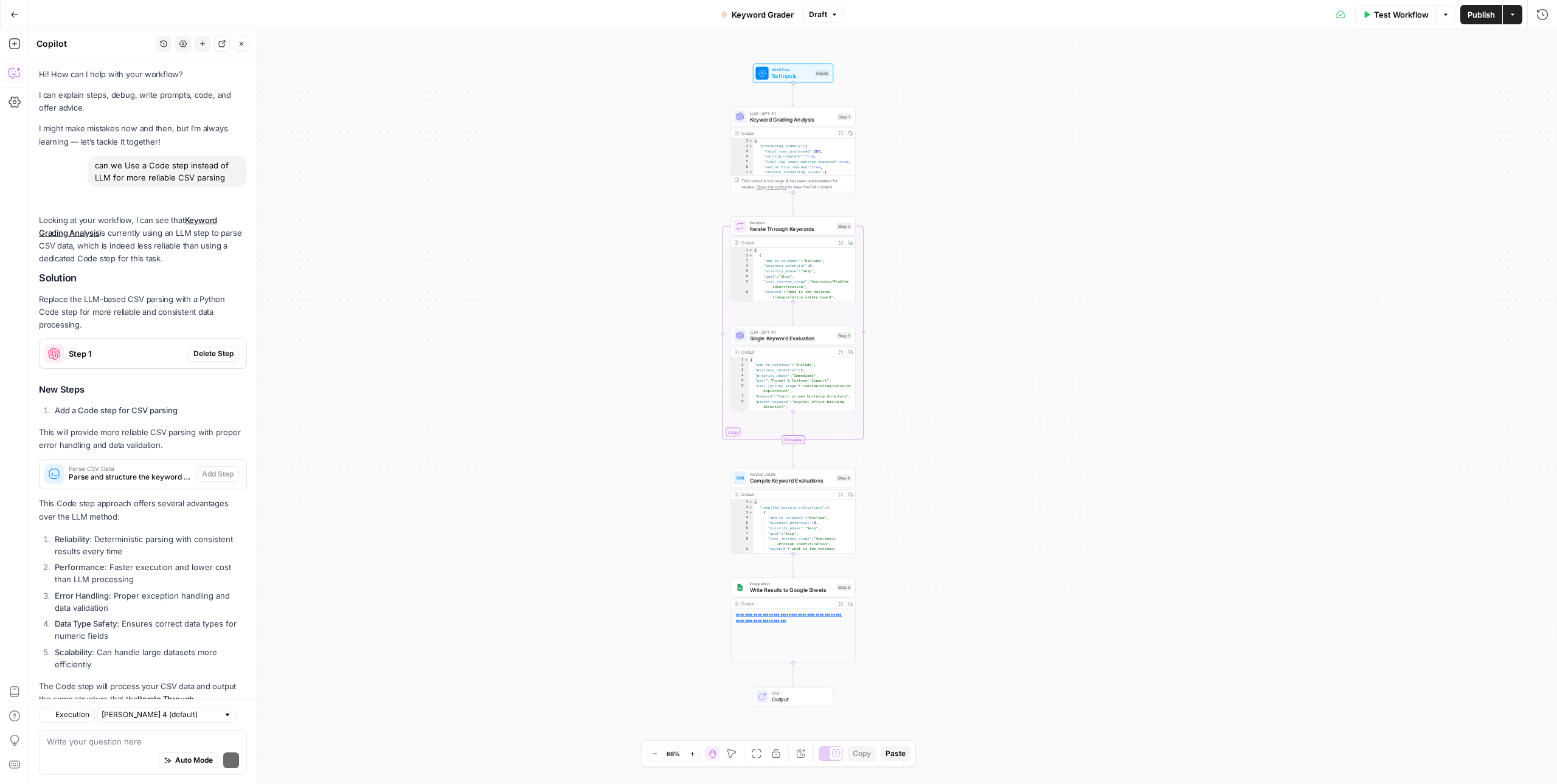
scroll to position [51, 0]
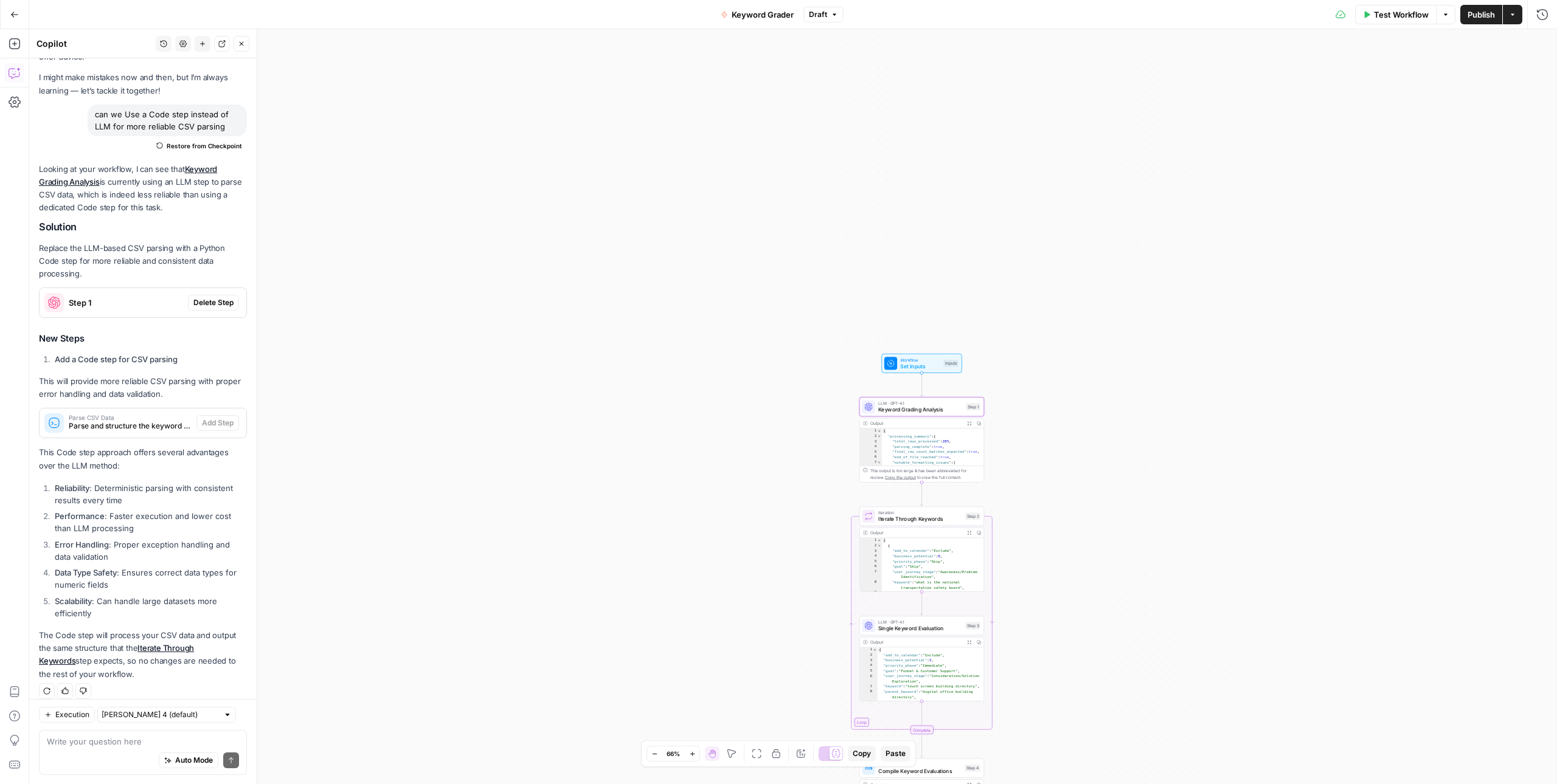
click at [215, 297] on span "Delete Step" at bounding box center [213, 303] width 40 height 11
click at [98, 421] on span "Parse and structure the keyword research data from the uploaded CSV file with r…" at bounding box center [129, 426] width 123 height 11
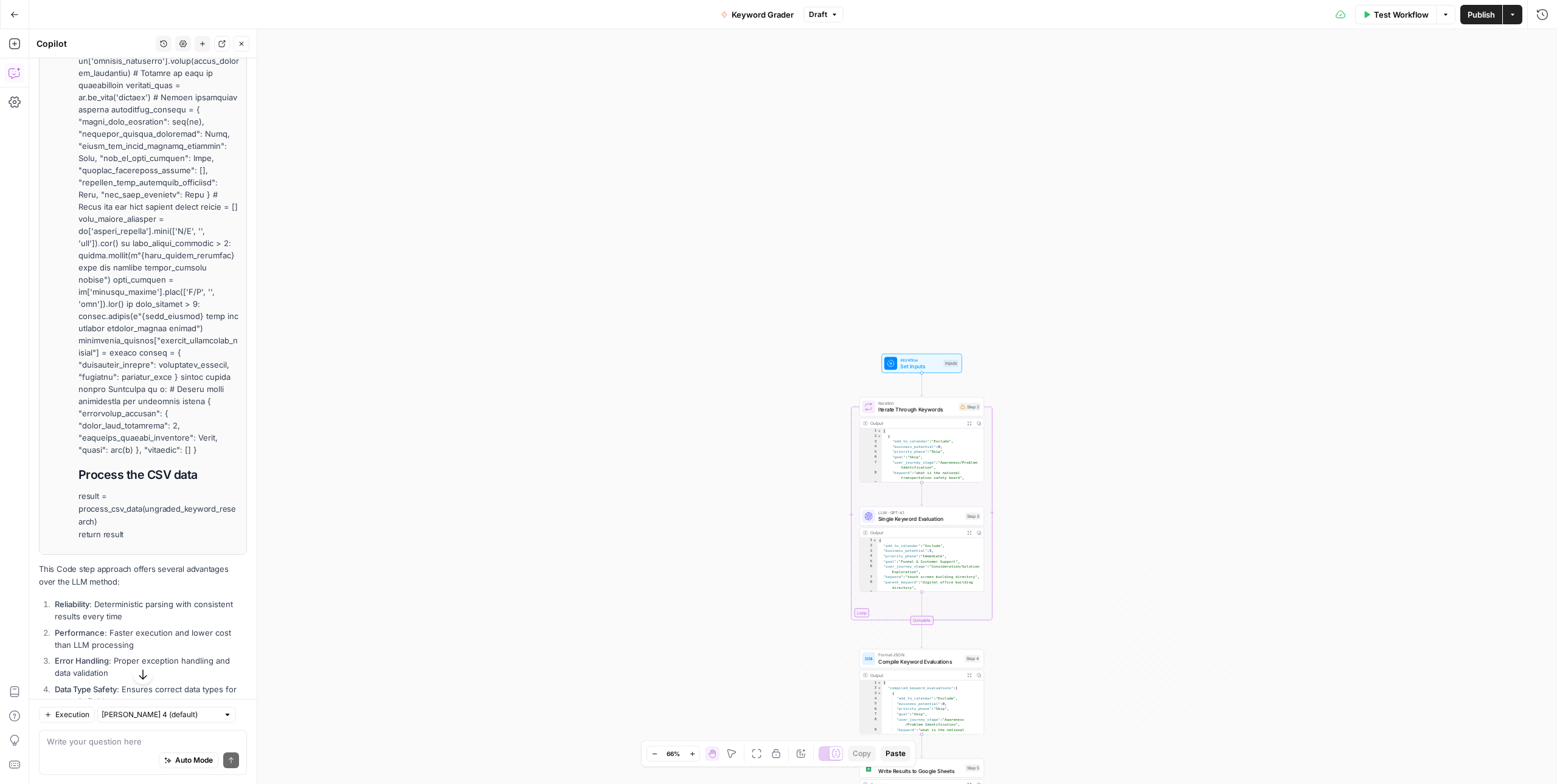
scroll to position [1289, 0]
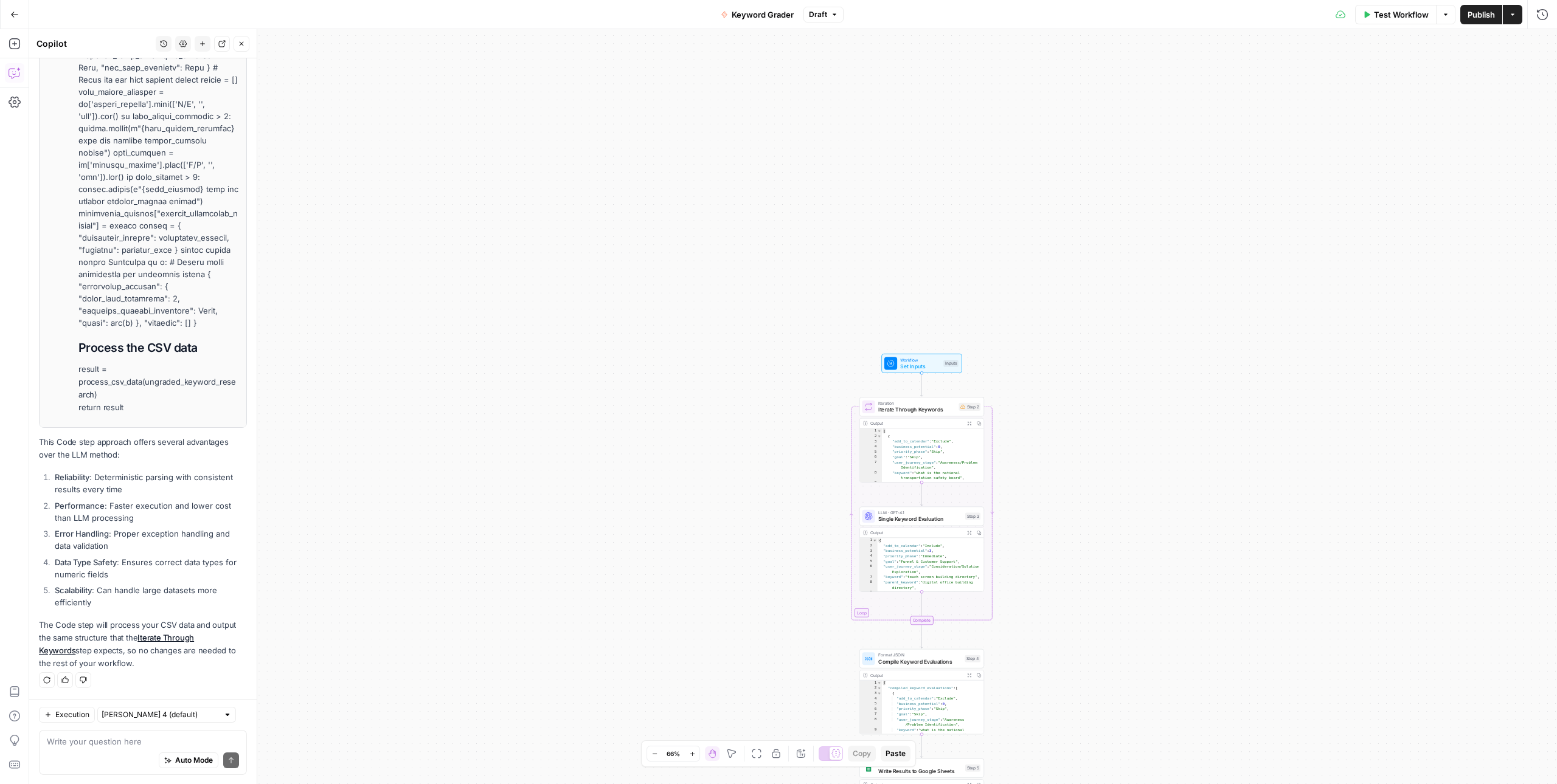
click at [207, 398] on p "result = process_csv_data(ungraded_keyword_research) return result" at bounding box center [158, 389] width 161 height 51
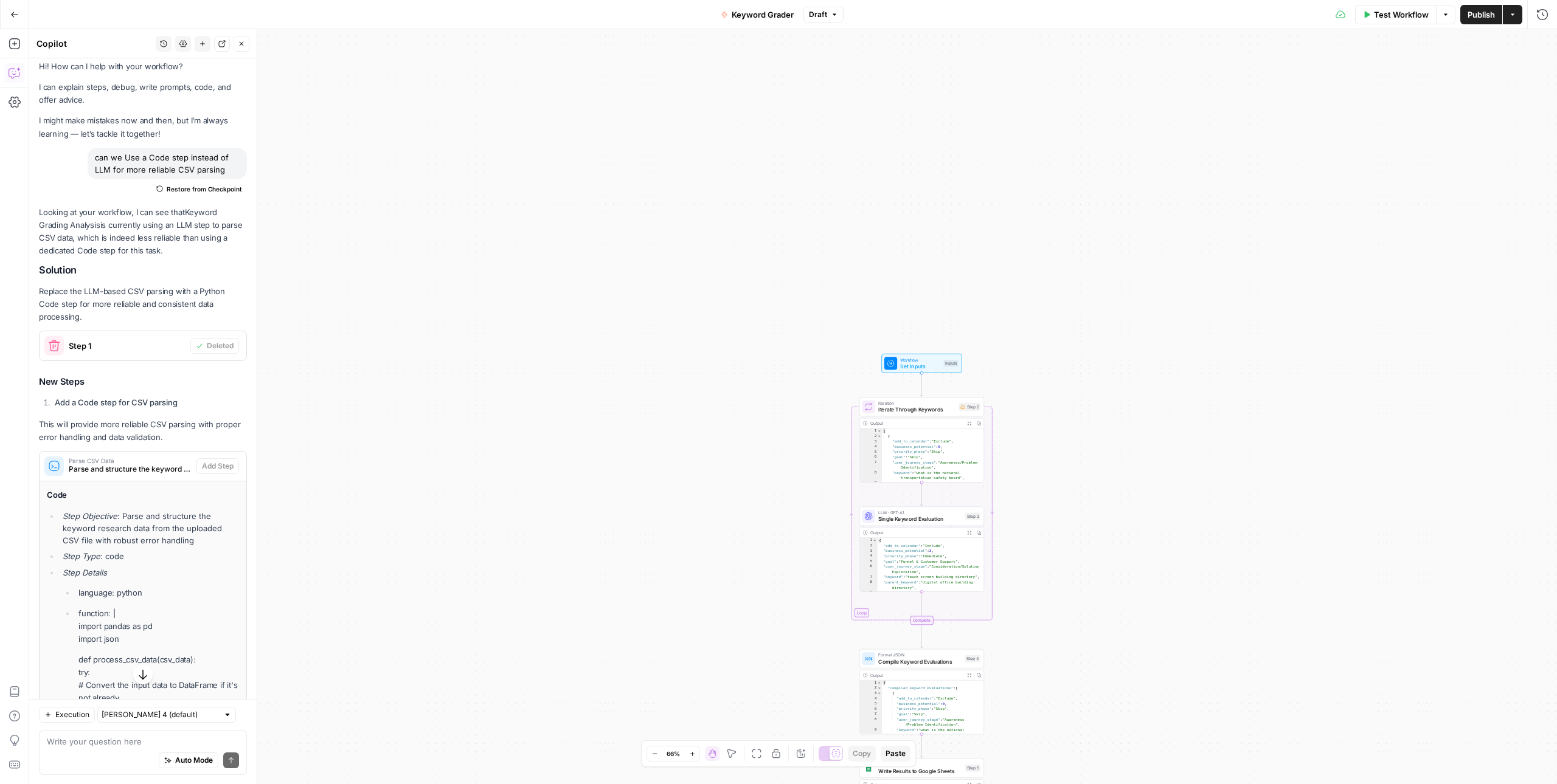
scroll to position [0, 0]
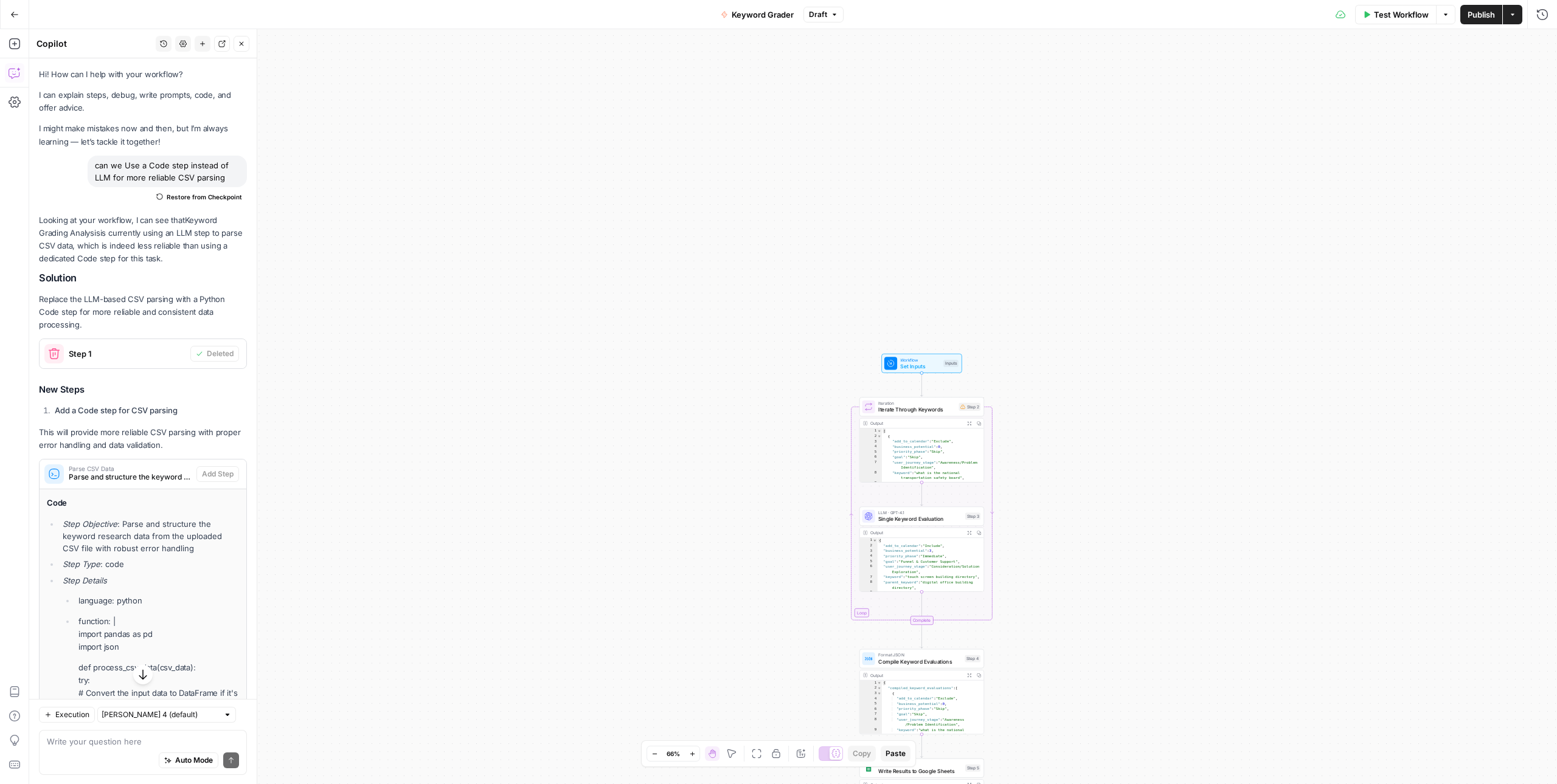
click at [143, 472] on span "Parse and structure the keyword research data from the uploaded CSV file with r…" at bounding box center [129, 478] width 123 height 11
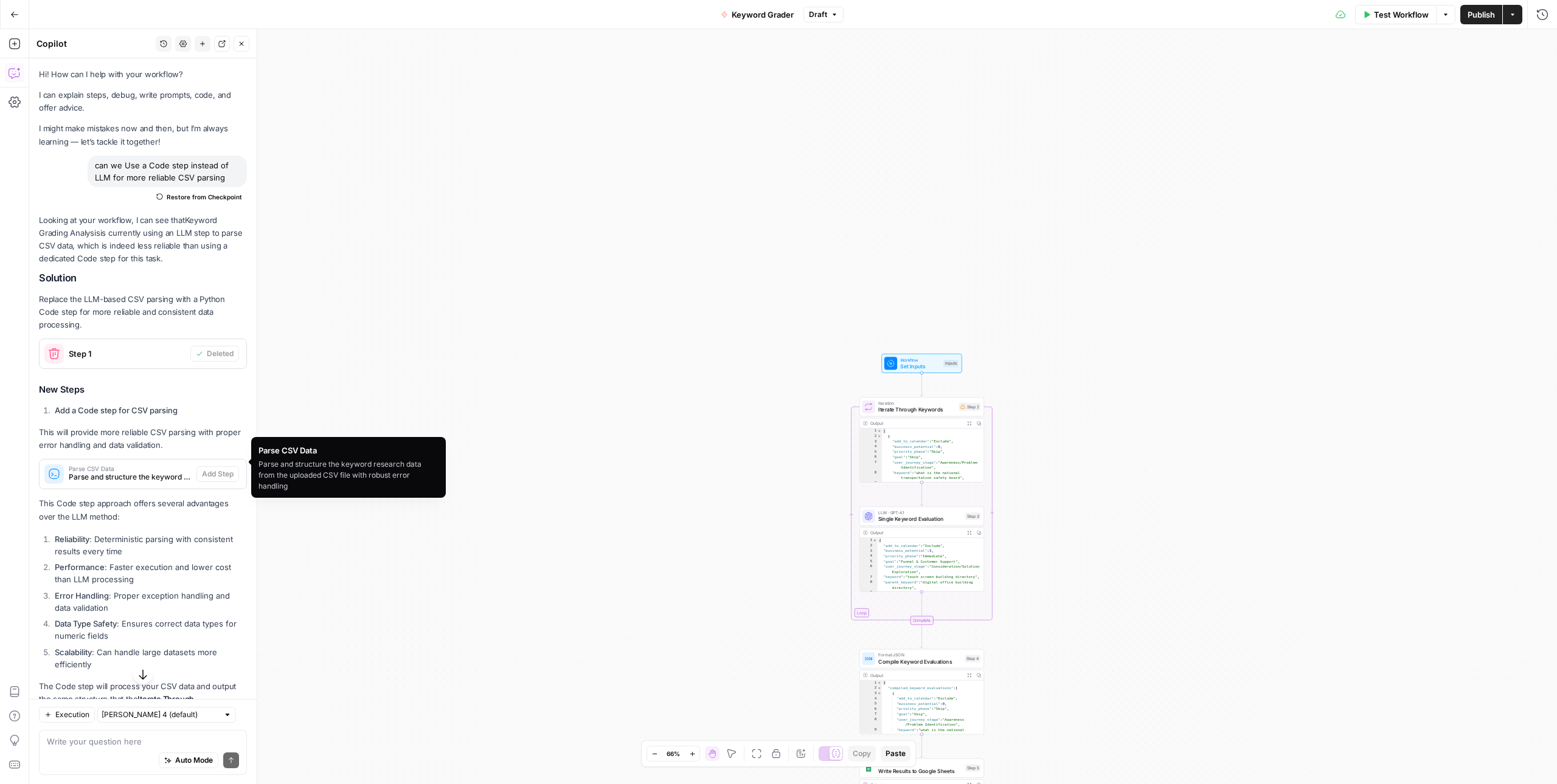
click at [142, 472] on span "Parse and structure the keyword research data from the uploaded CSV file with r…" at bounding box center [129, 478] width 123 height 11
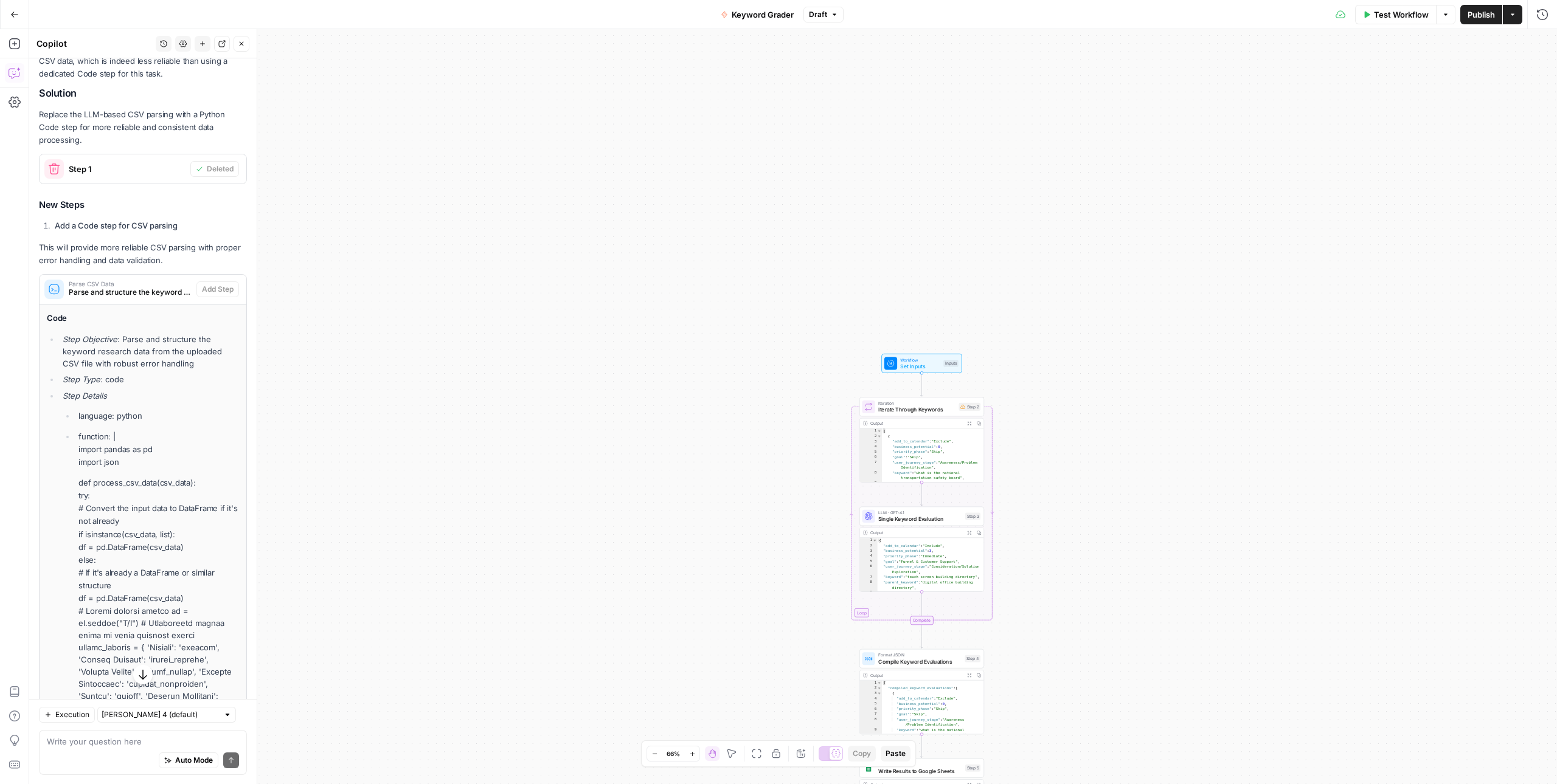
scroll to position [85, 0]
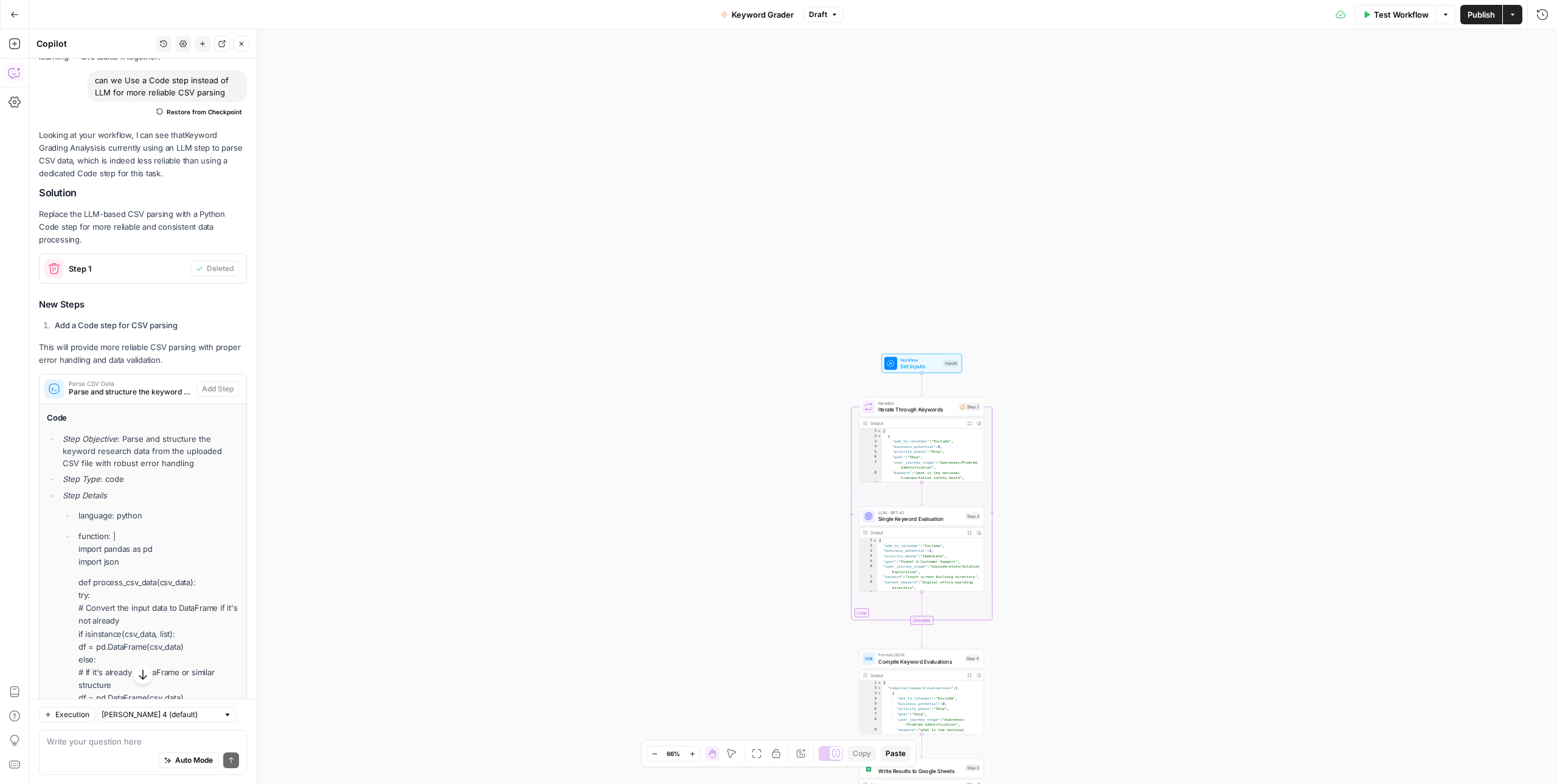
click at [133, 321] on strong "Add a Code step for CSV parsing" at bounding box center [116, 325] width 123 height 10
click at [156, 381] on span "Parse CSV Data" at bounding box center [129, 383] width 123 height 6
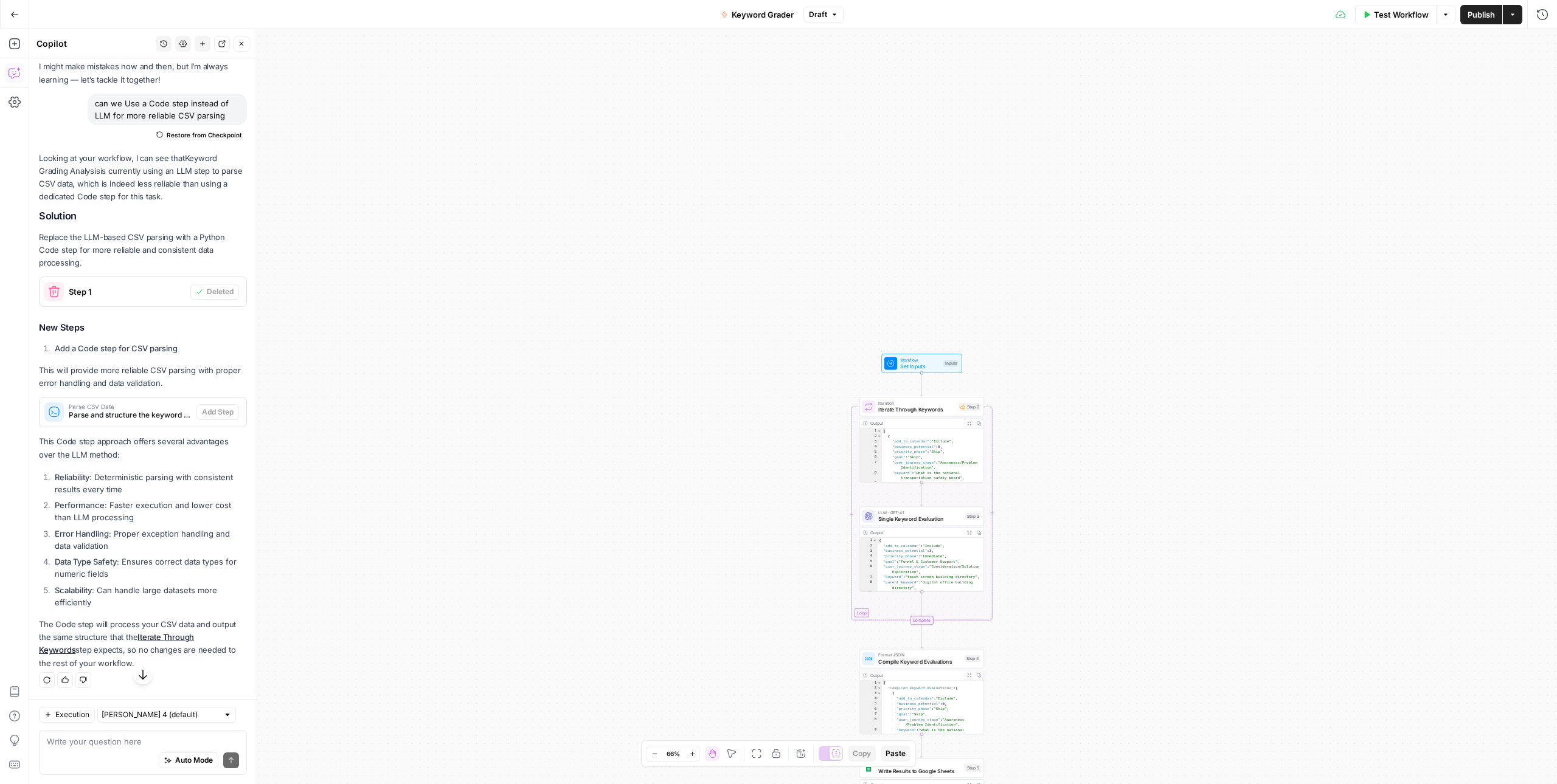
scroll to position [51, 0]
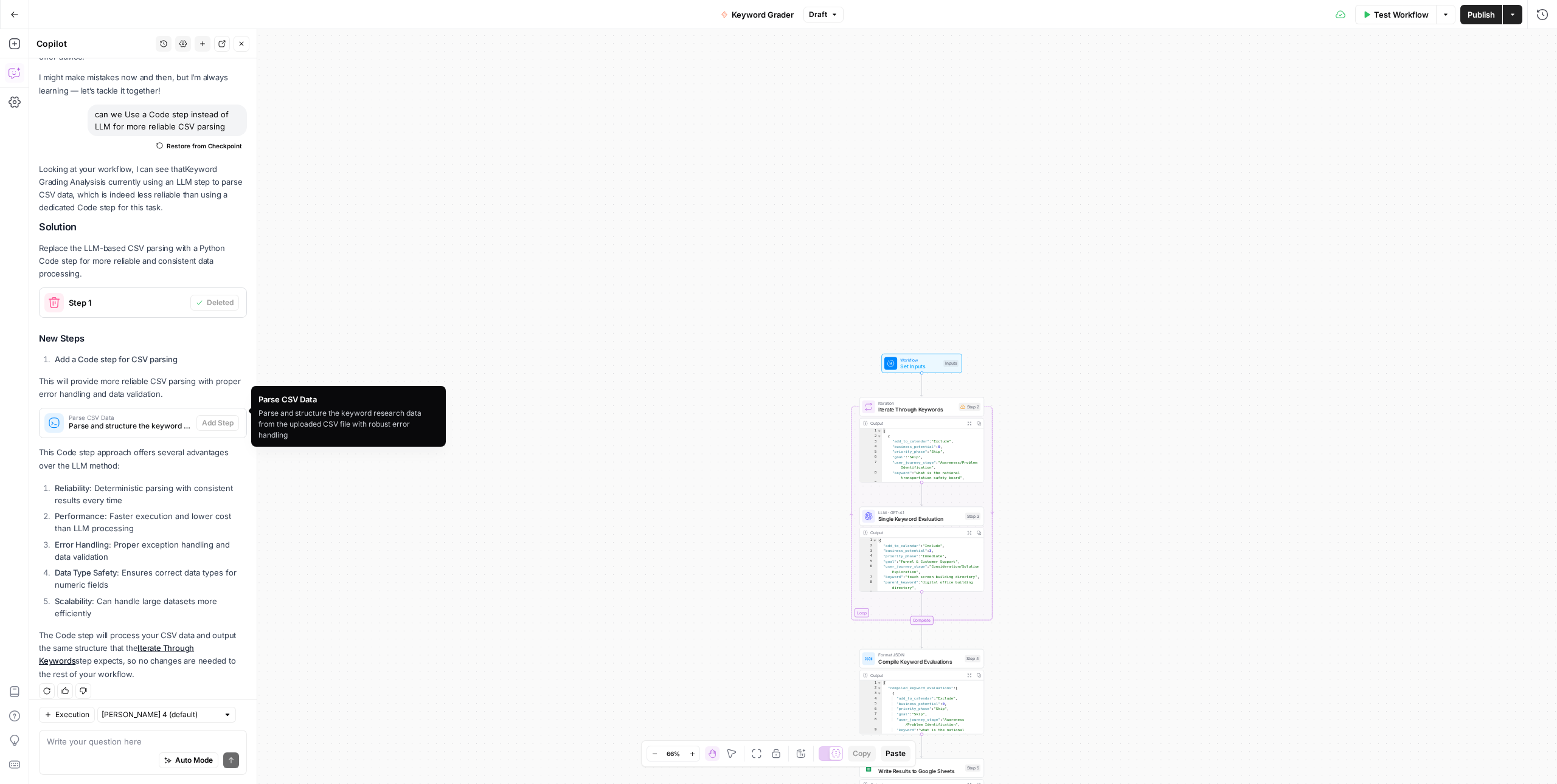
click at [140, 421] on span "Parse and structure the keyword research data from the uploaded CSV file with r…" at bounding box center [129, 426] width 123 height 11
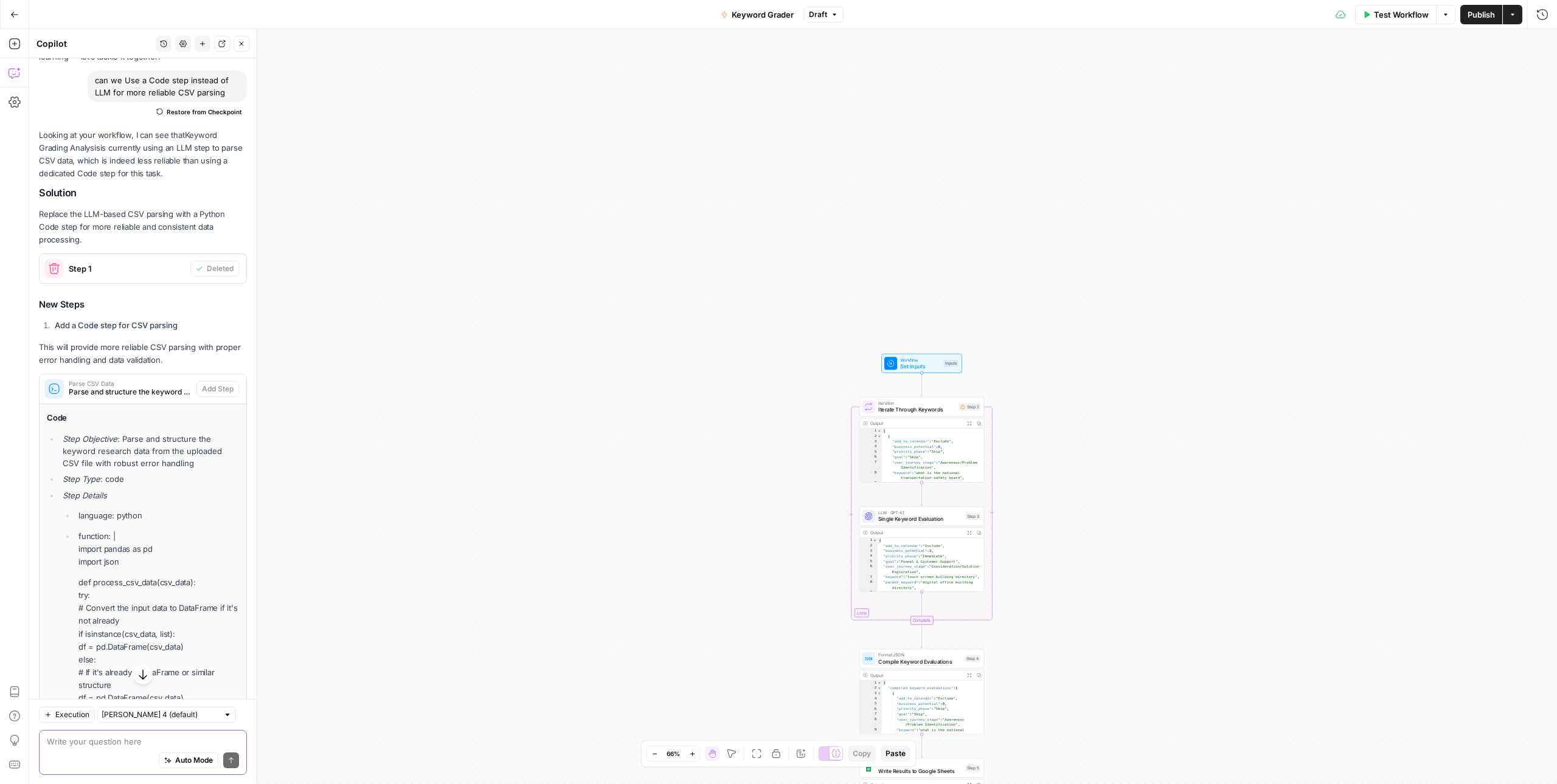
click at [69, 736] on textarea at bounding box center [143, 741] width 192 height 12
type textarea "I want to add the ste"
click at [135, 618] on p "def process_csv_data(csv_data): try: # Convert the input data to DataFrame if i…" at bounding box center [158, 640] width 161 height 128
click at [137, 617] on p "def process_csv_data(csv_data): try: # Convert the input data to DataFrame if i…" at bounding box center [158, 640] width 161 height 128
click at [136, 617] on p "def process_csv_data(csv_data): try: # Convert the input data to DataFrame if i…" at bounding box center [158, 640] width 161 height 128
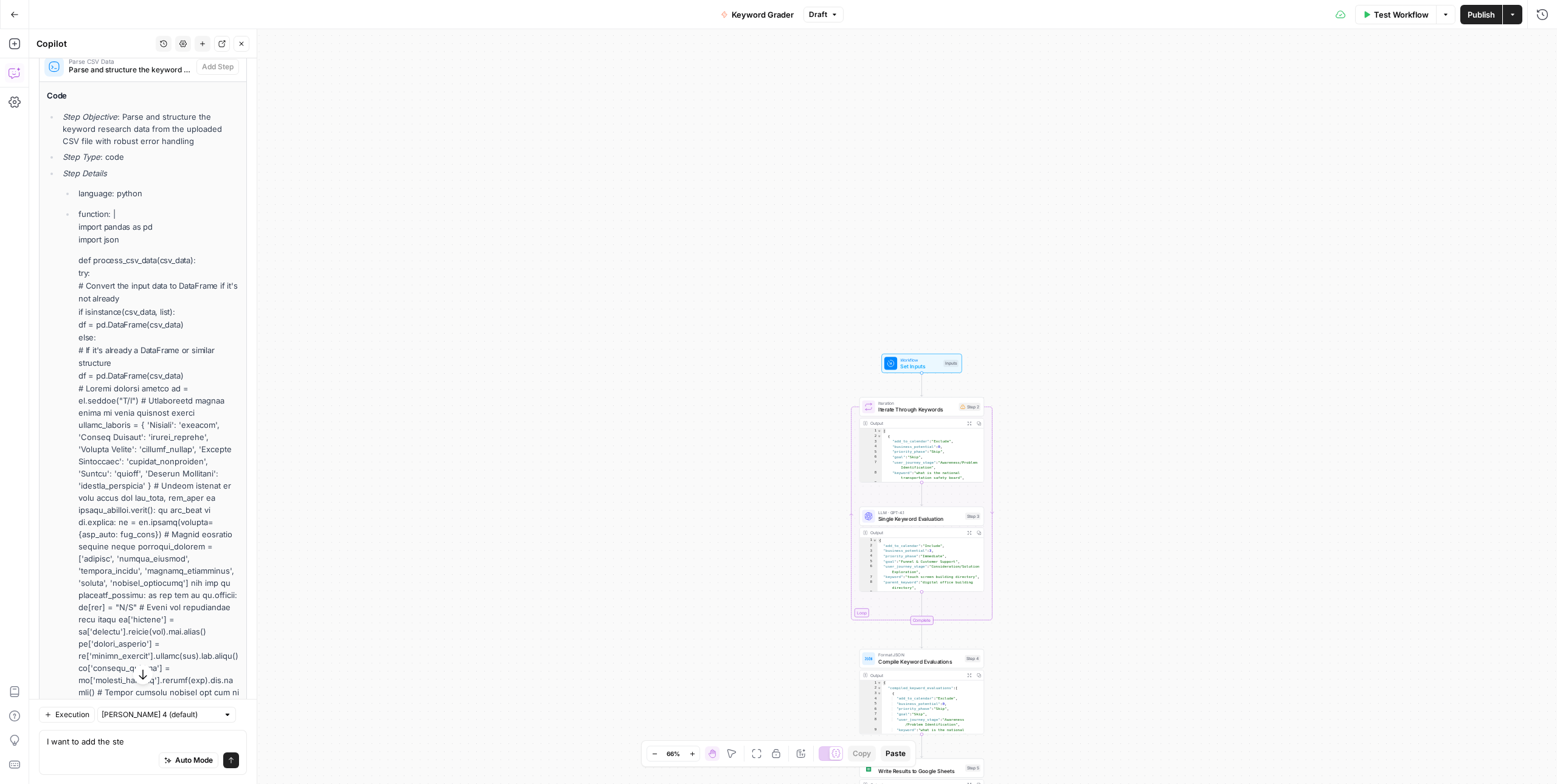
scroll to position [154, 0]
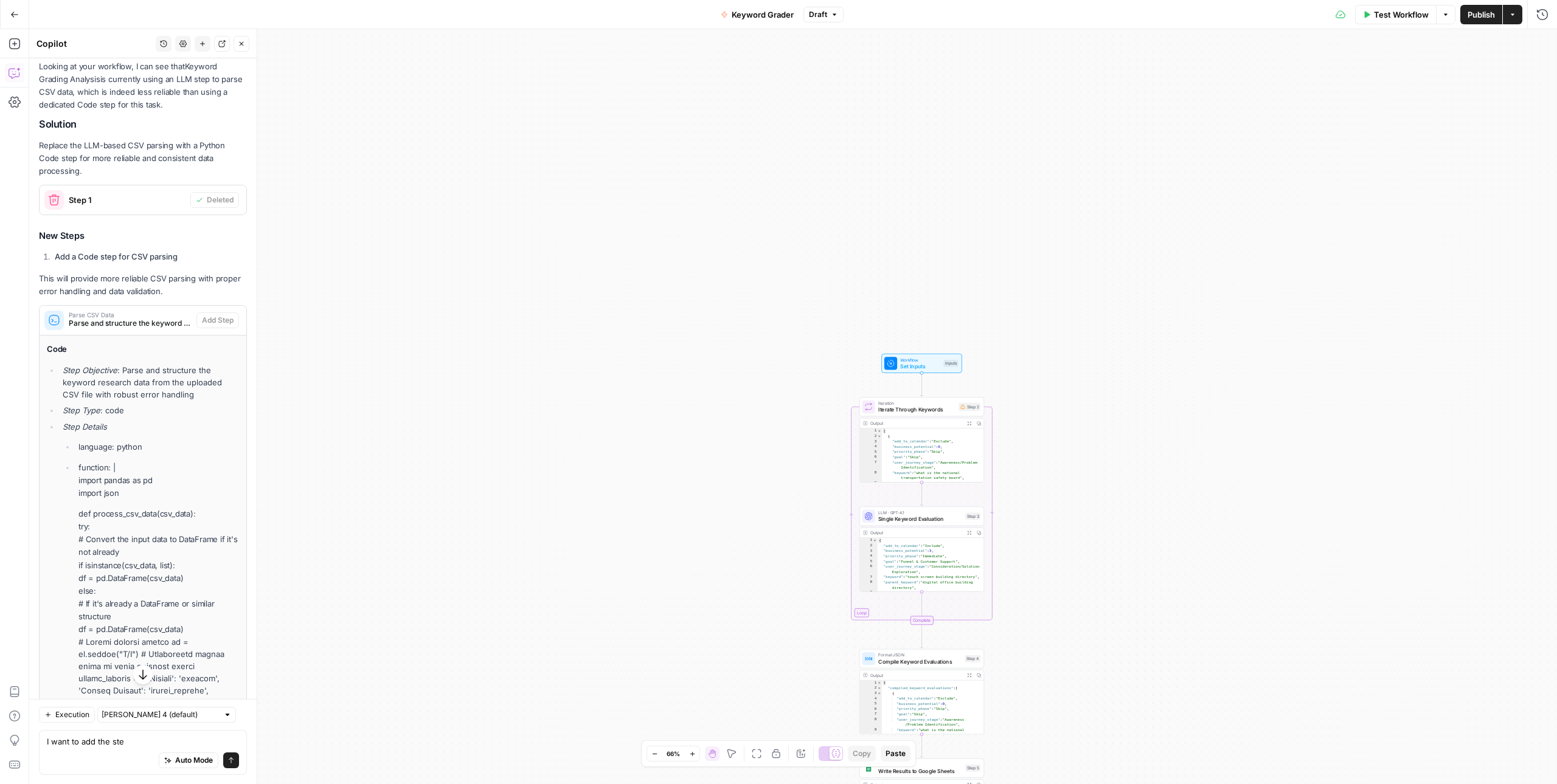
drag, startPoint x: 147, startPoint y: 541, endPoint x: 65, endPoint y: 339, distance: 218.0
copy div "Code Step Objective : Parse and structure the keyword research data from the up…"
click at [21, 49] on button "Add Steps" at bounding box center [14, 44] width 19 height 19
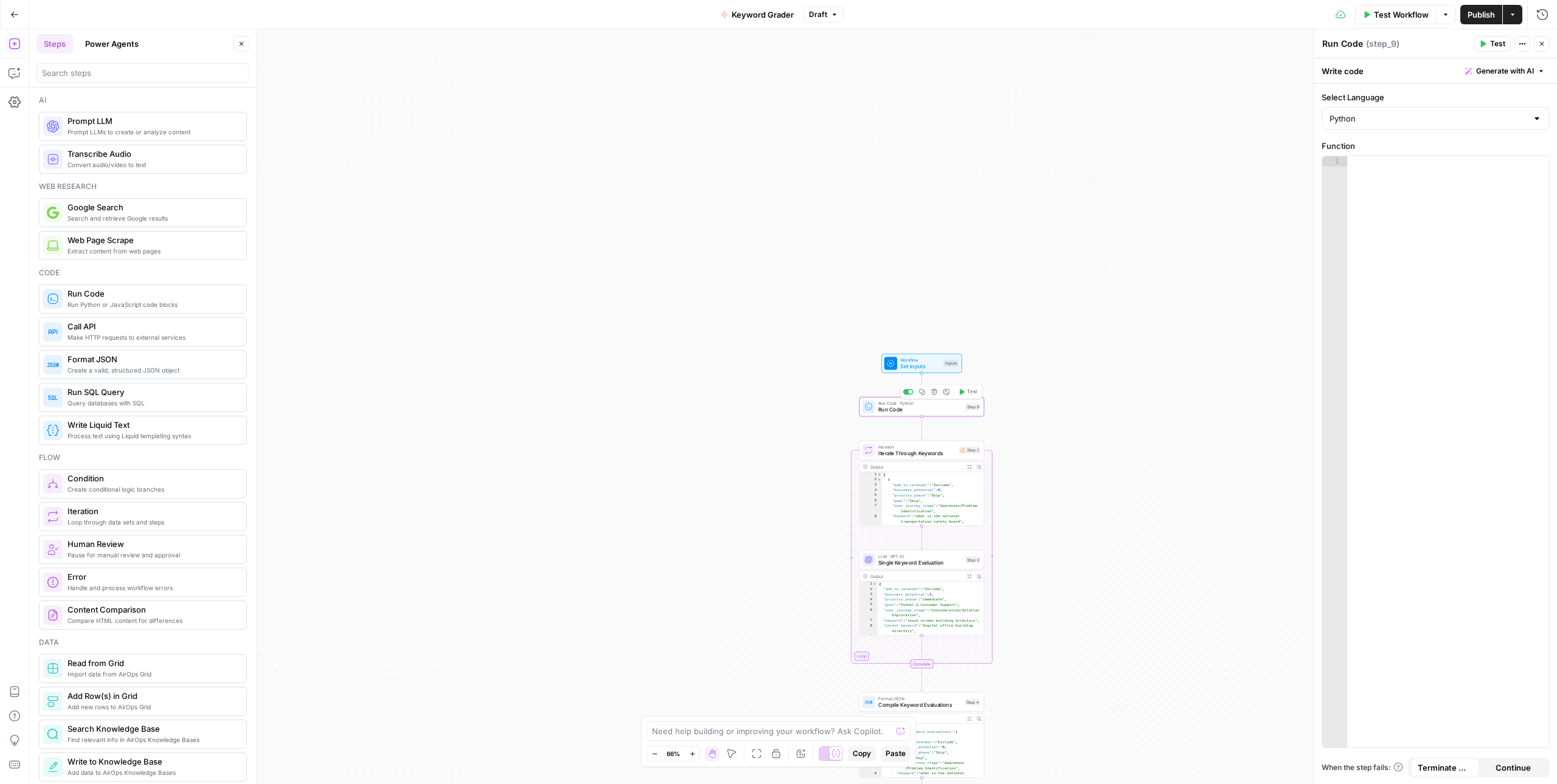
click at [1388, 220] on div at bounding box center [1448, 461] width 202 height 611
paste textarea "**********"
type textarea "**********"
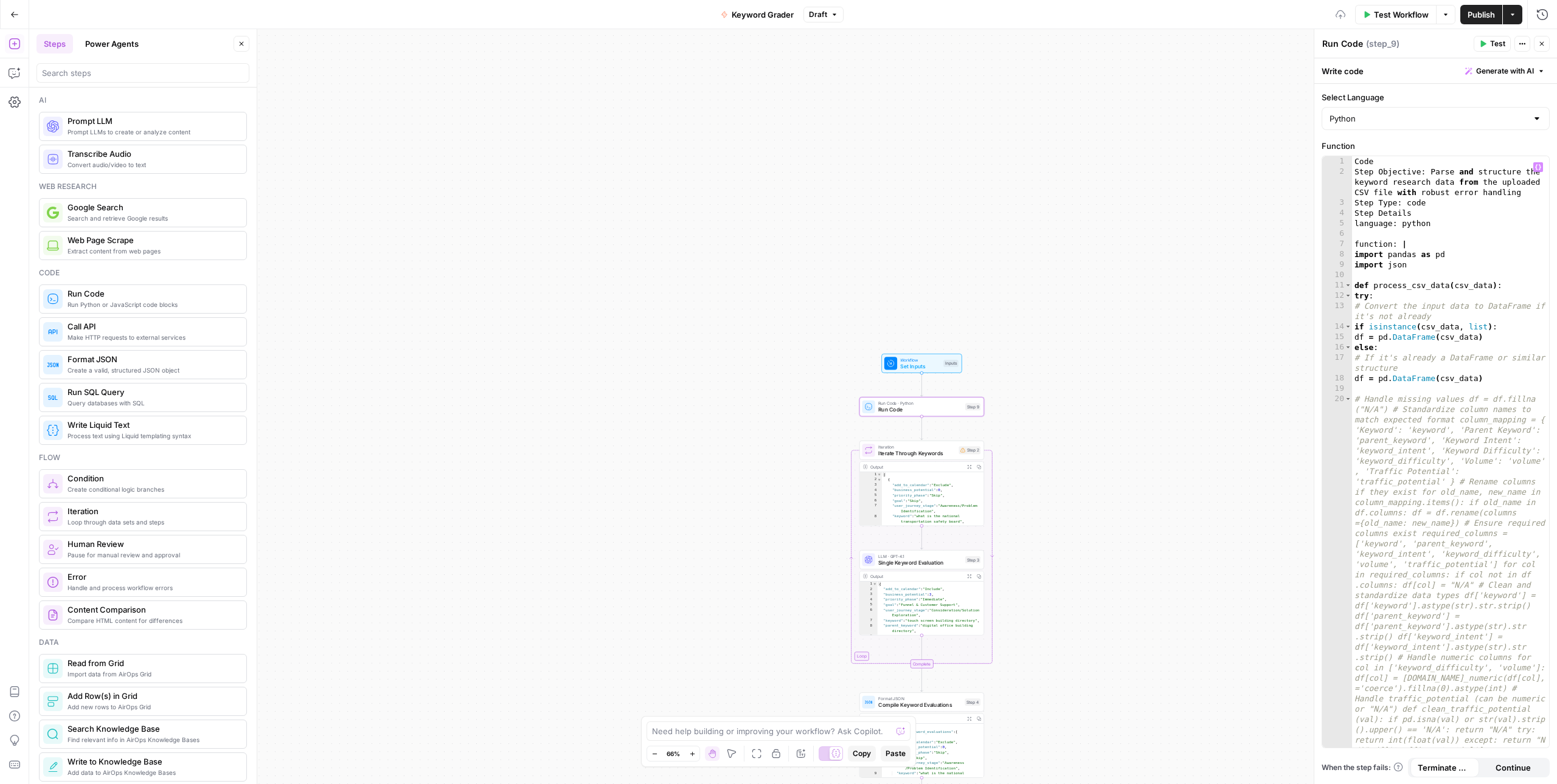
scroll to position [0, 0]
click at [10, 12] on icon "button" at bounding box center [14, 14] width 9 height 9
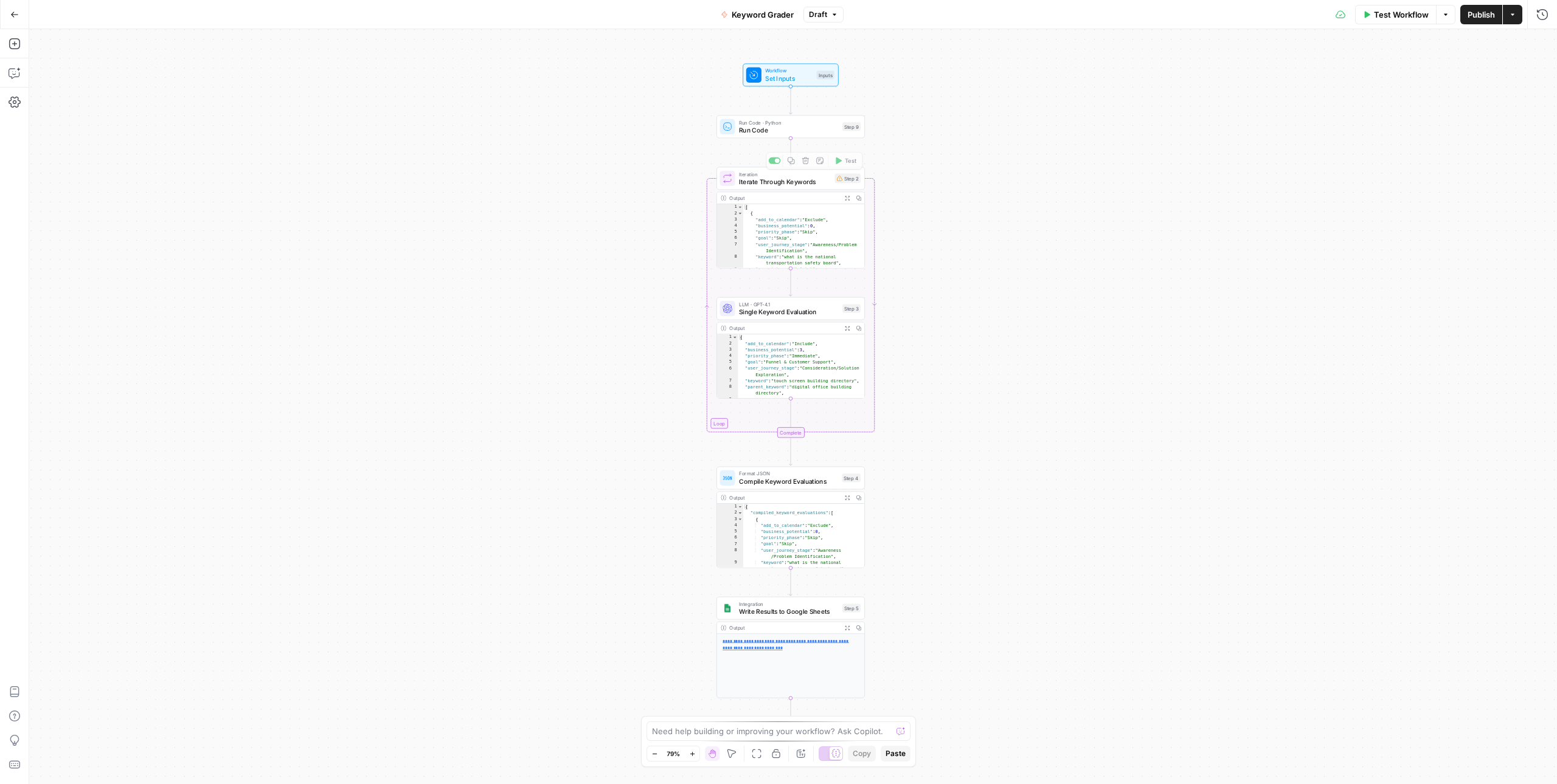
click at [804, 136] on div "Run Code · Python Run Code Step 9 Copy step Delete step Add Note Test" at bounding box center [791, 127] width 148 height 23
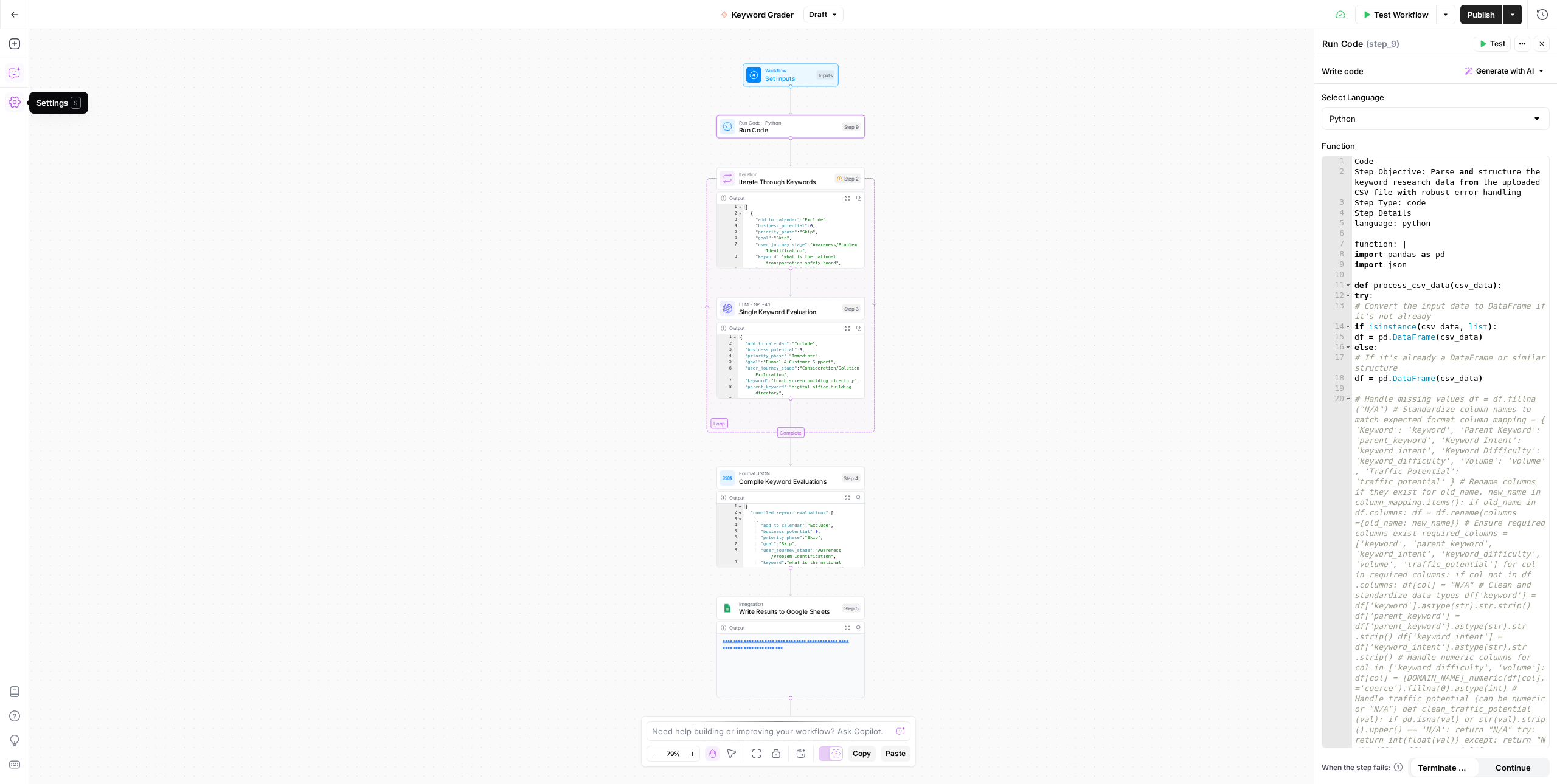
click at [12, 69] on icon "button" at bounding box center [14, 72] width 12 height 12
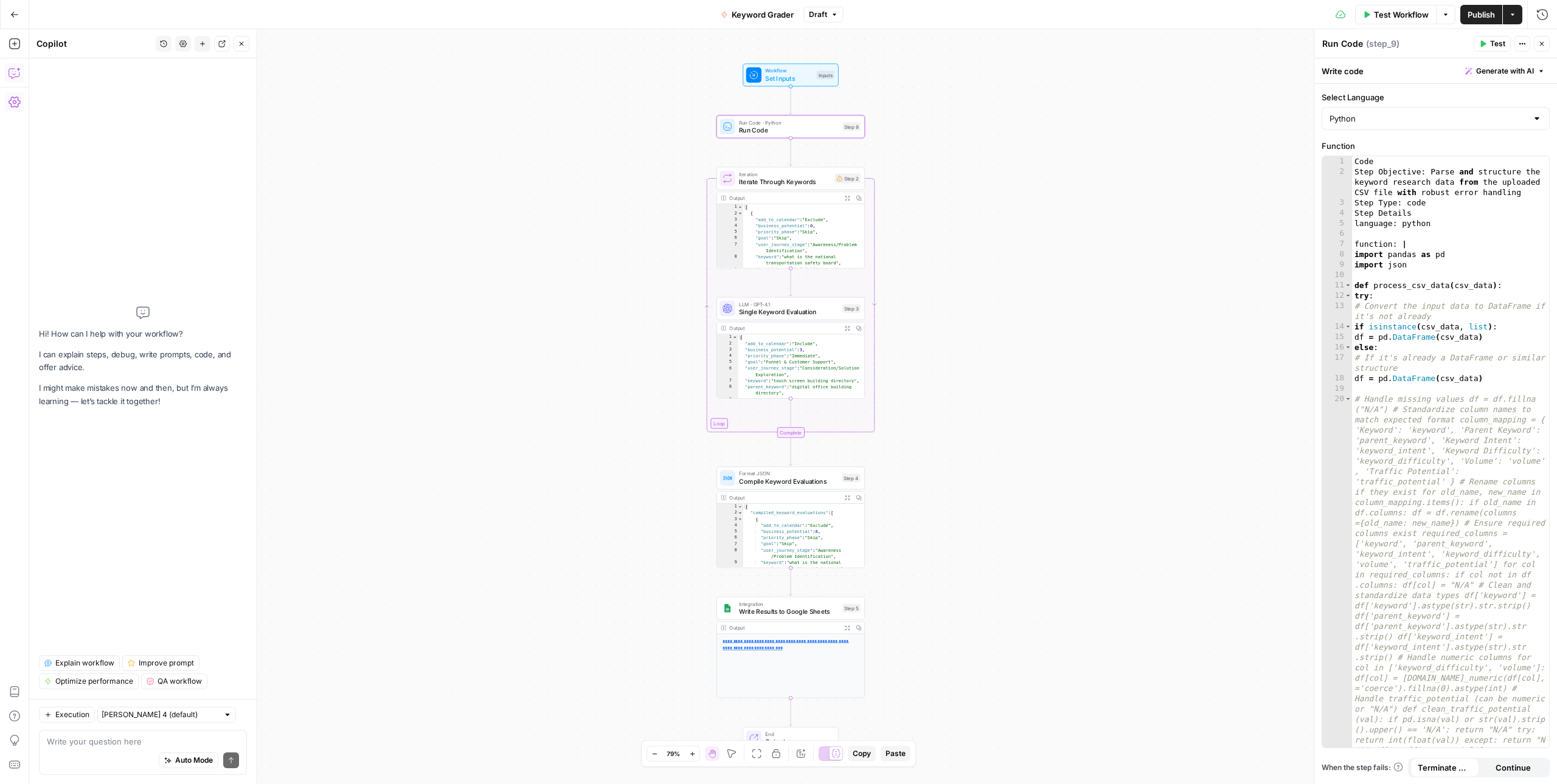
click at [1398, 12] on span "Test Workflow" at bounding box center [1402, 14] width 55 height 12
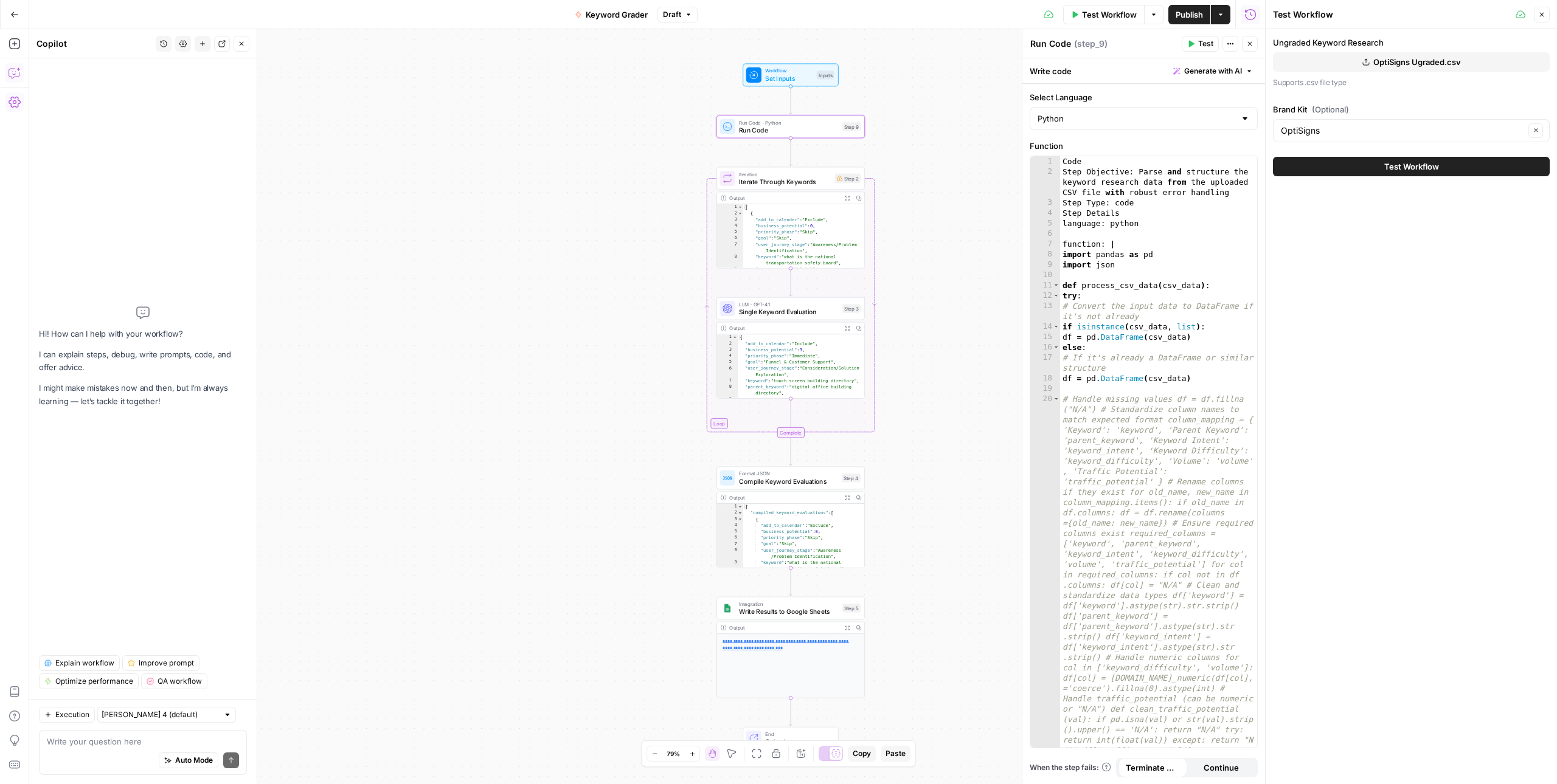
click at [1378, 166] on button "Test Workflow" at bounding box center [1411, 167] width 277 height 19
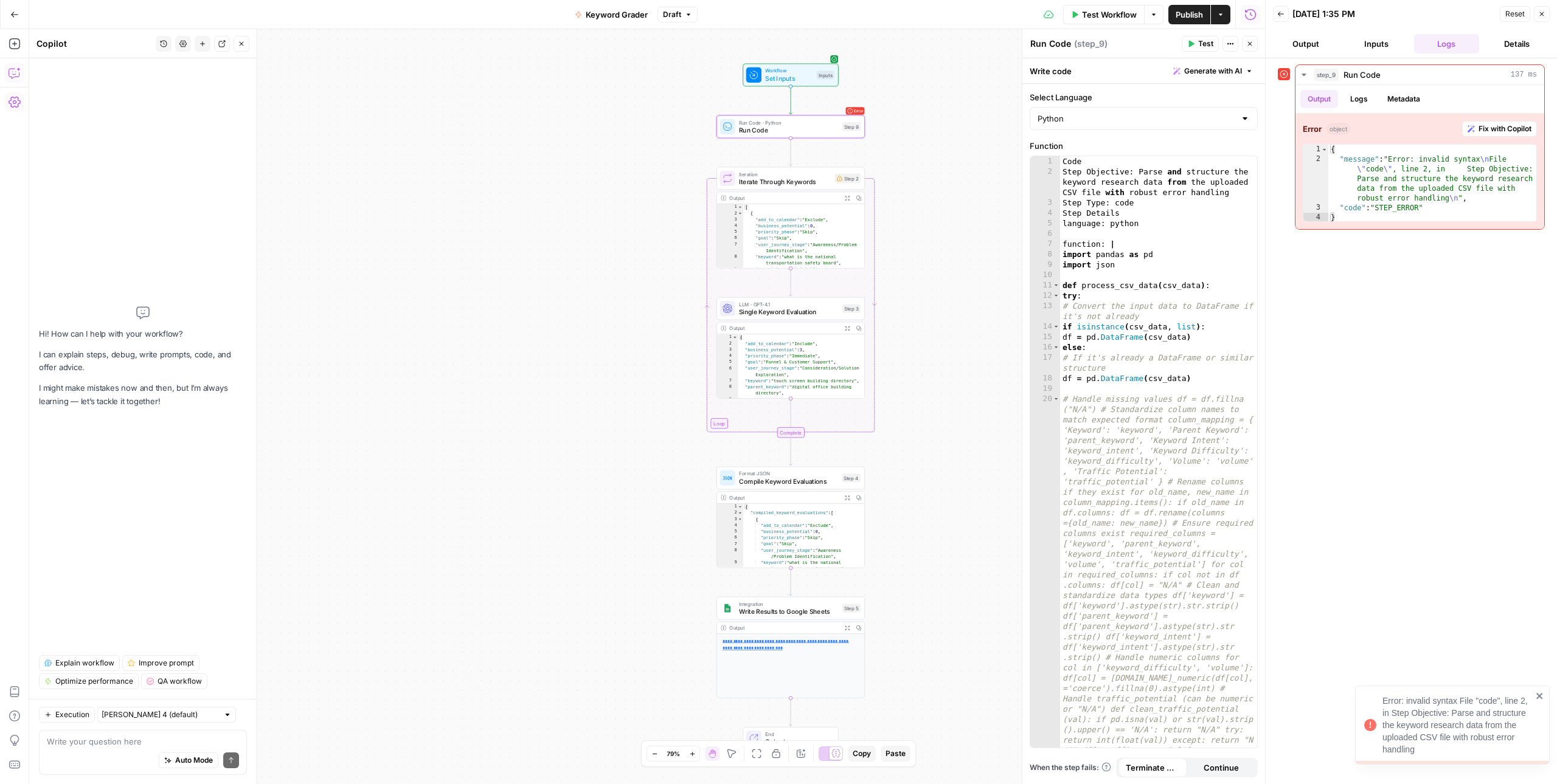
drag, startPoint x: 1445, startPoint y: 751, endPoint x: 1374, endPoint y: 696, distance: 89.8
click at [1374, 696] on div "Error: invalid syntax File "code", line 2, in Step Objective: Parse and structu…" at bounding box center [1449, 726] width 175 height 69
click at [1507, 127] on span "Fix with Copilot" at bounding box center [1506, 129] width 53 height 11
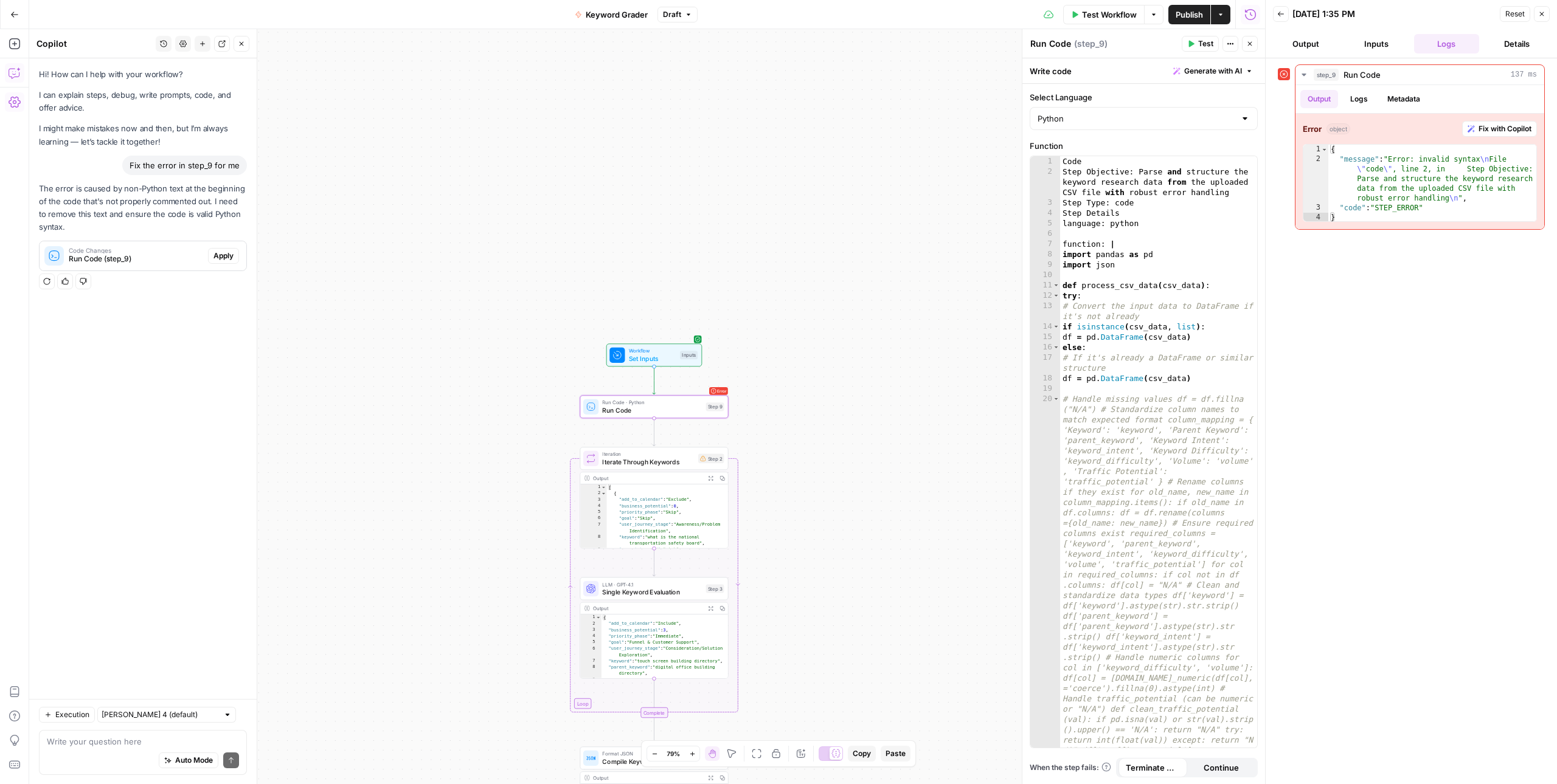
click at [229, 258] on span "Apply" at bounding box center [223, 256] width 20 height 11
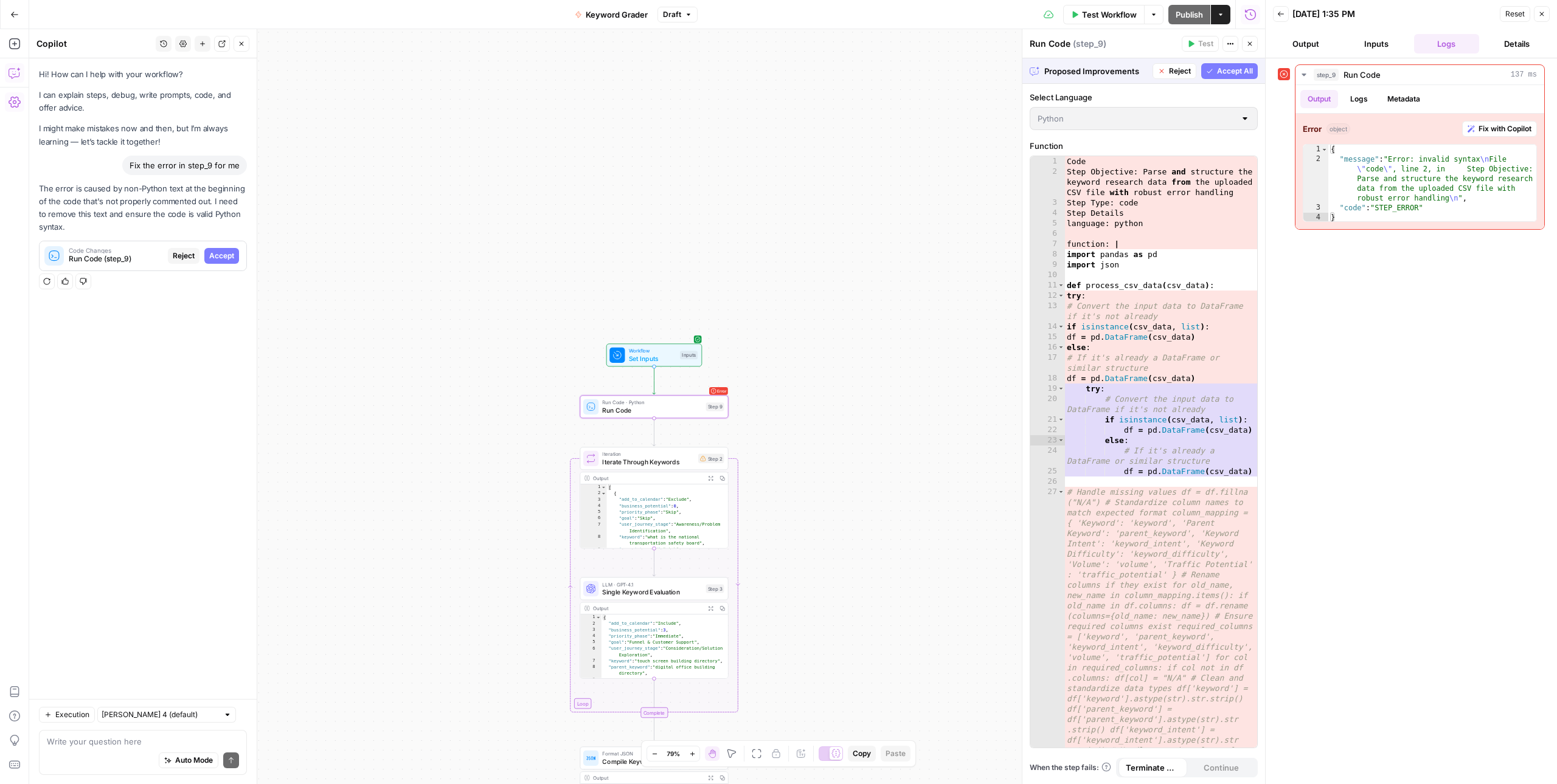
click at [229, 258] on span "Accept" at bounding box center [222, 256] width 25 height 11
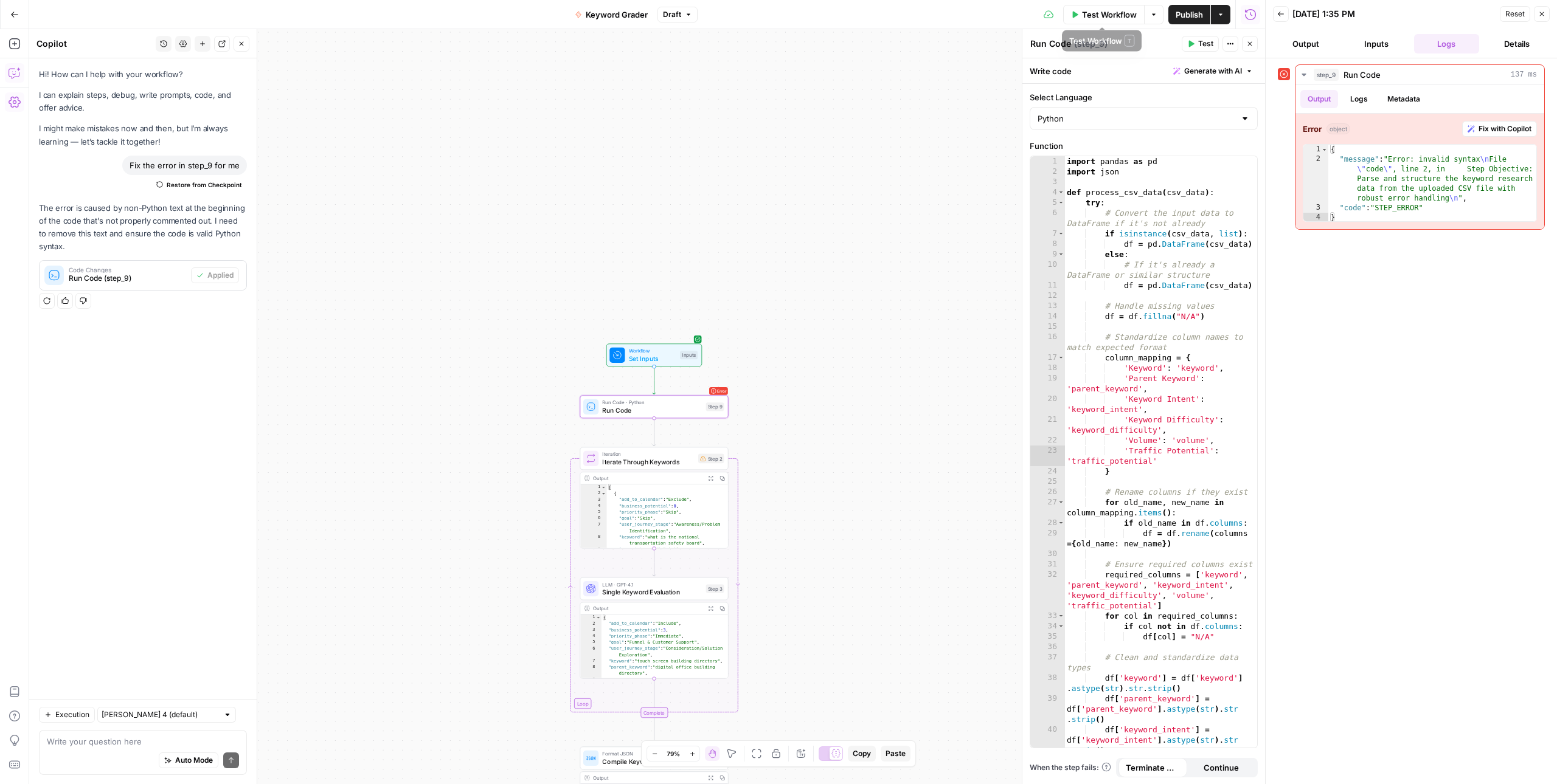
click at [1098, 12] on span "Test Workflow" at bounding box center [1110, 14] width 55 height 12
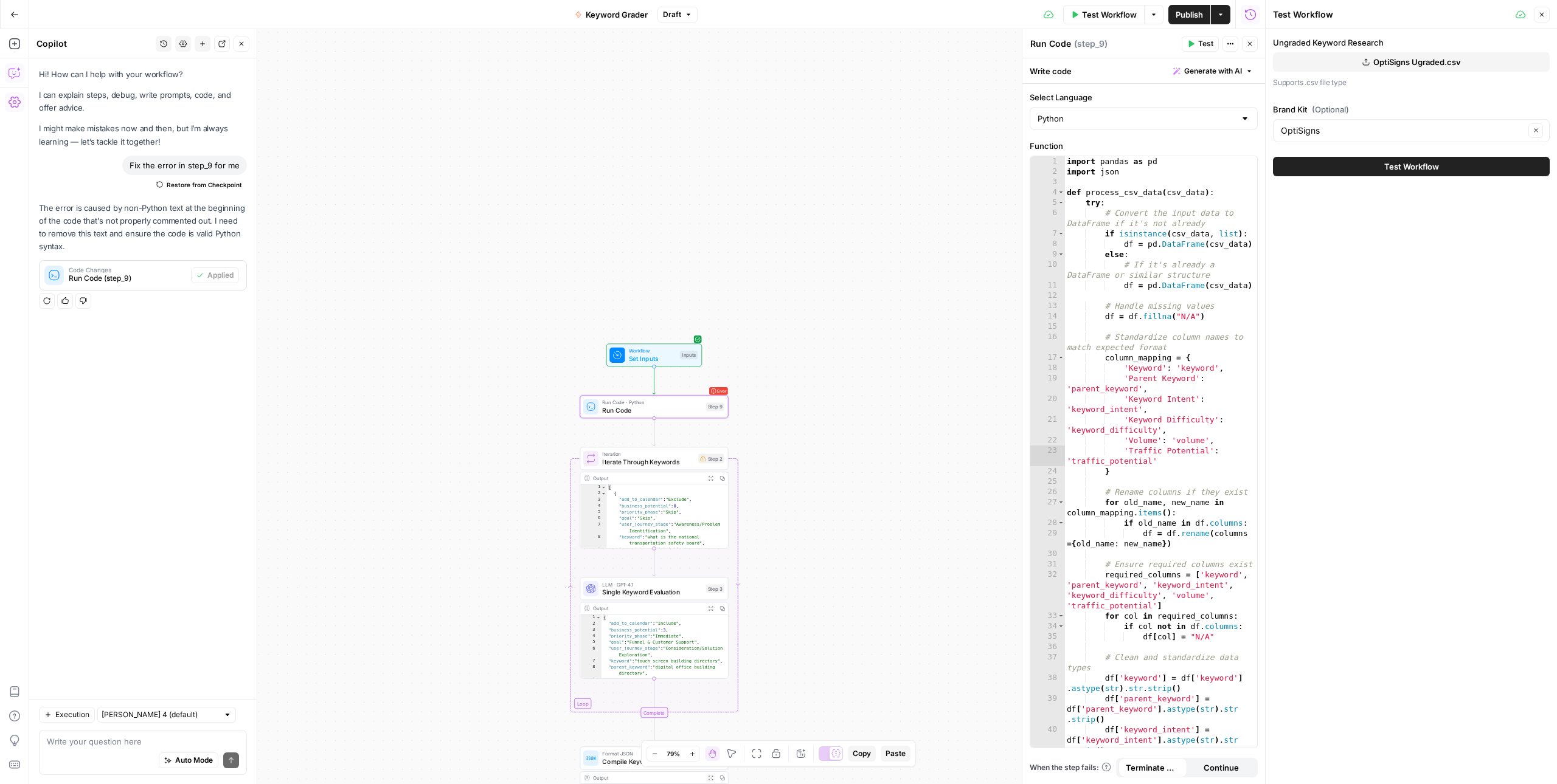
click at [1412, 167] on span "Test Workflow" at bounding box center [1411, 167] width 55 height 12
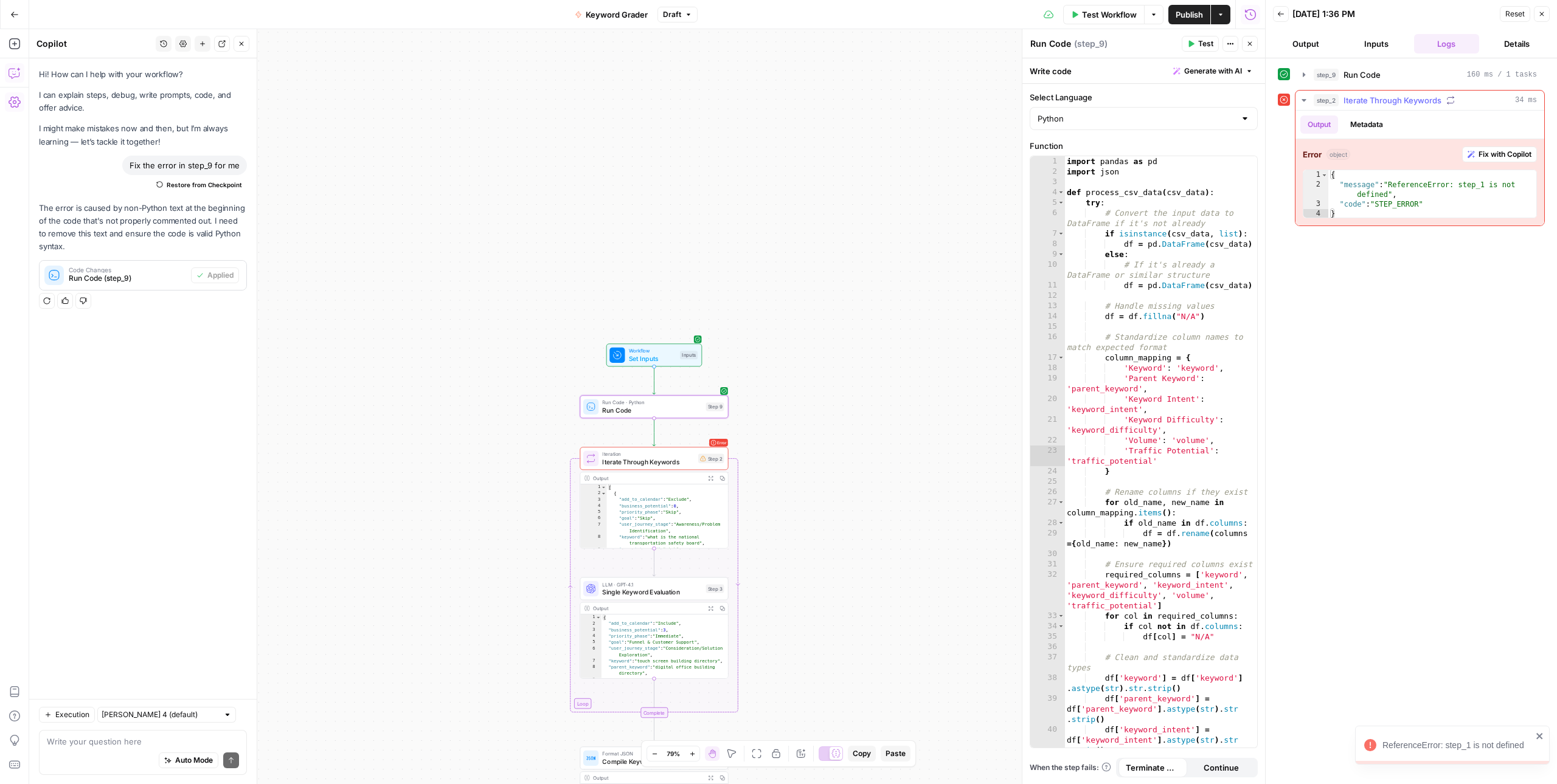
click at [1484, 159] on span "Fix with Copilot" at bounding box center [1506, 155] width 53 height 11
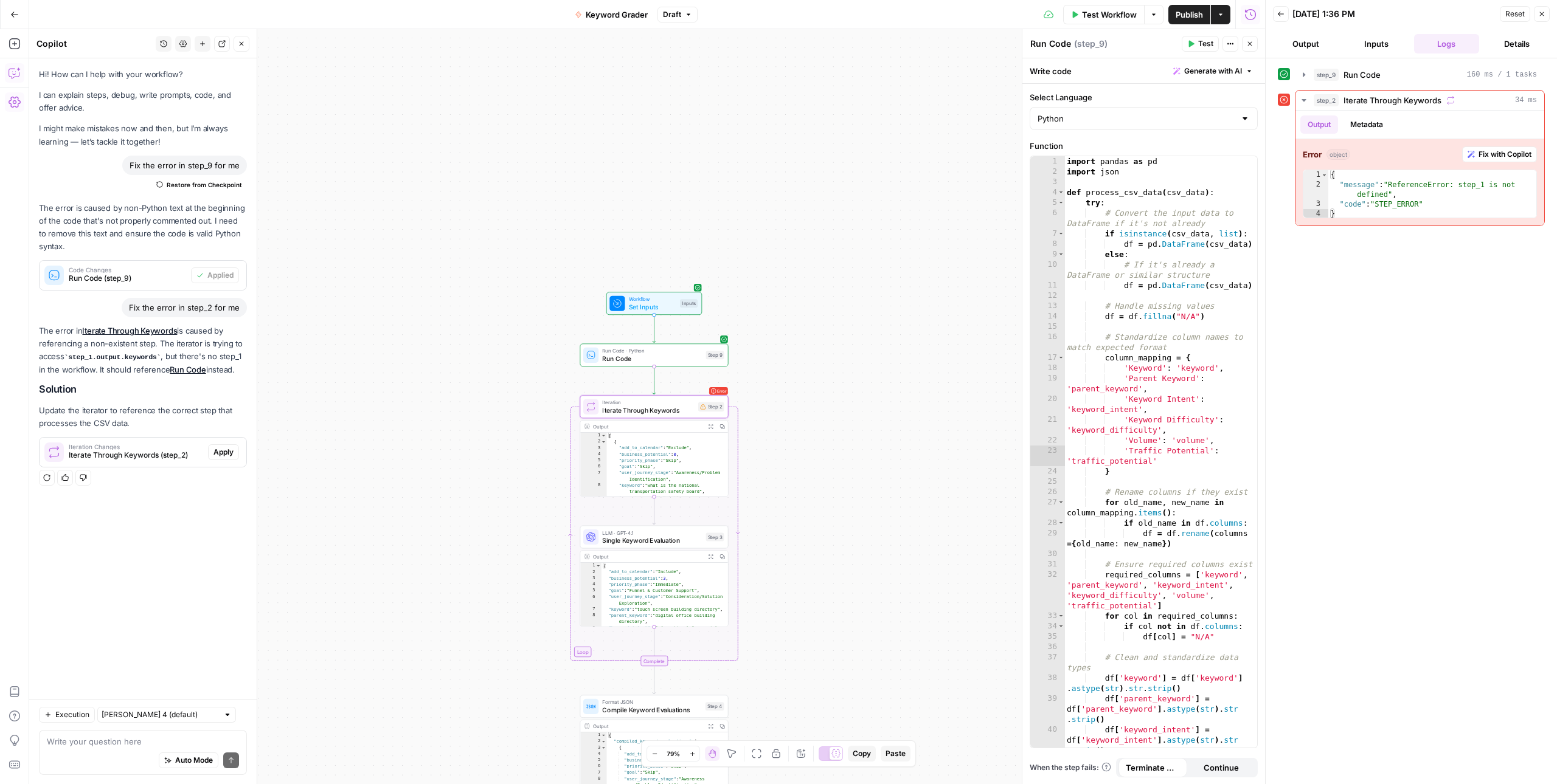
click at [227, 454] on span "Apply" at bounding box center [223, 453] width 20 height 11
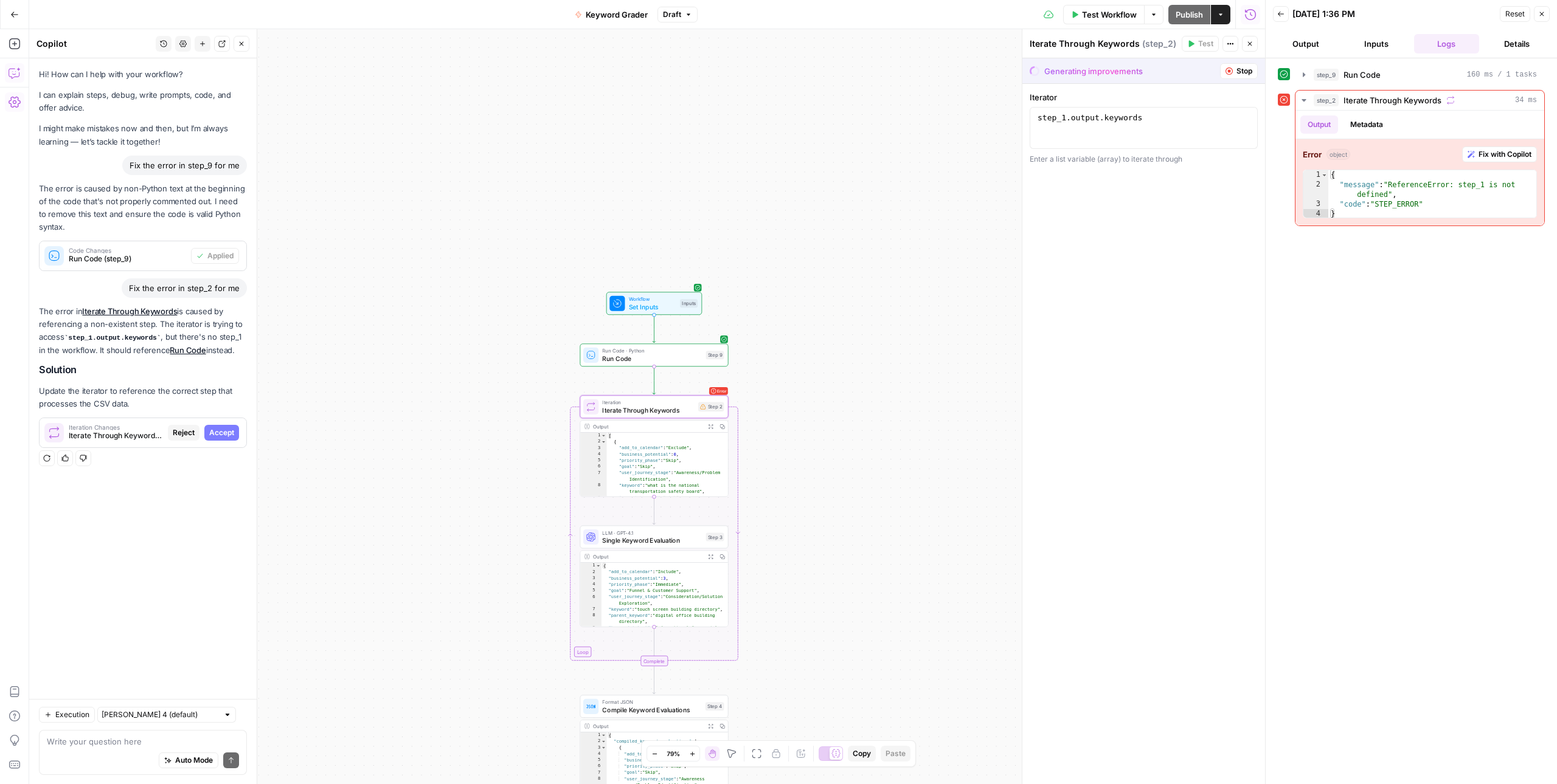
click at [224, 438] on span "Accept" at bounding box center [222, 433] width 25 height 11
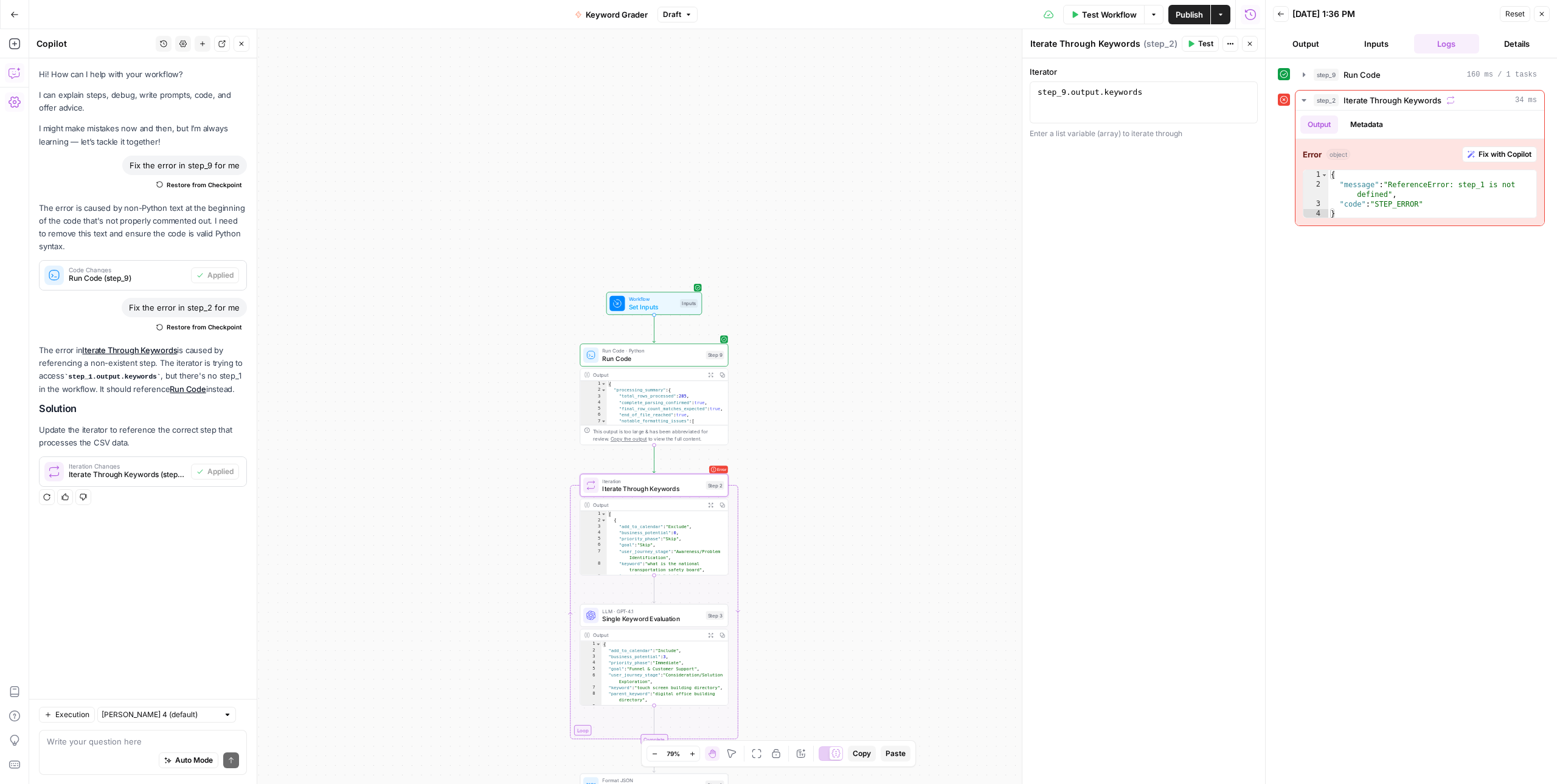
click at [1096, 10] on span "Test Workflow" at bounding box center [1110, 14] width 55 height 12
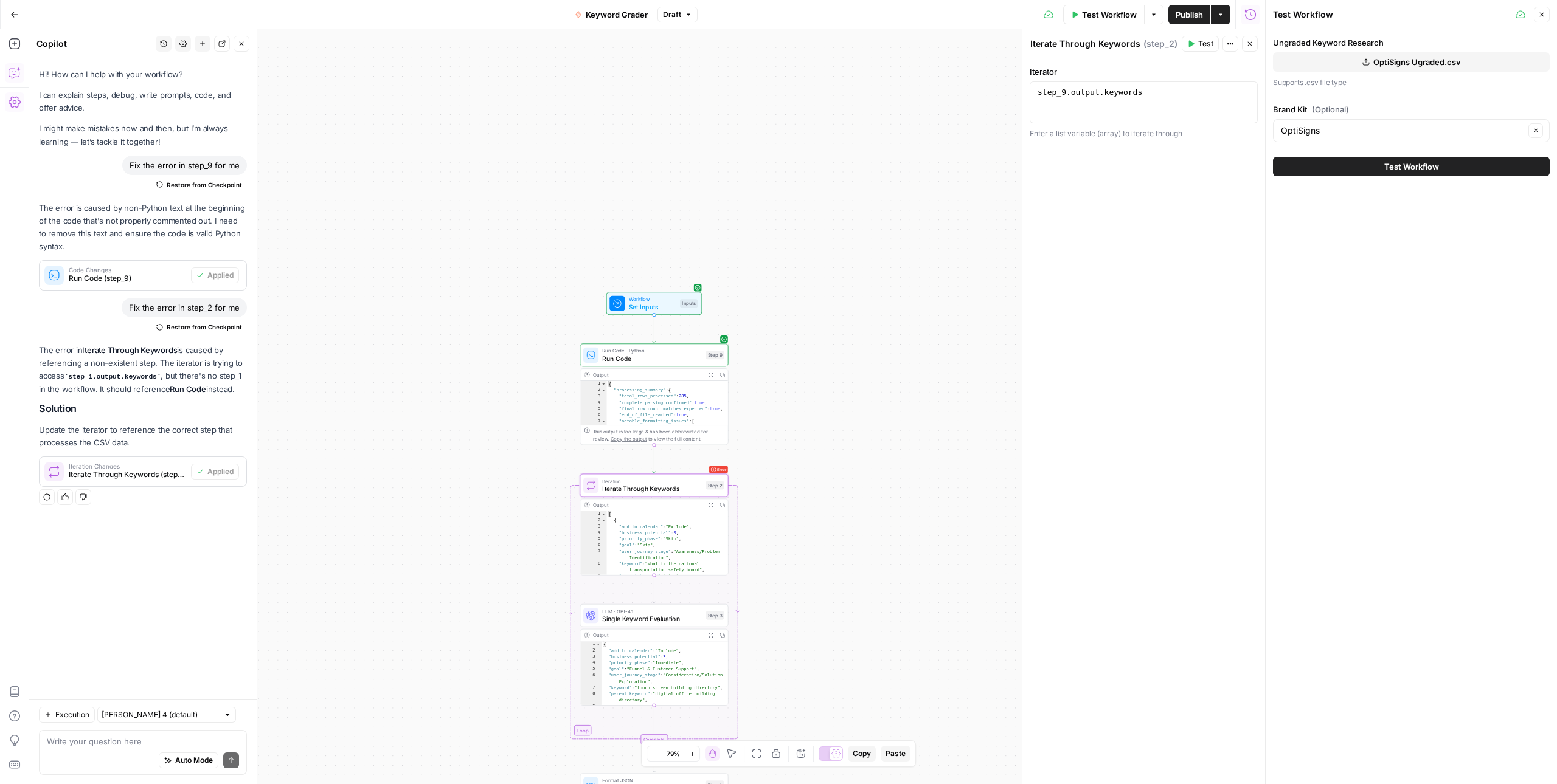
click at [1398, 171] on span "Test Workflow" at bounding box center [1411, 167] width 55 height 12
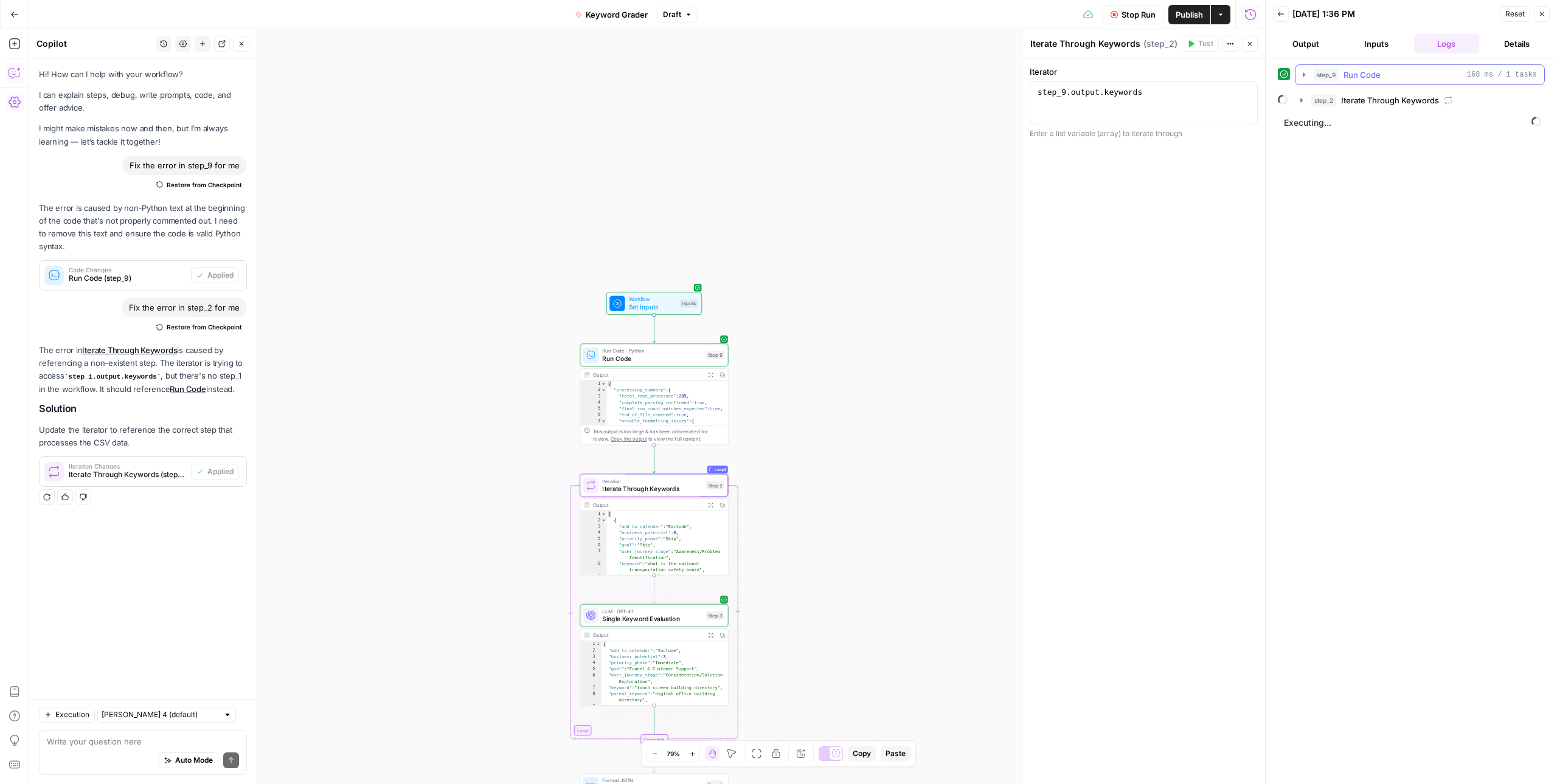
click at [1304, 76] on icon "button" at bounding box center [1304, 74] width 3 height 4
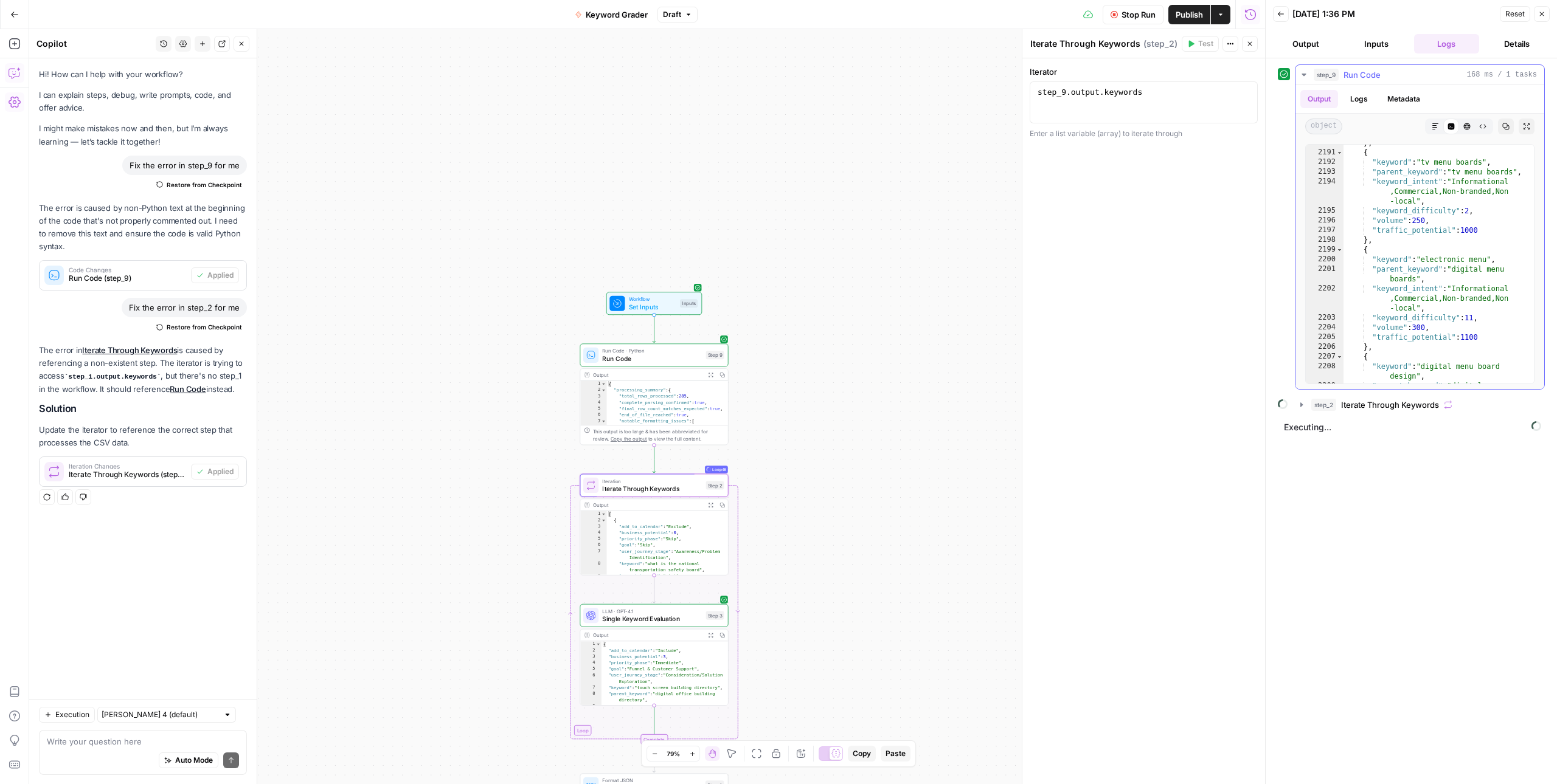
scroll to position [19686, 0]
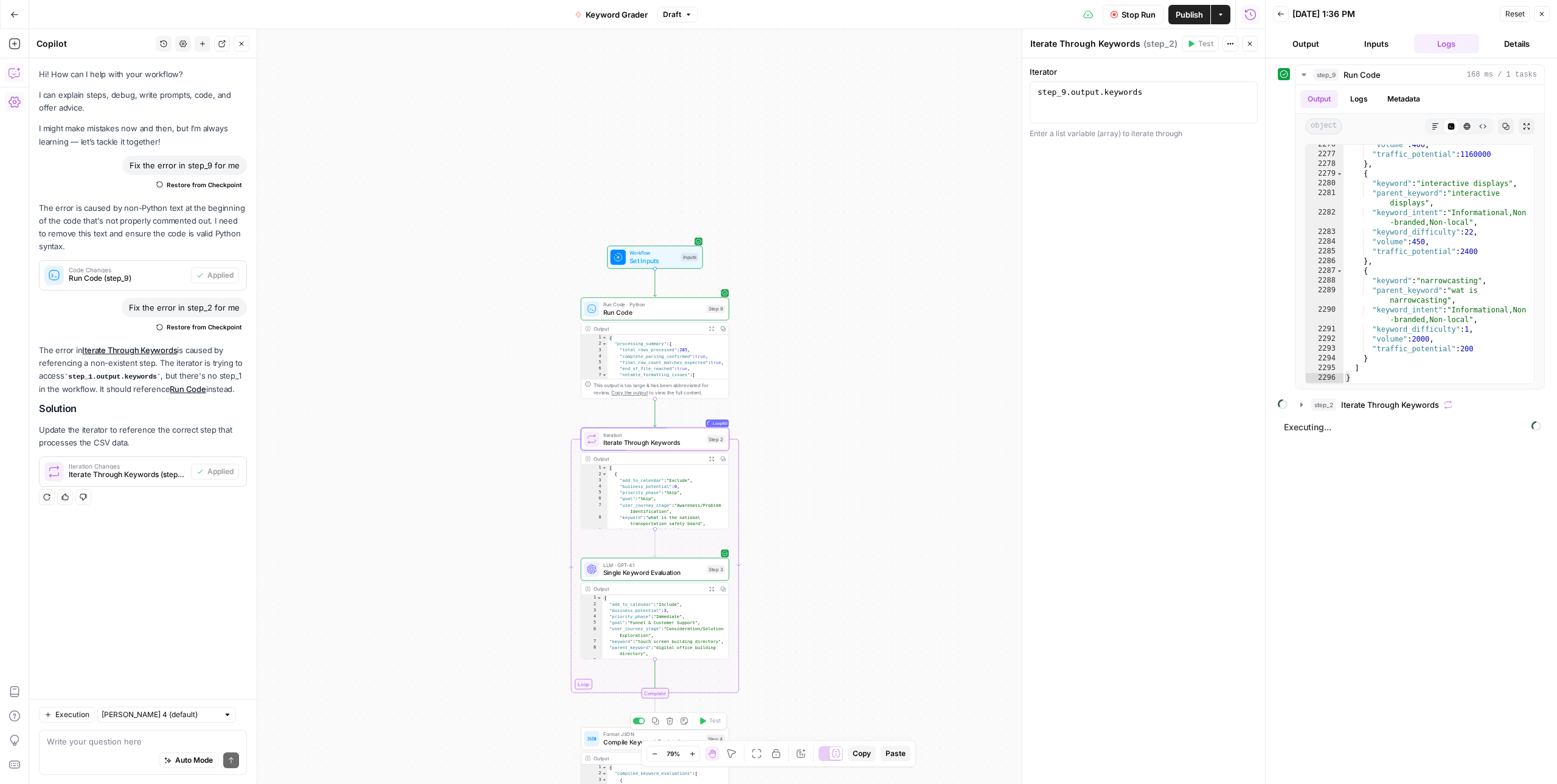
click at [692, 753] on icon "button" at bounding box center [692, 754] width 7 height 7
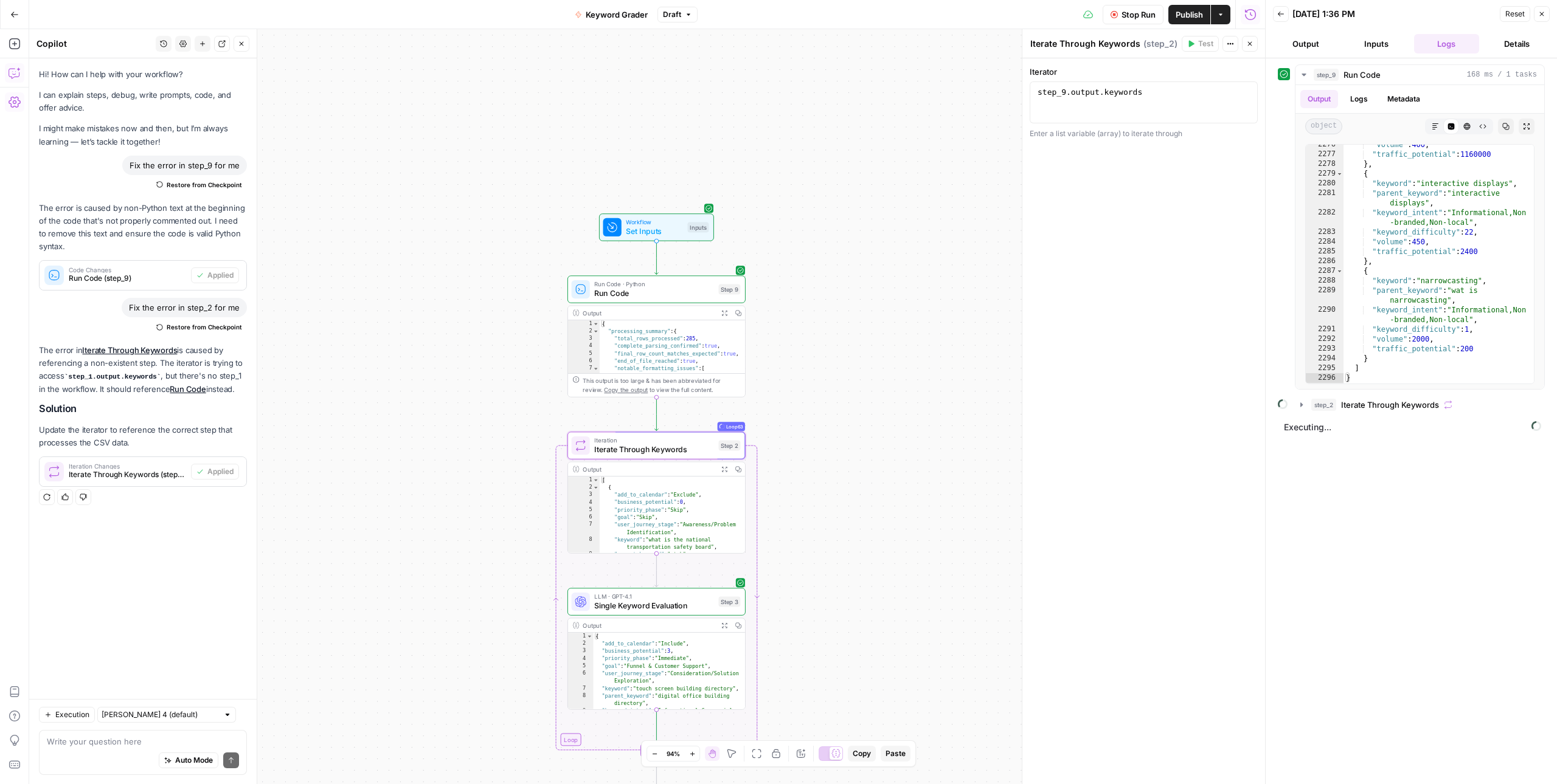
click at [692, 753] on icon "button" at bounding box center [692, 754] width 7 height 7
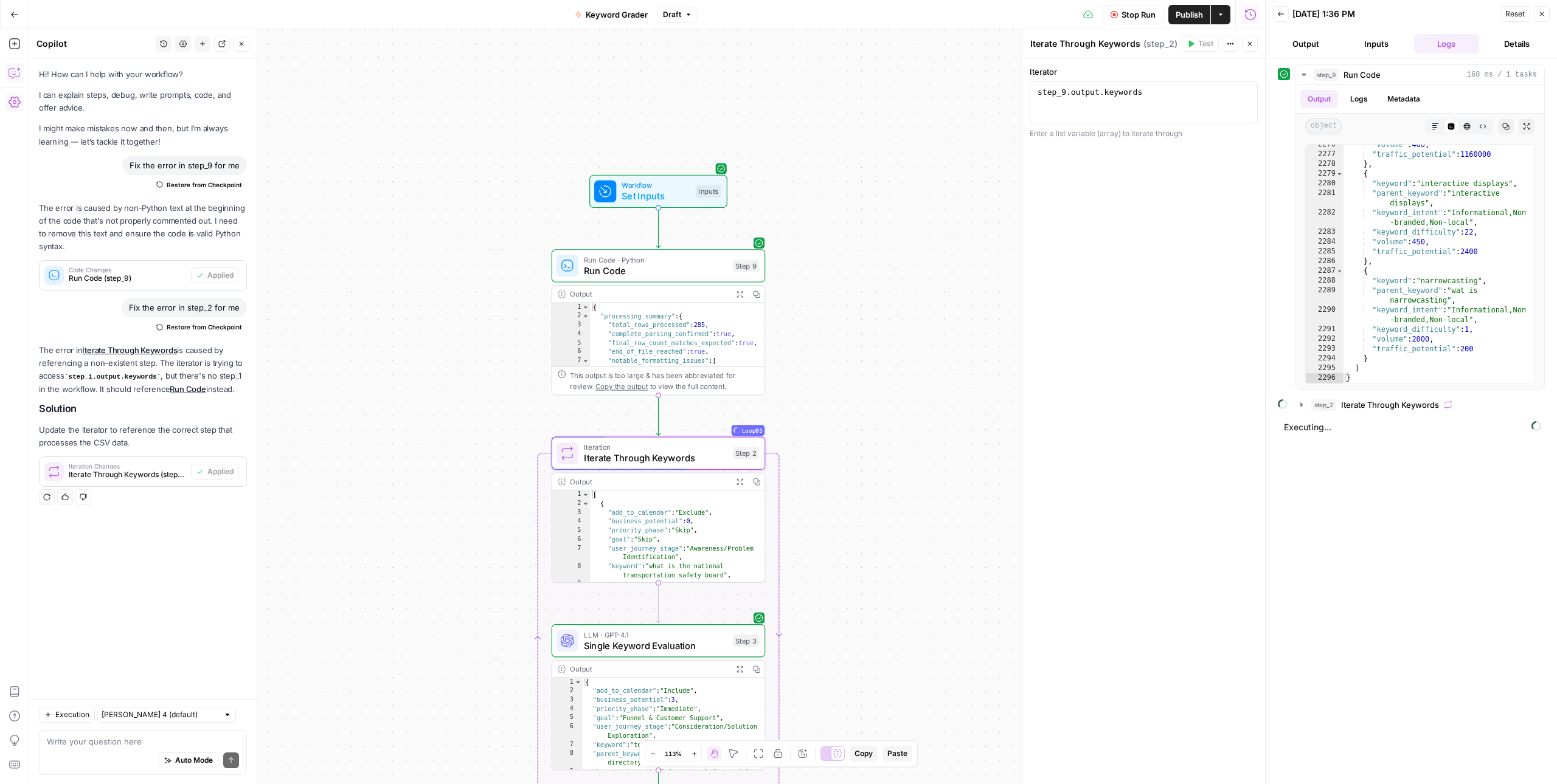
click at [692, 753] on icon "button" at bounding box center [694, 754] width 7 height 7
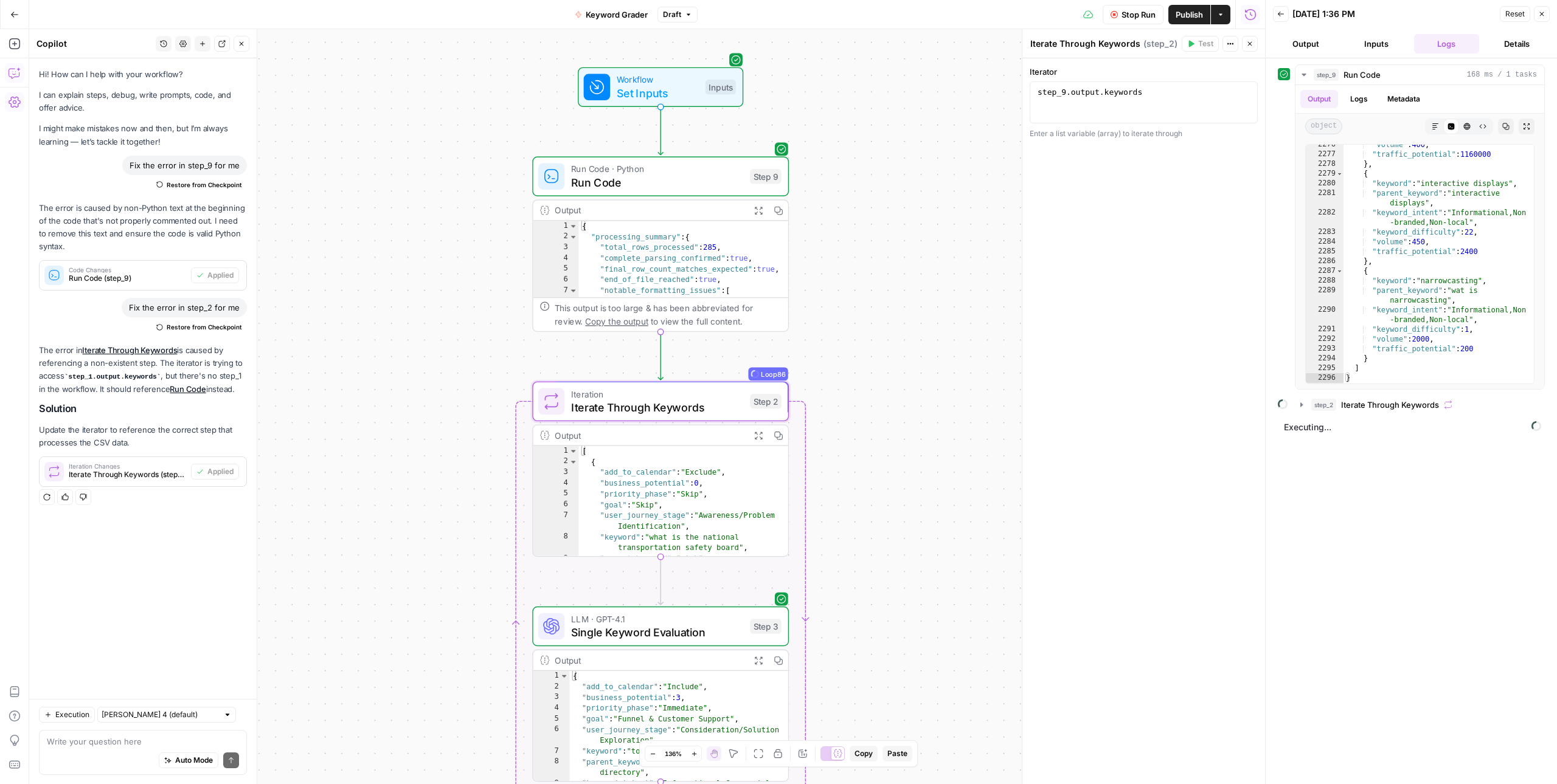
click at [675, 181] on span "Run Code" at bounding box center [657, 182] width 172 height 16
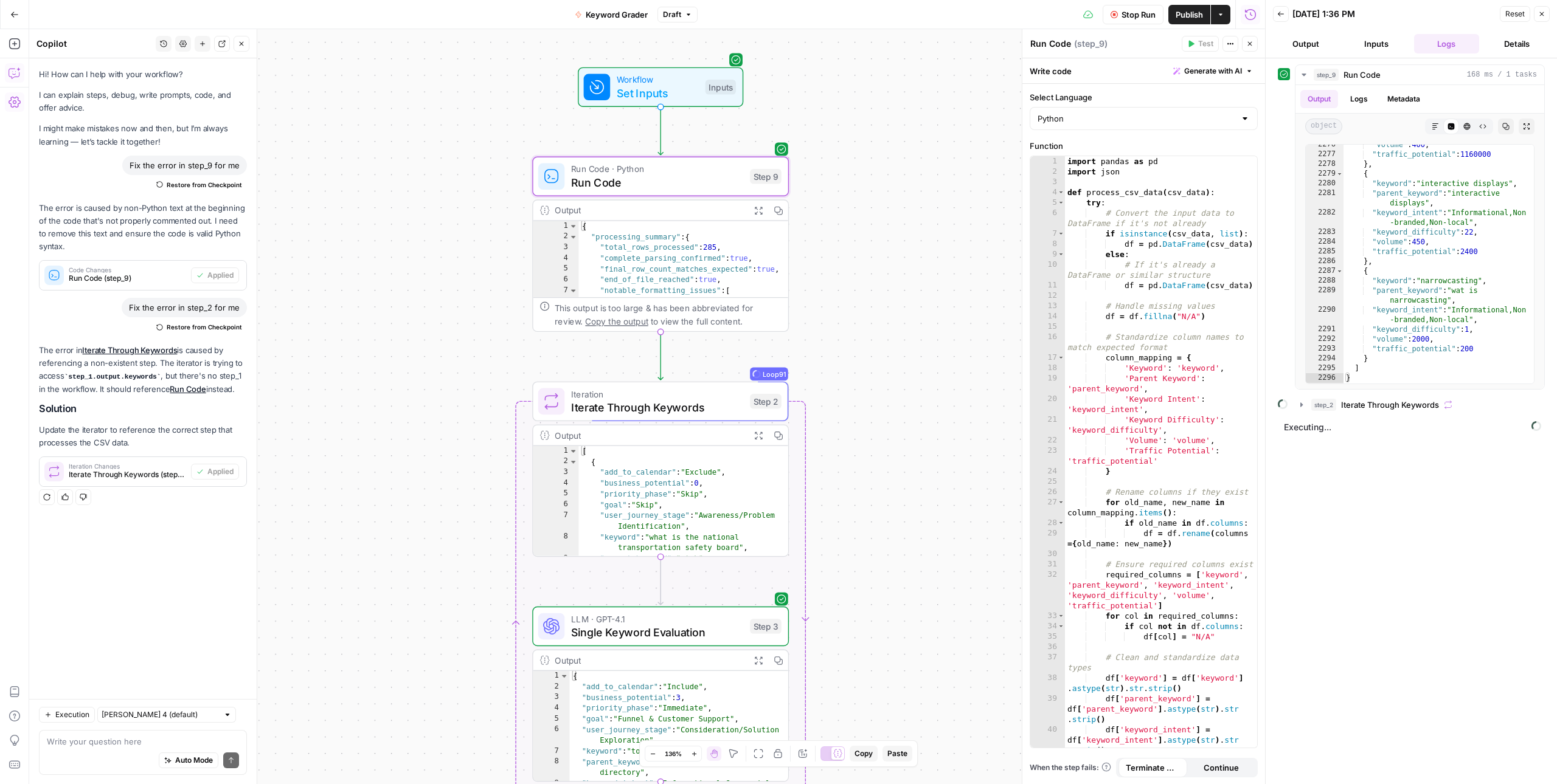
click at [1037, 49] on textarea "Run Code" at bounding box center [1051, 44] width 41 height 12
click at [1061, 44] on textarea "Run Code" at bounding box center [1051, 44] width 41 height 12
type textarea "A"
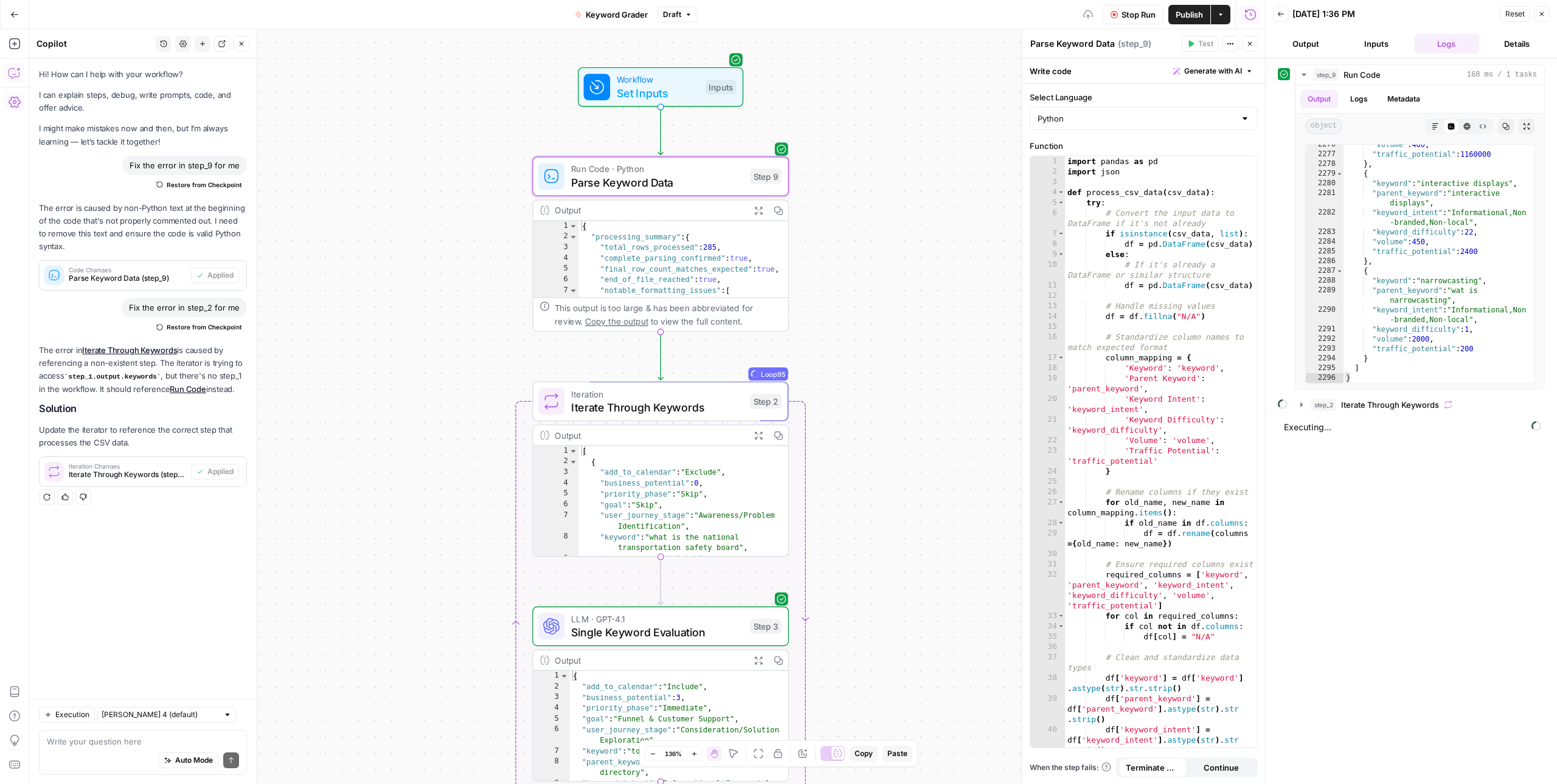
type textarea "Parse Keyword Data"
click at [918, 91] on div "Workflow Set Inputs Inputs Run Code · Python Parse Keyword Data Step 9 Output E…" at bounding box center [647, 407] width 1236 height 755
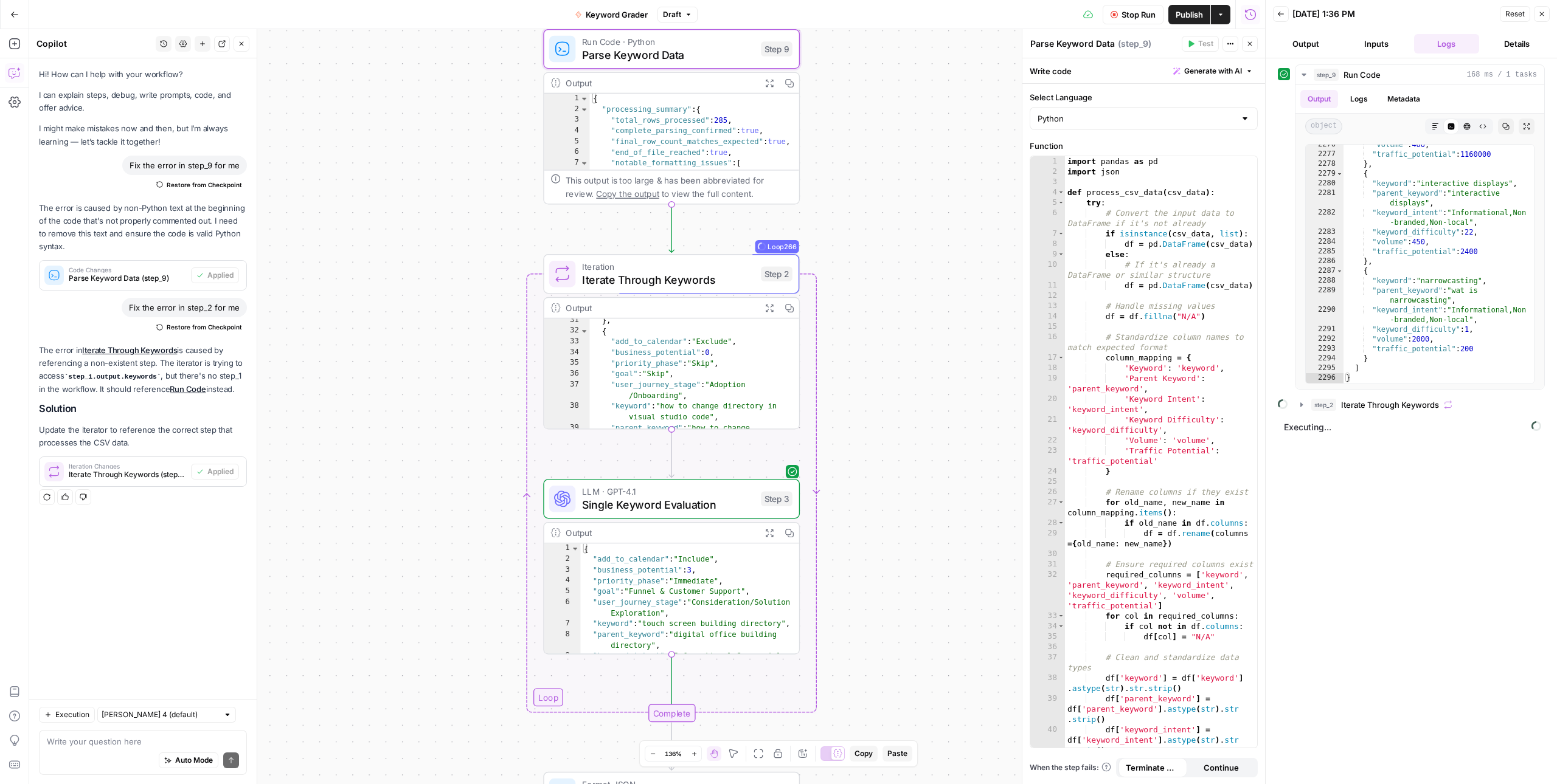
scroll to position [372, 0]
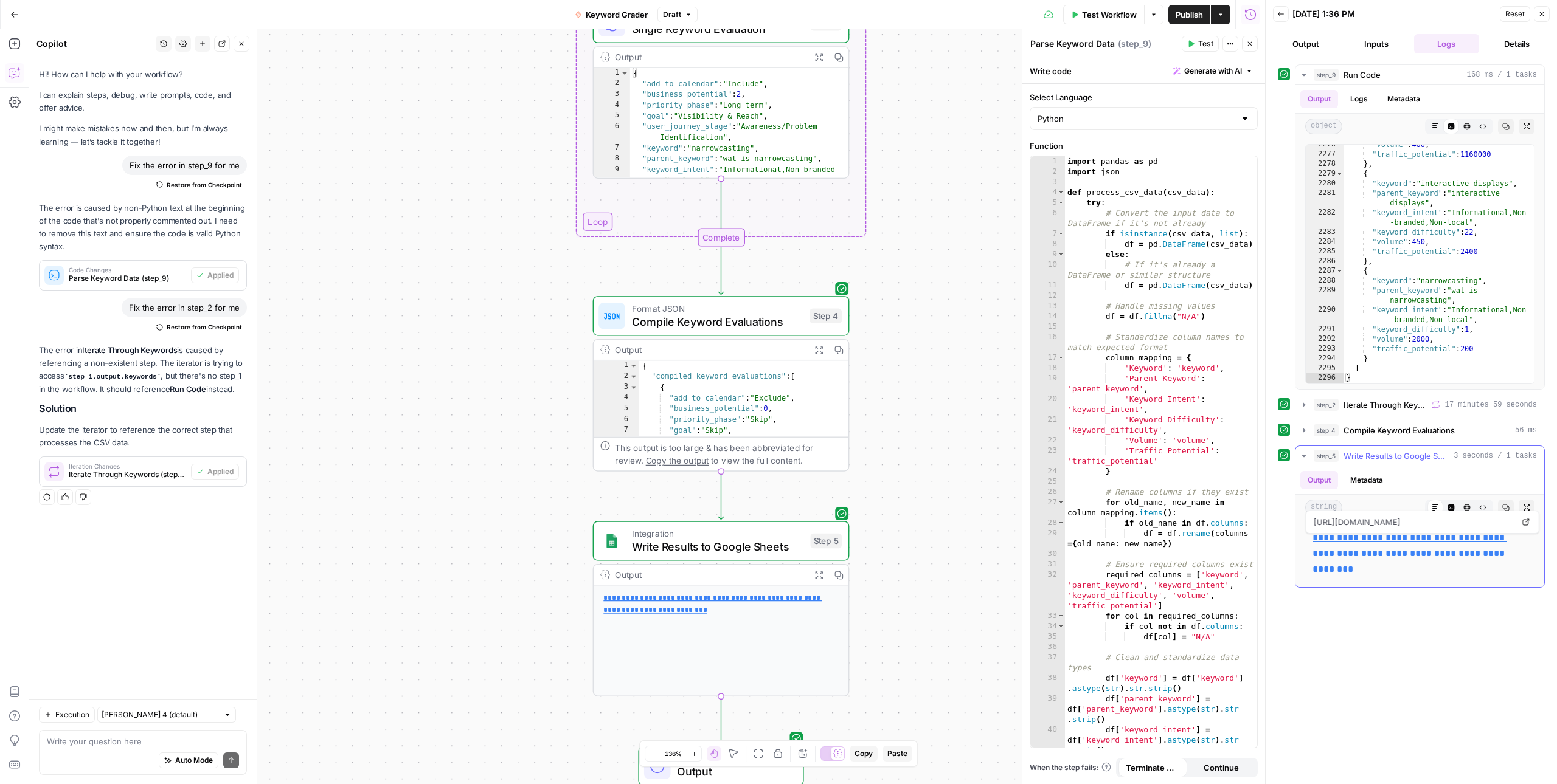
click at [1354, 561] on link "**********" at bounding box center [1409, 553] width 194 height 41
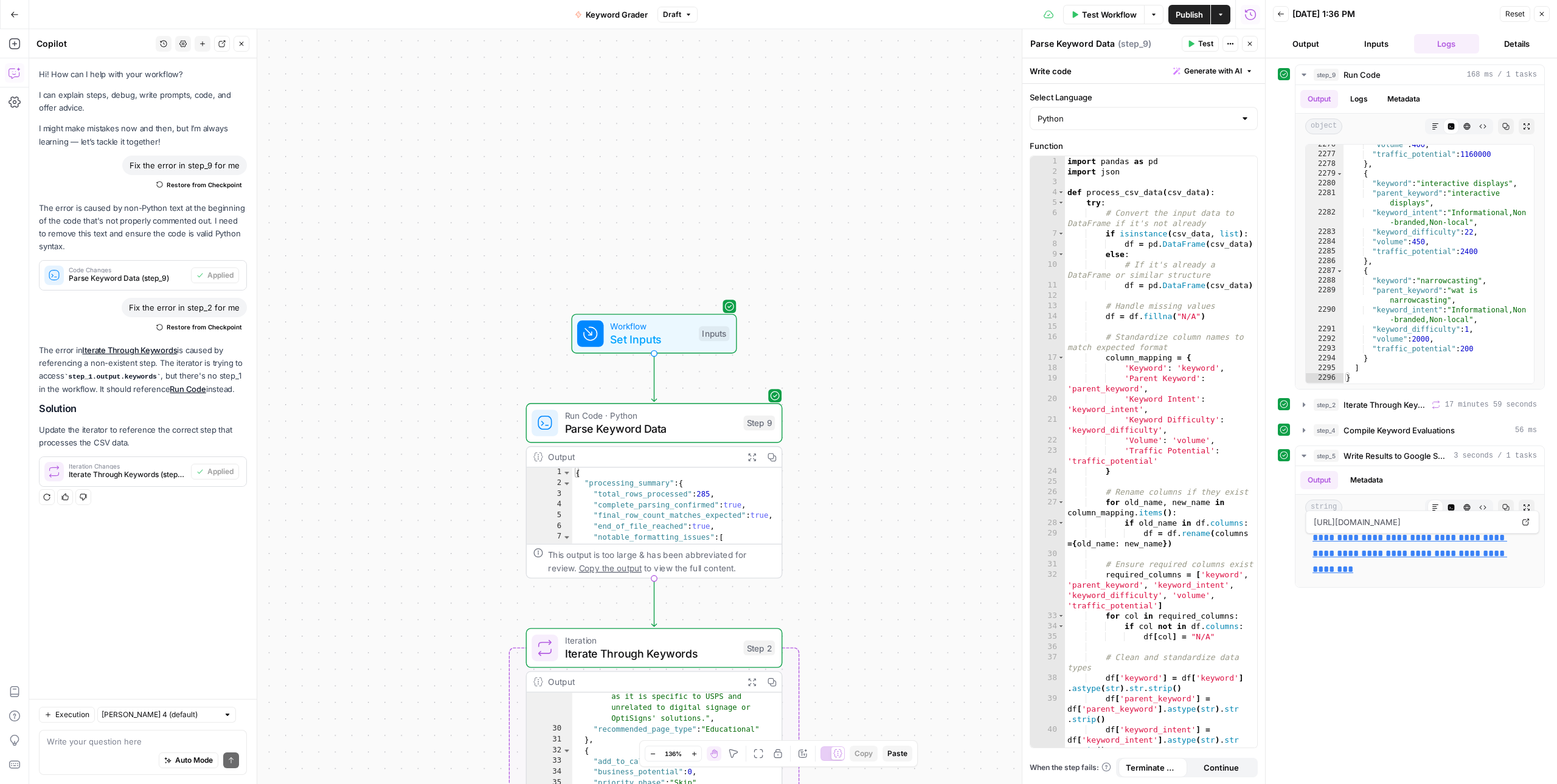
scroll to position [4, 0]
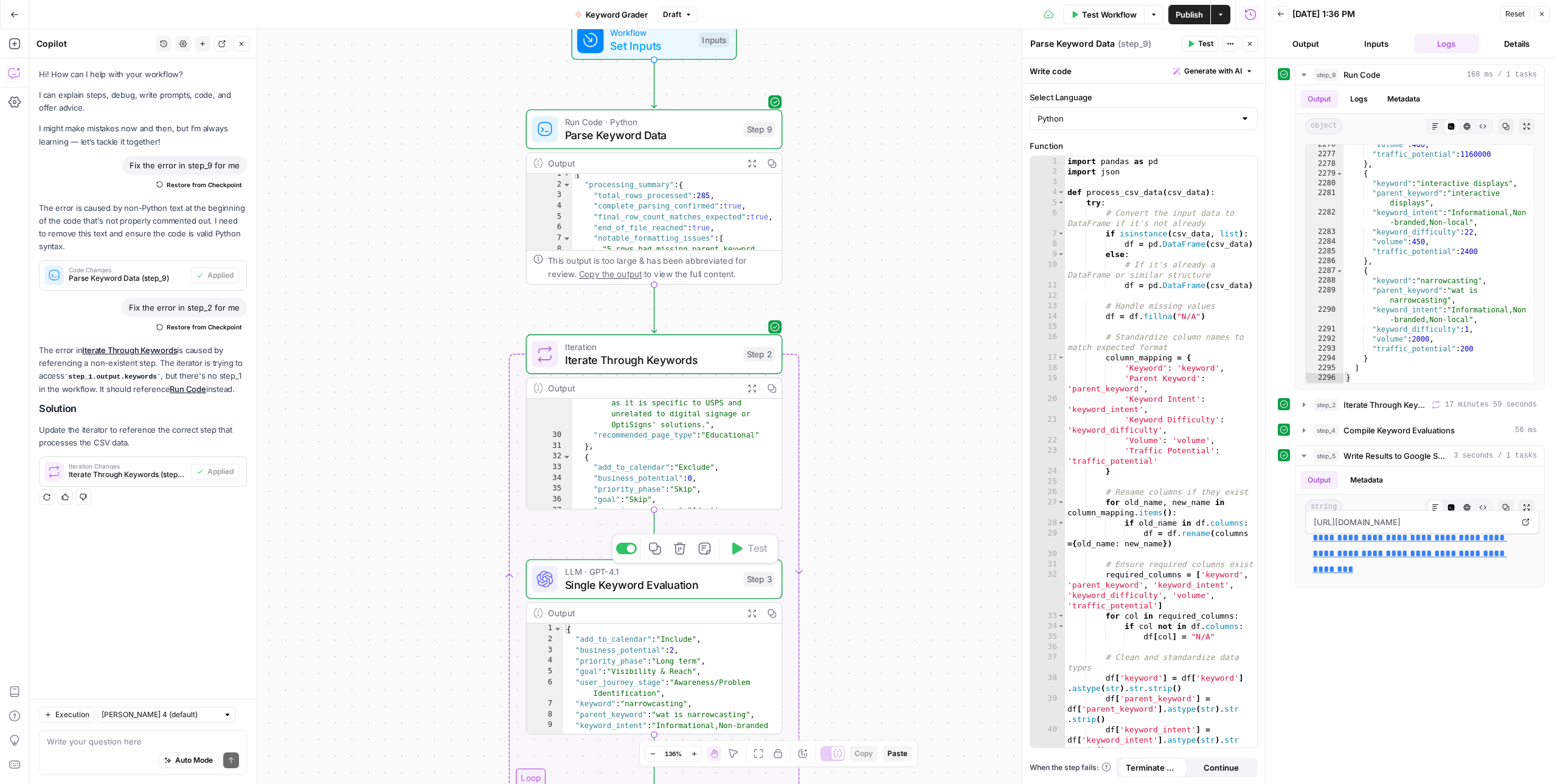
click at [672, 580] on span "Single Keyword Evaluation" at bounding box center [651, 584] width 172 height 16
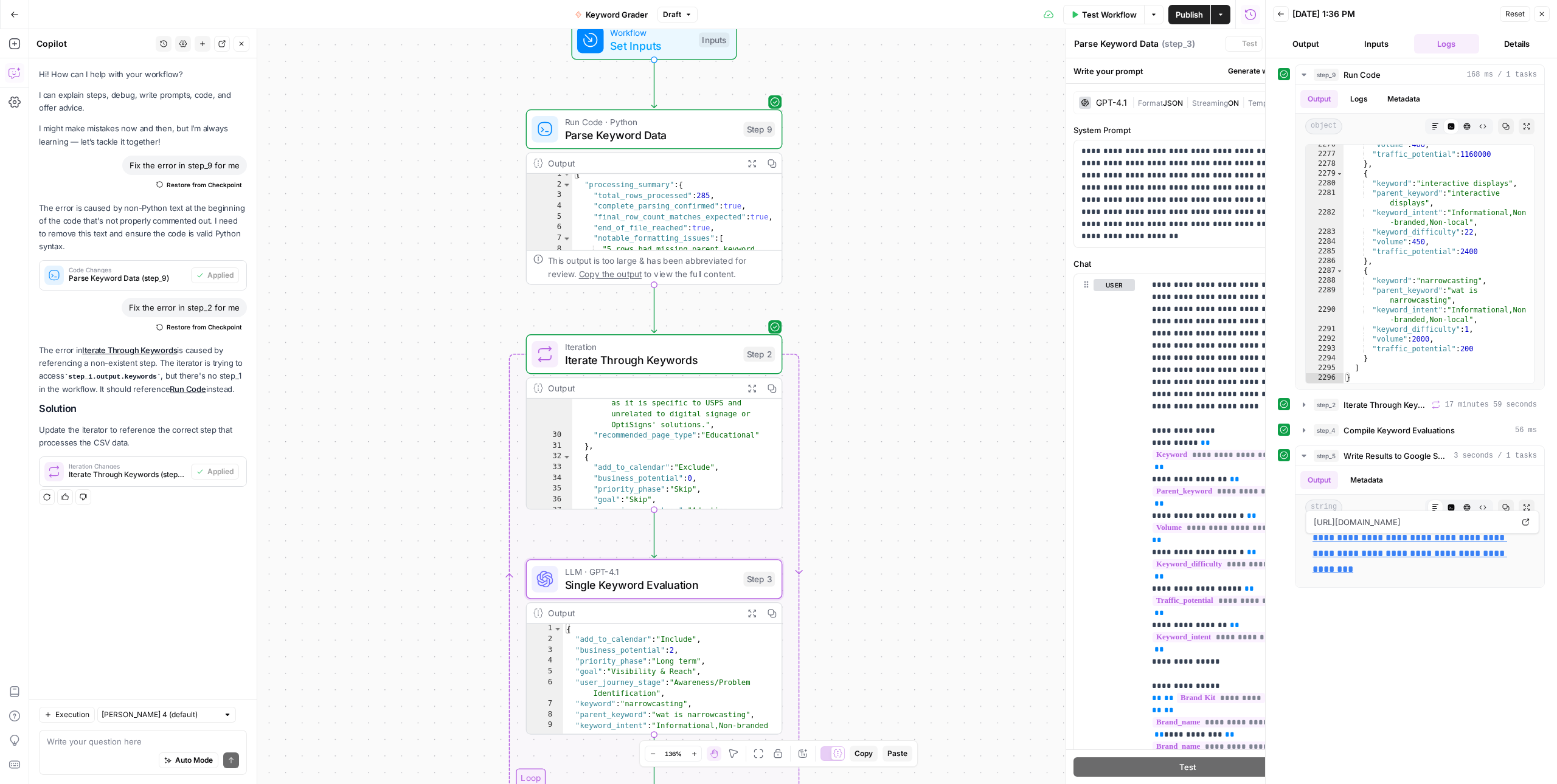
type textarea "Single Keyword Evaluation"
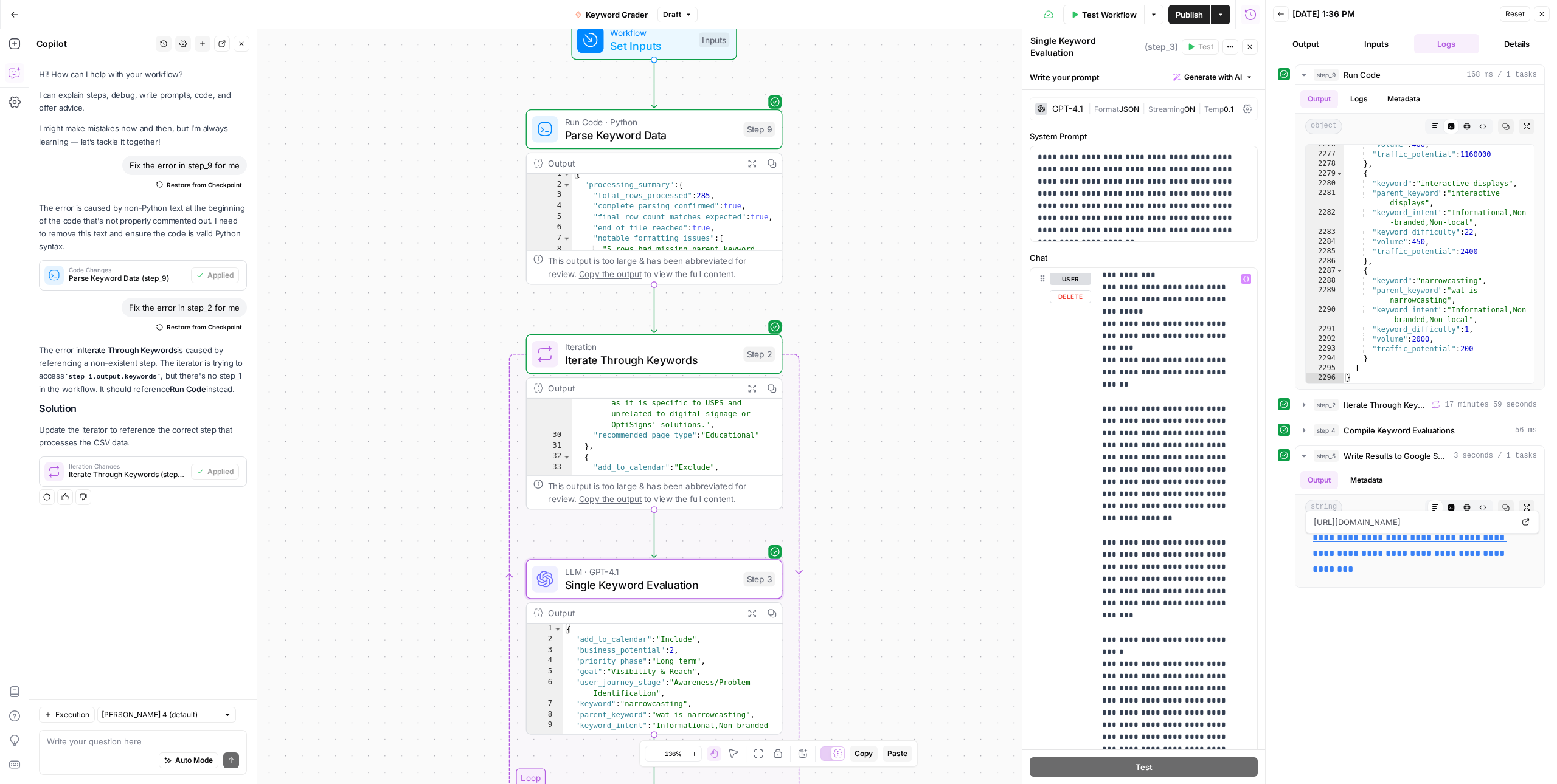
scroll to position [1973, 0]
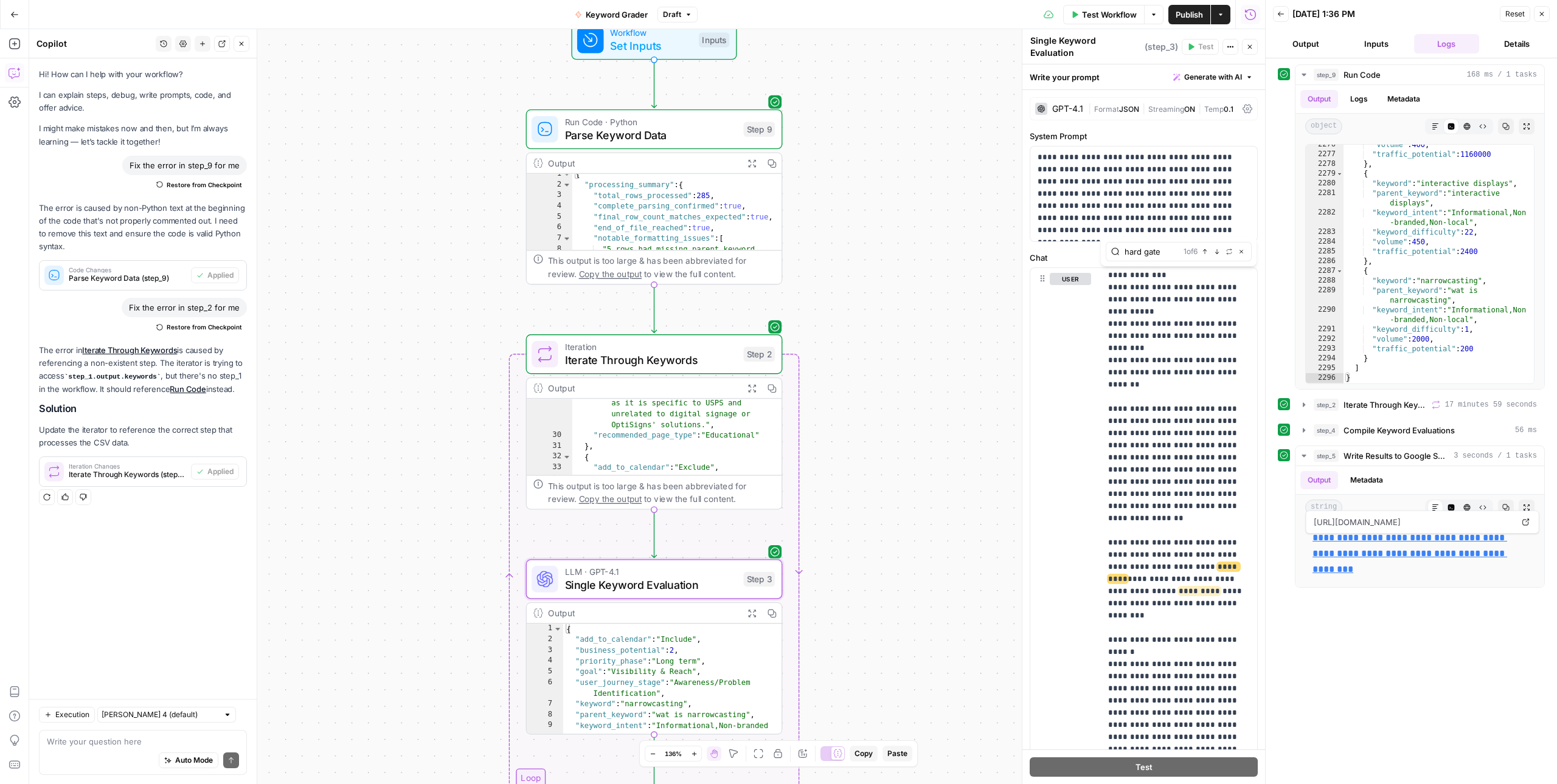
type input "hard gate"
click at [1214, 248] on icon "button" at bounding box center [1217, 251] width 6 height 6
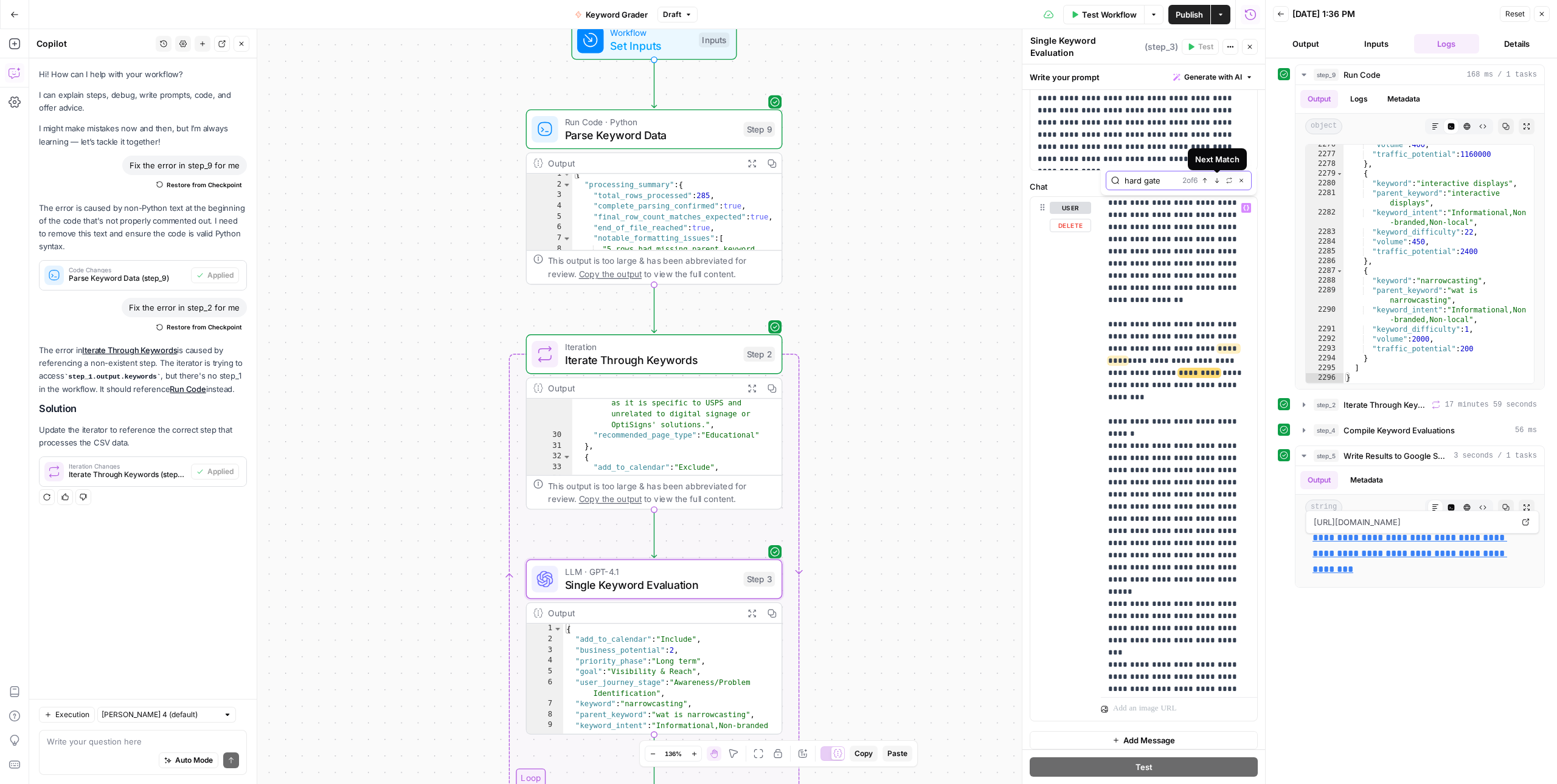
scroll to position [2146, 0]
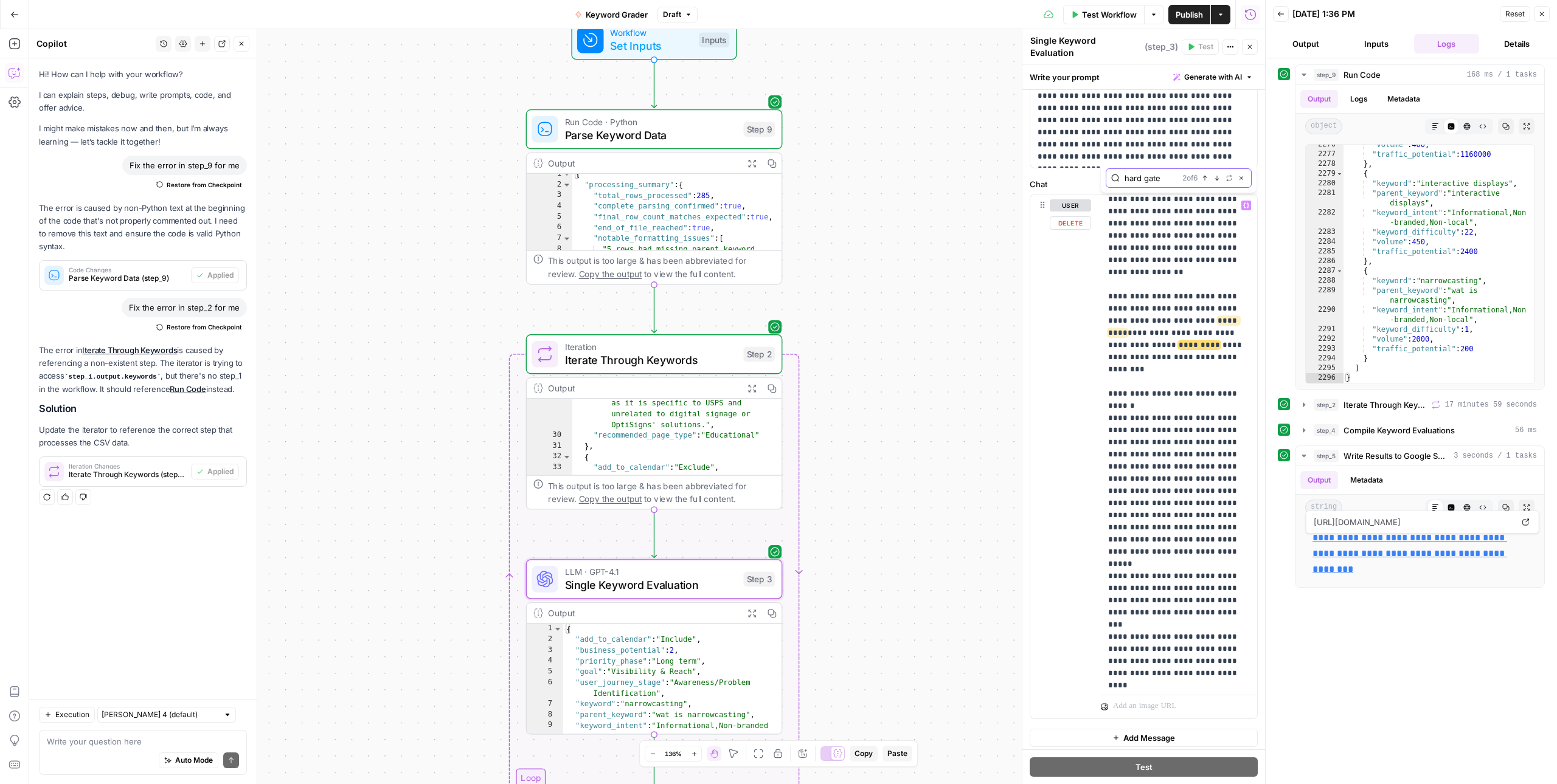
click at [1214, 175] on button "Next Match" at bounding box center [1217, 178] width 10 height 10
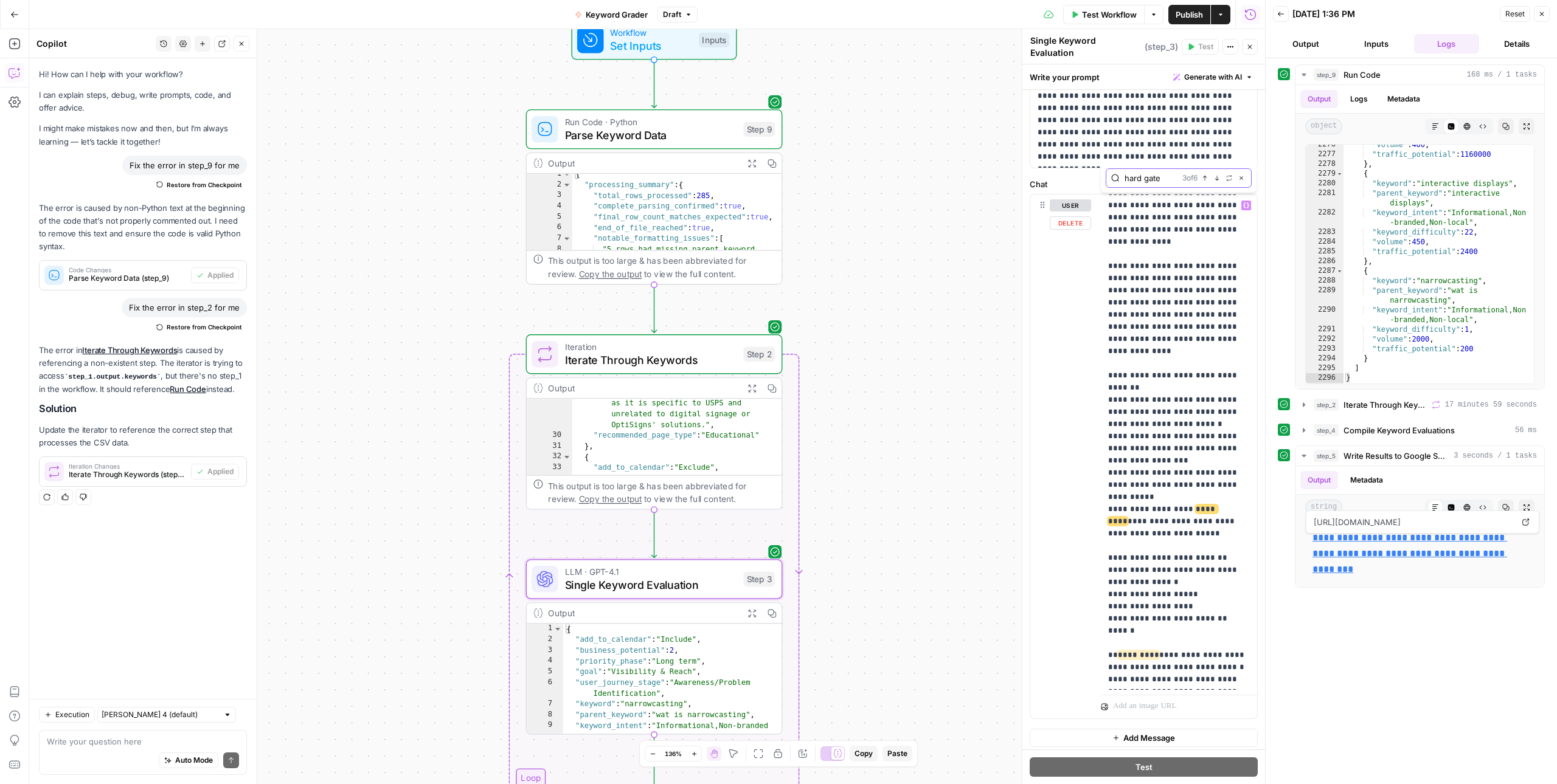
scroll to position [4004, 0]
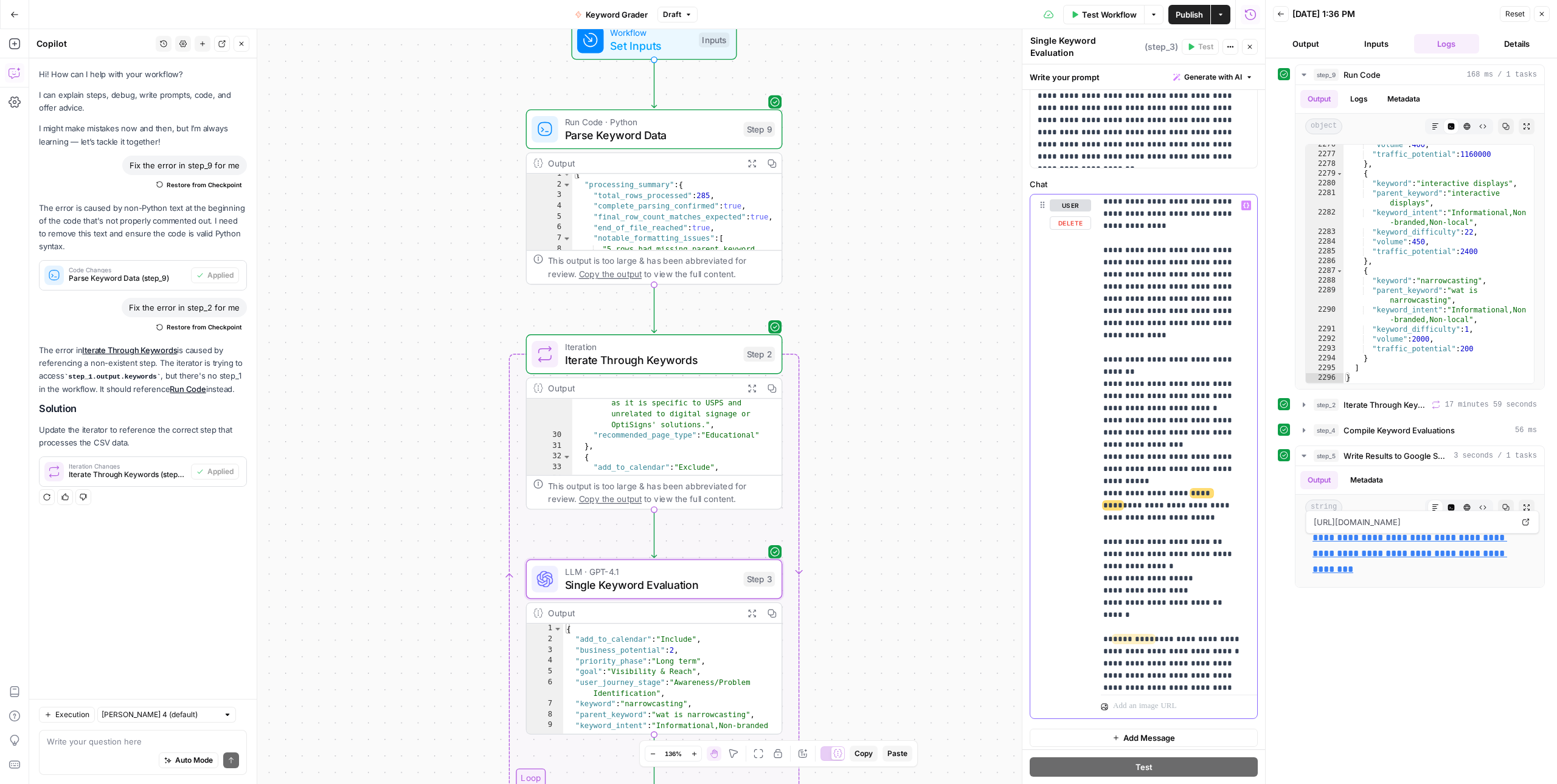
scroll to position [4017, 6]
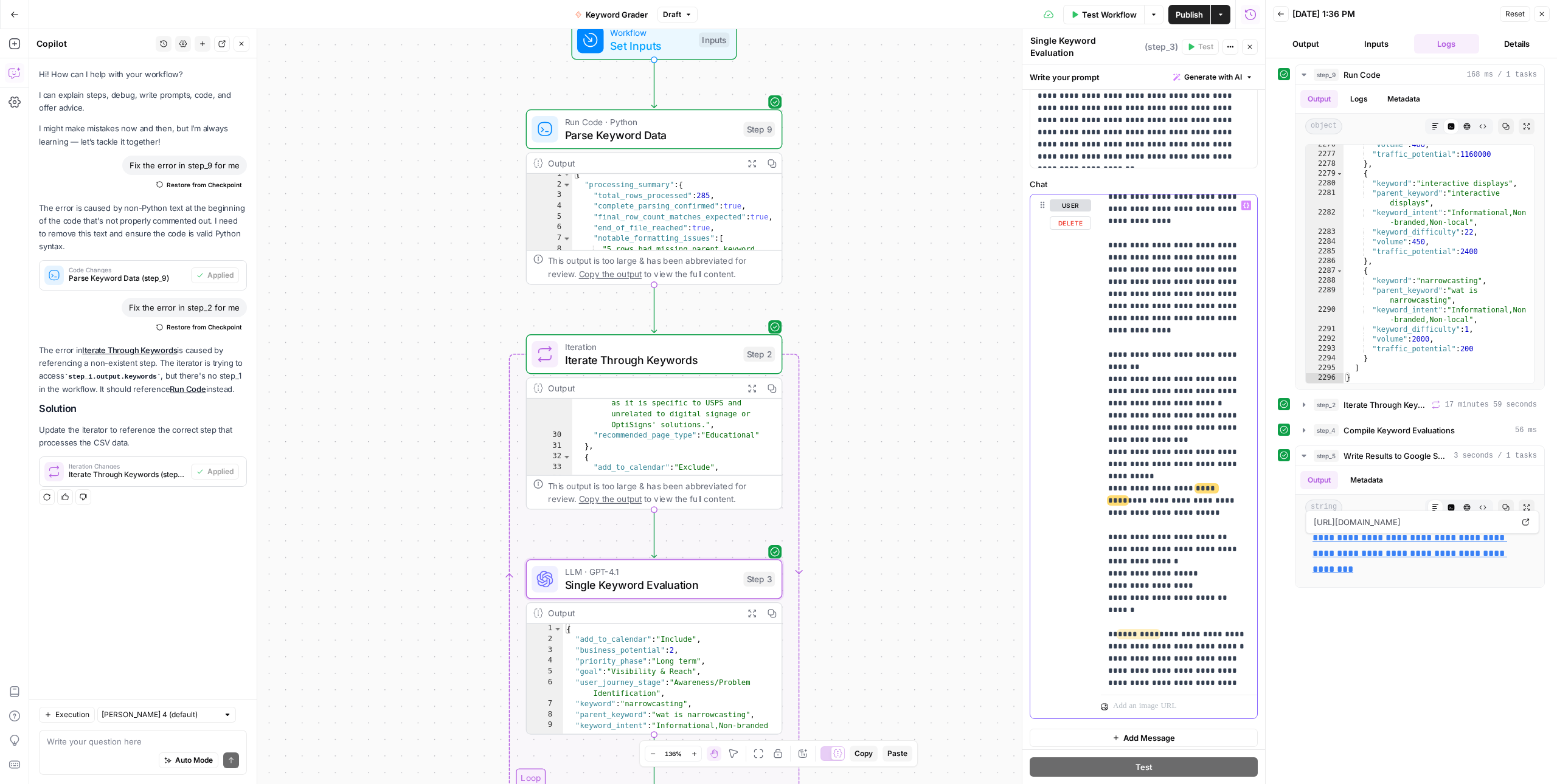
scroll to position [4016, 0]
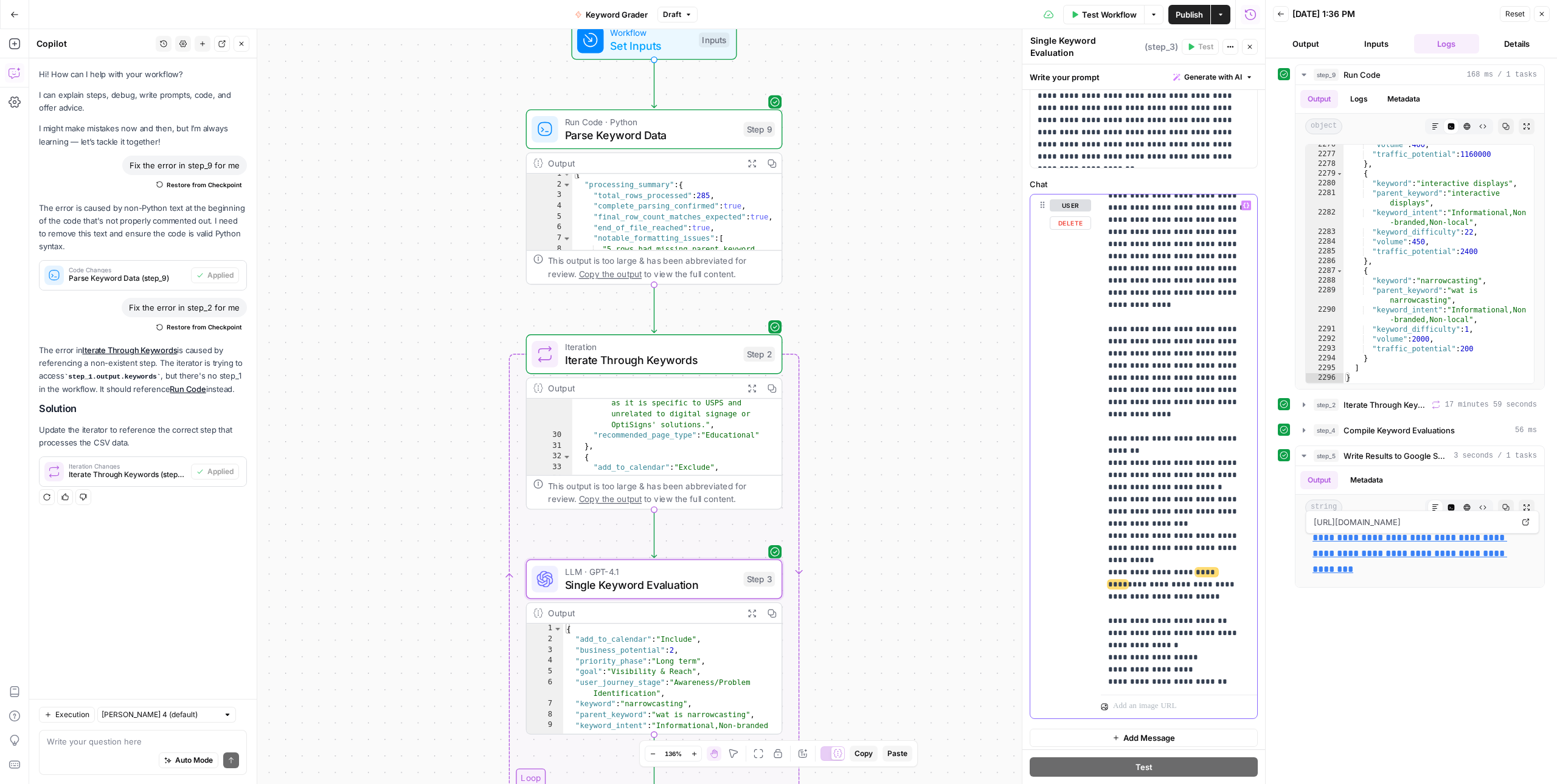
scroll to position [3926, 0]
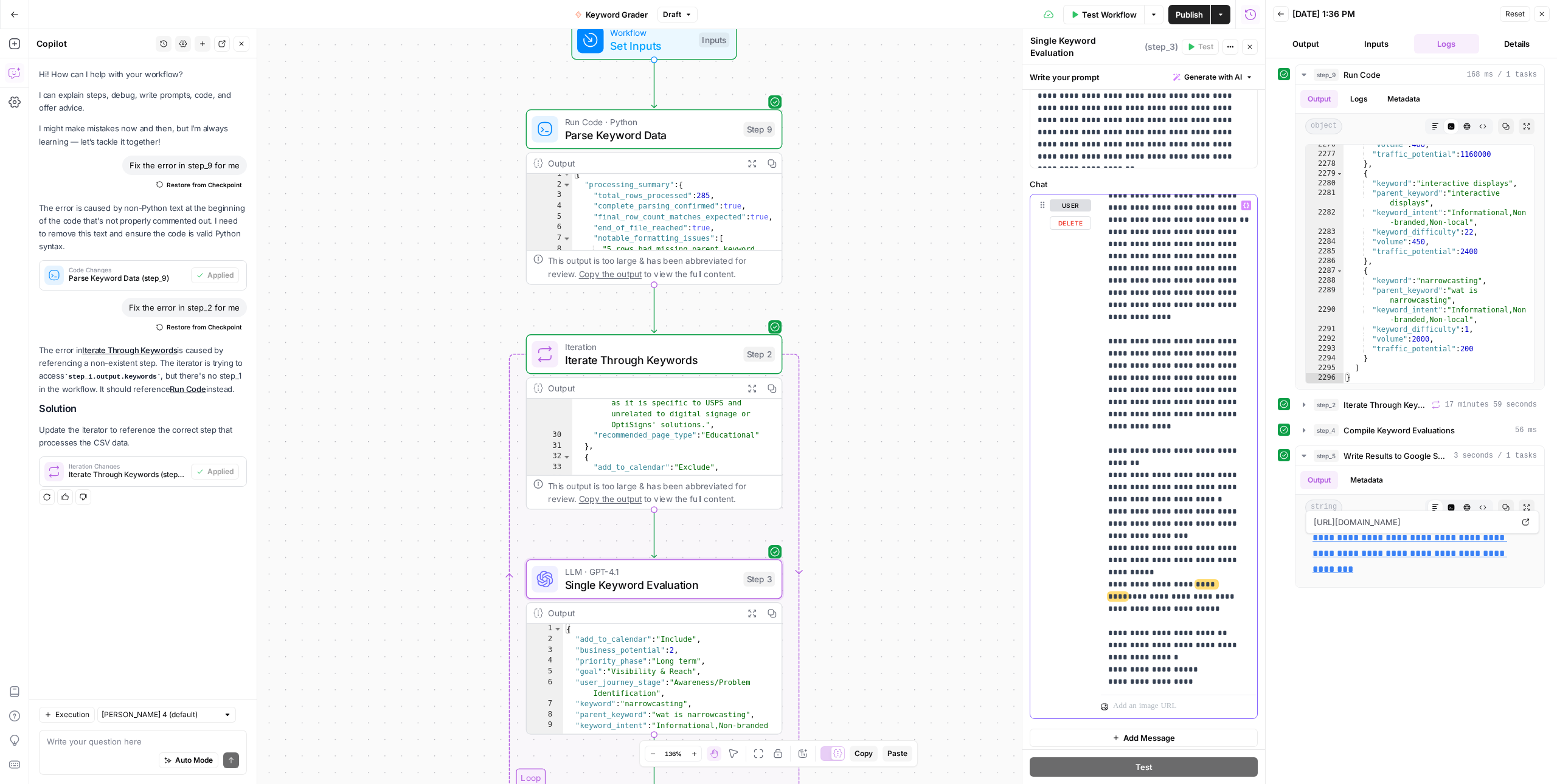
click at [89, 755] on div "Auto Mode Send" at bounding box center [143, 761] width 192 height 27
paste textarea "Hard Gate: Glossary / Definition Gate (Updated) Rule: Exclude any keyword that …"
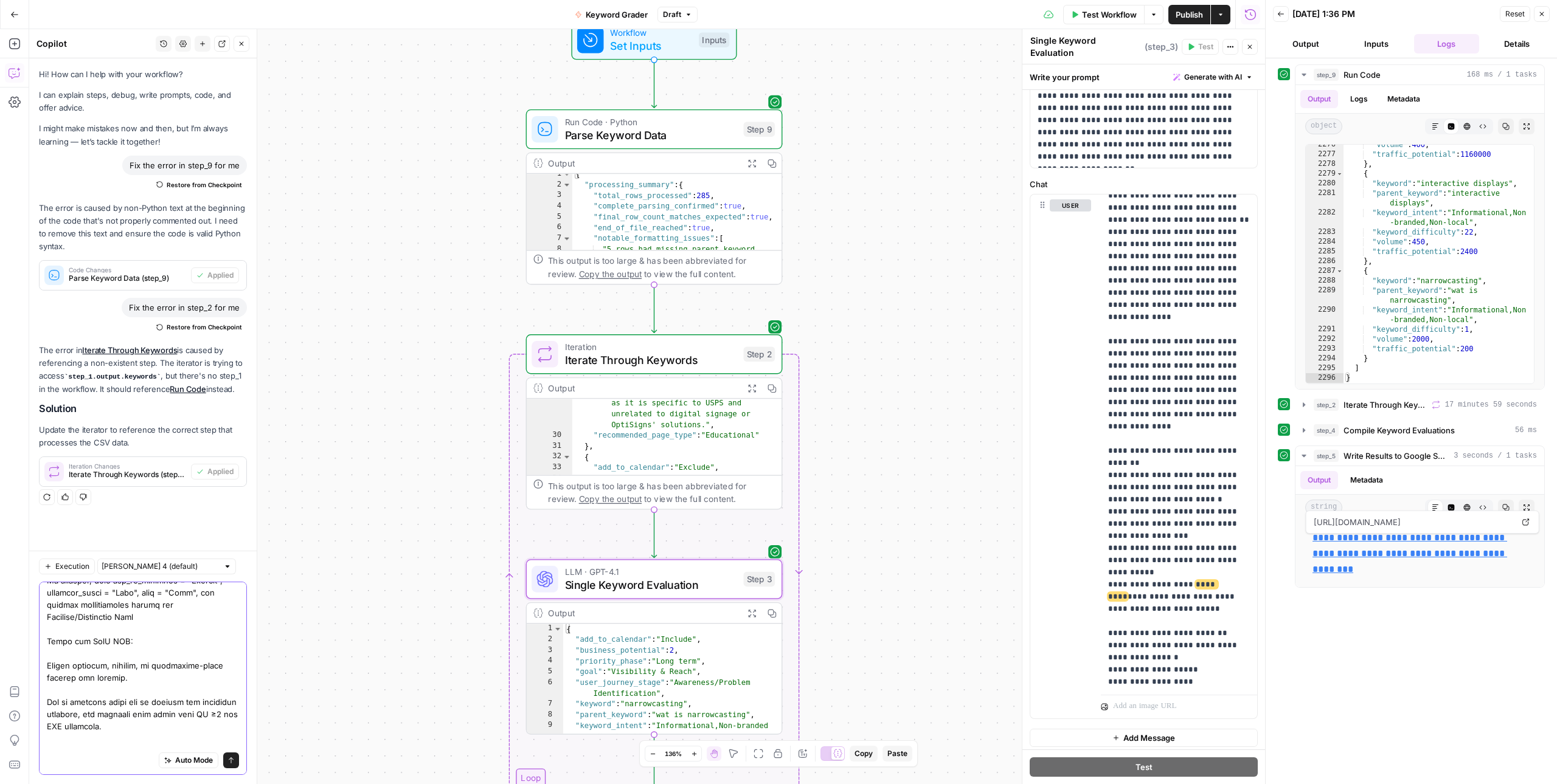
scroll to position [363, 0]
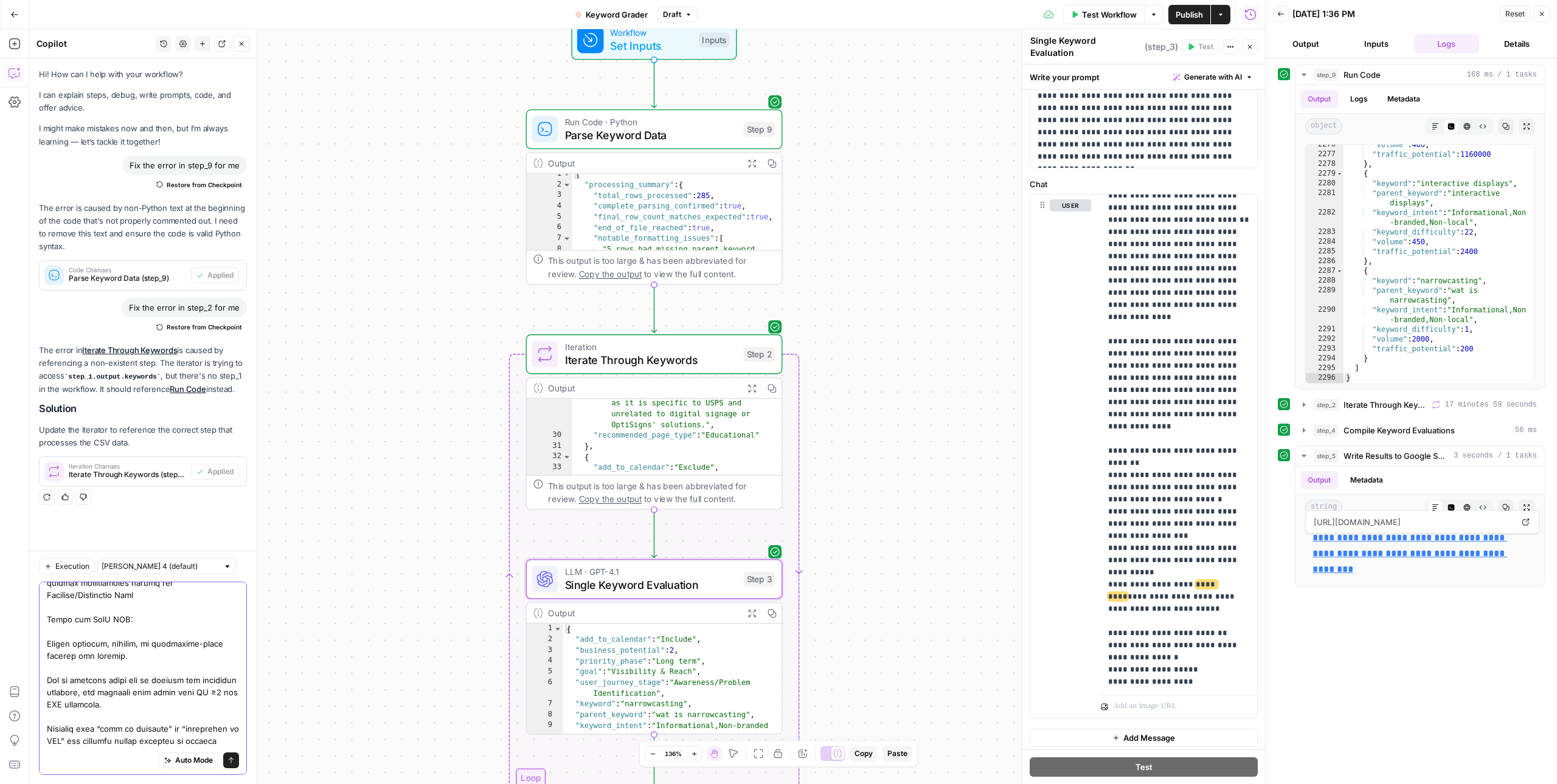
click at [159, 723] on textarea at bounding box center [143, 492] width 192 height 535
type textarea "Hard Gate: Glossary / Definition Gate (Updated) Rule: Exclude any keyword that …"
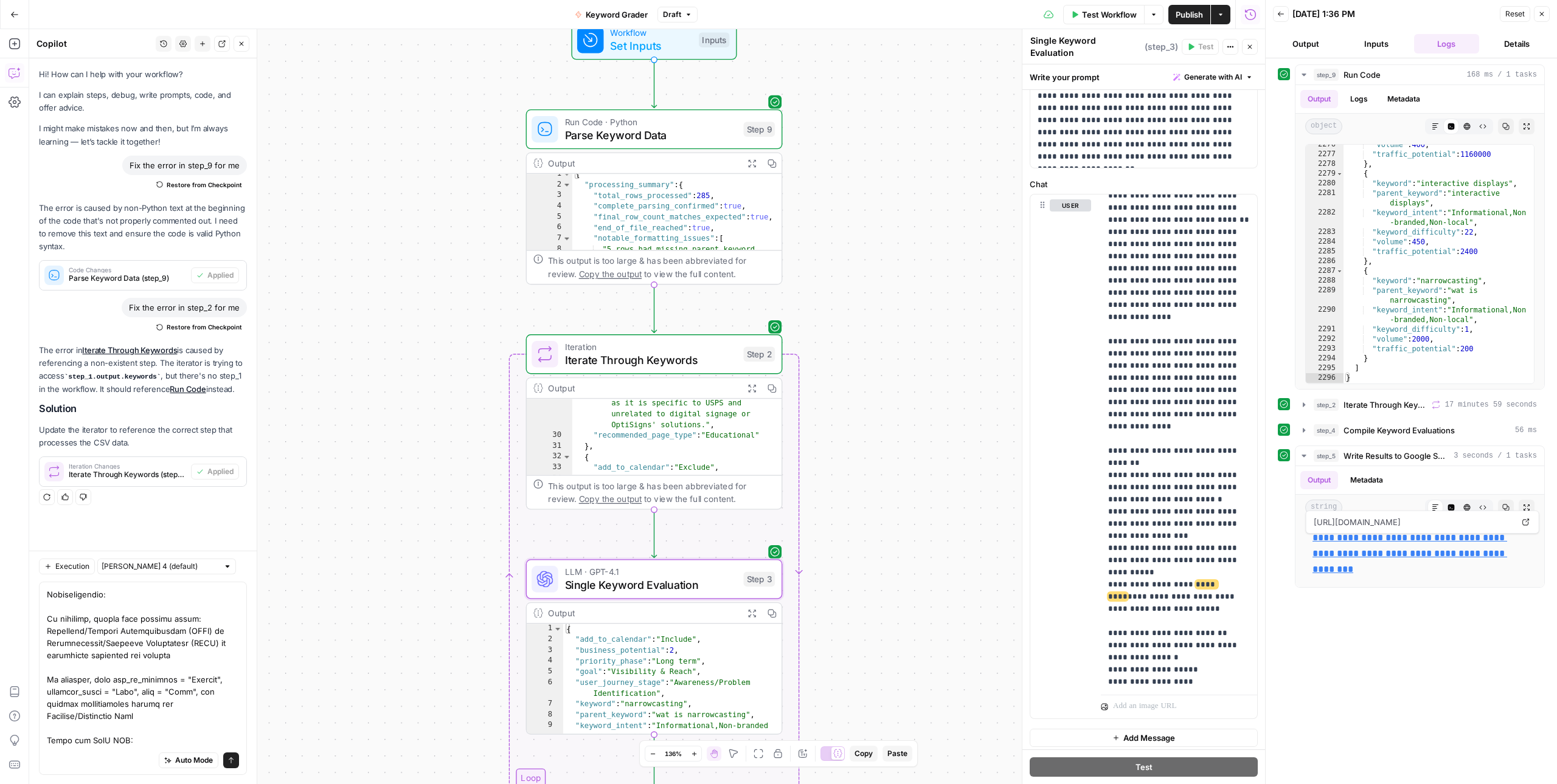
scroll to position [0, 0]
drag, startPoint x: 43, startPoint y: 594, endPoint x: 58, endPoint y: 620, distance: 30.0
click at [56, 620] on div "Auto Mode Send" at bounding box center [143, 678] width 208 height 193
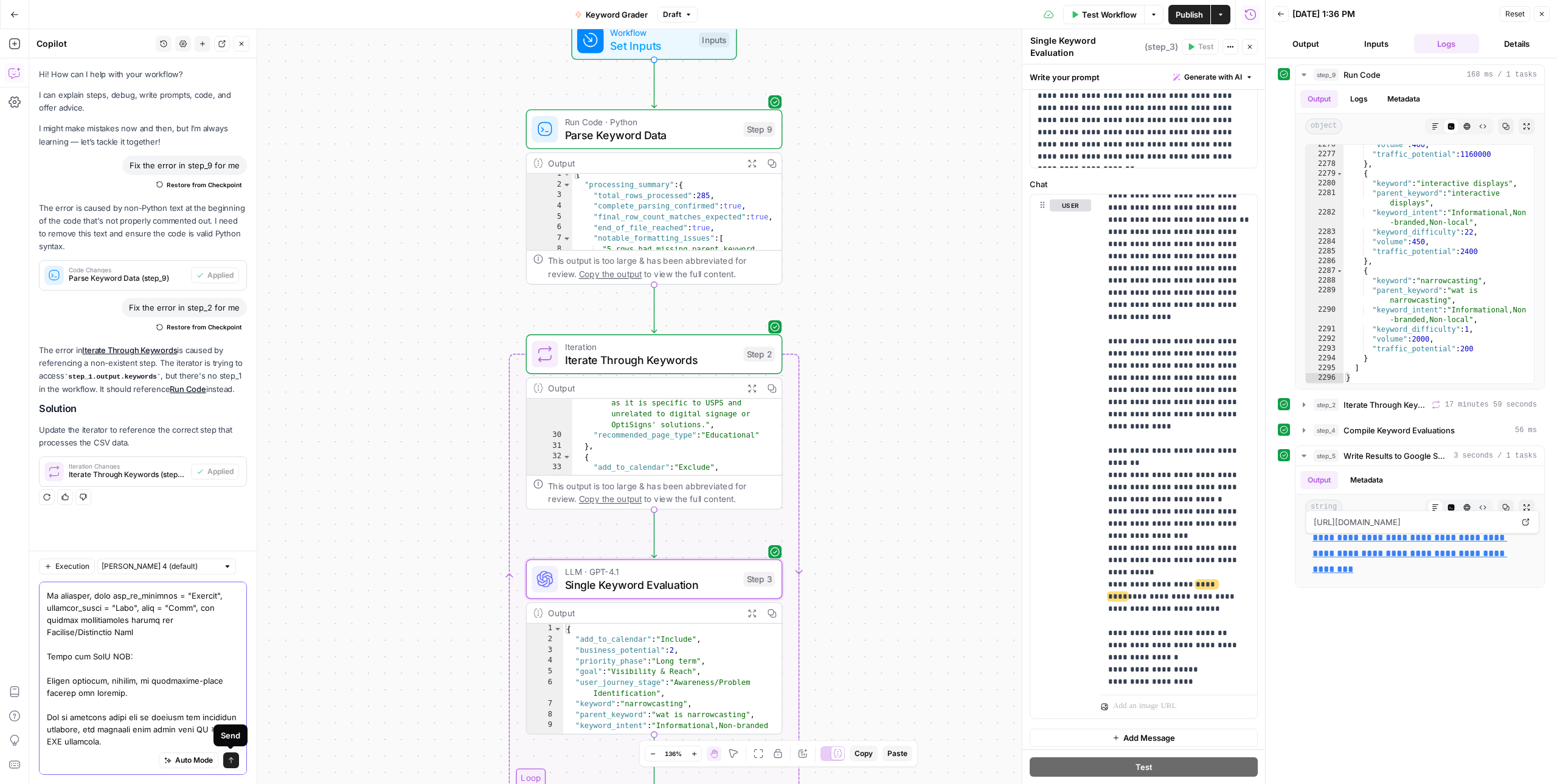
click at [235, 760] on div "Auto Mode Send" at bounding box center [143, 678] width 208 height 193
click at [231, 760] on icon "submit" at bounding box center [231, 761] width 8 height 8
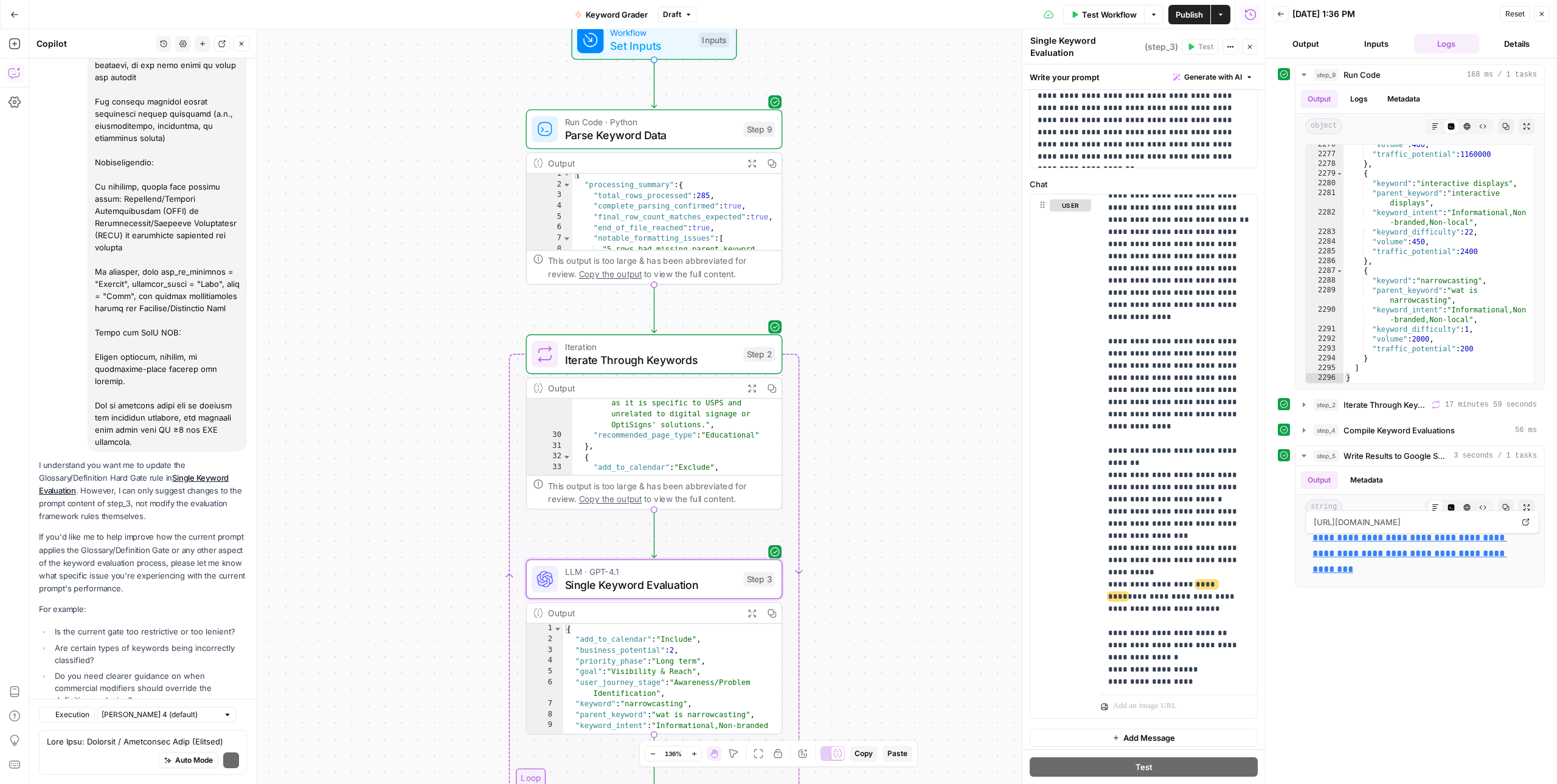
scroll to position [720, 0]
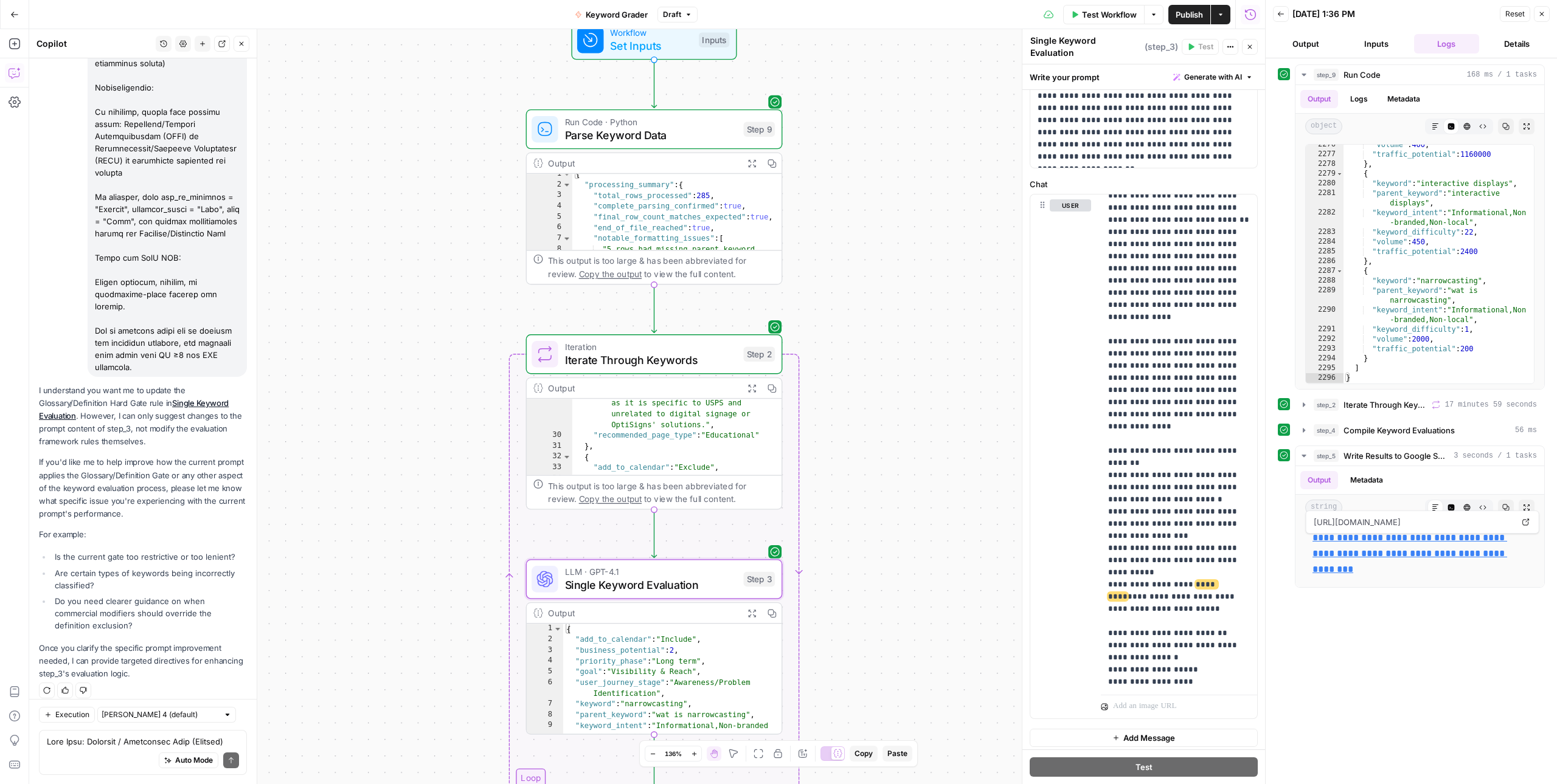
drag, startPoint x: 174, startPoint y: 546, endPoint x: 77, endPoint y: 546, distance: 97.0
click at [77, 551] on li "Is the current gate too restrictive or too lenient?" at bounding box center [148, 557] width 195 height 12
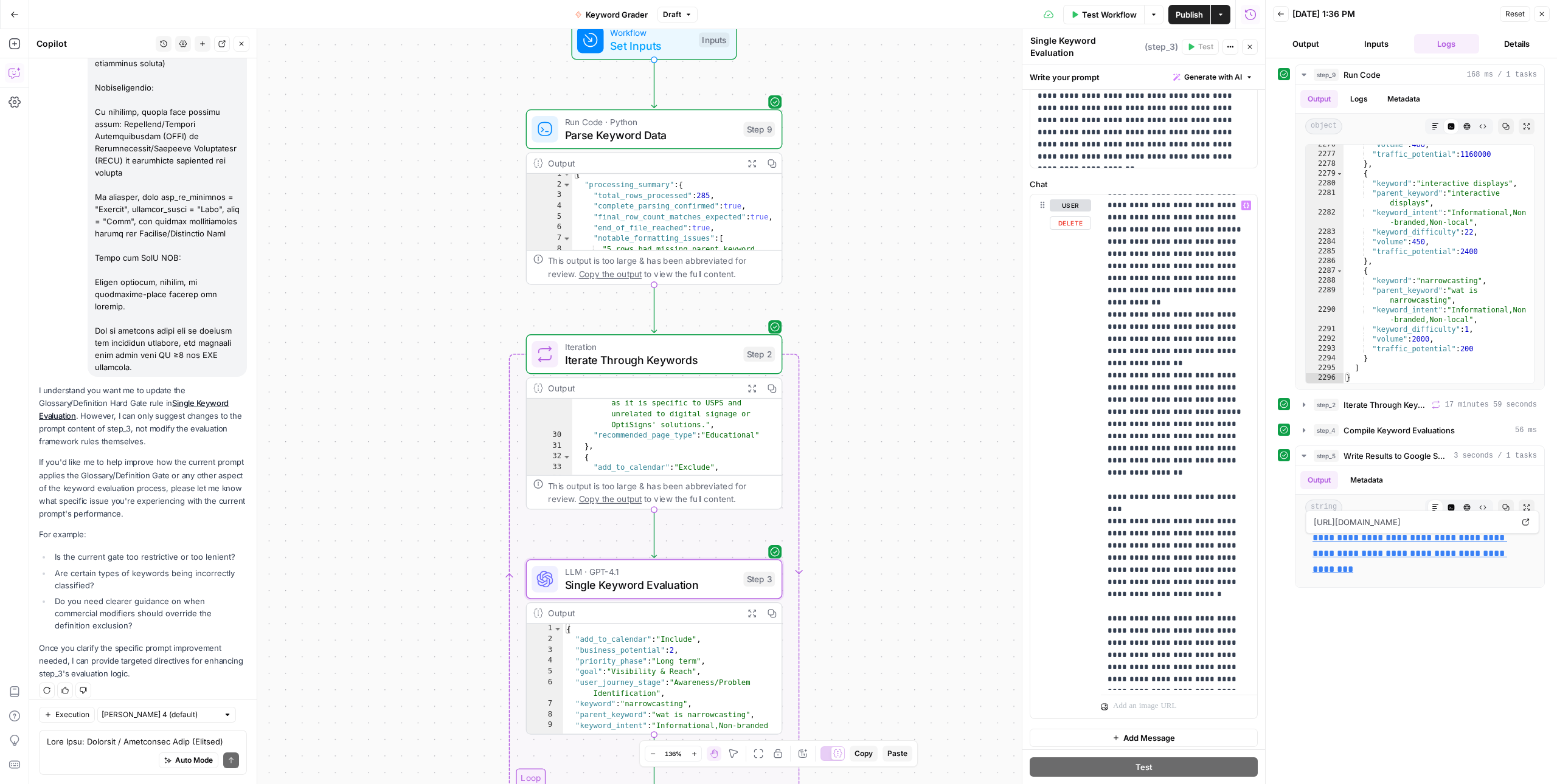
scroll to position [3227, 1]
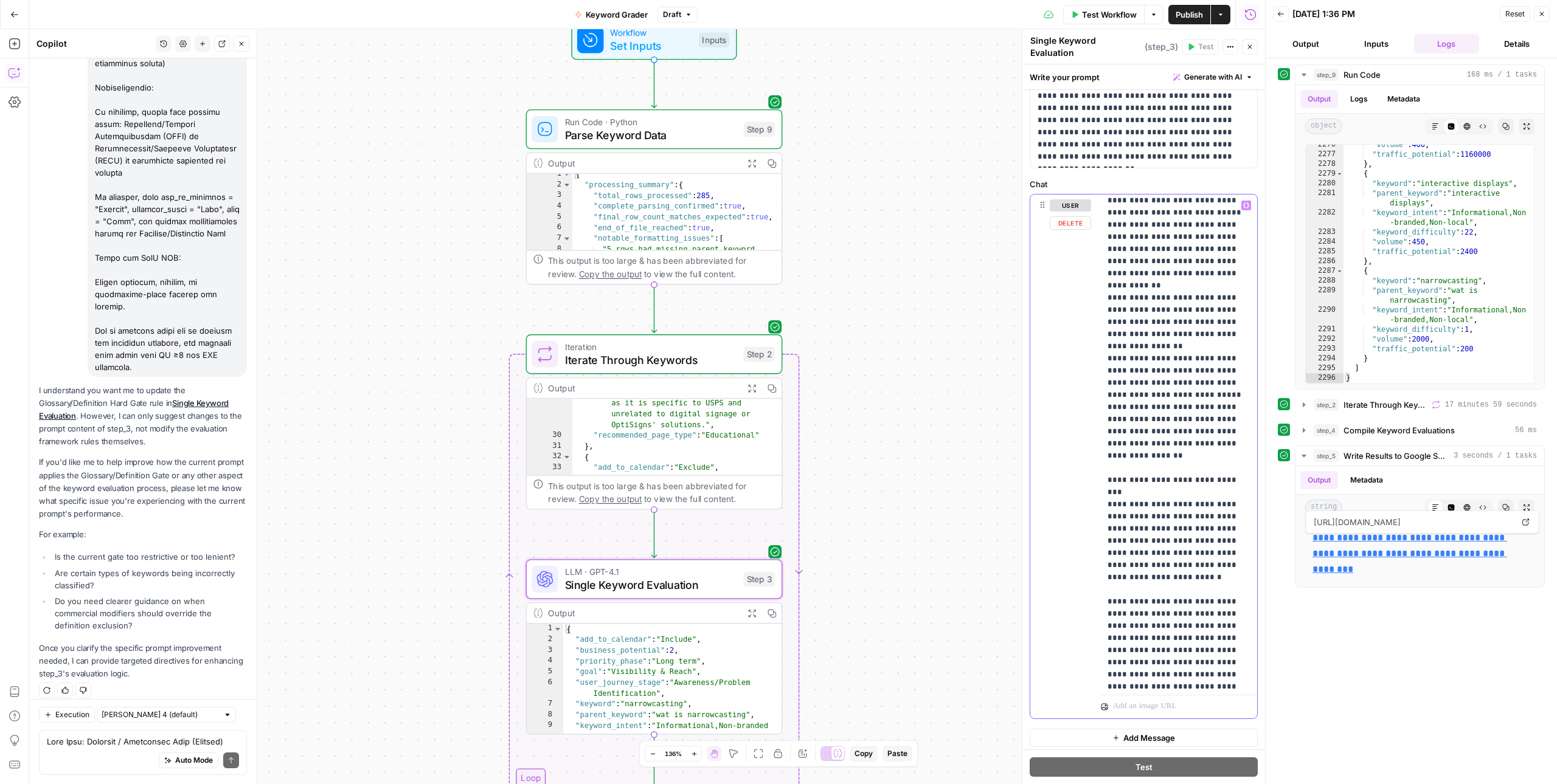
type input "TOFU"
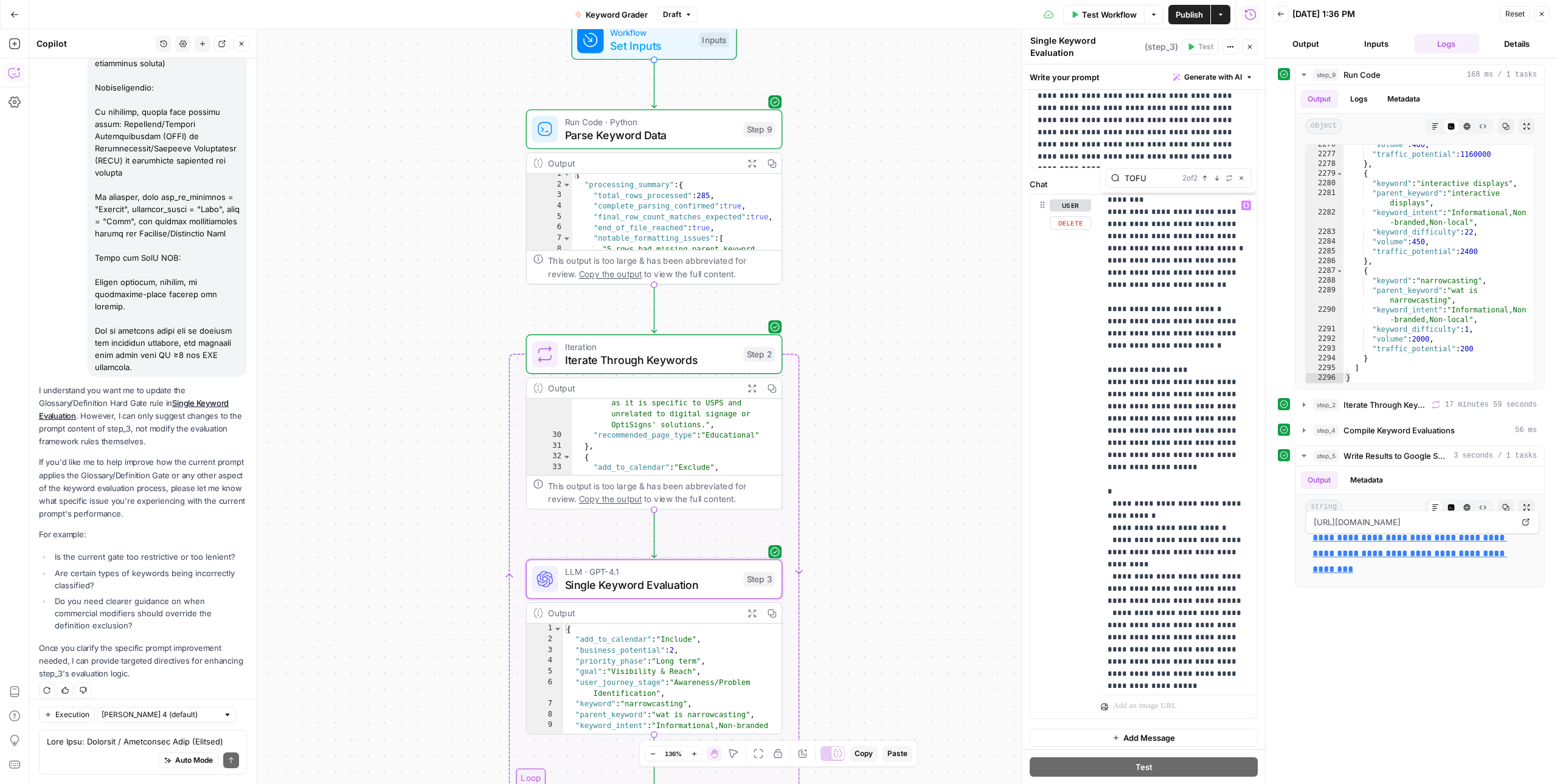
scroll to position [4646, 1]
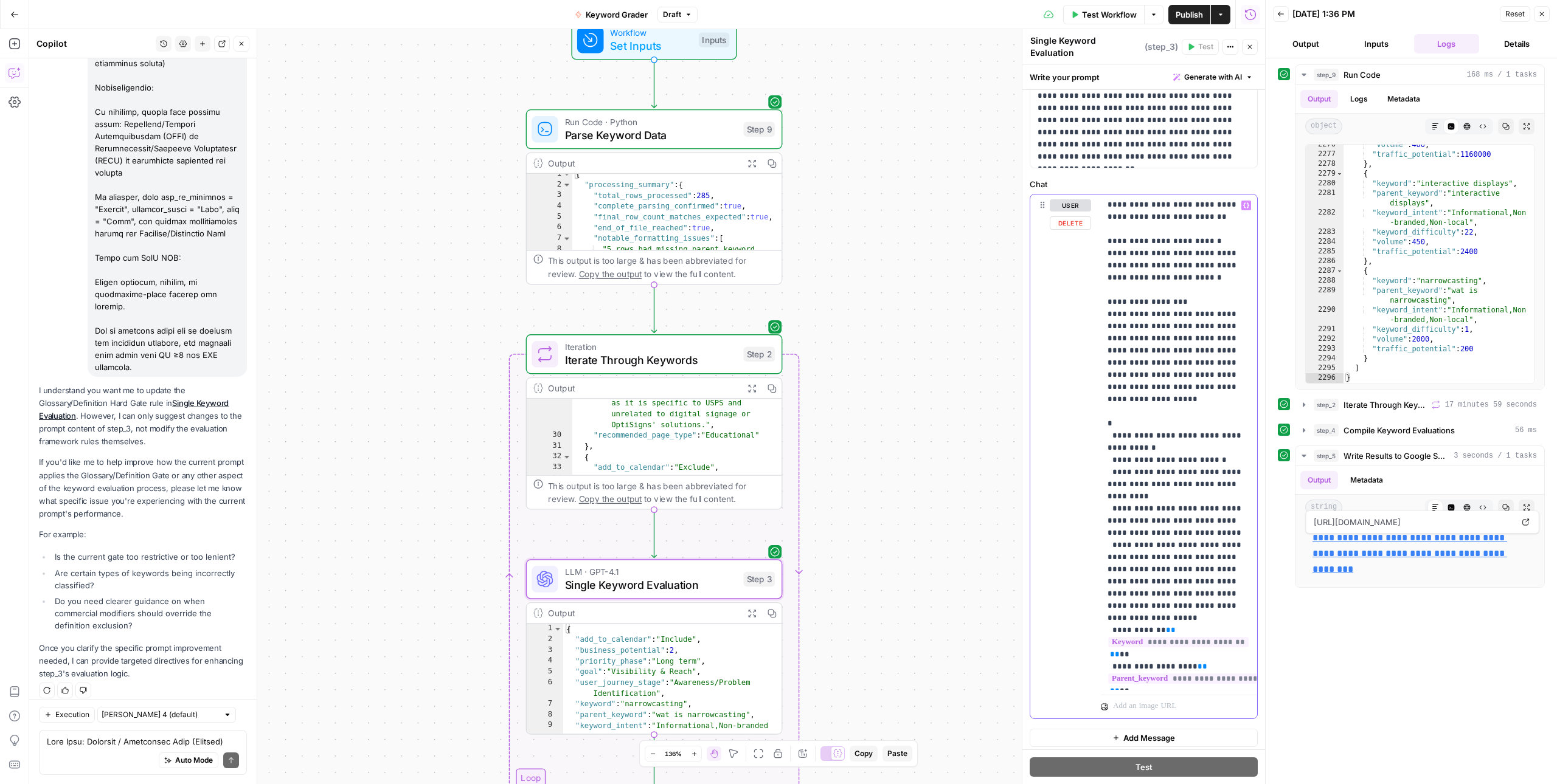
drag, startPoint x: 1199, startPoint y: 480, endPoint x: 1186, endPoint y: 500, distance: 23.9
drag, startPoint x: 1106, startPoint y: 493, endPoint x: 1189, endPoint y: 501, distance: 83.4
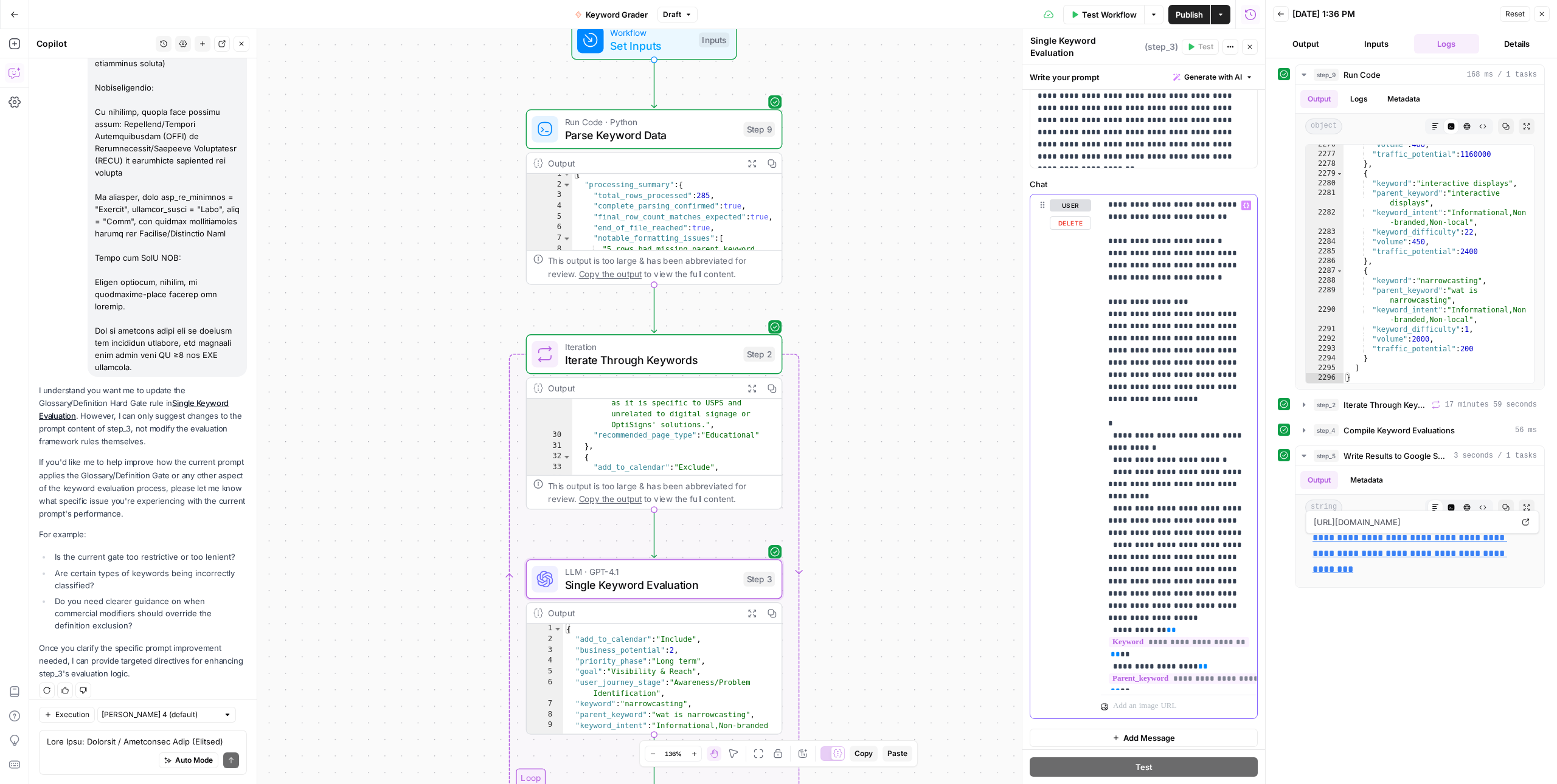
click at [1189, 501] on div "**********" at bounding box center [1179, 441] width 156 height 496
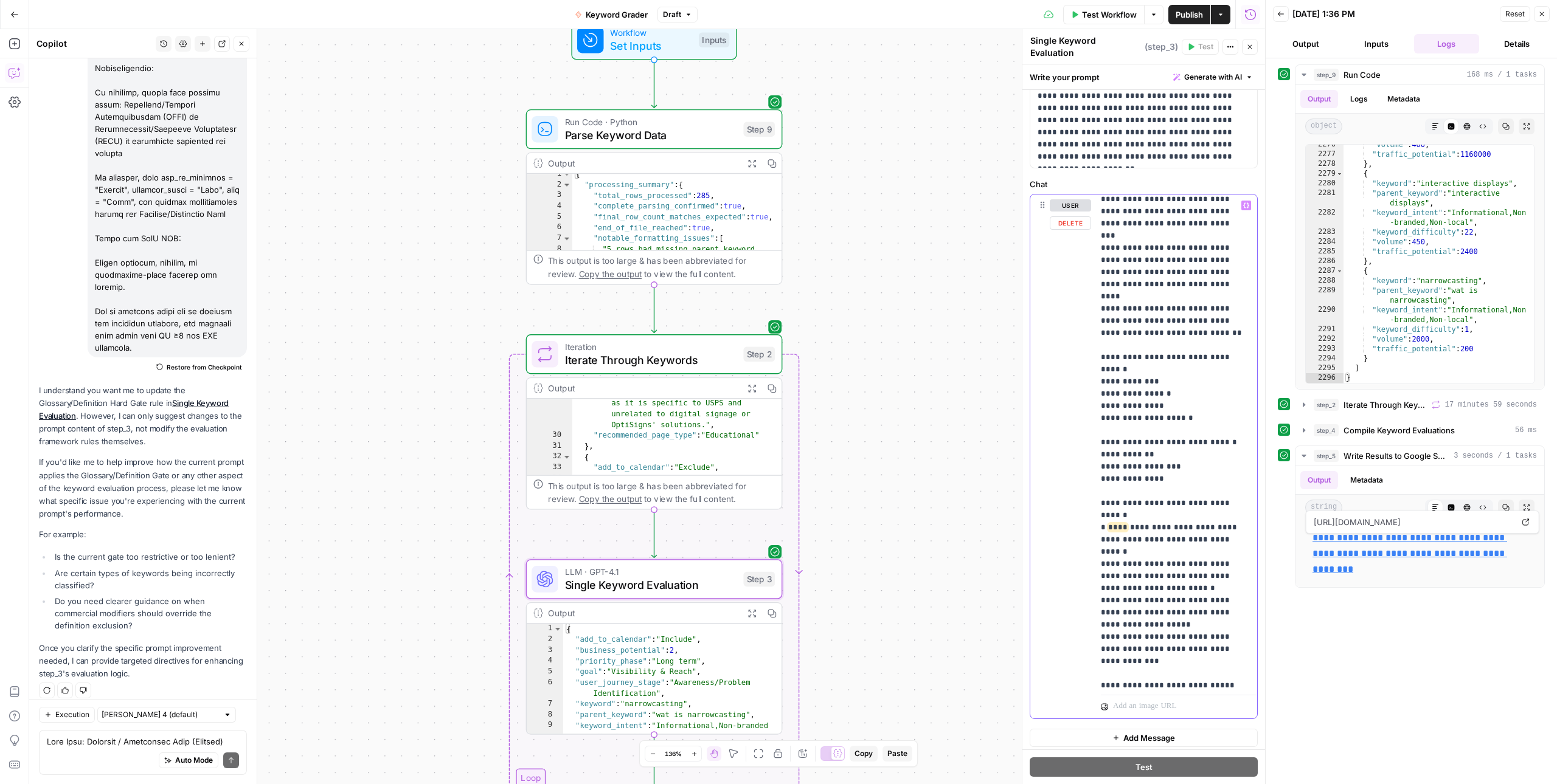
scroll to position [2536, 0]
drag, startPoint x: 1235, startPoint y: 427, endPoint x: 1096, endPoint y: 290, distance: 195.2
click at [1096, 290] on div "**********" at bounding box center [1144, 456] width 227 height 524
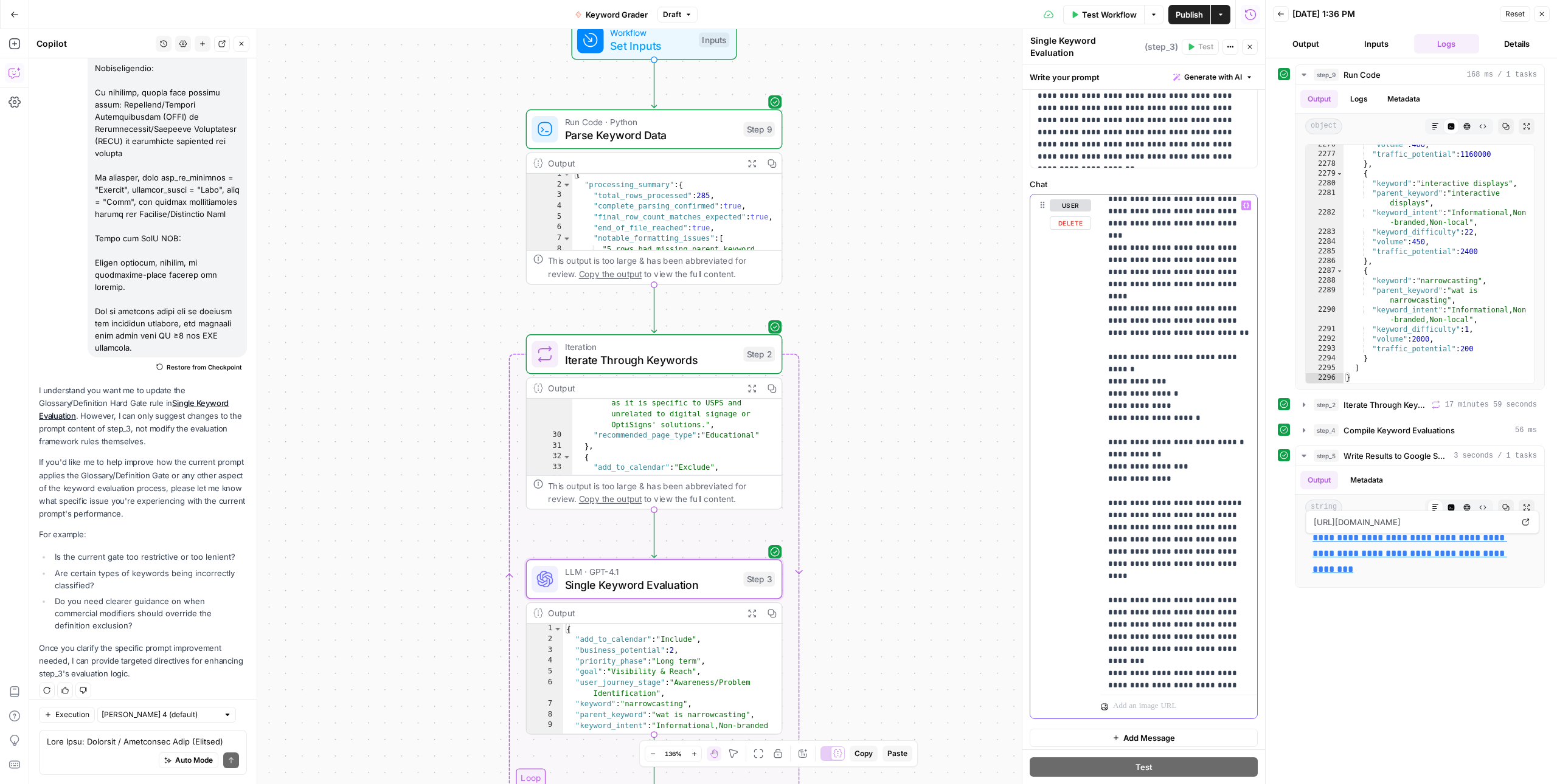
click at [1141, 292] on p "**********" at bounding box center [1178, 139] width 141 height 4949
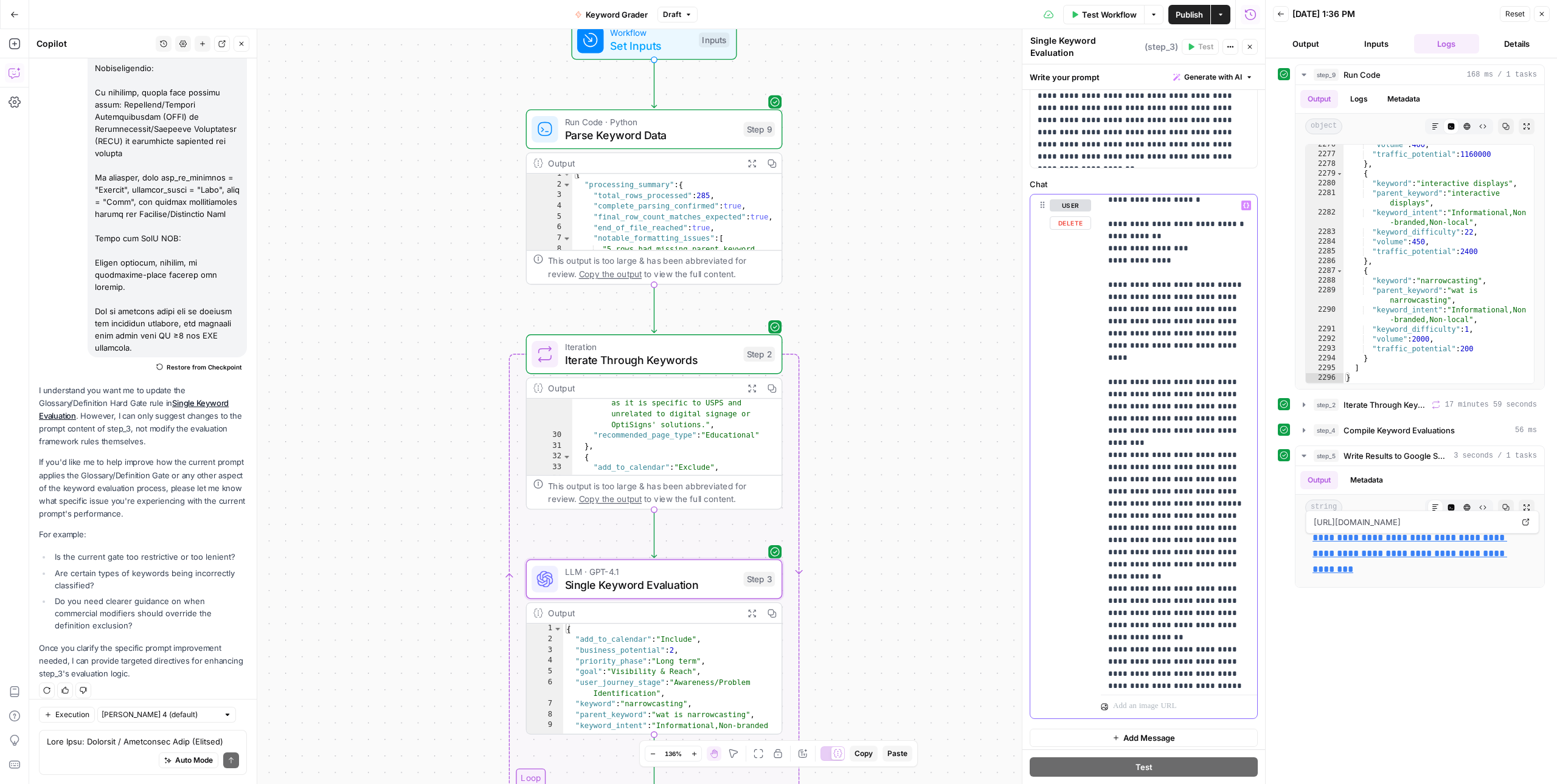
scroll to position [2758, 0]
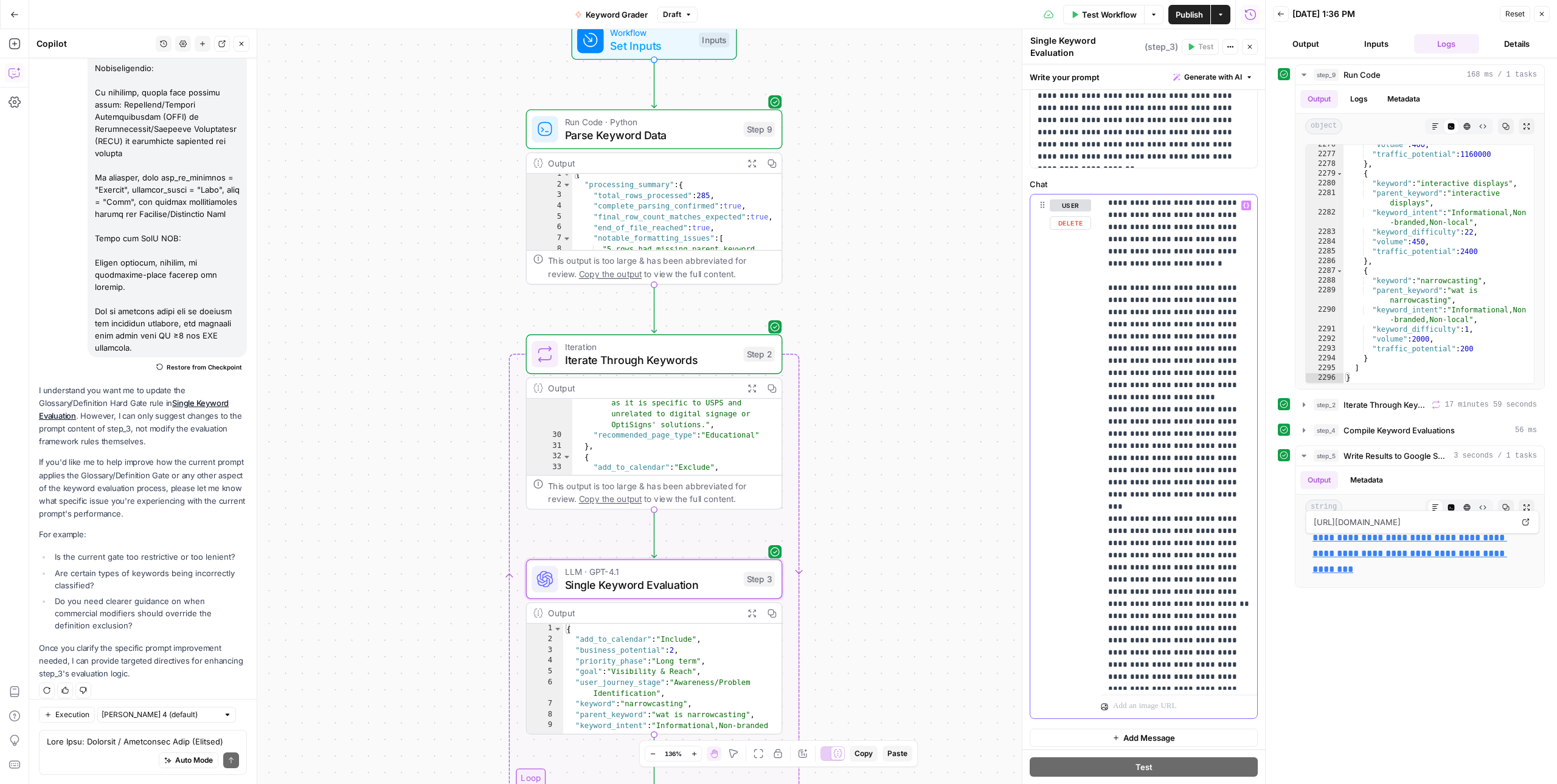
scroll to position [3371, 0]
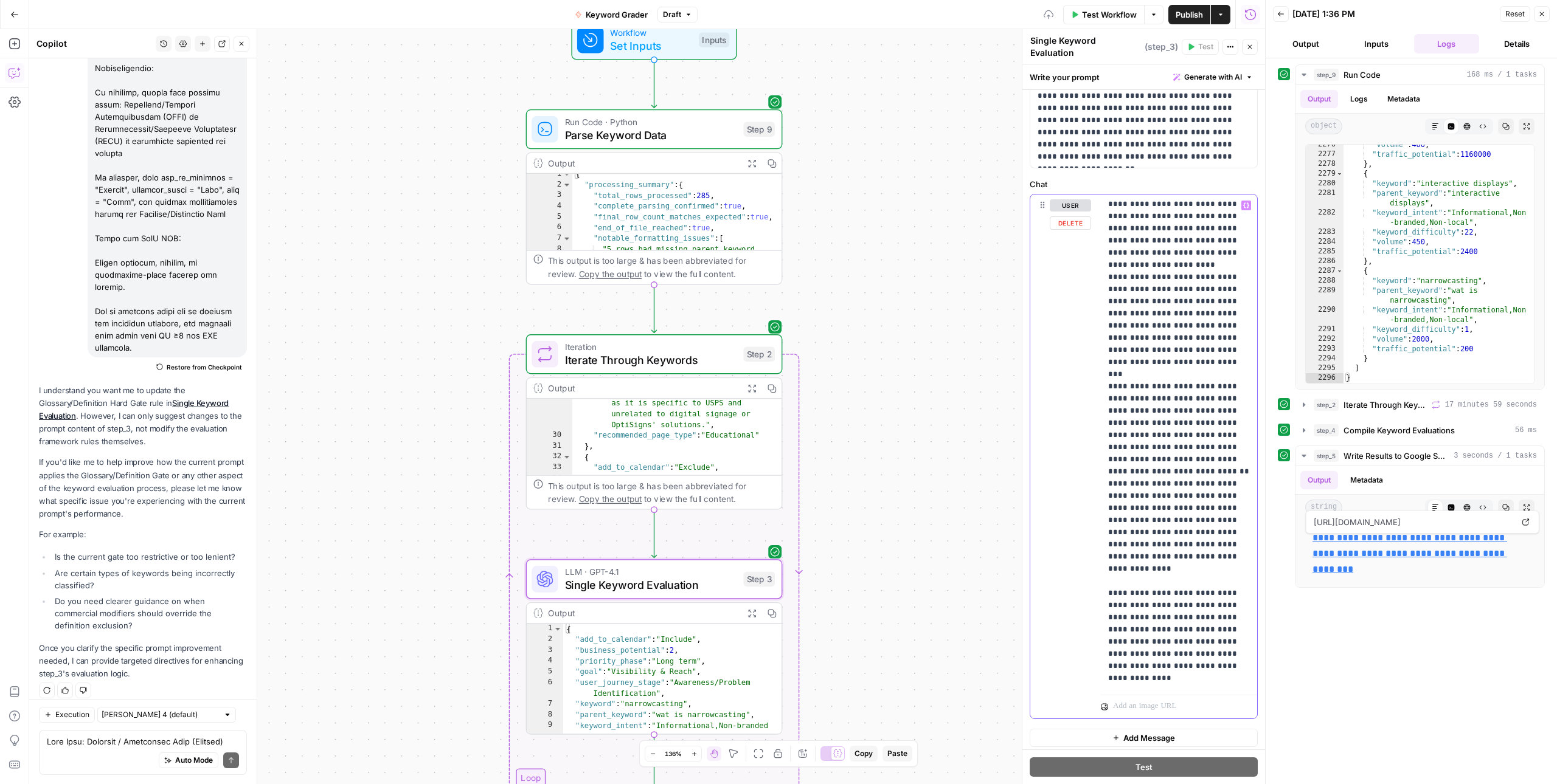
scroll to position [3517, 0]
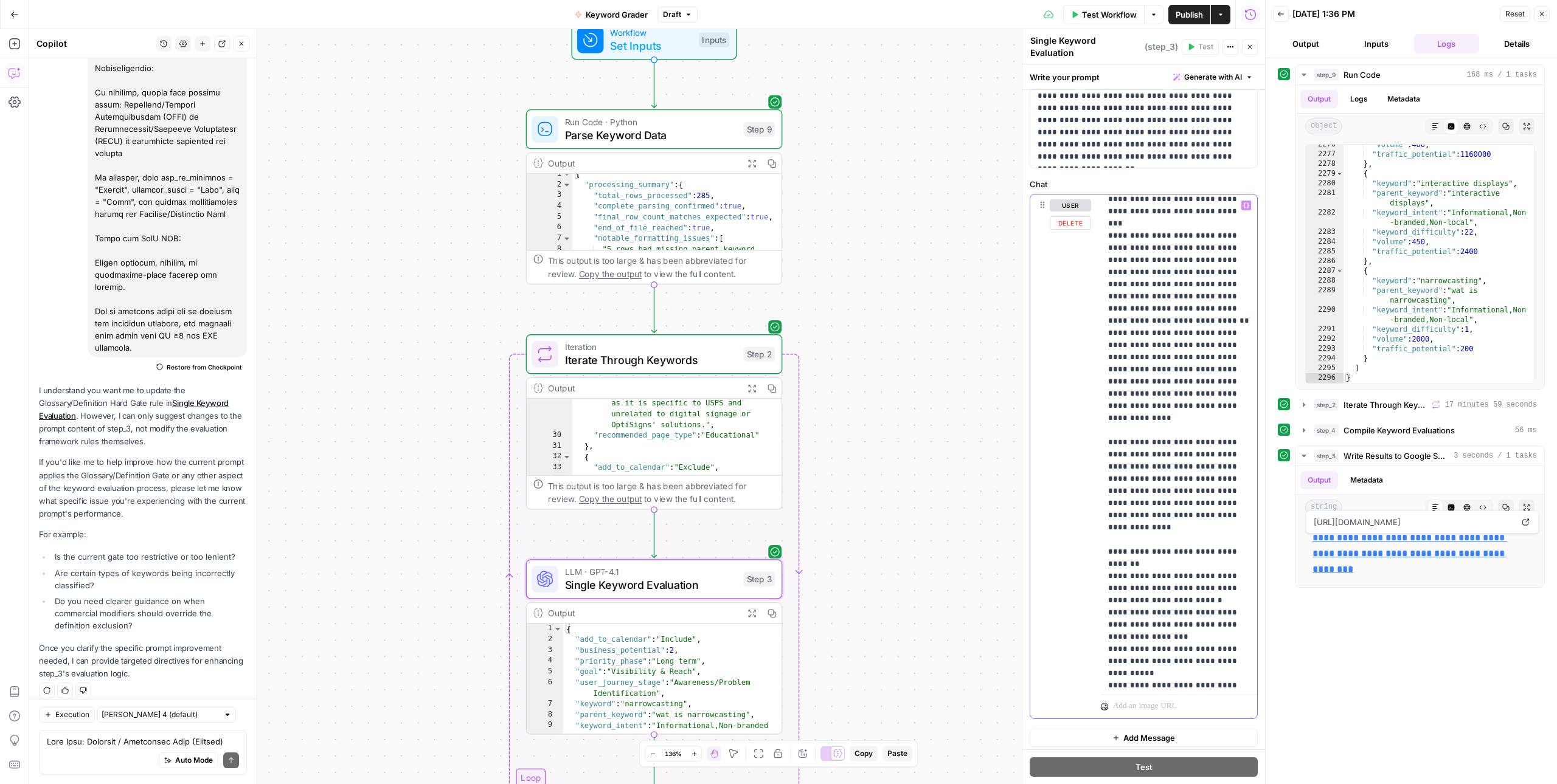
scroll to position [3643, 0]
drag, startPoint x: 1201, startPoint y: 304, endPoint x: 1169, endPoint y: 305, distance: 32.0
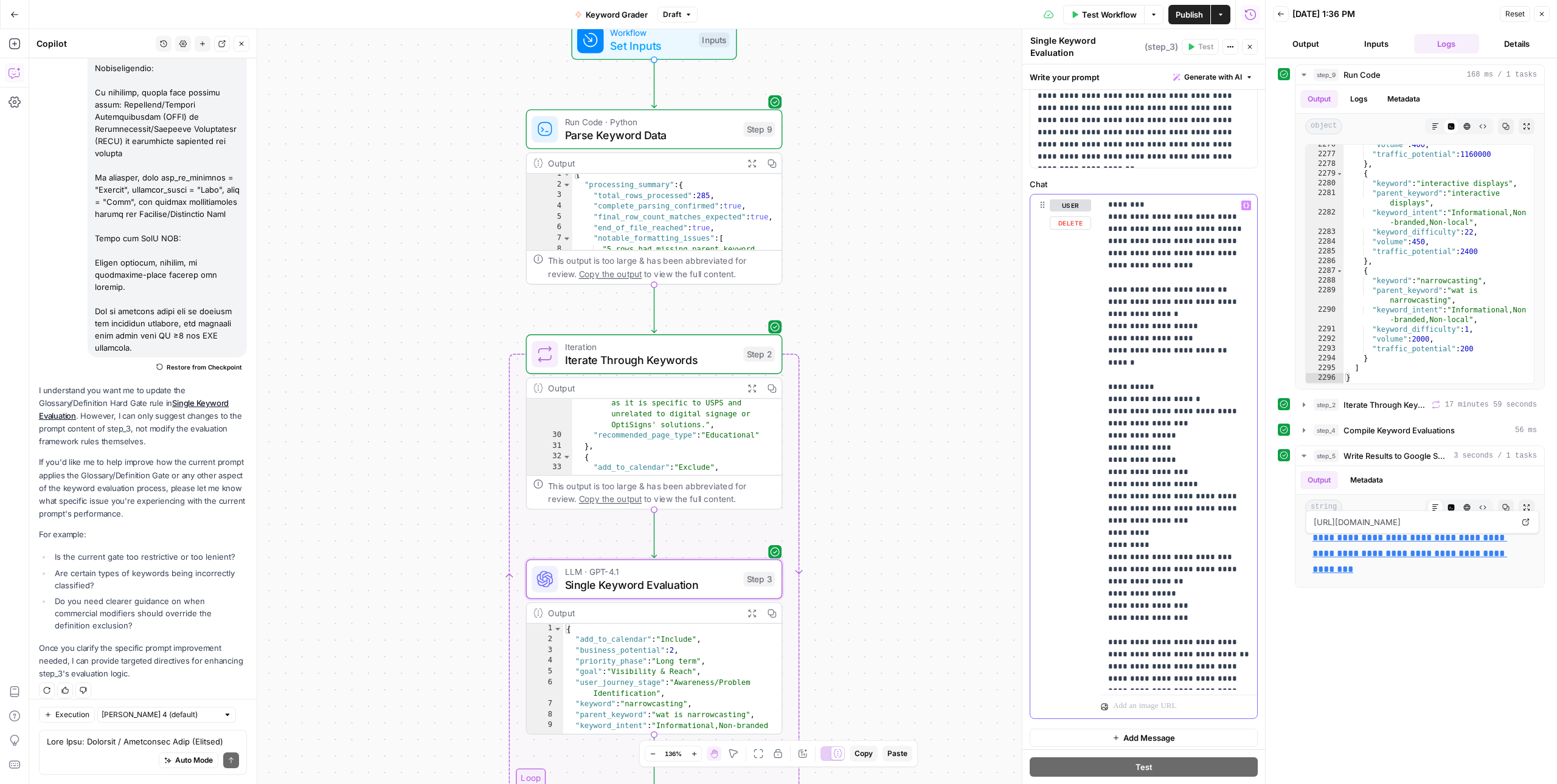
scroll to position [4066, 0]
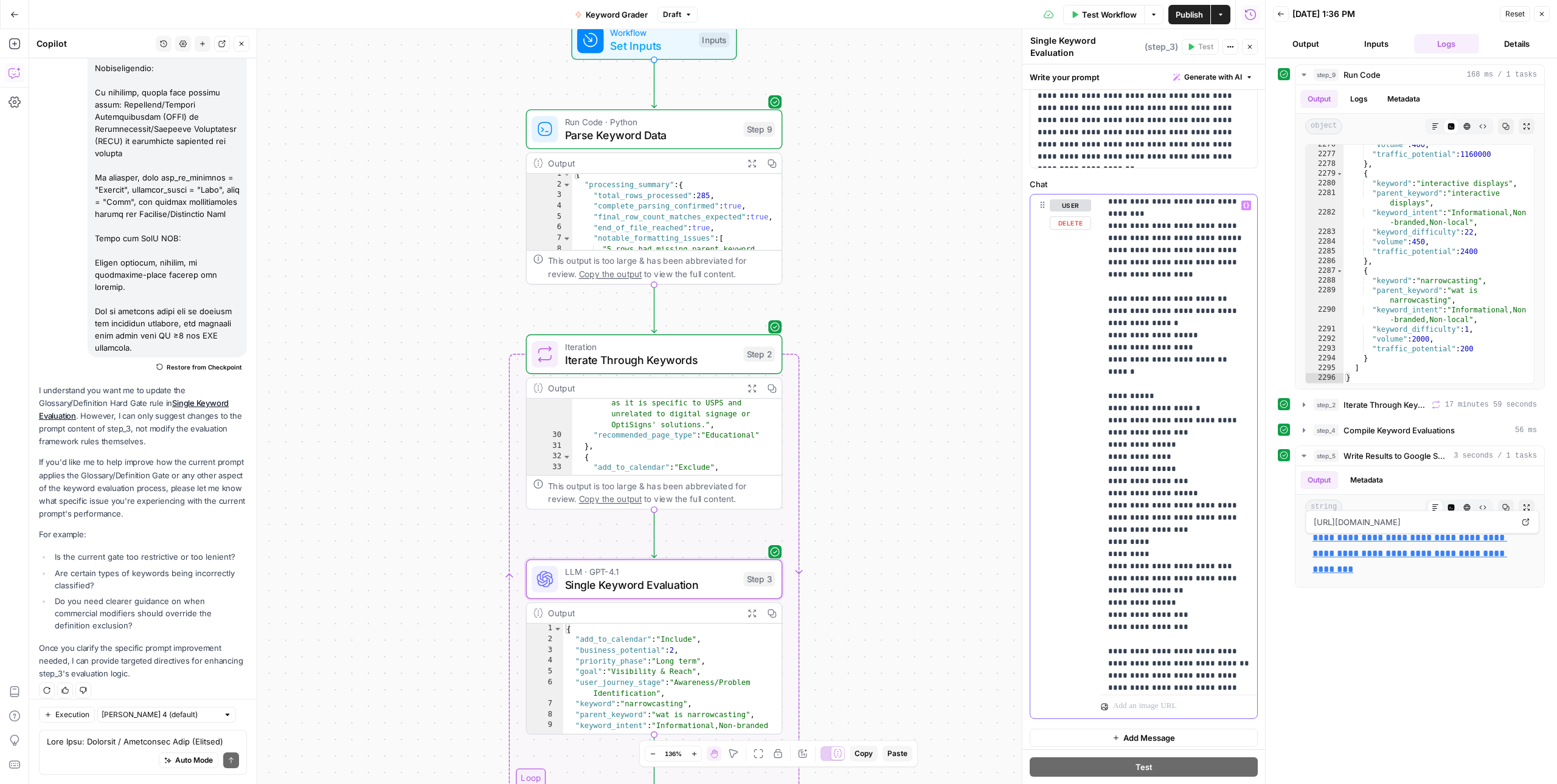
drag, startPoint x: 1142, startPoint y: 598, endPoint x: 1095, endPoint y: 598, distance: 47.0
click at [1095, 598] on div "**********" at bounding box center [1144, 456] width 227 height 524
click at [1247, 203] on icon "button" at bounding box center [1246, 206] width 6 height 6
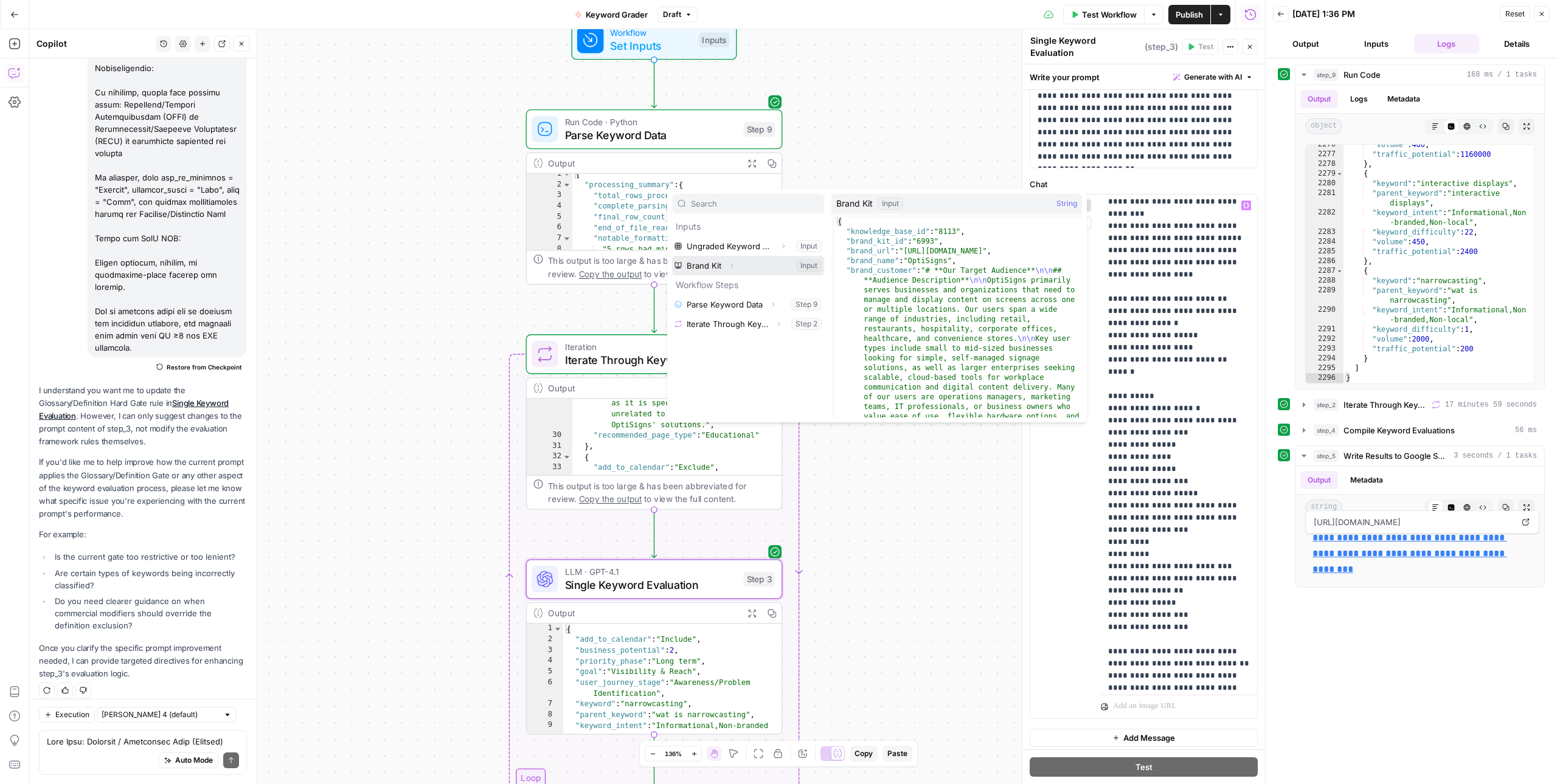
click at [703, 265] on button "Select variable Brand Kit" at bounding box center [748, 265] width 152 height 19
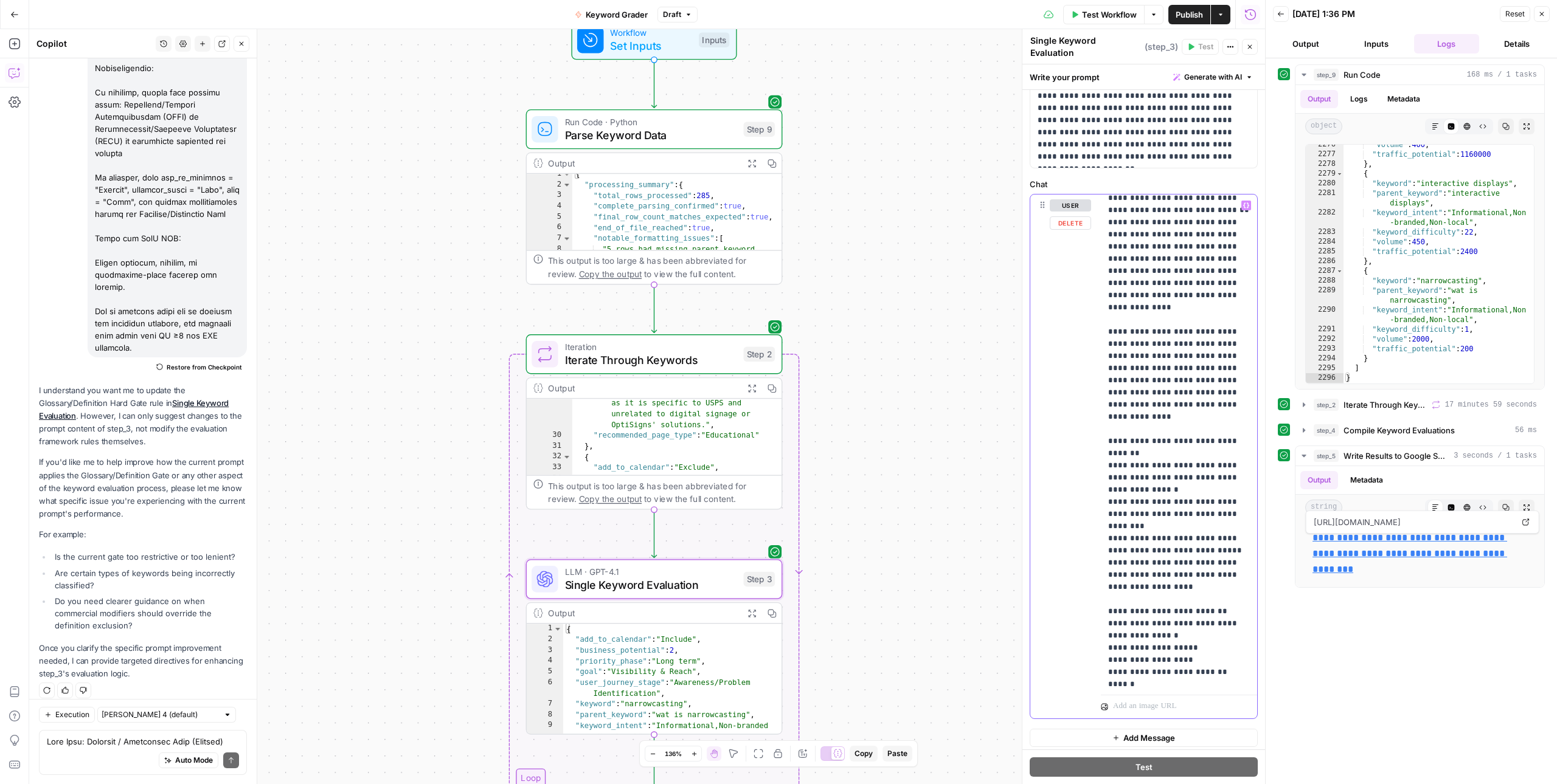
scroll to position [3793, 0]
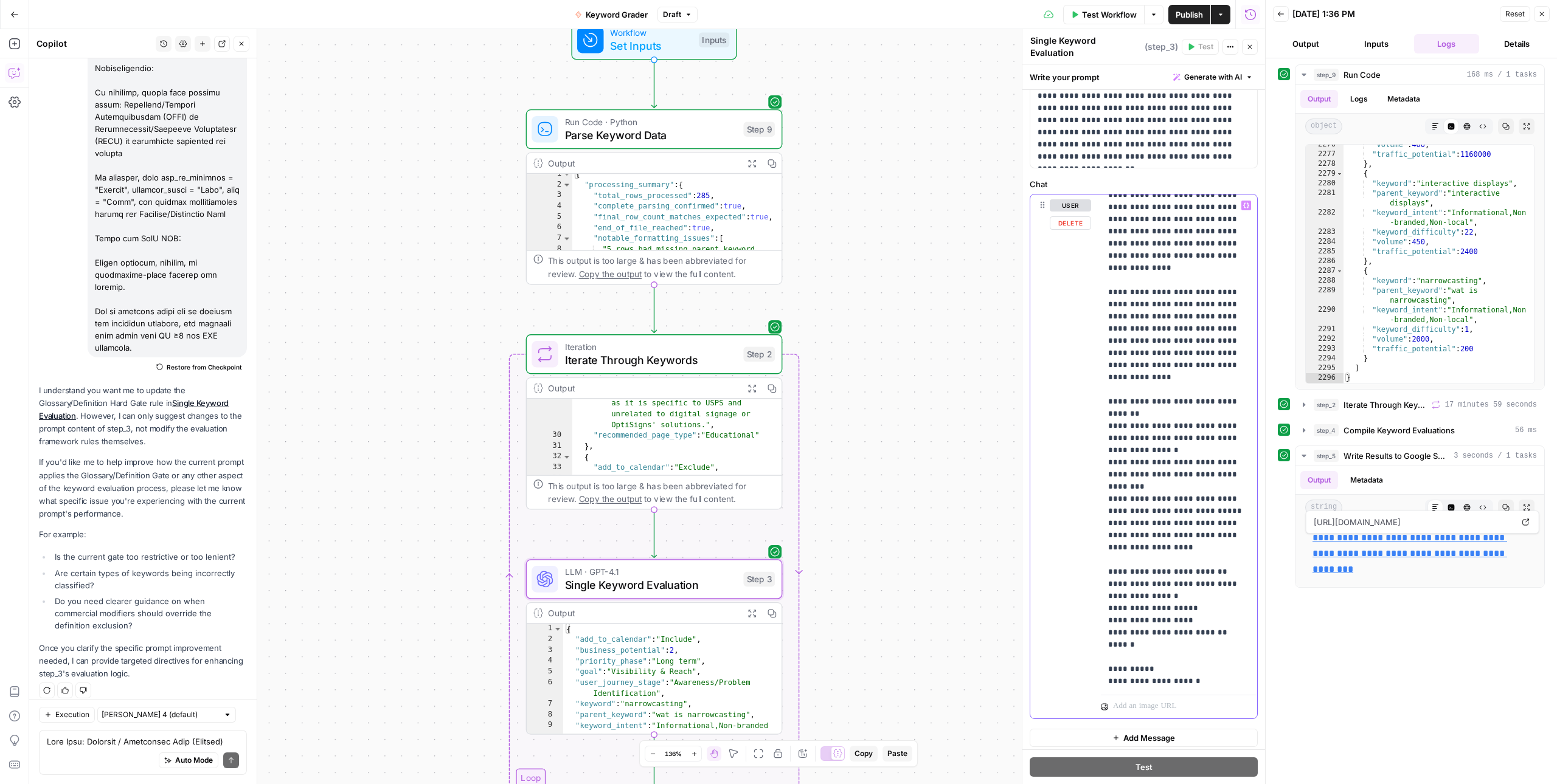
drag, startPoint x: 1117, startPoint y: 375, endPoint x: 1103, endPoint y: 303, distance: 73.3
click at [1103, 303] on div "**********" at bounding box center [1179, 441] width 156 height 496
click at [1099, 311] on div "**********" at bounding box center [1144, 456] width 227 height 524
click at [1105, 310] on div "**********" at bounding box center [1179, 441] width 156 height 496
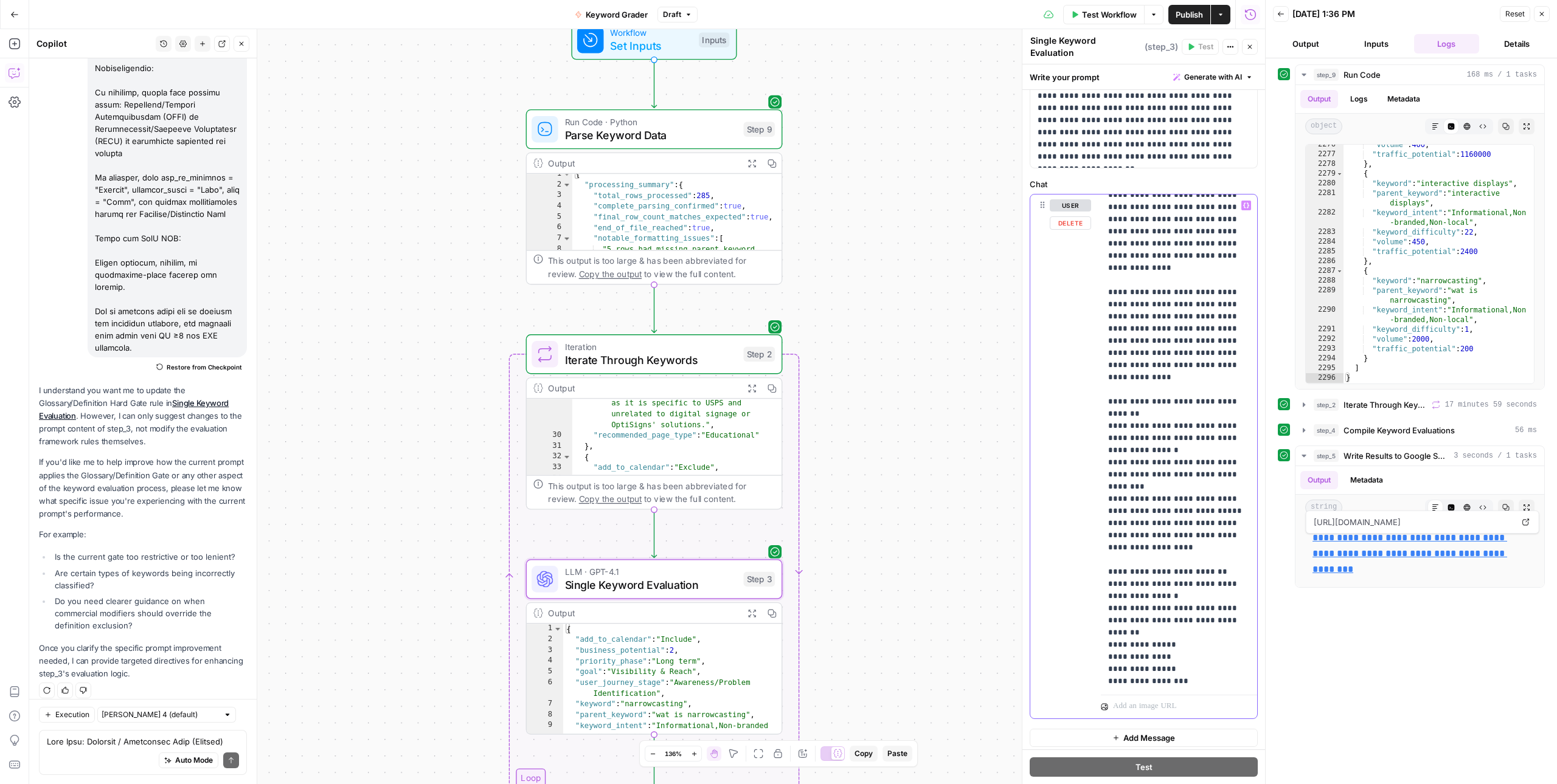
drag, startPoint x: 1212, startPoint y: 517, endPoint x: 1071, endPoint y: 263, distance: 290.5
click at [1071, 263] on div "**********" at bounding box center [1144, 456] width 227 height 524
copy p "**********"
click at [105, 742] on textarea at bounding box center [143, 741] width 192 height 12
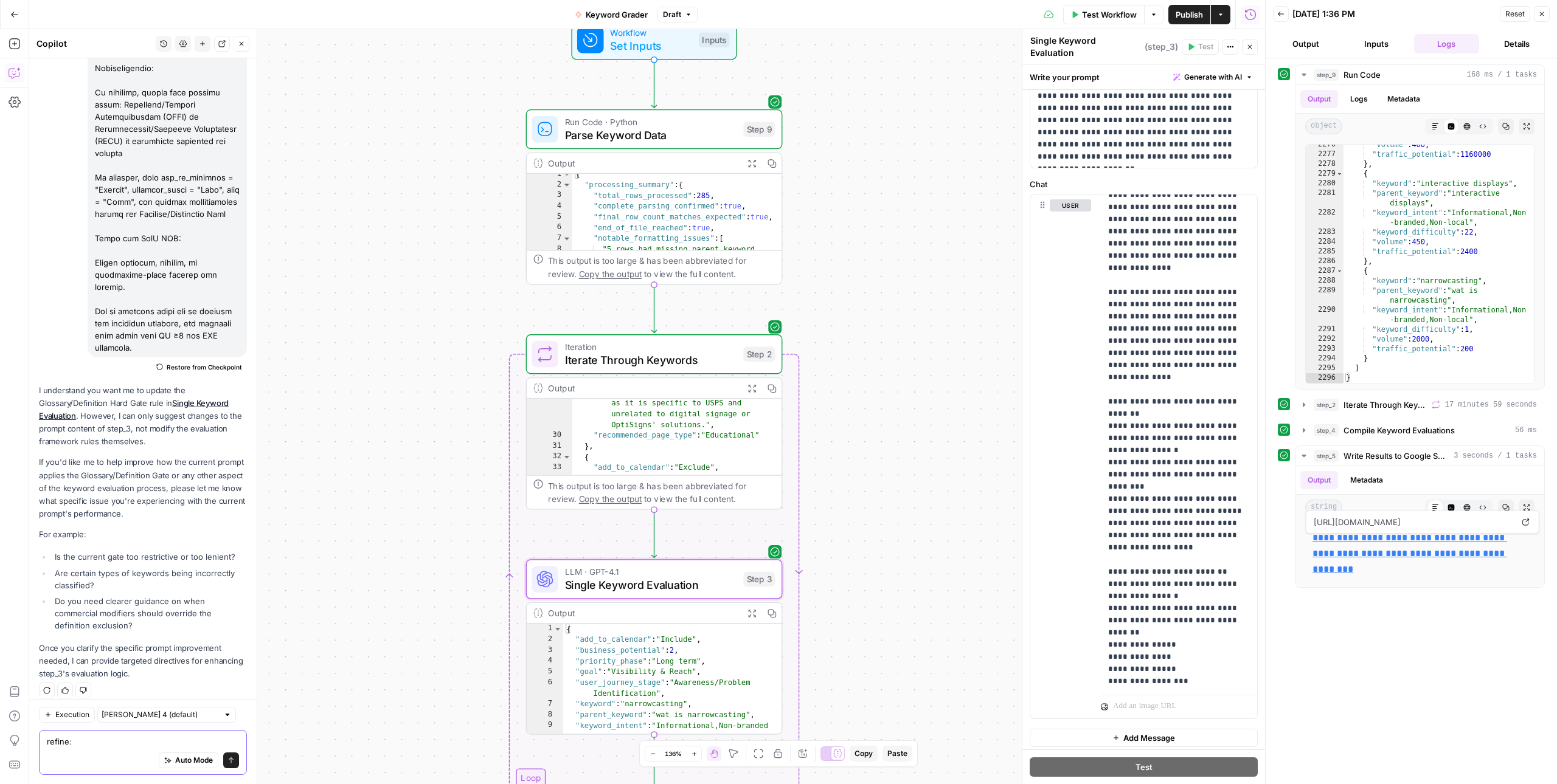
paste textarea "**Step 7: Goal Assignment** Select the single most appropriate goal label: - Vi…"
type textarea "refine: **Step 7: Goal Assignment** Select the single most appropriate goal lab…"
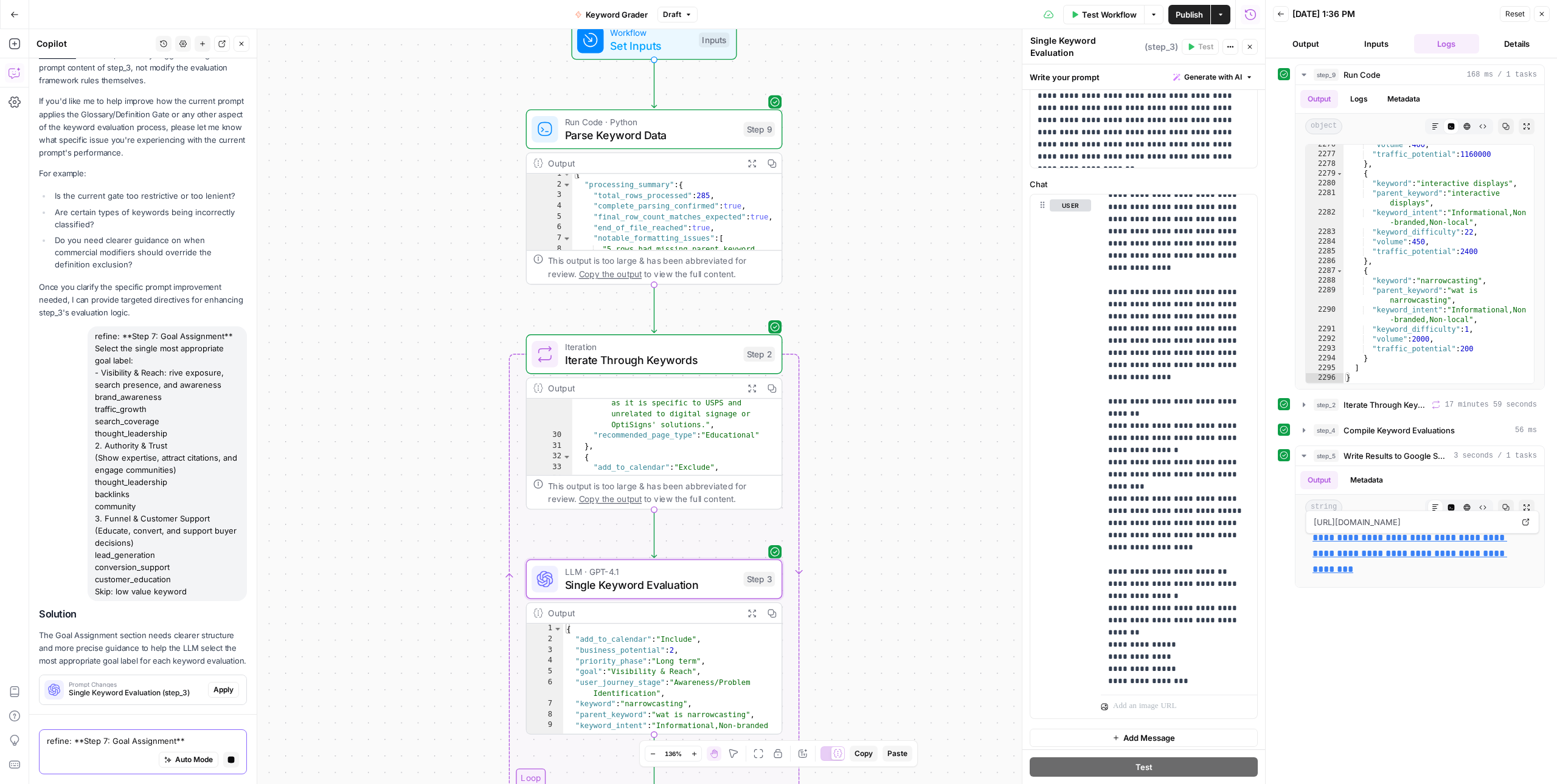
scroll to position [1032, 0]
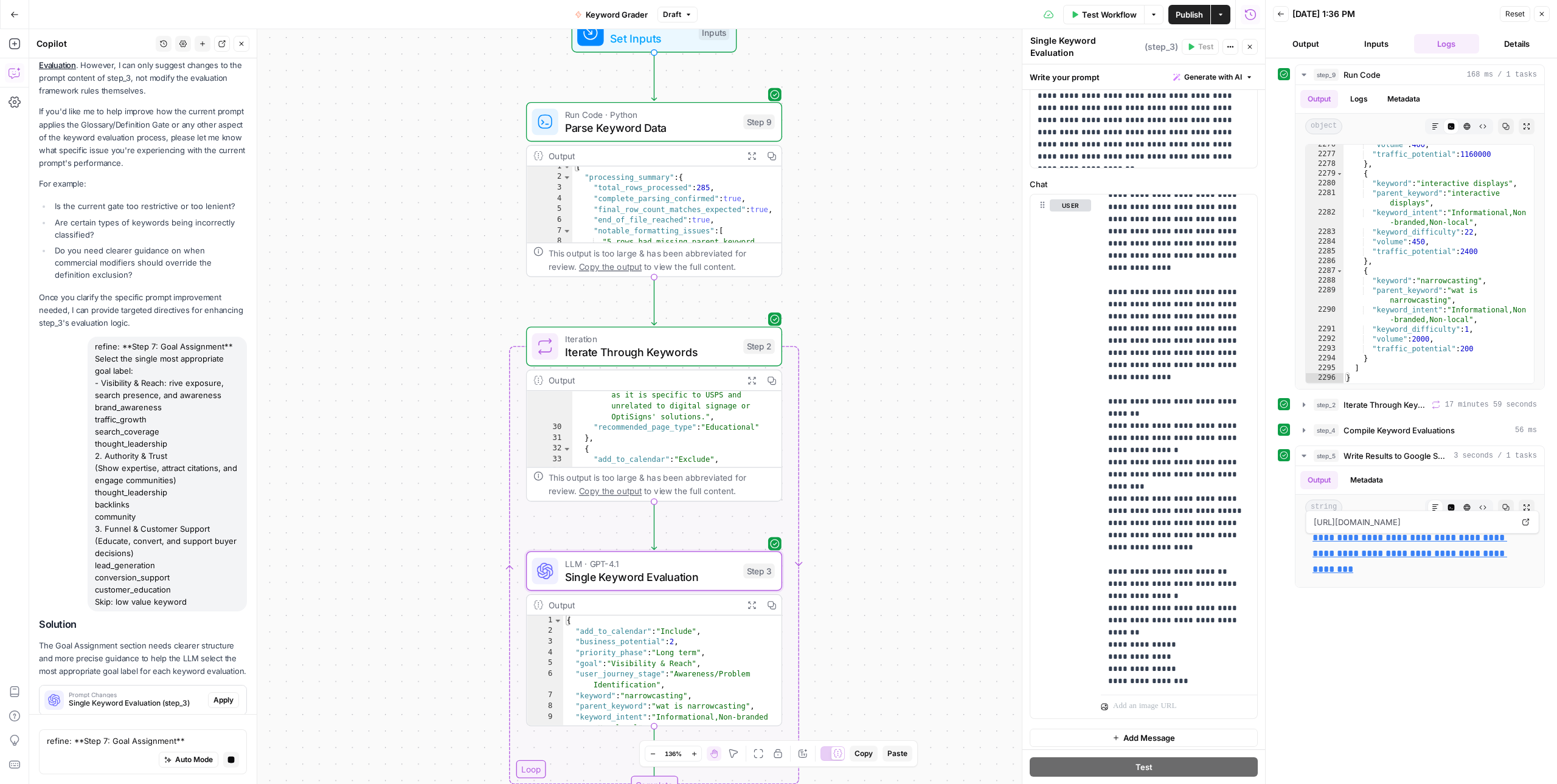
click at [154, 686] on div "Prompt Changes Single Keyword Evaluation (step_3)" at bounding box center [124, 700] width 168 height 29
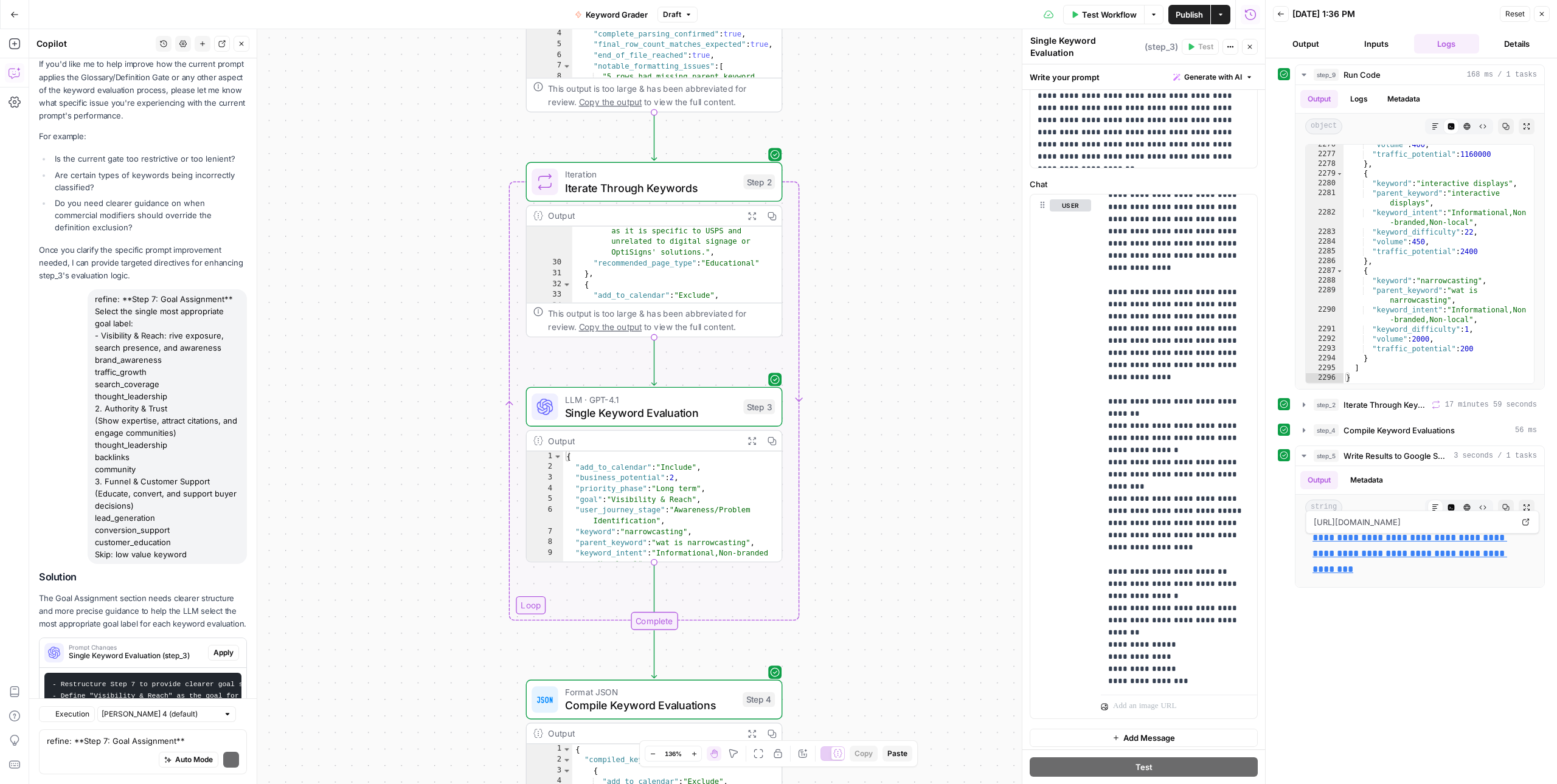
scroll to position [1232, 0]
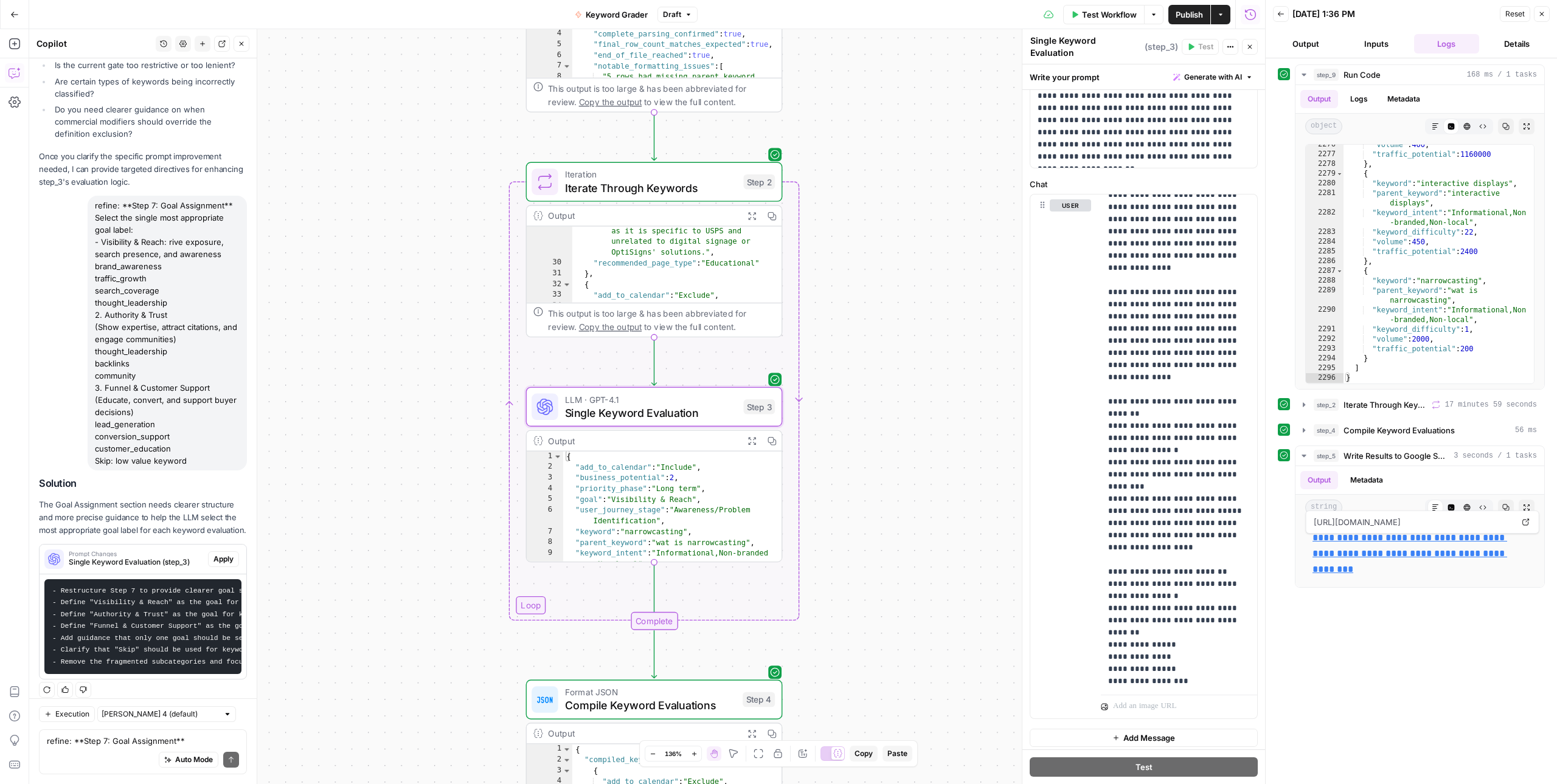
click at [227, 554] on span "Apply" at bounding box center [223, 559] width 20 height 11
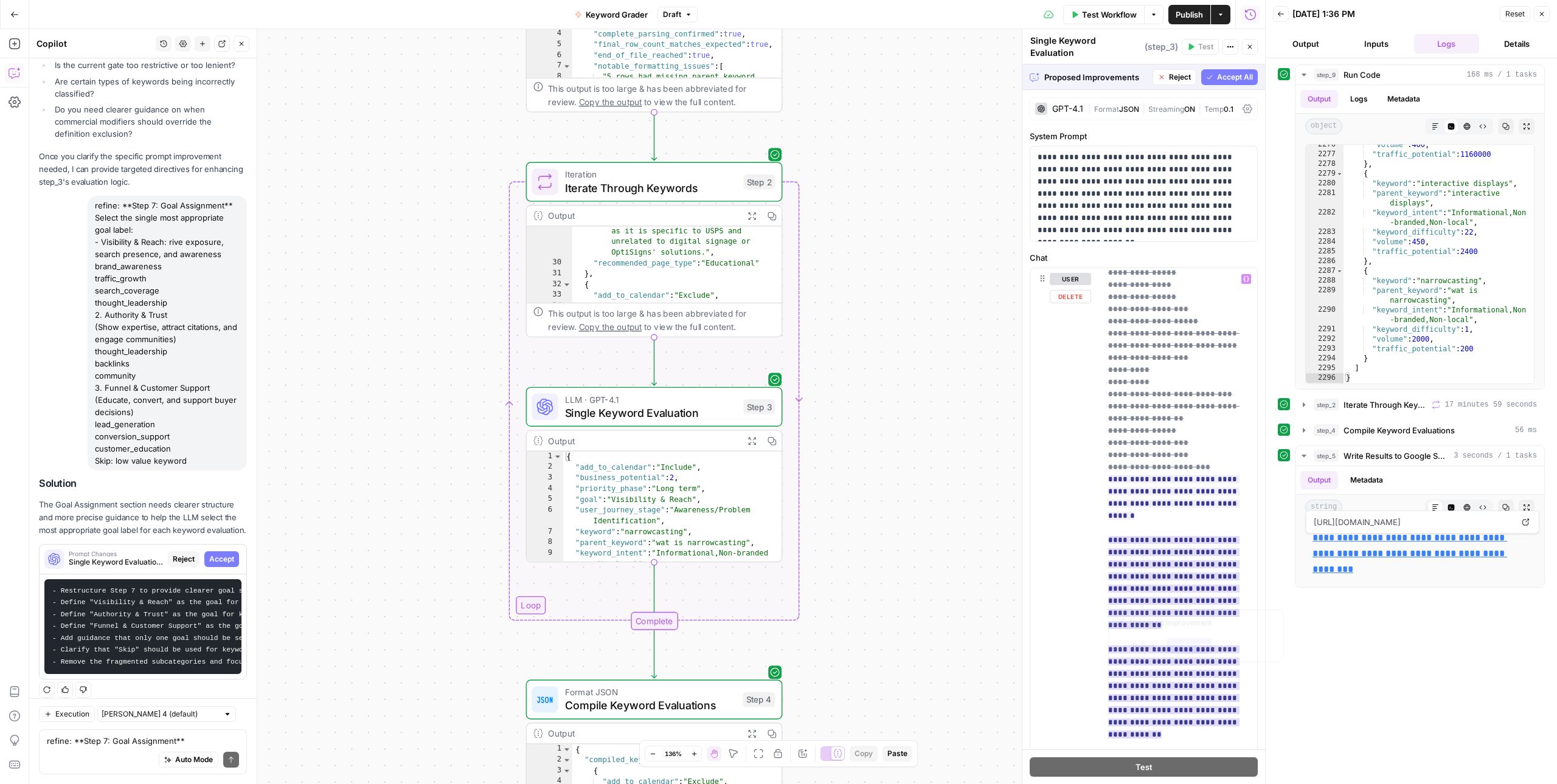
scroll to position [3949, 0]
click at [1185, 578] on ins "**********" at bounding box center [1173, 756] width 131 height 445
click at [1186, 638] on span "Accept" at bounding box center [1194, 640] width 25 height 11
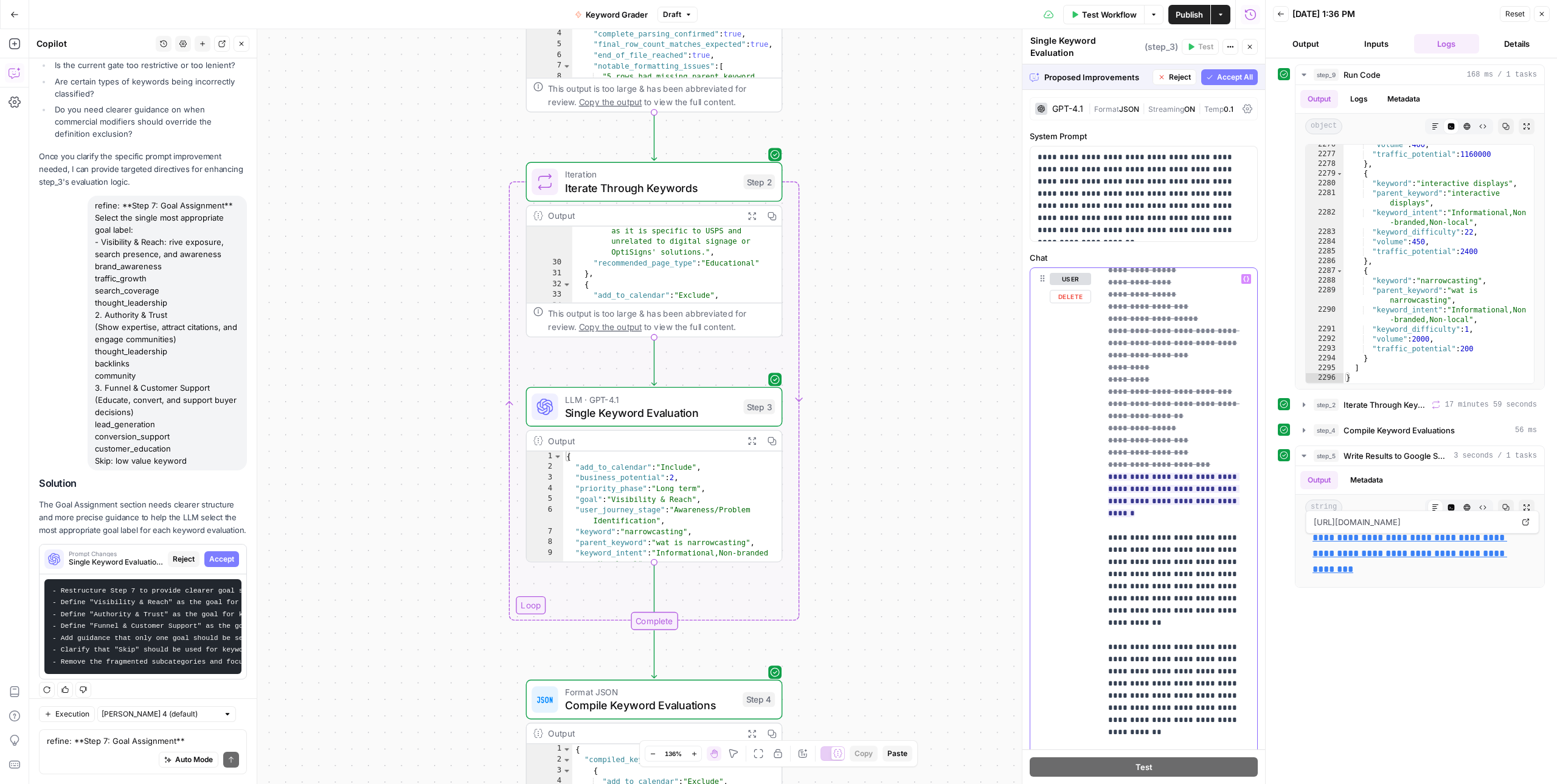
scroll to position [3559, 0]
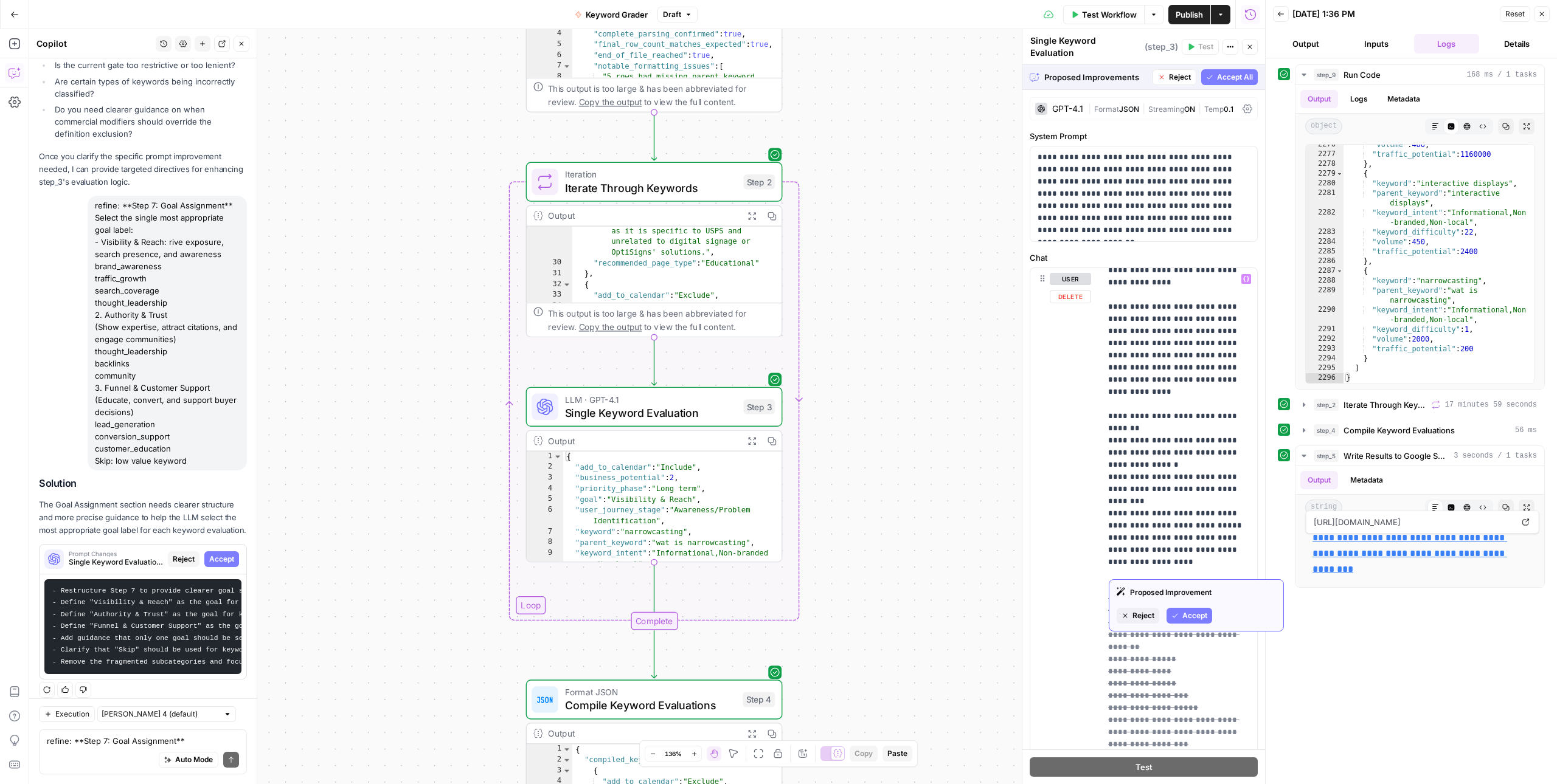
click at [1196, 616] on span "Accept" at bounding box center [1194, 617] width 25 height 11
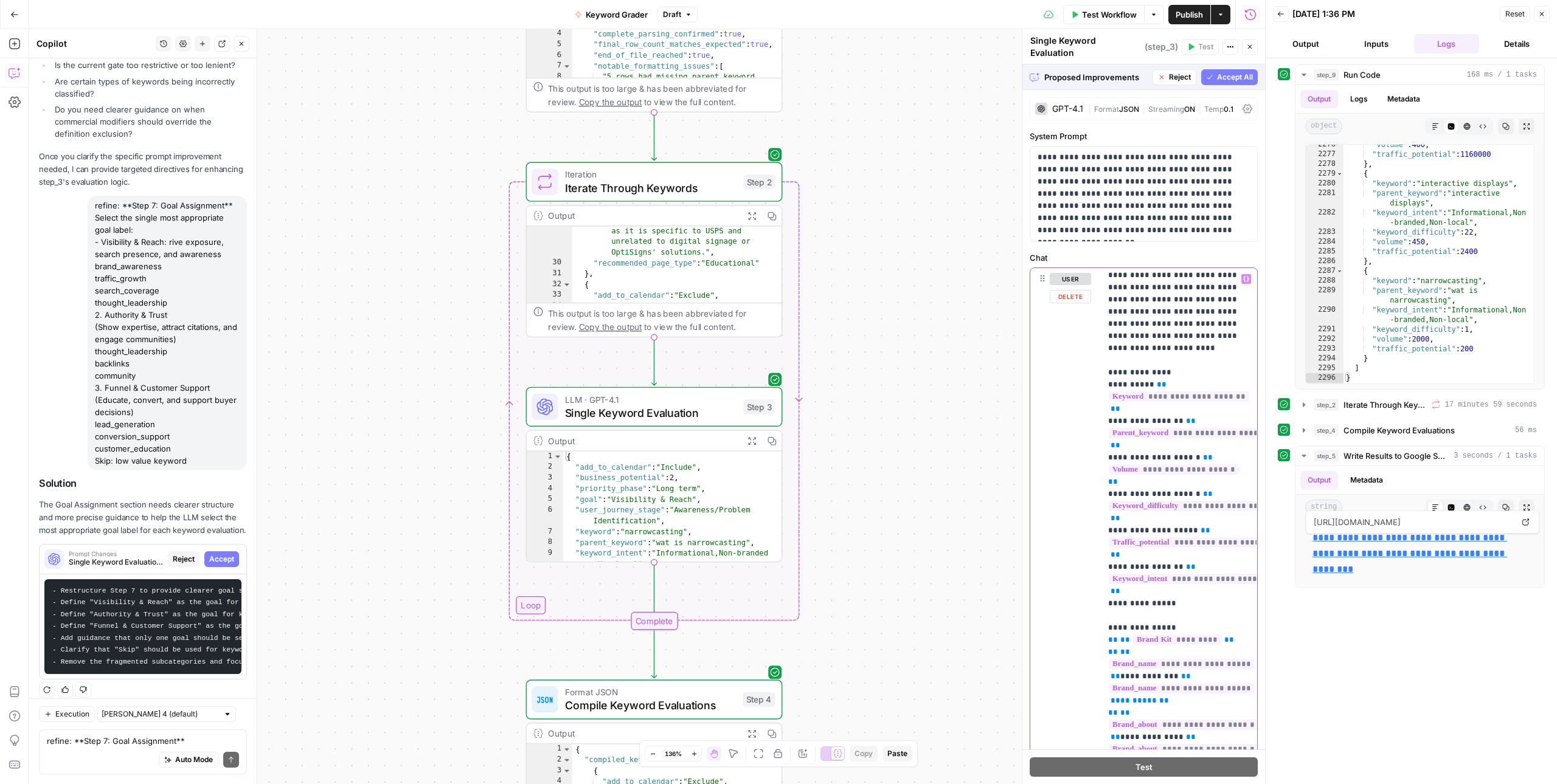
scroll to position [0, 0]
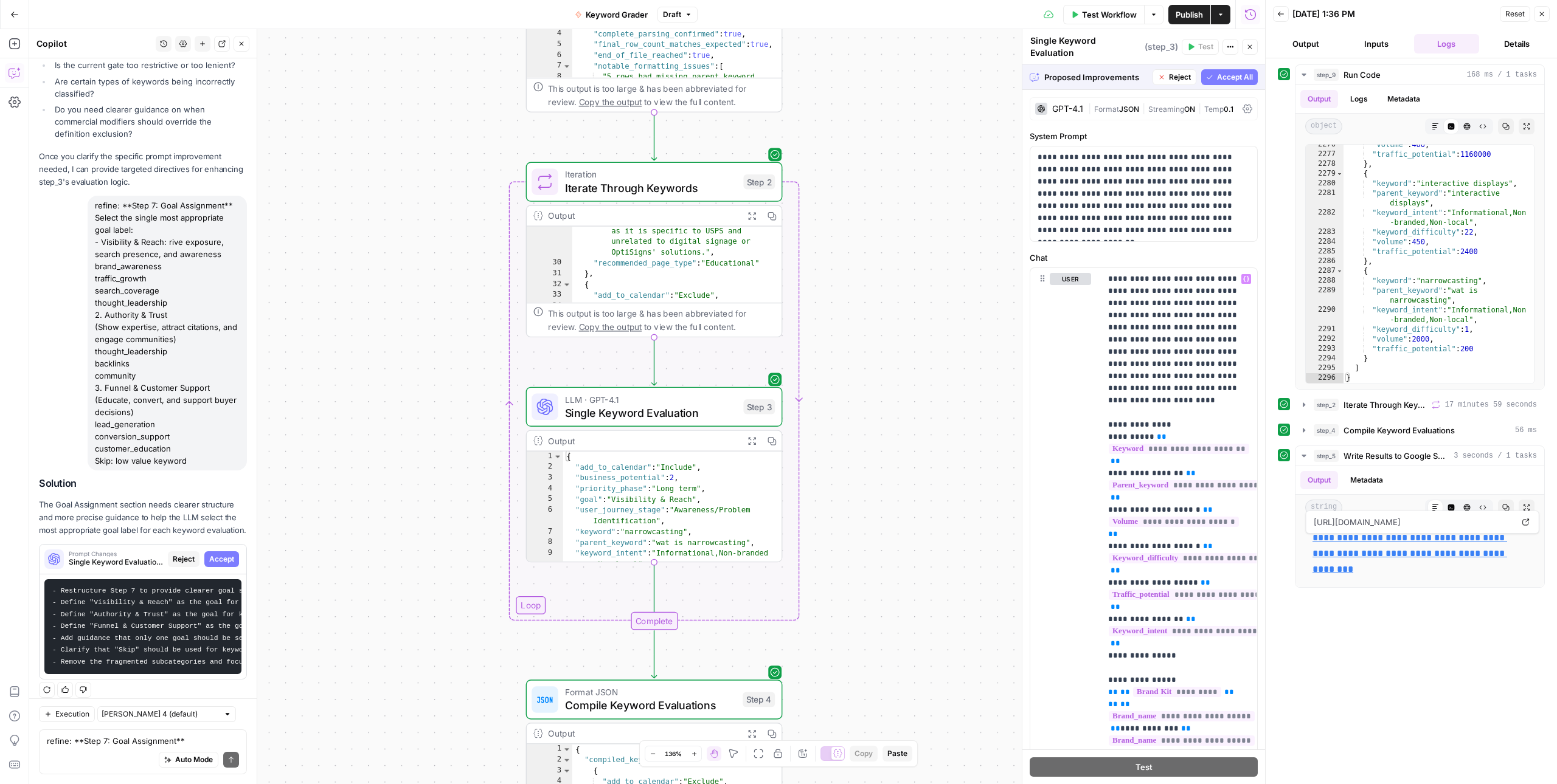
click at [1231, 71] on span "Accept All" at bounding box center [1235, 77] width 36 height 11
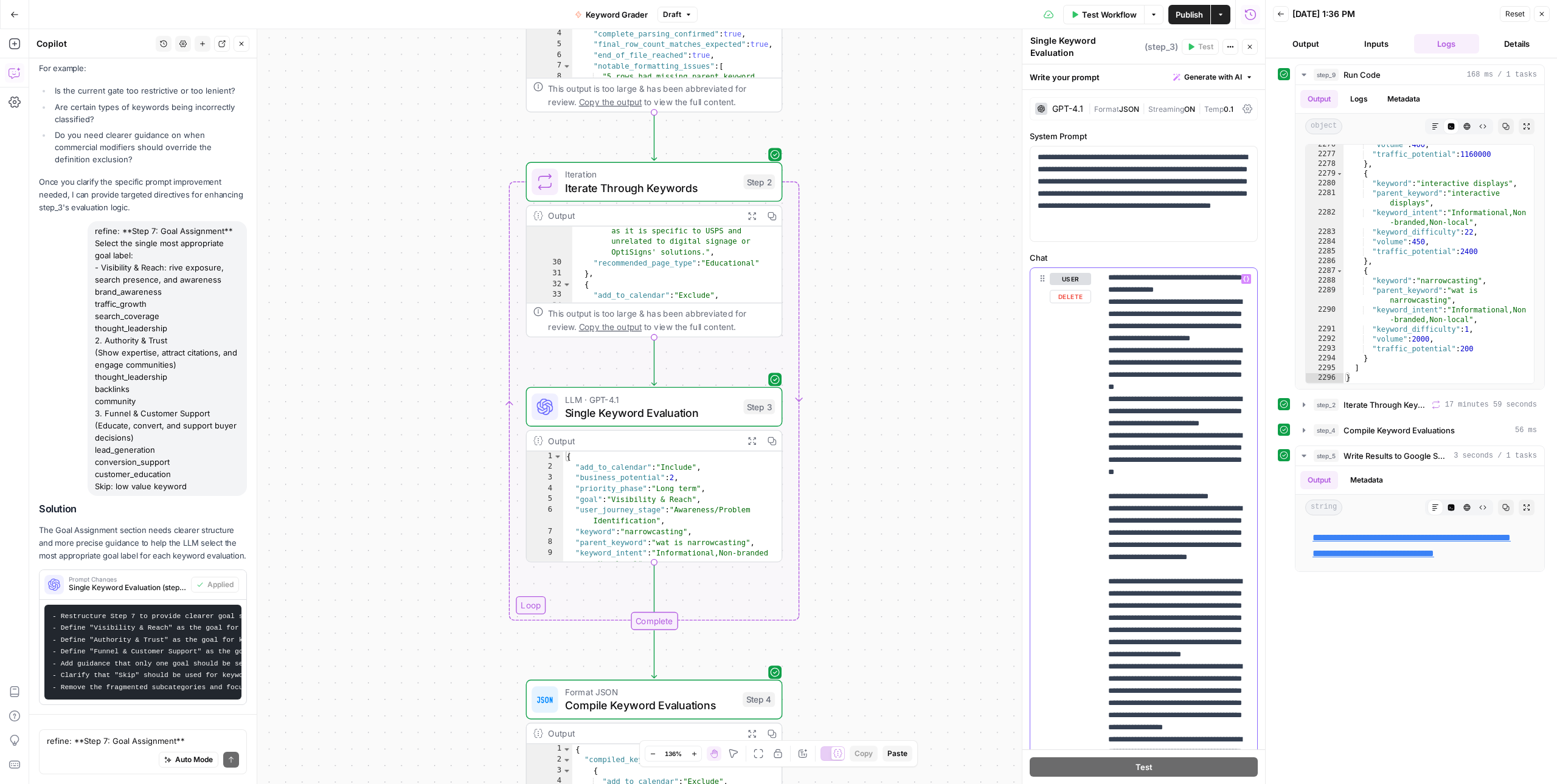
scroll to position [1138, 0]
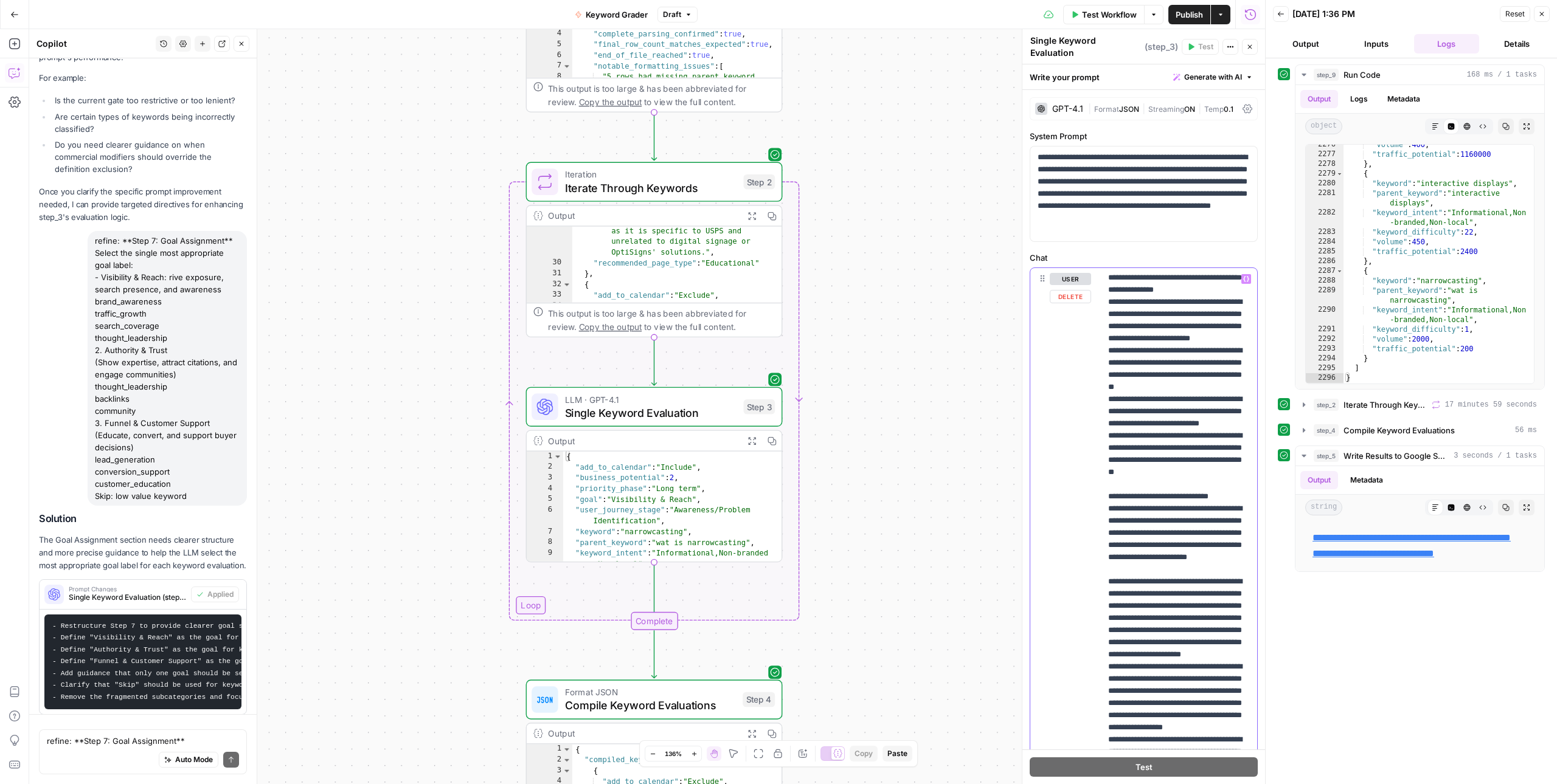
drag, startPoint x: 1221, startPoint y: 482, endPoint x: 1150, endPoint y: 482, distance: 71.0
click at [1150, 482] on p "**********" at bounding box center [1178, 508] width 141 height 5314
copy p "**********"
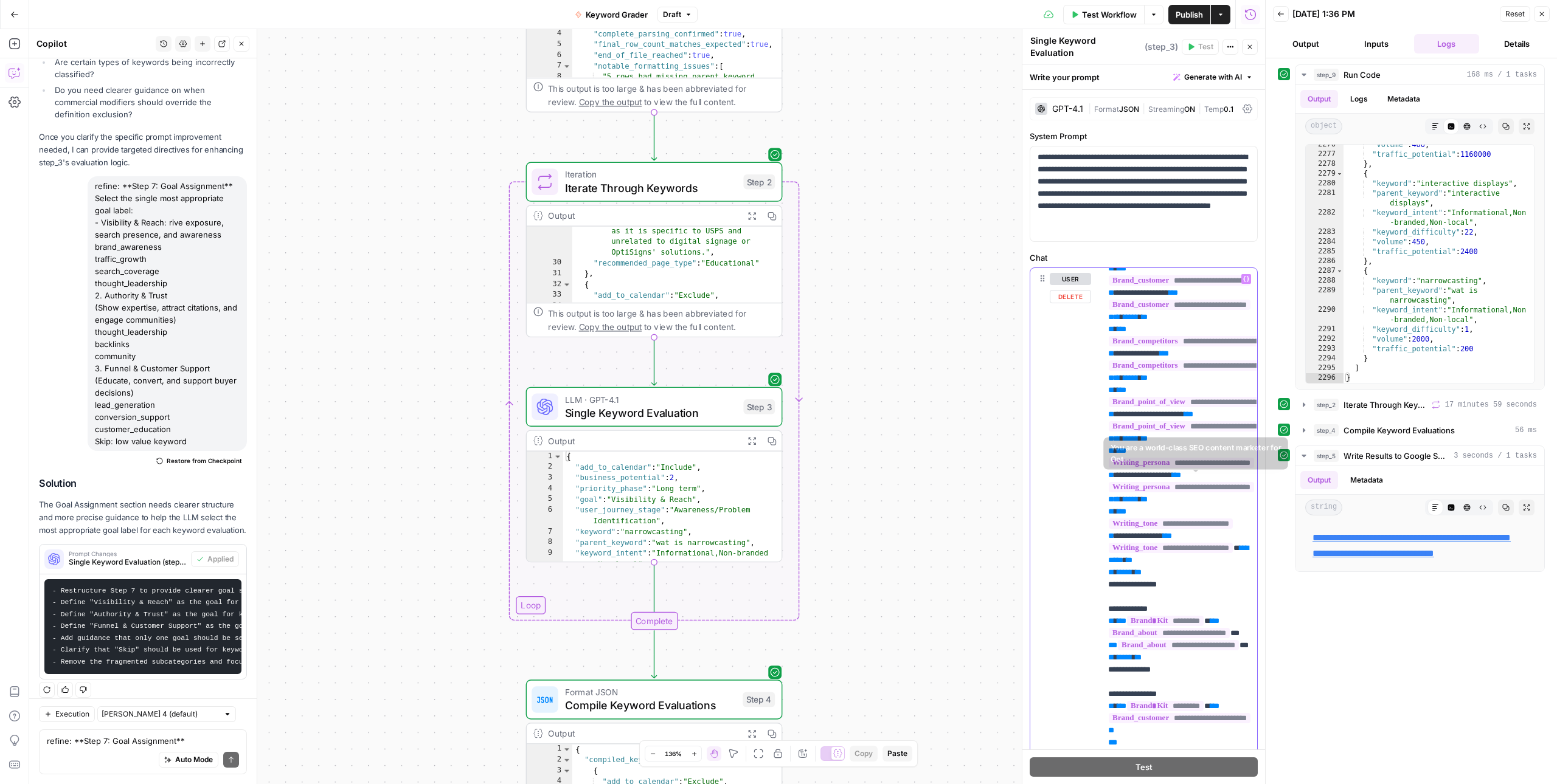
scroll to position [0, 0]
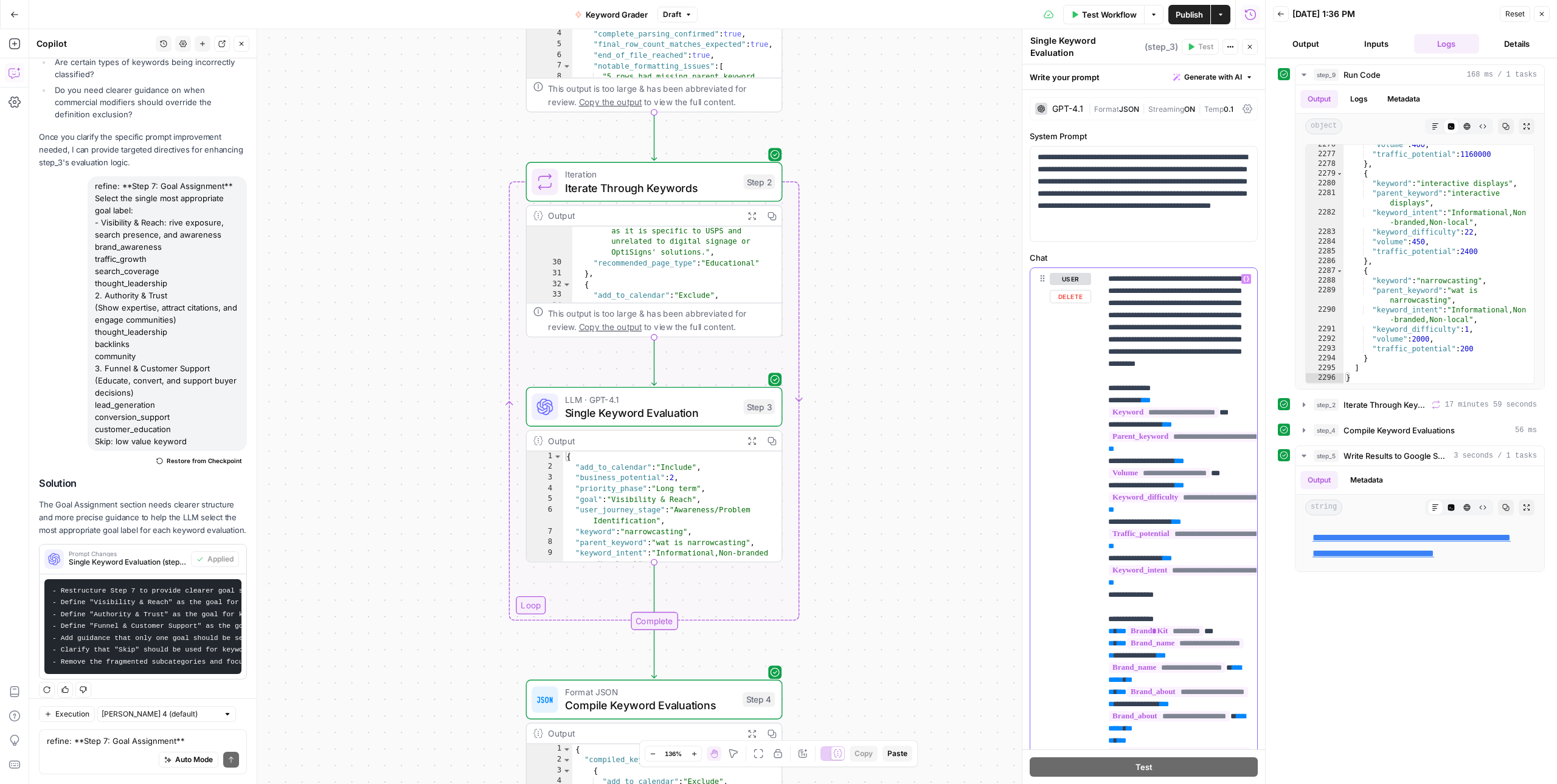
drag, startPoint x: 1226, startPoint y: 334, endPoint x: 1213, endPoint y: 334, distance: 13.0
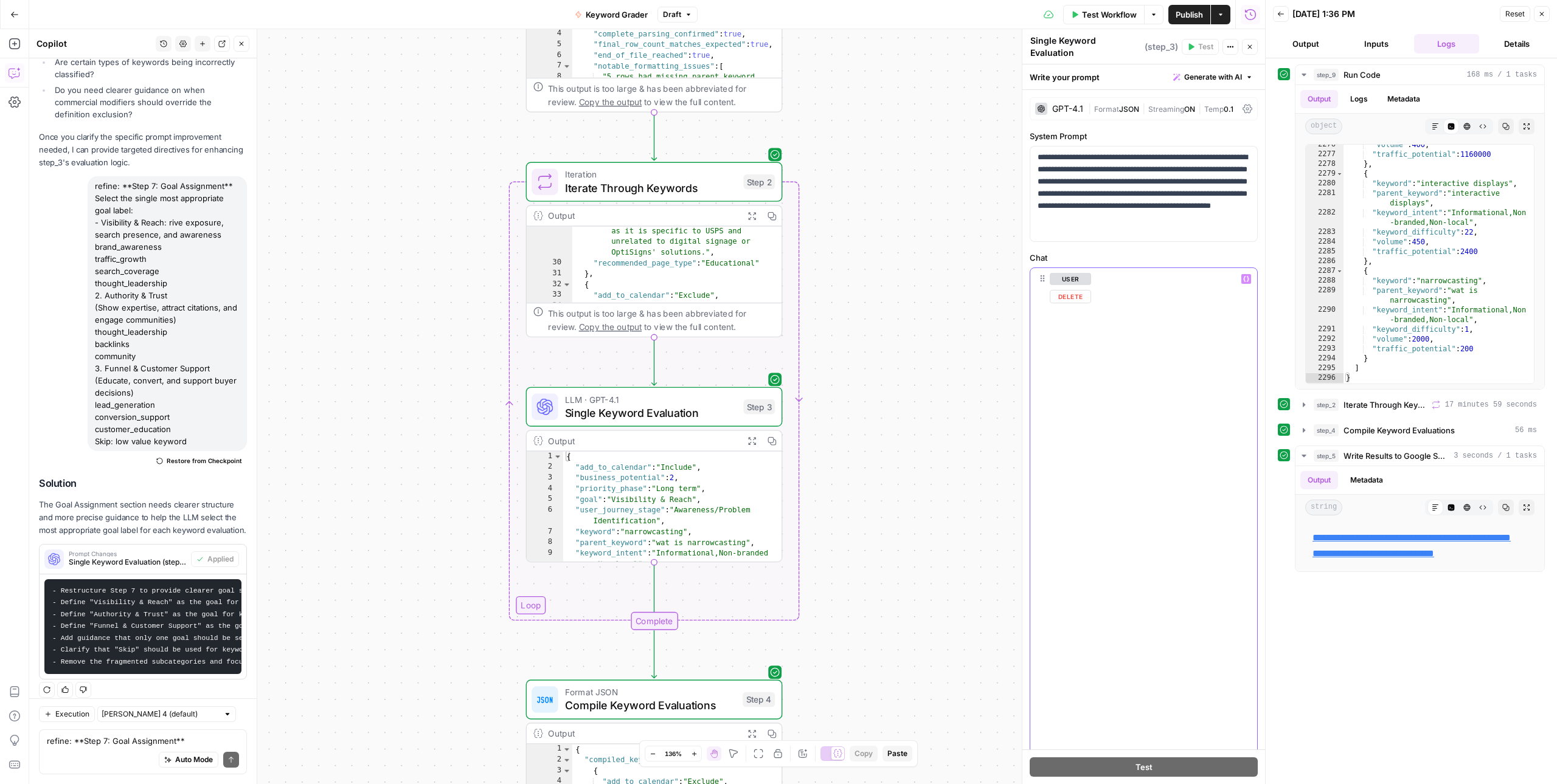
scroll to position [4829, 0]
click at [82, 745] on textarea "refine: **Step 7: Goal Assignment** Select the single most appropriate goal lab…" at bounding box center [143, 741] width 192 height 12
click at [1193, 11] on span "Publish" at bounding box center [1189, 14] width 28 height 12
click at [146, 745] on textarea "Evaluate my promp" at bounding box center [143, 741] width 192 height 12
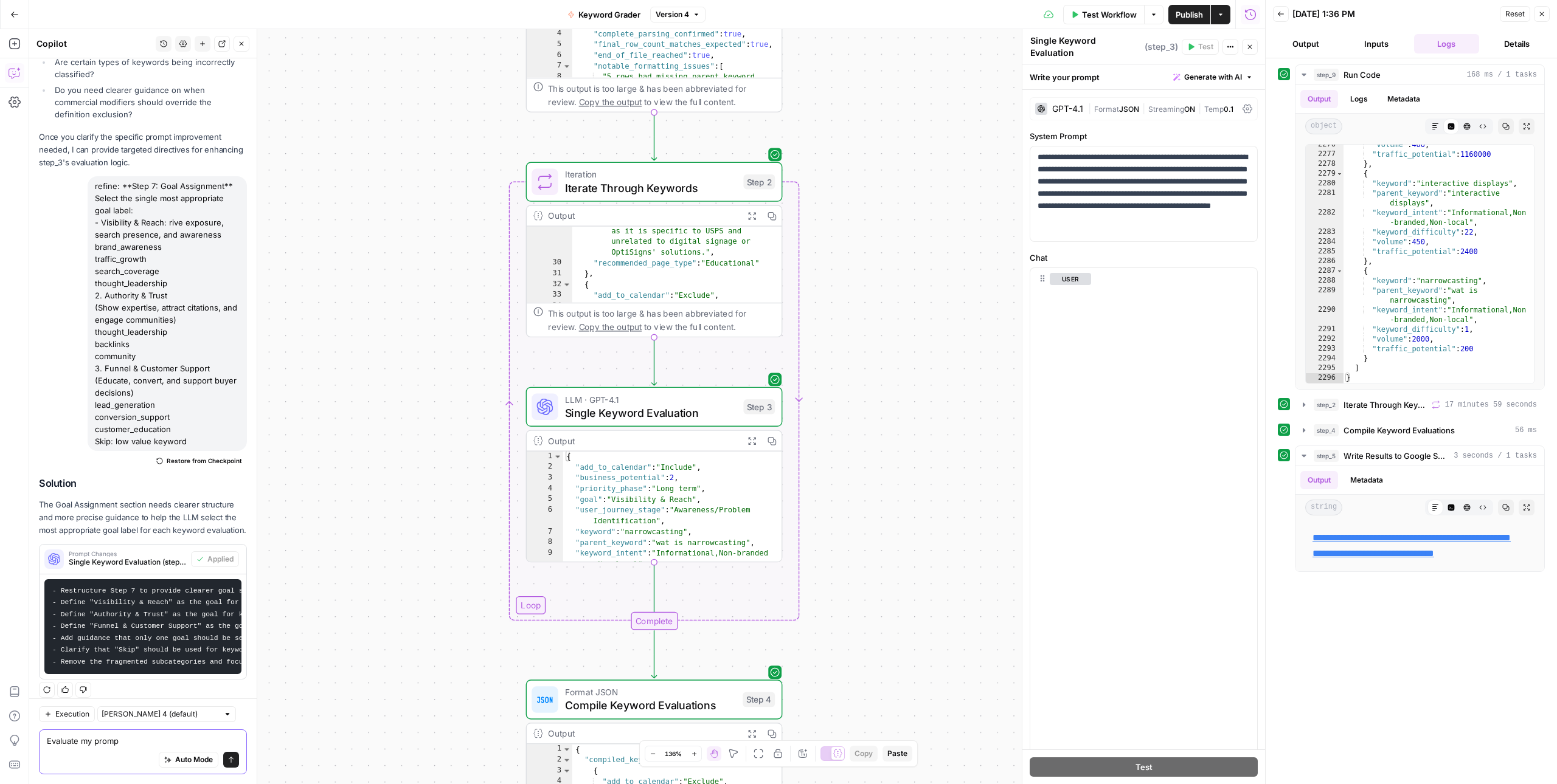
click at [146, 745] on textarea "Evaluate my promp" at bounding box center [143, 741] width 192 height 12
paste textarea "Gaps & conflicts (actionable) Traffic Potential unused in decisions You collect…"
type textarea "Gaps & conflicts (actionable) Traffic Potential unused in decisions You collect…"
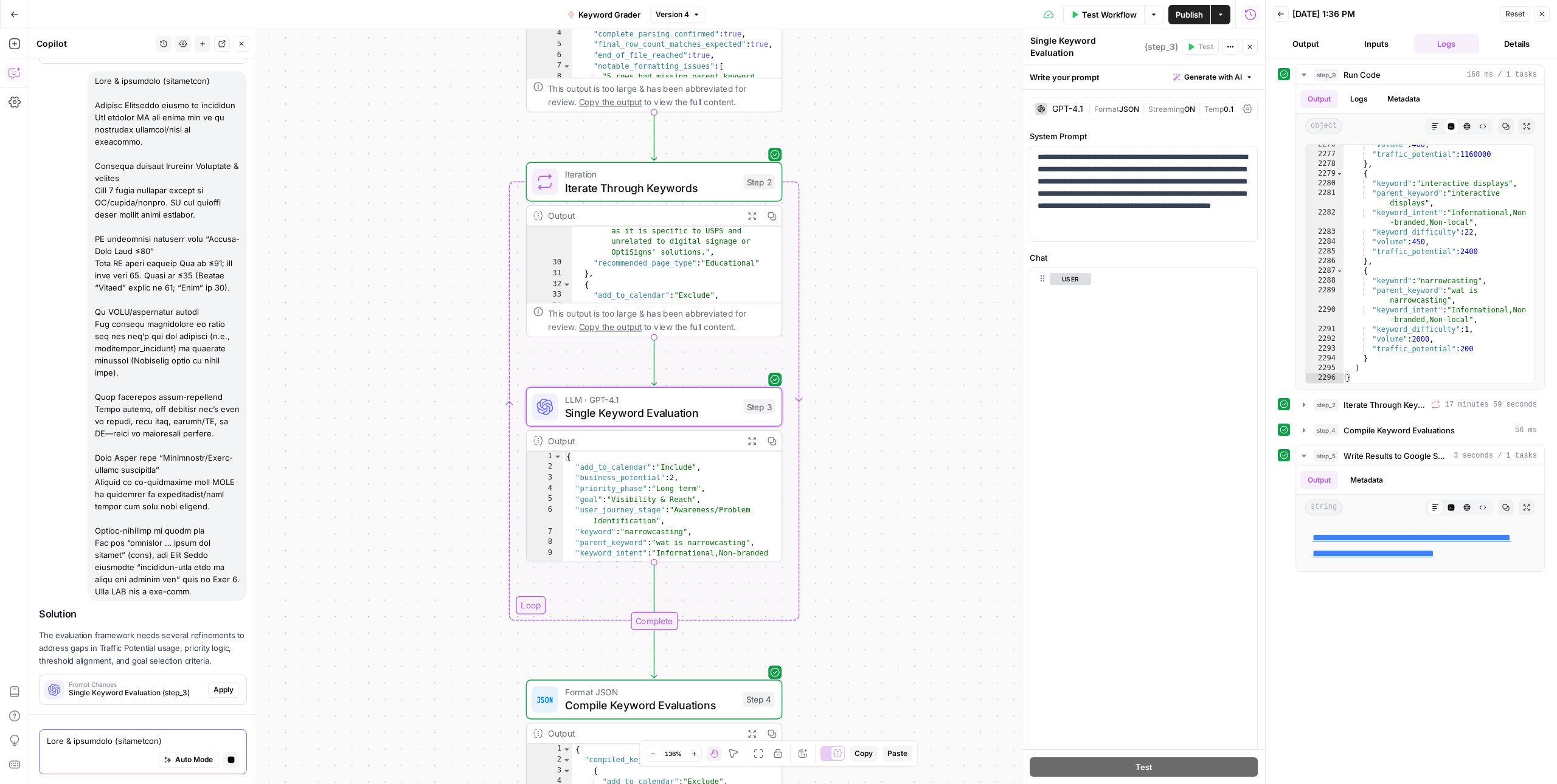
scroll to position [1768, 0]
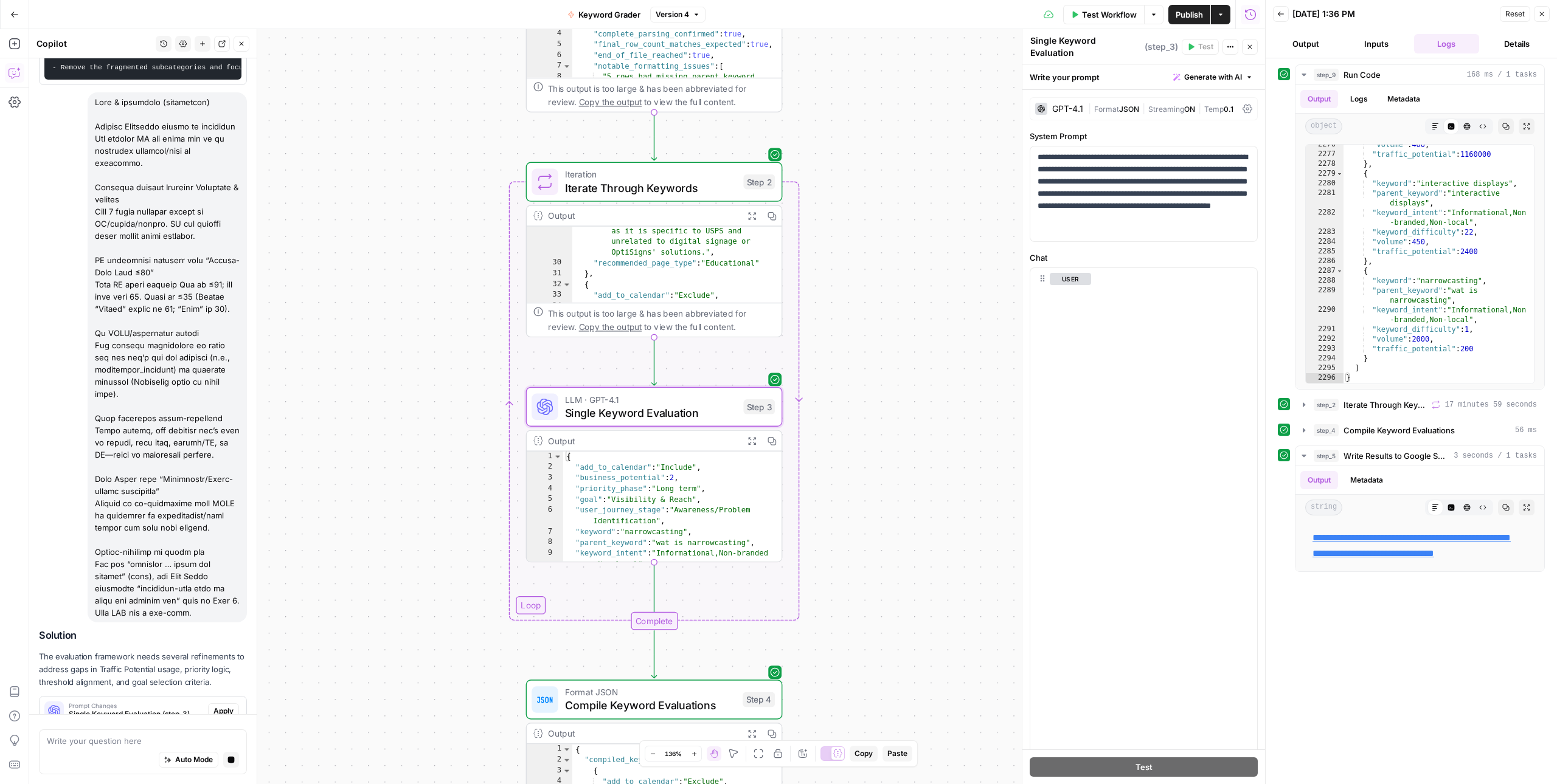
click at [122, 709] on span "Single Keyword Evaluation (step_3)" at bounding box center [135, 715] width 134 height 11
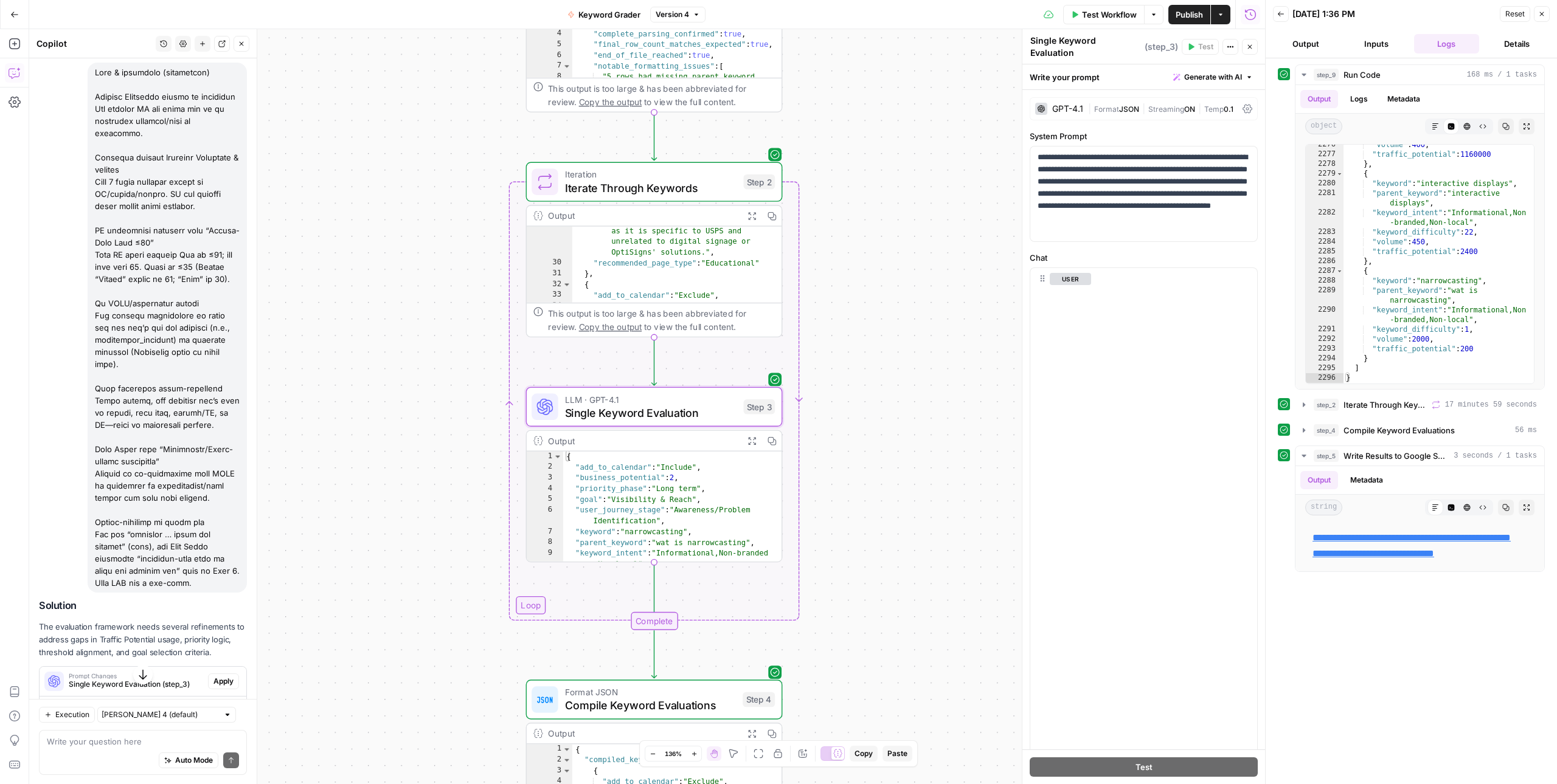
click at [226, 676] on span "Apply" at bounding box center [223, 682] width 20 height 11
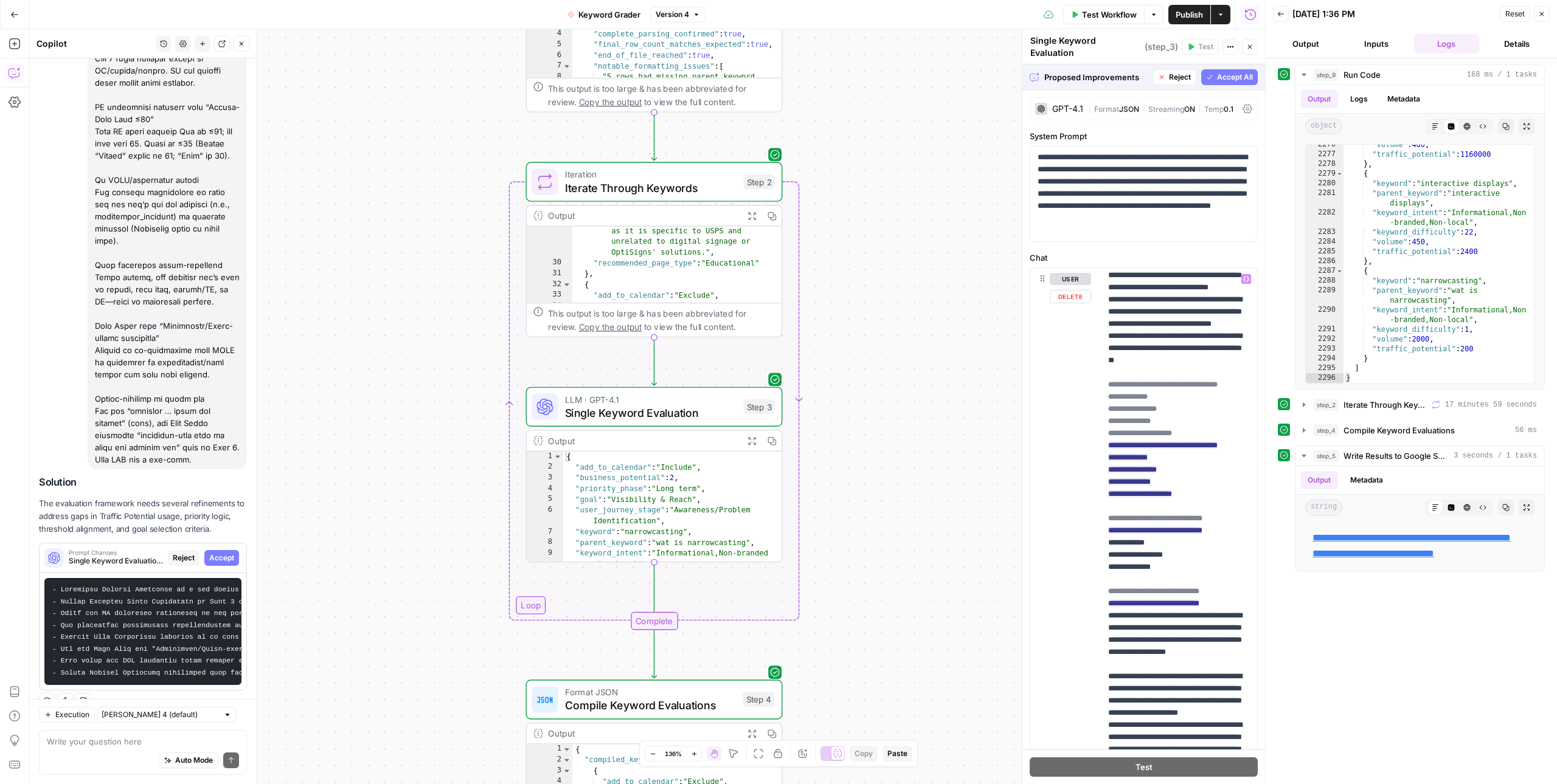
scroll to position [1875, 0]
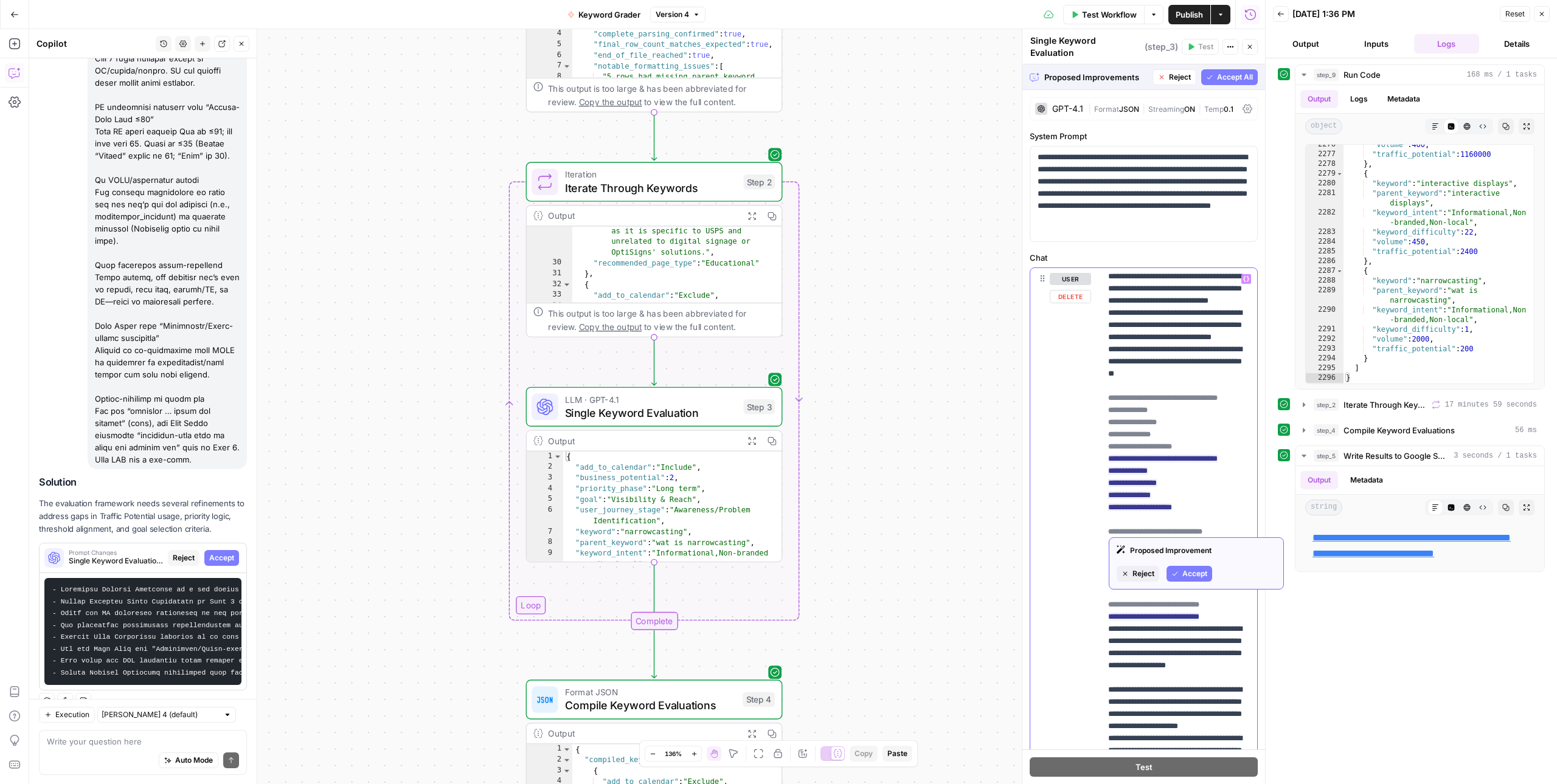
click at [1184, 159] on ins "**********" at bounding box center [1176, 69] width 137 height 178
click at [1175, 569] on button "Accept" at bounding box center [1190, 574] width 46 height 16
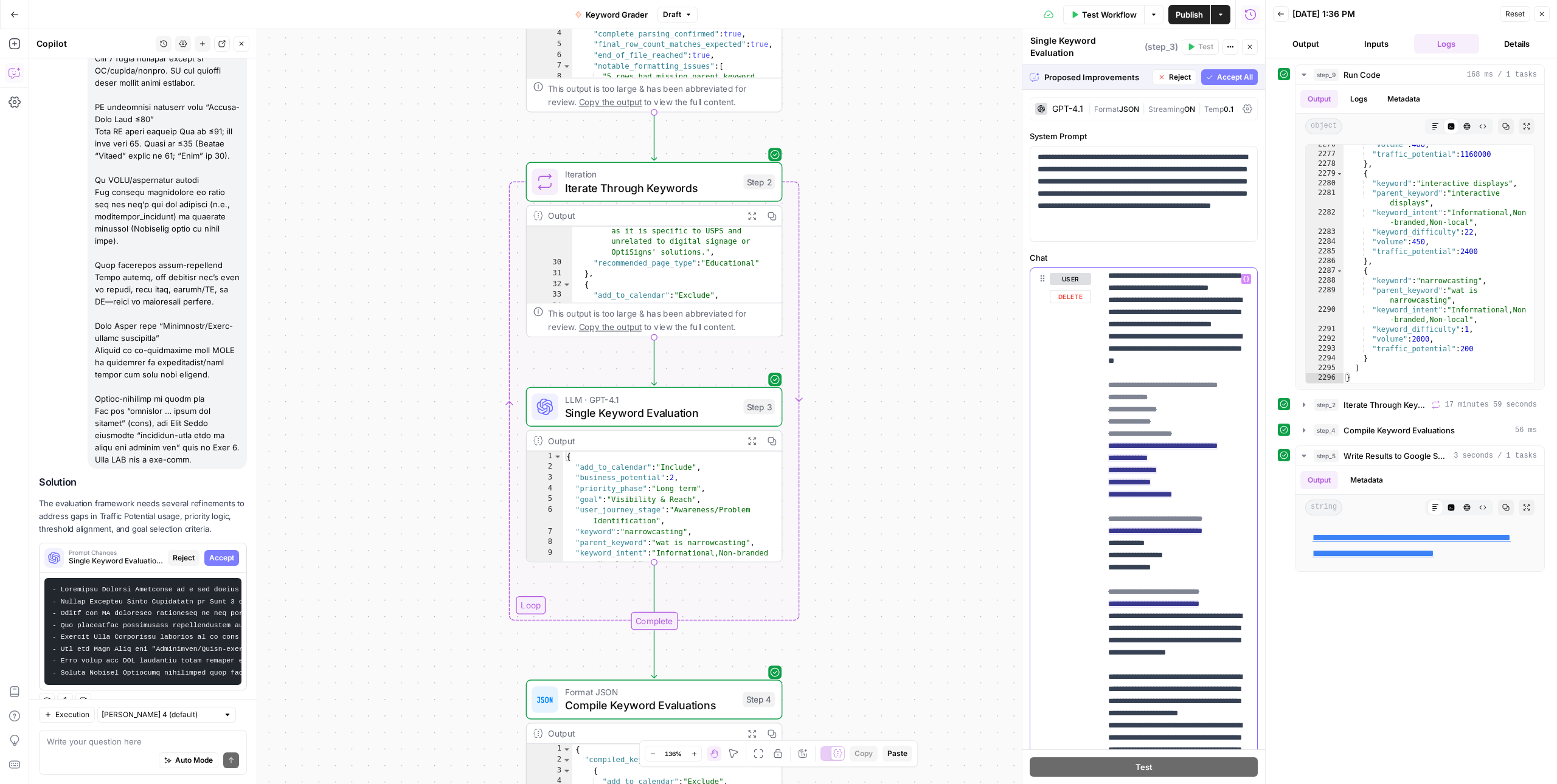
scroll to position [1877, 0]
drag, startPoint x: 1208, startPoint y: 344, endPoint x: 1228, endPoint y: 353, distance: 21.9
click at [1246, 276] on icon "button" at bounding box center [1246, 279] width 6 height 6
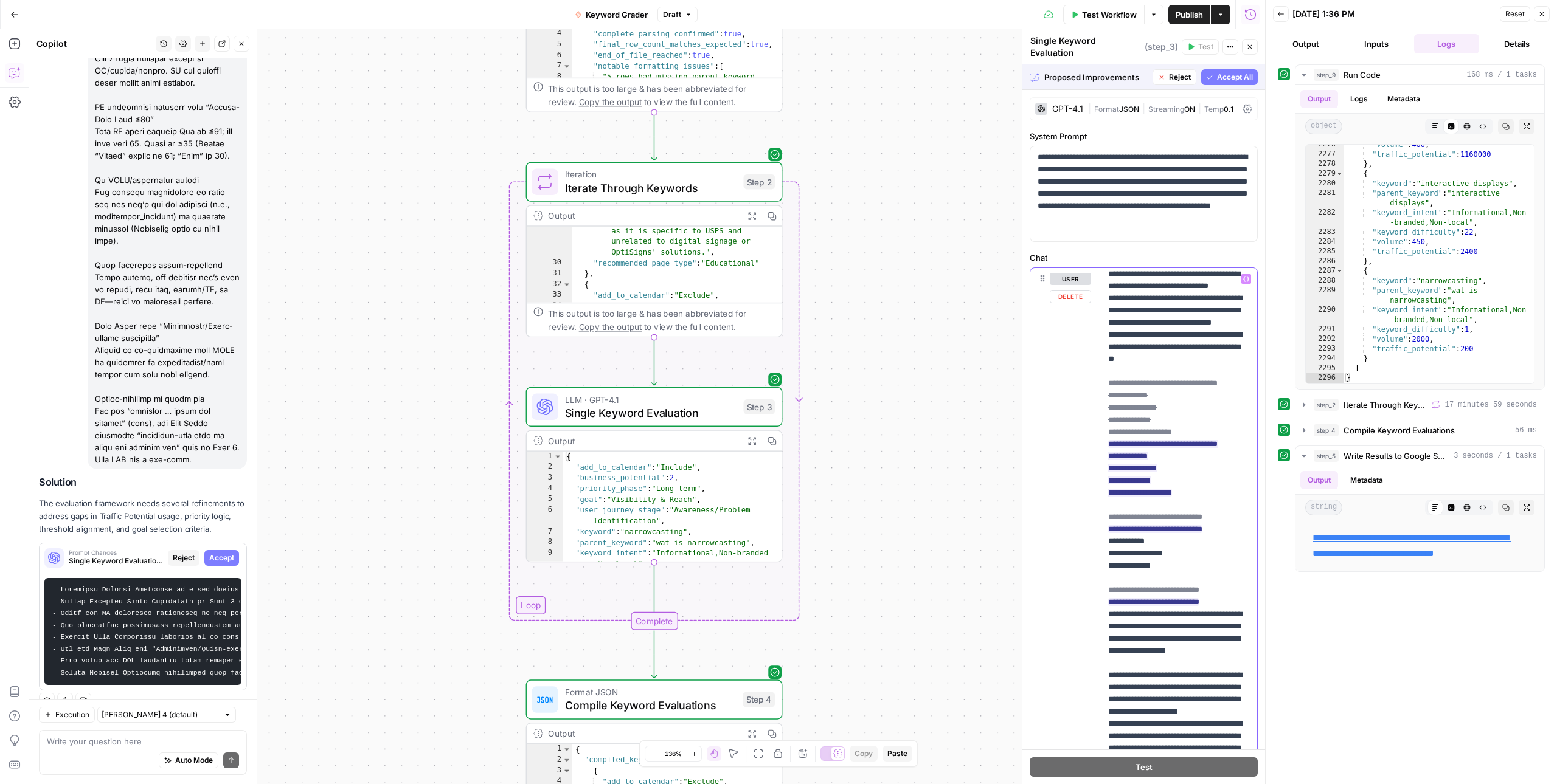
click at [1247, 277] on icon "button" at bounding box center [1246, 280] width 6 height 6
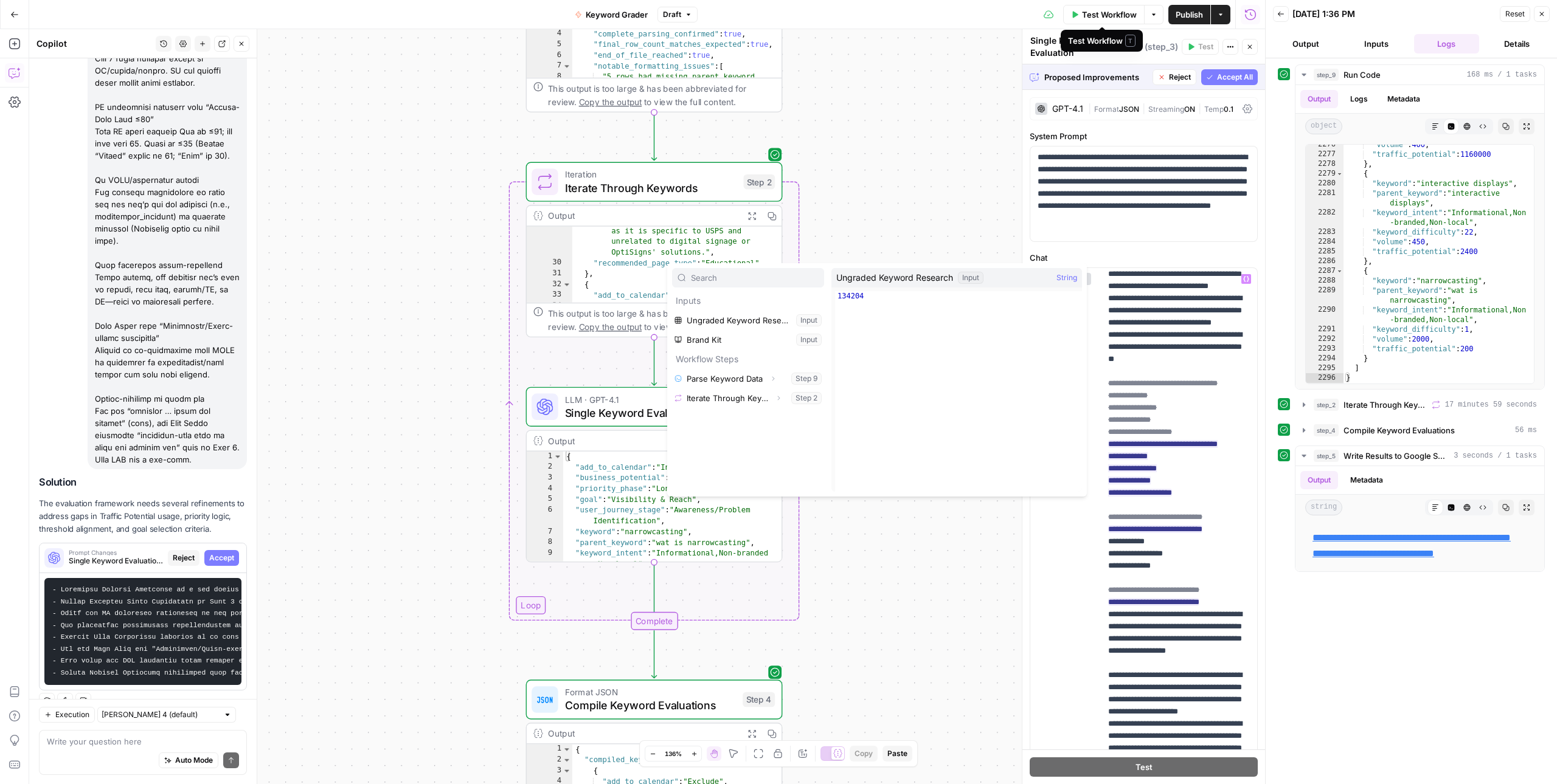
click at [1109, 19] on span "Test Workflow" at bounding box center [1110, 14] width 55 height 12
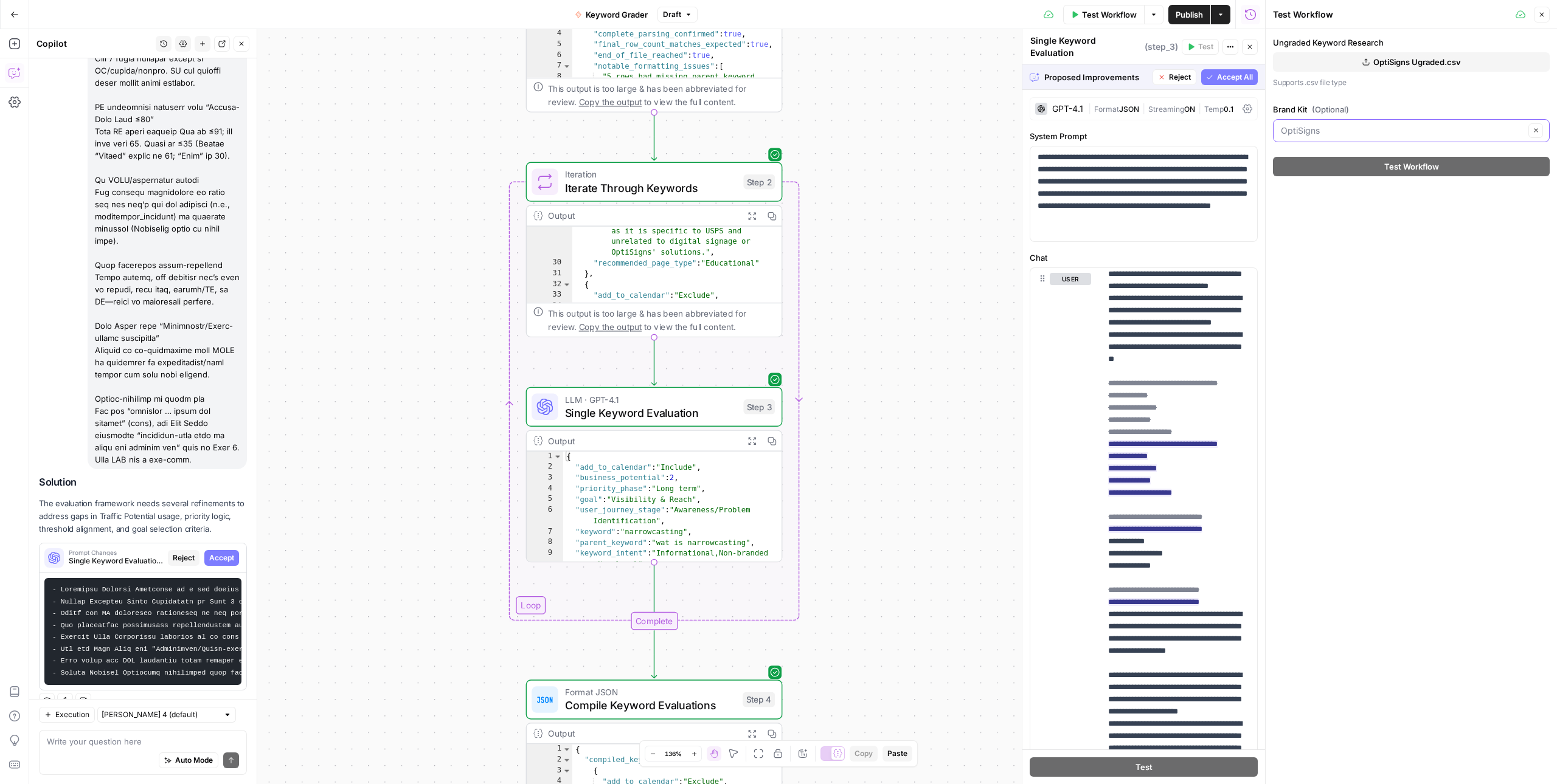
click at [1335, 133] on input "Brand Kit (Optional)" at bounding box center [1403, 130] width 244 height 12
click at [1350, 194] on span "OptiSigns" at bounding box center [1403, 189] width 240 height 12
type input "OptiSigns"
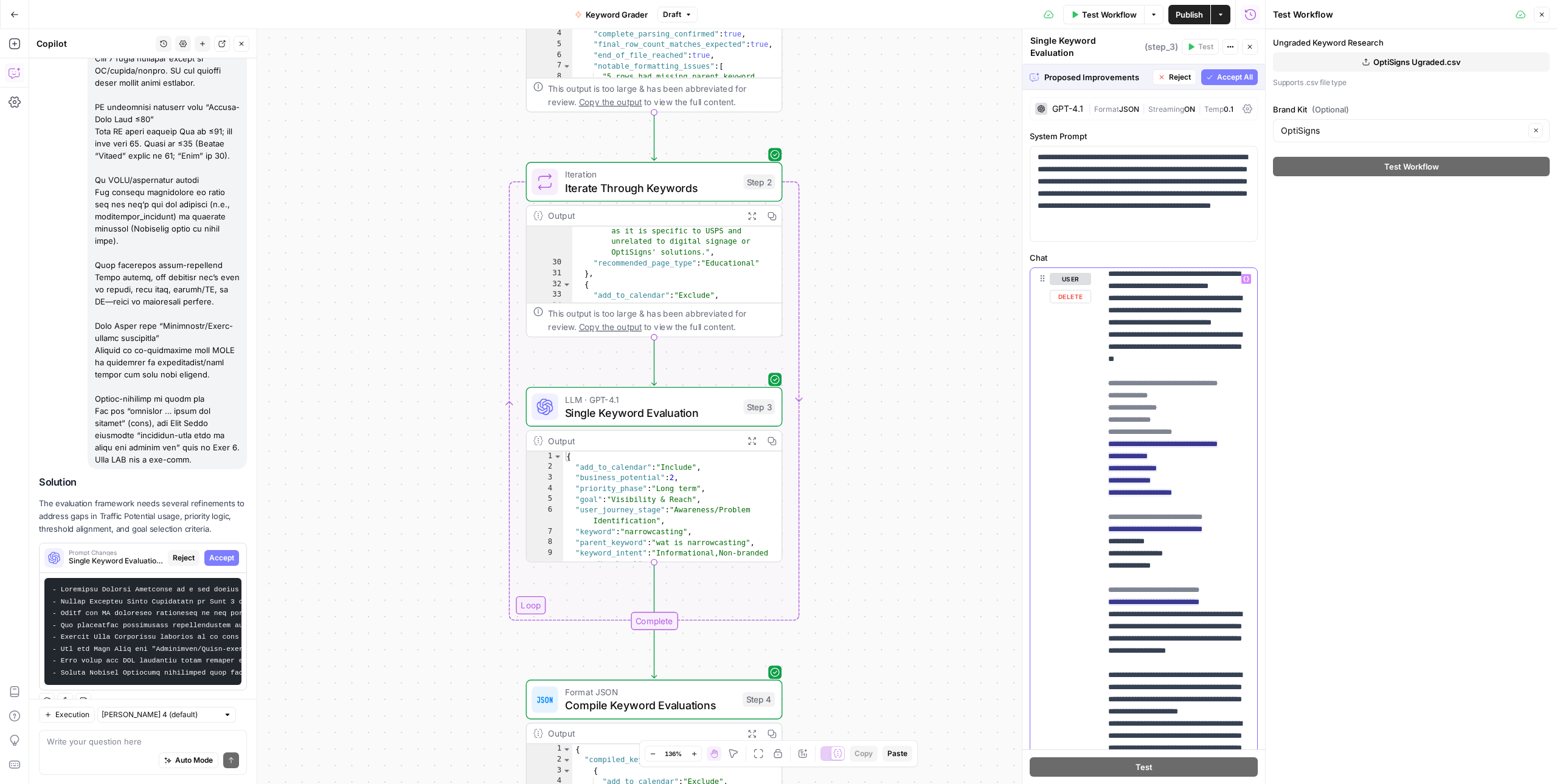
click at [1243, 276] on icon "button" at bounding box center [1246, 279] width 6 height 6
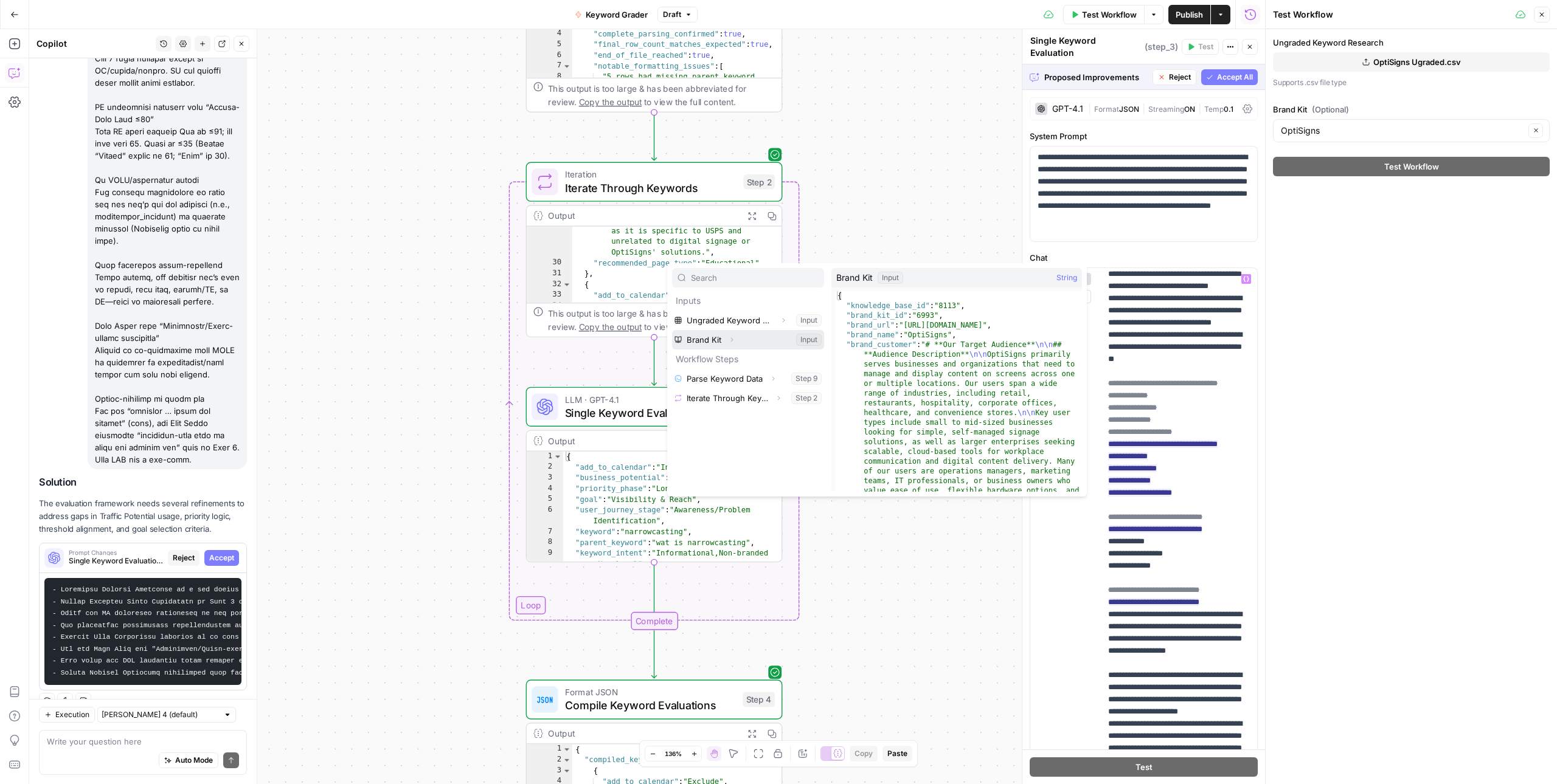
click at [729, 340] on icon "button" at bounding box center [732, 340] width 8 height 8
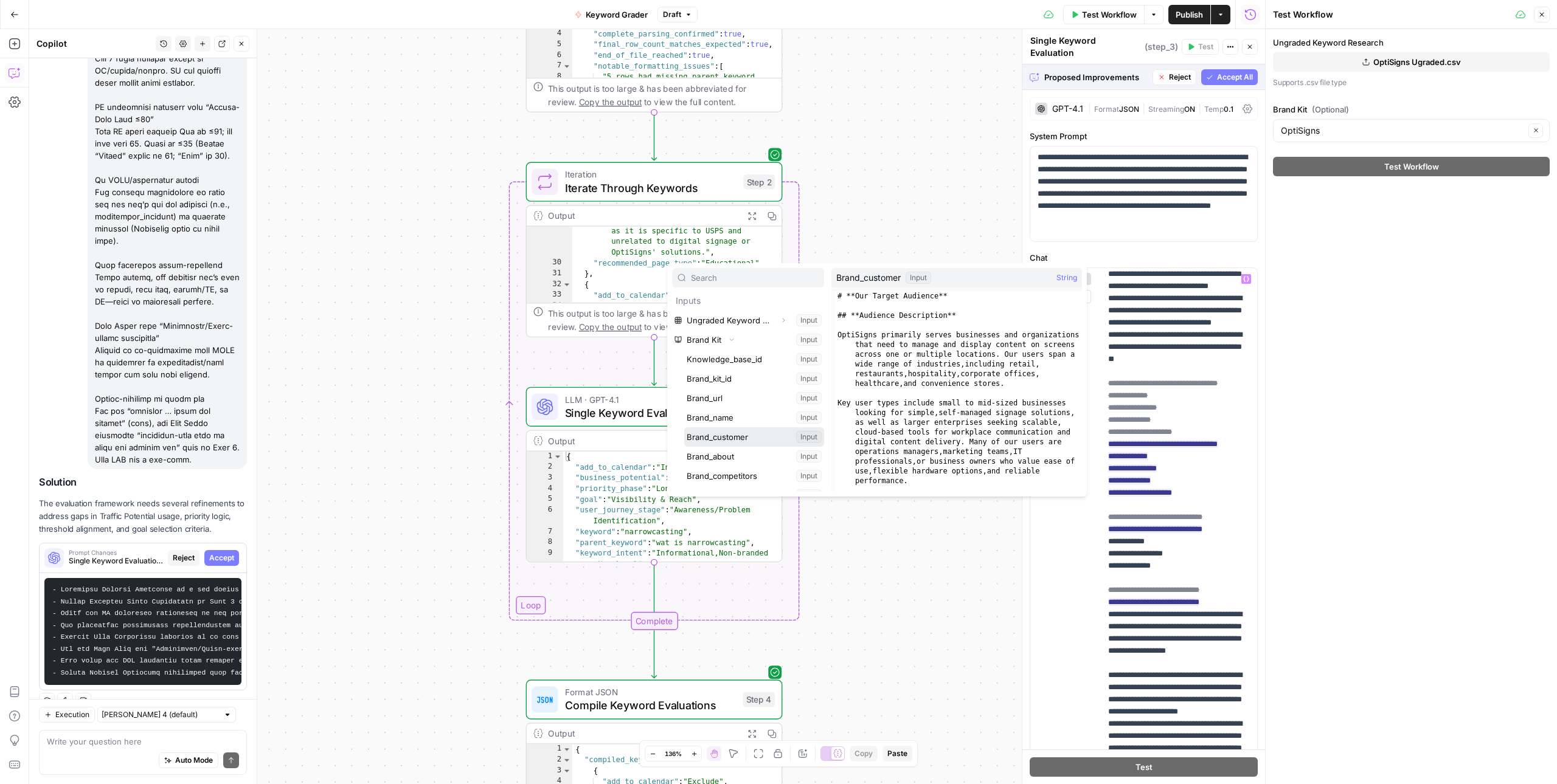
click at [716, 435] on button "Select variable Brand_customer" at bounding box center [754, 437] width 140 height 19
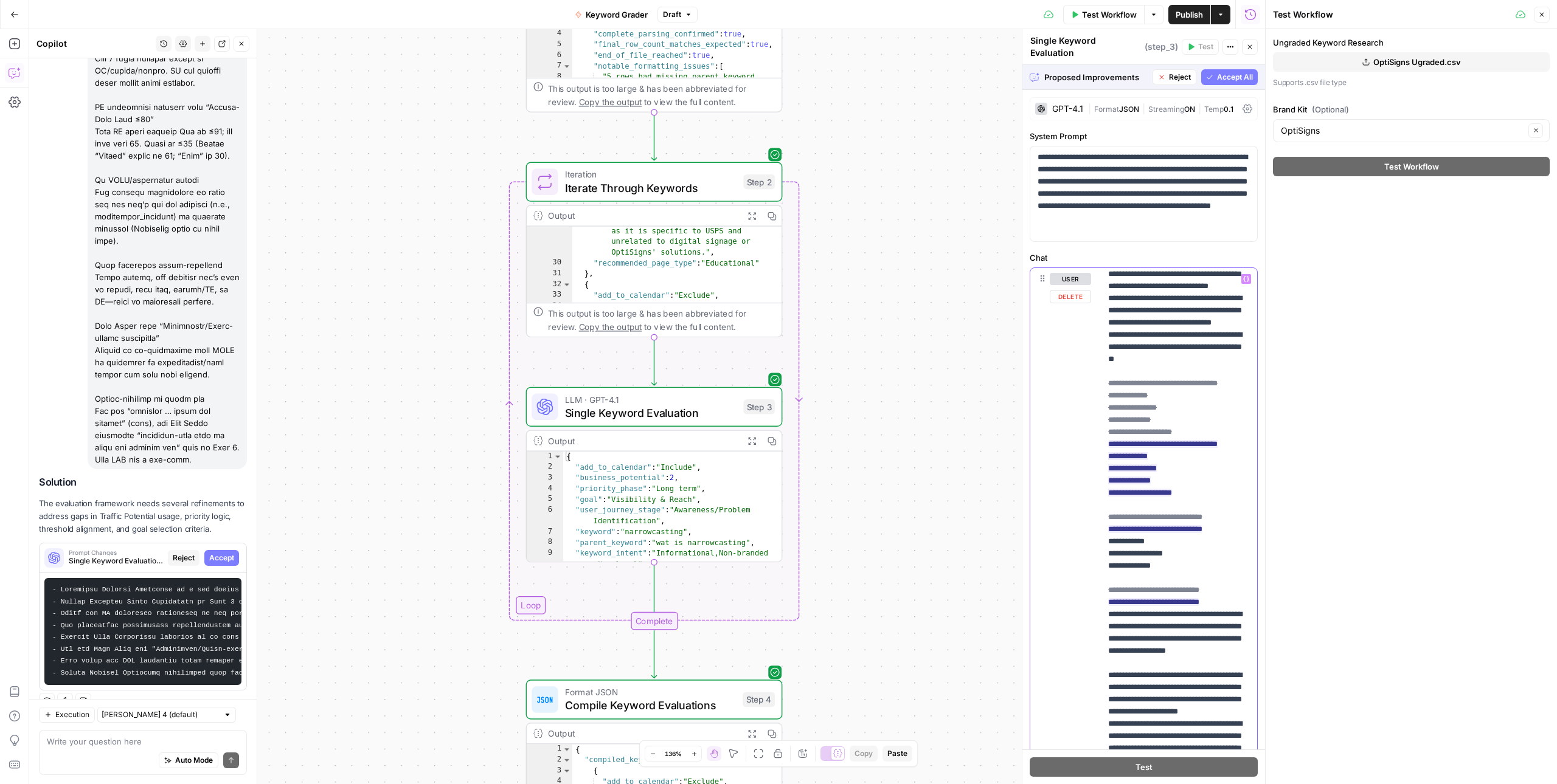
drag, startPoint x: 1220, startPoint y: 355, endPoint x: 1118, endPoint y: 372, distance: 103.4
drag, startPoint x: 1173, startPoint y: 368, endPoint x: 1065, endPoint y: 371, distance: 108.0
click at [1065, 371] on div "**********" at bounding box center [1144, 530] width 227 height 524
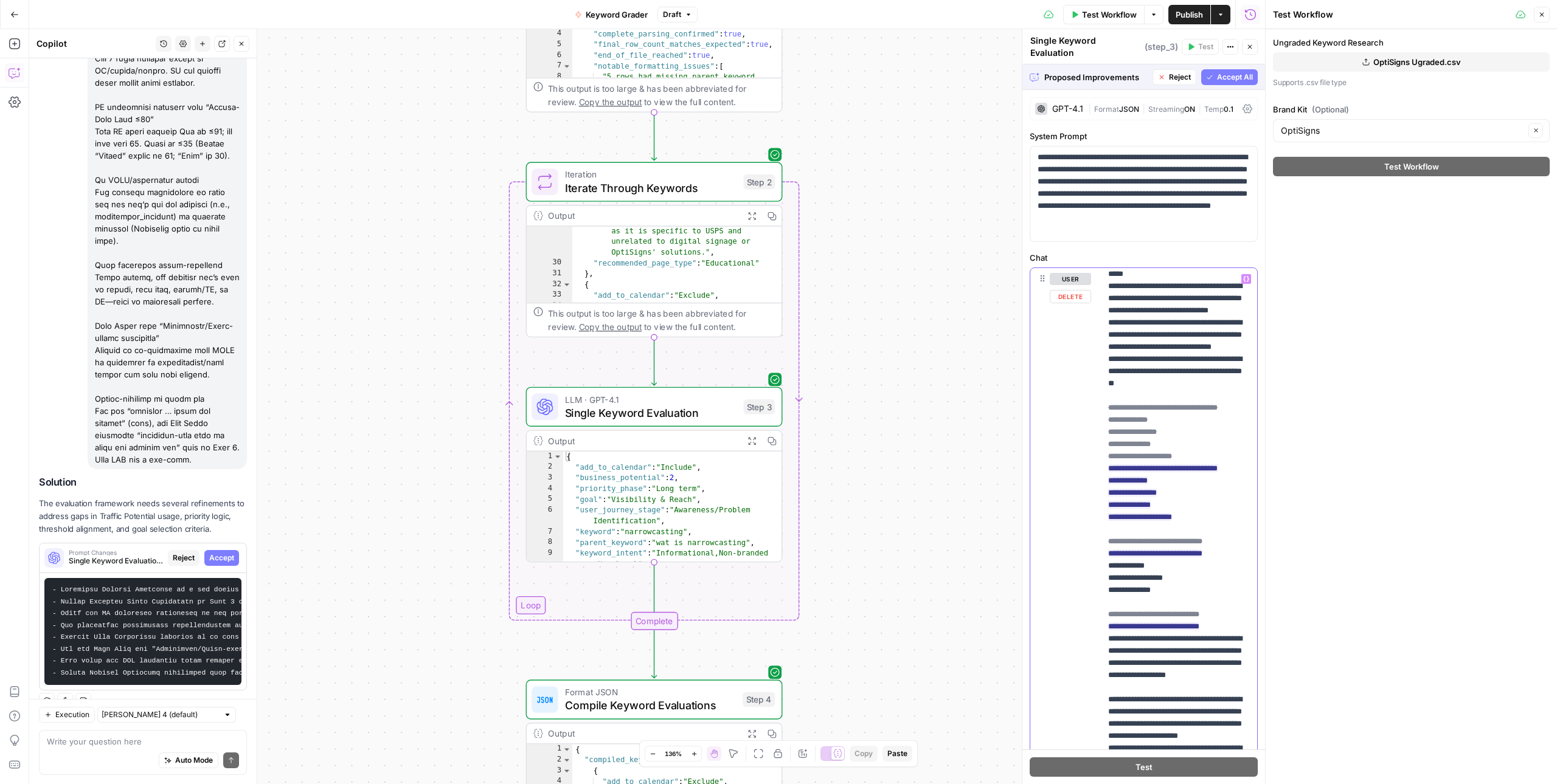
drag, startPoint x: 1167, startPoint y: 415, endPoint x: 1086, endPoint y: 415, distance: 81.0
click at [1086, 415] on div "**********" at bounding box center [1144, 530] width 227 height 524
click at [1248, 277] on button "Variables Menu" at bounding box center [1246, 279] width 10 height 10
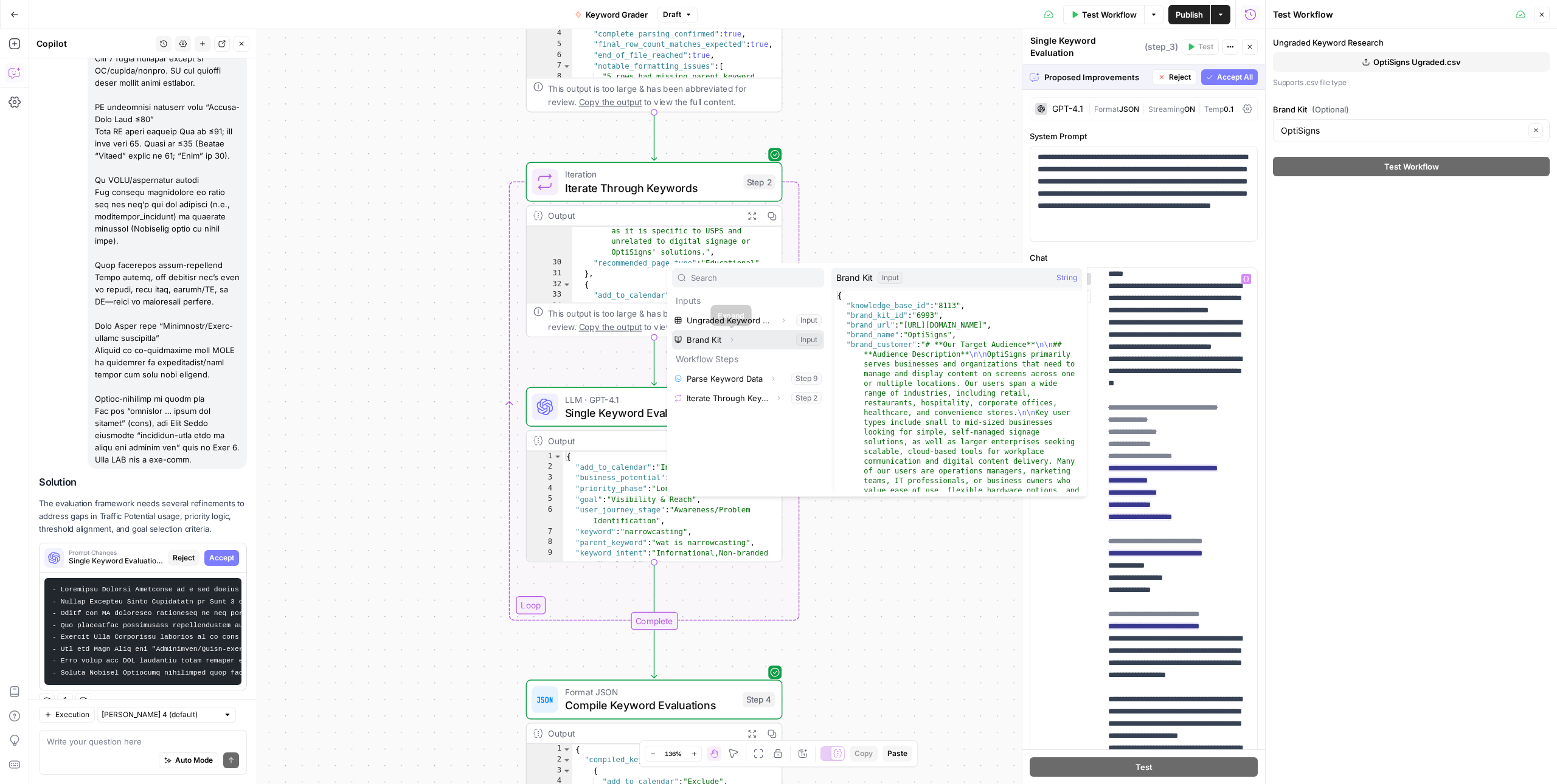
click at [734, 342] on icon "button" at bounding box center [732, 340] width 8 height 8
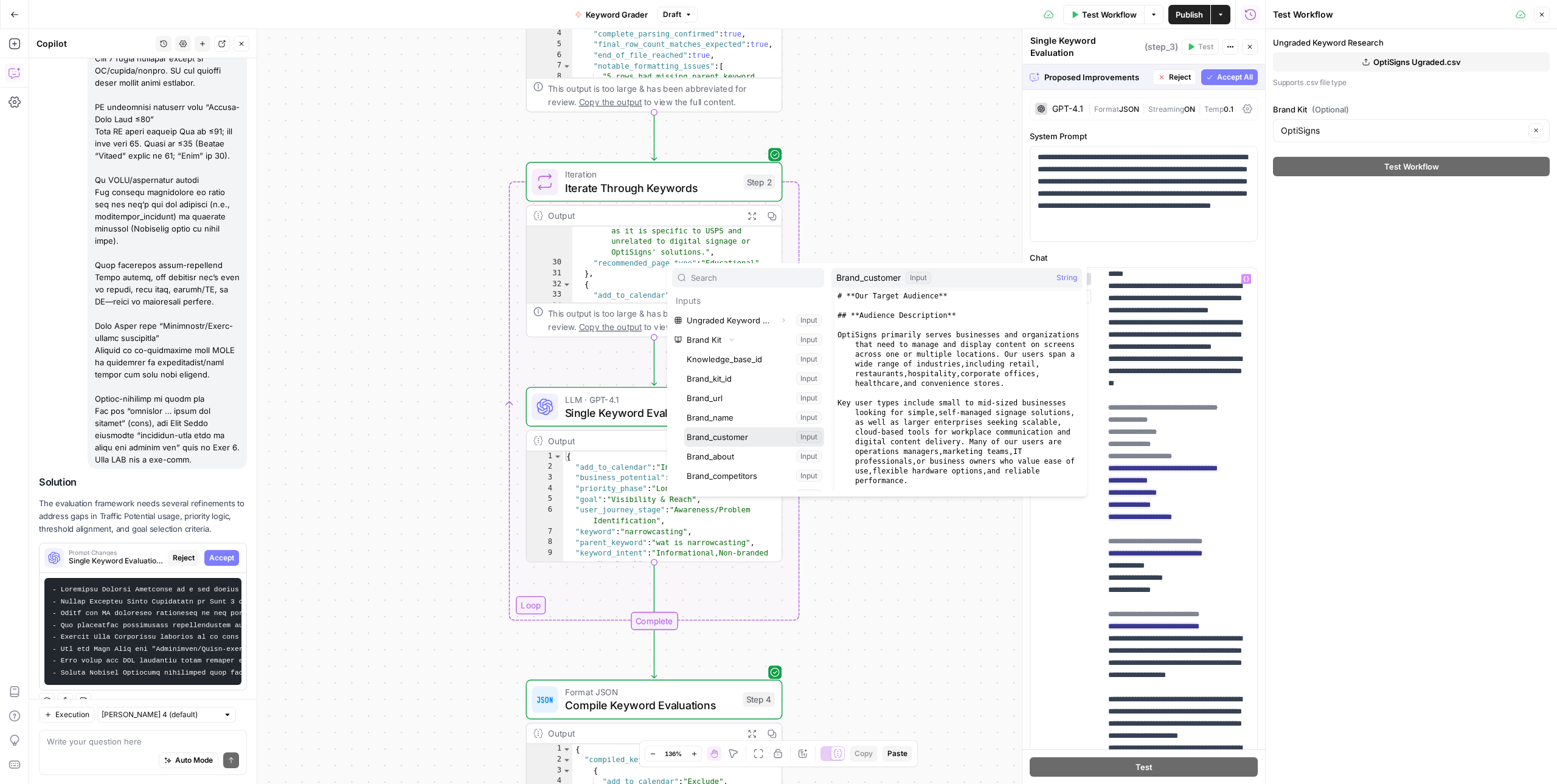
click at [705, 437] on button "Select variable Brand_customer" at bounding box center [754, 437] width 140 height 19
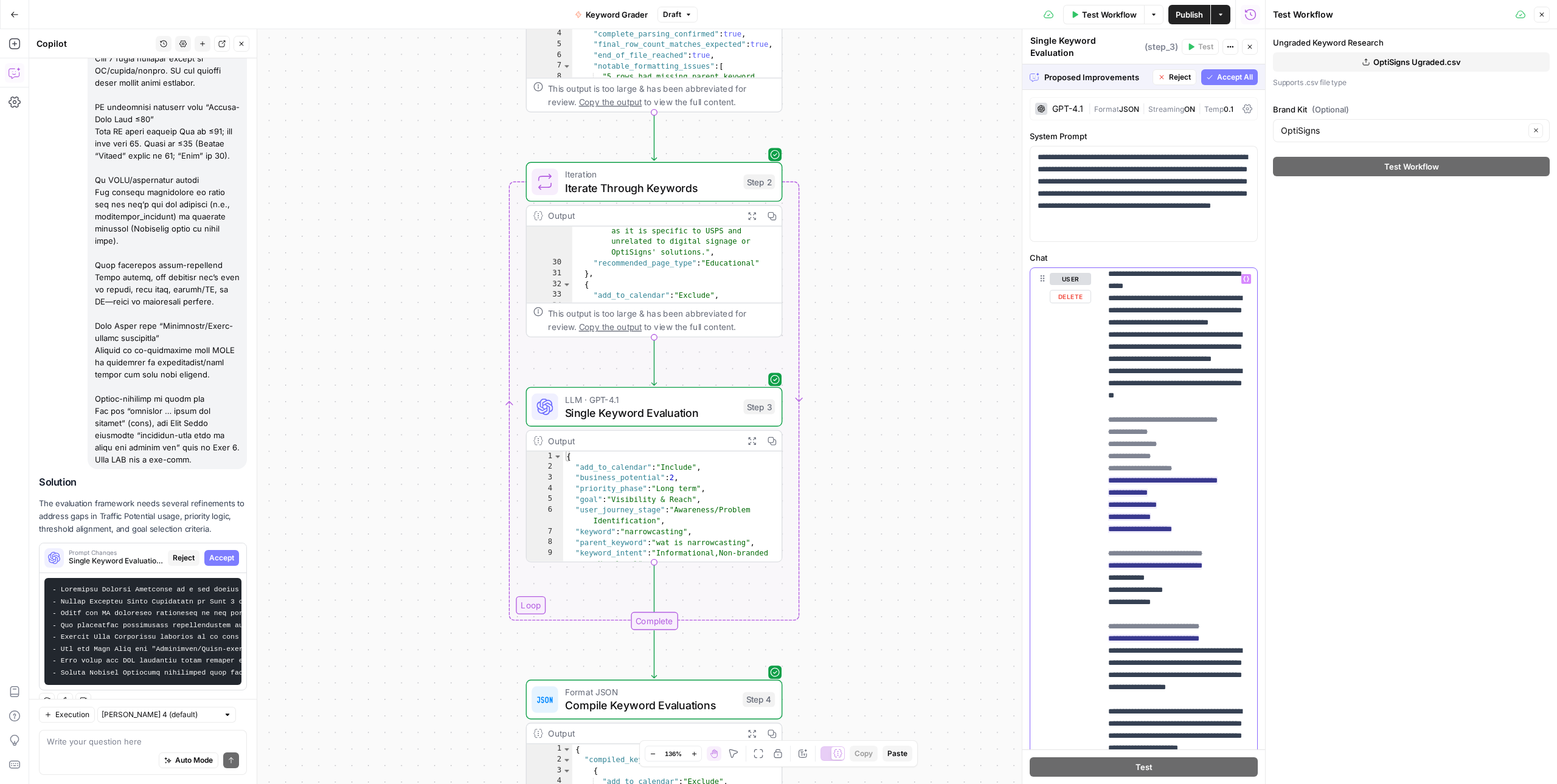
drag, startPoint x: 1193, startPoint y: 454, endPoint x: 1136, endPoint y: 461, distance: 57.4
click at [1248, 277] on icon "button" at bounding box center [1246, 280] width 6 height 6
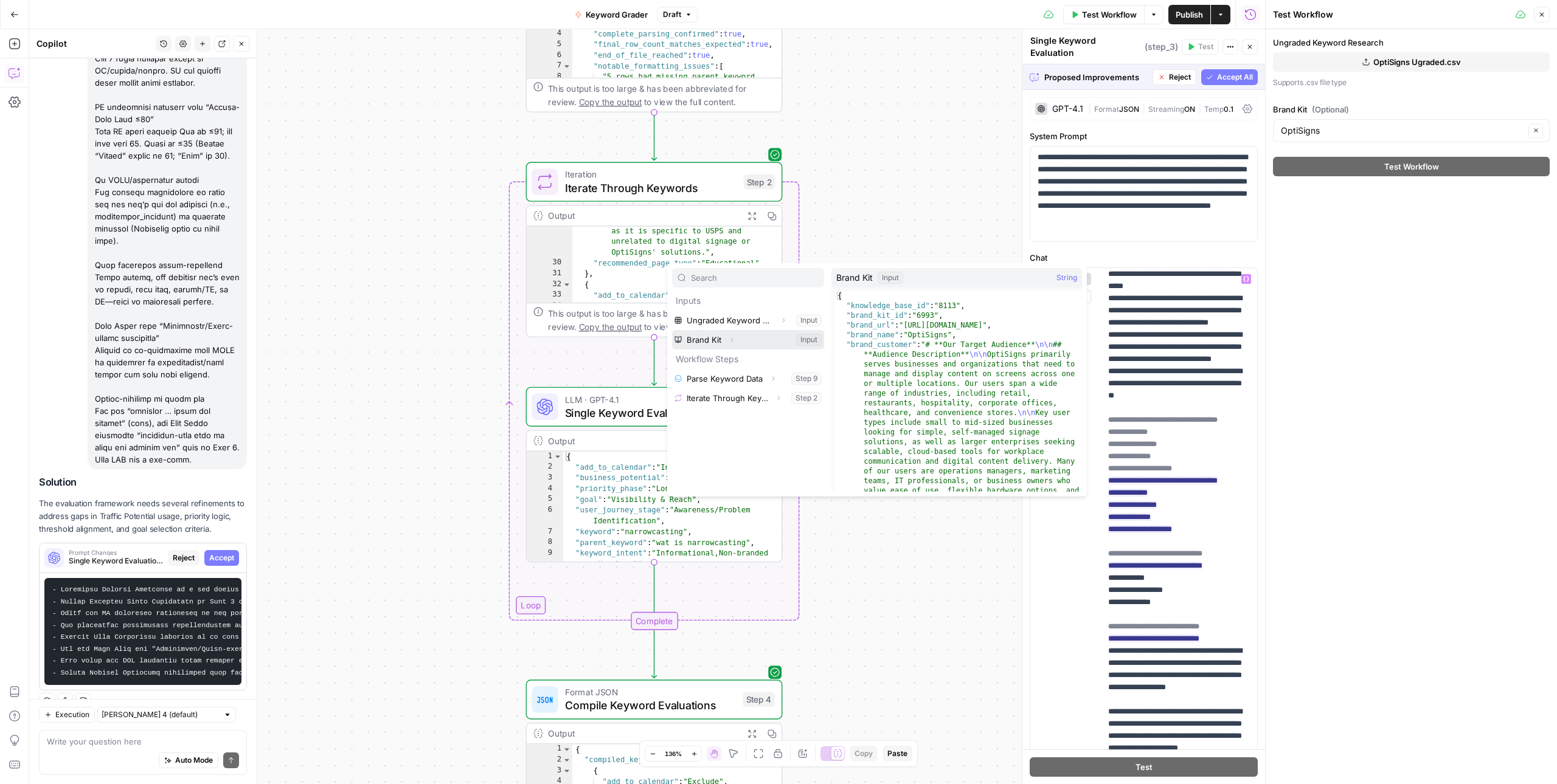
click at [735, 340] on button "Expand" at bounding box center [731, 340] width 16 height 16
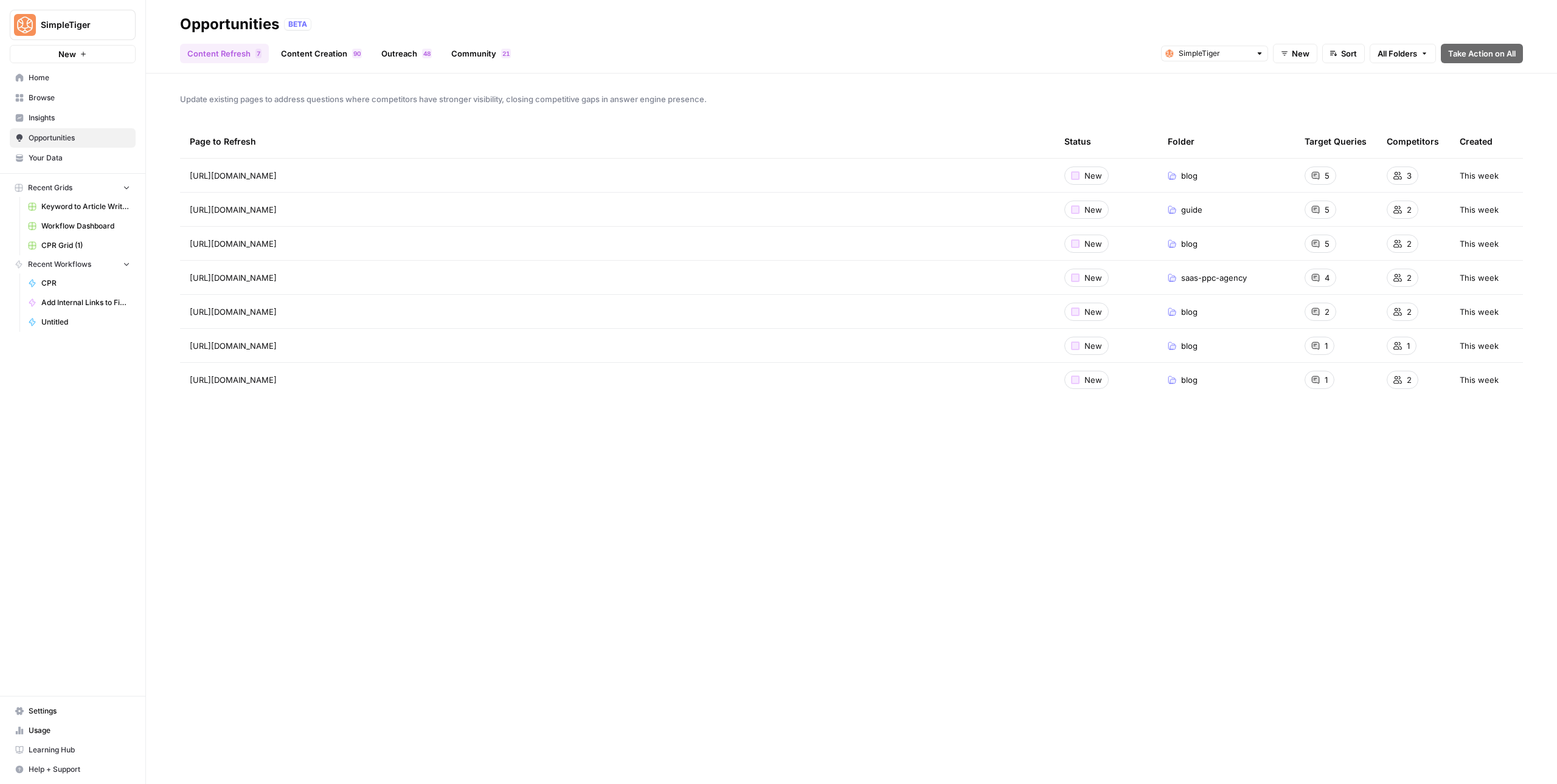
click at [58, 161] on span "Your Data" at bounding box center [79, 158] width 102 height 11
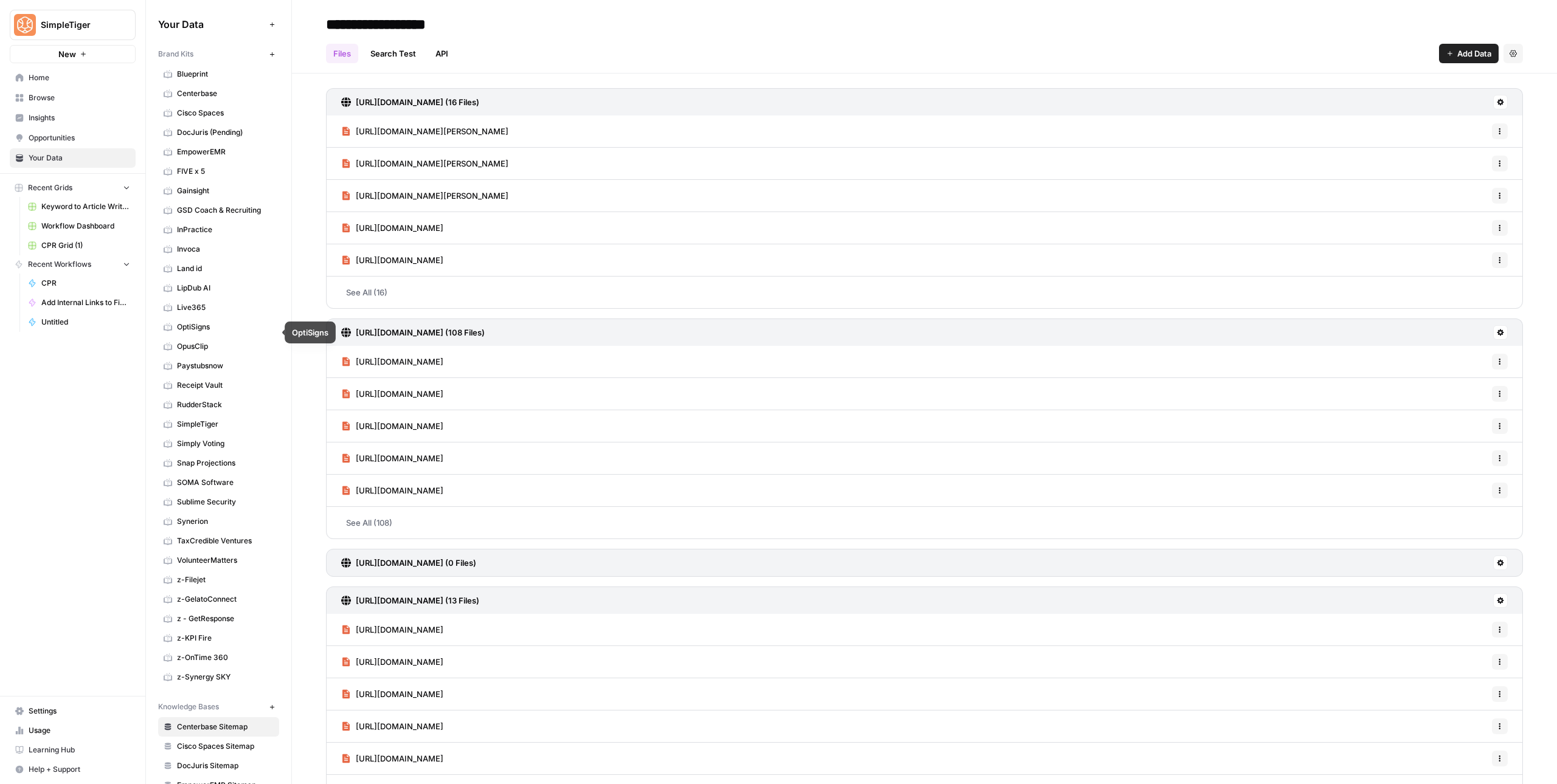
click at [197, 326] on span "OptiSigns" at bounding box center [226, 327] width 97 height 11
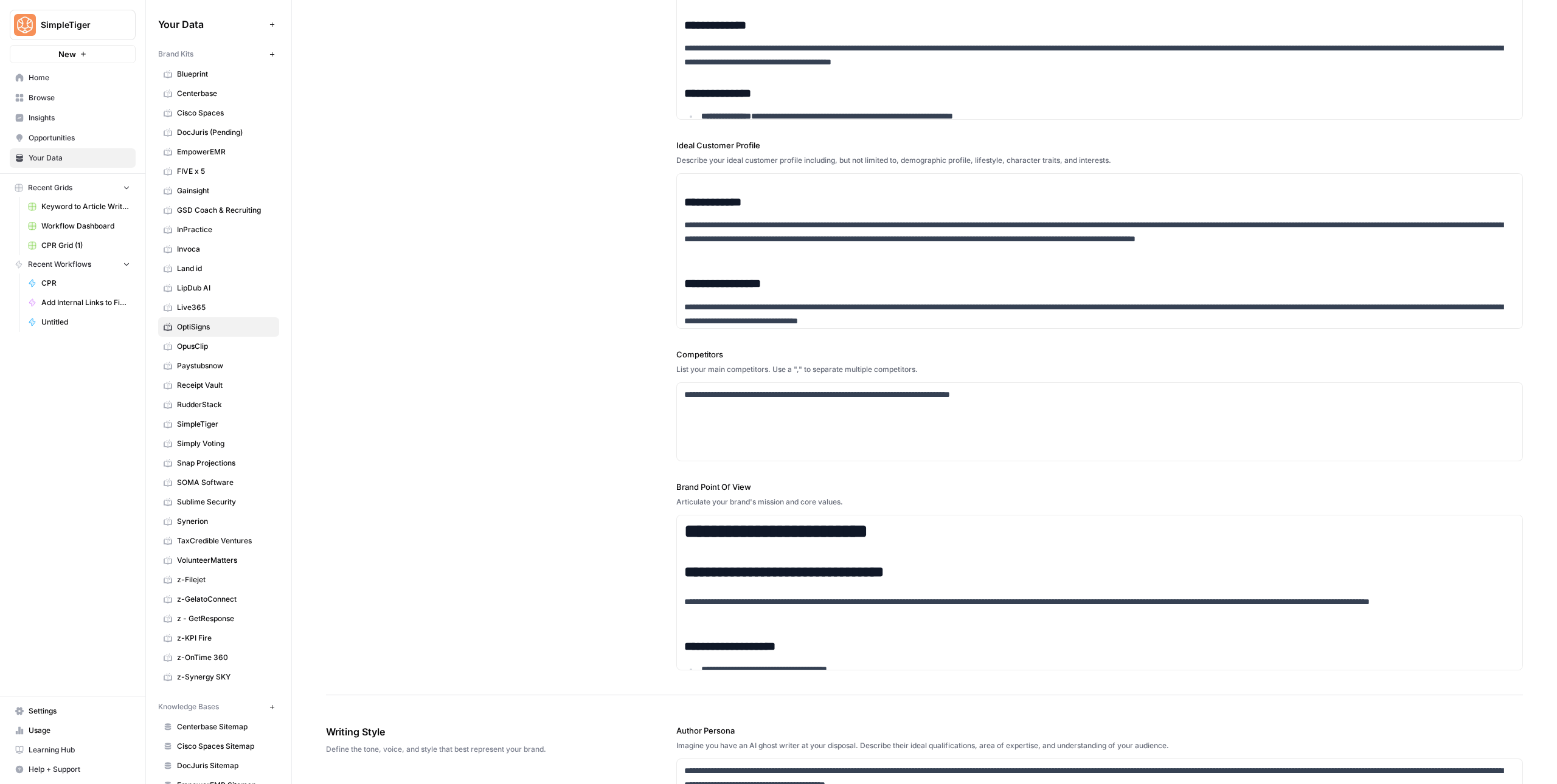
scroll to position [274, 0]
click at [835, 234] on p "**********" at bounding box center [1099, 236] width 830 height 41
copy div "**********"
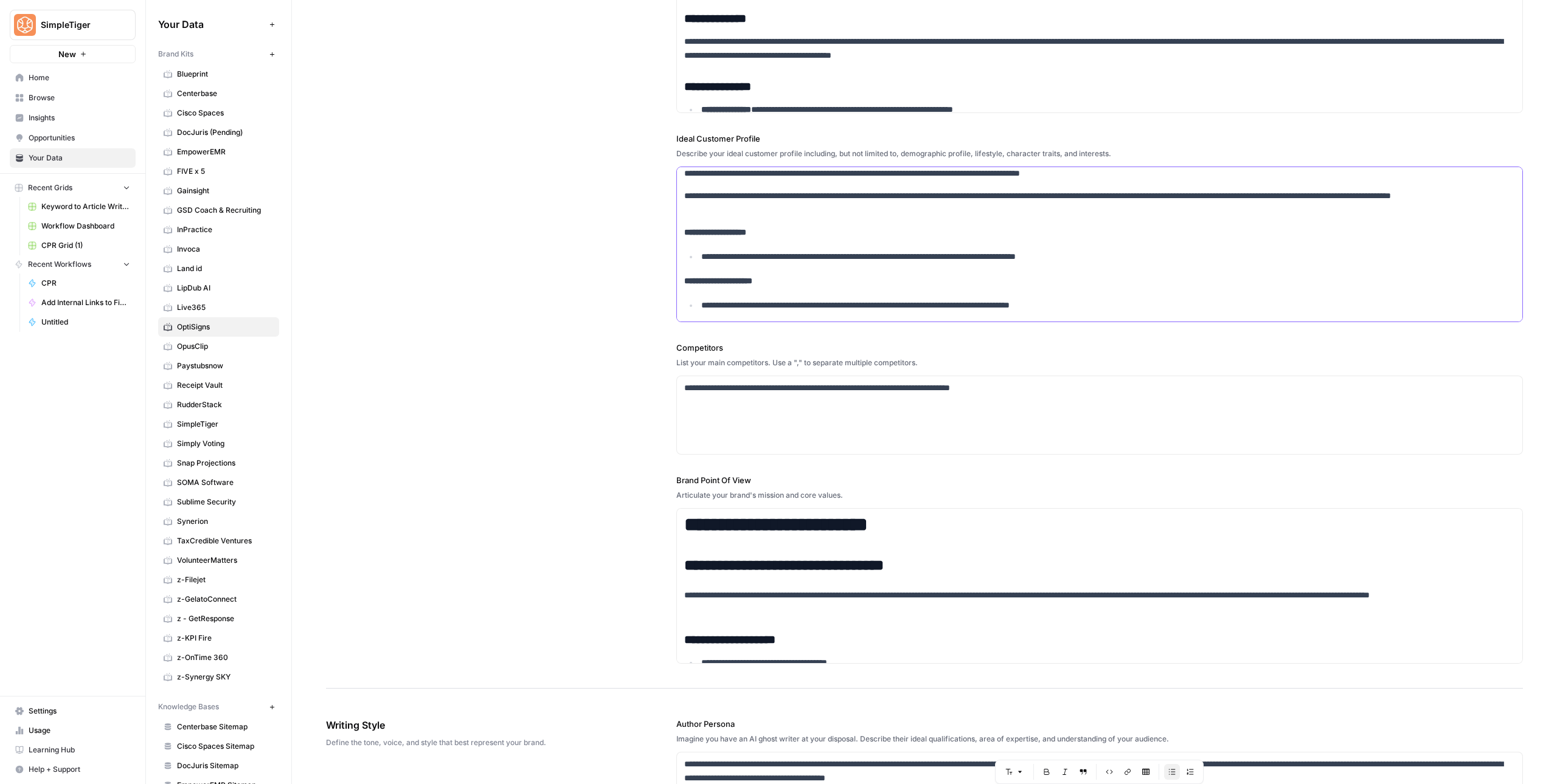
scroll to position [707, 0]
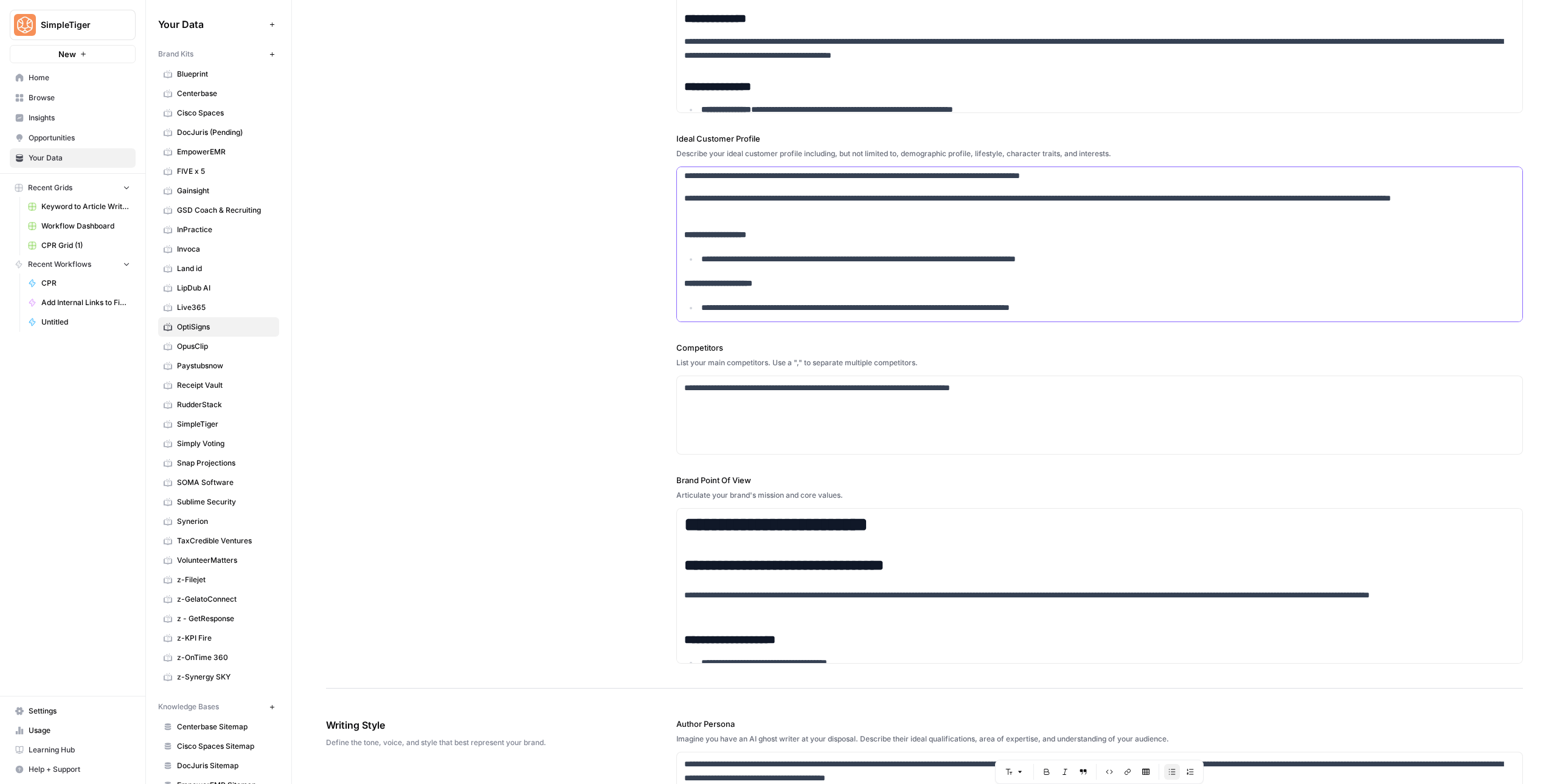
click at [1156, 302] on p "**********" at bounding box center [1108, 307] width 813 height 14
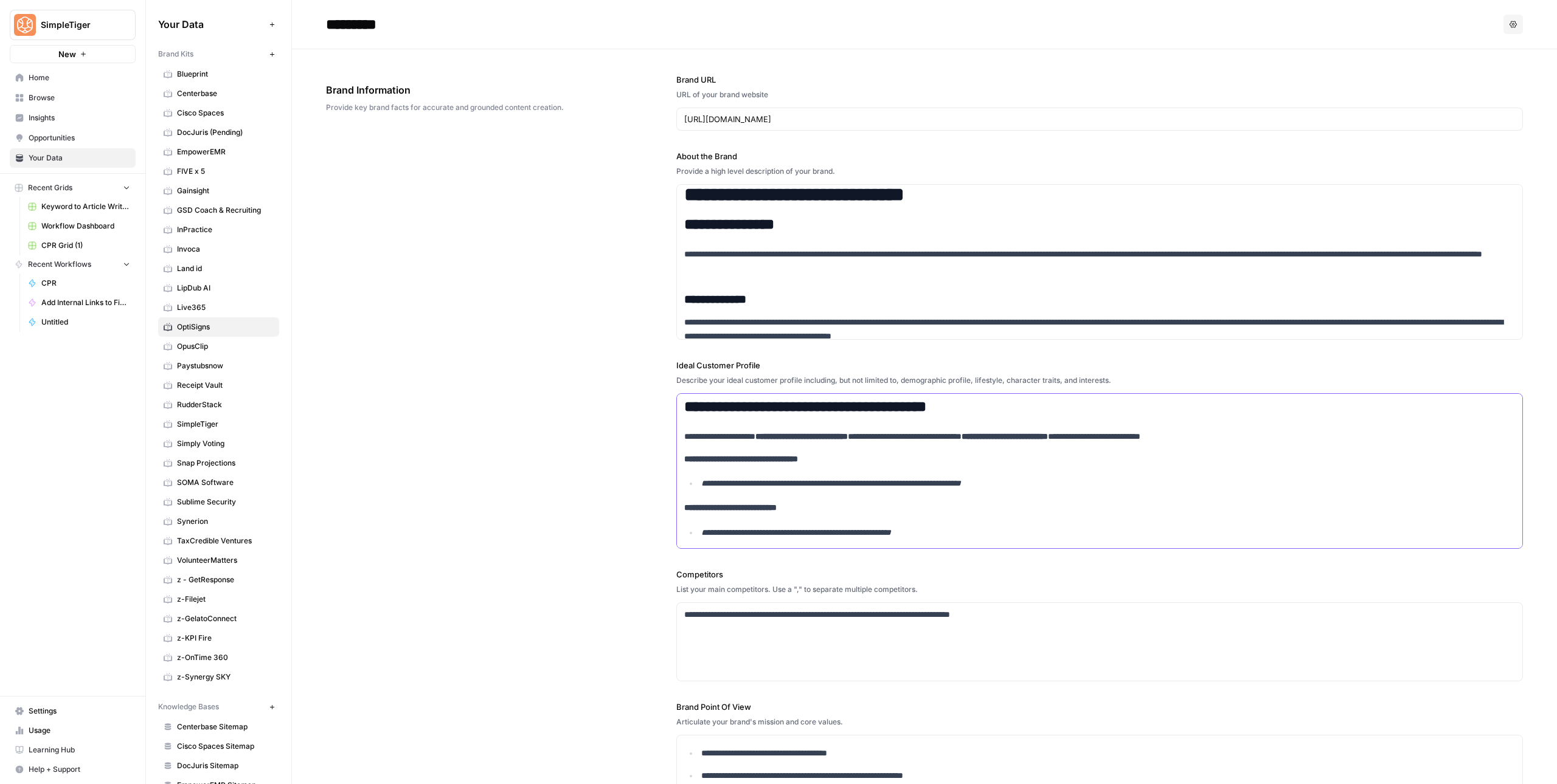
scroll to position [400, 0]
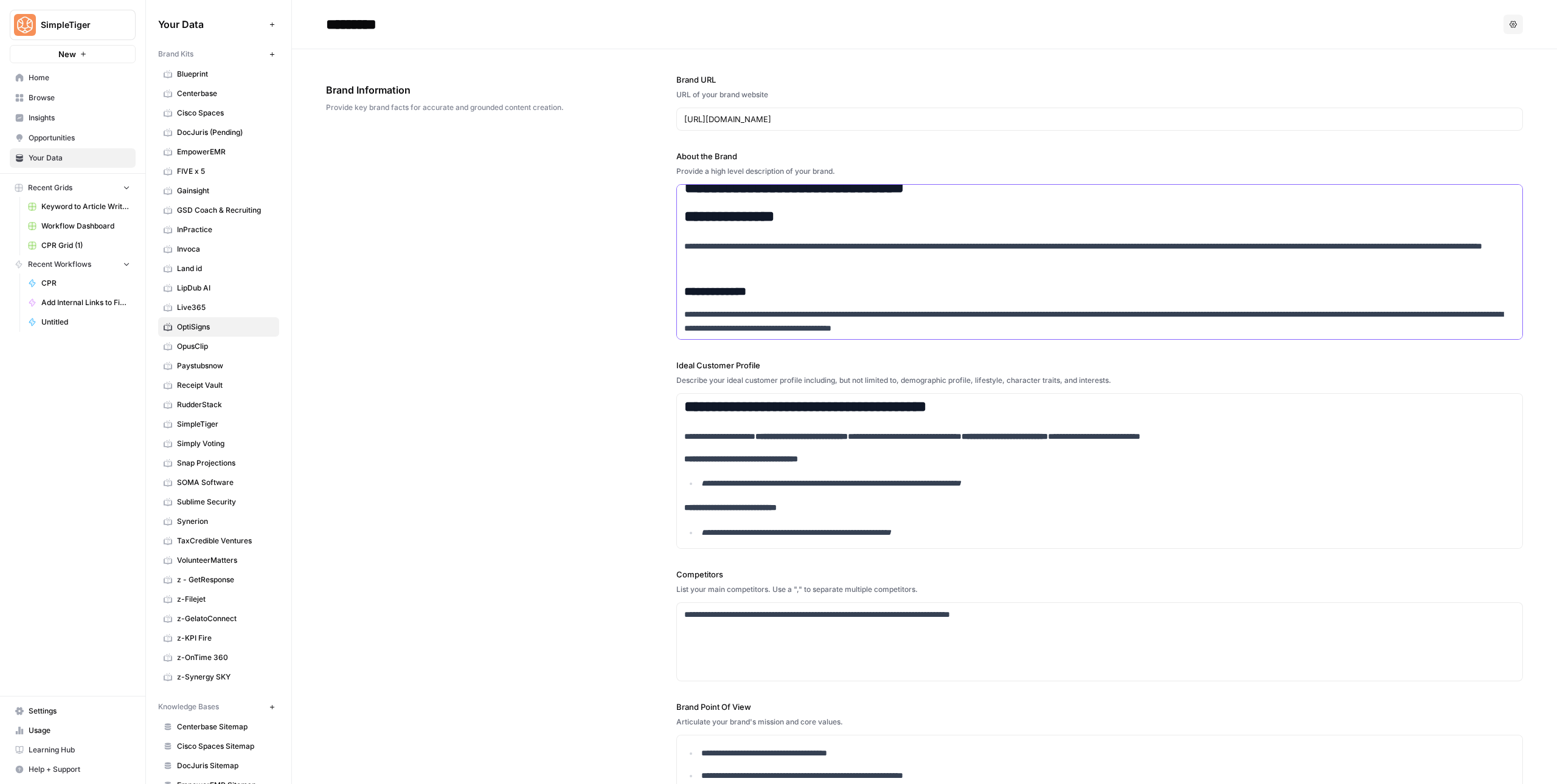
click at [686, 218] on strong "**********" at bounding box center [729, 216] width 90 height 14
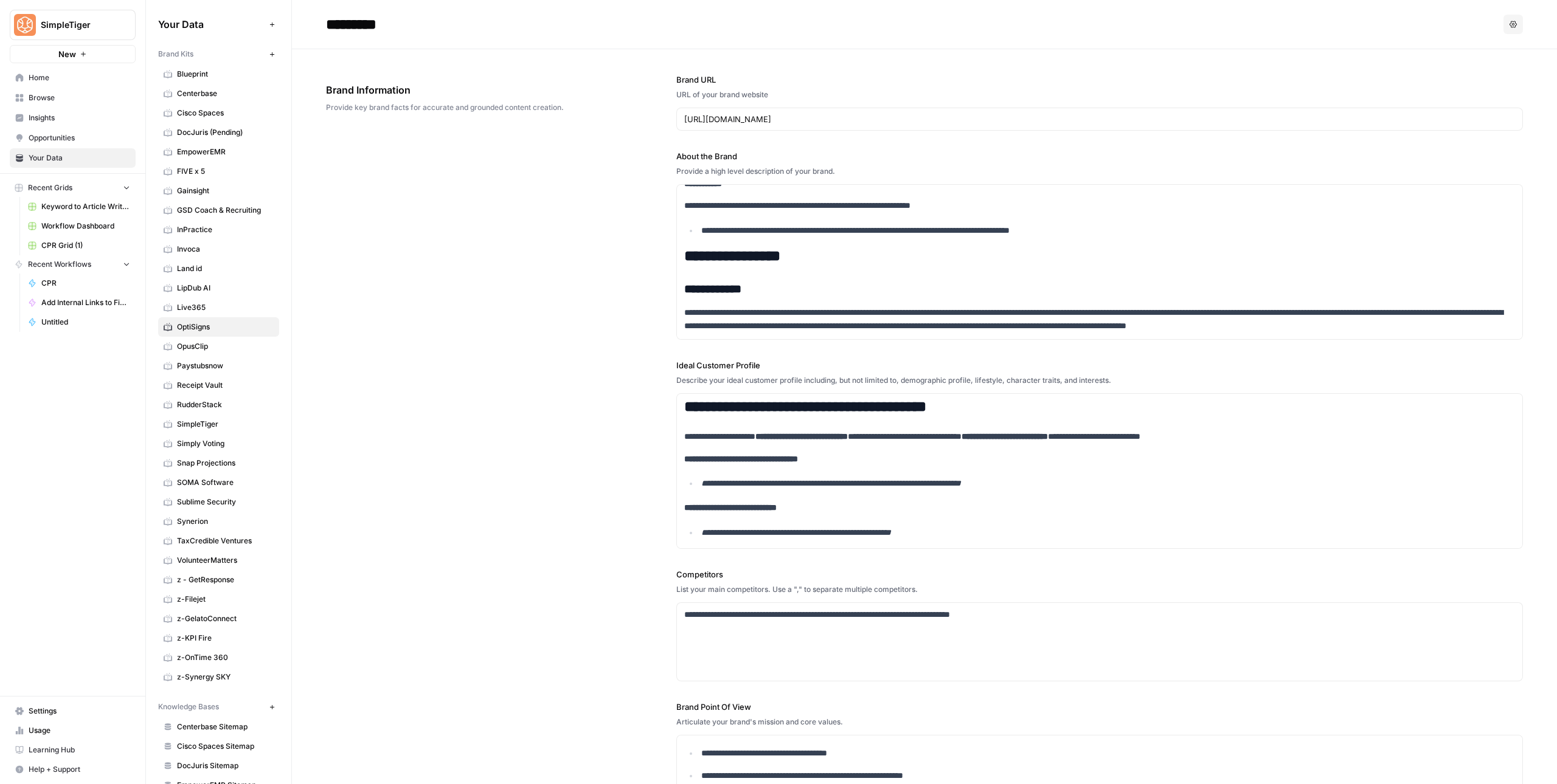
scroll to position [2002, 0]
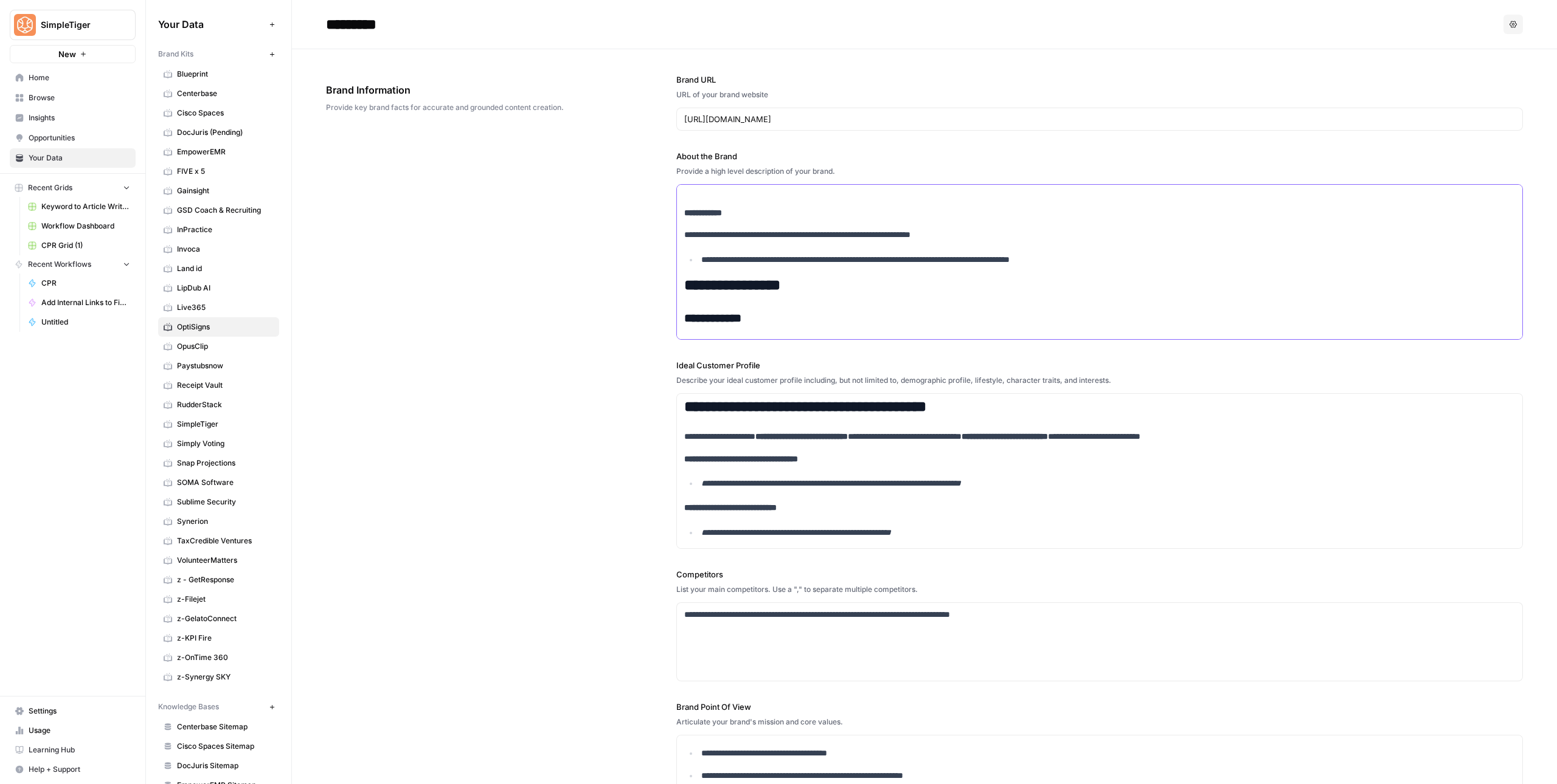
click at [760, 286] on strong "**********" at bounding box center [732, 284] width 96 height 14
drag, startPoint x: 758, startPoint y: 287, endPoint x: 664, endPoint y: 287, distance: 94.0
click at [665, 287] on div "**********" at bounding box center [925, 482] width 1197 height 867
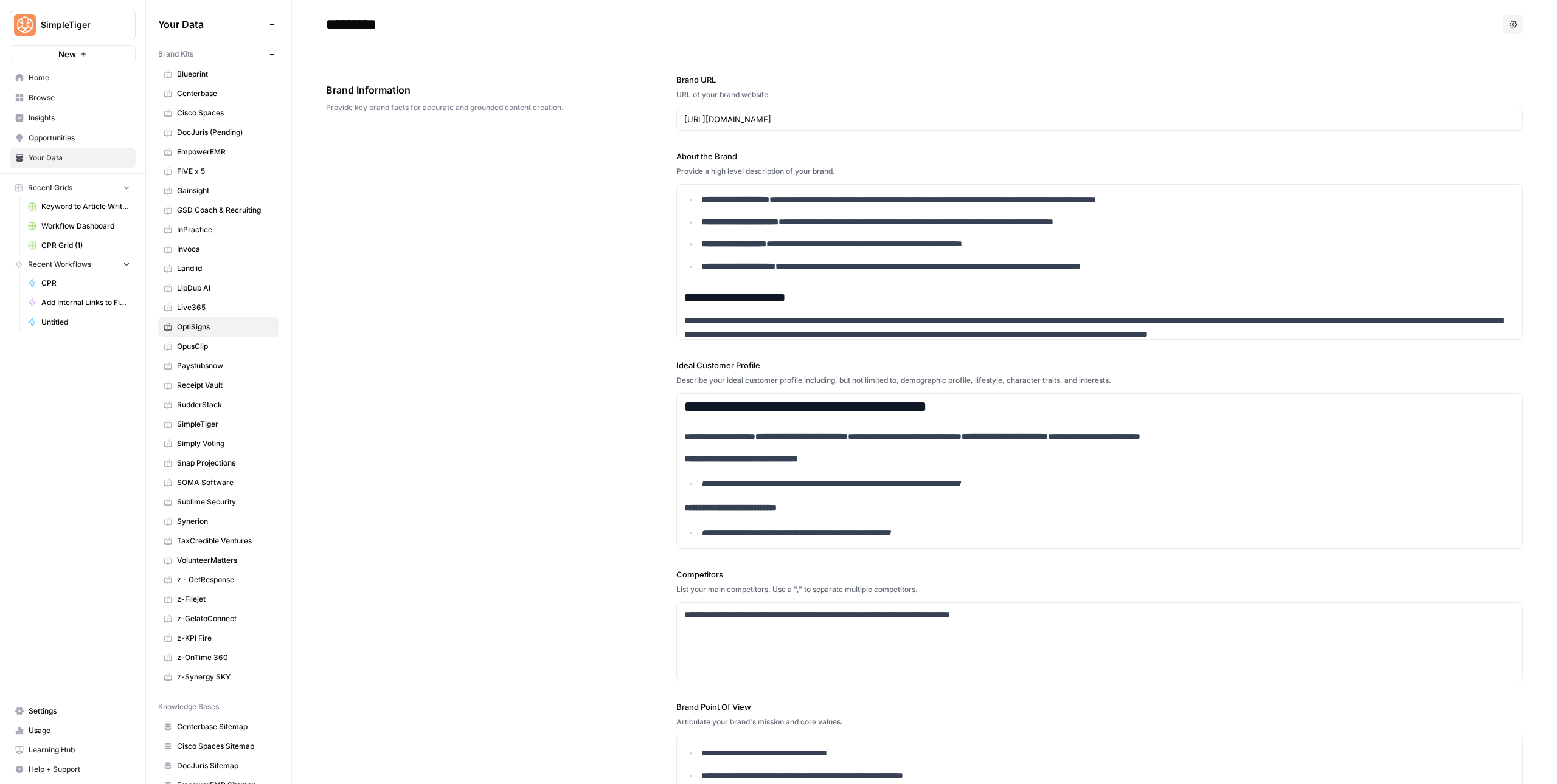
scroll to position [2374, 0]
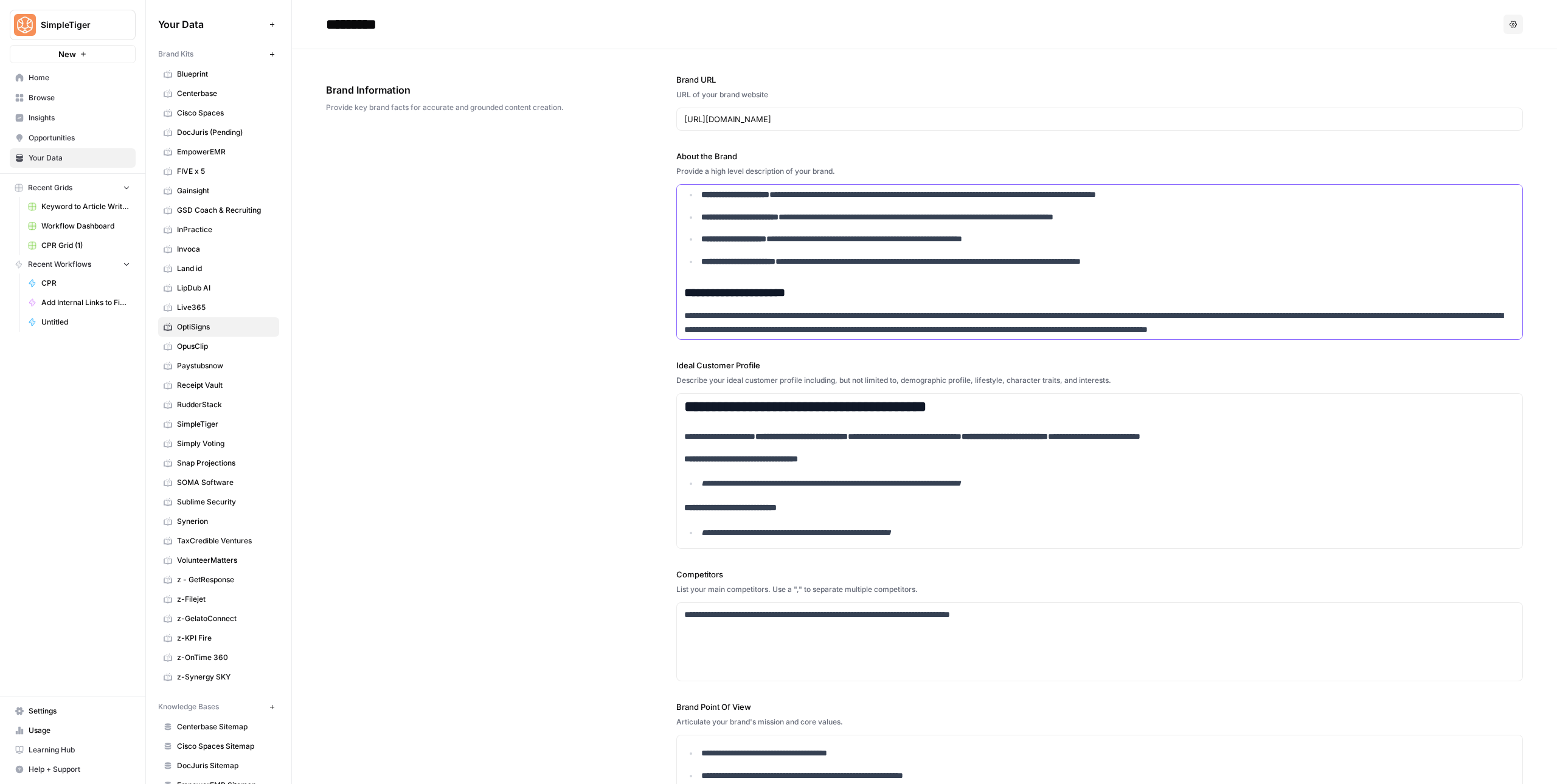
click at [1210, 265] on p "**********" at bounding box center [1108, 262] width 813 height 14
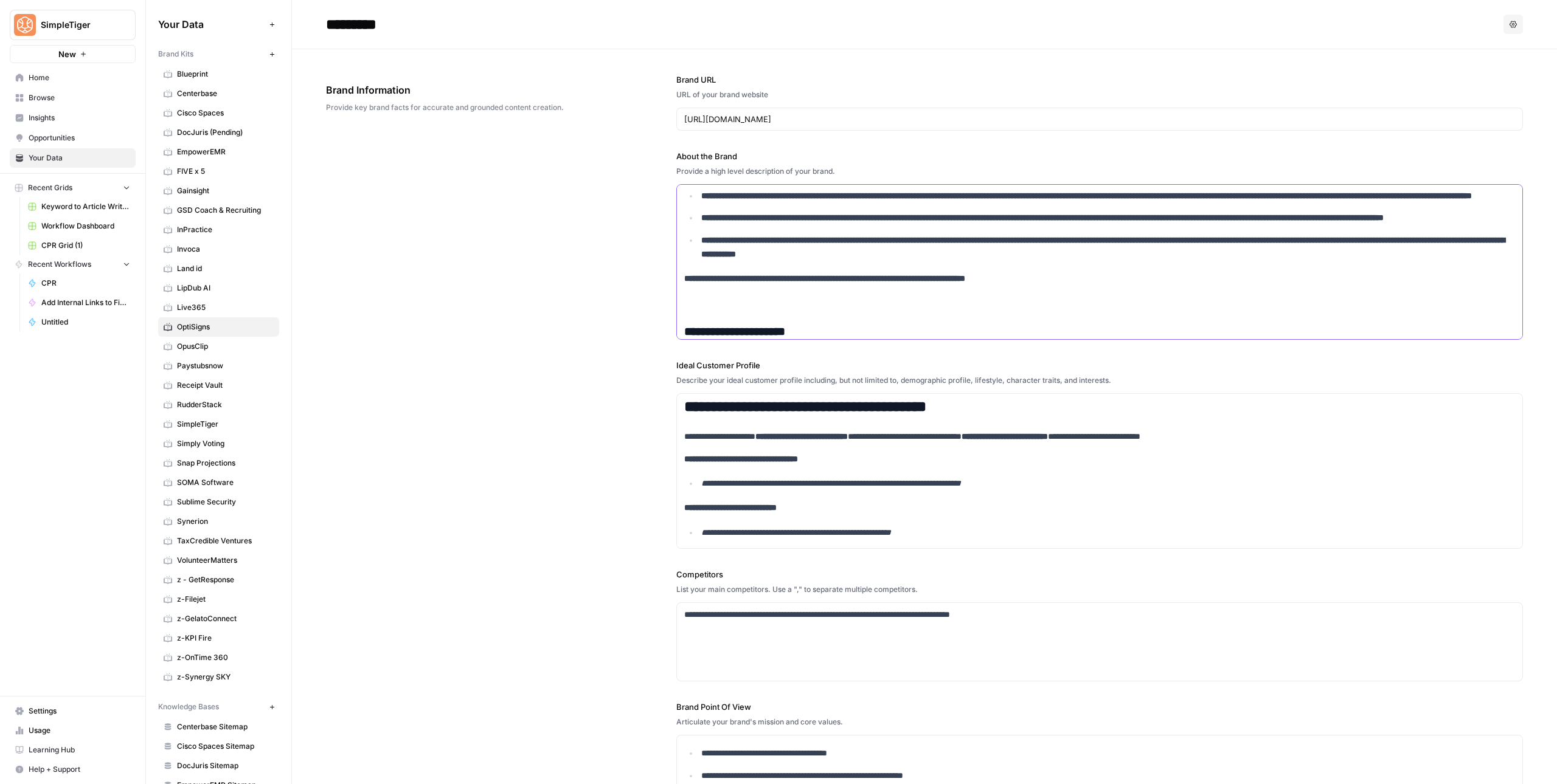
scroll to position [2513, 0]
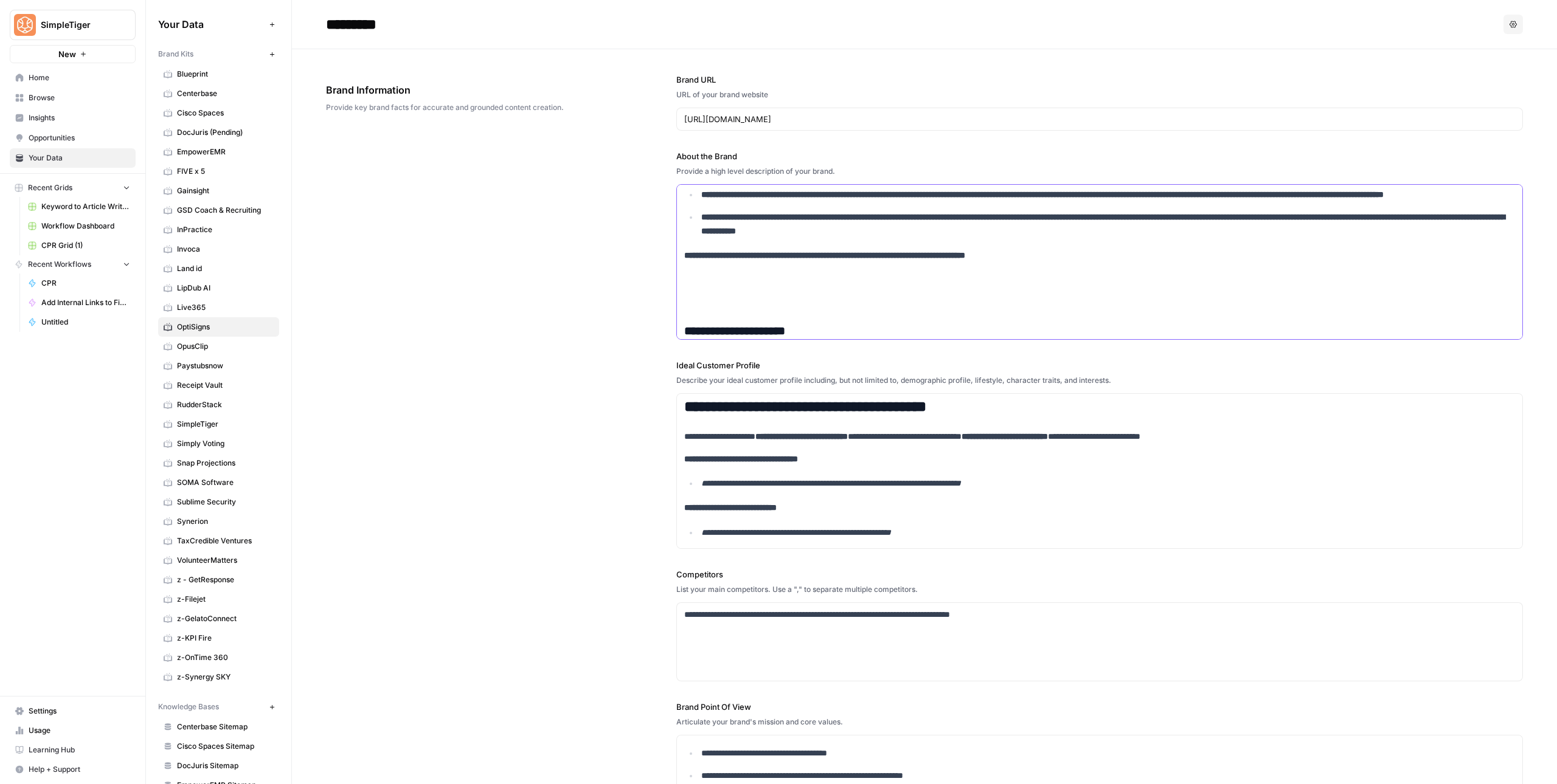
click at [795, 285] on p at bounding box center [1099, 278] width 831 height 14
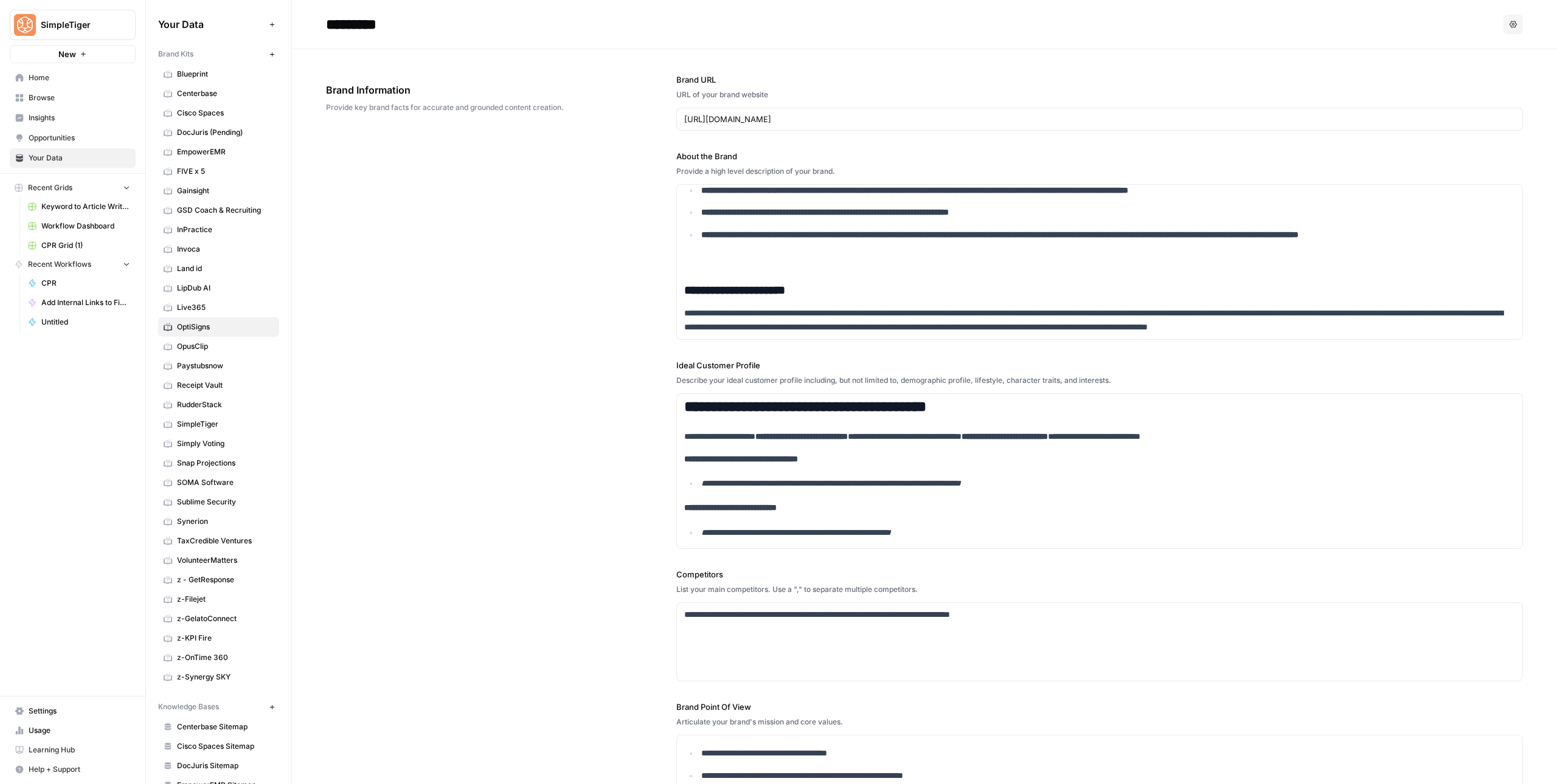
scroll to position [2632, 0]
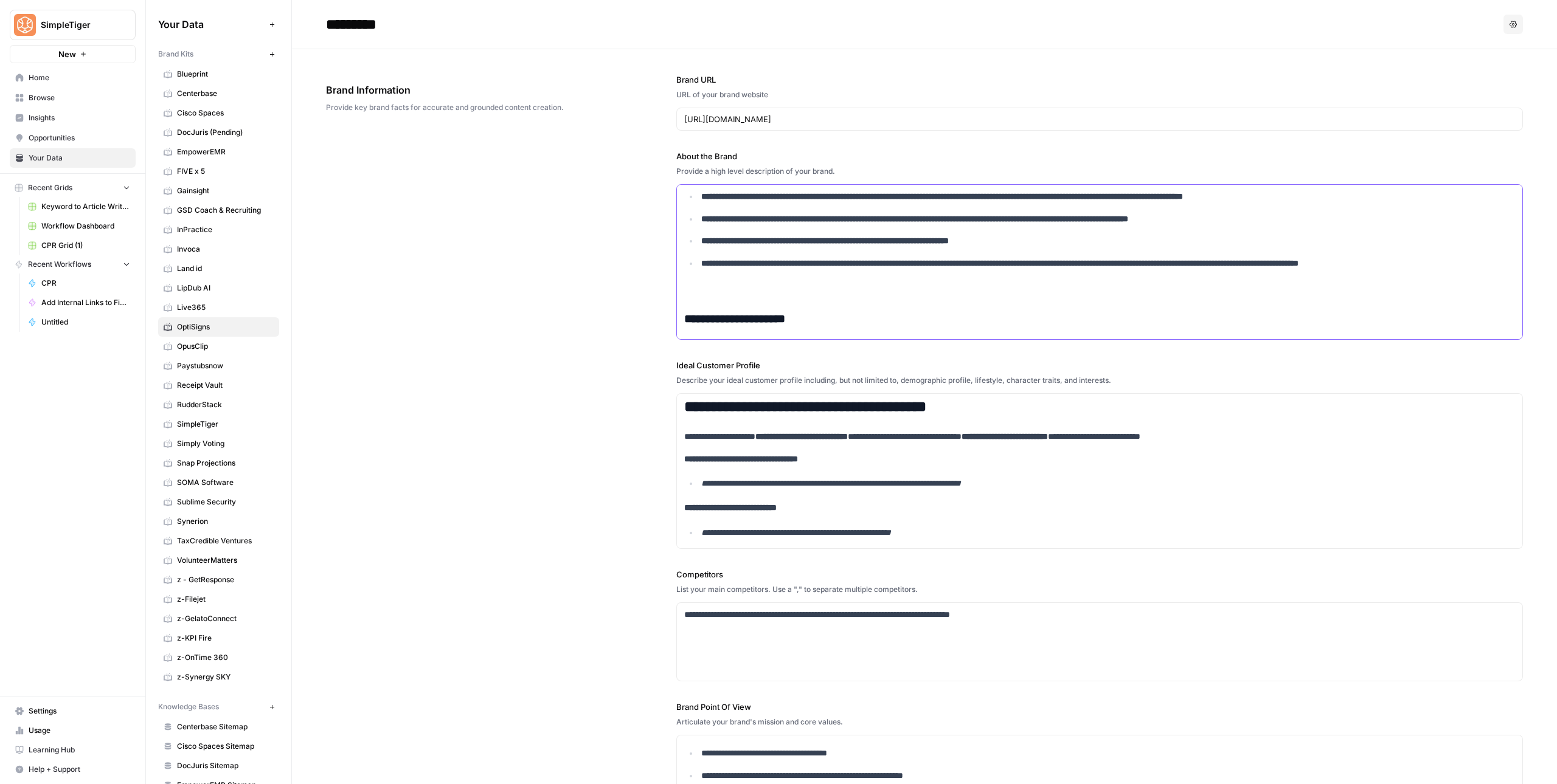
click at [742, 295] on p at bounding box center [1099, 287] width 831 height 14
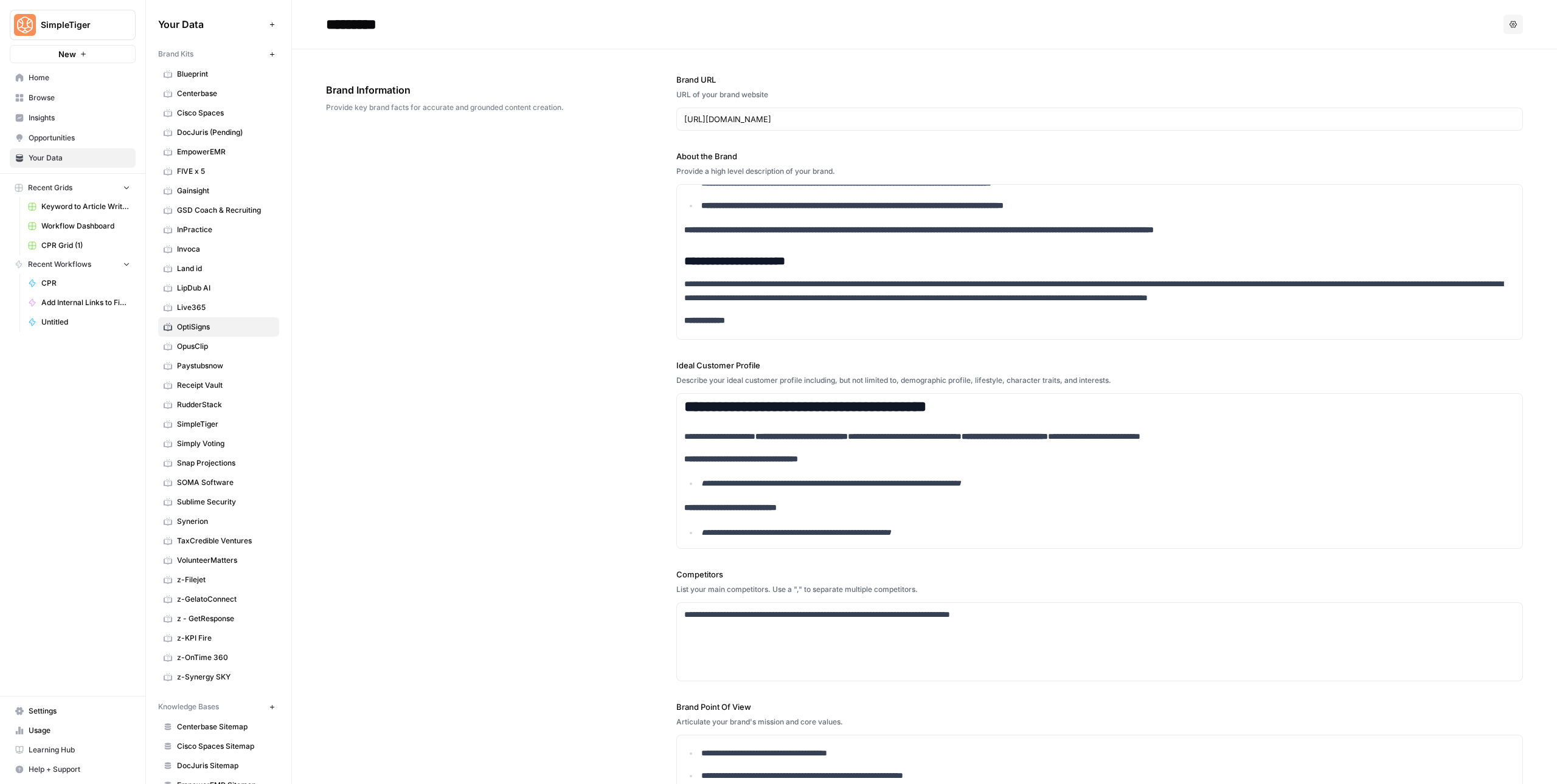
scroll to position [3527, 0]
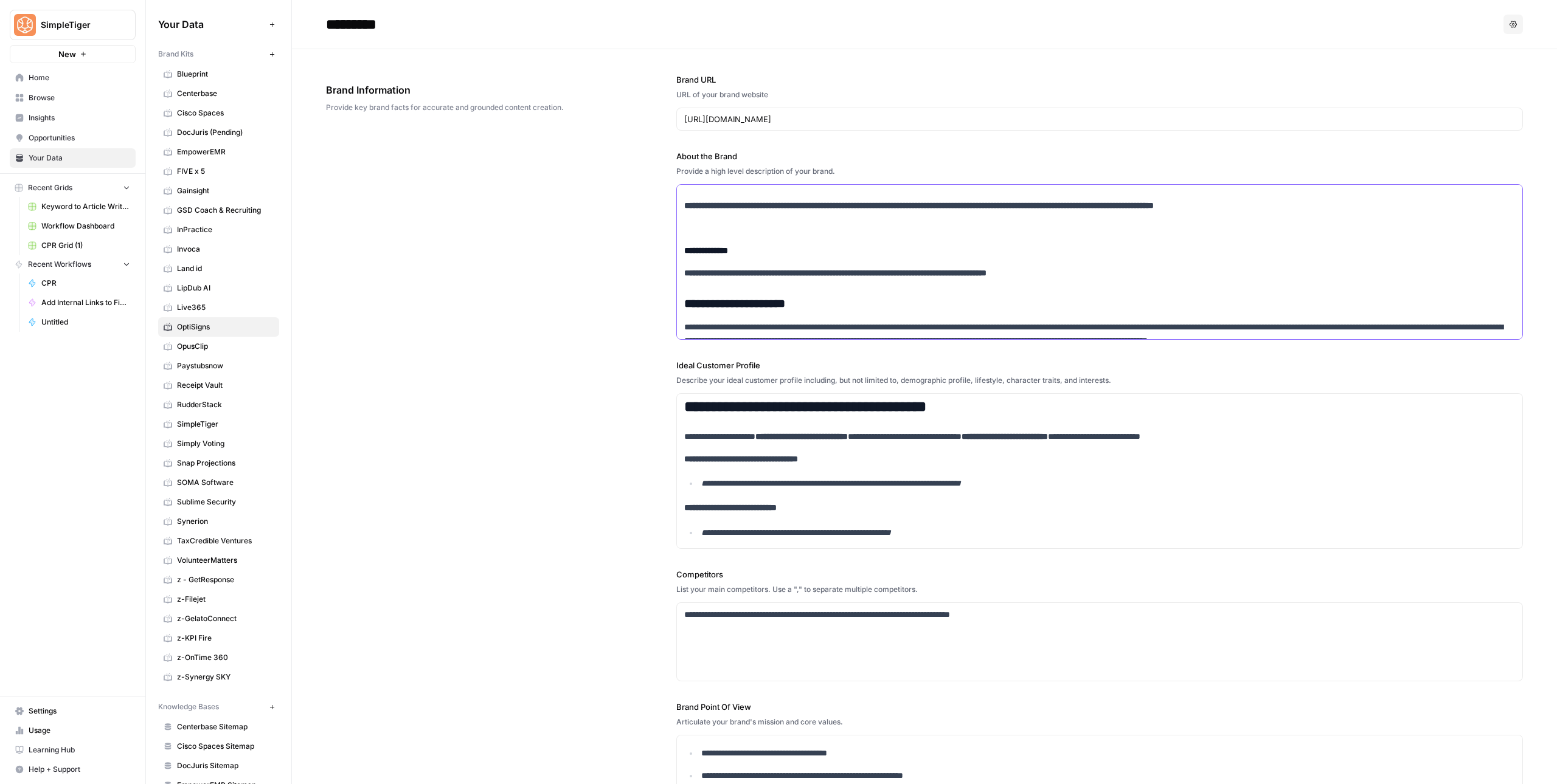
scroll to position [3568, 0]
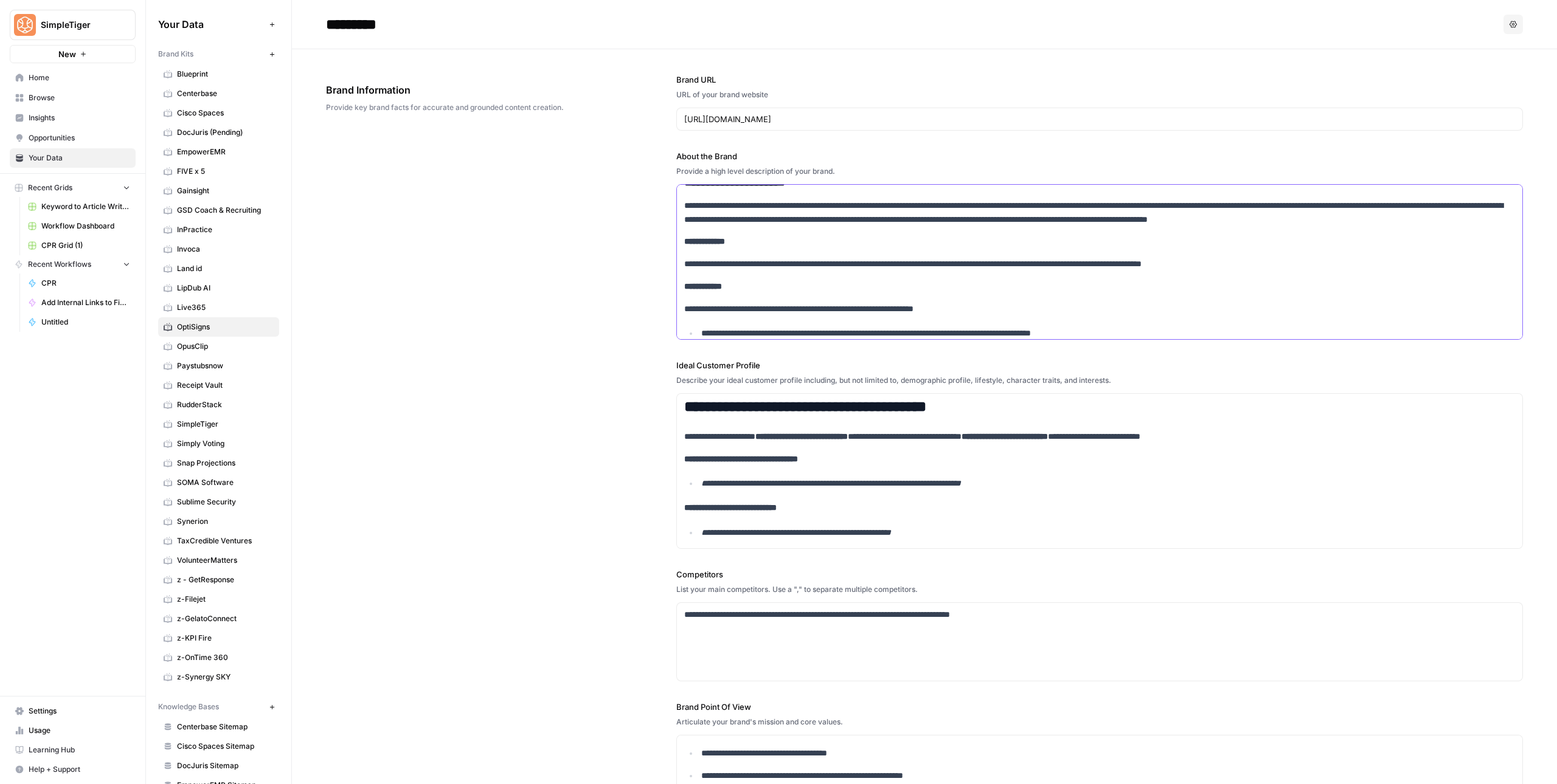
scroll to position [3663, 0]
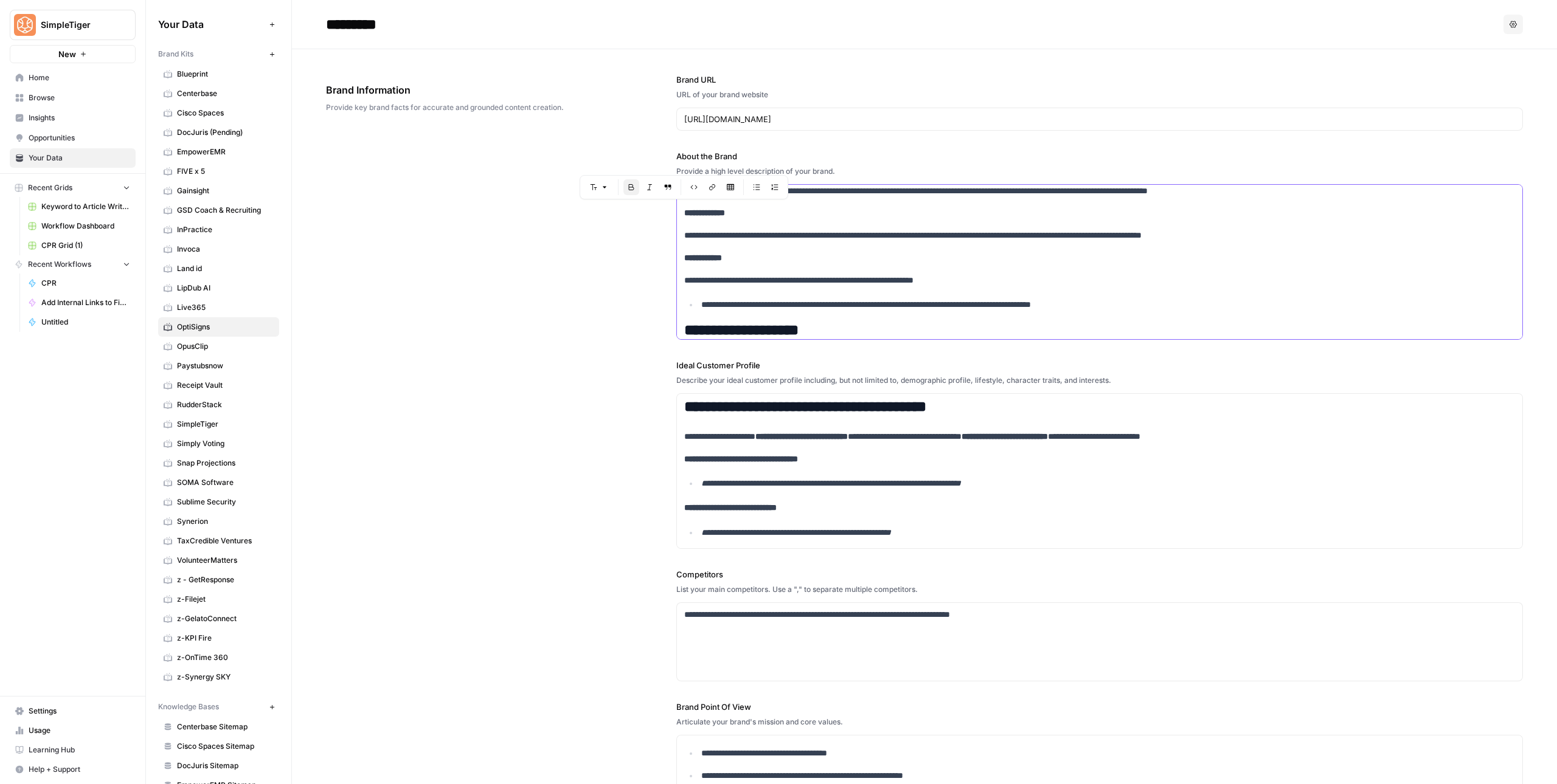
drag, startPoint x: 687, startPoint y: 213, endPoint x: 799, endPoint y: 292, distance: 137.1
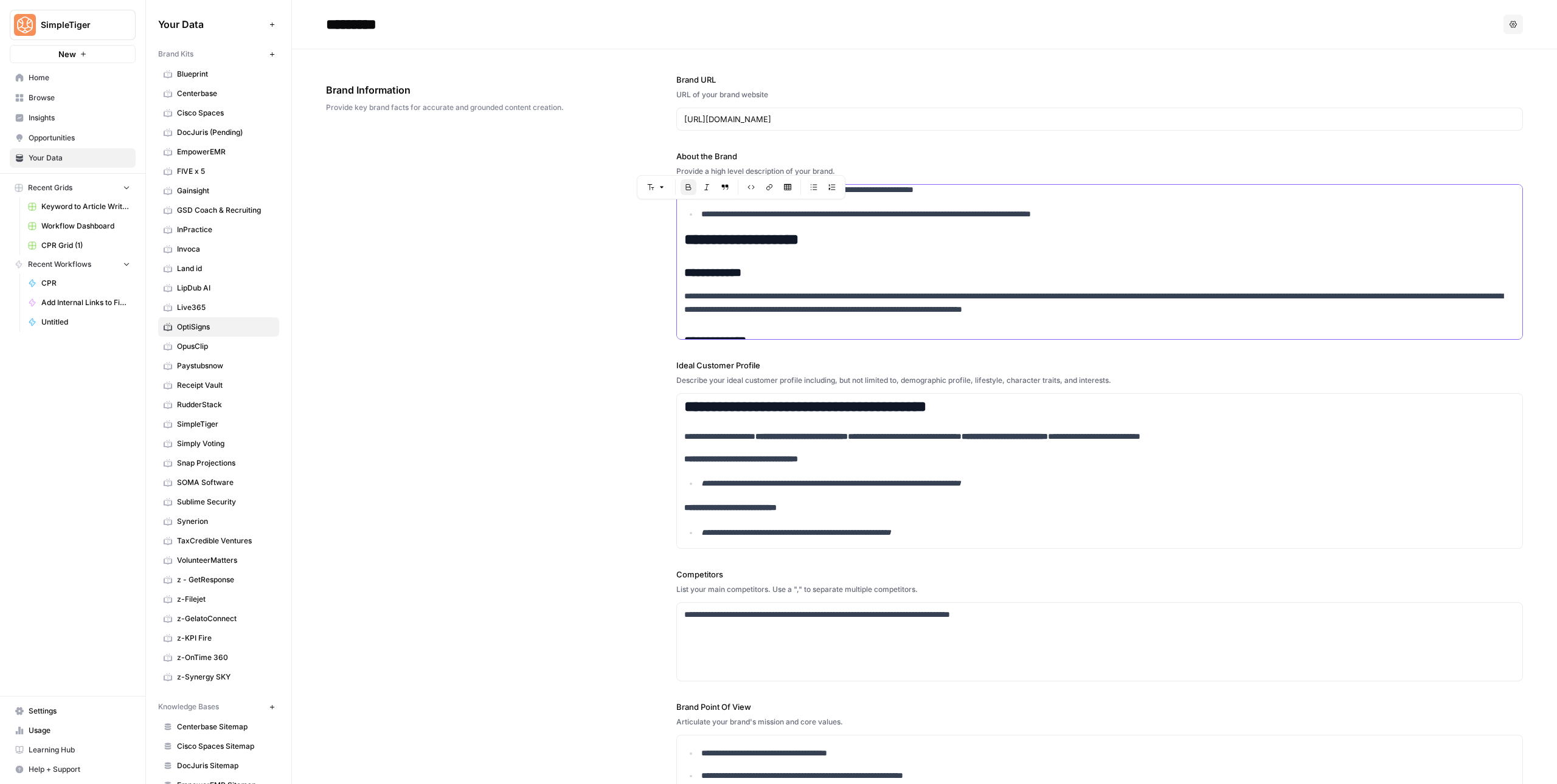
scroll to position [3761, 0]
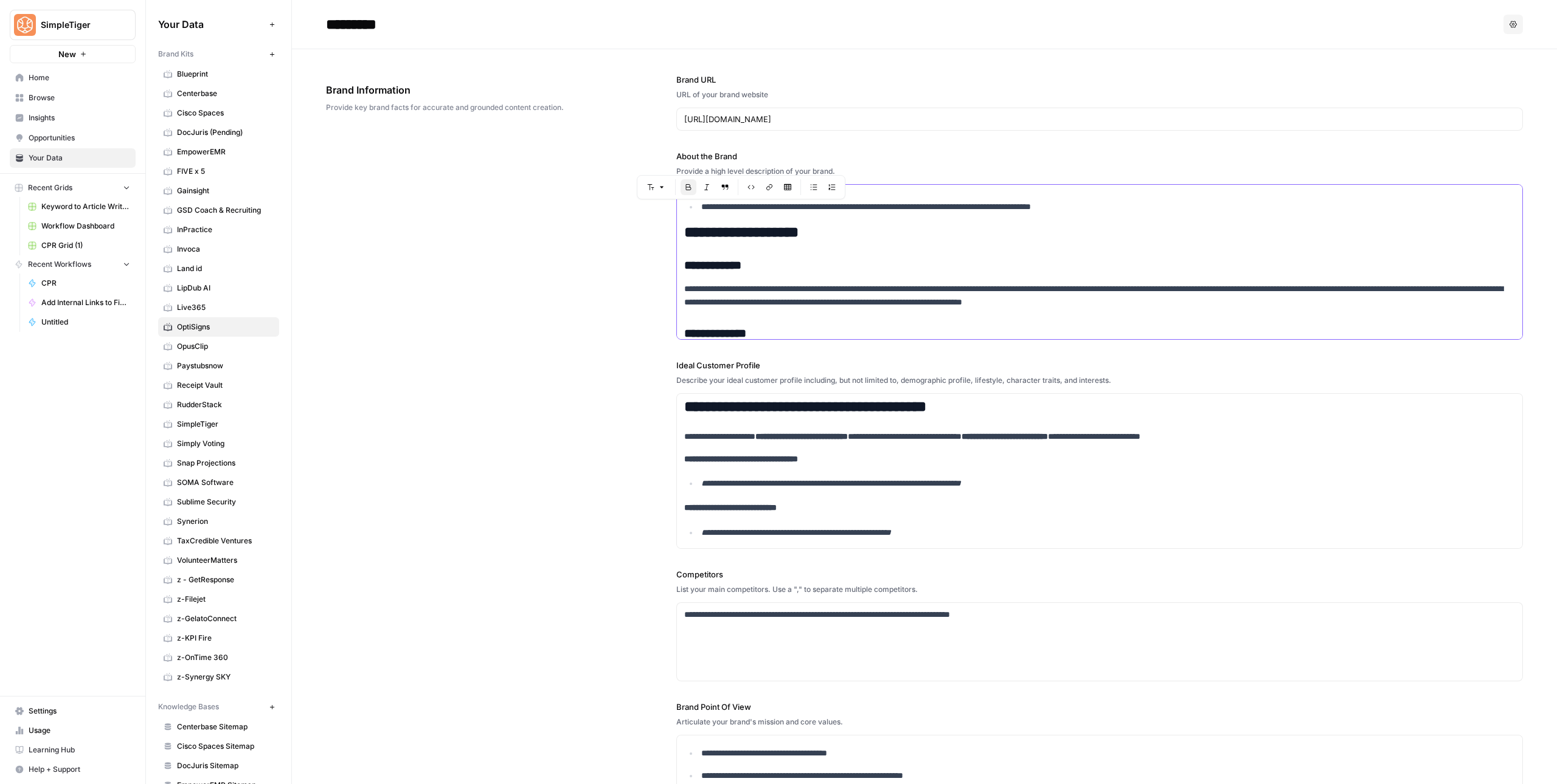
click at [1137, 214] on p "**********" at bounding box center [1108, 206] width 813 height 14
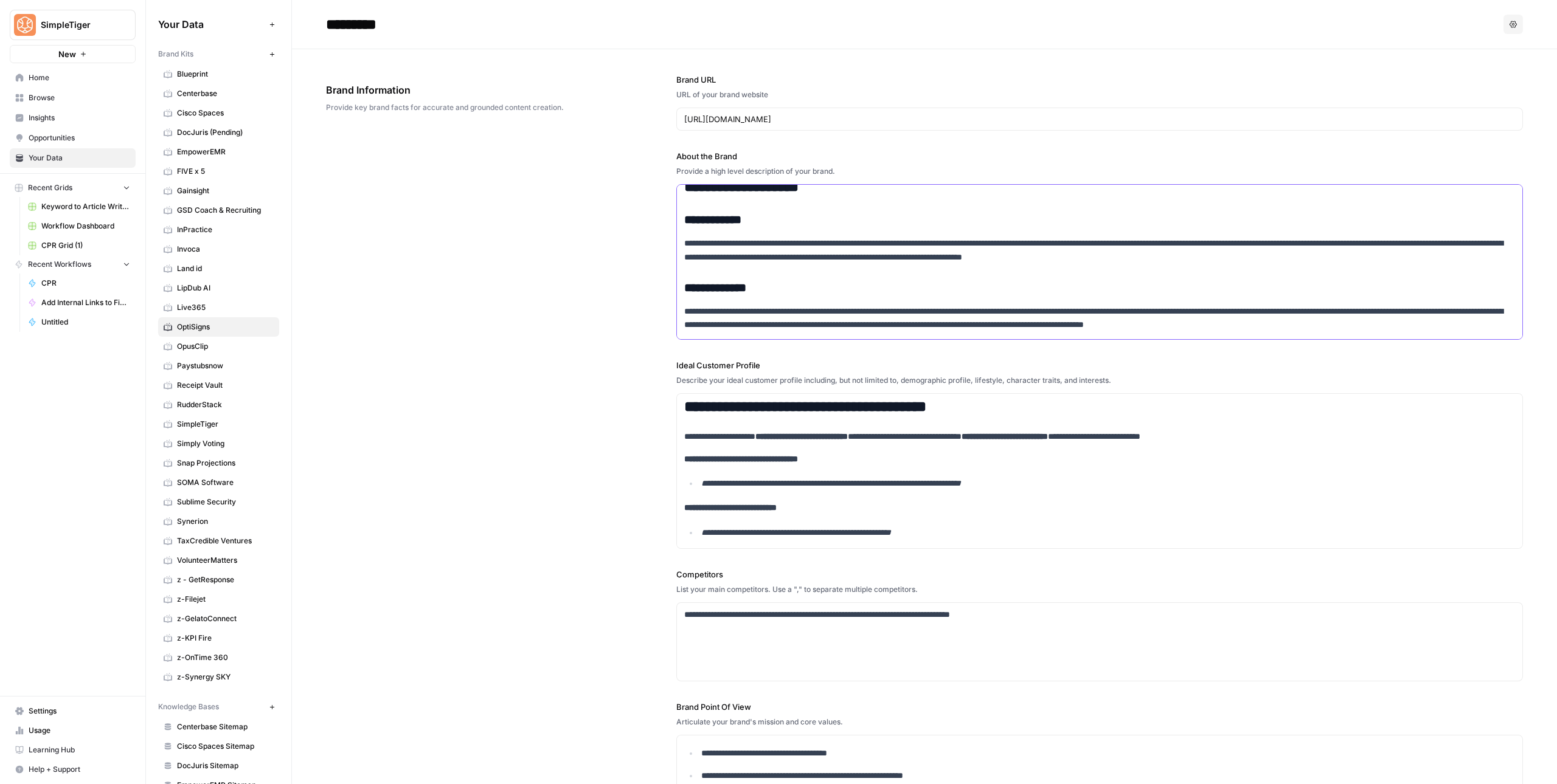
scroll to position [3644, 0]
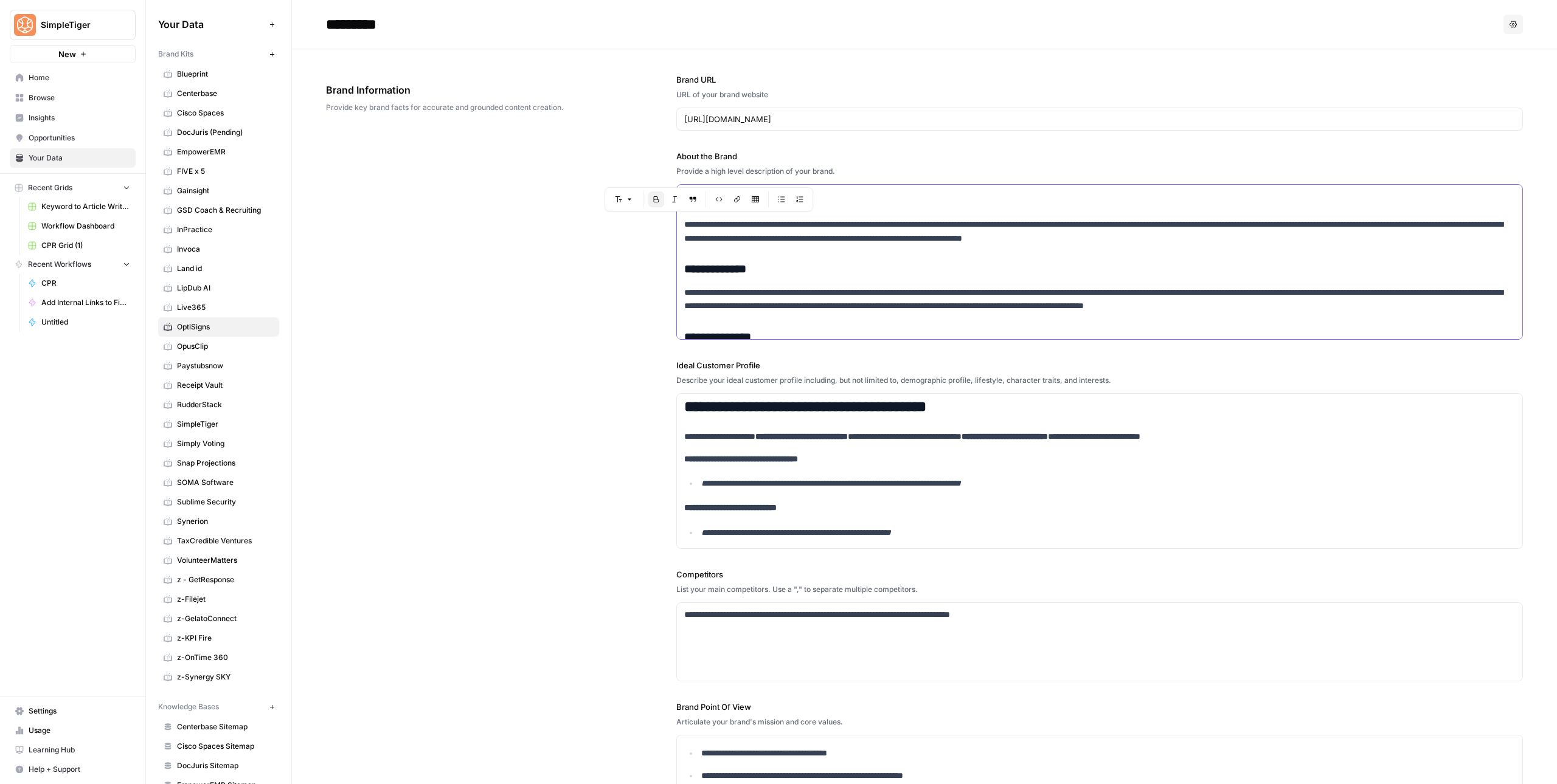
drag, startPoint x: 687, startPoint y: 226, endPoint x: 737, endPoint y: 279, distance: 72.9
click at [788, 208] on h3 "**********" at bounding box center [1099, 201] width 831 height 14
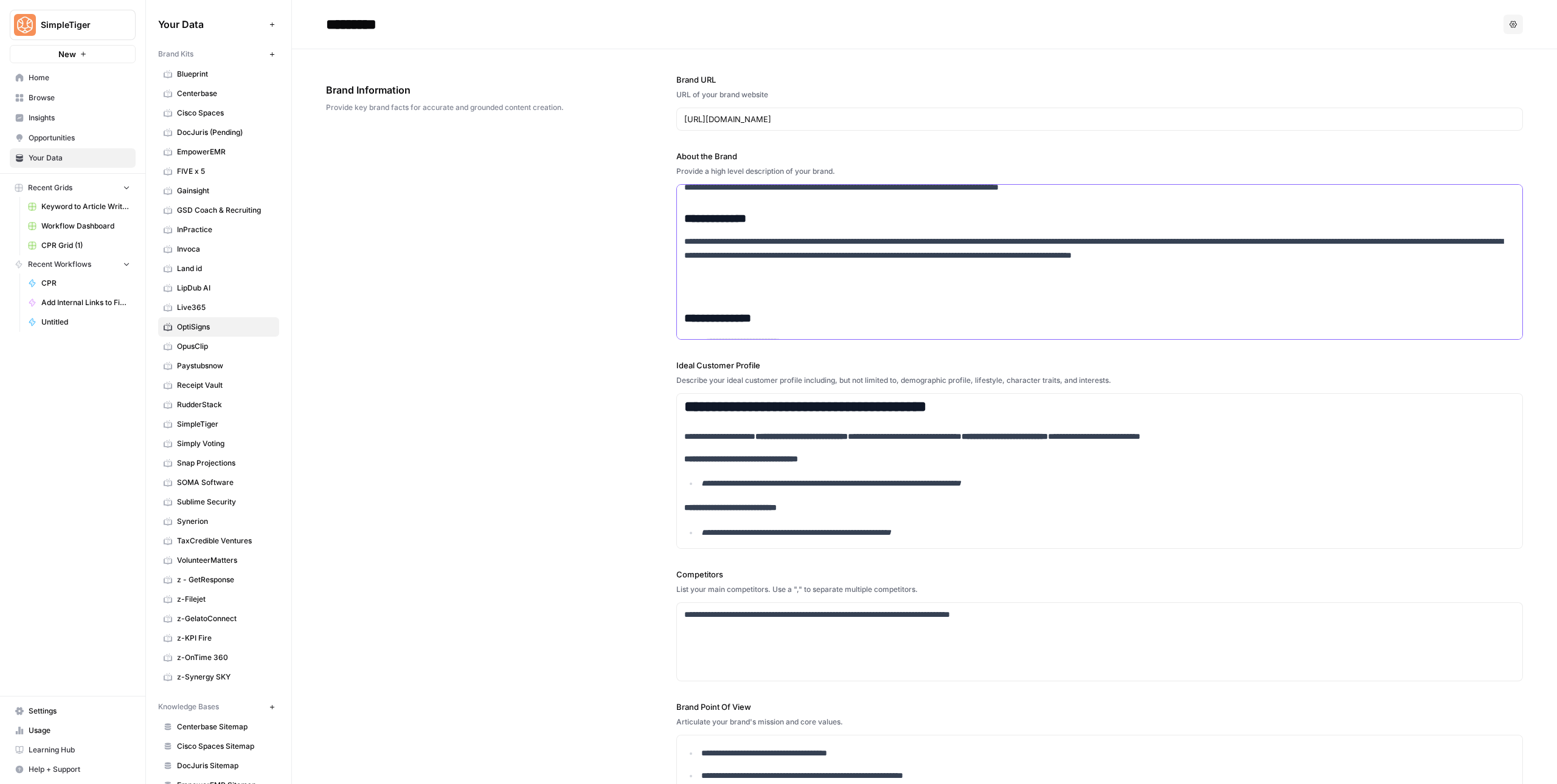
scroll to position [1592, 0]
click at [733, 283] on h3 at bounding box center [1099, 285] width 831 height 14
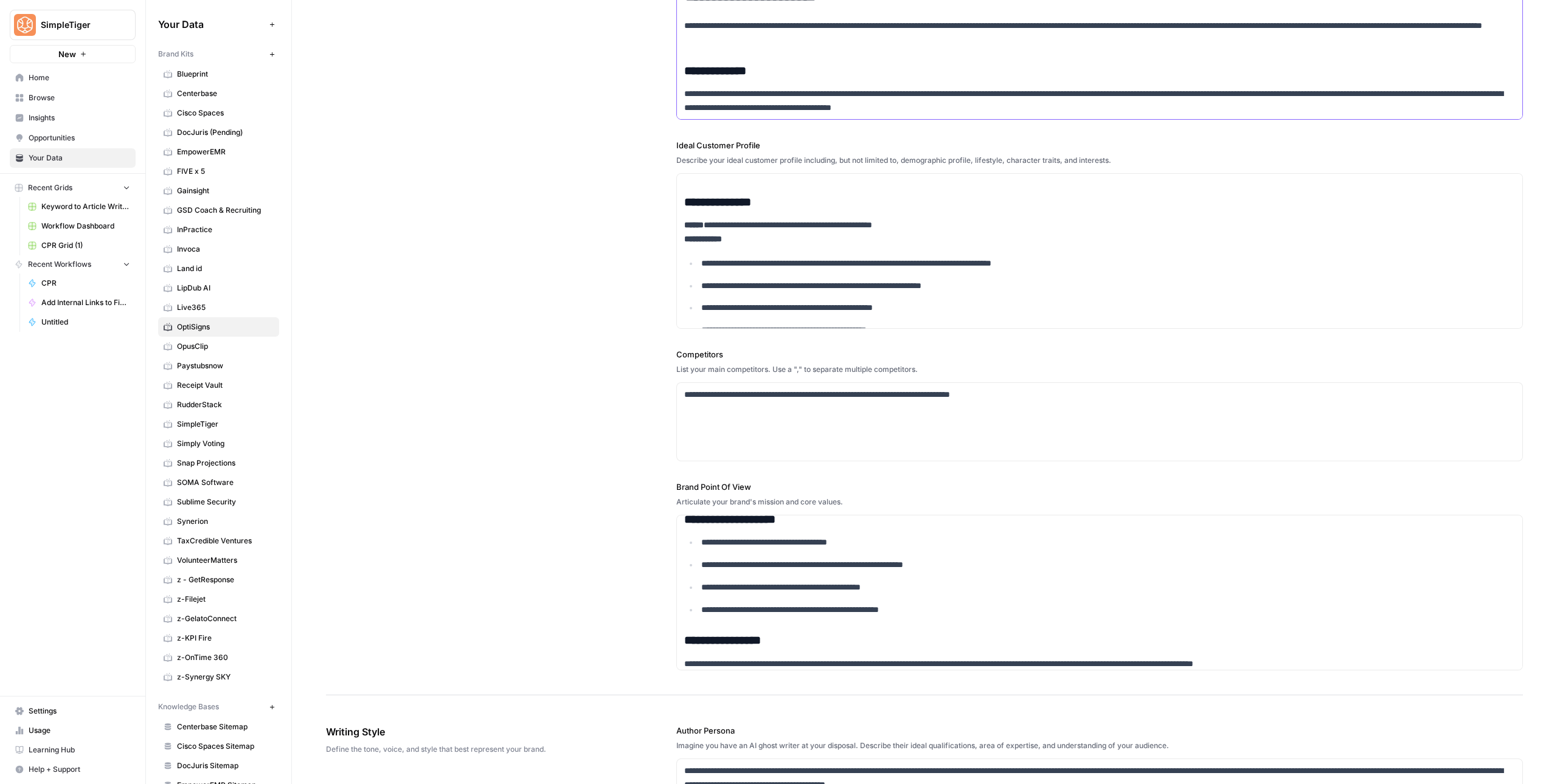
scroll to position [0, 0]
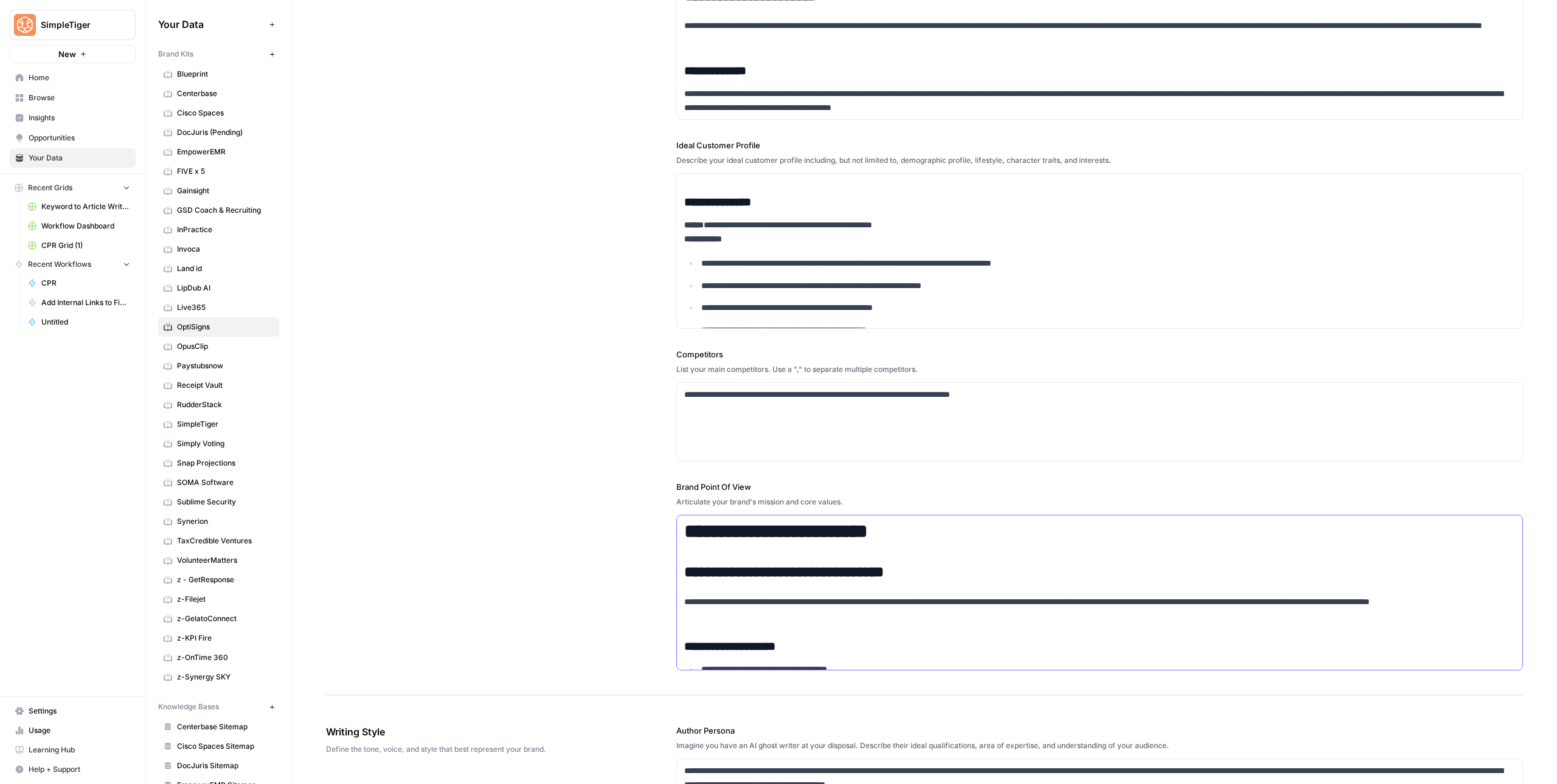
click at [687, 533] on strong "**********" at bounding box center [776, 531] width 184 height 19
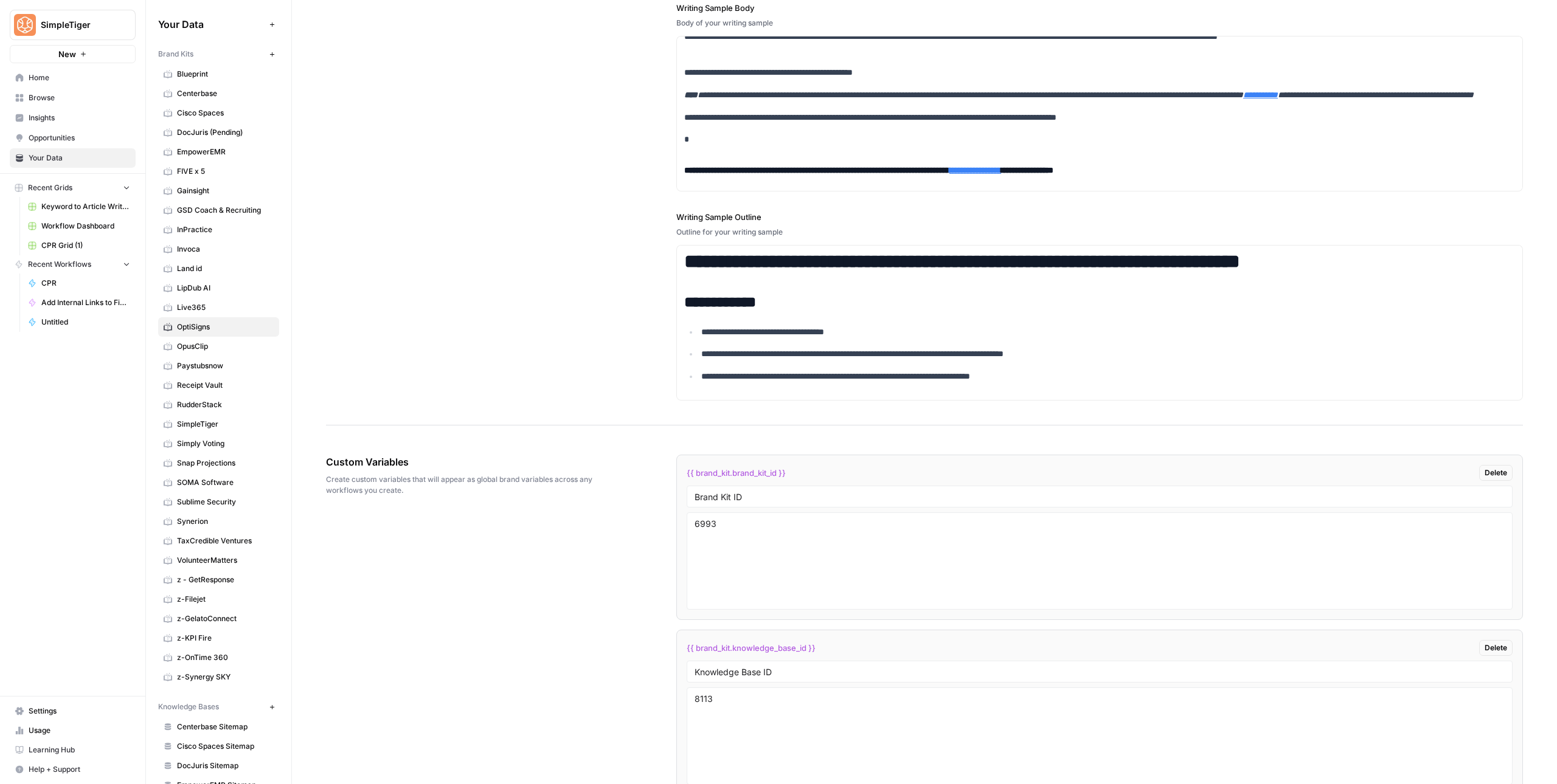
scroll to position [1968, 0]
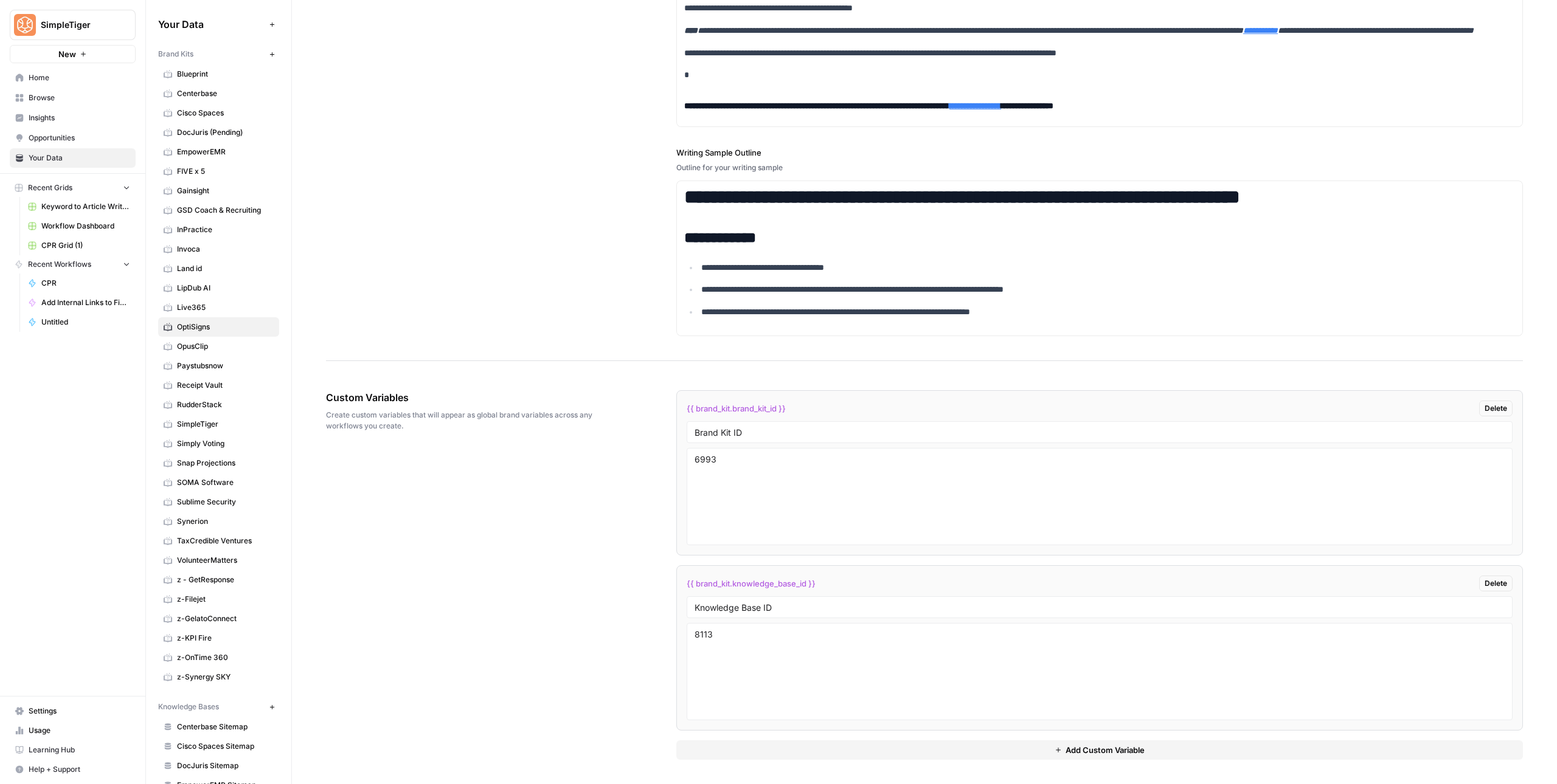
click at [523, 208] on div "**********" at bounding box center [925, 61] width 1197 height 601
click at [58, 80] on span "Home" at bounding box center [79, 78] width 102 height 11
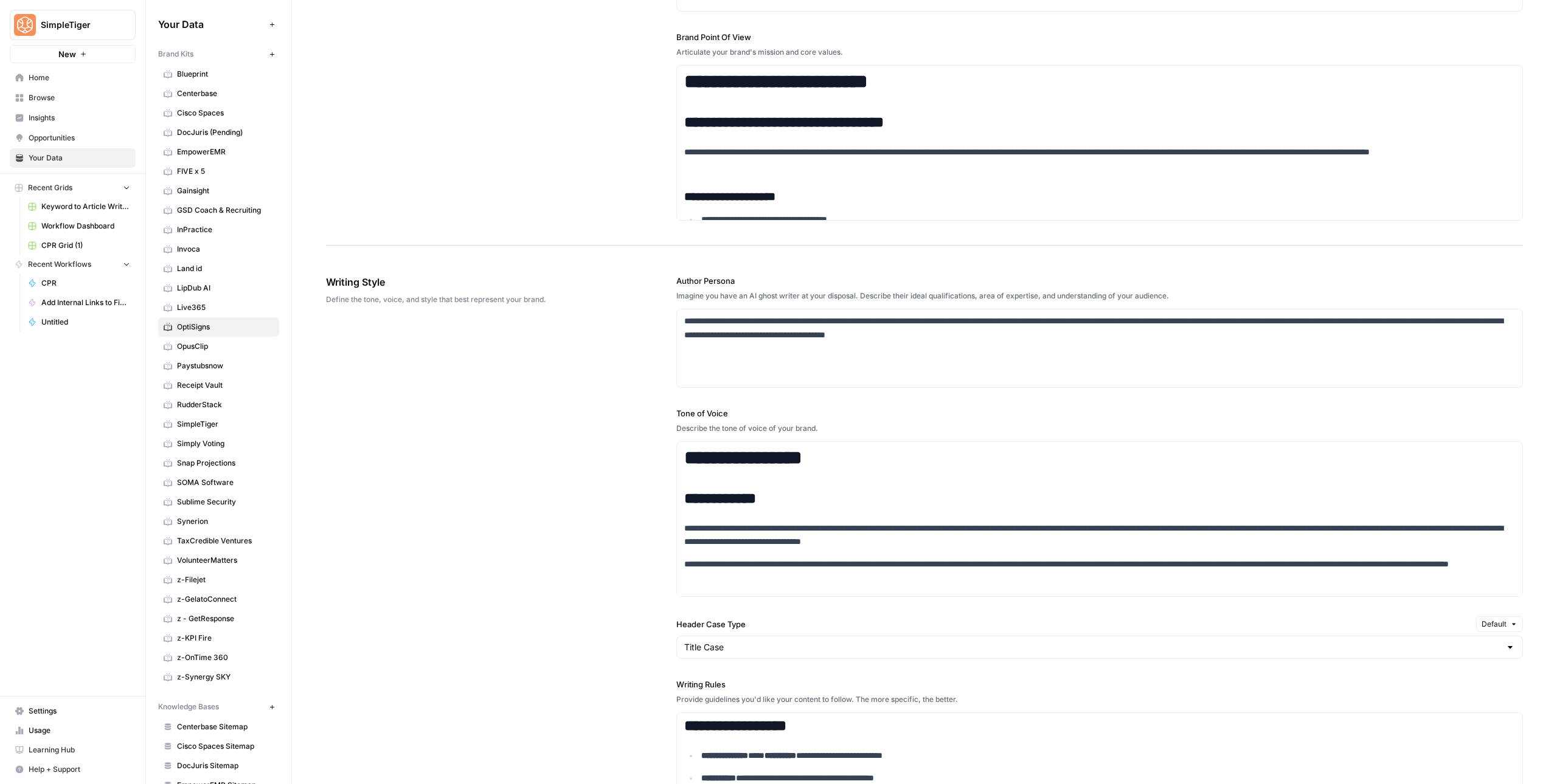
scroll to position [681, 0]
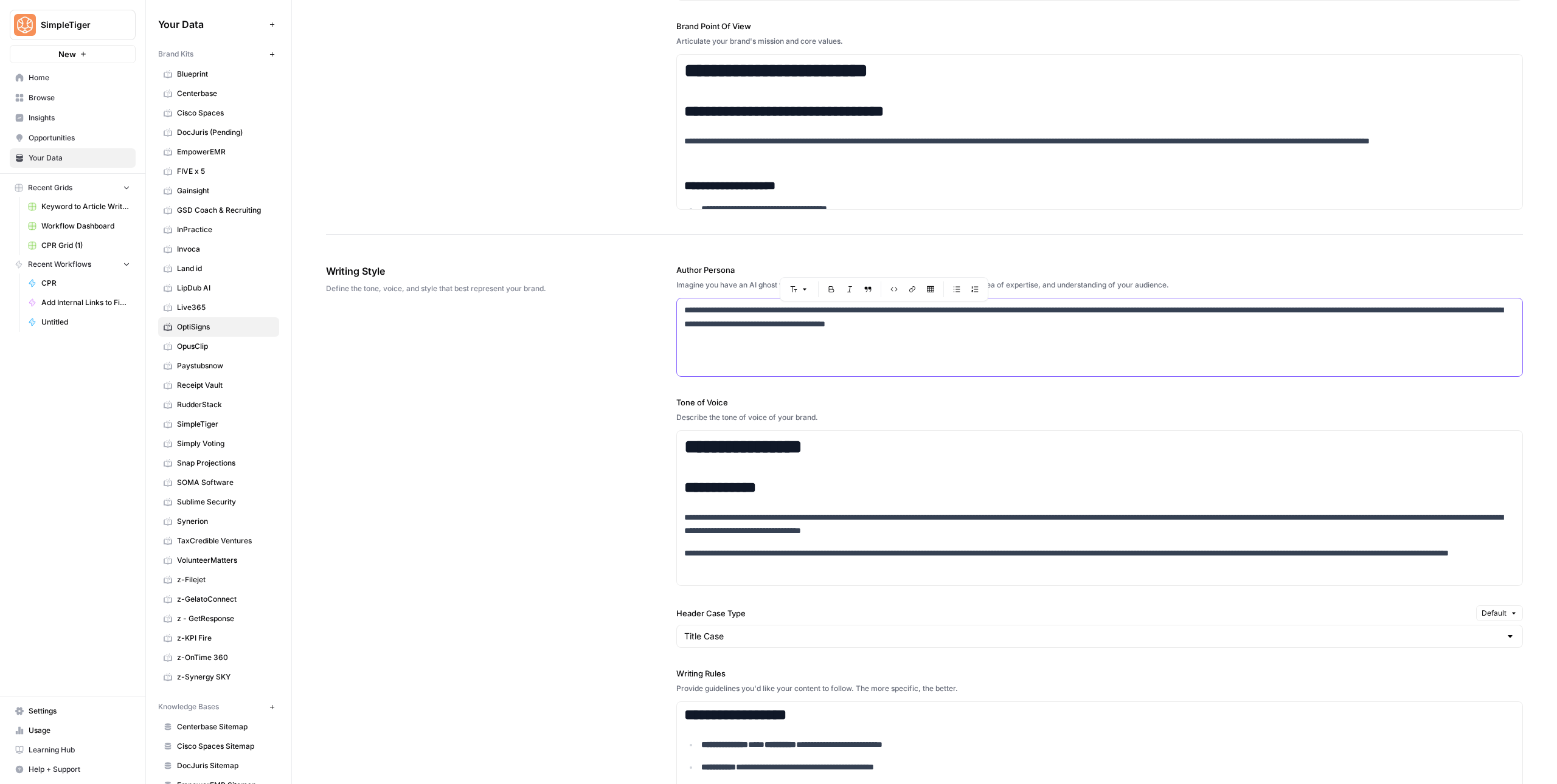
drag, startPoint x: 1123, startPoint y: 334, endPoint x: 673, endPoint y: 266, distance: 455.1
click at [673, 266] on div "**********" at bounding box center [925, 637] width 1197 height 796
click at [894, 285] on div "Imagine you have an AI ghost writer at your disposal. Describe their ideal qual…" at bounding box center [1100, 285] width 847 height 11
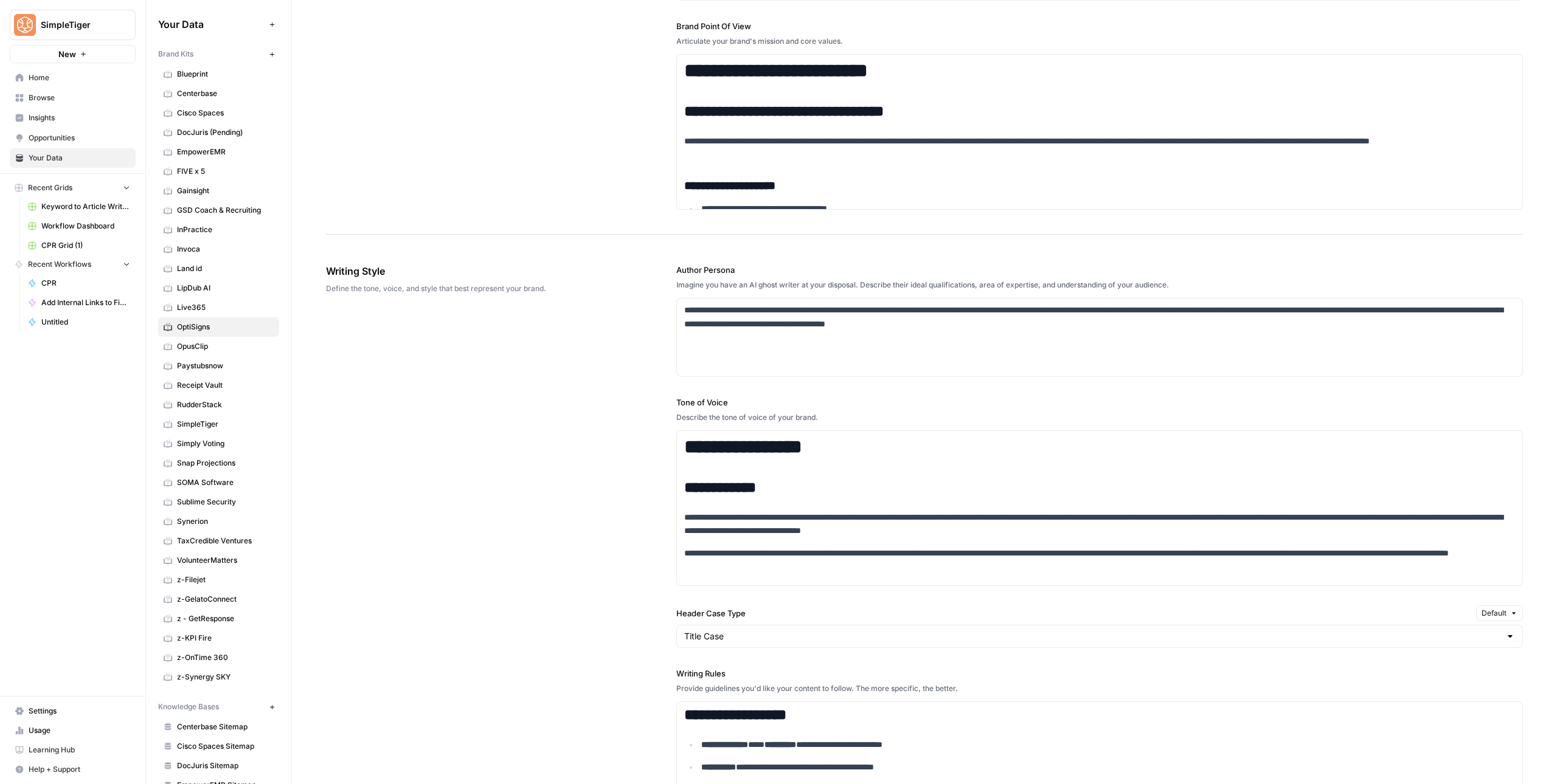
copy div "Imagine you have an AI ghost writer at your disposal. Describe their ideal qual…"
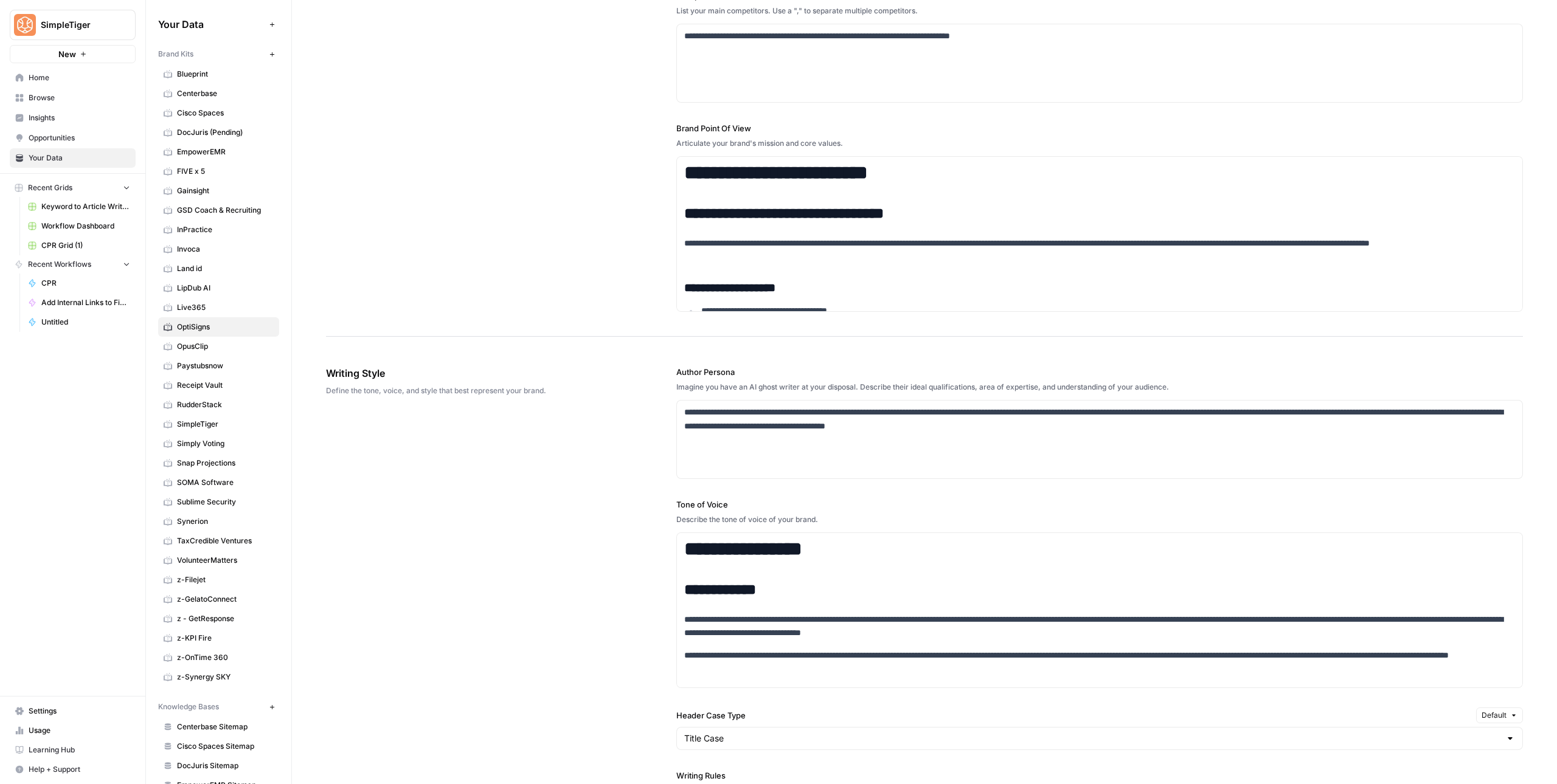
scroll to position [577, 0]
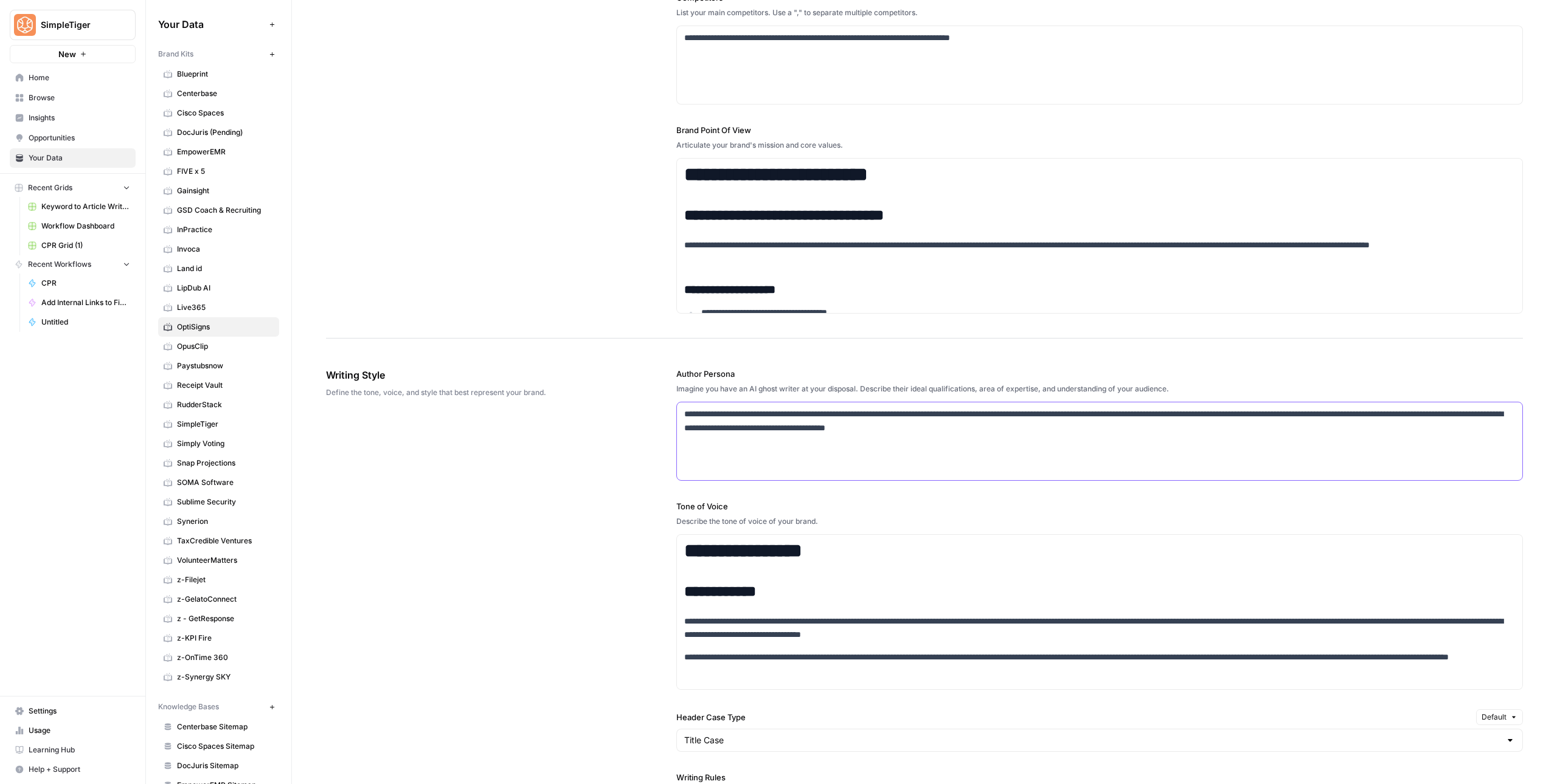
click at [803, 410] on p "**********" at bounding box center [1099, 421] width 830 height 28
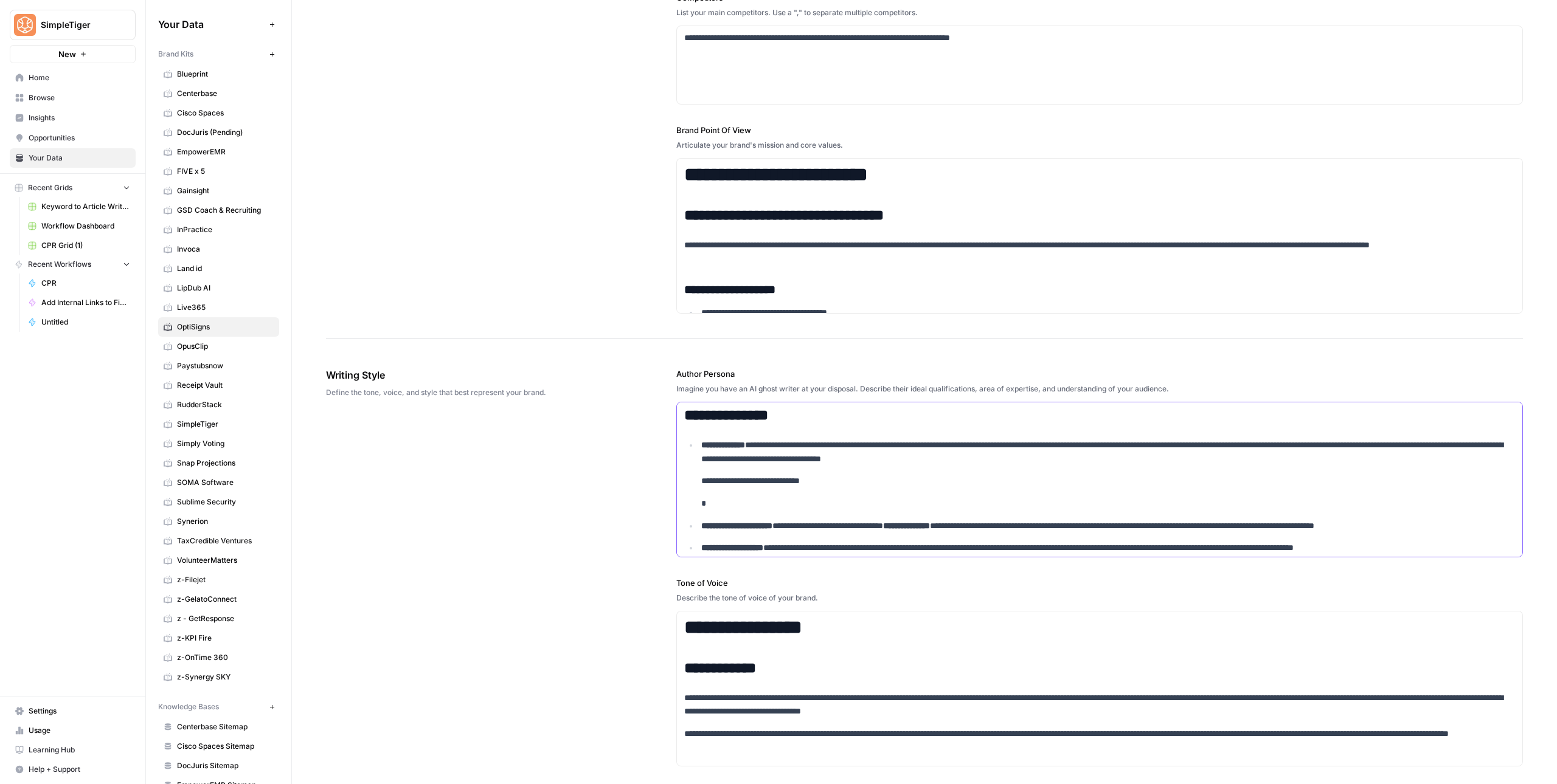
scroll to position [23, 0]
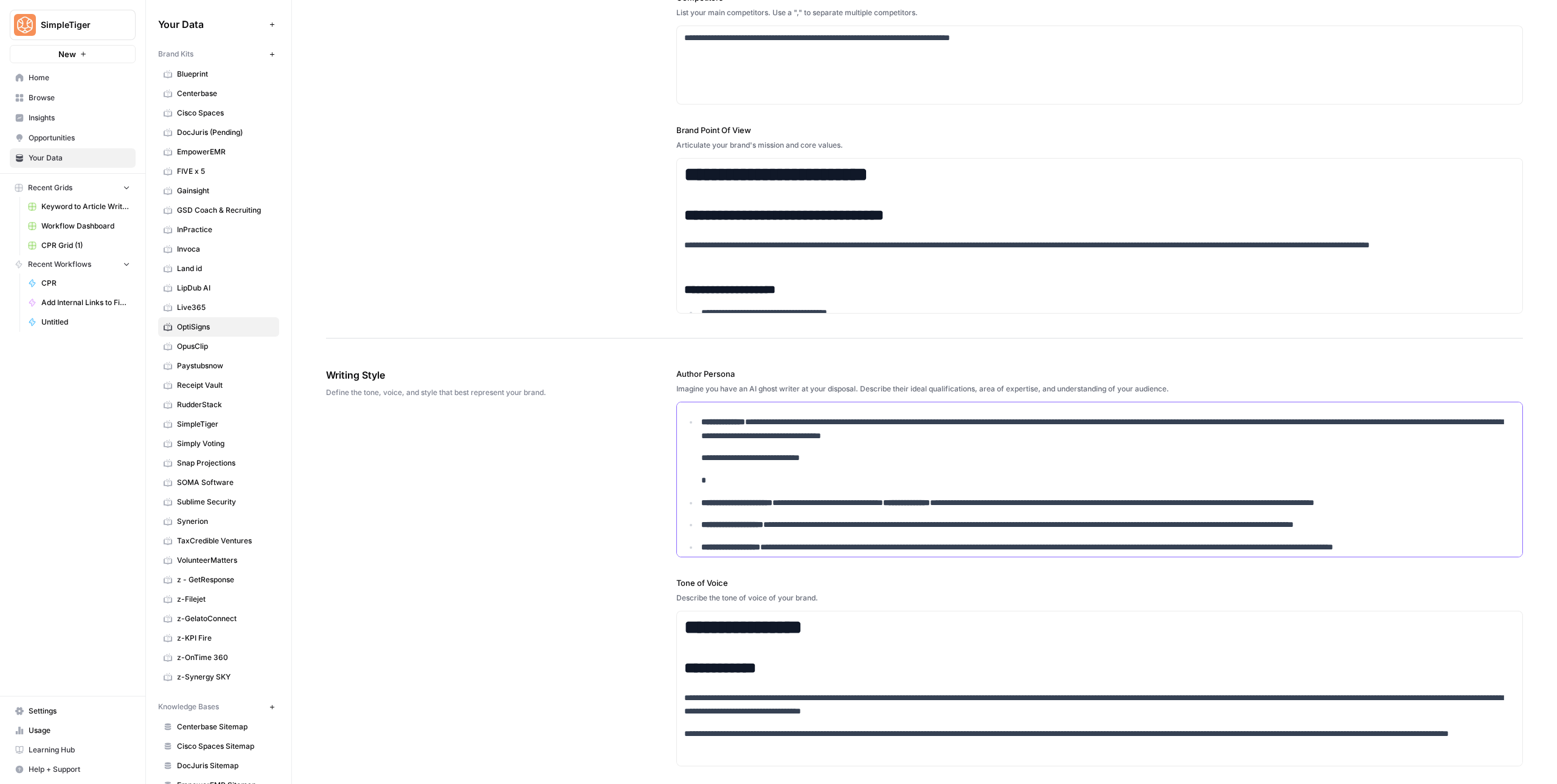
click at [766, 486] on p "*" at bounding box center [1108, 480] width 813 height 14
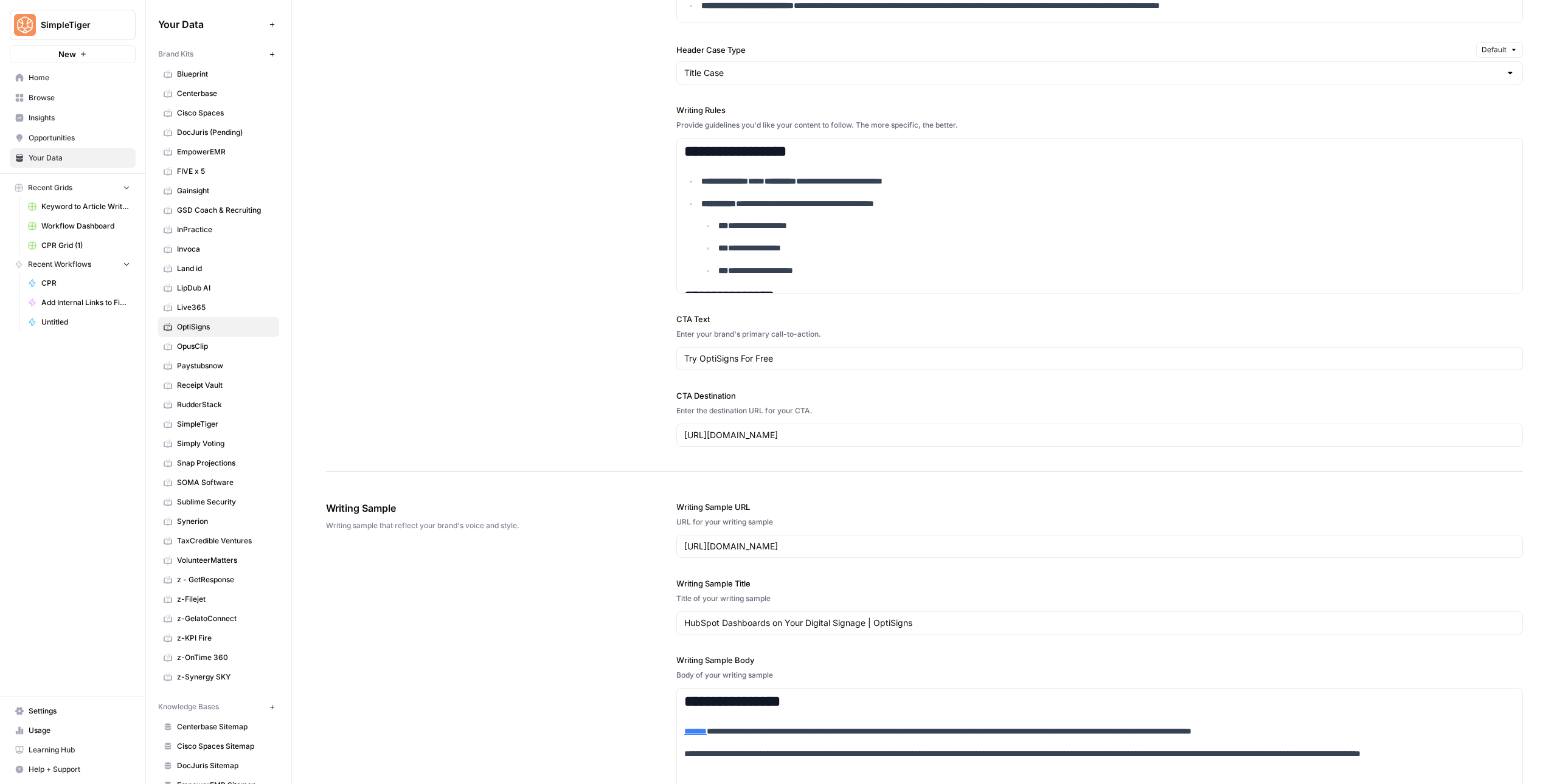
scroll to position [1361, 0]
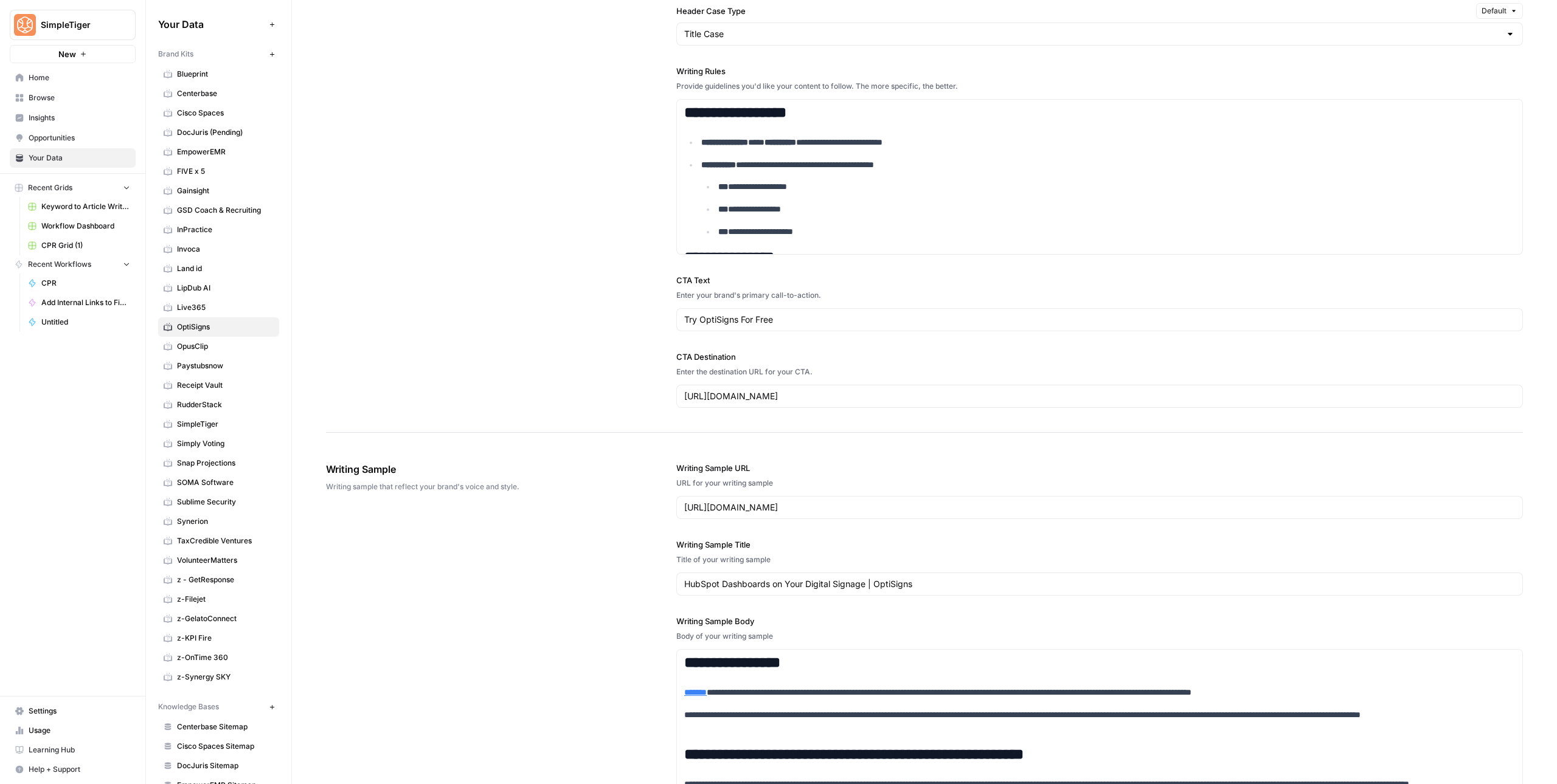
click at [31, 102] on span "Browse" at bounding box center [79, 98] width 102 height 11
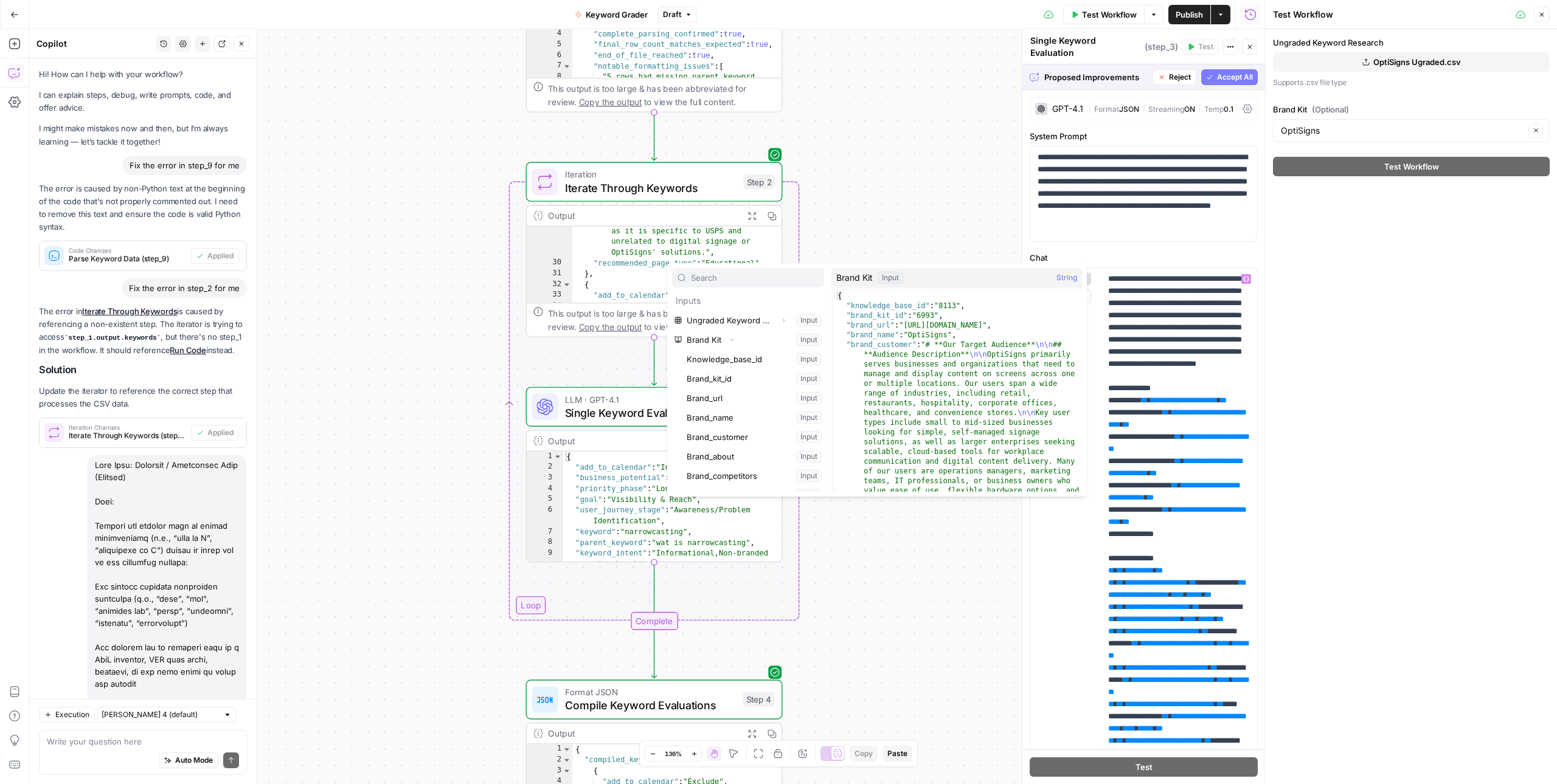
scroll to position [1877, 0]
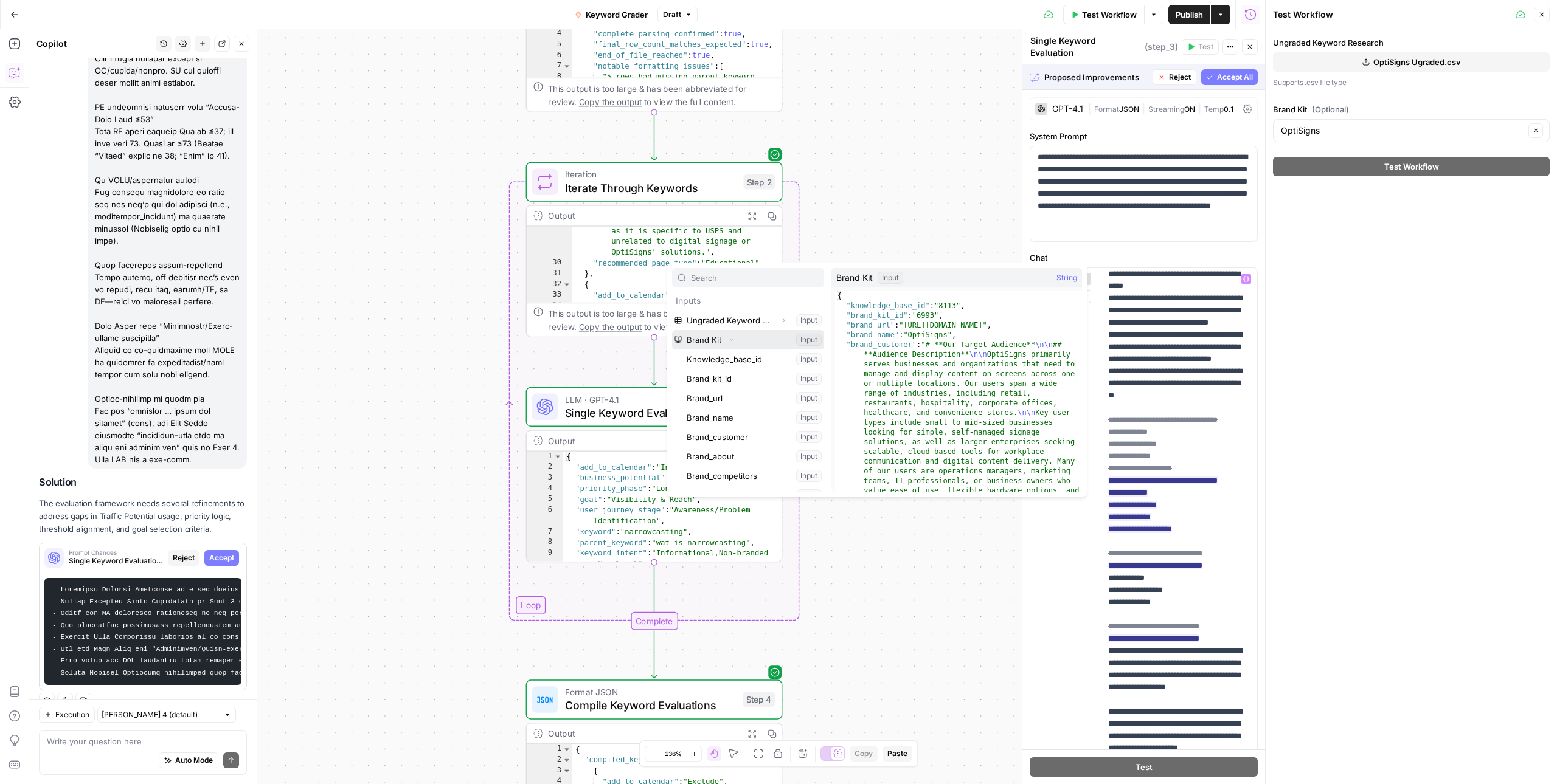
click at [704, 340] on button "Select variable Brand Kit" at bounding box center [748, 340] width 152 height 19
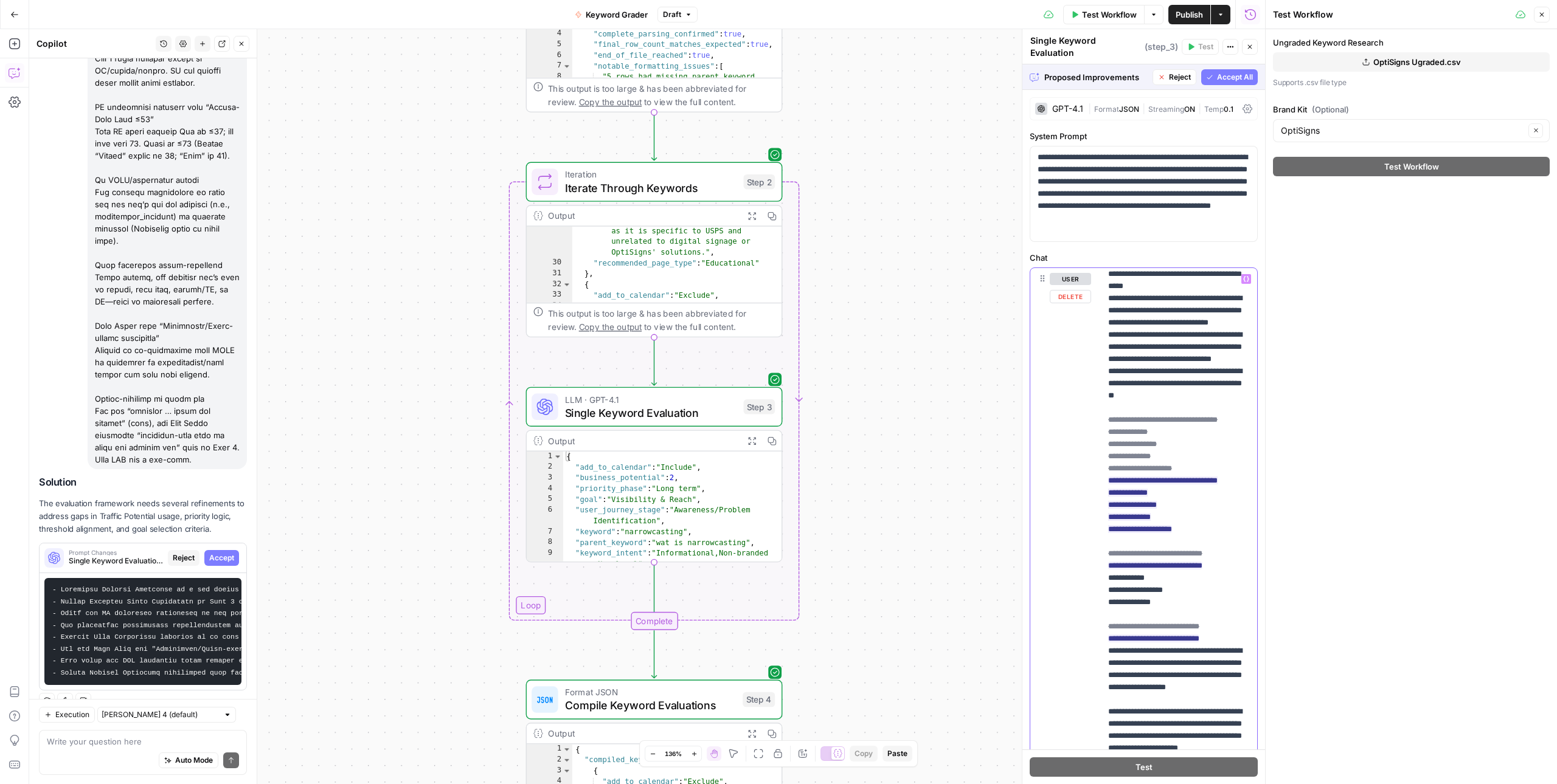
drag, startPoint x: 1197, startPoint y: 462, endPoint x: 1153, endPoint y: 463, distance: 44.0
click at [1246, 276] on icon "button" at bounding box center [1246, 279] width 6 height 6
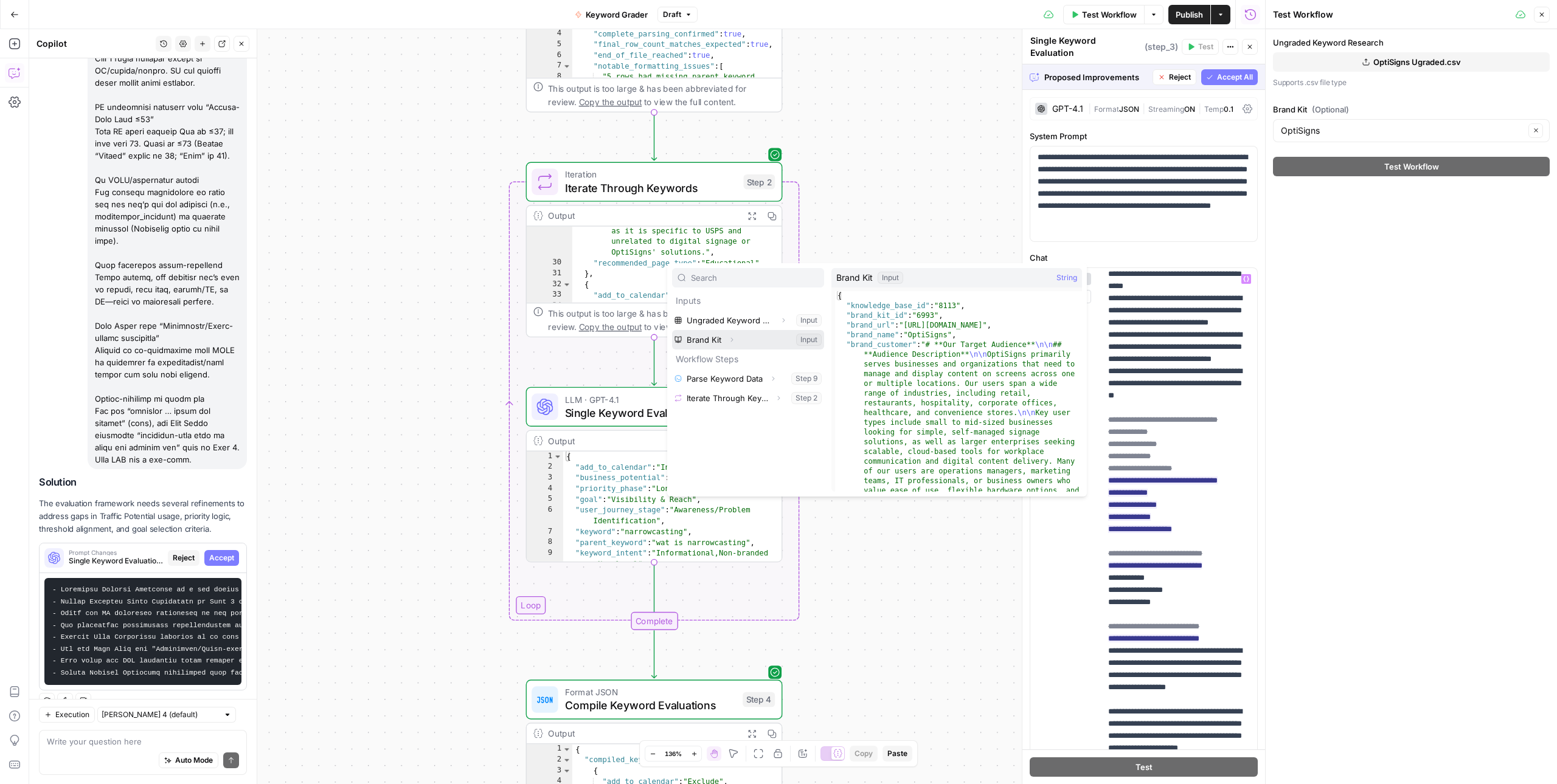
click at [729, 338] on icon "button" at bounding box center [732, 340] width 8 height 8
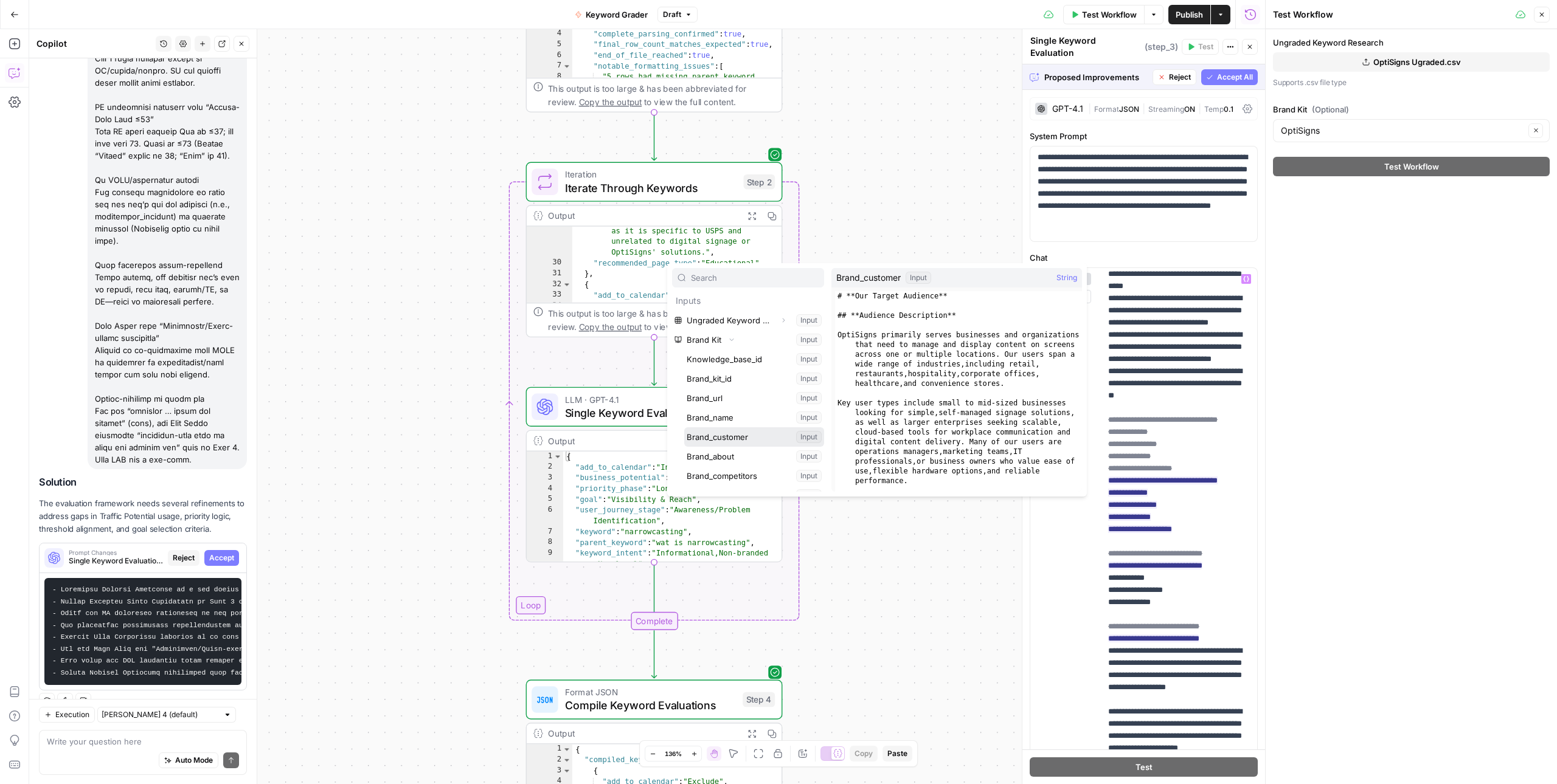
click at [731, 432] on button "Select variable Brand_customer" at bounding box center [754, 437] width 140 height 19
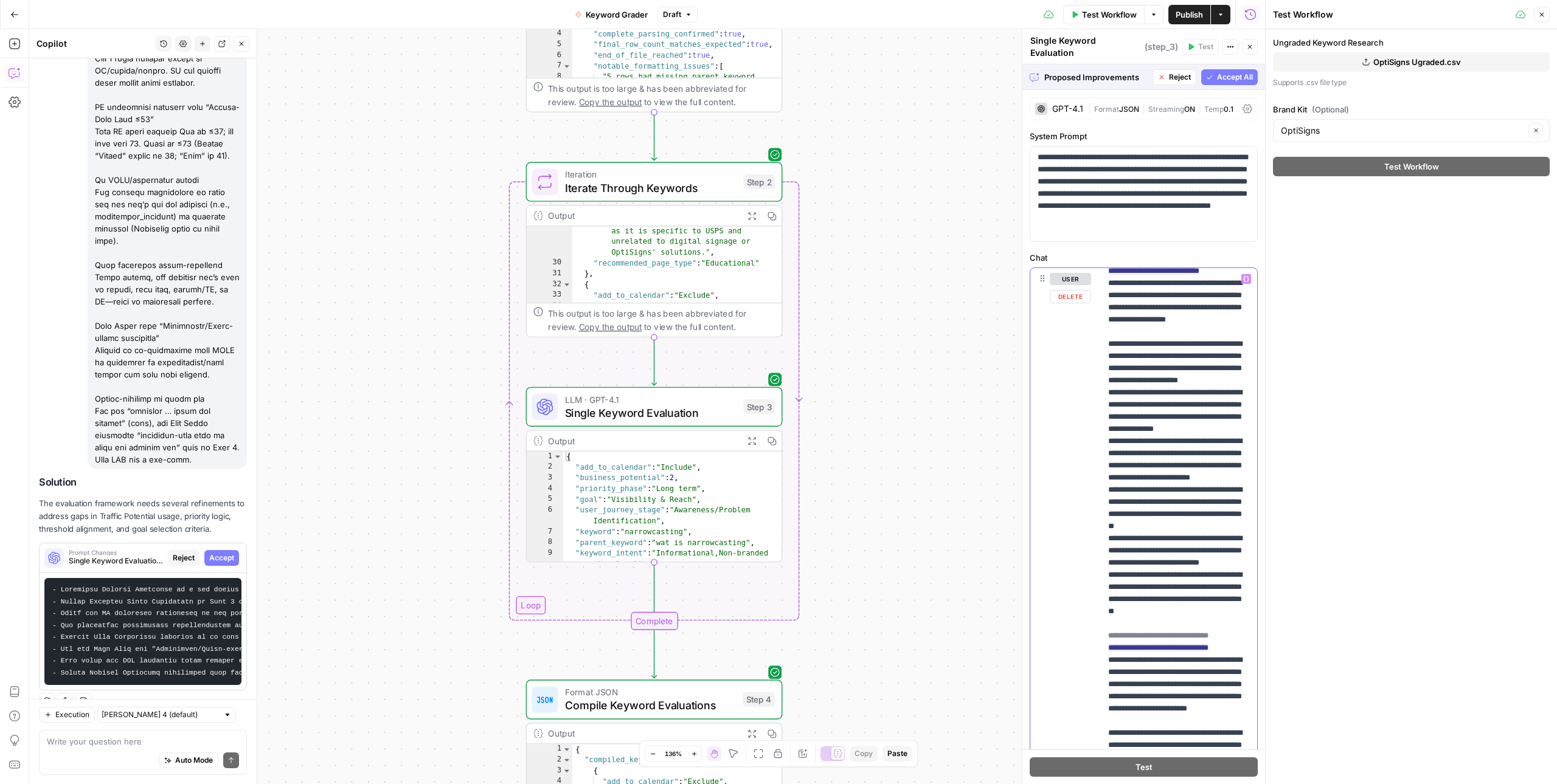
scroll to position [2264, 0]
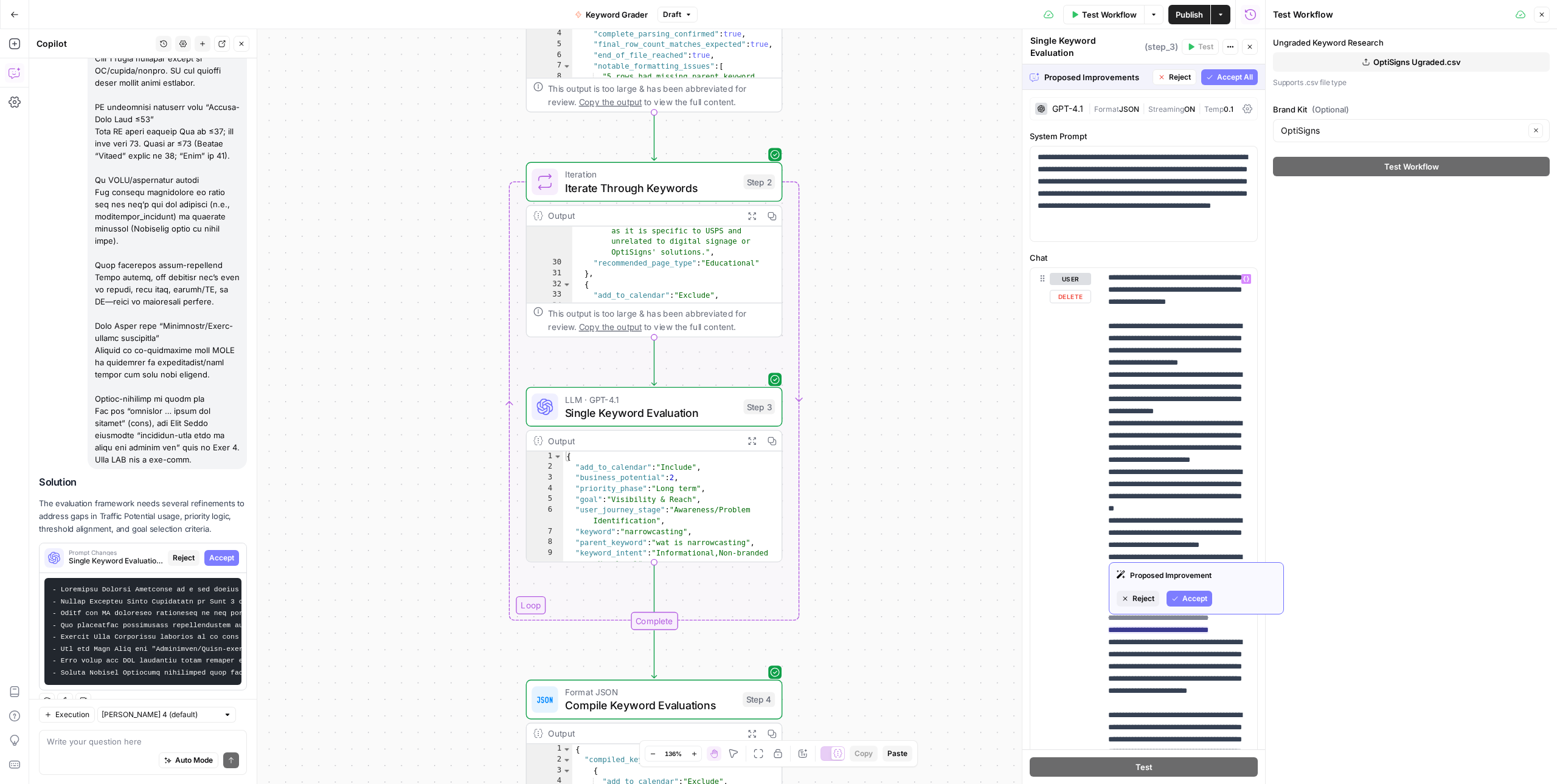
click at [1181, 598] on button "Accept" at bounding box center [1190, 598] width 46 height 16
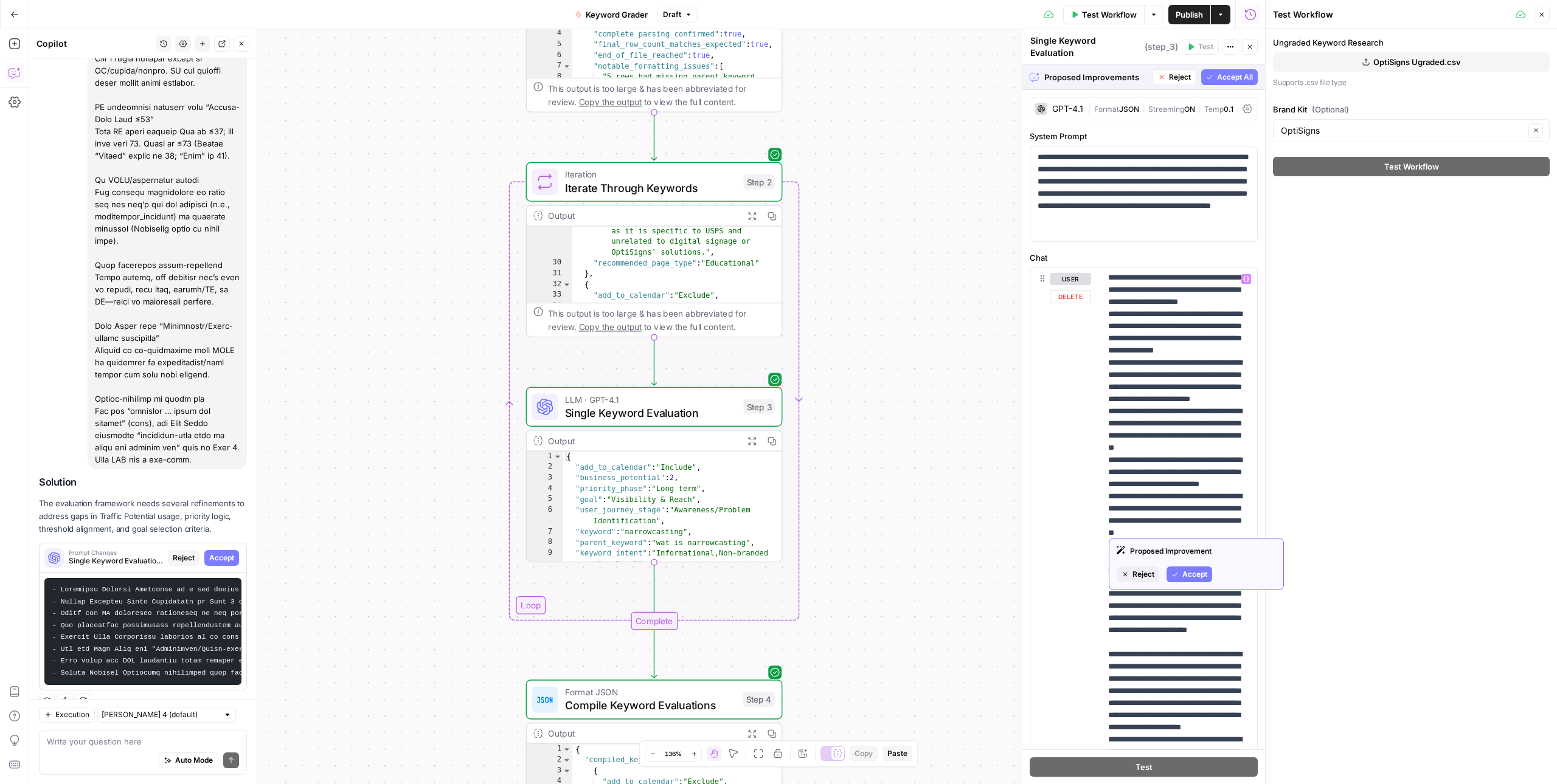
click at [1197, 578] on span "Accept" at bounding box center [1194, 575] width 25 height 11
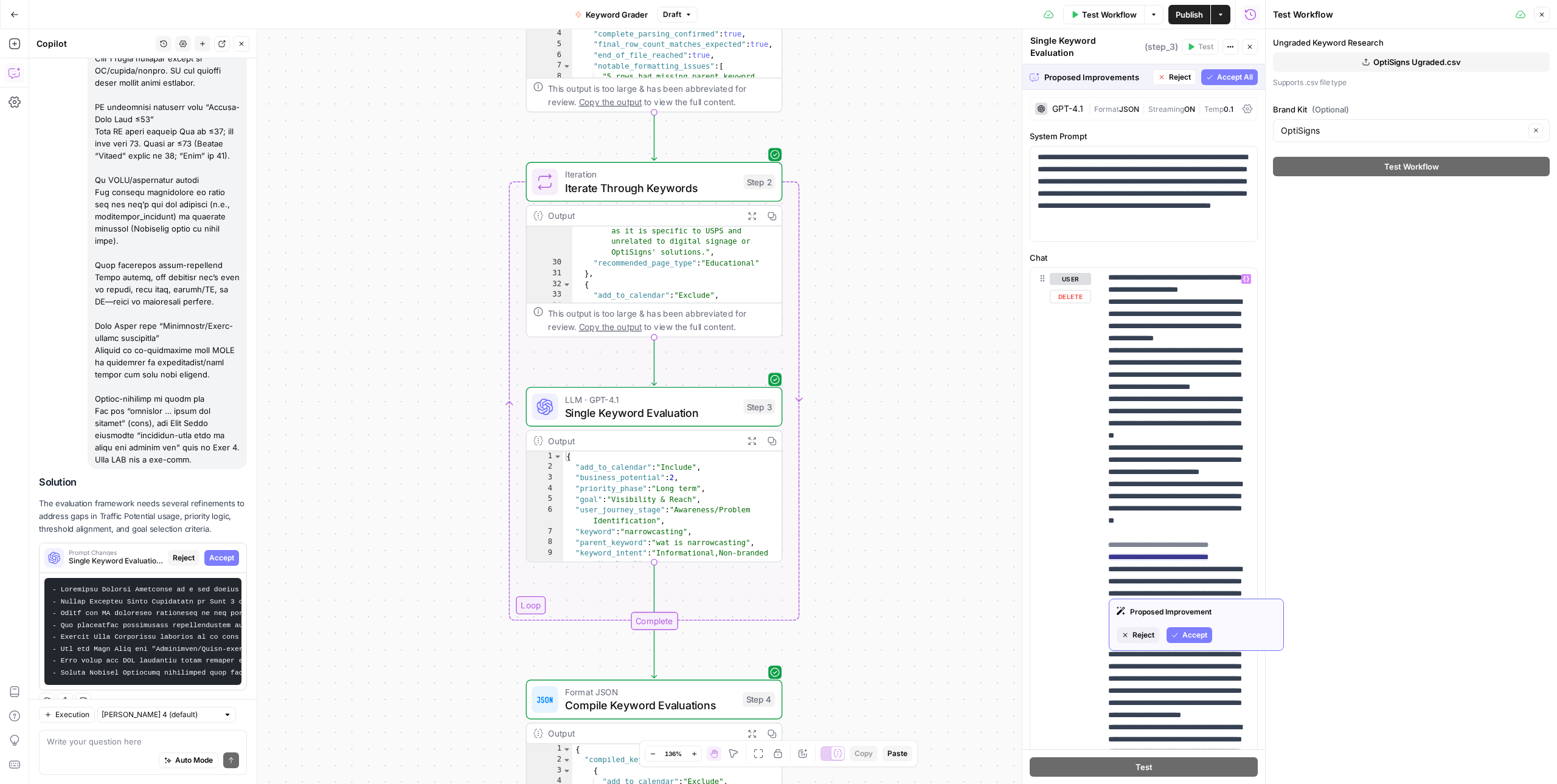
click at [1186, 633] on span "Accept" at bounding box center [1194, 636] width 25 height 11
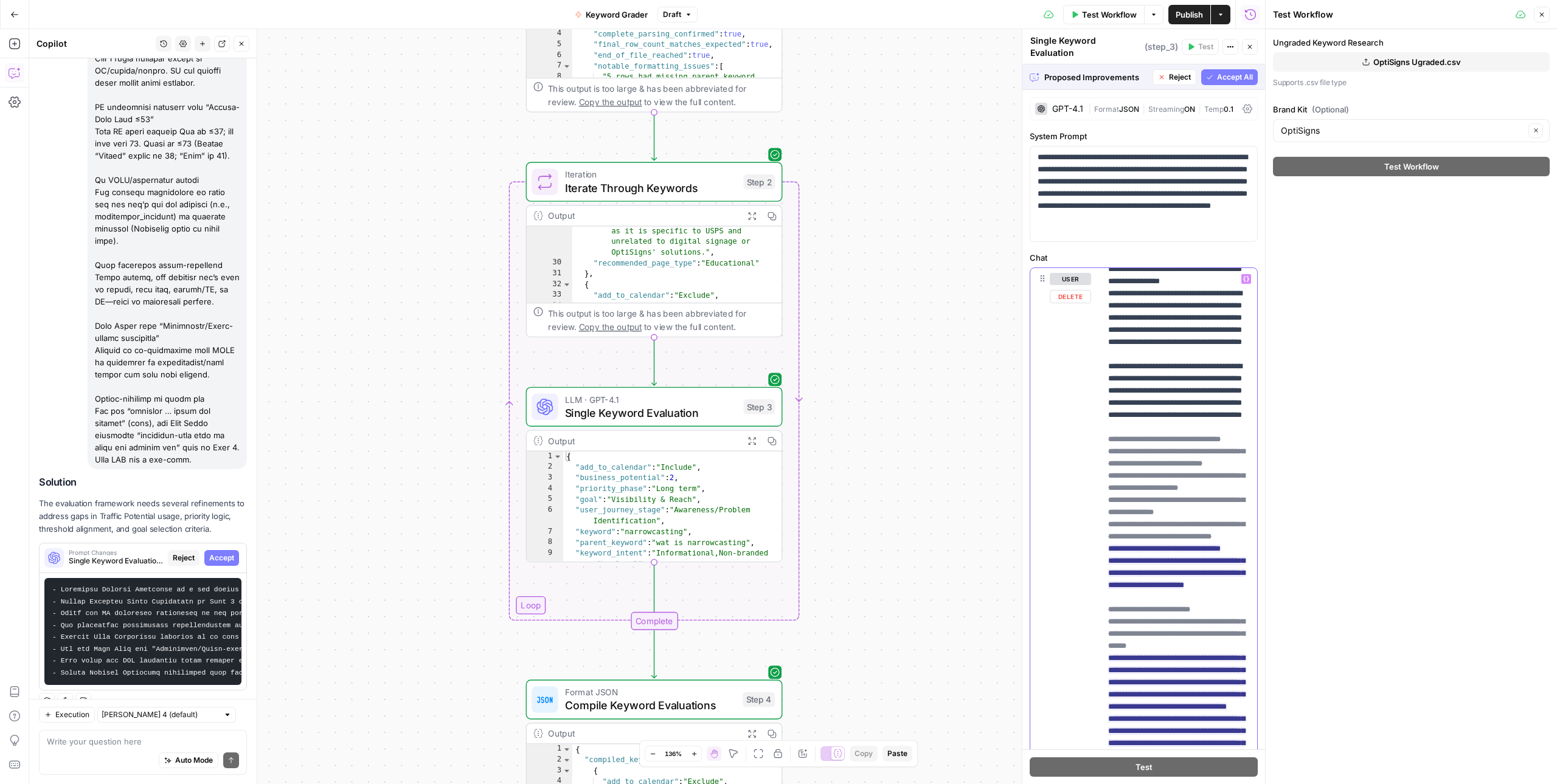
scroll to position [2821, 0]
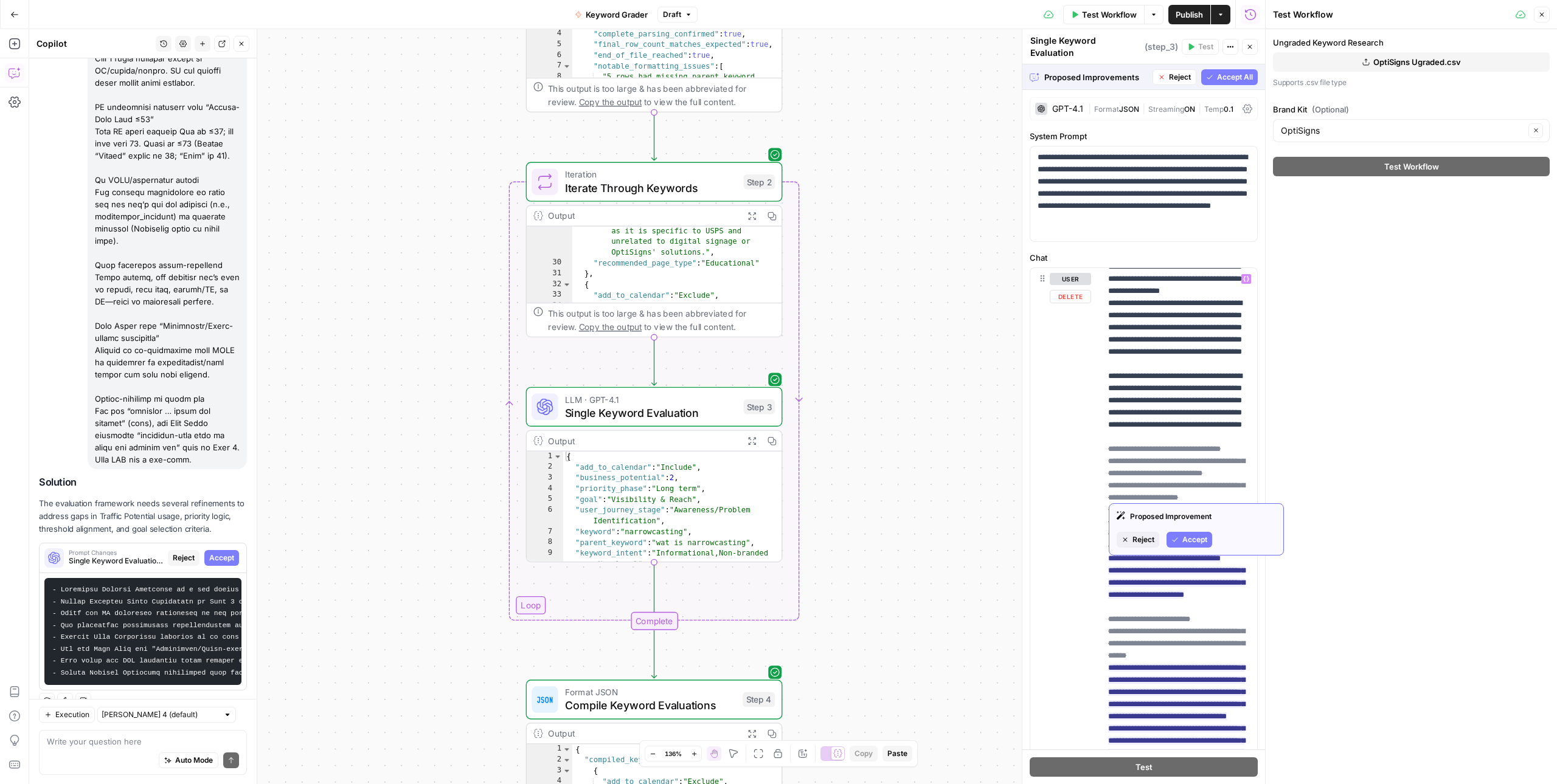
click at [1192, 539] on span "Accept" at bounding box center [1194, 540] width 25 height 11
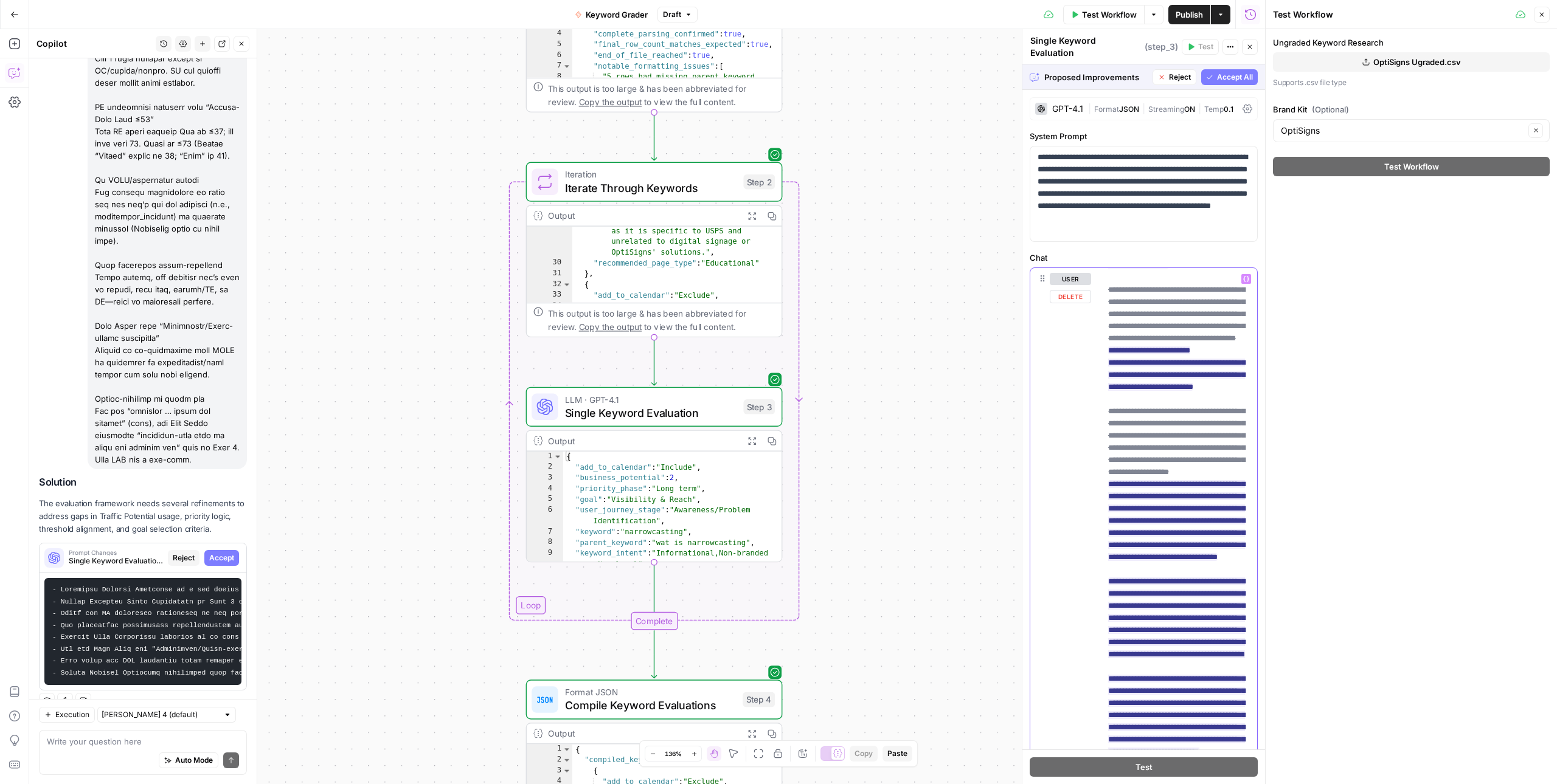
scroll to position [3533, 0]
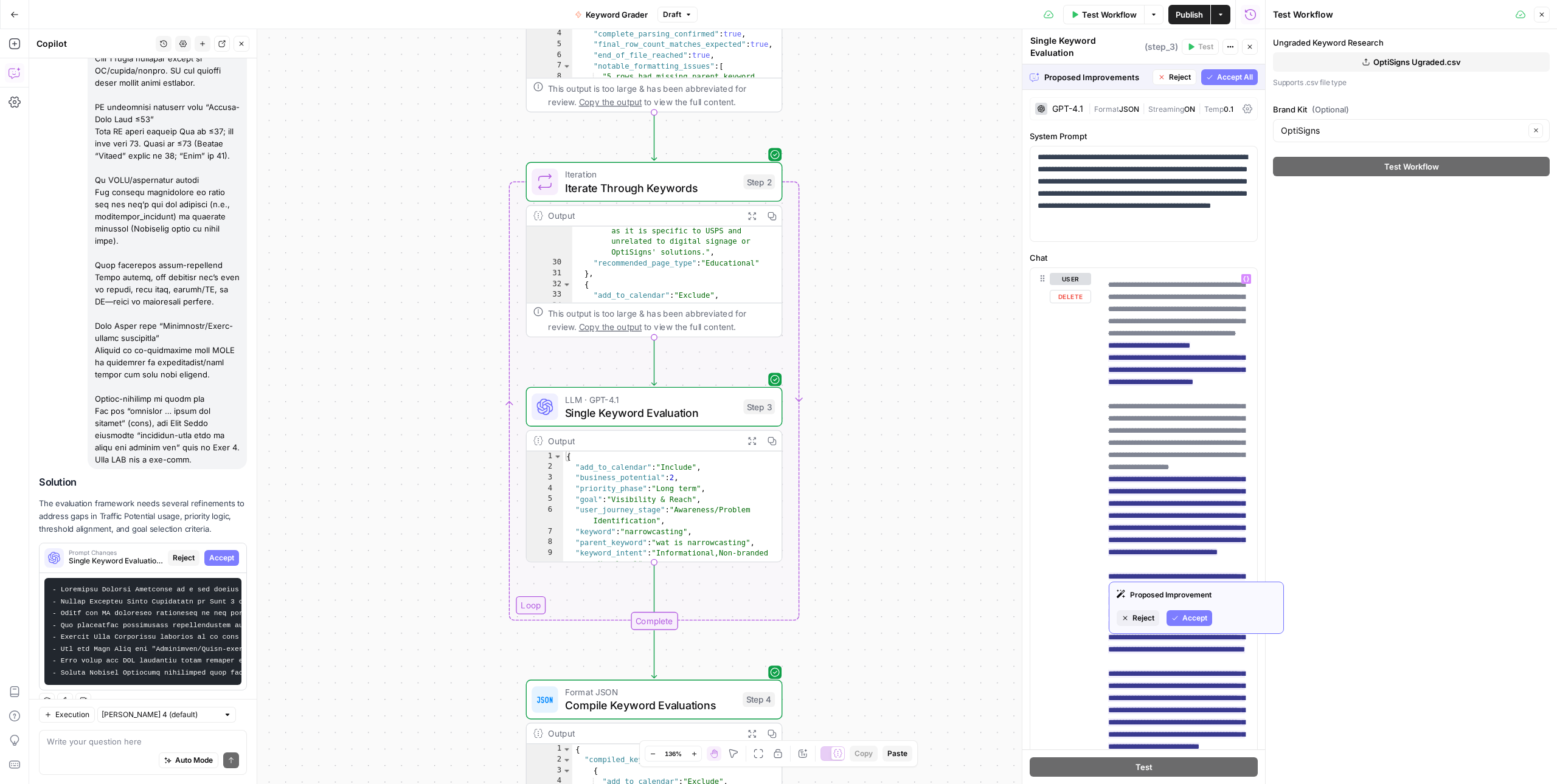
click at [1182, 617] on span "Accept" at bounding box center [1194, 618] width 25 height 11
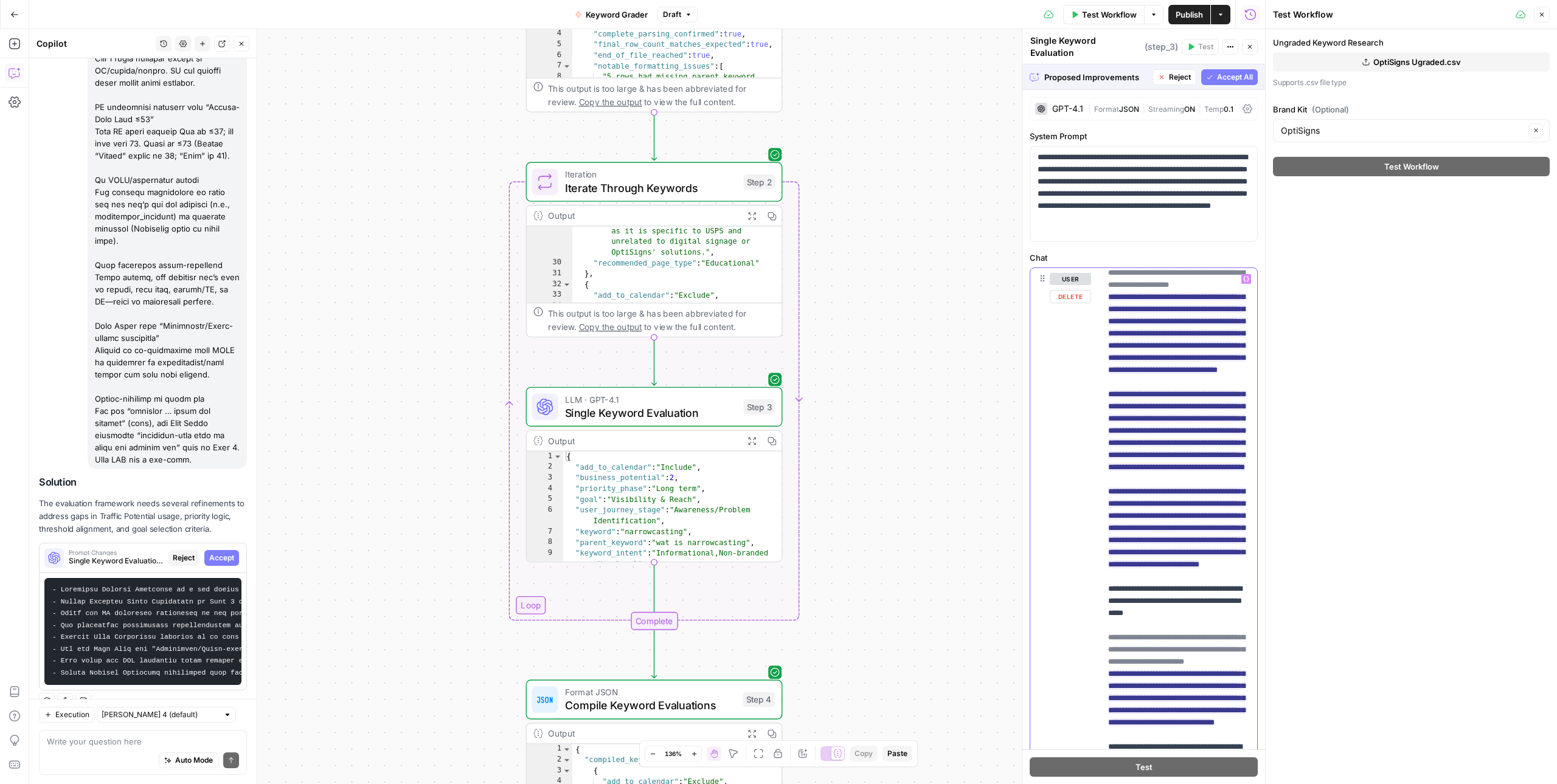
scroll to position [3607, 0]
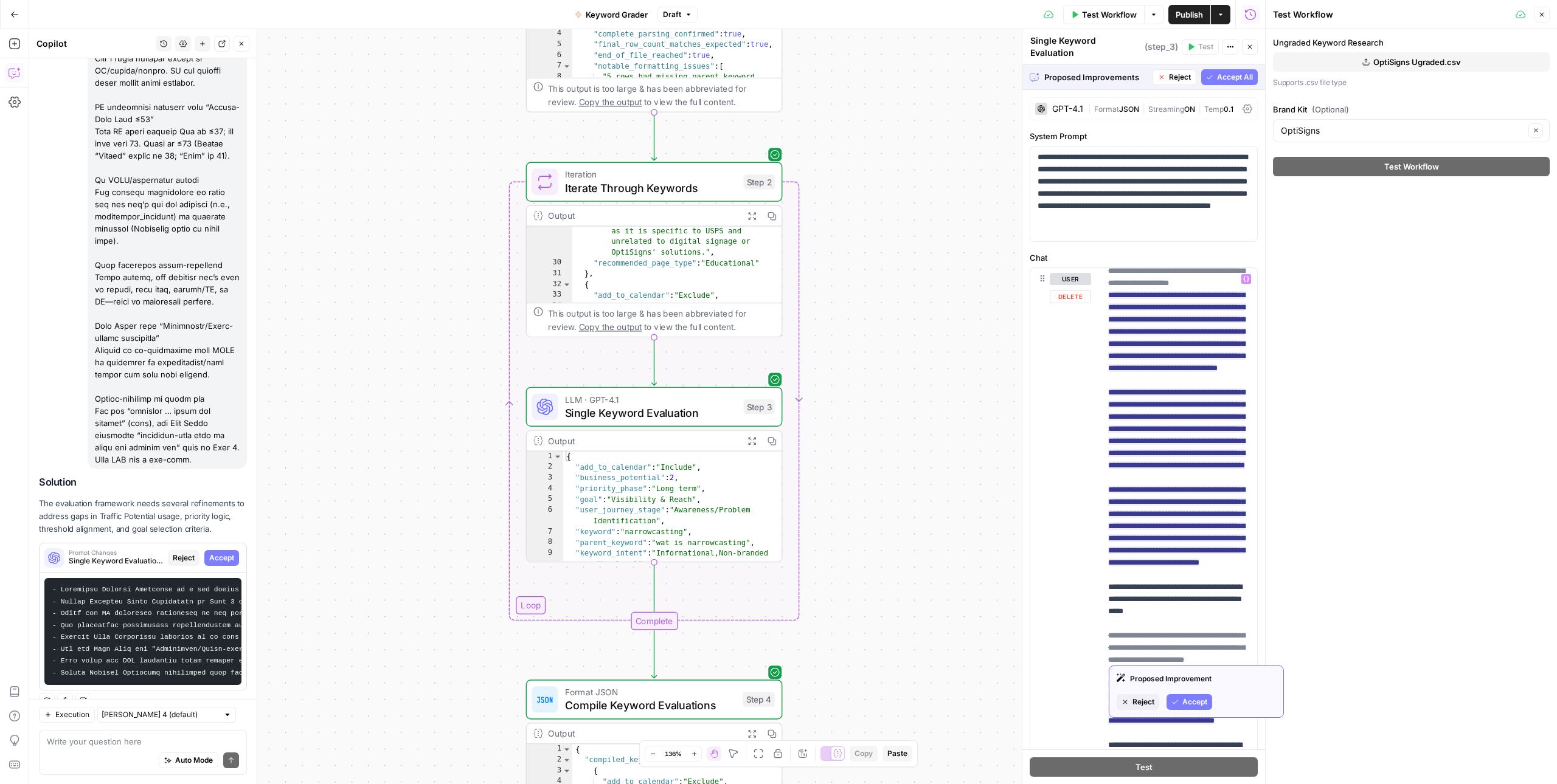
click at [1186, 699] on span "Accept" at bounding box center [1194, 702] width 25 height 11
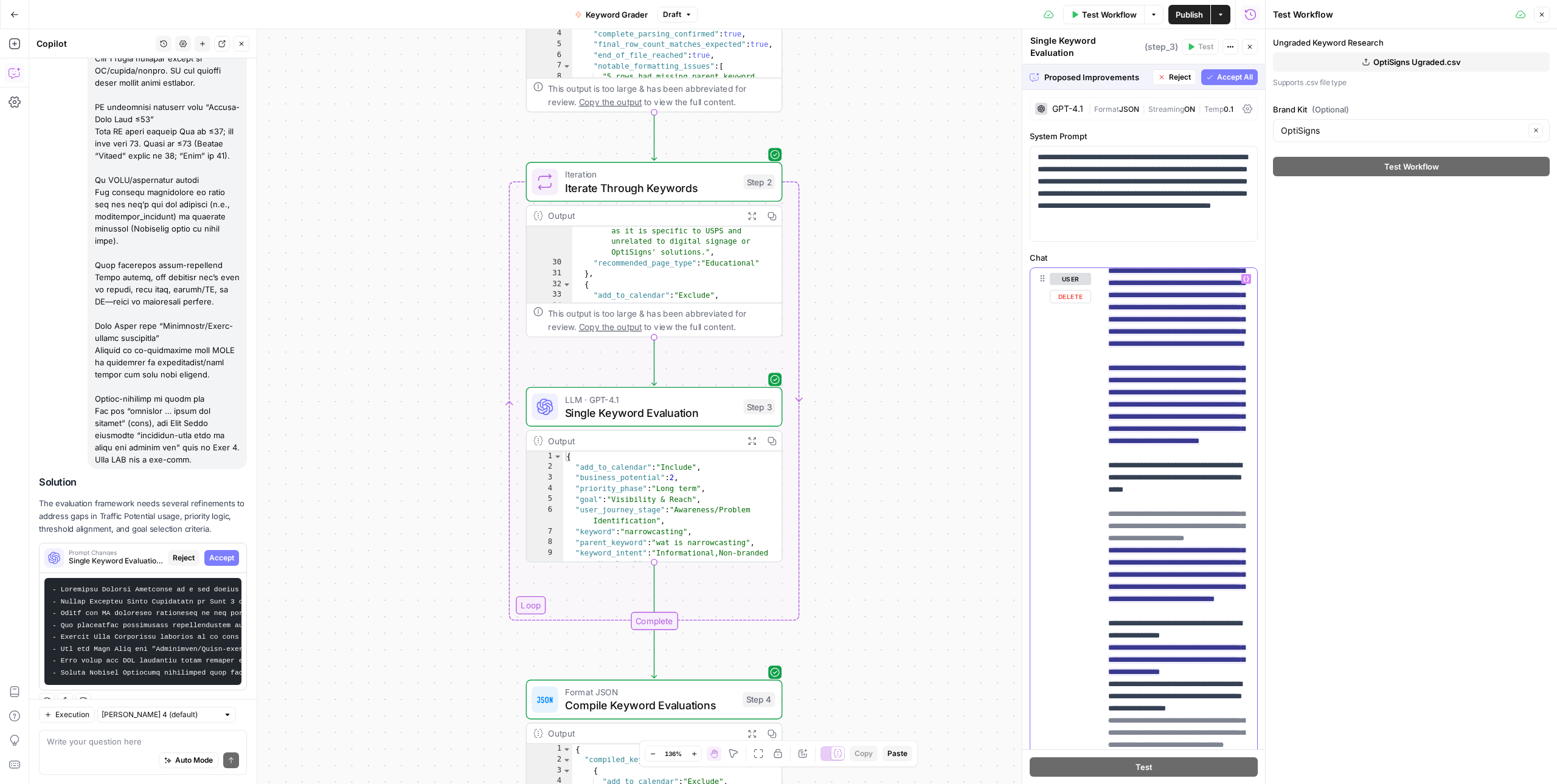
scroll to position [3724, 0]
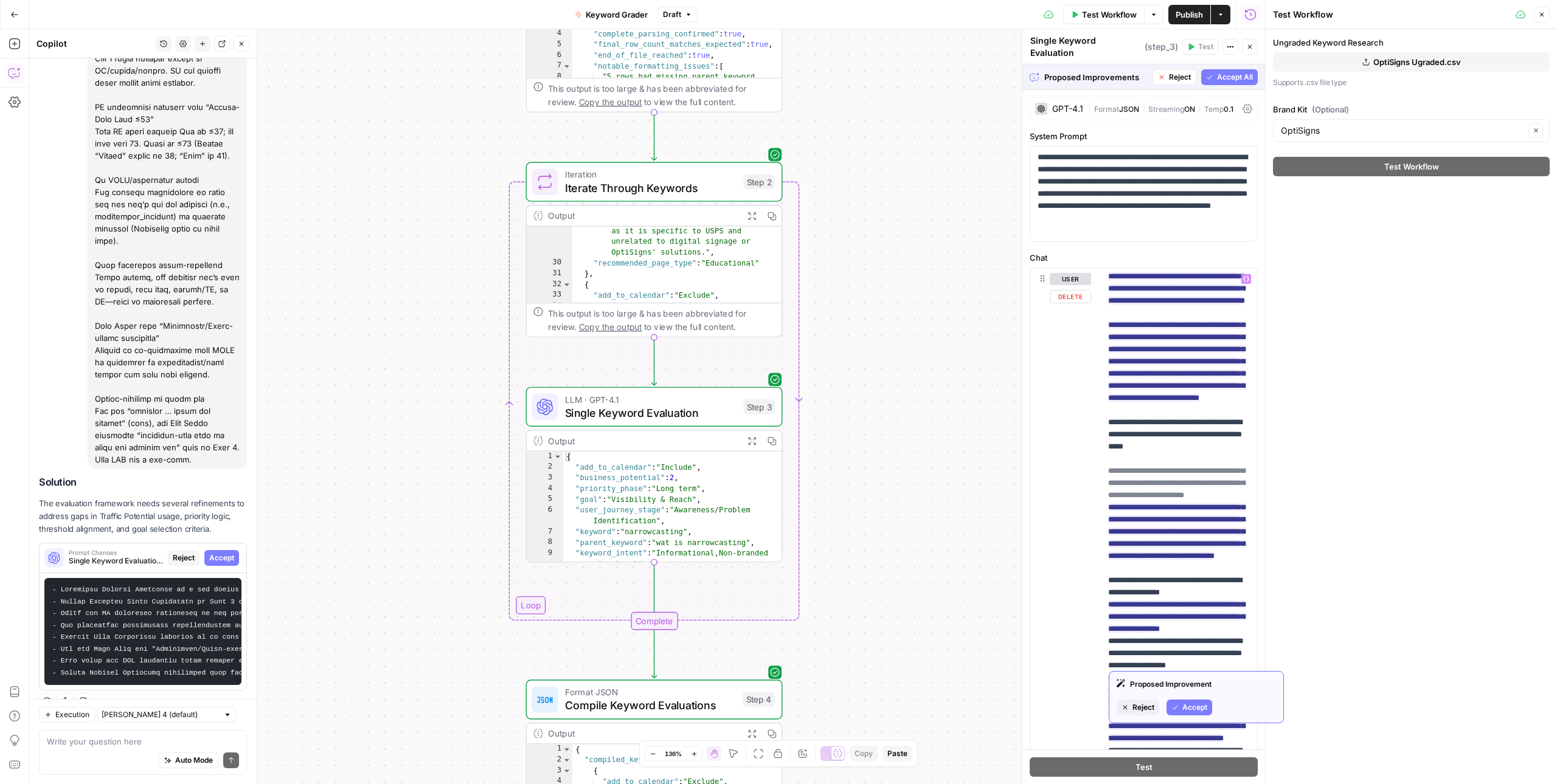
click at [1187, 708] on span "Accept" at bounding box center [1194, 708] width 25 height 11
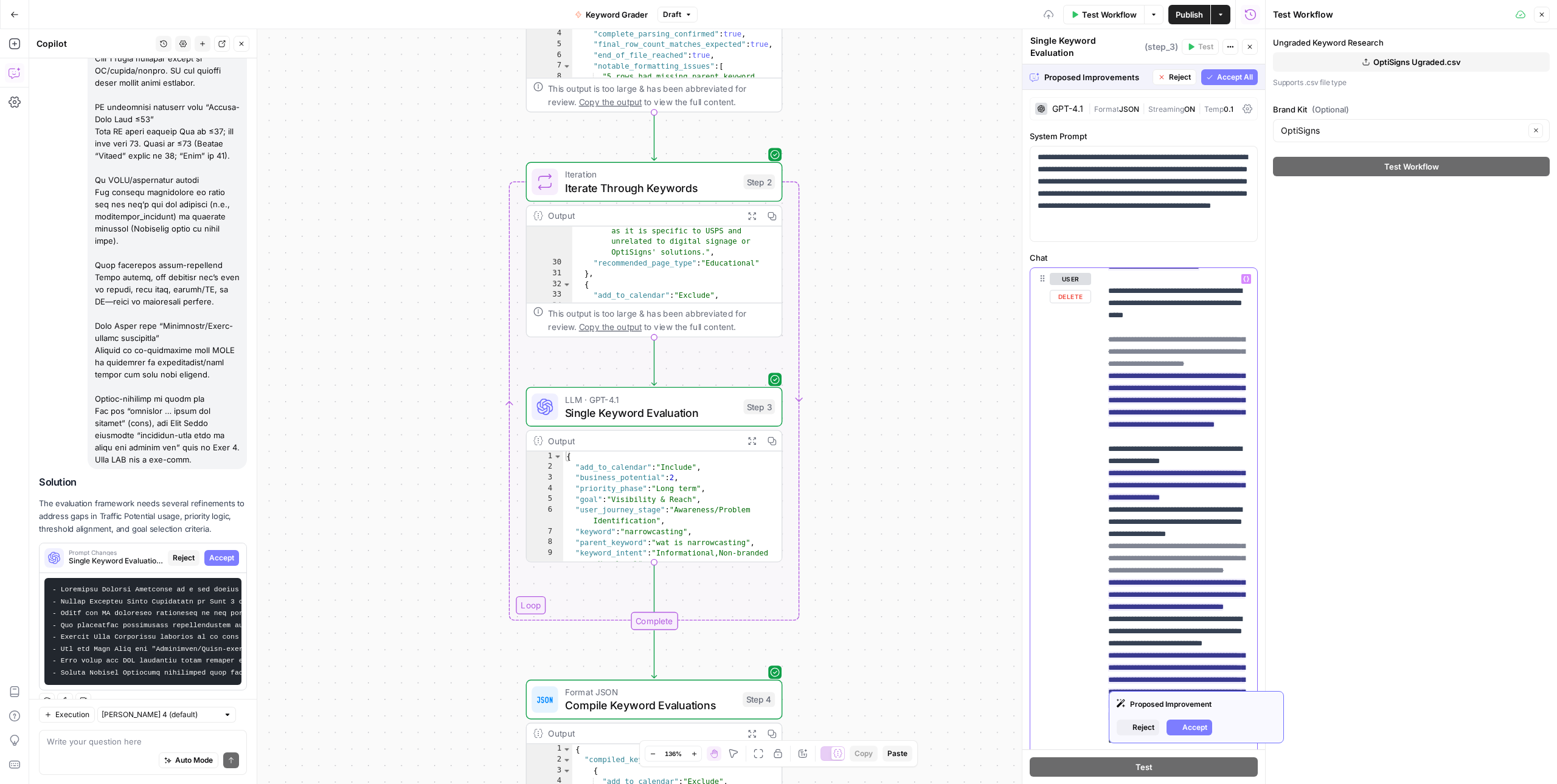
scroll to position [3803, 0]
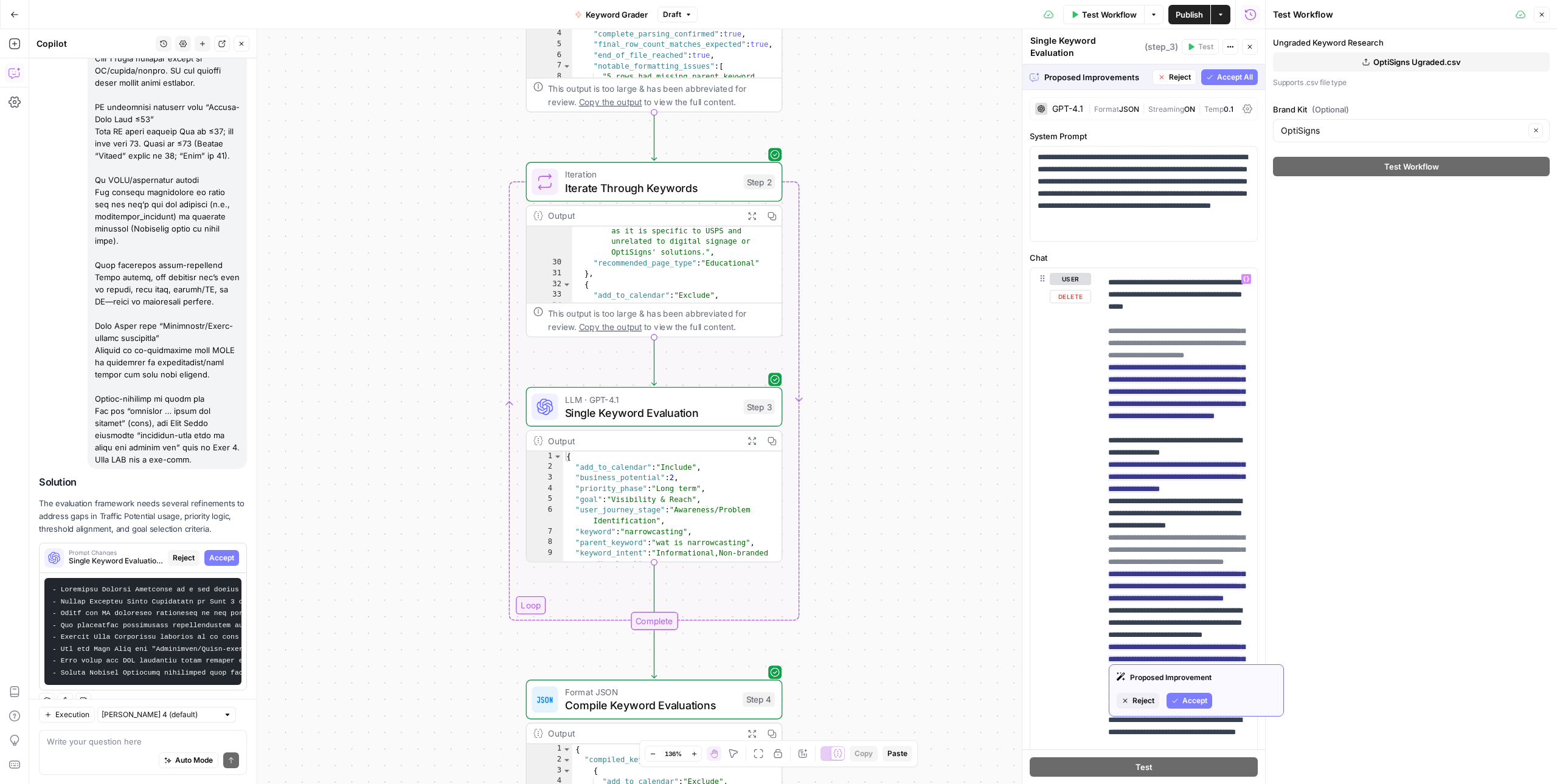
click at [1188, 699] on span "Accept" at bounding box center [1194, 701] width 25 height 11
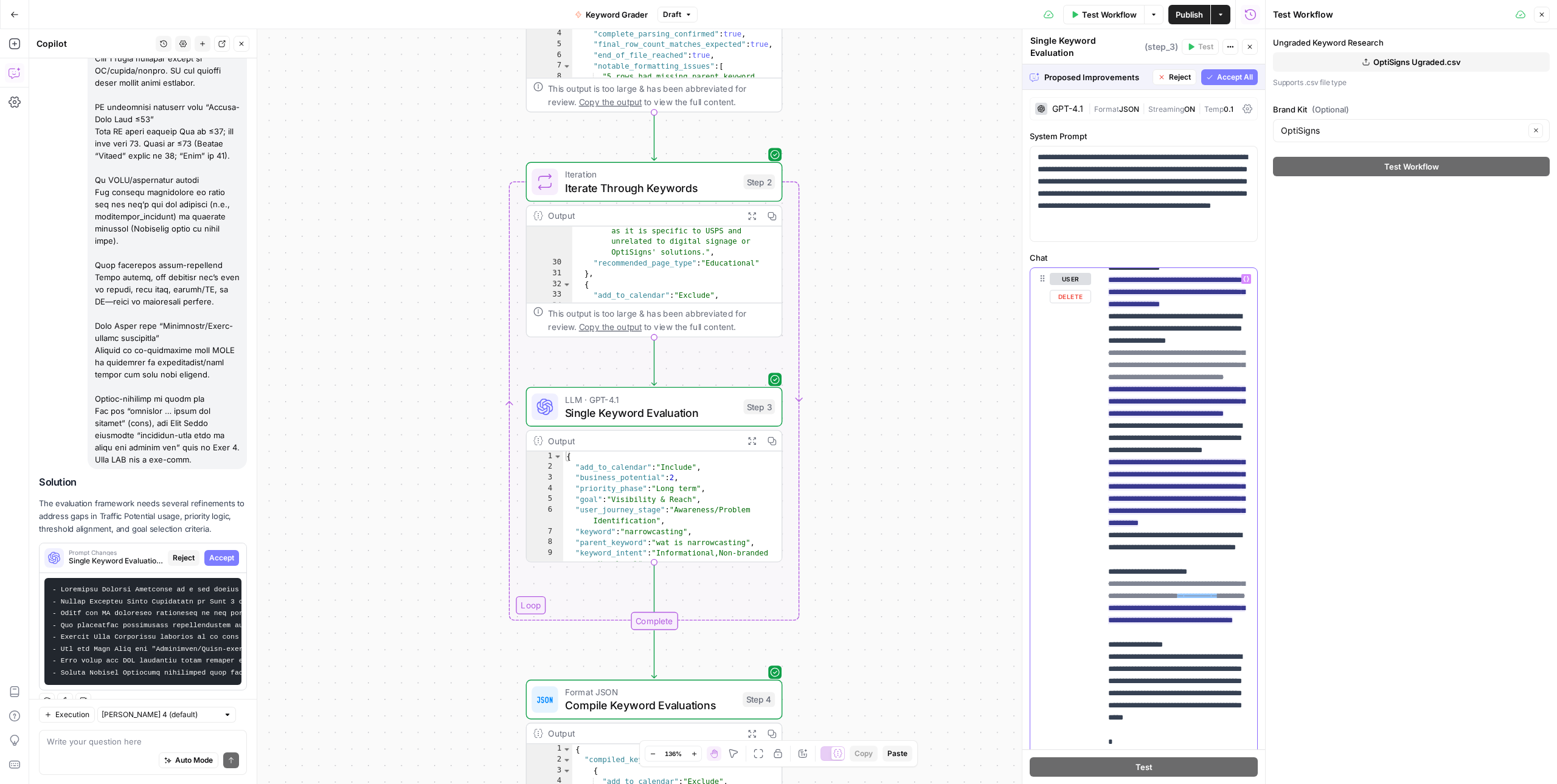
scroll to position [3928, 0]
click at [1193, 673] on span "Accept" at bounding box center [1194, 674] width 25 height 11
click at [1180, 722] on button "Accept" at bounding box center [1190, 722] width 46 height 16
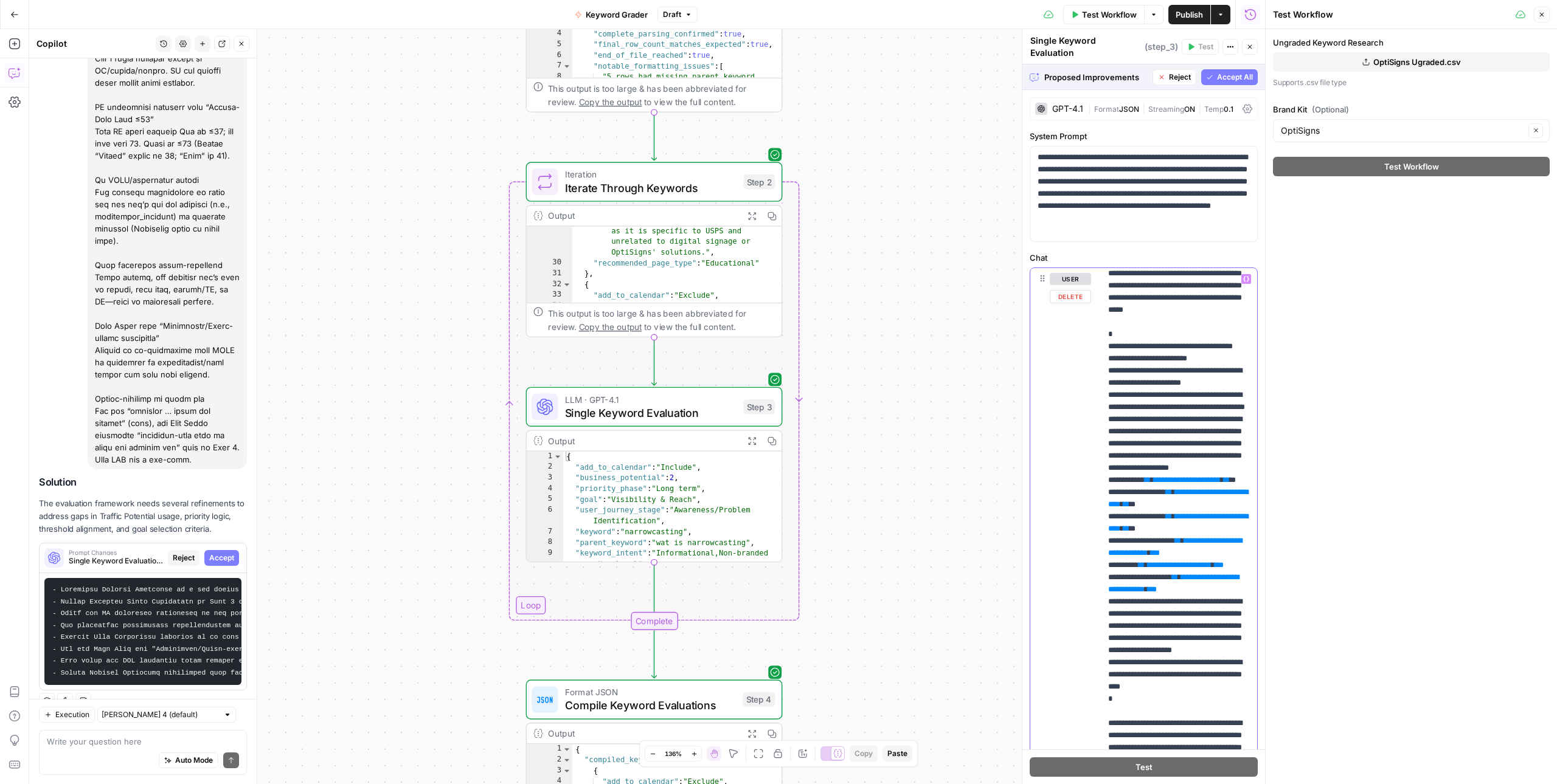
scroll to position [4283, 0]
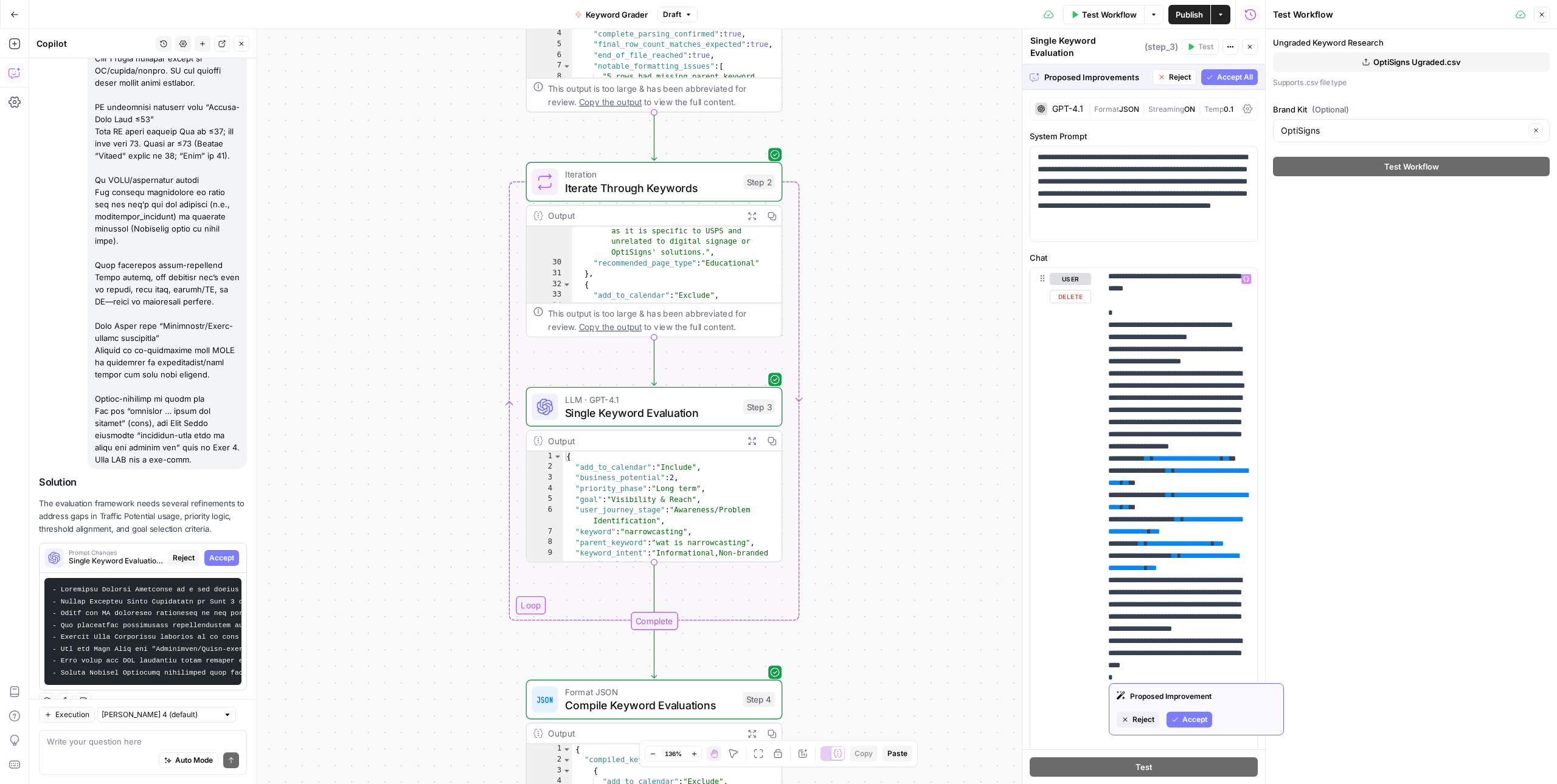
click at [1189, 720] on span "Accept" at bounding box center [1194, 720] width 25 height 11
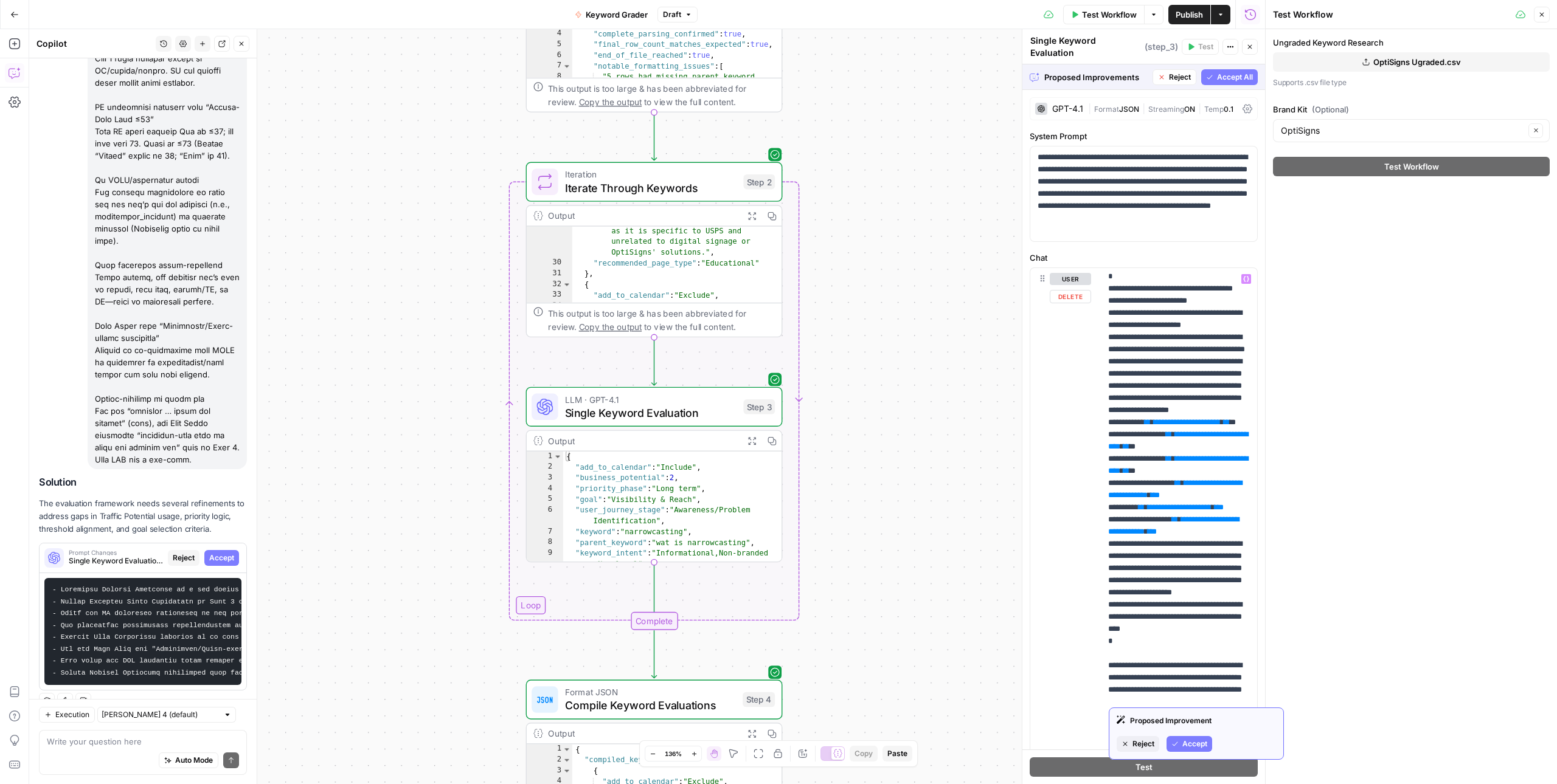
click at [1192, 746] on span "Accept" at bounding box center [1194, 744] width 25 height 11
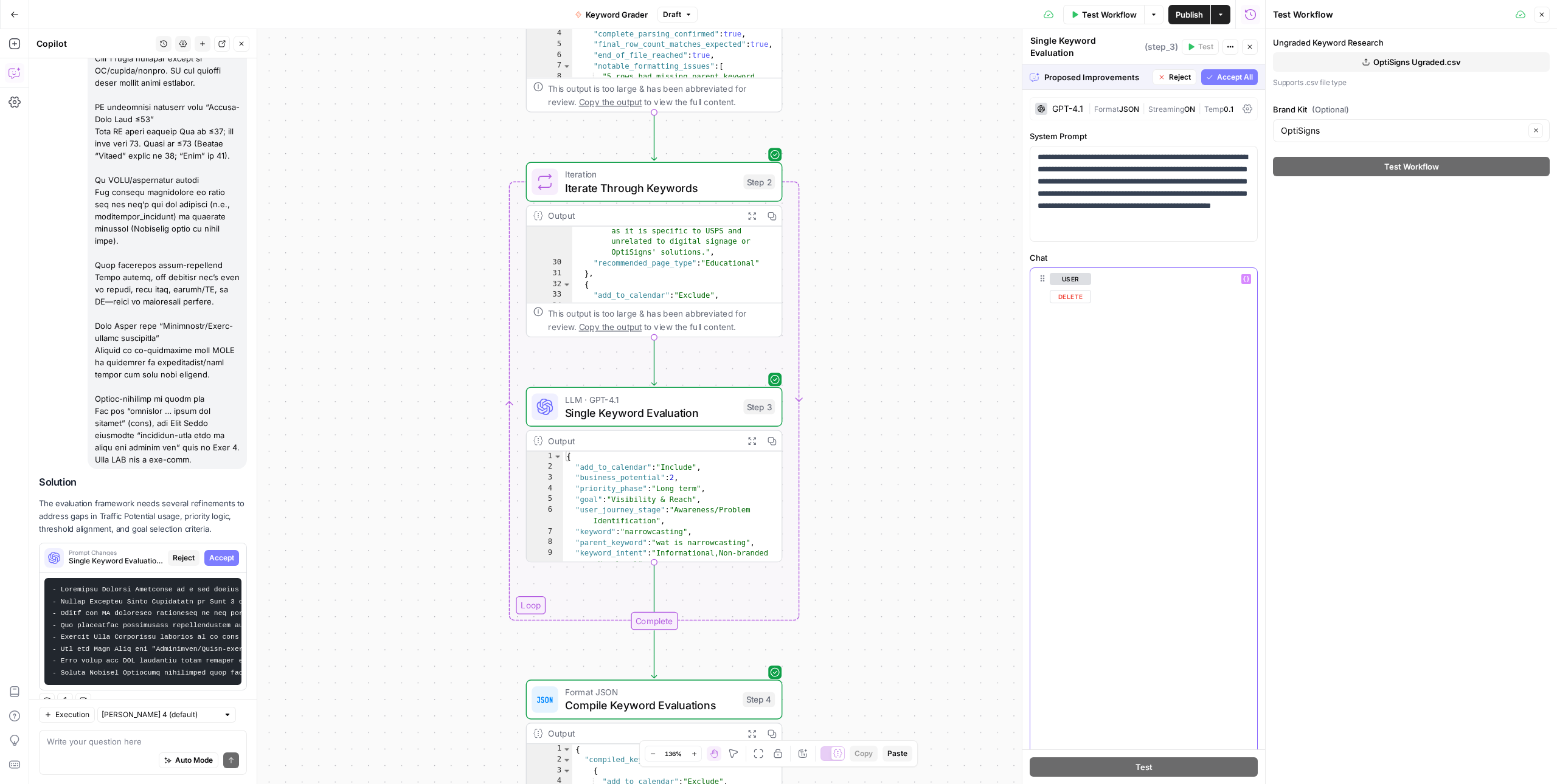
scroll to position [4638, 0]
click at [1187, 531] on span "Accept" at bounding box center [1194, 535] width 25 height 11
click at [1187, 631] on span "Accept" at bounding box center [1194, 632] width 25 height 11
click at [1191, 759] on span "Accept" at bounding box center [1194, 758] width 25 height 11
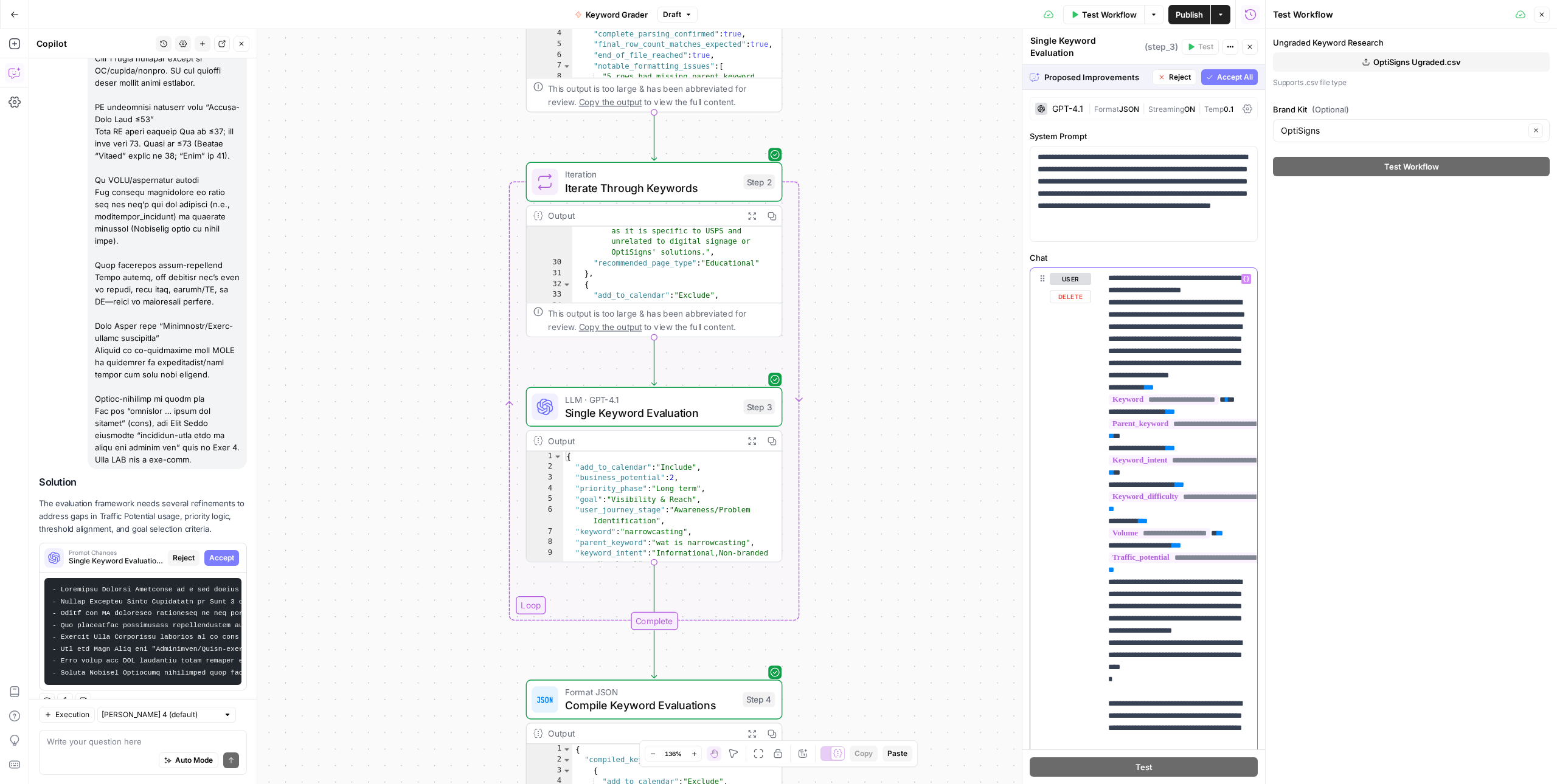
scroll to position [4999, 0]
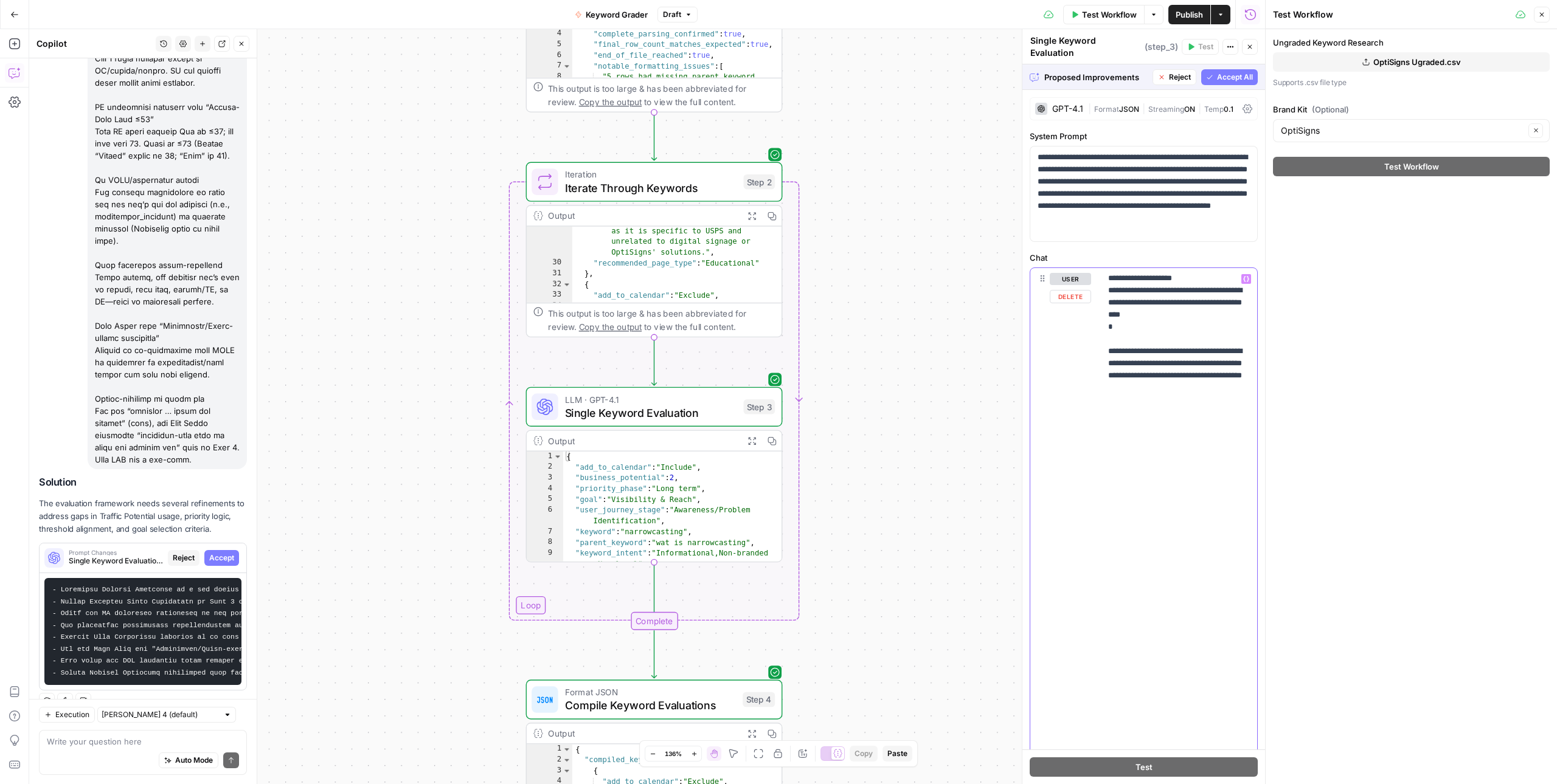
drag, startPoint x: 1227, startPoint y: 662, endPoint x: 1147, endPoint y: 674, distance: 80.9
click at [1246, 276] on icon "button" at bounding box center [1246, 279] width 6 height 6
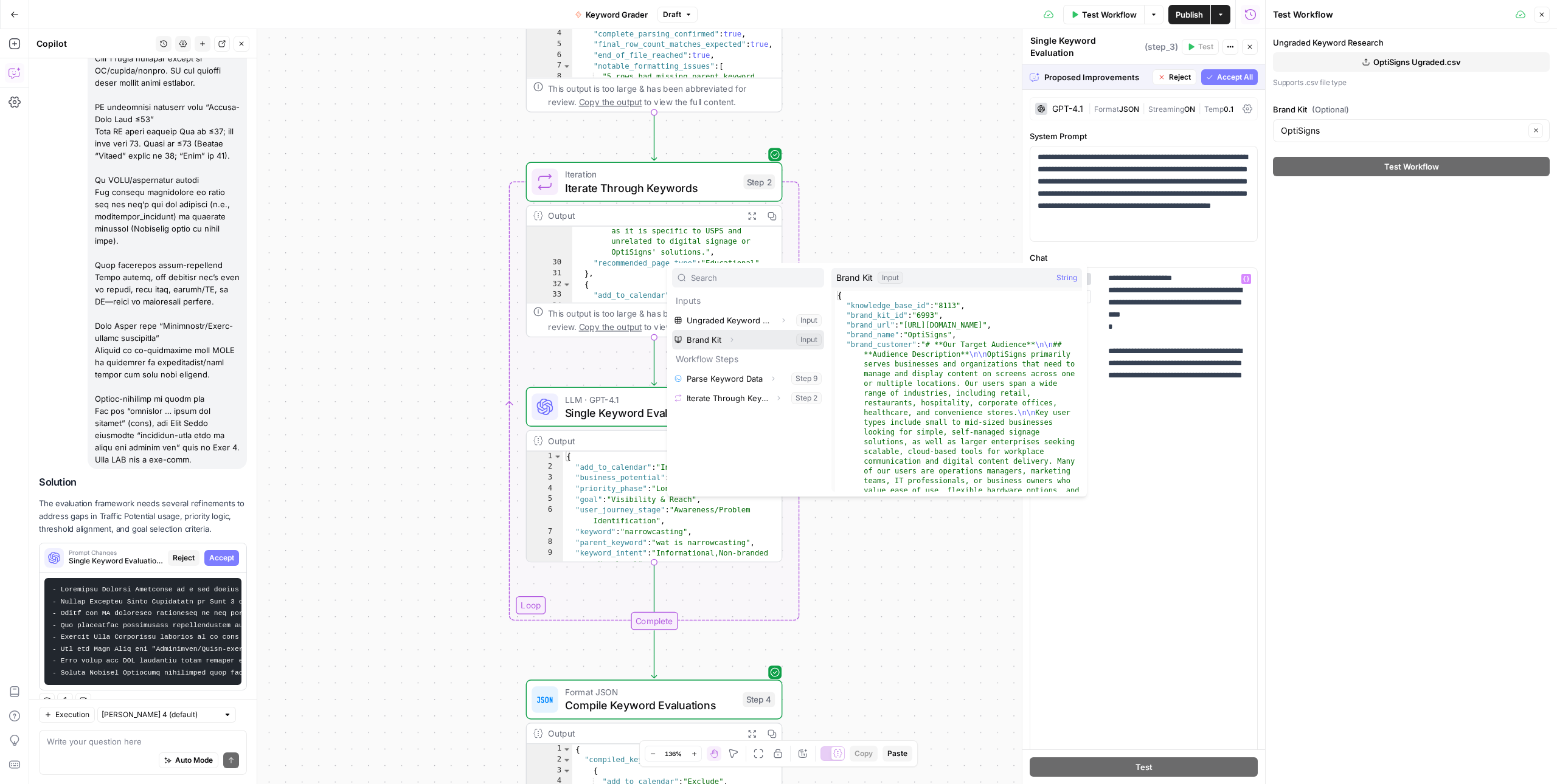
click at [696, 339] on button "Select variable Brand Kit" at bounding box center [748, 340] width 152 height 19
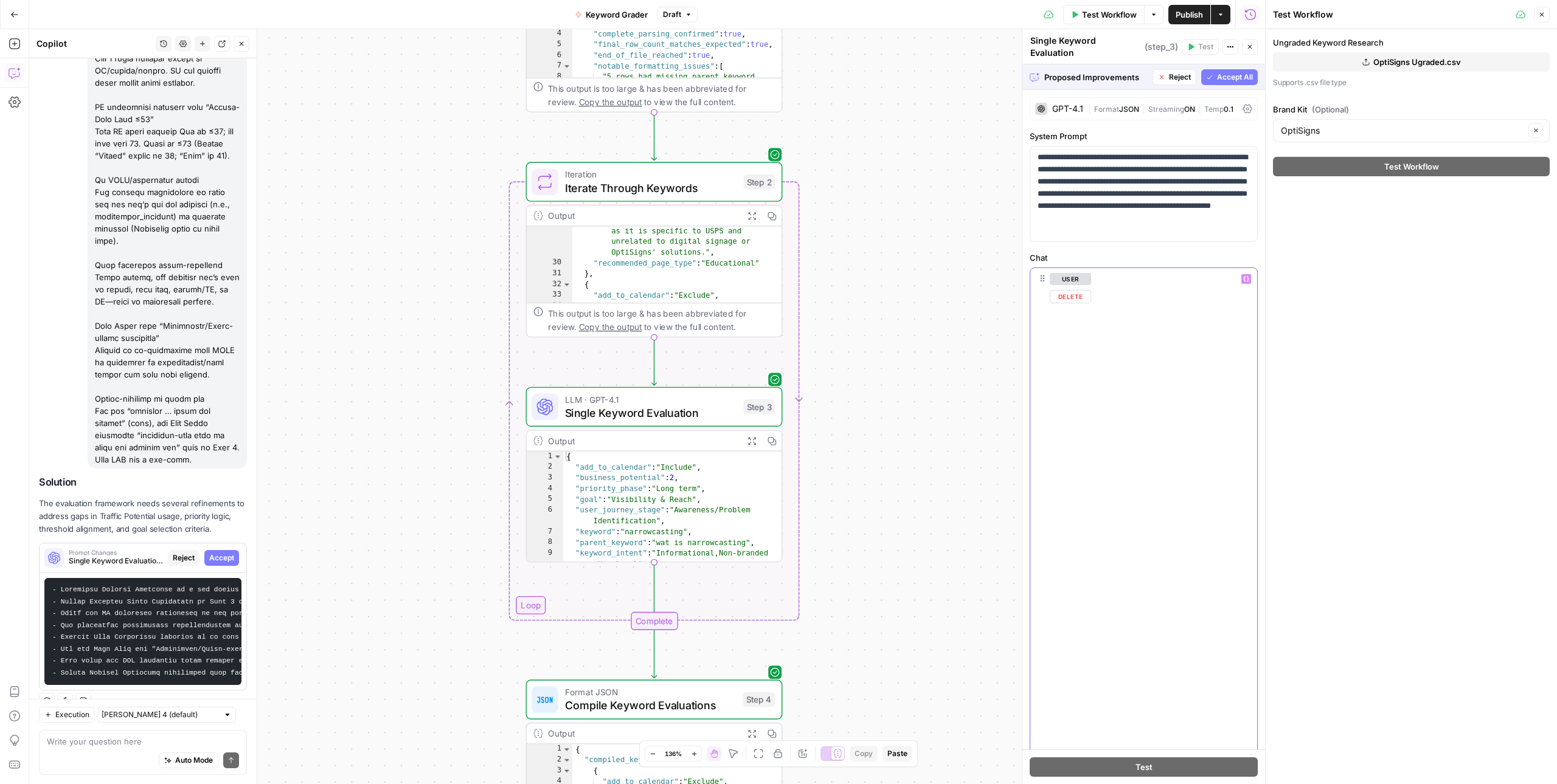
scroll to position [5655, 0]
click at [1239, 71] on span "Accept All" at bounding box center [1235, 77] width 36 height 11
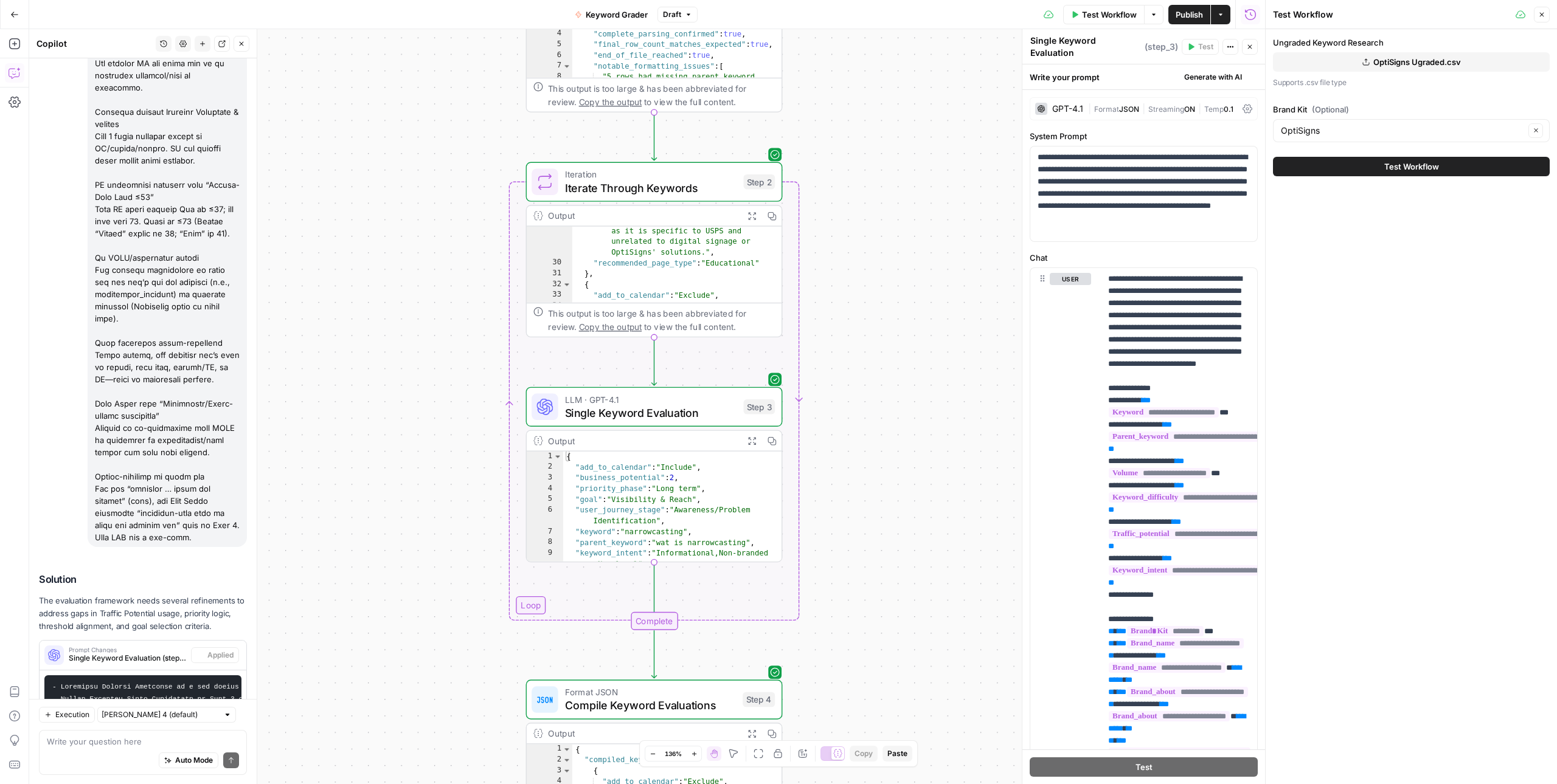
scroll to position [2019, 0]
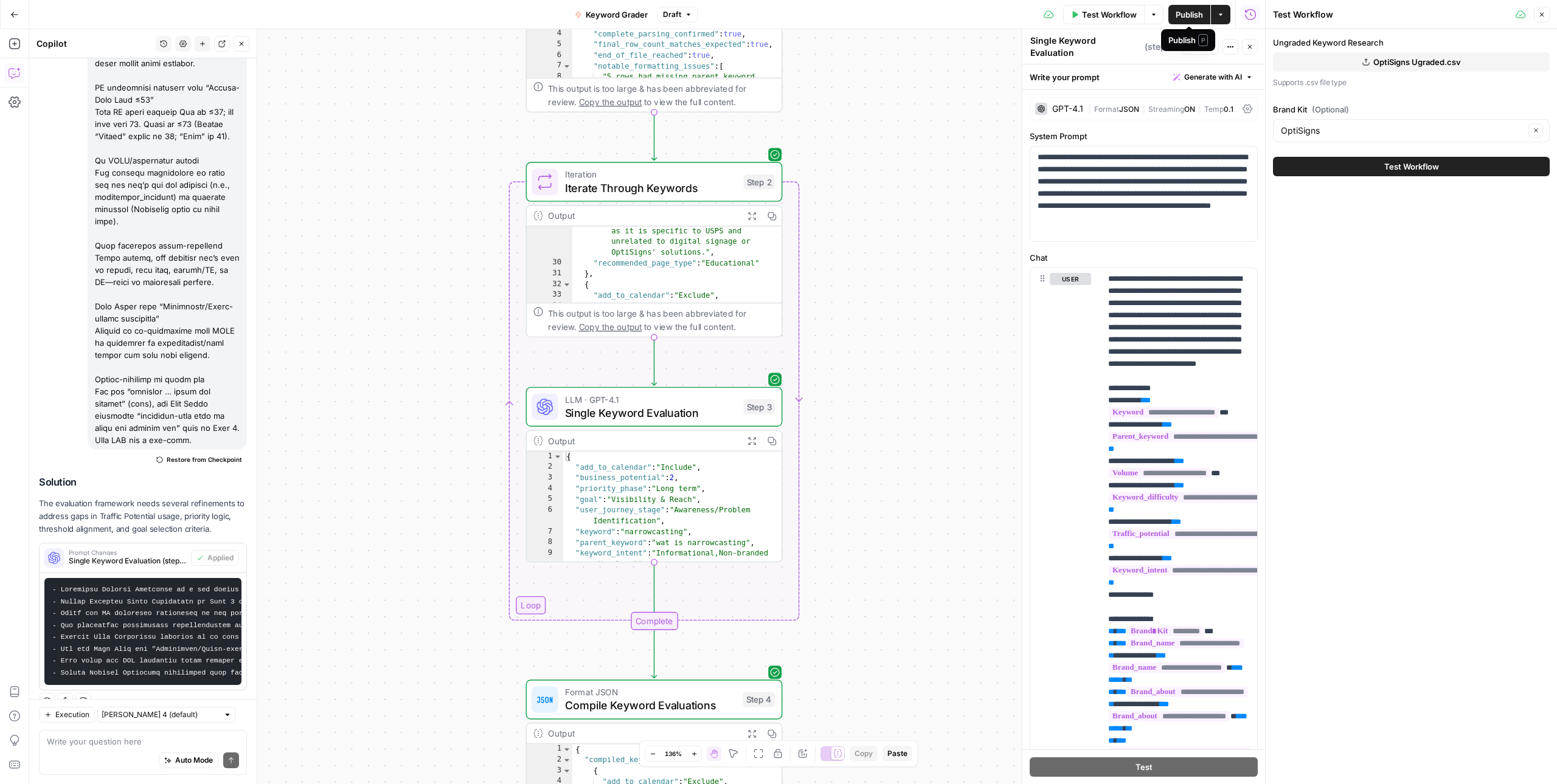
click at [1195, 15] on span "Publish" at bounding box center [1189, 14] width 28 height 12
click at [1093, 14] on span "Test Workflow" at bounding box center [1110, 14] width 55 height 12
click at [1403, 171] on span "Test Workflow" at bounding box center [1411, 167] width 55 height 12
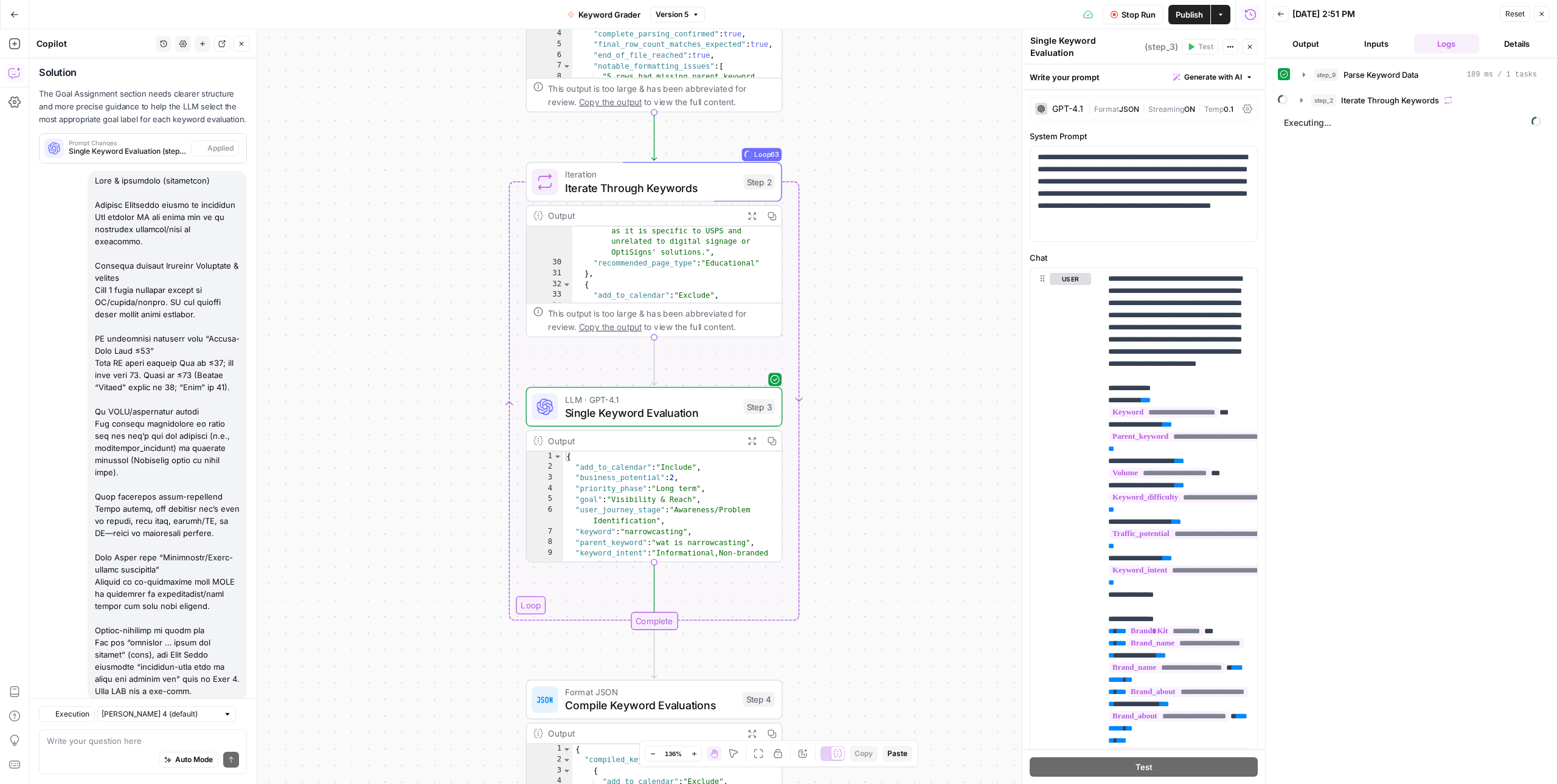
scroll to position [1795, 0]
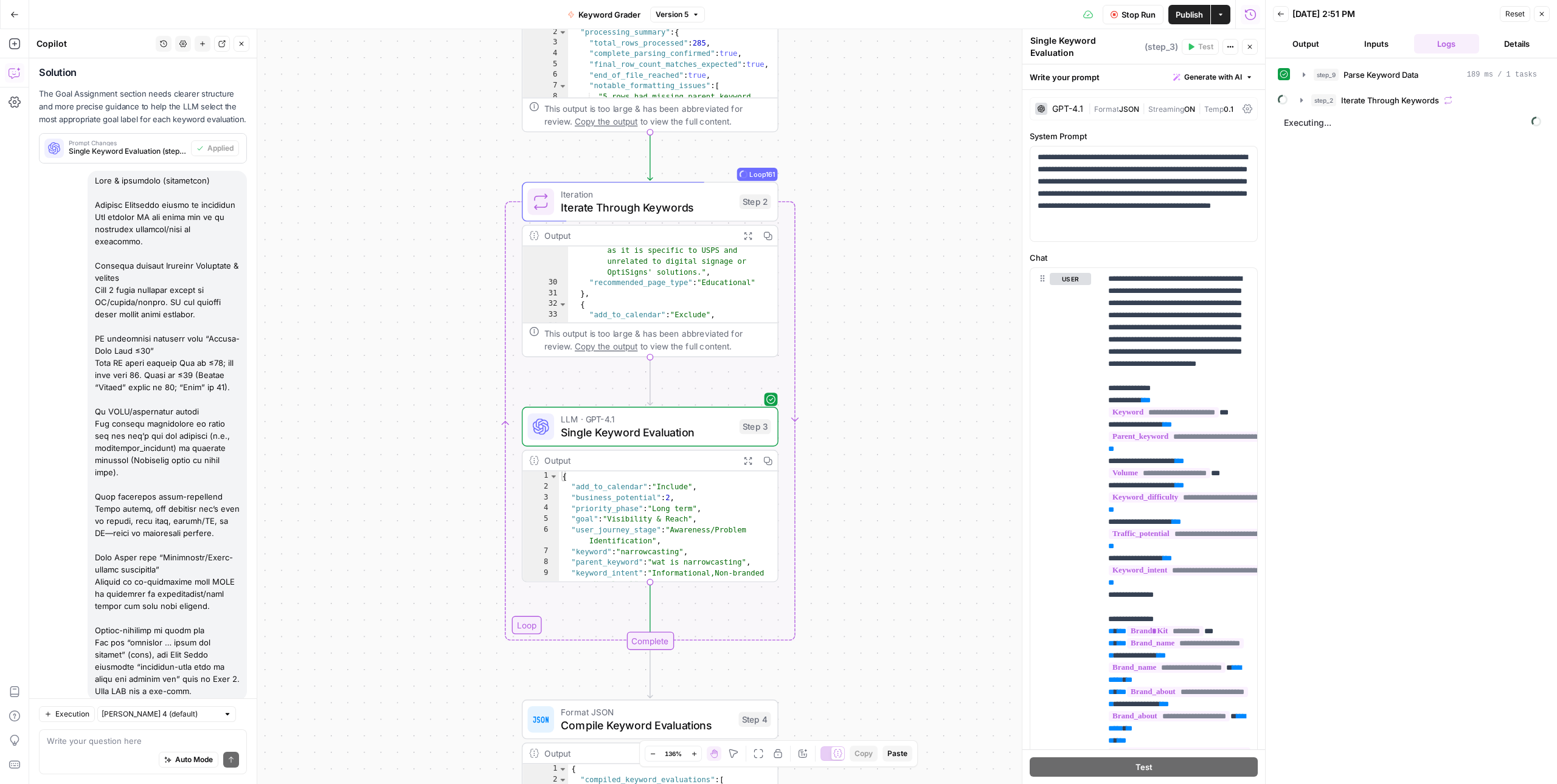
scroll to position [1795, 0]
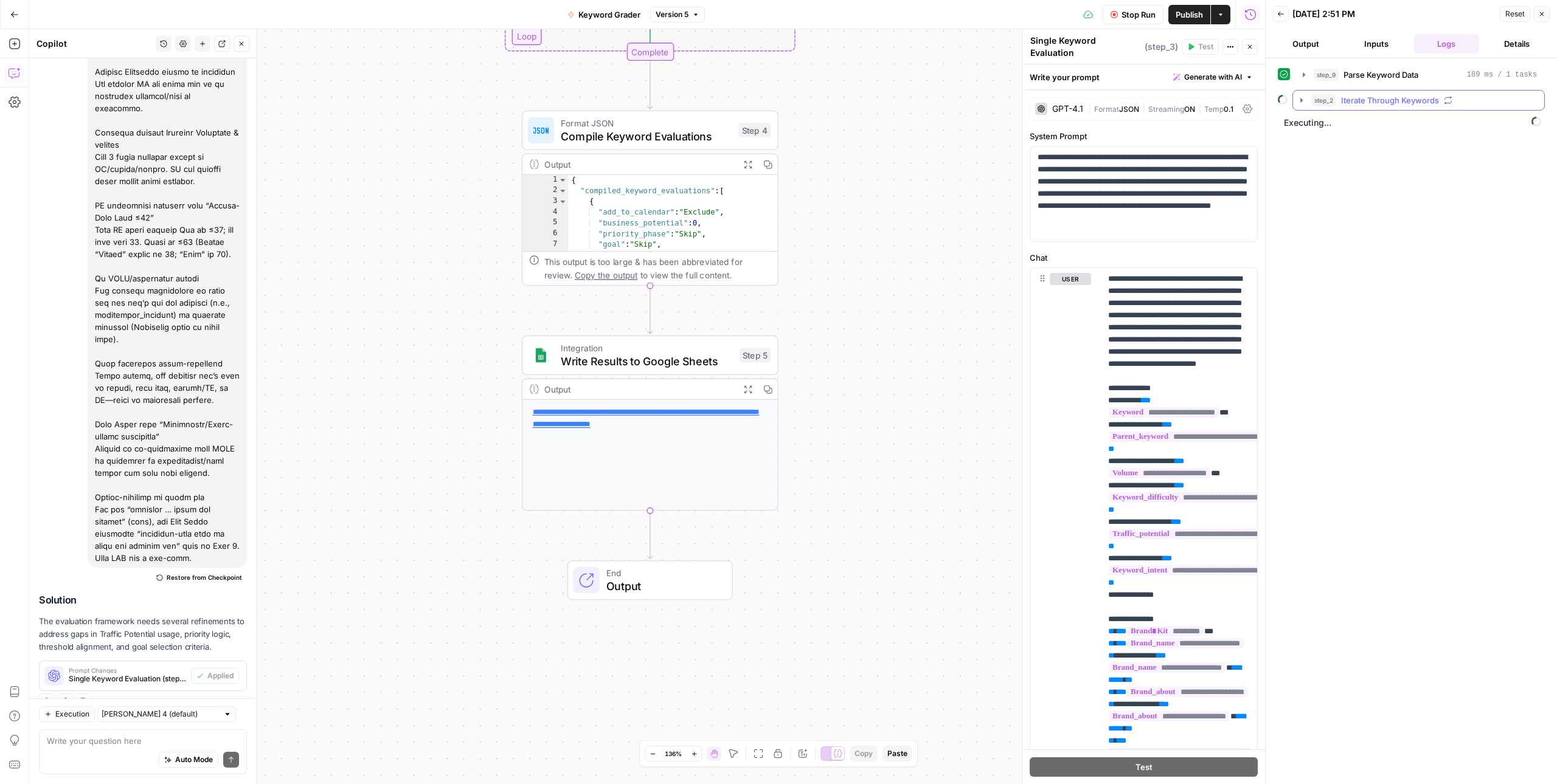
click at [1300, 104] on icon "button" at bounding box center [1301, 100] width 10 height 10
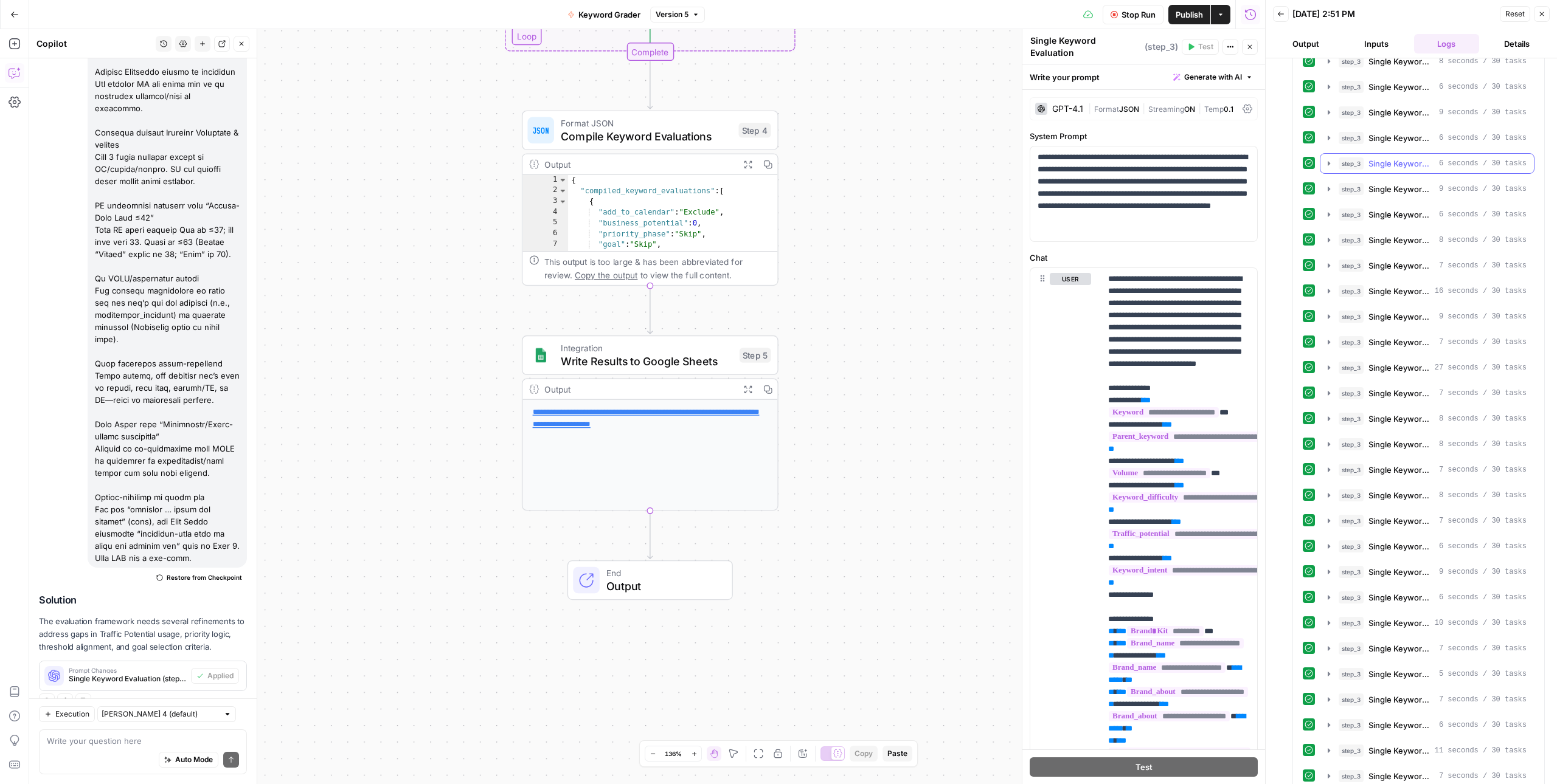
scroll to position [4576, 0]
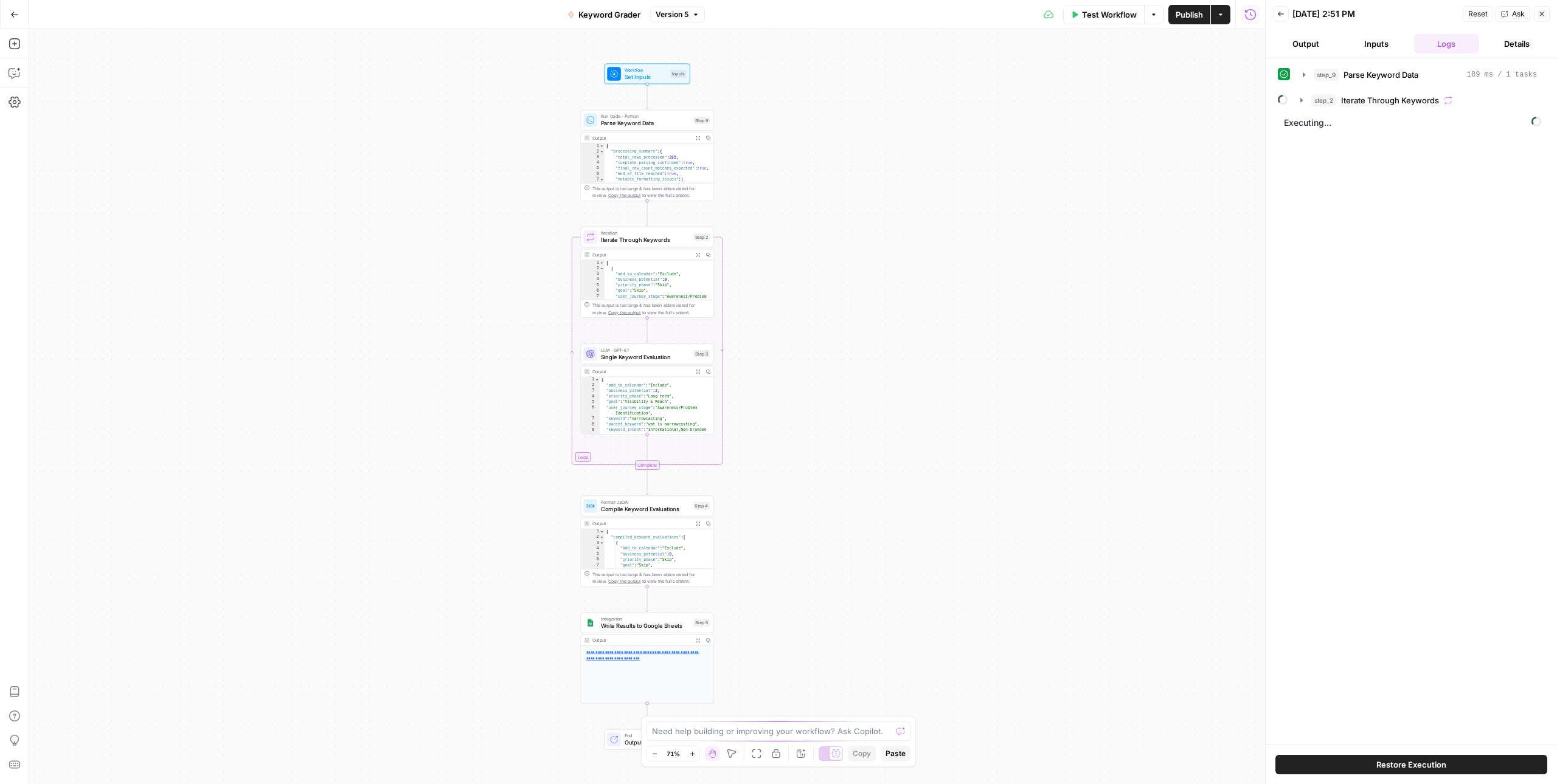
click at [1324, 763] on button "Restore Execution" at bounding box center [1411, 765] width 272 height 19
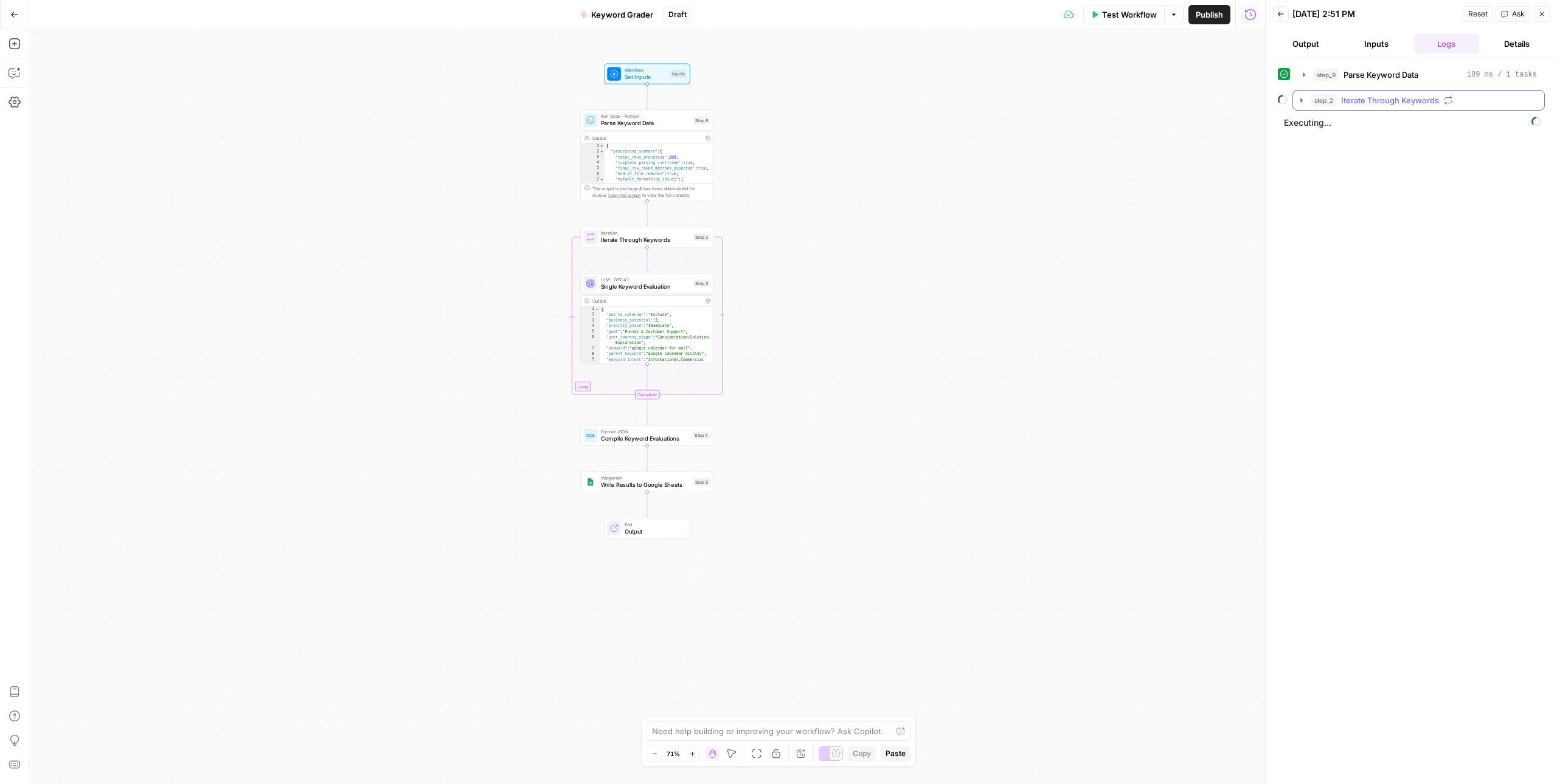
click at [1302, 102] on icon "button" at bounding box center [1301, 100] width 3 height 4
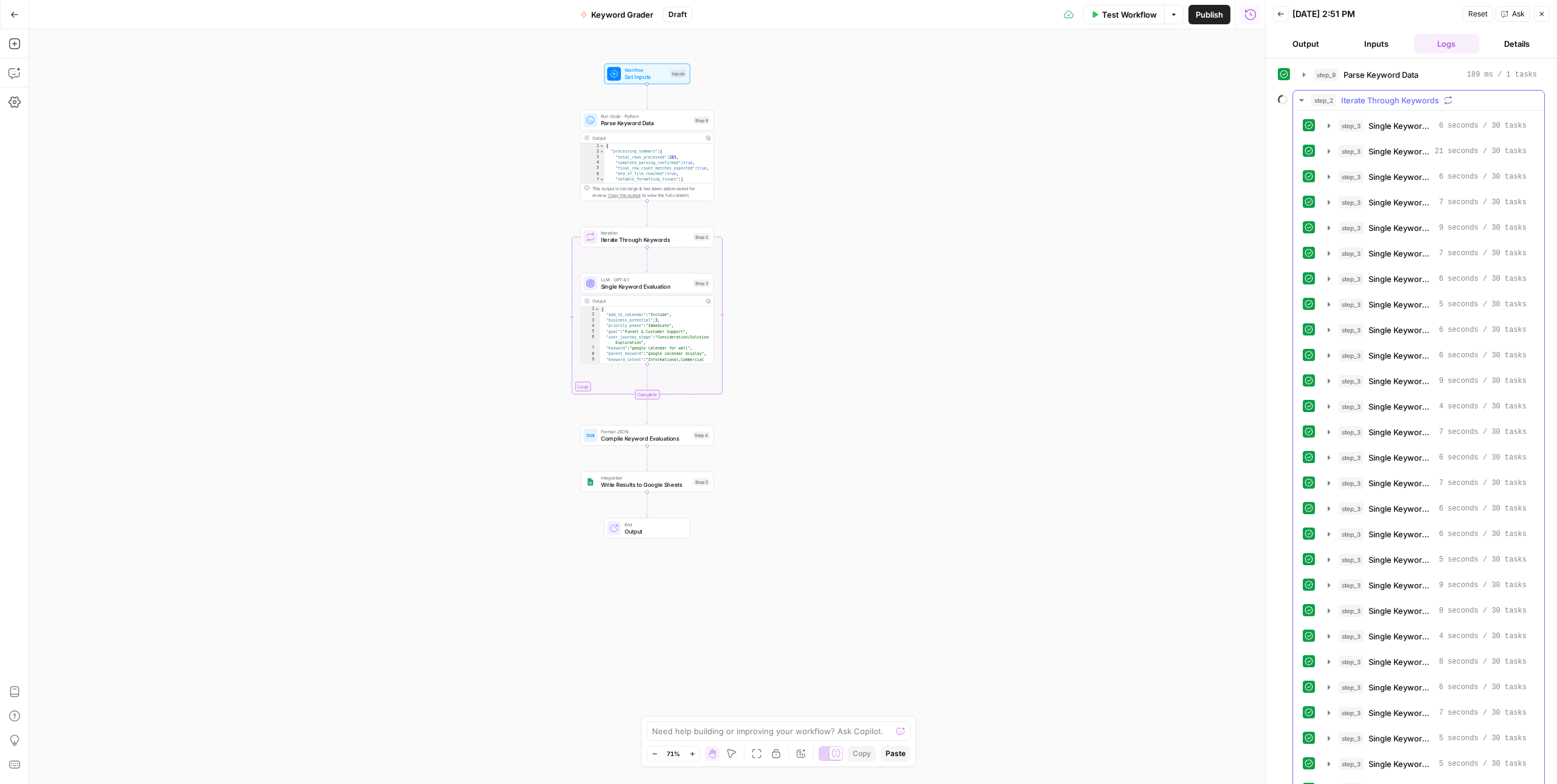
click at [1322, 102] on span "step_2" at bounding box center [1324, 100] width 25 height 12
